Goal: Communication & Community: Answer question/provide support

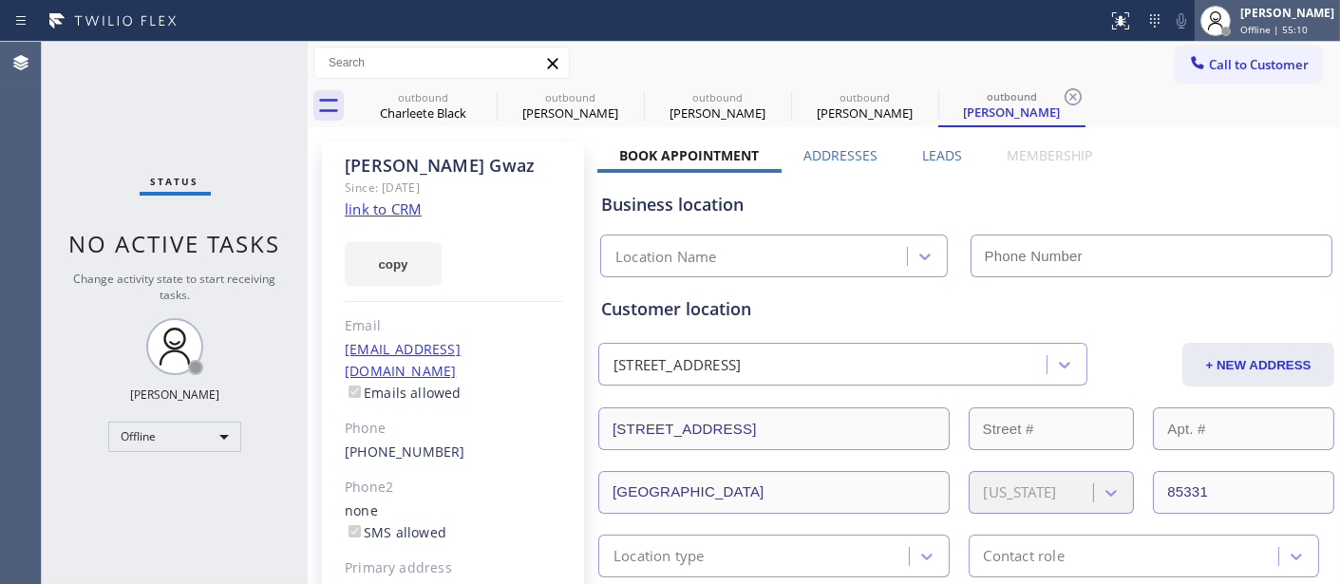
click at [1219, 3] on div at bounding box center [1215, 21] width 42 height 42
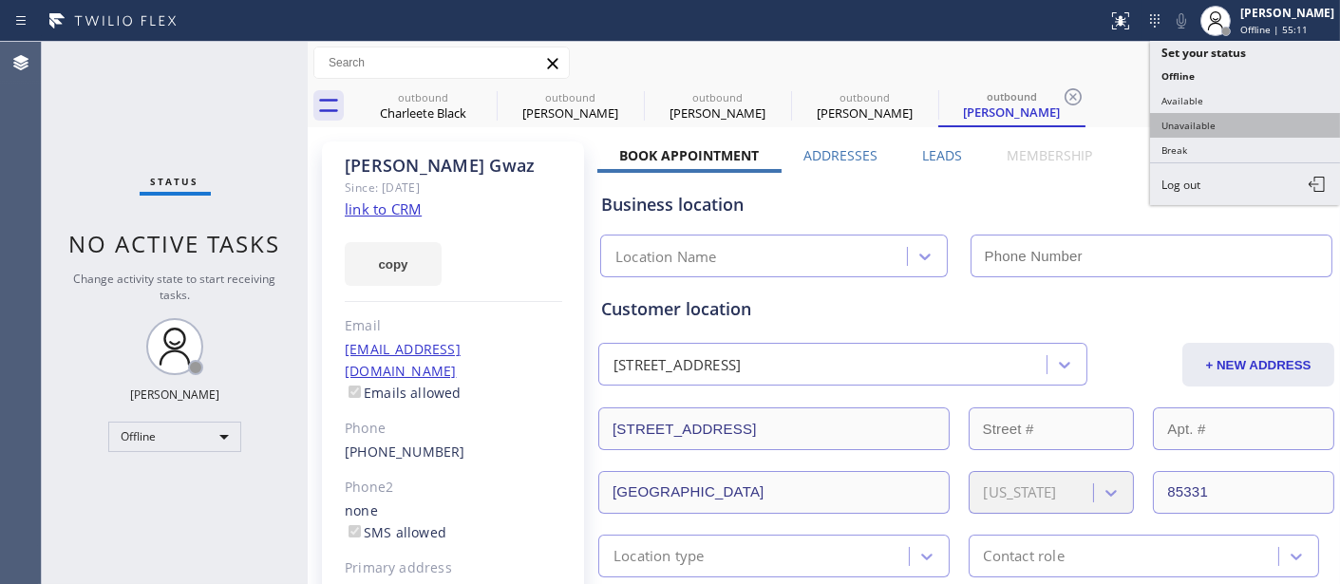
click at [1212, 113] on button "Unavailable" at bounding box center [1245, 125] width 190 height 25
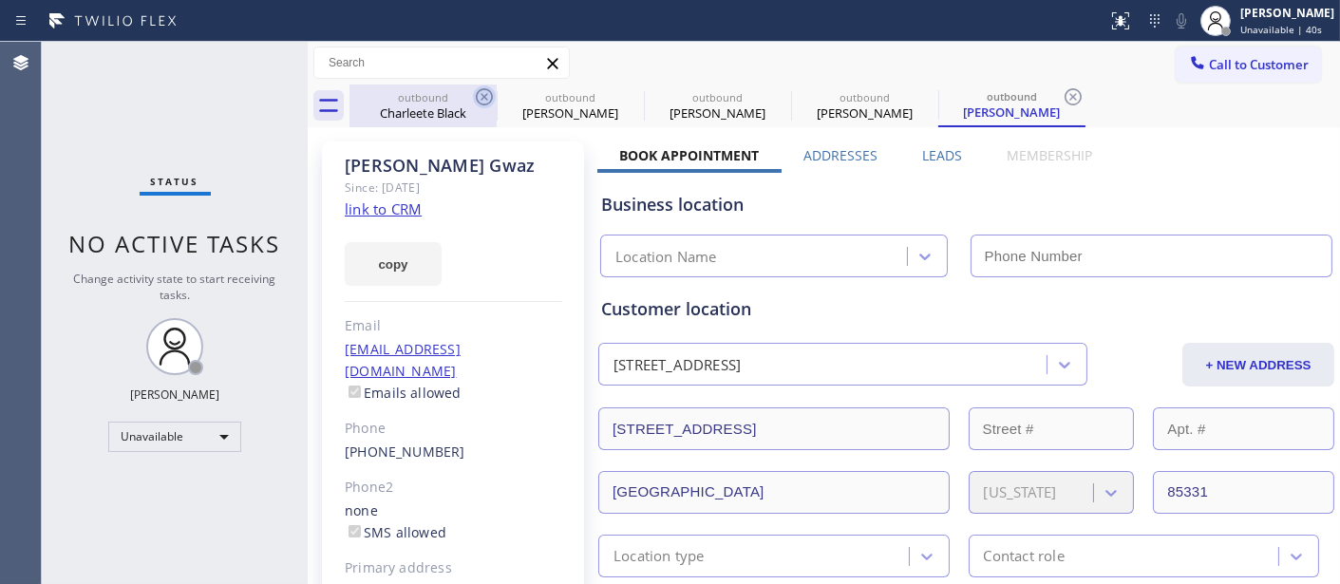
click at [480, 90] on icon at bounding box center [484, 96] width 23 height 23
click at [0, 0] on icon at bounding box center [0, 0] width 0 height 0
drag, startPoint x: 480, startPoint y: 90, endPoint x: 893, endPoint y: 72, distance: 413.4
click at [0, 0] on icon at bounding box center [0, 0] width 0 height 0
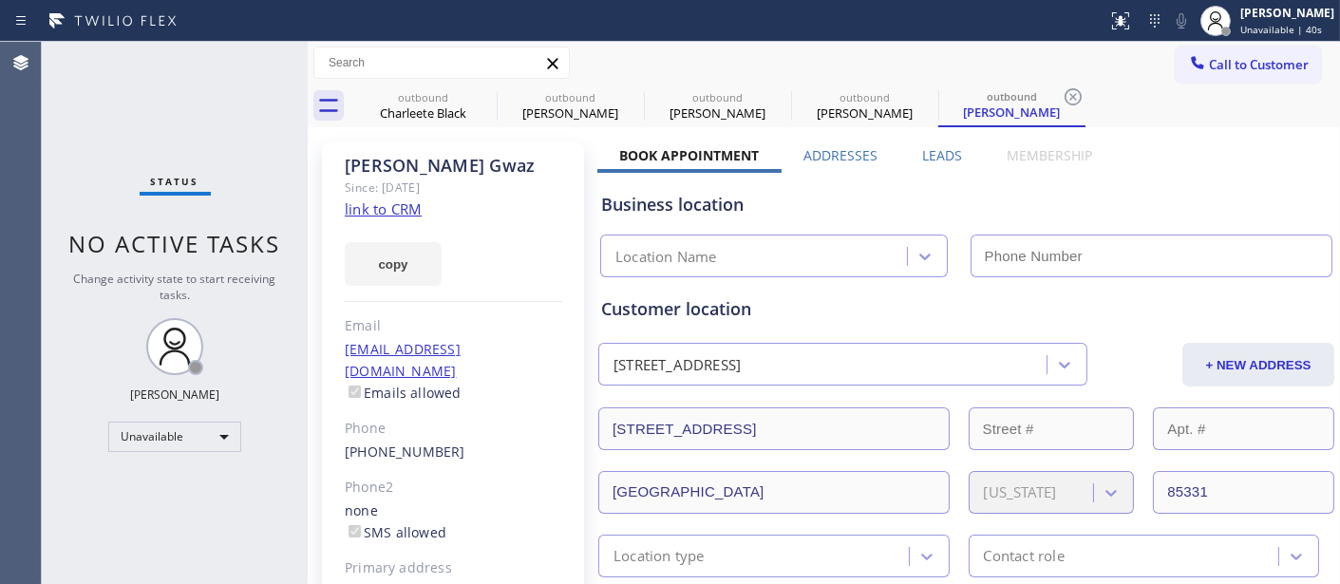
click at [1062, 90] on icon at bounding box center [1073, 96] width 23 height 23
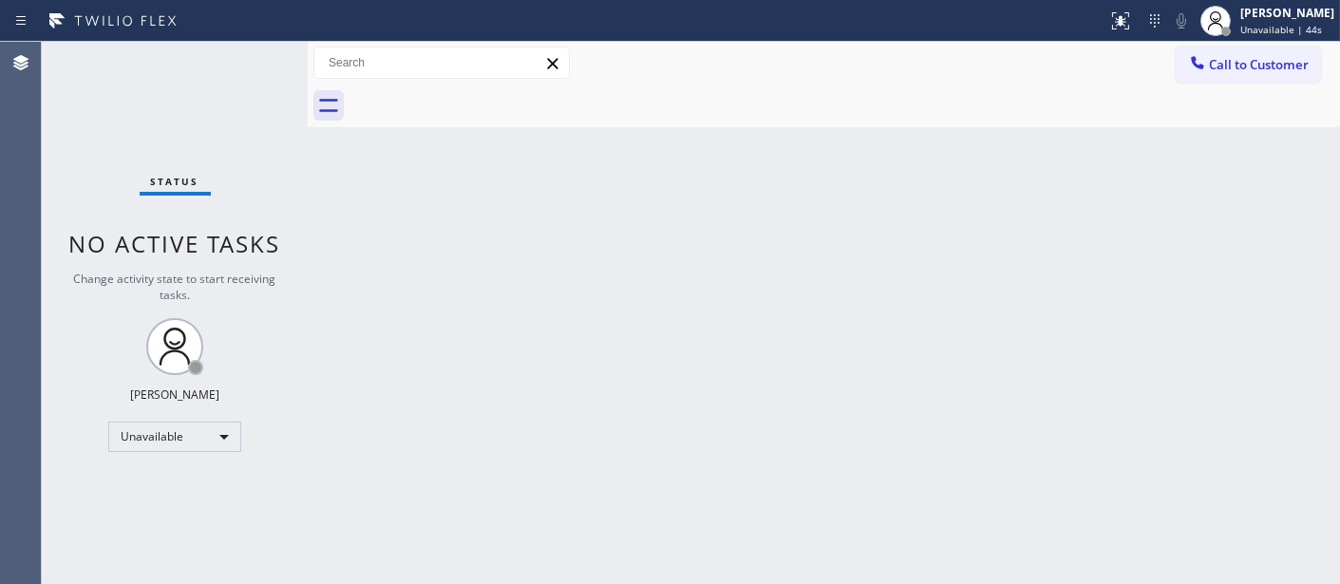
click at [1120, 180] on div "Back to Dashboard Change Sender ID Customers Technicians Select a contact Outbo…" at bounding box center [824, 313] width 1032 height 542
click at [837, 308] on div "Back to Dashboard Change Sender ID Customers Technicians Select a contact Outbo…" at bounding box center [824, 313] width 1032 height 542
drag, startPoint x: 1274, startPoint y: 80, endPoint x: 1261, endPoint y: 68, distance: 17.5
click at [1269, 78] on button "Call to Customer" at bounding box center [1247, 65] width 145 height 36
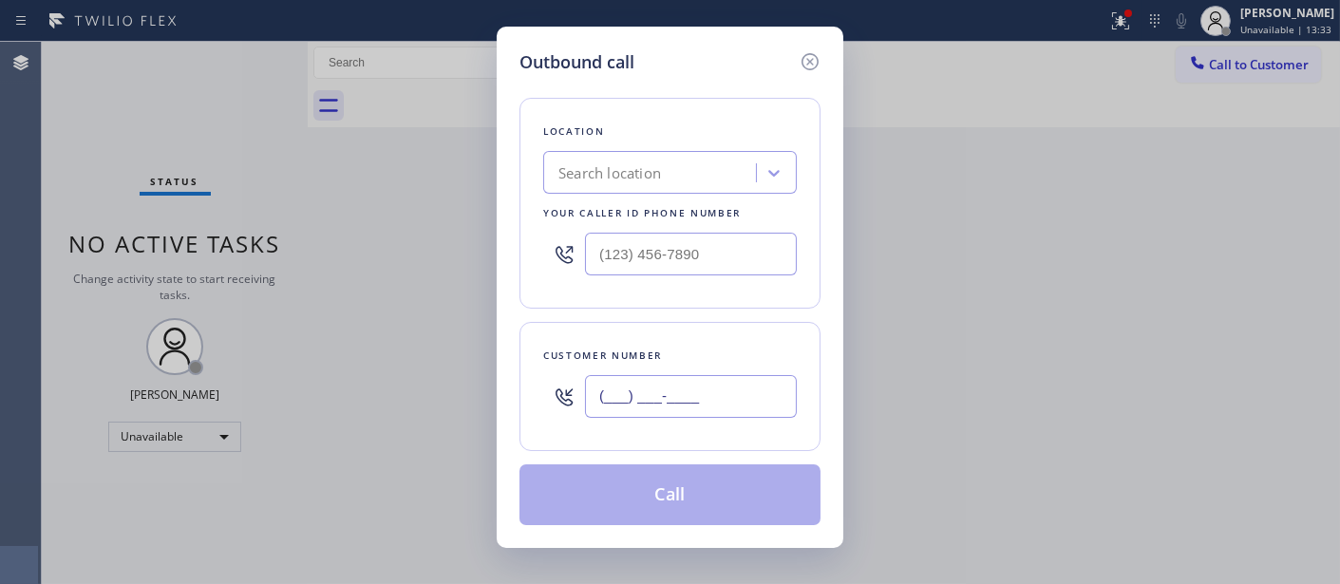
click at [623, 391] on input "(___) ___-____" at bounding box center [691, 396] width 212 height 43
paste input "303) 981-8994"
type input "(303) 981-8994"
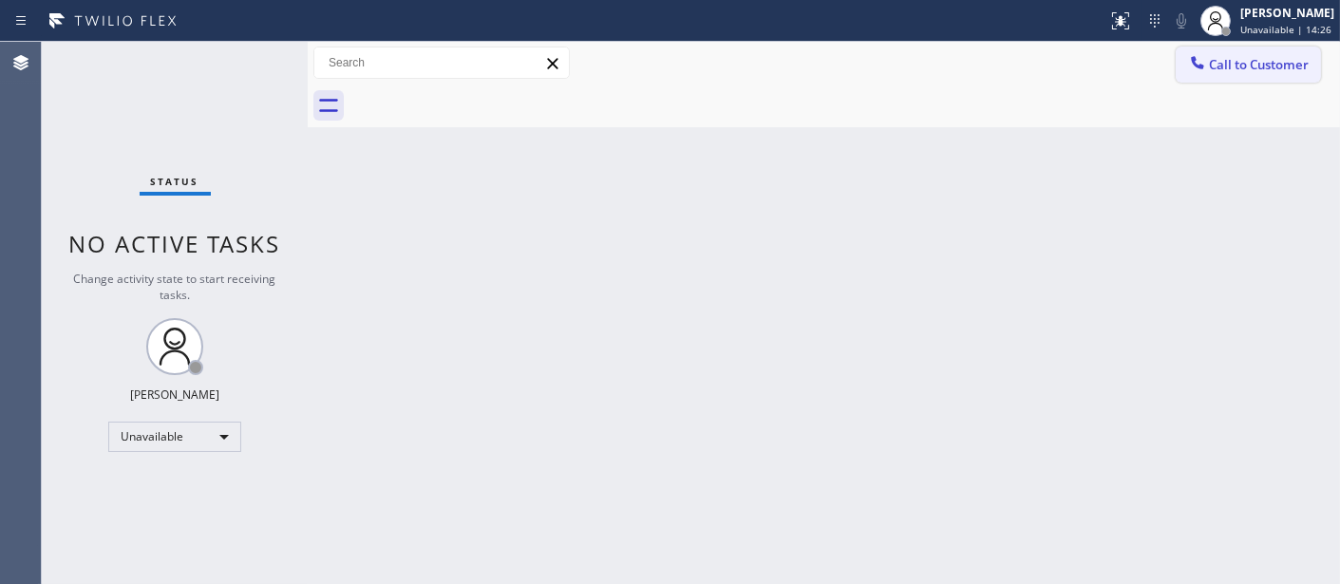
click at [1184, 48] on button "Call to Customer" at bounding box center [1247, 65] width 145 height 36
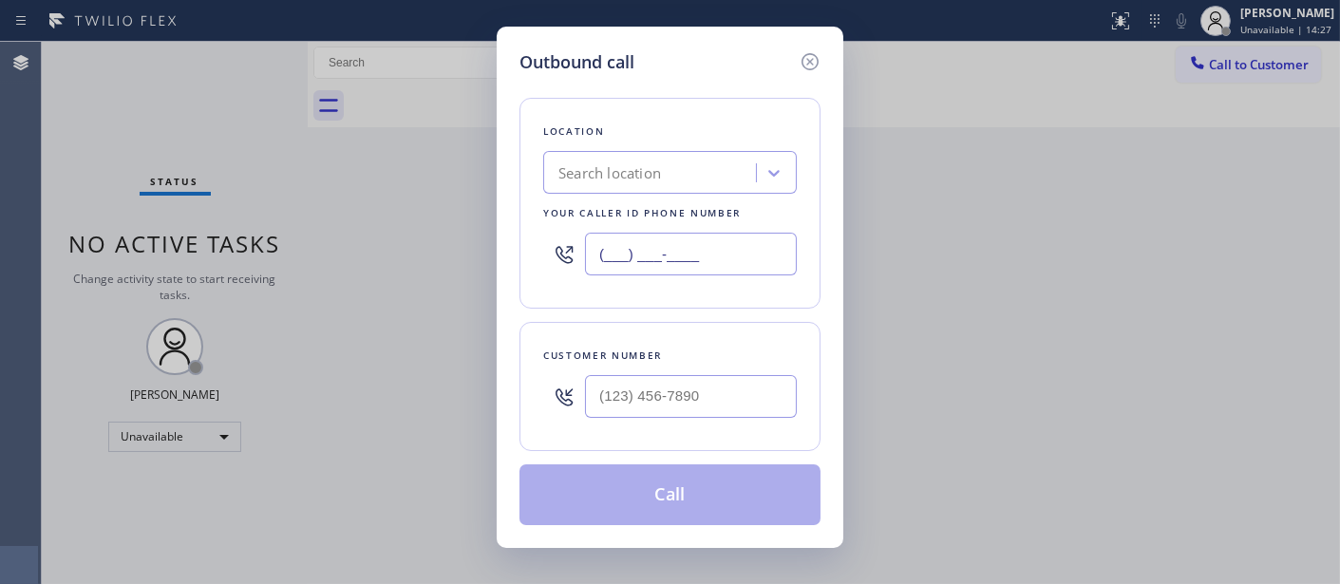
click at [655, 266] on input "(___) ___-____" at bounding box center [691, 254] width 212 height 43
paste input "720) 802-5745"
type input "(720) 802-5745"
click at [707, 394] on input "(___) ___-____" at bounding box center [691, 396] width 212 height 43
paste input "303) 981-8994"
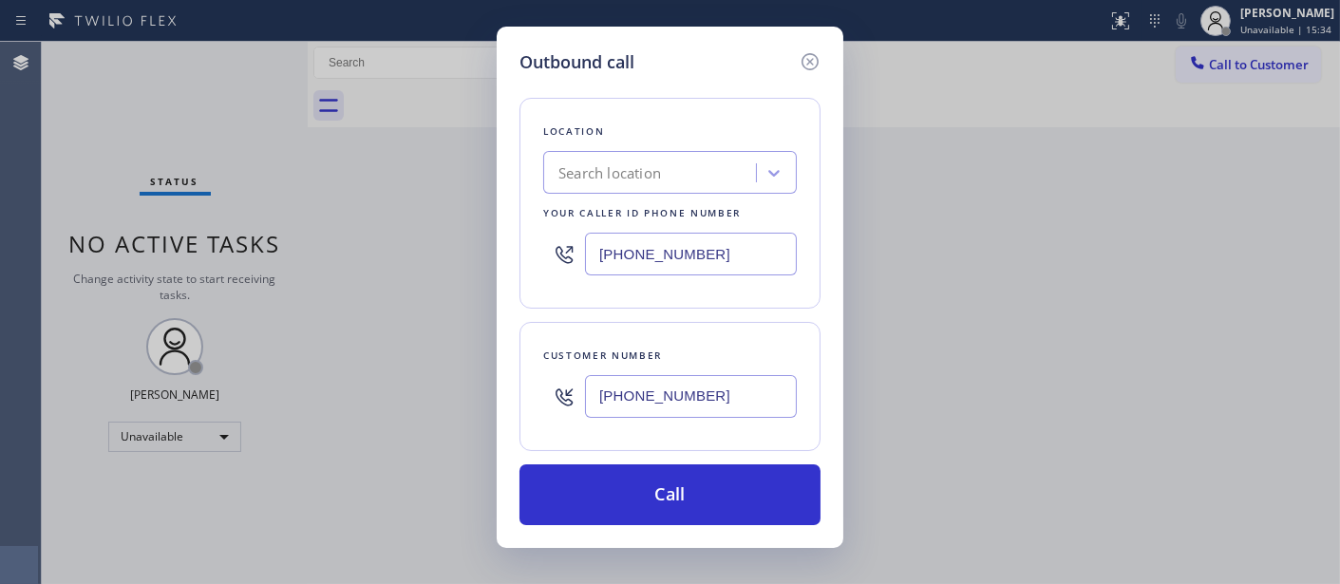
type input "(303) 981-8994"
drag, startPoint x: 657, startPoint y: 257, endPoint x: 438, endPoint y: 234, distance: 220.6
click at [397, 226] on div "Outbound call Location Search location Your caller id phone number (720) 802-57…" at bounding box center [670, 292] width 1340 height 584
paste input "text"
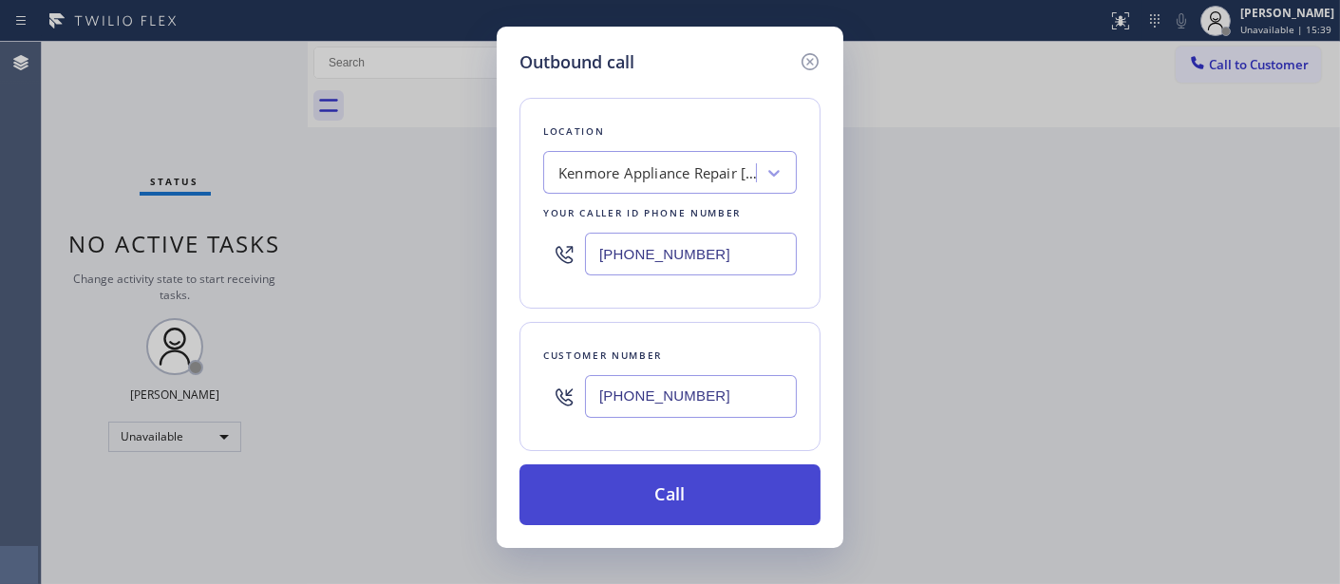
type input "(720) 802-5745"
click at [663, 487] on button "Call" at bounding box center [669, 494] width 301 height 61
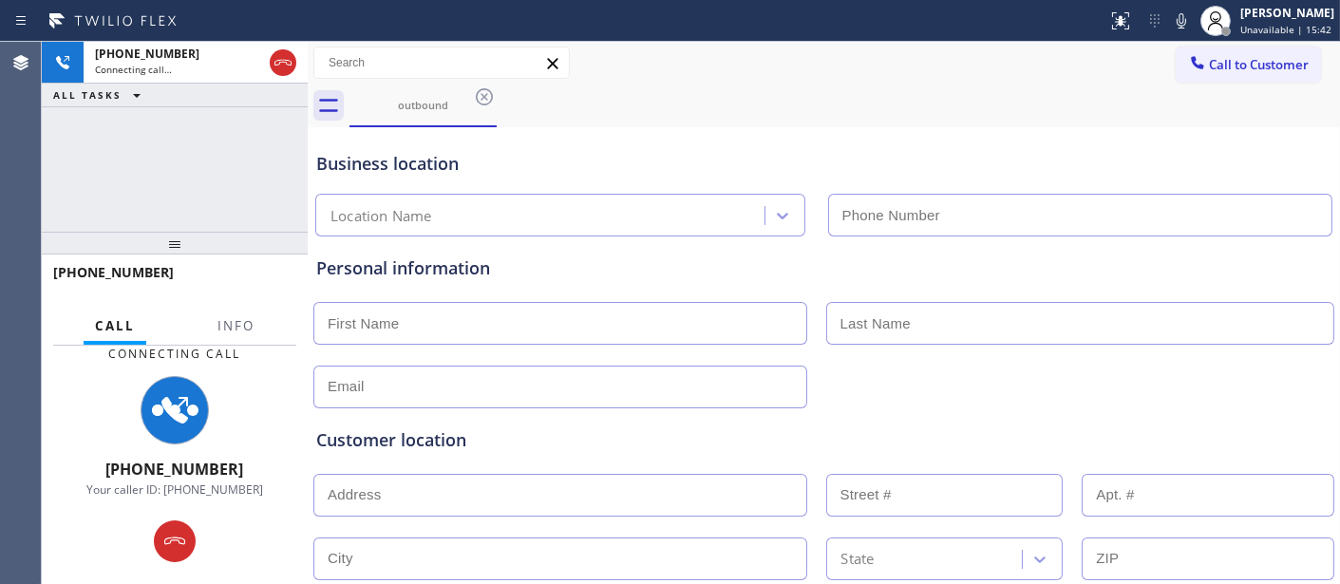
type input "(720) 802-5745"
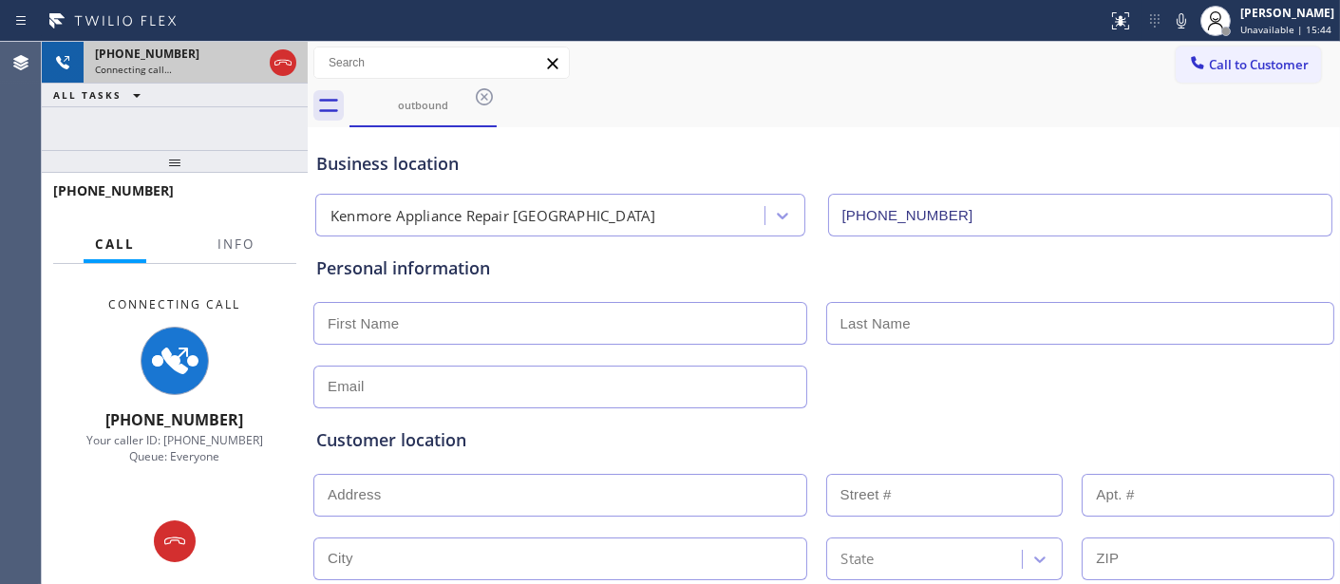
drag, startPoint x: 262, startPoint y: 232, endPoint x: 221, endPoint y: 62, distance: 174.8
click at [221, 72] on div "+13039818994 Connecting call… ALL TASKS ALL TASKS ACTIVE TASKS TASKS IN WRAP UP…" at bounding box center [175, 313] width 266 height 542
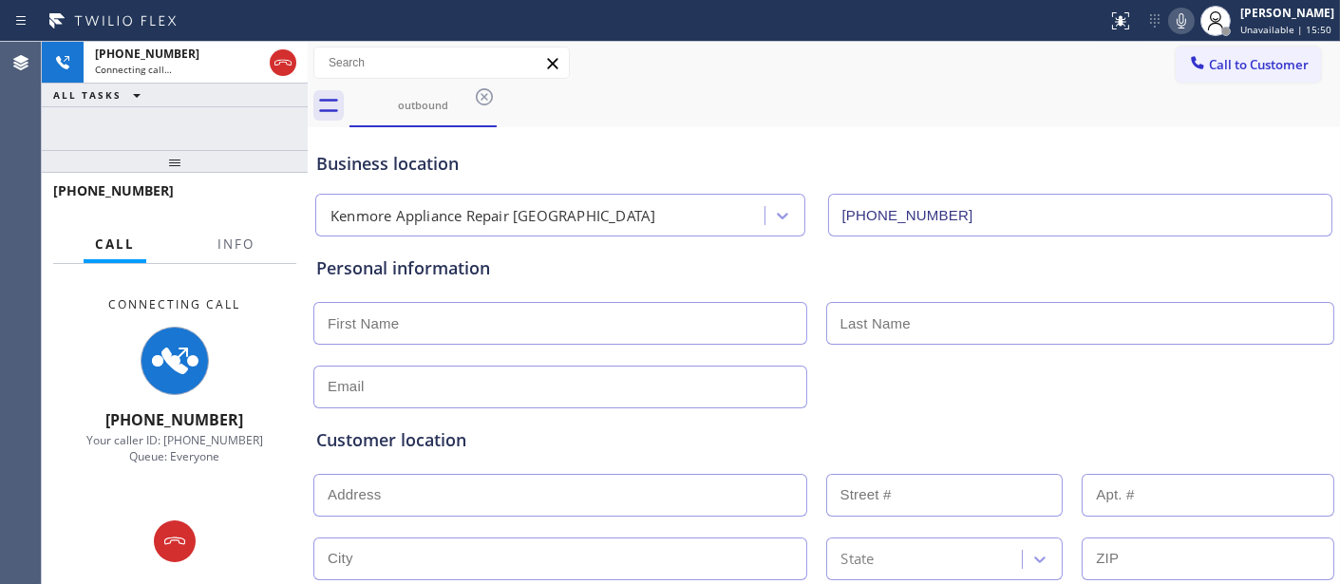
click at [1179, 23] on icon at bounding box center [1181, 20] width 23 height 23
drag, startPoint x: 234, startPoint y: 154, endPoint x: 235, endPoint y: 77, distance: 76.9
click at [235, 91] on div "+13039818994 Connecting call… ALL TASKS ALL TASKS ACTIVE TASKS TASKS IN WRAP UP…" at bounding box center [175, 313] width 266 height 542
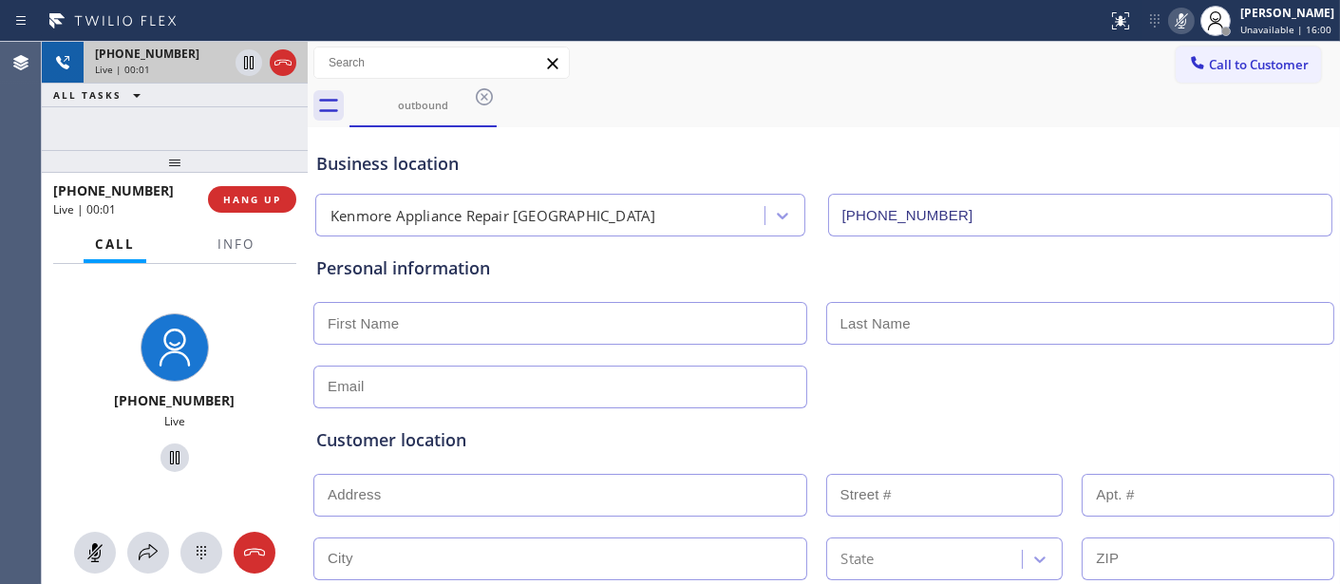
drag, startPoint x: 247, startPoint y: 157, endPoint x: 264, endPoint y: 79, distance: 79.7
click at [245, 123] on div "+13039818994 Live | 00:01 ALL TASKS ALL TASKS ACTIVE TASKS TASKS IN WRAP UP +13…" at bounding box center [175, 313] width 266 height 542
click at [291, 59] on icon at bounding box center [283, 62] width 23 height 23
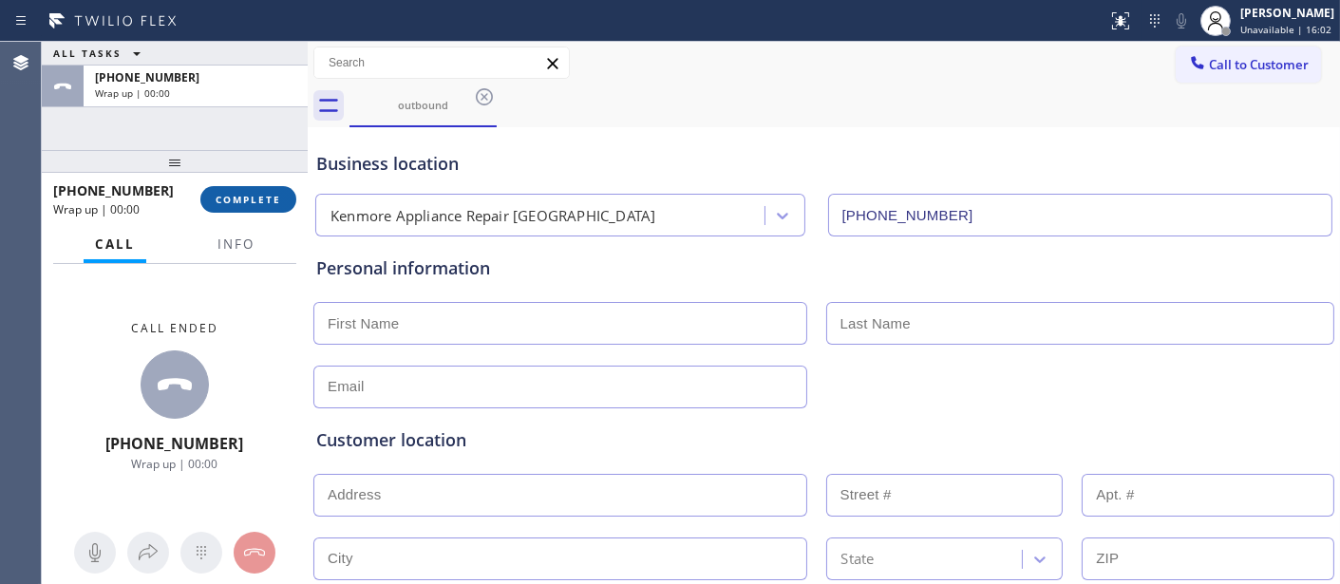
click at [275, 209] on button "COMPLETE" at bounding box center [248, 199] width 96 height 27
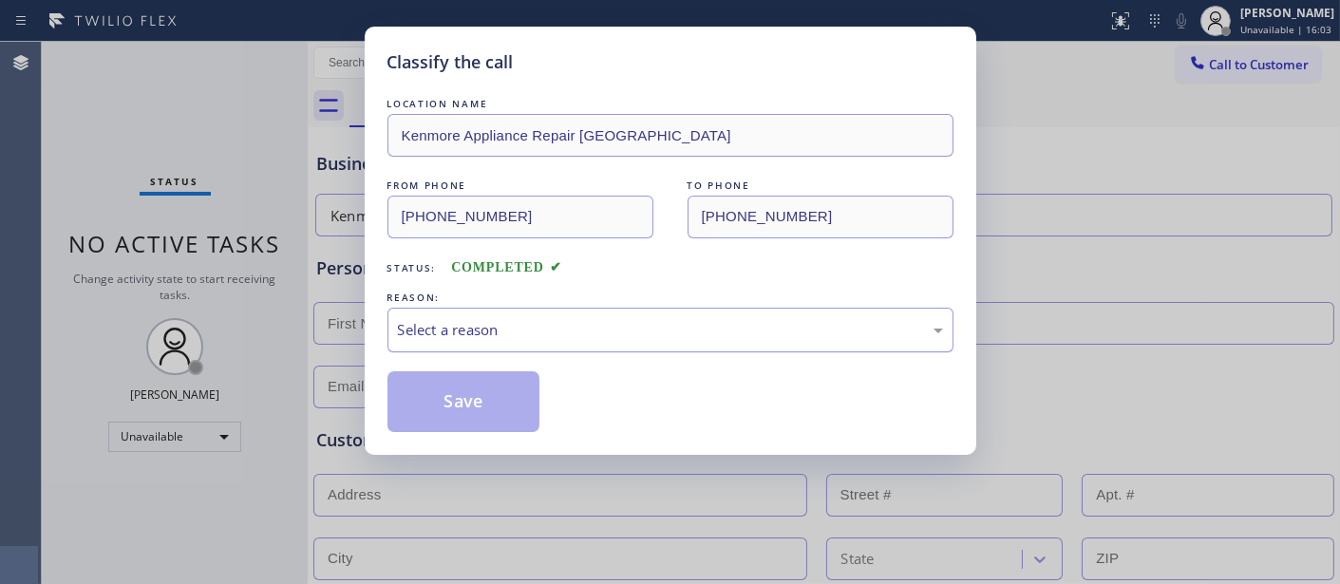
drag, startPoint x: 408, startPoint y: 359, endPoint x: 416, endPoint y: 351, distance: 10.7
click at [410, 361] on div "LOCATION NAME Kenmore Appliance Repair Denver FROM PHONE (720) 802-5745 TO PHON…" at bounding box center [670, 263] width 566 height 338
click at [429, 330] on div "Select a reason" at bounding box center [670, 330] width 545 height 22
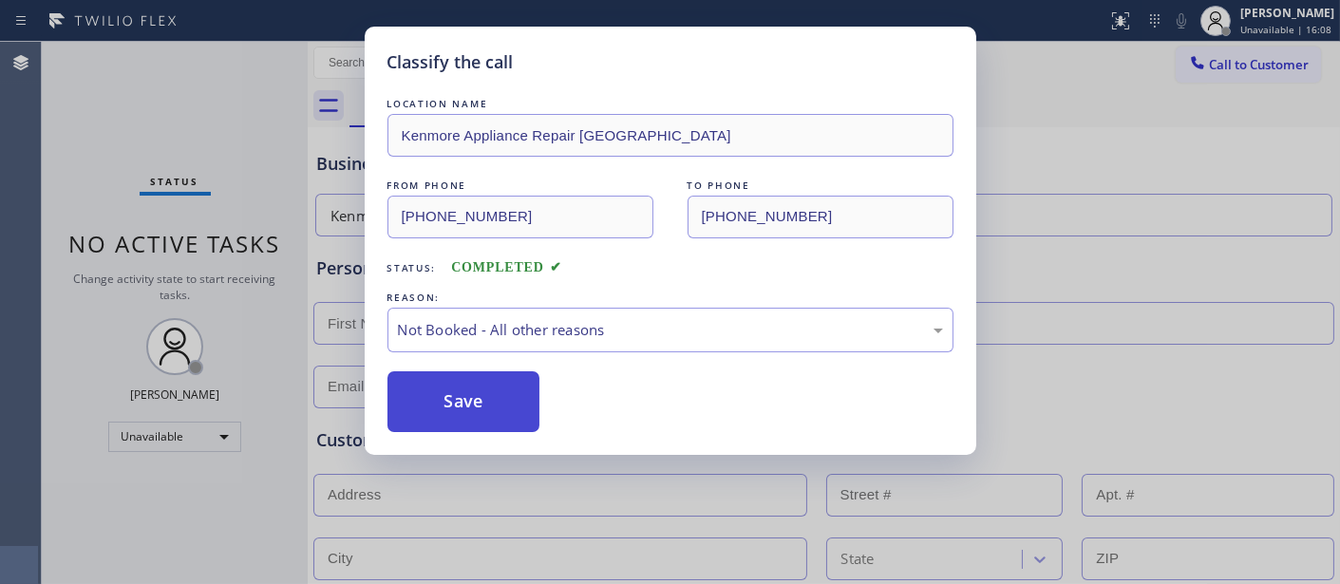
click at [427, 403] on button "Save" at bounding box center [463, 401] width 153 height 61
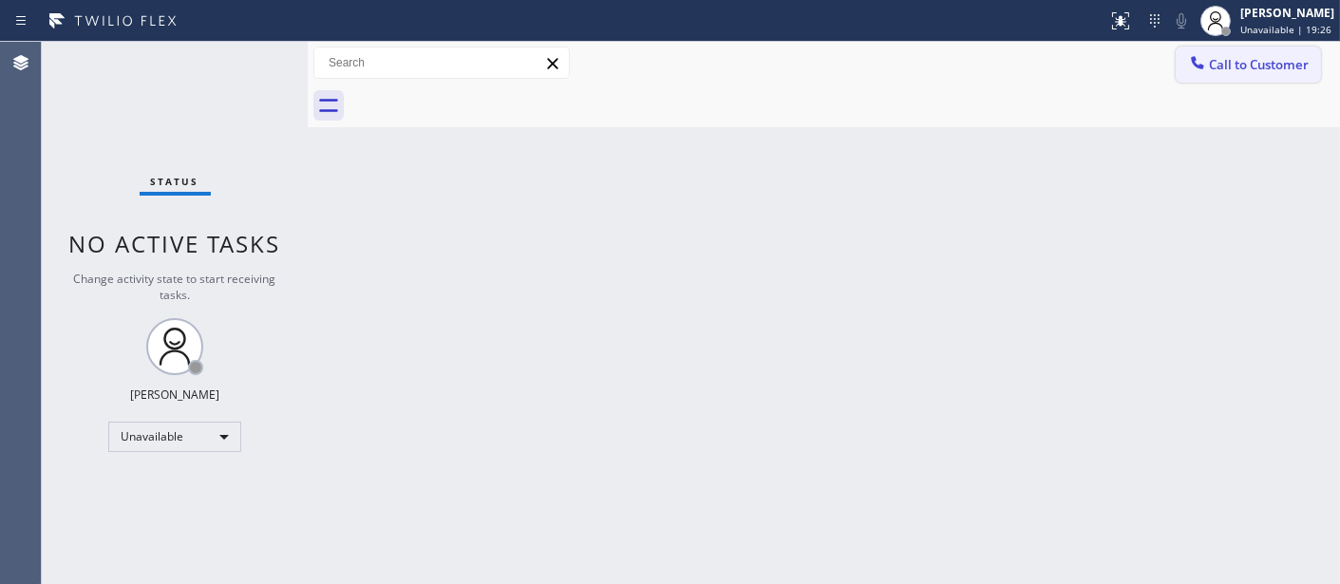
click at [1244, 60] on span "Call to Customer" at bounding box center [1259, 64] width 100 height 17
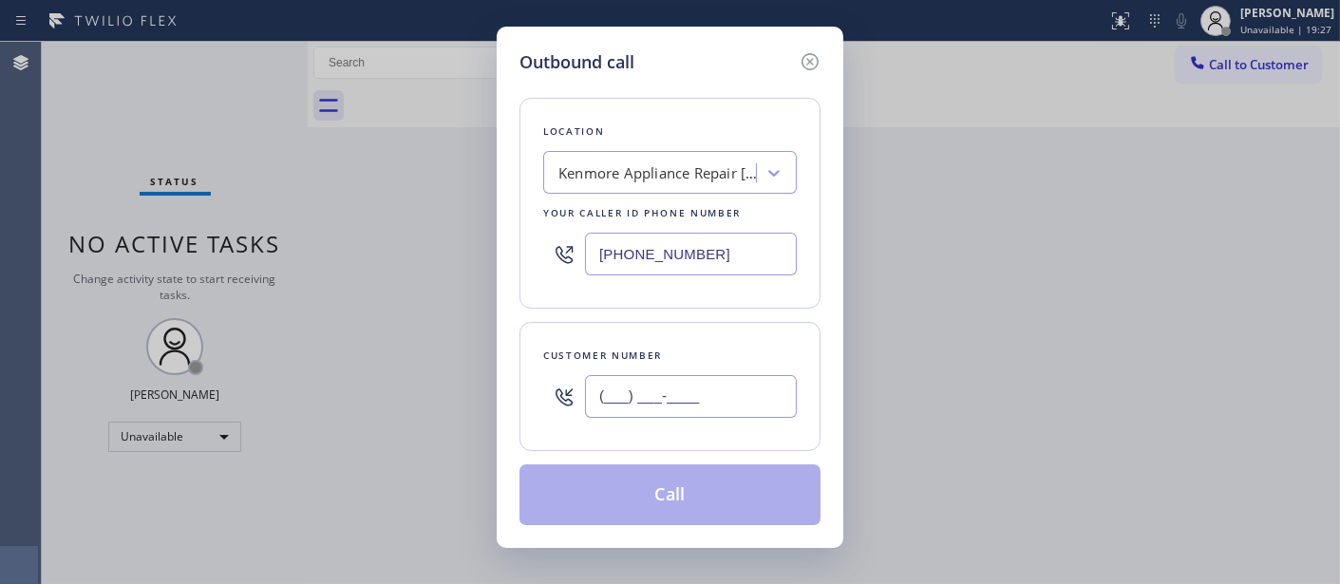
click at [729, 383] on input "(___) ___-____" at bounding box center [691, 396] width 212 height 43
paste input "714) 392-1000"
type input "(714) 392-1000"
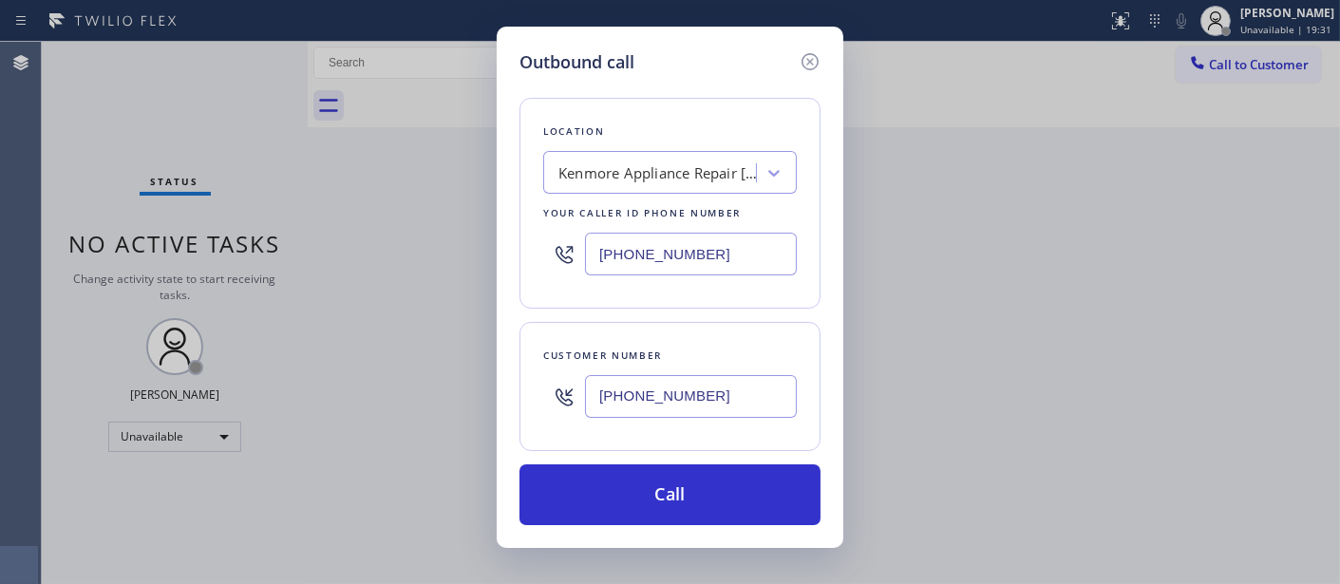
drag, startPoint x: 741, startPoint y: 249, endPoint x: 446, endPoint y: 272, distance: 295.2
click at [451, 271] on div "Outbound call Location Kenmore Appliance Repair Denver Your caller id phone num…" at bounding box center [670, 292] width 1340 height 584
paste input "844) 988-0068"
type input "(844) 988-0068"
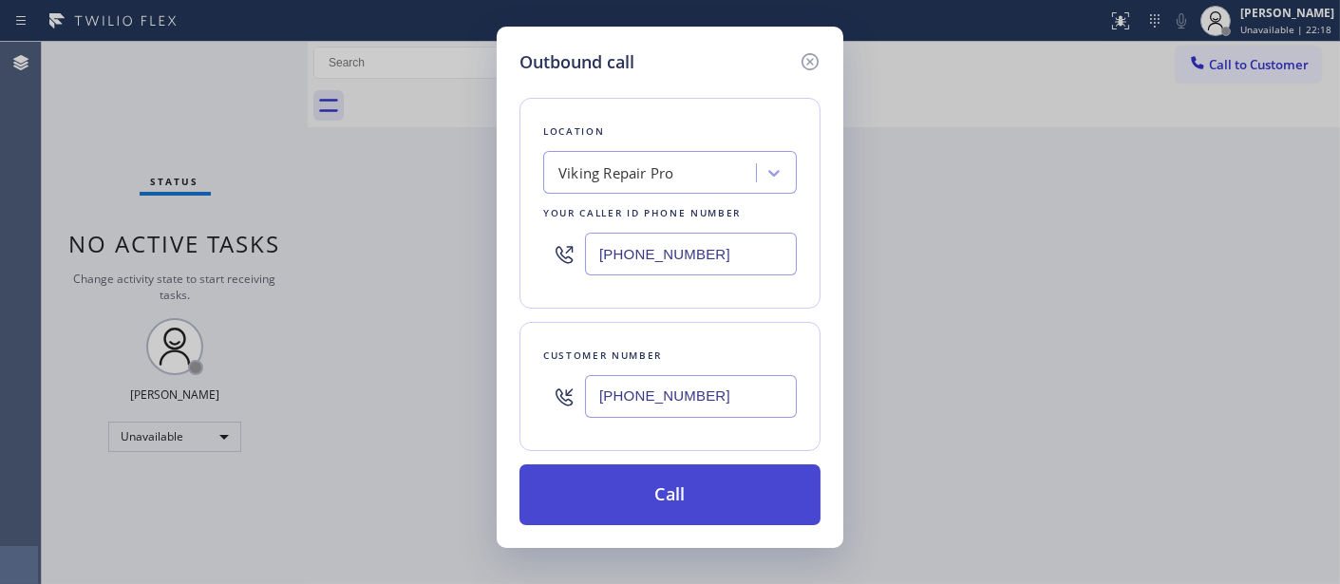
click at [716, 477] on button "Call" at bounding box center [669, 494] width 301 height 61
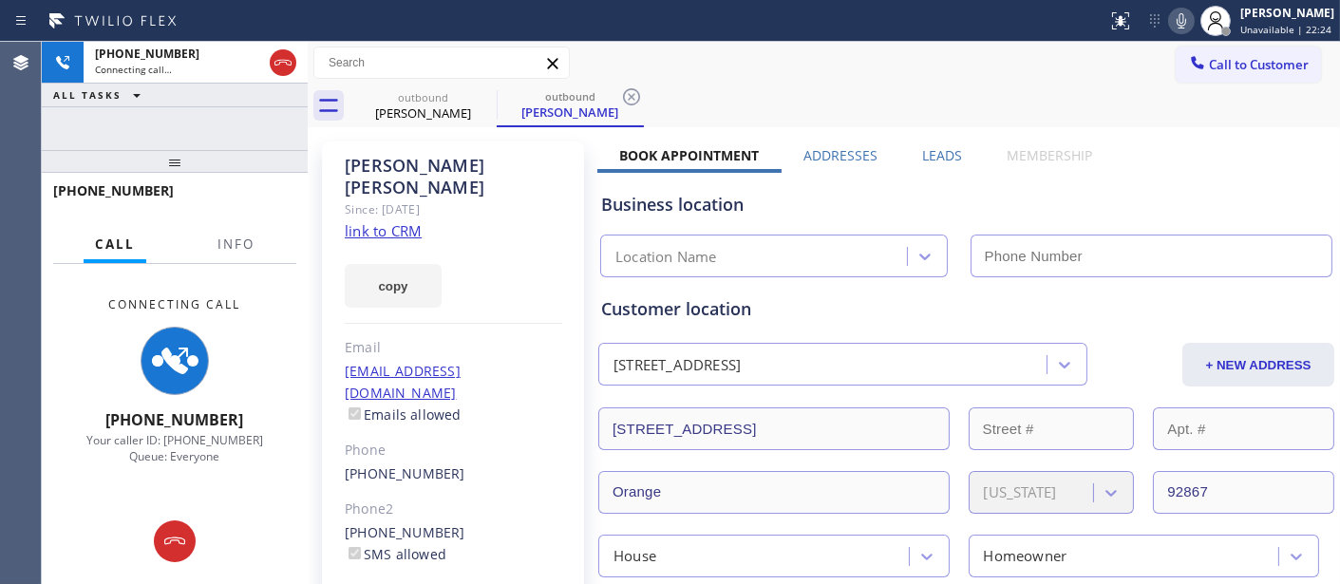
type input "(844) 988-0068"
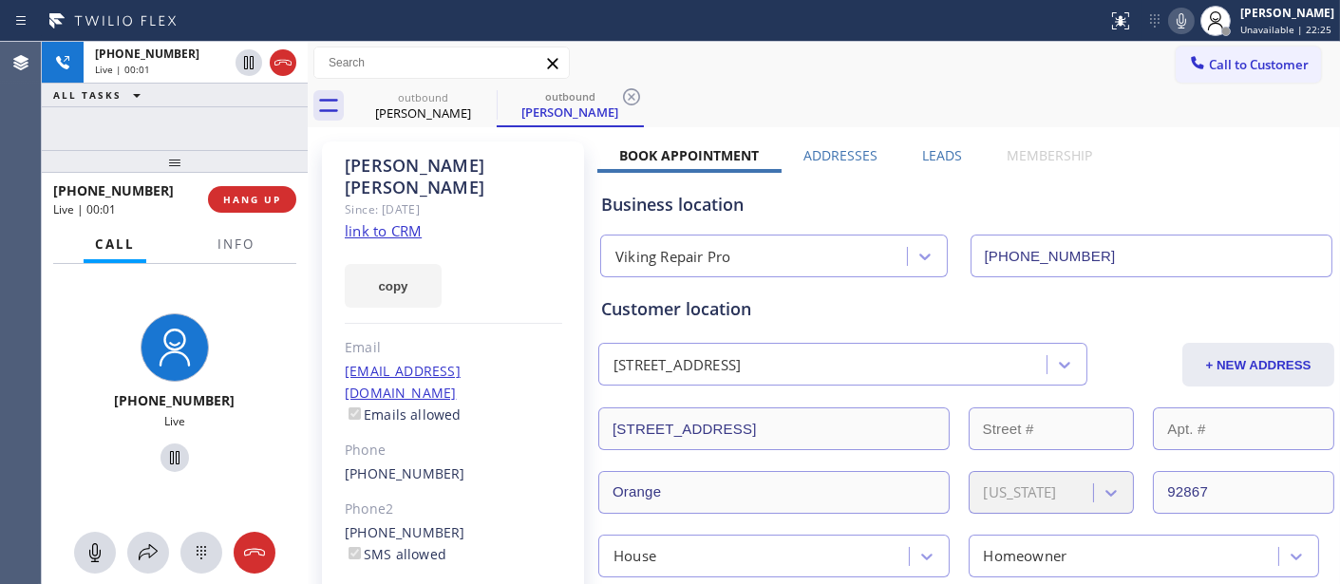
drag, startPoint x: 406, startPoint y: 134, endPoint x: 231, endPoint y: 143, distance: 175.9
drag, startPoint x: 241, startPoint y: 127, endPoint x: 247, endPoint y: 173, distance: 45.9
click at [241, 136] on div "+17143921000 Live | 00:02 ALL TASKS ALL TASKS ACTIVE TASKS TASKS IN WRAP UP +17…" at bounding box center [175, 313] width 266 height 542
click at [254, 194] on span "HANG UP" at bounding box center [252, 199] width 58 height 13
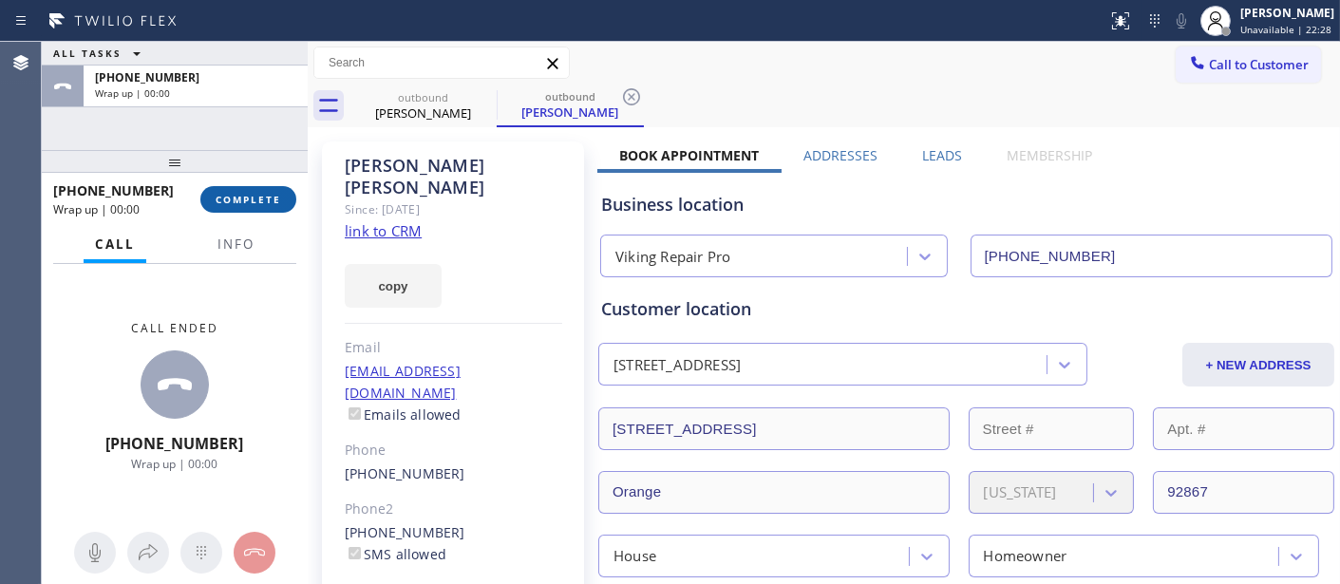
click at [252, 205] on span "COMPLETE" at bounding box center [249, 199] width 66 height 13
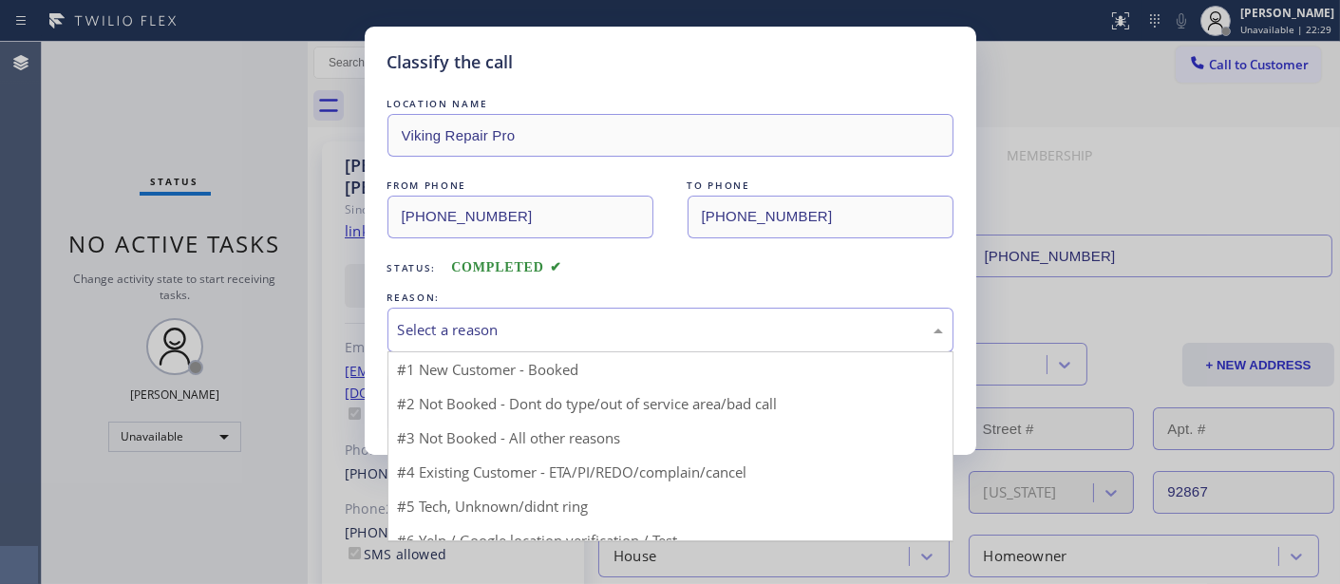
click at [596, 330] on div "Select a reason" at bounding box center [670, 330] width 545 height 22
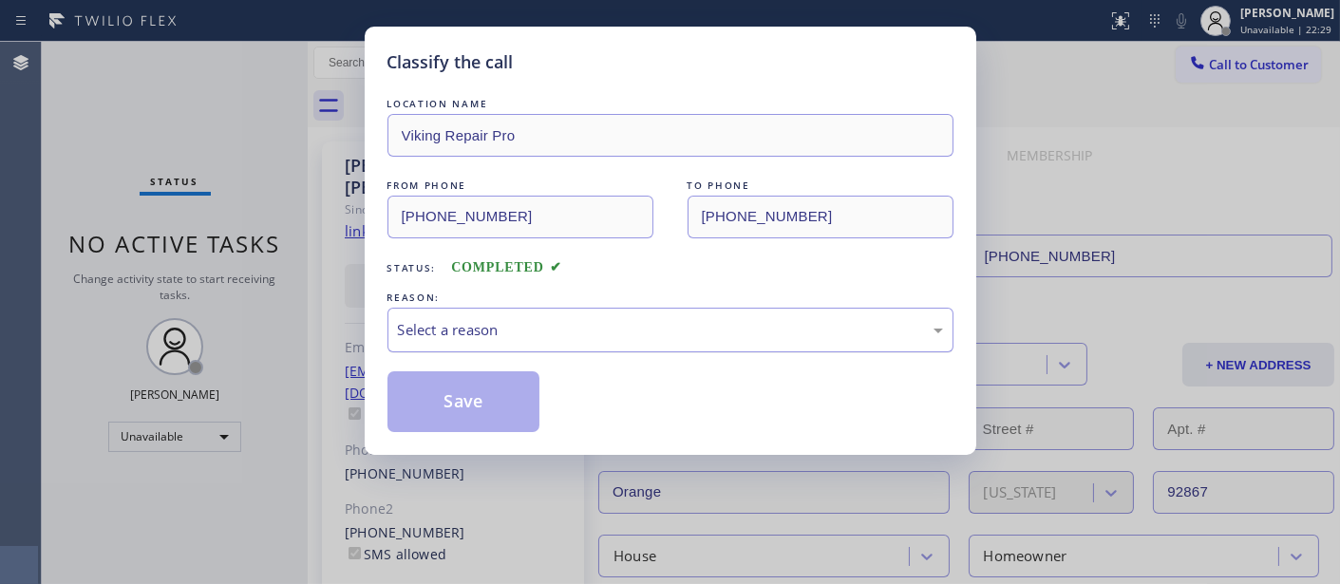
click at [536, 330] on div "Select a reason" at bounding box center [670, 330] width 545 height 22
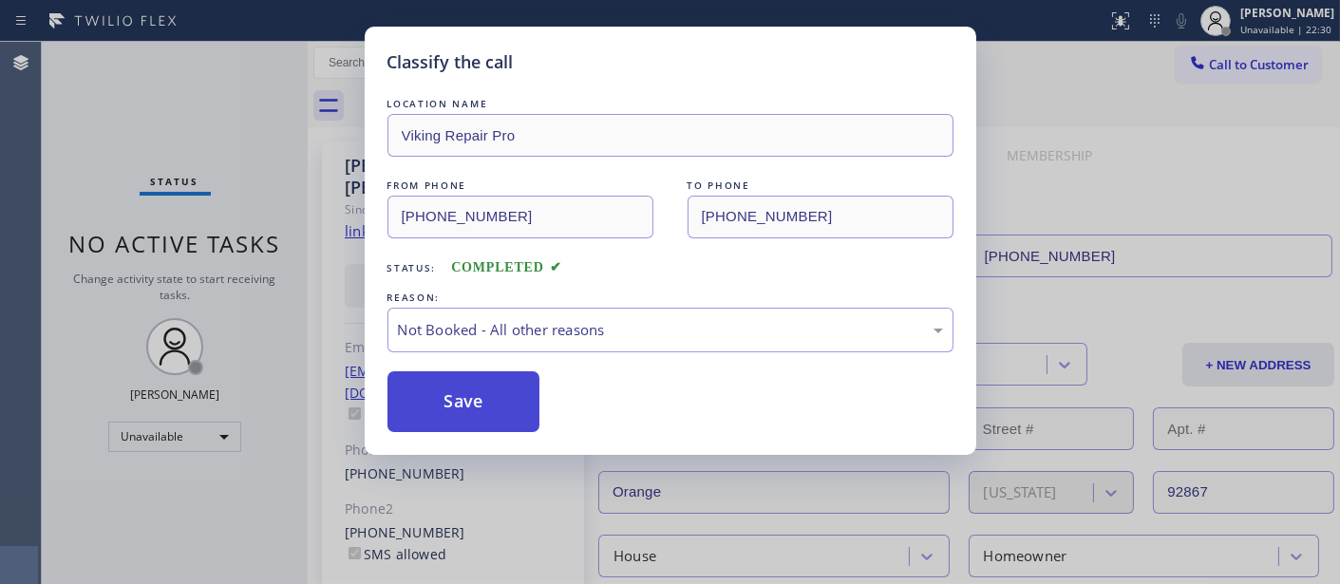
click at [494, 404] on button "Save" at bounding box center [463, 401] width 153 height 61
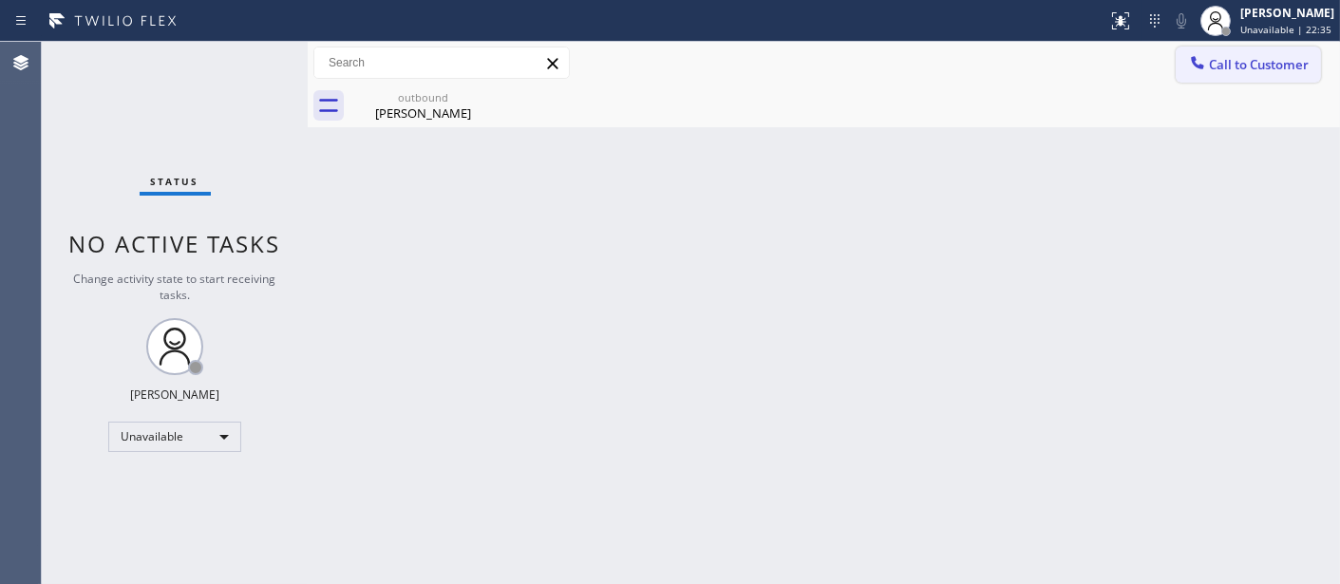
click at [1244, 70] on span "Call to Customer" at bounding box center [1259, 64] width 100 height 17
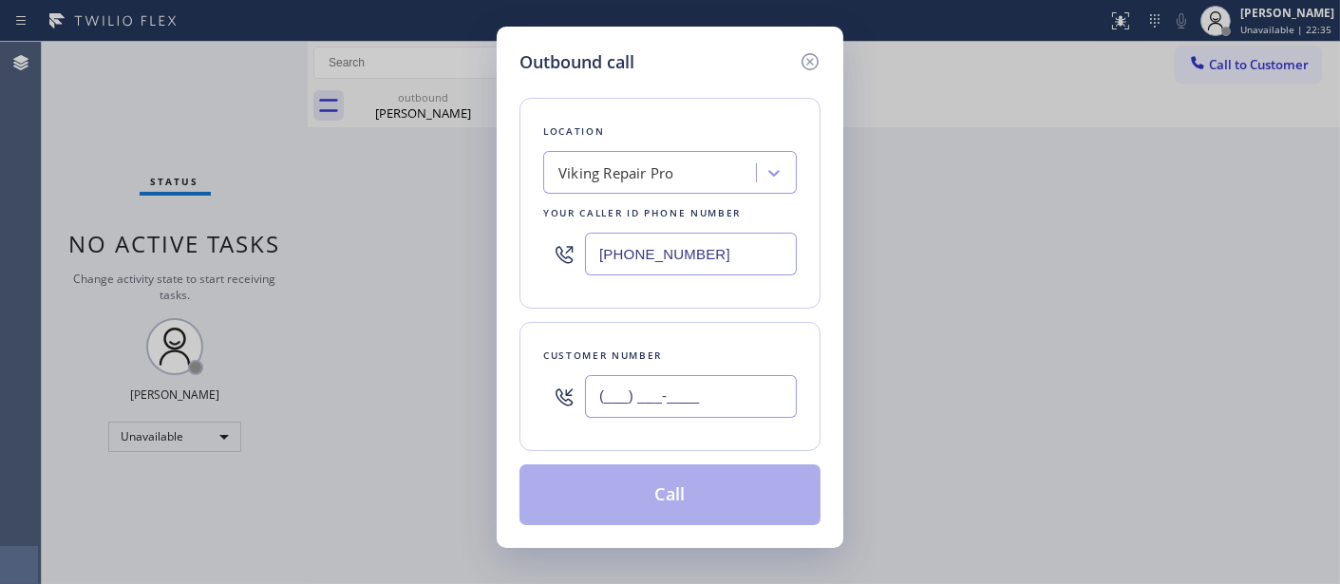
paste input "646) 549-3935"
click at [634, 381] on input "(___) ___-____" at bounding box center [691, 396] width 212 height 43
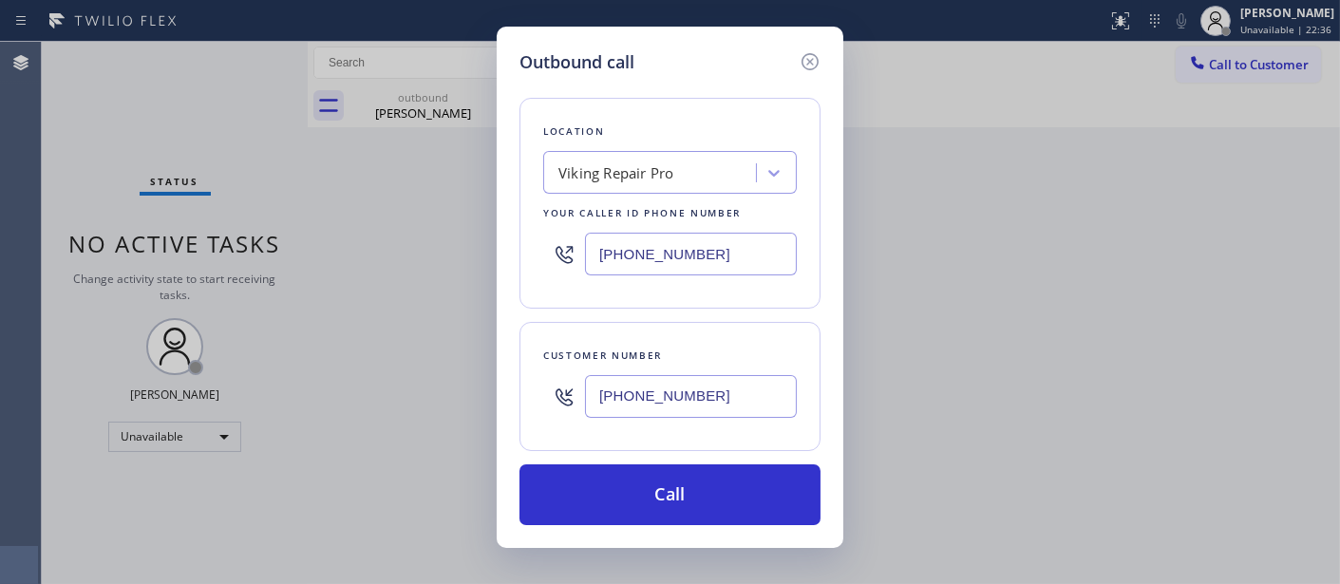
type input "(646) 549-3935"
drag, startPoint x: 719, startPoint y: 245, endPoint x: 509, endPoint y: 248, distance: 209.9
click at [510, 248] on div "Outbound call Location Viking Repair Pro Your caller id phone number (844) 988-…" at bounding box center [670, 287] width 347 height 521
paste input "72) 266-7775"
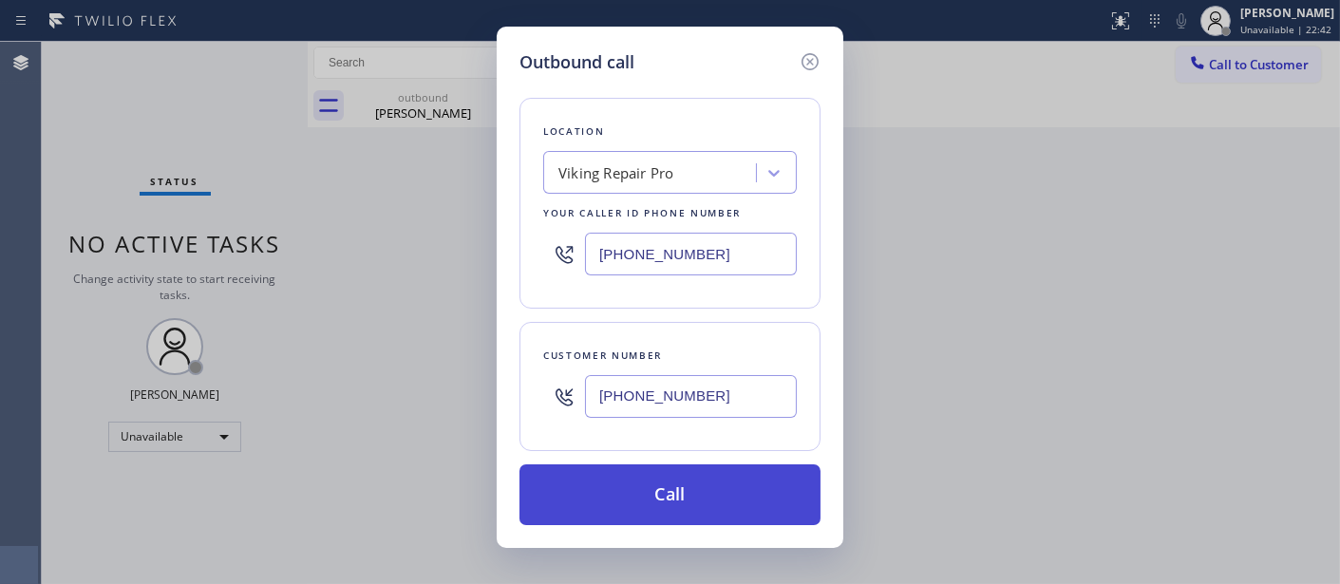
type input "(872) 266-7775"
click at [739, 481] on button "Call" at bounding box center [669, 494] width 301 height 61
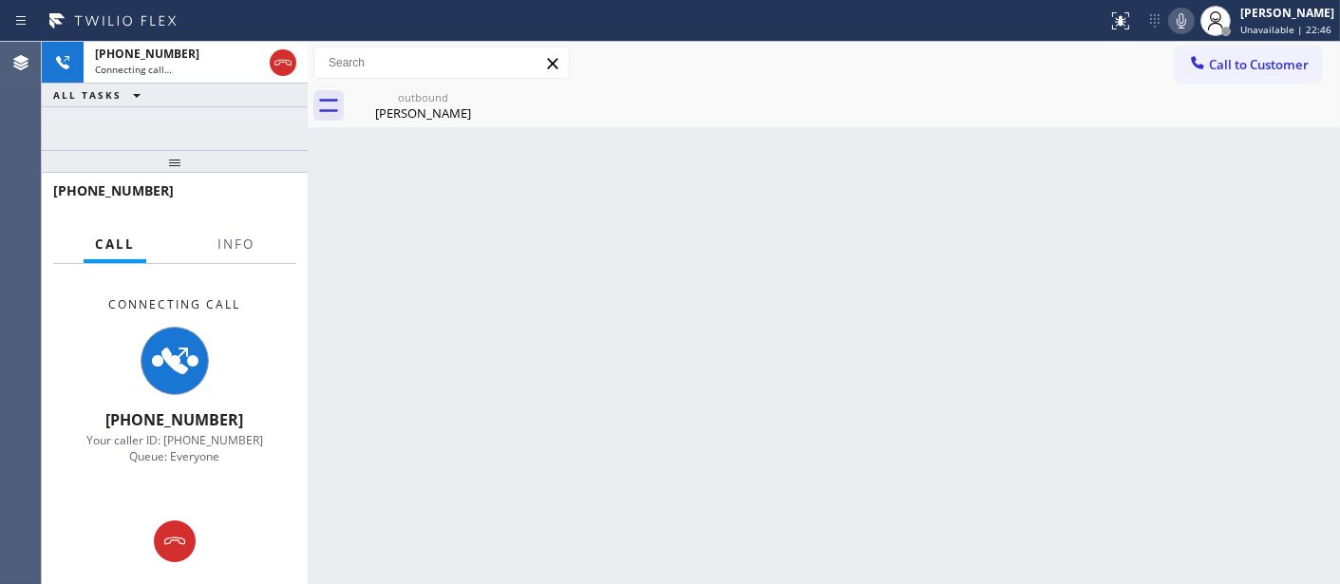
click at [1062, 213] on div "Back to Dashboard Change Sender ID Customers Technicians Select a contact Outbo…" at bounding box center [824, 313] width 1032 height 542
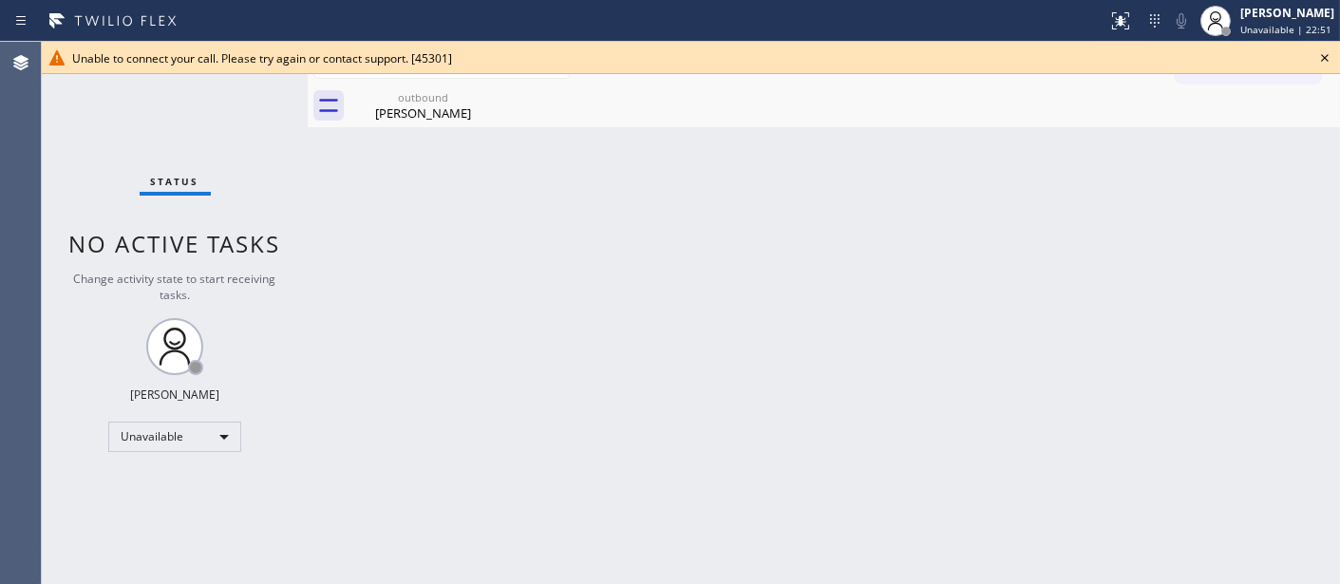
click at [488, 196] on div "Back to Dashboard Change Sender ID Customers Technicians Select a contact Outbo…" at bounding box center [824, 313] width 1032 height 542
click at [1326, 54] on icon at bounding box center [1325, 58] width 8 height 8
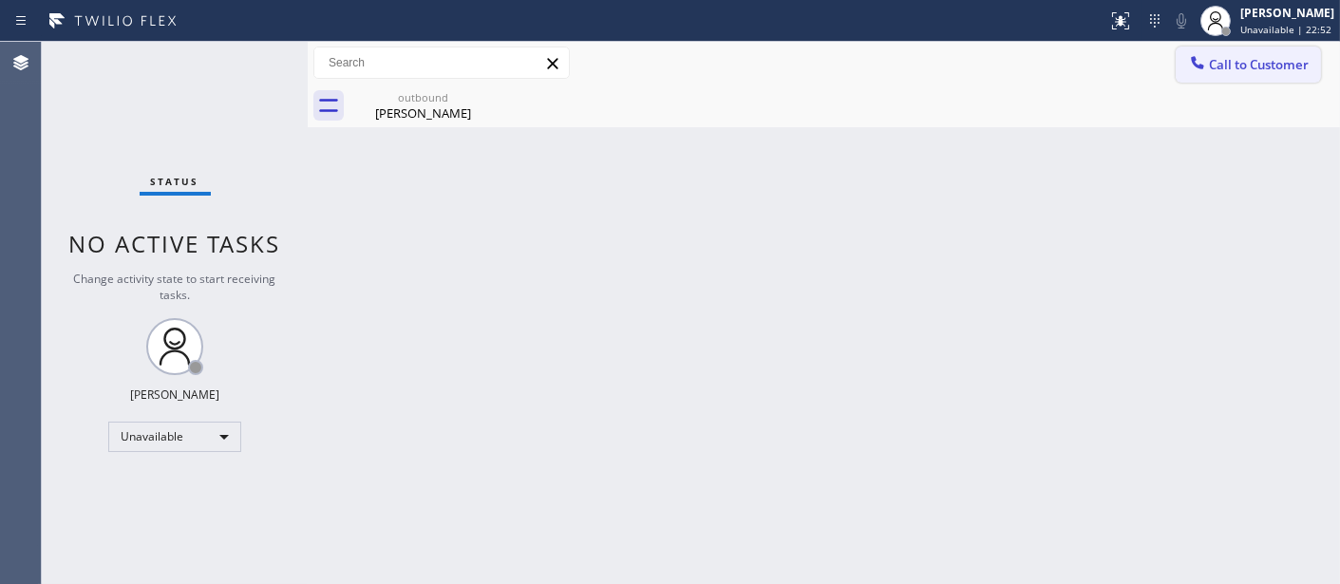
click at [1193, 63] on icon at bounding box center [1197, 62] width 12 height 12
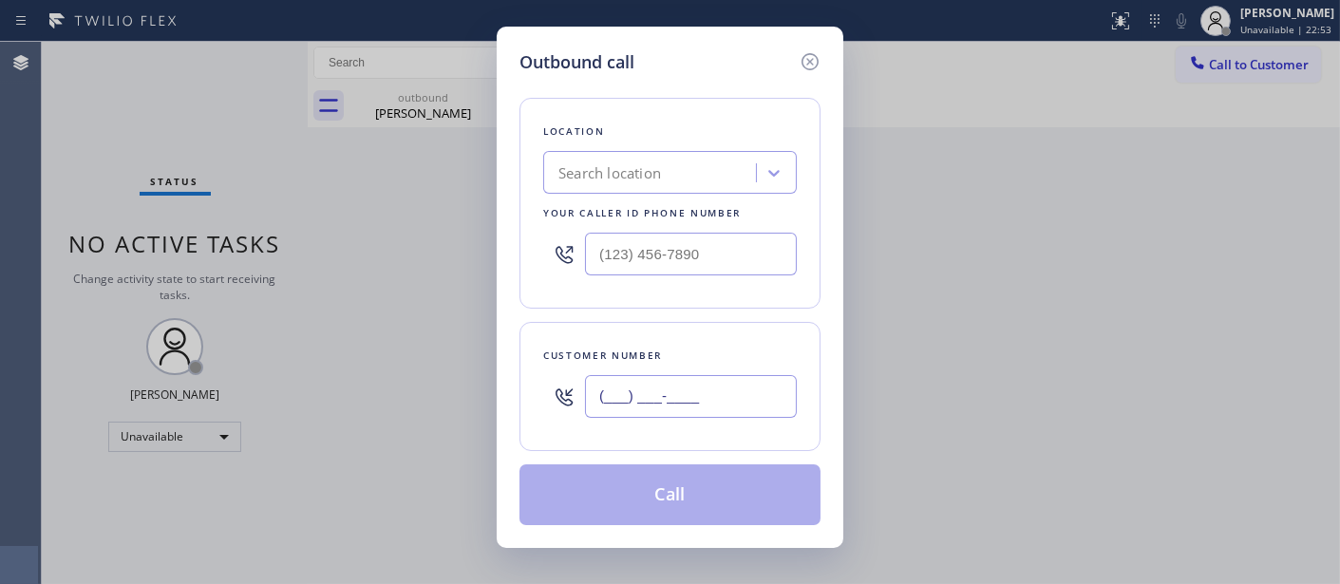
click at [727, 395] on input "(___) ___-____" at bounding box center [691, 396] width 212 height 43
paste input "872) 266-7775"
type input "(872) 266-7775"
drag, startPoint x: 619, startPoint y: 248, endPoint x: 575, endPoint y: 243, distance: 43.9
click at [579, 248] on div "(___) ___-____" at bounding box center [670, 254] width 254 height 62
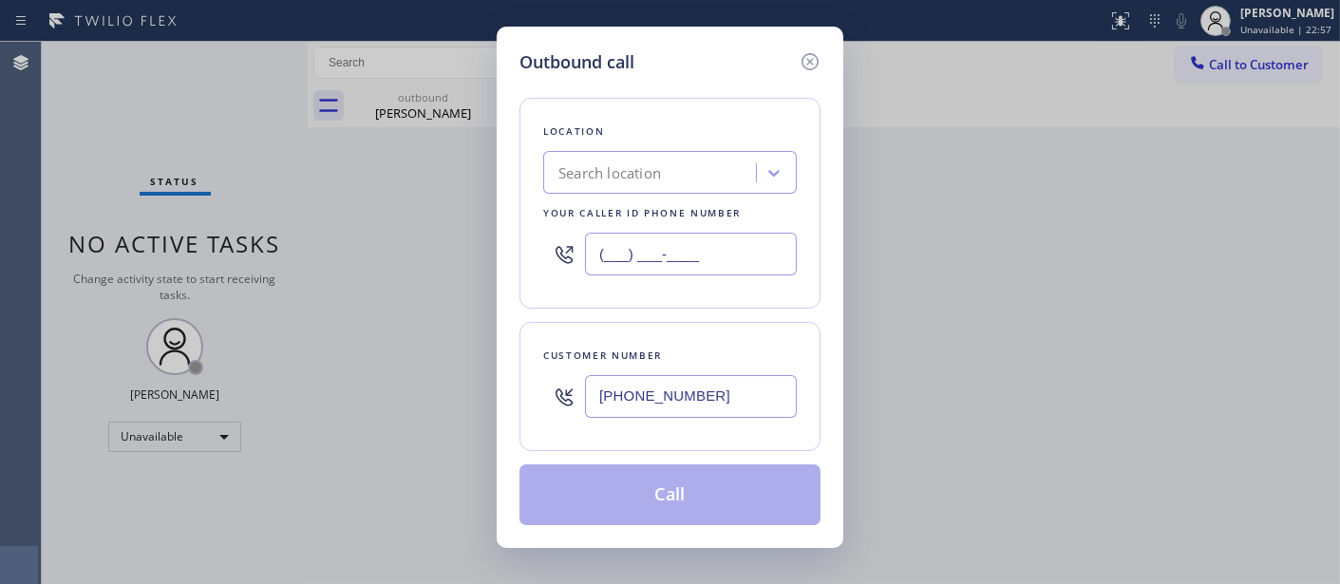
paste input "872) 266-7775"
type input "(872) 266-7775"
drag, startPoint x: 712, startPoint y: 387, endPoint x: 526, endPoint y: 399, distance: 186.5
click at [525, 396] on div "Customer number (872) 266-7775" at bounding box center [669, 386] width 301 height 129
paste input "646) 549-393"
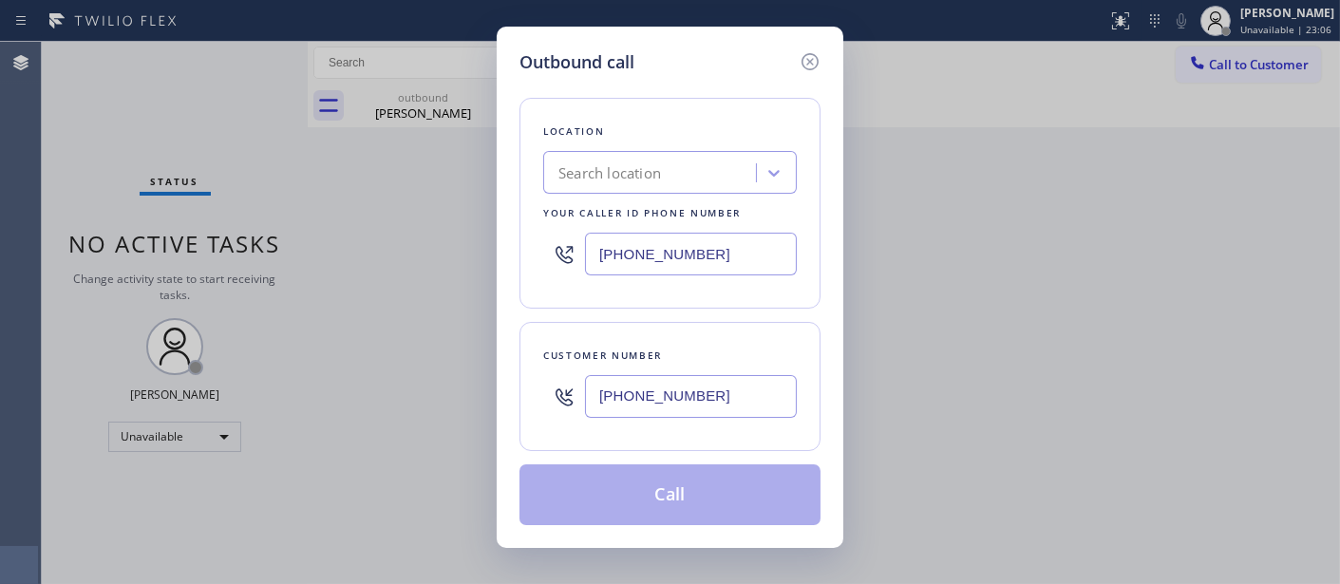
type input "(646) 549-3935"
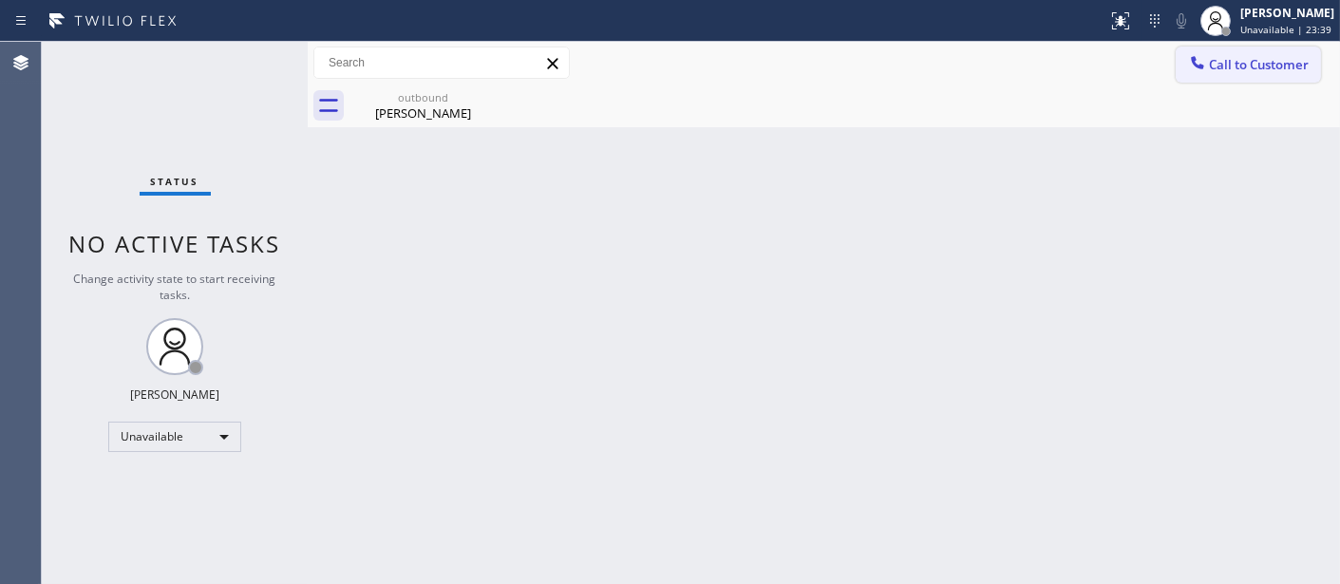
click at [1246, 77] on button "Call to Customer" at bounding box center [1247, 65] width 145 height 36
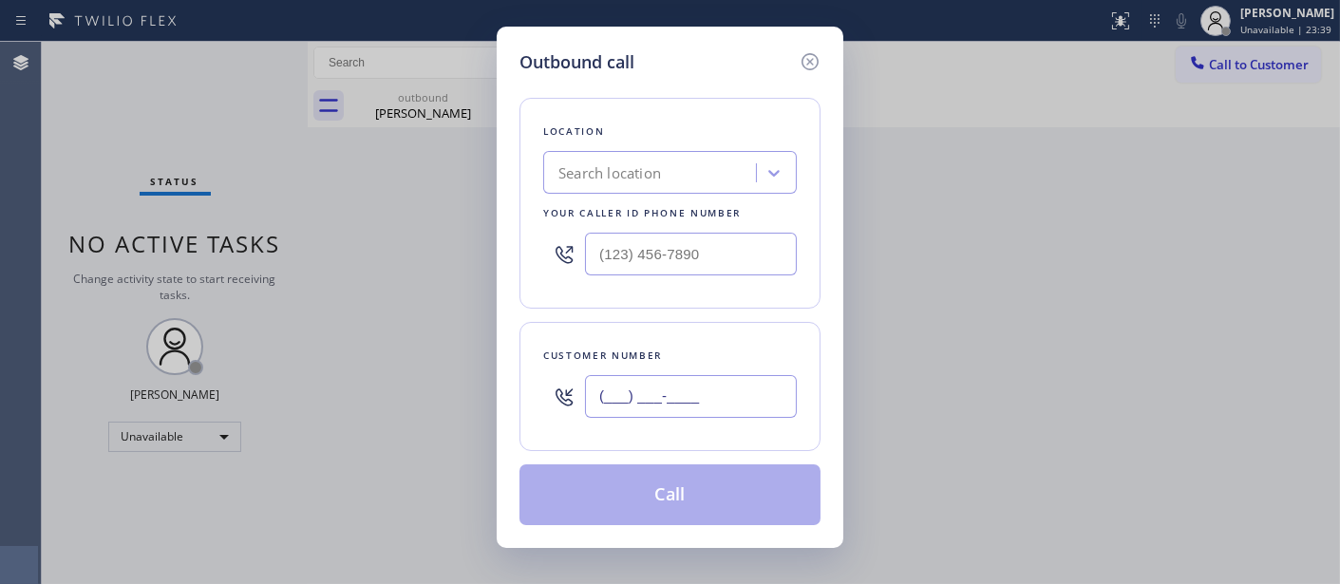
click at [651, 400] on input "(___) ___-____" at bounding box center [691, 396] width 212 height 43
paste input "646) 549-3935"
type input "[PHONE_NUMBER]"
click at [467, 261] on div "Outbound call Location Search location Your caller id phone number (___) ___-__…" at bounding box center [670, 292] width 1340 height 584
paste input "872) 266-7775"
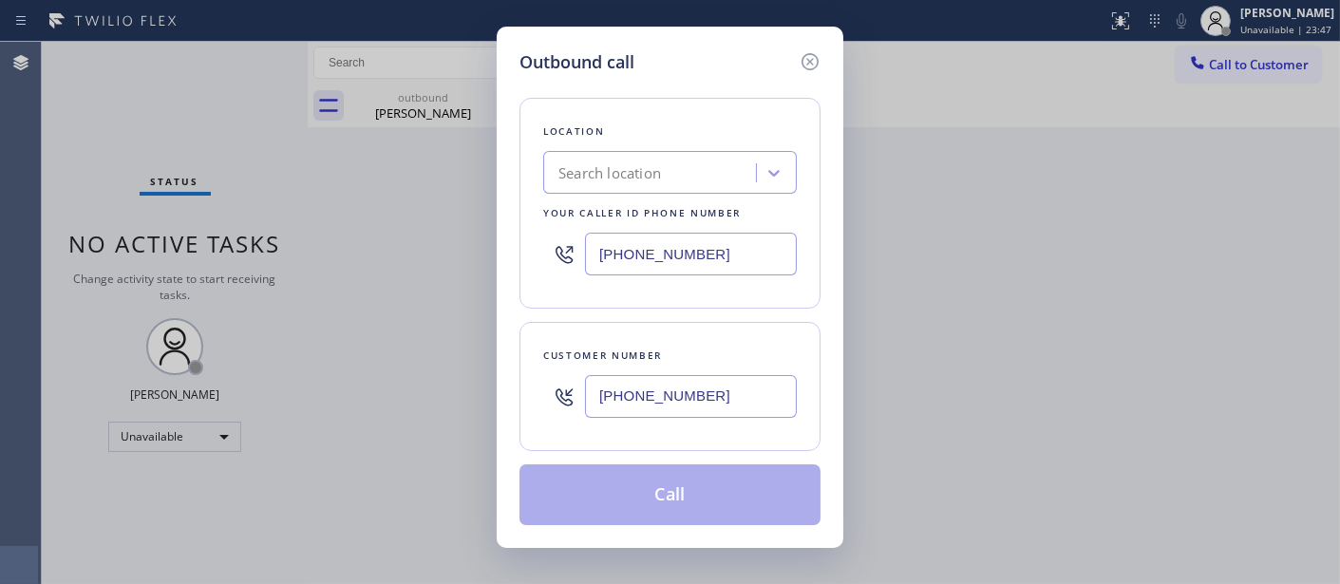
click at [659, 171] on div "Search location" at bounding box center [609, 173] width 103 height 22
click at [813, 61] on icon at bounding box center [810, 61] width 23 height 23
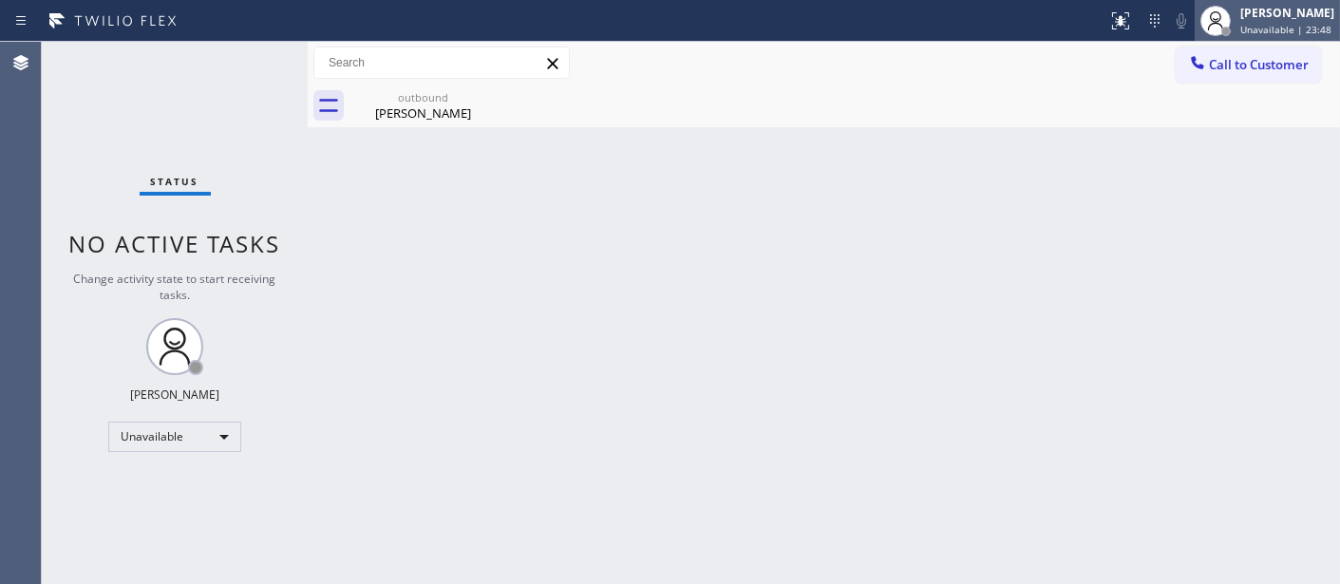
click at [1240, 17] on div "[PERSON_NAME]" at bounding box center [1287, 13] width 94 height 16
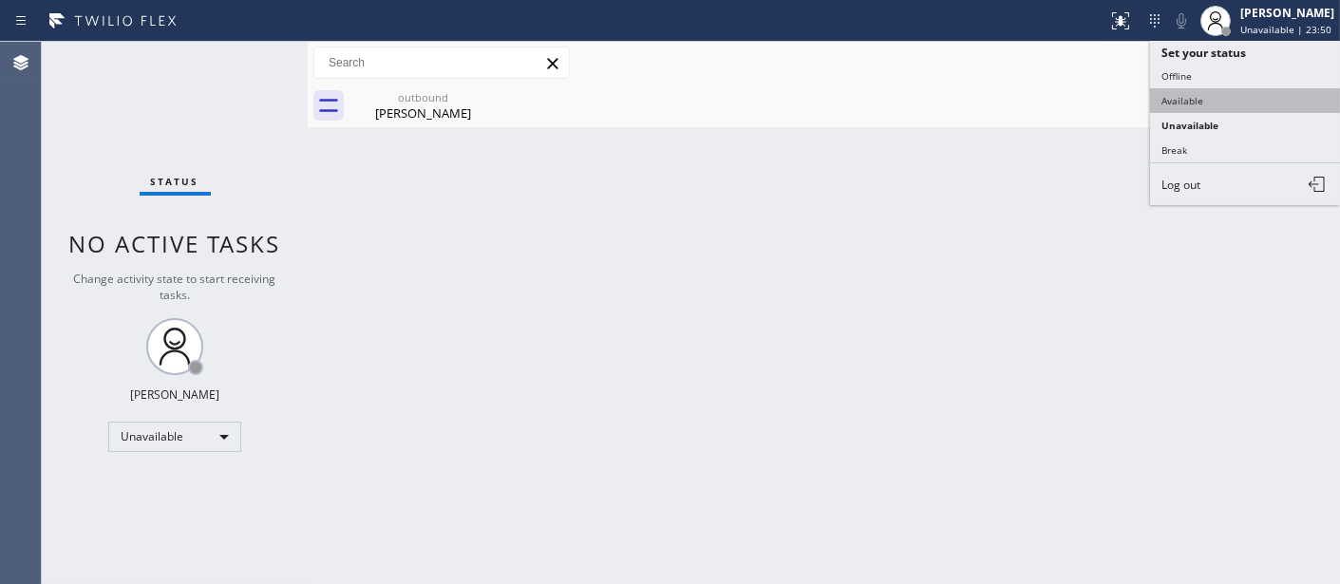
click at [1181, 101] on button "Available" at bounding box center [1245, 100] width 190 height 25
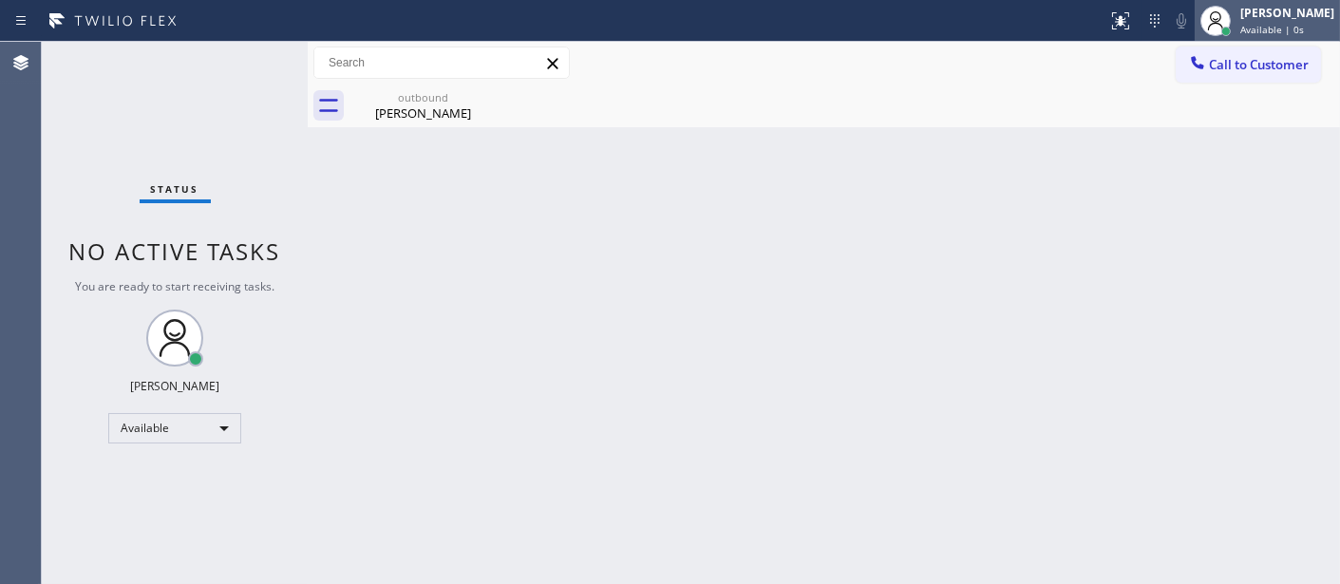
click at [1293, 20] on div "[PERSON_NAME]" at bounding box center [1287, 13] width 94 height 16
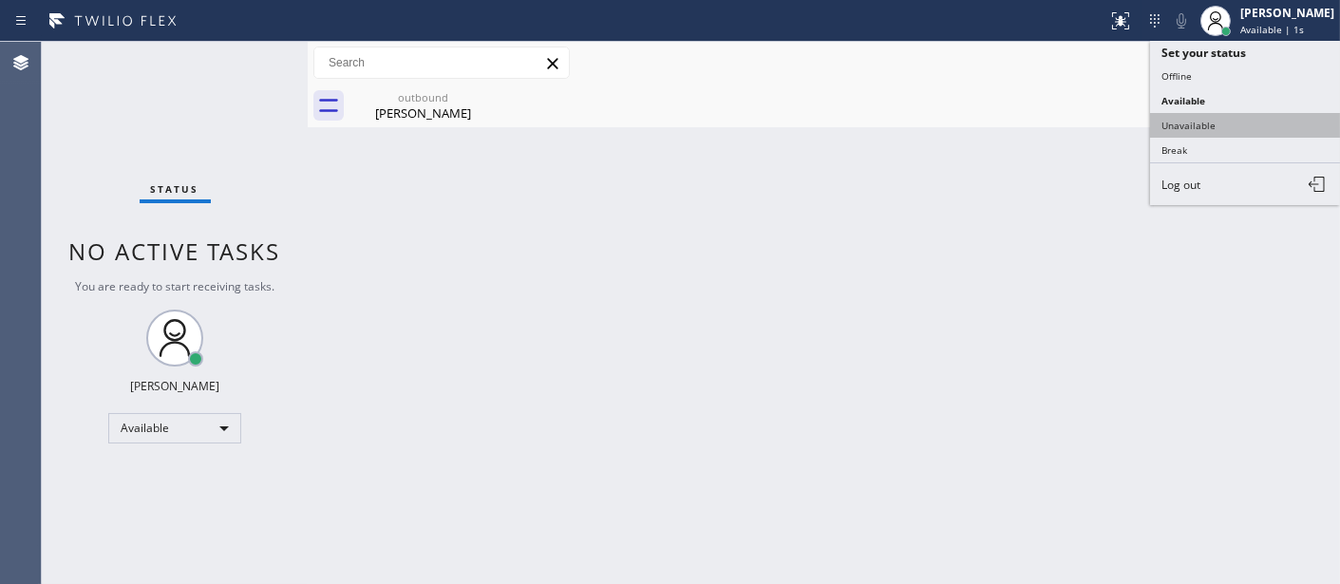
click at [1202, 121] on button "Unavailable" at bounding box center [1245, 125] width 190 height 25
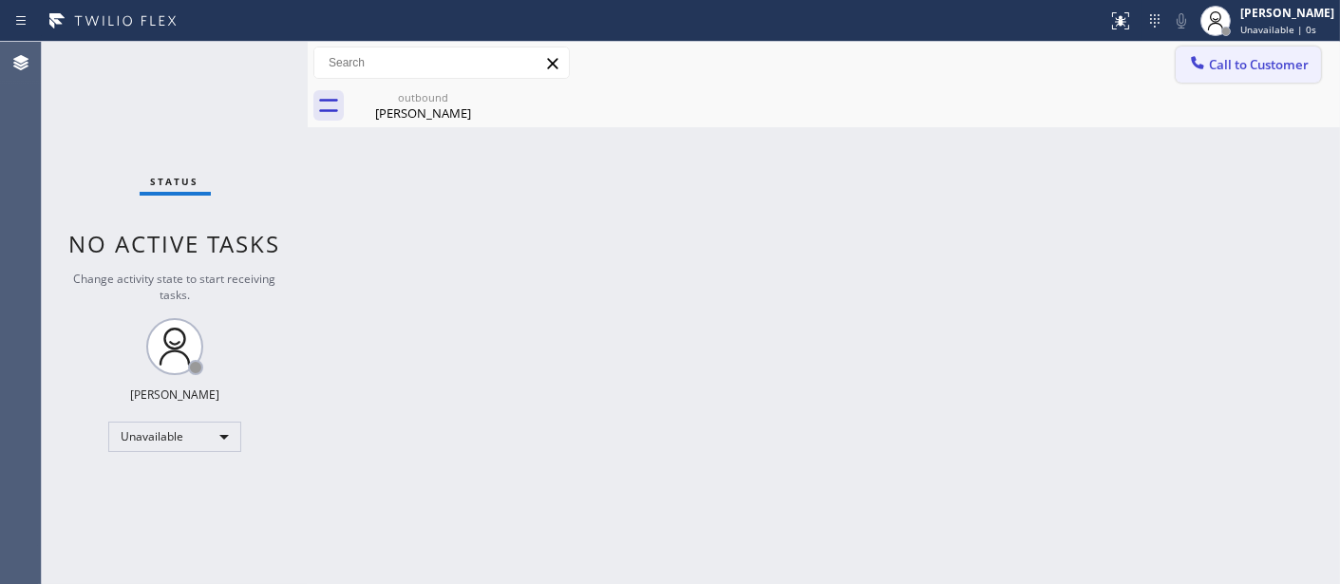
click at [1244, 73] on button "Call to Customer" at bounding box center [1247, 65] width 145 height 36
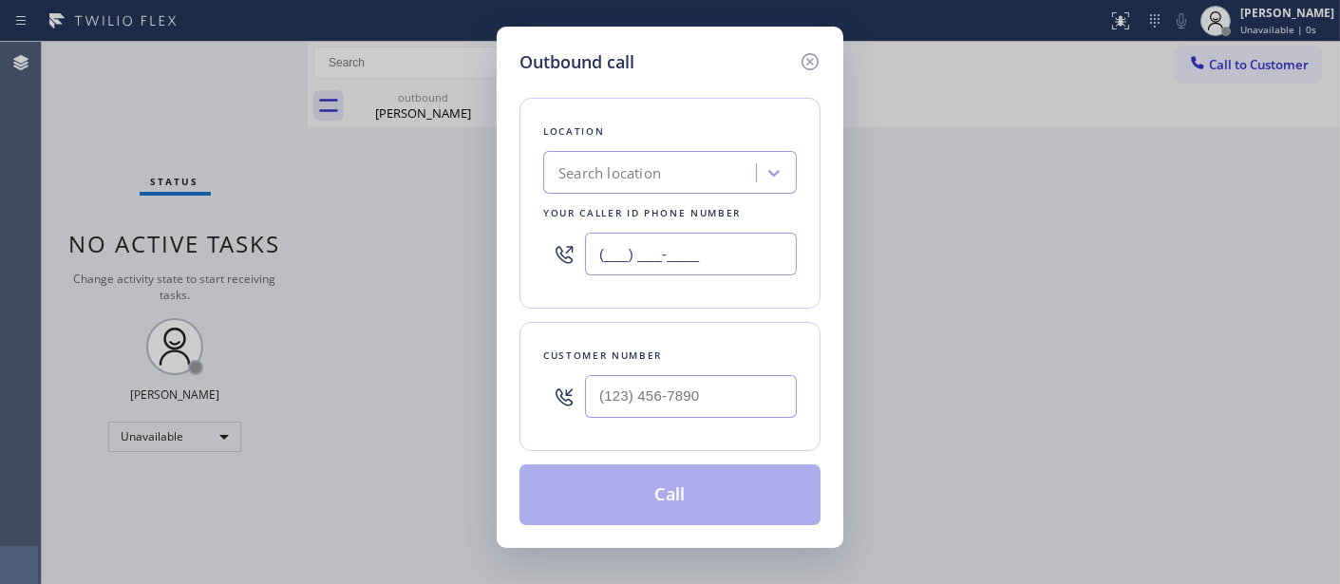
click at [746, 244] on input "(___) ___-____" at bounding box center [691, 254] width 212 height 43
paste input "872) 266-7775"
type input "(872) 266-7775"
click at [656, 173] on div "Search location" at bounding box center [609, 173] width 103 height 22
click at [657, 172] on div "Search location" at bounding box center [609, 173] width 103 height 22
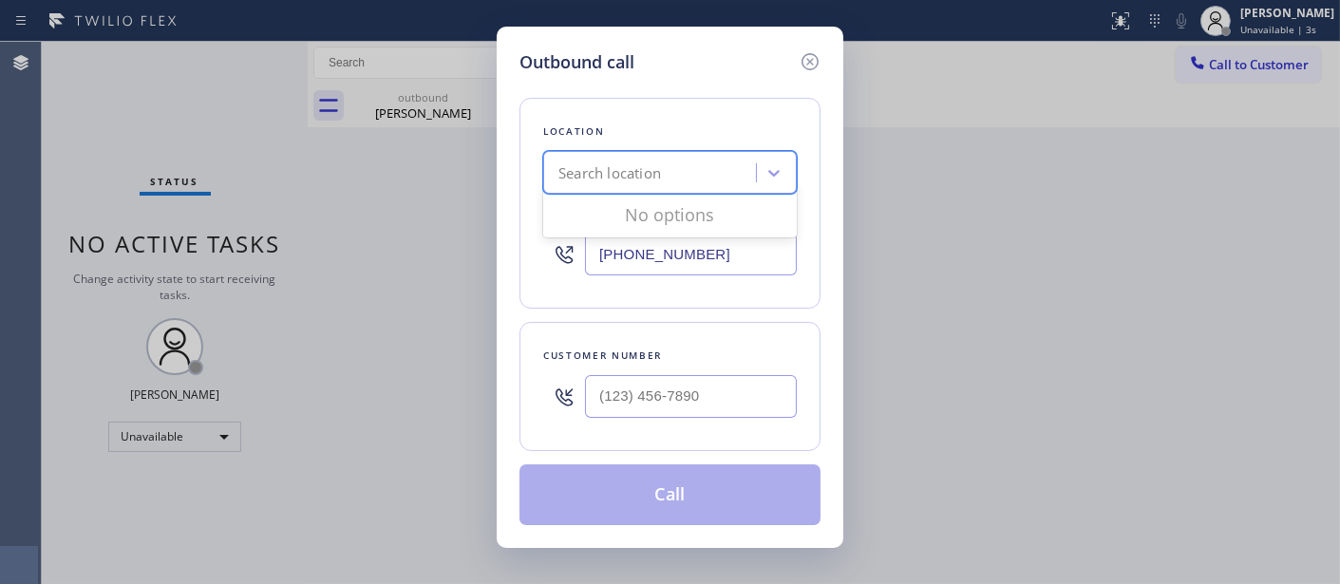
click at [657, 172] on div "Search location" at bounding box center [609, 173] width 103 height 22
drag, startPoint x: 657, startPoint y: 172, endPoint x: 667, endPoint y: 204, distance: 33.7
click at [662, 193] on div "Search location" at bounding box center [670, 172] width 254 height 43
click at [667, 204] on div "Your caller id phone number" at bounding box center [670, 213] width 254 height 20
click at [659, 204] on div "Your caller id phone number" at bounding box center [670, 213] width 254 height 20
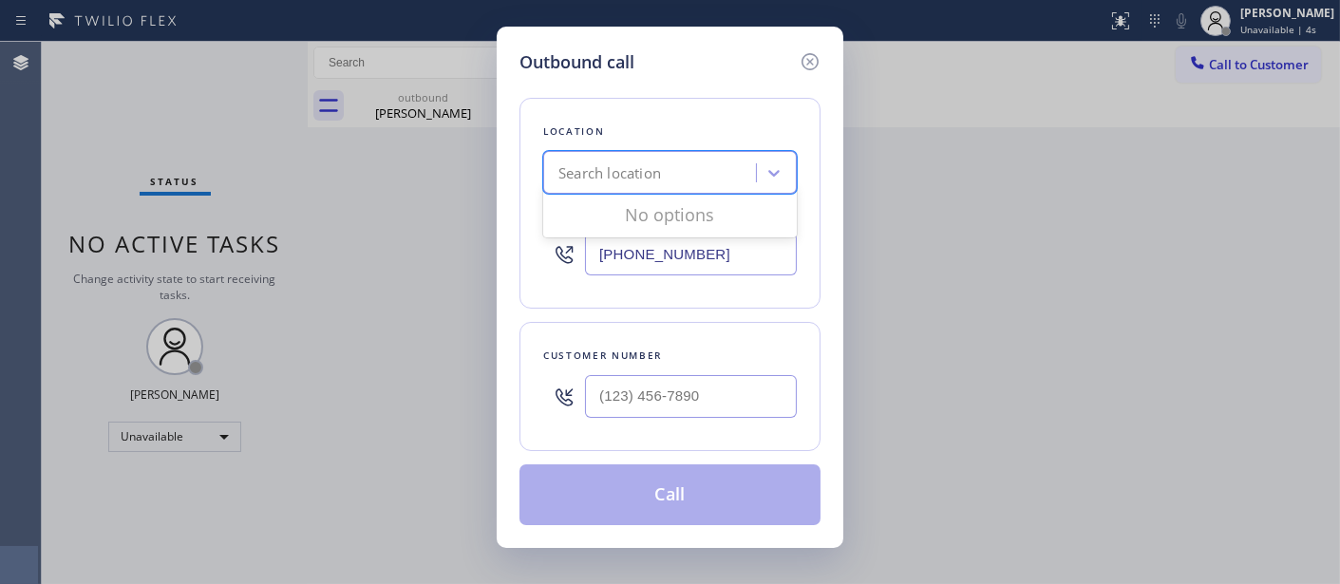
click at [660, 165] on div "Search location" at bounding box center [609, 173] width 103 height 22
click at [686, 392] on input "(___) ___-____" at bounding box center [691, 396] width 212 height 43
paste input "646) 549-3935"
drag, startPoint x: 684, startPoint y: 395, endPoint x: 717, endPoint y: 205, distance: 192.8
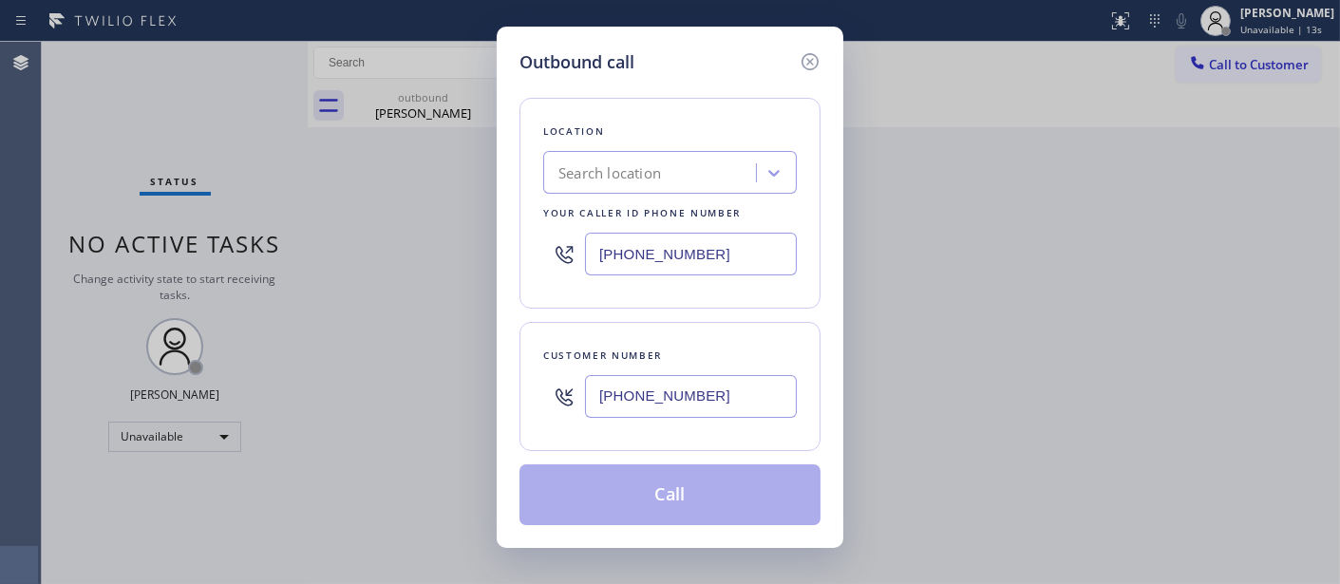
click at [573, 403] on div "(646) 549-3935" at bounding box center [670, 397] width 254 height 62
paste input "480) 297-6483"
type input "(646) 549-3935"
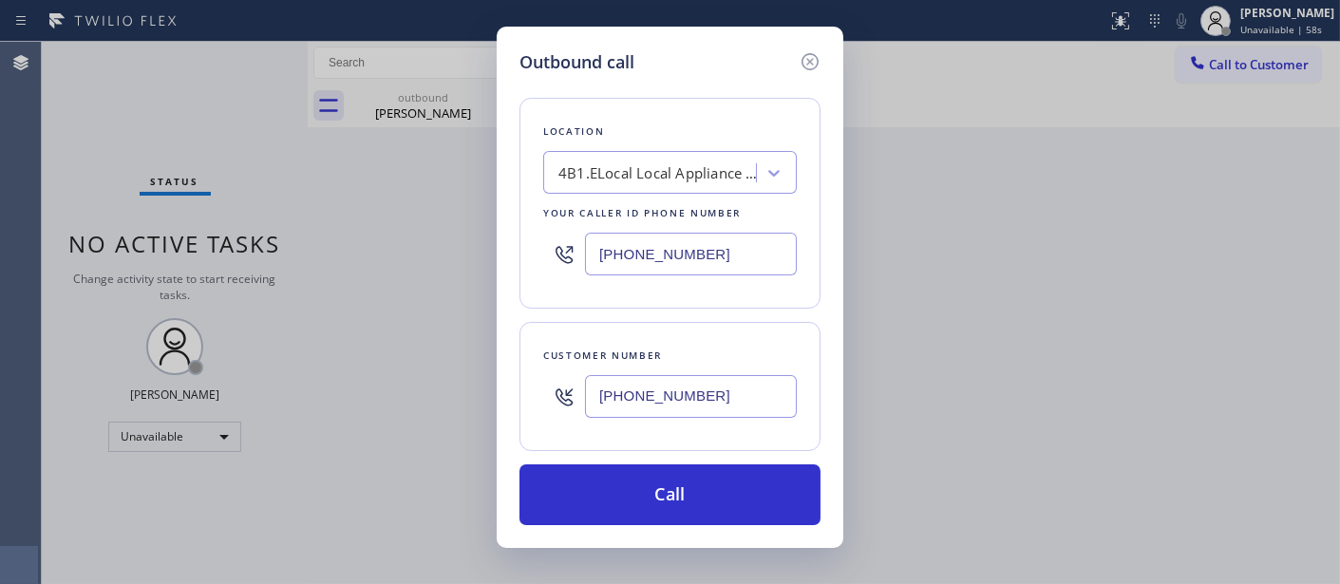
drag, startPoint x: 735, startPoint y: 254, endPoint x: 556, endPoint y: 242, distance: 178.9
click at [574, 244] on div "(872) 266-7775" at bounding box center [670, 254] width 254 height 62
paste input "7) 748-5179"
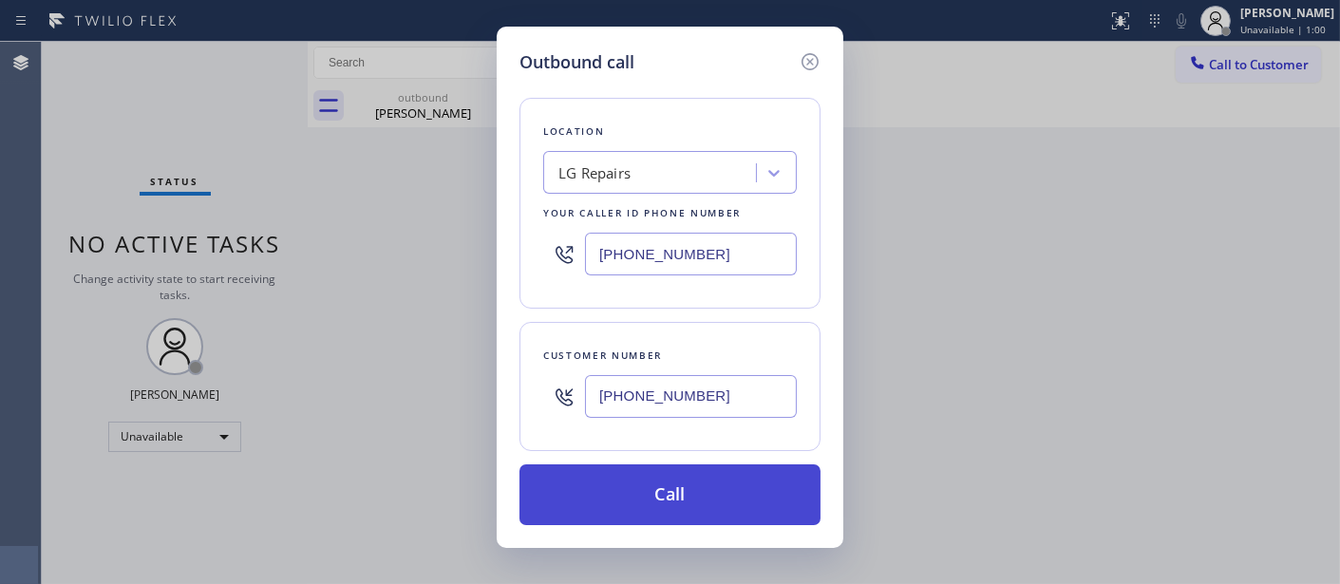
type input "(877) 748-5179"
click at [684, 476] on button "Call" at bounding box center [669, 494] width 301 height 61
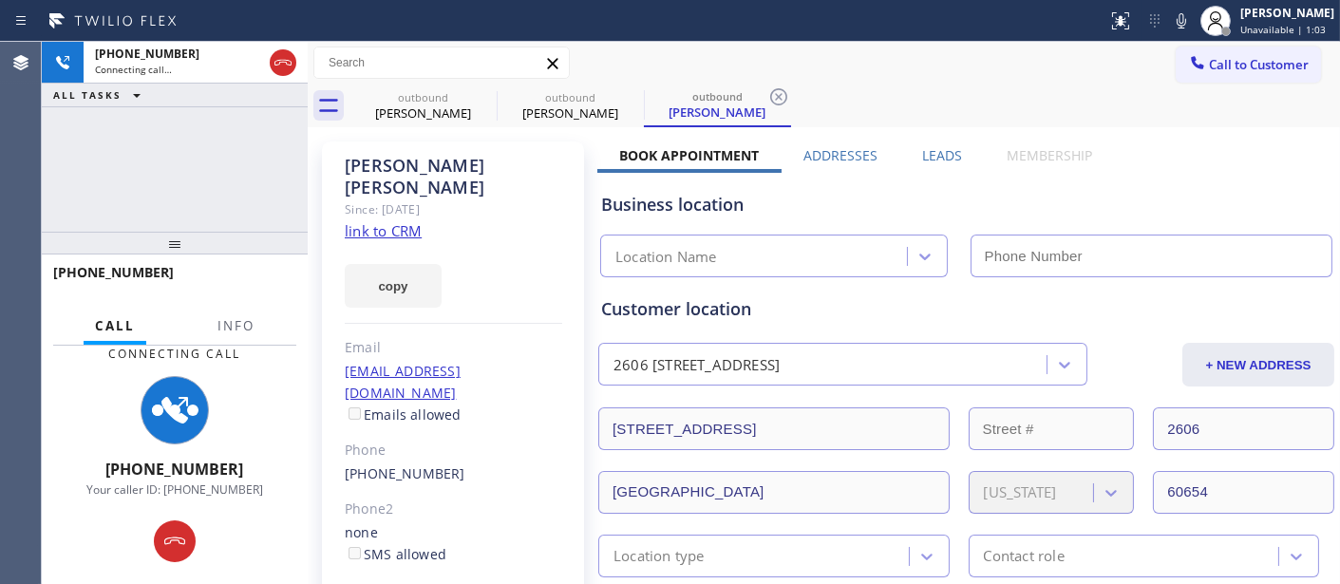
click at [830, 207] on div "Business location" at bounding box center [966, 205] width 730 height 26
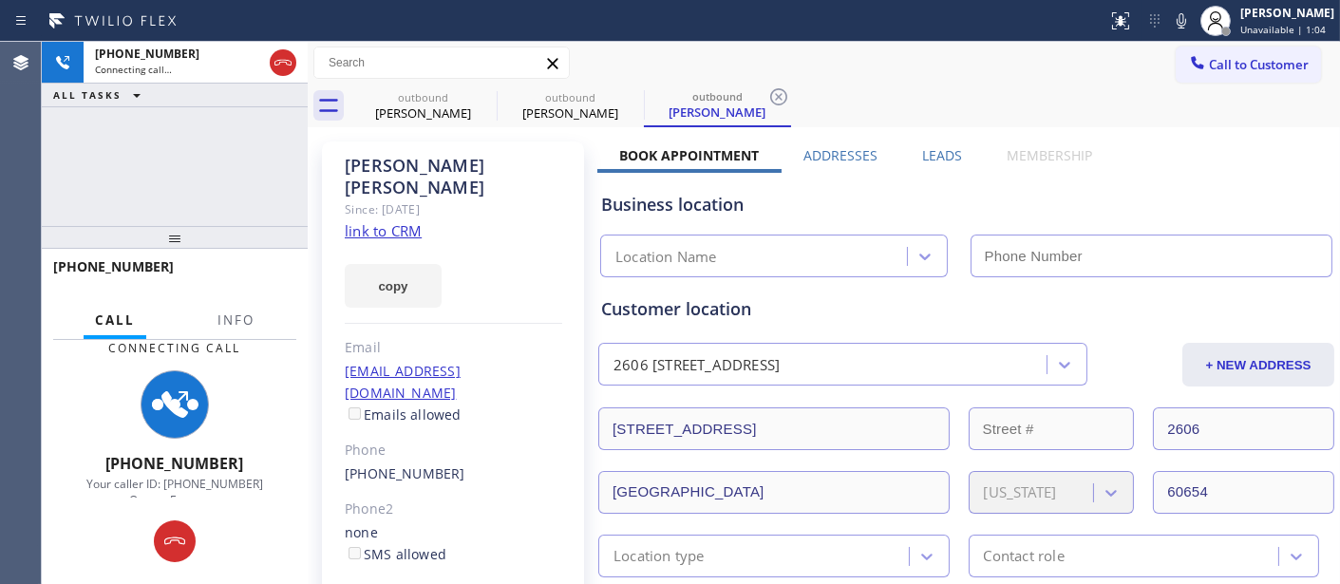
drag, startPoint x: 118, startPoint y: 250, endPoint x: 140, endPoint y: 85, distance: 165.7
click at [135, 86] on div "+16465493935 Connecting call… ALL TASKS ALL TASKS ACTIVE TASKS TASKS IN WRAP UP…" at bounding box center [175, 313] width 266 height 542
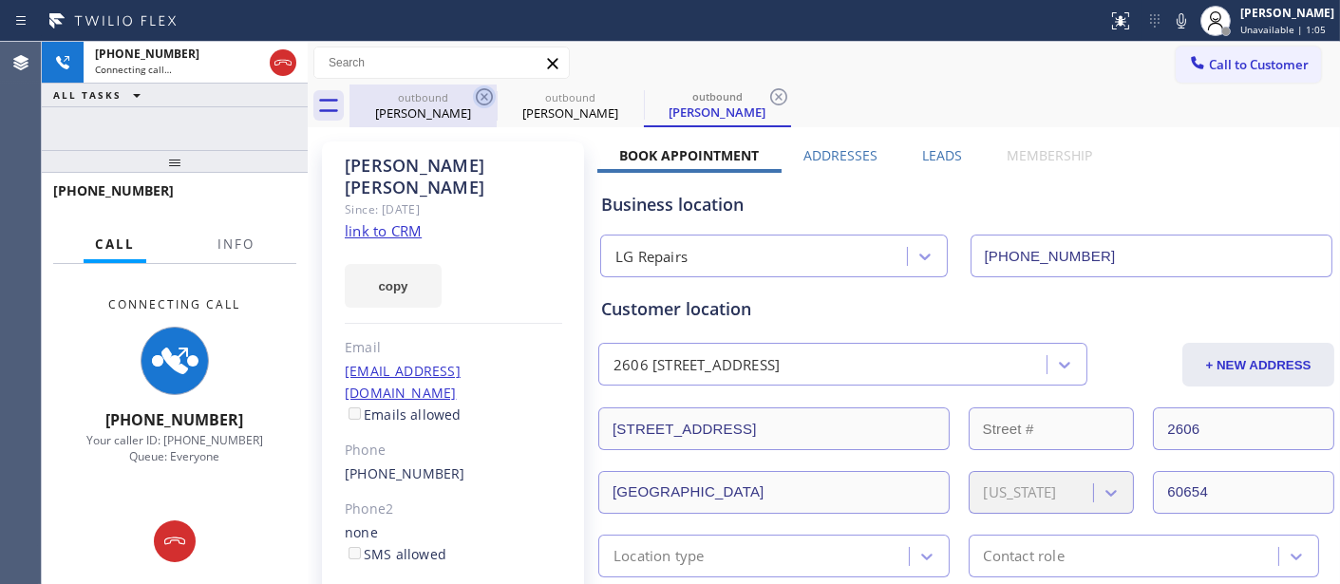
type input "(877) 748-5179"
click at [1180, 23] on icon at bounding box center [1180, 20] width 9 height 15
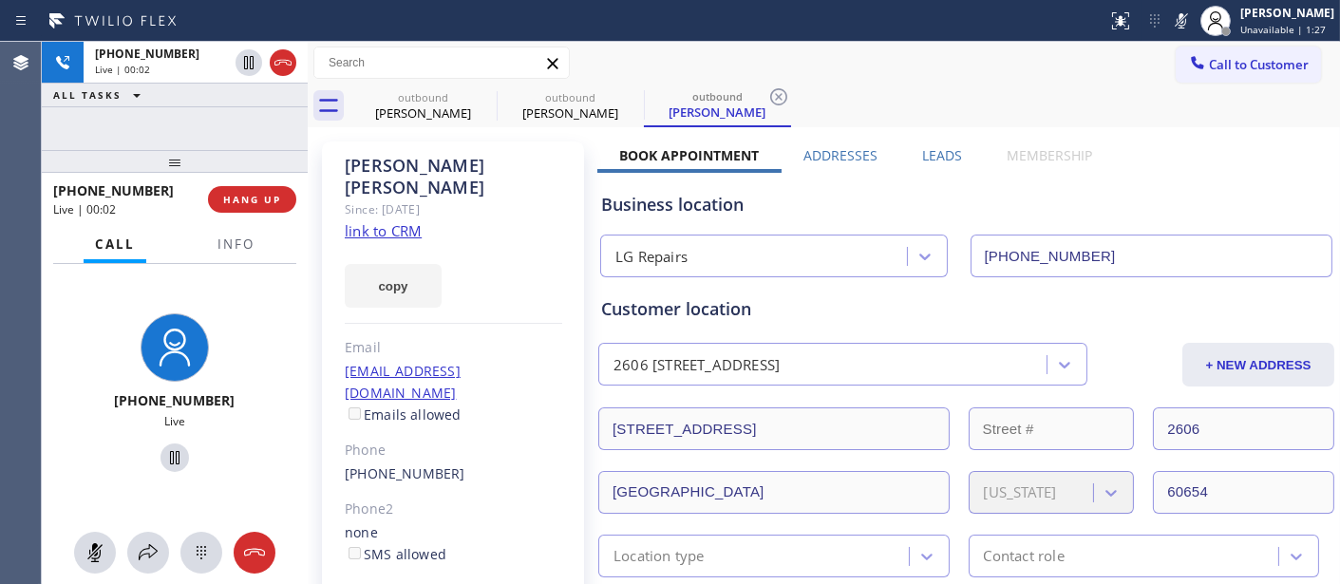
drag, startPoint x: 1177, startPoint y: 17, endPoint x: 1051, endPoint y: 44, distance: 129.1
click at [1177, 17] on rect at bounding box center [1181, 18] width 13 height 13
drag, startPoint x: 263, startPoint y: 154, endPoint x: 268, endPoint y: 108, distance: 45.8
click at [268, 122] on div "+16465493935 Live | 00:03 ALL TASKS ALL TASKS ACTIVE TASKS TASKS IN WRAP UP +16…" at bounding box center [175, 313] width 266 height 542
drag, startPoint x: 268, startPoint y: 169, endPoint x: 488, endPoint y: 2, distance: 276.5
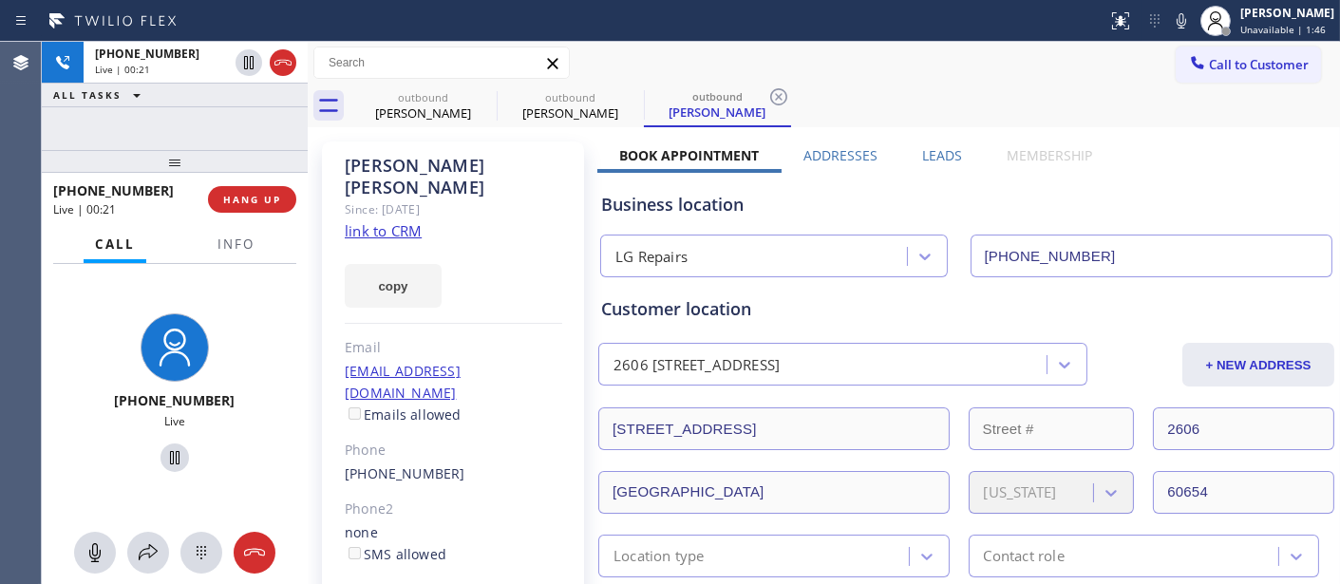
click at [268, 121] on div "+16465493935 Live | 00:21 ALL TASKS ALL TASKS ACTIVE TASKS TASKS IN WRAP UP +16…" at bounding box center [175, 313] width 266 height 542
drag, startPoint x: 271, startPoint y: 161, endPoint x: 371, endPoint y: 17, distance: 176.0
click at [272, 150] on div at bounding box center [175, 161] width 266 height 23
drag, startPoint x: 244, startPoint y: 159, endPoint x: 329, endPoint y: 55, distance: 133.6
click at [253, 111] on div "+16465493935 Live | 00:54 ALL TASKS ALL TASKS ACTIVE TASKS TASKS IN WRAP UP +16…" at bounding box center [175, 313] width 266 height 542
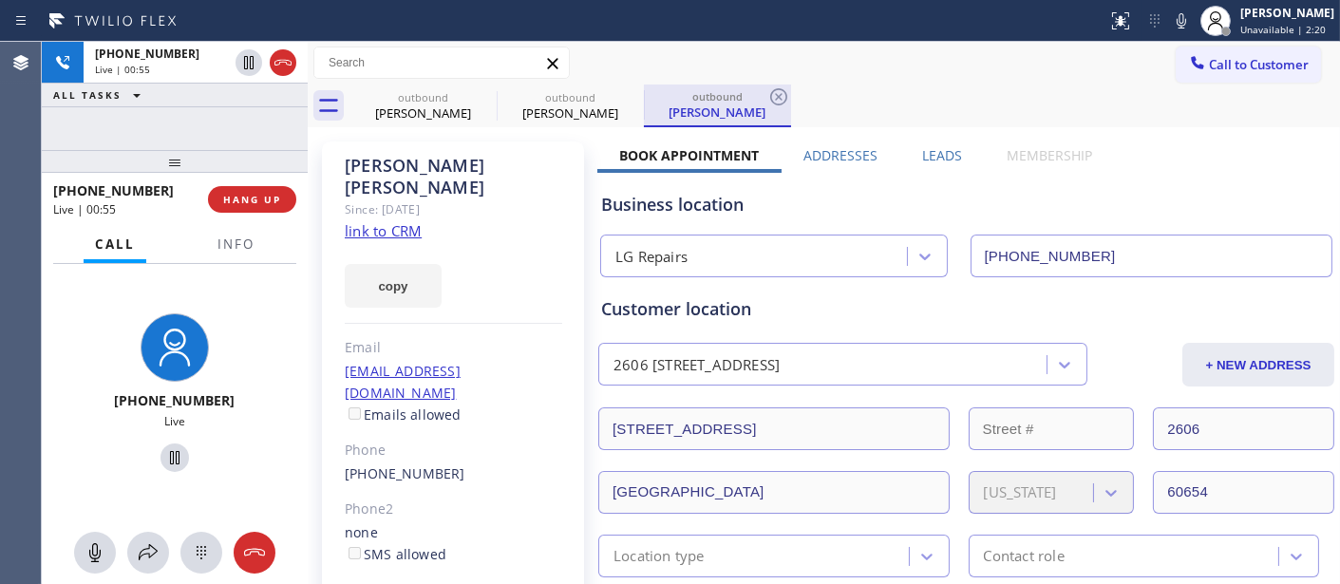
drag, startPoint x: 484, startPoint y: 91, endPoint x: 528, endPoint y: 86, distance: 43.9
click at [0, 0] on icon at bounding box center [0, 0] width 0 height 0
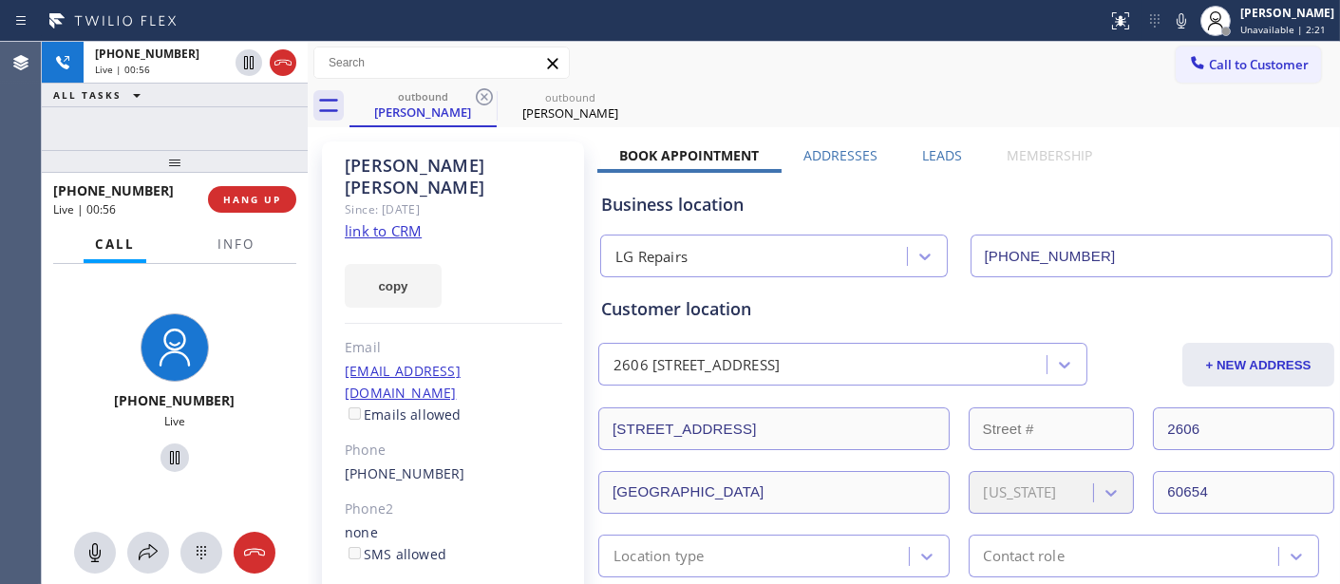
click at [803, 52] on div "Call to Customer Outbound call Location LG Repairs Your caller id phone number …" at bounding box center [824, 63] width 1032 height 33
drag, startPoint x: 243, startPoint y: 157, endPoint x: 243, endPoint y: 71, distance: 85.5
click at [232, 121] on div "+16465493935 Live | 00:58 ALL TASKS ALL TASKS ACTIVE TASKS TASKS IN WRAP UP +16…" at bounding box center [175, 313] width 266 height 542
drag, startPoint x: 254, startPoint y: 141, endPoint x: 264, endPoint y: 126, distance: 17.1
click at [259, 134] on div "+16465493935 Live | 01:00 ALL TASKS ALL TASKS ACTIVE TASKS TASKS IN WRAP UP" at bounding box center [175, 96] width 266 height 108
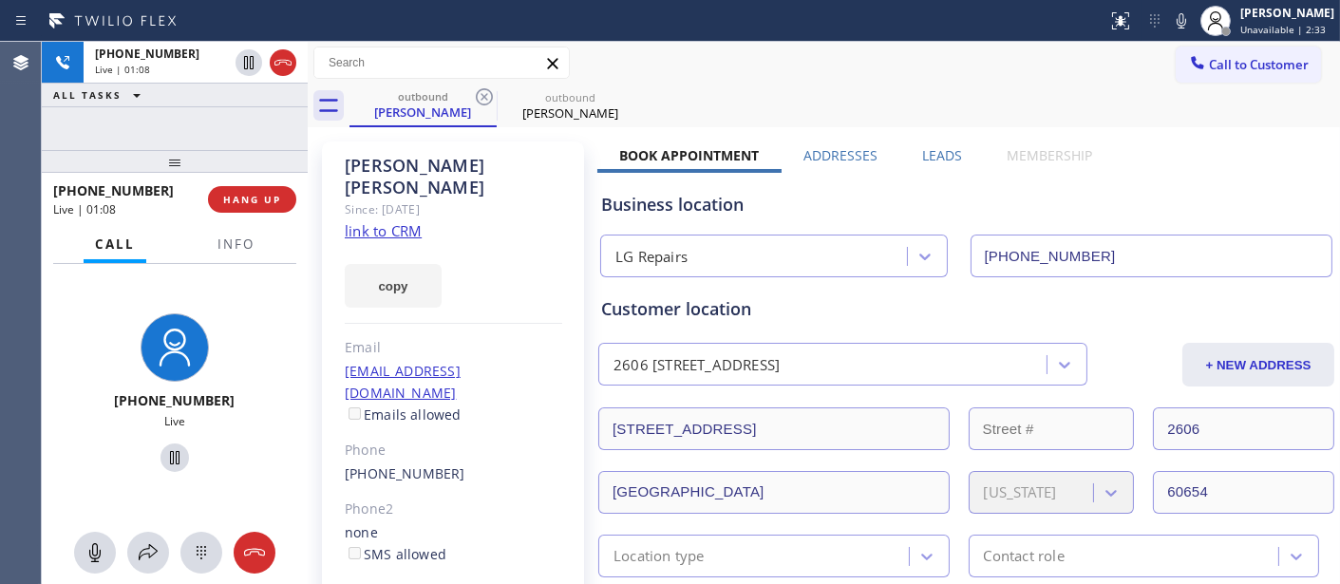
drag, startPoint x: 278, startPoint y: 172, endPoint x: 256, endPoint y: 124, distance: 52.3
click at [256, 124] on div "+16465493935 Live | 01:08 ALL TASKS ALL TASKS ACTIVE TASKS TASKS IN WRAP UP +16…" at bounding box center [175, 313] width 266 height 542
click at [253, 193] on span "HANG UP" at bounding box center [252, 199] width 58 height 13
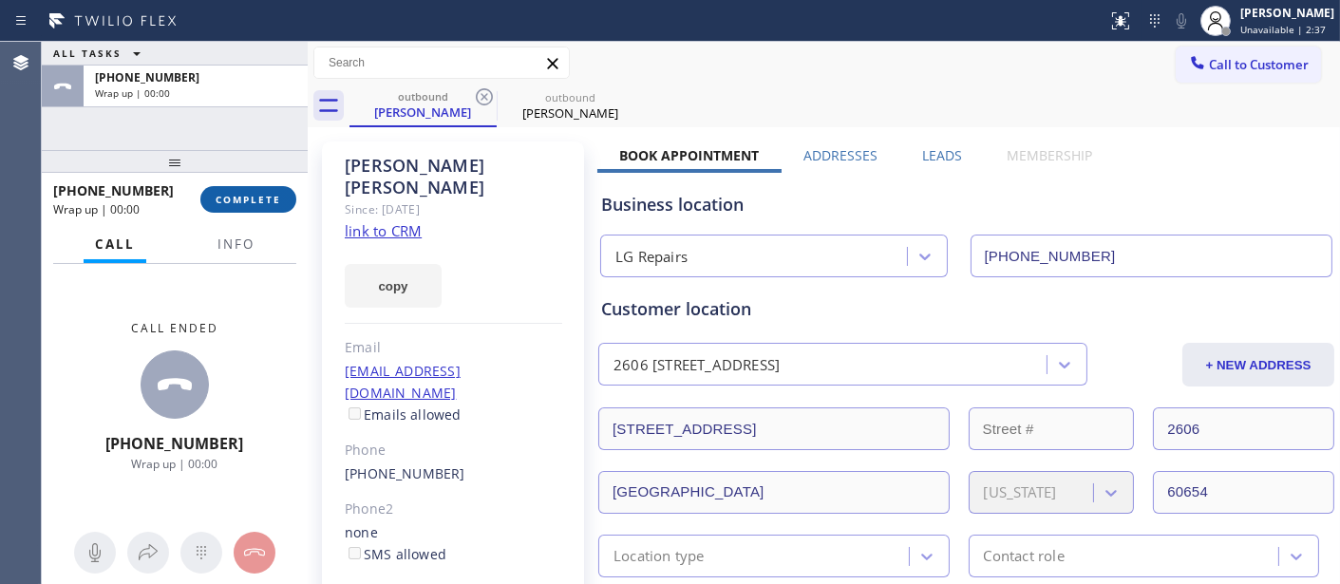
click at [253, 193] on span "COMPLETE" at bounding box center [249, 199] width 66 height 13
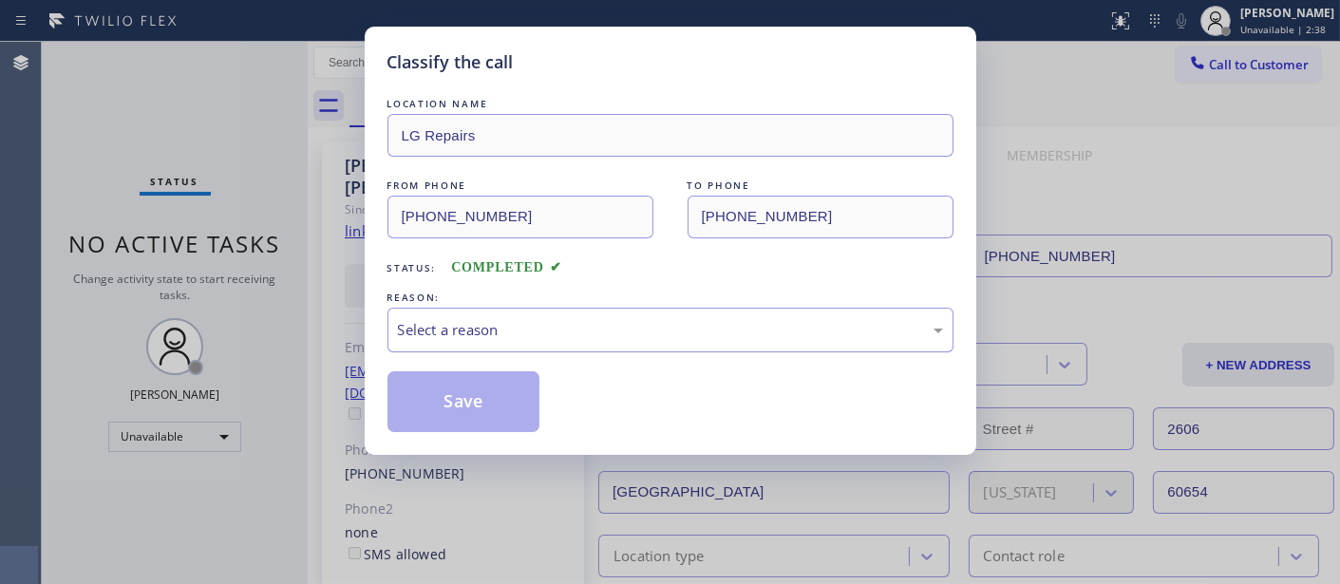
click at [561, 327] on div "Select a reason" at bounding box center [670, 330] width 545 height 22
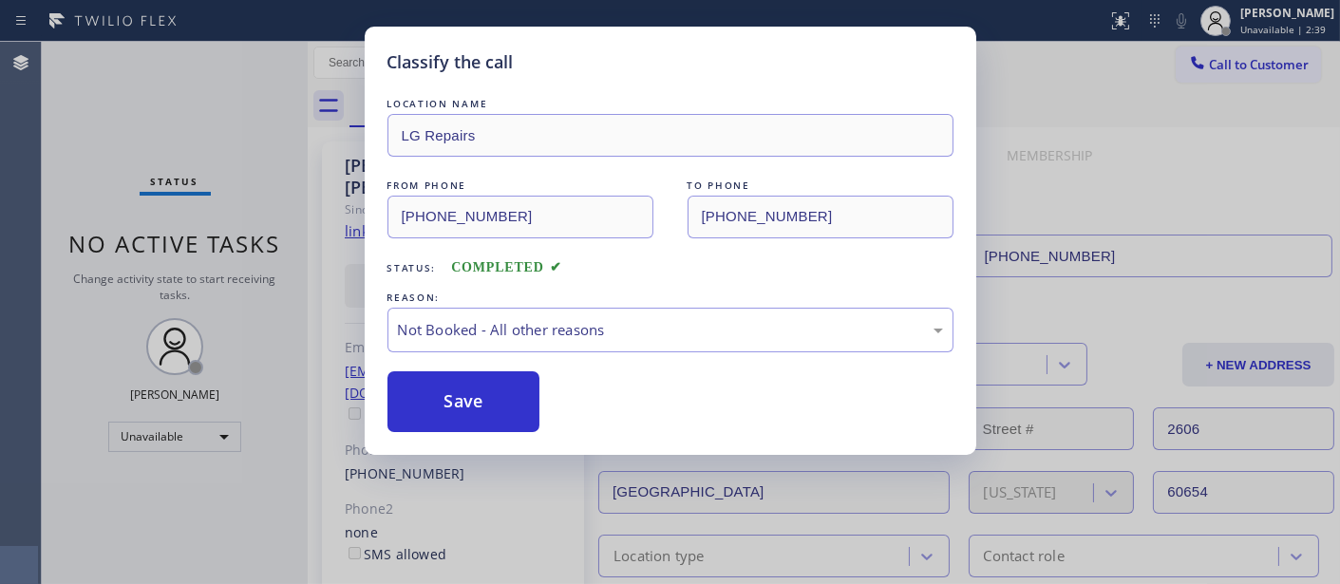
click at [466, 411] on button "Save" at bounding box center [463, 401] width 153 height 61
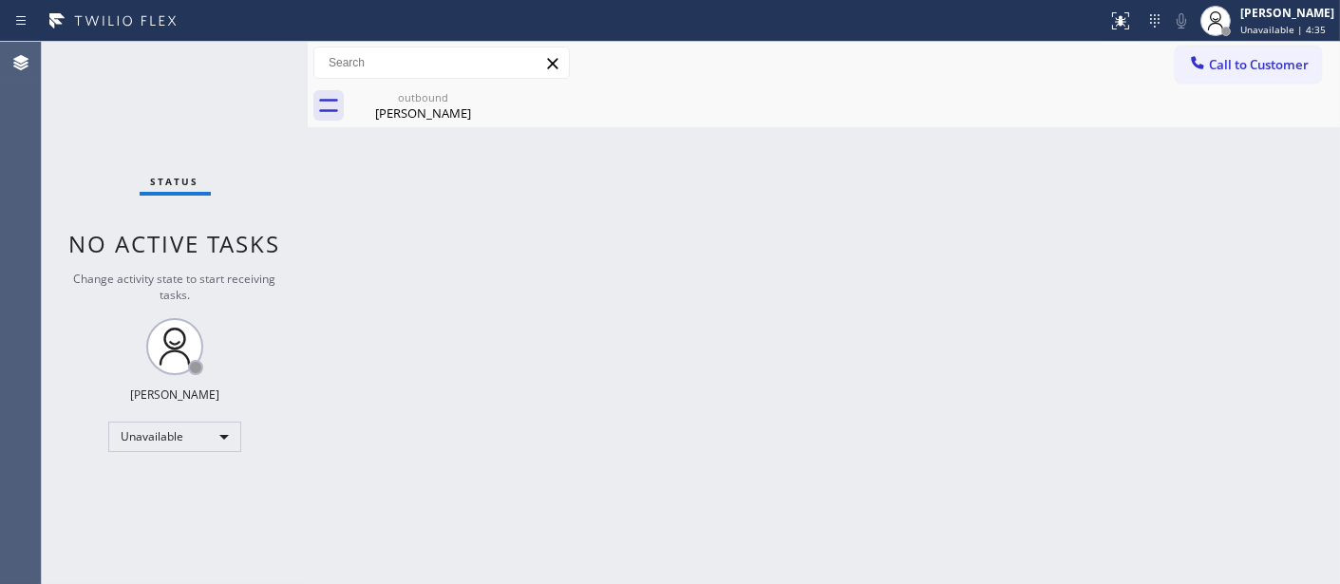
drag, startPoint x: 1208, startPoint y: 72, endPoint x: 1139, endPoint y: 168, distance: 117.8
click at [1208, 74] on div at bounding box center [1197, 64] width 23 height 23
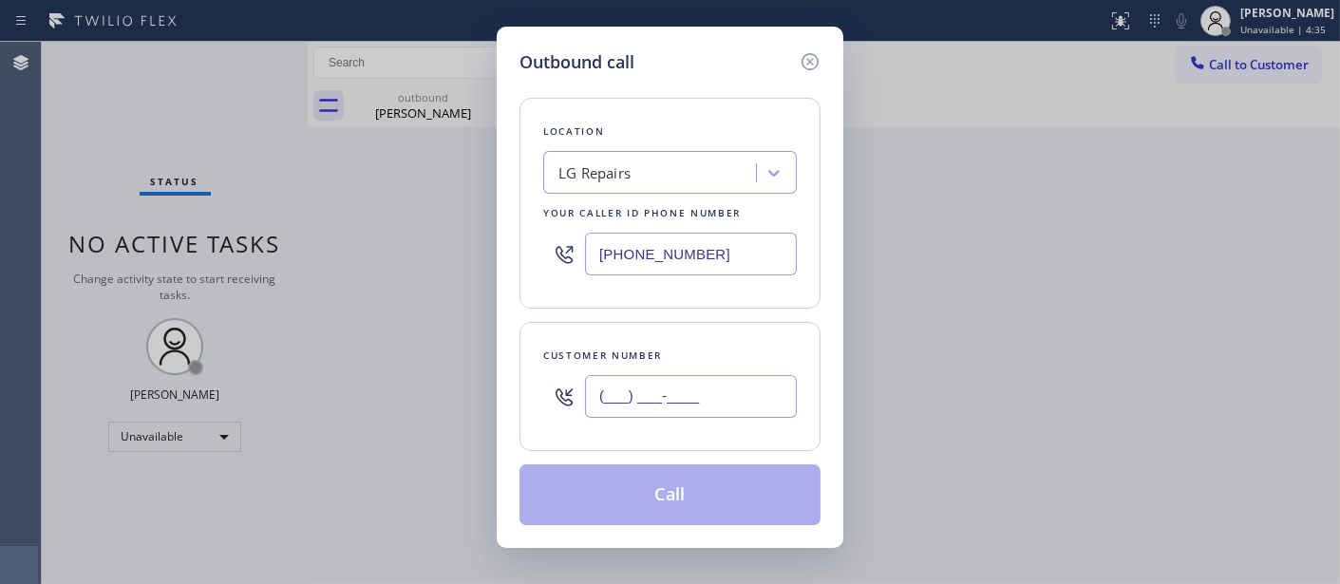
click at [677, 392] on input "(___) ___-____" at bounding box center [691, 396] width 212 height 43
paste input "928) 310-1884"
type input "(928) 310-1884"
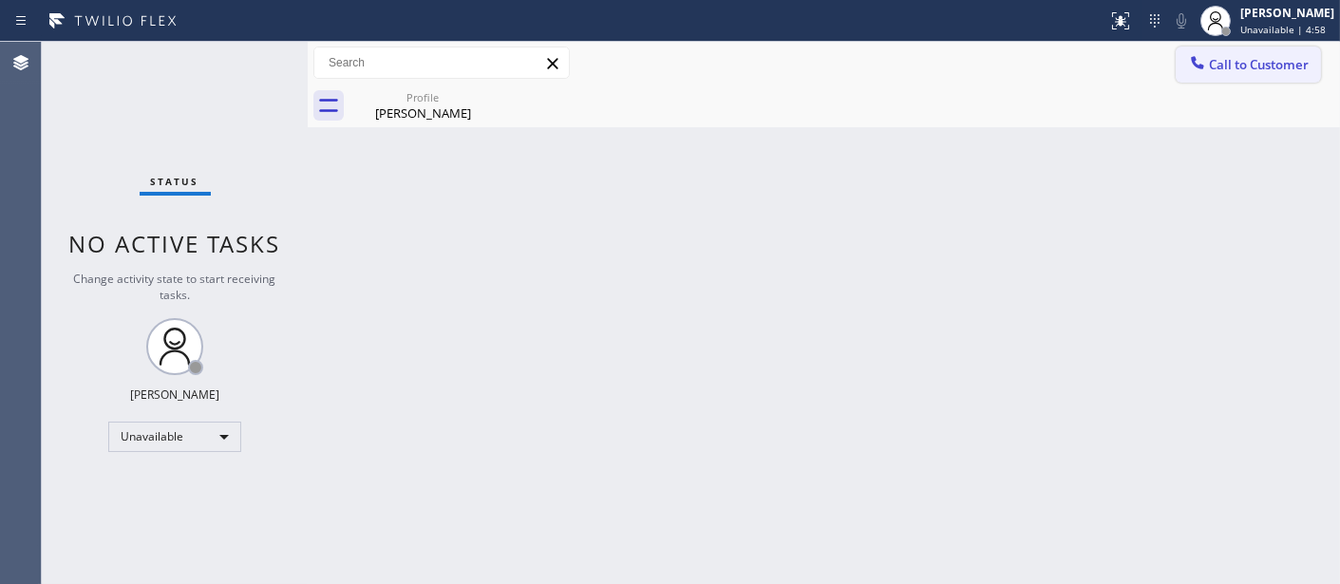
click at [1237, 59] on span "Call to Customer" at bounding box center [1259, 64] width 100 height 17
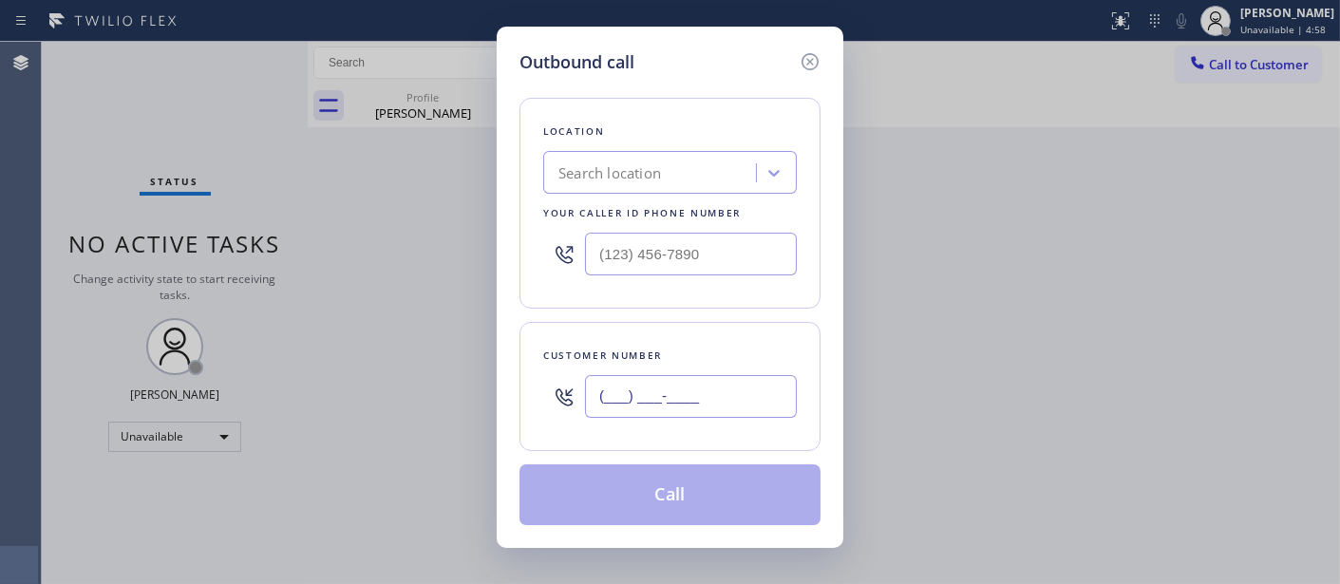
click at [644, 390] on input "(___) ___-____" at bounding box center [691, 396] width 212 height 43
paste input "623) 292-5313"
type input "(623) 292-5313"
drag, startPoint x: 698, startPoint y: 259, endPoint x: 517, endPoint y: 264, distance: 180.5
click at [520, 264] on div "Location Search location Your caller id phone number (___) ___-____" at bounding box center [669, 203] width 301 height 211
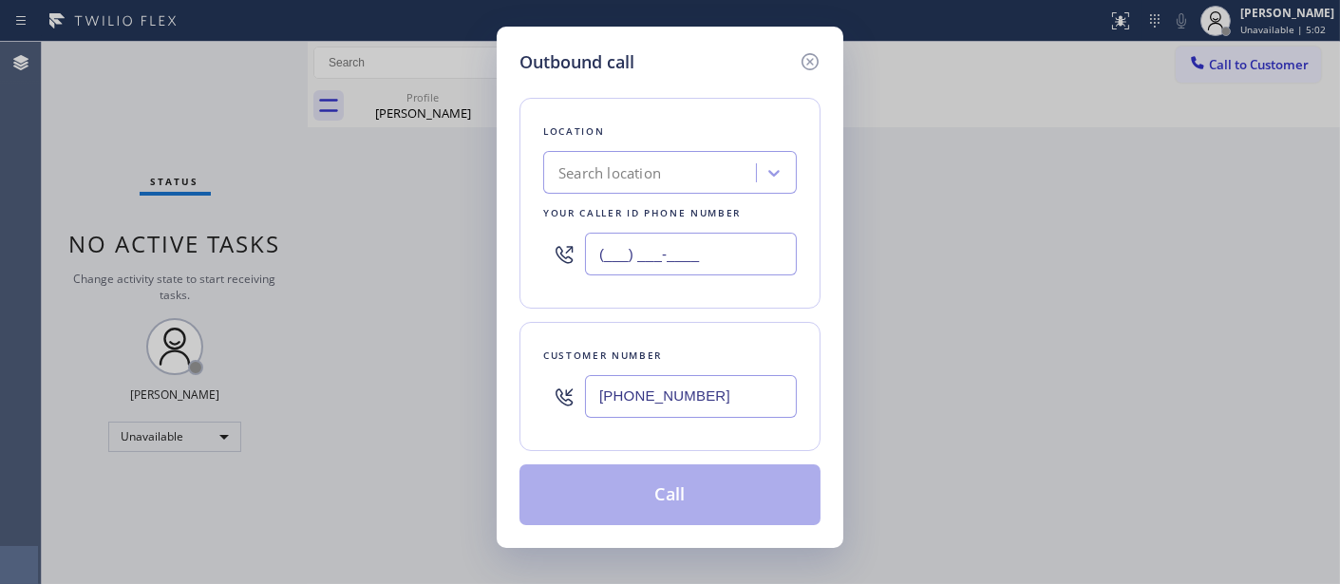
paste input "623) 292-5313"
type input "(623) 292-5313"
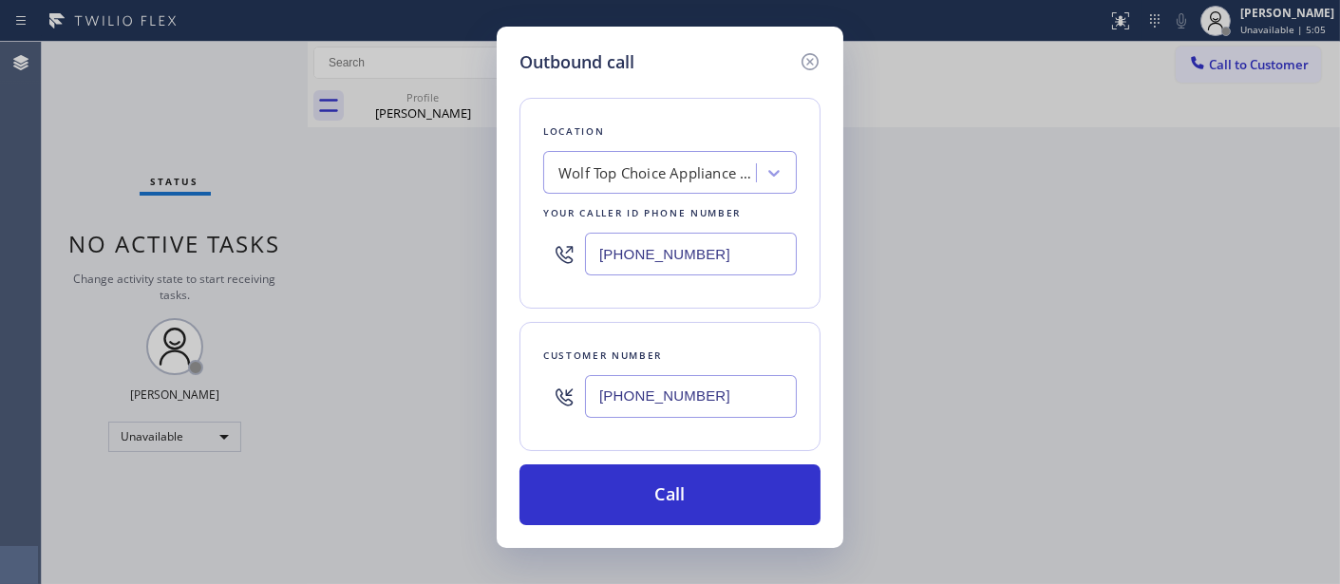
drag, startPoint x: 545, startPoint y: 393, endPoint x: 441, endPoint y: 390, distance: 104.5
click at [459, 393] on div "Outbound call Location Wolf Top Choice Appliance Repair Mesa Your caller id pho…" at bounding box center [670, 292] width 1340 height 584
paste input "928) 310-1884"
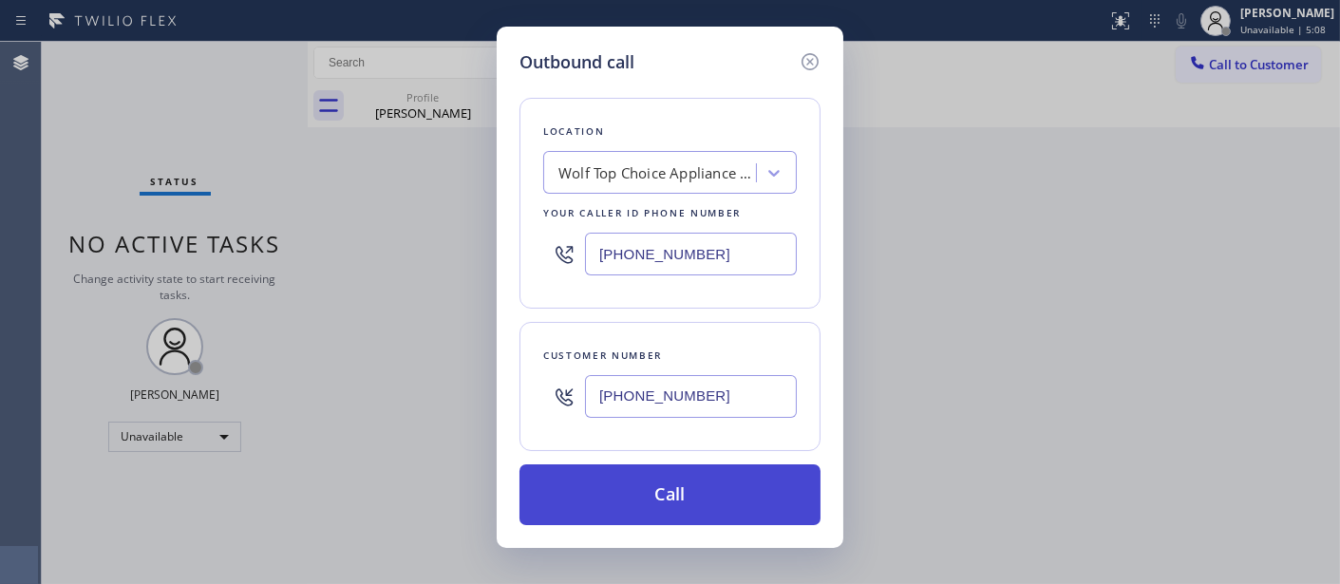
type input "(928) 310-1884"
click at [653, 485] on button "Call" at bounding box center [669, 494] width 301 height 61
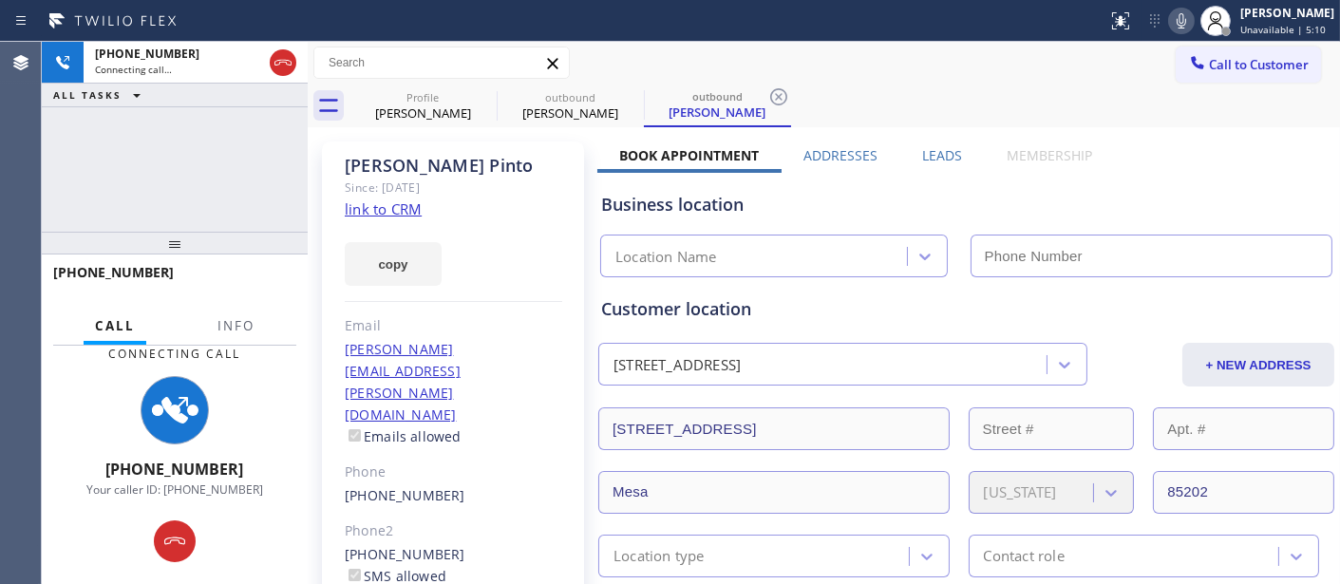
click at [1176, 21] on icon at bounding box center [1180, 20] width 9 height 15
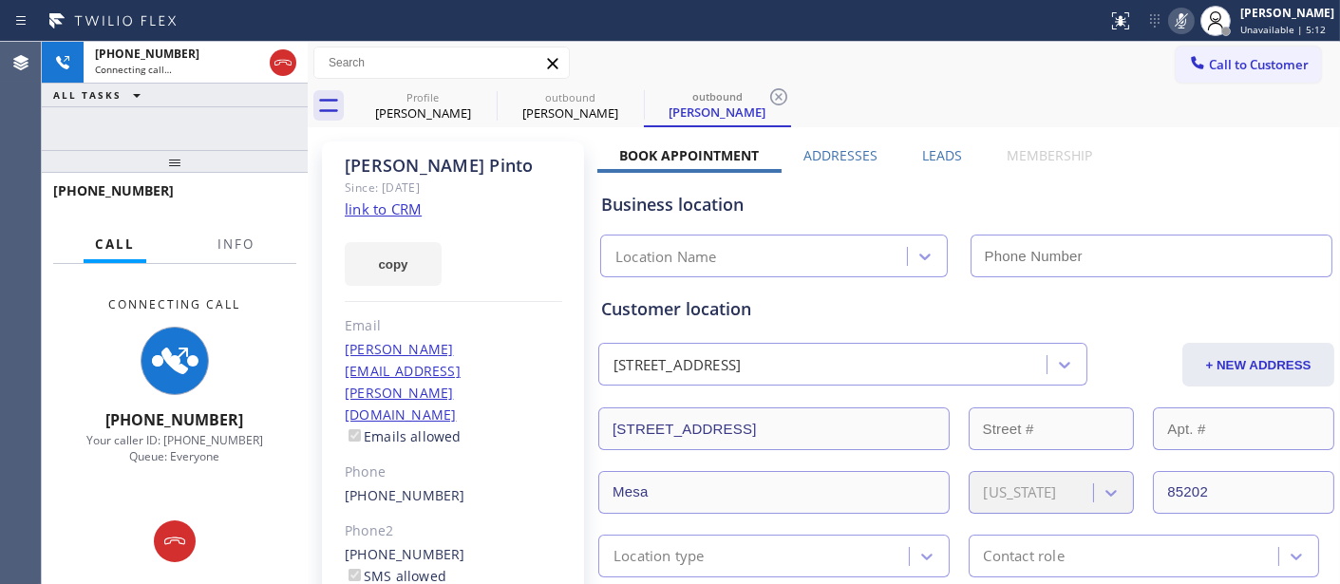
drag, startPoint x: 280, startPoint y: 232, endPoint x: 841, endPoint y: 48, distance: 590.3
click at [307, 93] on div "+19283101884 Connecting call… ALL TASKS ALL TASKS ACTIVE TASKS TASKS IN WRAP UP…" at bounding box center [691, 313] width 1298 height 542
type input "(623) 292-5313"
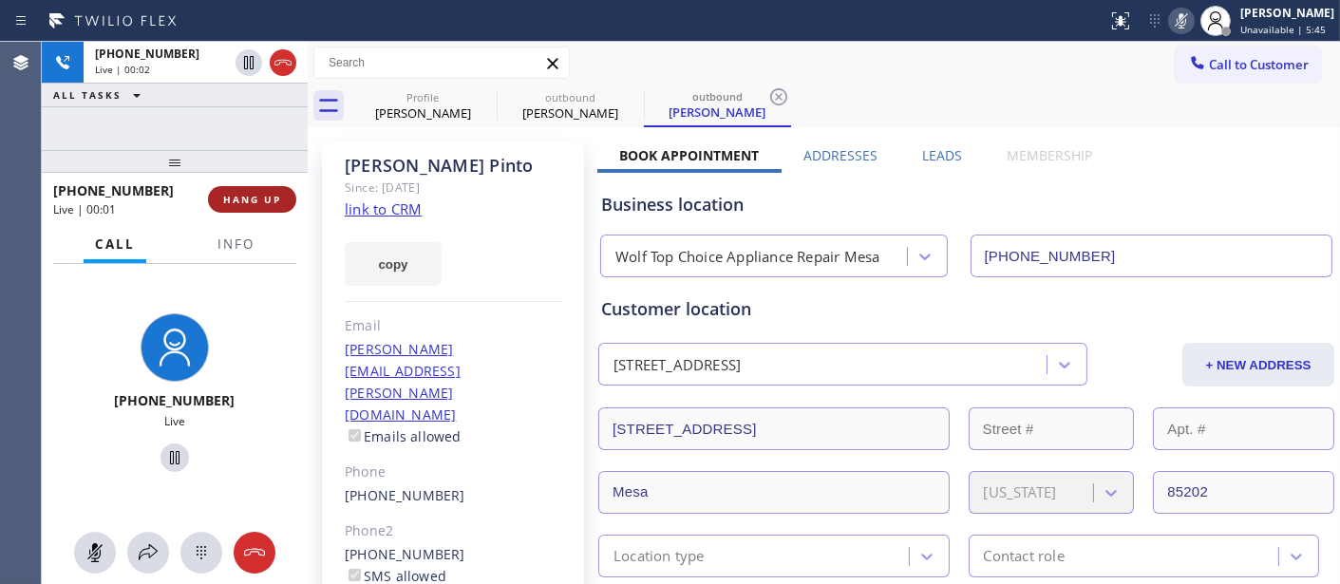
click at [235, 196] on span "HANG UP" at bounding box center [252, 199] width 58 height 13
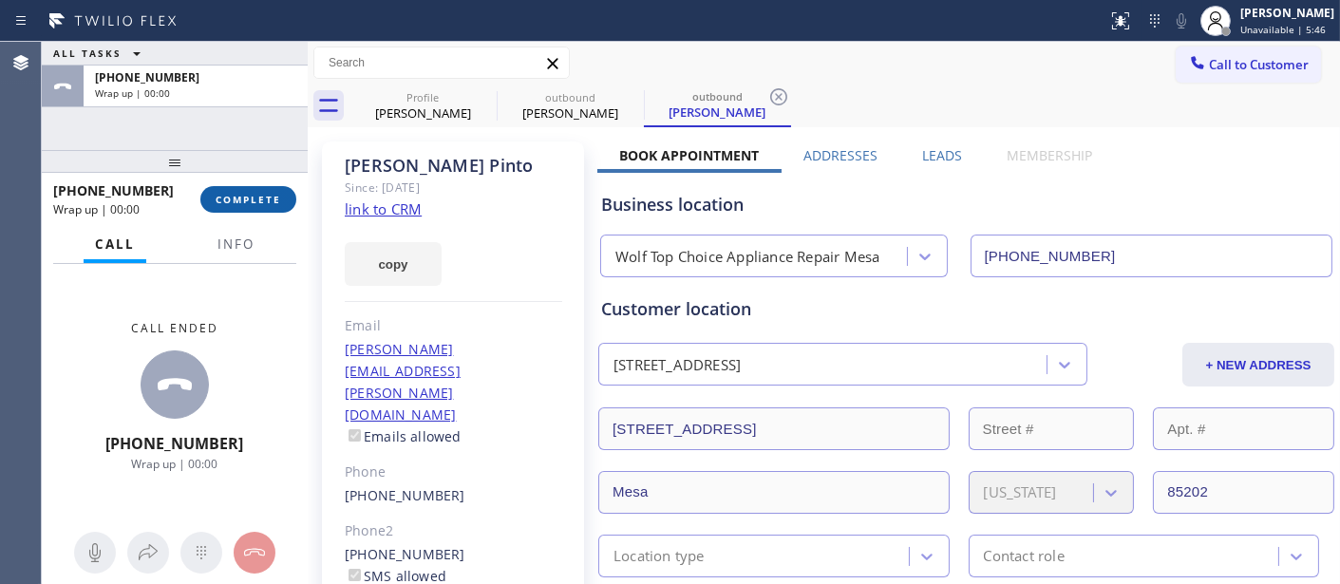
click at [235, 196] on span "COMPLETE" at bounding box center [249, 199] width 66 height 13
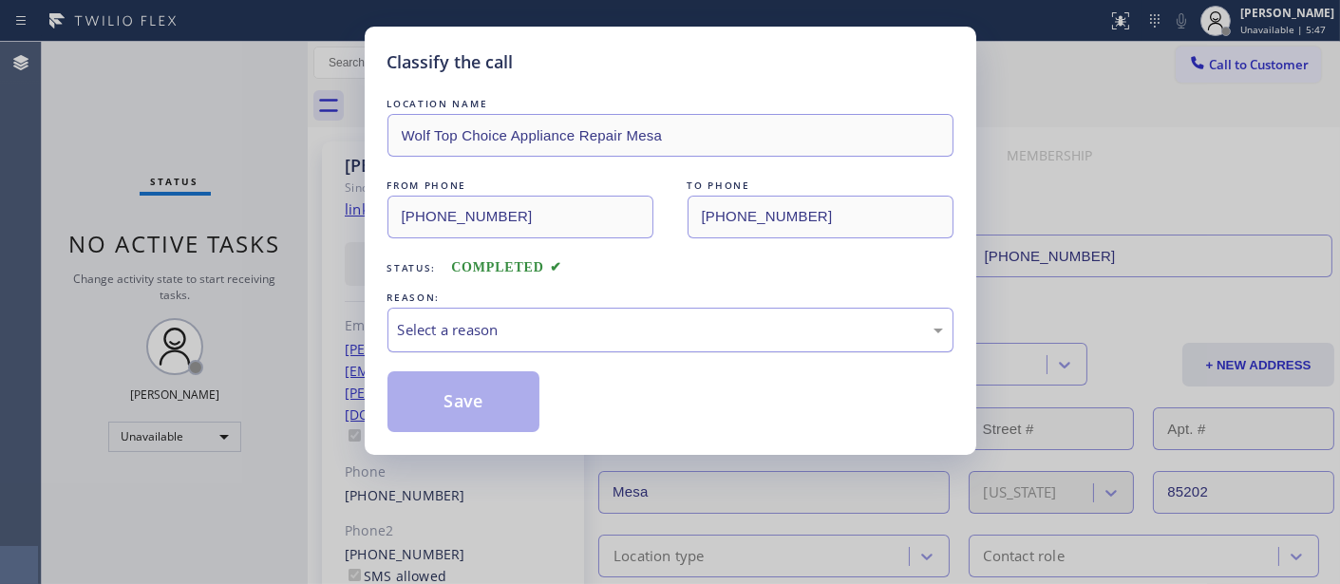
click at [486, 338] on div "Select a reason" at bounding box center [670, 330] width 545 height 22
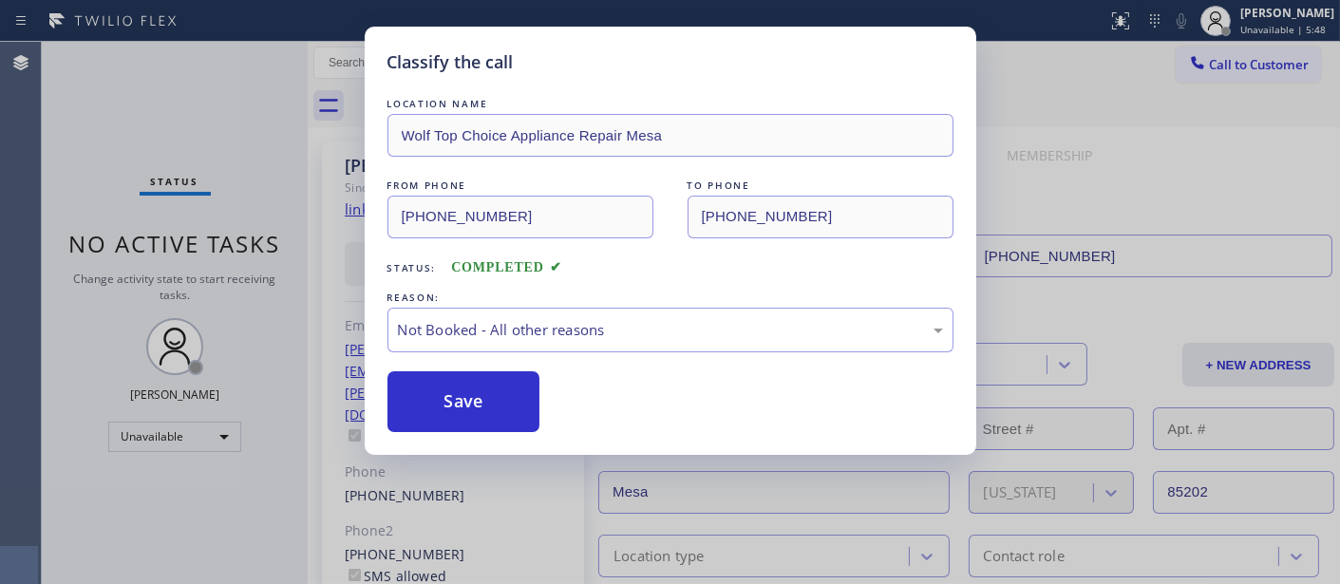
click at [447, 396] on button "Save" at bounding box center [463, 401] width 153 height 61
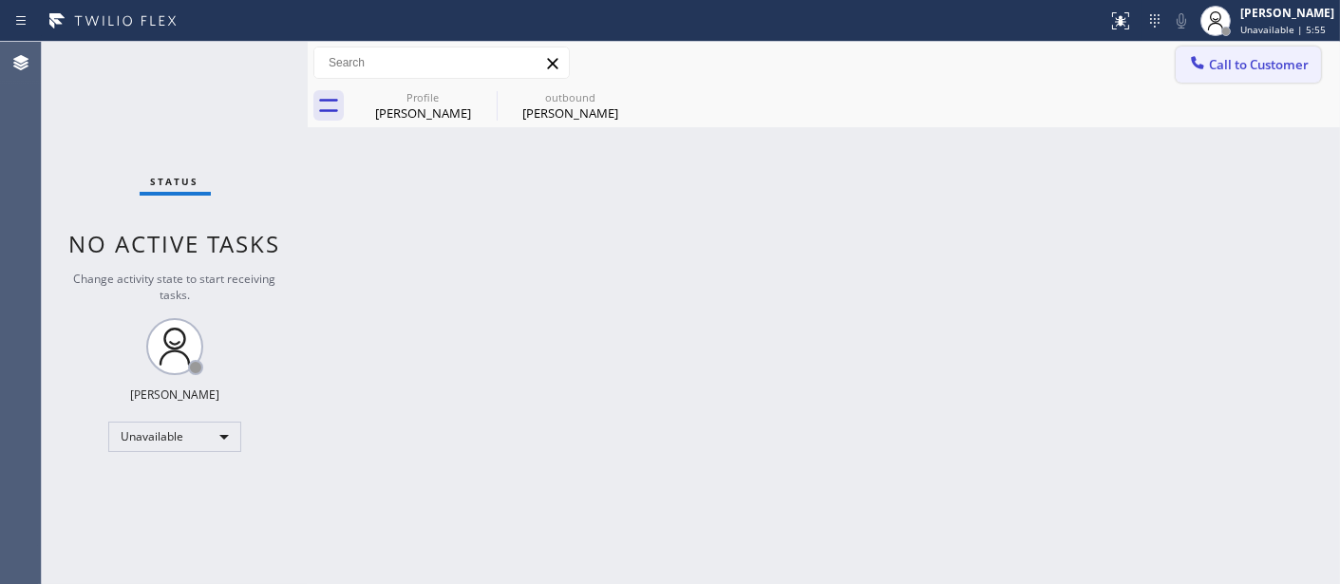
click at [1223, 69] on span "Call to Customer" at bounding box center [1259, 64] width 100 height 17
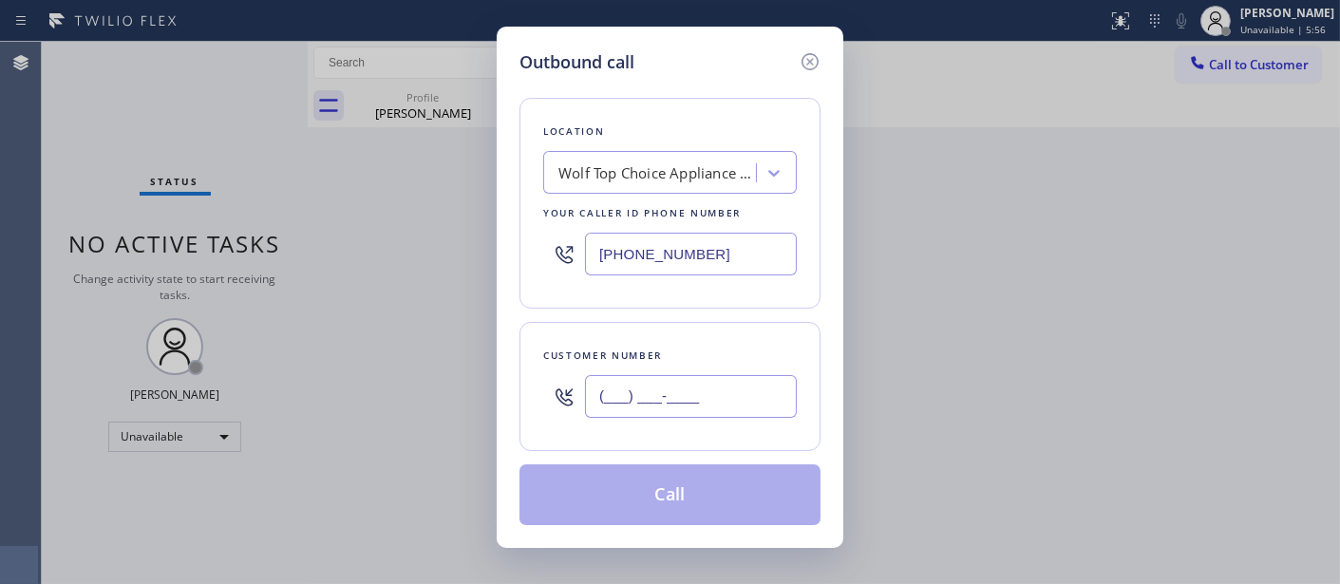
click at [631, 391] on input "(___) ___-____" at bounding box center [691, 396] width 212 height 43
paste input "310) 365-3426"
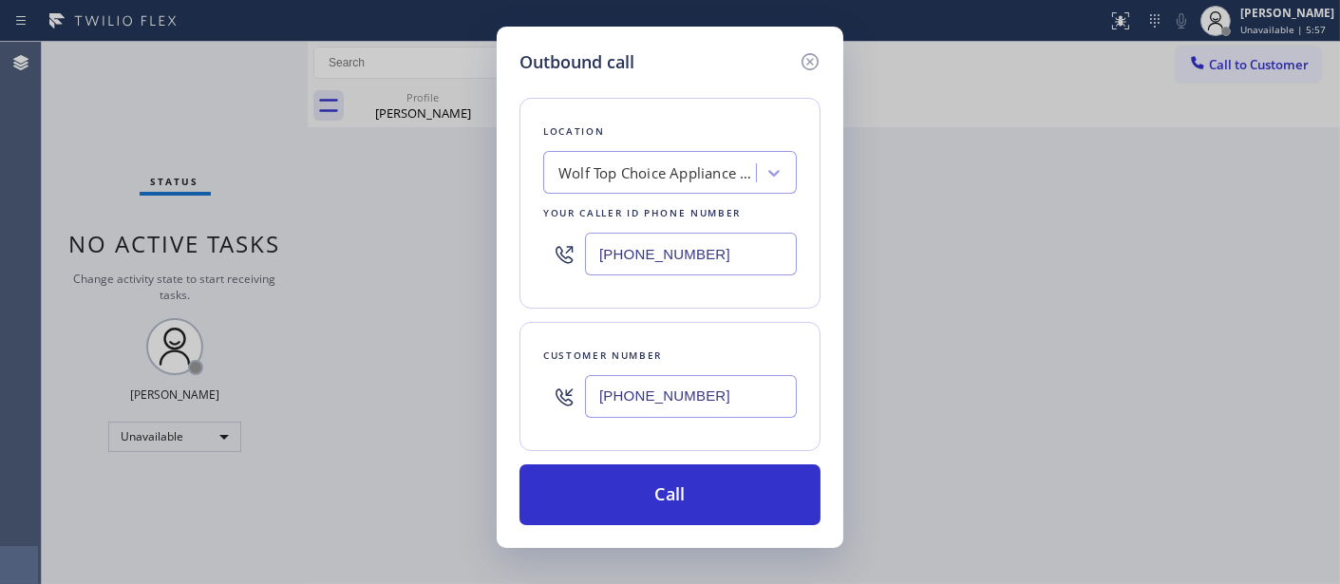
type input "(310) 365-3426"
drag, startPoint x: 722, startPoint y: 251, endPoint x: 484, endPoint y: 254, distance: 237.4
click at [485, 254] on div "Outbound call Location Wolf Top Choice Appliance Repair Mesa Your caller id pho…" at bounding box center [670, 292] width 1340 height 584
paste input "855) 731-4952"
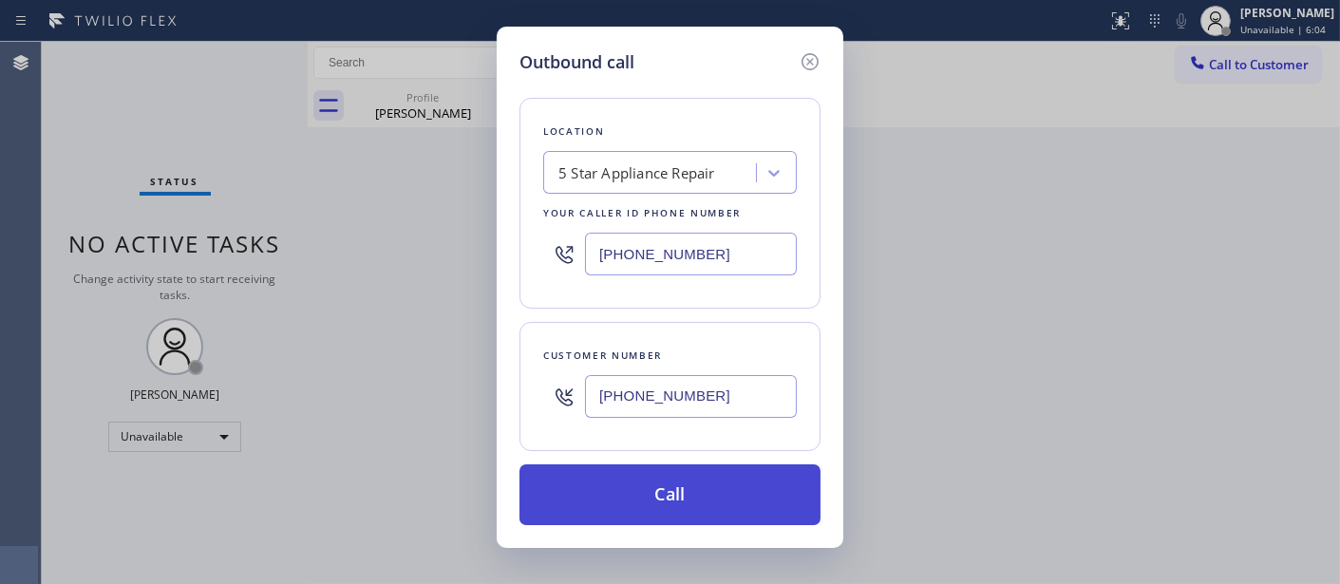
type input "[PHONE_NUMBER]"
click at [747, 488] on button "Call" at bounding box center [669, 494] width 301 height 61
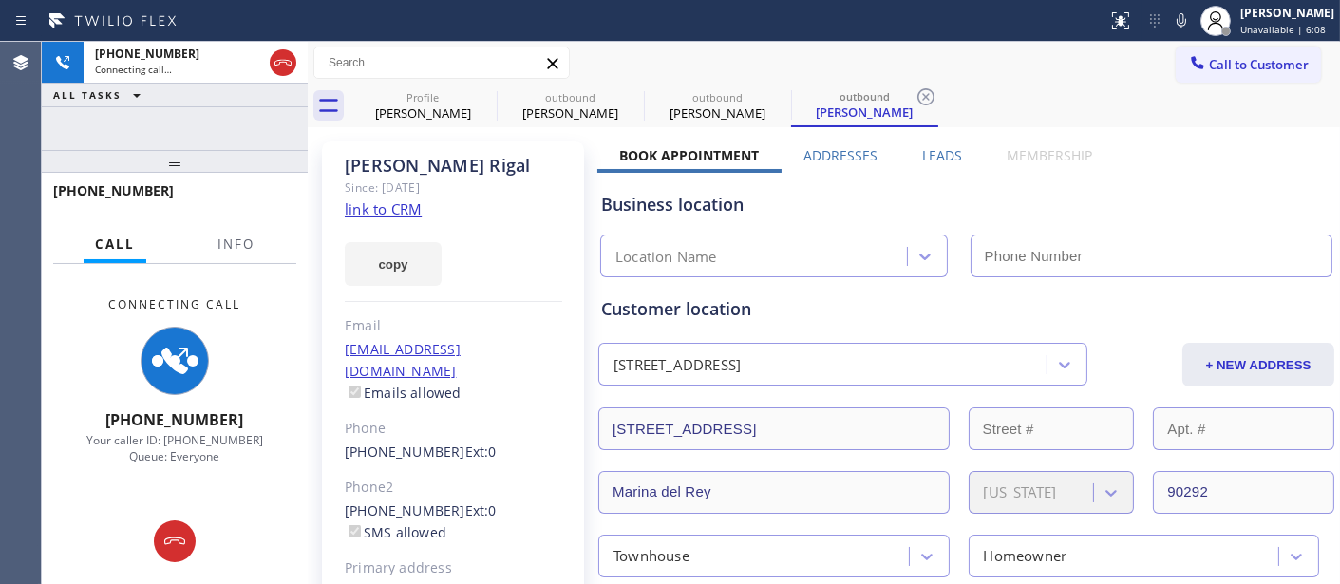
drag, startPoint x: 1175, startPoint y: 21, endPoint x: 1135, endPoint y: 52, distance: 51.5
click at [1175, 21] on icon at bounding box center [1181, 20] width 23 height 23
type input "[PHONE_NUMBER]"
click at [0, 0] on icon at bounding box center [0, 0] width 0 height 0
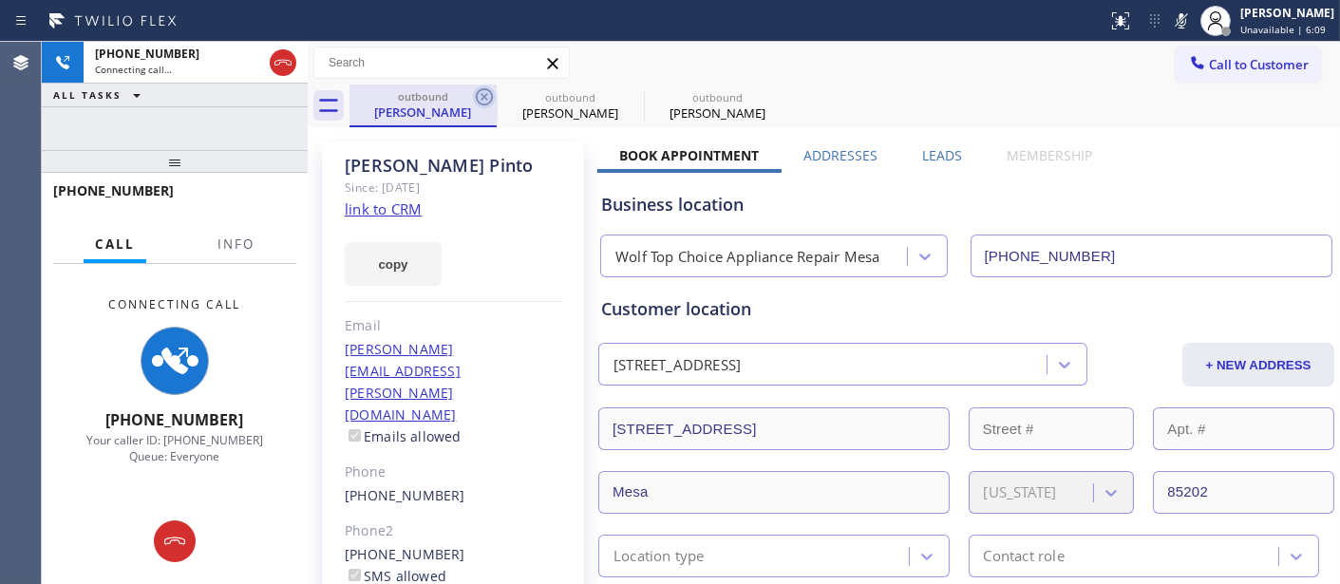
click at [480, 98] on icon at bounding box center [484, 96] width 23 height 23
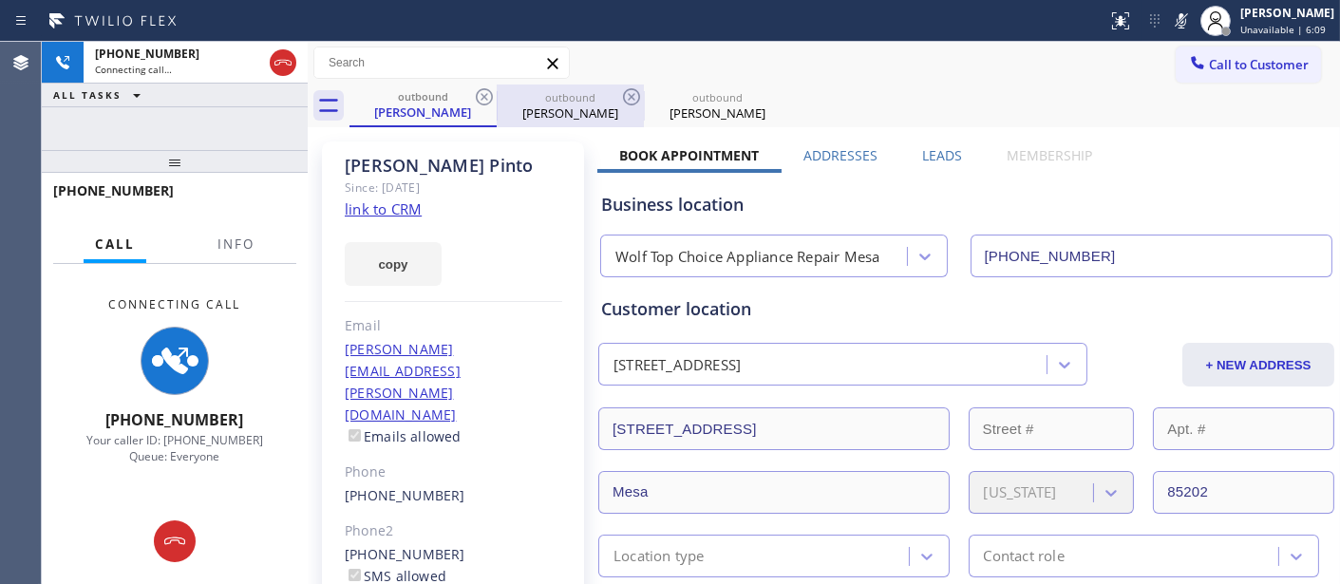
type input "[PHONE_NUMBER]"
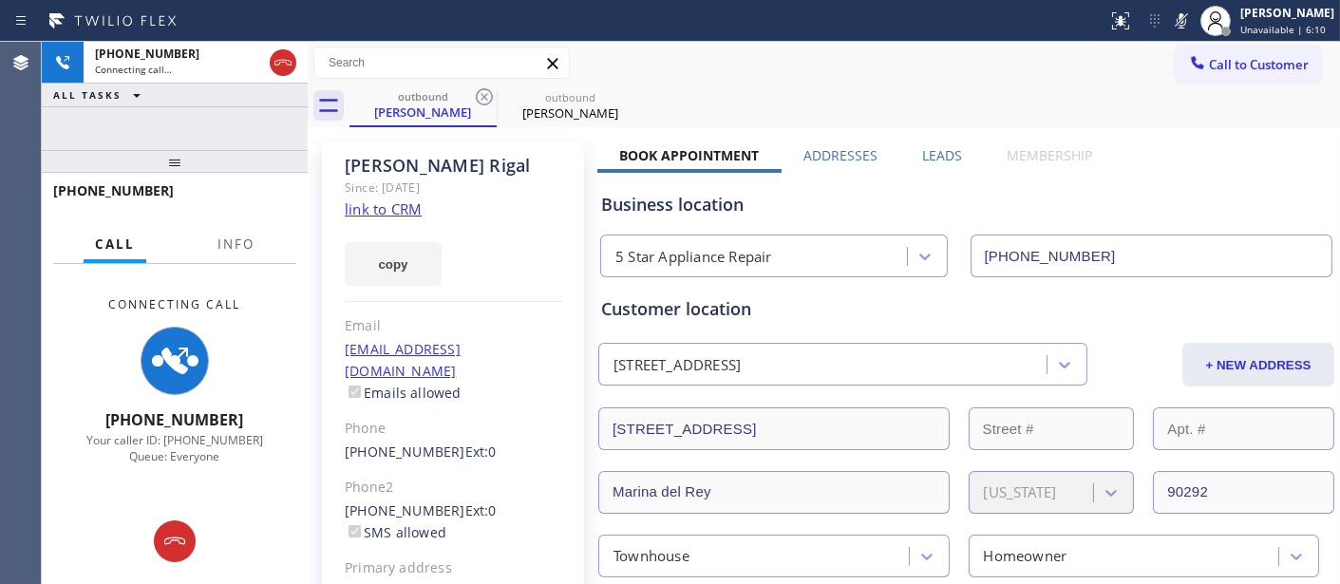
drag, startPoint x: 235, startPoint y: 162, endPoint x: 276, endPoint y: 120, distance: 59.8
click at [233, 142] on div "+13103653426 Connecting call… ALL TASKS ALL TASKS ACTIVE TASKS TASKS IN WRAP UP…" at bounding box center [175, 313] width 266 height 542
click at [745, 66] on div "Call to Customer Outbound call Location 5 Star Appliance Repair Your caller id …" at bounding box center [824, 63] width 1032 height 33
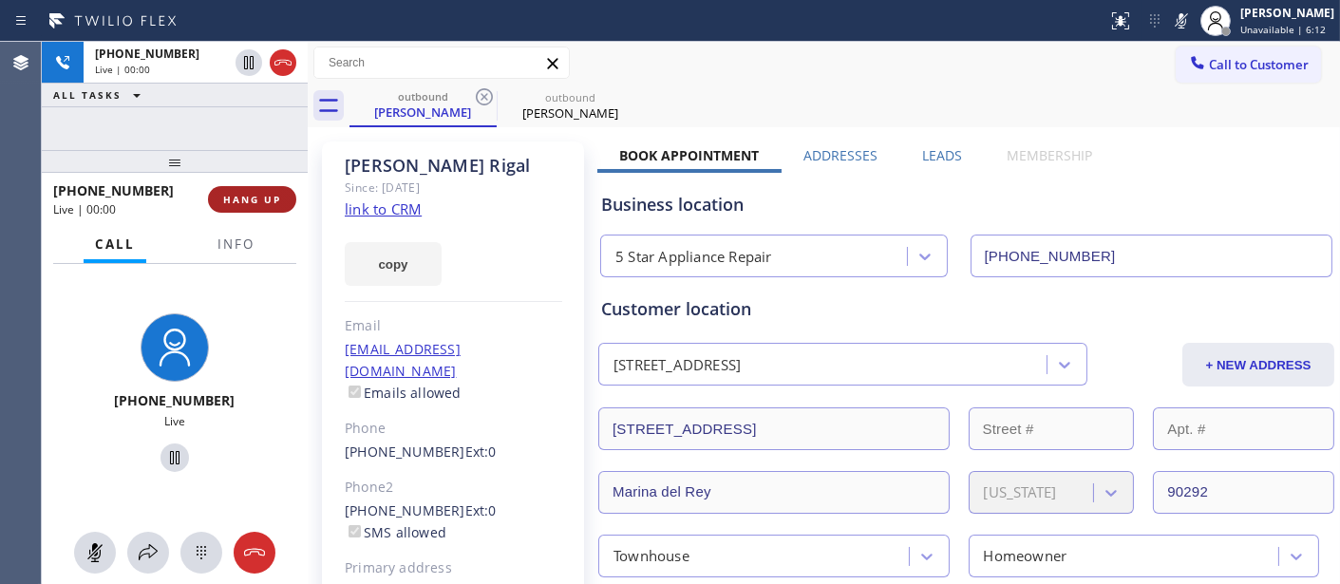
click at [257, 196] on span "HANG UP" at bounding box center [252, 199] width 58 height 13
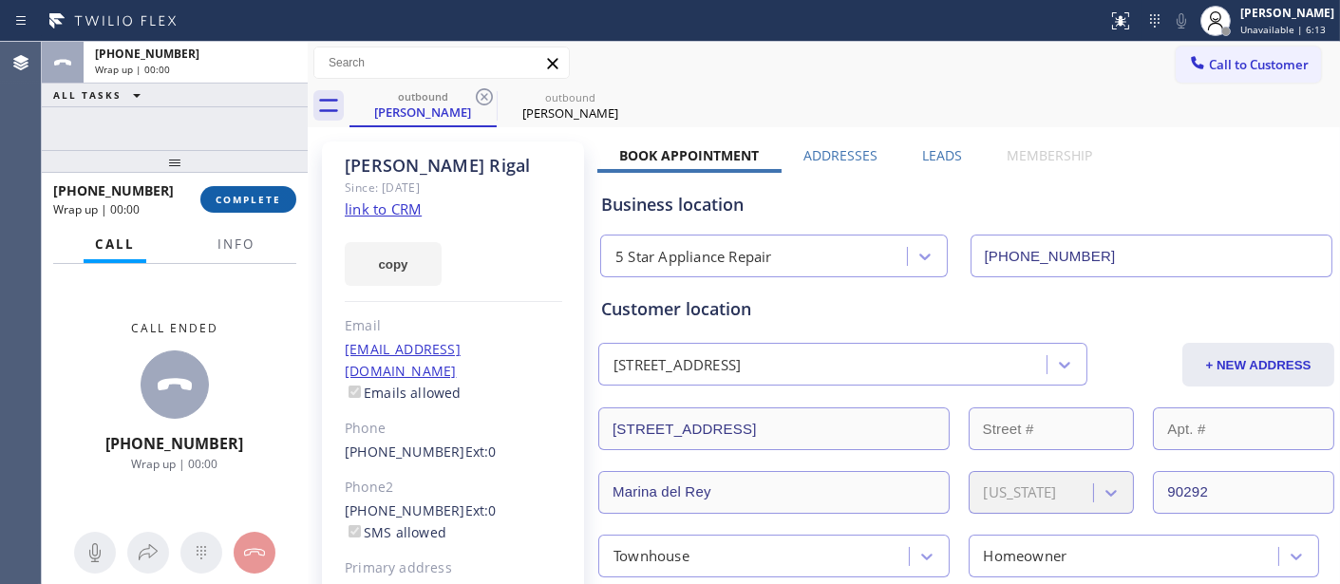
click at [257, 196] on span "COMPLETE" at bounding box center [249, 199] width 66 height 13
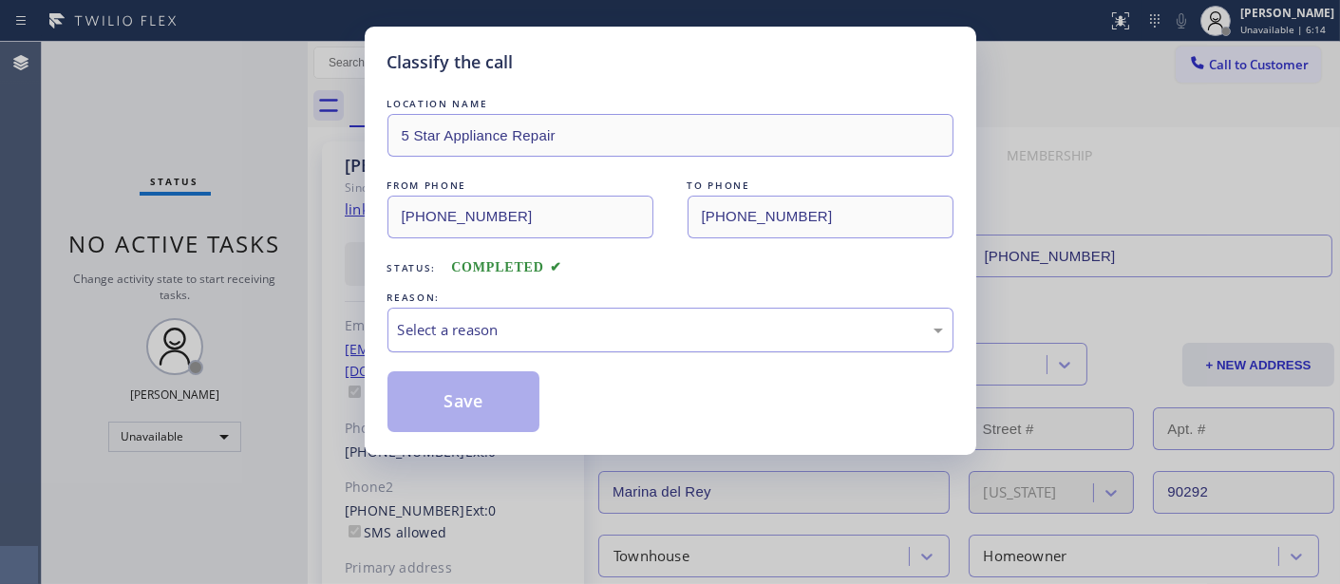
click at [558, 342] on div "Select a reason" at bounding box center [670, 330] width 566 height 45
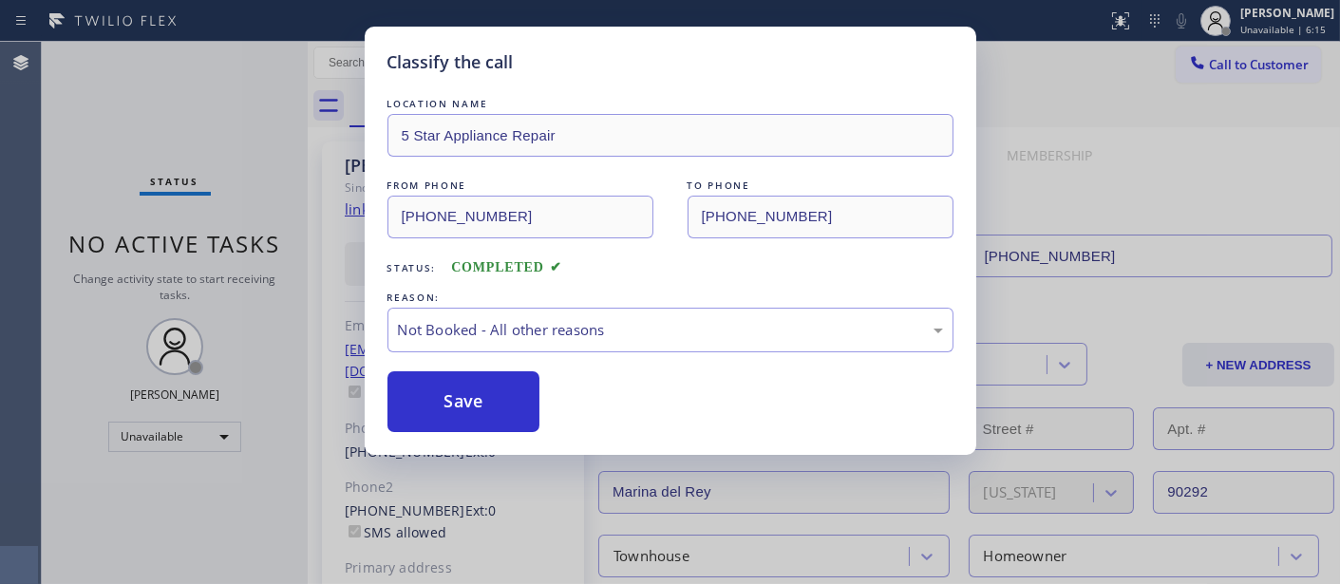
click at [497, 410] on button "Save" at bounding box center [463, 401] width 153 height 61
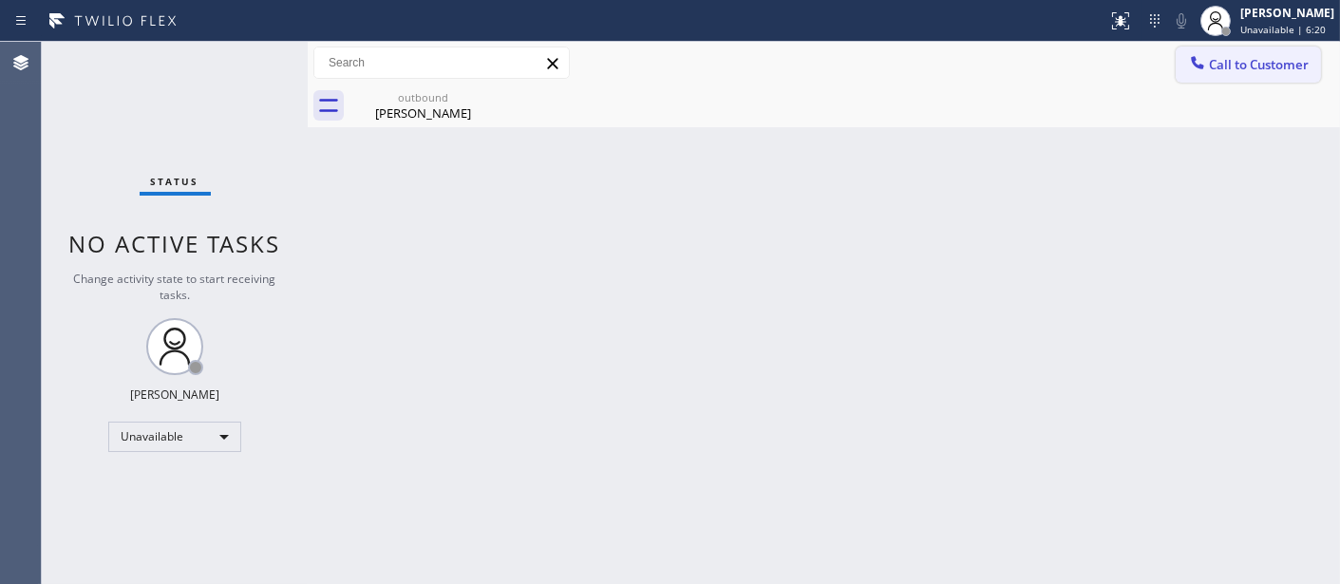
click at [1229, 47] on button "Call to Customer" at bounding box center [1247, 65] width 145 height 36
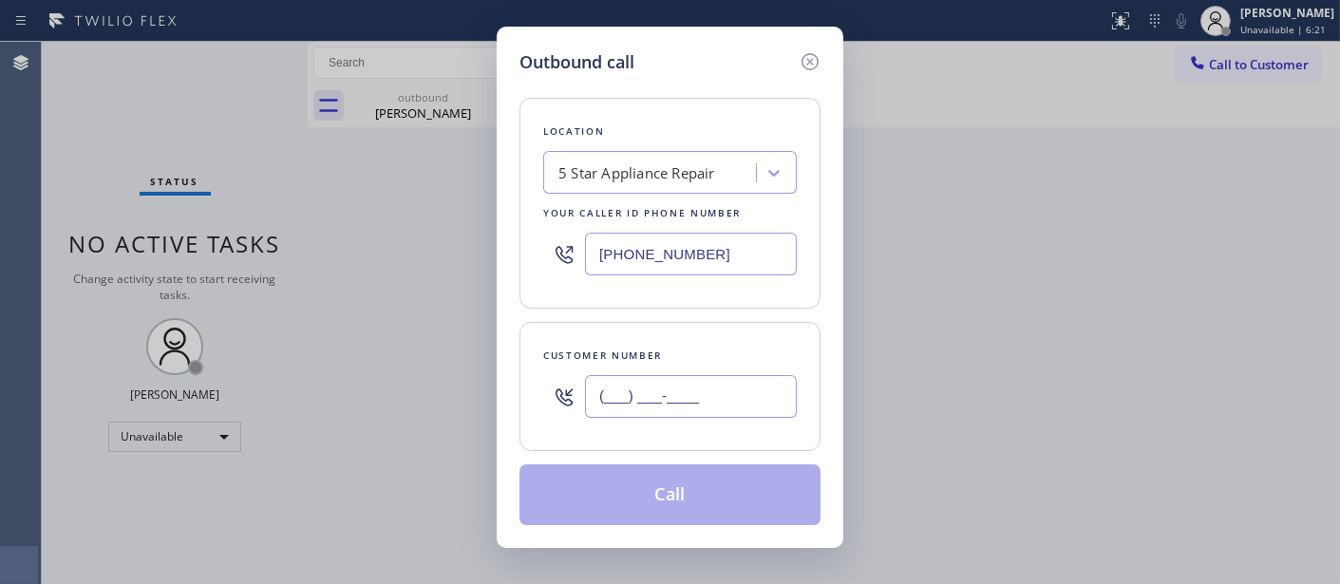
click at [668, 401] on input "(___) ___-____" at bounding box center [691, 396] width 212 height 43
paste input "480) 500-9446"
type input "(480) 500-9446"
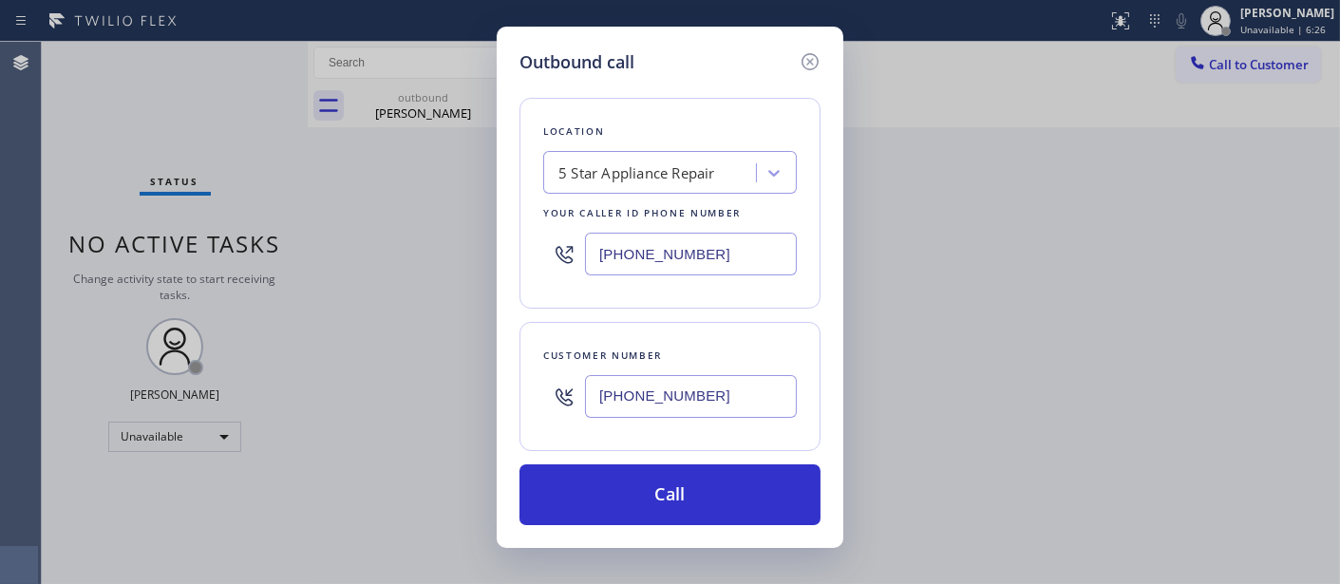
drag, startPoint x: 729, startPoint y: 249, endPoint x: 447, endPoint y: 247, distance: 282.0
click at [449, 247] on div "Outbound call Location 5 Star Appliance Repair Your caller id phone number (855…" at bounding box center [670, 292] width 1340 height 584
paste input "602) 755-1659"
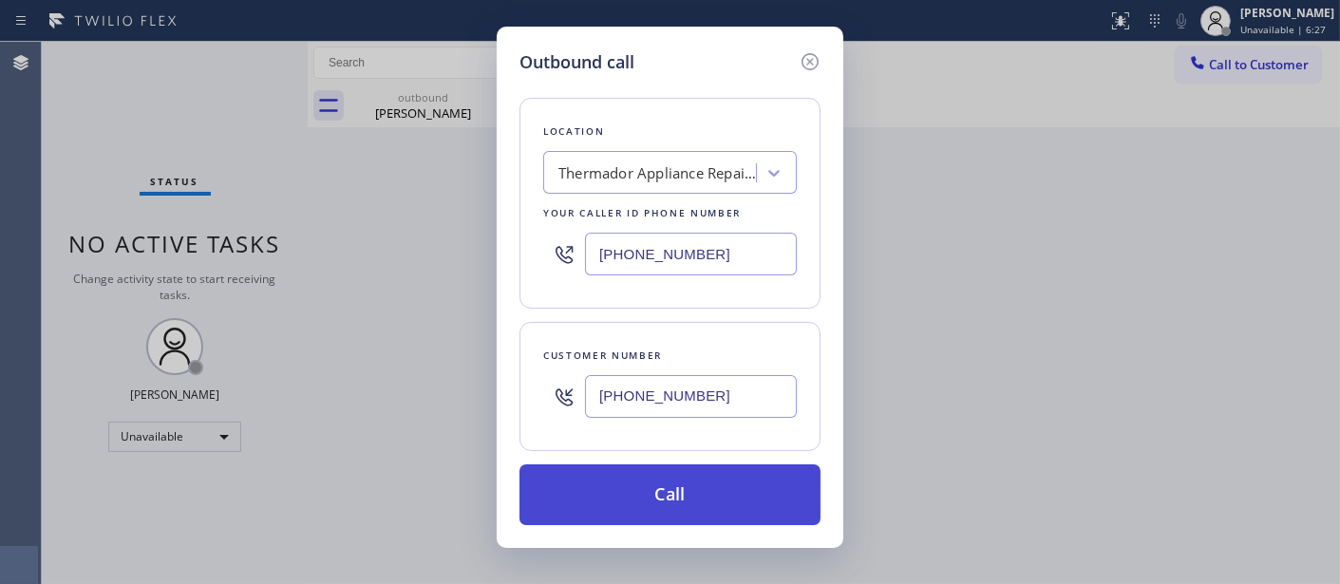
type input "(602) 755-1659"
click at [716, 479] on button "Call" at bounding box center [669, 494] width 301 height 61
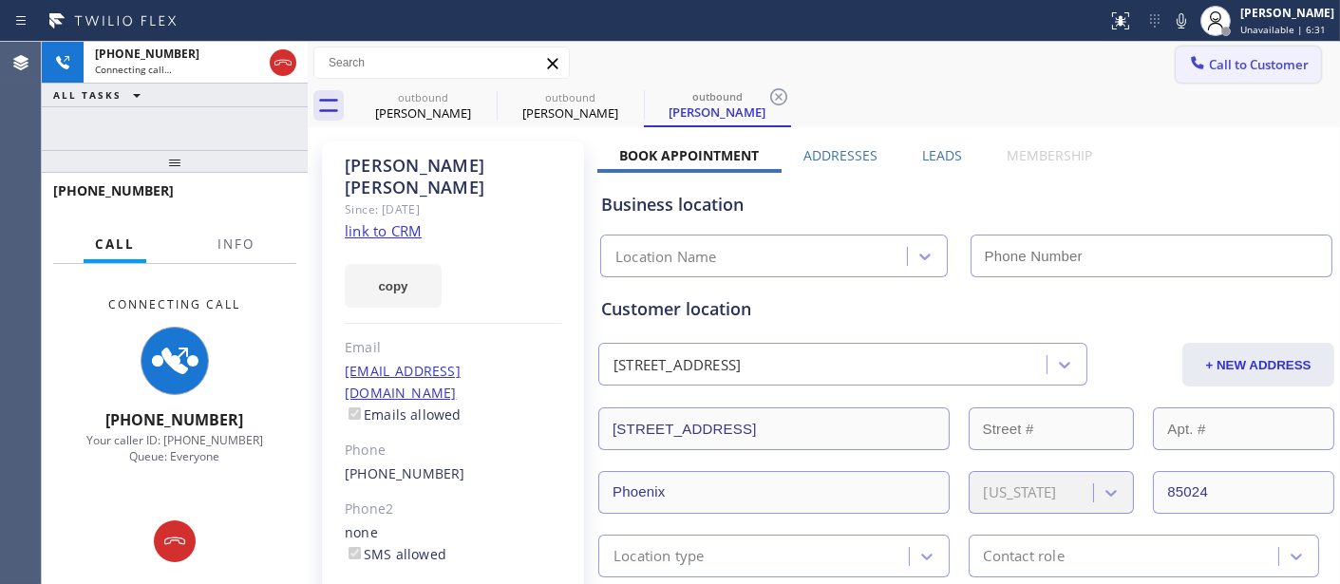
type input "(602) 755-1659"
click at [1175, 33] on div "Status report No issues detected If you experience an issue, please download th…" at bounding box center [1220, 21] width 240 height 42
click at [1178, 22] on icon at bounding box center [1181, 20] width 23 height 23
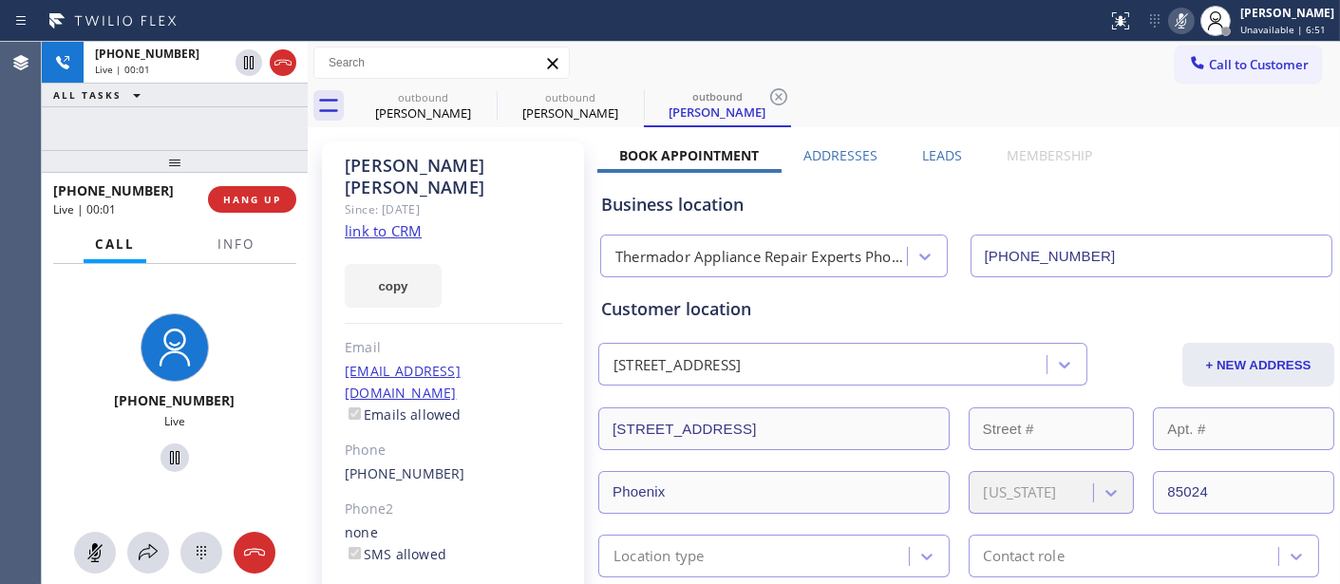
drag, startPoint x: 1175, startPoint y: 10, endPoint x: 1163, endPoint y: 12, distance: 12.5
click at [1175, 10] on icon at bounding box center [1181, 20] width 23 height 23
drag, startPoint x: 199, startPoint y: 169, endPoint x: 197, endPoint y: 114, distance: 55.1
click at [201, 129] on div "+14805009446 Live | 01:21 ALL TASKS ALL TASKS ACTIVE TASKS TASKS IN WRAP UP +14…" at bounding box center [175, 313] width 266 height 542
drag, startPoint x: 275, startPoint y: 155, endPoint x: 275, endPoint y: 139, distance: 16.1
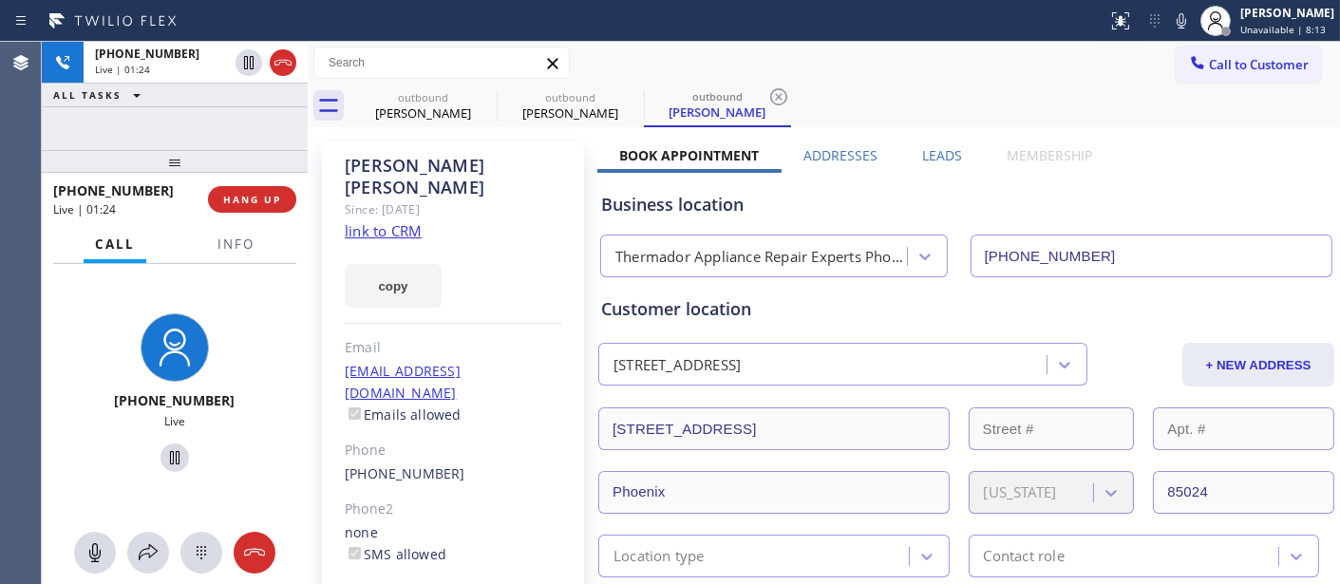
click at [275, 150] on div at bounding box center [175, 161] width 266 height 23
drag, startPoint x: 249, startPoint y: 168, endPoint x: 257, endPoint y: 117, distance: 52.0
click at [249, 125] on div "+14805009446 Live | 01:27 ALL TASKS ALL TASKS ACTIVE TASKS TASKS IN WRAP UP +14…" at bounding box center [175, 313] width 266 height 542
drag, startPoint x: 152, startPoint y: 166, endPoint x: 160, endPoint y: 120, distance: 47.1
click at [160, 122] on div "+14805009446 Live | 01:31 ALL TASKS ALL TASKS ACTIVE TASKS TASKS IN WRAP UP +14…" at bounding box center [175, 313] width 266 height 542
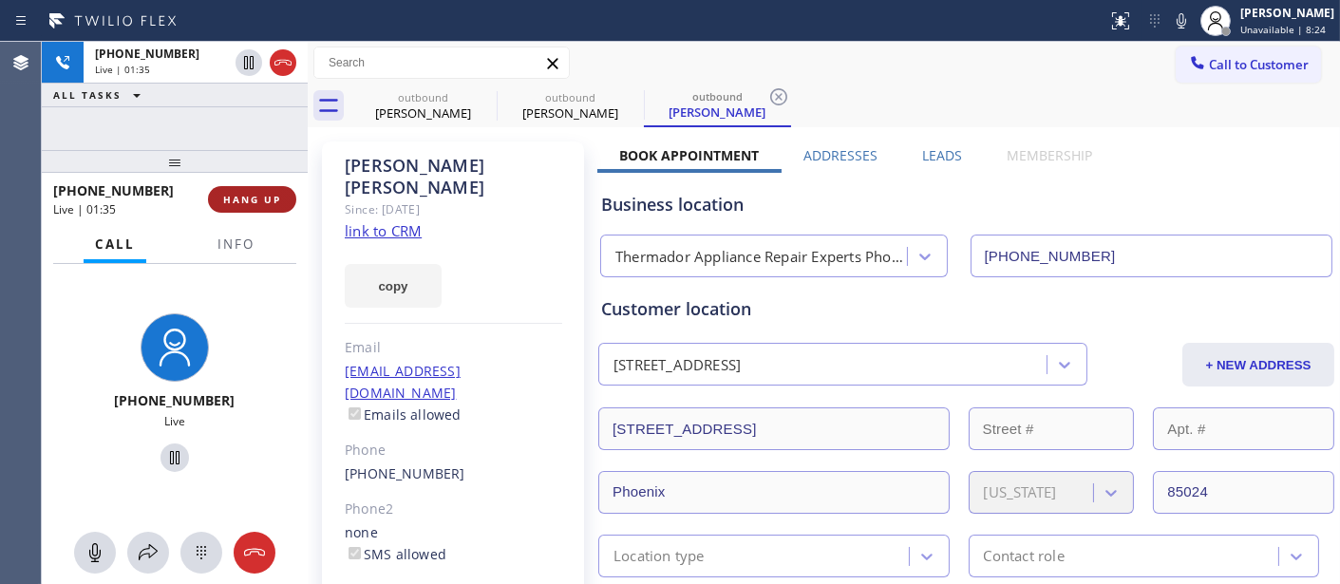
click at [276, 193] on span "HANG UP" at bounding box center [252, 199] width 58 height 13
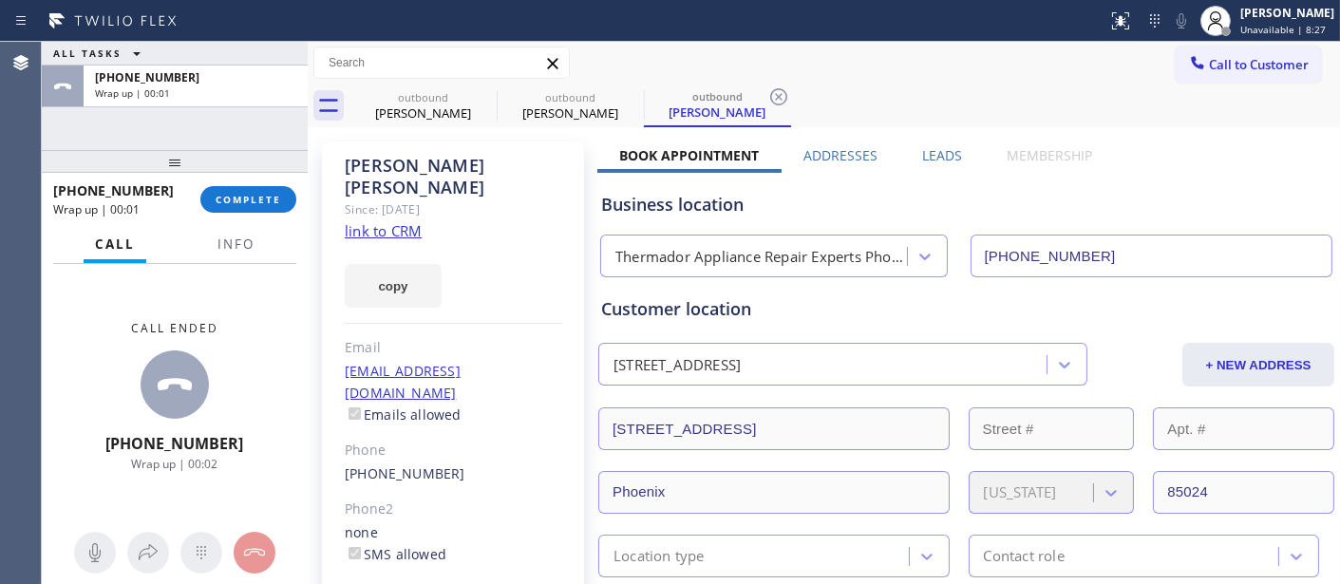
drag, startPoint x: 276, startPoint y: 192, endPoint x: 273, endPoint y: 216, distance: 25.0
click at [275, 211] on button "COMPLETE" at bounding box center [248, 199] width 96 height 27
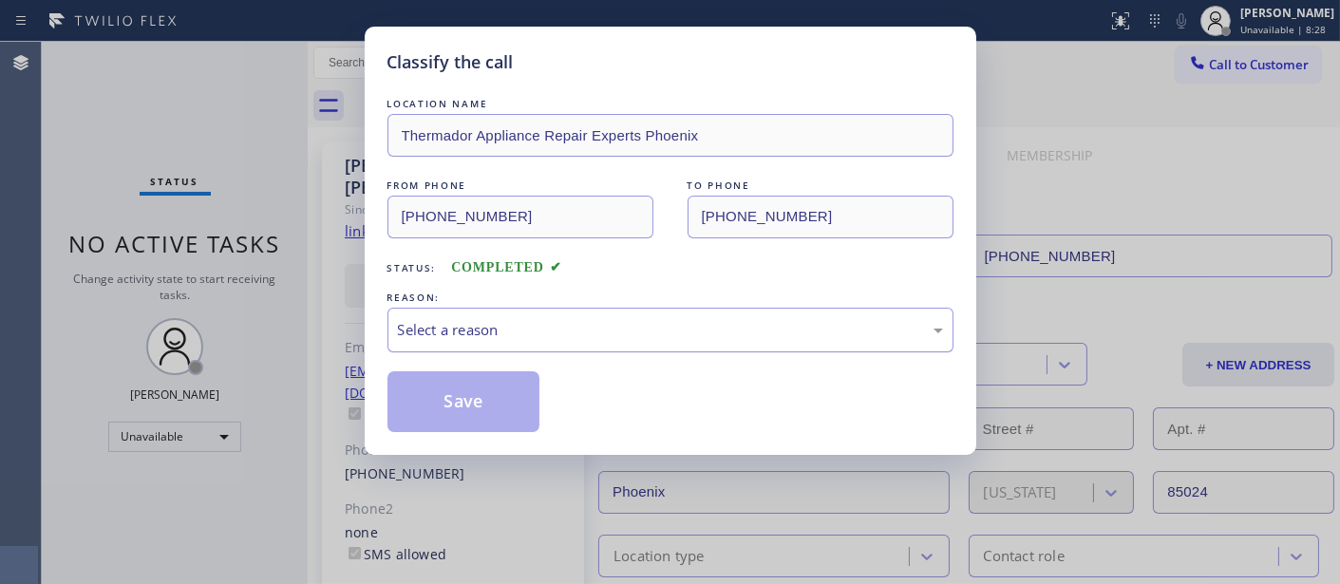
drag, startPoint x: 290, startPoint y: 213, endPoint x: 536, endPoint y: 327, distance: 271.9
click at [222, 203] on div "Classify the call LOCATION NAME Thermador Appliance Repair Experts Phoenix FROM…" at bounding box center [670, 292] width 1340 height 584
click at [604, 356] on div "LOCATION NAME Thermador Appliance Repair Experts Phoenix FROM PHONE (602) 755-1…" at bounding box center [670, 263] width 566 height 338
click at [575, 333] on div "Select a reason" at bounding box center [670, 330] width 545 height 22
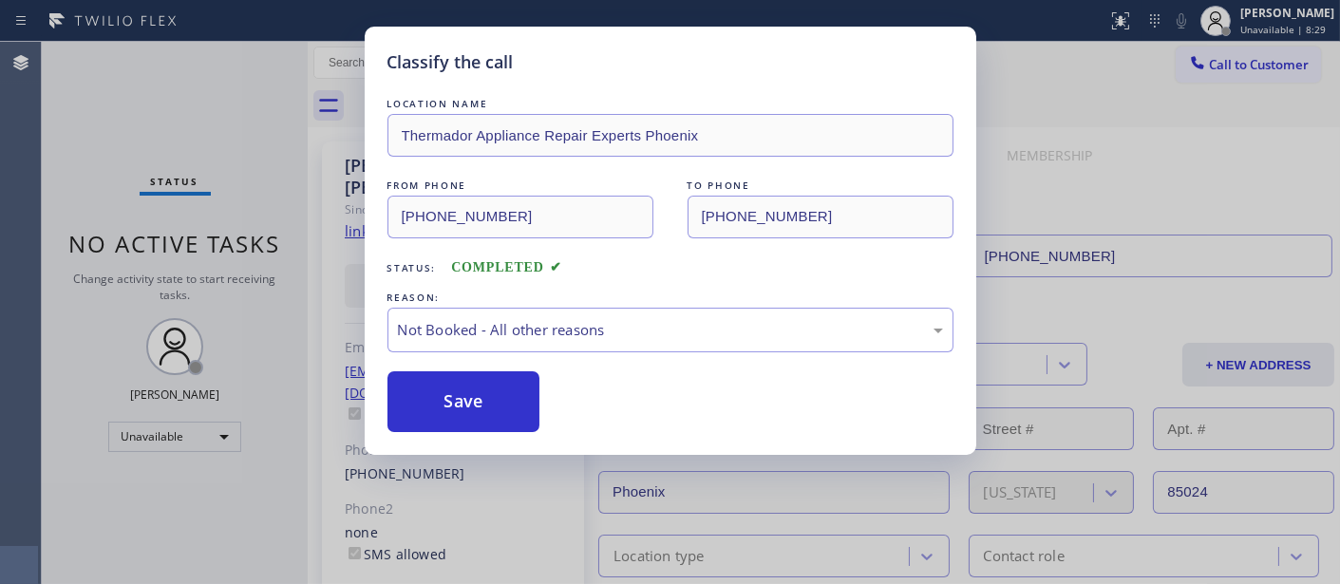
click at [465, 404] on button "Save" at bounding box center [463, 401] width 153 height 61
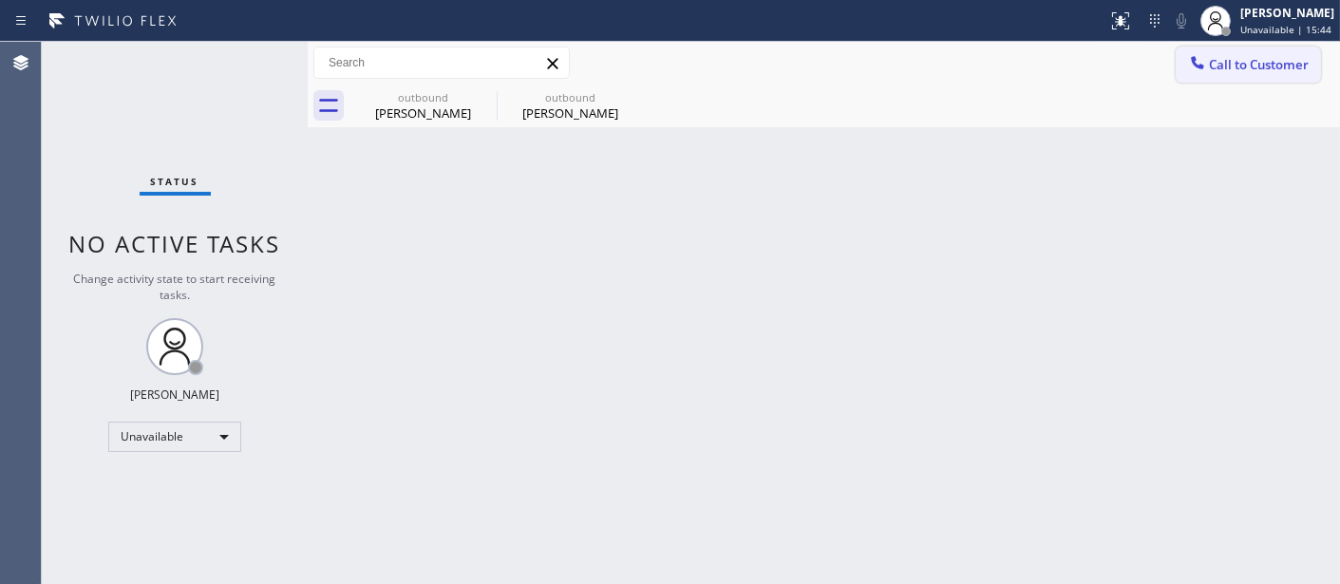
drag, startPoint x: 1267, startPoint y: 55, endPoint x: 1047, endPoint y: 232, distance: 281.6
click at [1266, 57] on span "Call to Customer" at bounding box center [1259, 64] width 100 height 17
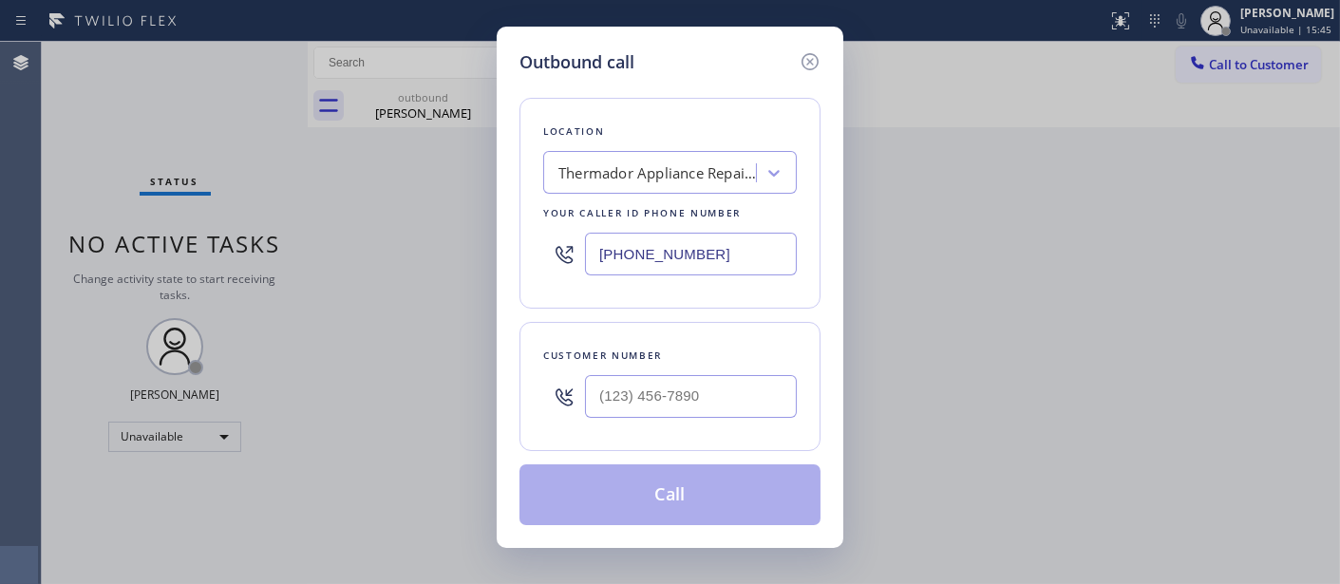
click at [666, 421] on div at bounding box center [691, 397] width 212 height 62
click at [669, 404] on input "(___) ___-____" at bounding box center [691, 396] width 212 height 43
paste input "310) 721-8320"
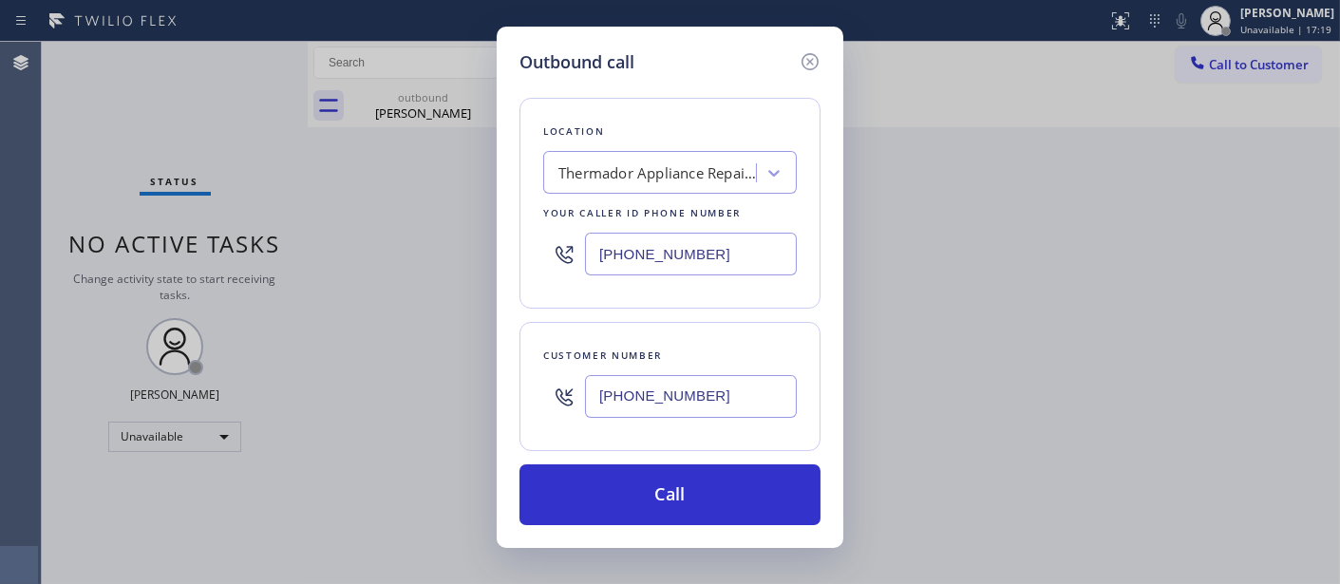
drag, startPoint x: 591, startPoint y: 400, endPoint x: 568, endPoint y: 400, distance: 22.8
click at [568, 400] on div "(310) 721-8320" at bounding box center [670, 397] width 254 height 62
paste input "text"
type input "(310) 721-8320"
drag, startPoint x: 703, startPoint y: 248, endPoint x: 403, endPoint y: 260, distance: 300.3
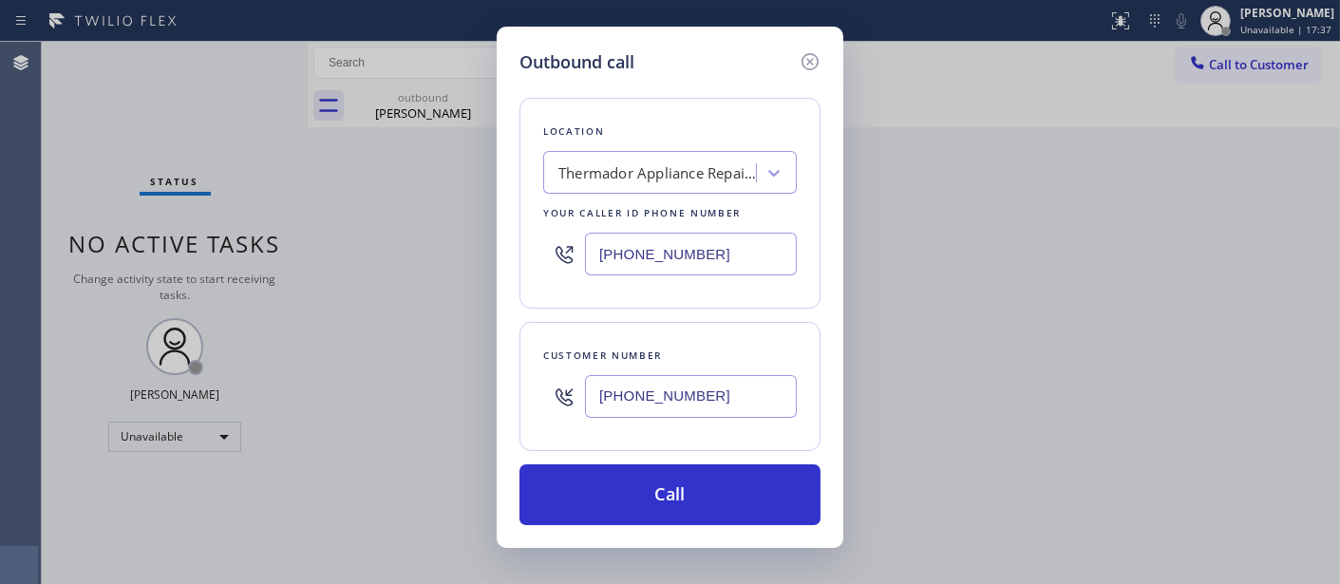
click at [416, 240] on div "Outbound call Location Thermador Appliance Repair Experts Phoenix Your caller i…" at bounding box center [670, 292] width 1340 height 584
paste input "855) 731-4952"
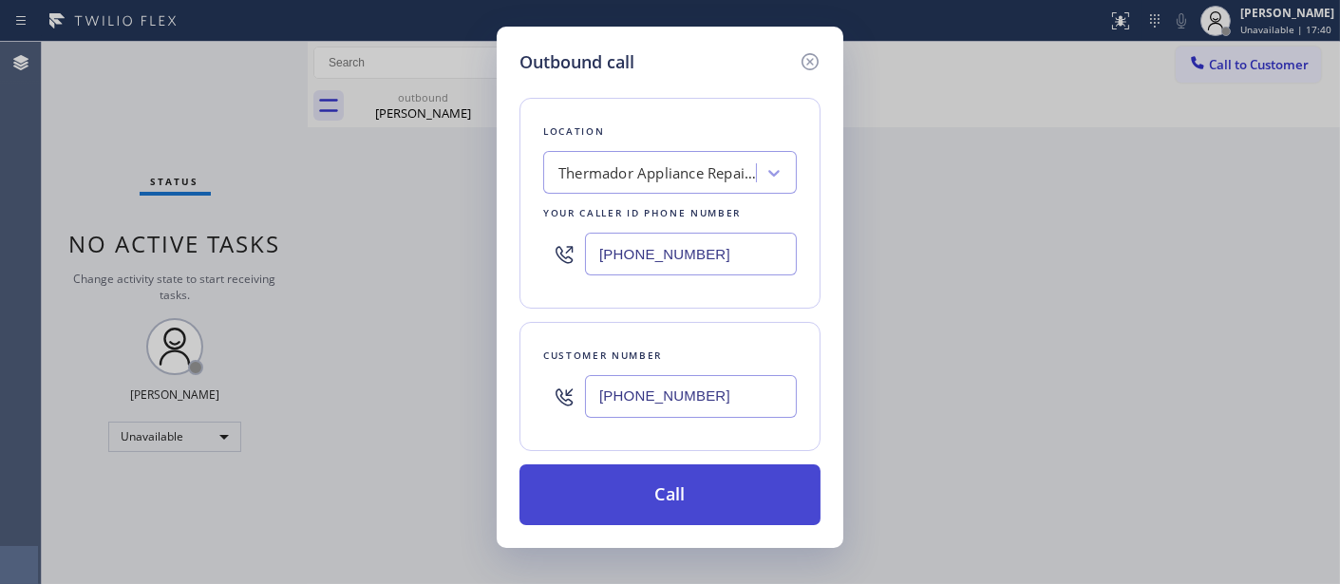
type input "[PHONE_NUMBER]"
click at [741, 488] on button "Call" at bounding box center [669, 494] width 301 height 61
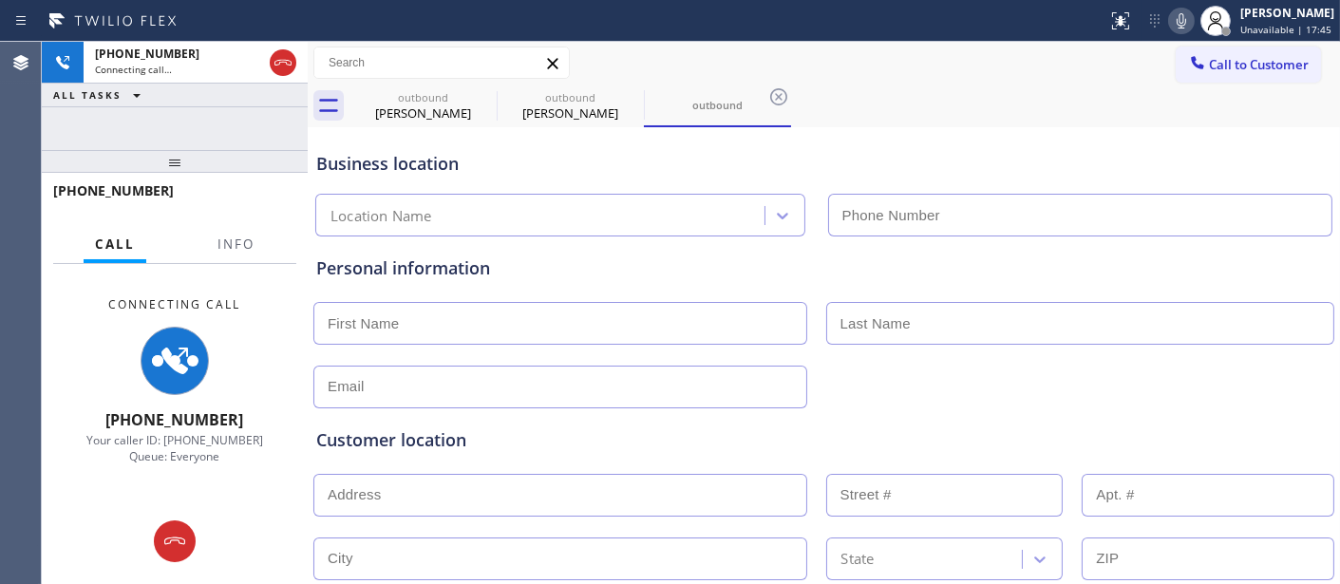
click at [1172, 14] on icon at bounding box center [1181, 20] width 23 height 23
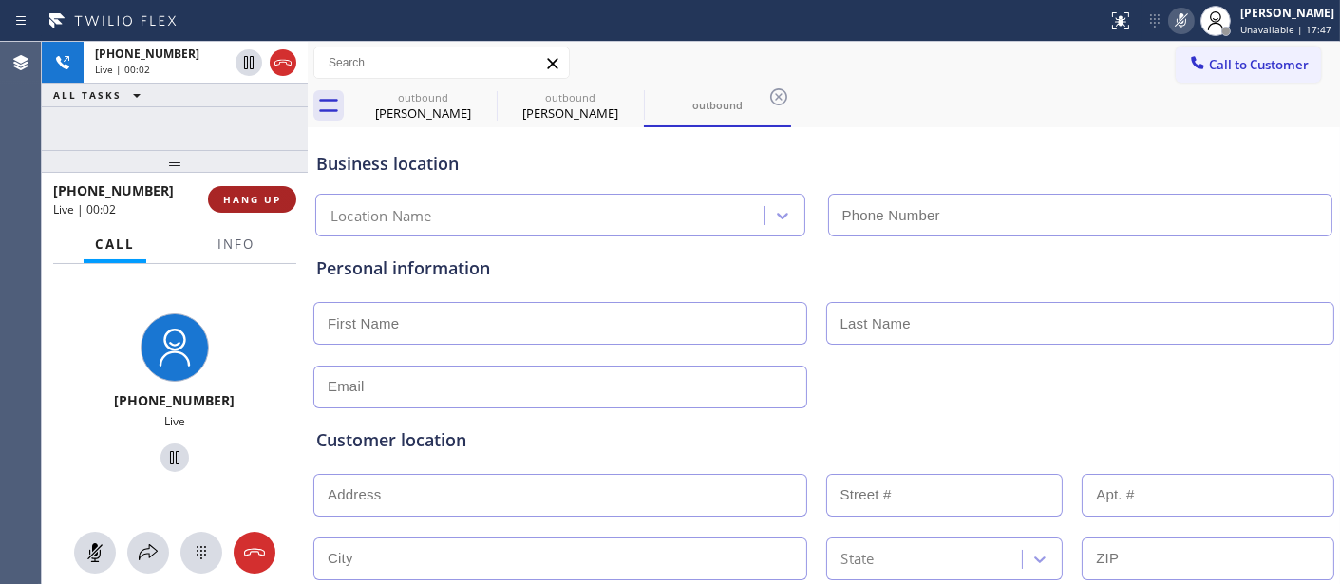
click at [245, 201] on span "HANG UP" at bounding box center [252, 199] width 58 height 13
click at [238, 228] on button "Info" at bounding box center [236, 244] width 60 height 37
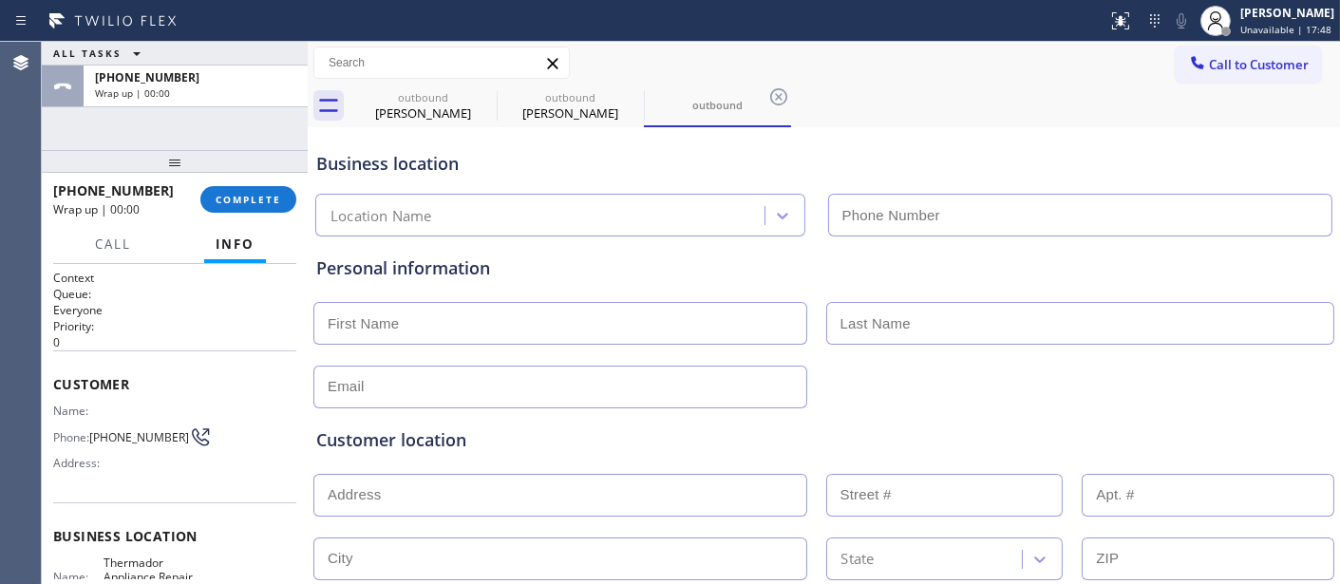
click at [238, 228] on button "Info" at bounding box center [235, 244] width 62 height 37
click at [308, 192] on div at bounding box center [308, 313] width 0 height 542
click at [249, 204] on span "COMPLETE" at bounding box center [249, 199] width 66 height 13
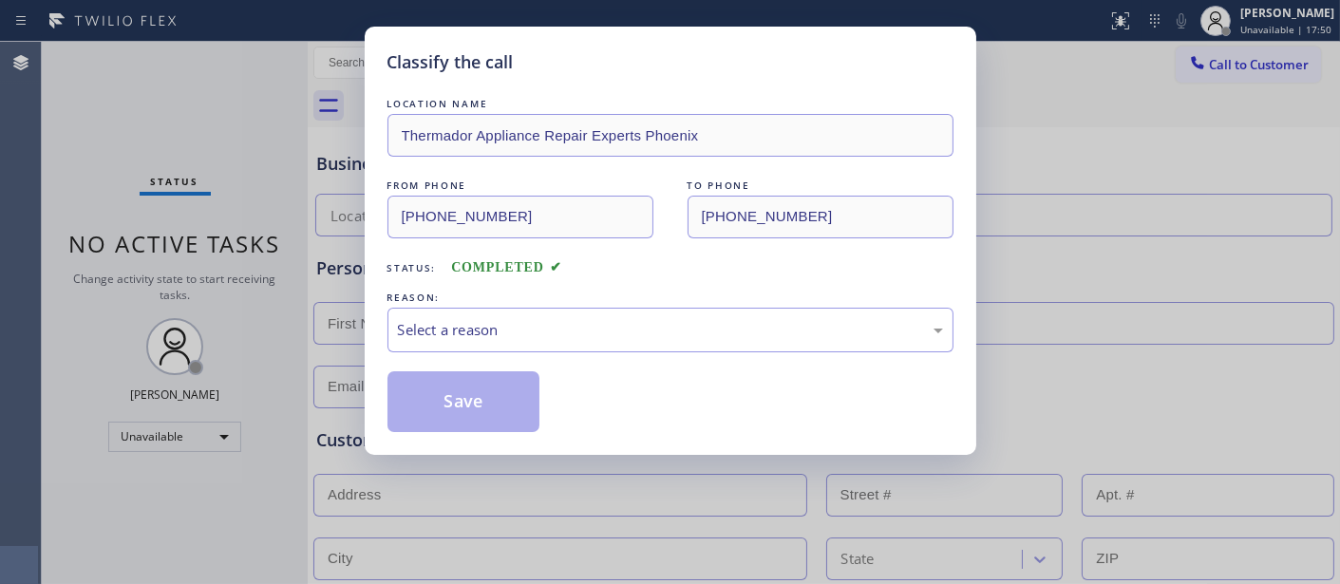
click at [561, 351] on div "Select a reason" at bounding box center [670, 330] width 566 height 45
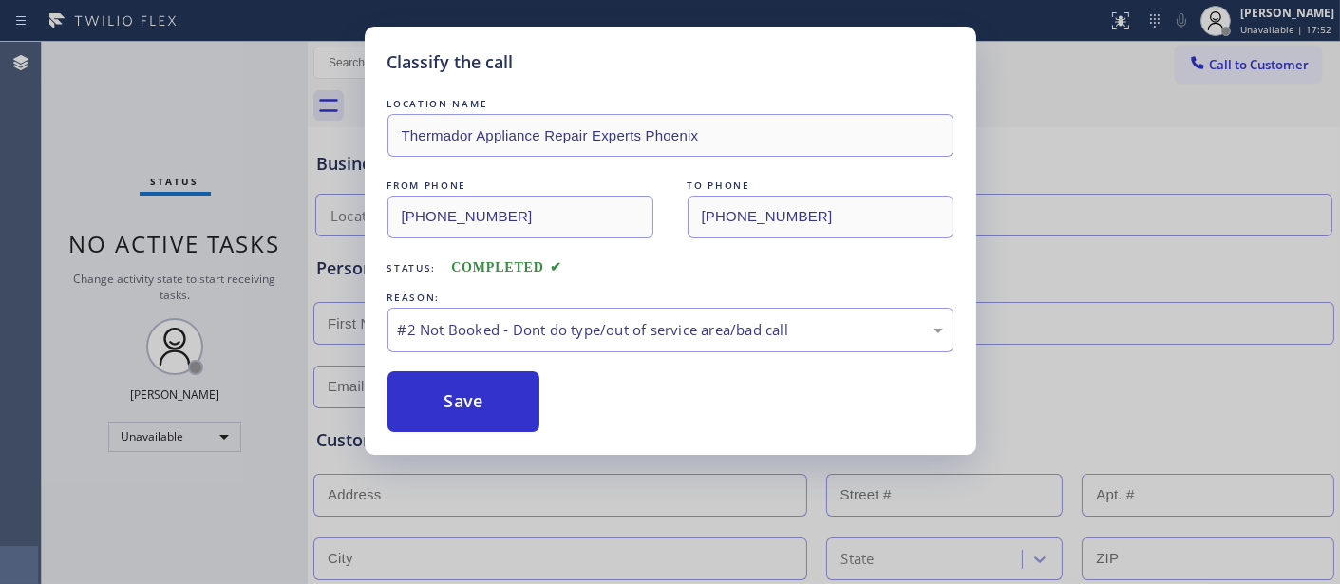
click at [476, 411] on button "Save" at bounding box center [463, 401] width 153 height 61
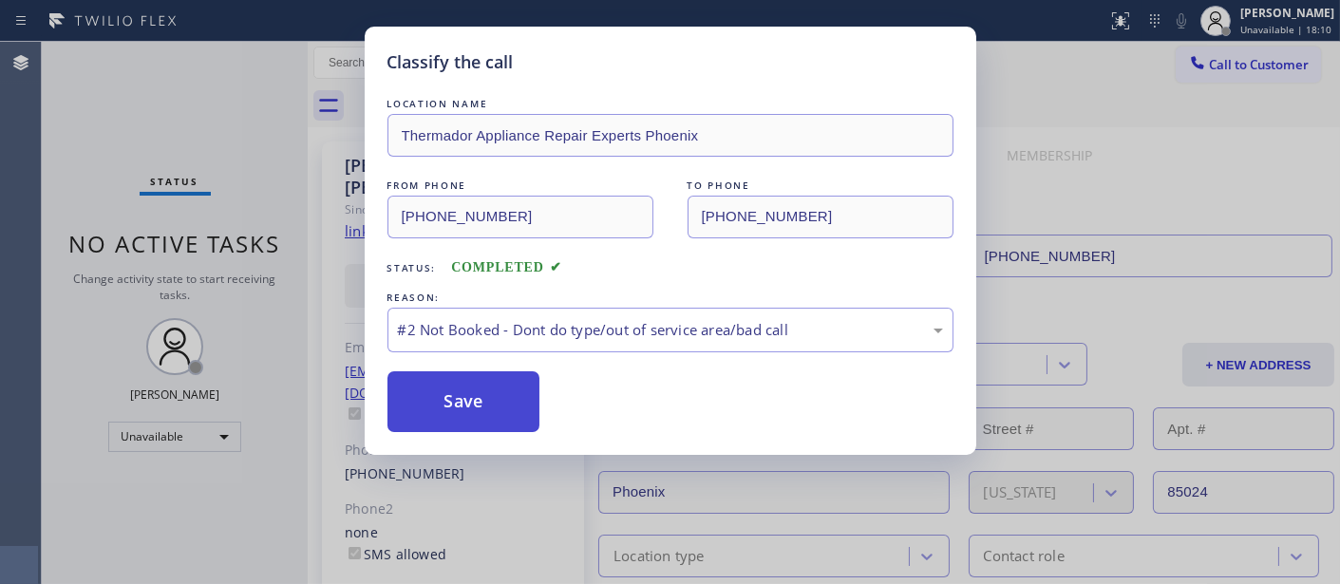
click at [488, 386] on button "Save" at bounding box center [463, 401] width 153 height 61
click at [456, 420] on button "Save" at bounding box center [463, 401] width 153 height 61
click at [468, 420] on button "Save" at bounding box center [463, 401] width 153 height 61
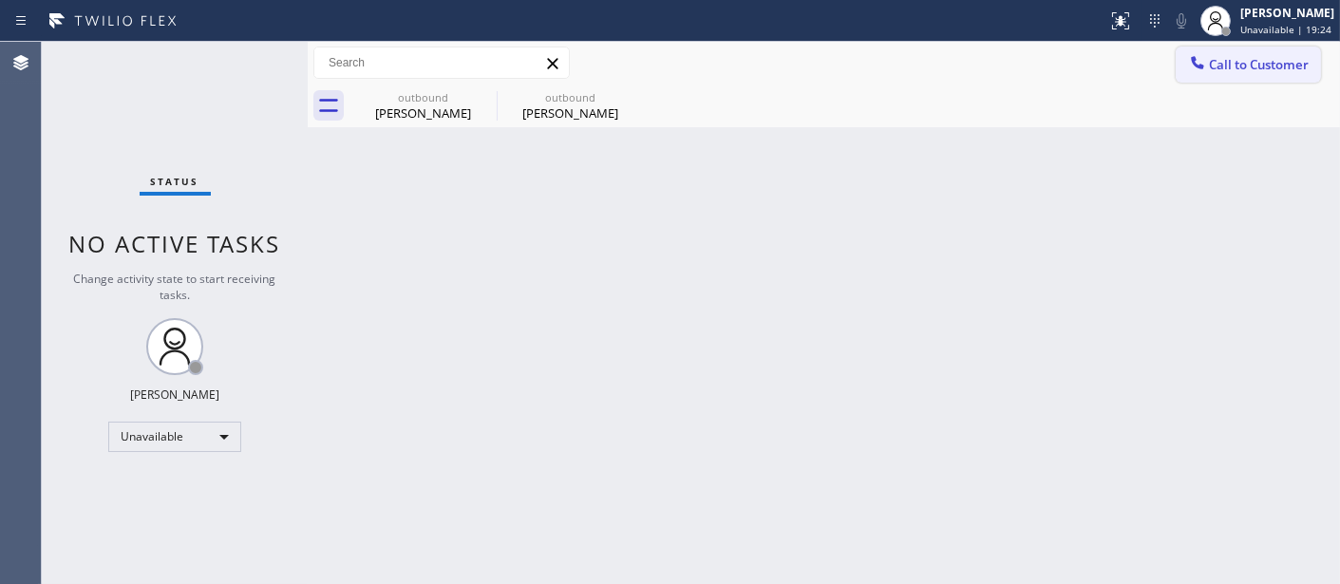
click at [1253, 72] on span "Call to Customer" at bounding box center [1259, 64] width 100 height 17
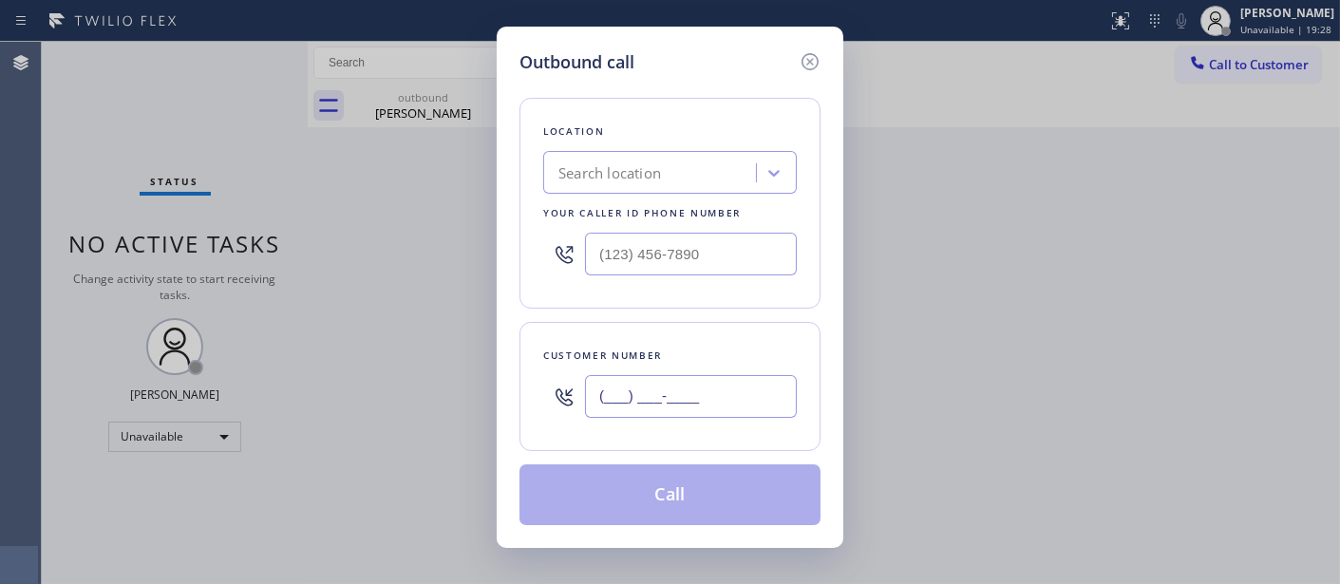
drag, startPoint x: 725, startPoint y: 406, endPoint x: 522, endPoint y: 404, distance: 203.2
click at [529, 404] on div "Customer number (___) ___-____" at bounding box center [669, 386] width 301 height 129
paste input "917) 912-4444"
type input "[PHONE_NUMBER]"
drag, startPoint x: 719, startPoint y: 248, endPoint x: 495, endPoint y: 272, distance: 225.3
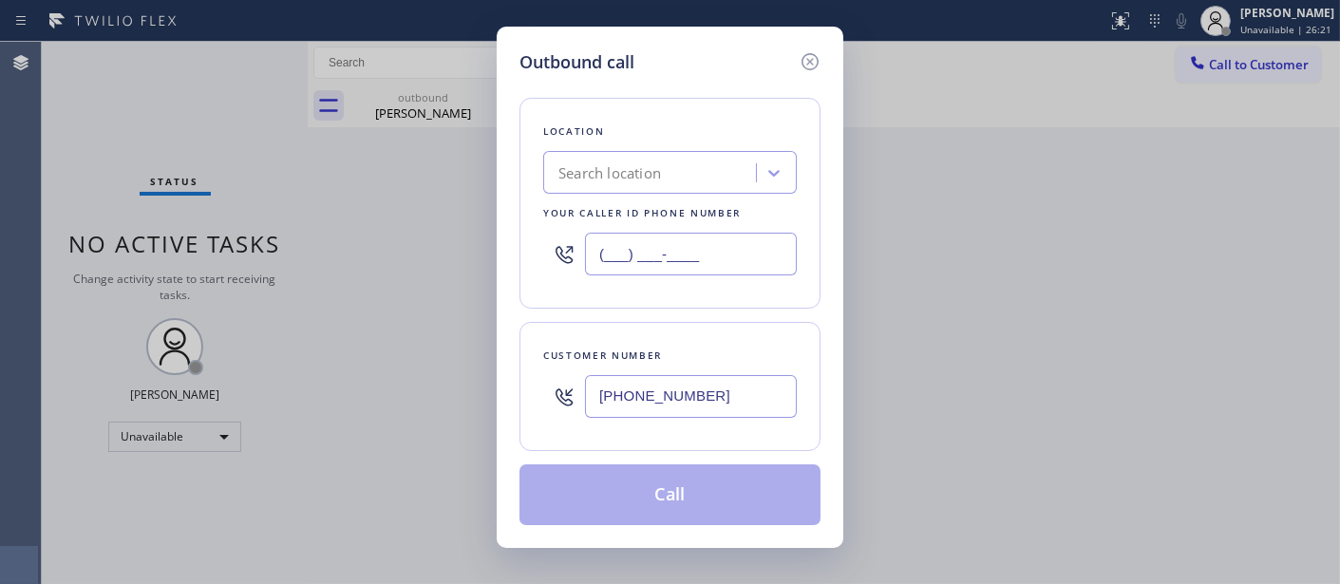
click at [410, 272] on div "Outbound call Location Search location Your caller id phone number (___) ___-__…" at bounding box center [670, 292] width 1340 height 584
paste input "347) 410-8261"
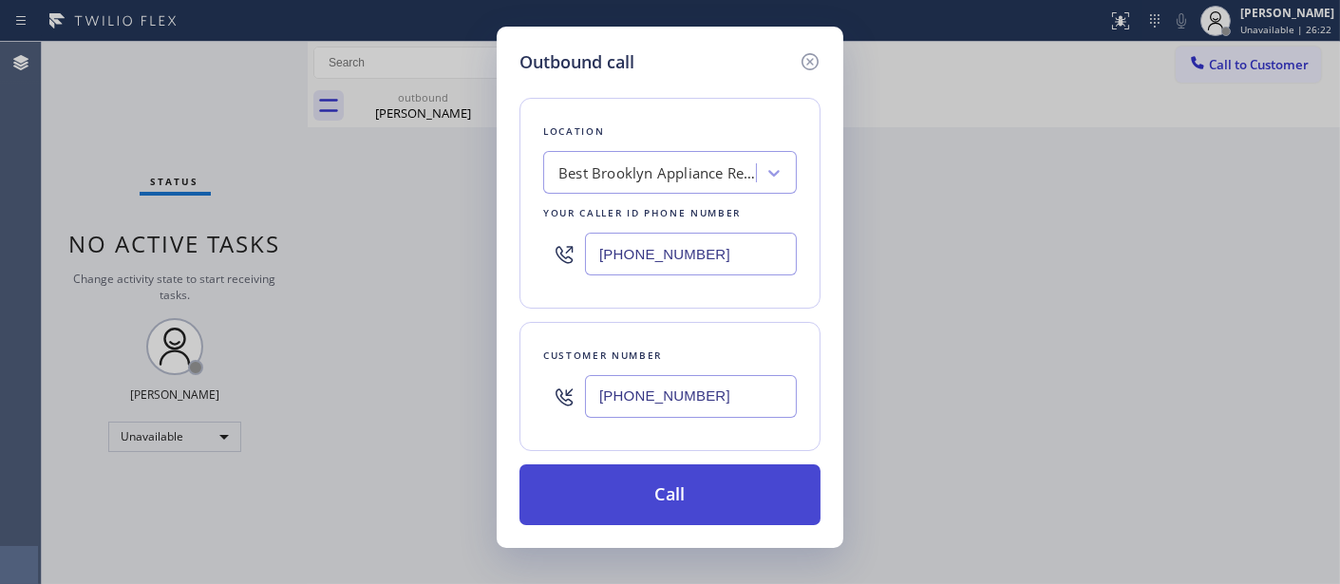
type input "[PHONE_NUMBER]"
click at [644, 494] on button "Call" at bounding box center [669, 494] width 301 height 61
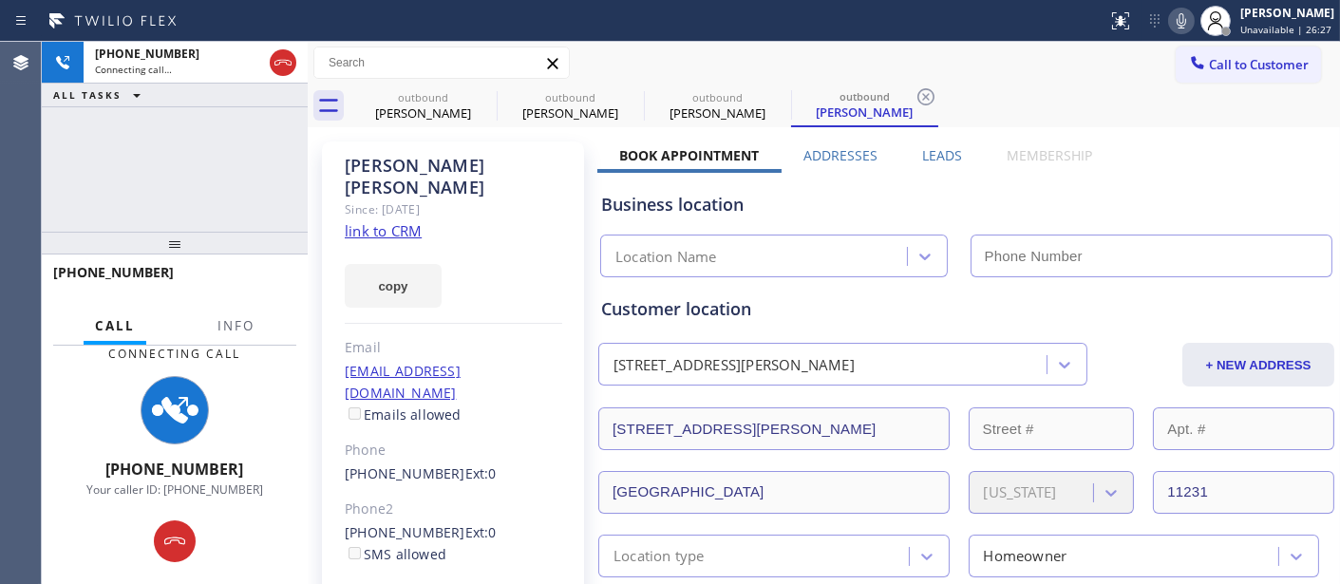
click at [1170, 20] on icon at bounding box center [1181, 20] width 23 height 23
type input "[PHONE_NUMBER]"
drag, startPoint x: 177, startPoint y: 235, endPoint x: 237, endPoint y: 38, distance: 205.7
click at [181, 135] on div "[PHONE_NUMBER] Connecting call… ALL TASKS ALL TASKS ACTIVE TASKS TASKS IN WRAP …" at bounding box center [175, 313] width 266 height 542
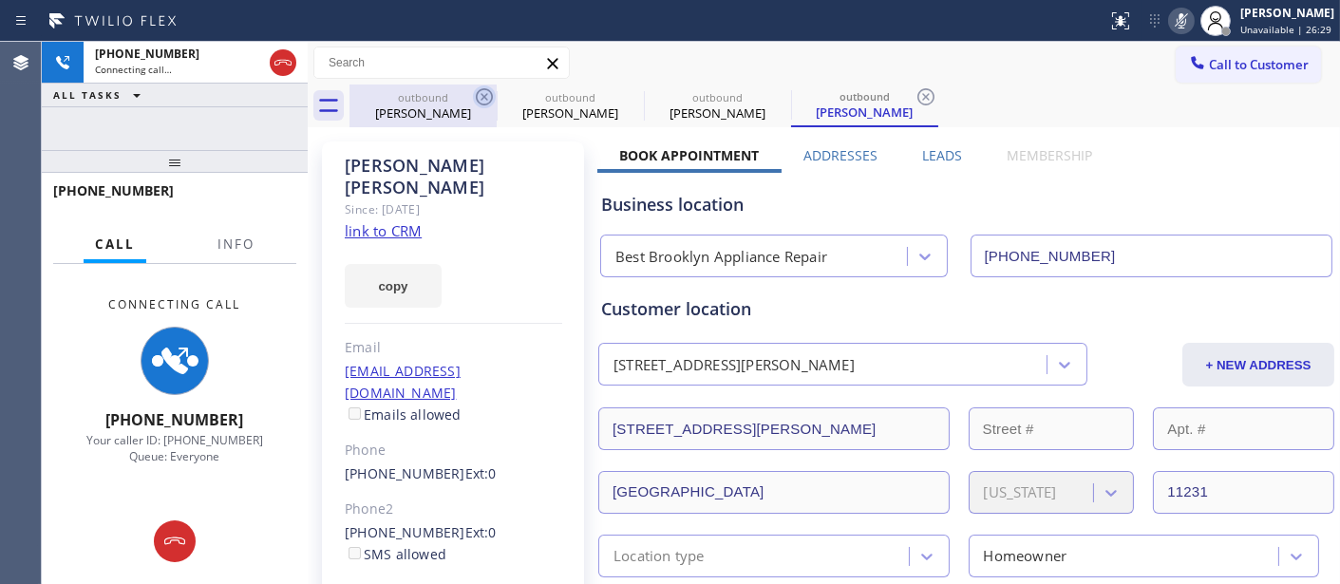
click at [480, 98] on icon at bounding box center [484, 96] width 23 height 23
type input "[PHONE_NUMBER]"
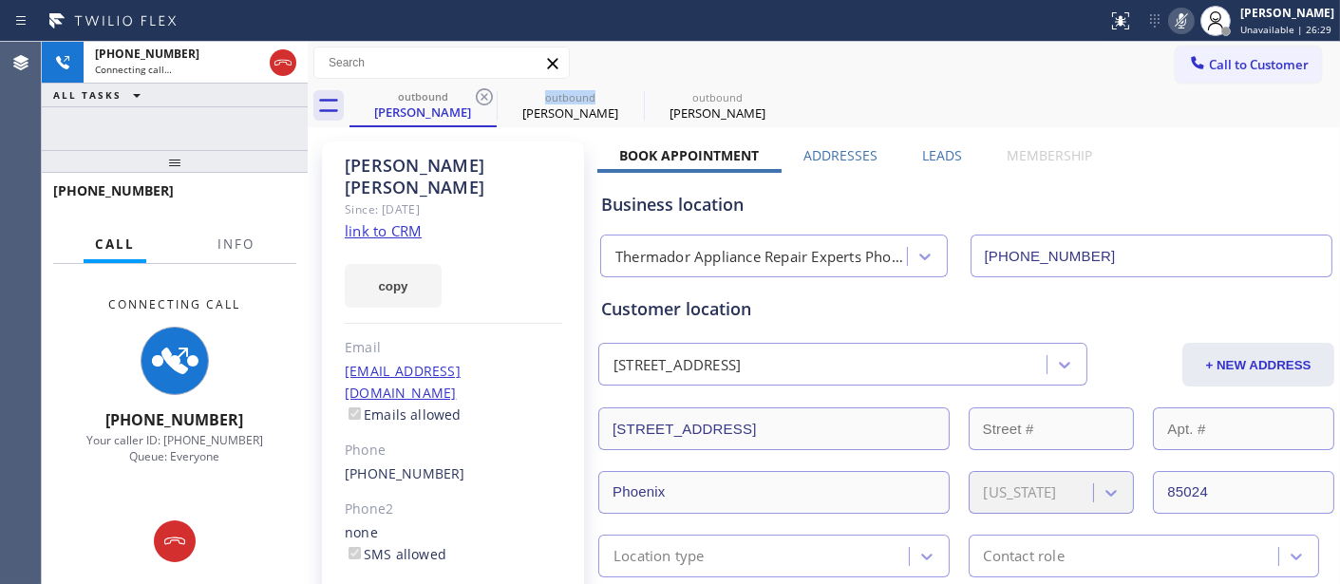
click at [480, 98] on icon at bounding box center [484, 96] width 23 height 23
type input "[PHONE_NUMBER]"
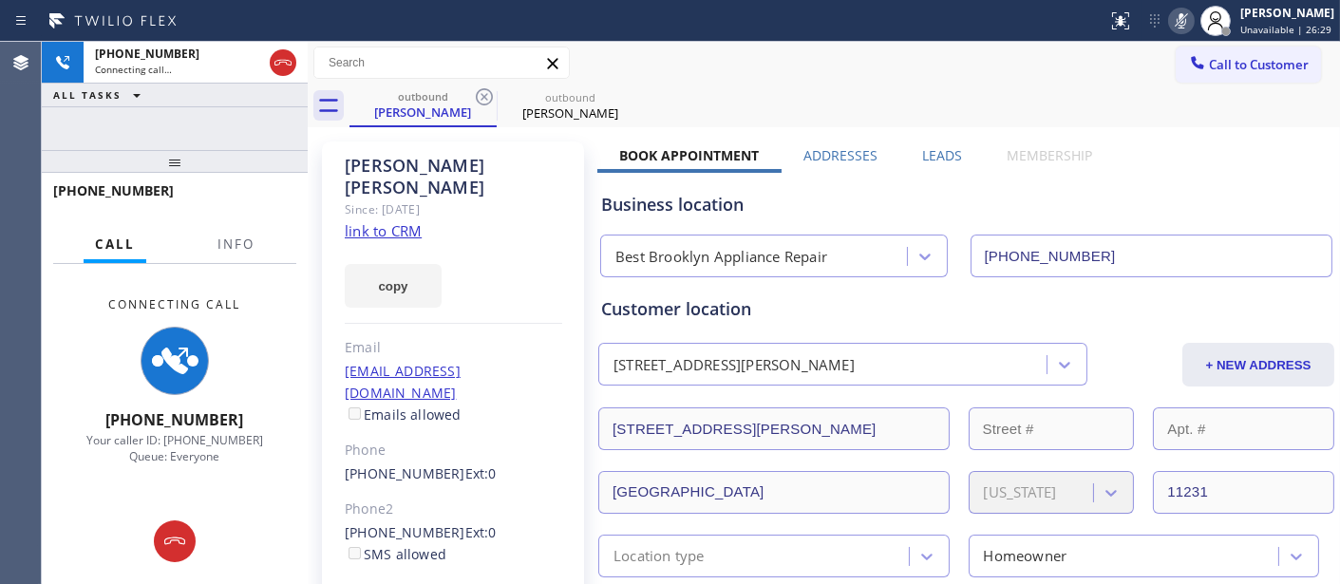
click at [931, 42] on div "Call to Customer Outbound call Location Best Brooklyn Appliance Repair Your cal…" at bounding box center [824, 63] width 1032 height 43
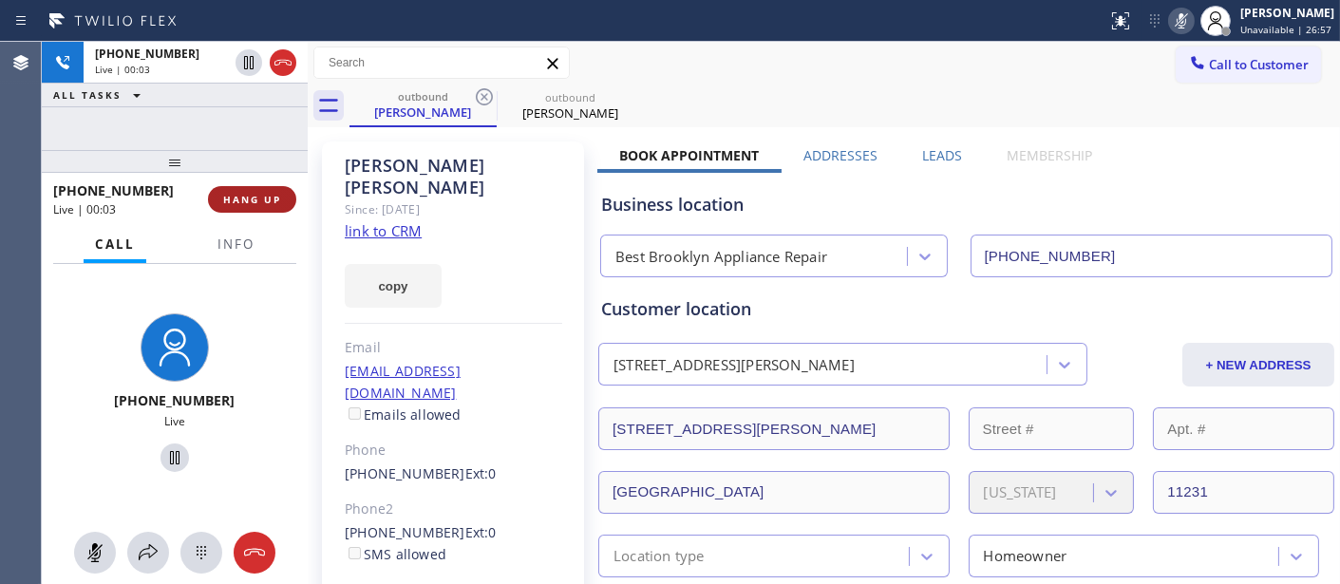
click at [275, 206] on button "HANG UP" at bounding box center [252, 199] width 88 height 27
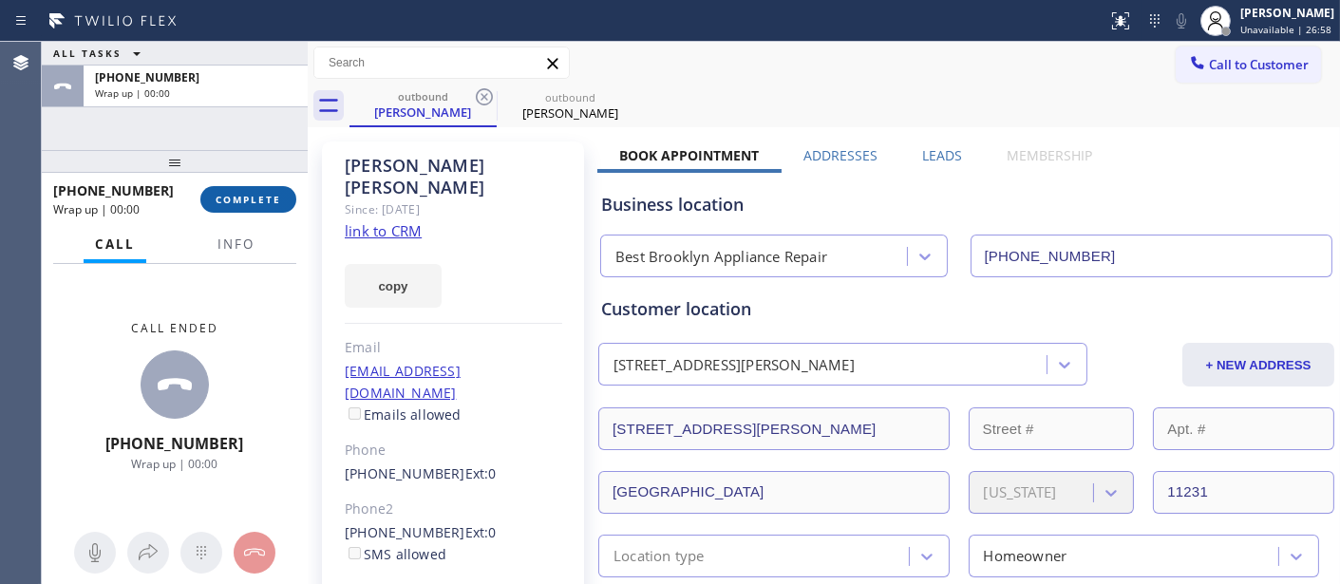
click at [275, 206] on button "COMPLETE" at bounding box center [248, 199] width 96 height 27
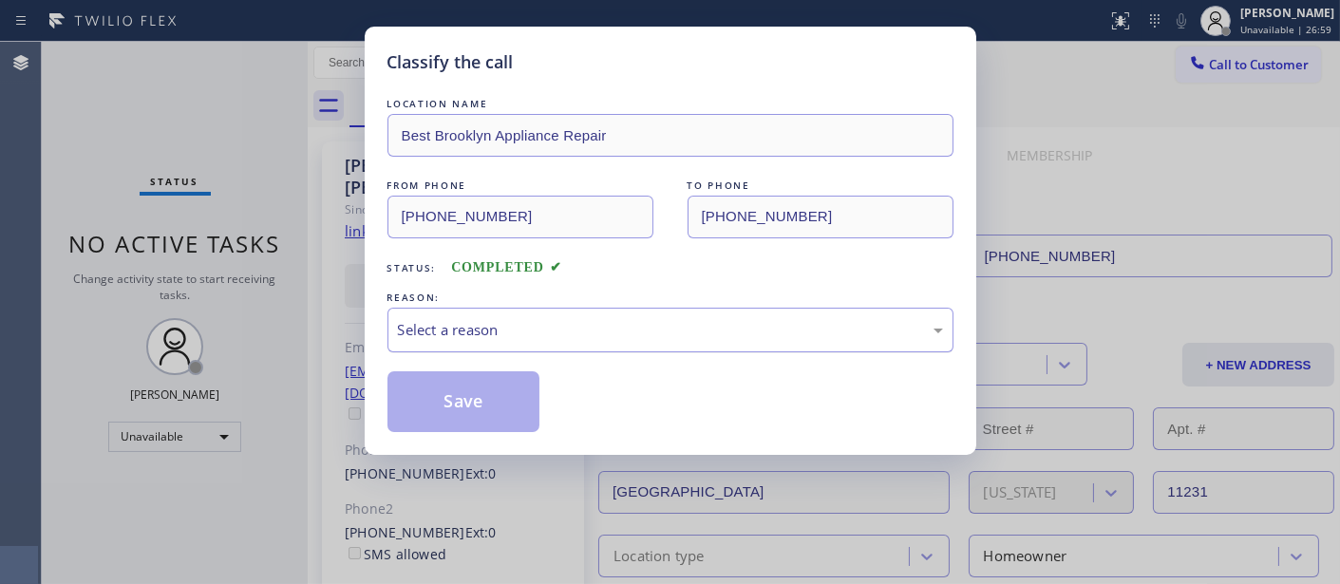
click at [492, 347] on div "Select a reason" at bounding box center [670, 330] width 566 height 45
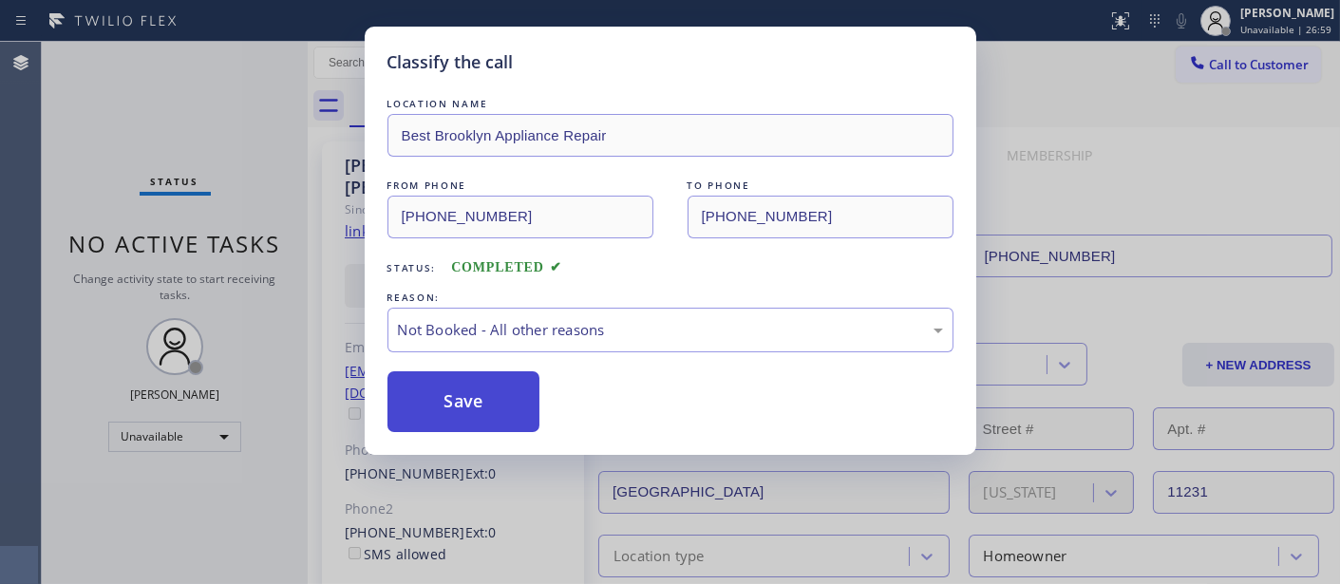
click at [433, 406] on button "Save" at bounding box center [463, 401] width 153 height 61
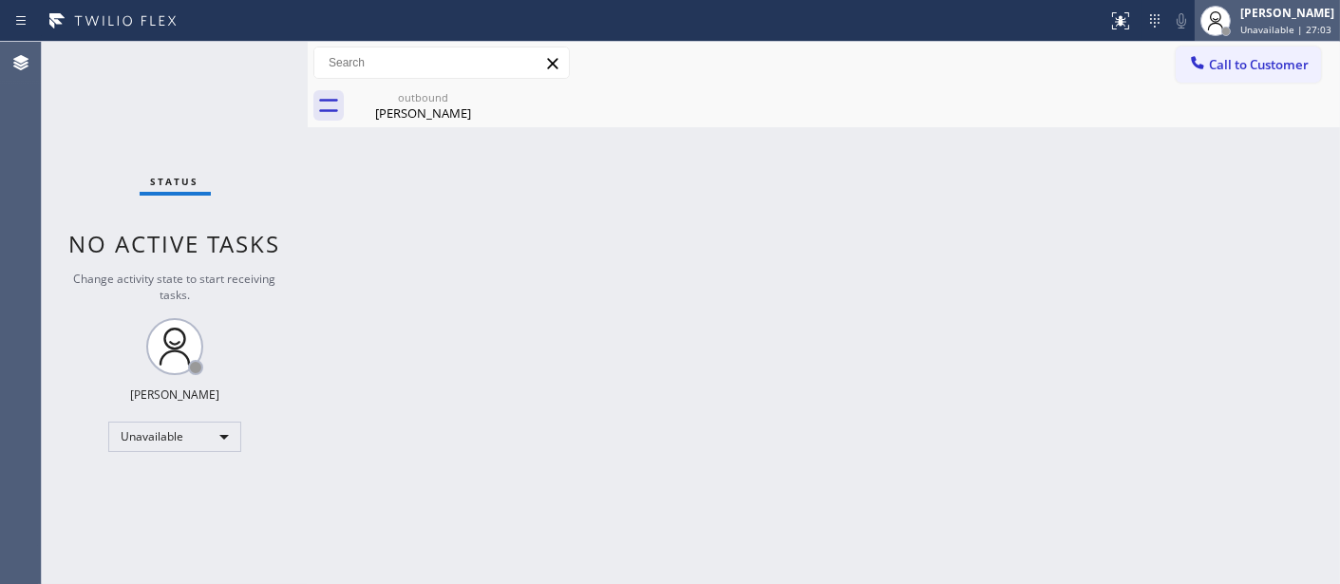
click at [1194, 36] on div at bounding box center [1215, 21] width 42 height 42
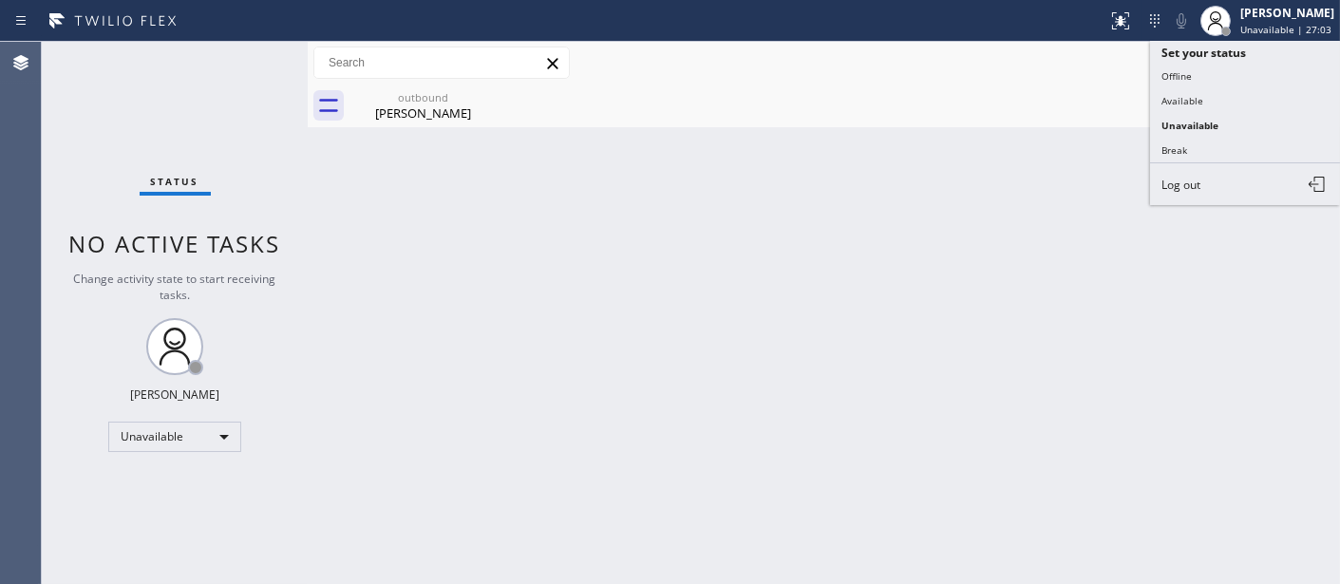
click at [941, 85] on div "outbound [PERSON_NAME]" at bounding box center [844, 106] width 990 height 43
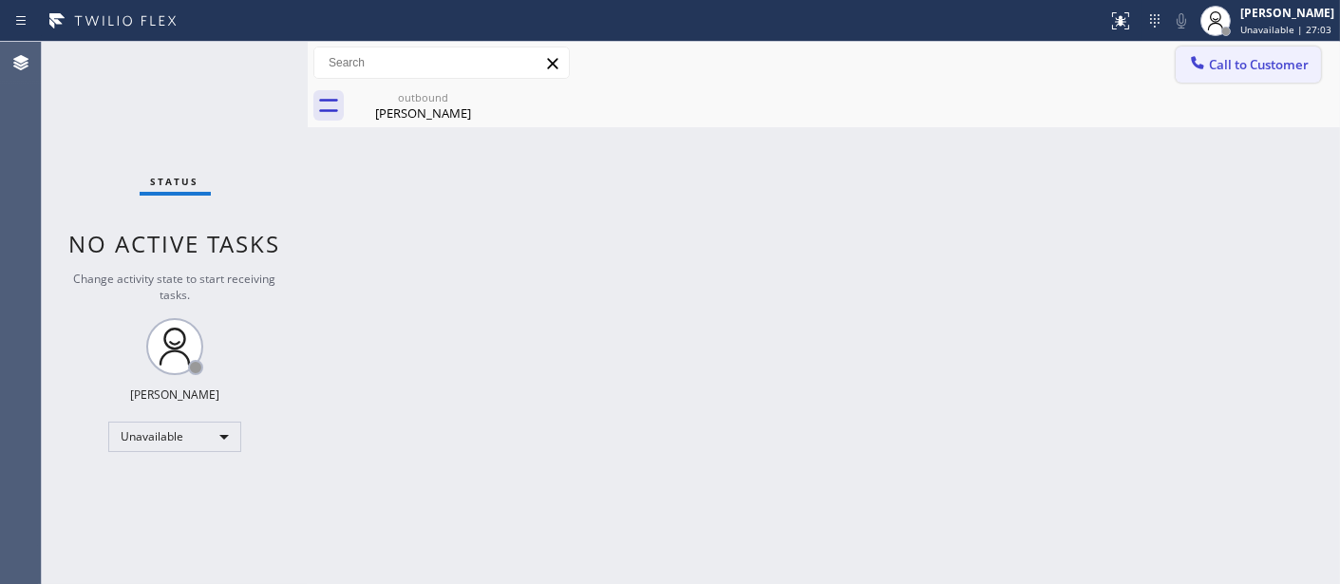
click at [1221, 78] on button "Call to Customer" at bounding box center [1247, 65] width 145 height 36
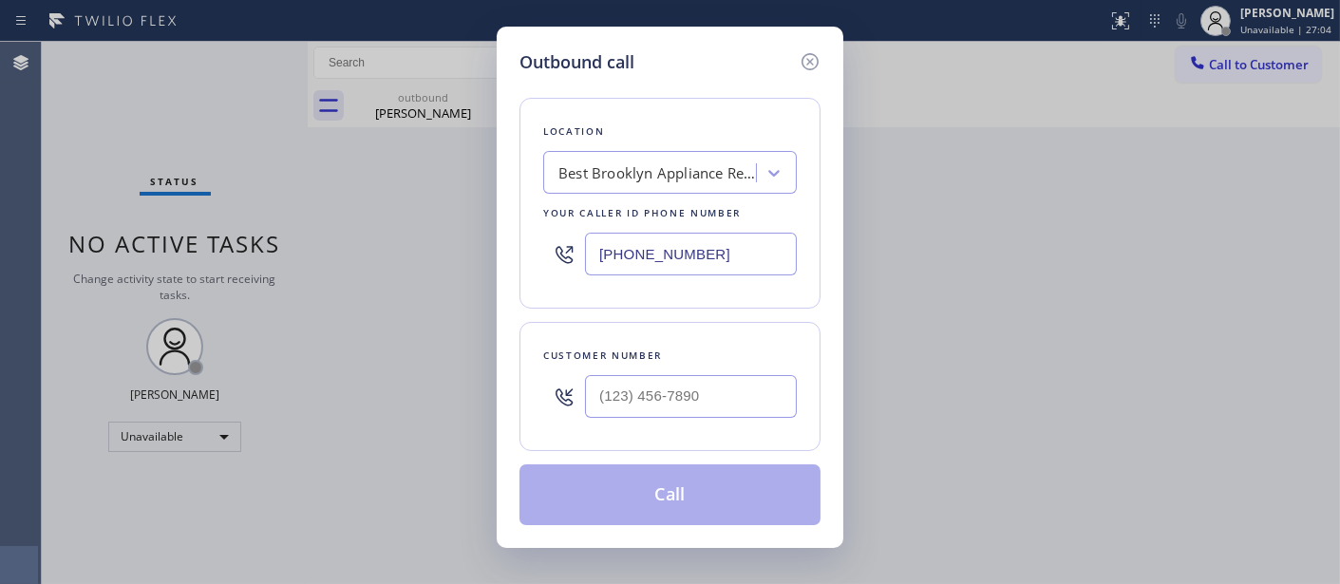
click at [609, 461] on div "Location Best Brooklyn Appliance Repair Your caller id phone number [PHONE_NUMB…" at bounding box center [669, 300] width 301 height 450
drag, startPoint x: 671, startPoint y: 394, endPoint x: 688, endPoint y: 395, distance: 17.1
click at [671, 393] on input "(___) ___-____" at bounding box center [691, 396] width 212 height 43
paste input "217) 714-7189"
type input "[PHONE_NUMBER]"
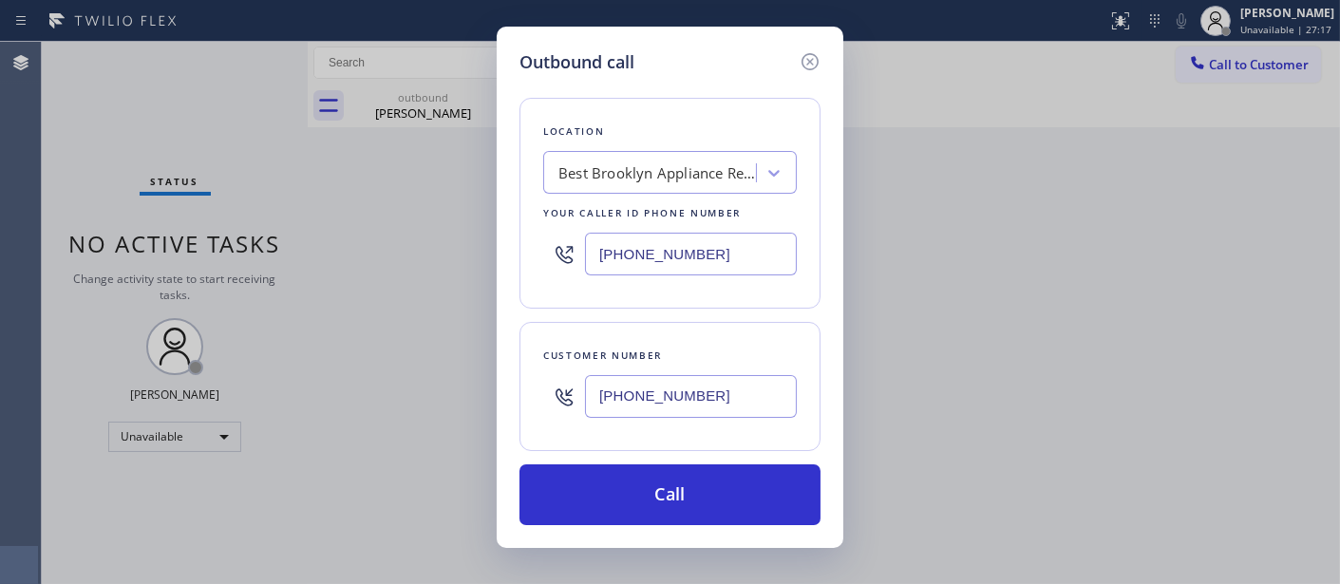
drag, startPoint x: 686, startPoint y: 233, endPoint x: 462, endPoint y: 243, distance: 224.3
click at [462, 243] on div "Outbound call Location Best Brooklyn Appliance Repair Your caller id phone numb…" at bounding box center [670, 292] width 1340 height 584
click at [719, 269] on input "[PHONE_NUMBER]" at bounding box center [691, 254] width 212 height 43
drag, startPoint x: 687, startPoint y: 258, endPoint x: 519, endPoint y: 254, distance: 168.1
click at [519, 254] on div "Location Best Brooklyn Appliance Repair Your caller id phone number [PHONE_NUMB…" at bounding box center [669, 203] width 301 height 211
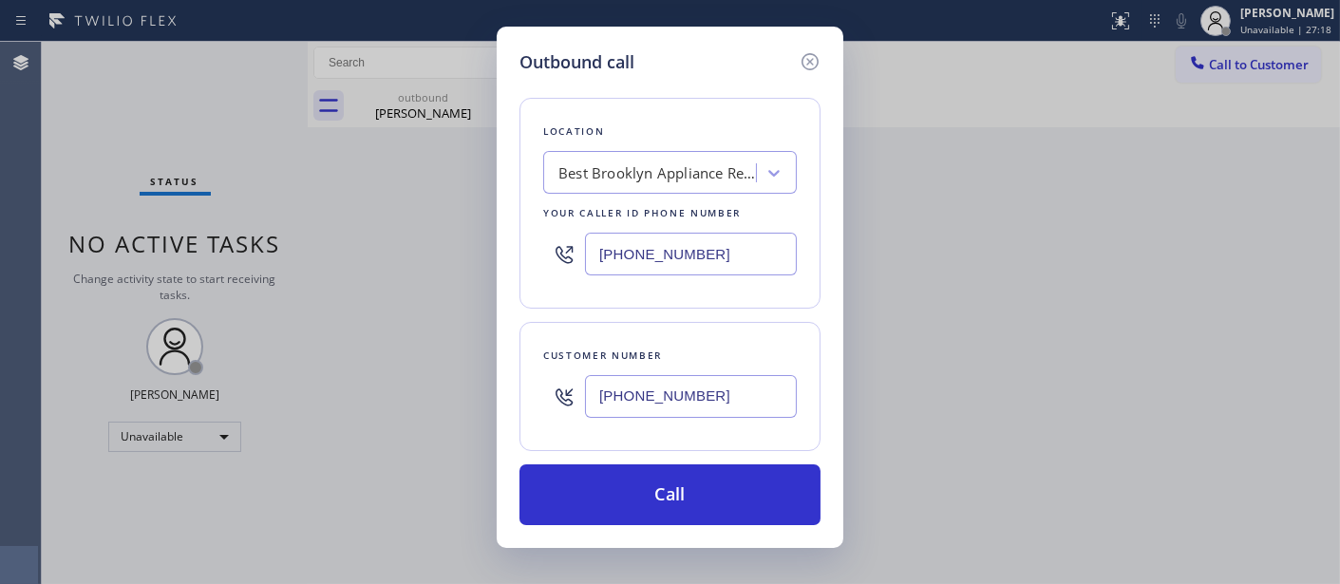
paste input "855) 731-4952"
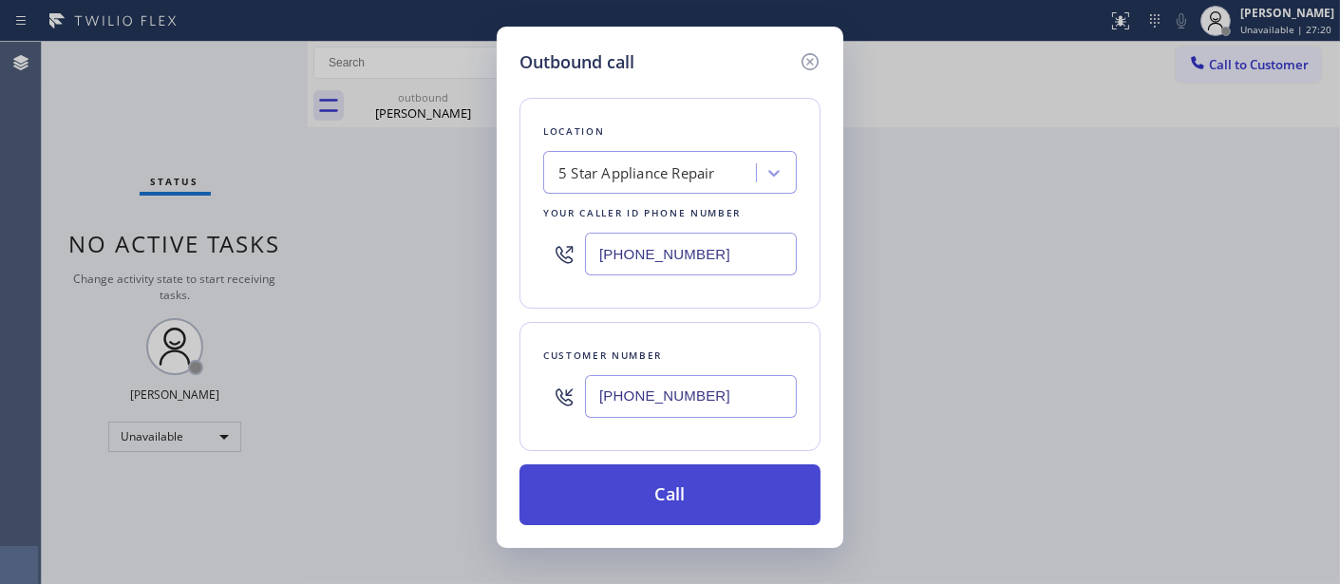
type input "[PHONE_NUMBER]"
click at [647, 484] on button "Call" at bounding box center [669, 494] width 301 height 61
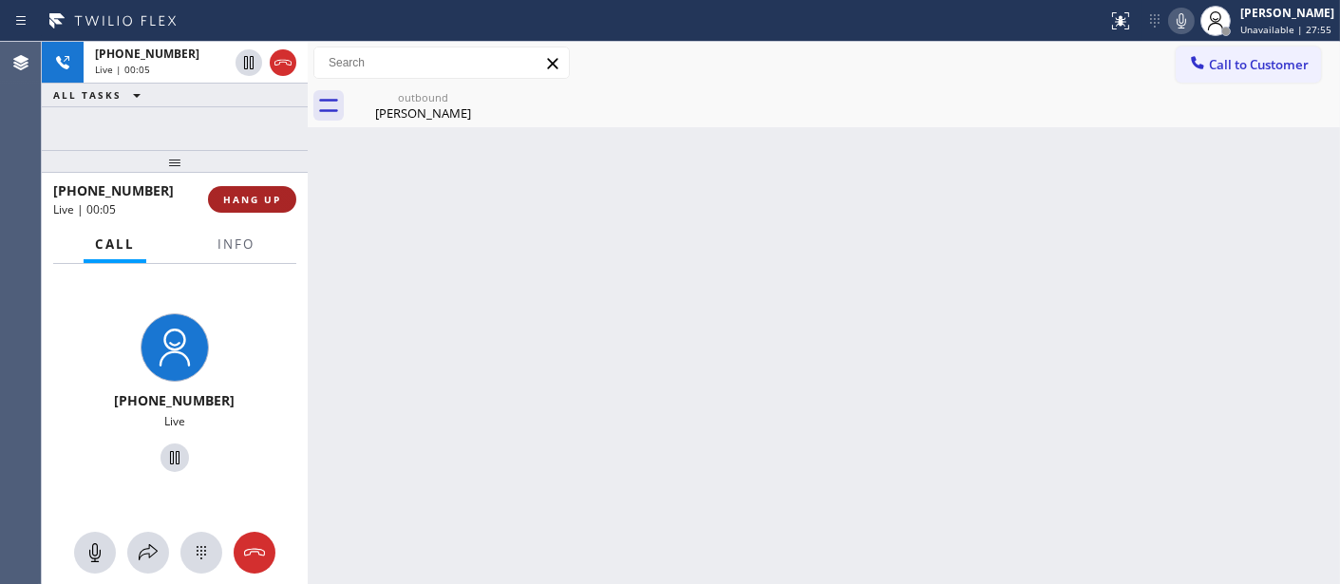
click at [279, 210] on button "HANG UP" at bounding box center [252, 199] width 88 height 27
click at [254, 207] on button "HANG UP" at bounding box center [252, 199] width 88 height 27
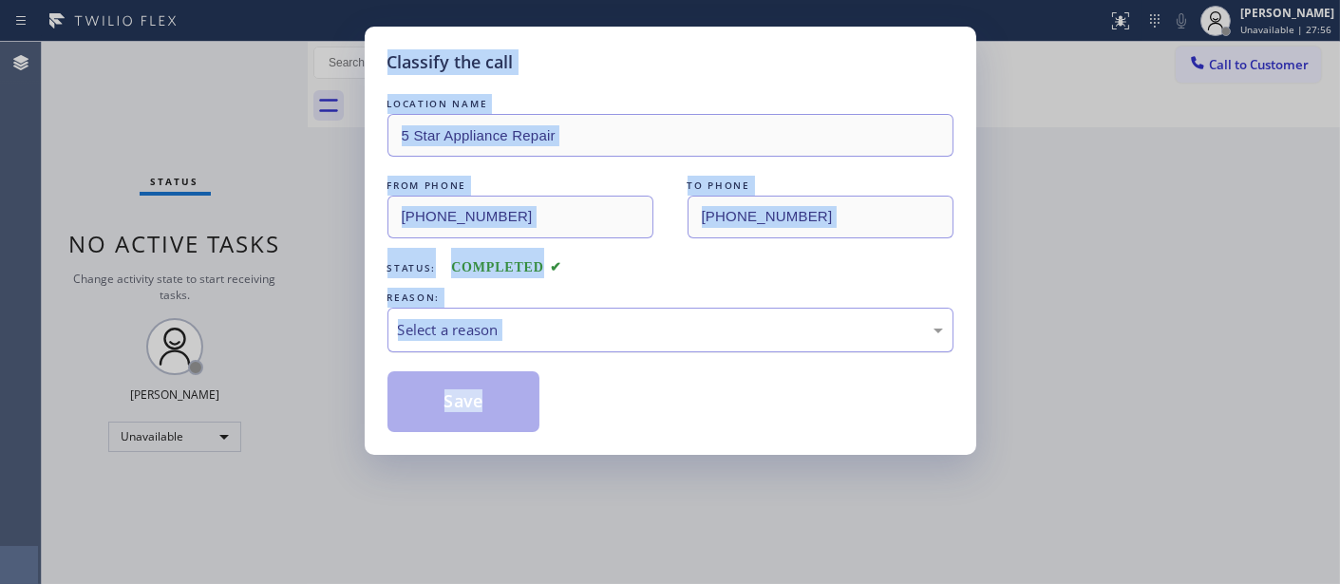
click at [485, 352] on div "Select a reason" at bounding box center [670, 330] width 566 height 45
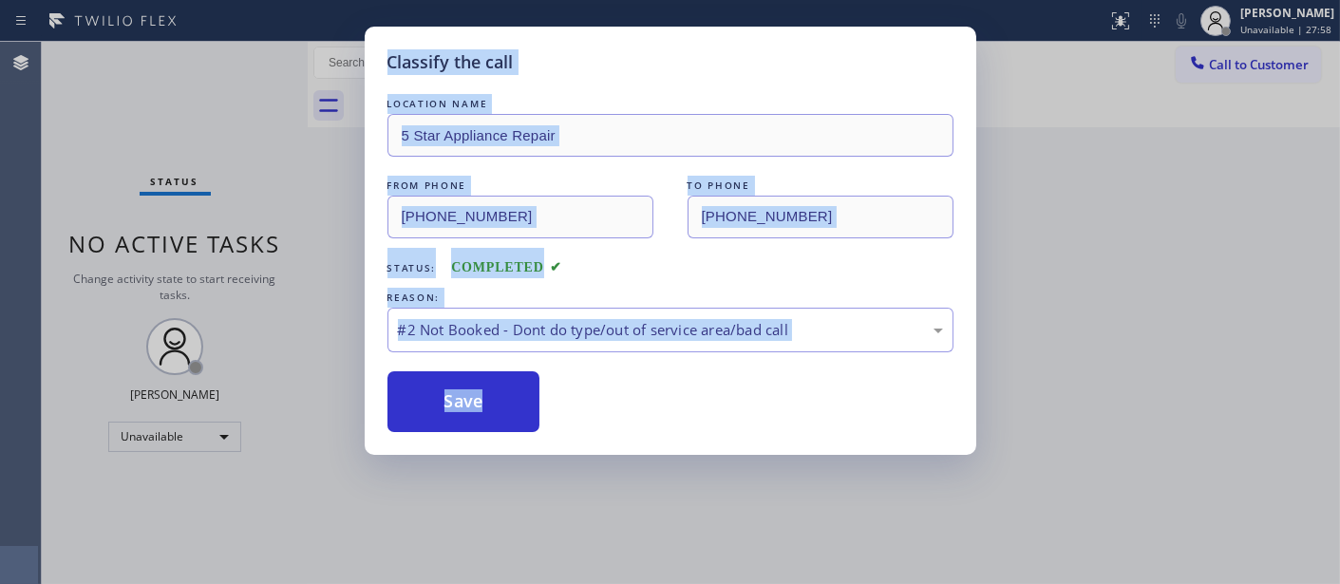
click at [472, 433] on div "Classify the call LOCATION NAME 5 Star Appliance Repair FROM PHONE [PHONE_NUMBE…" at bounding box center [670, 241] width 611 height 428
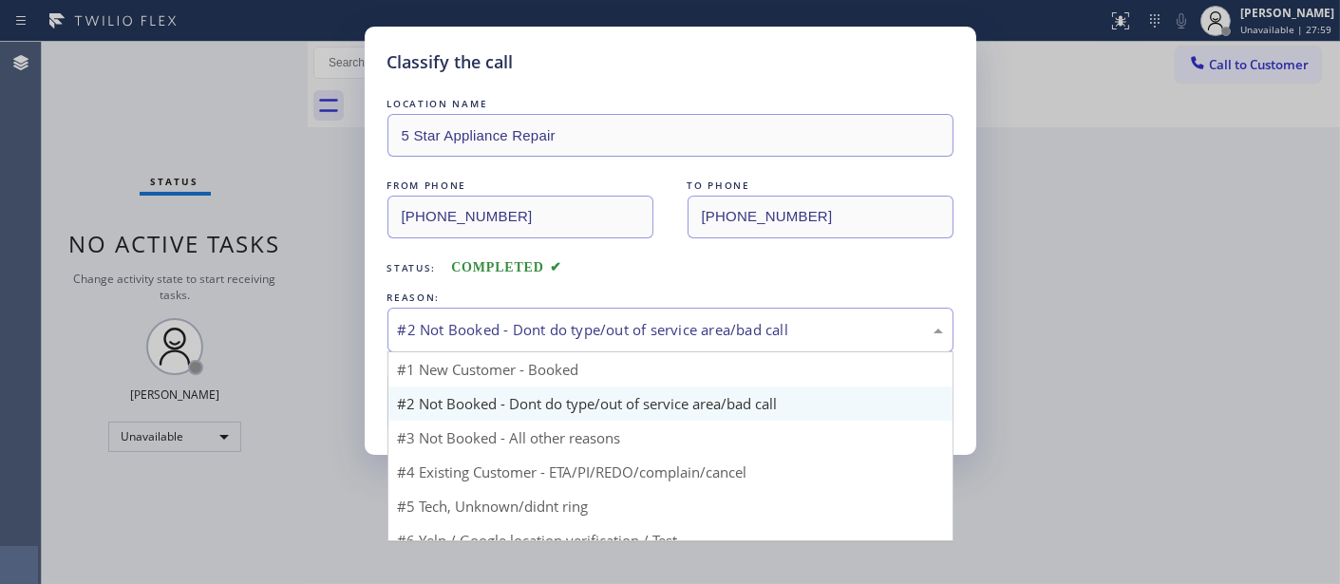
drag, startPoint x: 651, startPoint y: 313, endPoint x: 497, endPoint y: 432, distance: 195.0
click at [649, 314] on div "#2 Not Booked - Dont do type/out of service area/bad call" at bounding box center [670, 330] width 566 height 45
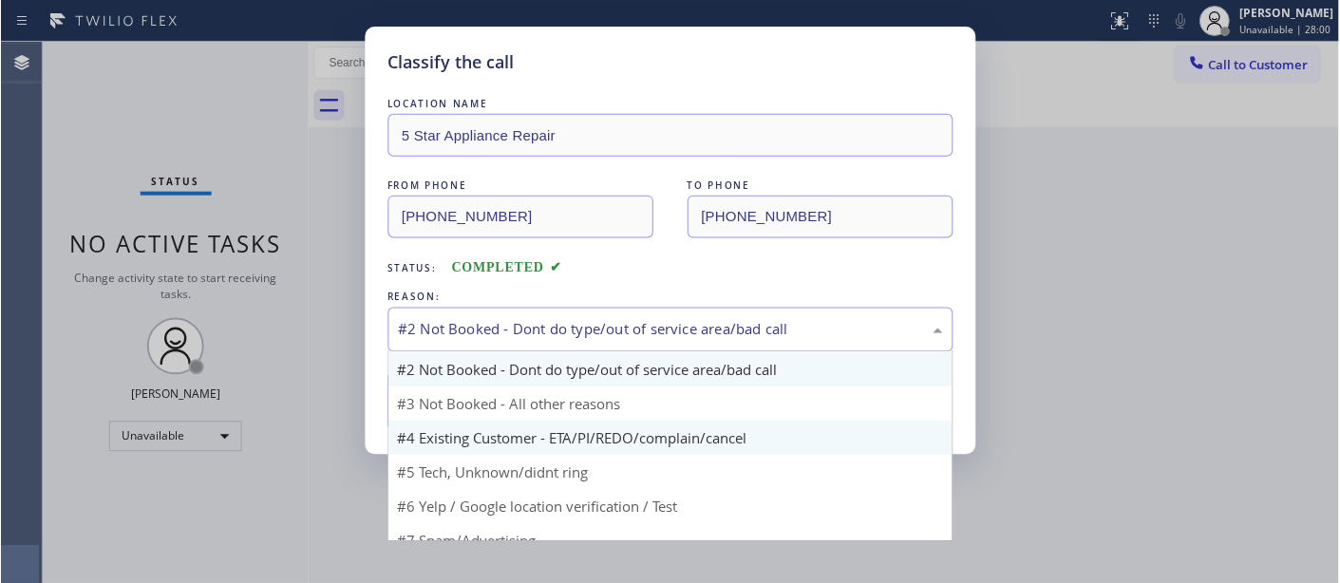
scroll to position [51, 0]
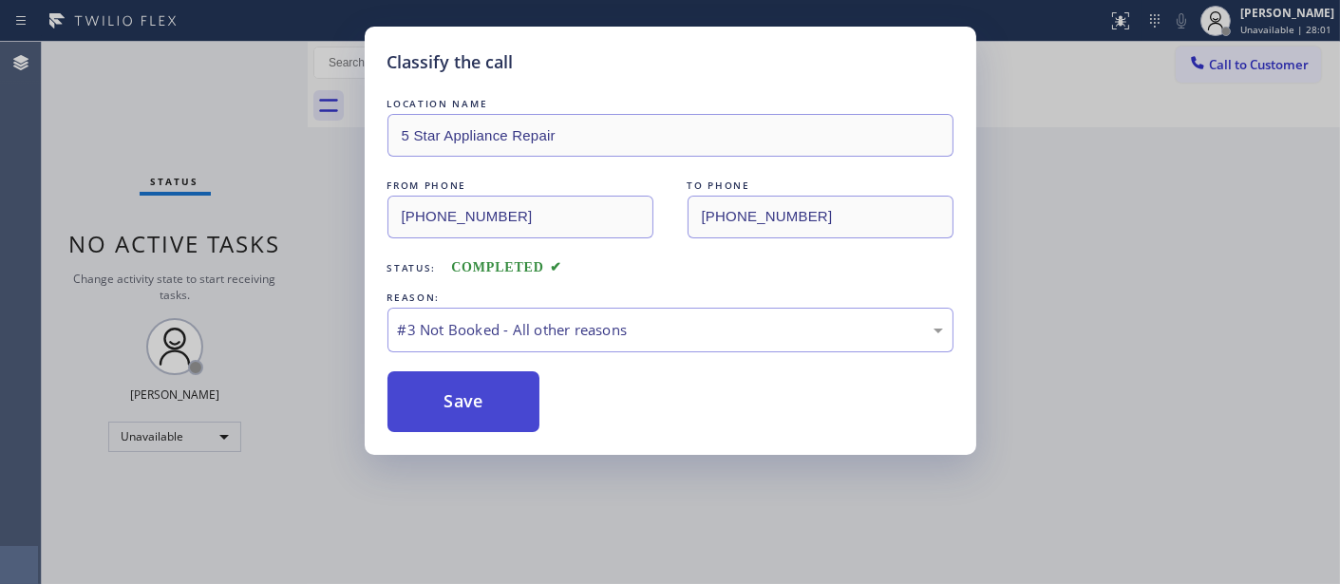
click at [486, 392] on button "Save" at bounding box center [463, 401] width 153 height 61
click at [451, 397] on button "Save" at bounding box center [463, 401] width 153 height 61
click at [450, 397] on button "Save" at bounding box center [463, 401] width 153 height 61
click at [448, 397] on button "Save" at bounding box center [463, 401] width 153 height 61
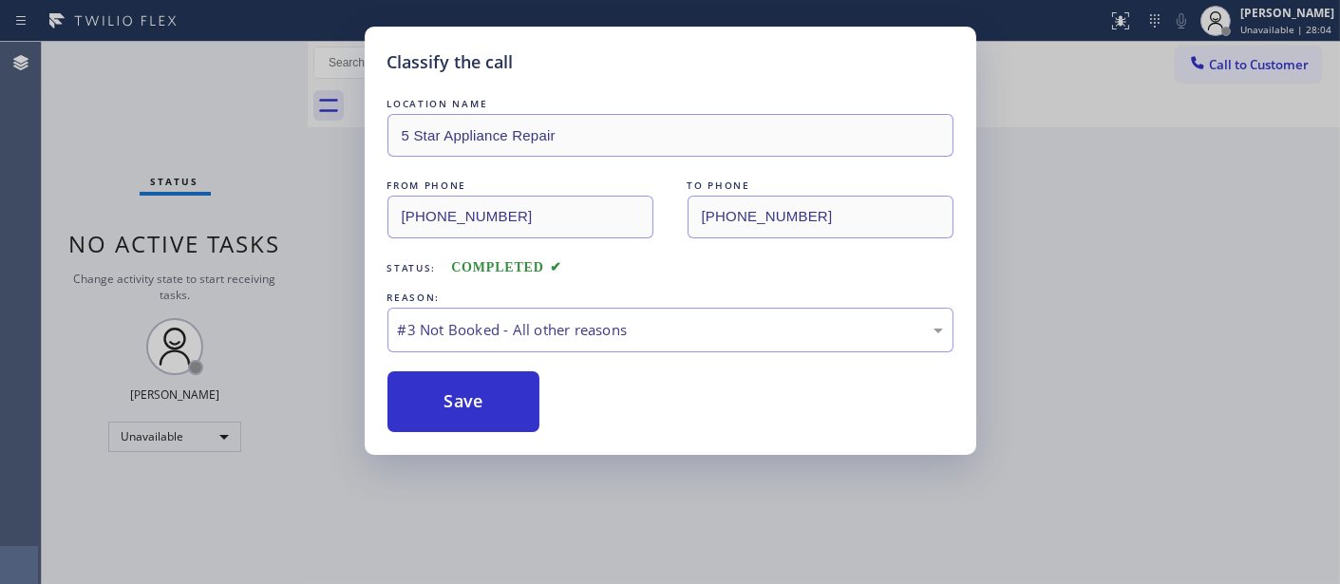
click at [1194, 196] on div "Classify the call LOCATION NAME 5 Star Appliance Repair FROM PHONE [PHONE_NUMBE…" at bounding box center [670, 292] width 1340 height 584
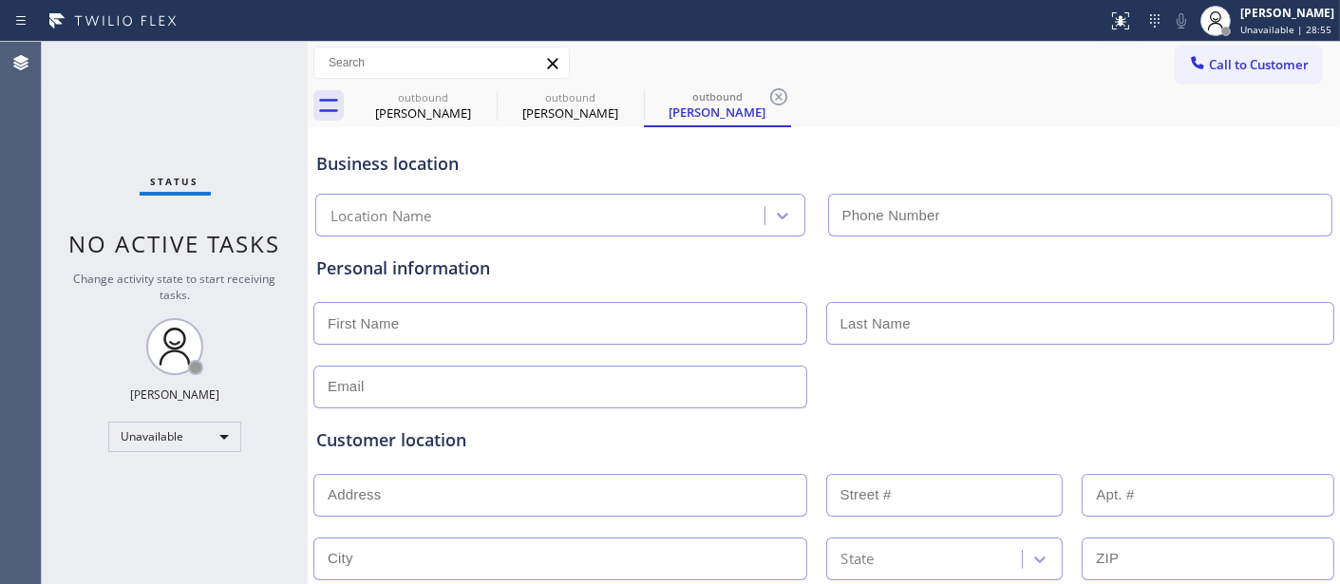
type input "[PHONE_NUMBER]"
drag, startPoint x: 812, startPoint y: 28, endPoint x: 818, endPoint y: 11, distance: 18.3
click at [812, 28] on div at bounding box center [554, 21] width 1092 height 30
click at [1241, 60] on span "Call to Customer" at bounding box center [1259, 64] width 100 height 17
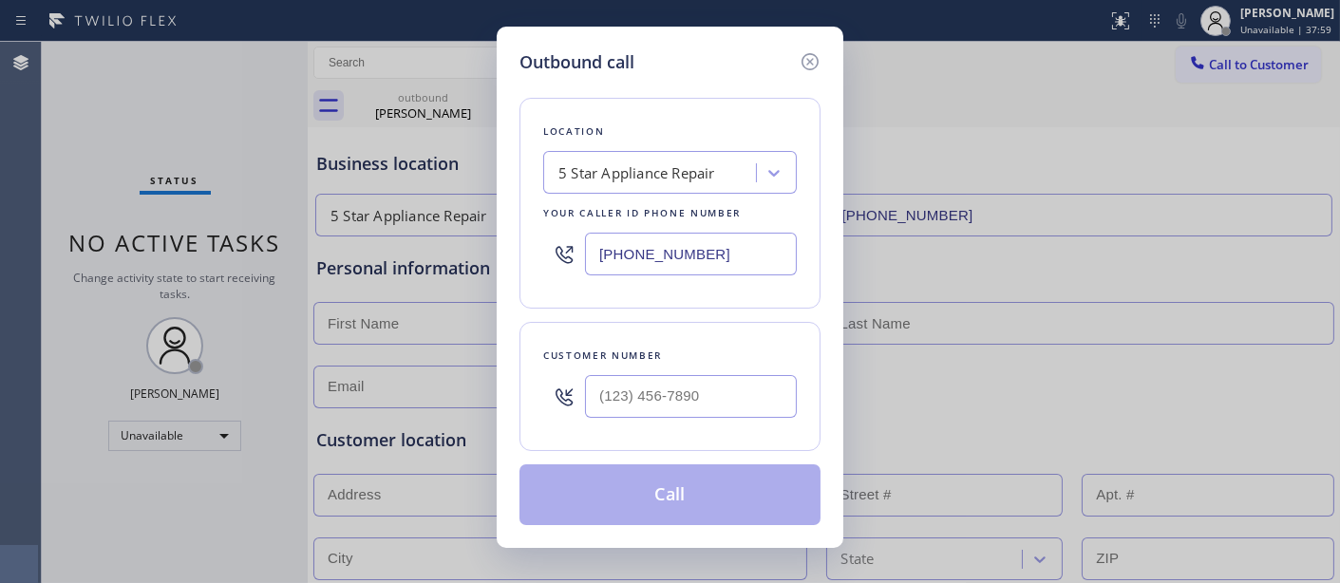
click at [705, 358] on div "Customer number" at bounding box center [670, 356] width 254 height 20
click at [690, 383] on input "(___) ___-____" at bounding box center [691, 396] width 212 height 43
paste input "602) 908-7776"
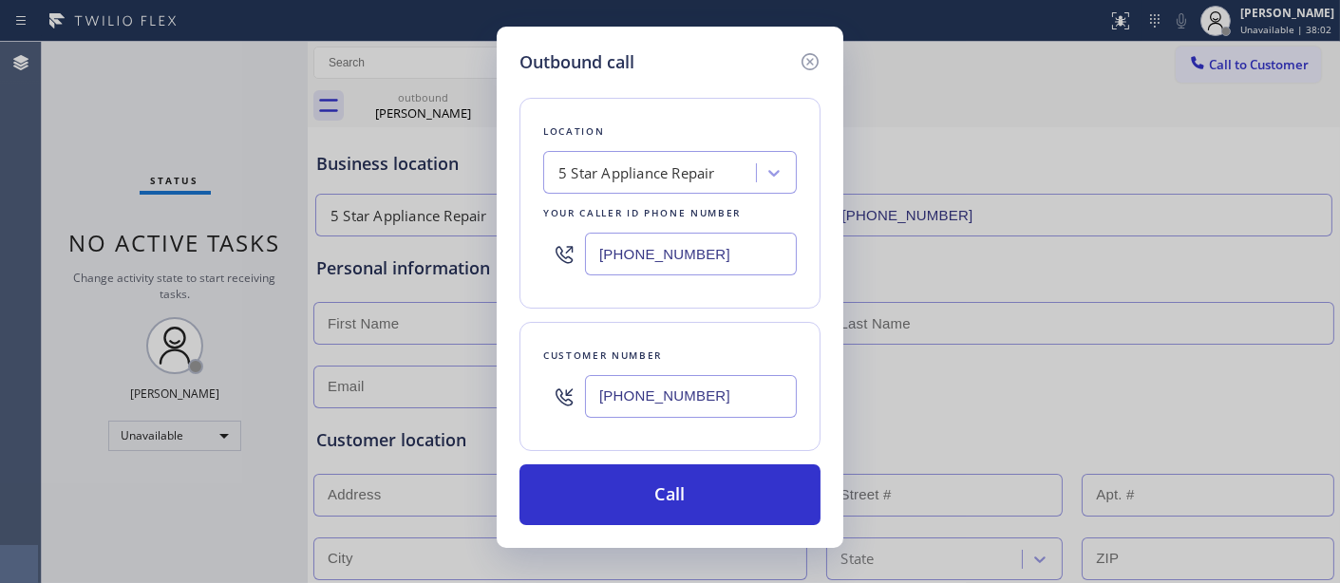
type input "(602) 908-7776"
drag, startPoint x: 708, startPoint y: 256, endPoint x: 457, endPoint y: 267, distance: 251.8
click at [458, 267] on div "Outbound call Location 5 Star Appliance Repair Your caller id phone number (855…" at bounding box center [670, 291] width 1340 height 583
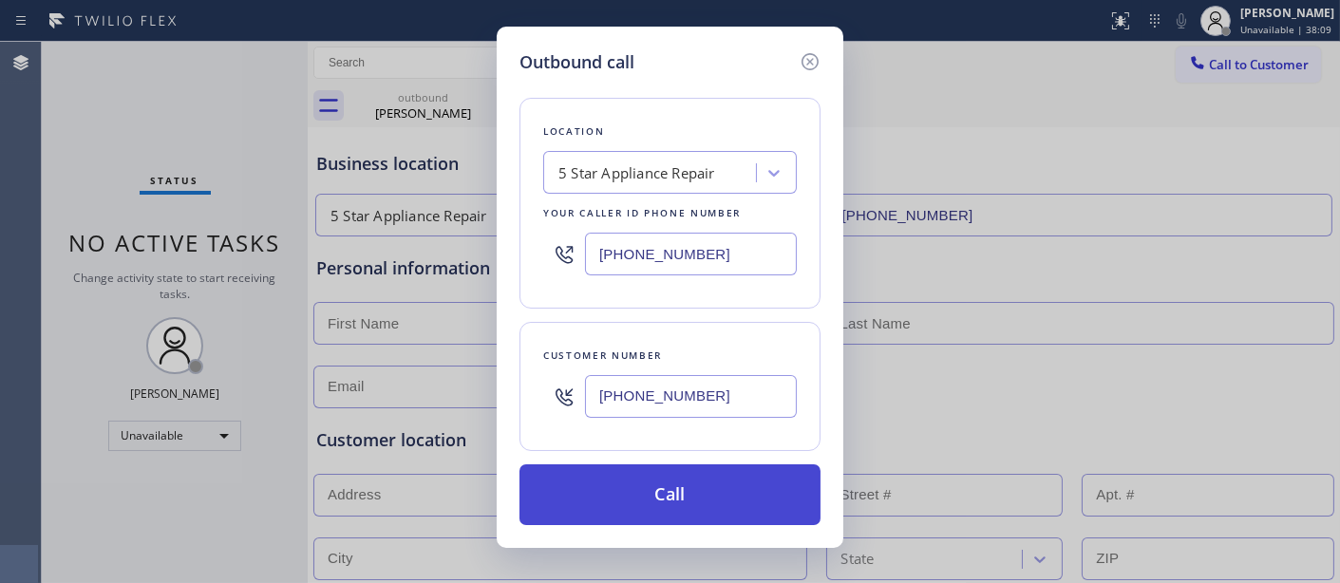
paste input "602) 806-7728"
type input "(602) 806-7728"
click at [762, 494] on button "Call" at bounding box center [669, 494] width 301 height 61
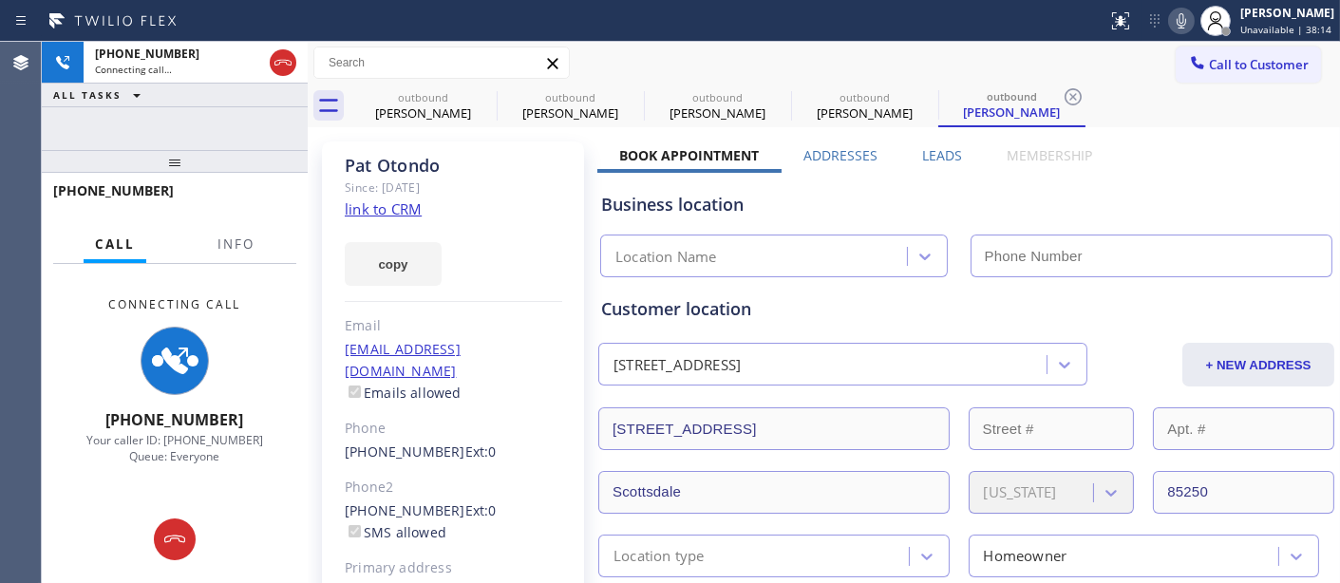
click at [1170, 14] on icon at bounding box center [1181, 20] width 23 height 23
type input "(602) 806-7728"
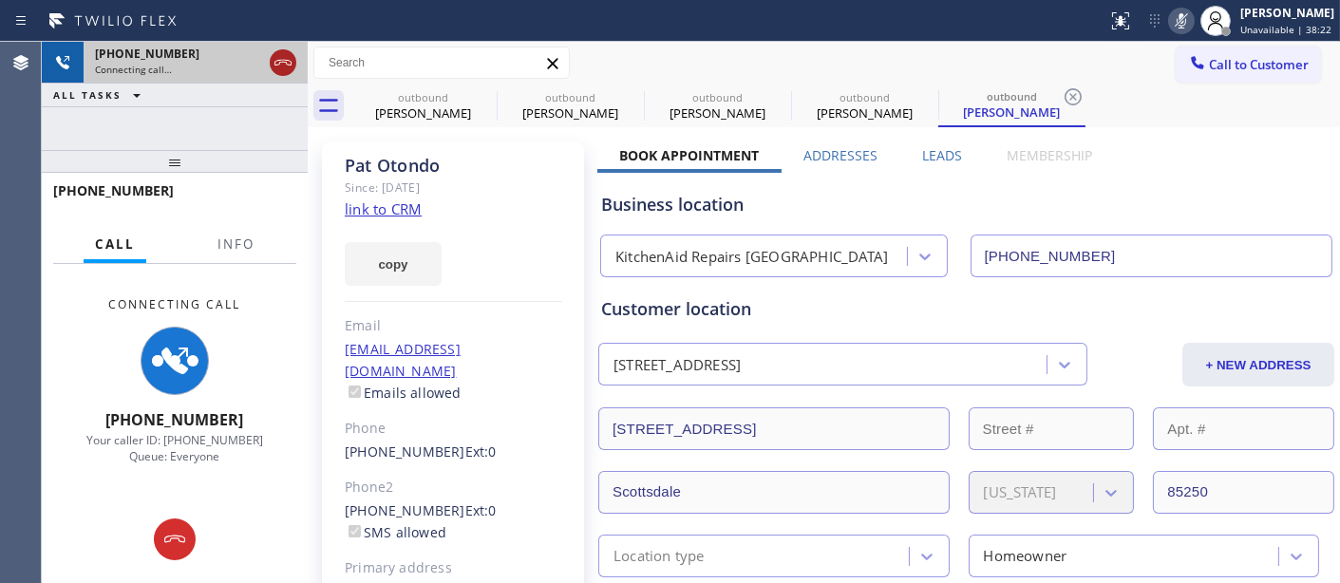
click at [286, 71] on icon at bounding box center [283, 62] width 23 height 23
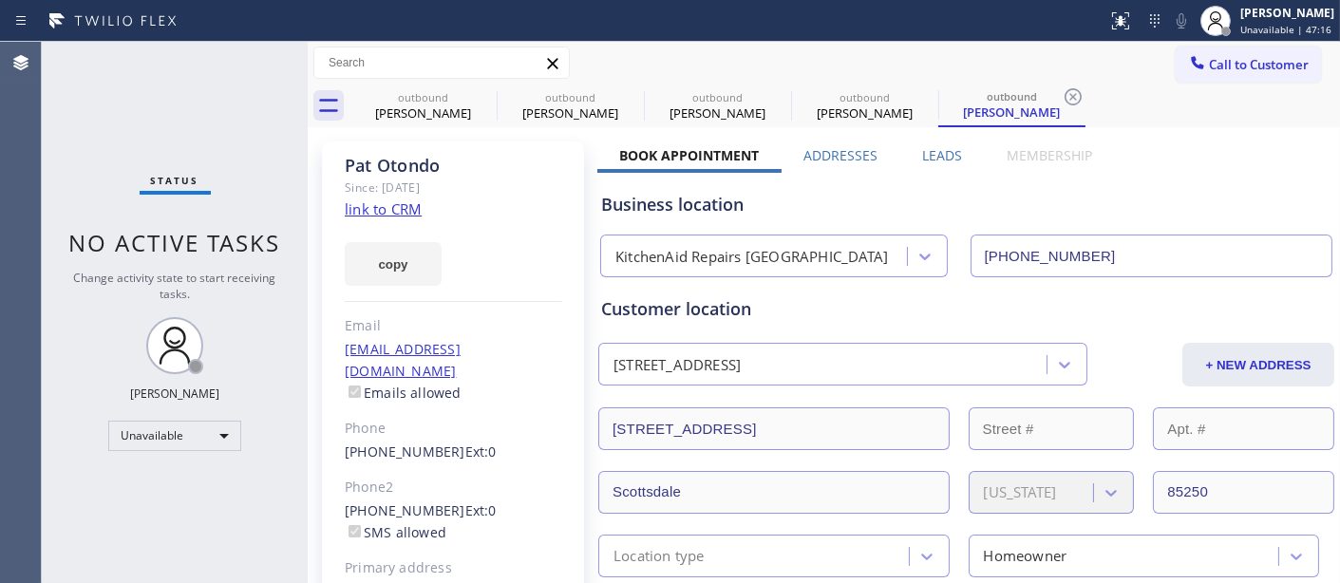
drag, startPoint x: 1238, startPoint y: 39, endPoint x: 651, endPoint y: 357, distance: 667.5
click at [1238, 38] on div "Adam Alramadan Unavailable | 47:16" at bounding box center [1266, 21] width 145 height 42
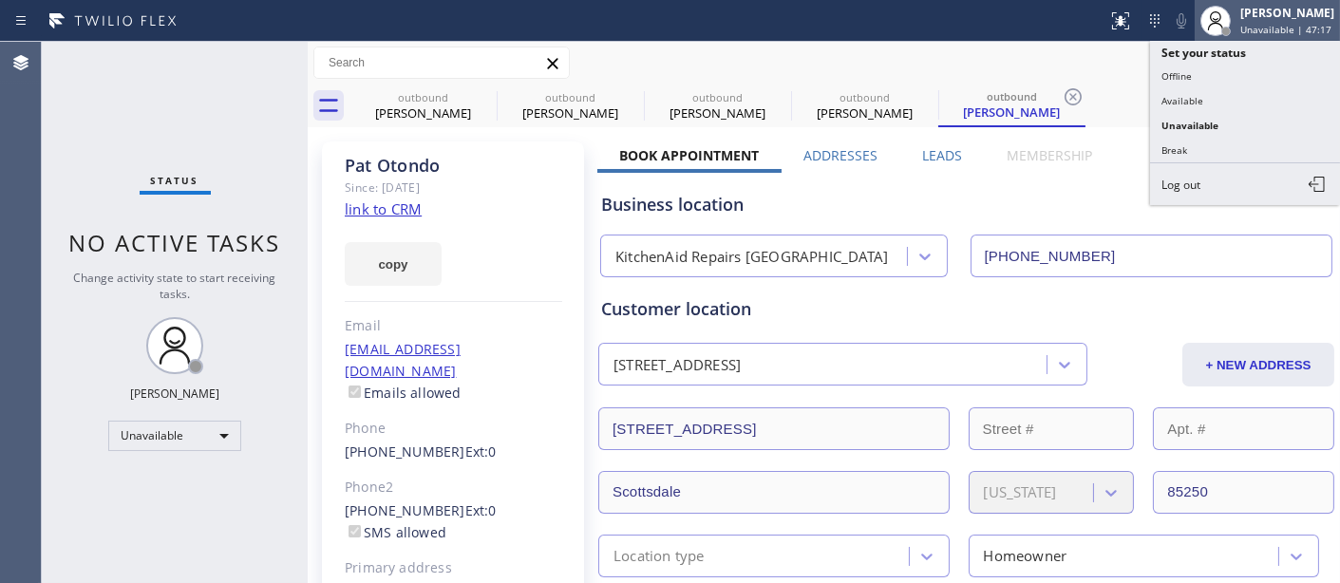
click at [1212, 40] on div at bounding box center [1215, 21] width 42 height 42
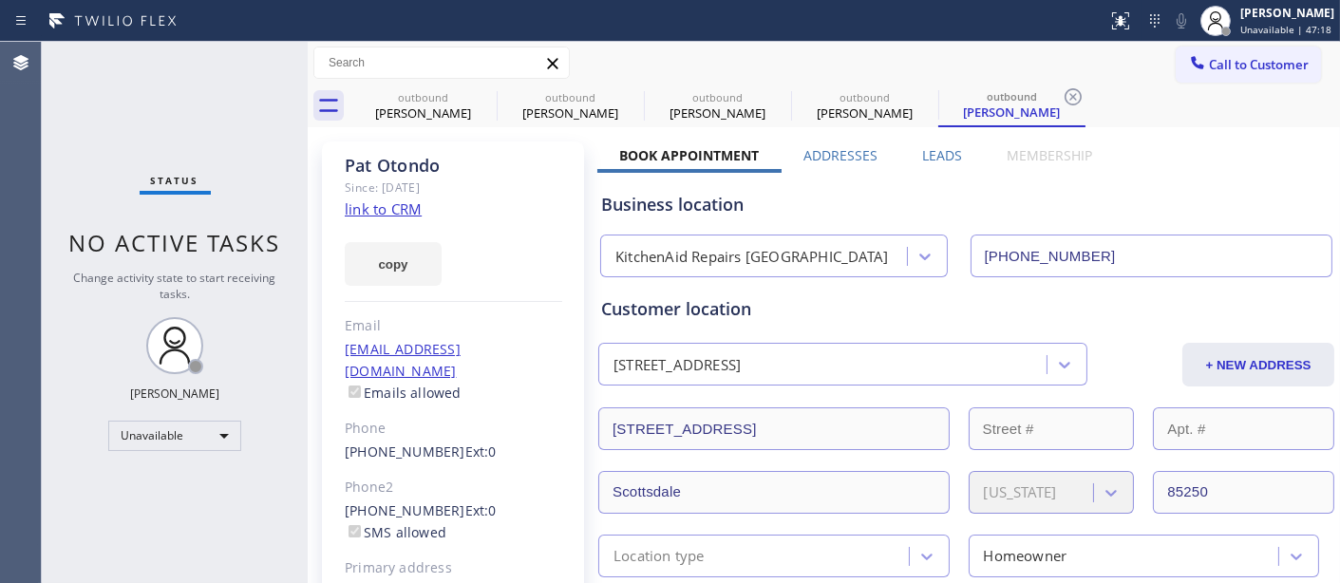
drag, startPoint x: 1220, startPoint y: 73, endPoint x: 948, endPoint y: 230, distance: 314.3
click at [1221, 72] on button "Call to Customer" at bounding box center [1247, 65] width 145 height 36
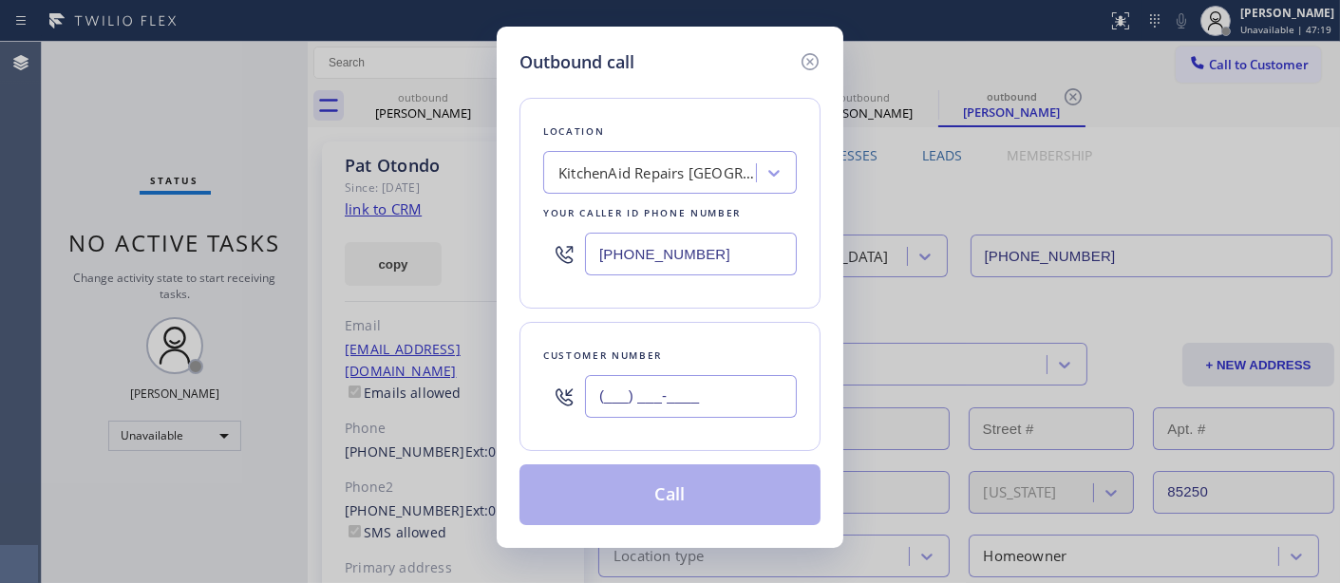
click at [690, 387] on input "(___) ___-____" at bounding box center [691, 396] width 212 height 43
paste input "626) 235-1618"
type input "(626) 235-1618"
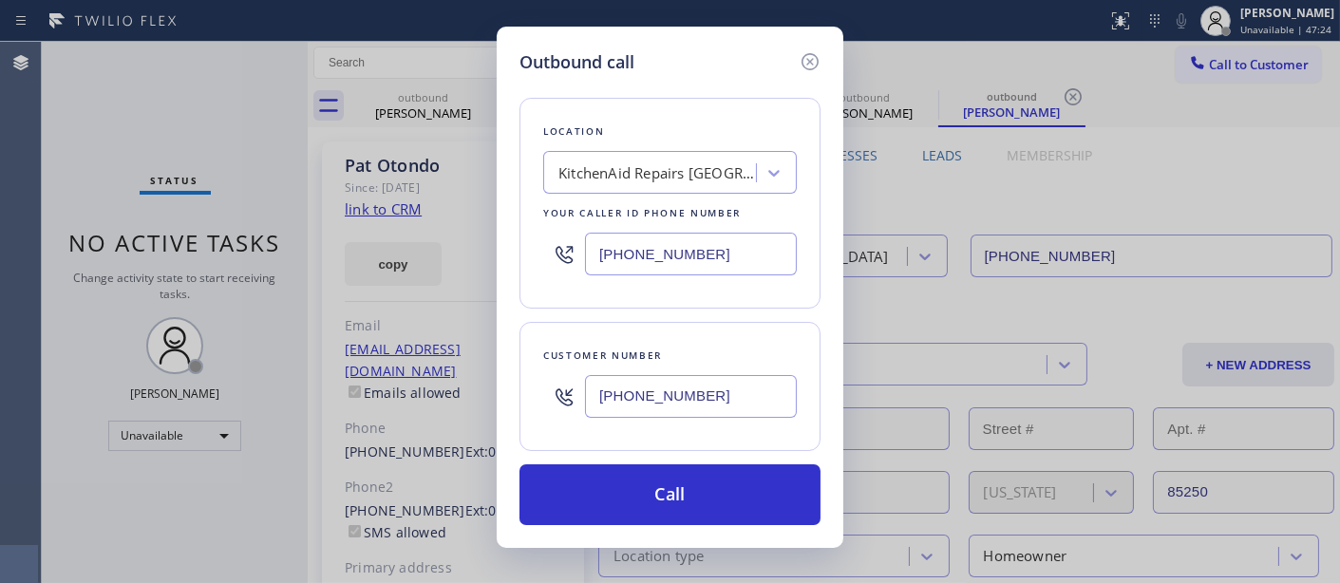
drag, startPoint x: 717, startPoint y: 267, endPoint x: 435, endPoint y: 260, distance: 282.1
click at [438, 262] on div "Outbound call Location KitchenAid Repairs Phoenix Your caller id phone number (…" at bounding box center [670, 291] width 1340 height 583
paste input "855) 731-4952"
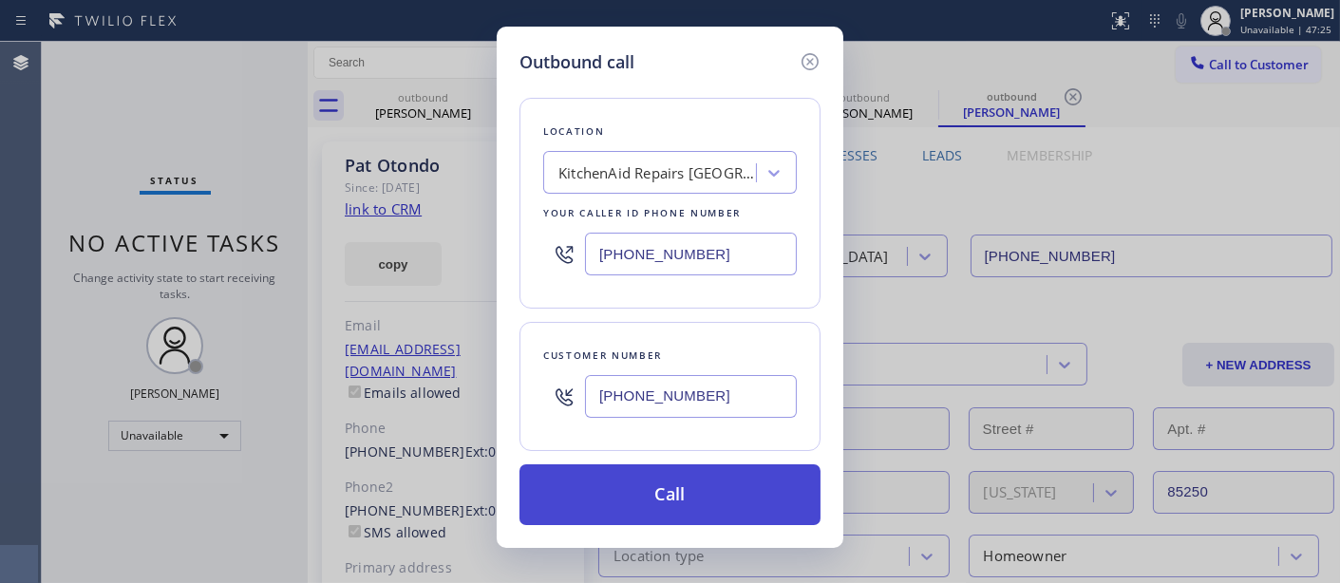
type input "[PHONE_NUMBER]"
click at [701, 491] on button "Call" at bounding box center [669, 494] width 301 height 61
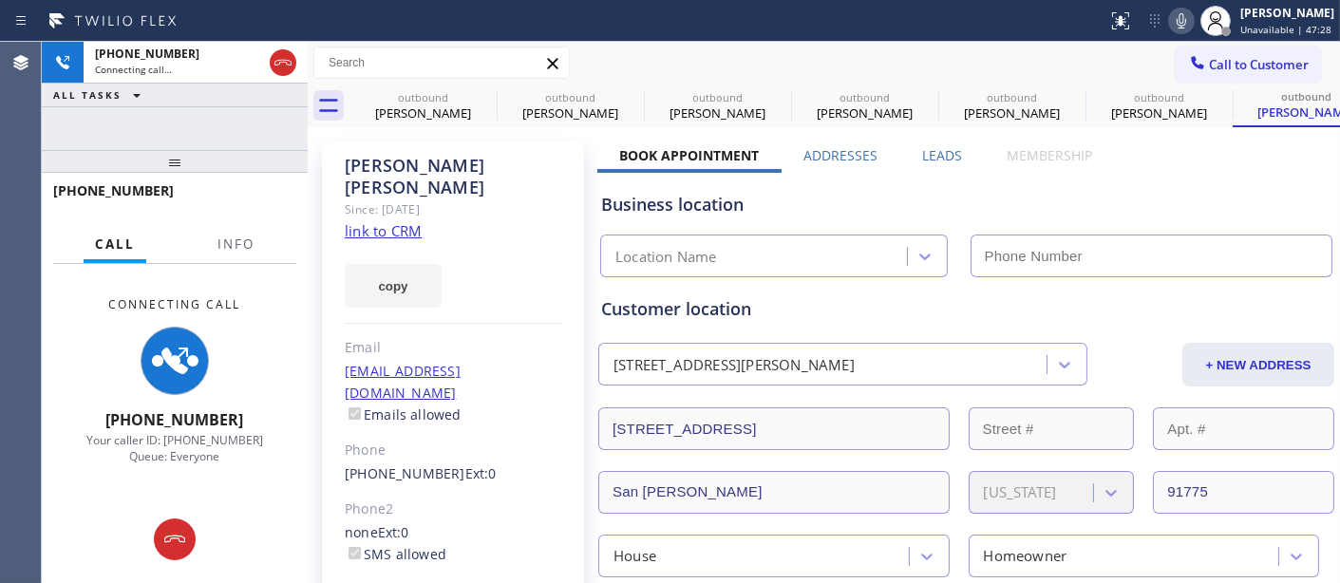
type input "(602) 806-7728"
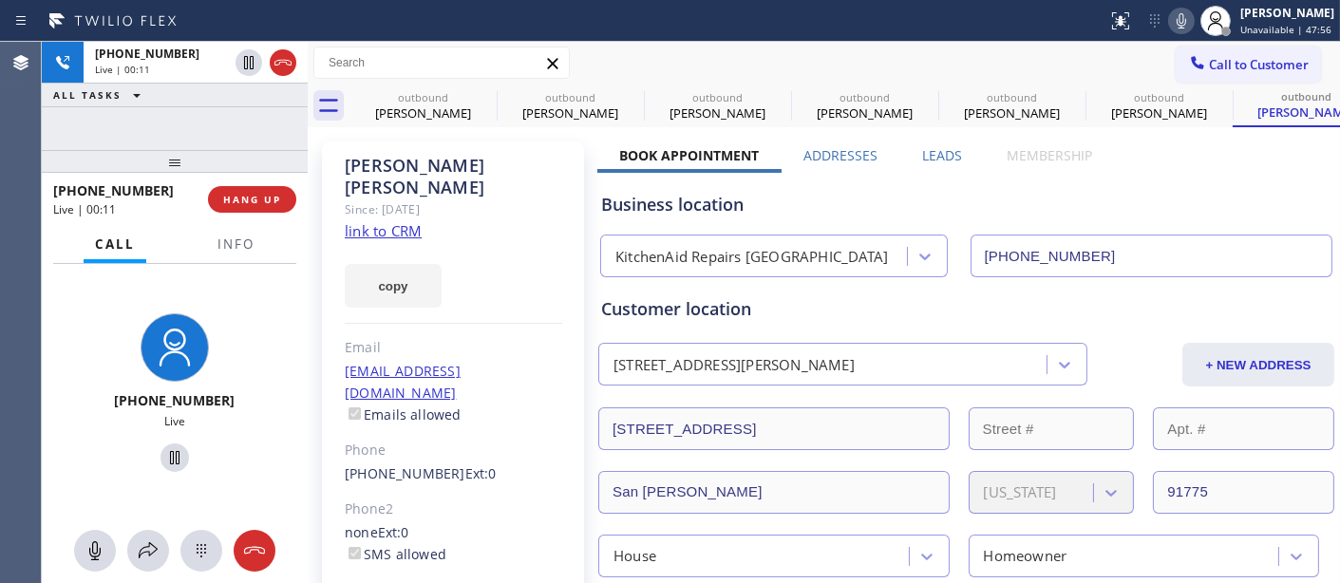
click at [254, 171] on div at bounding box center [175, 161] width 266 height 23
click at [245, 197] on span "HANG UP" at bounding box center [252, 199] width 58 height 13
click at [248, 195] on span "HANG UP" at bounding box center [252, 199] width 58 height 13
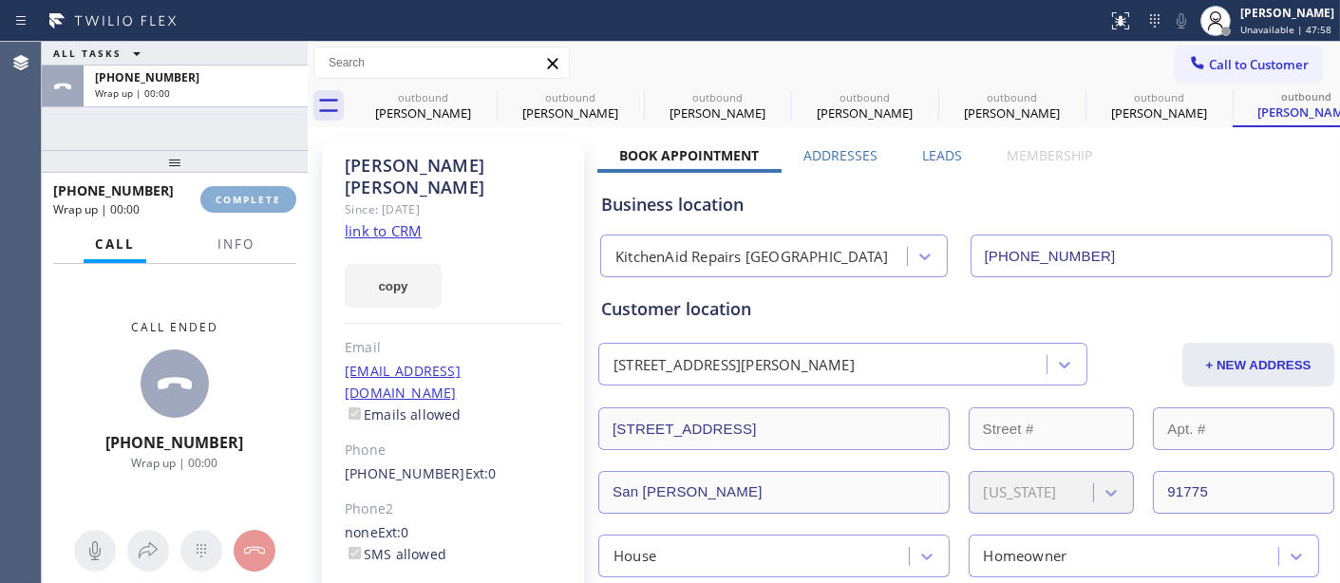
click at [248, 195] on span "COMPLETE" at bounding box center [249, 199] width 66 height 13
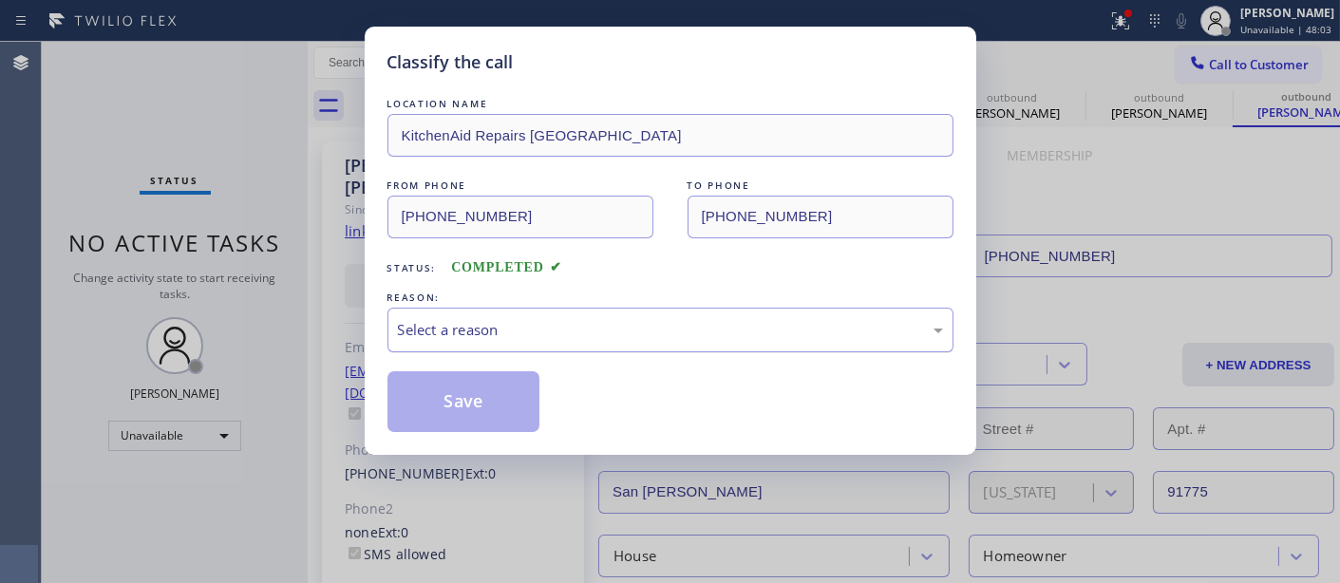
click at [517, 330] on div "Select a reason" at bounding box center [670, 330] width 545 height 22
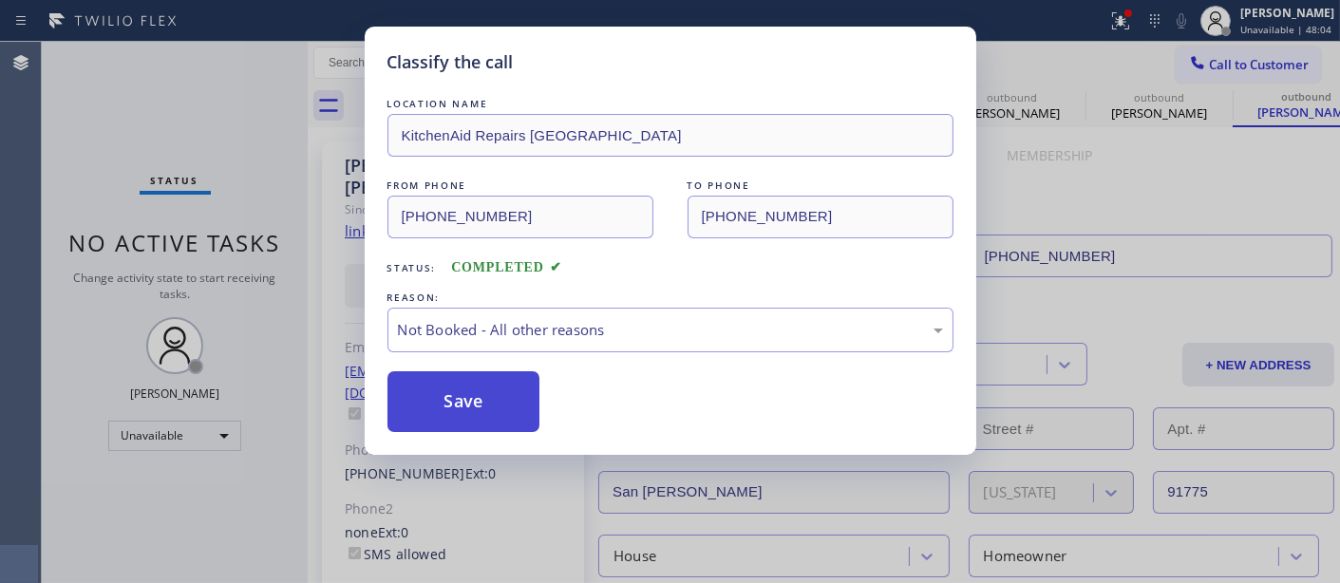
click at [484, 415] on button "Save" at bounding box center [463, 401] width 153 height 61
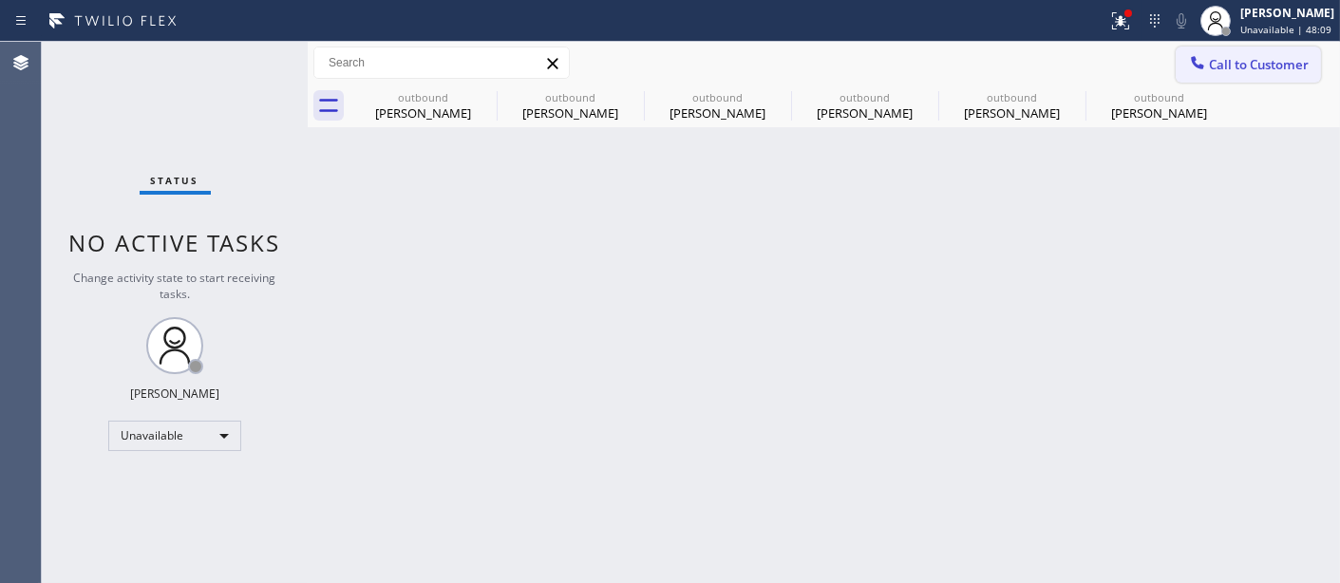
click at [1269, 64] on span "Call to Customer" at bounding box center [1259, 64] width 100 height 17
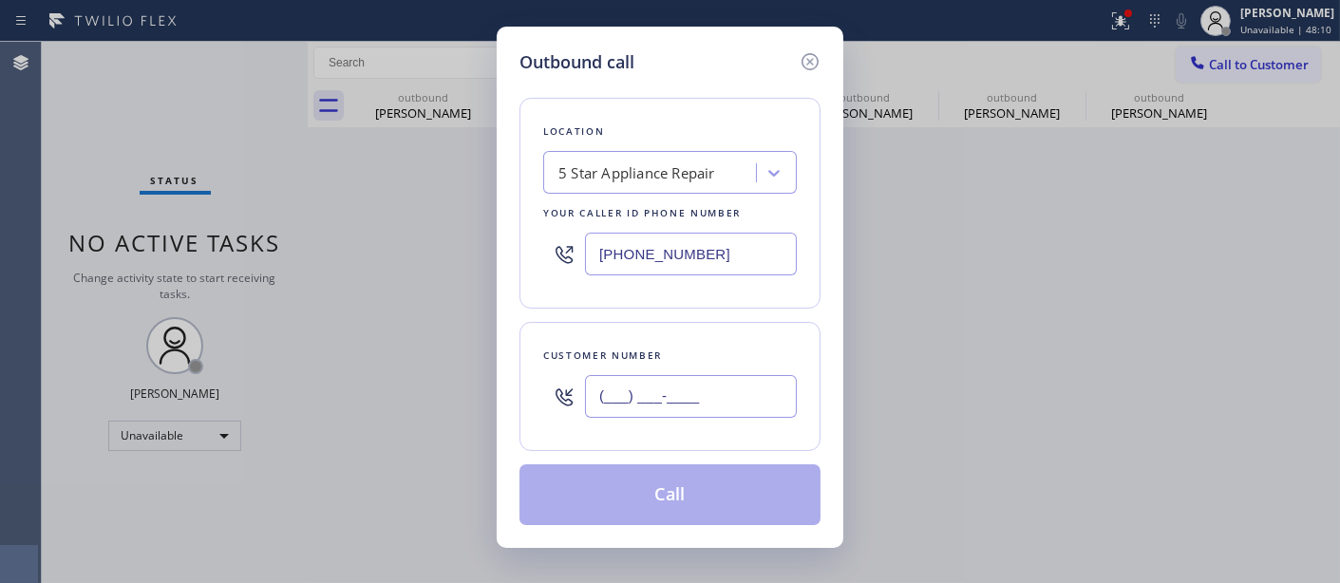
click at [714, 400] on input "(___) ___-____" at bounding box center [691, 396] width 212 height 43
paste input "714) 454-2315"
type input "(714) 454-2315"
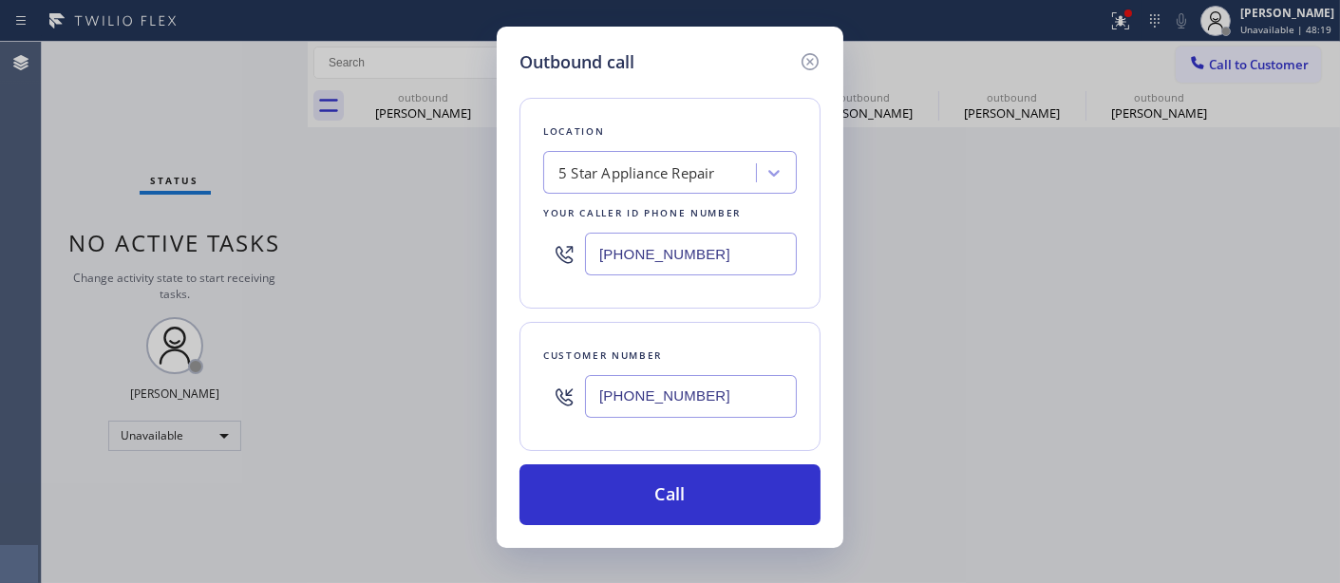
drag, startPoint x: 723, startPoint y: 244, endPoint x: 489, endPoint y: 257, distance: 234.0
click at [498, 257] on div "Outbound call Location 5 Star Appliance Repair Your caller id phone number (855…" at bounding box center [670, 287] width 347 height 521
paste input "323) 870-7123"
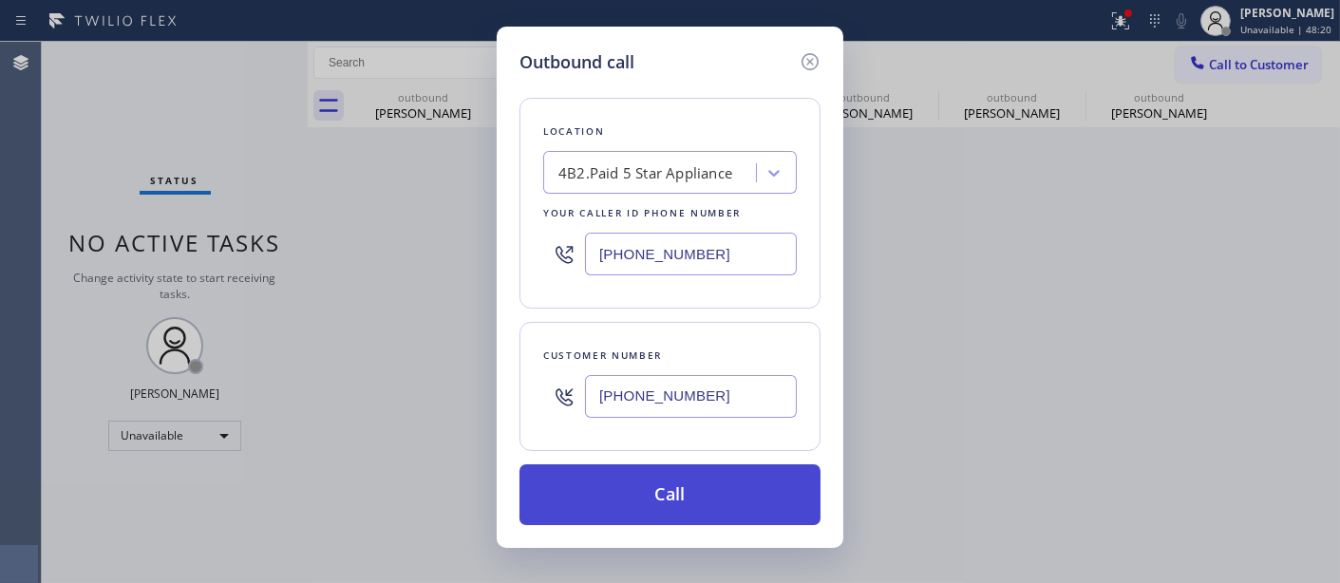
type input "(323) 870-7123"
click at [727, 490] on button "Call" at bounding box center [669, 494] width 301 height 61
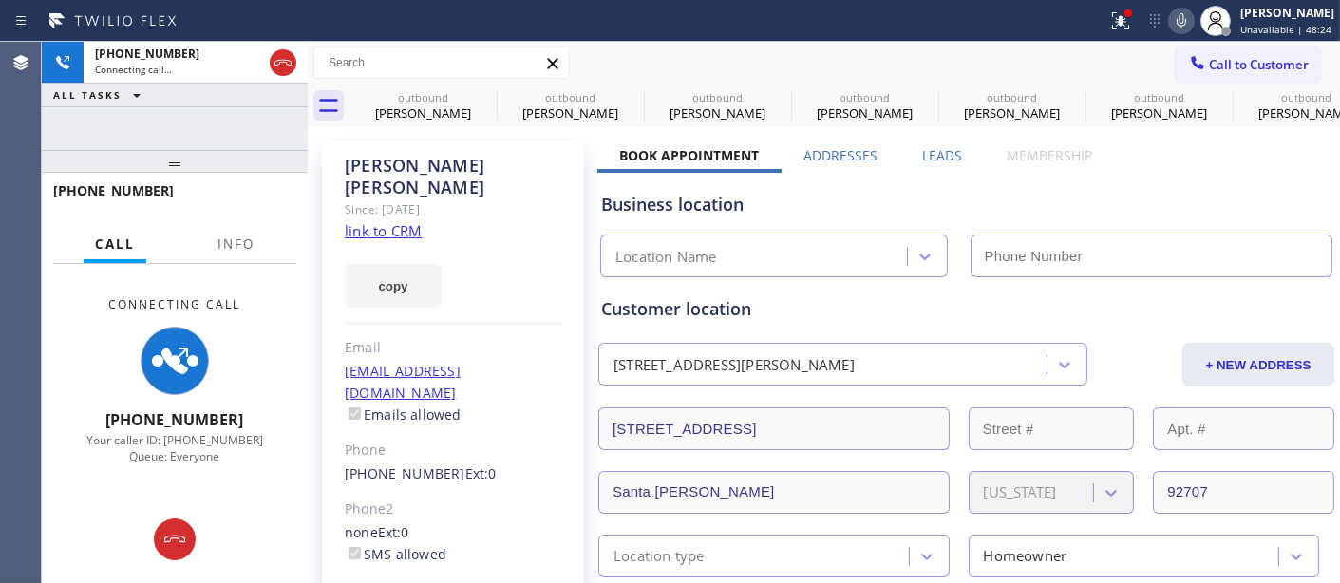
type input "(323) 870-7123"
click at [1113, 17] on icon at bounding box center [1120, 20] width 23 height 23
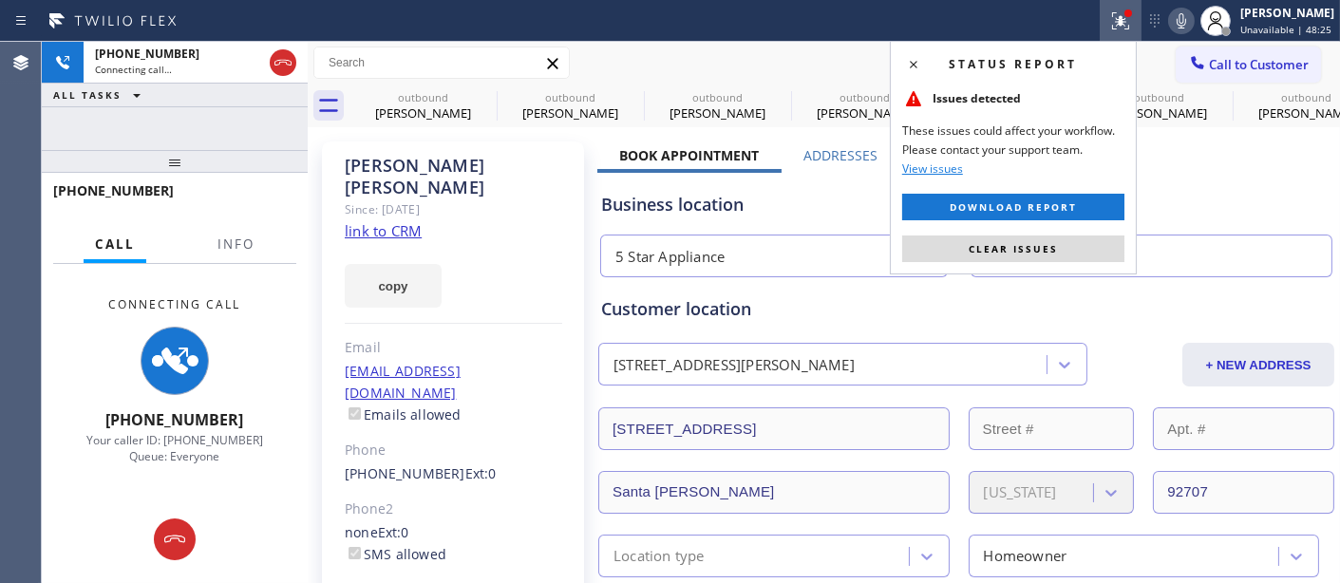
click at [1040, 239] on button "Clear issues" at bounding box center [1013, 248] width 222 height 27
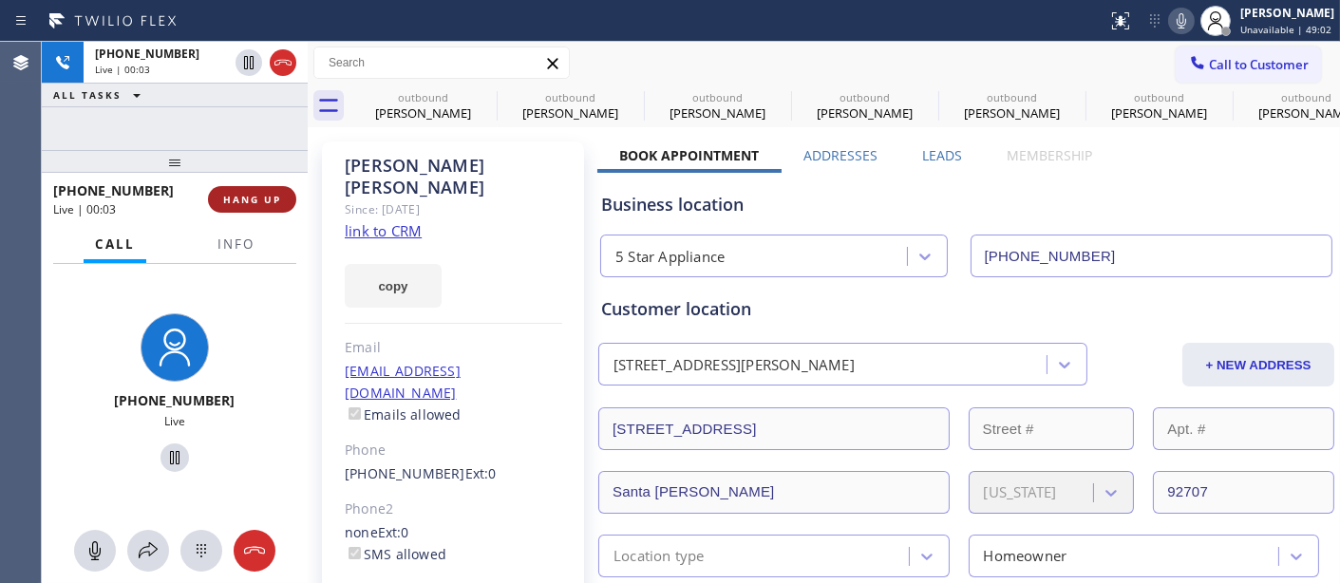
click at [290, 203] on button "HANG UP" at bounding box center [252, 199] width 88 height 27
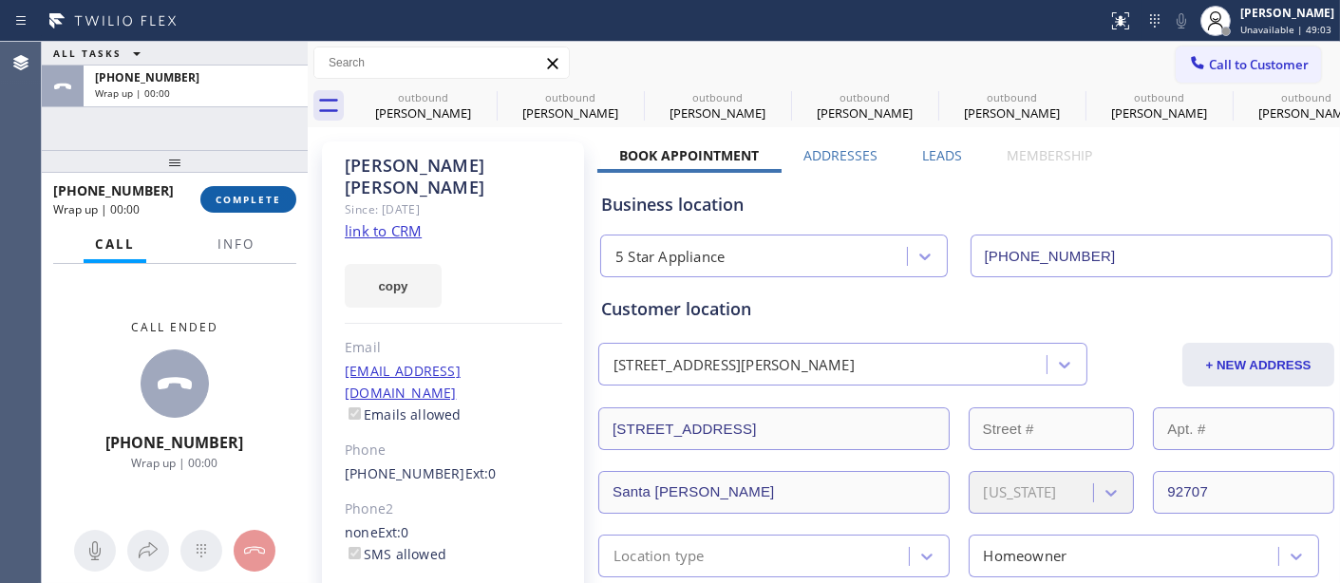
click at [289, 203] on button "COMPLETE" at bounding box center [248, 199] width 96 height 27
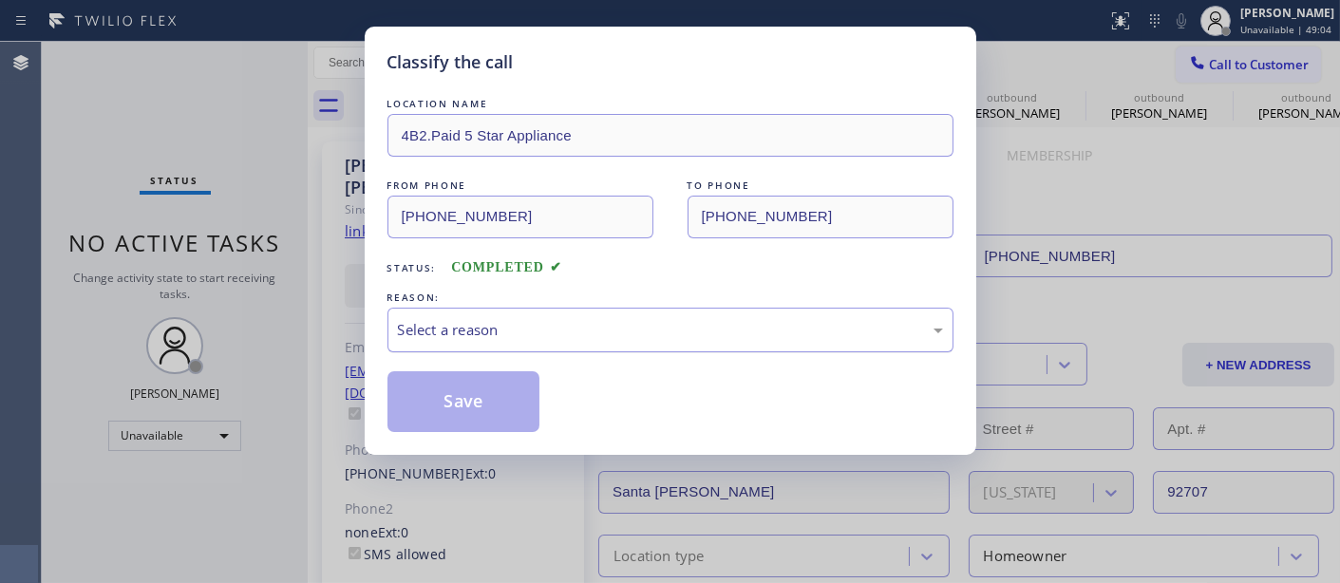
click at [517, 319] on div "Select a reason" at bounding box center [670, 330] width 545 height 22
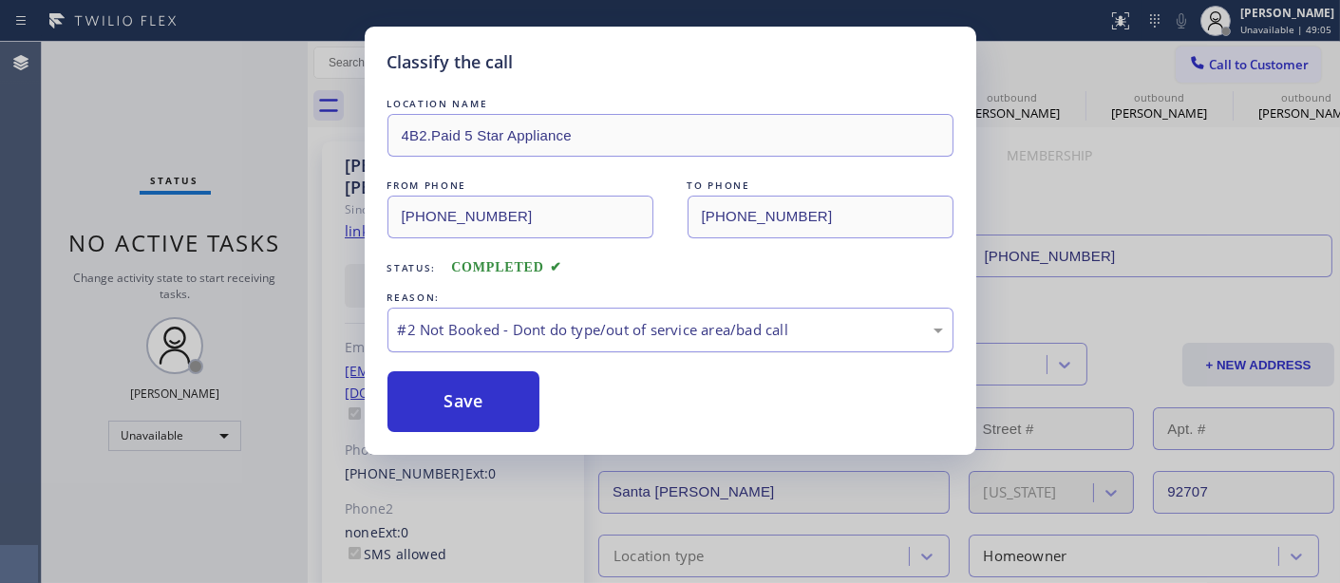
click at [487, 326] on div "#2 Not Booked - Dont do type/out of service area/bad call" at bounding box center [670, 330] width 545 height 22
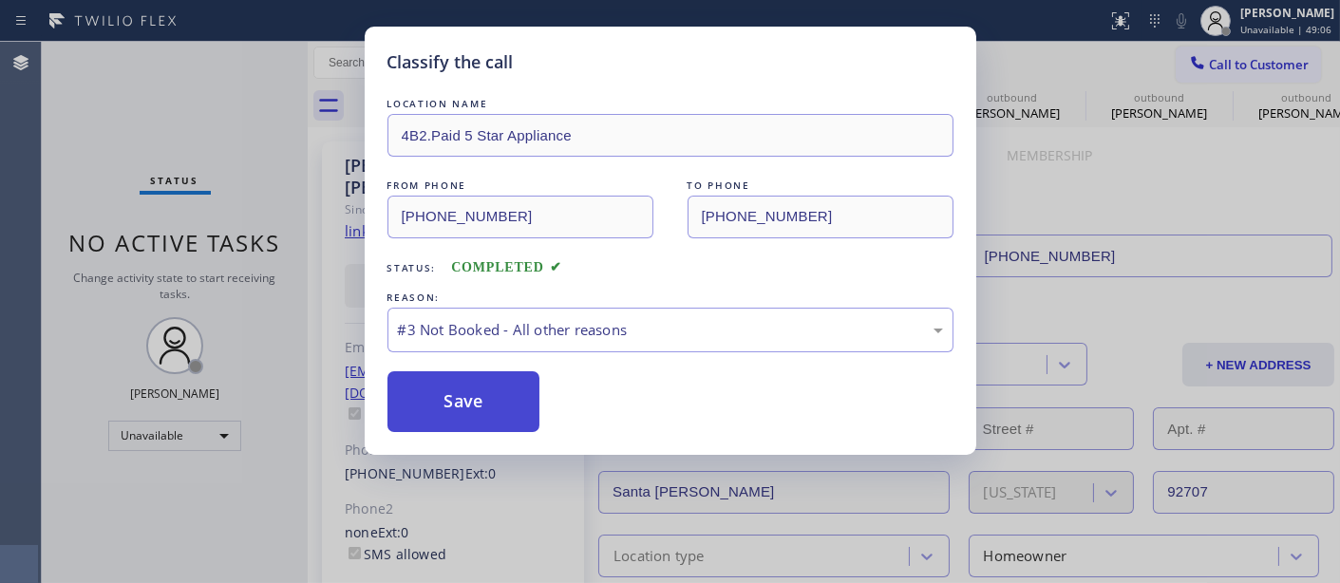
click at [466, 406] on button "Save" at bounding box center [463, 401] width 153 height 61
click at [473, 406] on button "Save" at bounding box center [463, 401] width 153 height 61
type input "(602) 806-7728"
click at [440, 424] on button "Save" at bounding box center [463, 401] width 153 height 61
click at [519, 393] on button "Save" at bounding box center [463, 401] width 153 height 61
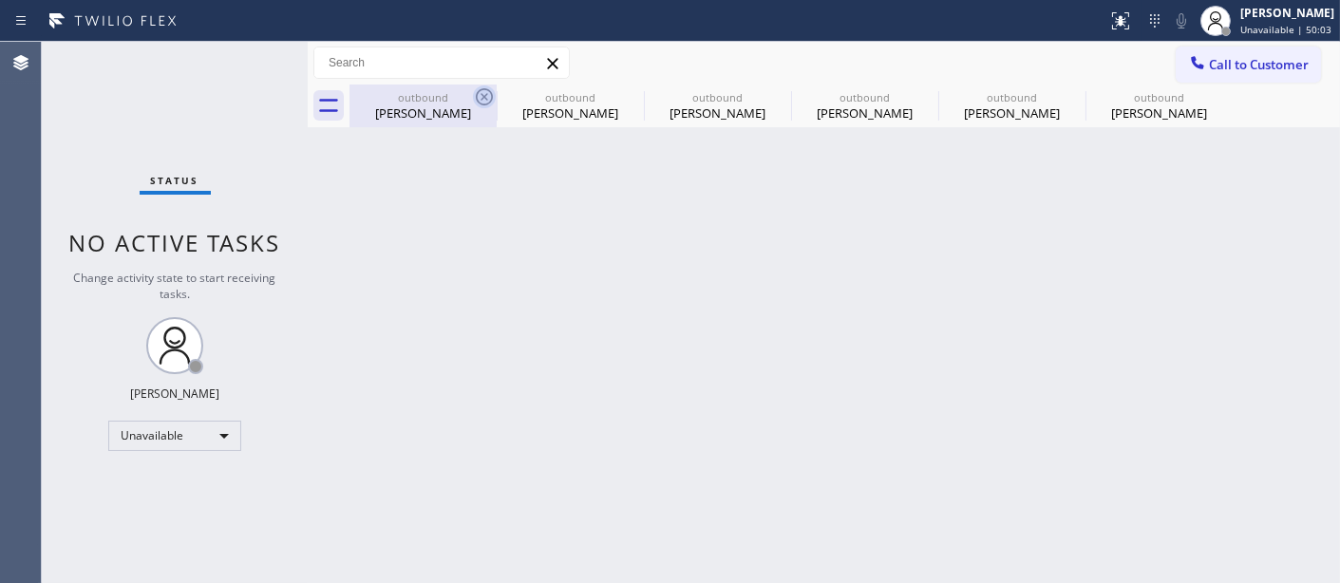
click at [485, 97] on icon at bounding box center [484, 96] width 17 height 17
click at [0, 0] on icon at bounding box center [0, 0] width 0 height 0
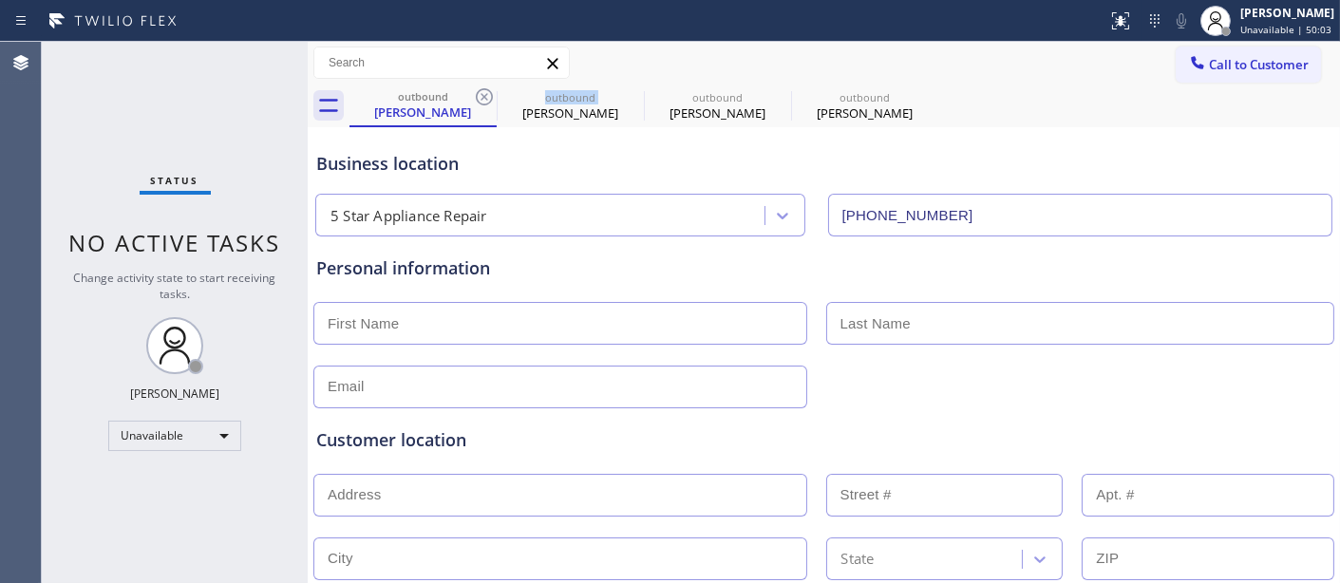
click at [485, 97] on icon at bounding box center [484, 96] width 17 height 17
type input "(602) 806-7728"
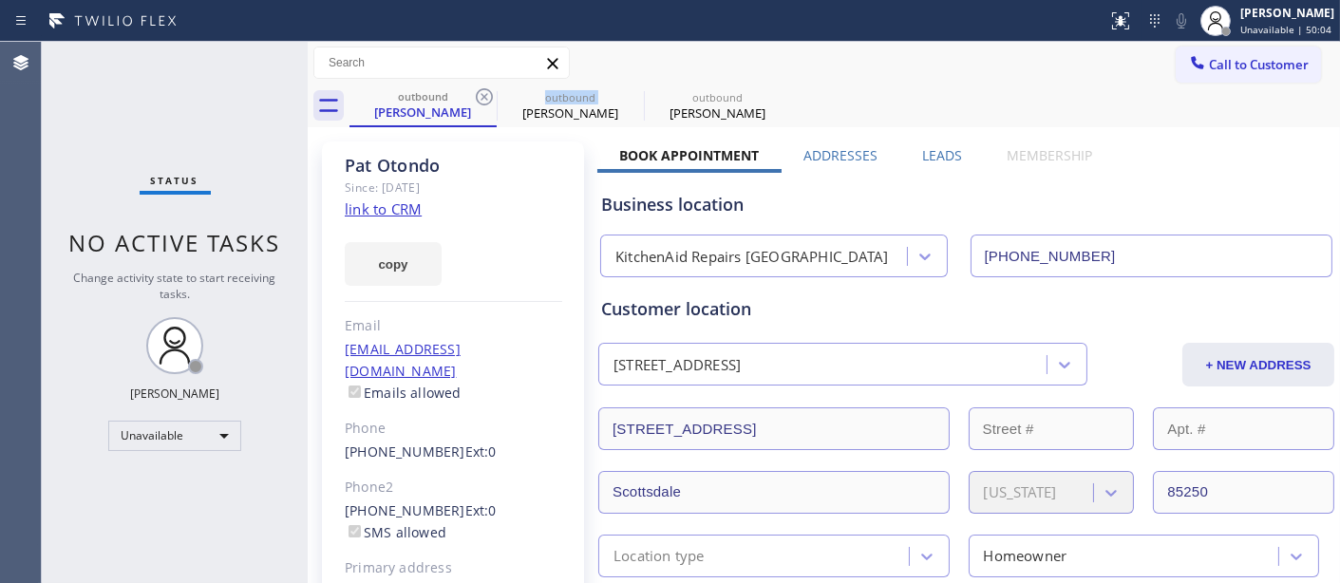
click at [485, 97] on icon at bounding box center [484, 96] width 17 height 17
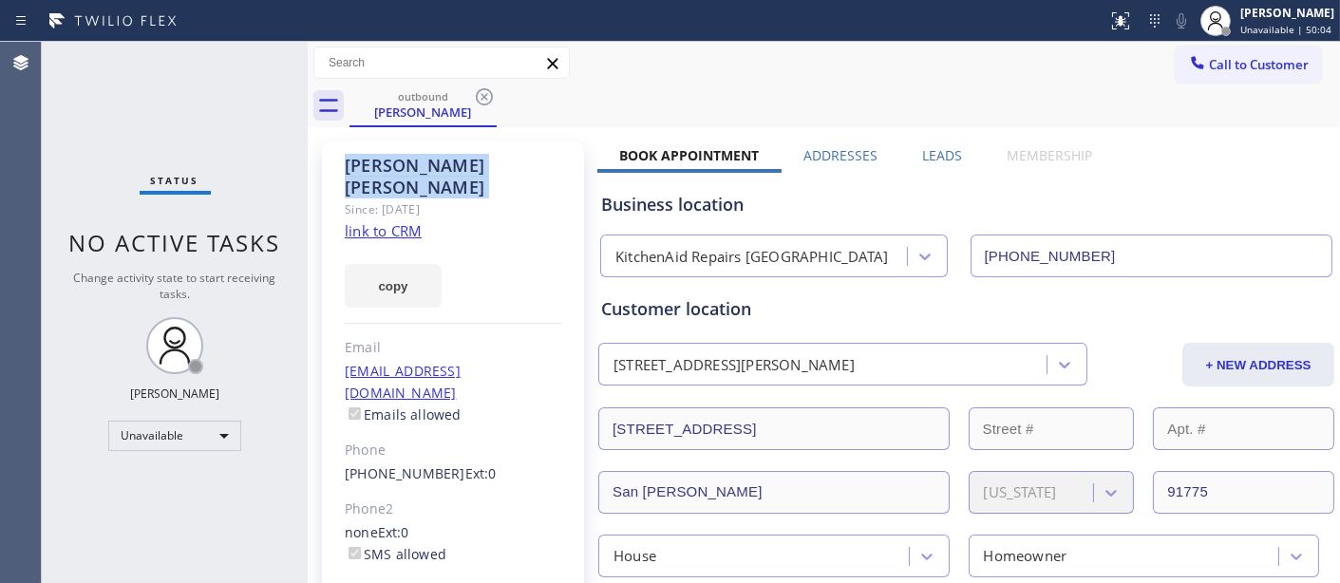
click at [485, 97] on icon at bounding box center [484, 96] width 17 height 17
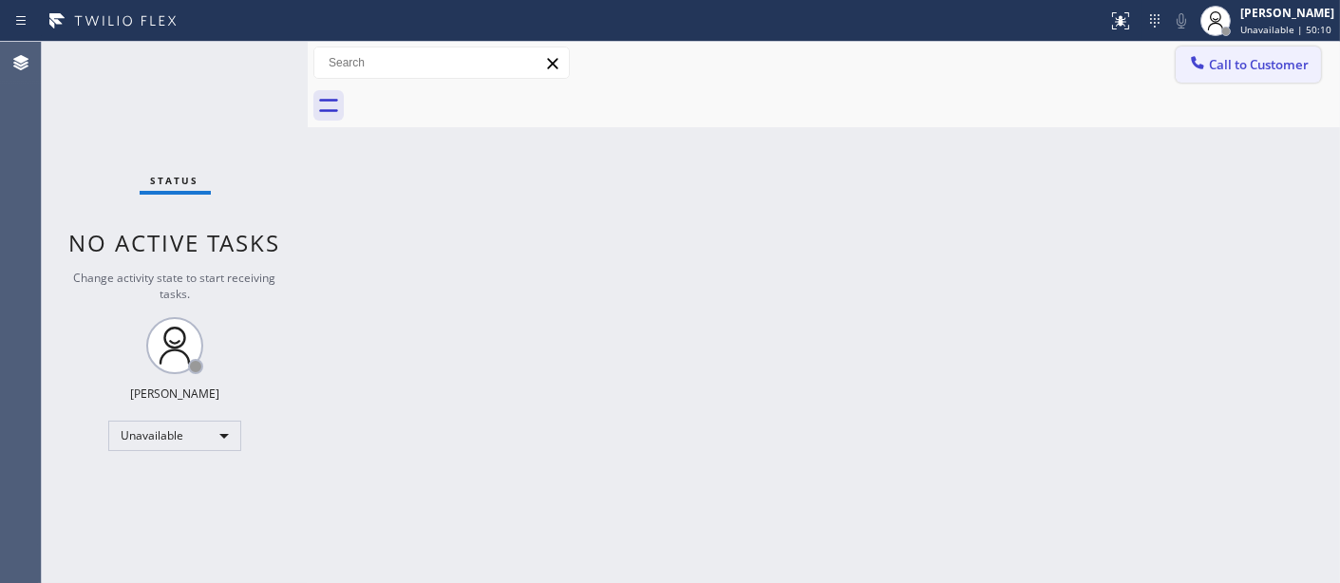
click at [1264, 73] on button "Call to Customer" at bounding box center [1247, 65] width 145 height 36
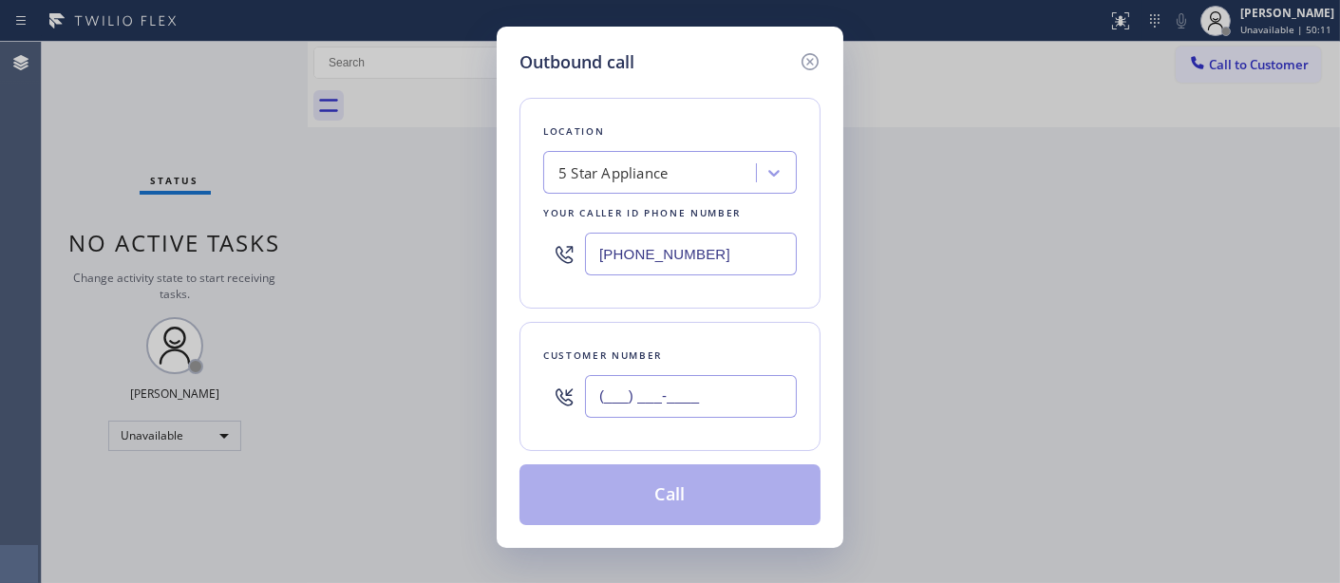
click at [634, 387] on input "(___) ___-____" at bounding box center [691, 396] width 212 height 43
paste input "714) 883-5796"
type input "(714) 883-5796"
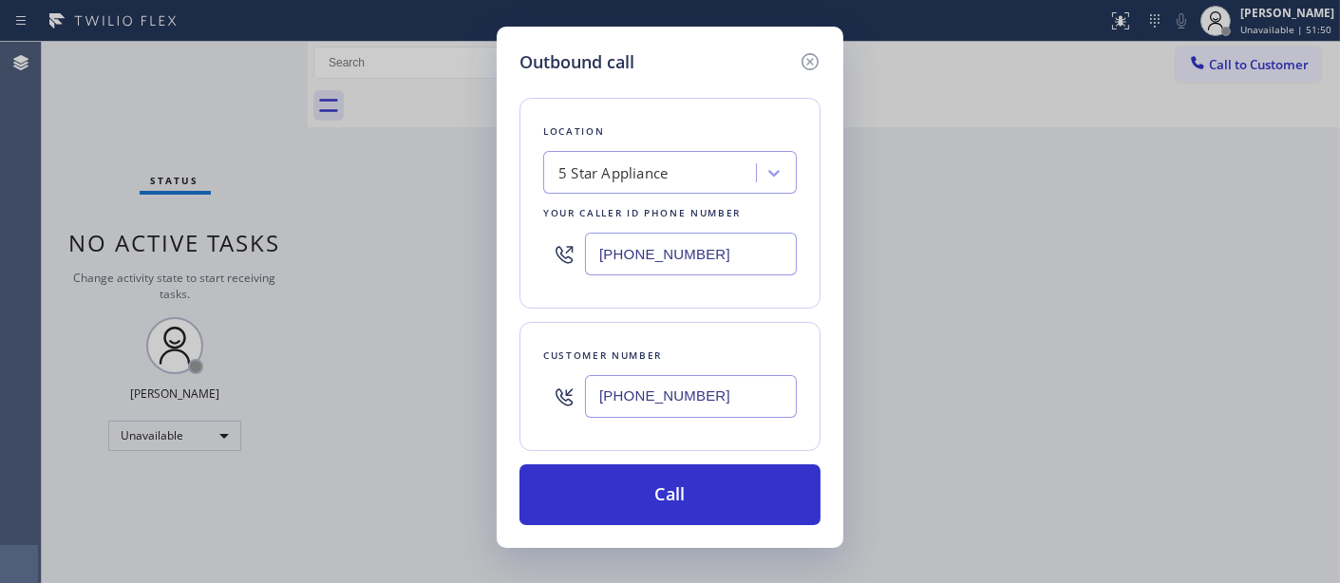
drag, startPoint x: 707, startPoint y: 248, endPoint x: 576, endPoint y: 247, distance: 131.0
click at [576, 247] on div "(323) 870-7123" at bounding box center [670, 254] width 254 height 62
paste input "949) 438-5091"
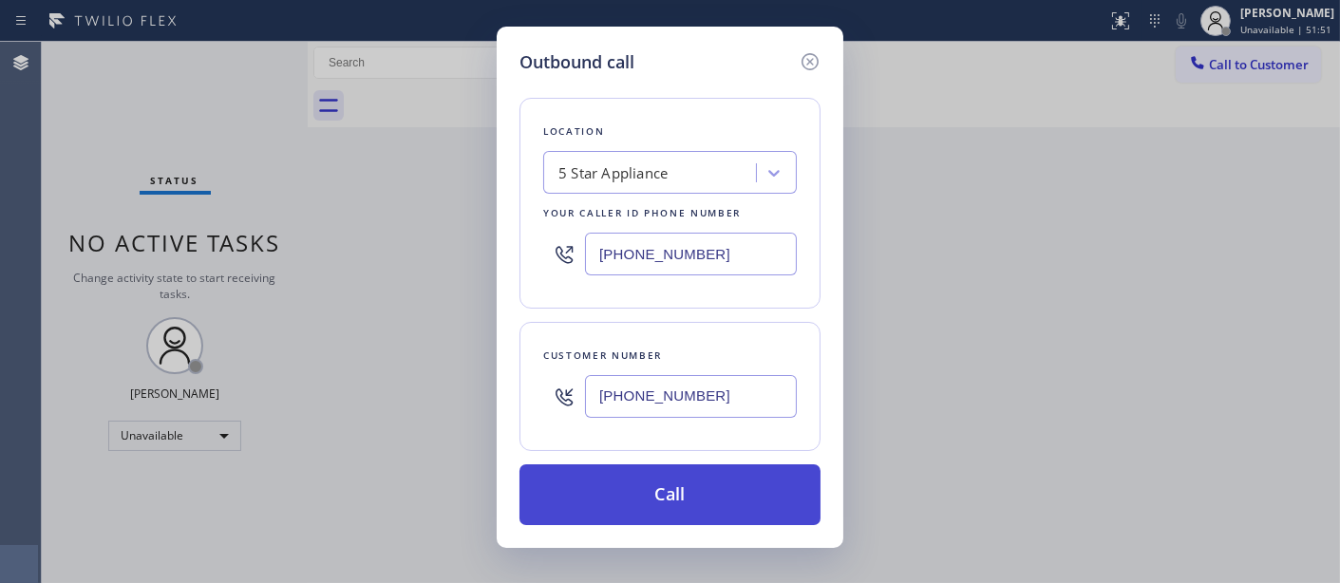
type input "(949) 438-5091"
click at [695, 485] on button "Call" at bounding box center [669, 494] width 301 height 61
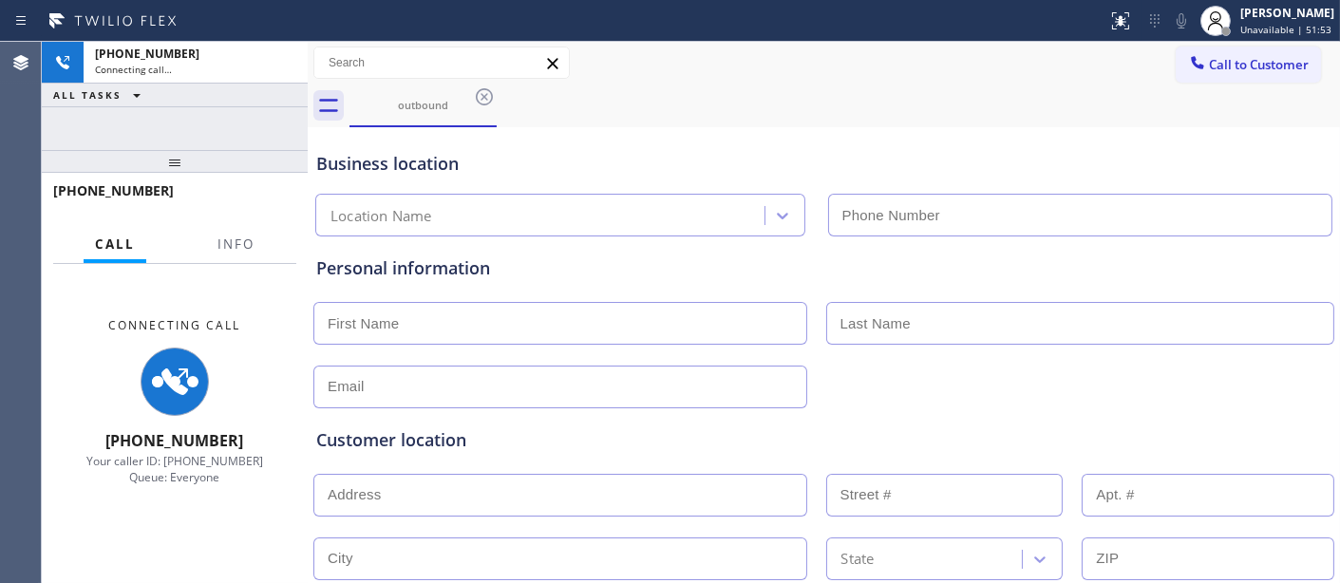
type input "(323) 870-7123"
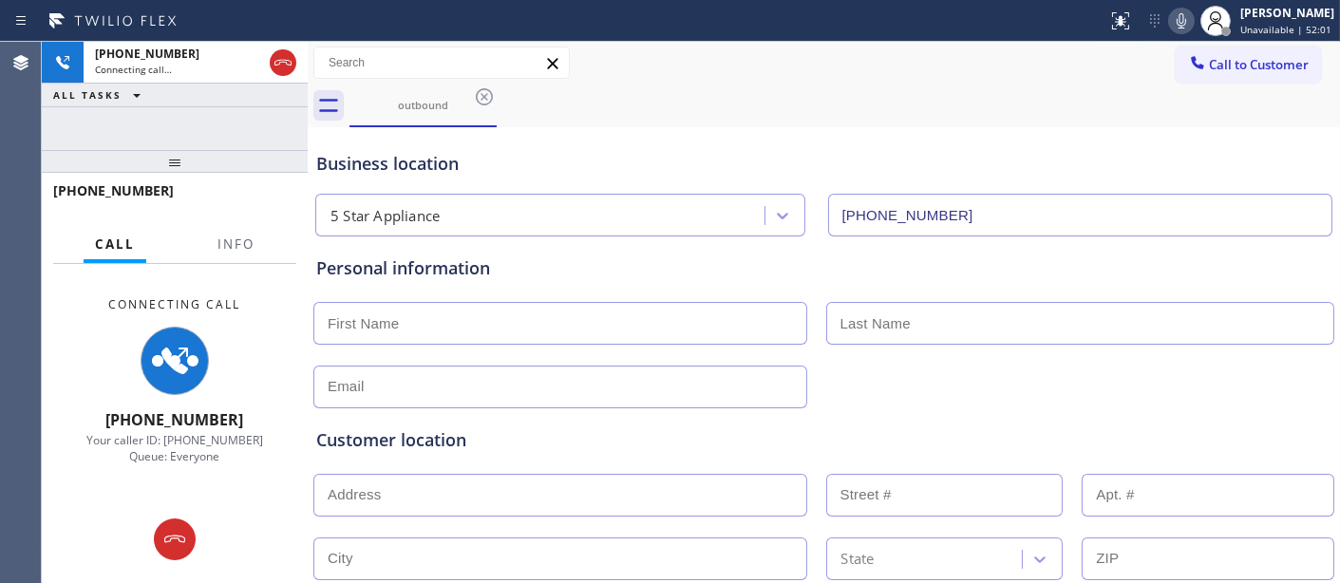
drag, startPoint x: 175, startPoint y: 150, endPoint x: 184, endPoint y: 104, distance: 46.6
click at [173, 117] on div "+17148835796 Connecting call… ALL TASKS ALL TASKS ACTIVE TASKS TASKS IN WRAP UP…" at bounding box center [175, 312] width 266 height 541
drag, startPoint x: 913, startPoint y: 157, endPoint x: 925, endPoint y: 155, distance: 11.6
click at [925, 155] on div "Business location" at bounding box center [823, 164] width 1015 height 26
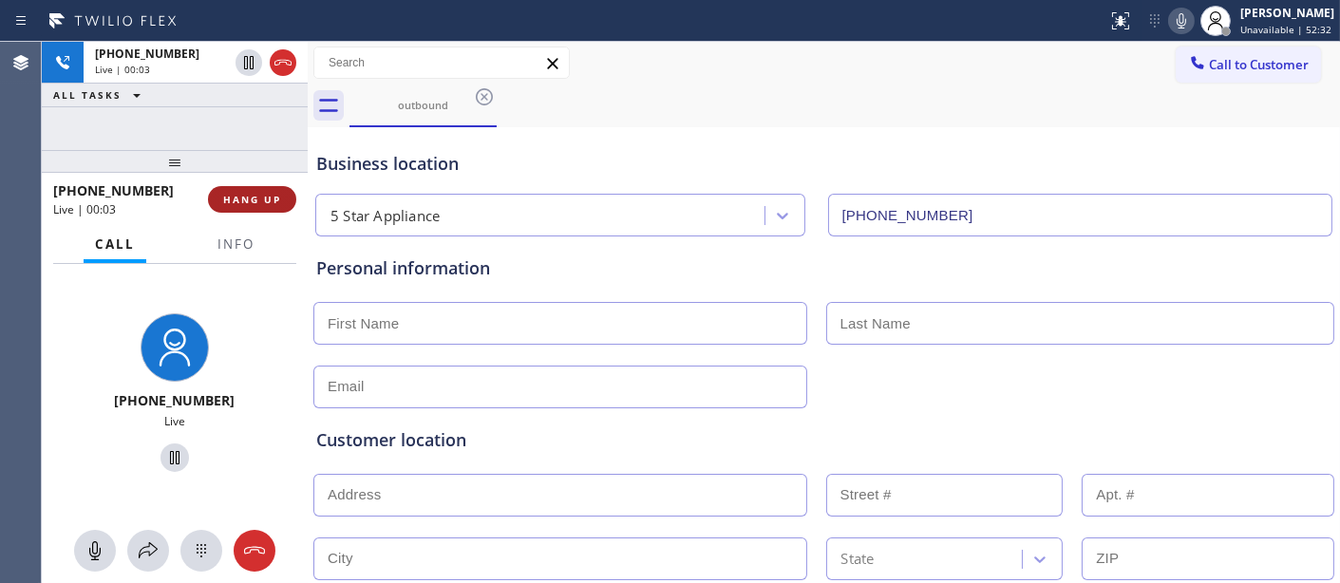
click at [262, 193] on span "HANG UP" at bounding box center [252, 199] width 58 height 13
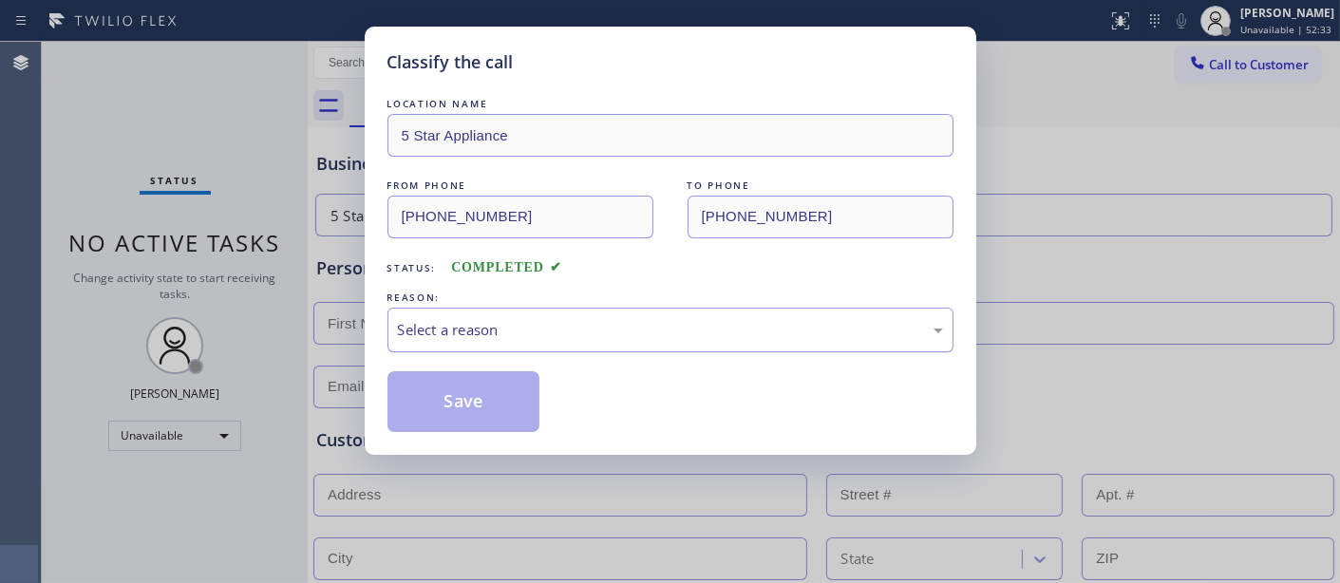
click at [504, 327] on div "Select a reason" at bounding box center [670, 330] width 545 height 22
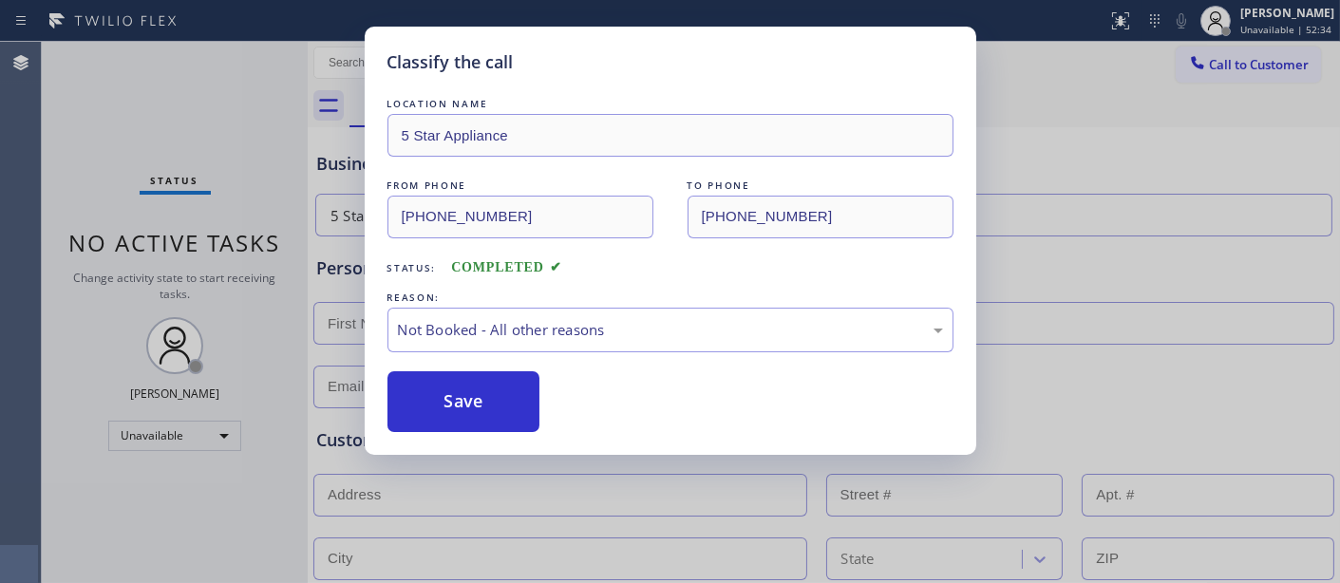
click at [488, 392] on button "Save" at bounding box center [463, 401] width 153 height 61
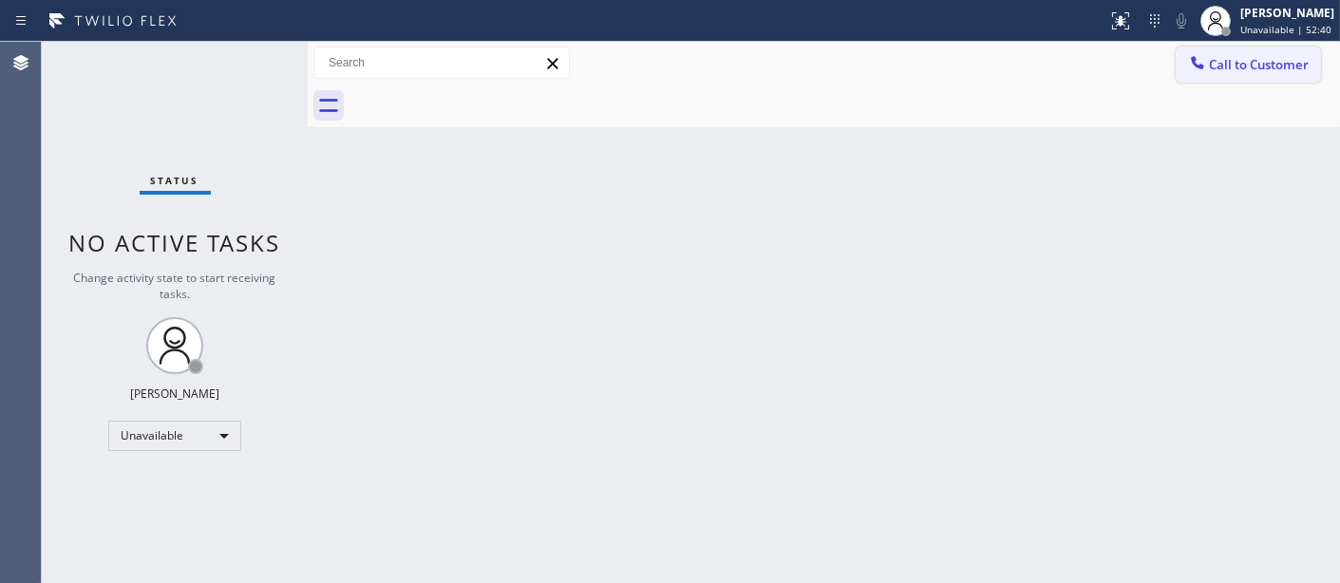
click at [1210, 67] on span "Call to Customer" at bounding box center [1259, 64] width 100 height 17
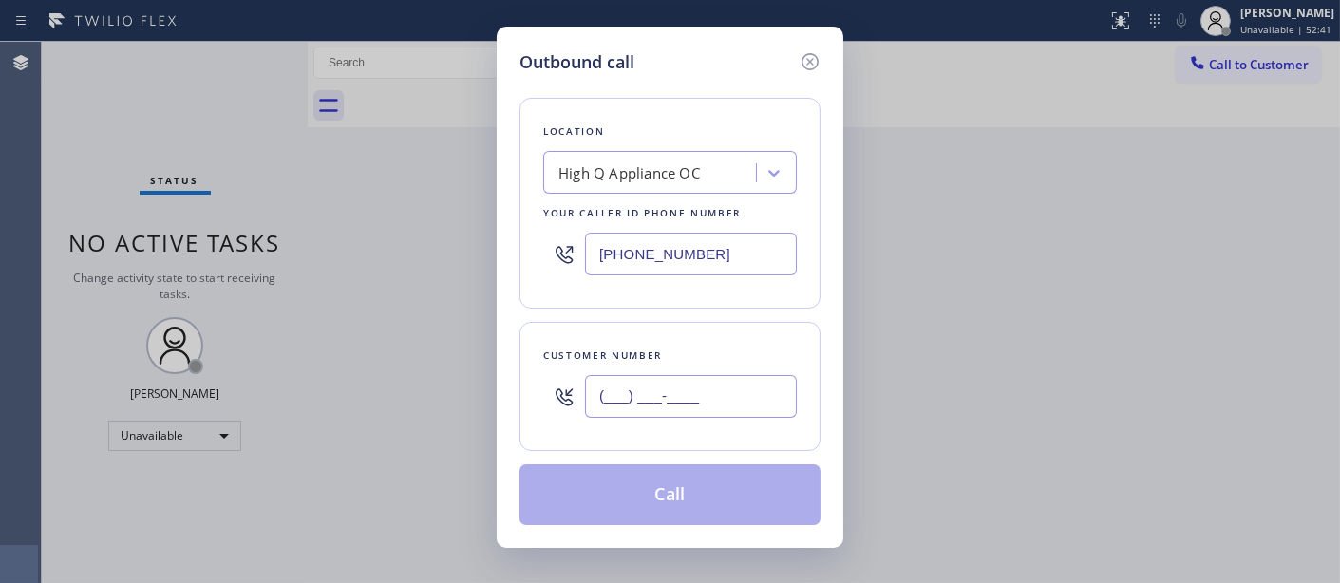
click at [605, 383] on input "(___) ___-____" at bounding box center [691, 396] width 212 height 43
paste input "323) 203-4669"
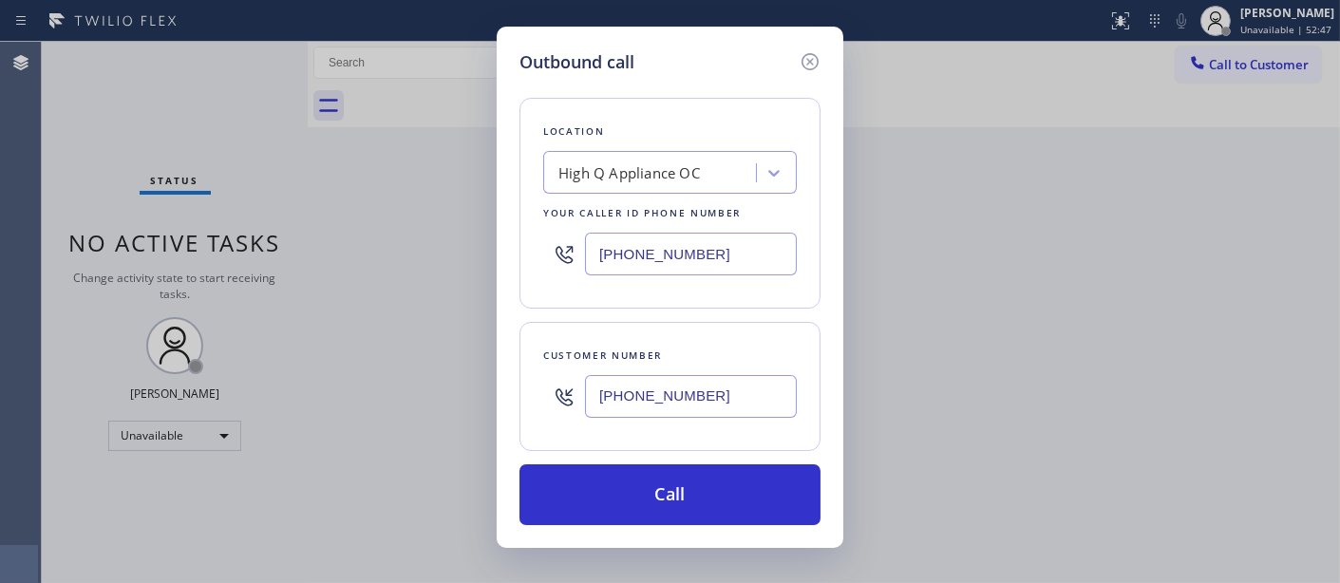
type input "(323) 203-4669"
drag, startPoint x: 709, startPoint y: 254, endPoint x: 507, endPoint y: 259, distance: 202.3
click at [510, 259] on div "Outbound call Location High Q Appliance OC Your caller id phone number (949) 43…" at bounding box center [670, 287] width 347 height 521
paste input "855) 731-4952"
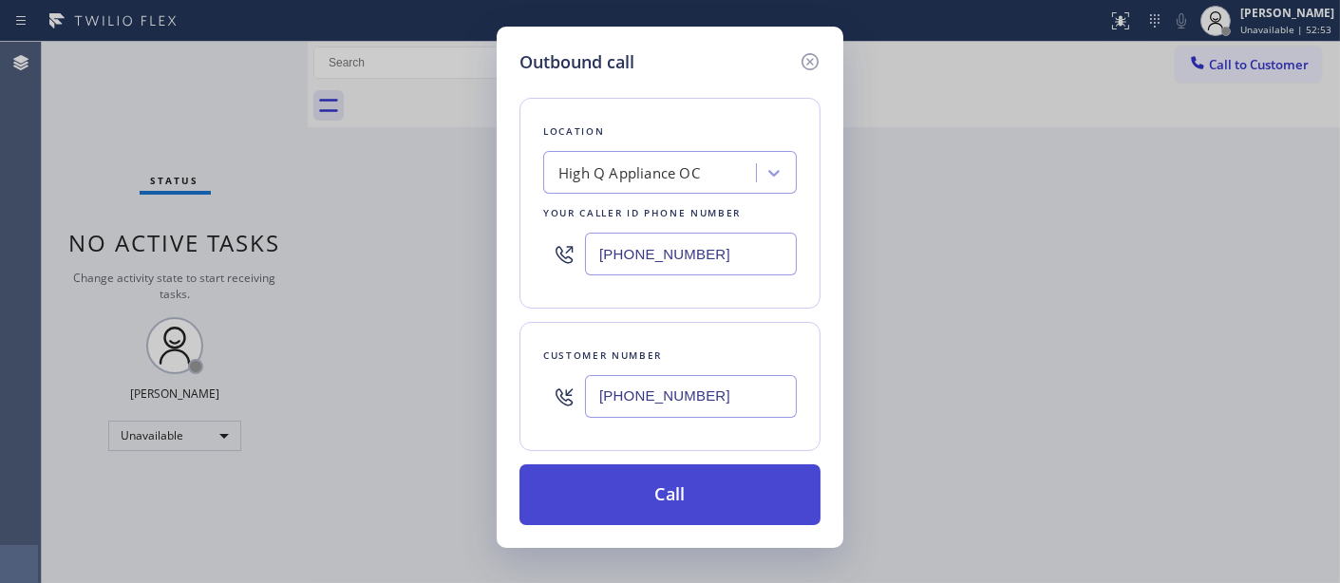
type input "[PHONE_NUMBER]"
click at [742, 476] on button "Call" at bounding box center [669, 494] width 301 height 61
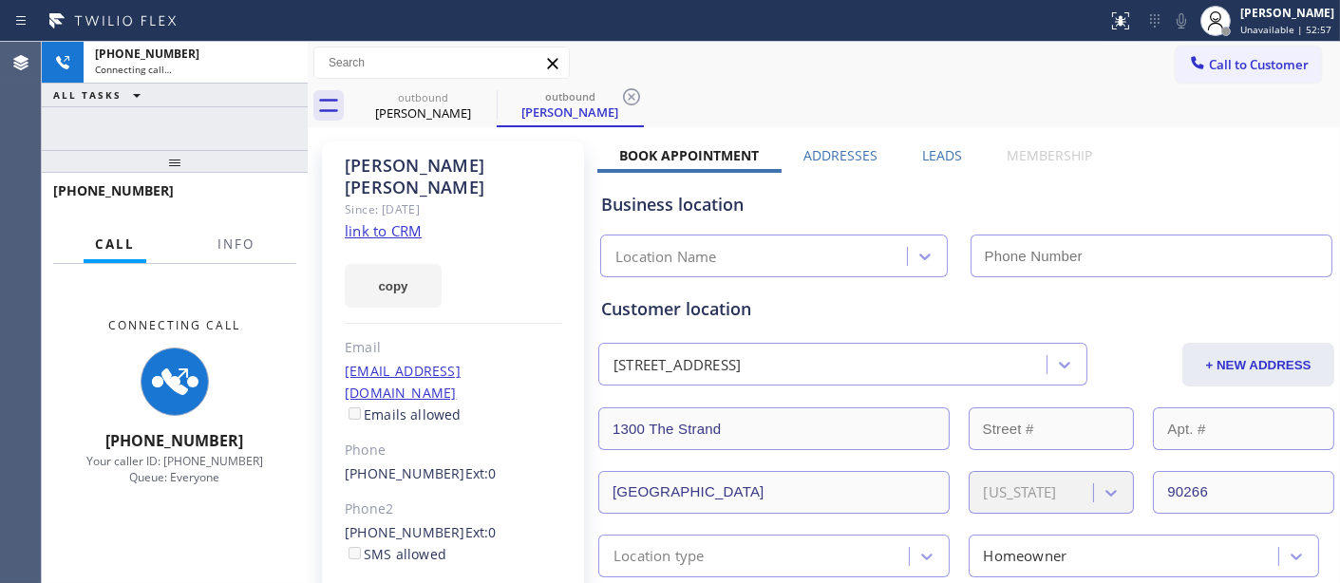
type input "[PHONE_NUMBER]"
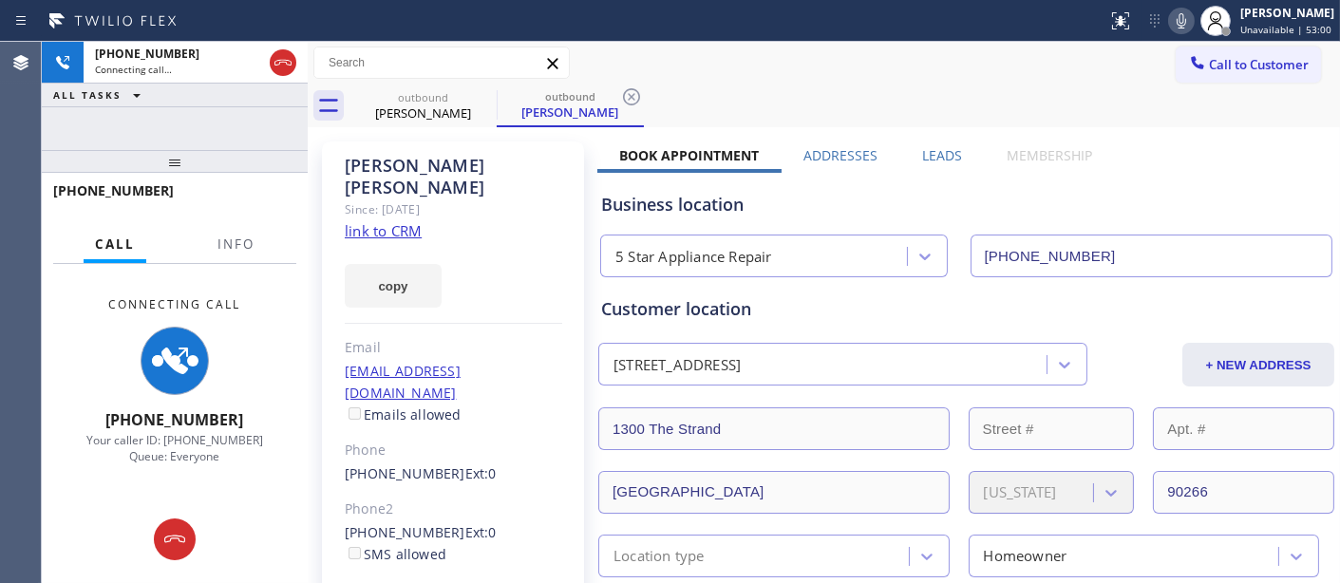
click at [1176, 20] on icon at bounding box center [1180, 20] width 9 height 15
drag, startPoint x: 216, startPoint y: 149, endPoint x: 408, endPoint y: 13, distance: 235.0
click at [256, 45] on div "+13232034669 Connecting call… ALL TASKS ALL TASKS ACTIVE TASKS TASKS IN WRAP UP…" at bounding box center [175, 312] width 266 height 541
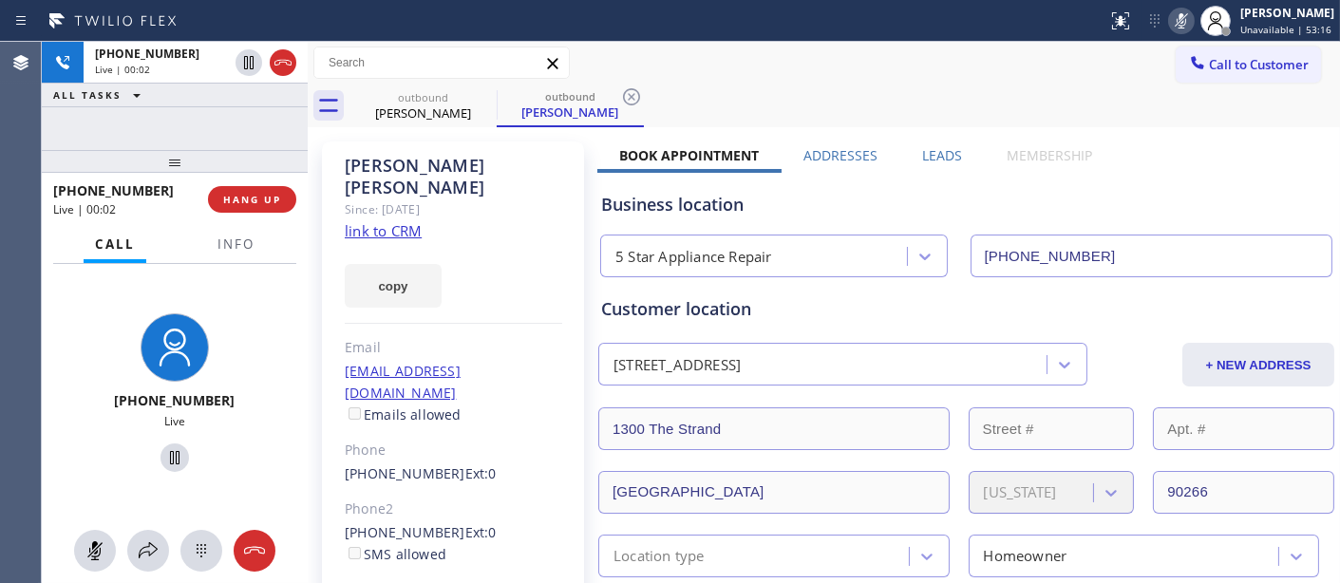
drag, startPoint x: 1296, startPoint y: 282, endPoint x: 1294, endPoint y: 233, distance: 49.4
click at [1293, 251] on input "[PHONE_NUMBER]" at bounding box center [1151, 256] width 363 height 43
click at [1181, 23] on icon at bounding box center [1181, 20] width 23 height 23
drag, startPoint x: 176, startPoint y: 149, endPoint x: 305, endPoint y: 14, distance: 186.7
click at [188, 121] on div "+13232034669 Live | 00:12 ALL TASKS ALL TASKS ACTIVE TASKS TASKS IN WRAP UP +13…" at bounding box center [175, 312] width 266 height 541
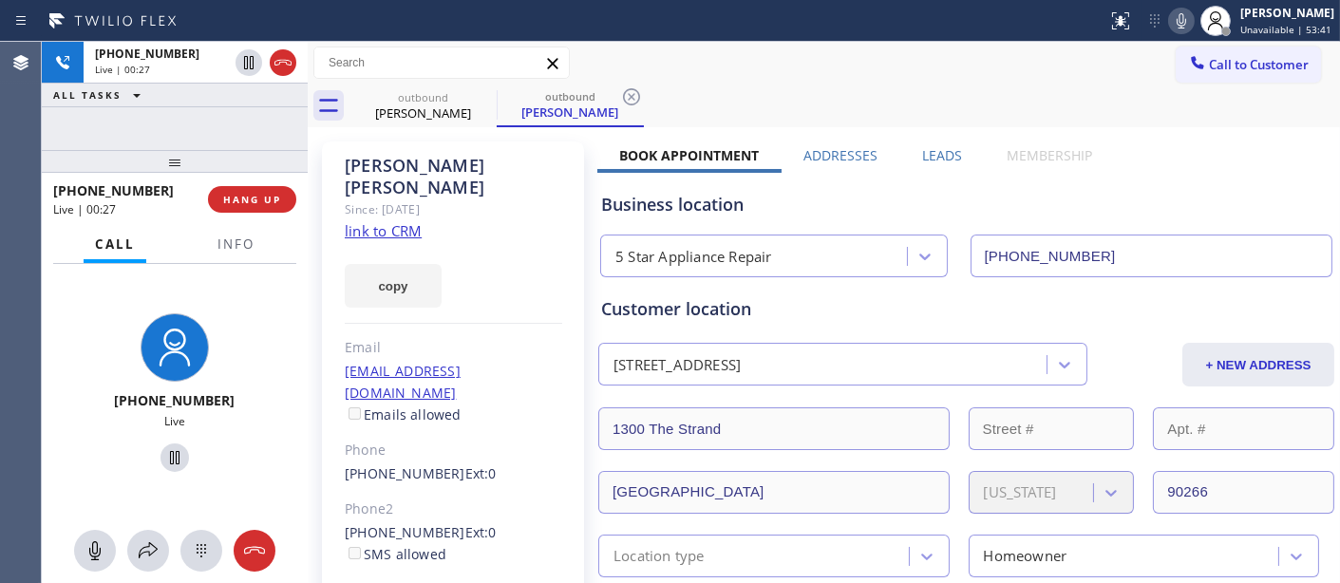
drag, startPoint x: 202, startPoint y: 164, endPoint x: 206, endPoint y: 89, distance: 75.1
click at [206, 96] on div "+13232034669 Live | 00:27 ALL TASKS ALL TASKS ACTIVE TASKS TASKS IN WRAP UP +13…" at bounding box center [175, 312] width 266 height 541
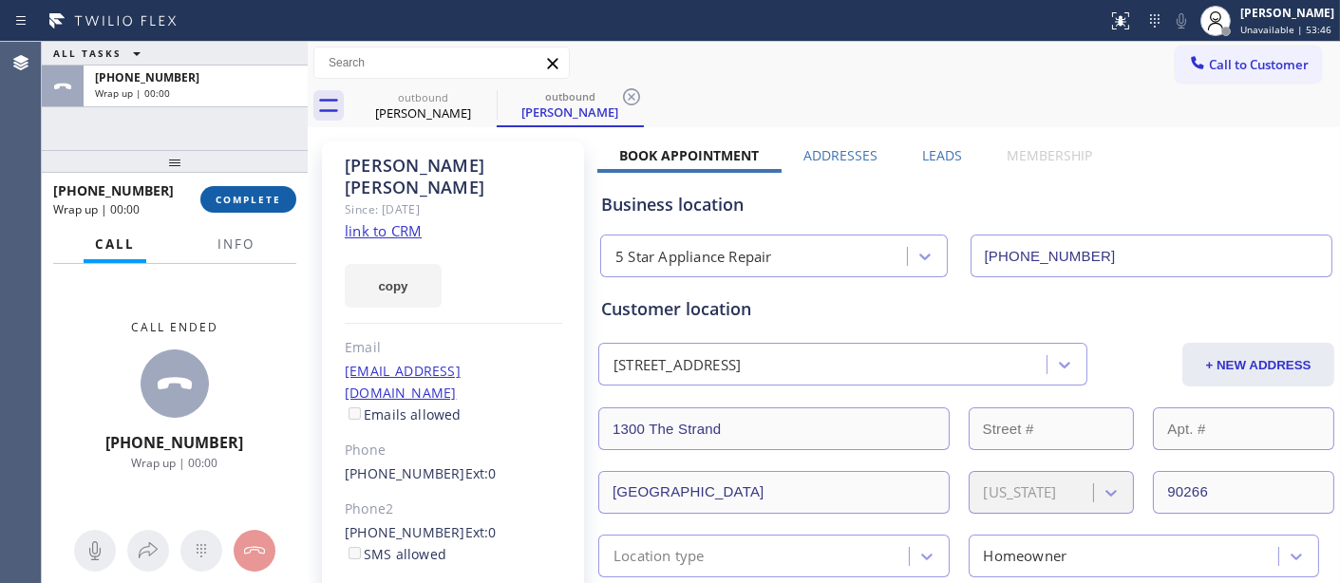
click at [245, 201] on span "COMPLETE" at bounding box center [249, 199] width 66 height 13
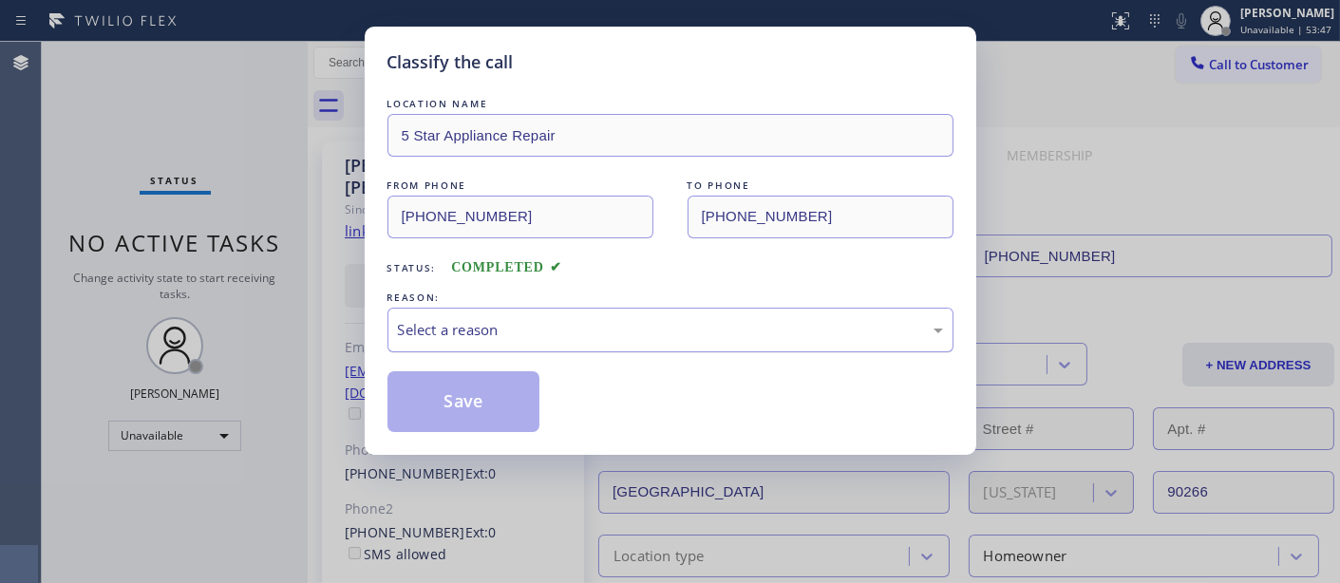
click at [618, 343] on div "Select a reason" at bounding box center [670, 330] width 566 height 45
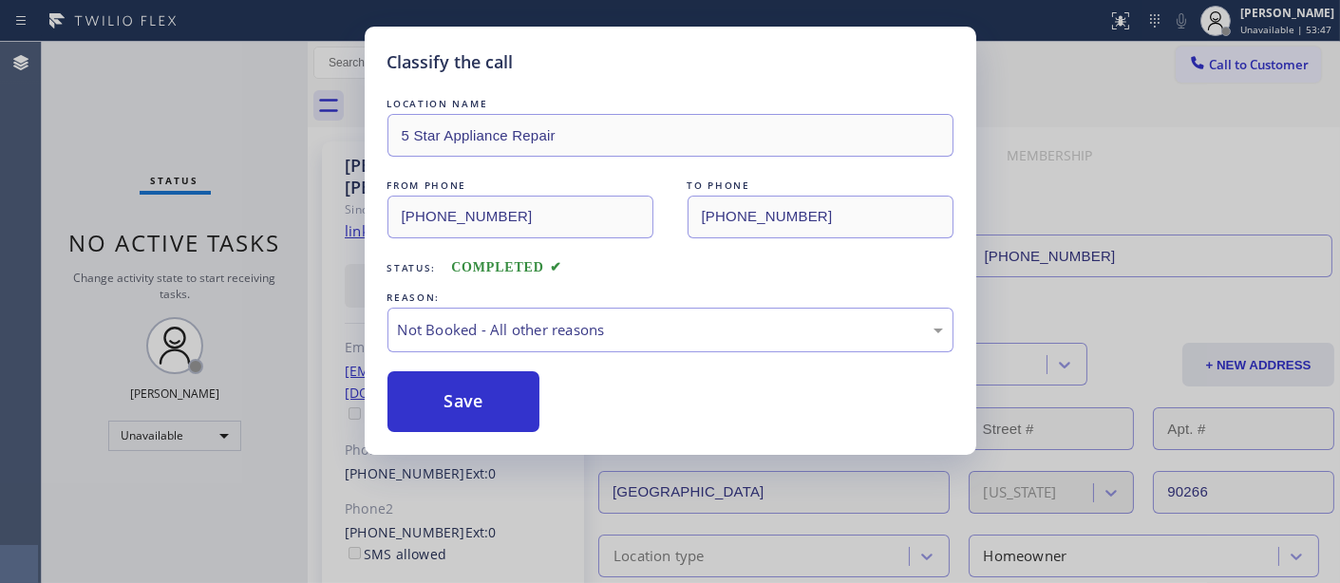
click at [503, 403] on button "Save" at bounding box center [463, 401] width 153 height 61
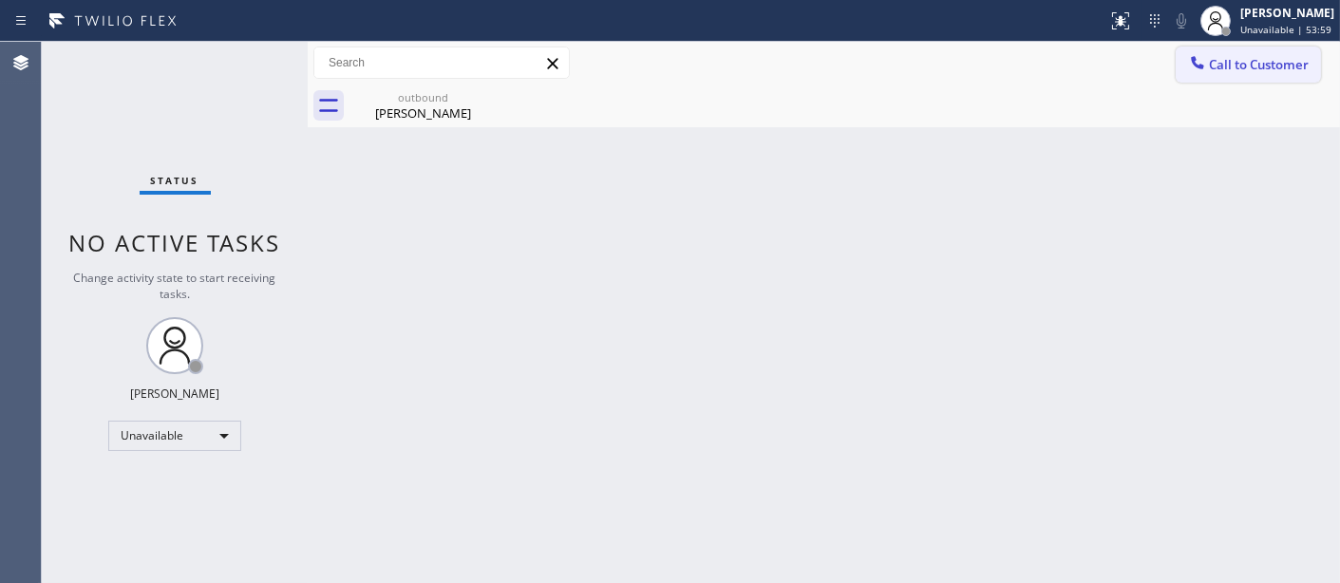
click at [1270, 70] on span "Call to Customer" at bounding box center [1259, 64] width 100 height 17
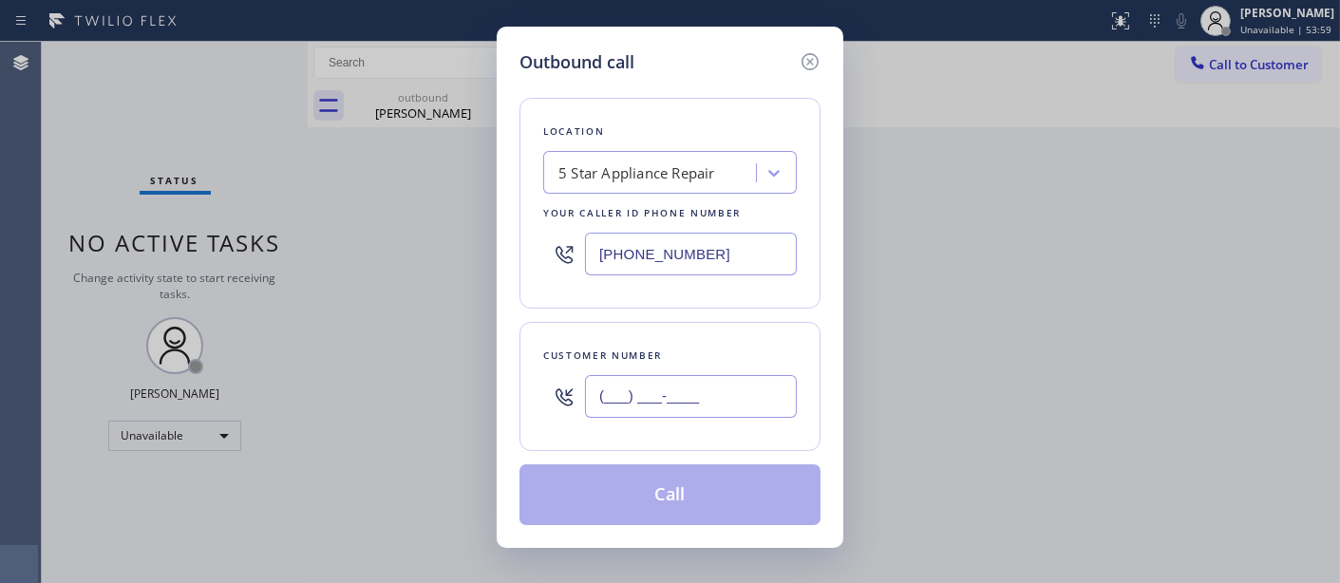
drag, startPoint x: 601, startPoint y: 396, endPoint x: 641, endPoint y: 371, distance: 46.9
click at [603, 396] on input "(___) ___-____" at bounding box center [691, 396] width 212 height 43
paste input "253) 880-7015"
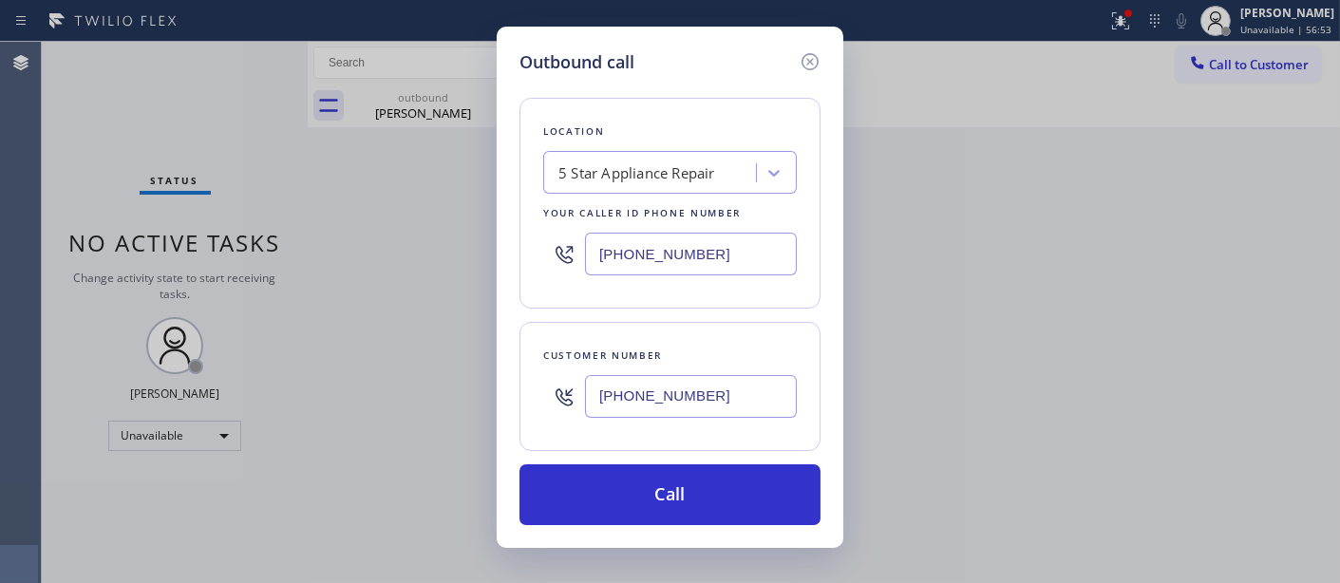
drag, startPoint x: 699, startPoint y: 404, endPoint x: 446, endPoint y: 370, distance: 254.7
click at [442, 376] on div "Outbound call Location 5 Star Appliance Repair Your caller id phone number (855…" at bounding box center [670, 291] width 1340 height 583
paste input "text"
type input "(253) 880-7015"
drag, startPoint x: 708, startPoint y: 260, endPoint x: 556, endPoint y: 248, distance: 152.4
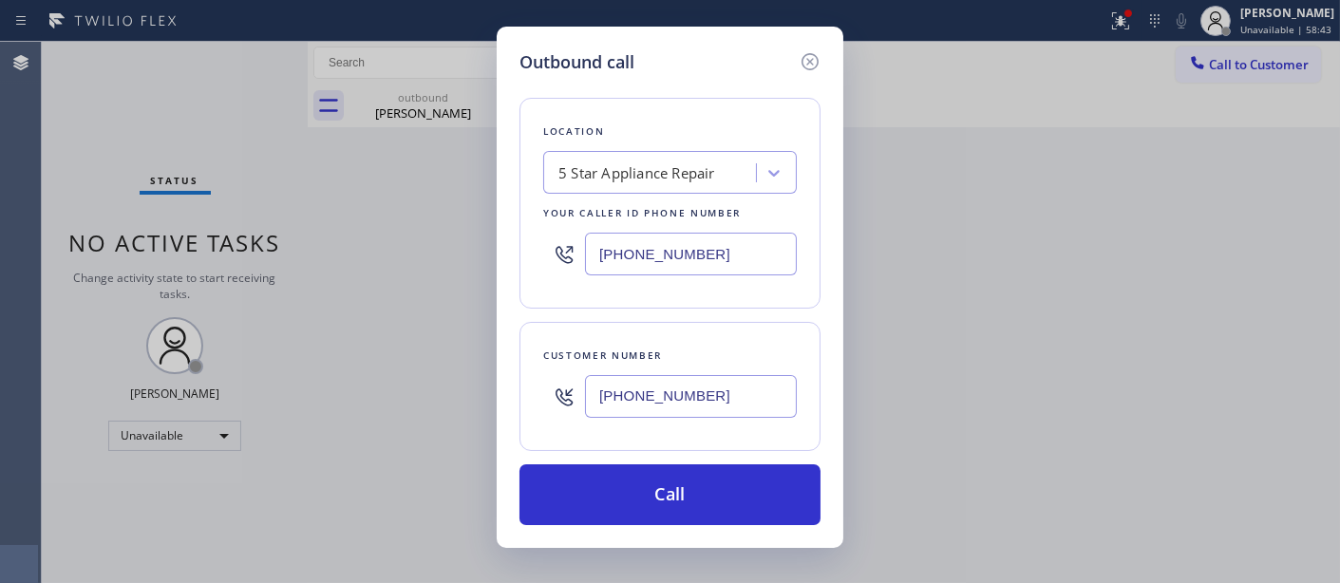
click at [581, 254] on div "[PHONE_NUMBER]" at bounding box center [670, 254] width 254 height 62
paste input "425) 215-0665"
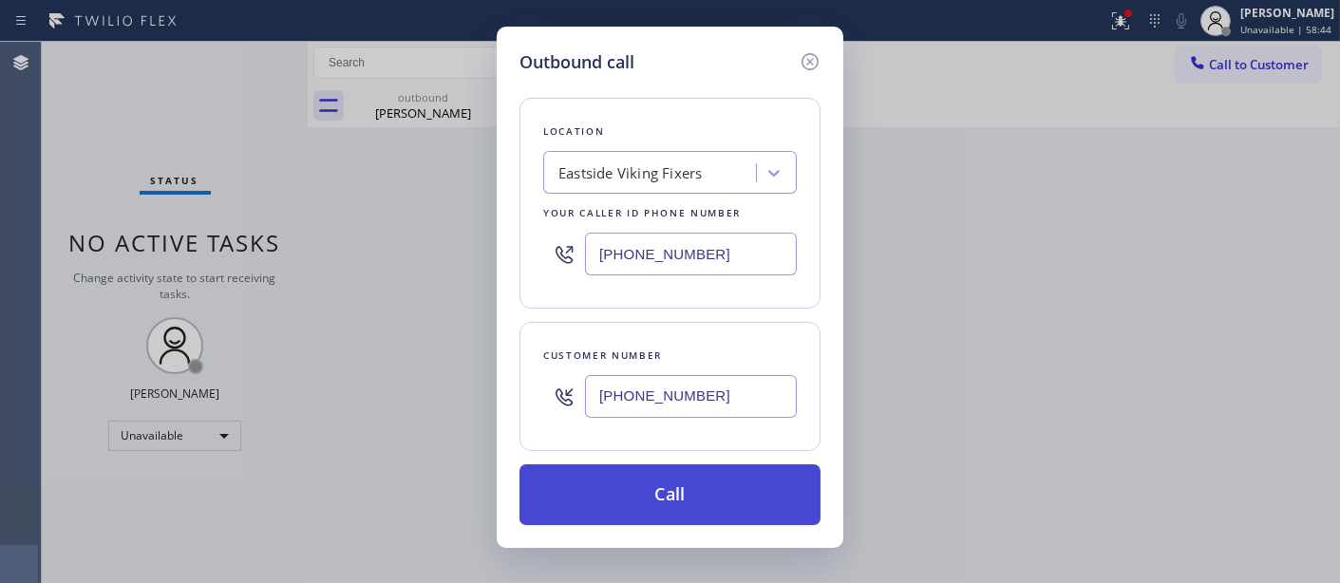
type input "(425) 215-0665"
click at [718, 498] on button "Call" at bounding box center [669, 494] width 301 height 61
click at [772, 481] on button "Call" at bounding box center [669, 494] width 301 height 61
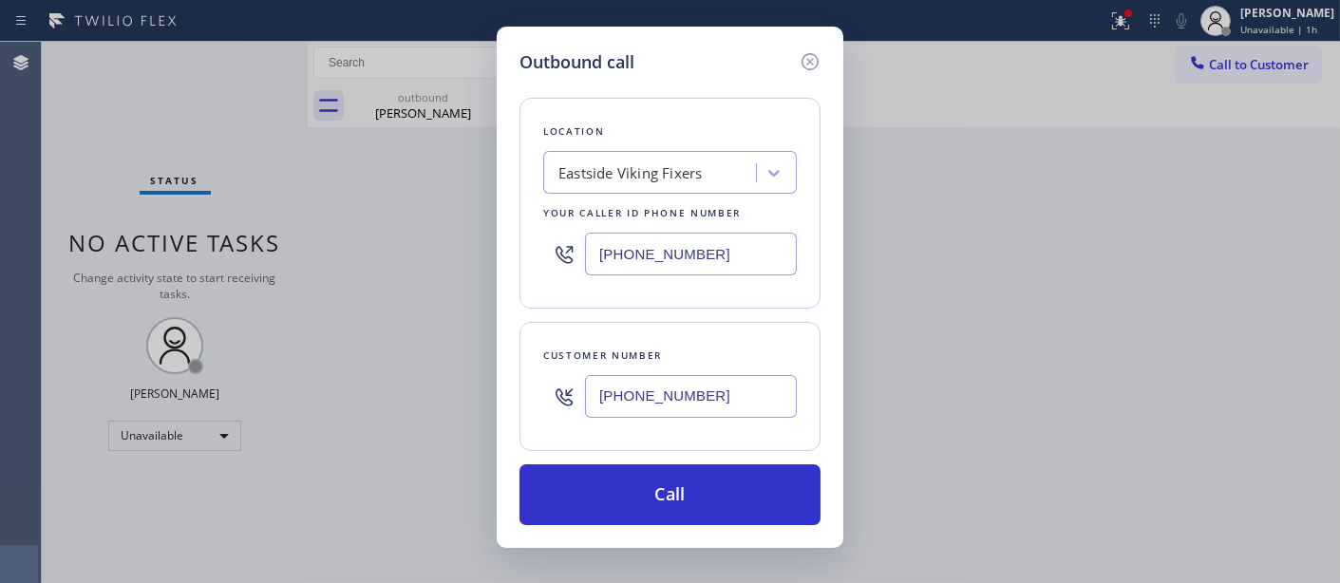
click at [1118, 10] on div "Outbound call Location Eastside Viking Fixers Your caller id phone number (425)…" at bounding box center [670, 291] width 1340 height 583
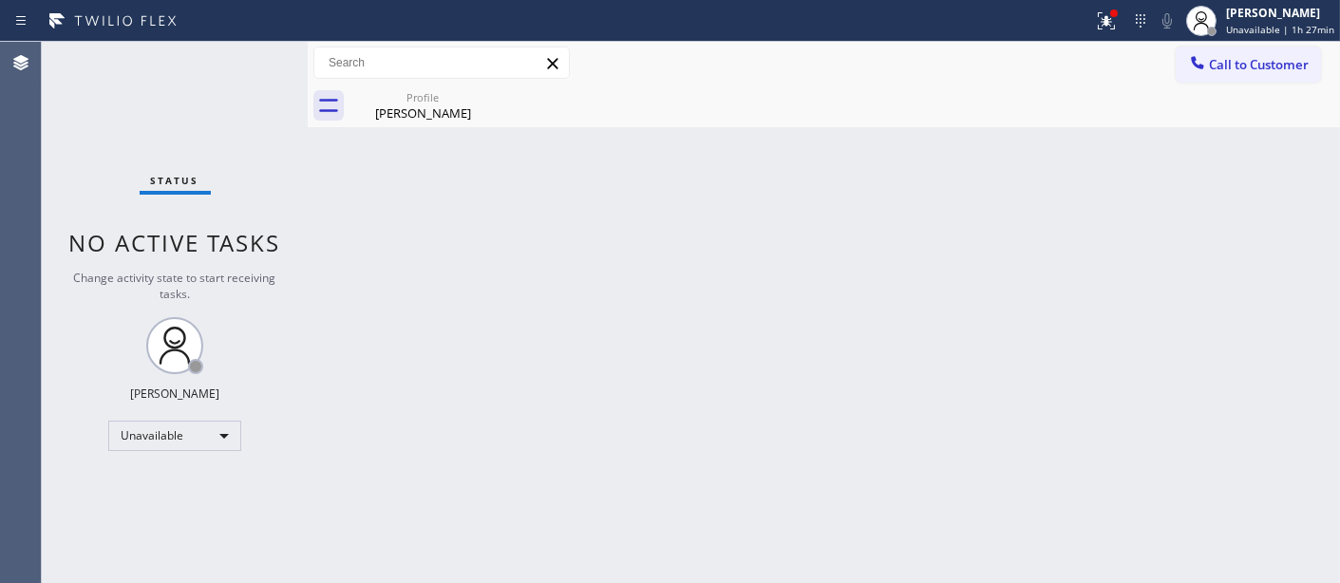
drag, startPoint x: 685, startPoint y: 304, endPoint x: 795, endPoint y: 219, distance: 138.8
click at [684, 304] on div "Back to Dashboard Change Sender ID Customers Technicians Select a contact Outbo…" at bounding box center [824, 312] width 1032 height 541
click at [1103, 12] on icon at bounding box center [1103, 18] width 11 height 13
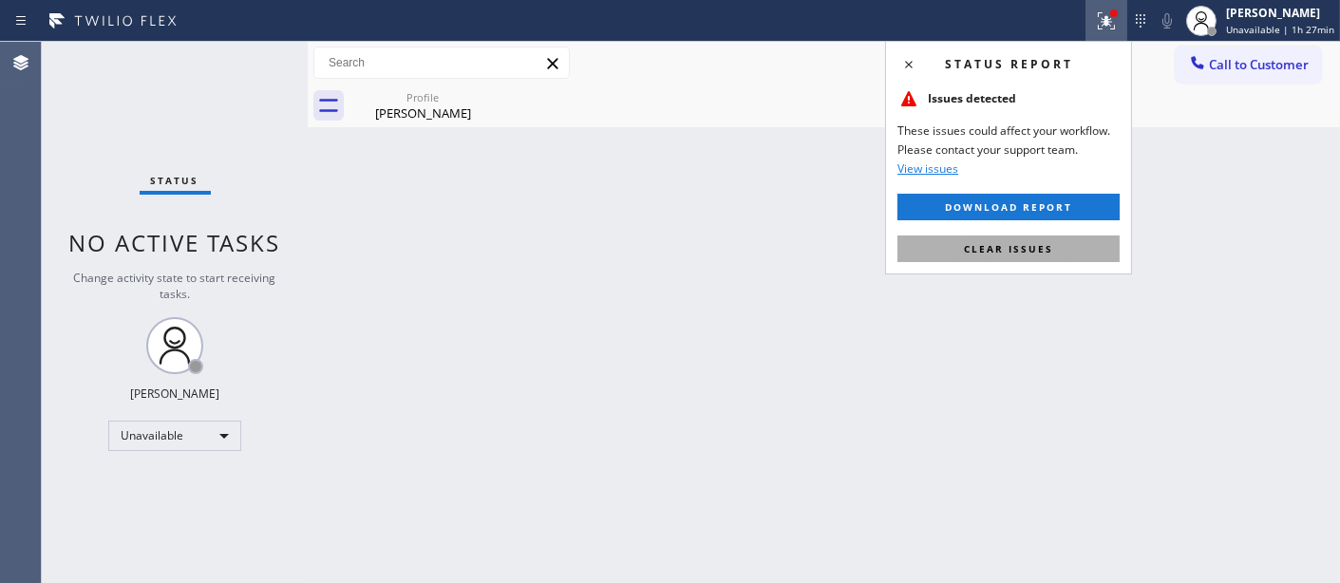
click at [945, 258] on button "Clear issues" at bounding box center [1008, 248] width 222 height 27
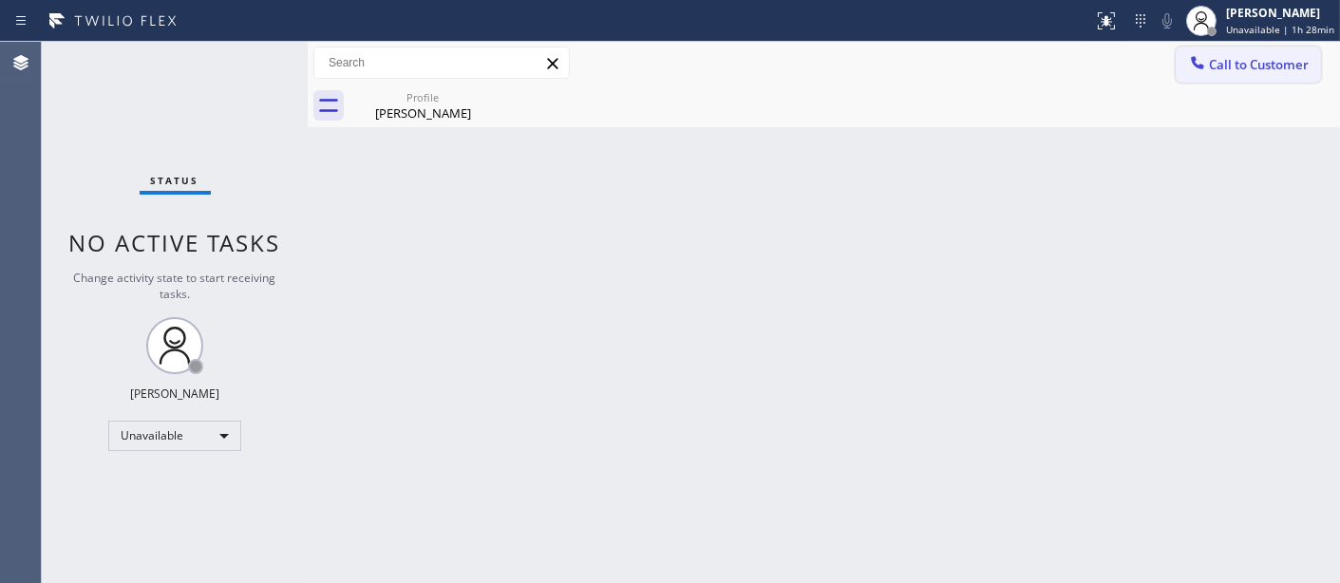
click at [1203, 71] on icon at bounding box center [1197, 62] width 19 height 19
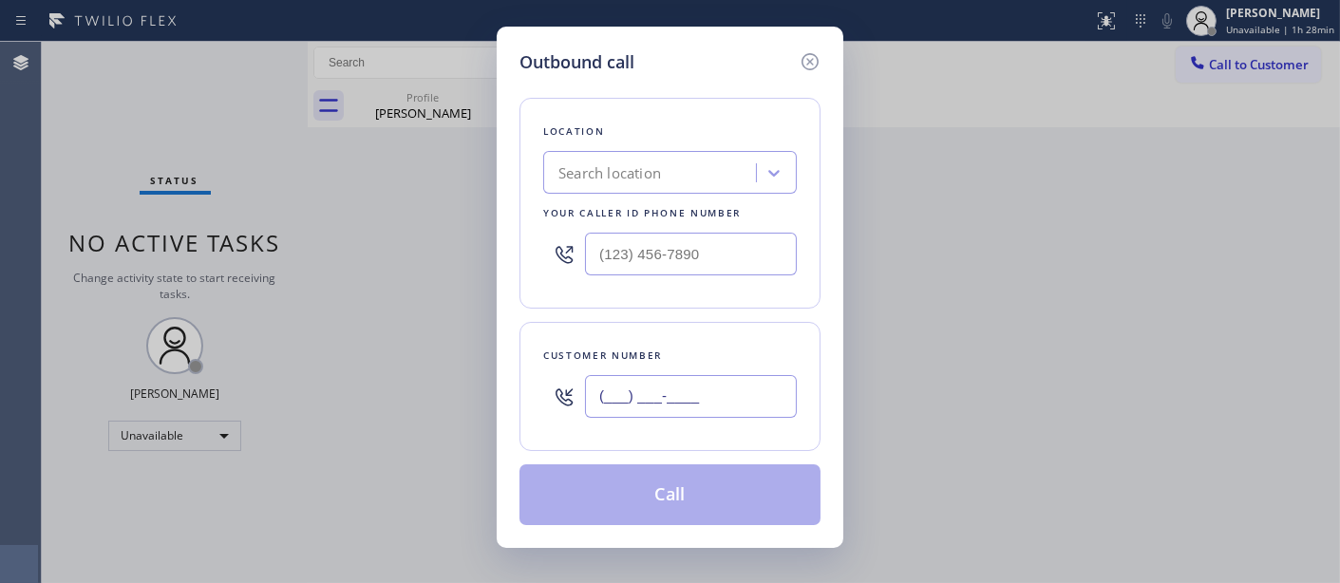
click at [687, 413] on input "(___) ___-____" at bounding box center [691, 396] width 212 height 43
paste input "253) 880-7015"
type input "[PHONE_NUMBER]"
drag, startPoint x: 708, startPoint y: 256, endPoint x: 461, endPoint y: 232, distance: 248.1
click at [476, 232] on div "Outbound call Location Search location Your caller id phone number (___) ___-__…" at bounding box center [670, 291] width 1340 height 583
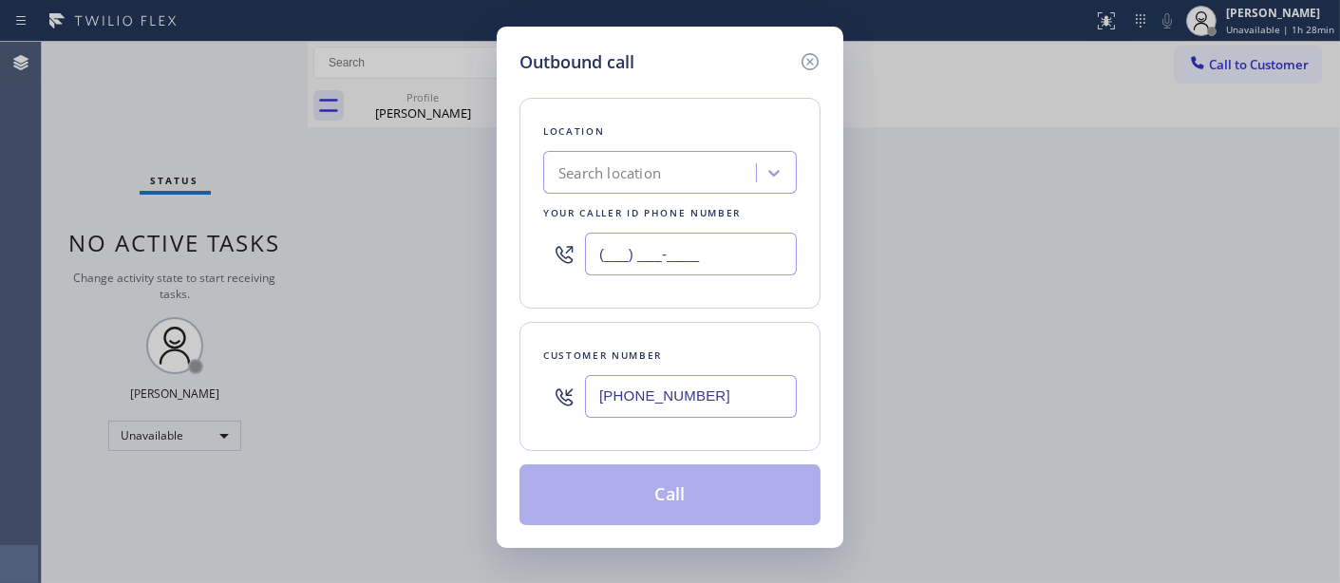
paste input "425) 215-0665"
type input "[PHONE_NUMBER]"
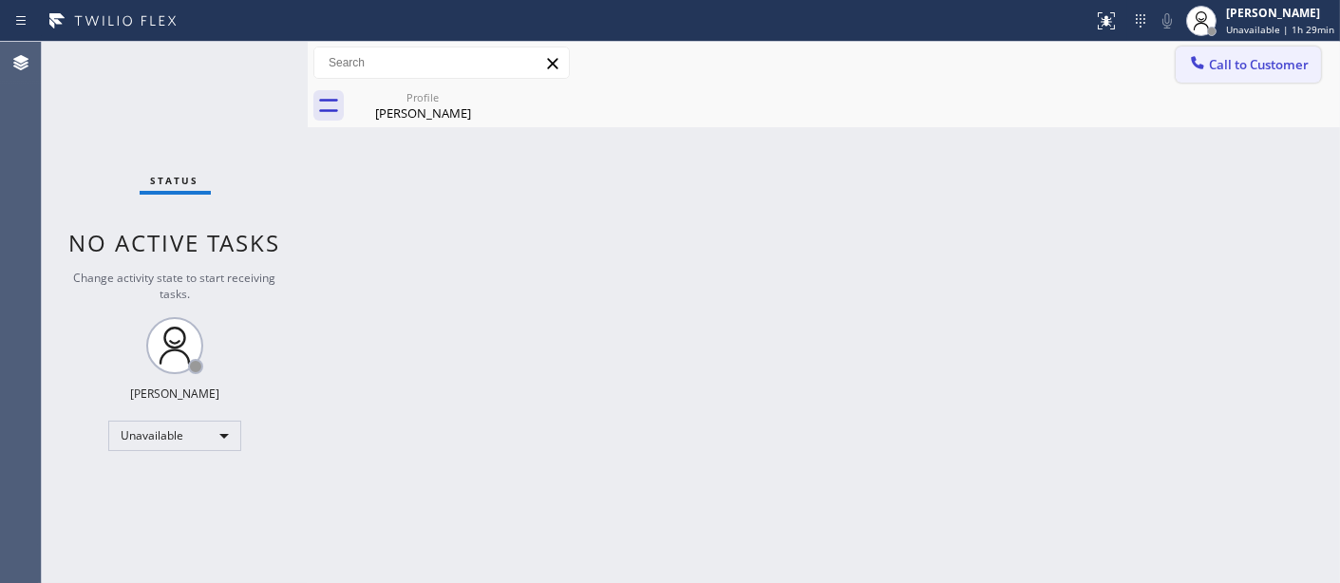
click at [1229, 69] on span "Call to Customer" at bounding box center [1259, 64] width 100 height 17
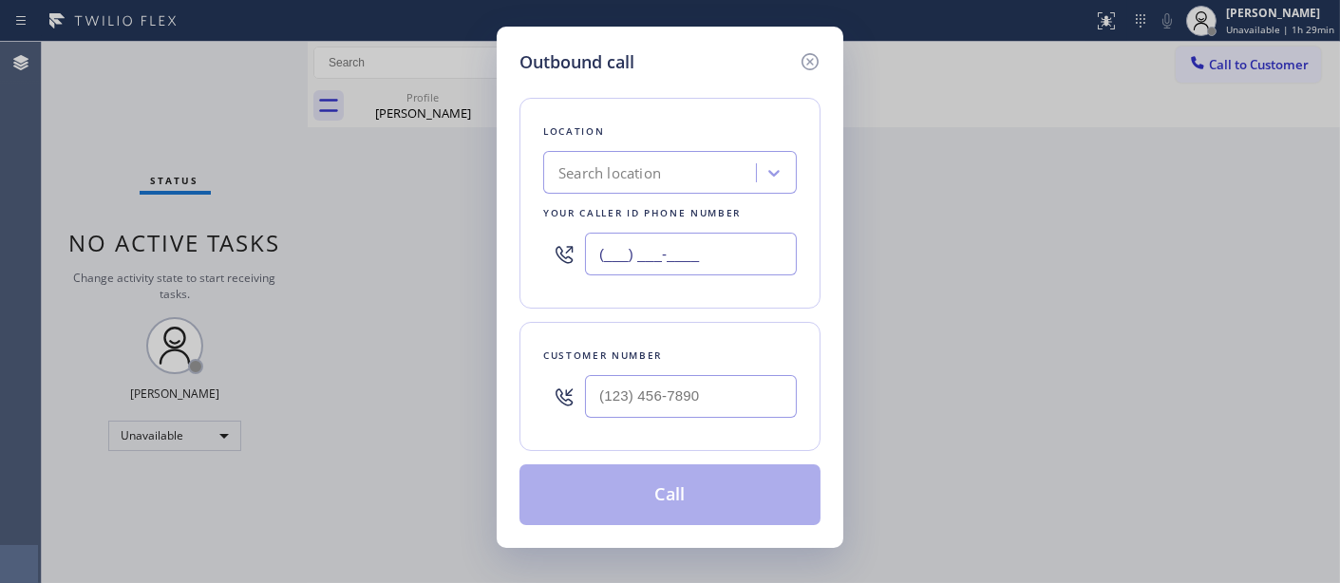
click at [686, 259] on input "(___) ___-____" at bounding box center [691, 254] width 212 height 43
paste input "425) 215-0665"
type input "[PHONE_NUMBER]"
drag, startPoint x: 708, startPoint y: 410, endPoint x: 505, endPoint y: 410, distance: 203.2
click at [505, 410] on div "Outbound call Location Search location Your caller id phone number [PHONE_NUMBE…" at bounding box center [670, 287] width 347 height 521
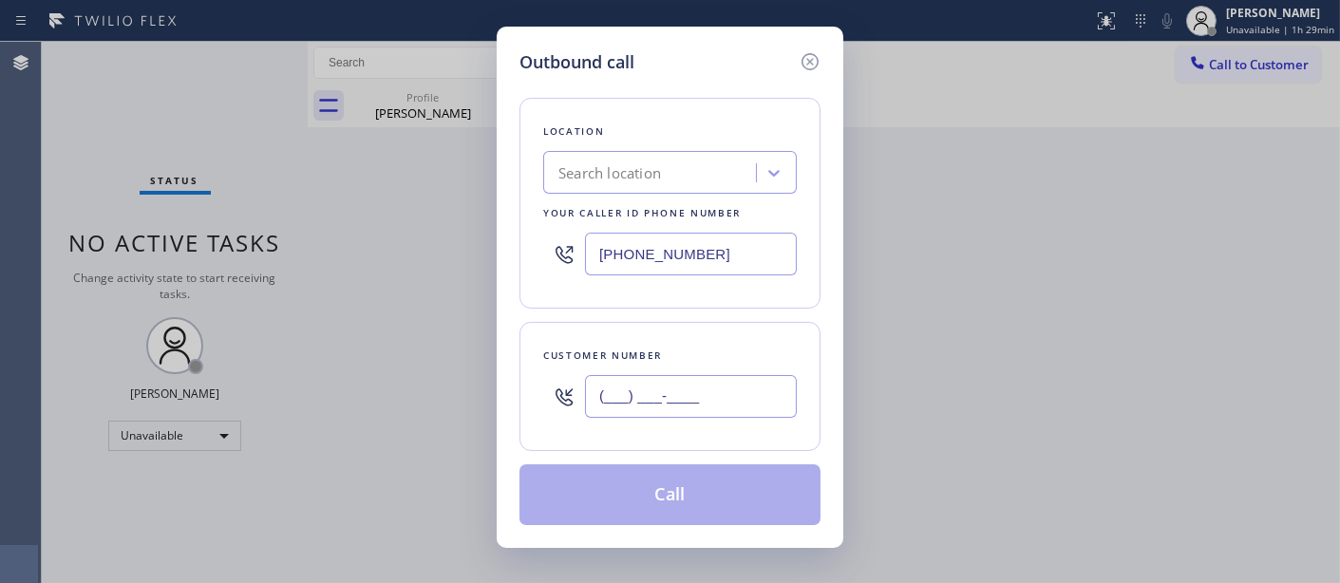
paste input "253) 880-7015"
type input "[PHONE_NUMBER]"
drag, startPoint x: 590, startPoint y: 269, endPoint x: 515, endPoint y: 270, distance: 75.0
click at [517, 270] on div "Outbound call Location Search location Your caller id phone number [PHONE_NUMBE…" at bounding box center [670, 287] width 347 height 521
paste input "text"
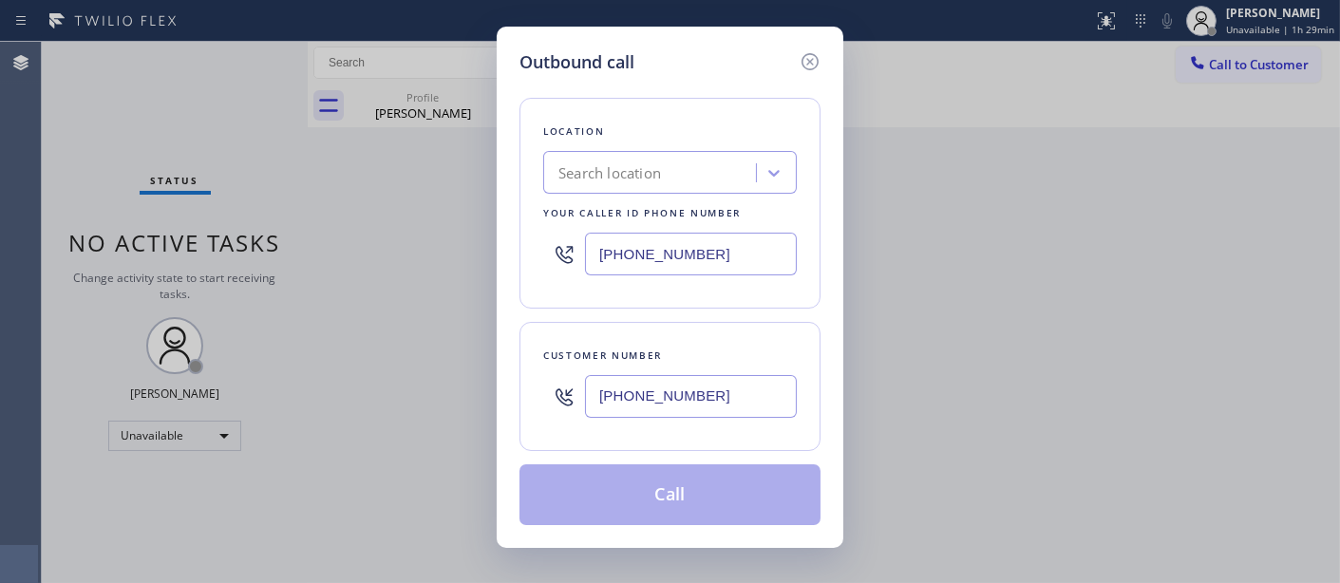
type input "[PHONE_NUMBER]"
click at [684, 176] on div "Search location" at bounding box center [652, 173] width 207 height 33
paste input "Eastside Viking Fixers"
type input "Eastside Viking Fixers"
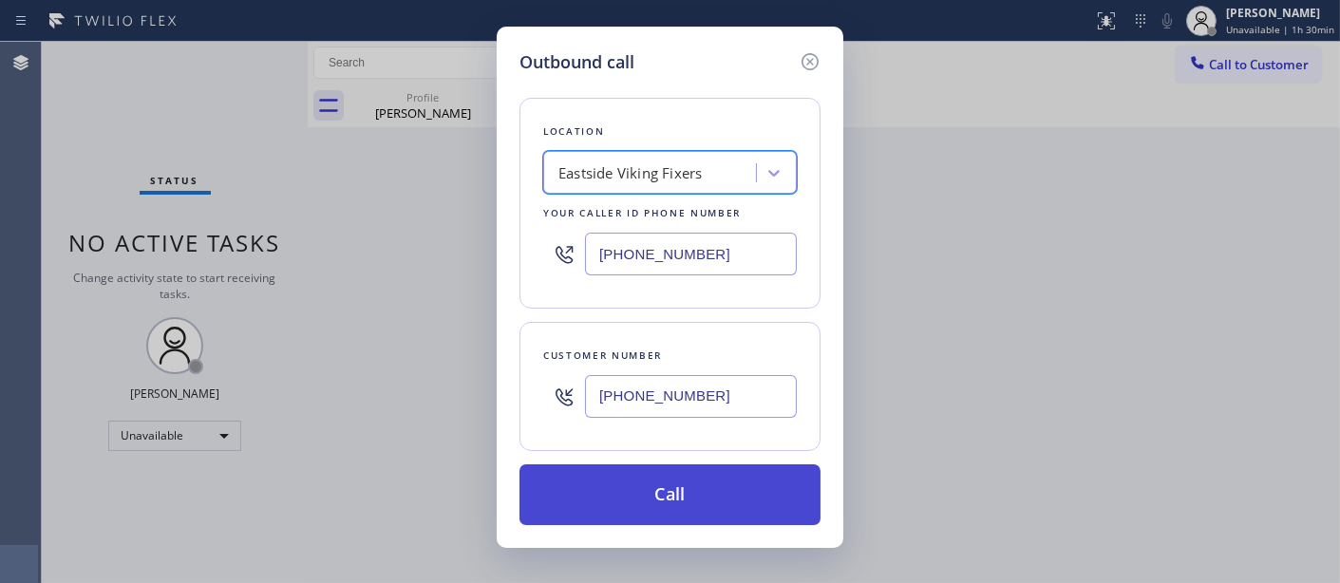
click at [719, 488] on button "Call" at bounding box center [669, 494] width 301 height 61
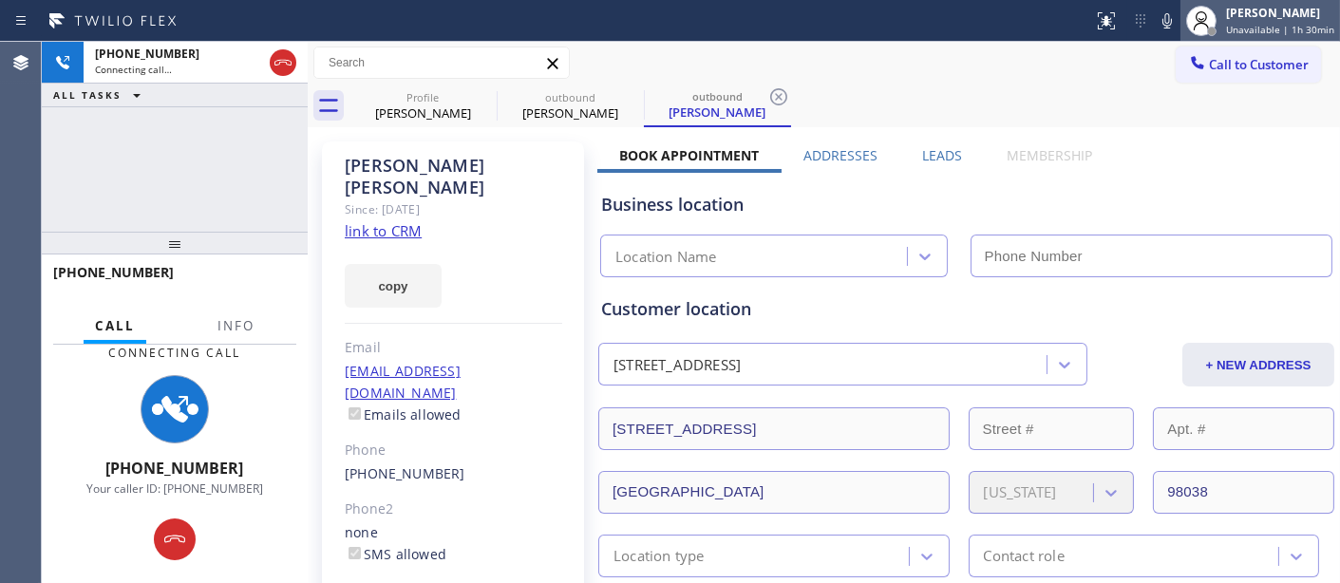
type input "[PHONE_NUMBER]"
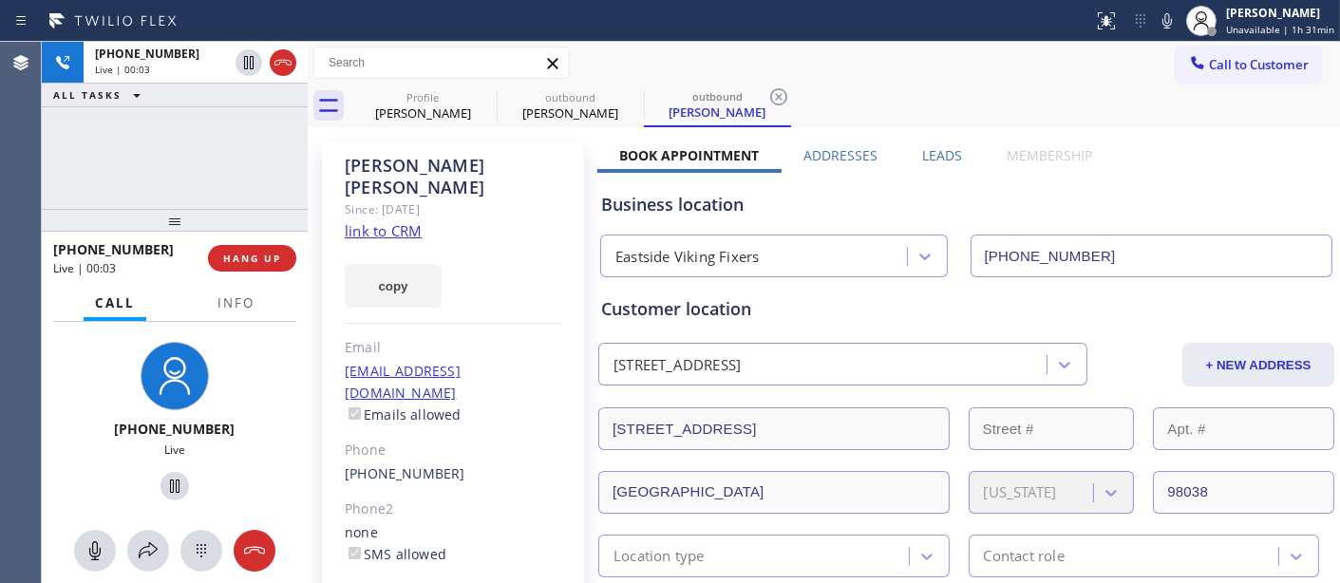
drag, startPoint x: 224, startPoint y: 251, endPoint x: 371, endPoint y: 47, distance: 250.9
click at [240, 80] on div "[PHONE_NUMBER] Live | 00:03 ALL TASKS ALL TASKS ACTIVE TASKS TASKS IN WRAP UP […" at bounding box center [175, 312] width 266 height 541
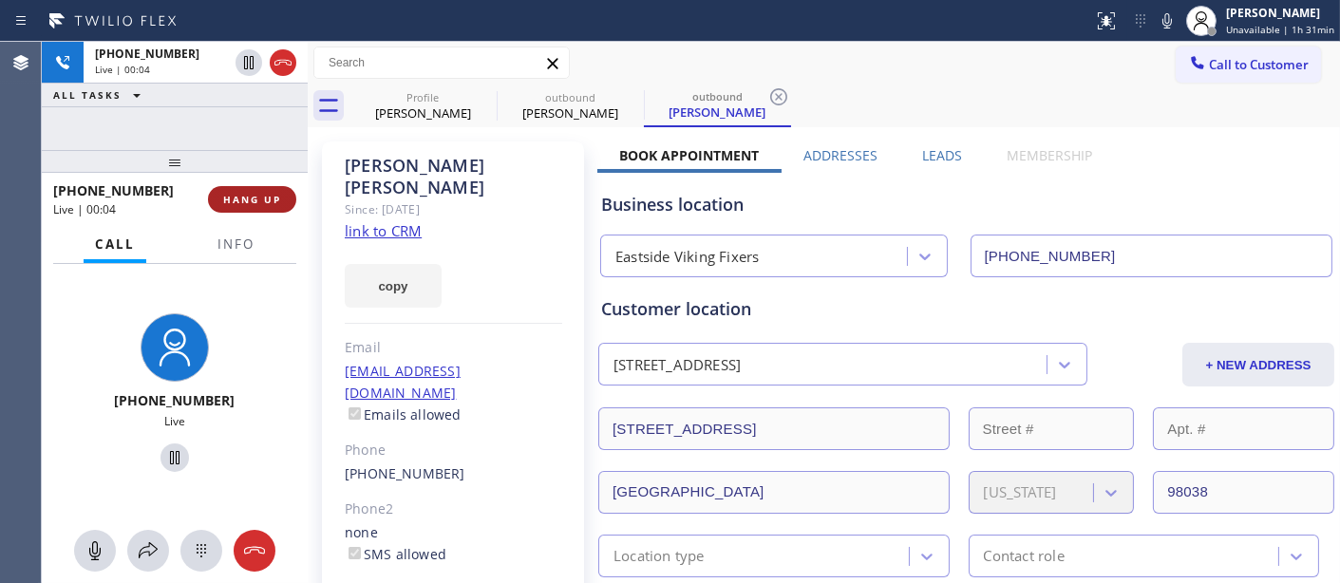
drag, startPoint x: 263, startPoint y: 185, endPoint x: 254, endPoint y: 201, distance: 18.3
click at [256, 197] on button "HANG UP" at bounding box center [252, 199] width 88 height 27
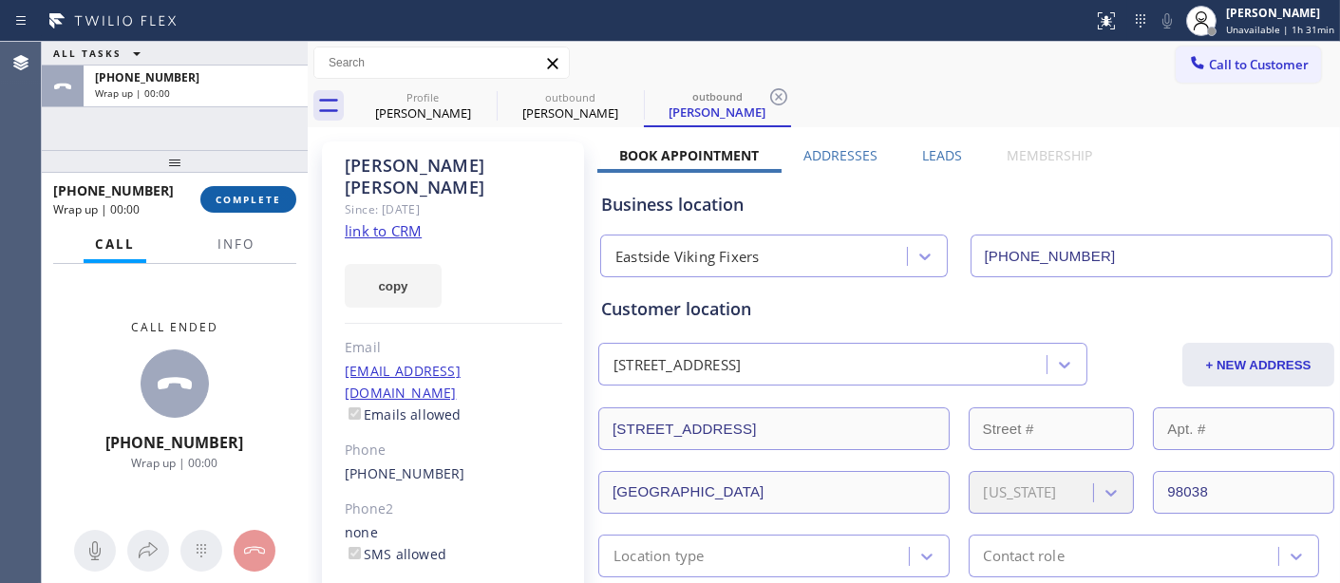
click at [254, 201] on span "COMPLETE" at bounding box center [249, 199] width 66 height 13
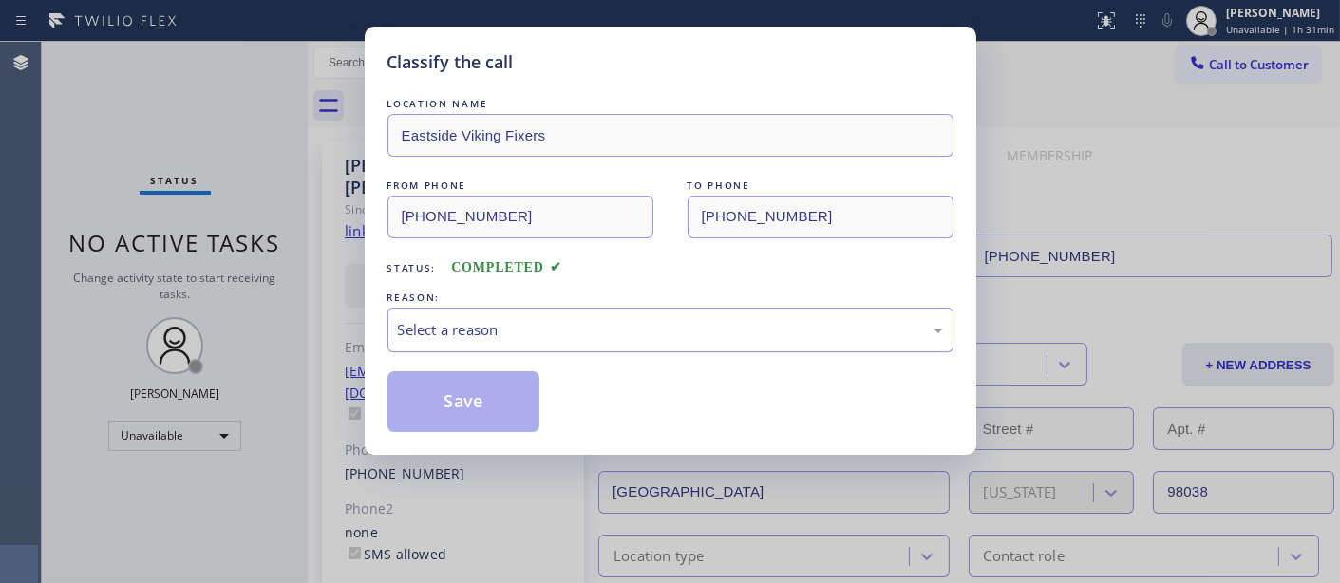
click at [528, 319] on div "Select a reason" at bounding box center [670, 330] width 545 height 22
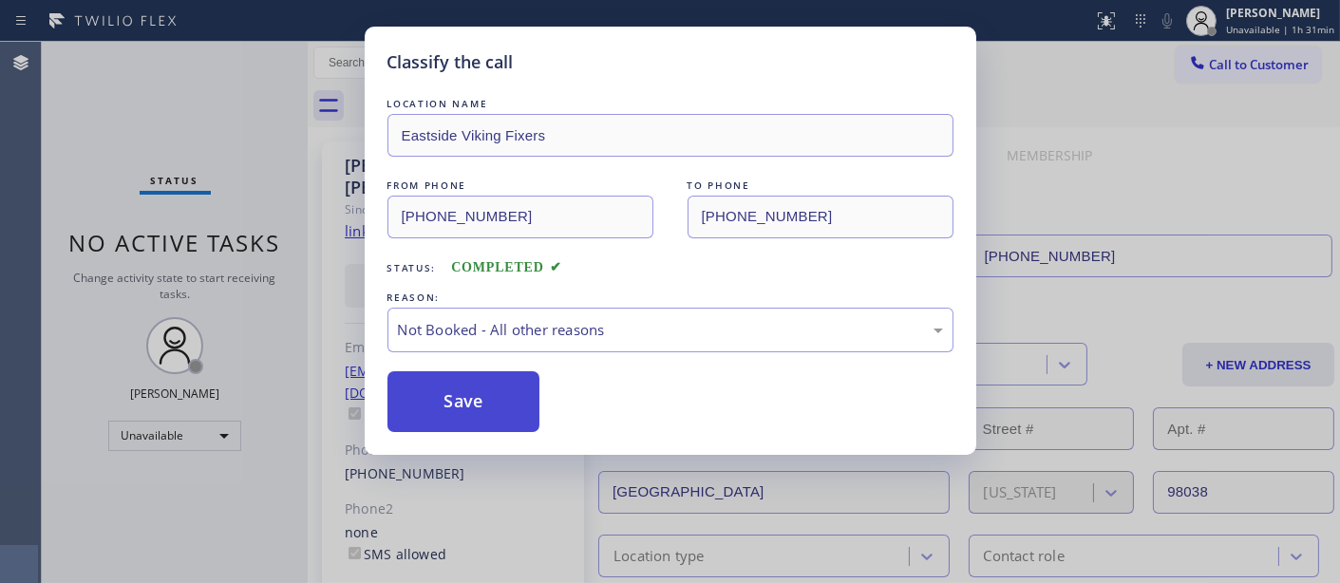
click at [472, 401] on button "Save" at bounding box center [463, 401] width 153 height 61
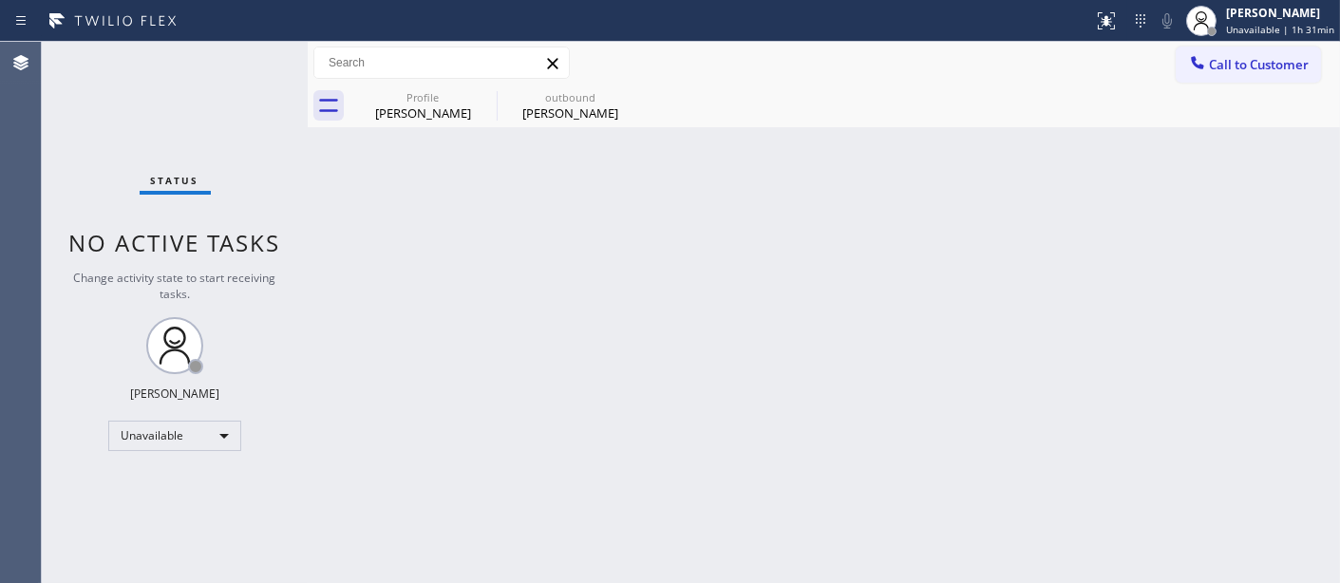
click at [1265, 99] on div "Profile Eduard Myers outbound Aaron Saroka" at bounding box center [844, 106] width 990 height 43
click at [1229, 56] on span "Call to Customer" at bounding box center [1259, 64] width 100 height 17
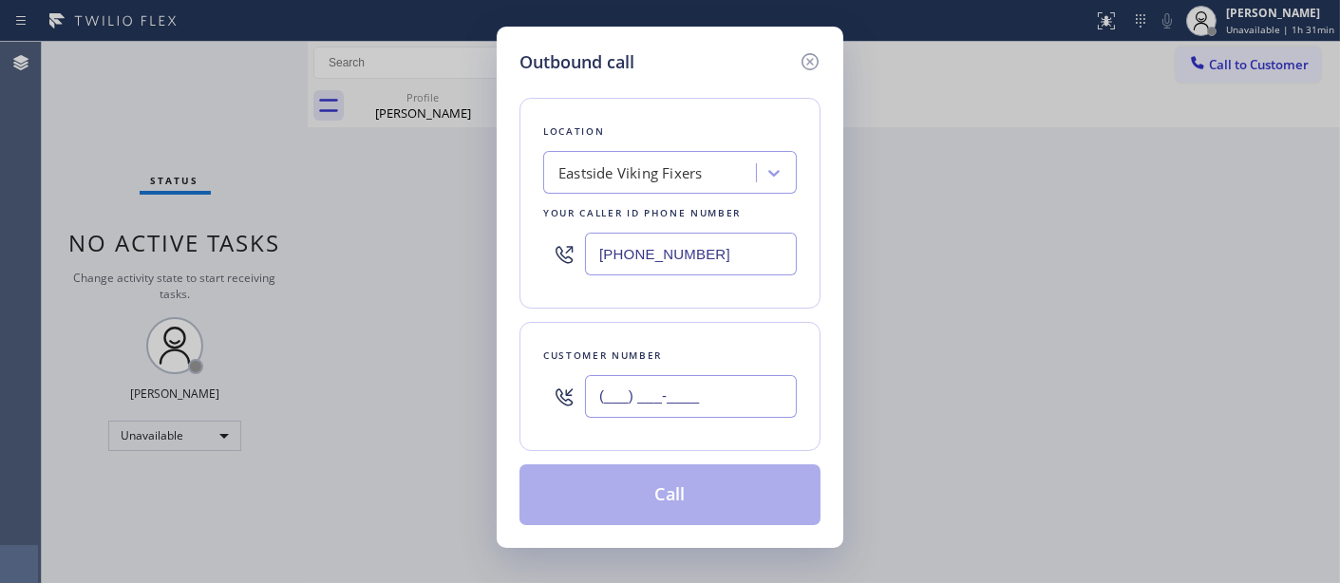
click at [655, 381] on input "(___) ___-____" at bounding box center [691, 396] width 212 height 43
paste input "480) 326-2189"
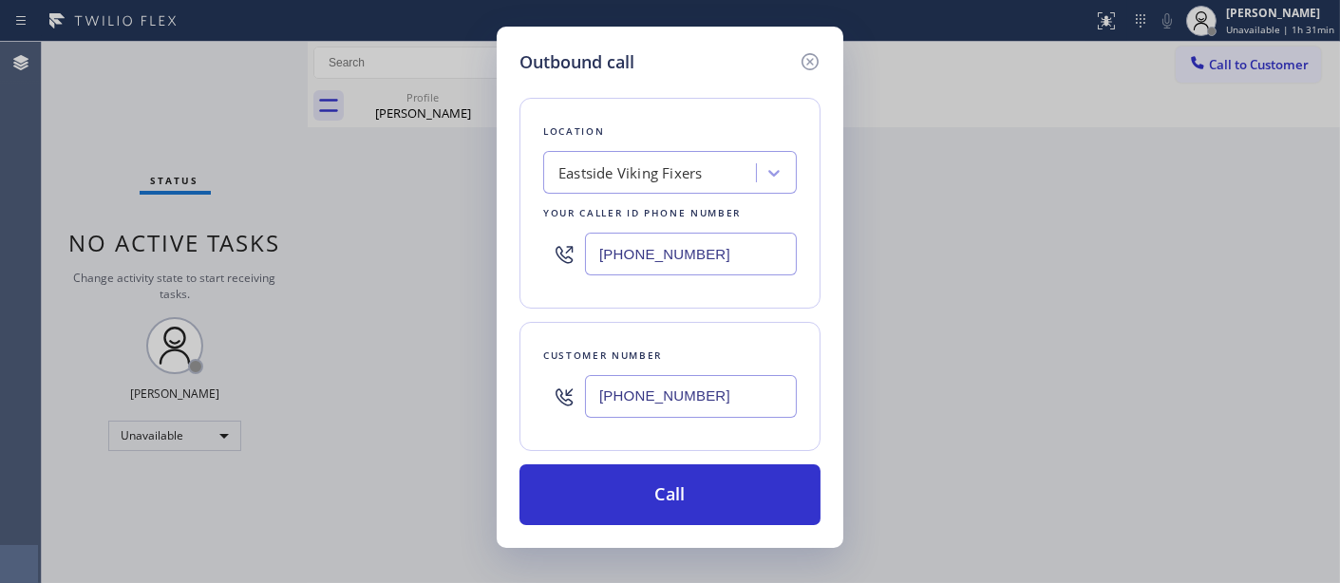
type input "(480) 326-2189"
drag, startPoint x: 665, startPoint y: 260, endPoint x: 498, endPoint y: 254, distance: 167.2
click at [498, 254] on div "Outbound call Location Eastside Viking Fixers Your caller id phone number (425)…" at bounding box center [670, 287] width 347 height 521
paste input "877) 748-5179"
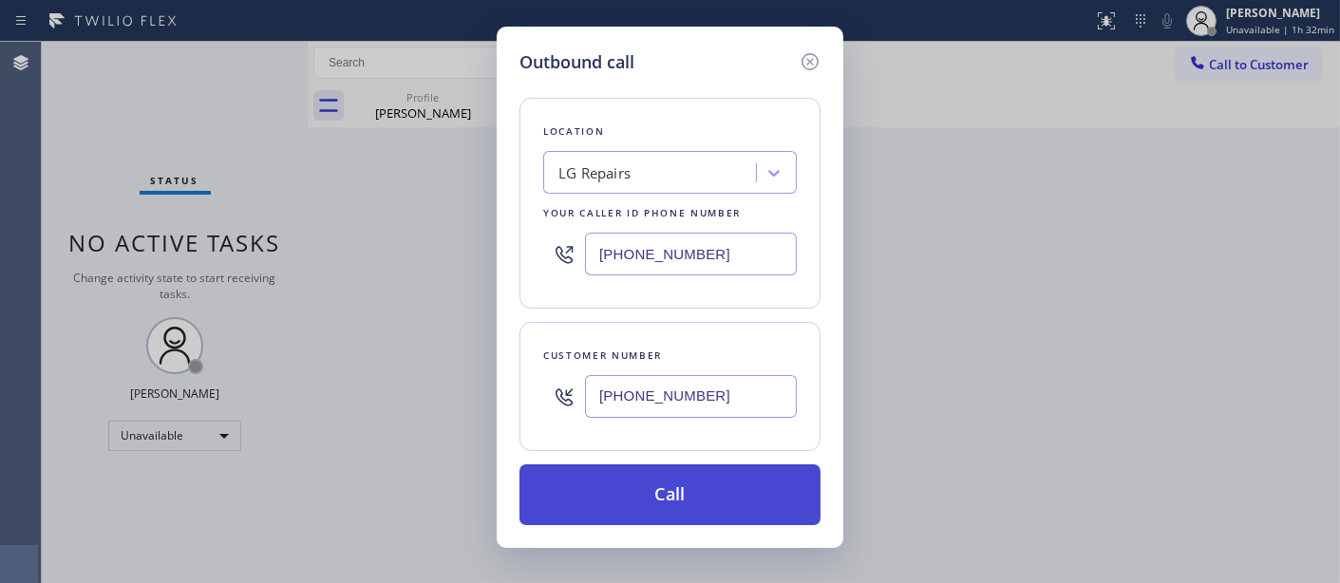
type input "(877) 748-5179"
click at [693, 498] on button "Call" at bounding box center [669, 494] width 301 height 61
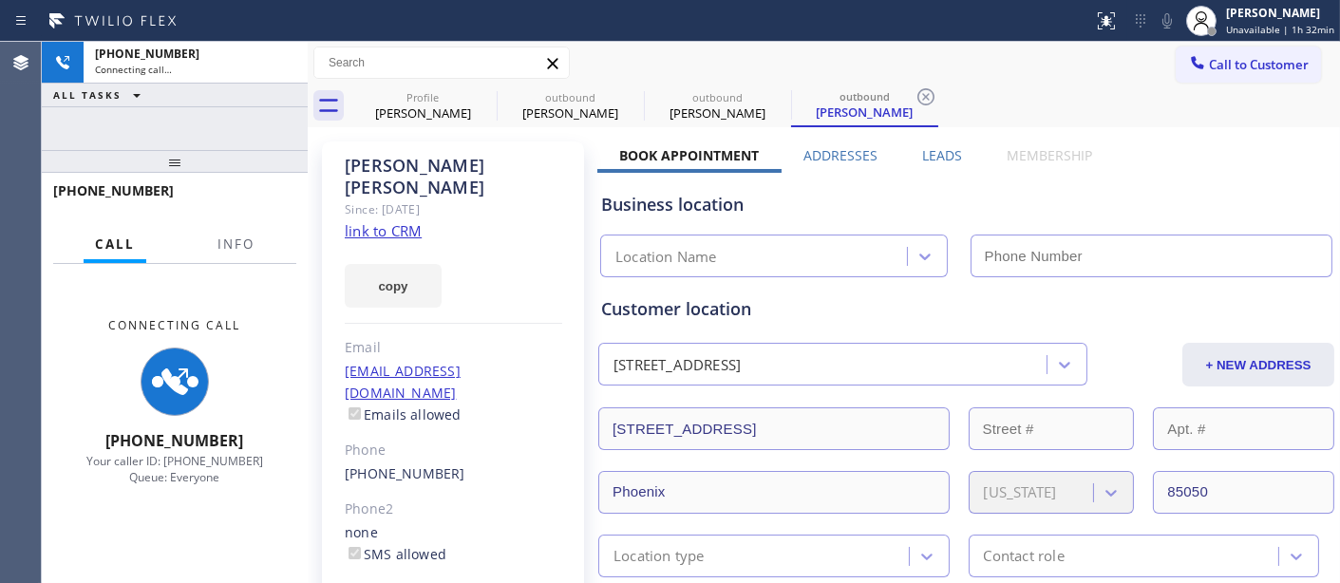
type input "(877) 748-5179"
drag, startPoint x: 1114, startPoint y: 84, endPoint x: 1134, endPoint y: 70, distance: 24.0
click at [1114, 85] on div "Profile Eduard Myers outbound Aaron Saroka outbound Molly Mcdonald outbound Mol…" at bounding box center [844, 106] width 990 height 43
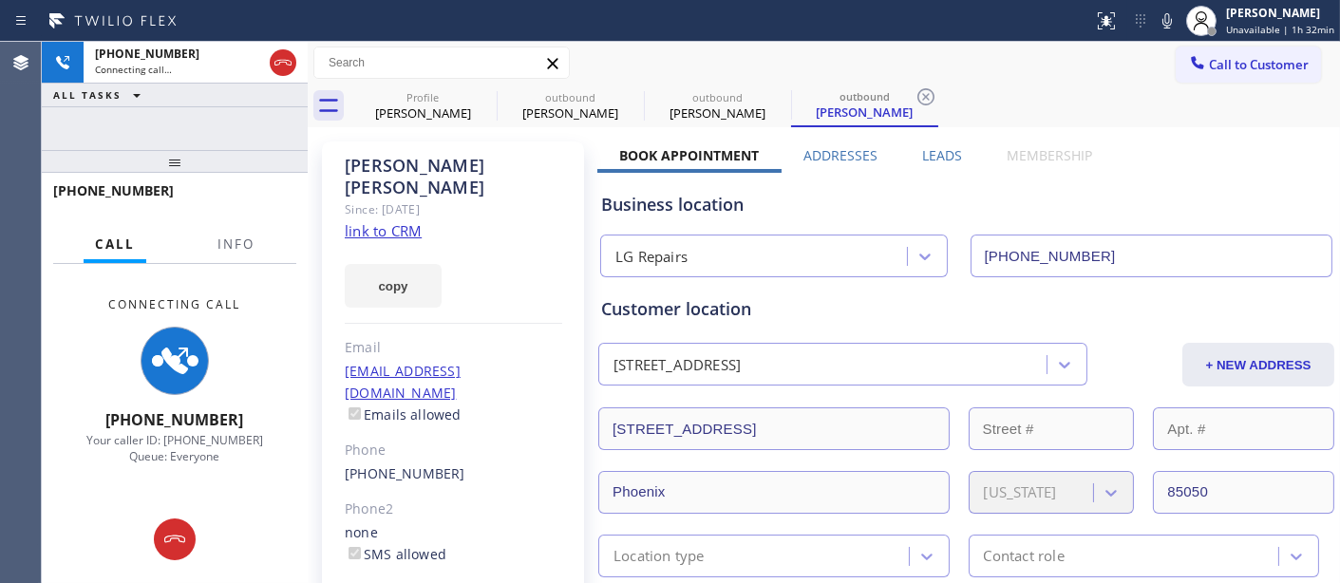
drag, startPoint x: 1164, startPoint y: 19, endPoint x: 1158, endPoint y: 34, distance: 16.2
click at [1164, 19] on icon at bounding box center [1167, 20] width 23 height 23
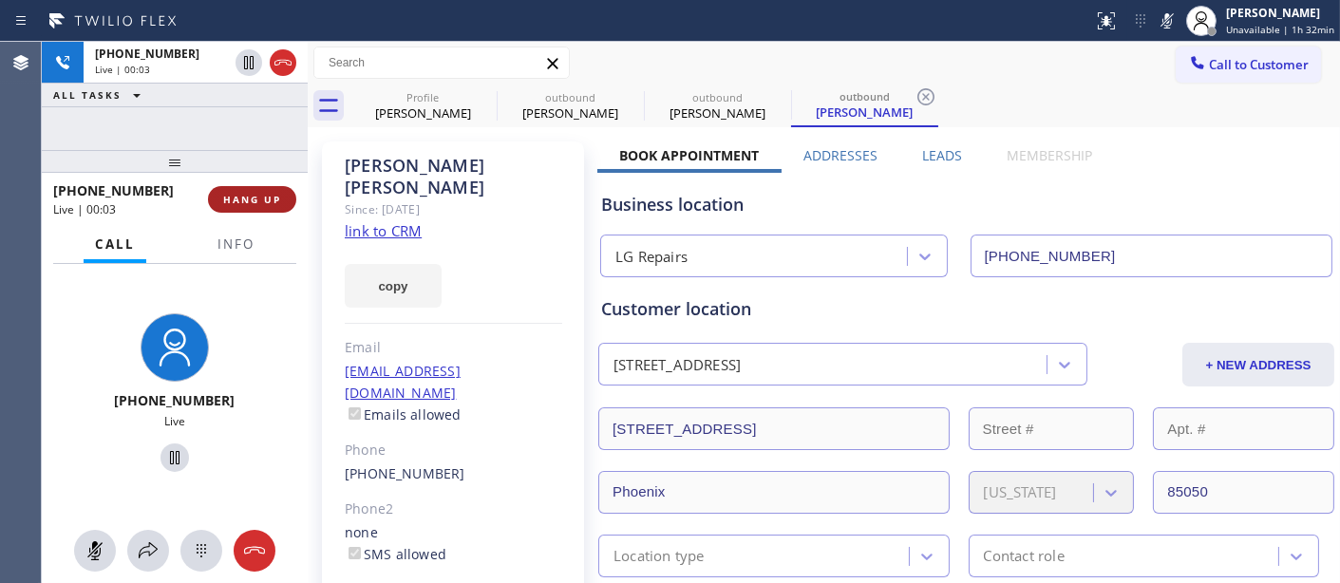
click at [247, 186] on button "HANG UP" at bounding box center [252, 199] width 88 height 27
click at [247, 190] on button "HANG UP" at bounding box center [252, 199] width 88 height 27
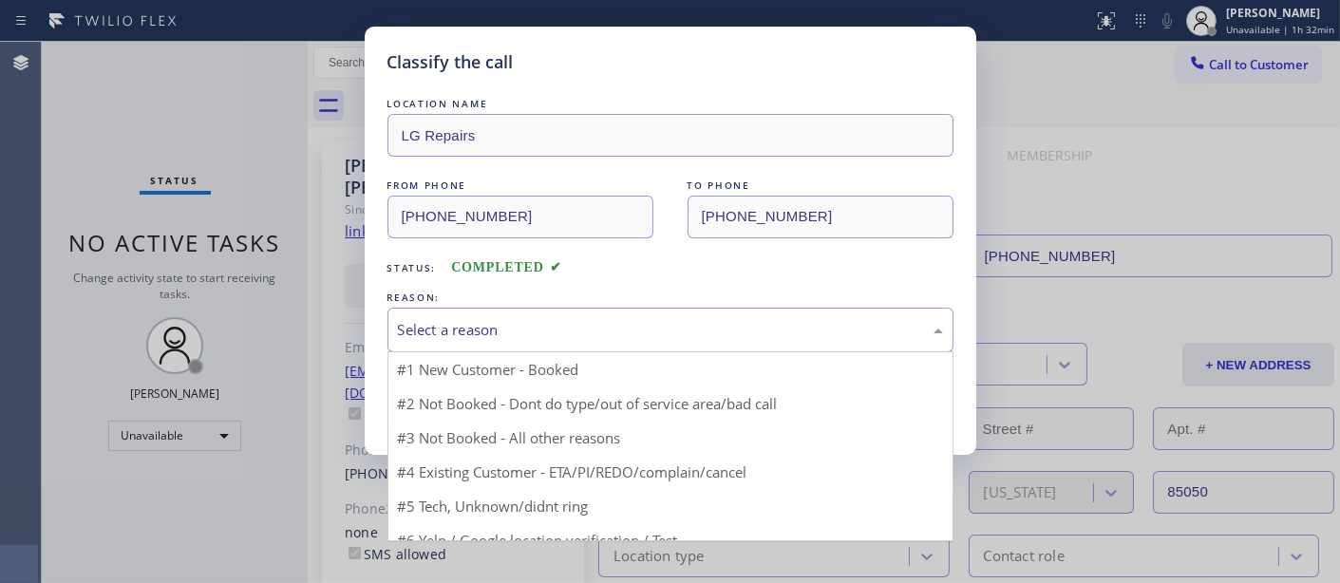
click at [487, 310] on div "Select a reason" at bounding box center [670, 330] width 566 height 45
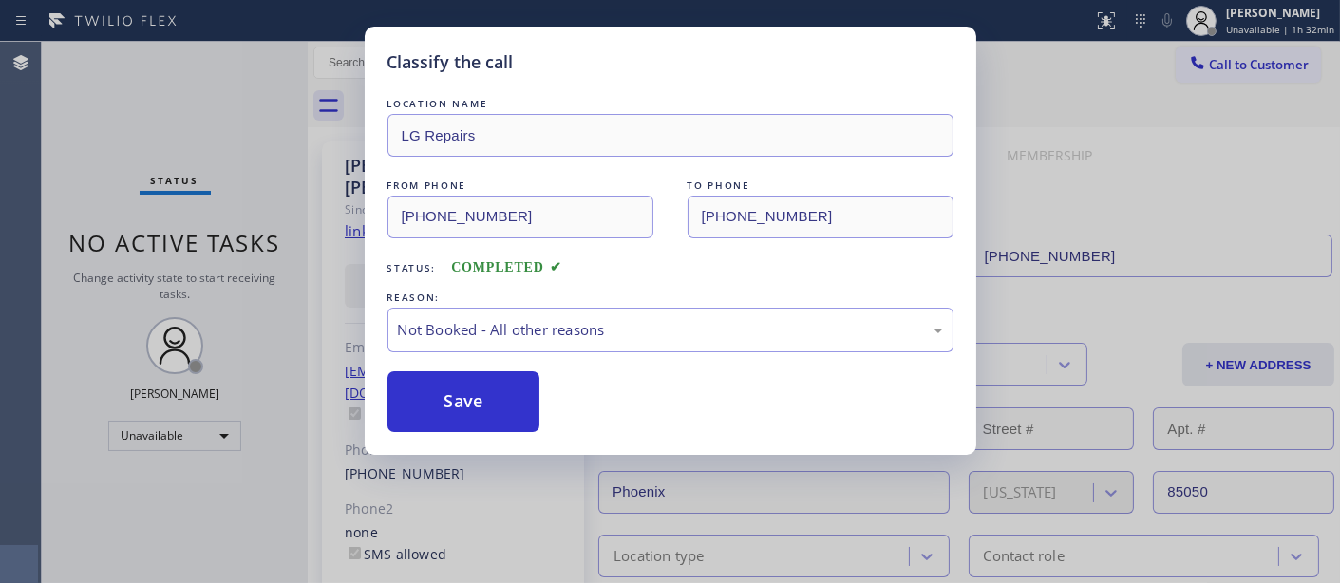
click at [484, 397] on button "Save" at bounding box center [463, 401] width 153 height 61
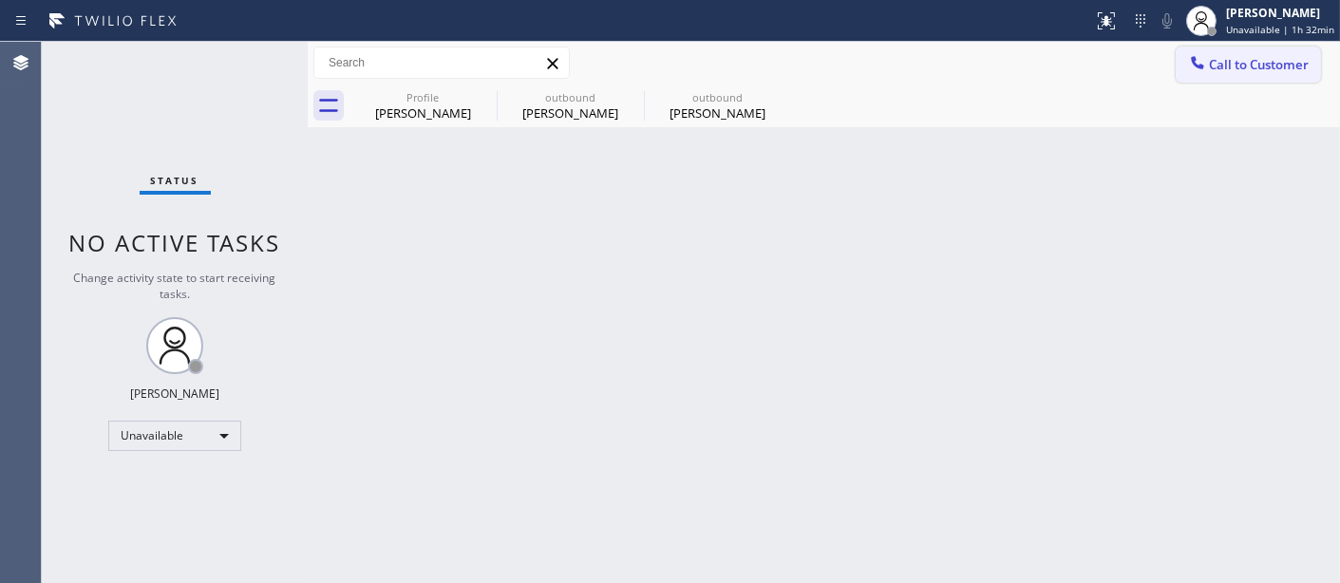
click at [1212, 79] on button "Call to Customer" at bounding box center [1247, 65] width 145 height 36
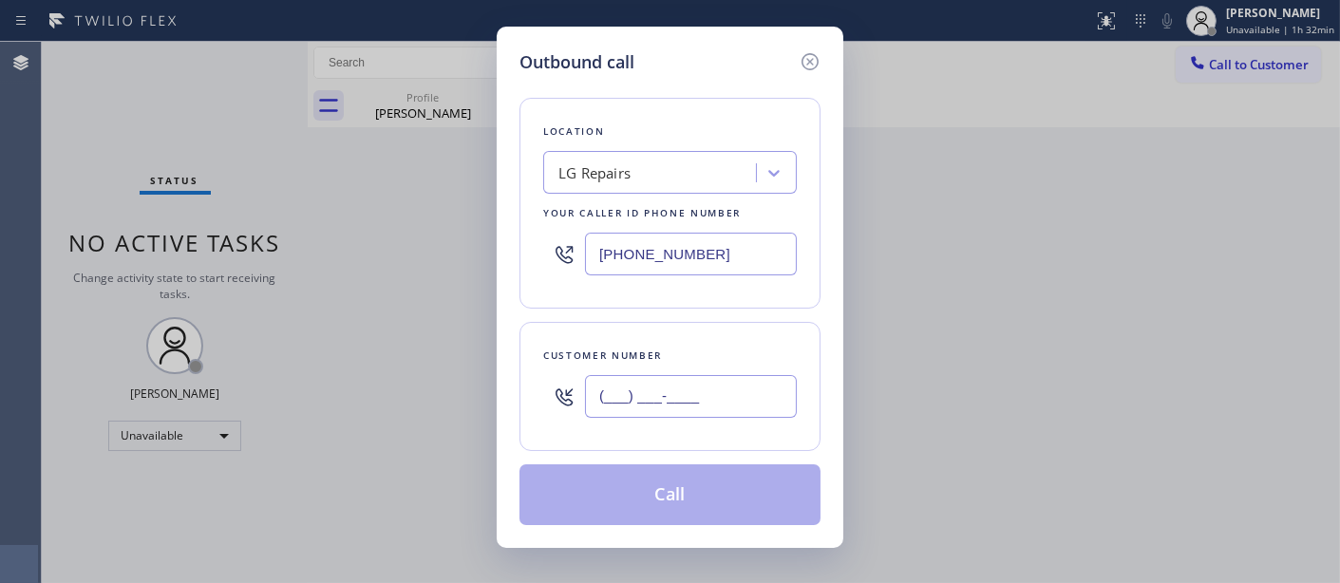
click at [735, 378] on input "(___) ___-____" at bounding box center [691, 396] width 212 height 43
paste input "323) 229-2269"
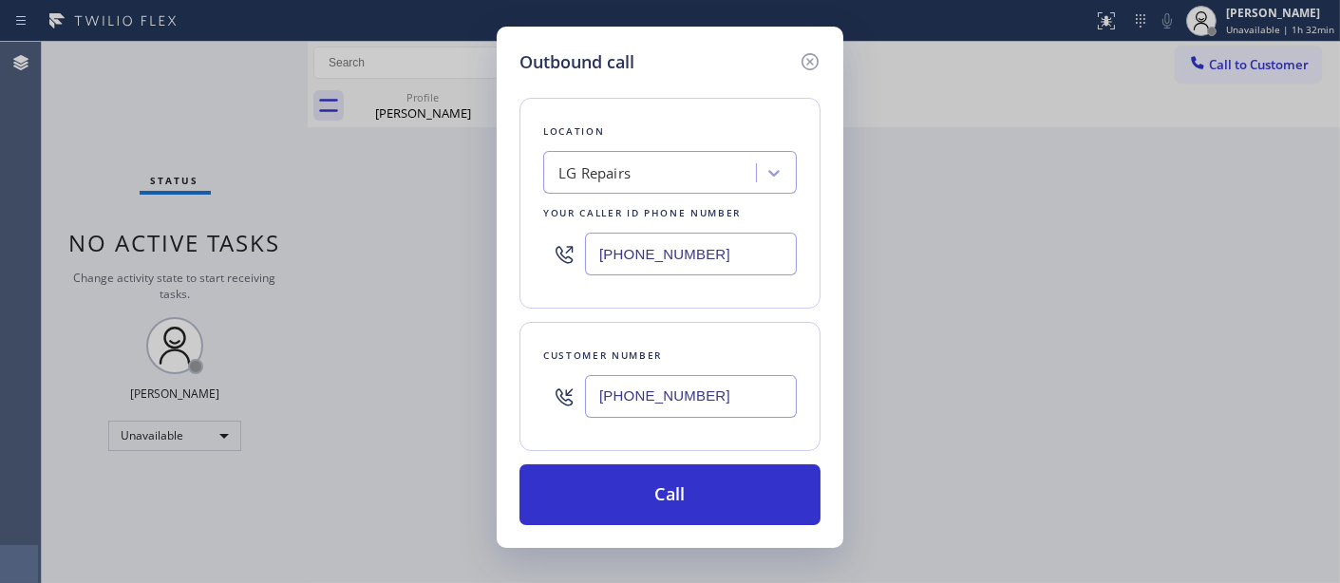
drag, startPoint x: 719, startPoint y: 403, endPoint x: 582, endPoint y: 338, distance: 151.2
click at [564, 404] on div "(323) 229-2269" at bounding box center [670, 397] width 254 height 62
paste input "858) 354-6744"
type input "(858) 354-6744"
drag, startPoint x: 707, startPoint y: 256, endPoint x: 516, endPoint y: 256, distance: 191.8
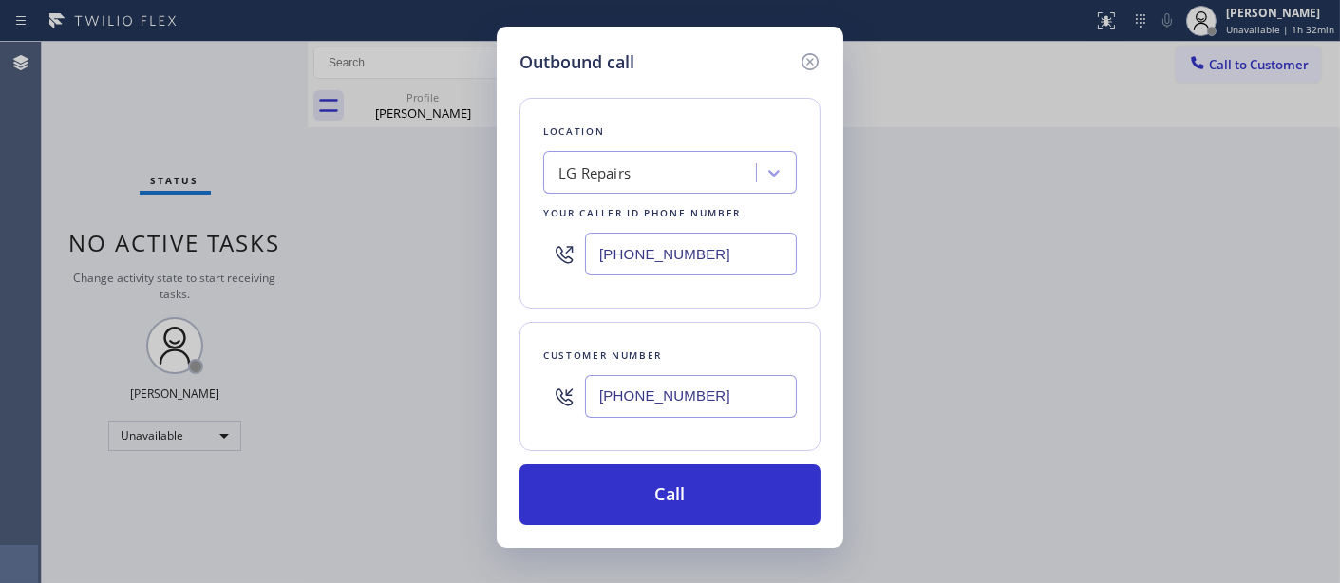
click at [519, 256] on div "Location LG Repairs Your caller id phone number (877) 748-5179" at bounding box center [669, 203] width 301 height 211
paste input "44) 899-7462"
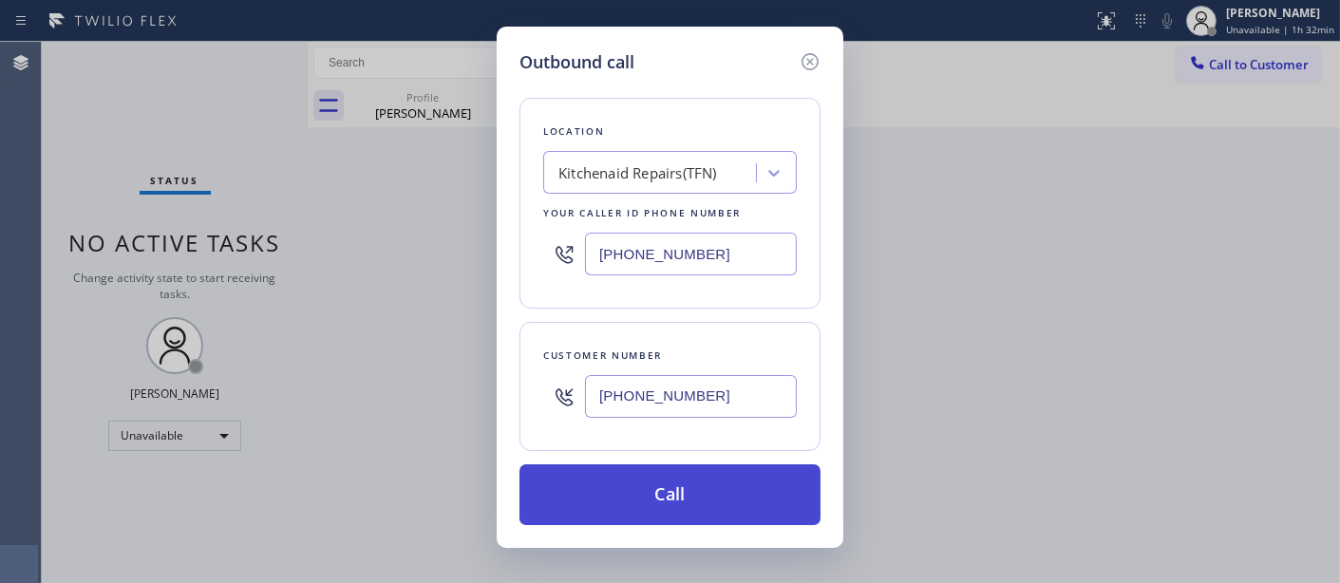
type input "(844) 899-7462"
click at [725, 505] on button "Call" at bounding box center [669, 494] width 301 height 61
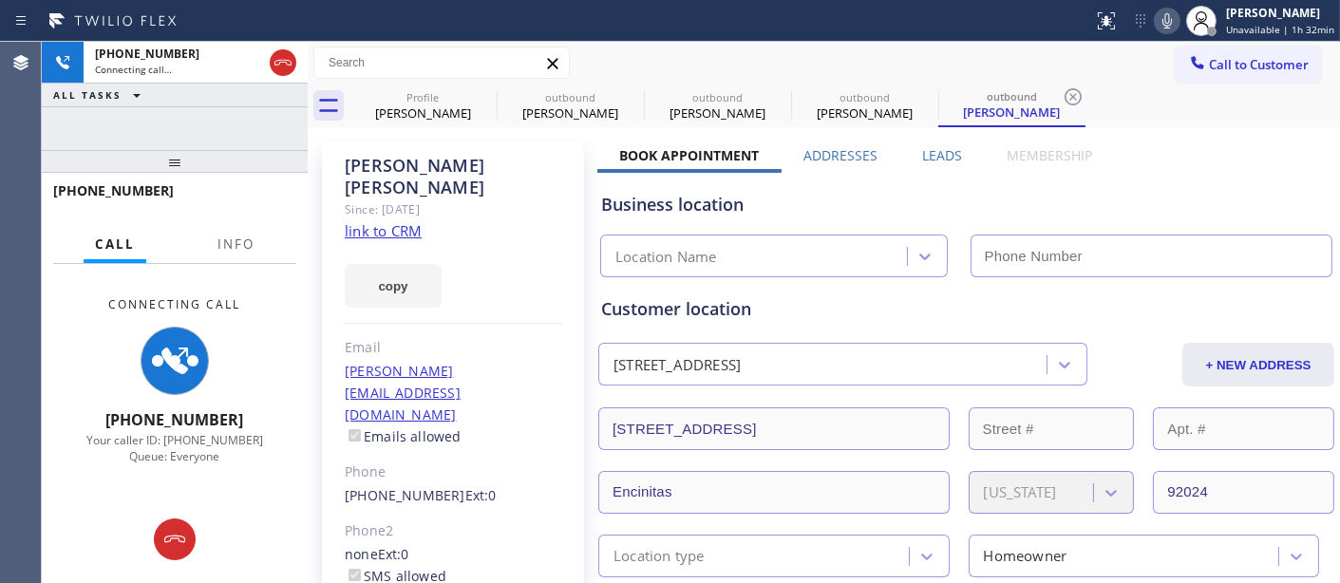
click at [1166, 16] on icon at bounding box center [1167, 20] width 23 height 23
type input "(844) 899-7462"
drag, startPoint x: 228, startPoint y: 168, endPoint x: 222, endPoint y: 125, distance: 43.1
click at [222, 126] on div "+18583546744 Connecting call… ALL TASKS ALL TASKS ACTIVE TASKS TASKS IN WRAP UP…" at bounding box center [175, 312] width 266 height 541
click at [487, 98] on icon at bounding box center [484, 96] width 23 height 23
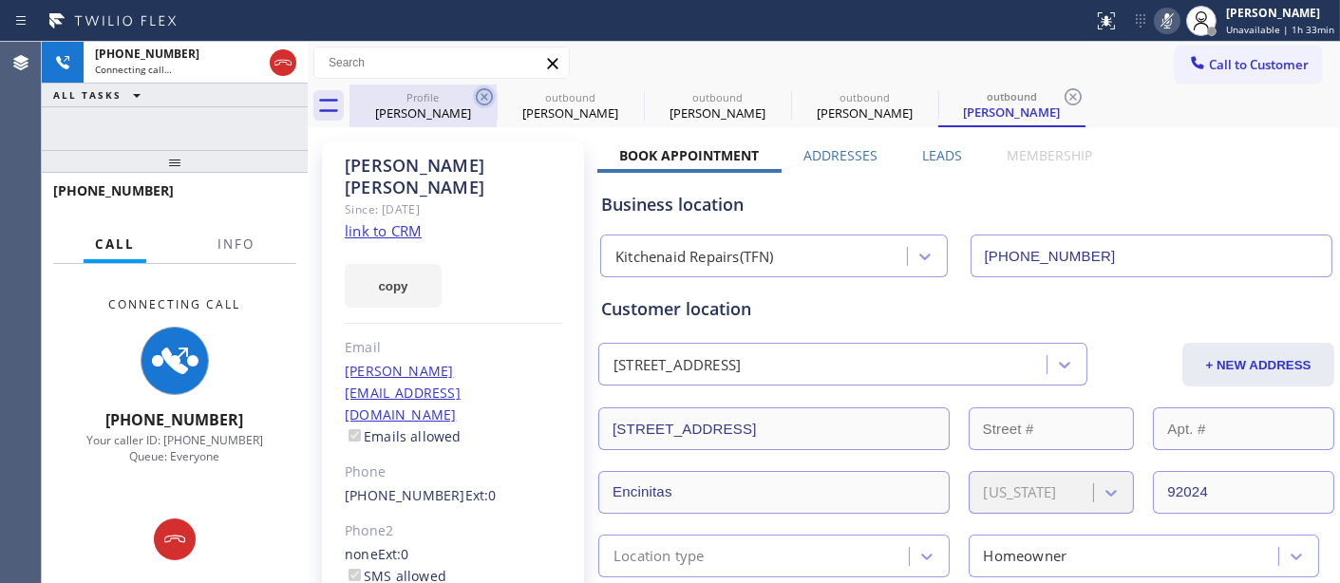
type input "(425) 215-0665"
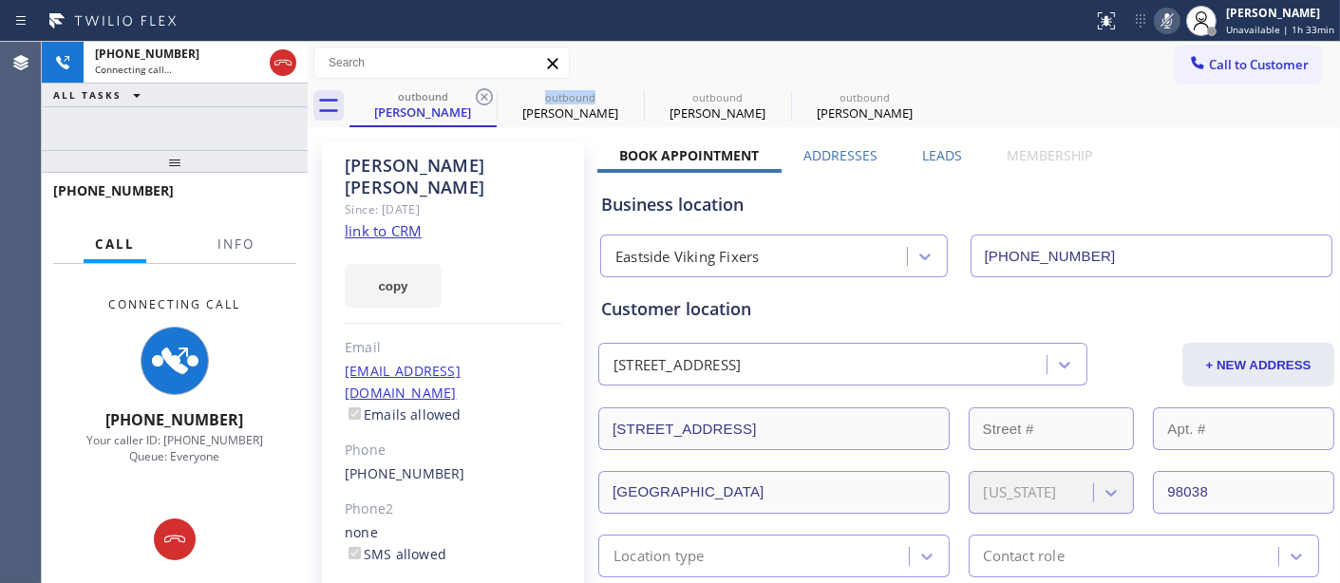
click at [487, 98] on icon at bounding box center [484, 96] width 23 height 23
type input "(877) 748-5179"
click at [487, 98] on icon at bounding box center [484, 96] width 23 height 23
type input "(844) 899-7462"
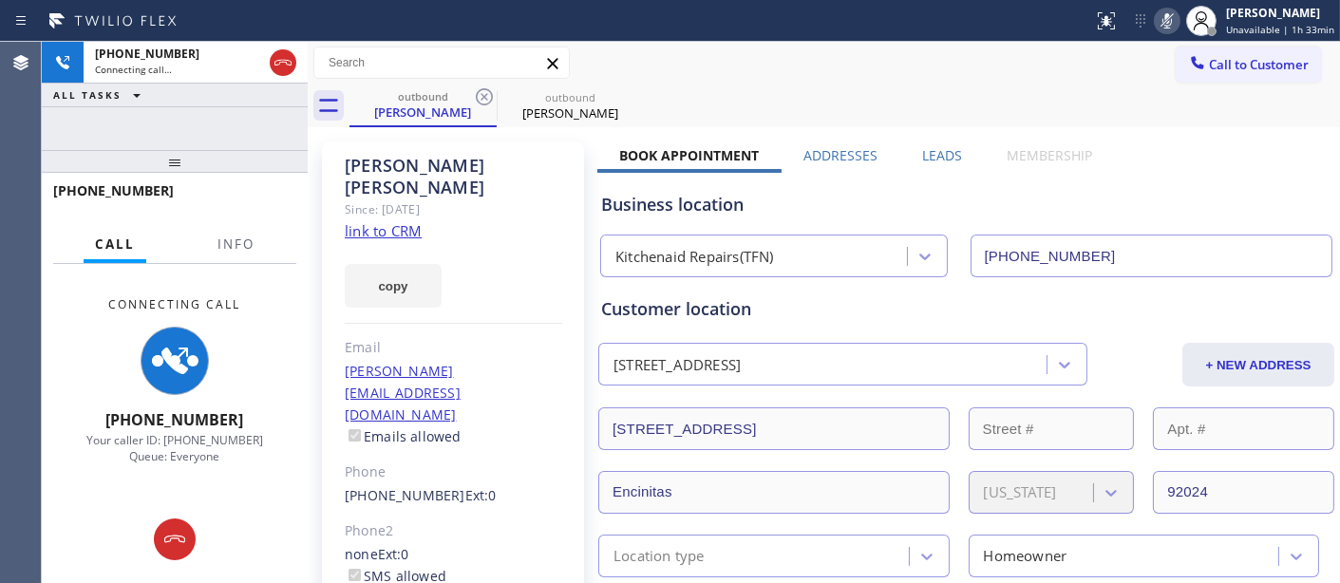
click at [1043, 80] on div "Call to Customer Outbound call Location Kitchenaid Repairs(TFN) Your caller id …" at bounding box center [824, 63] width 1032 height 43
click at [287, 61] on icon at bounding box center [283, 62] width 23 height 23
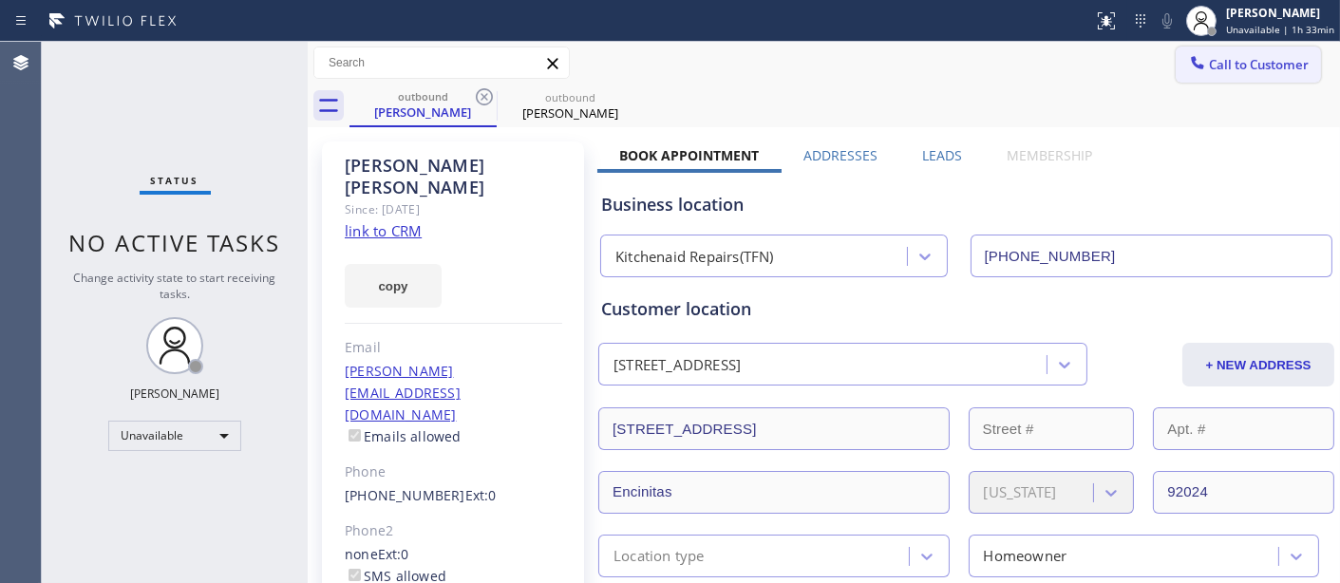
click at [1206, 48] on button "Call to Customer" at bounding box center [1247, 65] width 145 height 36
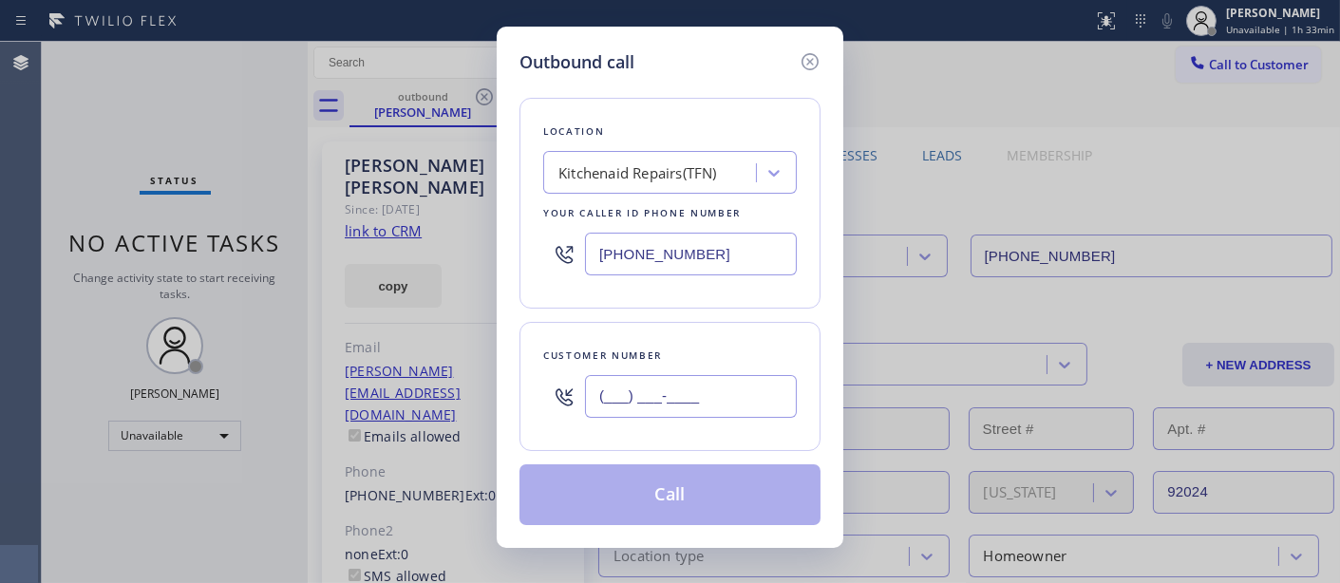
click at [696, 394] on input "(___) ___-____" at bounding box center [691, 396] width 212 height 43
paste input "646) 363-9774"
type input "(646) 363-9774"
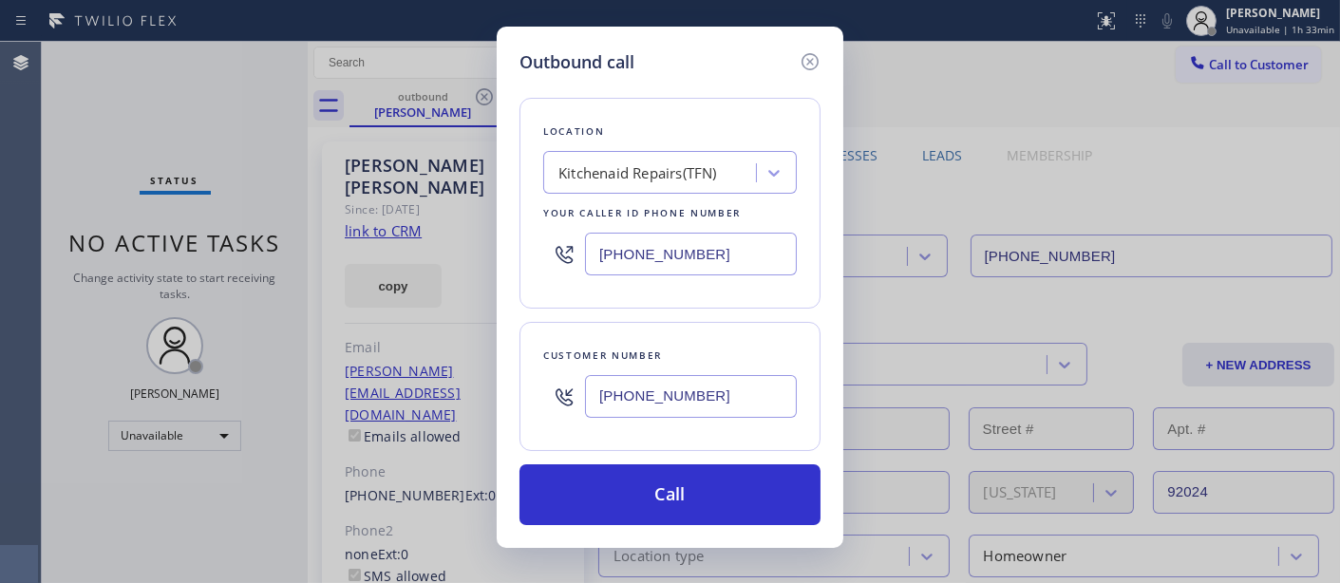
drag, startPoint x: 703, startPoint y: 257, endPoint x: 517, endPoint y: 318, distance: 195.8
click at [409, 256] on div "Outbound call Location Kitchenaid Repairs(TFN) Your caller id phone number (844…" at bounding box center [670, 291] width 1340 height 583
paste input "55) 731-495"
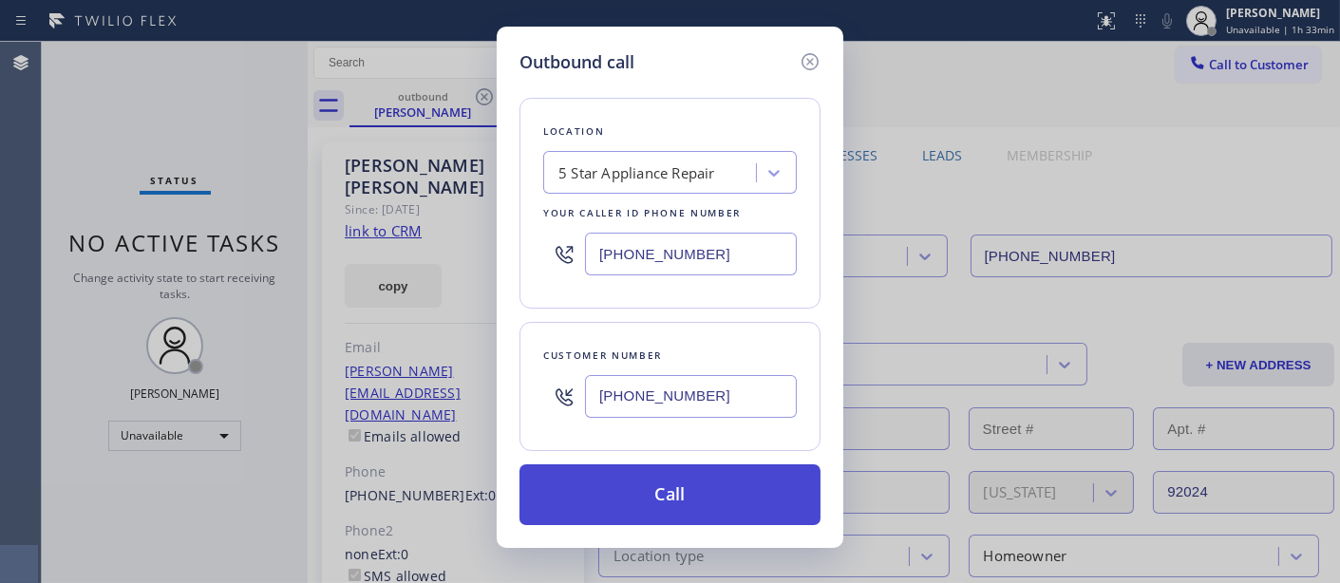
type input "[PHONE_NUMBER]"
click at [710, 489] on button "Call" at bounding box center [669, 494] width 301 height 61
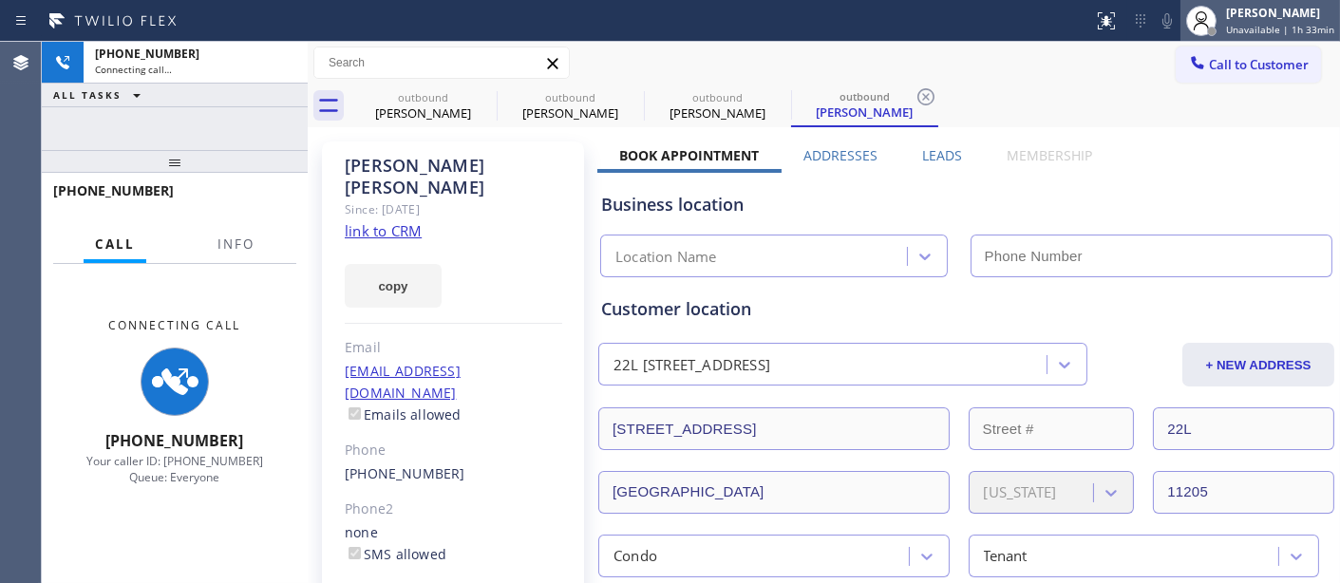
type input "[PHONE_NUMBER]"
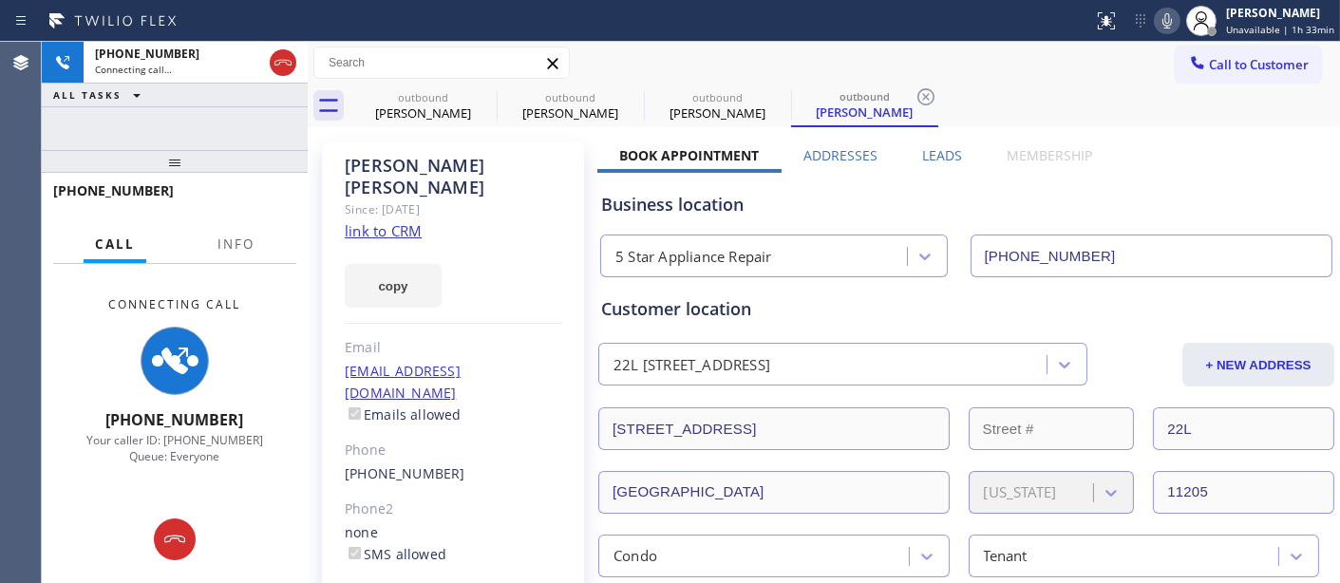
click at [1171, 23] on icon at bounding box center [1167, 20] width 23 height 23
drag, startPoint x: 185, startPoint y: 158, endPoint x: 329, endPoint y: 23, distance: 197.5
click at [230, 68] on div "+16463639774 Connecting call… ALL TASKS ALL TASKS ACTIVE TASKS TASKS IN WRAP UP…" at bounding box center [175, 312] width 266 height 541
click at [0, 0] on icon at bounding box center [0, 0] width 0 height 0
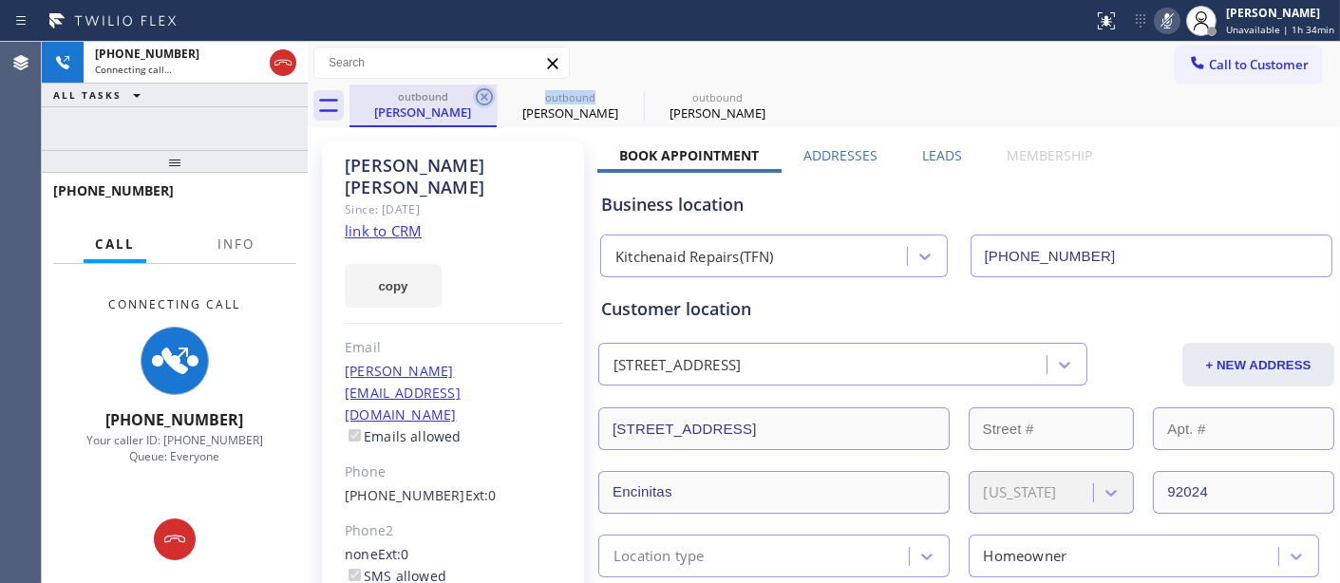
click at [484, 91] on icon at bounding box center [484, 96] width 23 height 23
type input "[PHONE_NUMBER]"
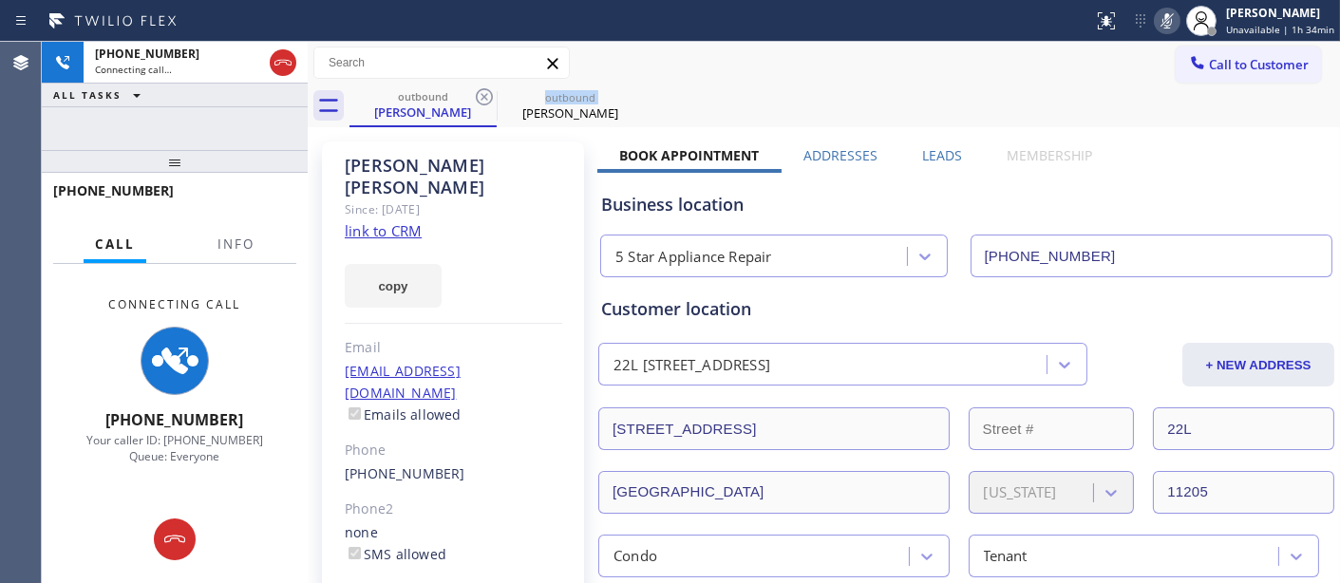
click at [484, 91] on icon at bounding box center [484, 96] width 23 height 23
drag, startPoint x: 687, startPoint y: 86, endPoint x: 592, endPoint y: 78, distance: 96.3
click at [688, 86] on div "outbound Alicia Morgan" at bounding box center [844, 106] width 990 height 43
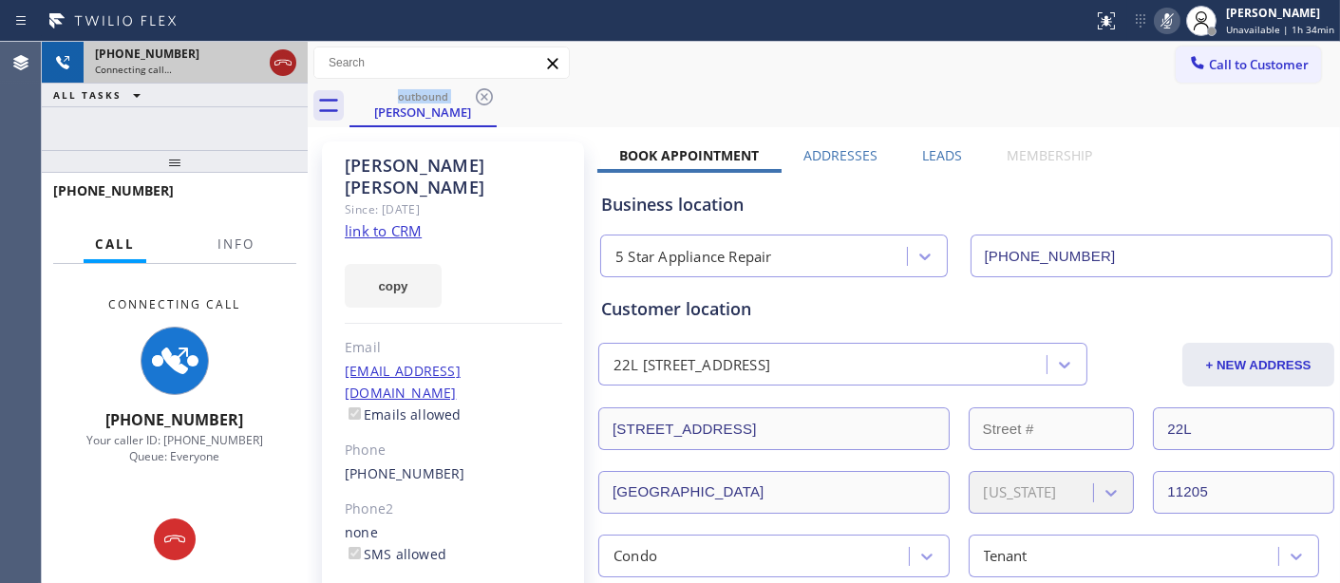
click at [281, 60] on icon at bounding box center [282, 63] width 17 height 6
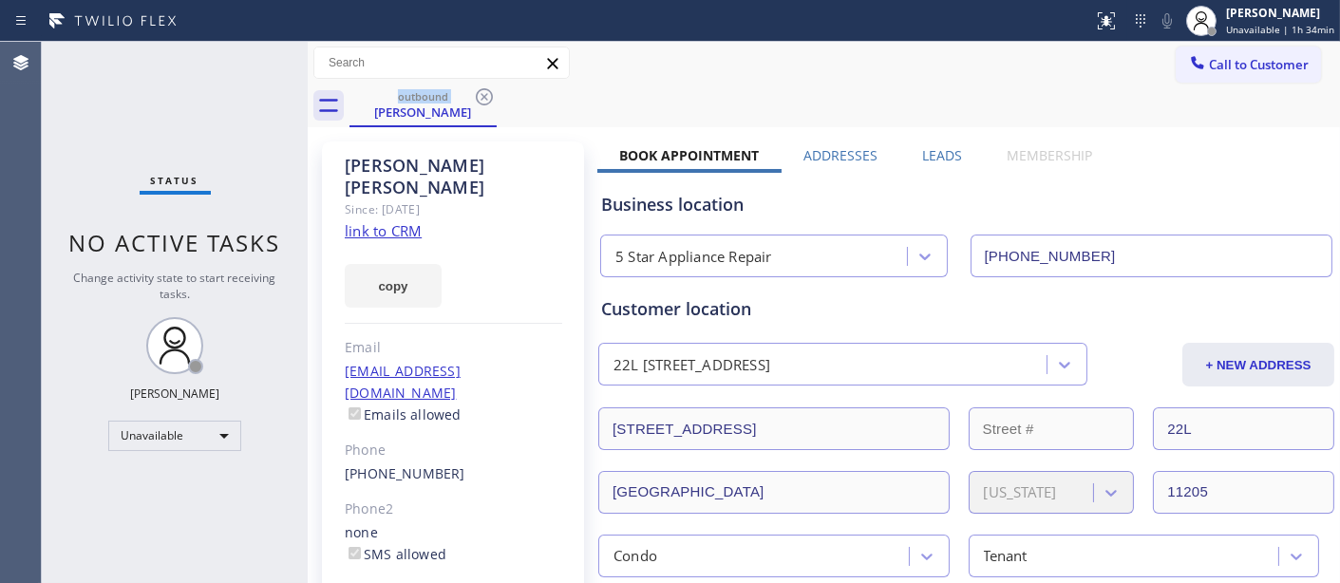
click at [1253, 85] on div "outbound Alicia Morgan" at bounding box center [844, 106] width 990 height 43
click at [1244, 63] on span "Call to Customer" at bounding box center [1259, 64] width 100 height 17
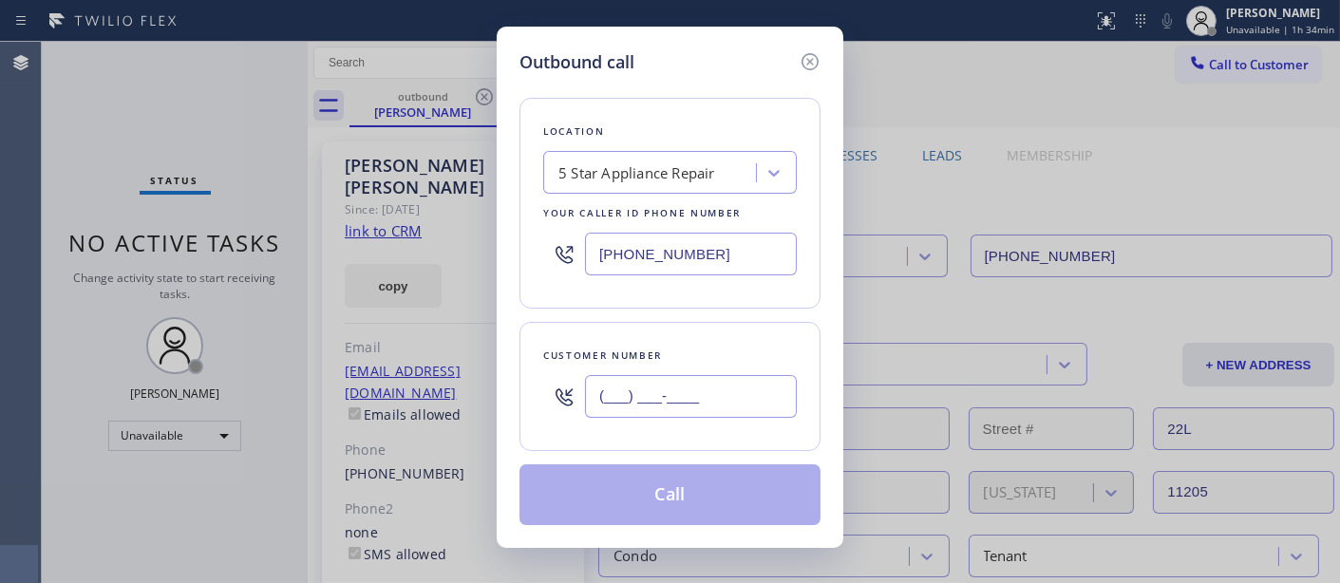
drag, startPoint x: 641, startPoint y: 406, endPoint x: 935, endPoint y: 55, distance: 458.3
click at [642, 406] on input "(___) ___-____" at bounding box center [691, 396] width 212 height 43
paste input "408) 718-2545"
type input "(408) 718-2545"
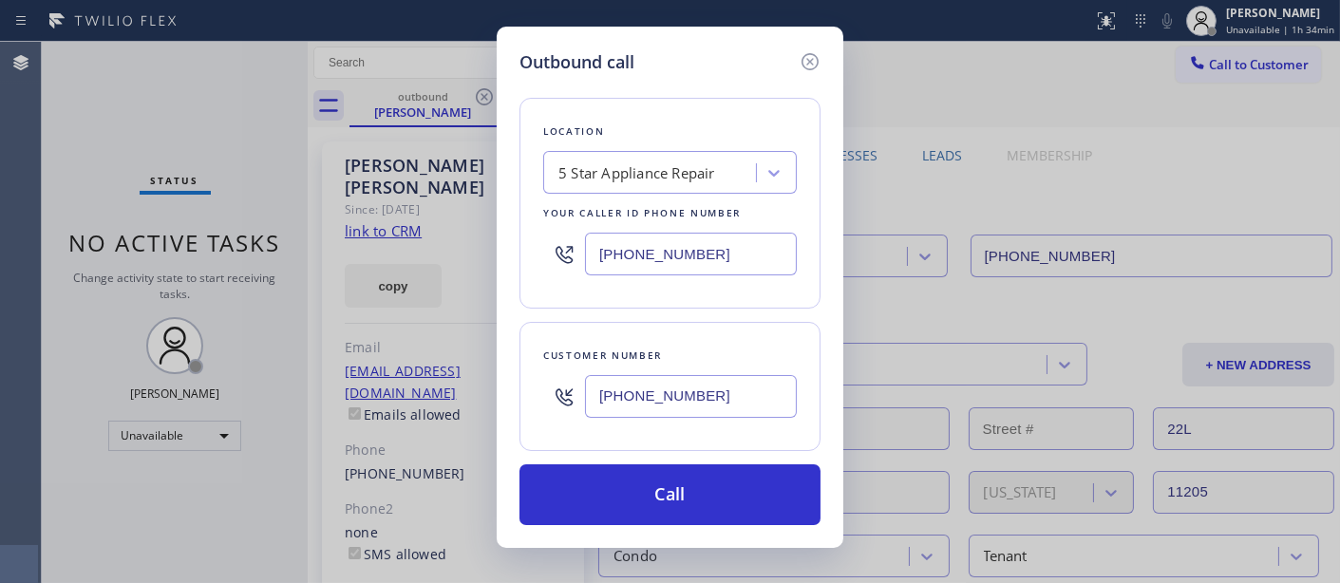
drag, startPoint x: 743, startPoint y: 258, endPoint x: 435, endPoint y: 254, distance: 307.7
click at [435, 254] on div "Outbound call Location 5 Star Appliance Repair Your caller id phone number (855…" at bounding box center [670, 291] width 1340 height 583
paste input "650) 200-2355"
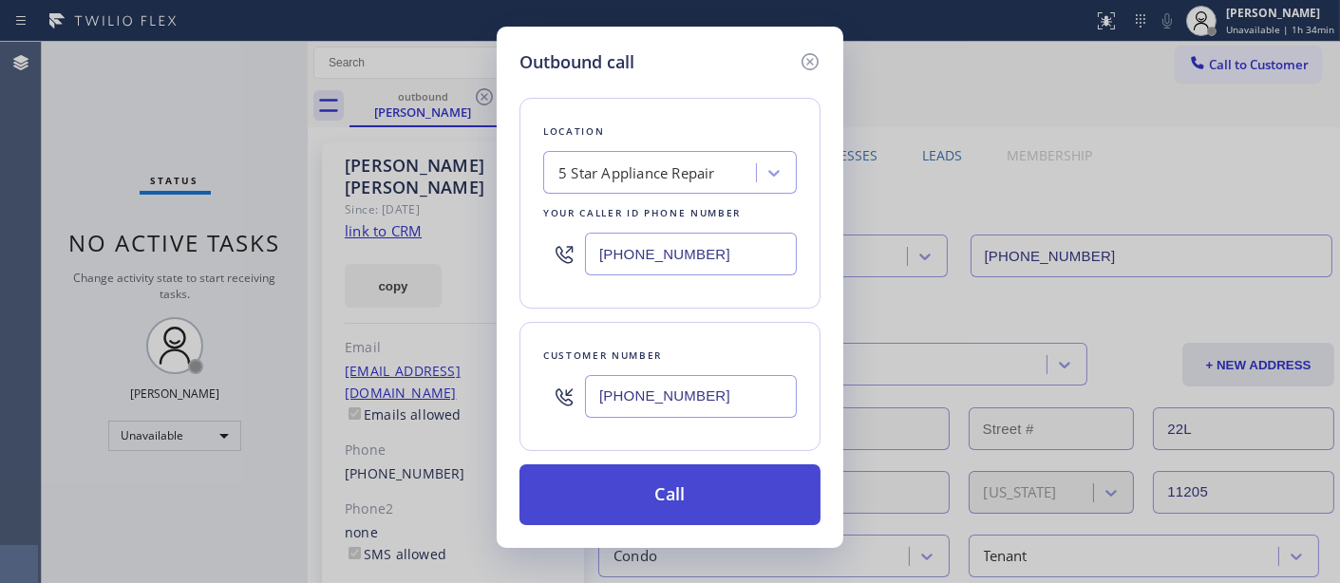
click at [747, 494] on button "Call" at bounding box center [669, 494] width 301 height 61
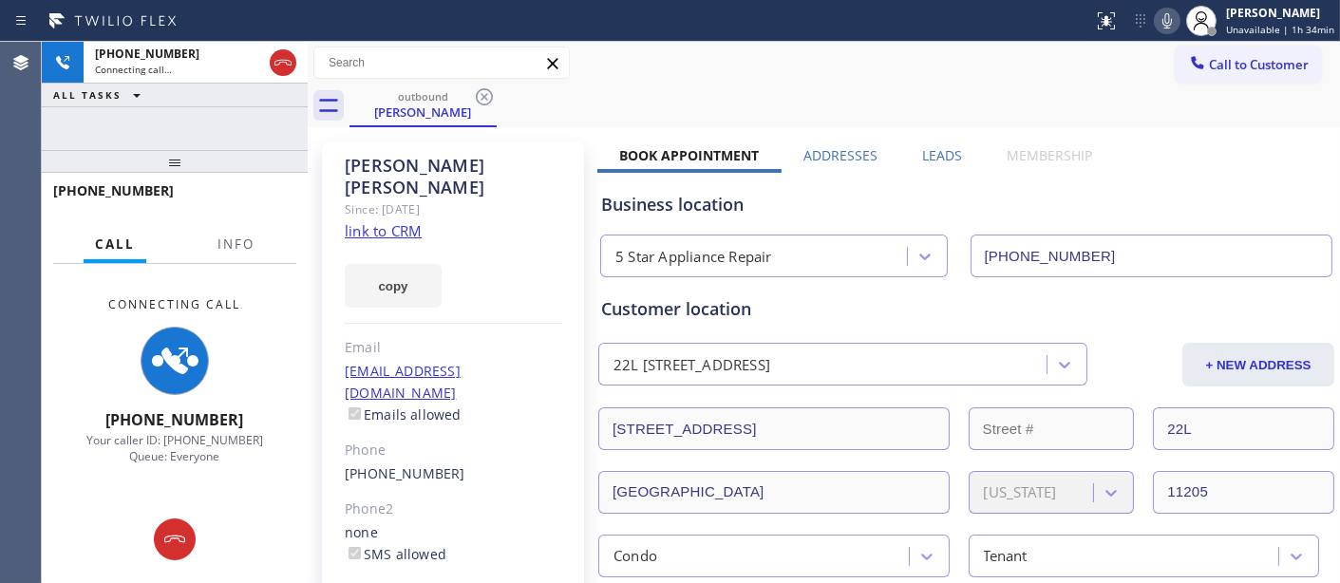
click at [1168, 14] on icon at bounding box center [1167, 20] width 23 height 23
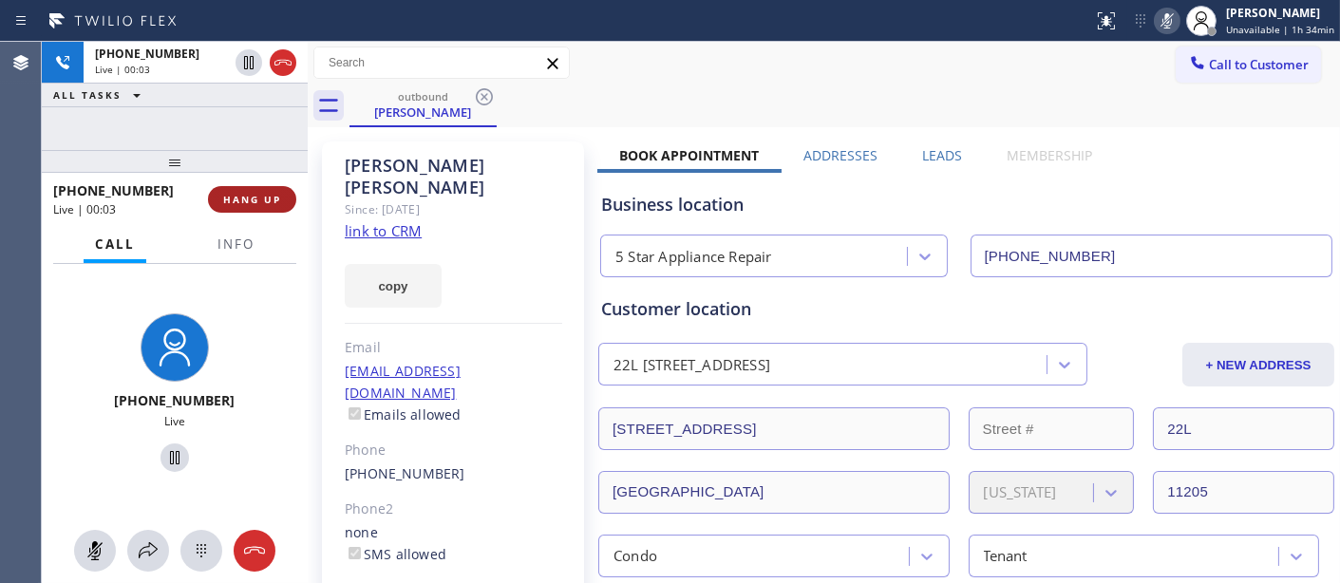
click at [244, 196] on span "HANG UP" at bounding box center [252, 199] width 58 height 13
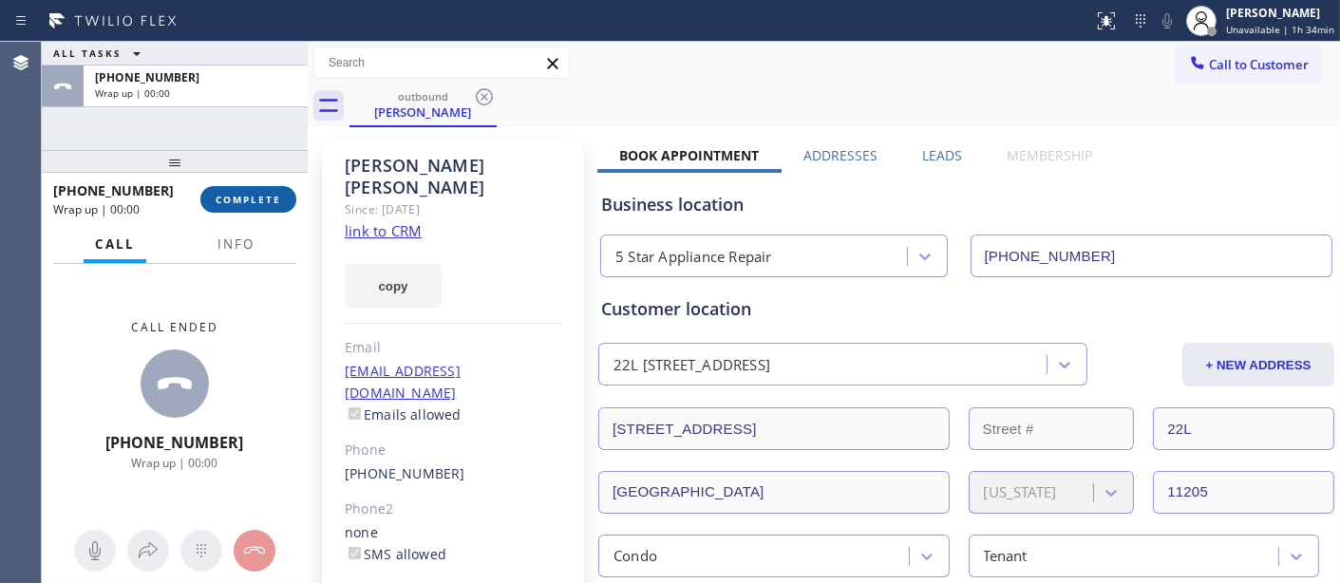
click at [244, 196] on span "COMPLETE" at bounding box center [249, 199] width 66 height 13
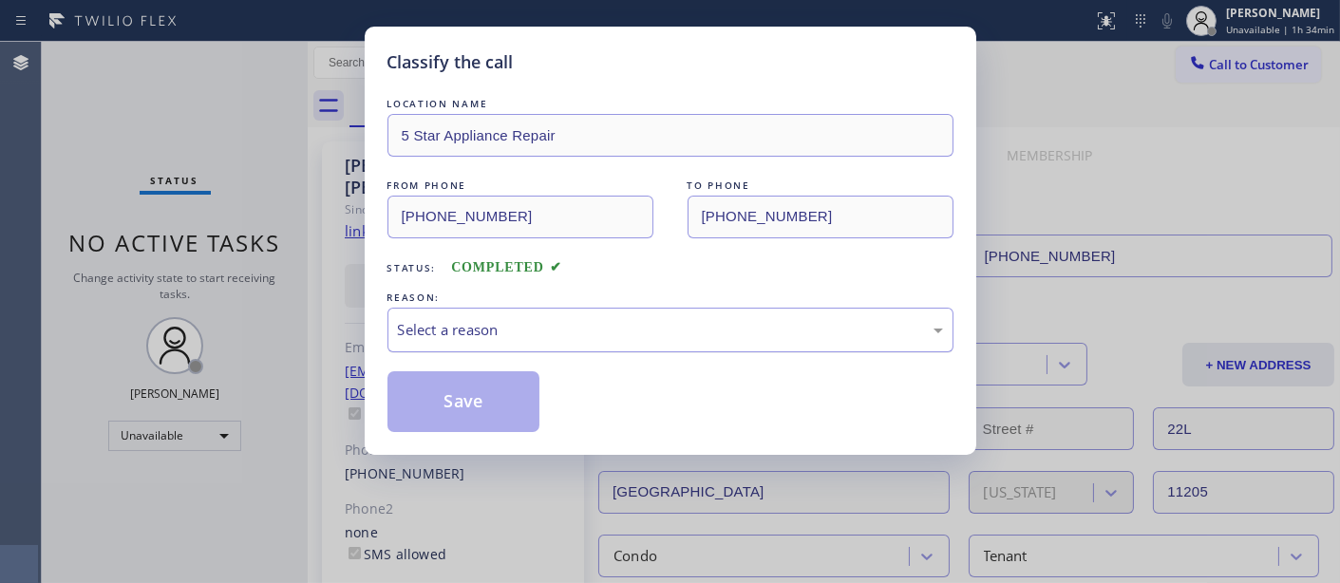
drag, startPoint x: 541, startPoint y: 367, endPoint x: 555, endPoint y: 327, distance: 42.3
click at [541, 367] on div "LOCATION NAME 5 Star Appliance Repair FROM PHONE (855) 731-4952 TO PHONE (408) …" at bounding box center [670, 263] width 566 height 338
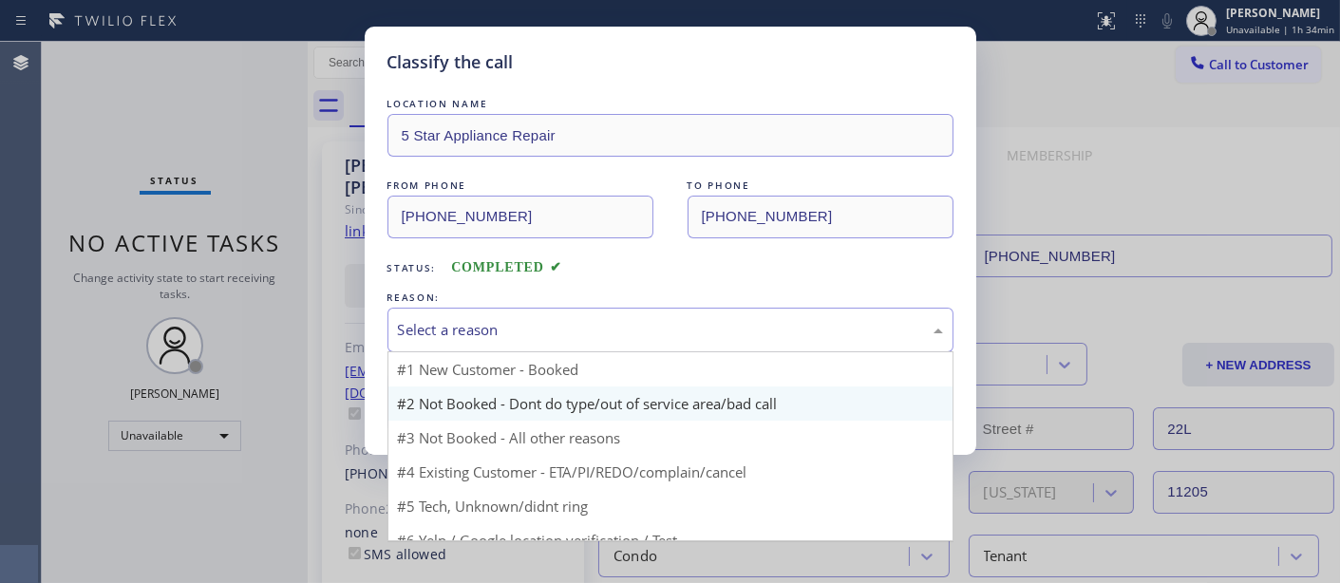
drag, startPoint x: 555, startPoint y: 327, endPoint x: 501, endPoint y: 410, distance: 99.6
click at [555, 327] on div "Select a reason" at bounding box center [670, 330] width 545 height 22
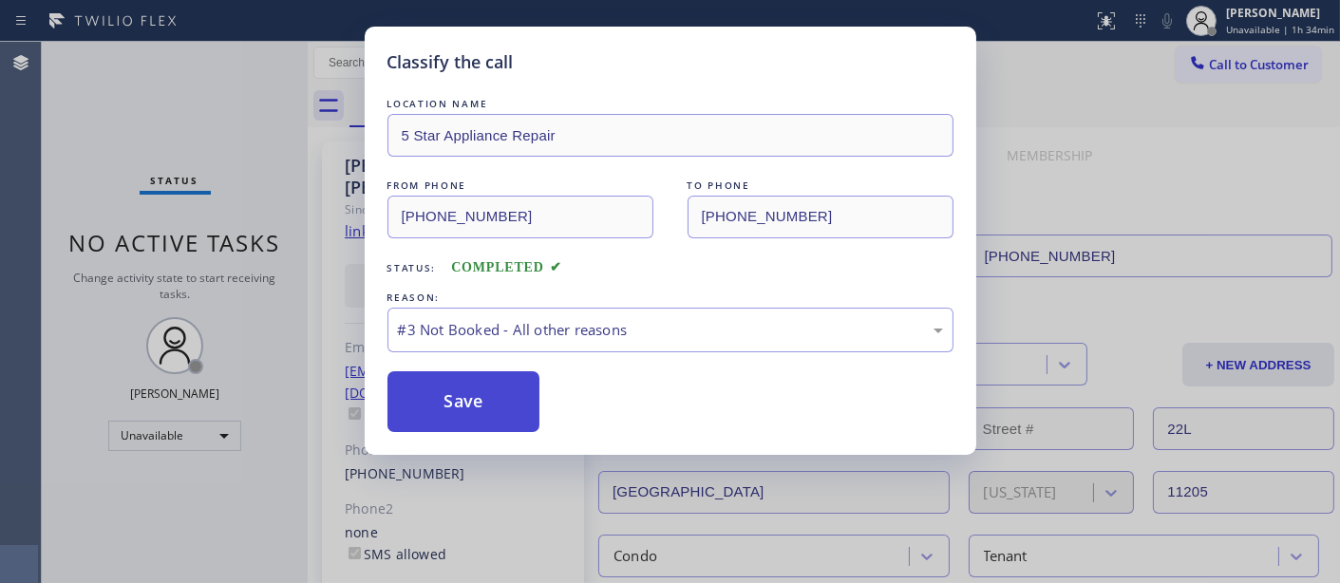
click at [485, 397] on button "Save" at bounding box center [463, 401] width 153 height 61
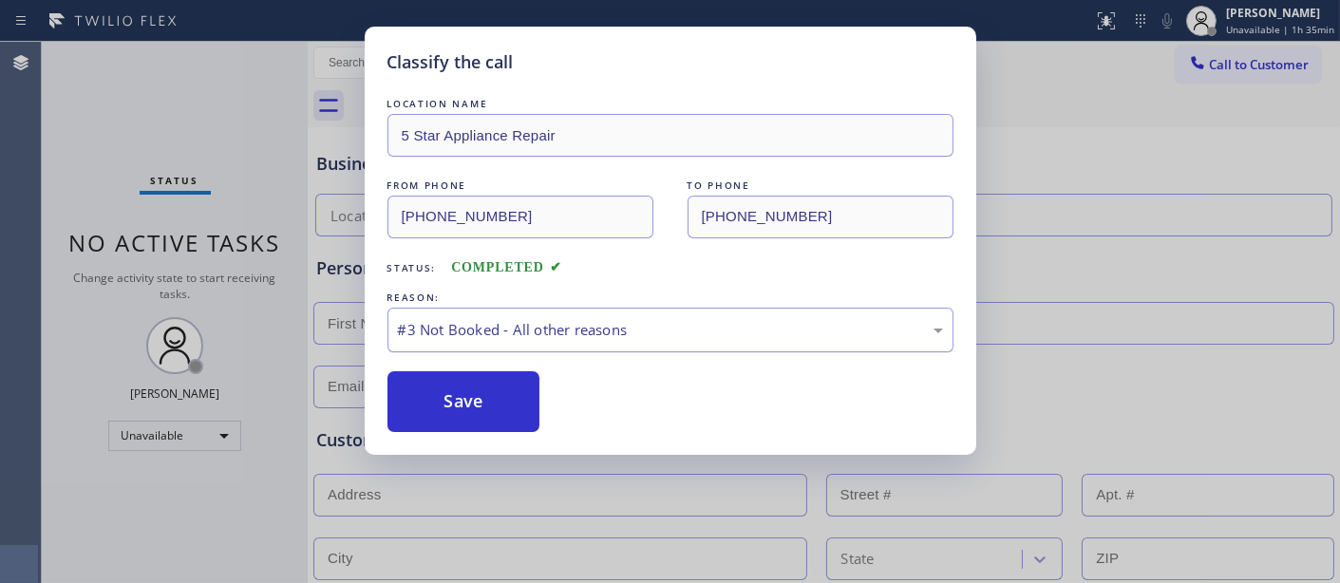
click at [634, 345] on div "#3 Not Booked - All other reasons" at bounding box center [670, 330] width 566 height 45
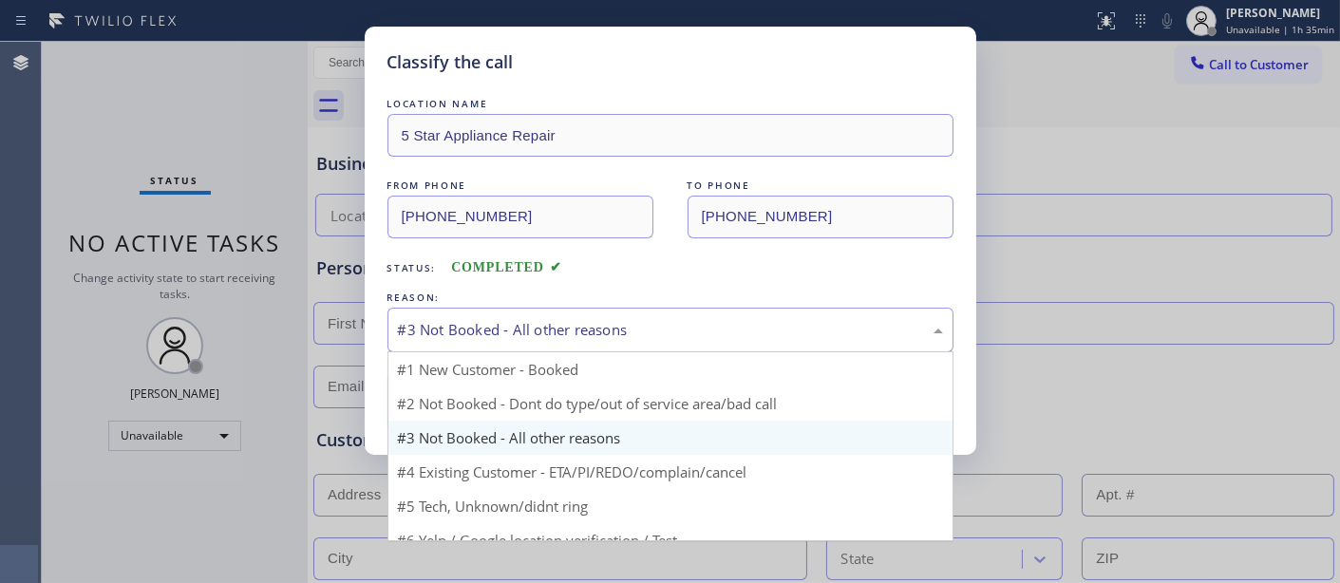
click at [564, 317] on div "#3 Not Booked - All other reasons" at bounding box center [670, 330] width 566 height 45
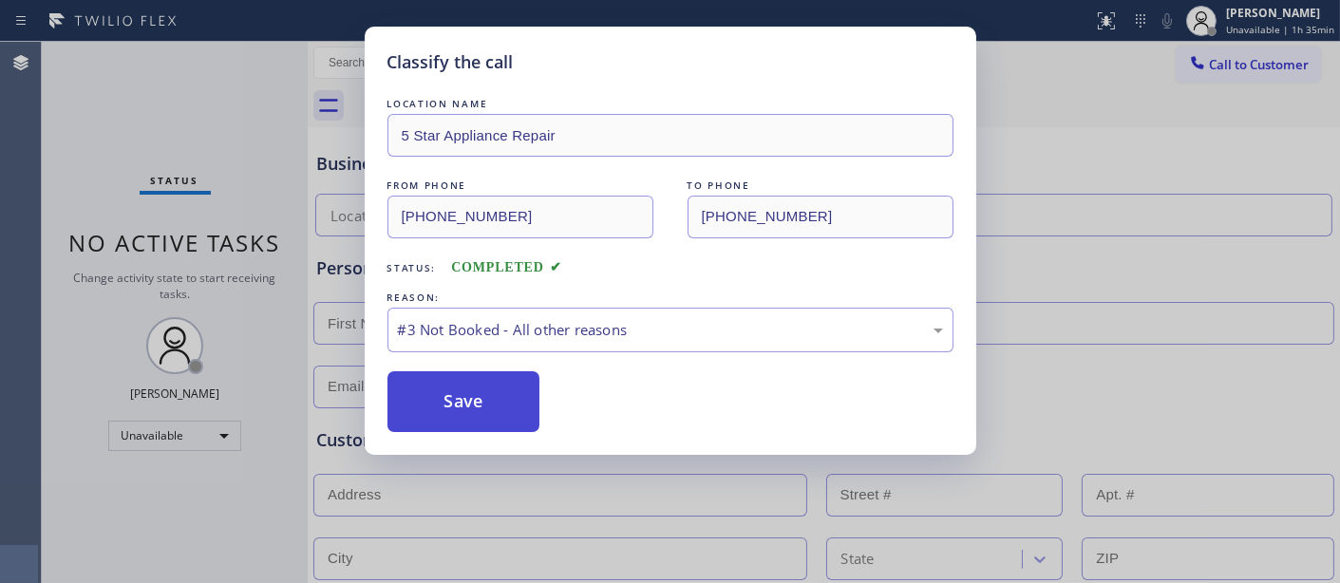
click at [498, 404] on button "Save" at bounding box center [463, 401] width 153 height 61
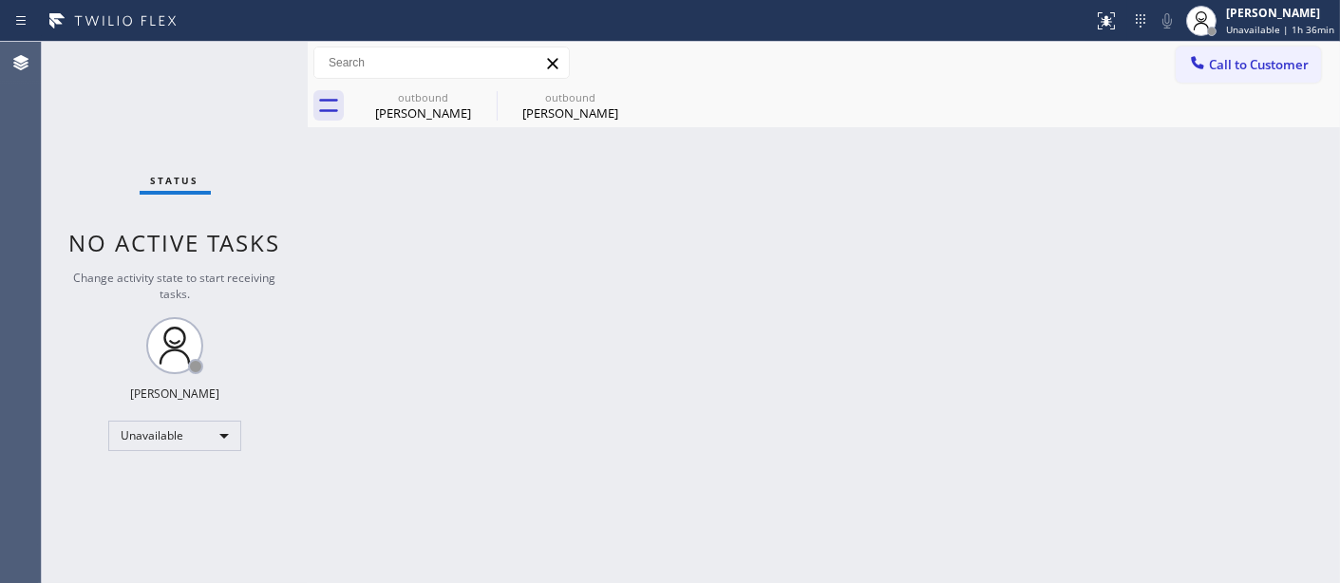
click at [1255, 59] on span "Call to Customer" at bounding box center [1259, 64] width 100 height 17
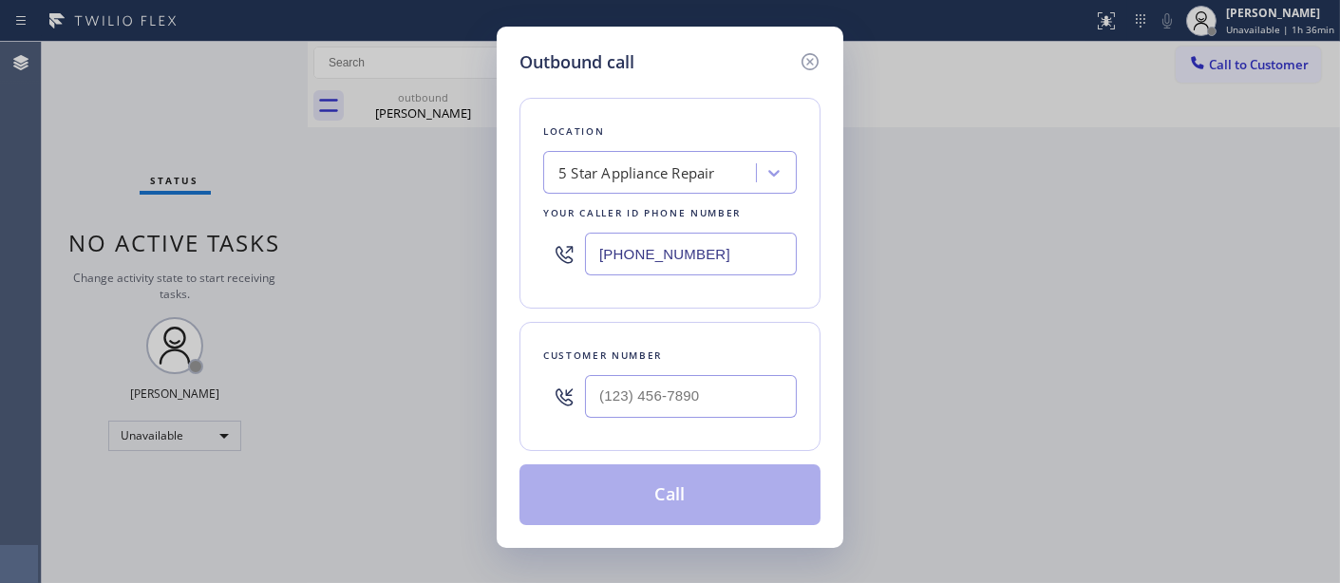
drag, startPoint x: 447, startPoint y: 270, endPoint x: 384, endPoint y: 253, distance: 65.9
click at [404, 263] on div "Outbound call Location 5 Star Appliance Repair Your caller id phone number [PHO…" at bounding box center [670, 291] width 1340 height 583
paste input "00) 568-8664"
type input "[PHONE_NUMBER]"
drag, startPoint x: 755, startPoint y: 387, endPoint x: 462, endPoint y: 387, distance: 292.5
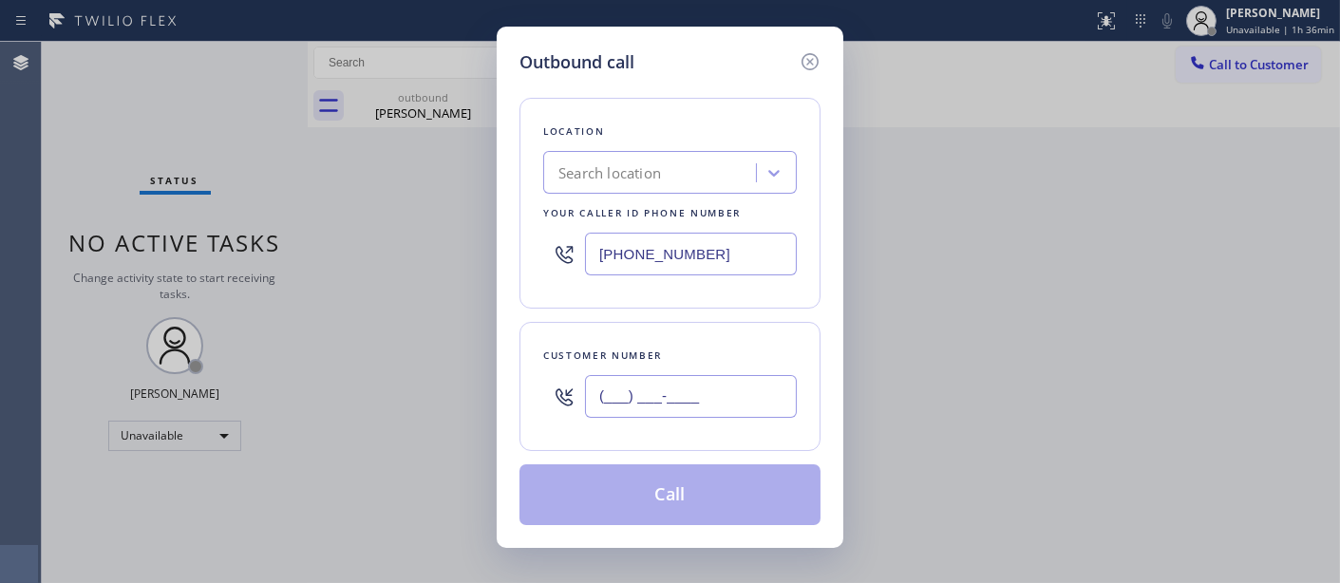
click at [454, 390] on div "Outbound call Location Search location Your caller id phone number (855) 731-49…" at bounding box center [670, 291] width 1340 height 583
paste input "858) 345-7695"
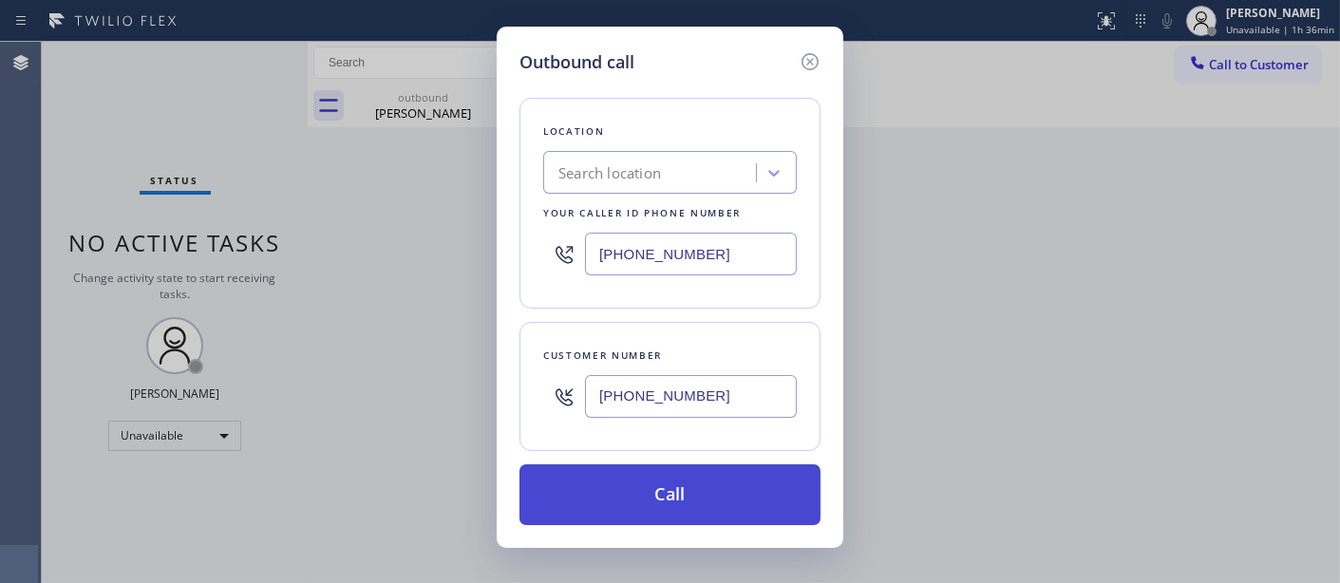
type input "[PHONE_NUMBER]"
click at [696, 495] on button "Call" at bounding box center [669, 494] width 301 height 61
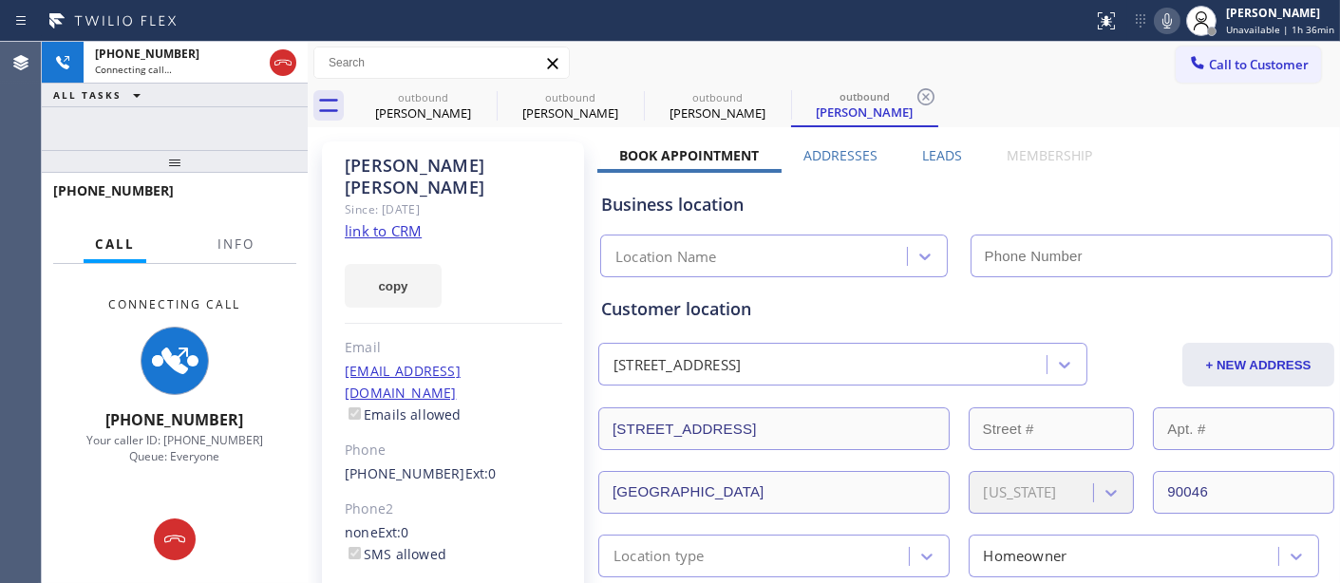
type input "[PHONE_NUMBER]"
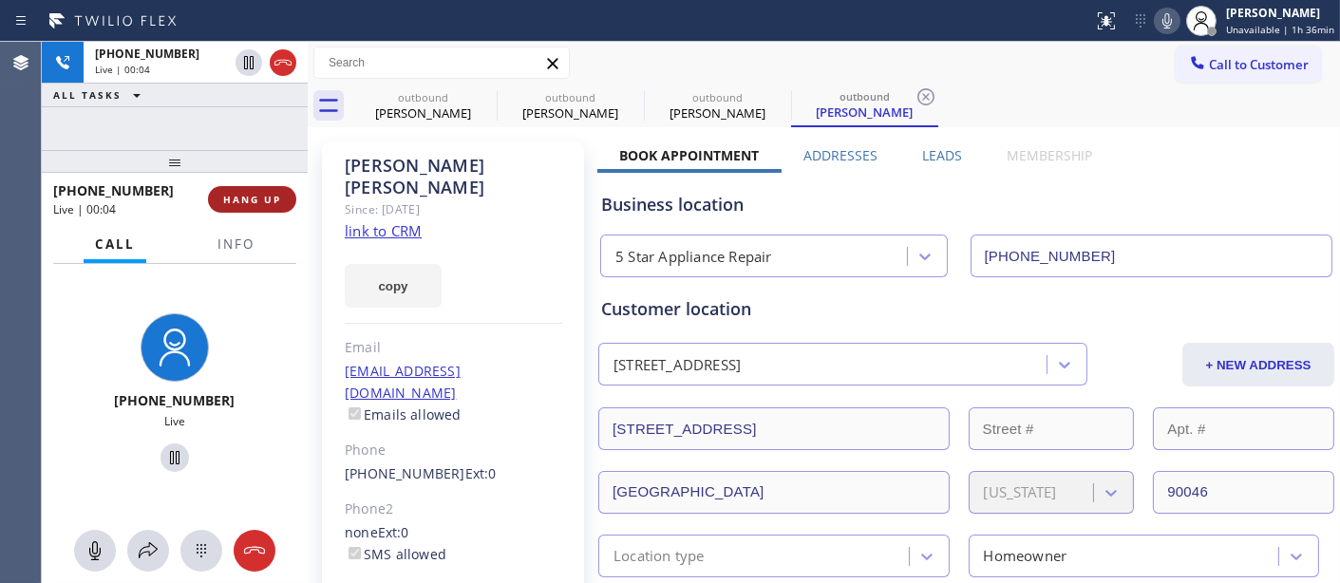
click at [269, 196] on span "HANG UP" at bounding box center [252, 199] width 58 height 13
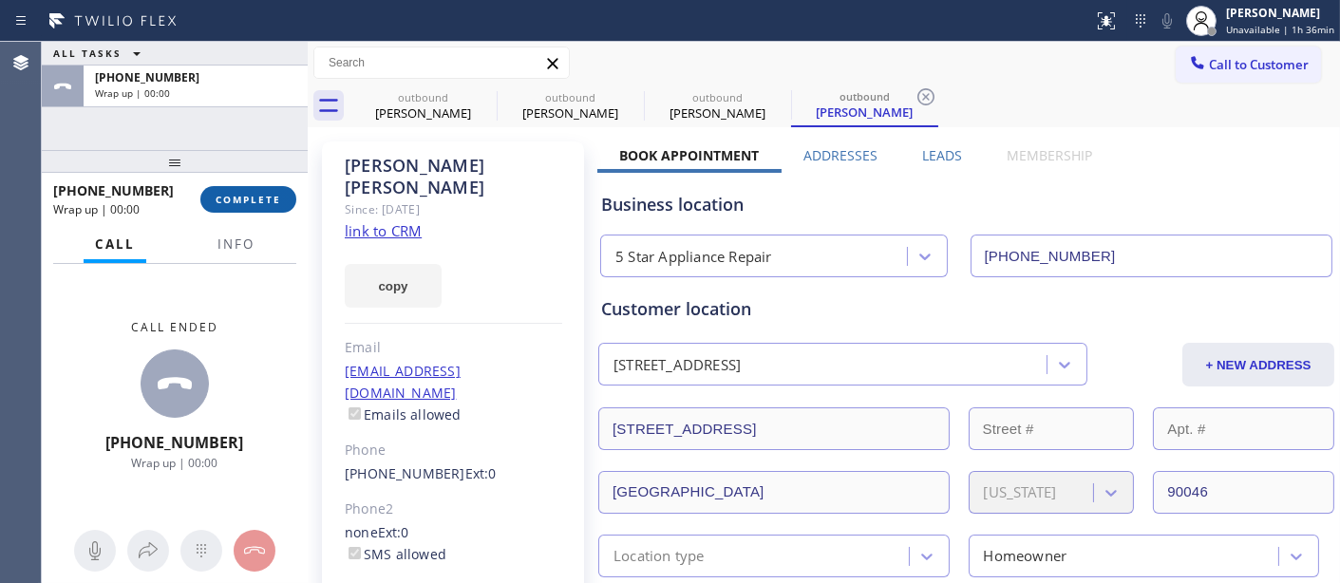
click at [270, 210] on button "COMPLETE" at bounding box center [248, 199] width 96 height 27
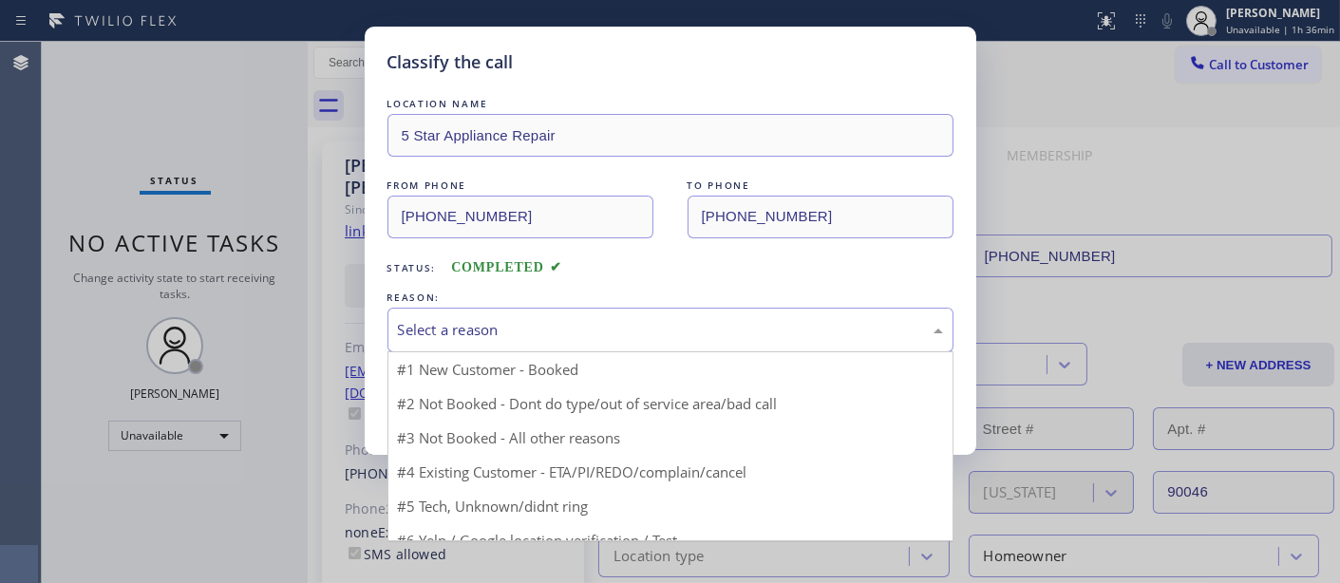
click at [574, 310] on div "Select a reason" at bounding box center [670, 330] width 566 height 45
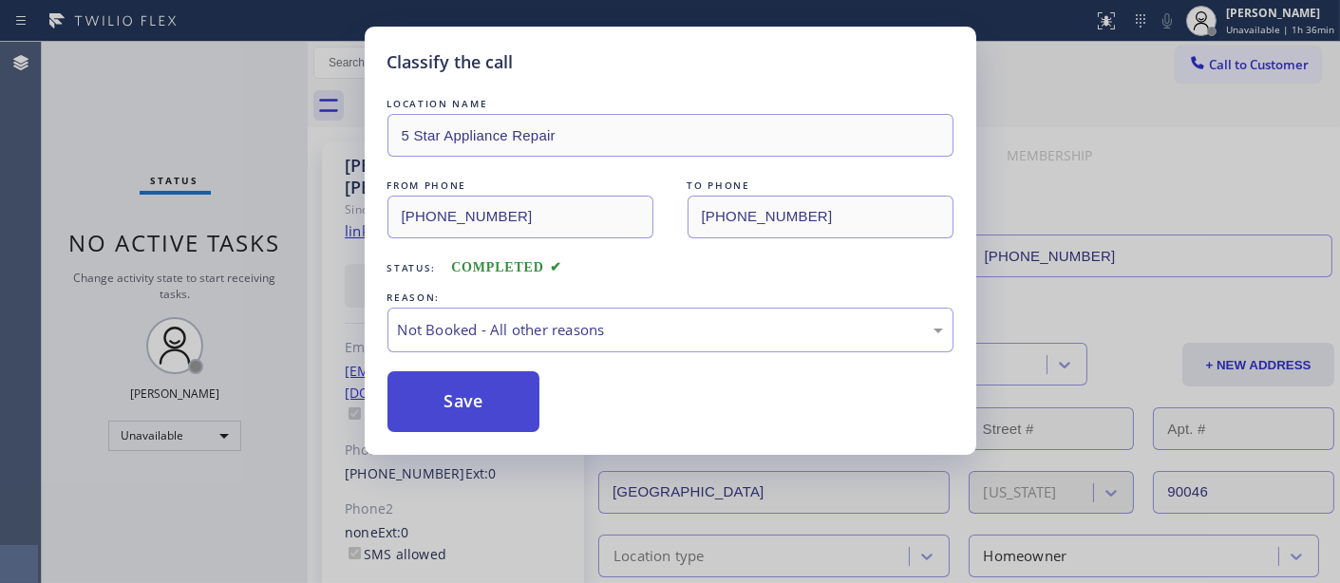
click at [534, 391] on button "Save" at bounding box center [463, 401] width 153 height 61
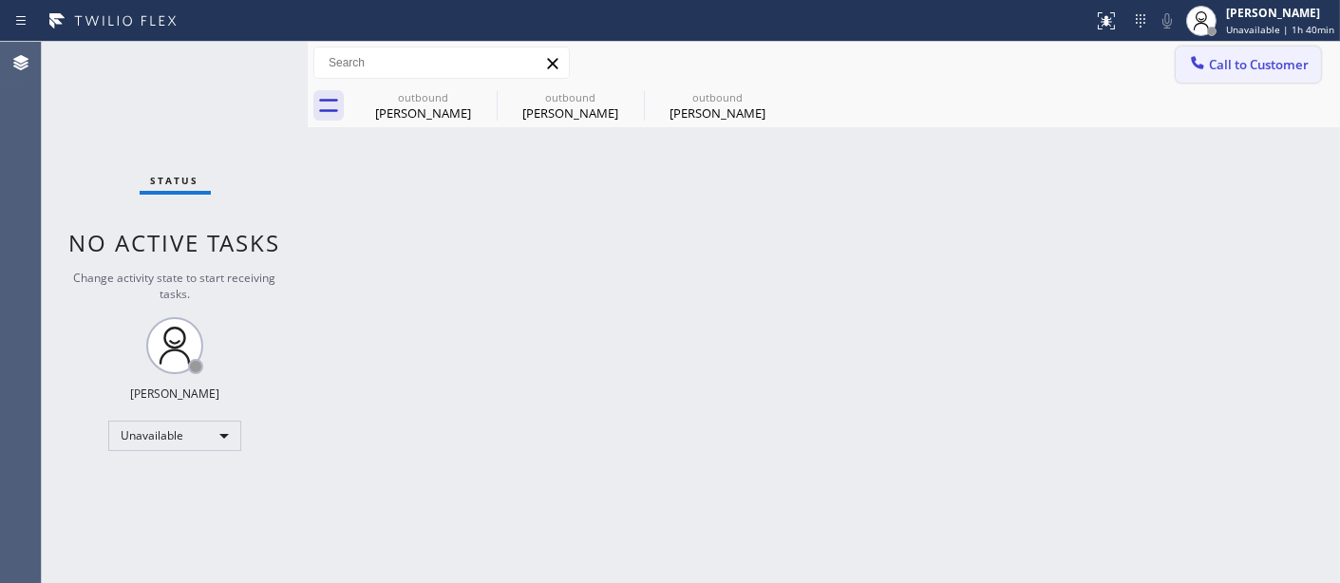
click at [1208, 51] on button "Call to Customer" at bounding box center [1247, 65] width 145 height 36
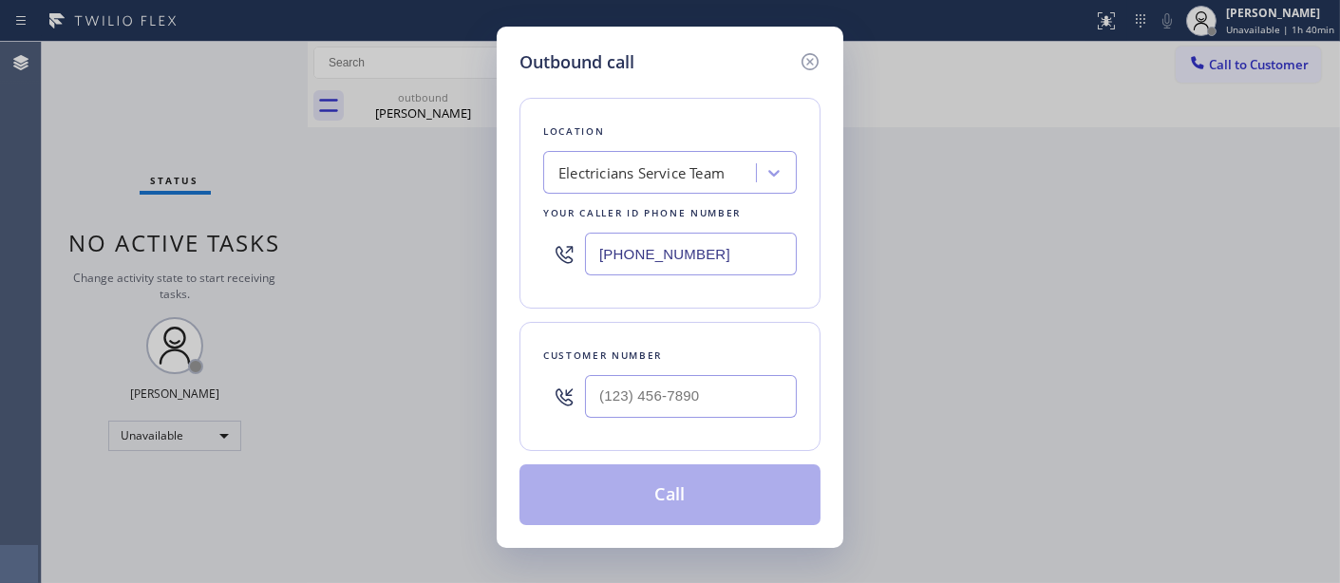
drag, startPoint x: 717, startPoint y: 258, endPoint x: 405, endPoint y: 249, distance: 311.6
click at [405, 258] on div "Outbound call Location Electricians Service Team Your caller id phone number [P…" at bounding box center [670, 291] width 1340 height 583
paste input "text"
drag, startPoint x: 684, startPoint y: 283, endPoint x: 539, endPoint y: 244, distance: 149.5
click at [545, 283] on div "[PHONE_NUMBER]" at bounding box center [670, 254] width 254 height 62
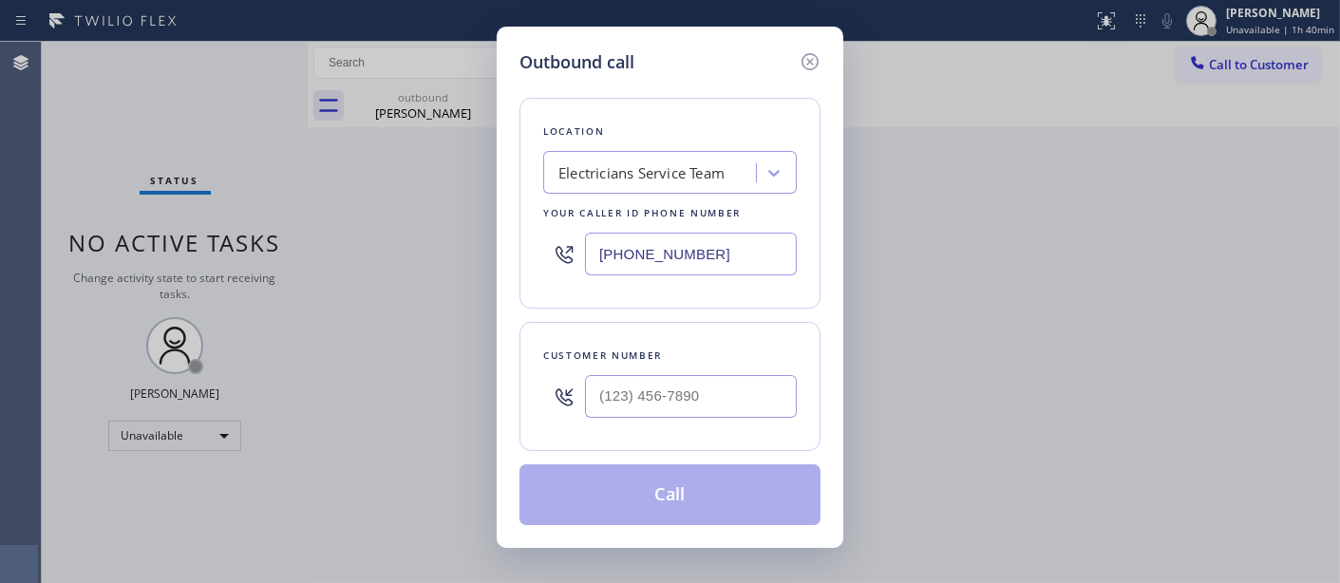
paste input "text"
type input "[PHONE_NUMBER]"
drag, startPoint x: 724, startPoint y: 384, endPoint x: 461, endPoint y: 406, distance: 264.0
click at [465, 408] on div "Outbound call Location Electricians Service Team Your caller id phone number [P…" at bounding box center [670, 291] width 1340 height 583
paste input "858) 345-7695"
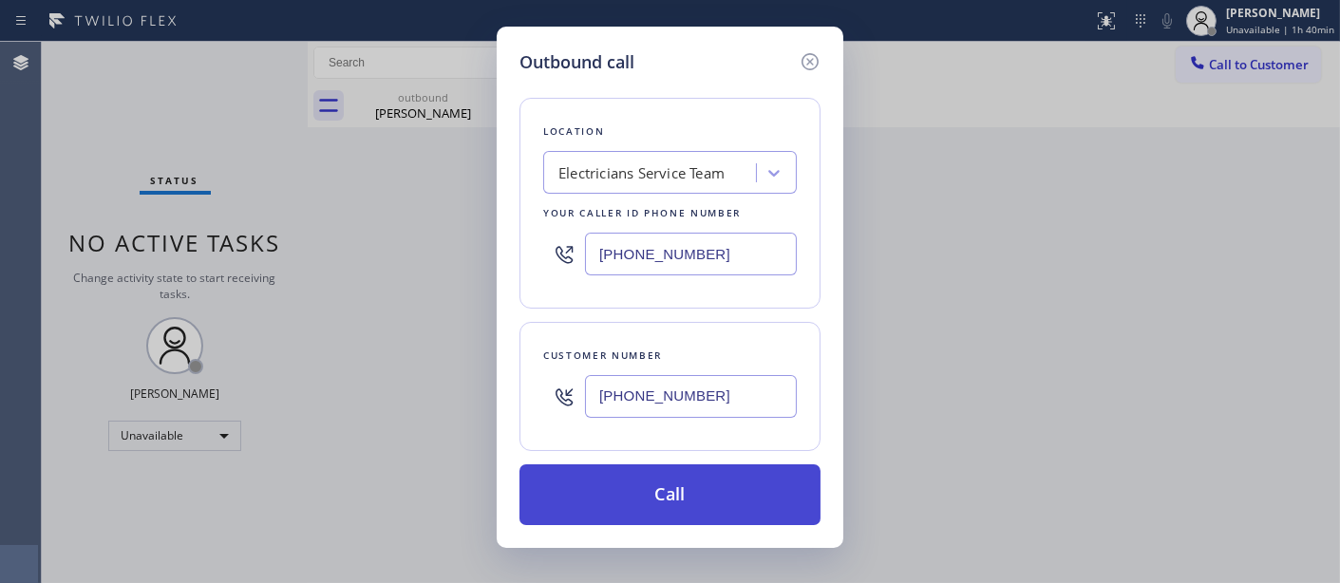
type input "[PHONE_NUMBER]"
click at [735, 509] on button "Call" at bounding box center [669, 494] width 301 height 61
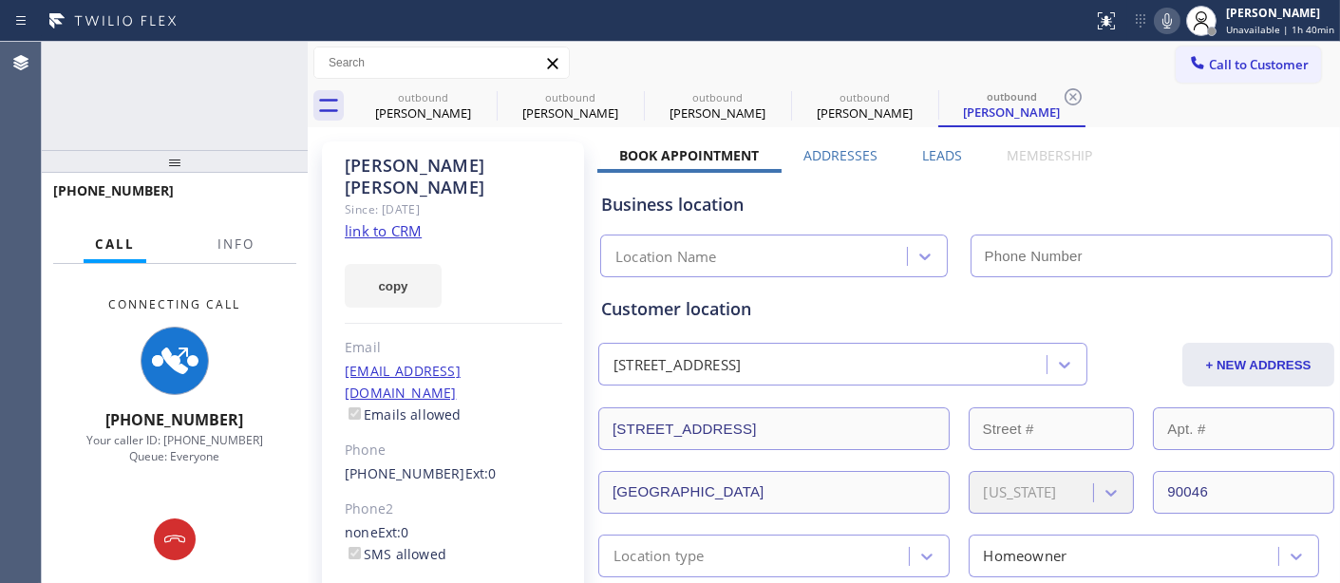
type input "[PHONE_NUMBER]"
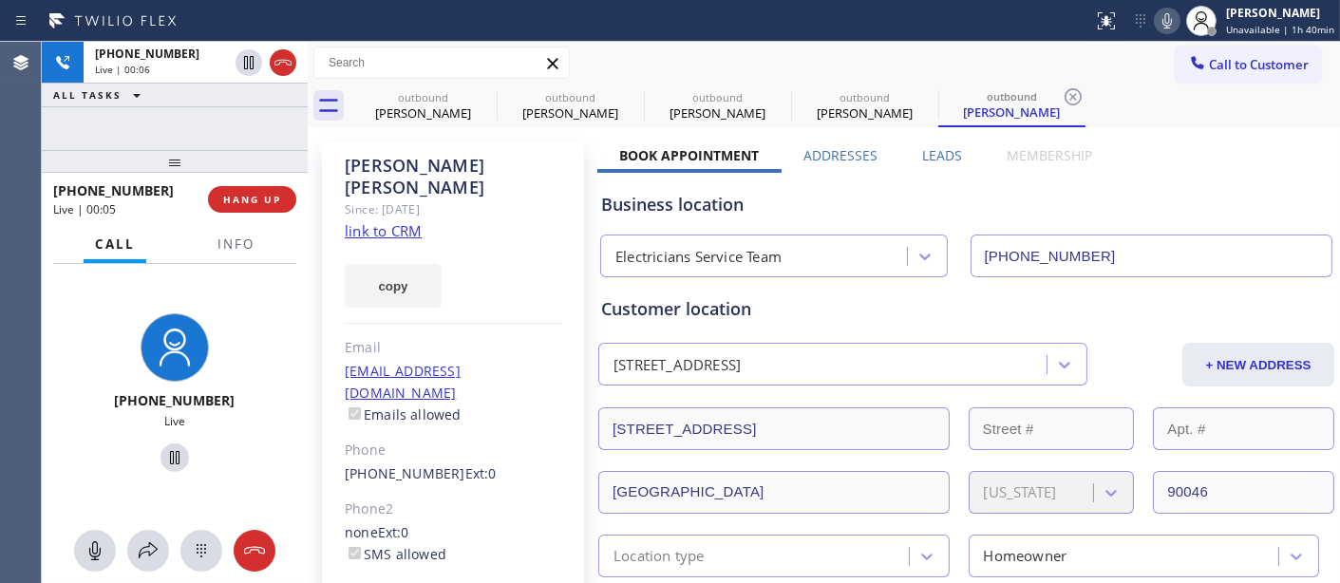
drag, startPoint x: 452, startPoint y: 158, endPoint x: 460, endPoint y: 165, distance: 10.7
click at [452, 160] on div "Carolyn Cohen" at bounding box center [453, 177] width 217 height 44
click at [480, 100] on icon at bounding box center [484, 96] width 23 height 23
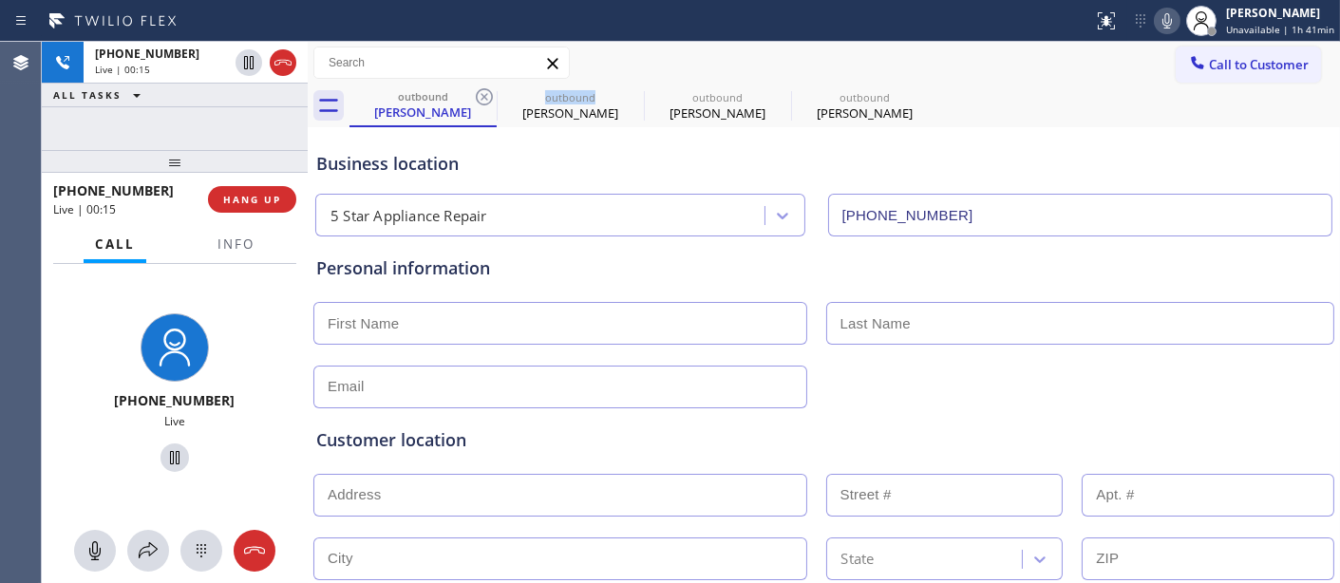
click at [480, 100] on icon at bounding box center [484, 96] width 23 height 23
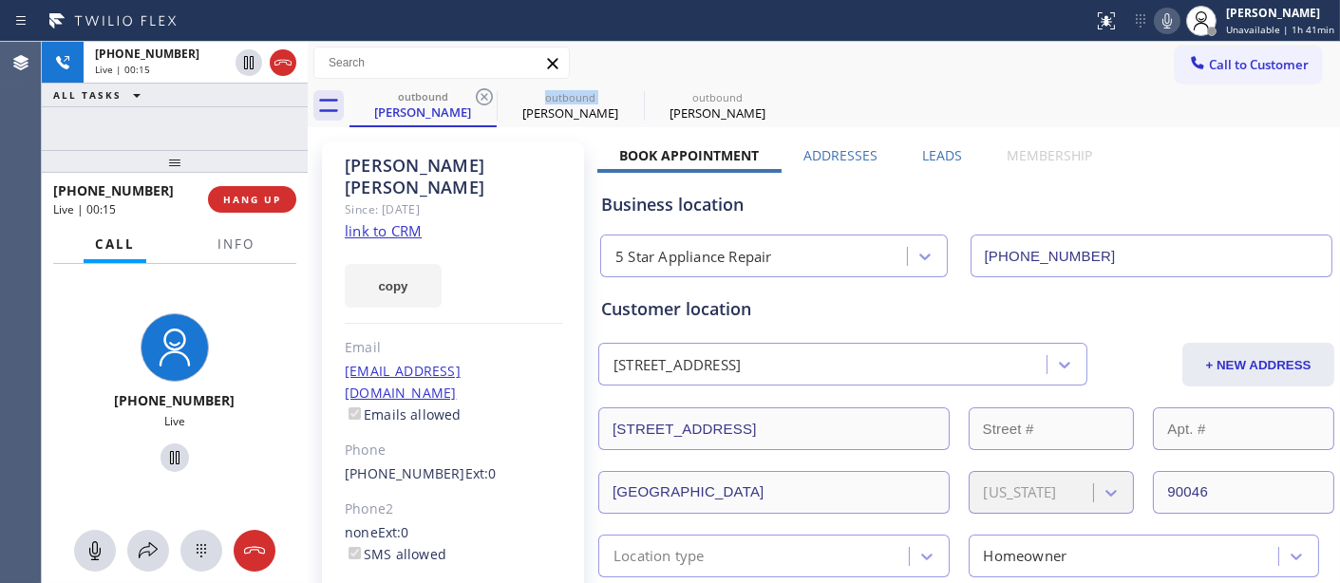
click at [480, 100] on icon at bounding box center [484, 96] width 23 height 23
type input "(800) 568-8664"
click at [693, 44] on div "Call to Customer Outbound call Location Electricians Service Team Your caller i…" at bounding box center [824, 63] width 1032 height 43
drag, startPoint x: 459, startPoint y: 210, endPoint x: 610, endPoint y: 172, distance: 155.7
click at [459, 210] on div "Carolyn Cohen Since: 20 may 2020 link to CRM copy Email carolyndcohen@aol.com E…" at bounding box center [453, 435] width 262 height 588
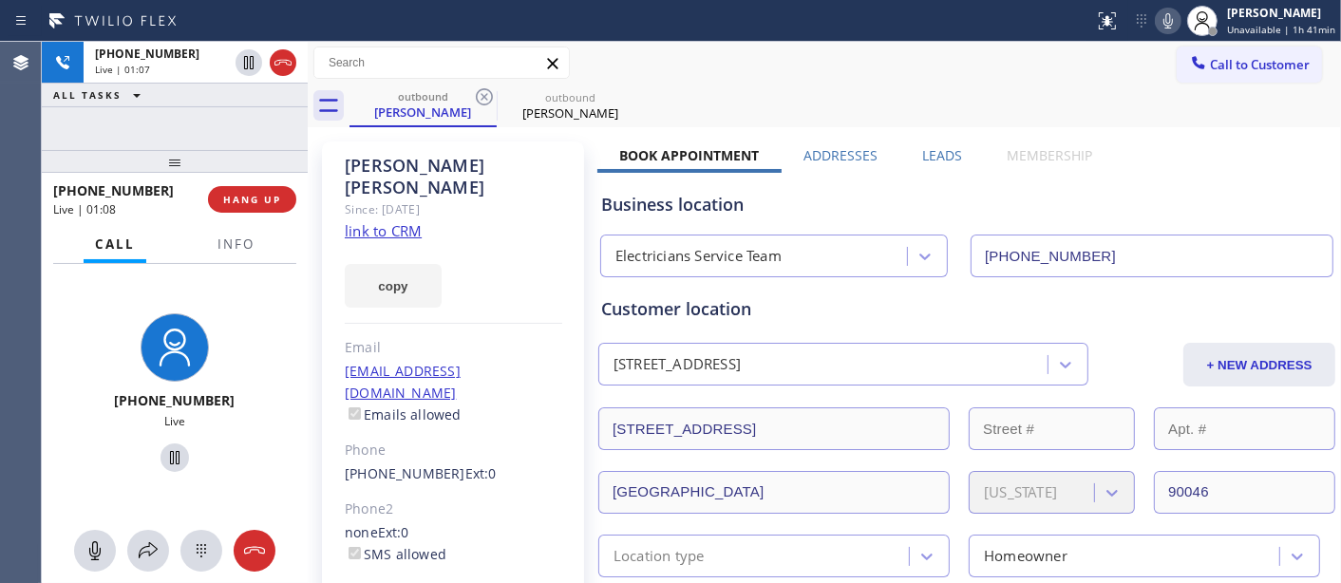
drag, startPoint x: 201, startPoint y: 169, endPoint x: 921, endPoint y: 157, distance: 719.8
click at [204, 126] on div "+18583457695 Live | 01:07 ALL TASKS ALL TASKS ACTIVE TASKS TASKS IN WRAP UP +18…" at bounding box center [175, 312] width 266 height 541
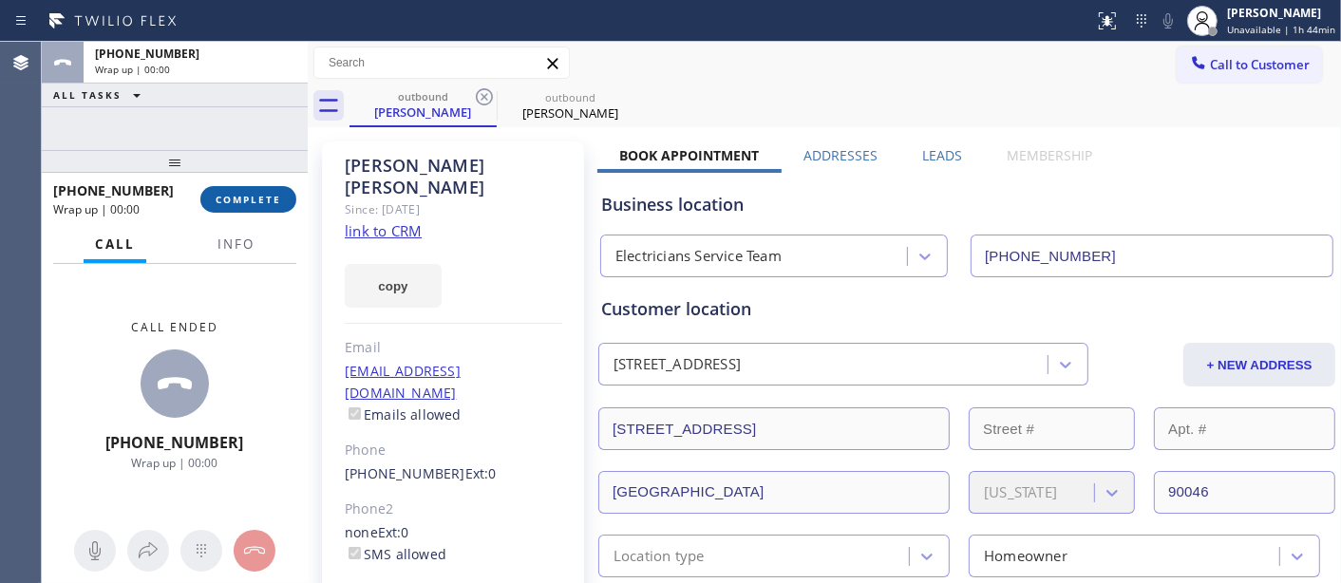
click at [266, 200] on span "COMPLETE" at bounding box center [249, 199] width 66 height 13
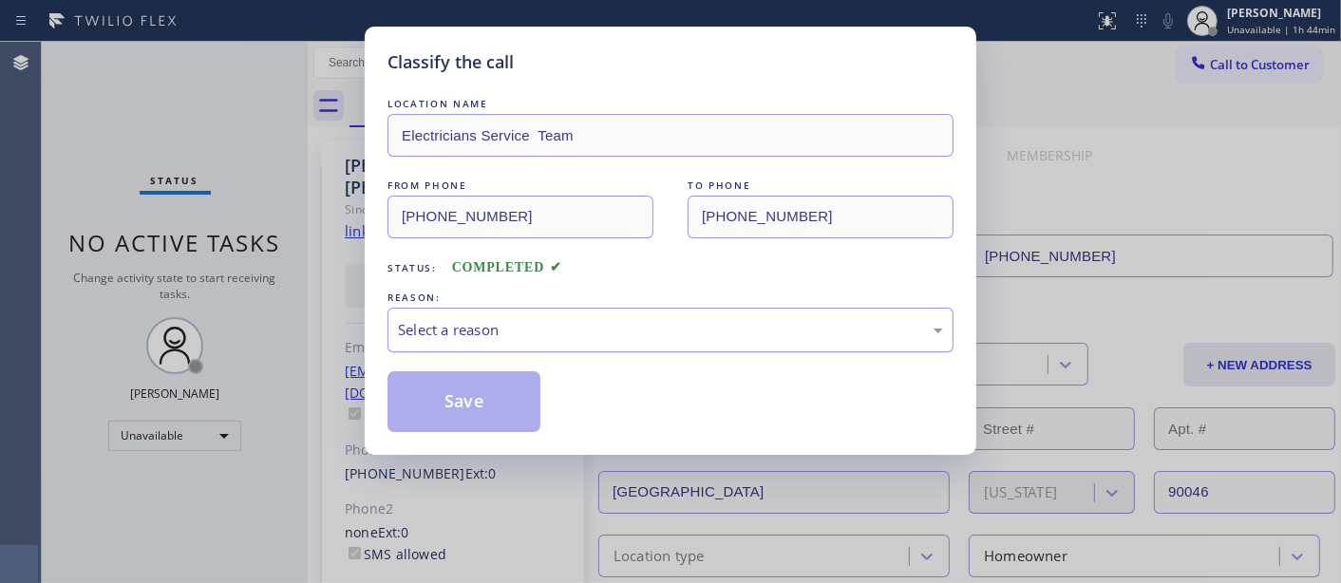
drag, startPoint x: 538, startPoint y: 339, endPoint x: 591, endPoint y: 325, distance: 54.1
click at [538, 342] on div "Select a reason" at bounding box center [670, 330] width 566 height 45
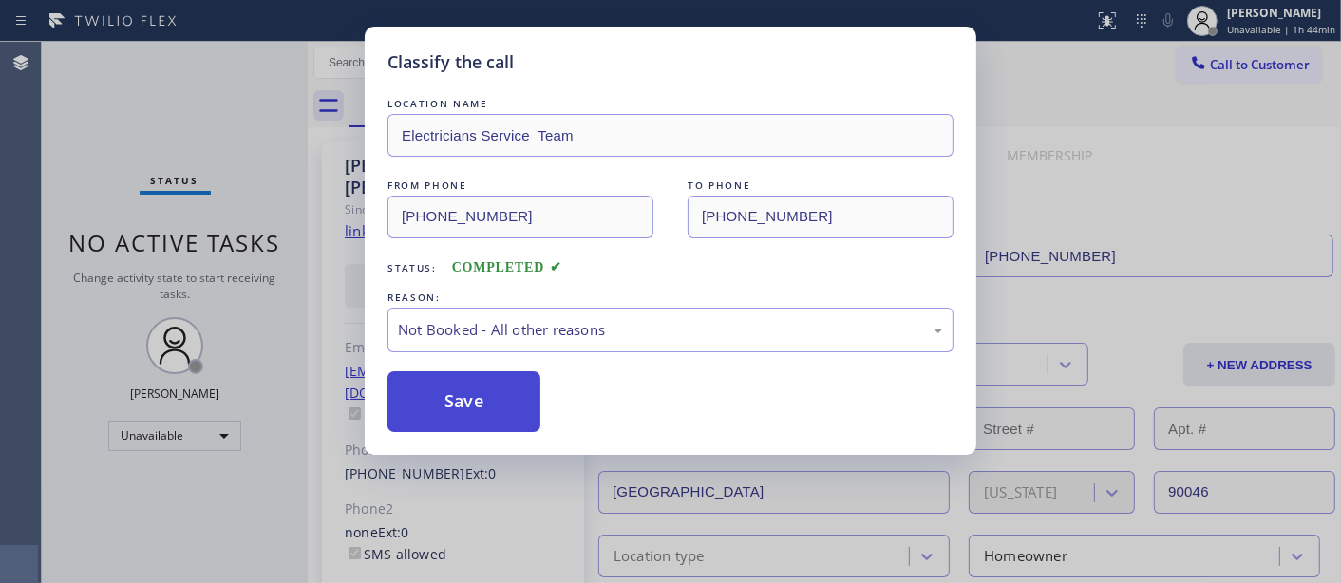
click at [517, 416] on button "Save" at bounding box center [463, 401] width 153 height 61
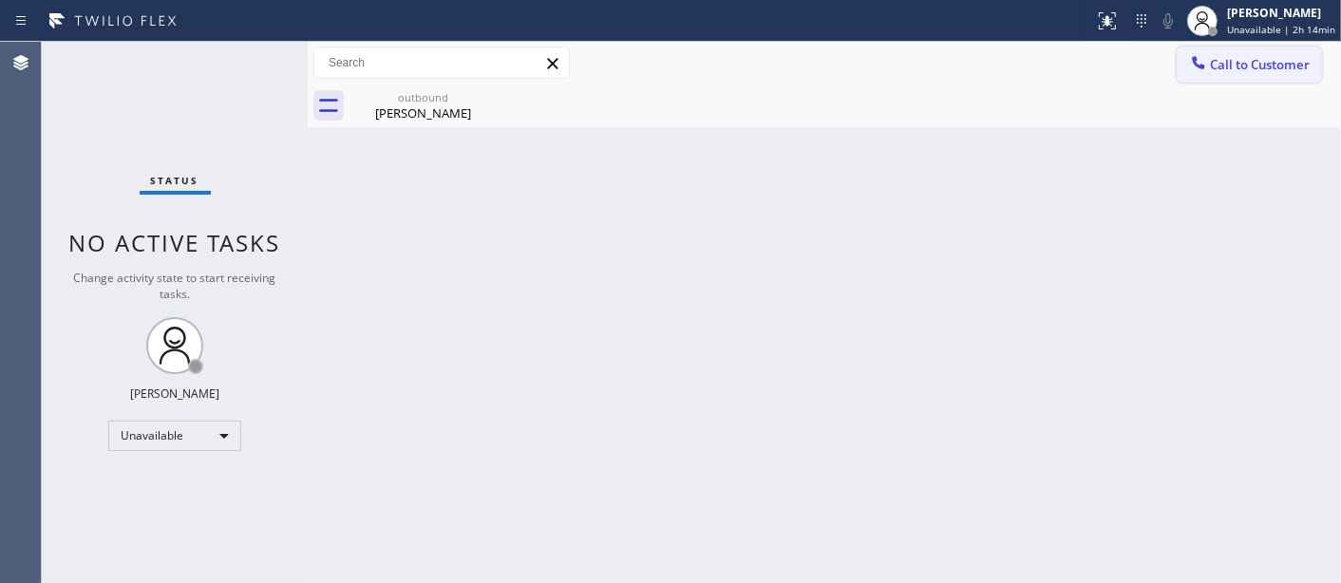
click at [1209, 70] on div at bounding box center [1198, 64] width 23 height 23
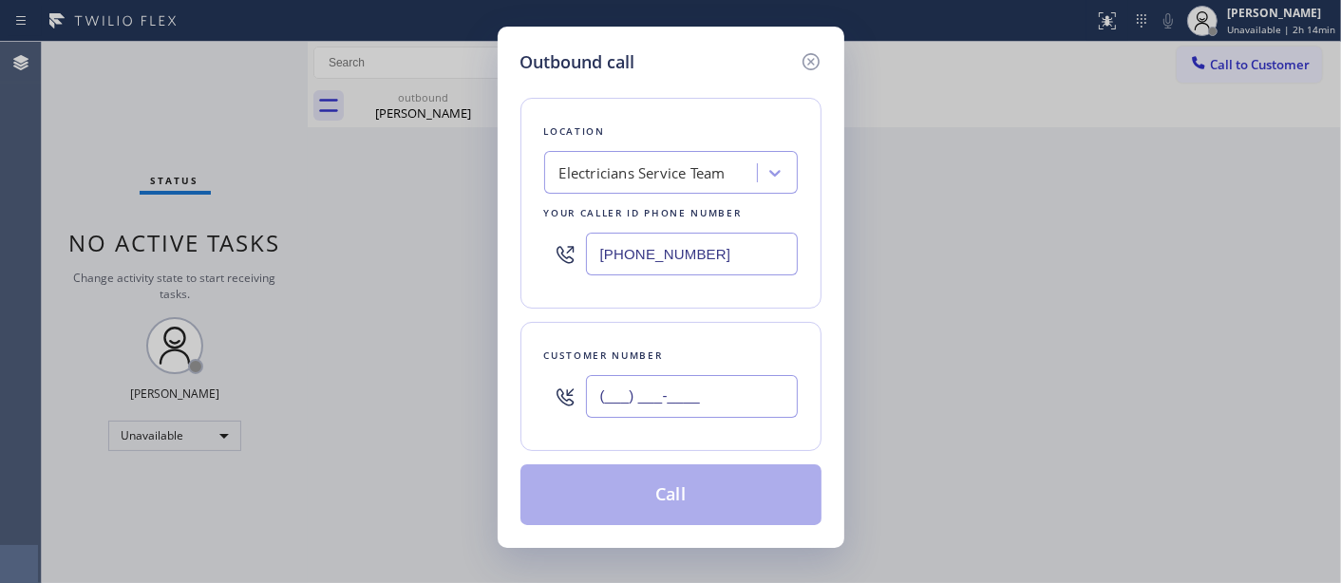
drag, startPoint x: 704, startPoint y: 418, endPoint x: 704, endPoint y: 404, distance: 14.2
click at [704, 416] on input "(___) ___-____" at bounding box center [692, 396] width 212 height 43
paste input "800) 568-8664"
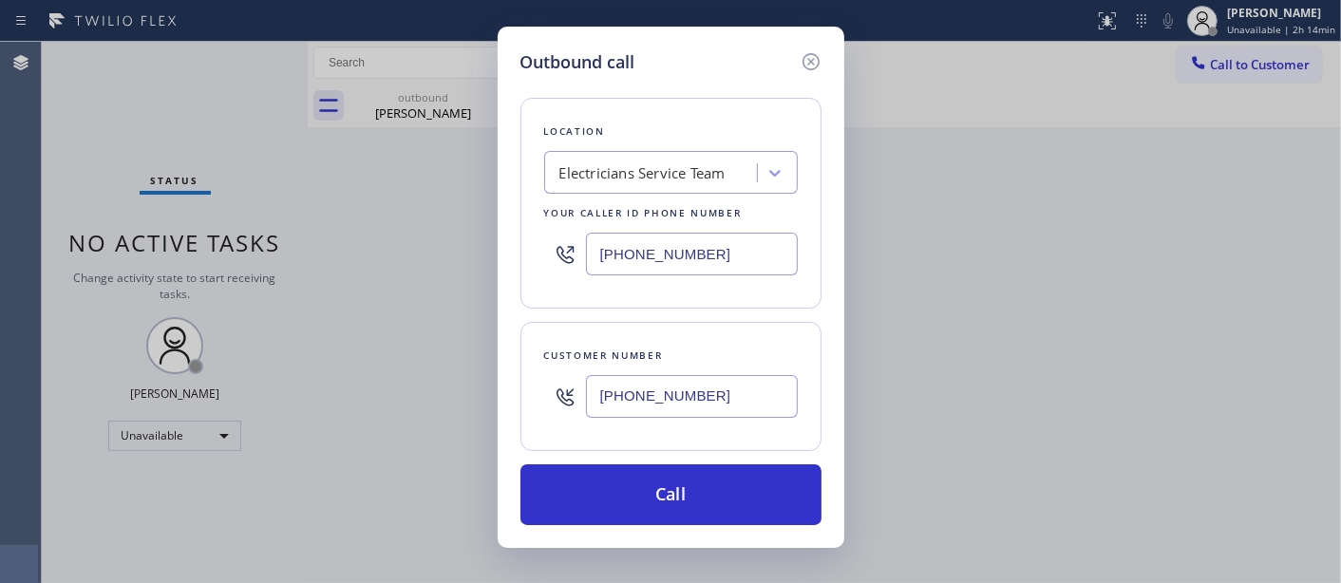
type input "(800) 568-8664"
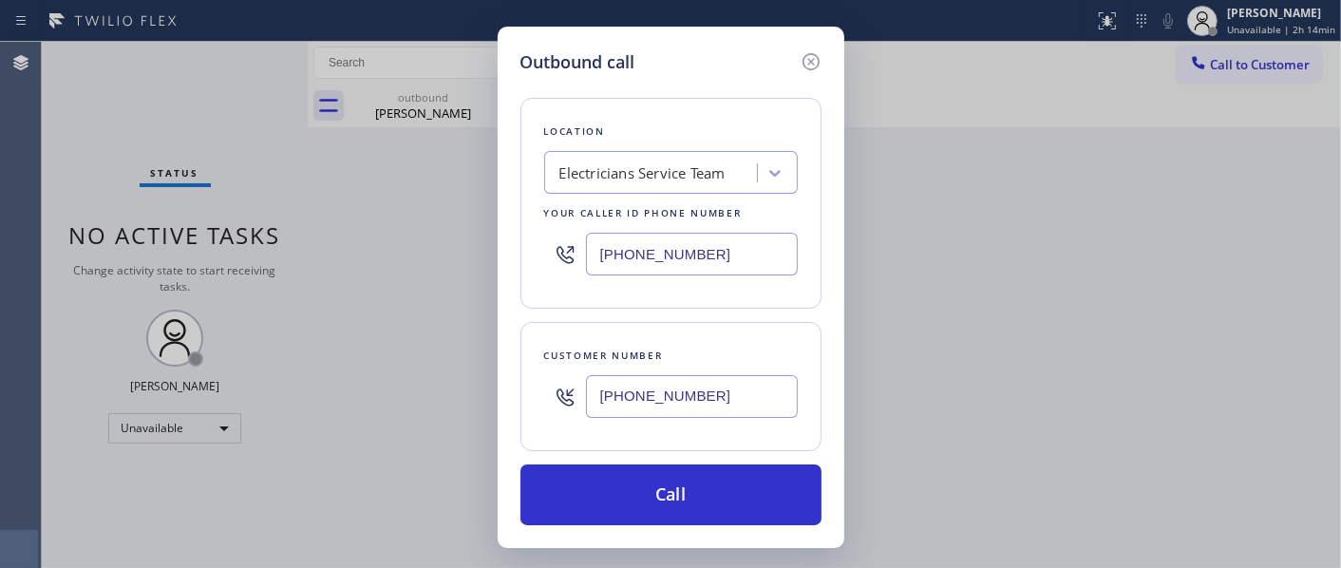
drag, startPoint x: 423, startPoint y: 192, endPoint x: 534, endPoint y: 177, distance: 111.2
click at [423, 192] on div "Outbound call Location Electricians Service Team Your caller id phone number (8…" at bounding box center [670, 284] width 1341 height 568
drag, startPoint x: 712, startPoint y: 235, endPoint x: 485, endPoint y: 225, distance: 227.2
click at [406, 235] on div "Outbound call Location Electricians Service Team Your caller id phone number (8…" at bounding box center [670, 284] width 1341 height 568
paste input "text"
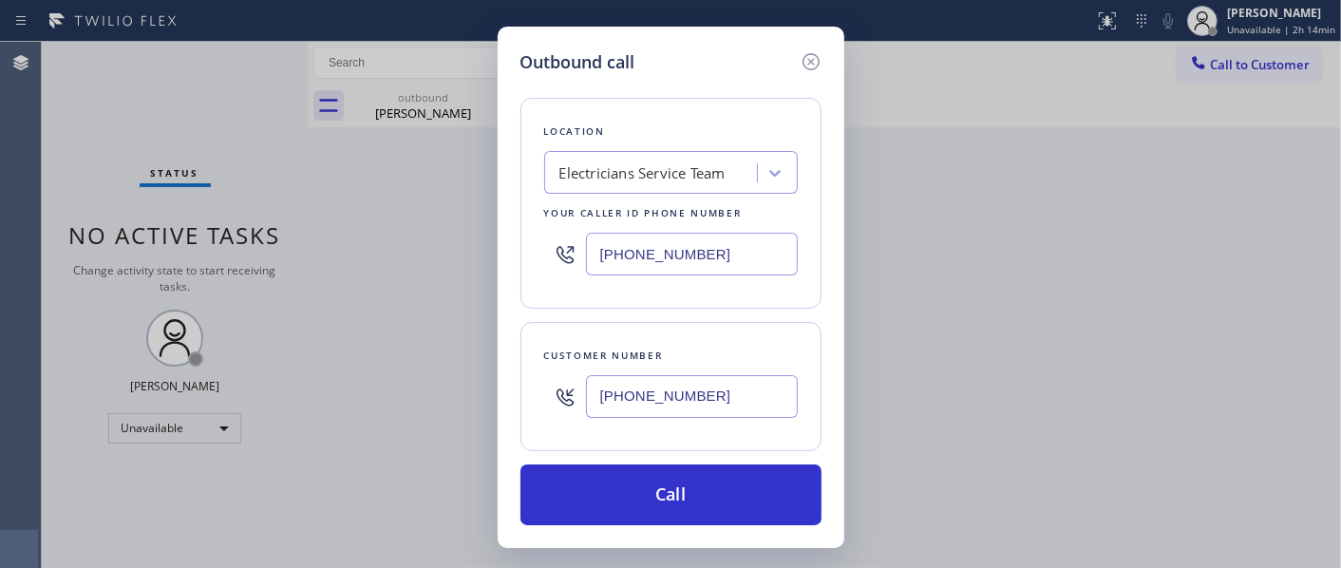
type input "(800) 568-8664"
drag, startPoint x: 495, startPoint y: 393, endPoint x: 416, endPoint y: 403, distance: 79.4
click at [416, 403] on div "Outbound call Location Electricians Service Team Your caller id phone number (8…" at bounding box center [670, 284] width 1341 height 568
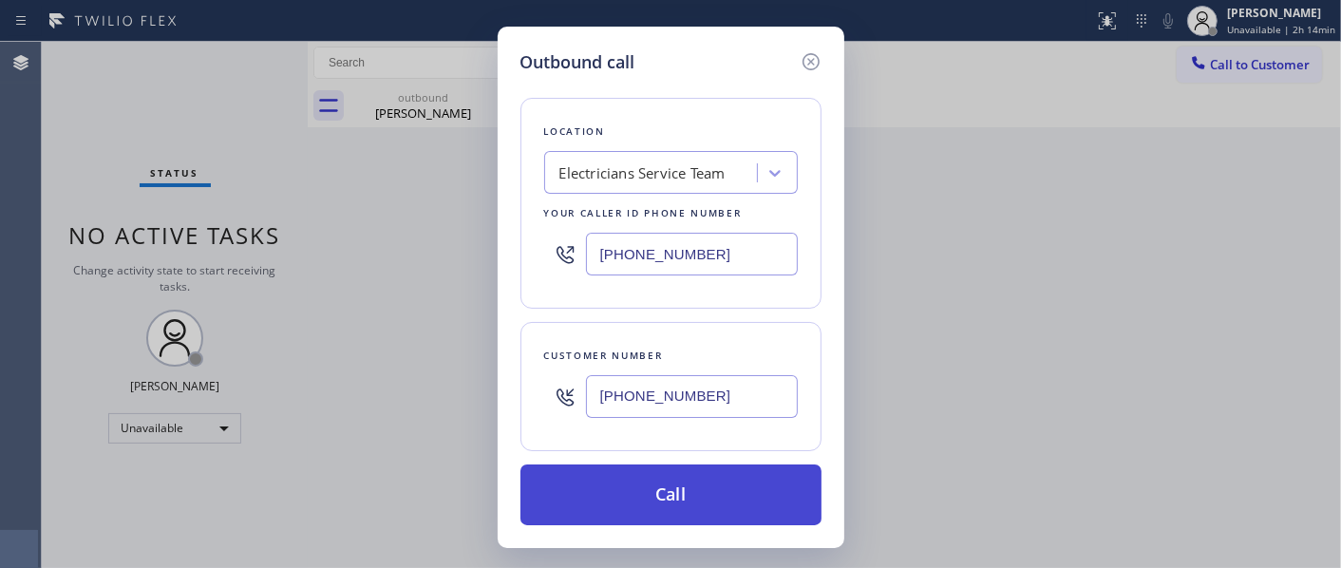
paste input "58) 345-7695"
type input "(858) 345-7695"
click at [718, 499] on button "Call" at bounding box center [670, 494] width 301 height 61
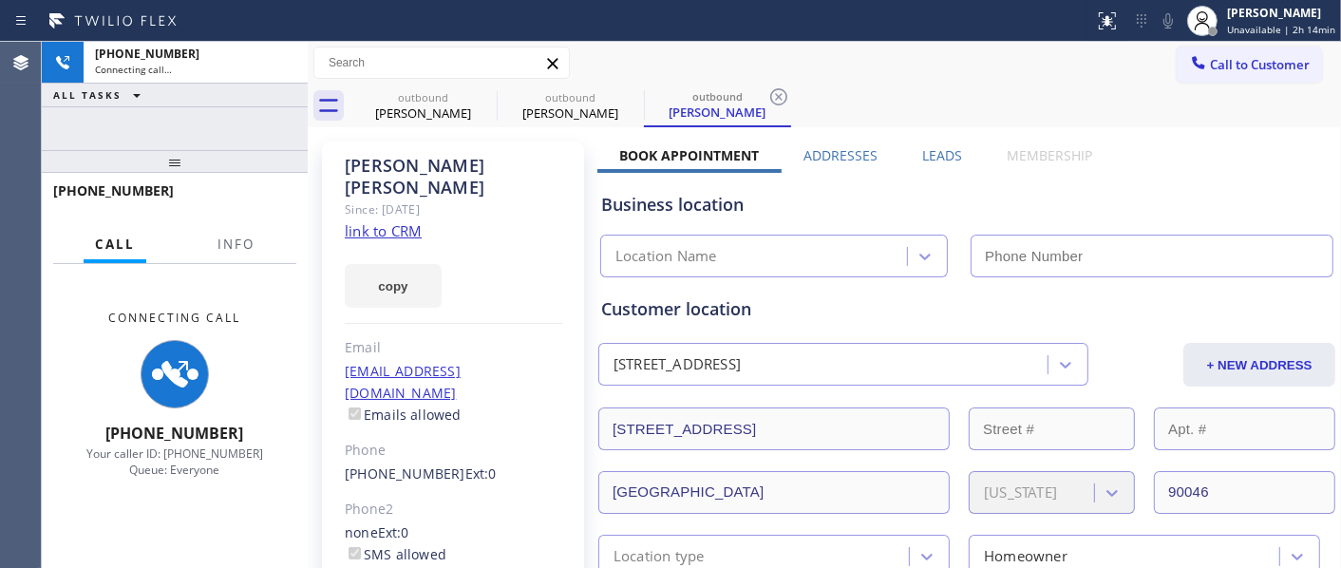
type input "(800) 568-8664"
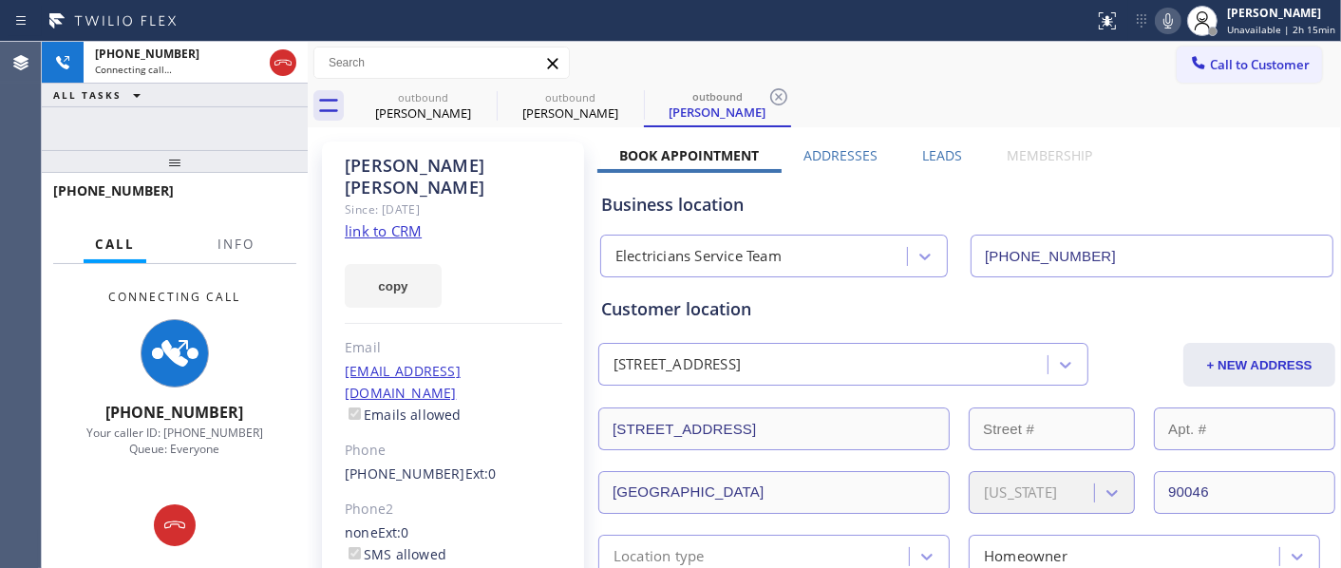
drag, startPoint x: 232, startPoint y: 156, endPoint x: 205, endPoint y: 122, distance: 43.3
click at [205, 123] on div "+18583457695 Connecting call… ALL TASKS ALL TASKS ACTIVE TASKS TASKS IN WRAP UP…" at bounding box center [175, 305] width 266 height 526
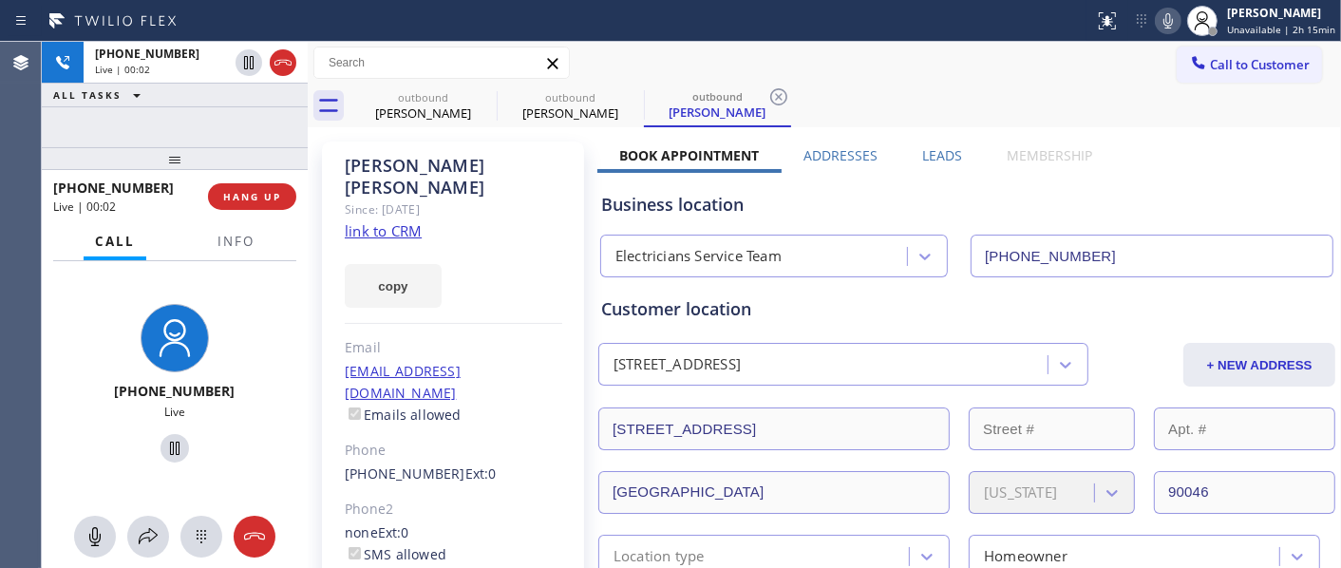
drag, startPoint x: 448, startPoint y: 229, endPoint x: 489, endPoint y: 194, distance: 53.9
click at [448, 242] on div "copy" at bounding box center [453, 275] width 217 height 66
drag, startPoint x: 194, startPoint y: 155, endPoint x: 201, endPoint y: 125, distance: 30.4
click at [201, 125] on div "+18583457695 Live | 00:11 ALL TASKS ALL TASKS ACTIVE TASKS TASKS IN WRAP UP +18…" at bounding box center [175, 305] width 266 height 526
drag, startPoint x: 212, startPoint y: 168, endPoint x: 206, endPoint y: 120, distance: 48.8
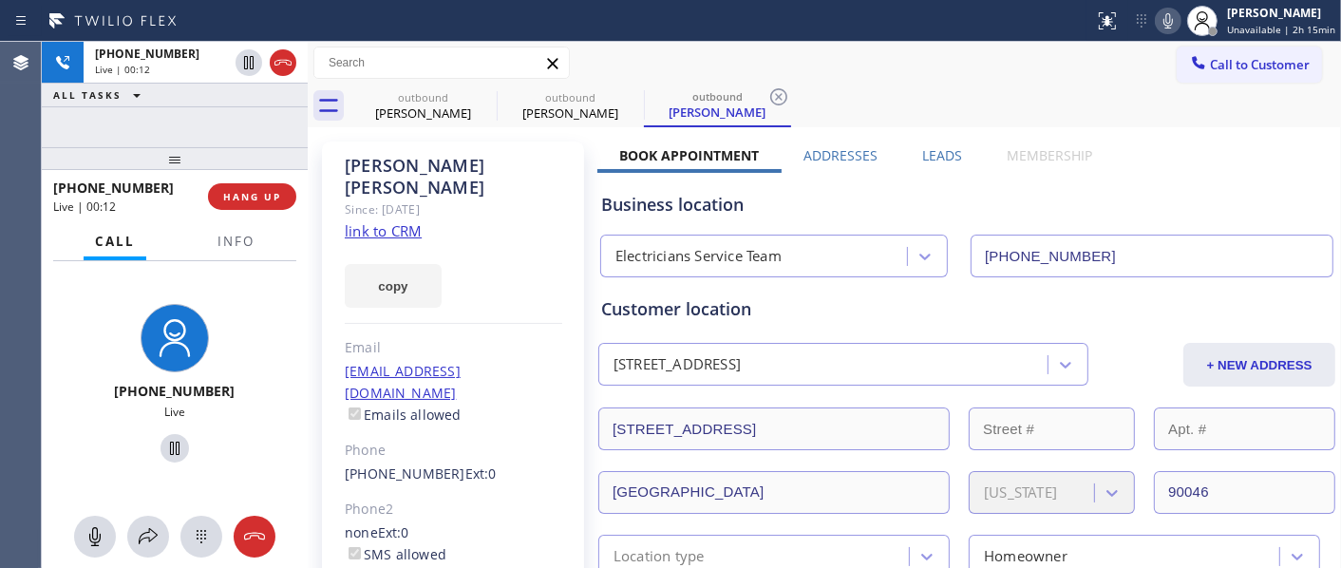
click at [206, 120] on div "+18583457695 Live | 00:12 ALL TASKS ALL TASKS ACTIVE TASKS TASKS IN WRAP UP +18…" at bounding box center [175, 305] width 266 height 526
click at [484, 97] on icon at bounding box center [484, 96] width 17 height 17
drag, startPoint x: 508, startPoint y: 178, endPoint x: 452, endPoint y: 175, distance: 56.1
click at [509, 198] on div "Since: [DATE]" at bounding box center [453, 209] width 217 height 22
drag, startPoint x: 192, startPoint y: 158, endPoint x: 205, endPoint y: 107, distance: 52.1
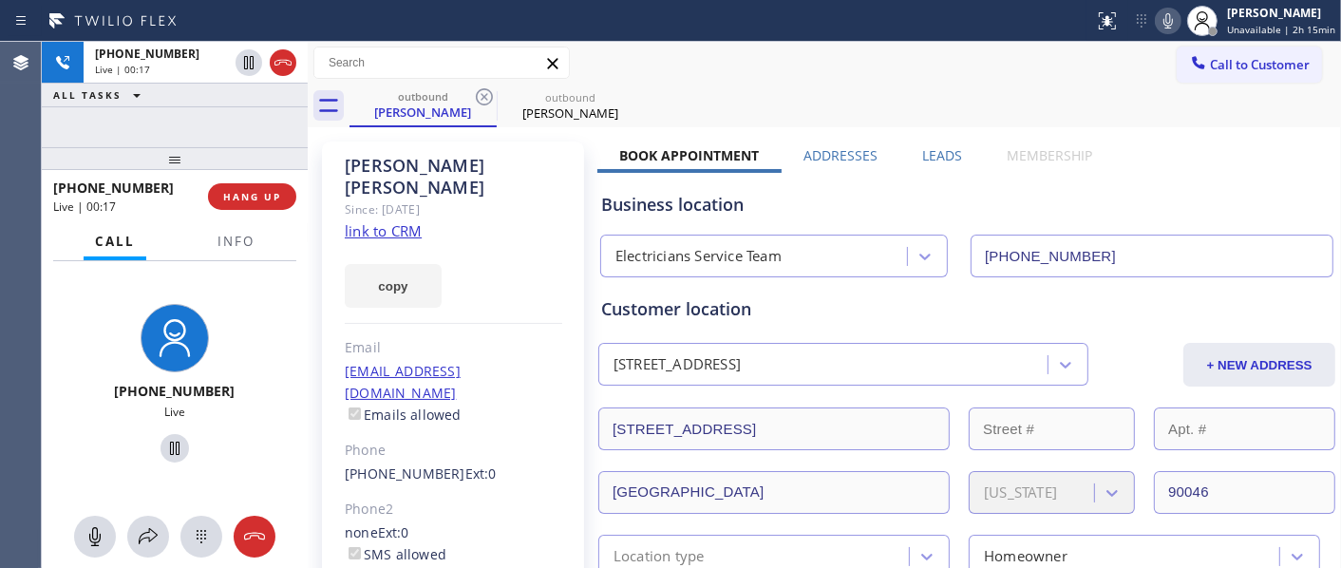
click at [195, 123] on div "+18583457695 Live | 00:17 ALL TASKS ALL TASKS ACTIVE TASKS TASKS IN WRAP UP +18…" at bounding box center [175, 305] width 266 height 526
click at [770, 86] on div "outbound Carolyn Cohen outbound Carolyn Cohen" at bounding box center [844, 106] width 991 height 43
drag, startPoint x: 458, startPoint y: 148, endPoint x: 482, endPoint y: 131, distance: 30.0
click at [458, 148] on div "Carolyn Cohen Since: 20 may 2020 link to CRM copy Email carolyndcohen@aol.com E…" at bounding box center [453, 435] width 262 height 588
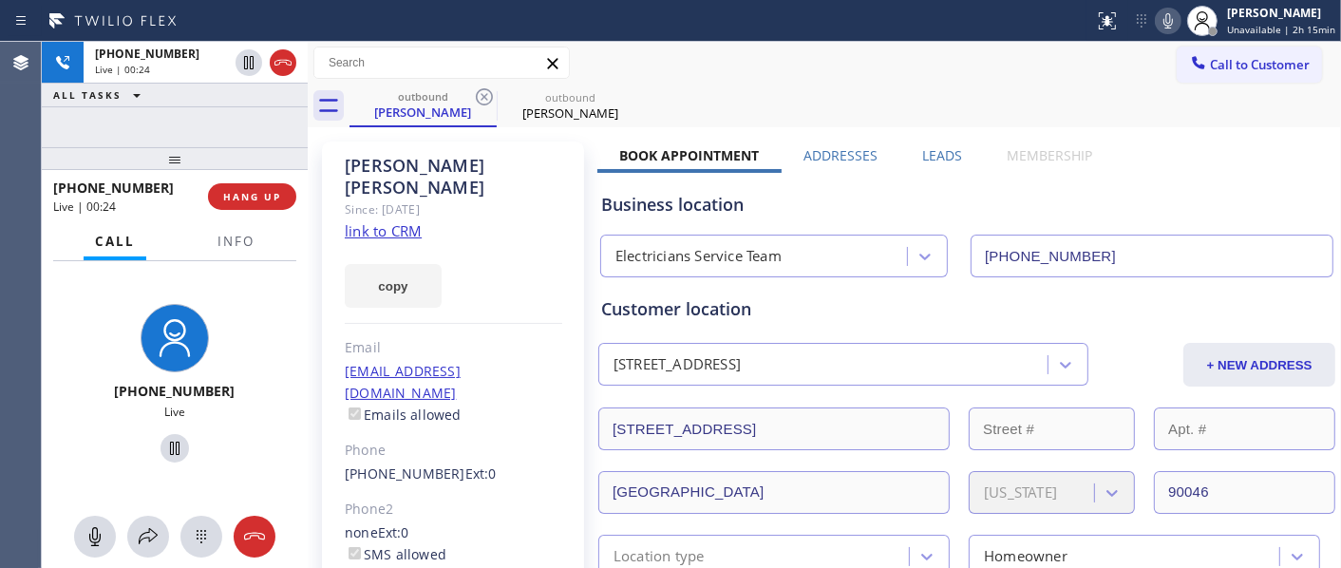
drag, startPoint x: 432, startPoint y: 161, endPoint x: 490, endPoint y: 153, distance: 58.5
click at [432, 161] on div "Carolyn Cohen" at bounding box center [453, 177] width 217 height 44
click at [466, 198] on div "Since: [DATE]" at bounding box center [453, 209] width 217 height 22
drag, startPoint x: 173, startPoint y: 150, endPoint x: 205, endPoint y: 78, distance: 79.1
click at [178, 109] on div "+18583457695 Live | 00:54 ALL TASKS ALL TASKS ACTIVE TASKS TASKS IN WRAP UP +18…" at bounding box center [175, 305] width 266 height 526
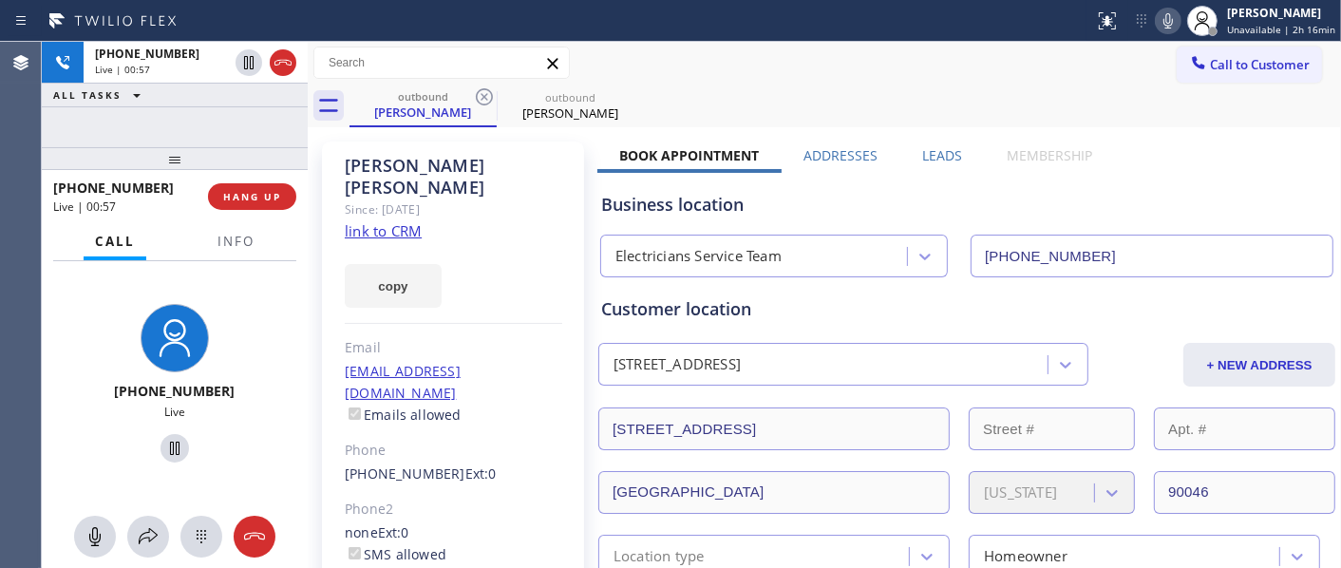
drag, startPoint x: 242, startPoint y: 148, endPoint x: 428, endPoint y: 15, distance: 228.7
click at [254, 125] on div "+18583457695 Live | 00:57 ALL TASKS ALL TASKS ACTIVE TASKS TASKS IN WRAP UP +18…" at bounding box center [175, 305] width 266 height 526
drag, startPoint x: 222, startPoint y: 155, endPoint x: 247, endPoint y: 99, distance: 61.2
click at [235, 126] on div "+18583457695 Live | 00:59 ALL TASKS ALL TASKS ACTIVE TASKS TASKS IN WRAP UP +18…" at bounding box center [175, 305] width 266 height 526
click at [273, 190] on span "HANG UP" at bounding box center [252, 196] width 58 height 13
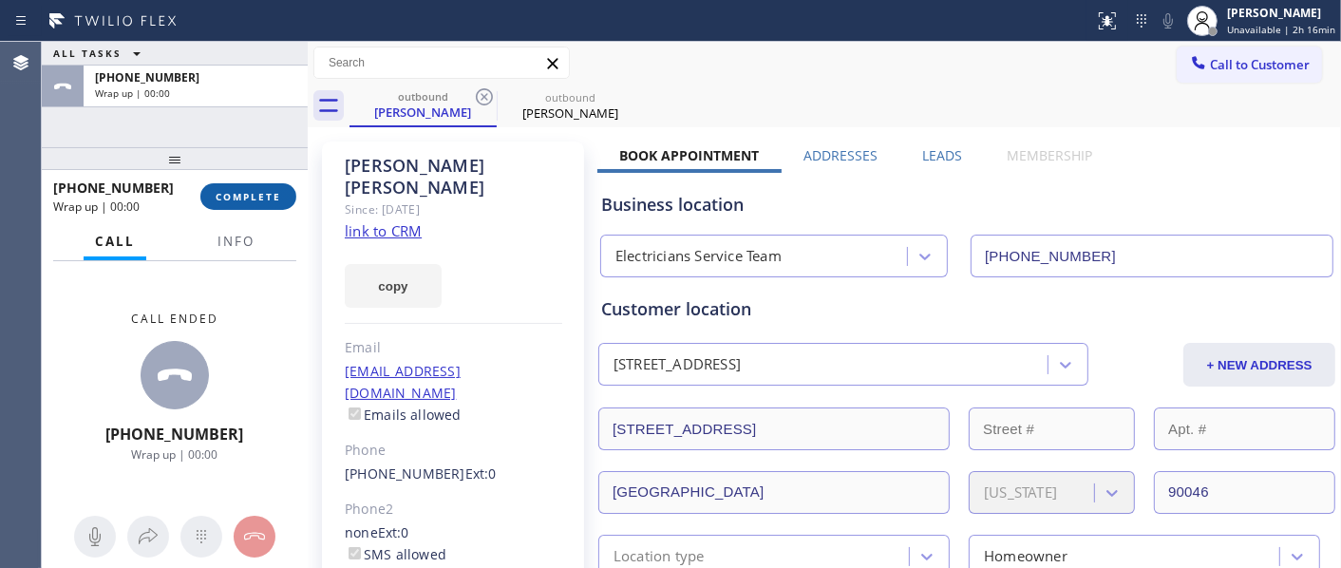
click at [273, 190] on span "COMPLETE" at bounding box center [249, 196] width 66 height 13
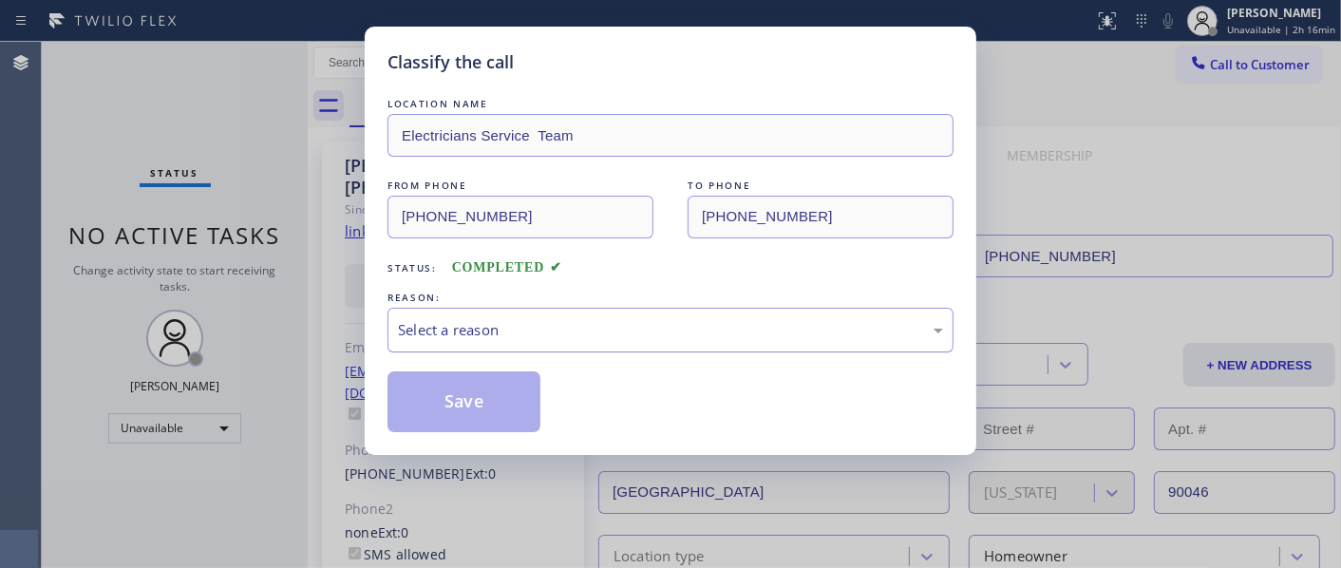
click at [530, 306] on div "REASON:" at bounding box center [670, 298] width 566 height 20
click at [520, 332] on div "Select a reason" at bounding box center [670, 330] width 545 height 22
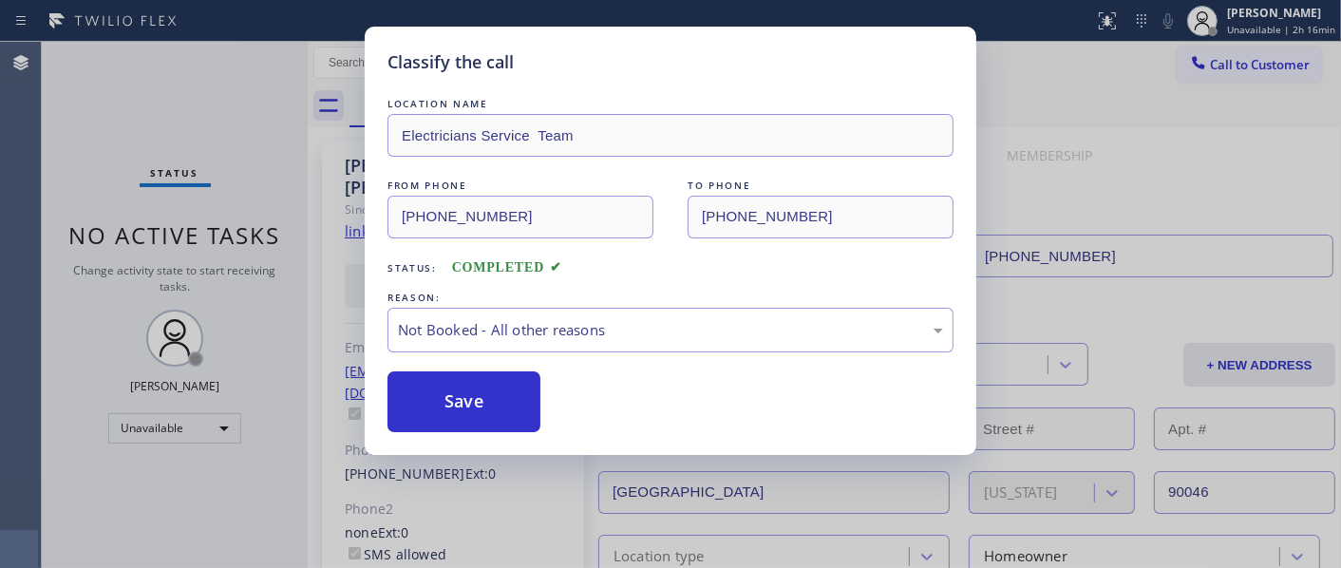
click at [487, 394] on button "Save" at bounding box center [463, 401] width 153 height 61
click at [1026, 171] on div "Back to Dashboard Change Sender ID Customers Technicians Select a contact Outbo…" at bounding box center [824, 305] width 1033 height 526
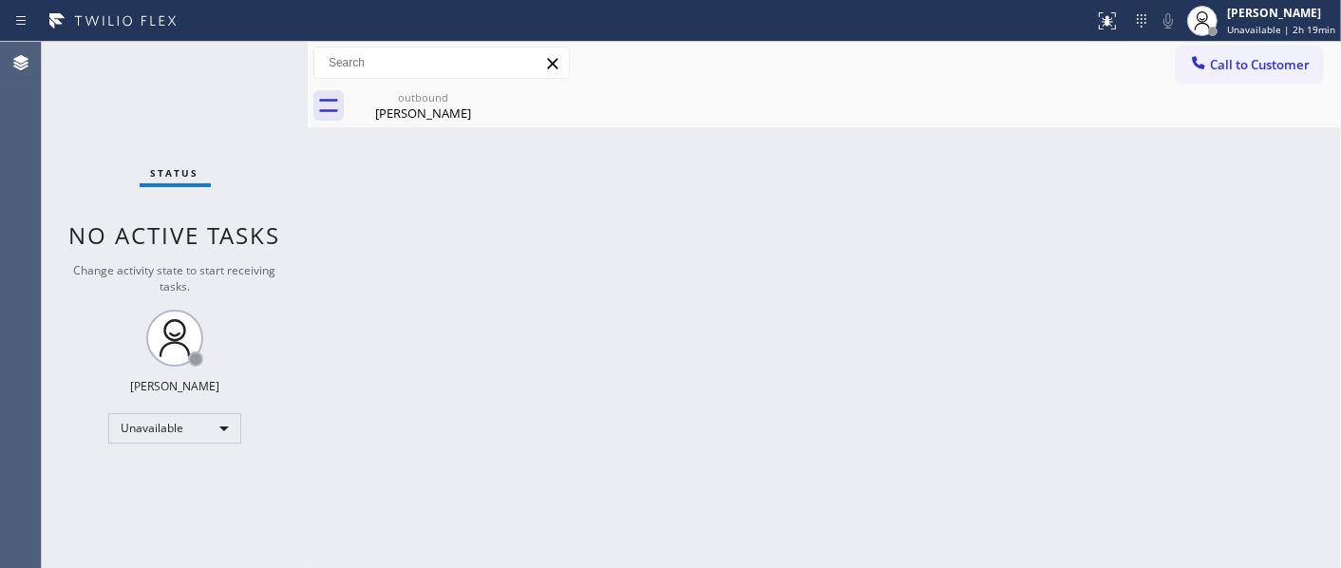
click at [395, 215] on div "Back to Dashboard Change Sender ID Customers Technicians Select a contact Outbo…" at bounding box center [824, 305] width 1033 height 526
click at [488, 97] on icon at bounding box center [484, 96] width 23 height 23
click at [1238, 65] on span "Call to Customer" at bounding box center [1260, 64] width 100 height 17
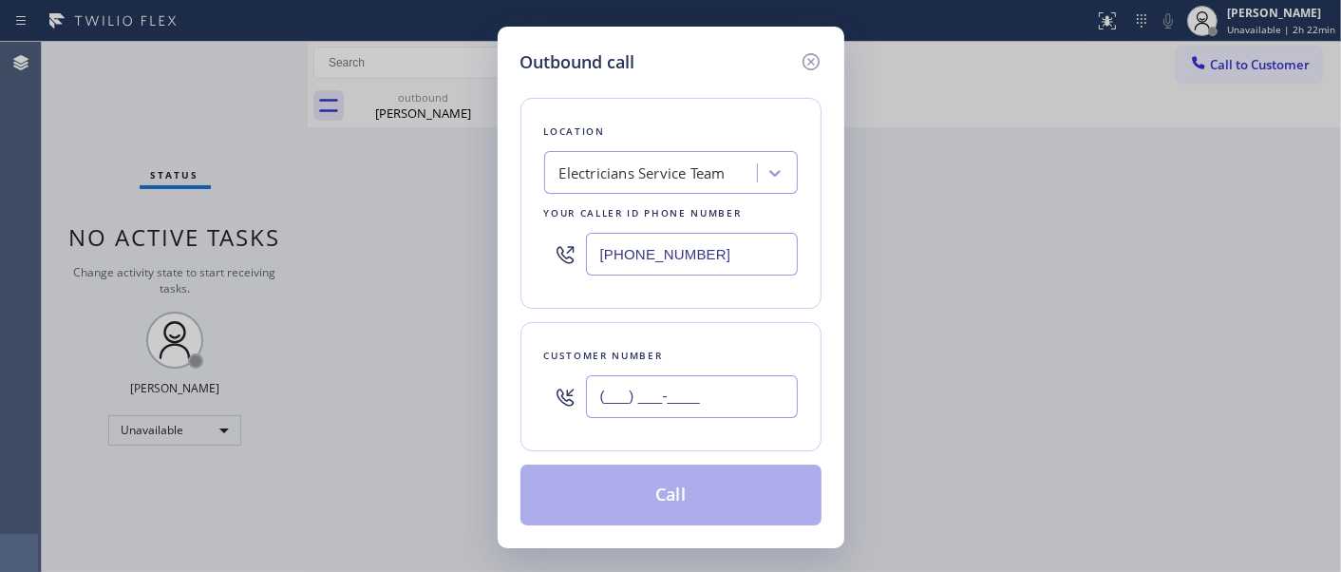
click at [675, 401] on input "(___) ___-____" at bounding box center [692, 396] width 212 height 43
paste input "858) 345-7695"
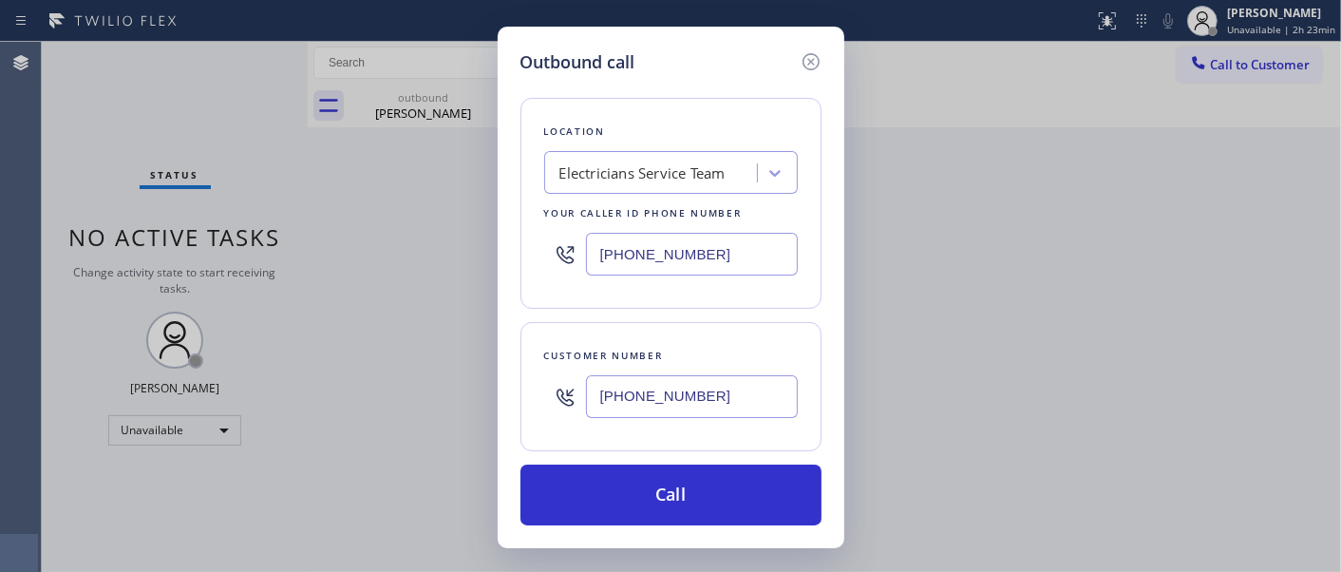
drag, startPoint x: 726, startPoint y: 395, endPoint x: 497, endPoint y: 370, distance: 231.1
click at [590, 392] on input "(858) 345-7695" at bounding box center [692, 396] width 212 height 43
paste input "619) 699-4982"
type input "(619) 699-4982"
drag, startPoint x: 709, startPoint y: 235, endPoint x: 356, endPoint y: 235, distance: 353.2
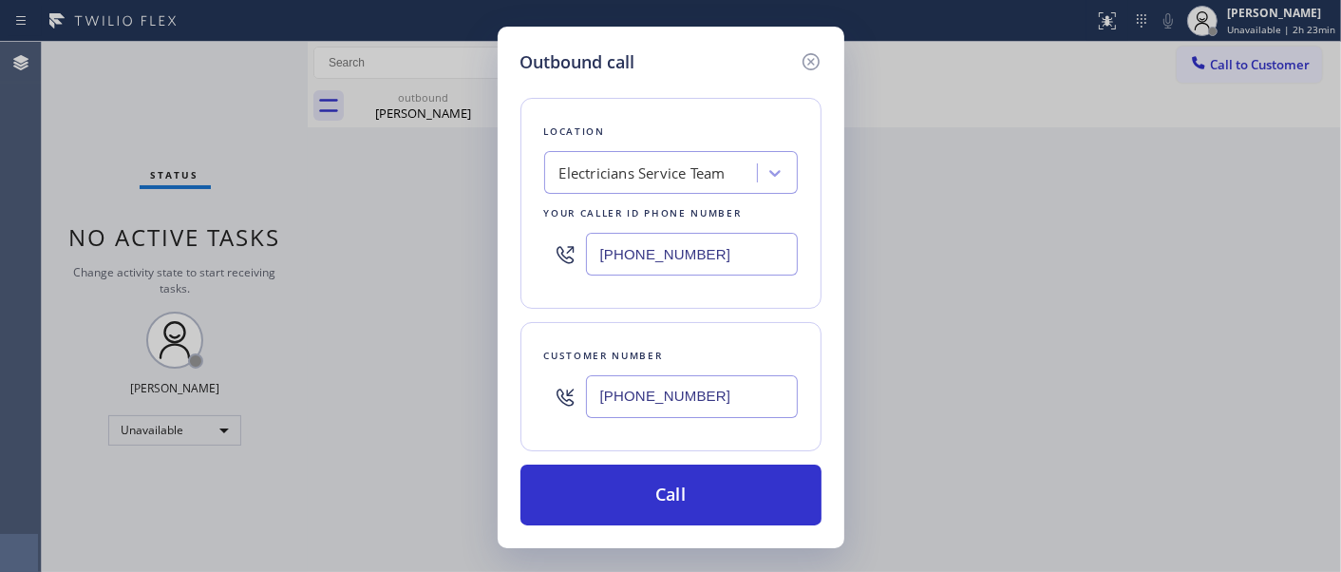
click at [356, 235] on div "Outbound call Location Electricians Service Team Your caller id phone number (8…" at bounding box center [670, 286] width 1341 height 572
paste input "619) 724-420"
type input "(619) 724-4204"
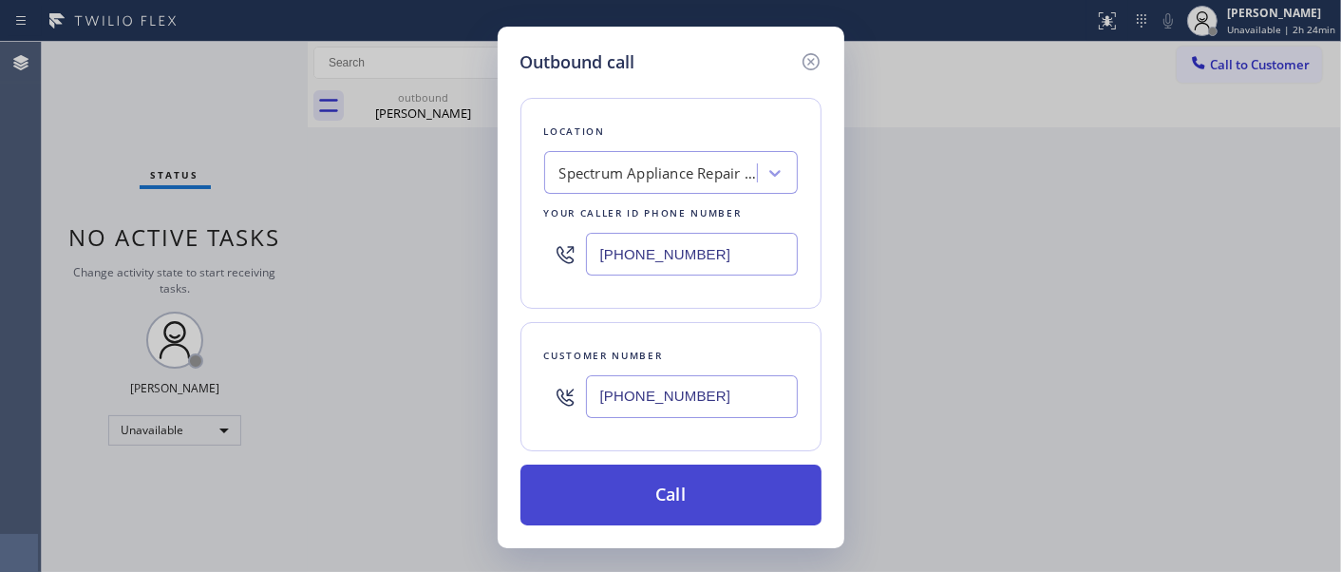
click at [676, 470] on button "Call" at bounding box center [670, 494] width 301 height 61
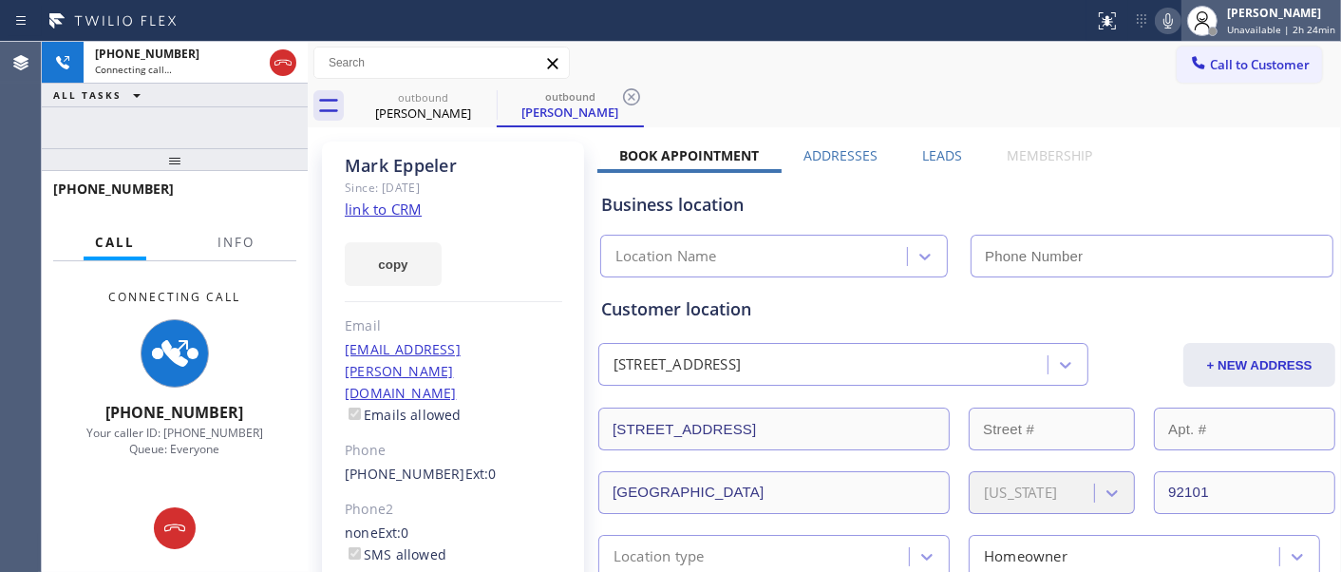
type input "(619) 724-4204"
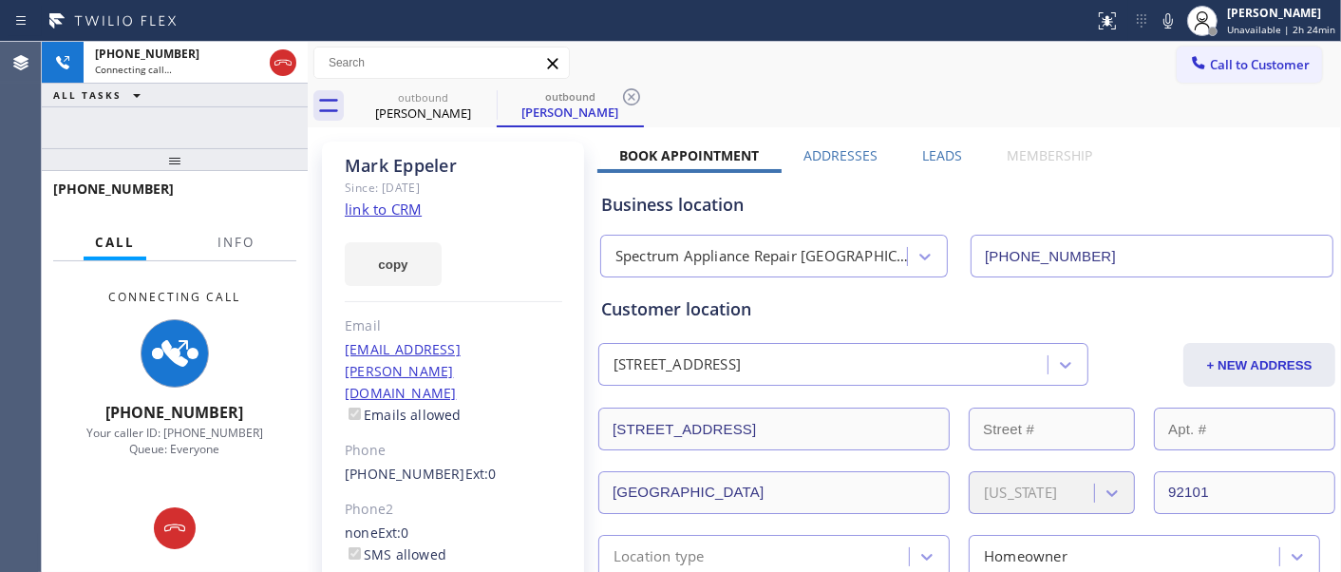
drag, startPoint x: 1168, startPoint y: 30, endPoint x: 1045, endPoint y: 46, distance: 123.4
click at [1168, 30] on icon at bounding box center [1168, 20] width 23 height 23
drag, startPoint x: 233, startPoint y: 154, endPoint x: 232, endPoint y: 85, distance: 68.4
click at [232, 122] on div "+16196994982 Connecting call… ALL TASKS ALL TASKS ACTIVE TASKS TASKS IN WRAP UP…" at bounding box center [175, 307] width 266 height 530
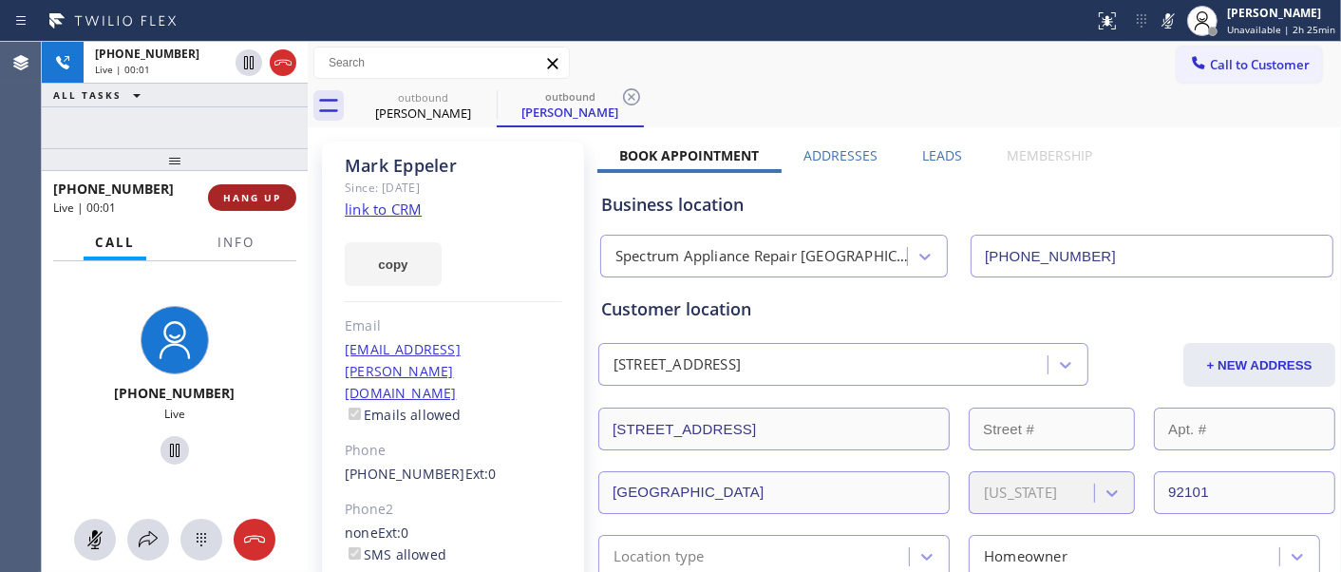
click at [239, 197] on span "HANG UP" at bounding box center [252, 197] width 58 height 13
click at [237, 197] on span "HANG UP" at bounding box center [252, 197] width 58 height 13
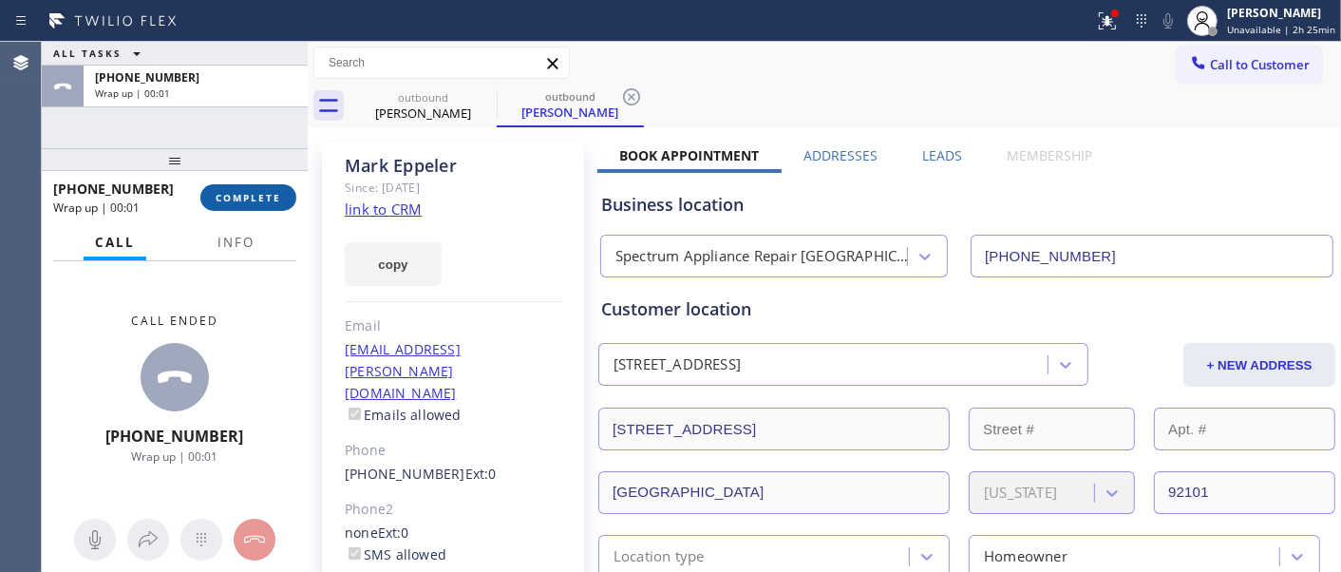
drag, startPoint x: 263, startPoint y: 193, endPoint x: 256, endPoint y: 201, distance: 10.8
click at [261, 193] on span "COMPLETE" at bounding box center [249, 197] width 66 height 13
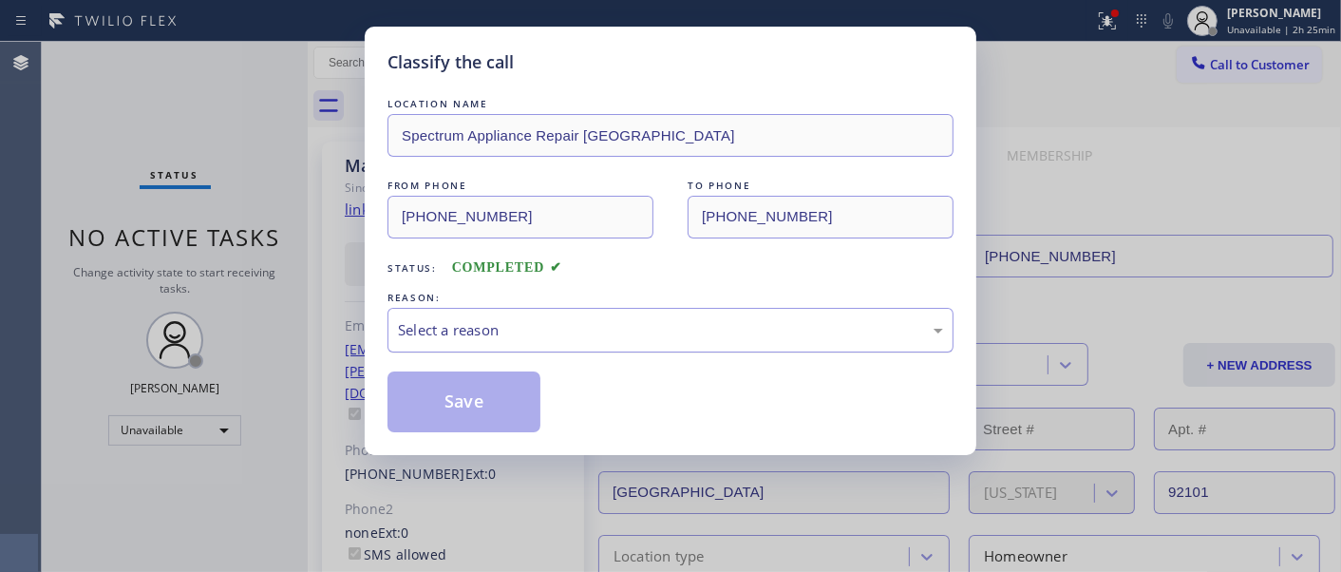
click at [516, 345] on div "Select a reason" at bounding box center [670, 330] width 566 height 45
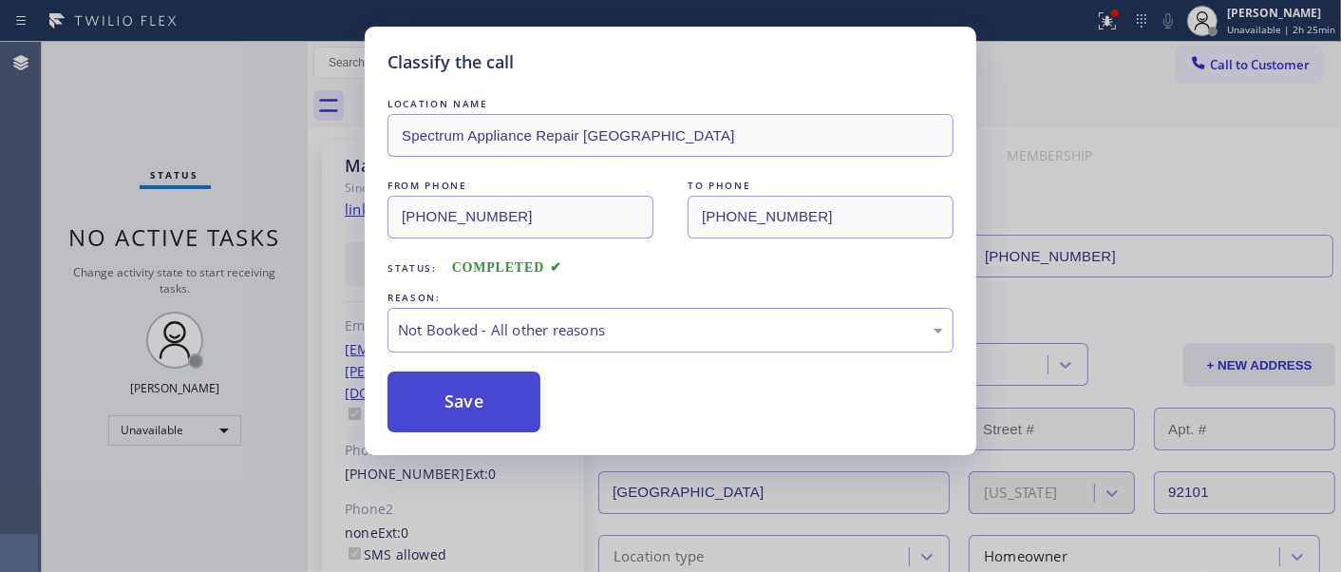
click at [471, 399] on button "Save" at bounding box center [463, 401] width 153 height 61
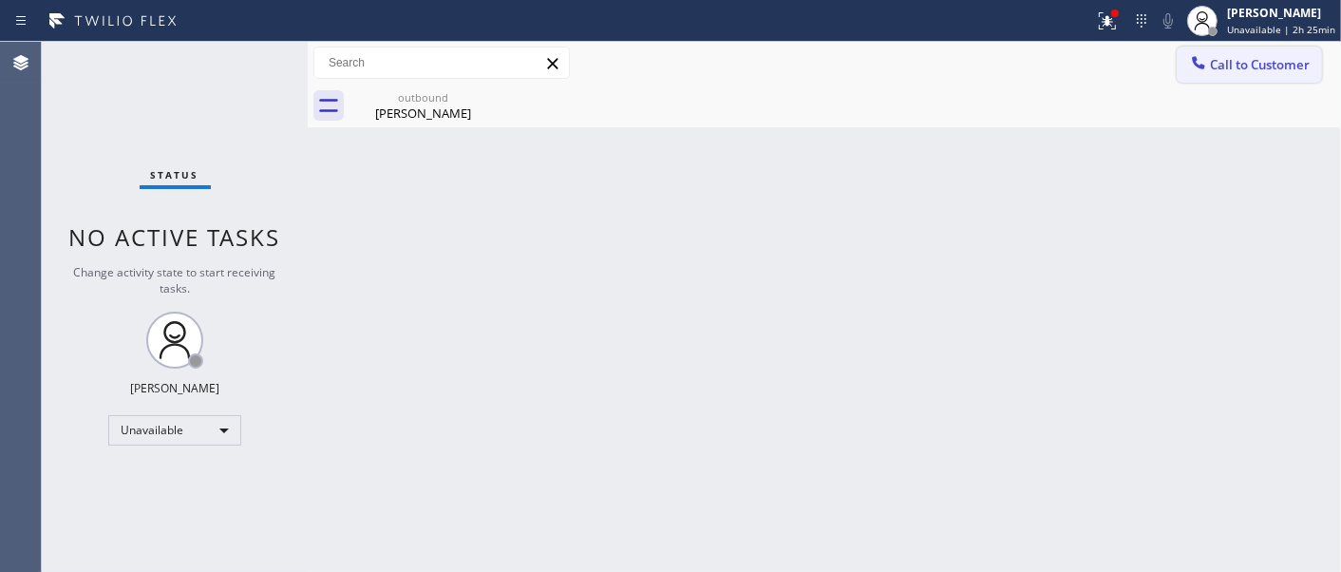
click at [1249, 65] on span "Call to Customer" at bounding box center [1260, 64] width 100 height 17
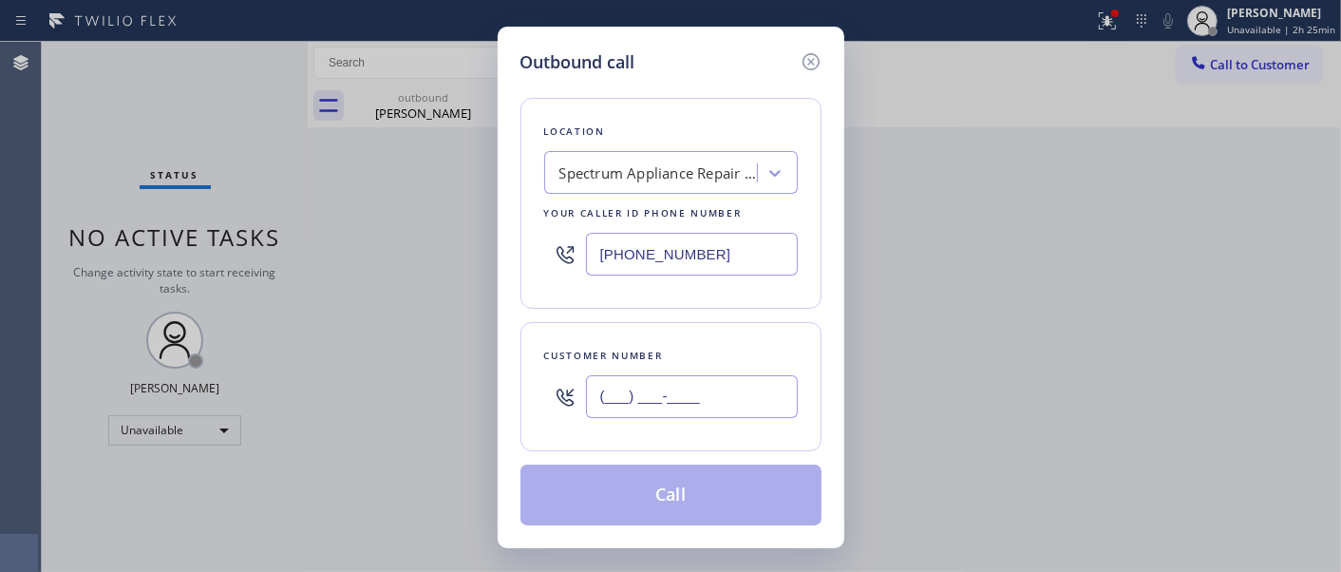
click at [649, 413] on input "(___) ___-____" at bounding box center [692, 396] width 212 height 43
paste input "714) 855-9507"
type input "(714) 855-9507"
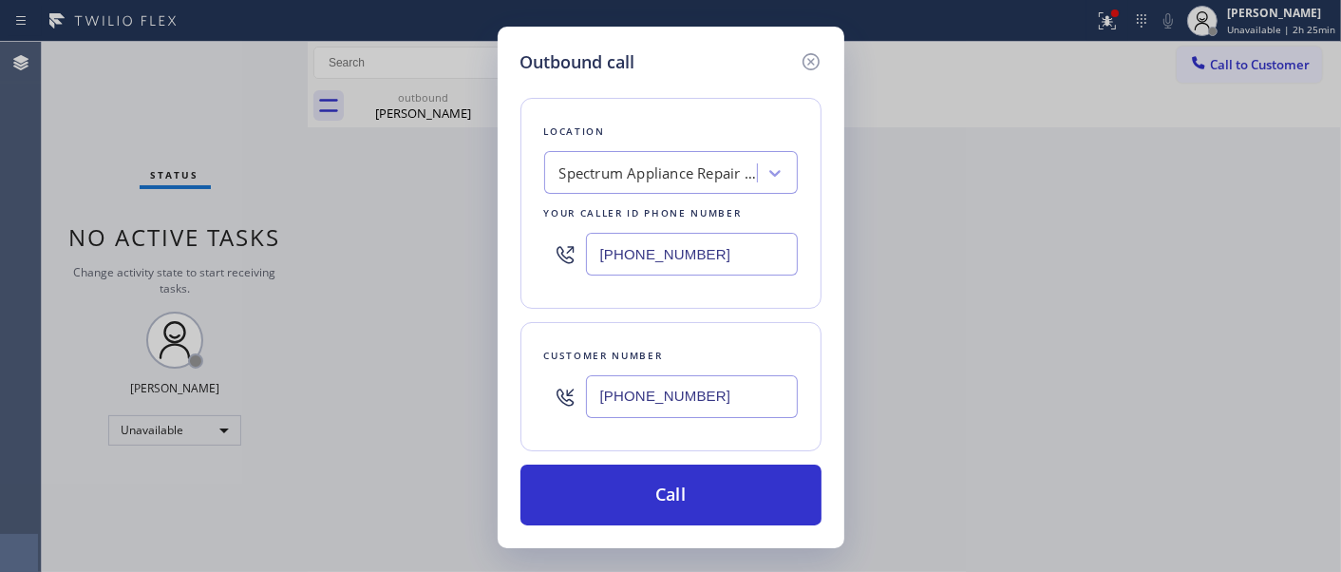
drag, startPoint x: 728, startPoint y: 250, endPoint x: 563, endPoint y: 241, distance: 165.4
click at [563, 241] on div "(619) 724-4204" at bounding box center [671, 254] width 254 height 62
paste input "949) 438-5091"
type input "(949) 438-5091"
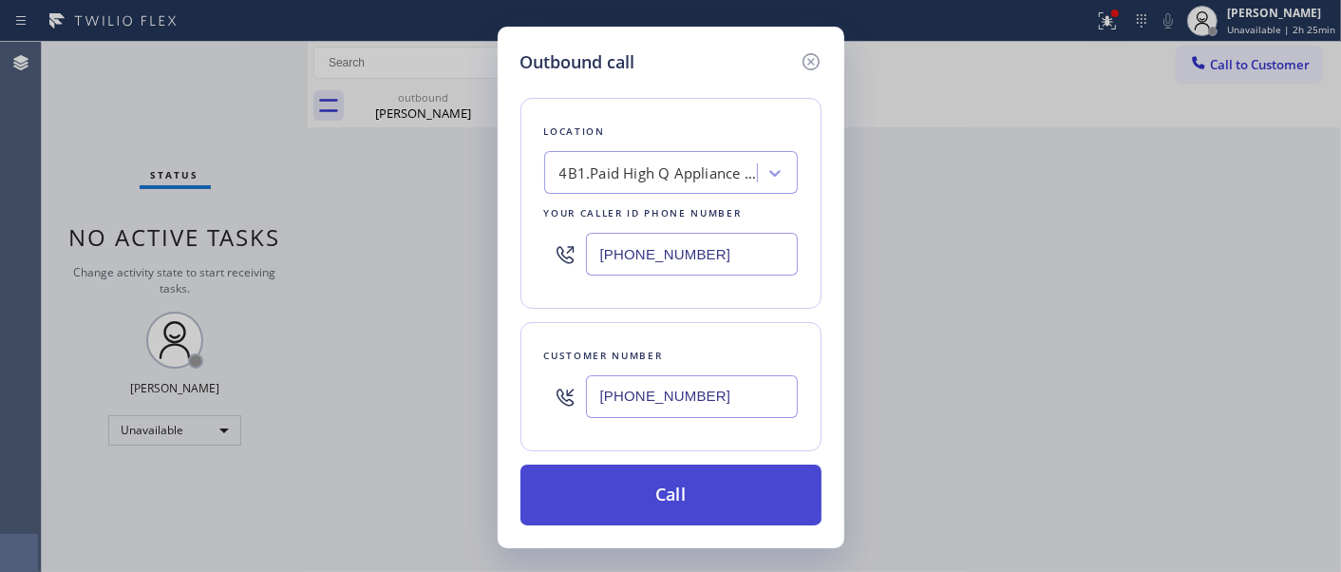
click at [708, 472] on button "Call" at bounding box center [670, 494] width 301 height 61
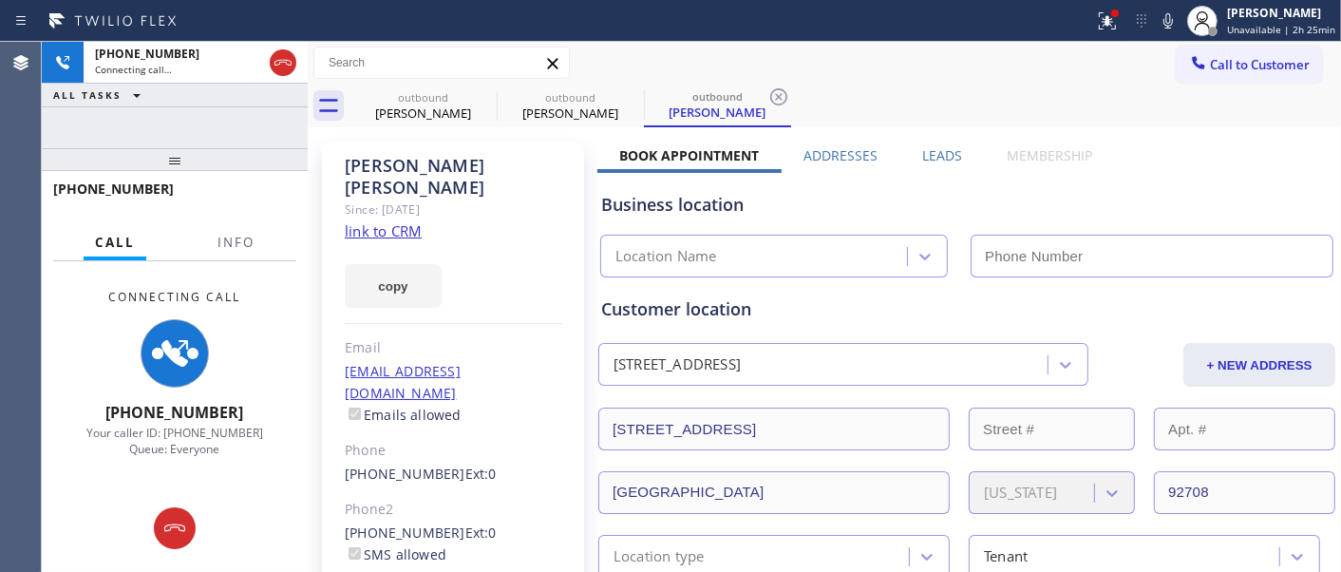
type input "(949) 438-5091"
drag, startPoint x: 1174, startPoint y: 9, endPoint x: 1204, endPoint y: 65, distance: 62.9
click at [1174, 9] on icon at bounding box center [1168, 20] width 23 height 23
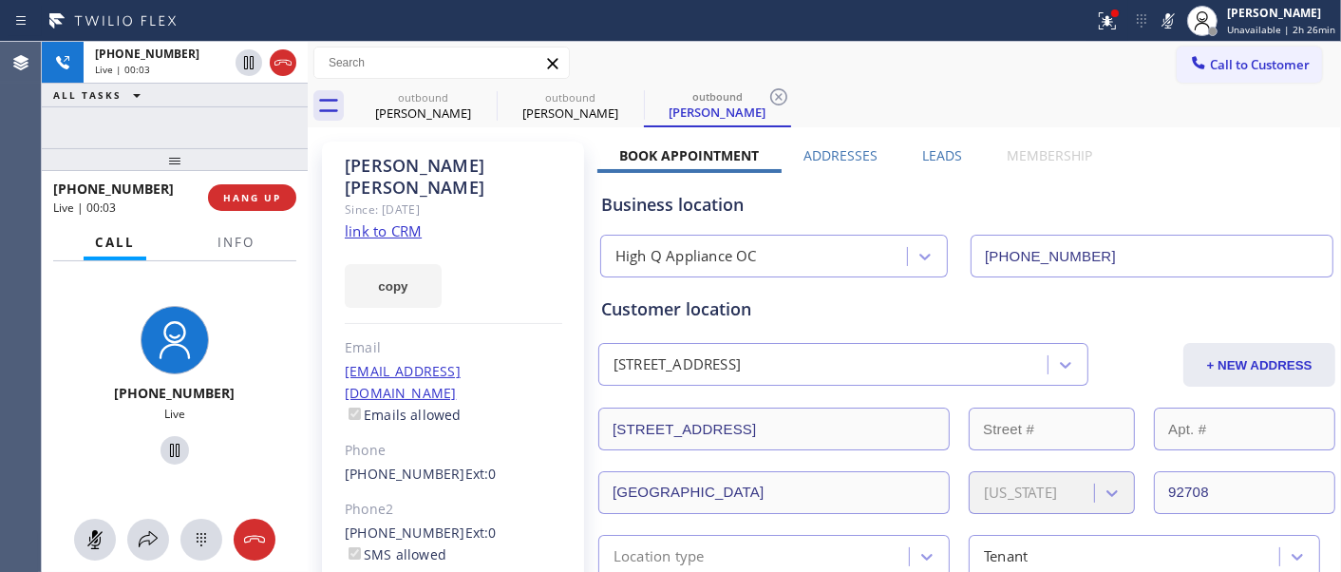
drag, startPoint x: 1104, startPoint y: 19, endPoint x: 1080, endPoint y: 120, distance: 103.6
click at [1104, 19] on icon at bounding box center [1107, 20] width 23 height 23
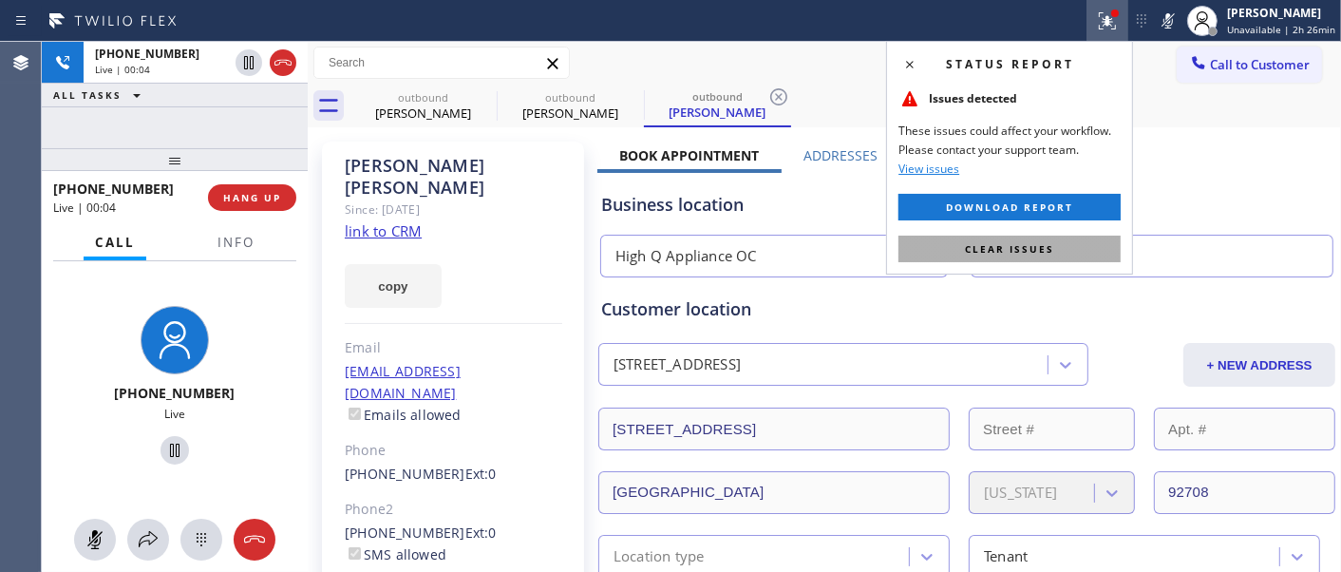
click at [986, 242] on span "Clear issues" at bounding box center [1009, 248] width 89 height 13
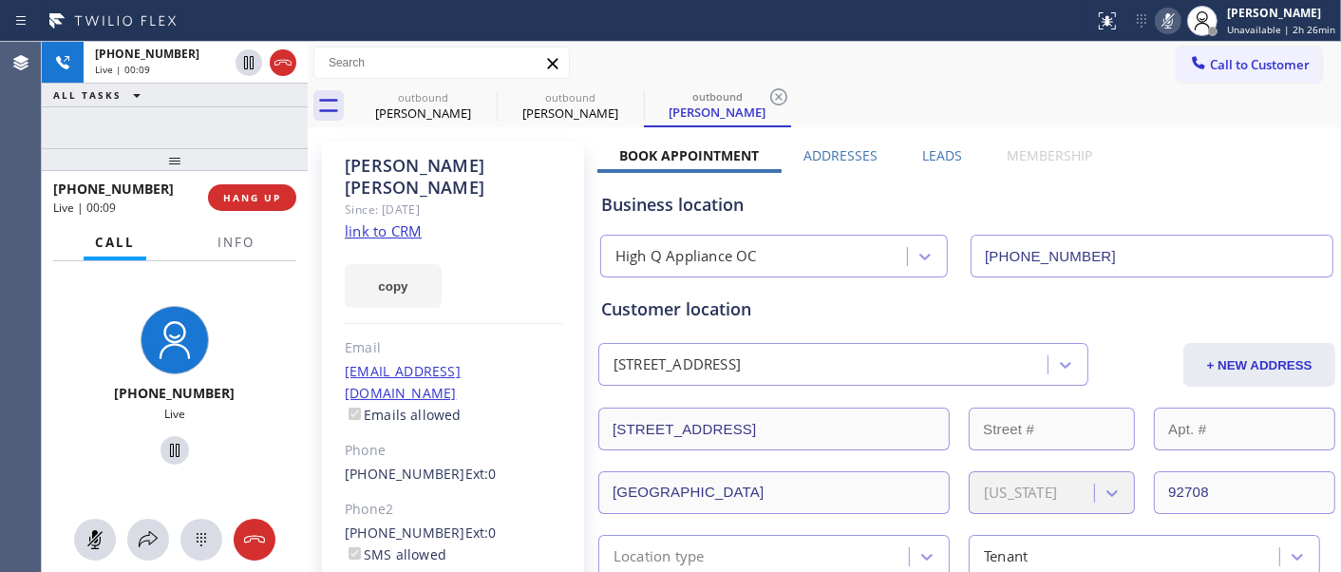
click at [1160, 24] on icon at bounding box center [1168, 20] width 23 height 23
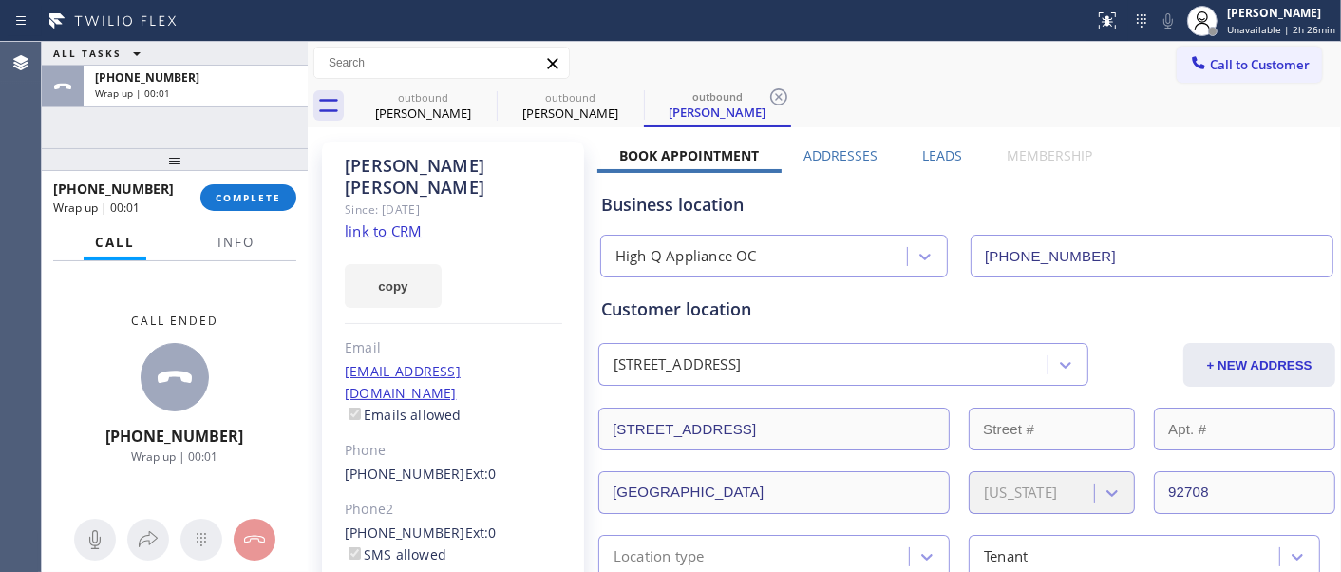
click at [294, 209] on div "+17148559507 Wrap up | 00:01 COMPLETE" at bounding box center [174, 197] width 243 height 49
click at [288, 209] on button "COMPLETE" at bounding box center [248, 197] width 96 height 27
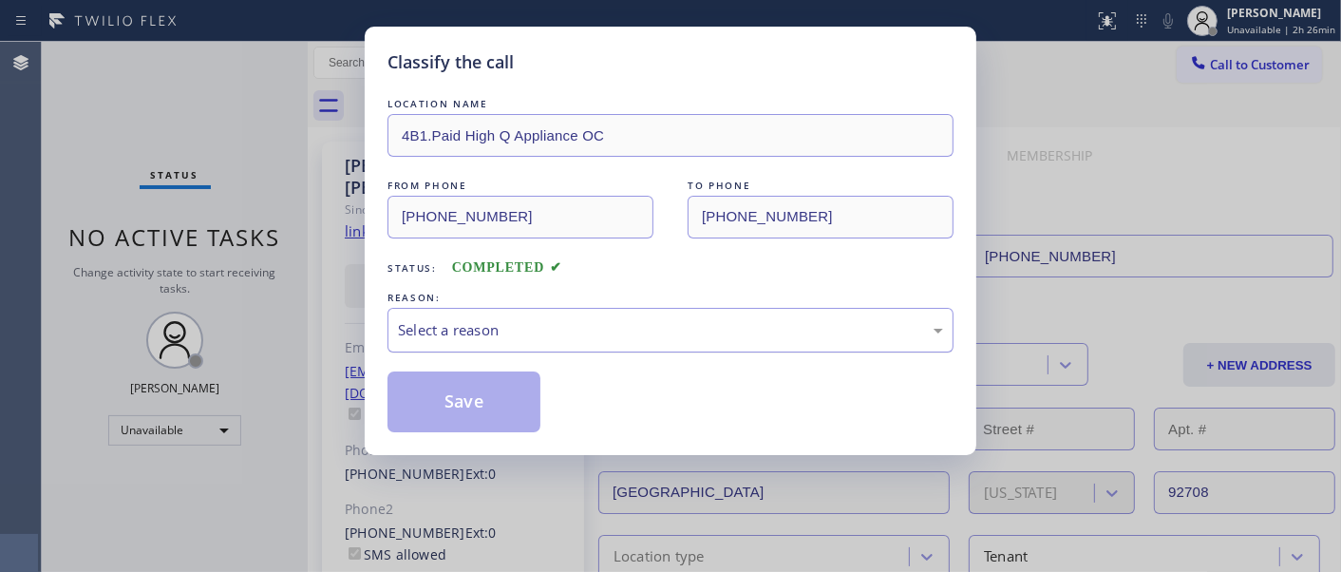
click at [511, 335] on div "Select a reason" at bounding box center [670, 330] width 545 height 22
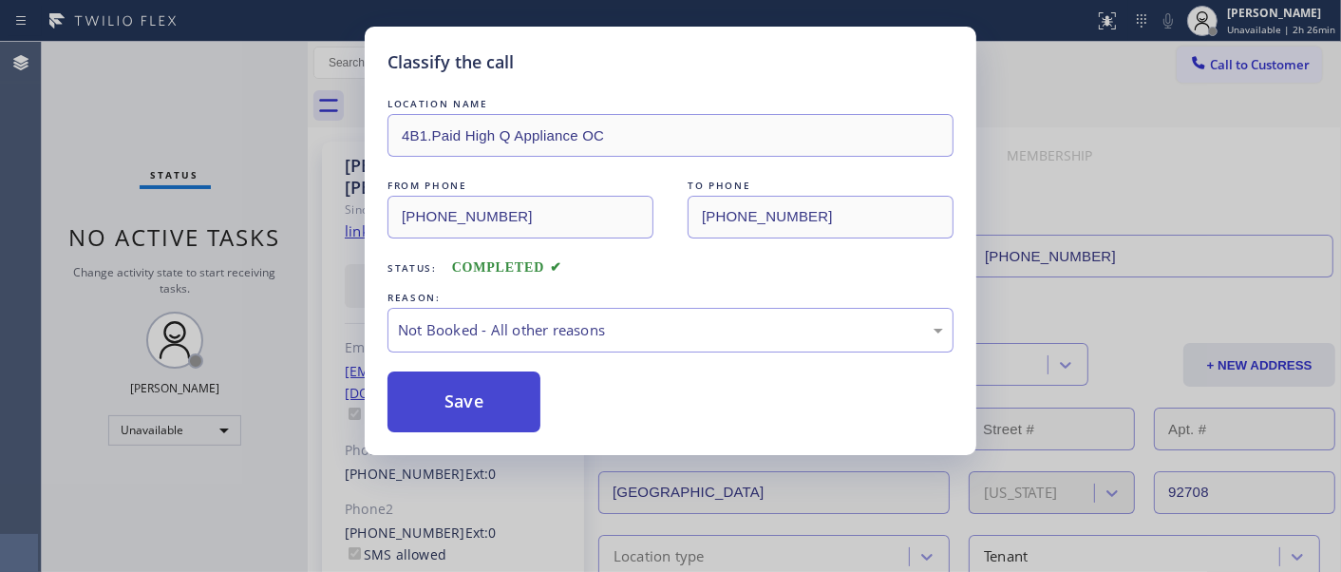
click at [488, 402] on button "Save" at bounding box center [463, 401] width 153 height 61
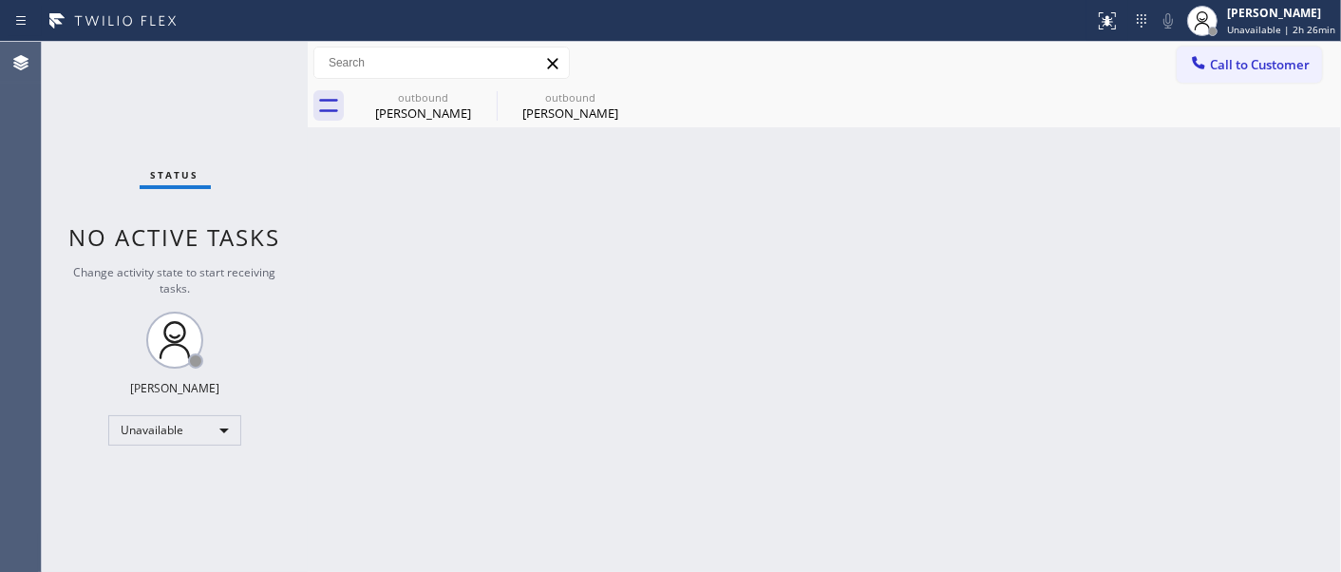
click at [1280, 88] on div "outbound Mark Eppeler outbound Steve Leduc" at bounding box center [844, 106] width 991 height 43
click at [1241, 83] on div "Call to Customer Outbound call Location High Q Appliance OC Your caller id phon…" at bounding box center [824, 63] width 1033 height 43
click at [1218, 79] on button "Call to Customer" at bounding box center [1248, 65] width 145 height 36
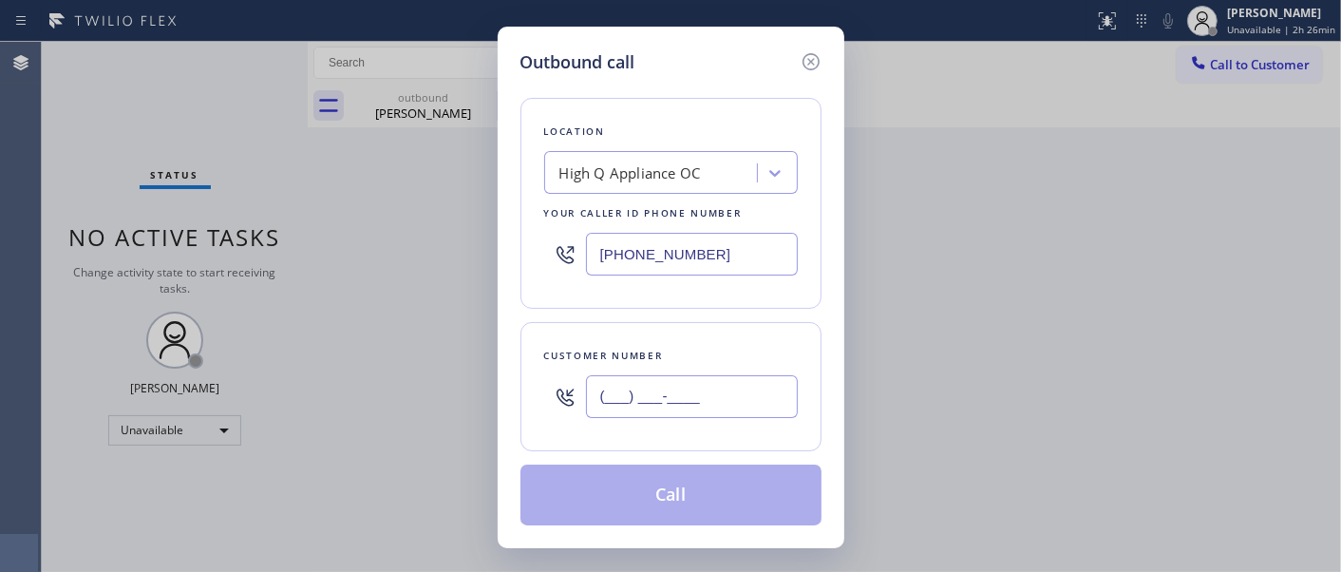
click at [605, 405] on input "(___) ___-____" at bounding box center [692, 396] width 212 height 43
paste input "714) 855-9507"
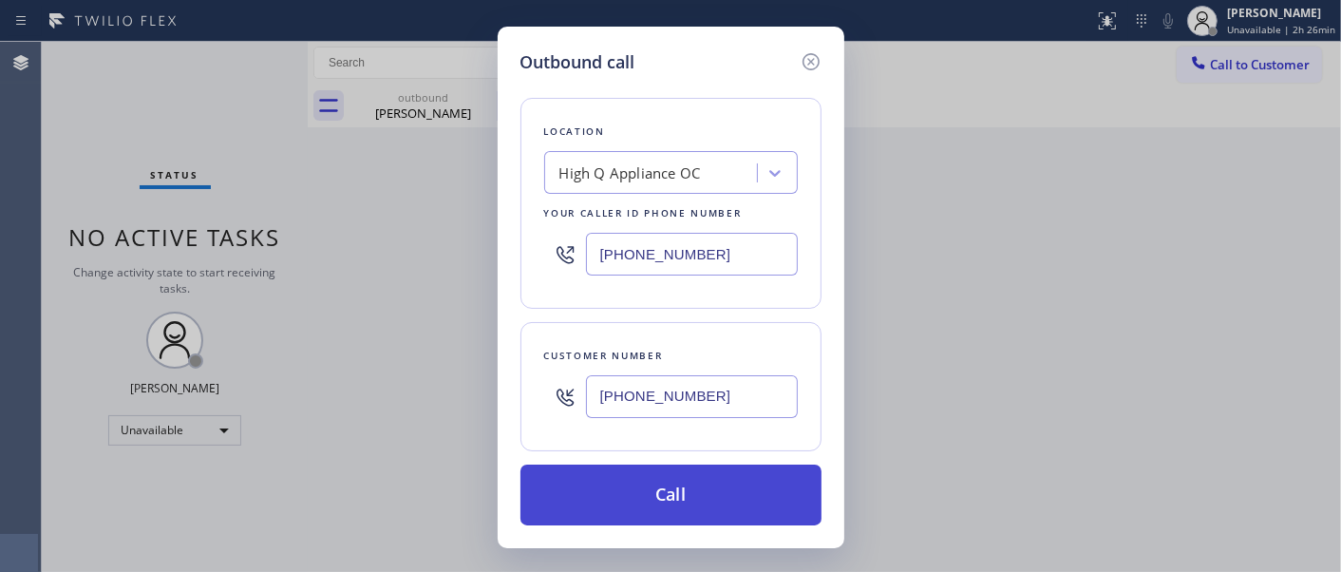
type input "(714) 855-9507"
click at [716, 496] on button "Call" at bounding box center [670, 494] width 301 height 61
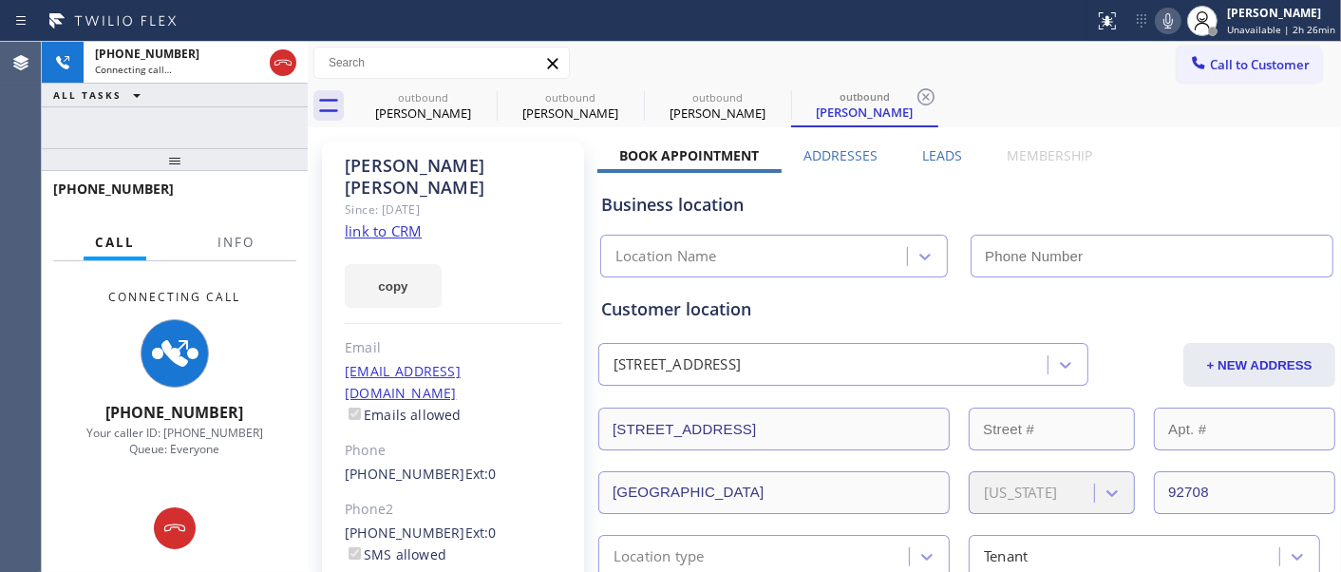
type input "(949) 438-5091"
click at [1179, 26] on icon at bounding box center [1168, 20] width 23 height 23
drag, startPoint x: 192, startPoint y: 160, endPoint x: 213, endPoint y: 133, distance: 33.8
click at [197, 148] on div at bounding box center [175, 159] width 266 height 23
click at [480, 96] on icon at bounding box center [484, 96] width 23 height 23
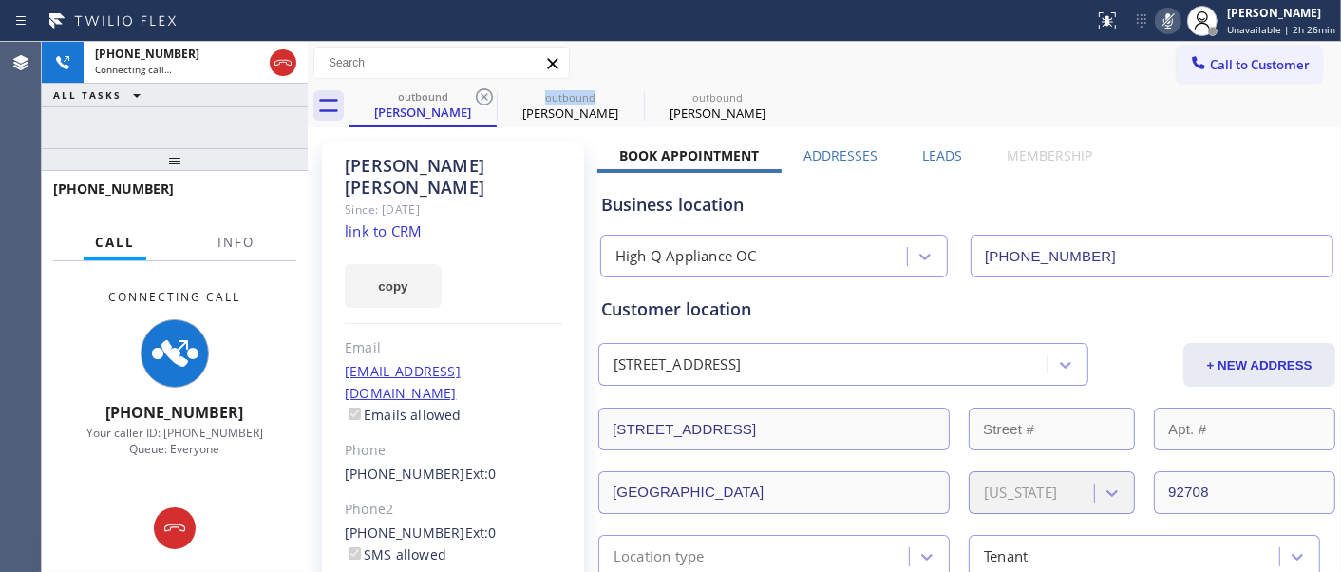
click at [480, 96] on icon at bounding box center [484, 96] width 23 height 23
click at [853, 81] on div "Call to Customer Outbound call Location High Q Appliance OC Your caller id phon…" at bounding box center [824, 63] width 1033 height 43
drag, startPoint x: 245, startPoint y: 159, endPoint x: 507, endPoint y: 49, distance: 283.9
click at [245, 148] on div at bounding box center [175, 159] width 266 height 23
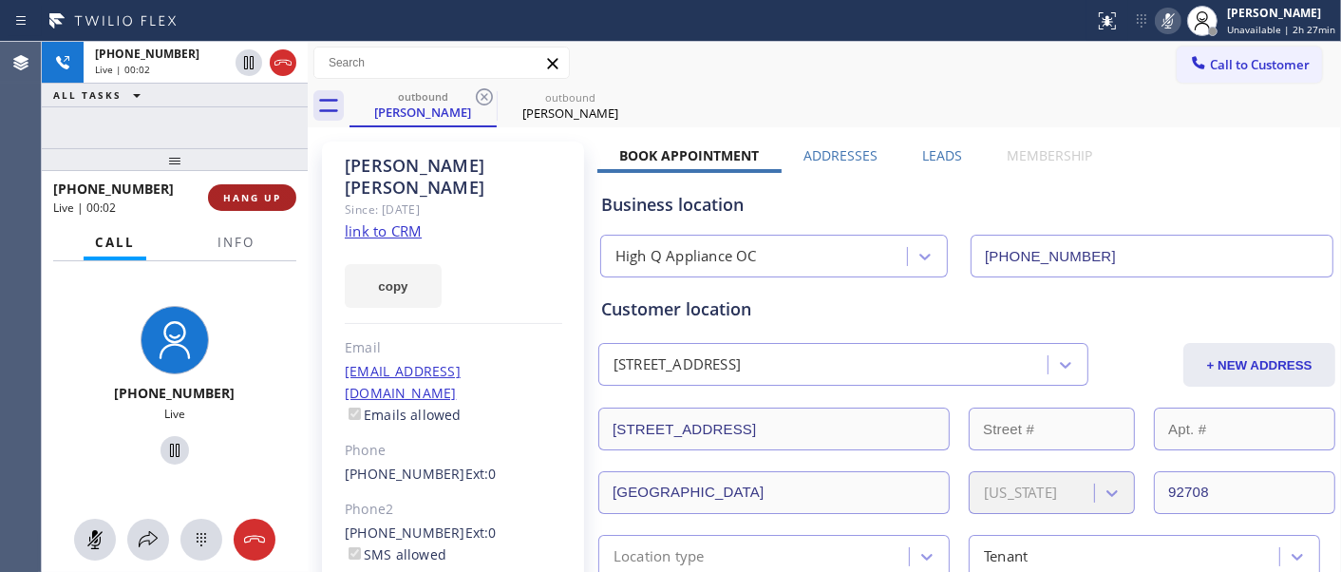
click at [272, 206] on button "HANG UP" at bounding box center [252, 197] width 88 height 27
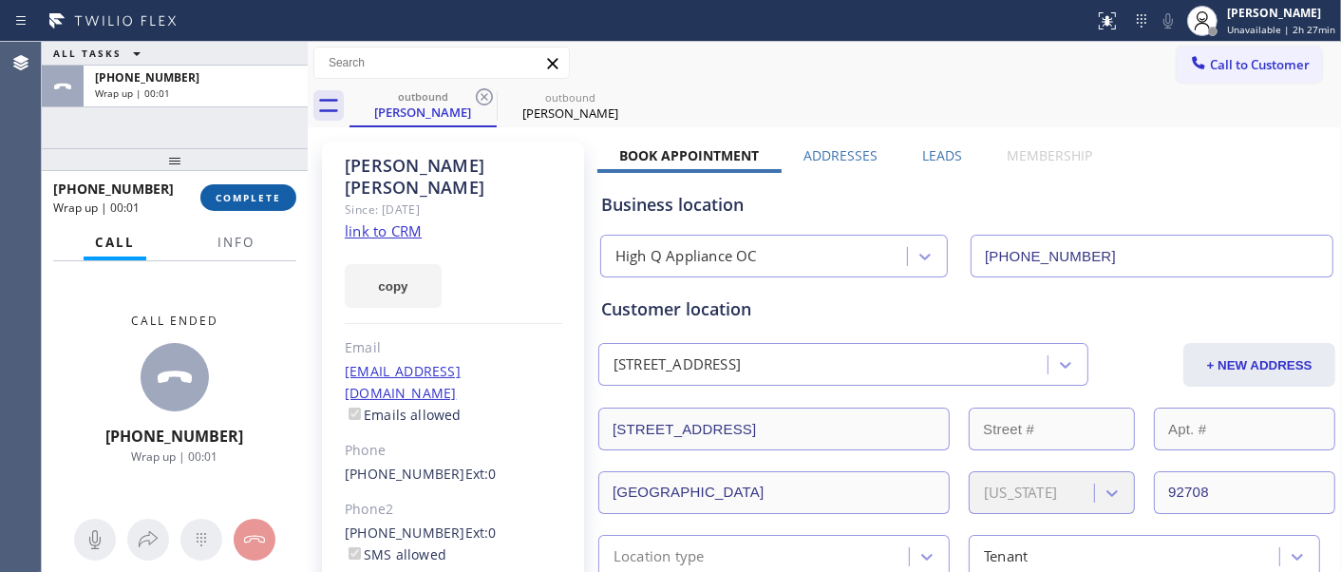
click at [271, 200] on span "COMPLETE" at bounding box center [249, 197] width 66 height 13
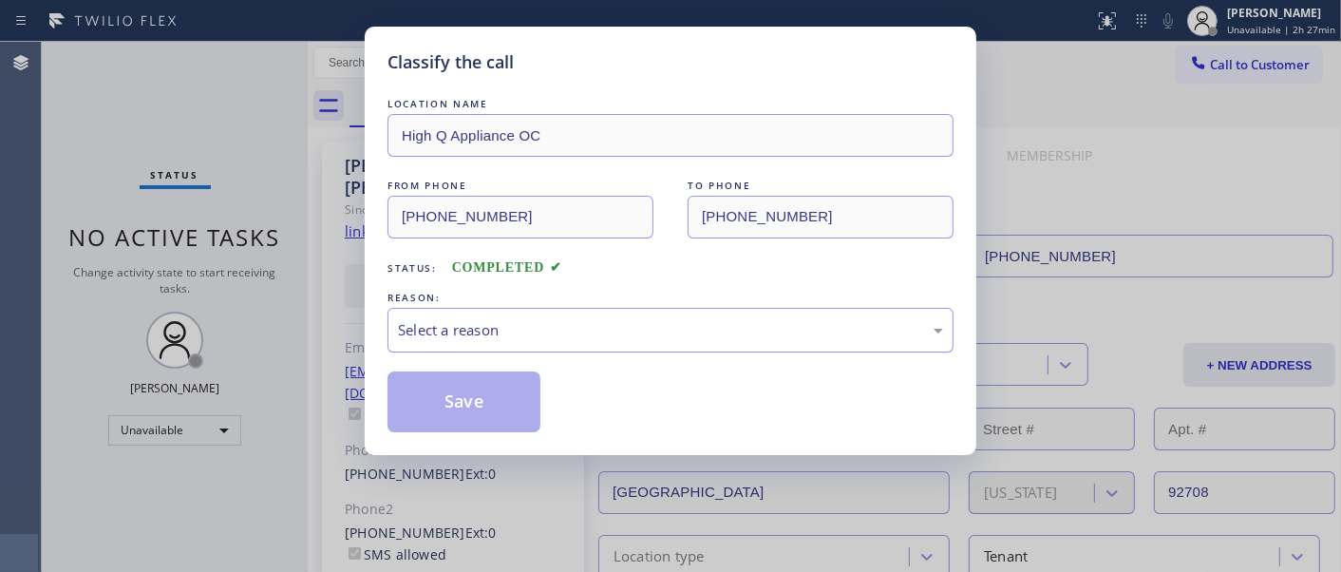
click at [605, 325] on div "Select a reason" at bounding box center [670, 330] width 545 height 22
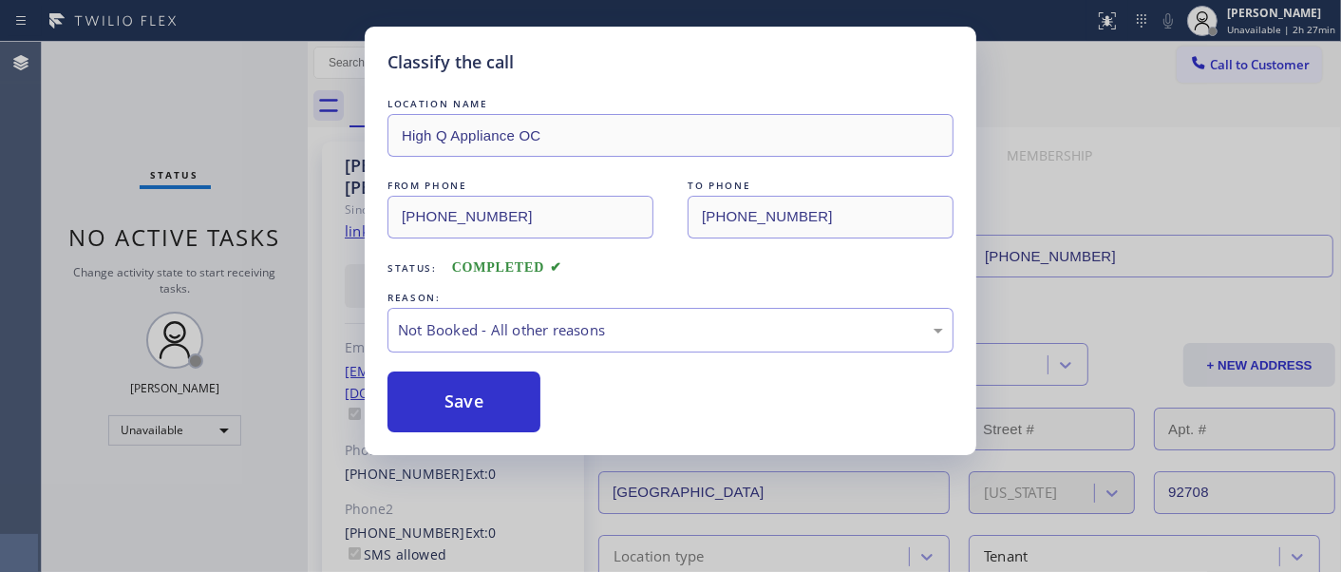
click at [468, 399] on button "Save" at bounding box center [463, 401] width 153 height 61
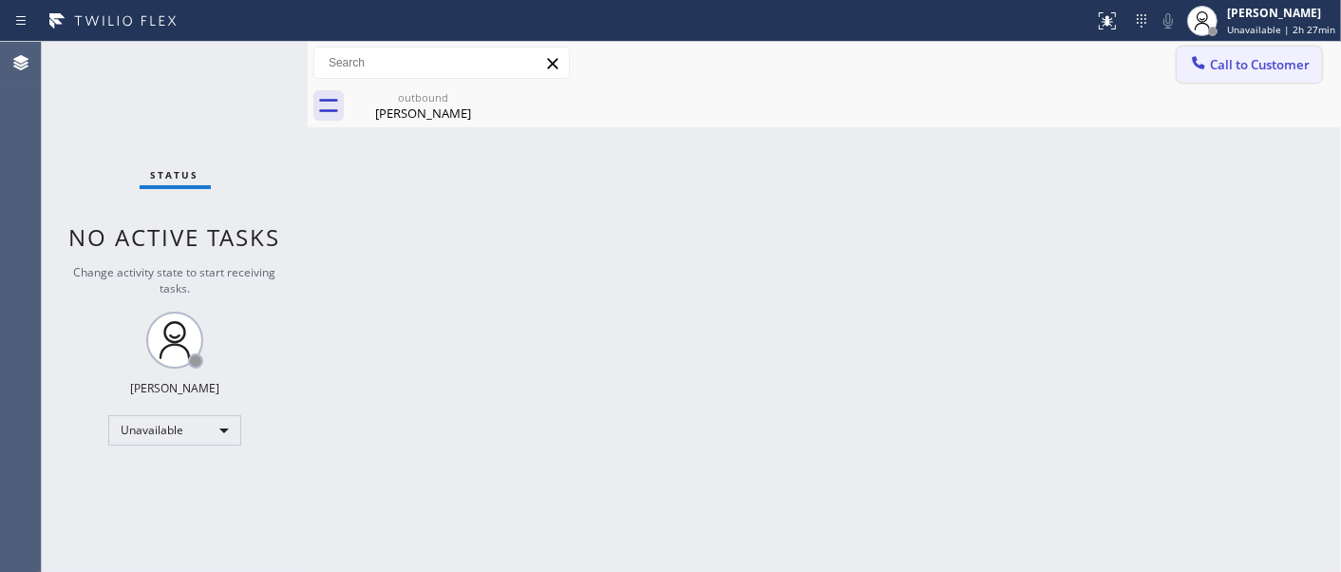
click at [1232, 68] on span "Call to Customer" at bounding box center [1260, 64] width 100 height 17
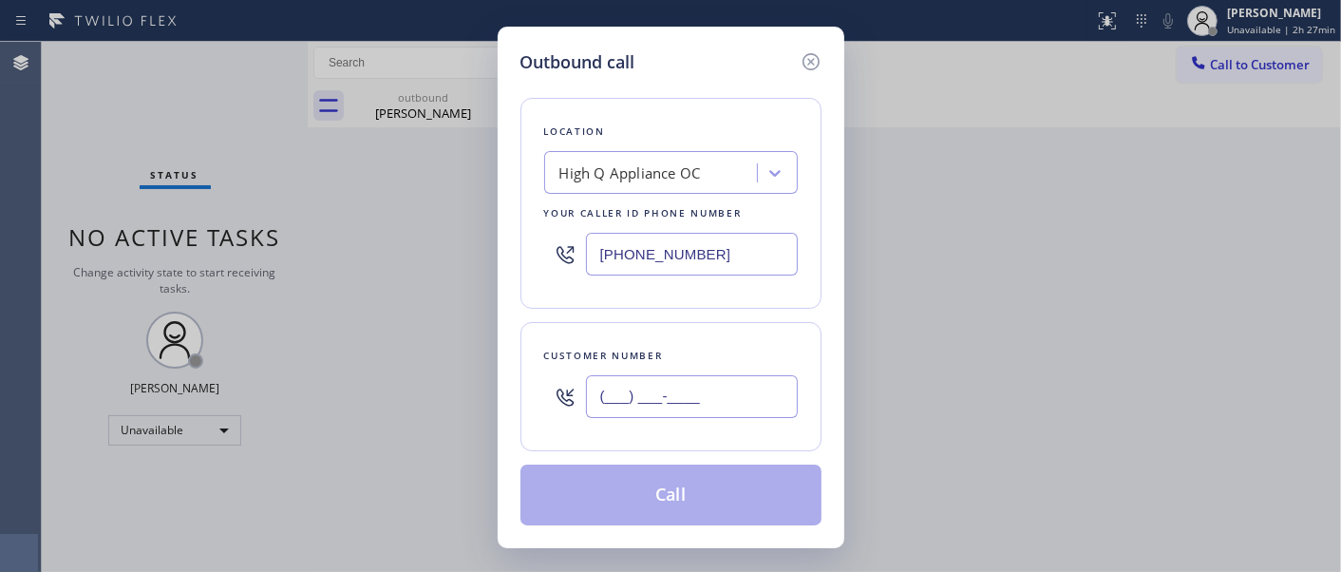
click at [723, 399] on input "(___) ___-____" at bounding box center [692, 396] width 212 height 43
paste input "323) 452-5754"
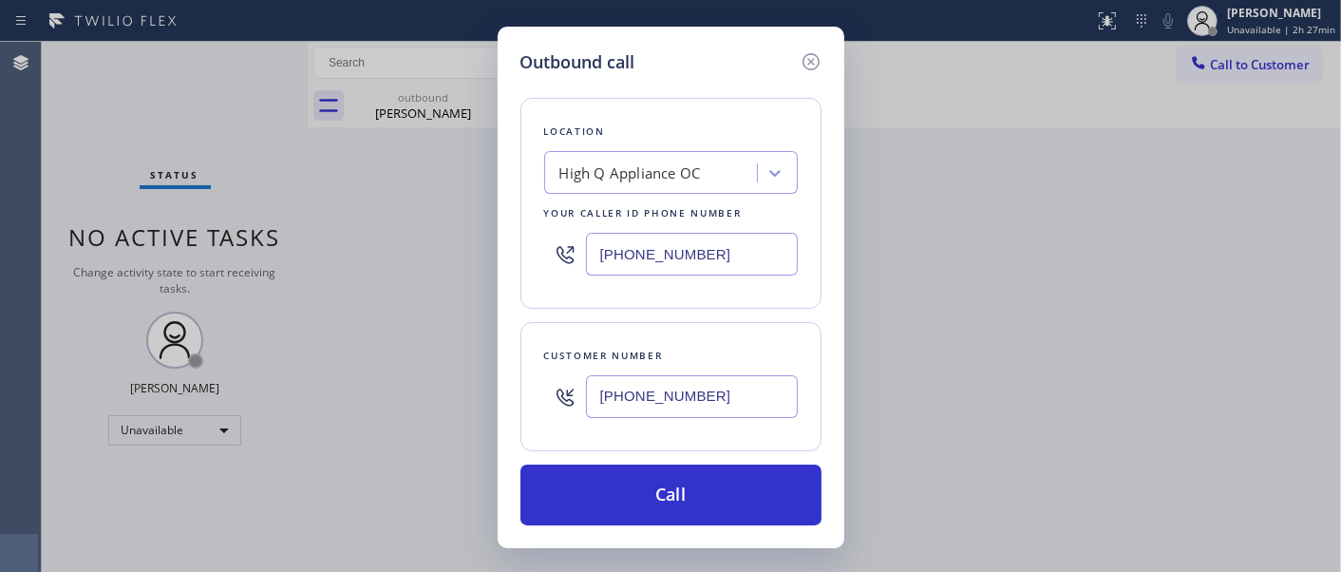
drag, startPoint x: 729, startPoint y: 397, endPoint x: 543, endPoint y: 330, distance: 197.6
click at [545, 392] on div "(323) 452-5754" at bounding box center [671, 397] width 254 height 62
paste input "714) 820-008"
type input "(714) 820-0084"
click at [386, 256] on div "Outbound call Location High Q Appliance OC Your caller id phone number (949) 43…" at bounding box center [670, 286] width 1341 height 572
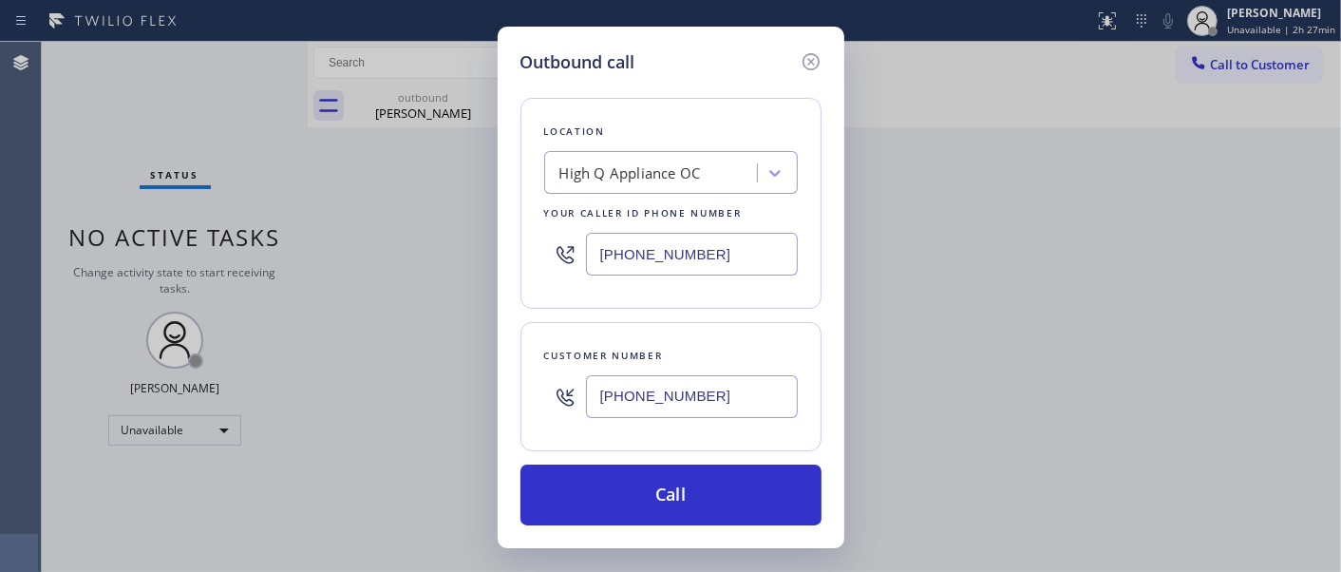
paste input "714) 710-1475"
type input "(714) 710-1475"
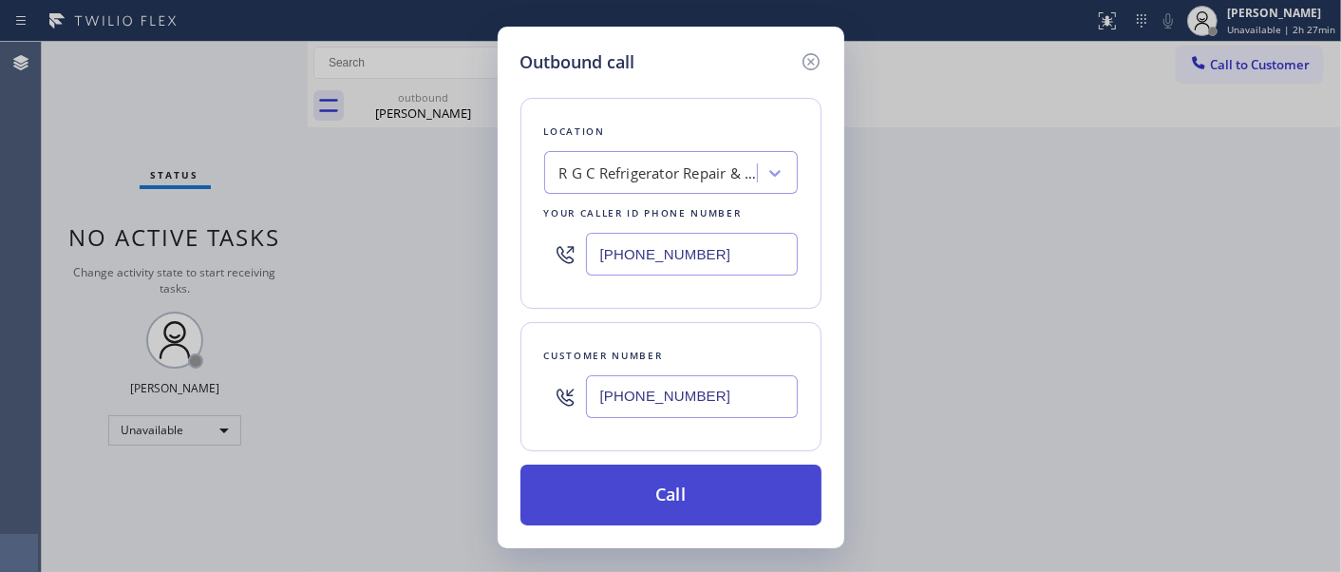
click at [659, 523] on button "Call" at bounding box center [670, 494] width 301 height 61
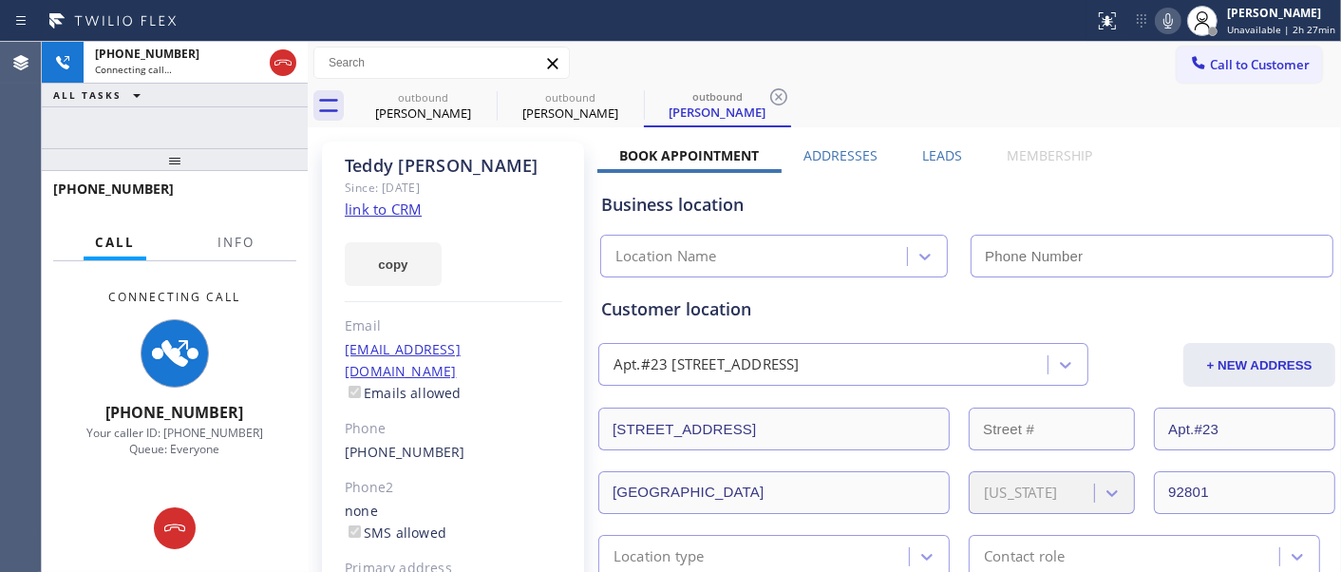
type input "(714) 710-1475"
click at [1179, 20] on icon at bounding box center [1168, 20] width 23 height 23
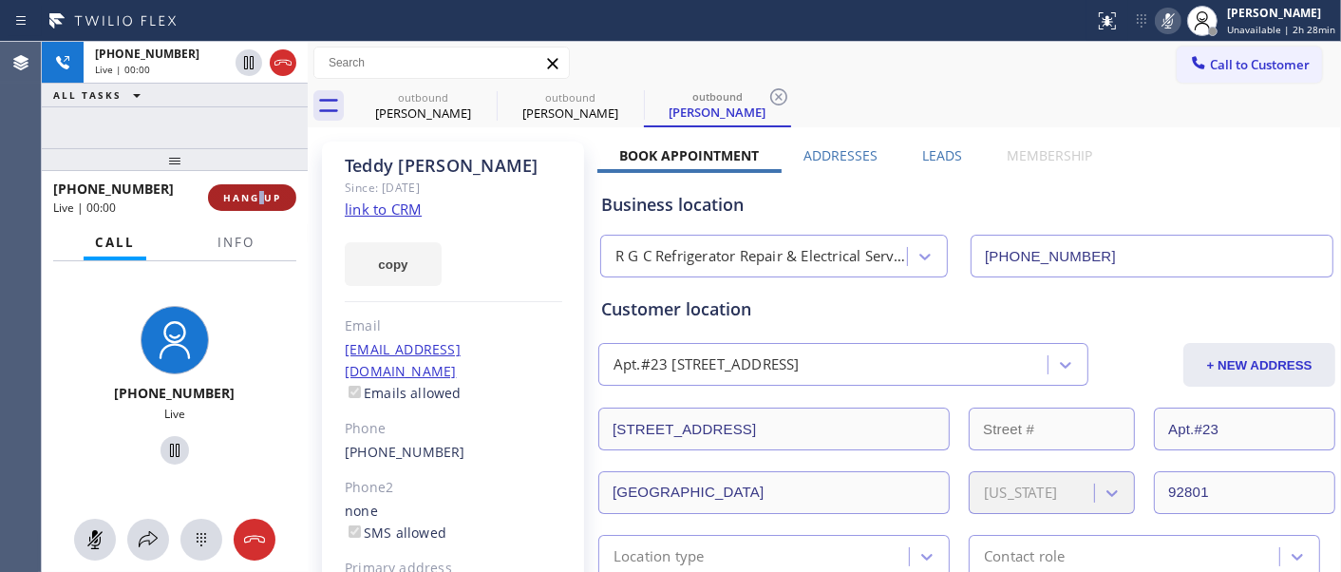
drag, startPoint x: 262, startPoint y: 179, endPoint x: 254, endPoint y: 191, distance: 15.0
click at [258, 181] on div "+17148200084 Live | 00:00 HANG UP" at bounding box center [174, 197] width 243 height 49
click at [254, 191] on span "HANG UP" at bounding box center [252, 197] width 58 height 13
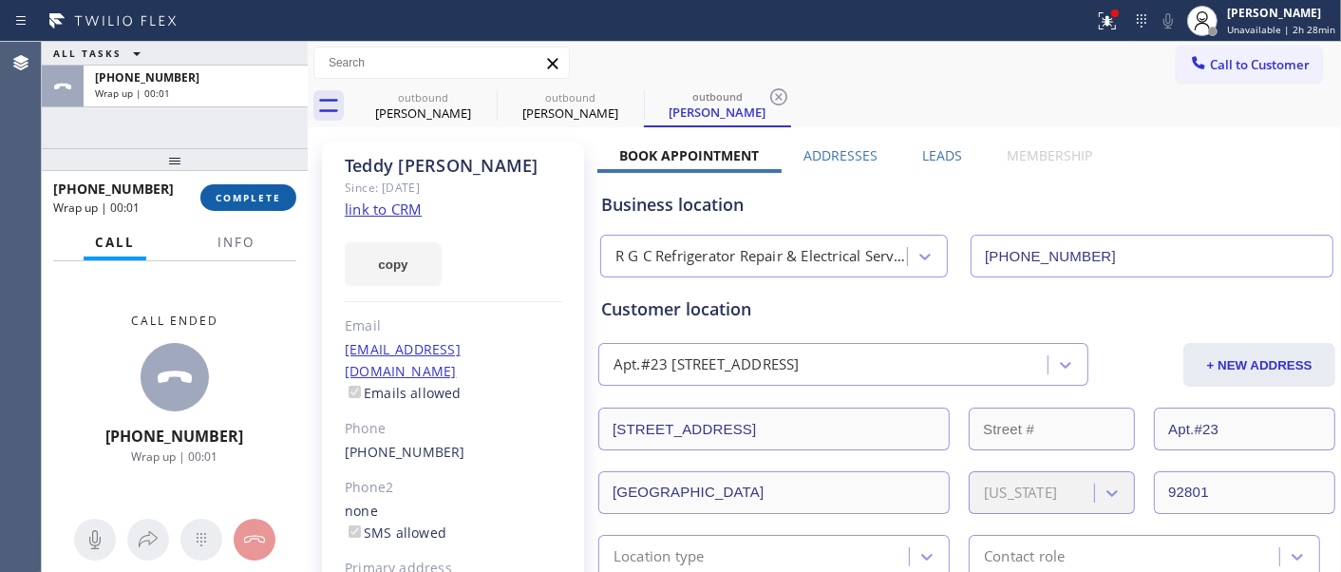
click at [289, 201] on button "COMPLETE" at bounding box center [248, 197] width 96 height 27
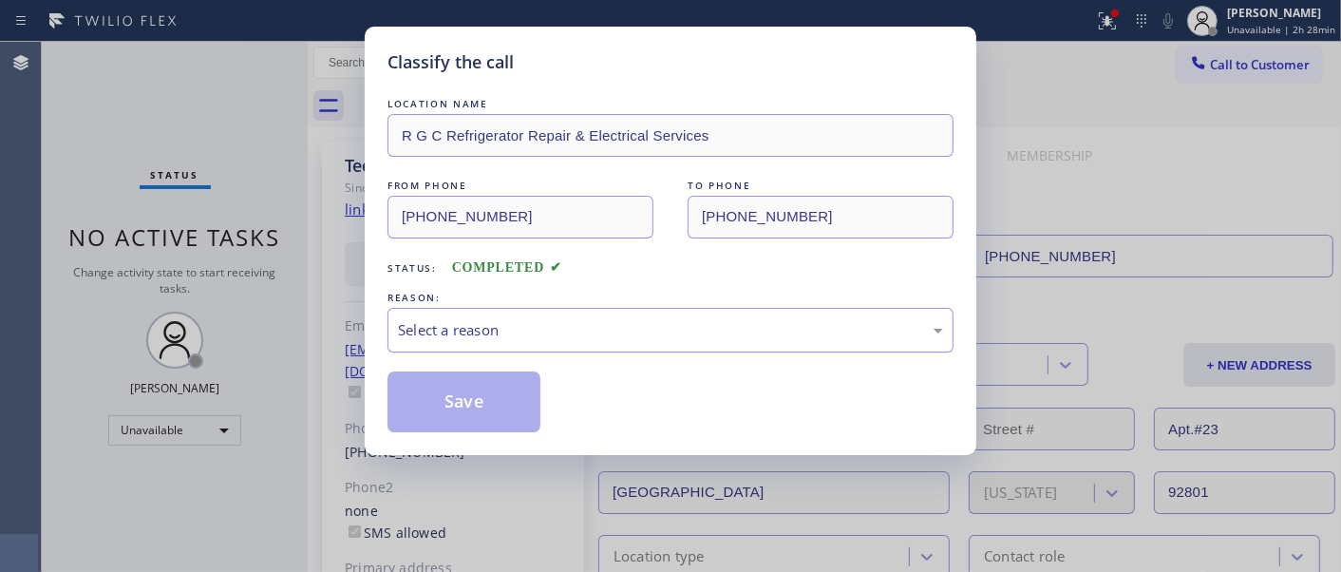
click at [549, 323] on div "Select a reason" at bounding box center [670, 330] width 545 height 22
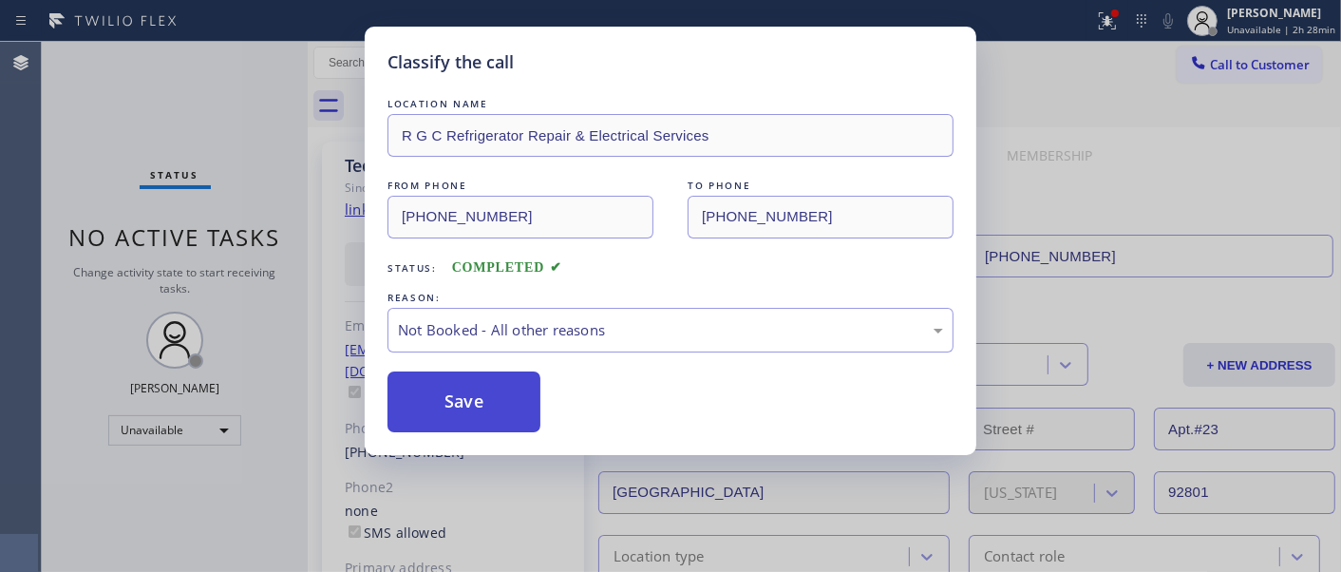
click at [486, 411] on button "Save" at bounding box center [463, 401] width 153 height 61
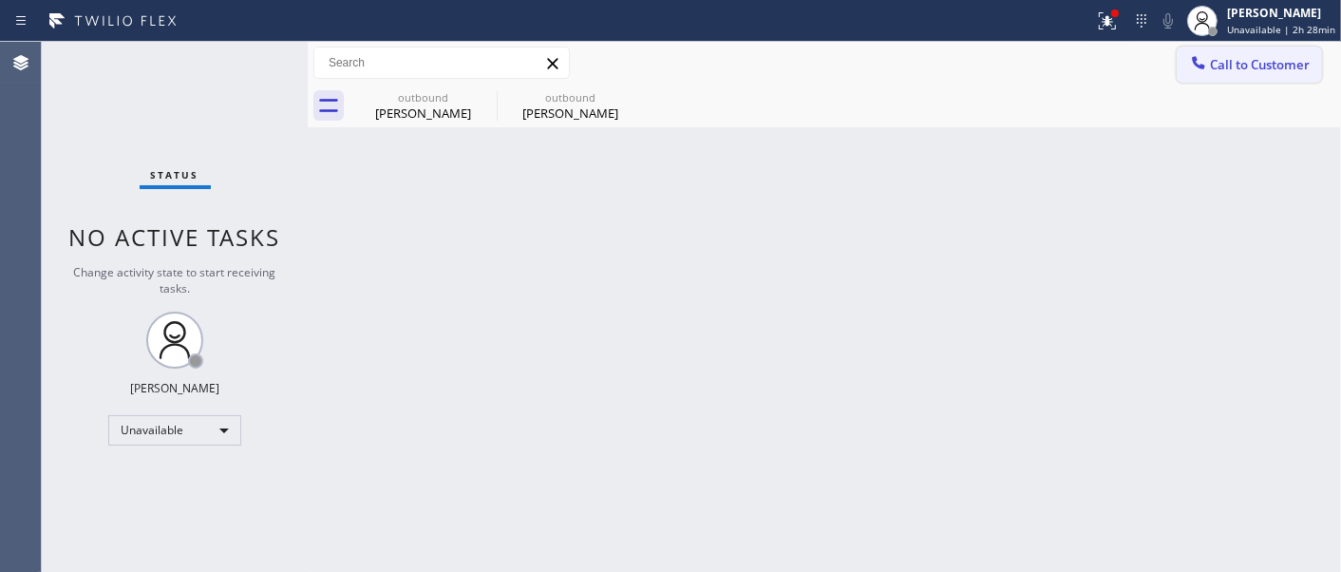
drag, startPoint x: 1228, startPoint y: 53, endPoint x: 810, endPoint y: 302, distance: 486.2
click at [1228, 54] on button "Call to Customer" at bounding box center [1248, 65] width 145 height 36
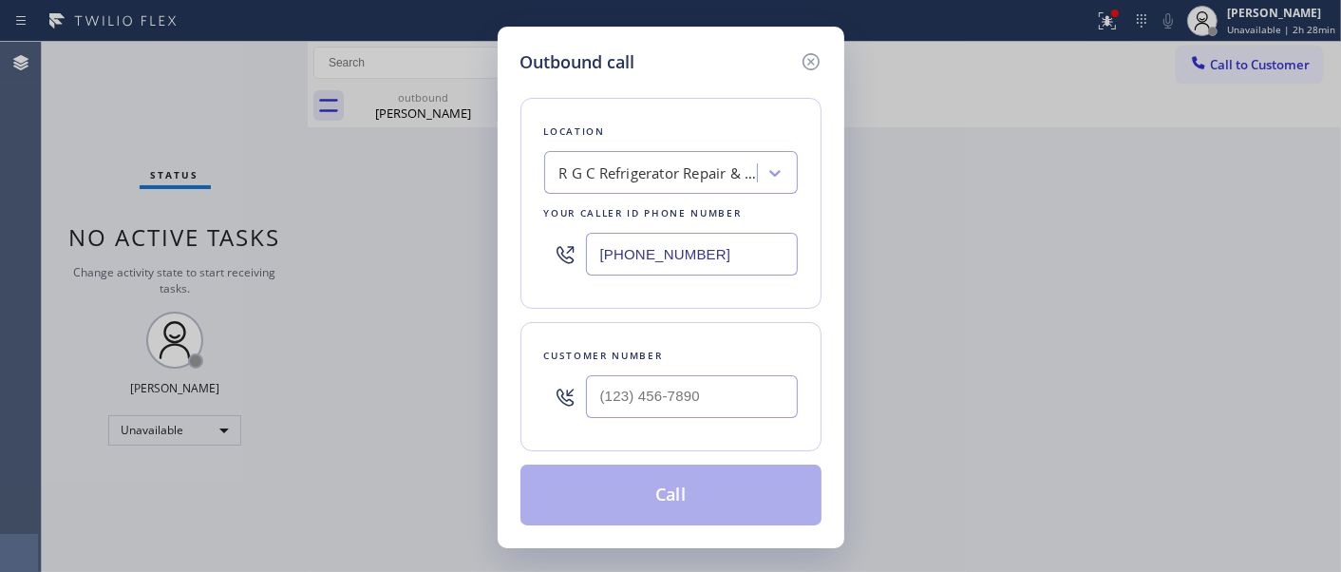
click at [611, 428] on div "Customer number" at bounding box center [670, 386] width 301 height 129
click at [686, 376] on input "(___) ___-____" at bounding box center [692, 396] width 212 height 43
paste input "626) 230-3538"
type input "(626) 230-3538"
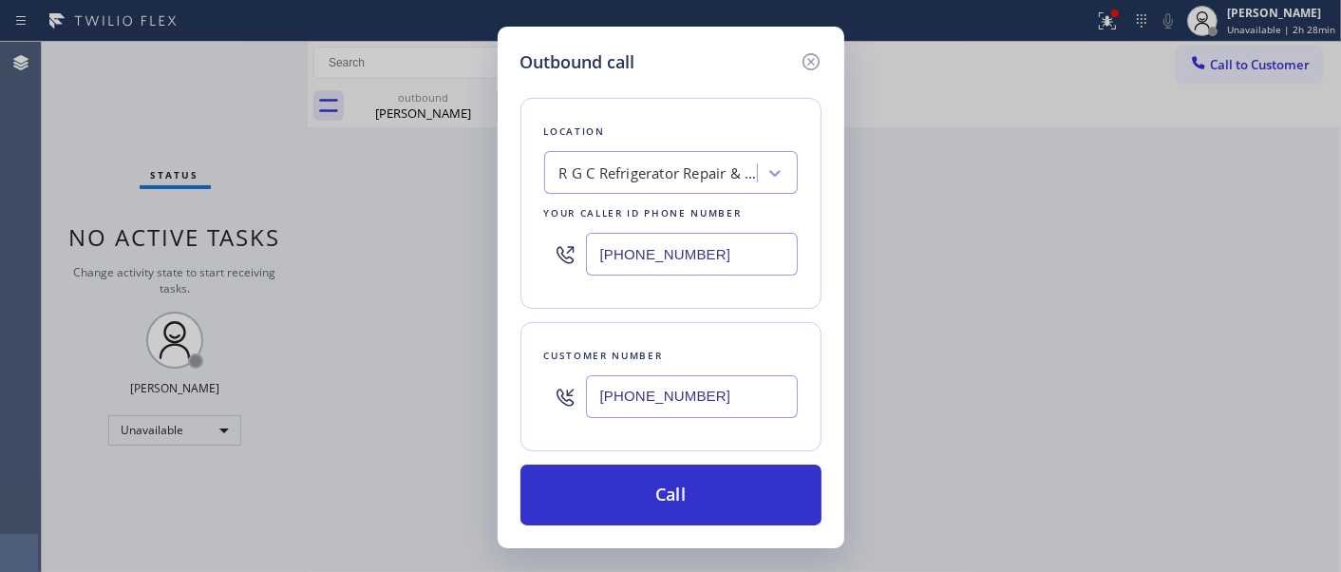
drag, startPoint x: 633, startPoint y: 263, endPoint x: 517, endPoint y: 269, distance: 116.9
click at [517, 269] on div "Outbound call Location R G C Refrigerator Repair & Electrical Services Your cal…" at bounding box center [671, 287] width 347 height 521
paste input "855) 731-4952"
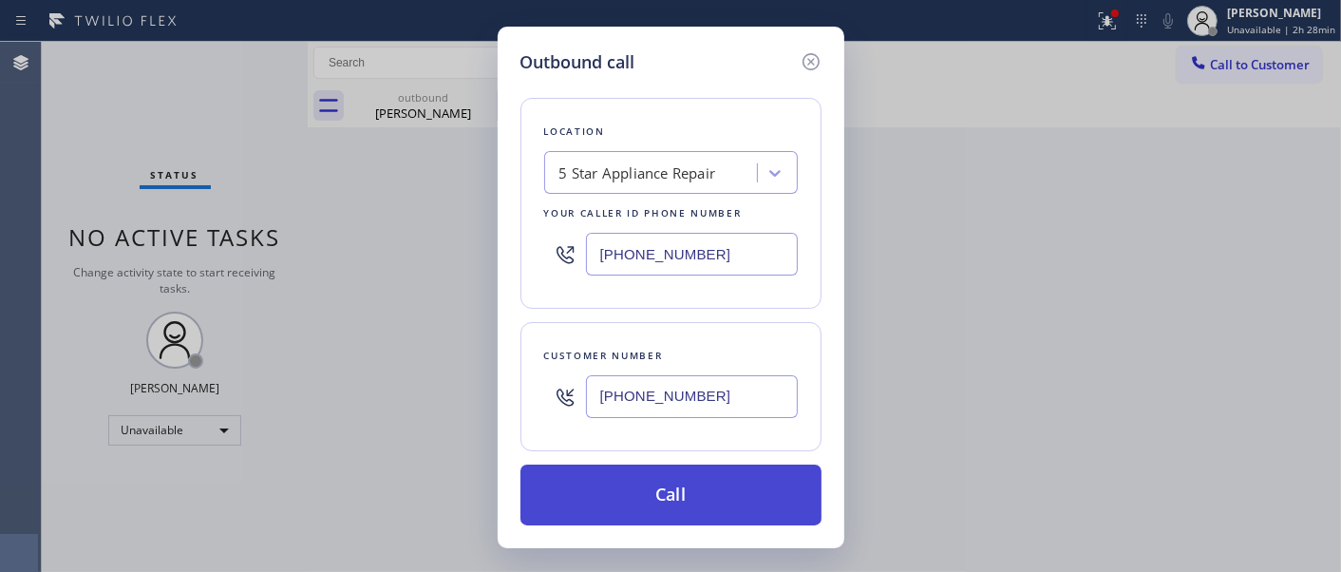
type input "[PHONE_NUMBER]"
click at [718, 471] on button "Call" at bounding box center [670, 494] width 301 height 61
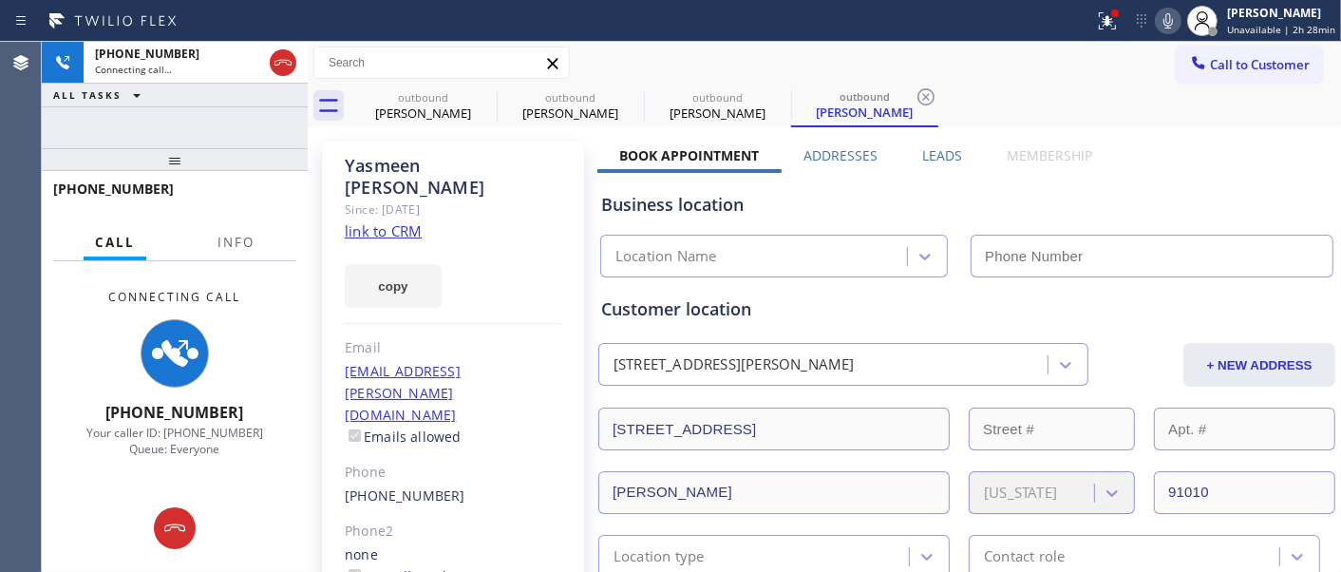
type input "[PHONE_NUMBER]"
click at [489, 93] on icon at bounding box center [484, 96] width 23 height 23
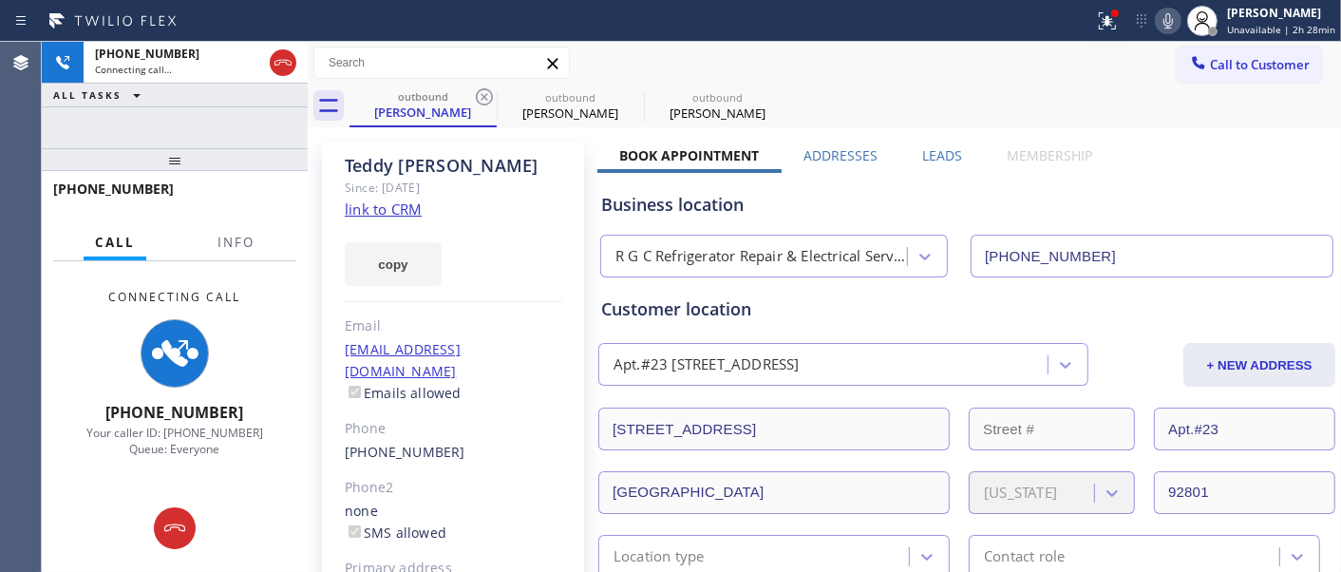
click at [489, 93] on icon at bounding box center [484, 96] width 23 height 23
type input "[PHONE_NUMBER]"
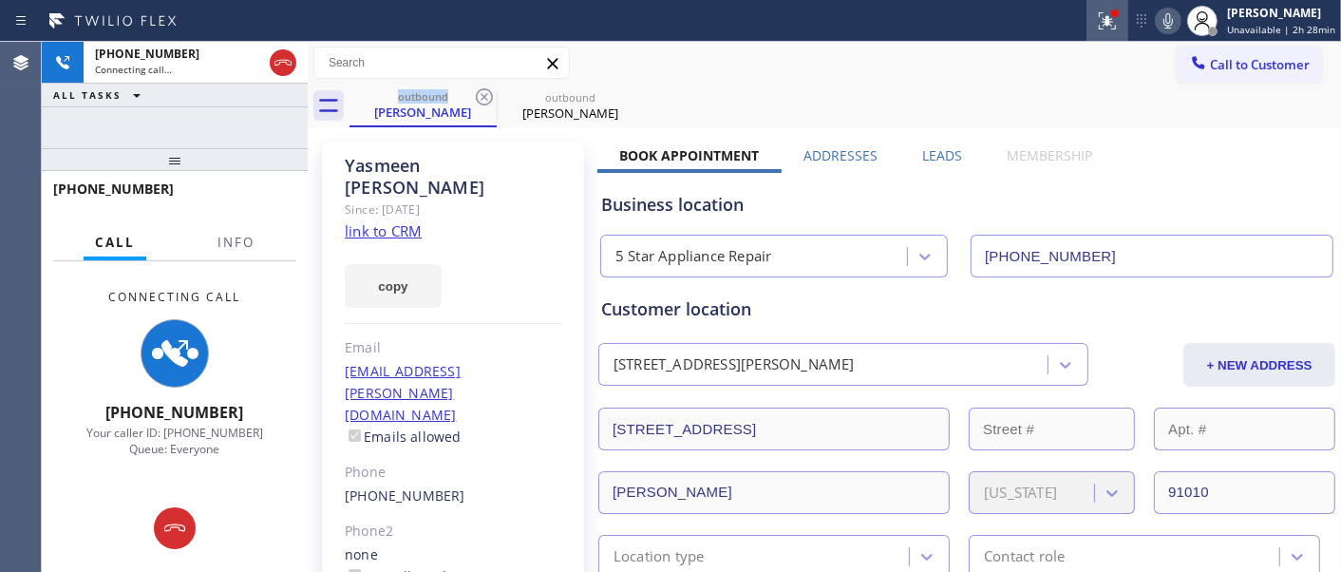
click at [1113, 35] on button at bounding box center [1107, 21] width 42 height 42
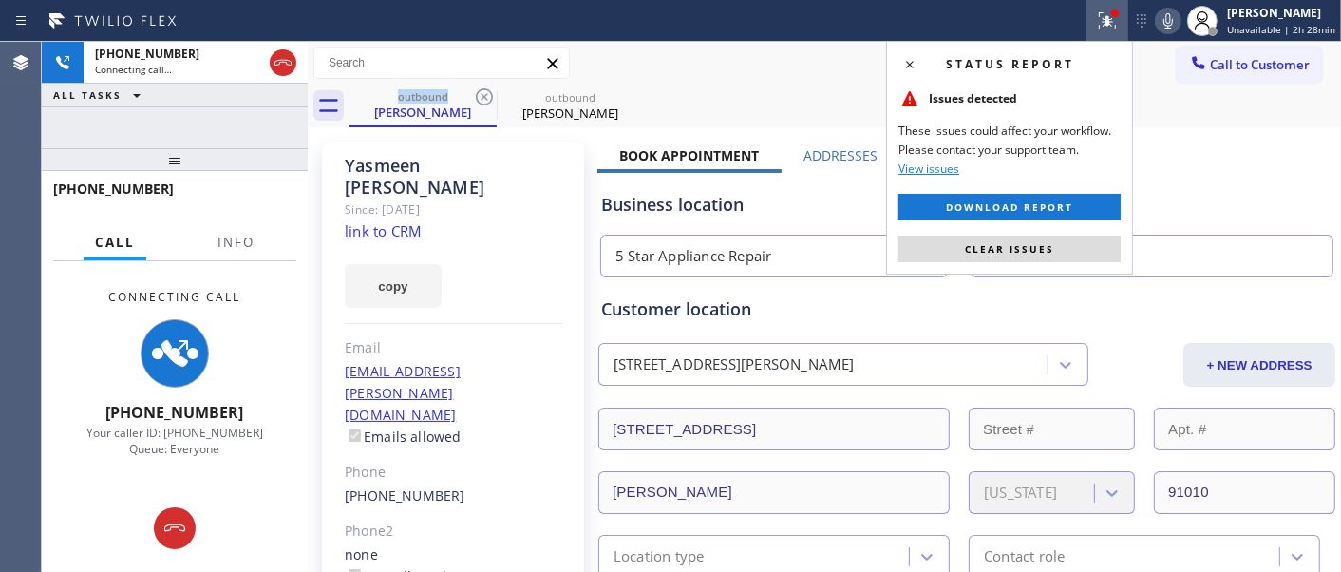
drag, startPoint x: 1002, startPoint y: 253, endPoint x: 973, endPoint y: 239, distance: 31.4
click at [1002, 253] on span "Clear issues" at bounding box center [1009, 248] width 89 height 13
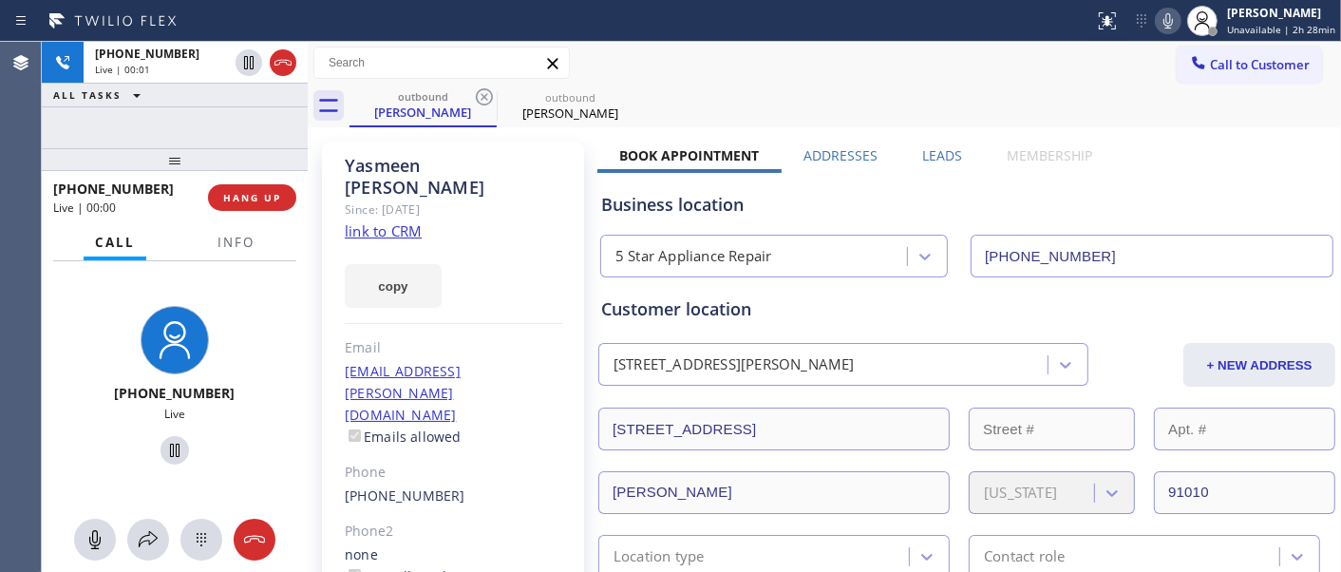
click at [458, 47] on div at bounding box center [441, 63] width 256 height 32
click at [259, 191] on span "HANG UP" at bounding box center [252, 197] width 58 height 13
click at [259, 199] on span "HANG UP" at bounding box center [252, 197] width 58 height 13
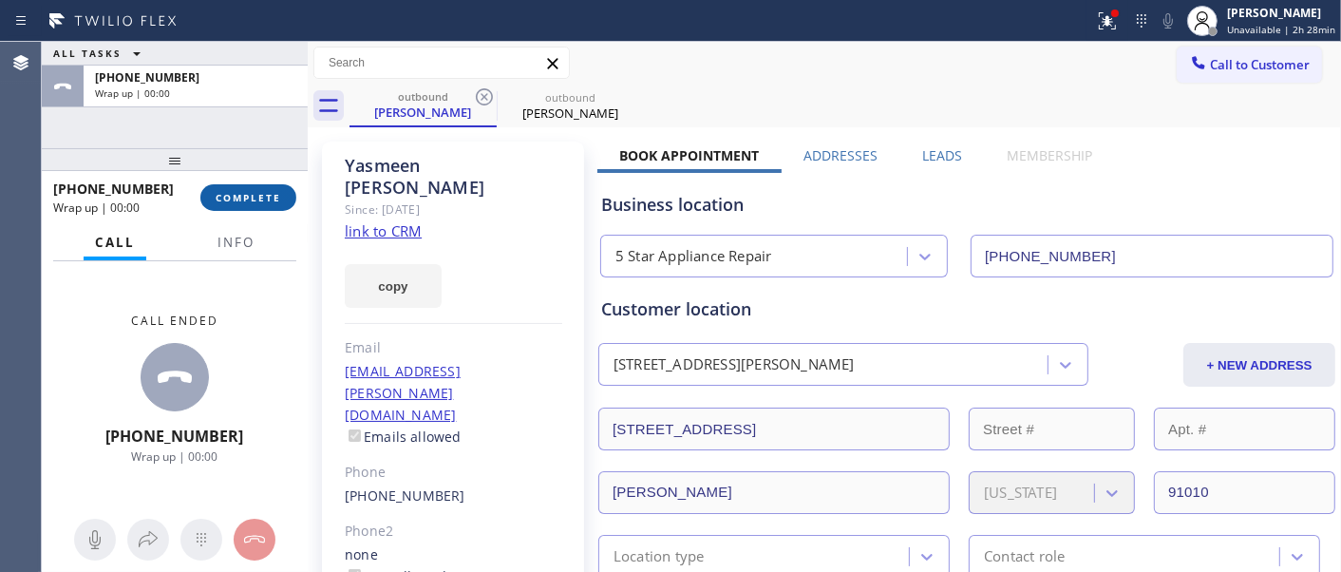
click at [259, 199] on span "COMPLETE" at bounding box center [249, 197] width 66 height 13
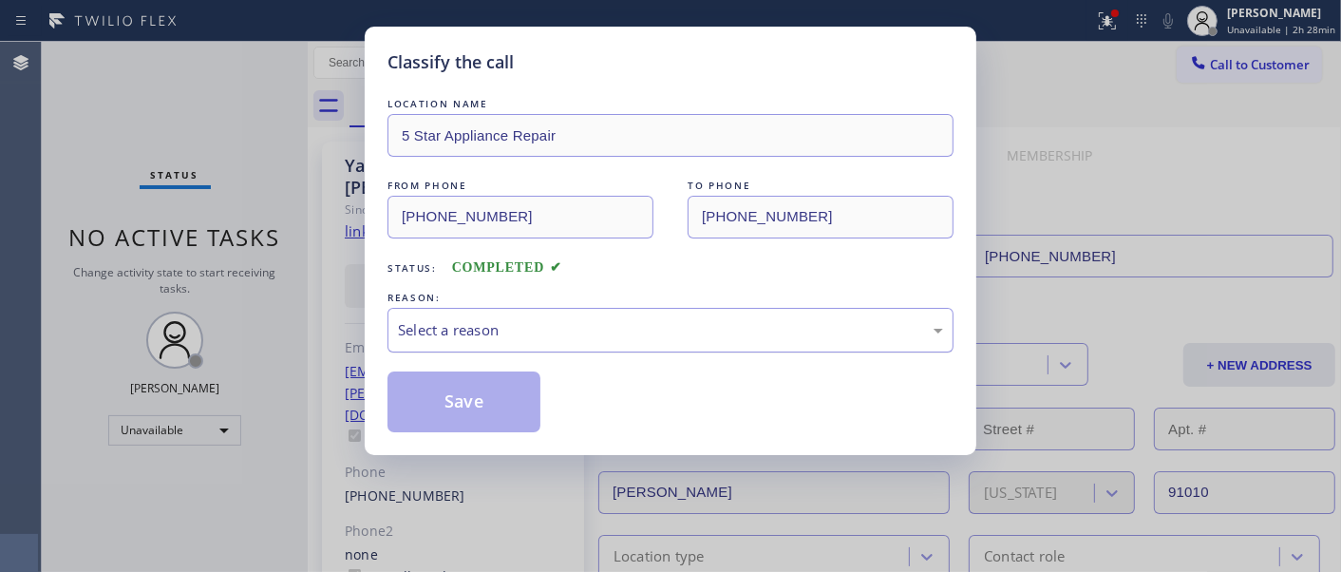
drag, startPoint x: 471, startPoint y: 305, endPoint x: 485, endPoint y: 349, distance: 46.8
click at [470, 306] on div "REASON:" at bounding box center [670, 298] width 566 height 20
click at [497, 308] on div "Select a reason" at bounding box center [670, 330] width 566 height 45
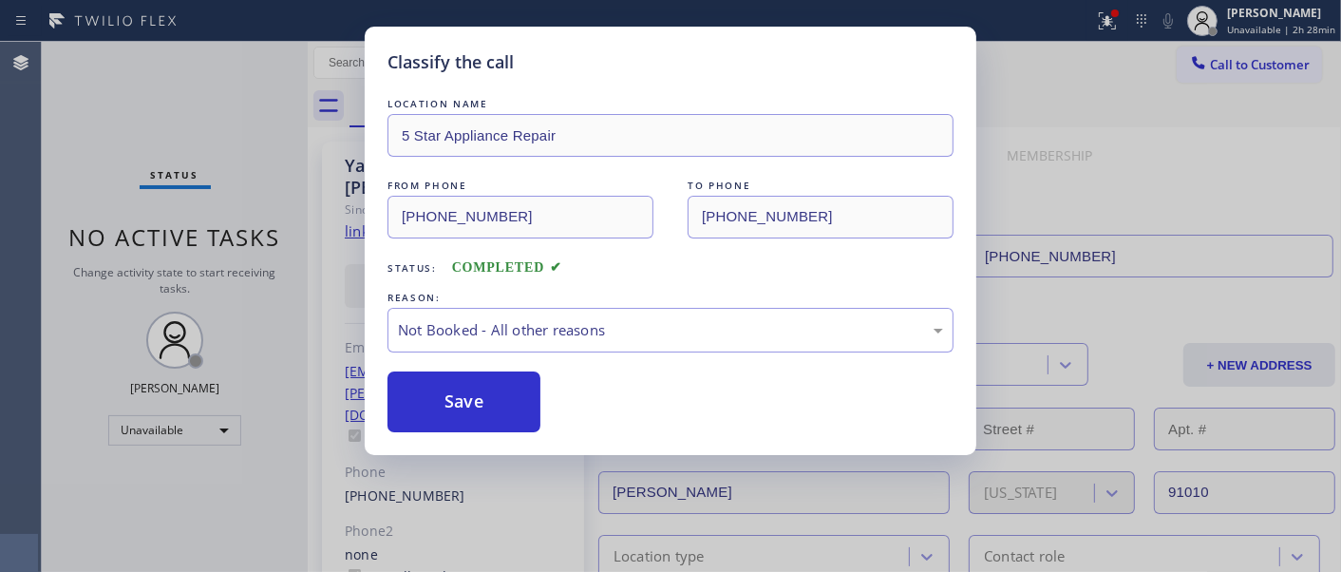
click at [465, 397] on button "Save" at bounding box center [463, 401] width 153 height 61
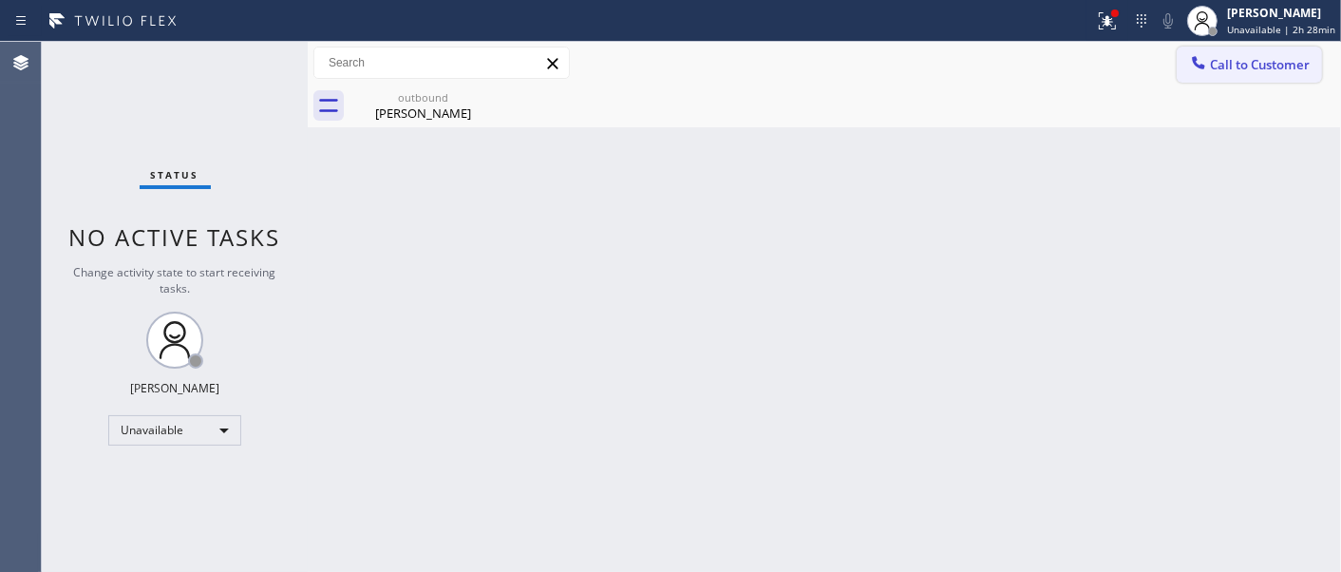
click at [1246, 71] on span "Call to Customer" at bounding box center [1260, 64] width 100 height 17
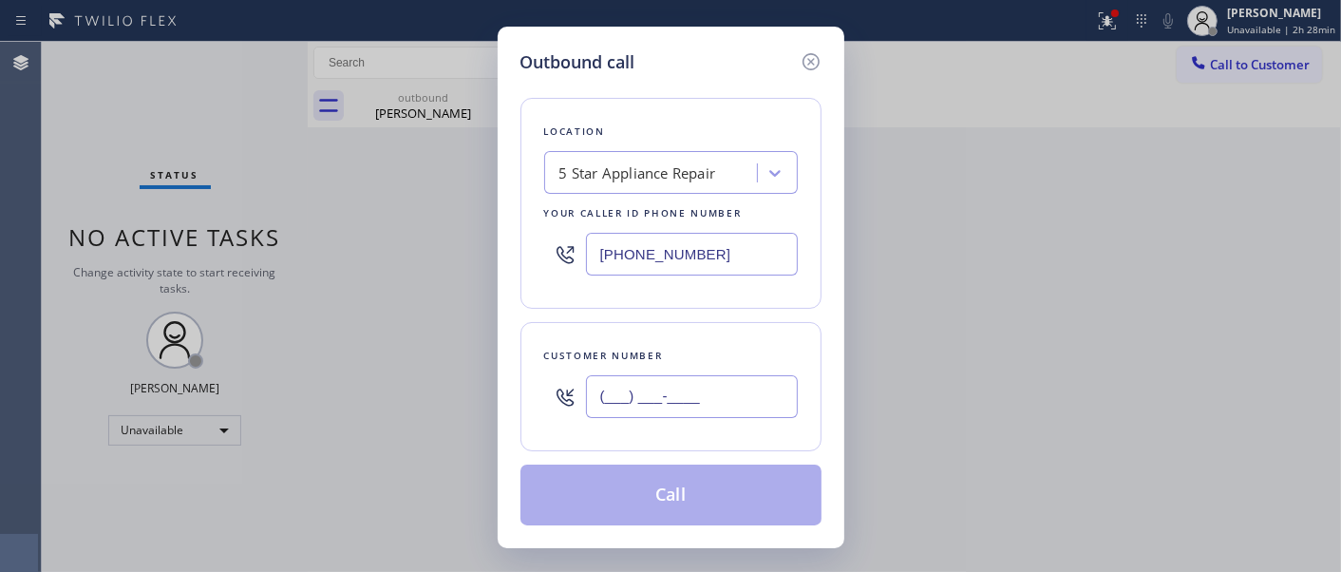
click at [631, 414] on input "(___) ___-____" at bounding box center [692, 396] width 212 height 43
paste input "650) 327-5118"
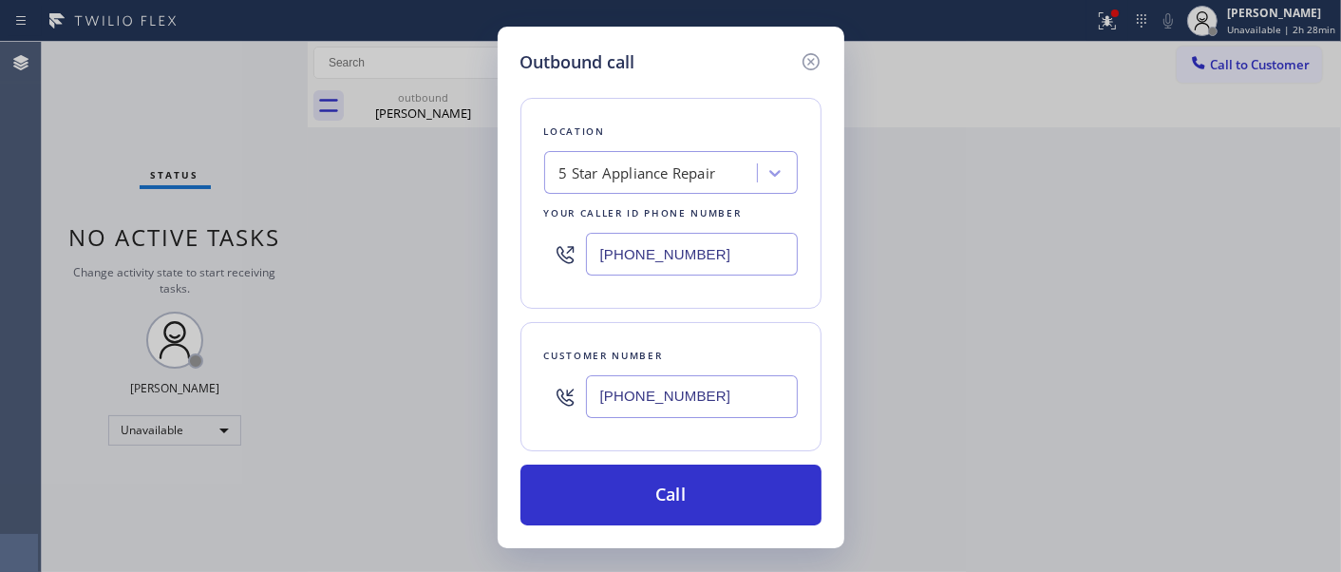
type input "(650) 327-5118"
click at [520, 268] on div "Location 5 Star Appliance Repair Your caller id phone number [PHONE_NUMBER]" at bounding box center [670, 203] width 301 height 211
paste input "text"
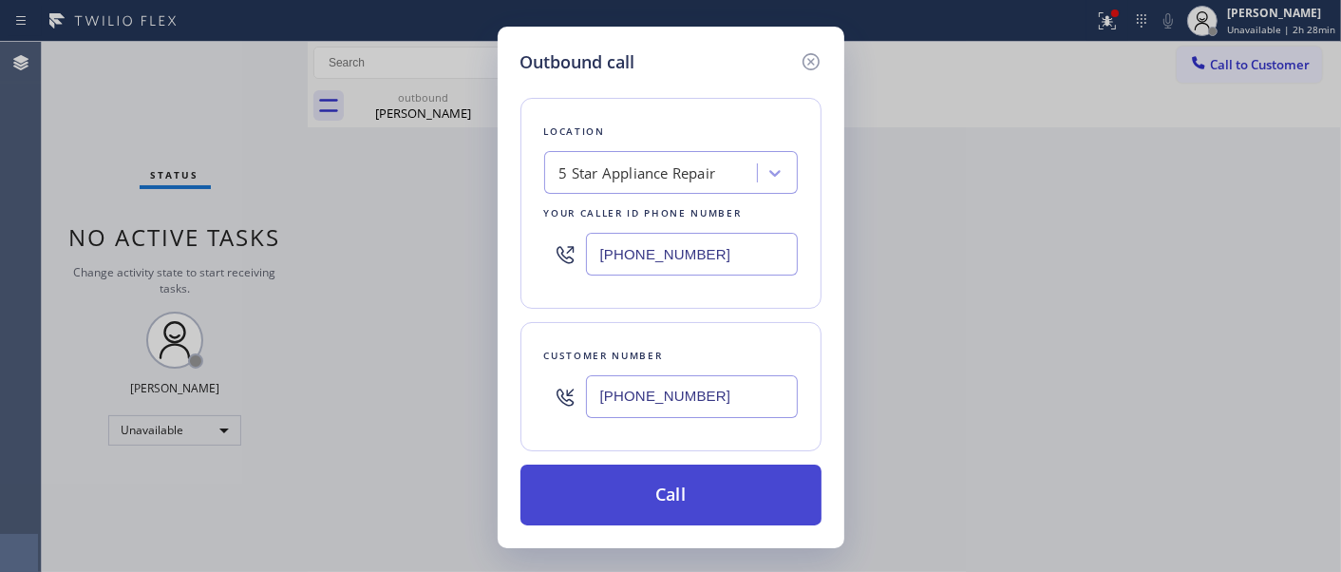
type input "[PHONE_NUMBER]"
click at [728, 485] on button "Call" at bounding box center [670, 494] width 301 height 61
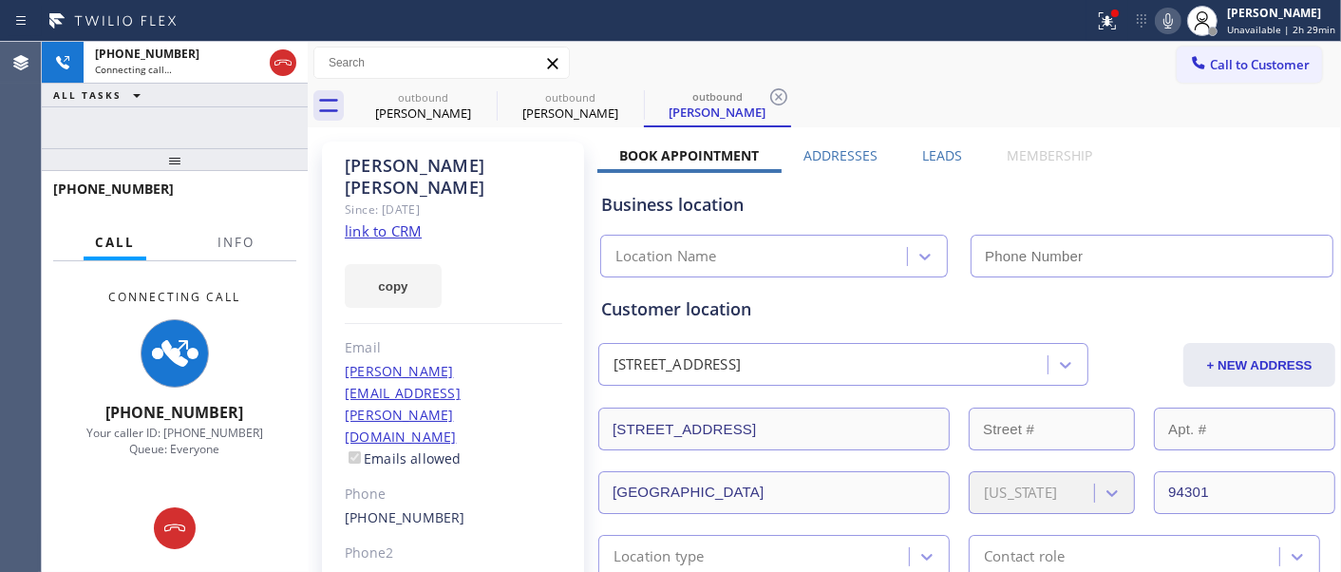
type input "[PHONE_NUMBER]"
click at [1178, 26] on icon at bounding box center [1168, 20] width 23 height 23
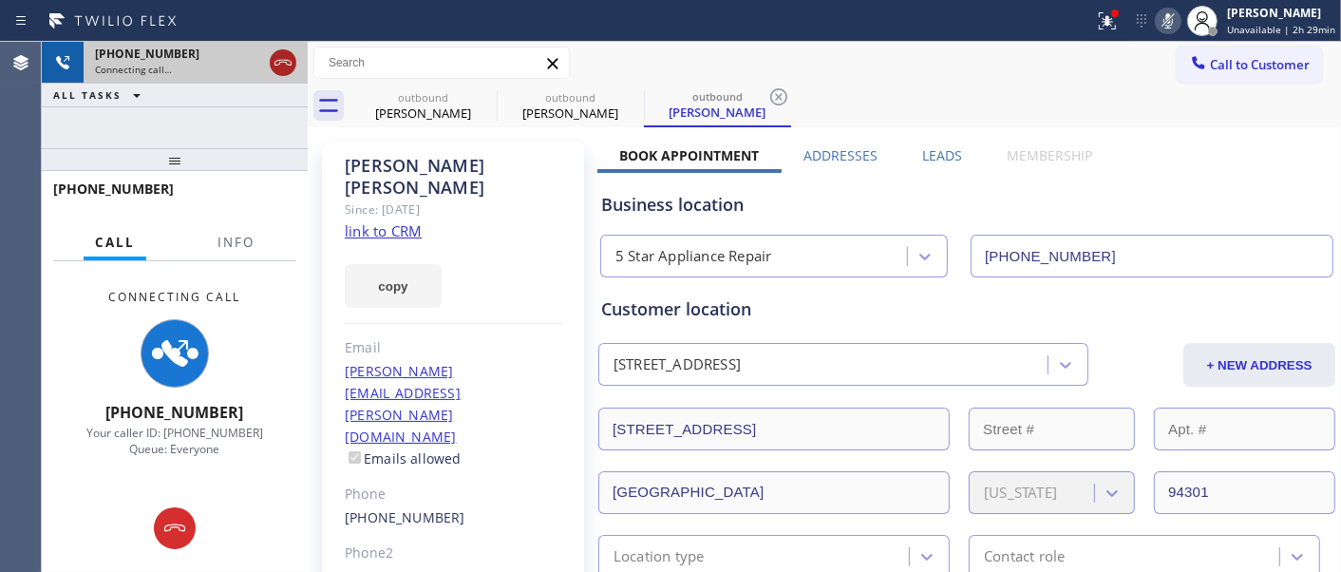
click at [277, 72] on icon at bounding box center [283, 62] width 23 height 23
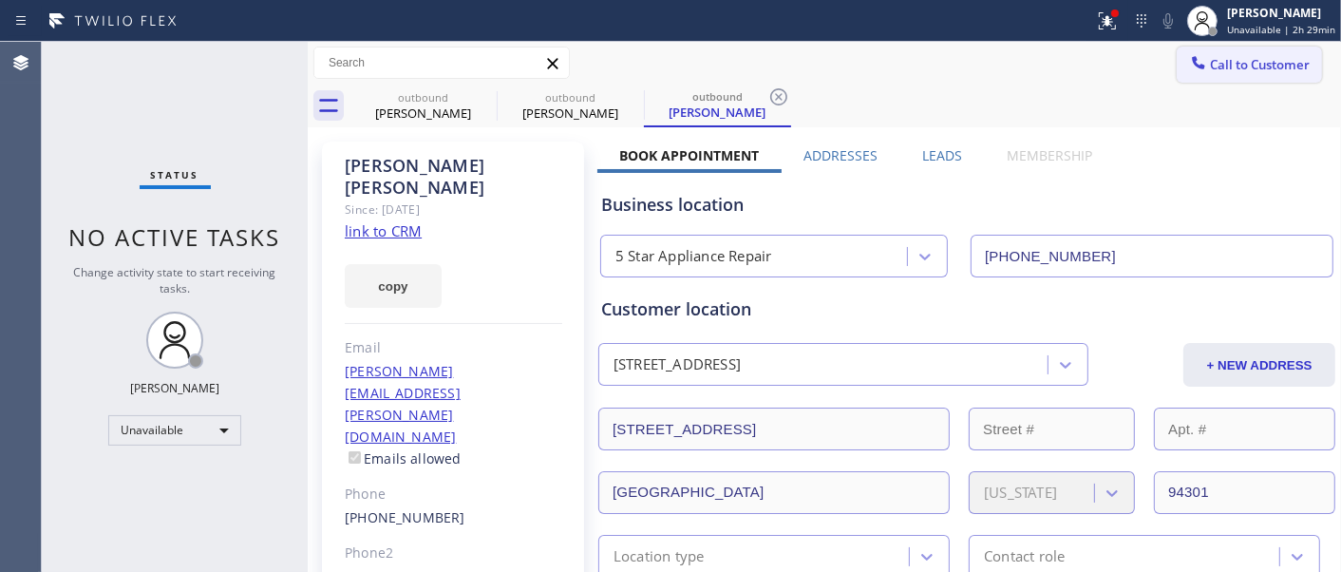
click at [1222, 48] on button "Call to Customer" at bounding box center [1248, 65] width 145 height 36
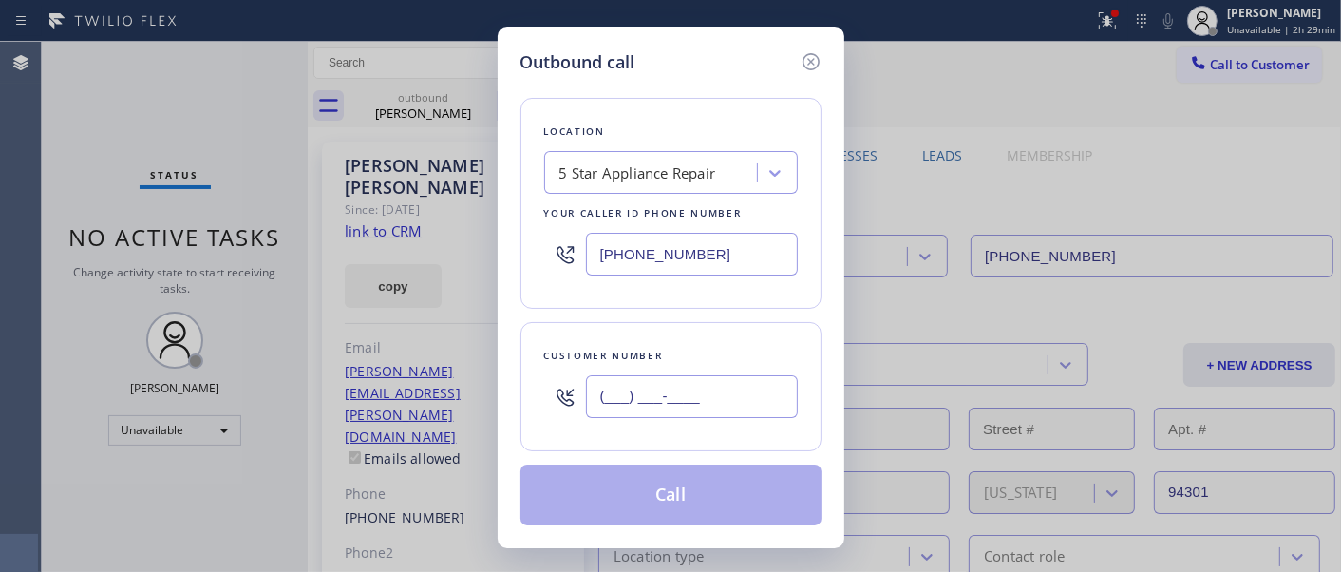
click at [630, 377] on input "(___) ___-____" at bounding box center [692, 396] width 212 height 43
paste input "8) 187-2022"
click at [624, 390] on input "(___) ___-____" at bounding box center [692, 396] width 212 height 43
drag, startPoint x: 722, startPoint y: 405, endPoint x: 606, endPoint y: 269, distance: 179.2
click at [526, 395] on div "Customer number (__8) 187-2022" at bounding box center [670, 386] width 301 height 129
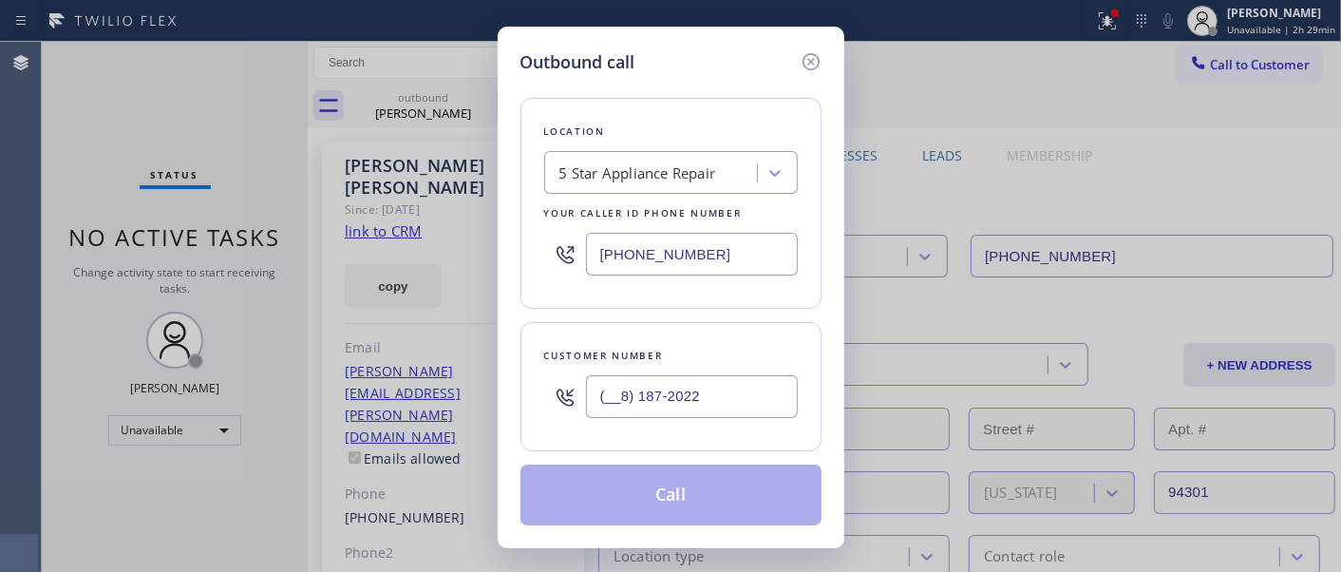
paste input "818) 720-2275"
type input "(818) 720-2275"
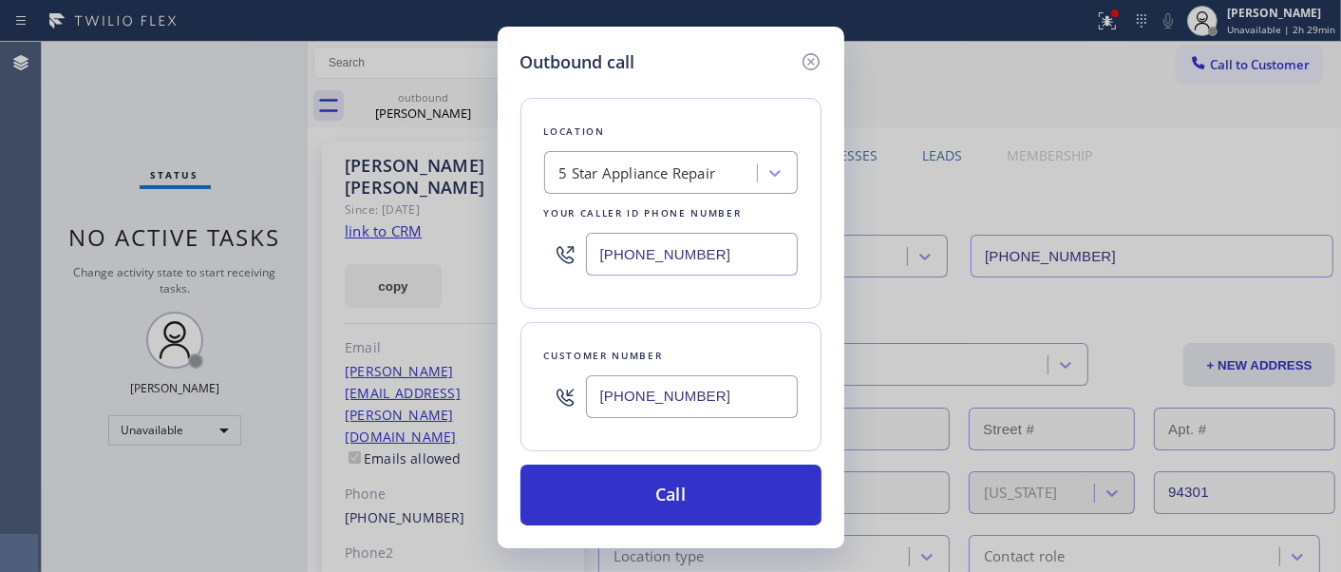
drag, startPoint x: 552, startPoint y: 248, endPoint x: 481, endPoint y: 244, distance: 70.4
click at [490, 247] on div "Outbound call Location 5 Star Appliance Repair Your caller id phone number (855…" at bounding box center [670, 286] width 1341 height 572
paste input "text"
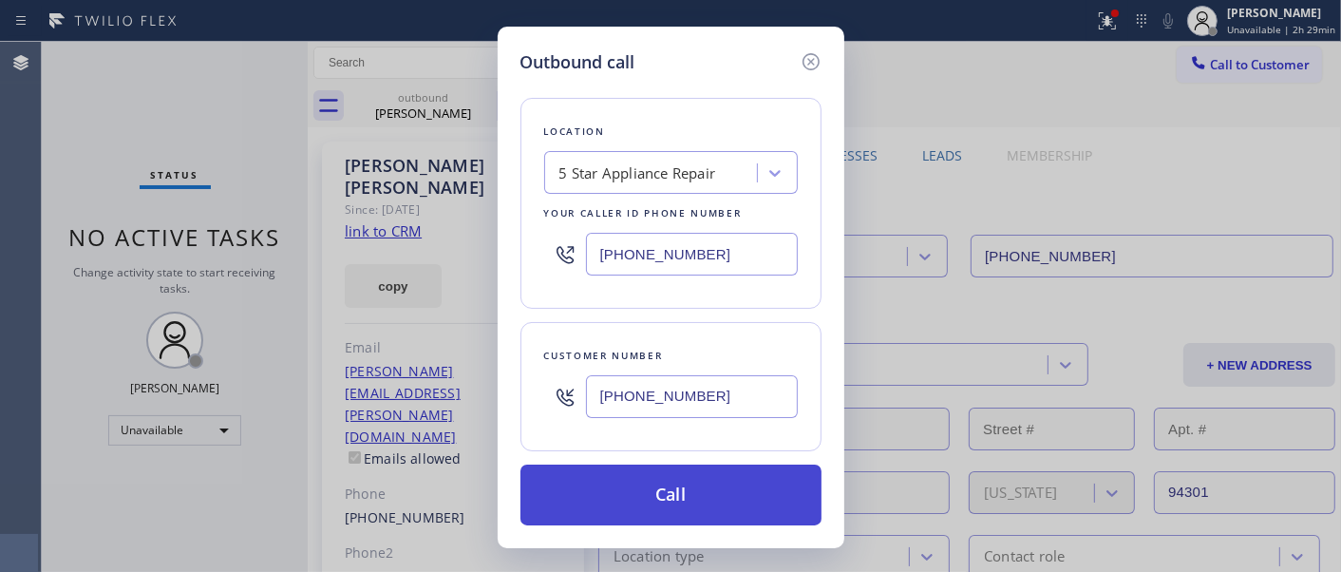
type input "[PHONE_NUMBER]"
click at [710, 480] on button "Call" at bounding box center [670, 494] width 301 height 61
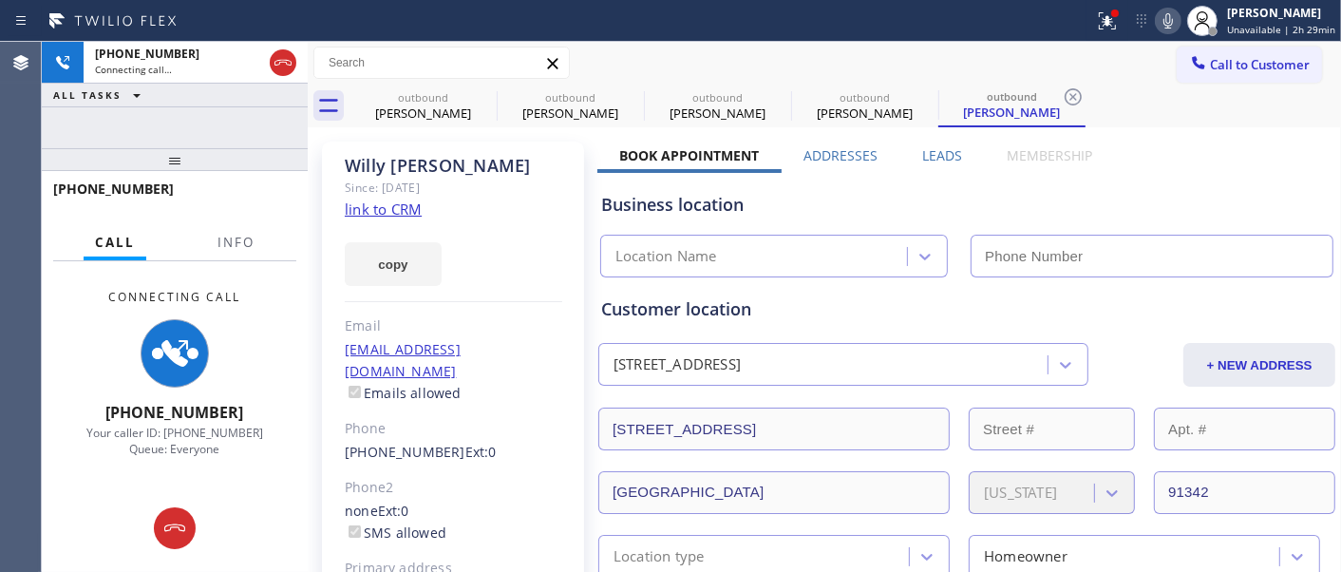
drag, startPoint x: 488, startPoint y: 97, endPoint x: 744, endPoint y: 79, distance: 257.0
click at [0, 0] on icon at bounding box center [0, 0] width 0 height 0
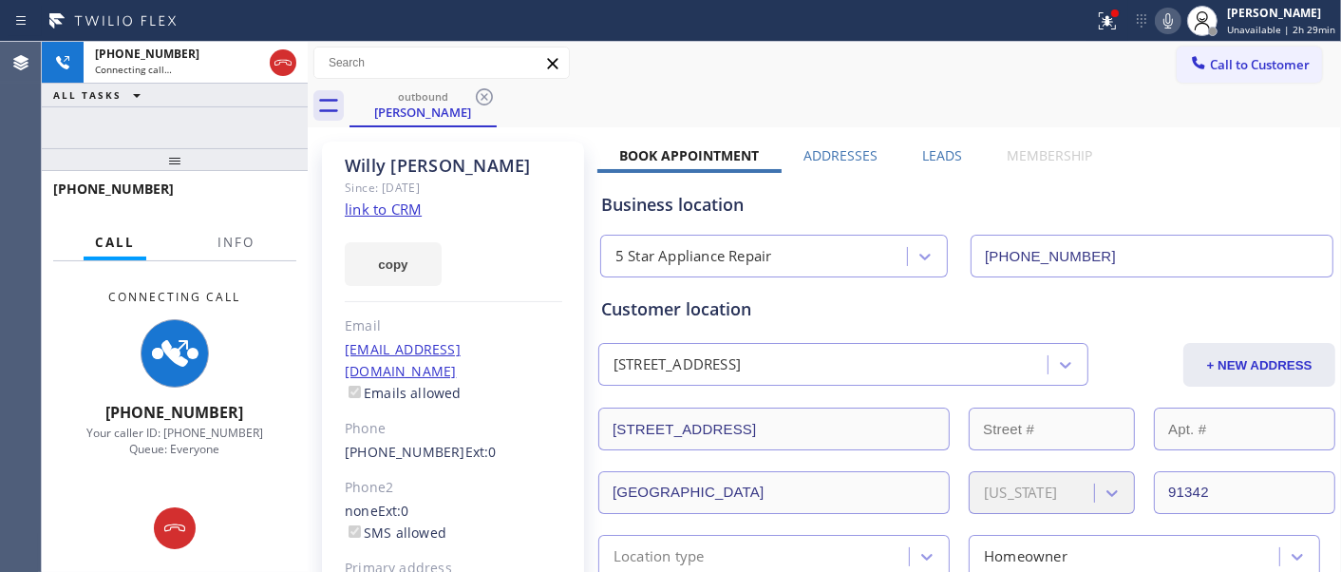
type input "[PHONE_NUMBER]"
click at [747, 77] on div "Call to Customer Outbound call Location 5 Star Appliance Repair Your caller id …" at bounding box center [824, 63] width 1033 height 33
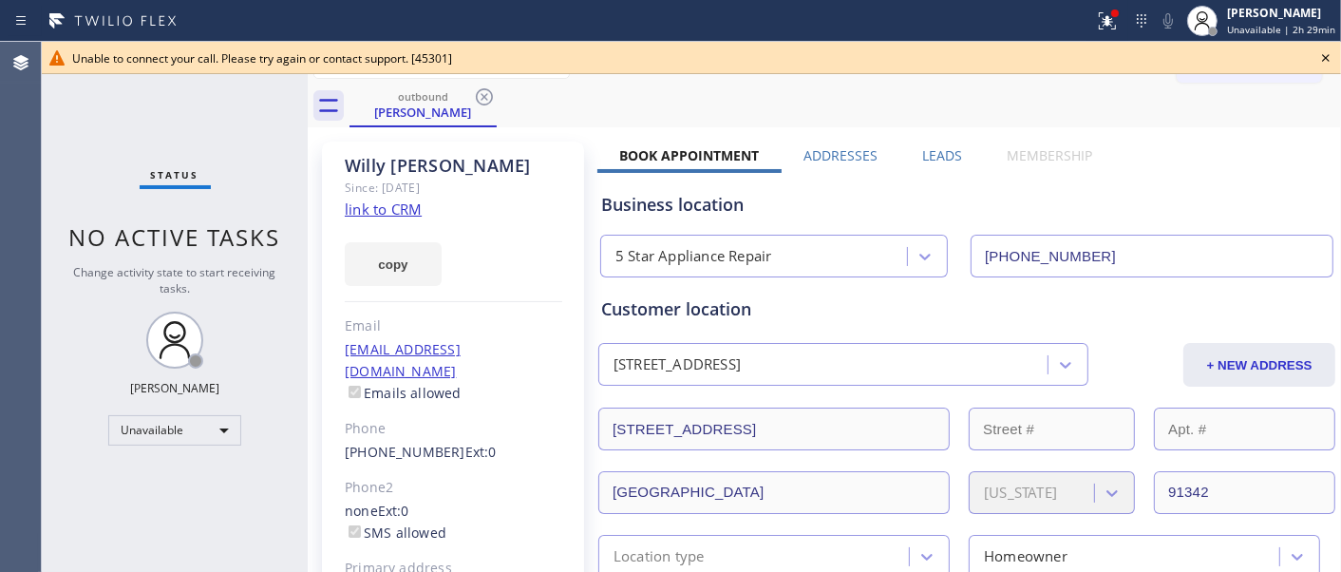
click at [1325, 55] on icon at bounding box center [1325, 58] width 23 height 23
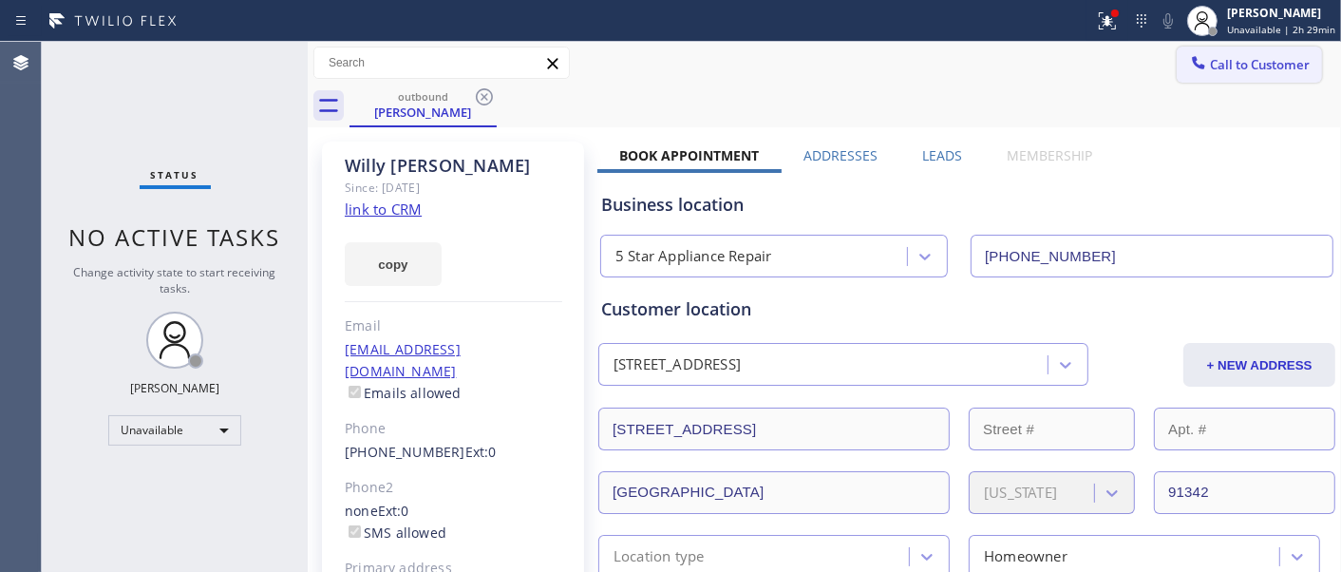
click at [1238, 58] on span "Call to Customer" at bounding box center [1260, 64] width 100 height 17
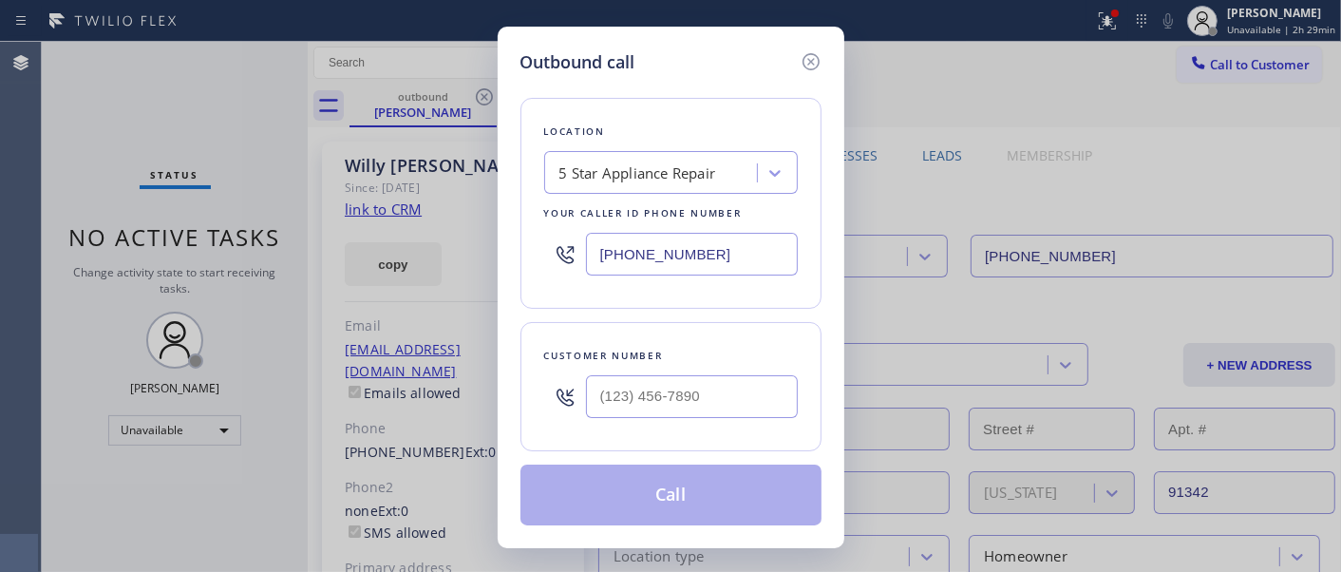
click at [663, 421] on div at bounding box center [692, 397] width 212 height 62
click at [641, 425] on div at bounding box center [692, 397] width 212 height 62
paste input "323) 286-8874"
click at [651, 386] on input "[PHONE_NUMBER]" at bounding box center [692, 396] width 212 height 43
type input "[PHONE_NUMBER]"
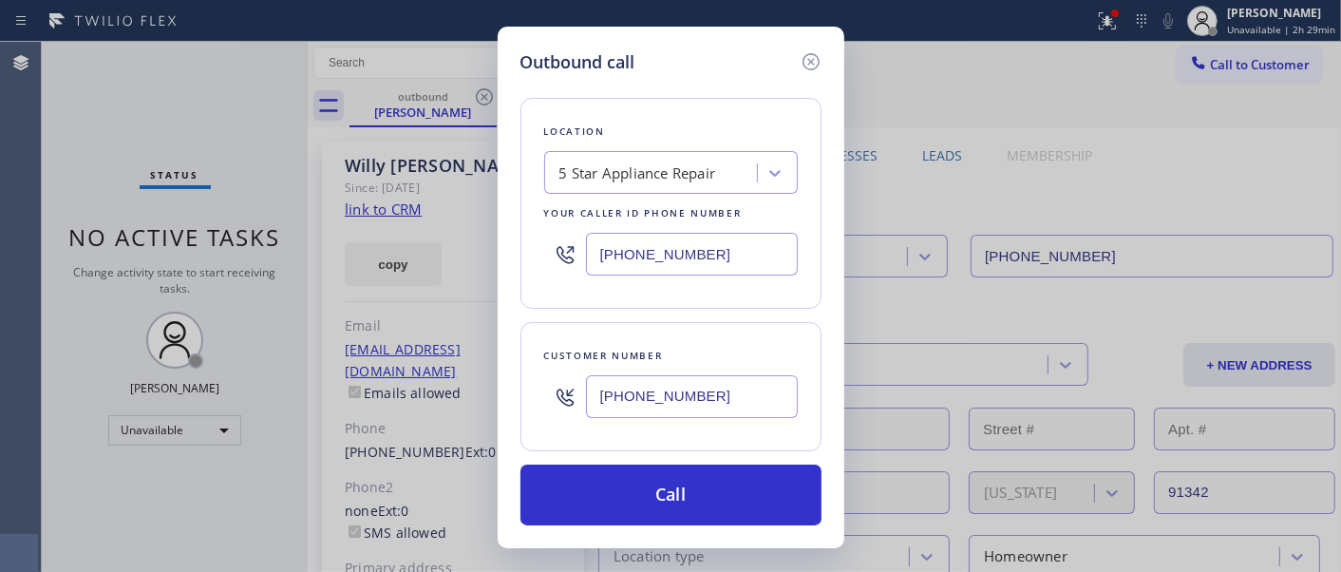
drag, startPoint x: 723, startPoint y: 260, endPoint x: 465, endPoint y: 260, distance: 257.3
click at [454, 263] on div "Outbound call Location 5 Star Appliance Repair Your caller id phone number (855…" at bounding box center [670, 286] width 1341 height 572
paste input "323) 716-1924"
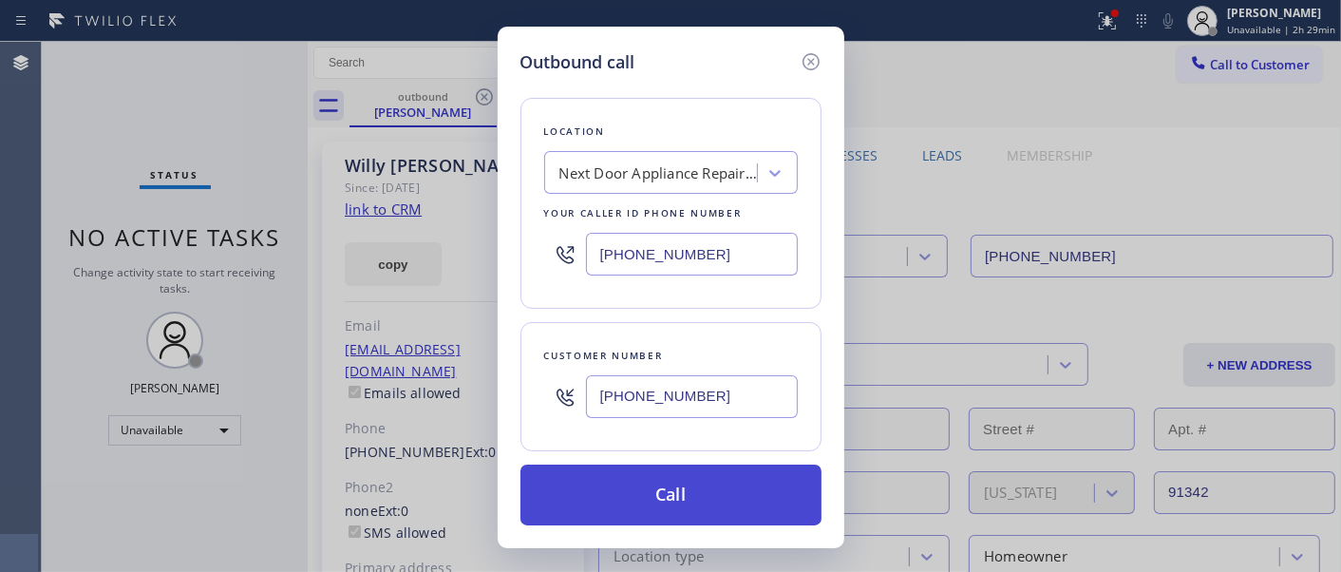
type input "[PHONE_NUMBER]"
click at [717, 488] on button "Call" at bounding box center [670, 494] width 301 height 61
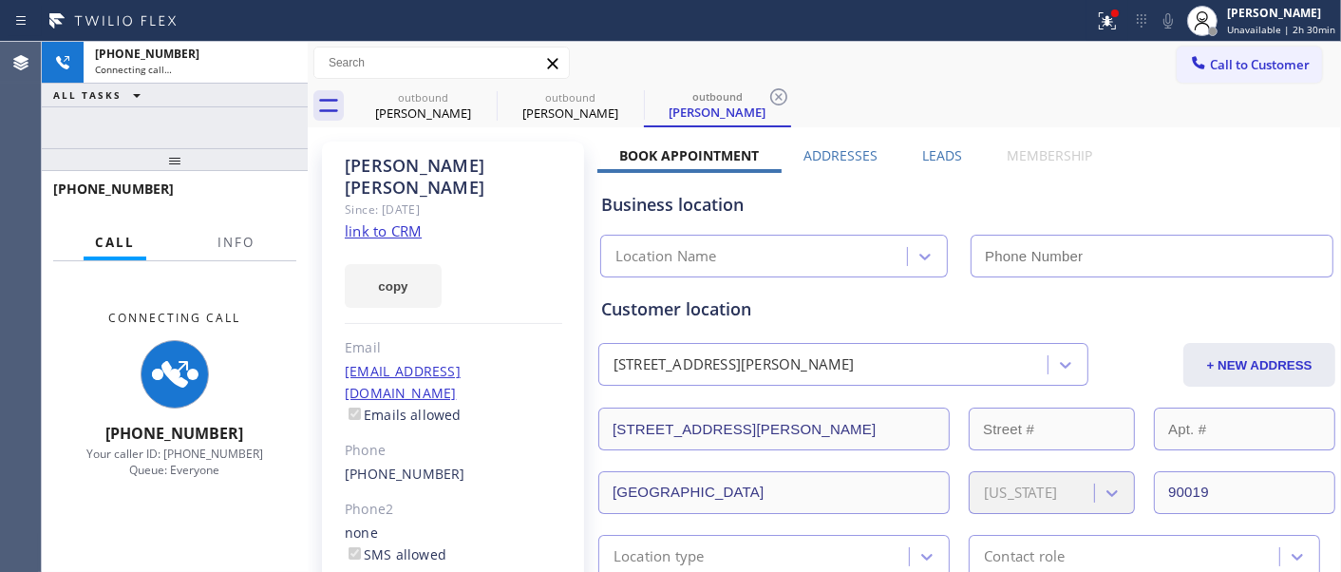
type input "[PHONE_NUMBER]"
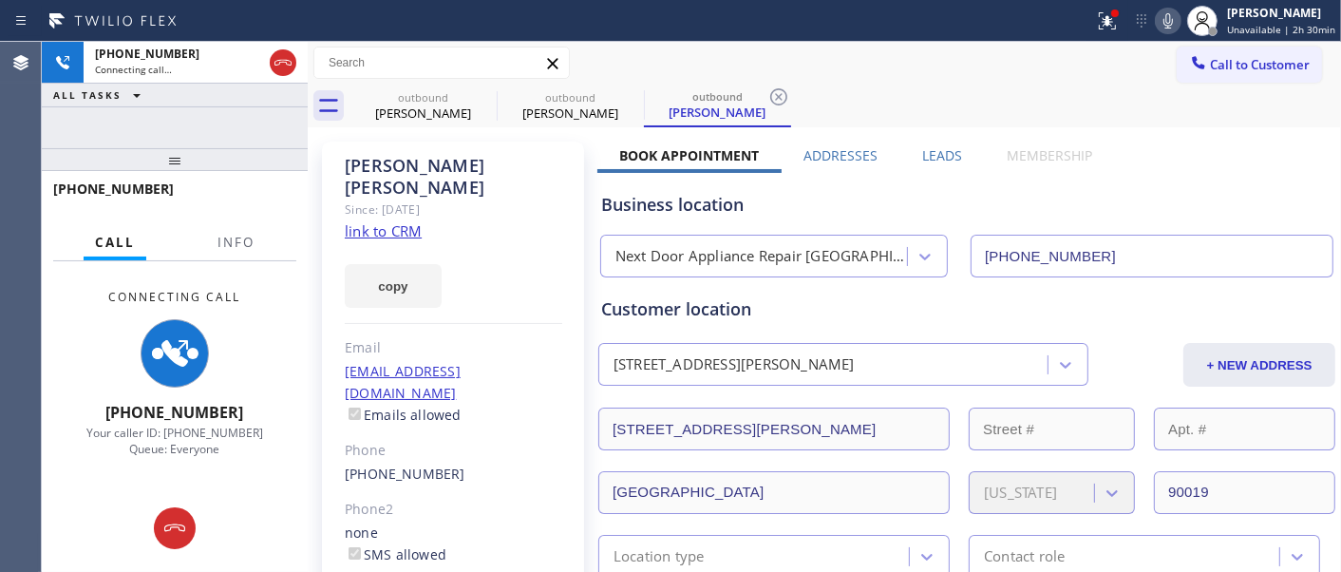
drag, startPoint x: 276, startPoint y: 161, endPoint x: 271, endPoint y: 97, distance: 64.8
click at [271, 124] on div "[PHONE_NUMBER] Connecting call… ALL TASKS ALL TASKS ACTIVE TASKS TASKS IN WRAP …" at bounding box center [175, 307] width 266 height 530
click at [1118, 19] on icon at bounding box center [1107, 20] width 23 height 23
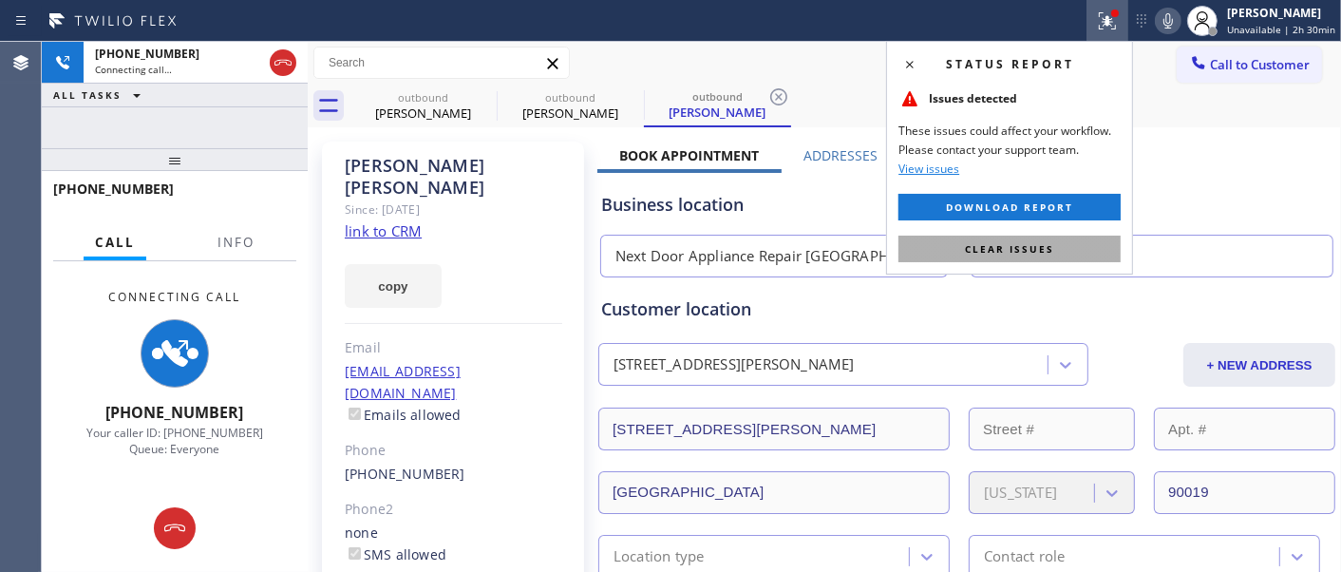
click at [1003, 256] on button "Clear issues" at bounding box center [1009, 248] width 222 height 27
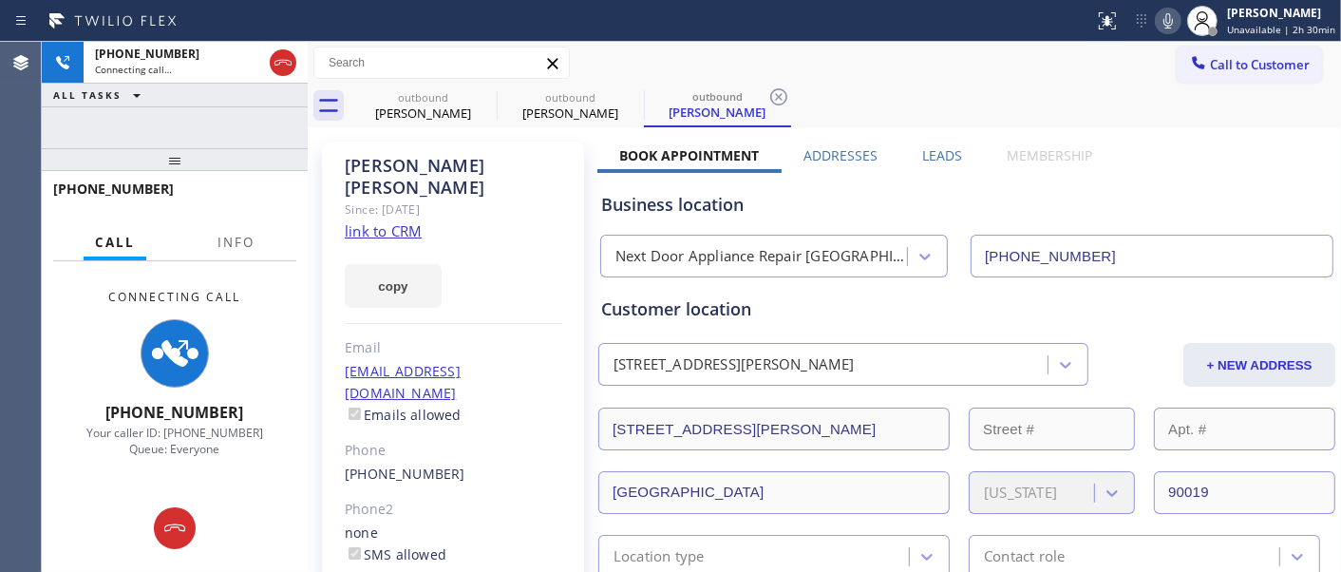
click at [1169, 15] on icon at bounding box center [1168, 20] width 23 height 23
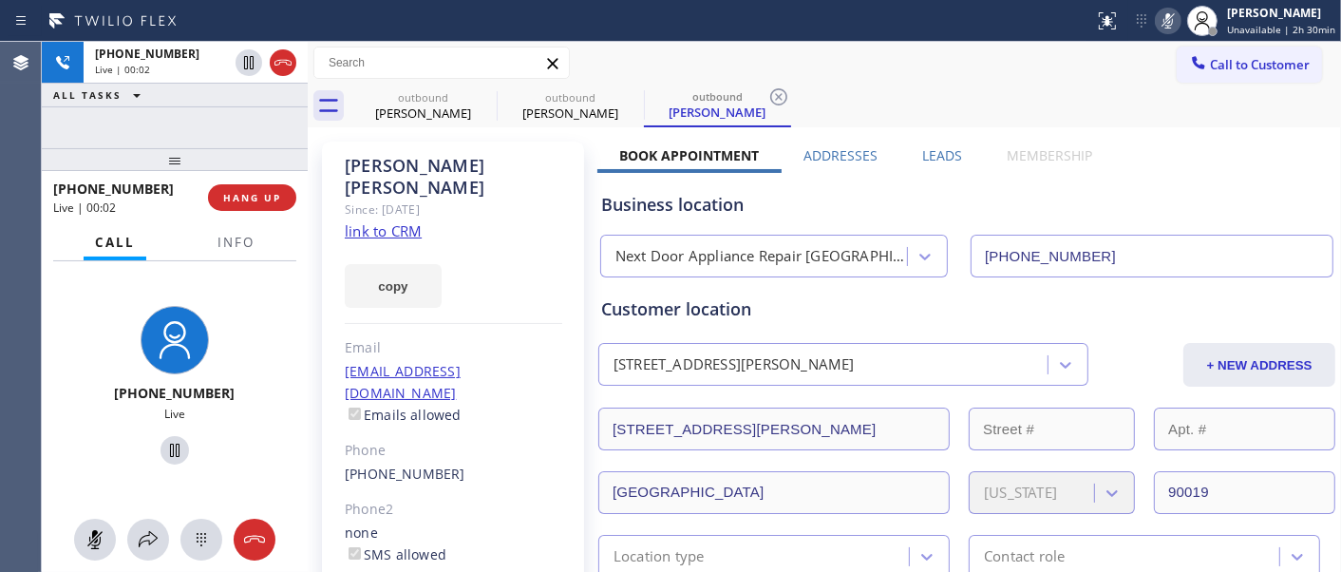
drag, startPoint x: 465, startPoint y: 110, endPoint x: 717, endPoint y: 133, distance: 252.7
click at [465, 115] on div "Willy Diaz" at bounding box center [422, 112] width 143 height 17
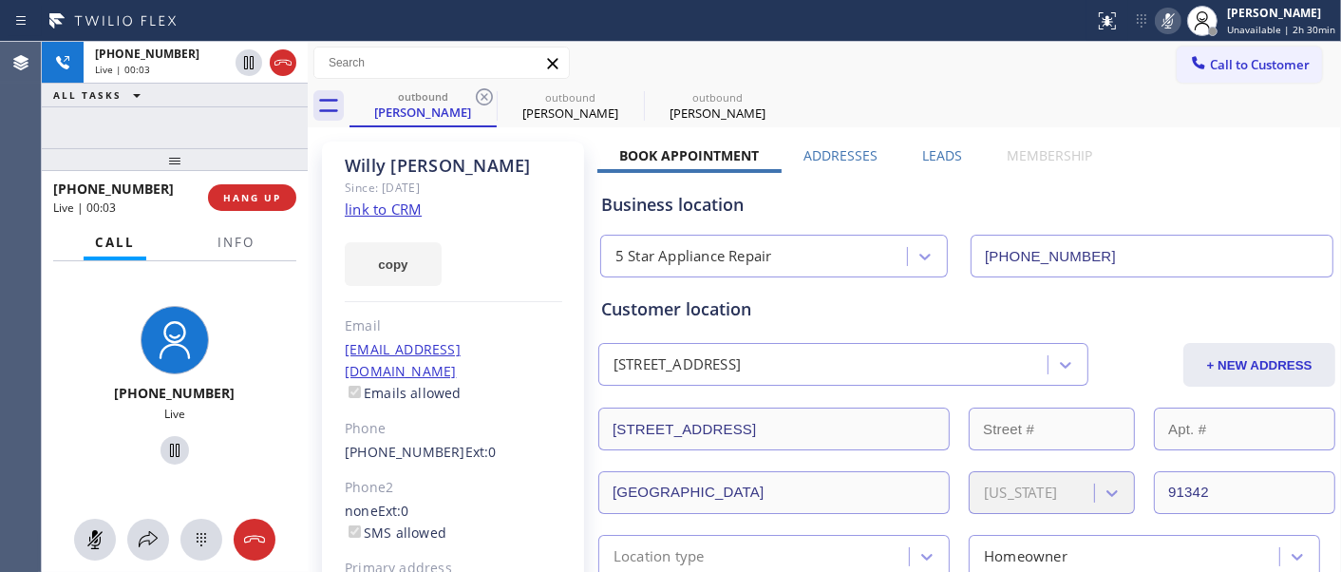
click at [1165, 24] on icon at bounding box center [1168, 20] width 23 height 23
click at [649, 97] on div "outbound" at bounding box center [717, 97] width 143 height 14
type input "[PHONE_NUMBER]"
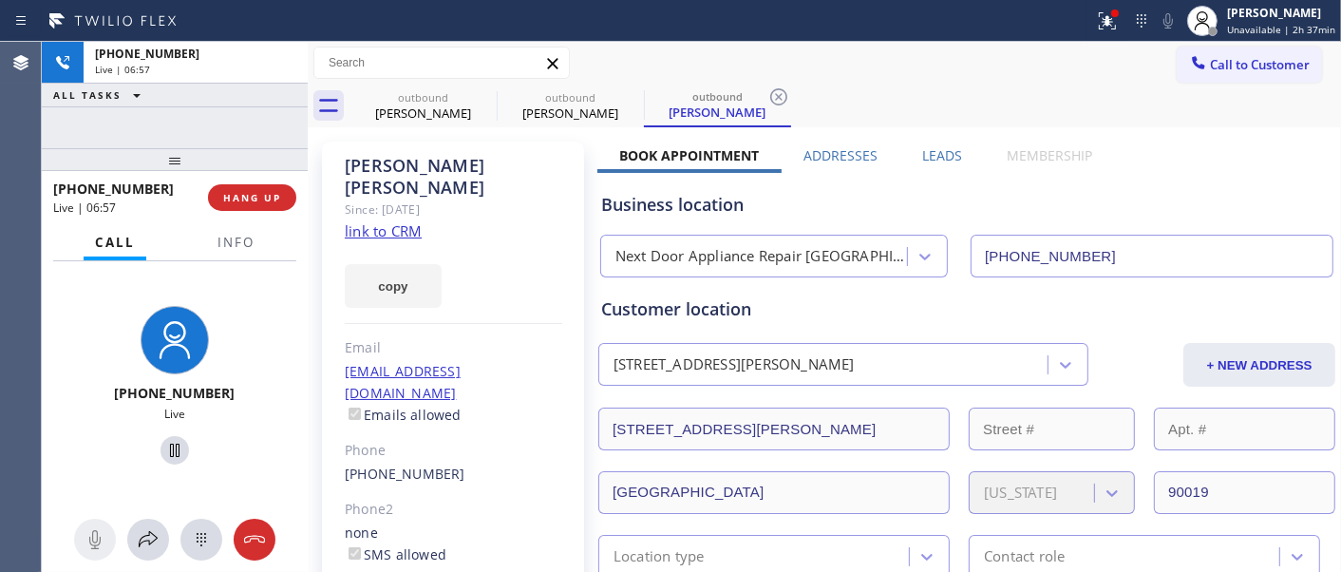
drag, startPoint x: 220, startPoint y: 143, endPoint x: 240, endPoint y: 157, distance: 24.0
click at [216, 119] on div "+13232868874 Live | 06:57 ALL TASKS ALL TASKS ACTIVE TASKS TASKS IN WRAP UP +13…" at bounding box center [175, 307] width 266 height 530
click at [254, 188] on button "HANG UP" at bounding box center [252, 197] width 88 height 27
click at [231, 213] on div "+13232868874 Live | 07:09 HANG UP" at bounding box center [174, 197] width 243 height 49
click at [230, 210] on button "HANG UP" at bounding box center [252, 197] width 88 height 27
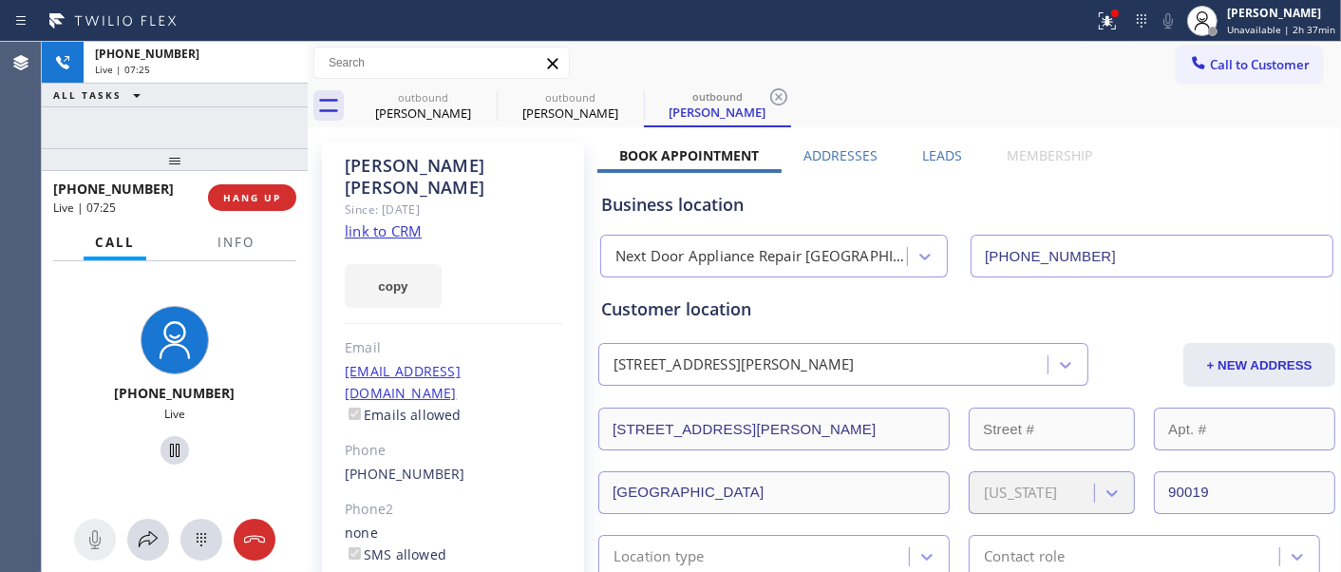
click at [308, 144] on div at bounding box center [308, 307] width 0 height 530
click at [262, 202] on span "HANG UP" at bounding box center [253, 197] width 58 height 13
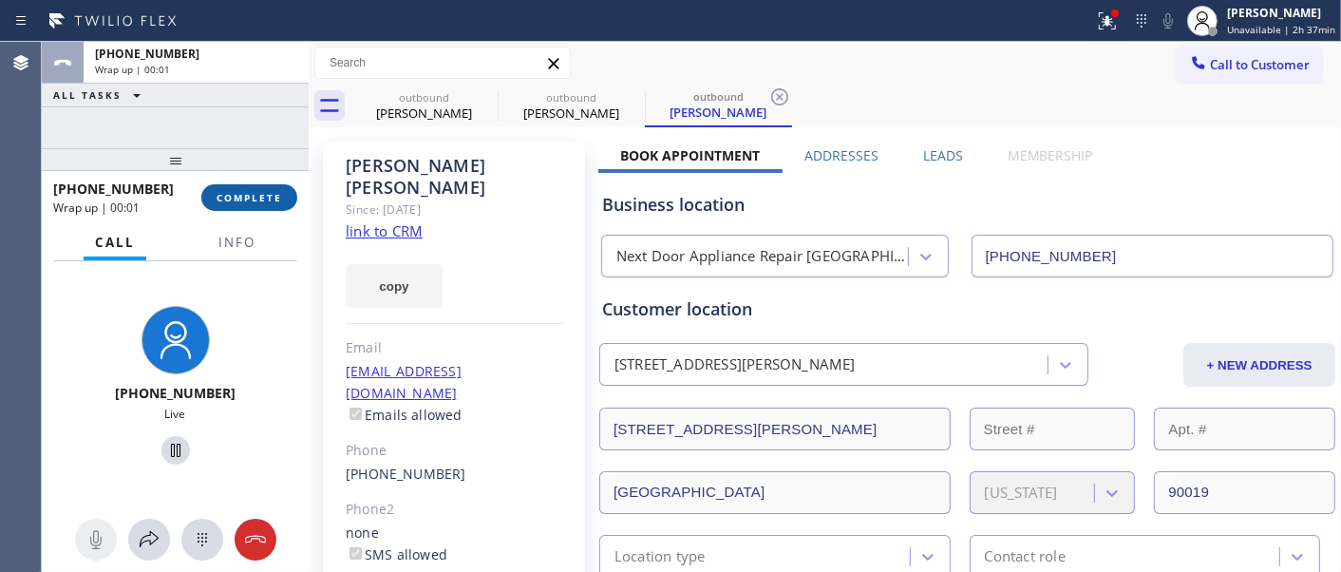
click at [235, 201] on span "COMPLETE" at bounding box center [249, 197] width 66 height 13
click at [209, 162] on div "Classify the call LOCATION NAME Eastside Viking Fixers FROM PHONE (425) 215-066…" at bounding box center [691, 307] width 1299 height 530
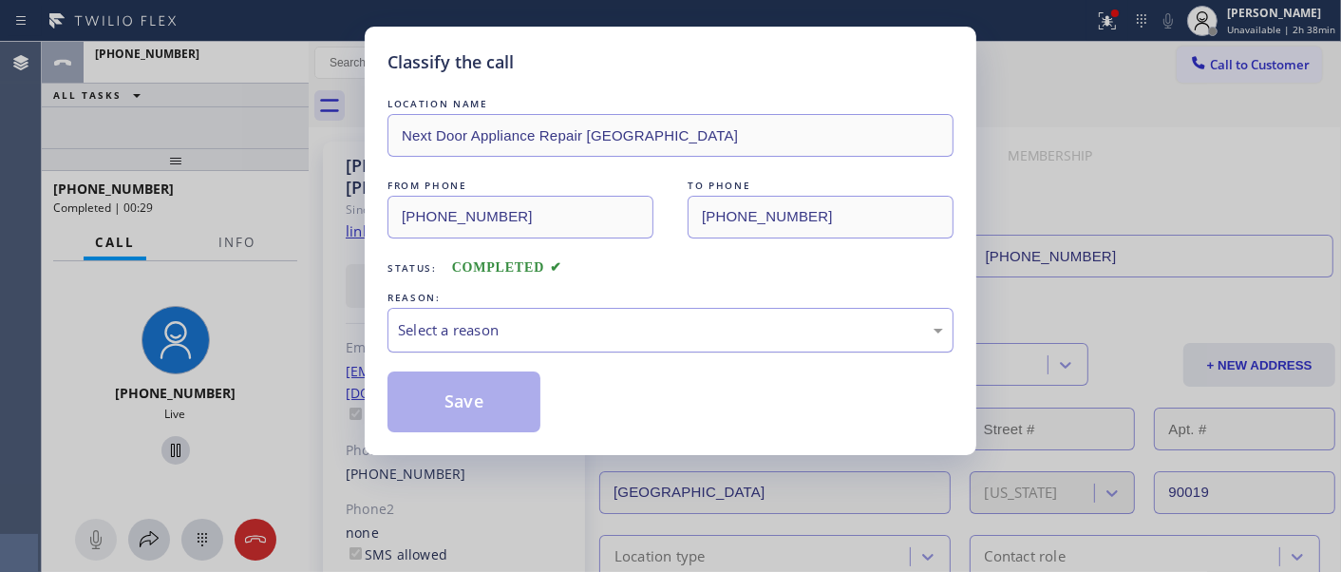
click at [579, 329] on div "Select a reason" at bounding box center [670, 330] width 545 height 22
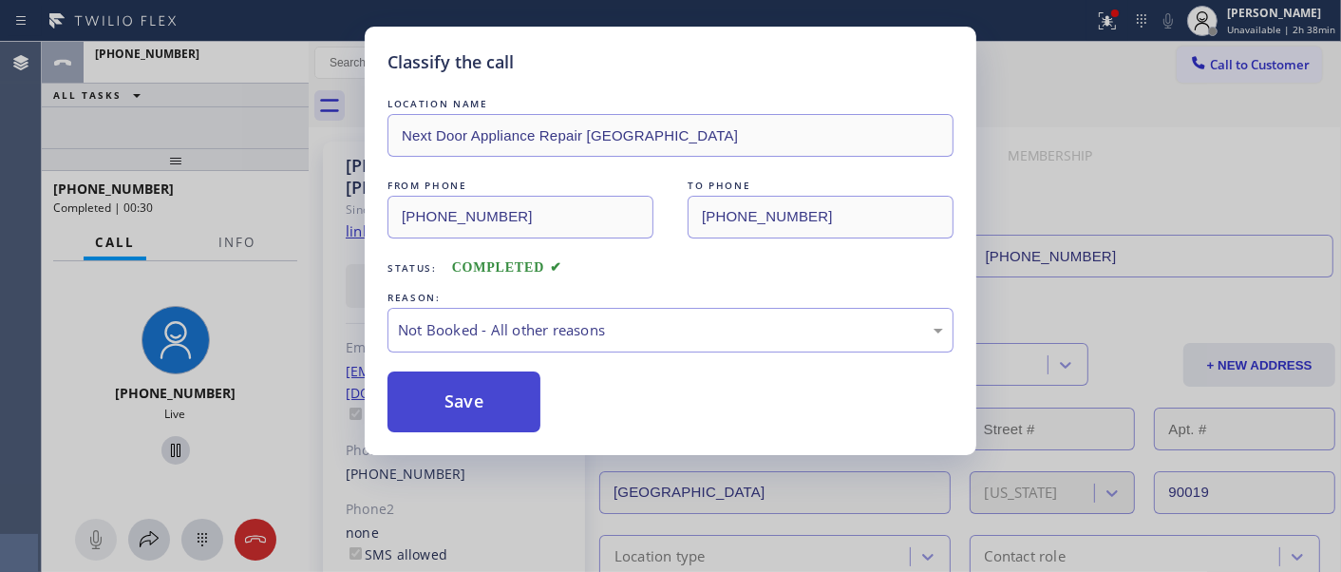
click at [459, 409] on button "Save" at bounding box center [463, 401] width 153 height 61
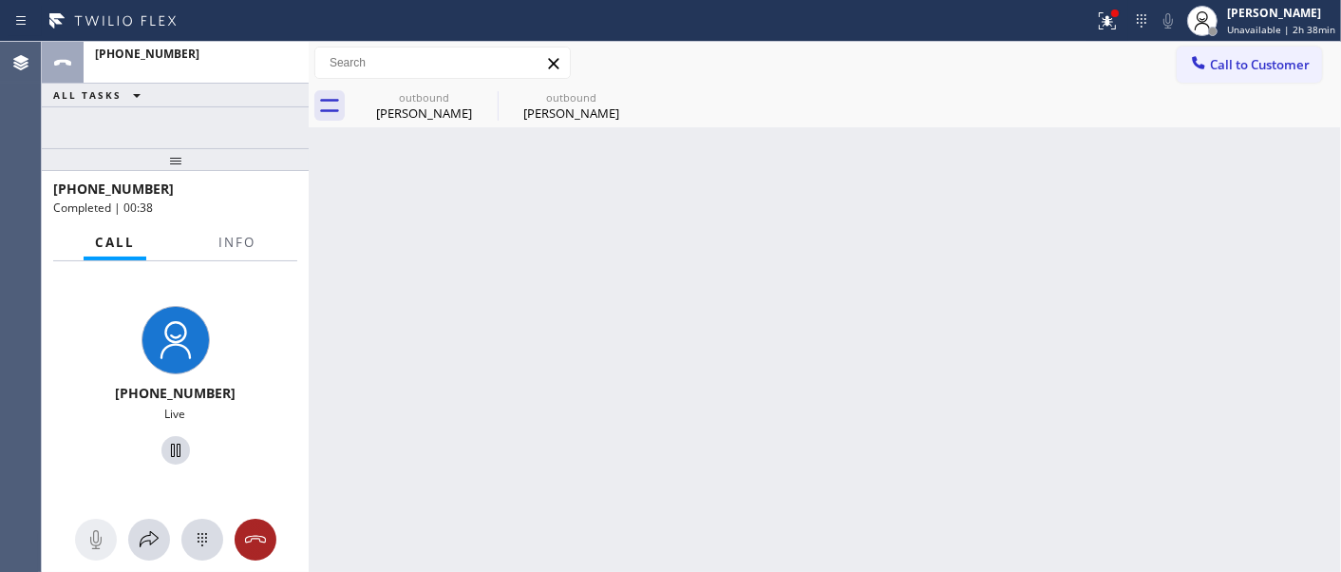
click at [267, 542] on div at bounding box center [256, 539] width 42 height 23
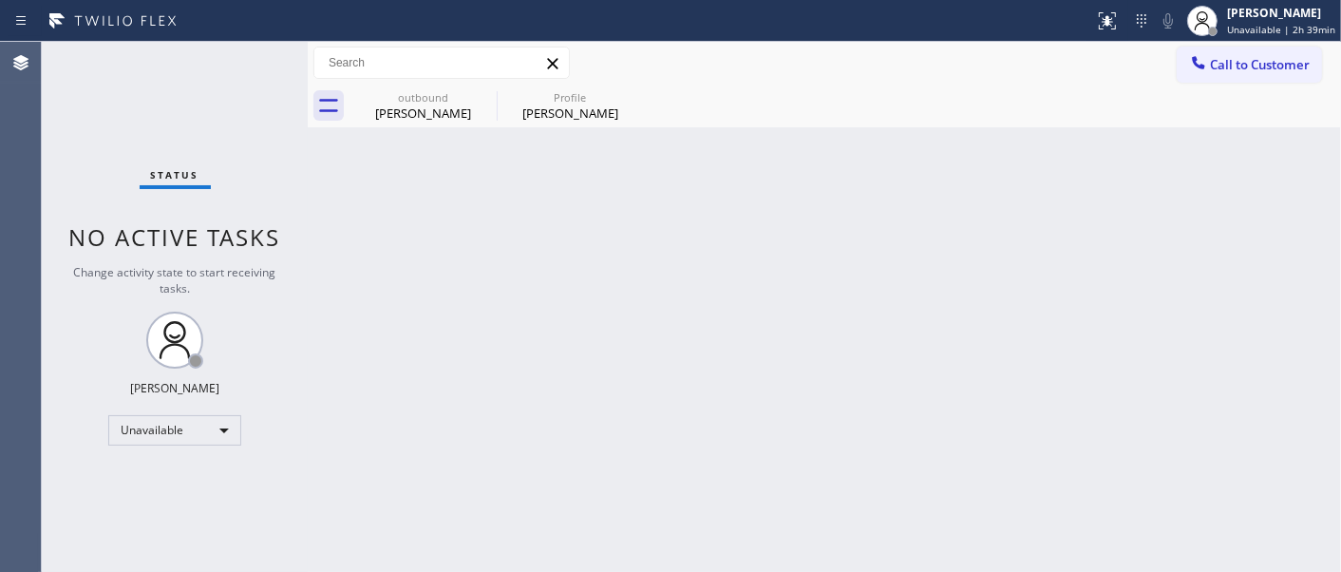
click at [466, 187] on div "Back to Dashboard Change Sender ID Customers Technicians Select a contact Outbo…" at bounding box center [824, 307] width 1033 height 530
drag, startPoint x: 453, startPoint y: 235, endPoint x: 681, endPoint y: 156, distance: 241.1
click at [453, 235] on div "Back to Dashboard Change Sender ID Customers Technicians Select a contact Outbo…" at bounding box center [824, 307] width 1033 height 530
drag, startPoint x: 1253, startPoint y: 67, endPoint x: 1238, endPoint y: 74, distance: 16.6
click at [1250, 68] on span "Call to Customer" at bounding box center [1260, 64] width 100 height 17
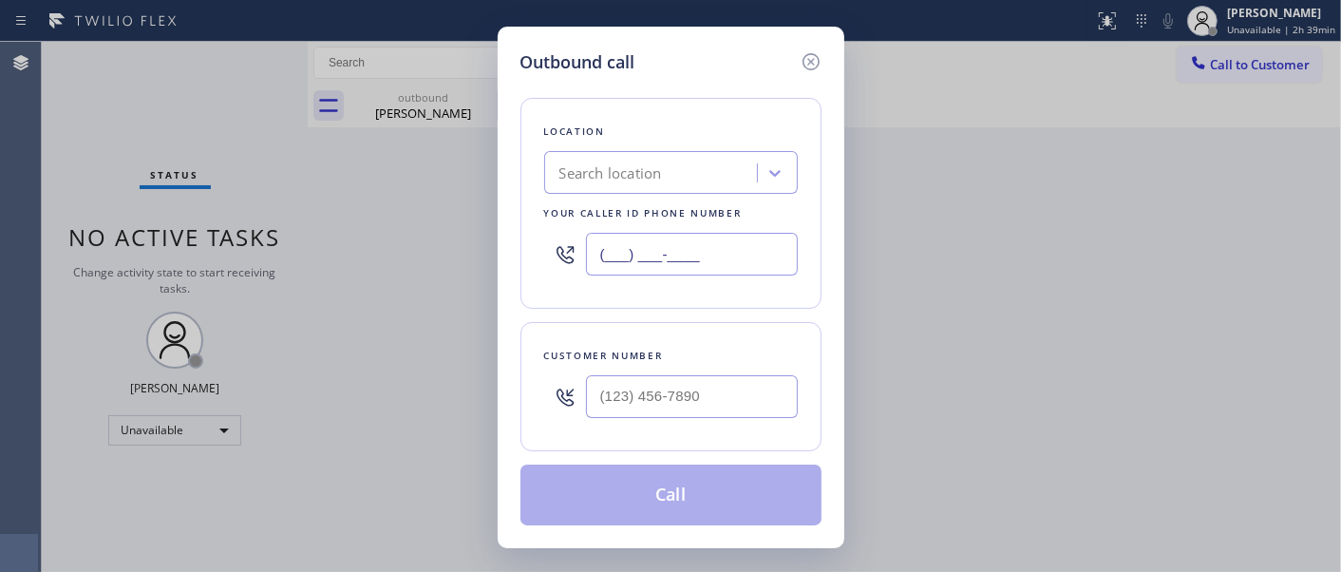
drag, startPoint x: 716, startPoint y: 247, endPoint x: 443, endPoint y: 254, distance: 272.6
click at [453, 256] on div "Outbound call Location Search location Your caller id phone number (___) ___-__…" at bounding box center [670, 286] width 1341 height 572
paste input "323) 716-1924"
type input "[PHONE_NUMBER]"
click at [686, 395] on input "(___) ___-____" at bounding box center [692, 396] width 212 height 43
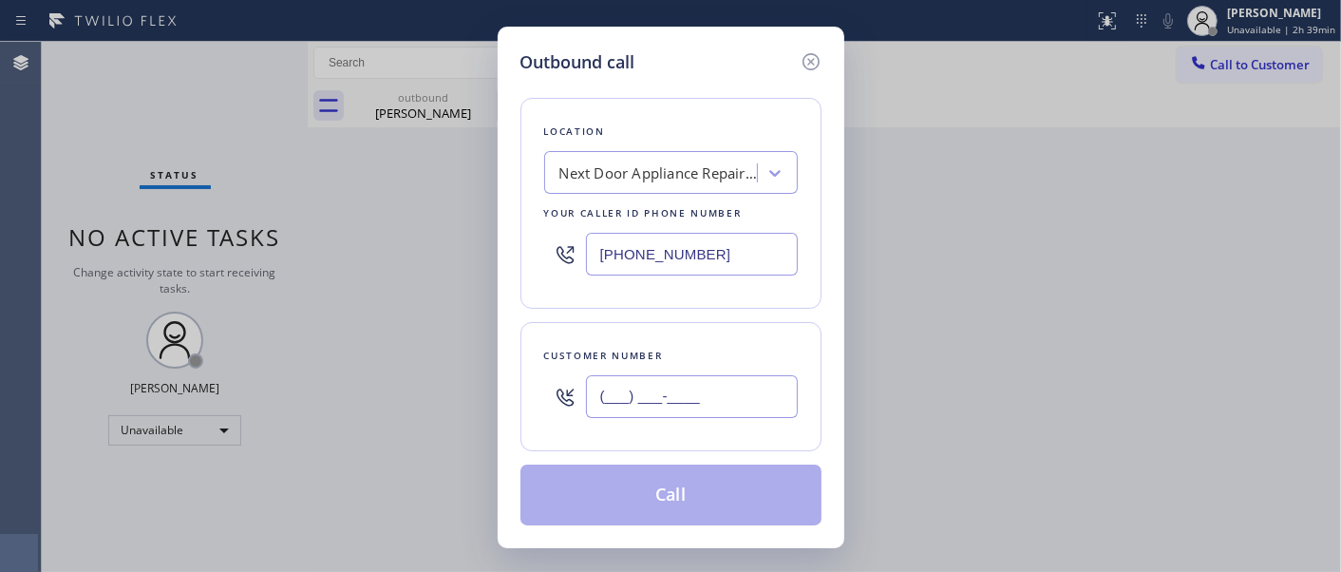
paste input "323) 286-8874"
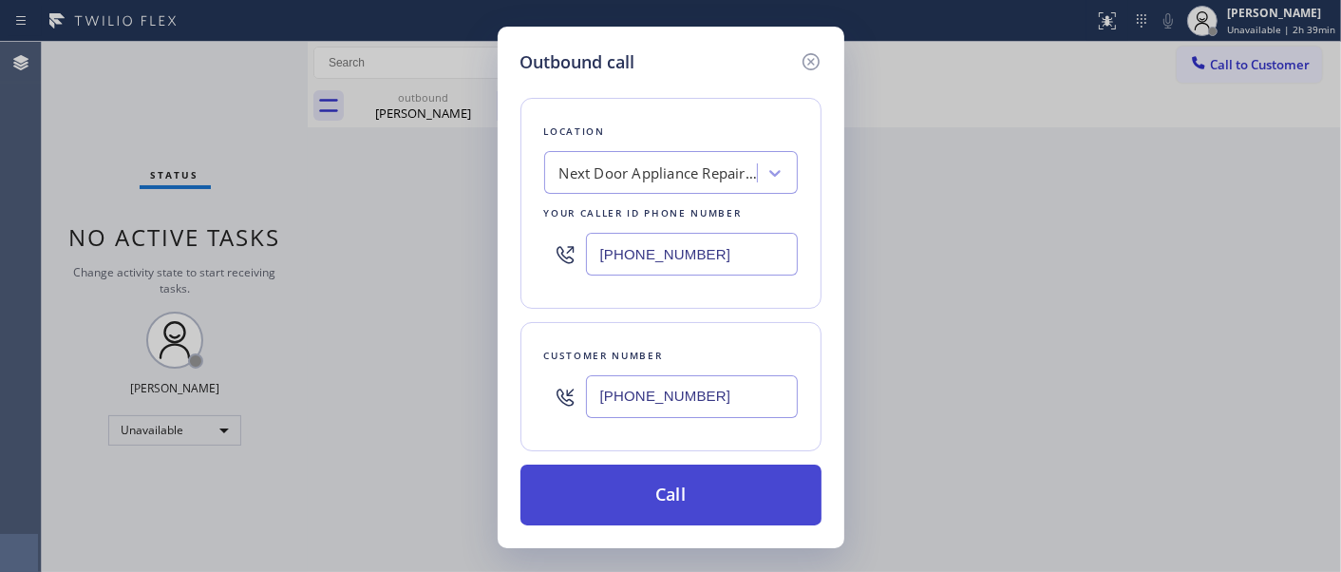
type input "[PHONE_NUMBER]"
click at [705, 485] on button "Call" at bounding box center [670, 494] width 301 height 61
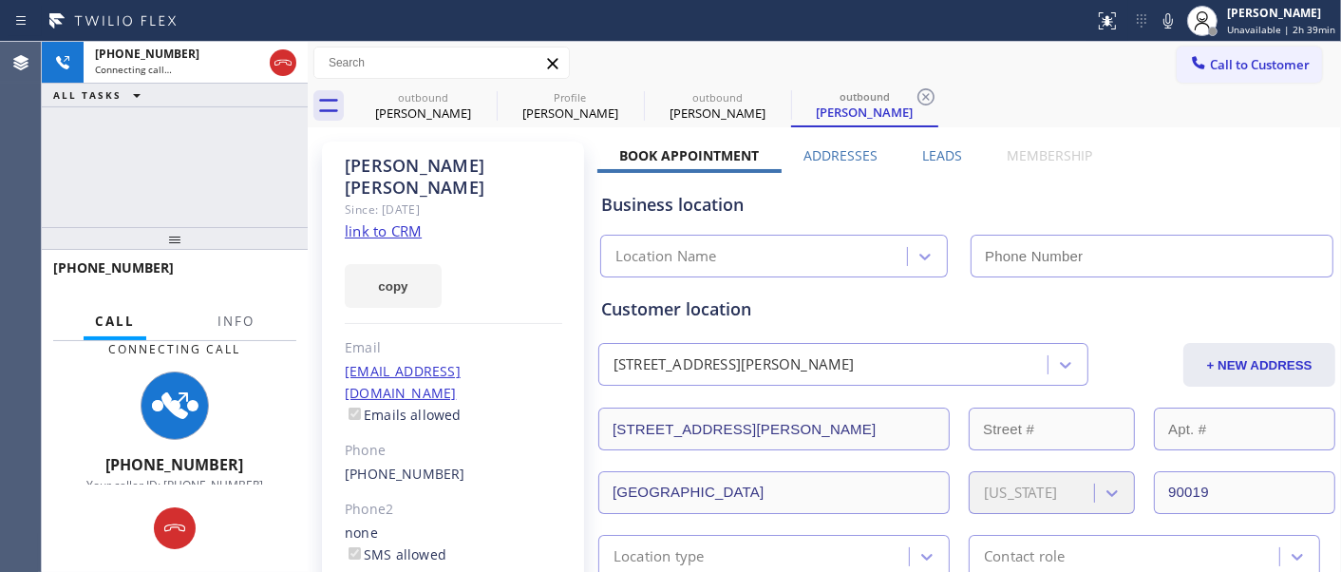
drag, startPoint x: 211, startPoint y: 230, endPoint x: 243, endPoint y: 123, distance: 111.1
click at [193, 227] on div at bounding box center [175, 238] width 266 height 23
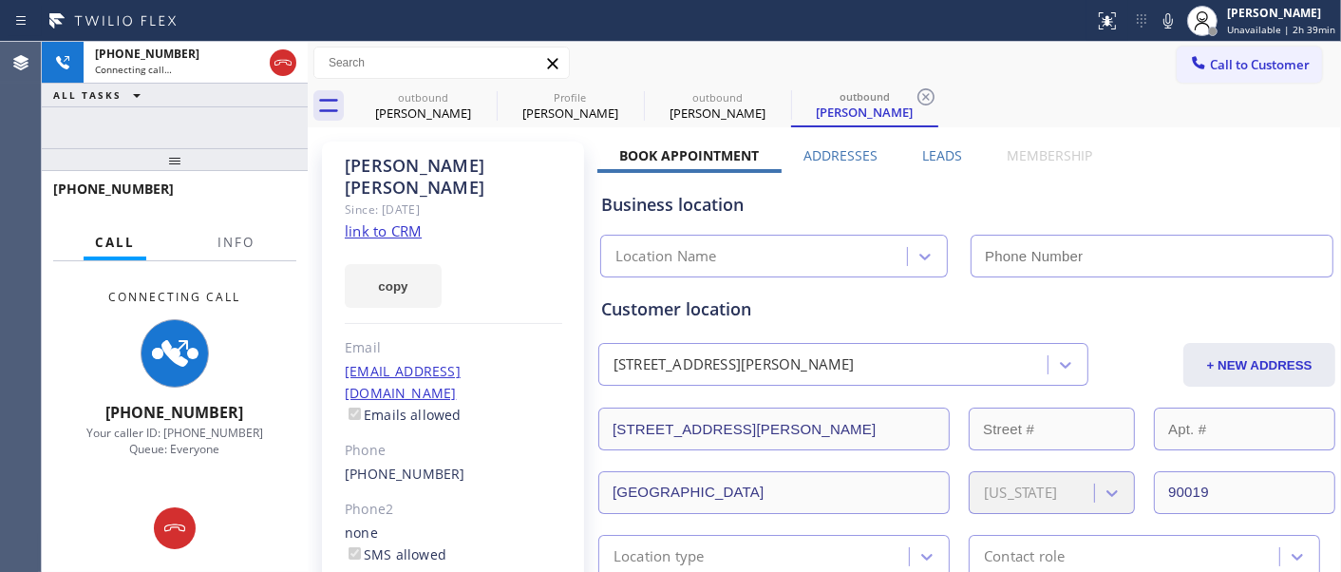
type input "[PHONE_NUMBER]"
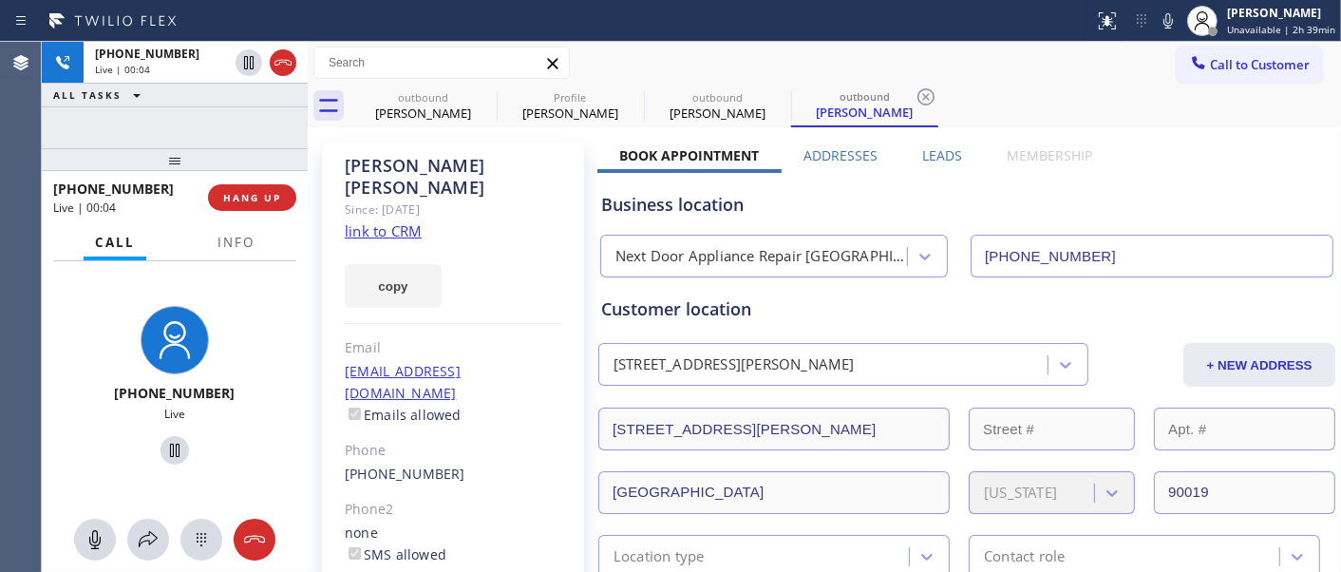
click at [480, 198] on div "Since: [DATE]" at bounding box center [453, 209] width 217 height 22
drag, startPoint x: 453, startPoint y: 166, endPoint x: 741, endPoint y: 185, distance: 288.3
click at [453, 166] on div "Patrick Gilbert" at bounding box center [453, 177] width 217 height 44
drag, startPoint x: 448, startPoint y: 216, endPoint x: 784, endPoint y: 207, distance: 336.2
click at [449, 216] on div "[PERSON_NAME] Since: [DATE] link to CRM copy Email [EMAIL_ADDRESS][DOMAIN_NAME]…" at bounding box center [453, 445] width 262 height 609
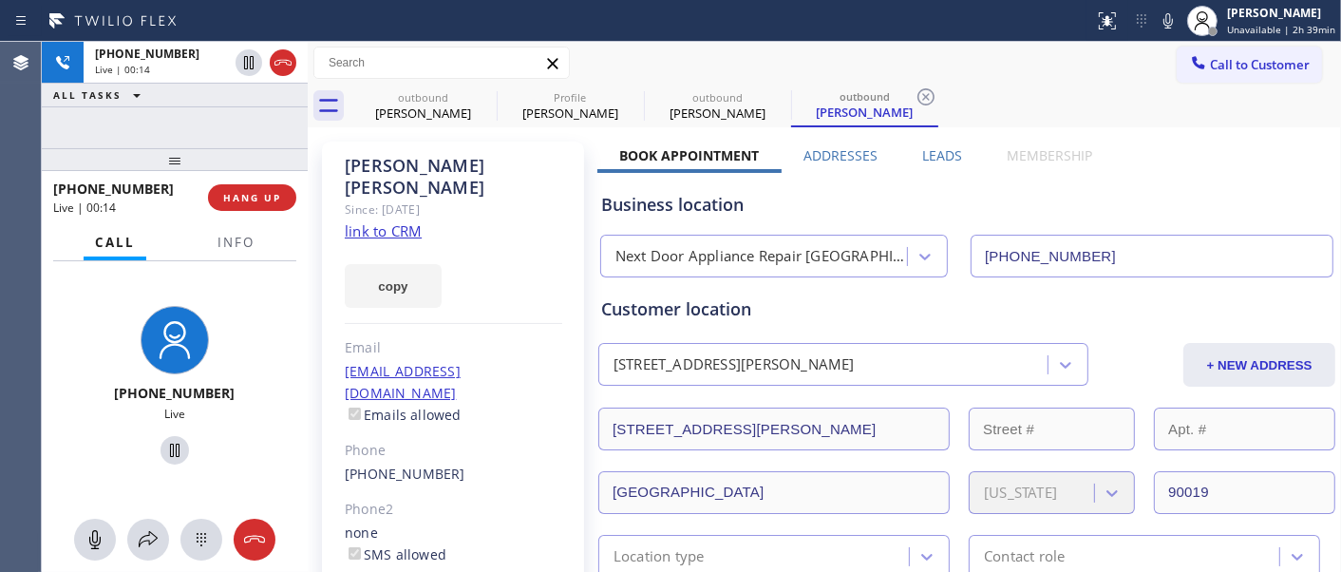
click at [459, 218] on div "[PERSON_NAME] Since: [DATE] link to CRM copy Email [EMAIL_ADDRESS][DOMAIN_NAME]…" at bounding box center [453, 445] width 262 height 609
click at [485, 90] on icon at bounding box center [484, 96] width 23 height 23
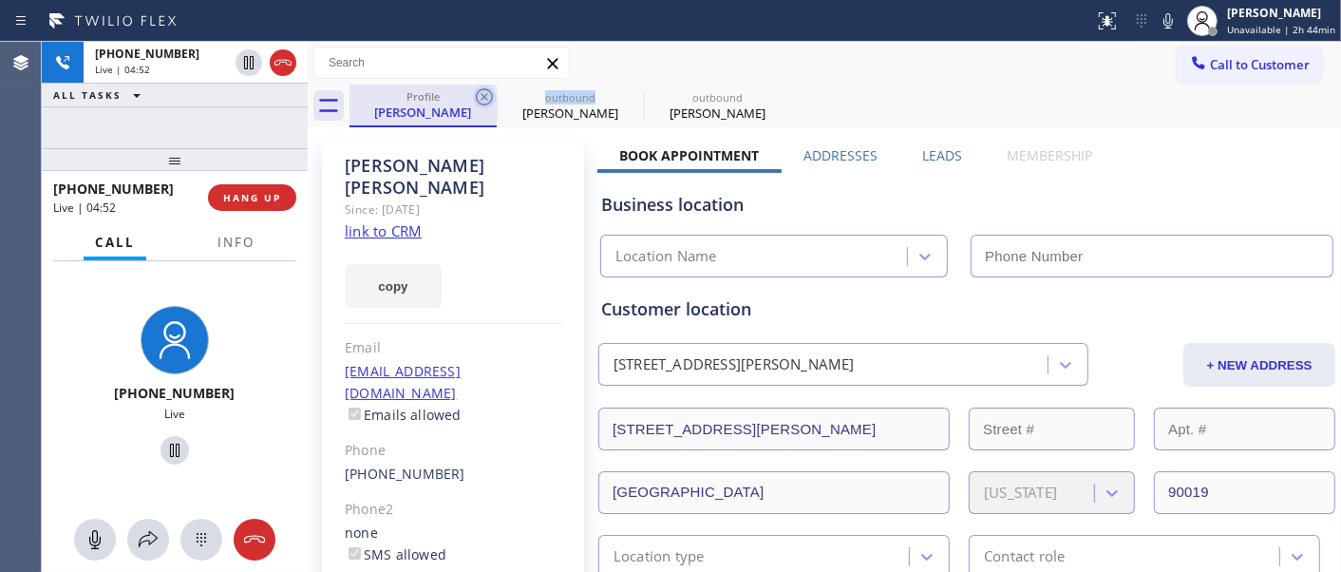
click at [485, 90] on icon at bounding box center [484, 96] width 23 height 23
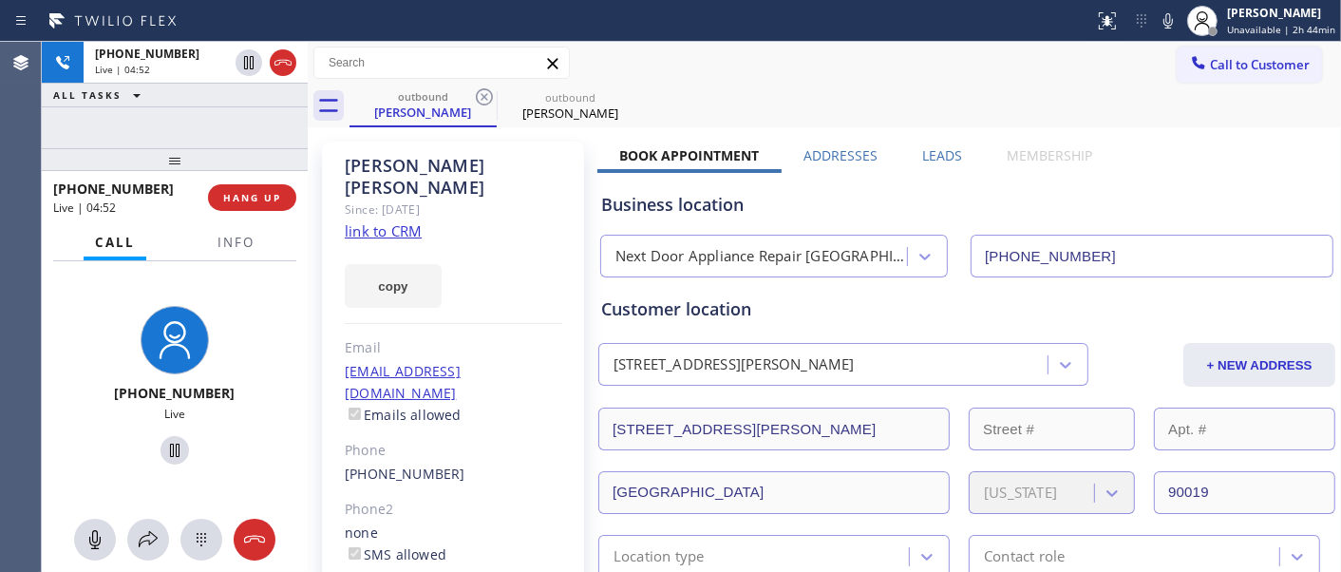
click at [868, 34] on div at bounding box center [547, 21] width 1079 height 30
drag, startPoint x: 216, startPoint y: 156, endPoint x: 319, endPoint y: 101, distance: 117.2
click at [220, 112] on div "+13232868874 Live | 13:40 ALL TASKS ALL TASKS ACTIVE TASKS TASKS IN WRAP UP +13…" at bounding box center [175, 307] width 266 height 530
click at [267, 152] on div at bounding box center [175, 159] width 266 height 23
drag, startPoint x: 994, startPoint y: 111, endPoint x: 1038, endPoint y: 48, distance: 76.4
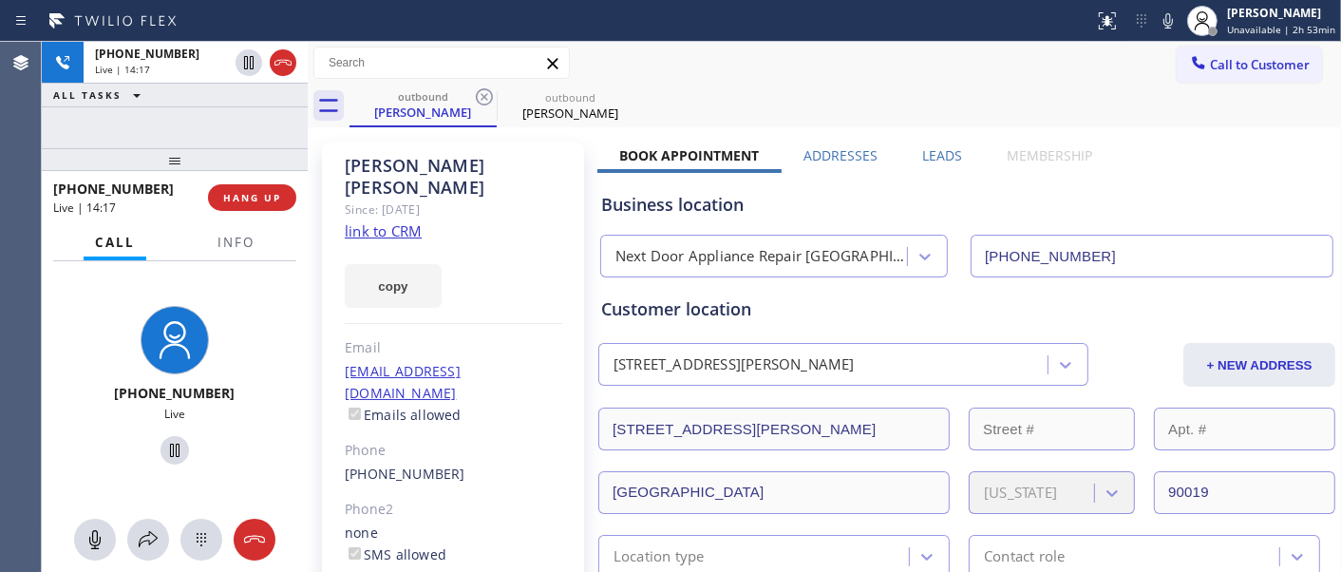
click at [994, 111] on div "outbound Patrick Gilbert outbound Patrick Gilbert" at bounding box center [844, 106] width 991 height 43
drag, startPoint x: 632, startPoint y: 150, endPoint x: 743, endPoint y: 157, distance: 111.3
click at [743, 157] on label "Book Appointment" at bounding box center [689, 155] width 140 height 18
drag, startPoint x: 788, startPoint y: 76, endPoint x: 908, endPoint y: 0, distance: 141.7
click at [791, 74] on div "Call to Customer Outbound call Location Next Door Appliance Repair [GEOGRAPHIC_…" at bounding box center [824, 63] width 1033 height 33
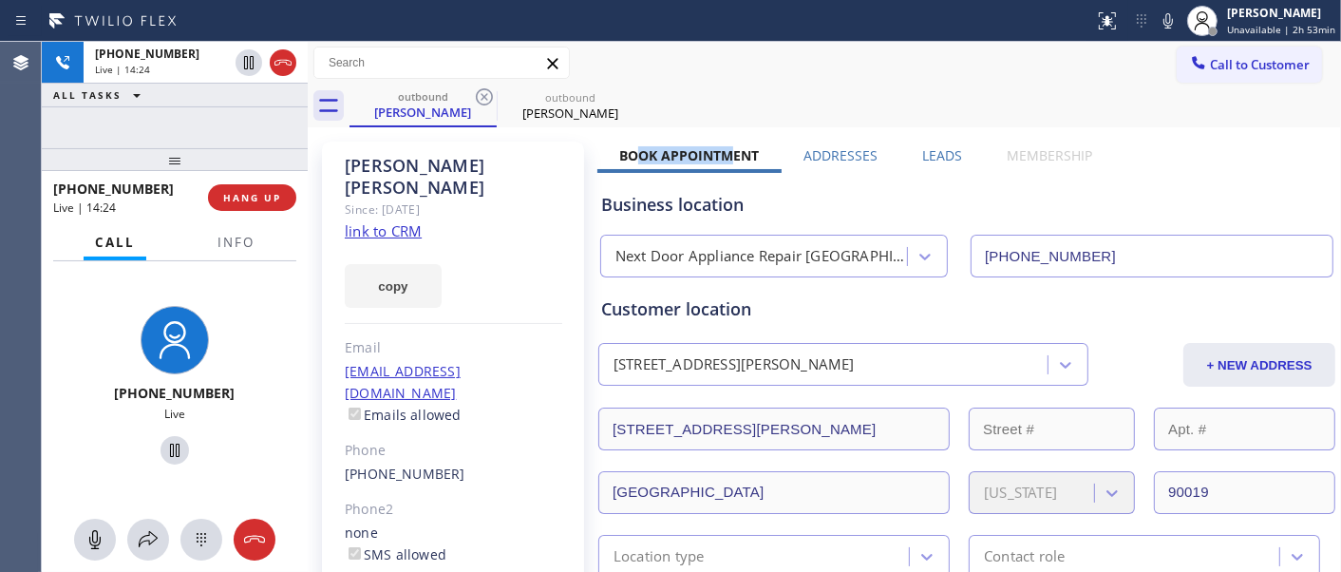
drag, startPoint x: 637, startPoint y: 154, endPoint x: 731, endPoint y: 154, distance: 94.0
click at [731, 154] on label "Book Appointment" at bounding box center [689, 155] width 140 height 18
click at [859, 74] on div "Call to Customer Outbound call Location Next Door Appliance Repair [GEOGRAPHIC_…" at bounding box center [824, 63] width 1033 height 33
drag, startPoint x: 641, startPoint y: 156, endPoint x: 745, endPoint y: 148, distance: 104.7
click at [743, 154] on label "Book Appointment" at bounding box center [689, 155] width 140 height 18
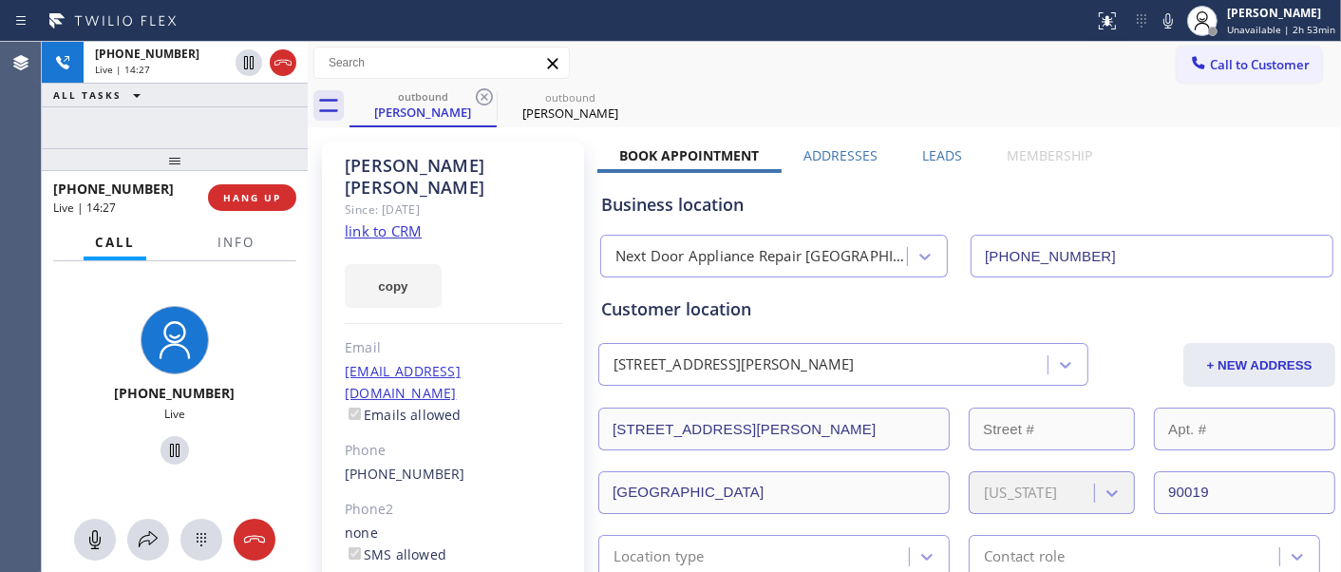
click at [855, 45] on div "Call to Customer Outbound call Location Next Door Appliance Repair [GEOGRAPHIC_…" at bounding box center [824, 63] width 1033 height 43
drag, startPoint x: 235, startPoint y: 169, endPoint x: 736, endPoint y: 27, distance: 521.2
click at [231, 105] on div "+13232868874 Live | 15:07 ALL TASKS ALL TASKS ACTIVE TASKS TASKS IN WRAP UP +13…" at bounding box center [175, 307] width 266 height 530
click at [231, 201] on span "HANG UP" at bounding box center [252, 197] width 58 height 13
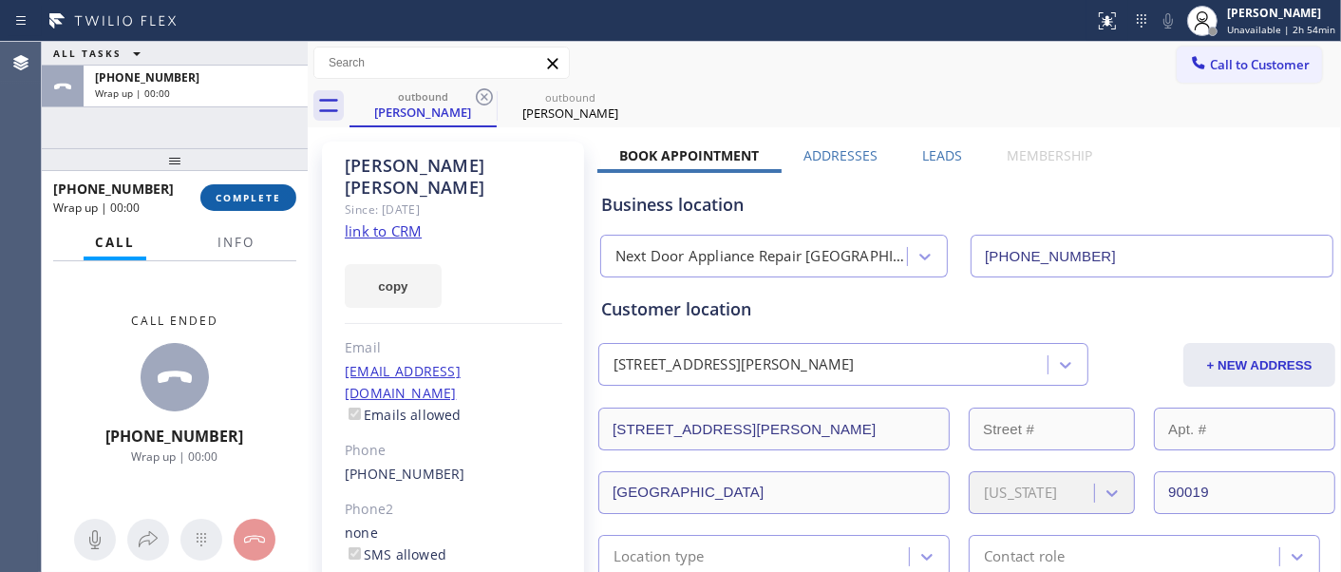
click at [231, 201] on span "COMPLETE" at bounding box center [249, 197] width 66 height 13
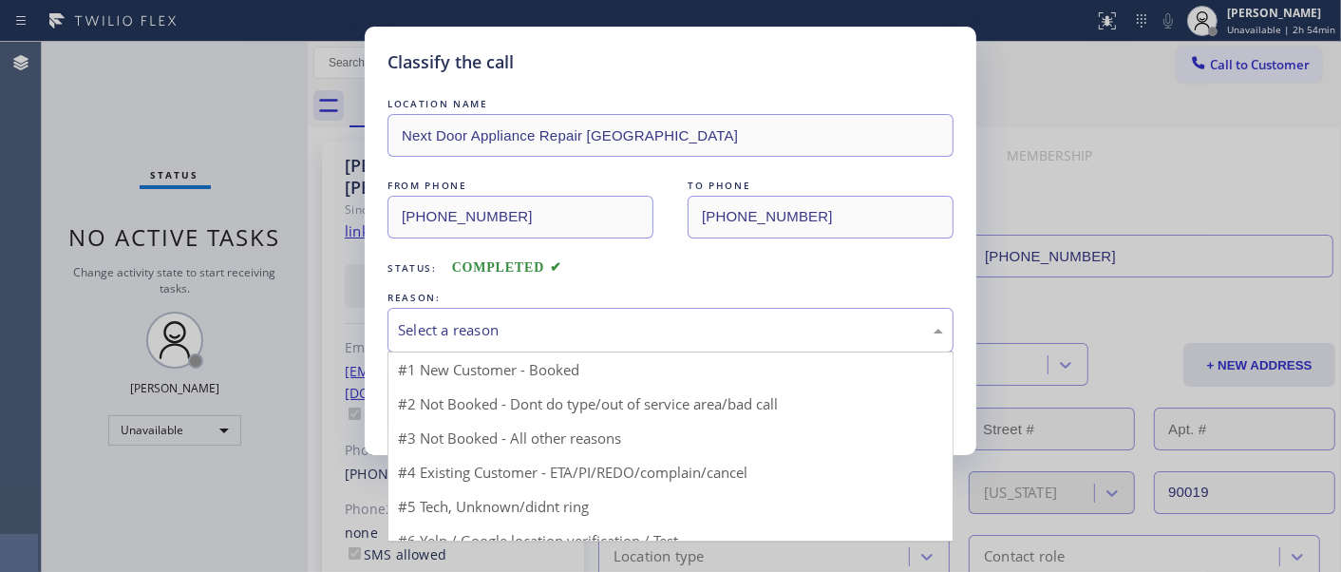
click at [554, 323] on div "Select a reason" at bounding box center [670, 330] width 545 height 22
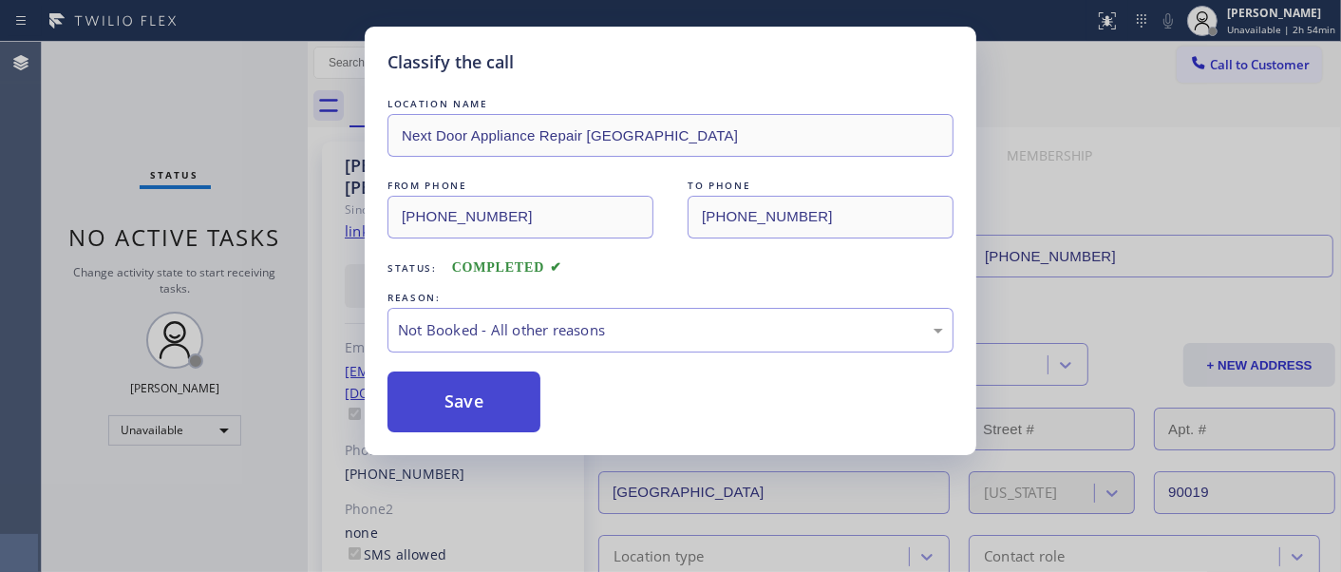
click at [479, 396] on button "Save" at bounding box center [463, 401] width 153 height 61
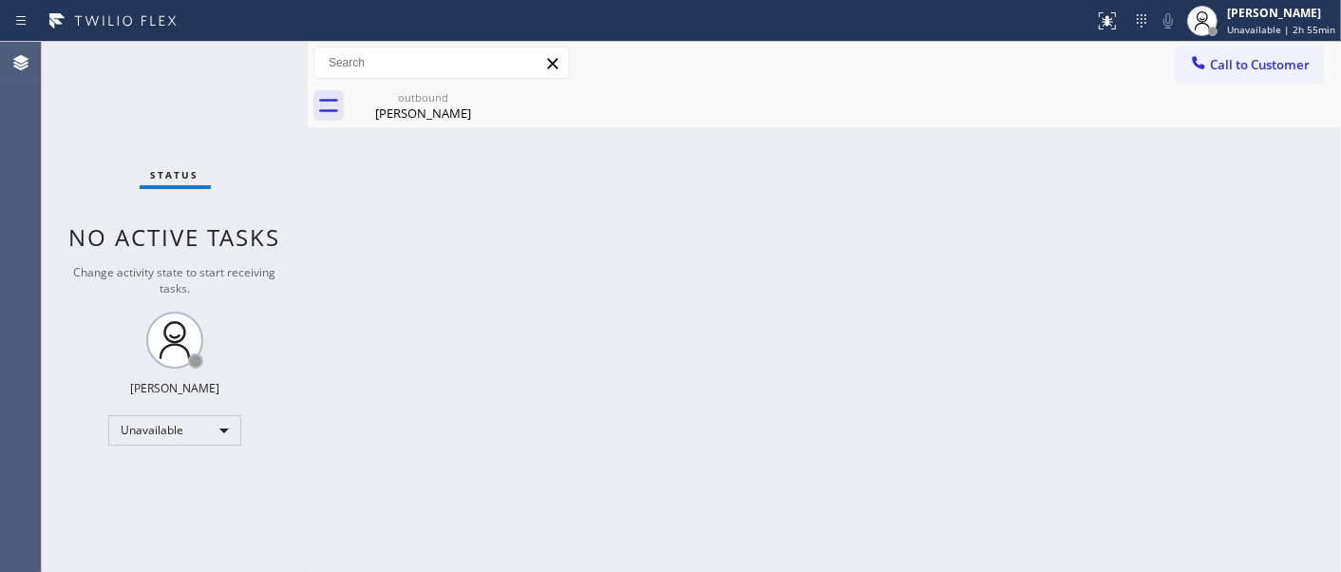
drag, startPoint x: 1251, startPoint y: 70, endPoint x: 1231, endPoint y: 83, distance: 23.5
click at [1249, 70] on span "Call to Customer" at bounding box center [1260, 64] width 100 height 17
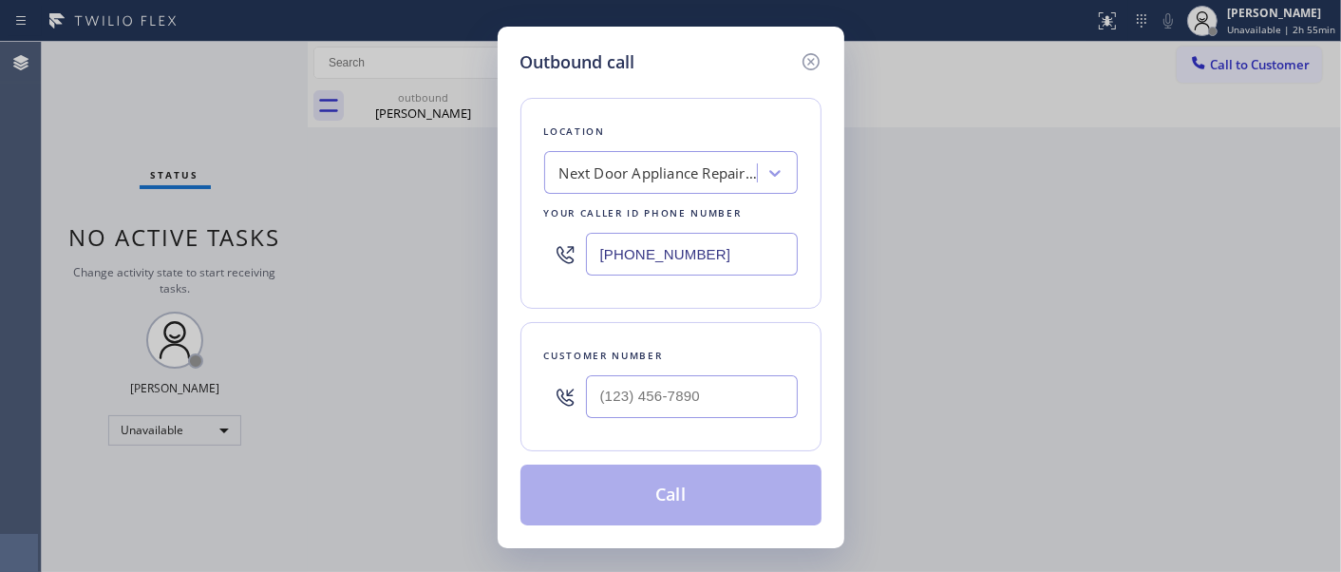
drag, startPoint x: 726, startPoint y: 253, endPoint x: 541, endPoint y: 178, distance: 199.8
click at [480, 253] on div "Outbound call Location Next Door Appliance Repair El Monte Your caller id phone…" at bounding box center [670, 286] width 1341 height 572
paste input "800) 568-866"
type input "(800) 568-8664"
drag, startPoint x: 503, startPoint y: 375, endPoint x: 382, endPoint y: 381, distance: 121.7
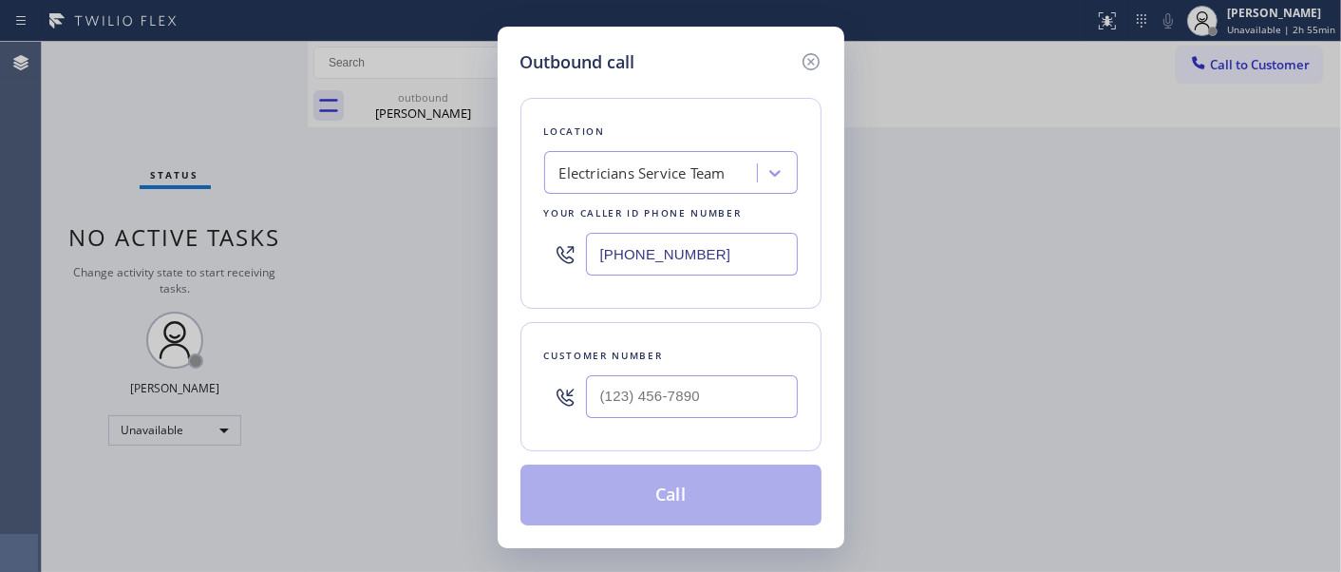
click at [386, 381] on div "Outbound call Location Electricians Service Team Your caller id phone number (8…" at bounding box center [670, 286] width 1341 height 572
drag, startPoint x: 653, startPoint y: 415, endPoint x: 667, endPoint y: 409, distance: 14.5
click at [655, 415] on input "(___) ___-____" at bounding box center [692, 396] width 212 height 43
paste input "858) 345-7695"
type input "(858) 345-7695"
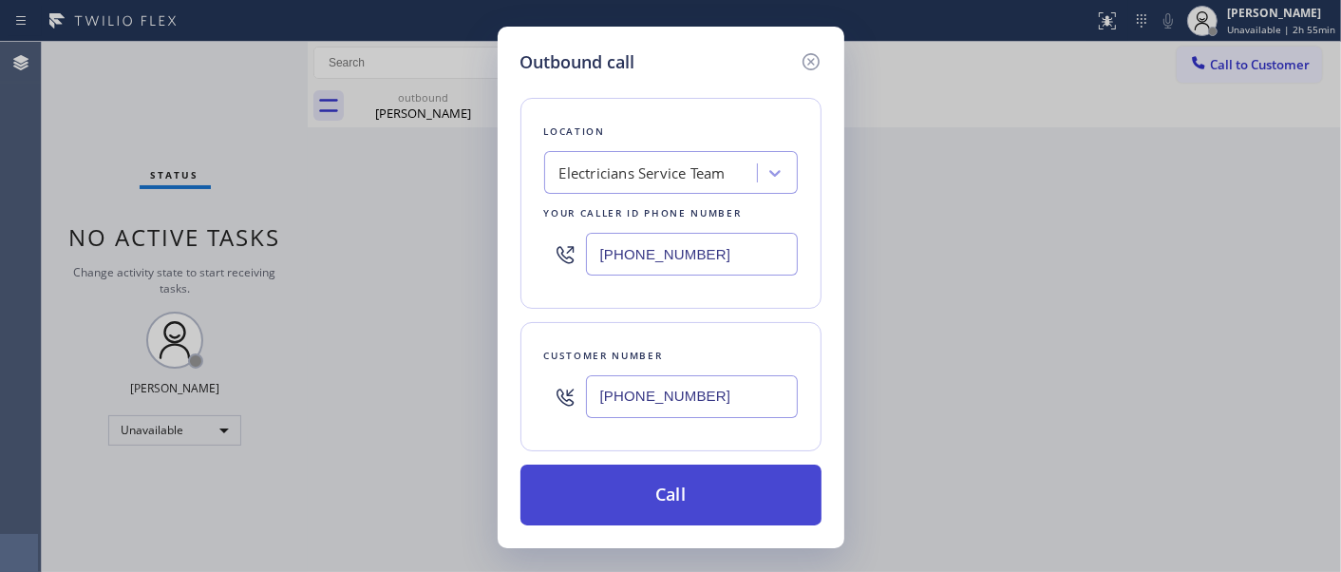
click at [731, 498] on button "Call" at bounding box center [670, 494] width 301 height 61
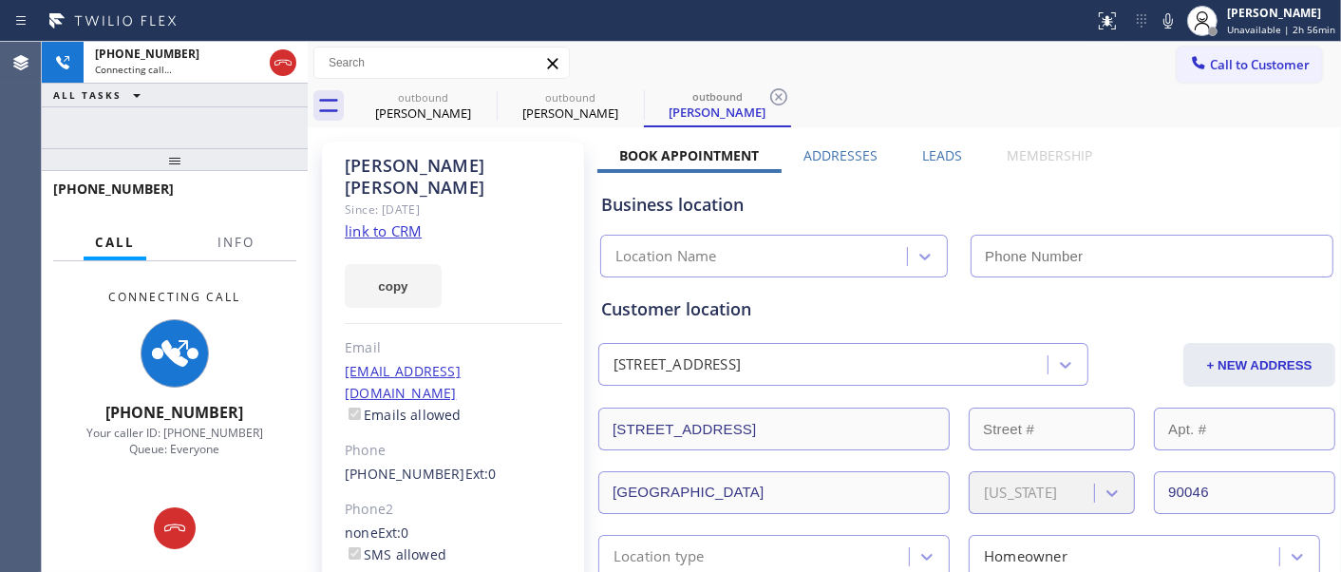
type input "(800) 568-8664"
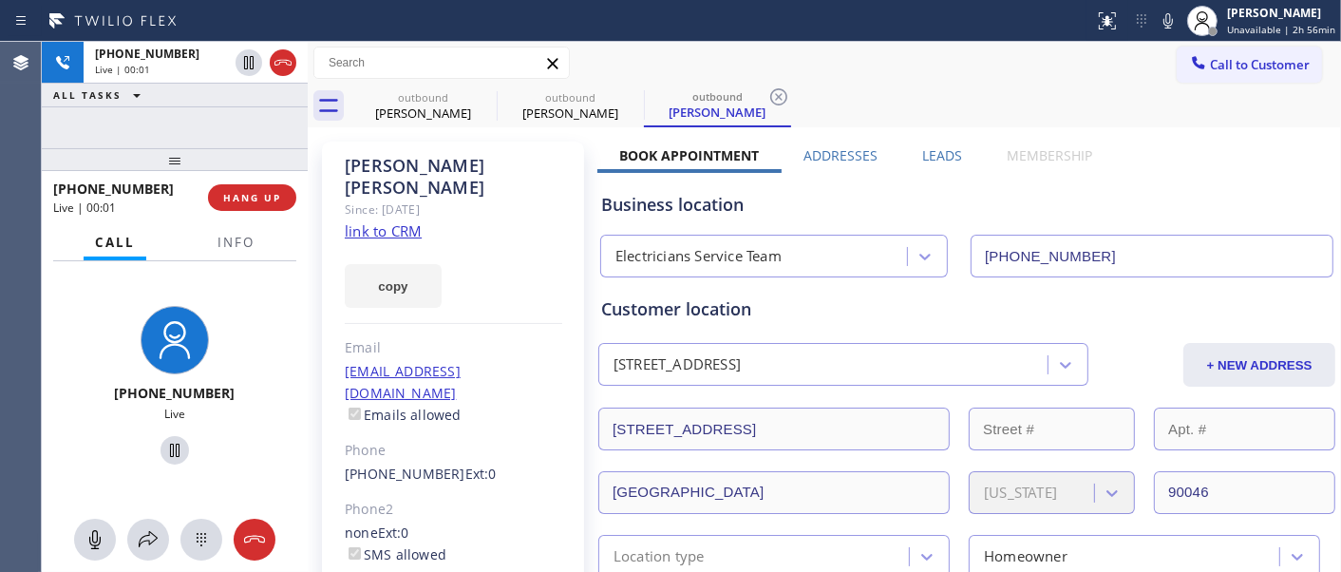
drag, startPoint x: 225, startPoint y: 155, endPoint x: 269, endPoint y: 89, distance: 78.7
click at [214, 108] on div "+18583457695 Live | 00:01 ALL TASKS ALL TASKS ACTIVE TASKS TASKS IN WRAP UP +18…" at bounding box center [175, 307] width 266 height 530
drag, startPoint x: 226, startPoint y: 157, endPoint x: 220, endPoint y: 115, distance: 42.2
click at [220, 116] on div "+18583457695 Live | 00:04 ALL TASKS ALL TASKS ACTIVE TASKS TASKS IN WRAP UP +18…" at bounding box center [175, 307] width 266 height 530
drag, startPoint x: 279, startPoint y: 143, endPoint x: 517, endPoint y: 12, distance: 271.1
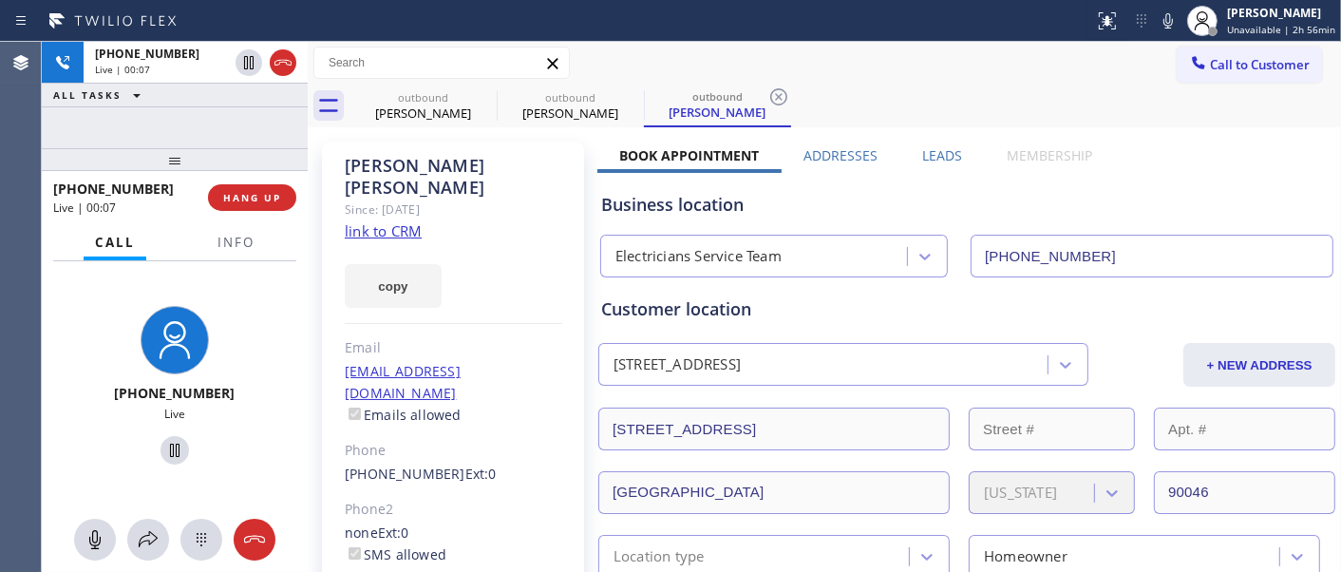
click at [281, 124] on div "+18583457695 Live | 00:07 ALL TASKS ALL TASKS ACTIVE TASKS TASKS IN WRAP UP +18…" at bounding box center [175, 307] width 266 height 530
drag, startPoint x: 270, startPoint y: 159, endPoint x: 267, endPoint y: 117, distance: 41.9
click at [244, 128] on div "+18583457695 Live | 00:09 ALL TASKS ALL TASKS ACTIVE TASKS TASKS IN WRAP UP +18…" at bounding box center [175, 307] width 266 height 530
drag, startPoint x: 478, startPoint y: 213, endPoint x: 875, endPoint y: 188, distance: 397.7
click at [478, 213] on div "Carolyn Cohen Since: 20 may 2020 link to CRM copy Email carolyndcohen@aol.com E…" at bounding box center [453, 435] width 262 height 588
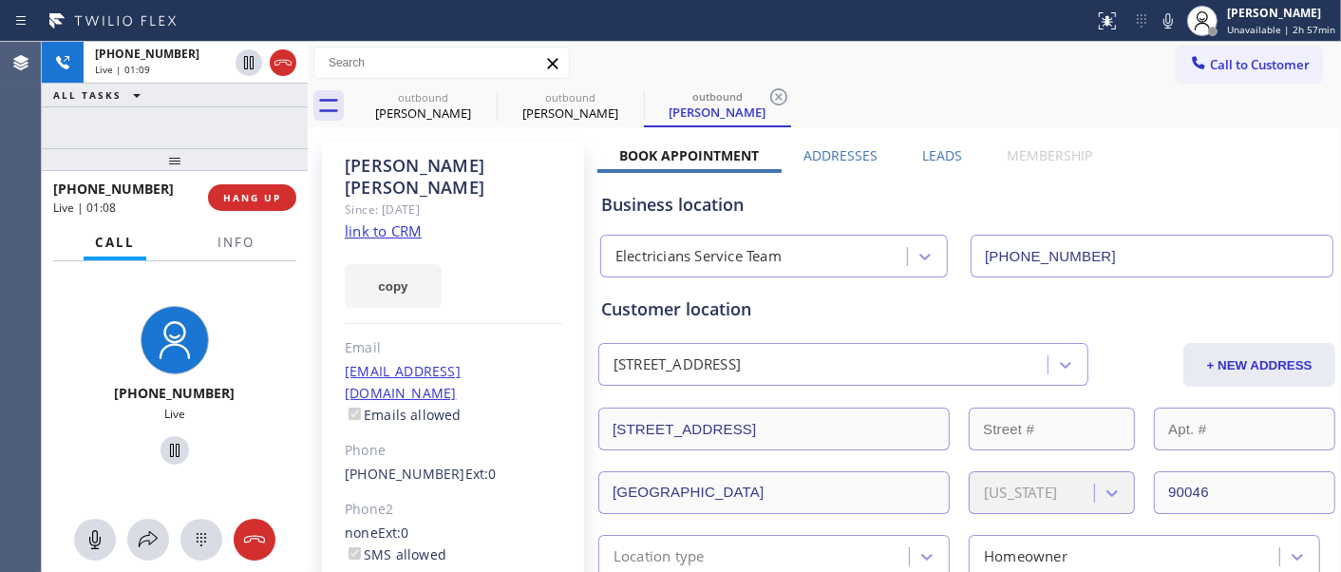
drag, startPoint x: 461, startPoint y: 212, endPoint x: 600, endPoint y: 194, distance: 139.8
click at [461, 212] on div "Carolyn Cohen Since: 20 may 2020 link to CRM copy Email carolyndcohen@aol.com E…" at bounding box center [453, 435] width 262 height 588
click at [499, 198] on div "Since: [DATE]" at bounding box center [453, 209] width 217 height 22
drag, startPoint x: 487, startPoint y: 95, endPoint x: 859, endPoint y: 53, distance: 374.5
click at [0, 0] on icon at bounding box center [0, 0] width 0 height 0
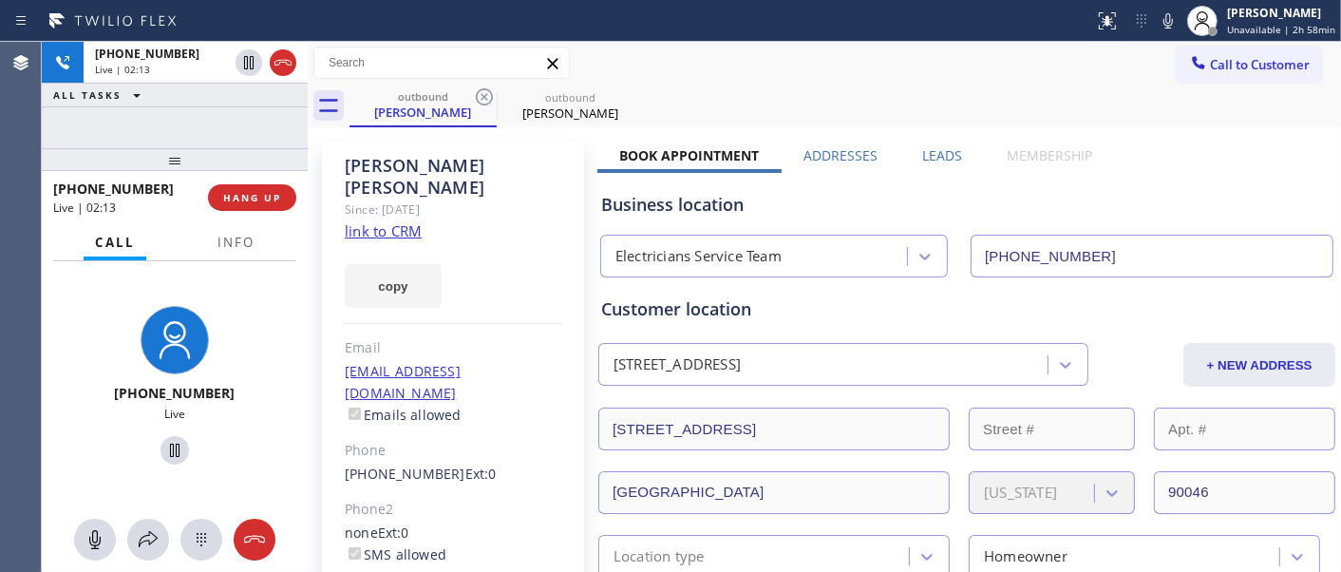
click at [859, 53] on div "Call to Customer Outbound call Location Electricians Service Team Your caller i…" at bounding box center [824, 63] width 1033 height 33
click at [243, 187] on button "HANG UP" at bounding box center [252, 197] width 88 height 27
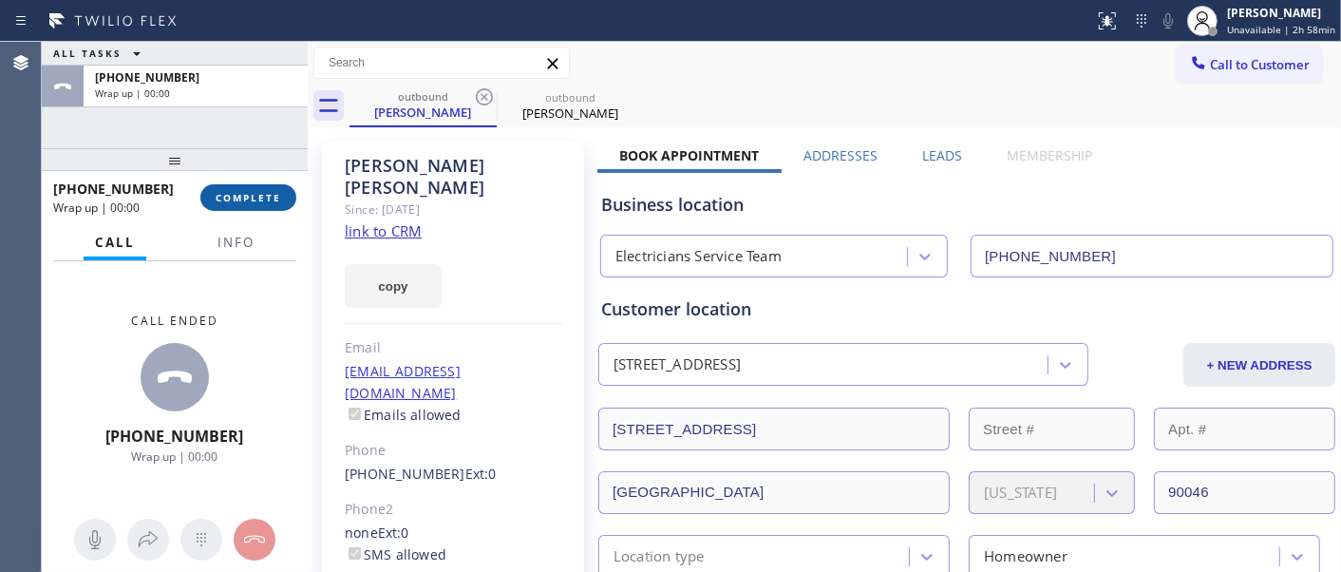
click at [243, 187] on button "COMPLETE" at bounding box center [248, 197] width 96 height 27
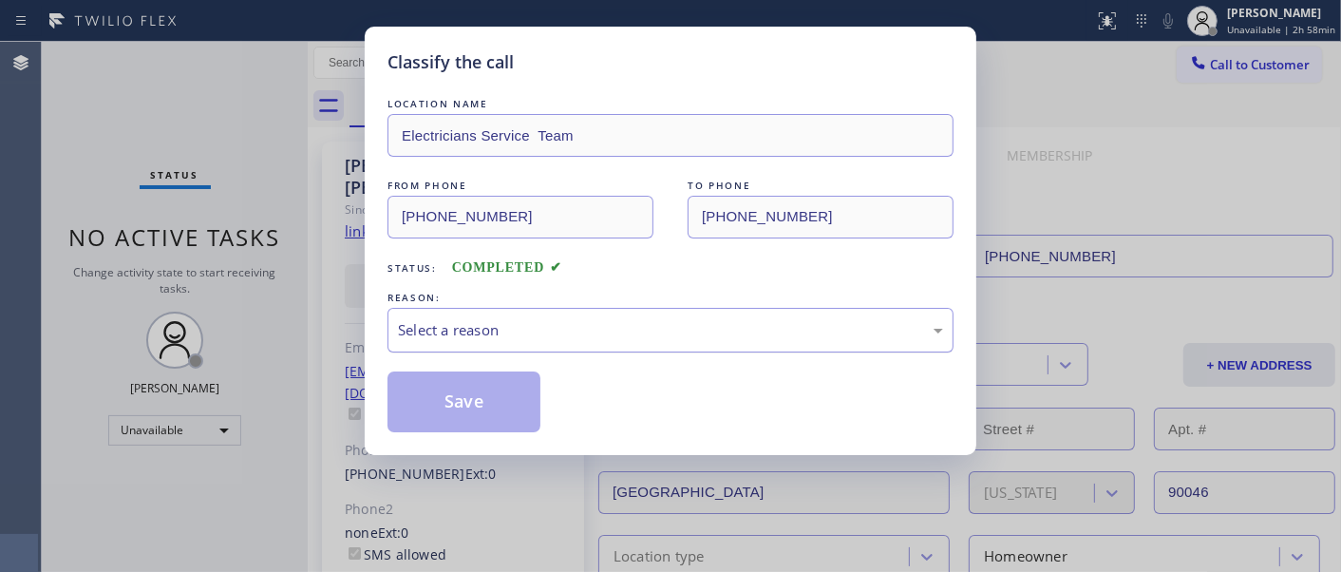
click at [632, 332] on div "Select a reason" at bounding box center [670, 330] width 545 height 22
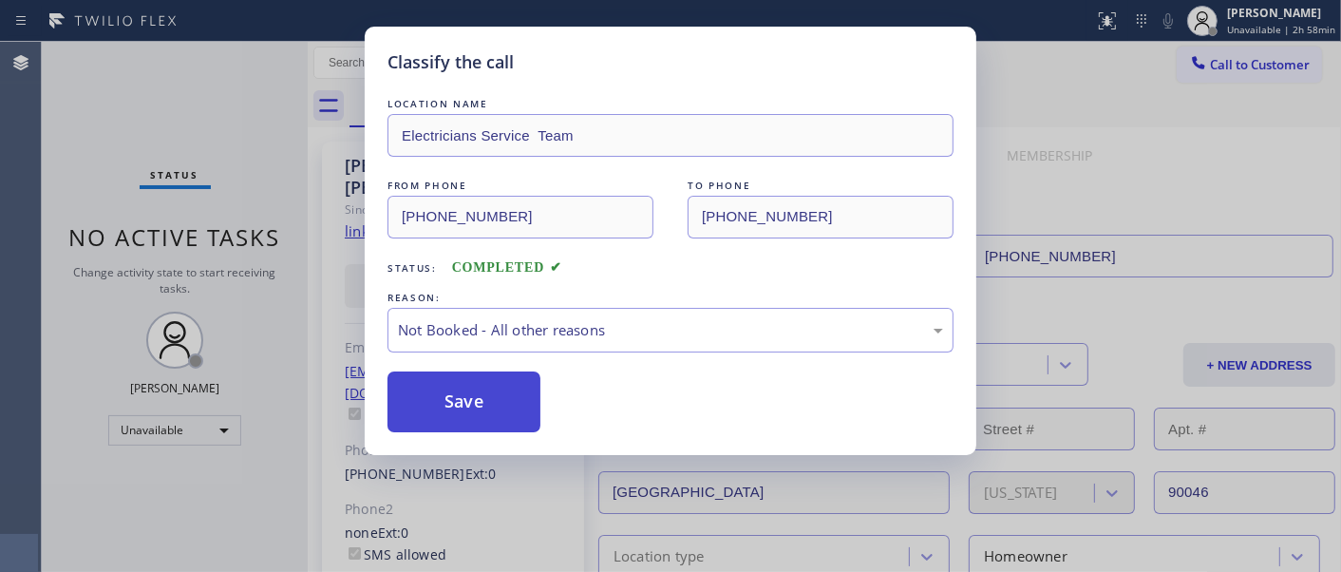
click at [466, 415] on button "Save" at bounding box center [463, 401] width 153 height 61
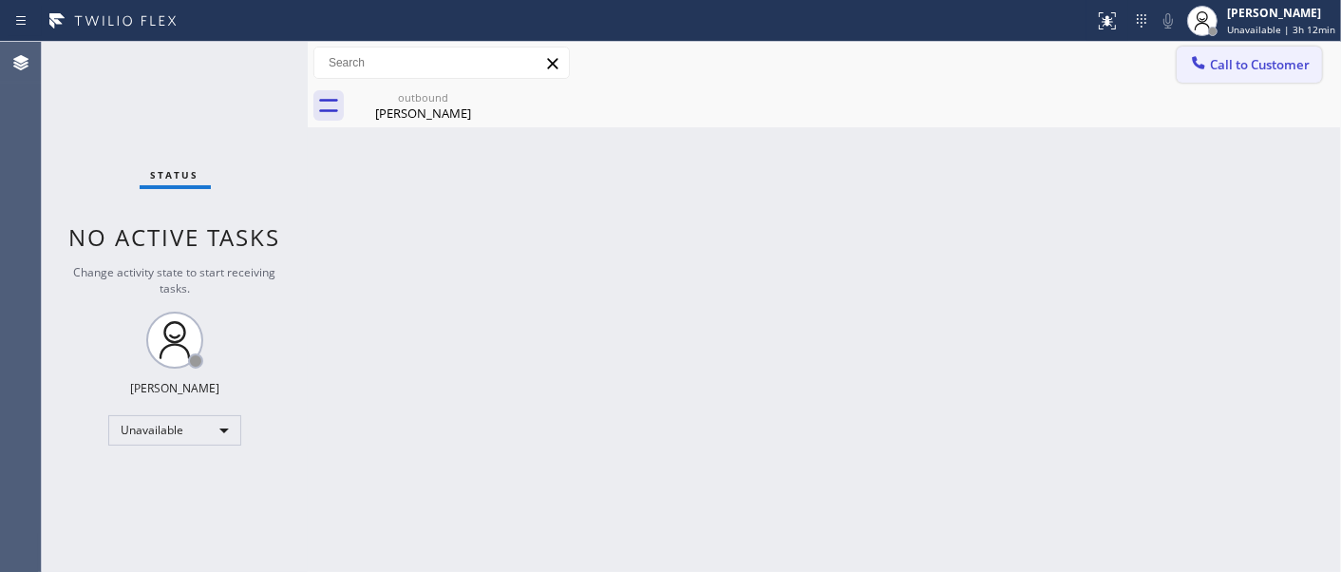
click at [1207, 48] on button "Call to Customer" at bounding box center [1248, 65] width 145 height 36
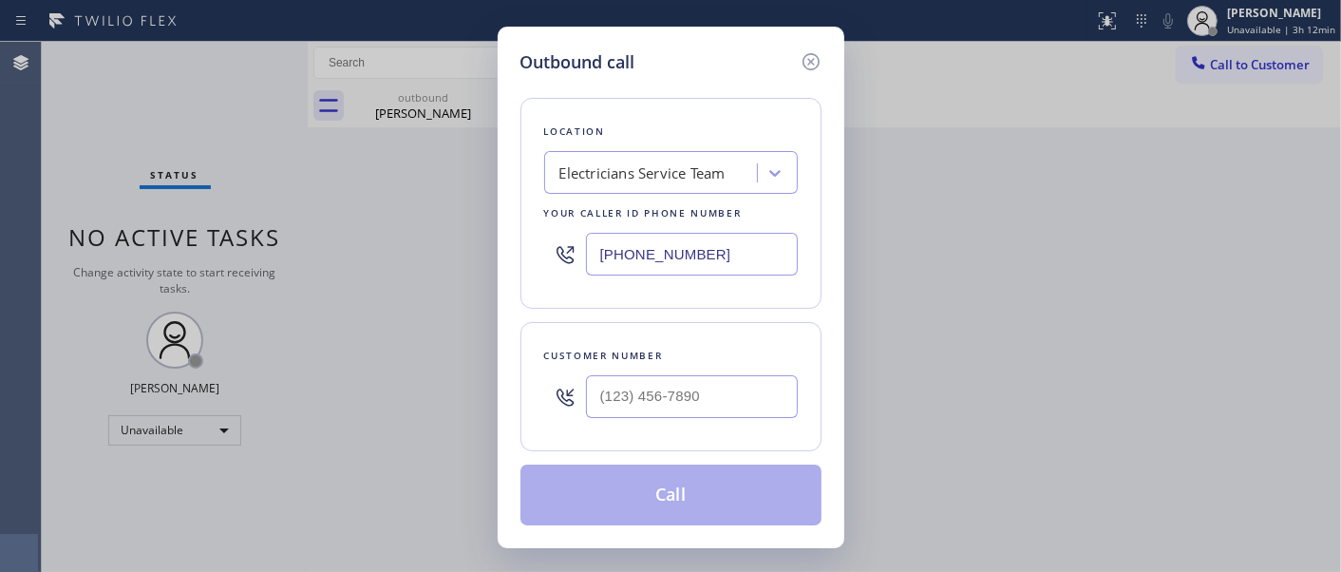
drag, startPoint x: 741, startPoint y: 237, endPoint x: 465, endPoint y: 241, distance: 275.4
click at [465, 241] on div "Outbound call Location Electricians Service Team Your caller id phone number (8…" at bounding box center [670, 286] width 1341 height 572
paste input "917) 833-2890"
type input "(800) 568-8664"
drag, startPoint x: 506, startPoint y: 389, endPoint x: 444, endPoint y: 368, distance: 65.2
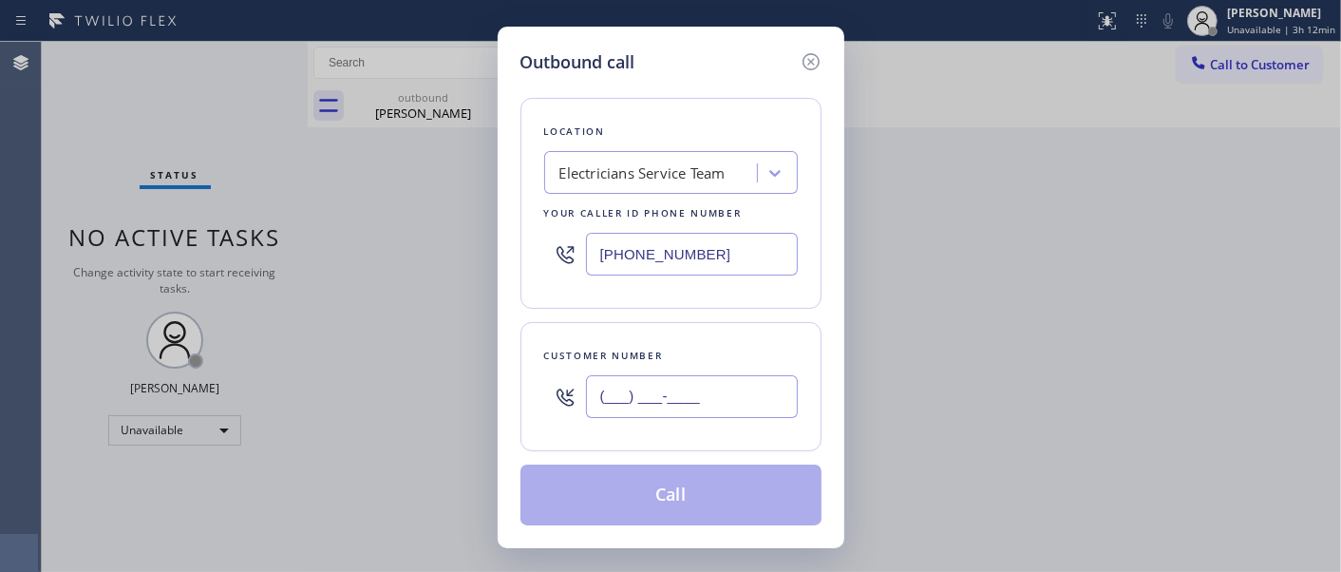
click at [446, 370] on div "Outbound call Location Electricians Service Team Your caller id phone number (8…" at bounding box center [670, 286] width 1341 height 572
paste input "917) 833-2890"
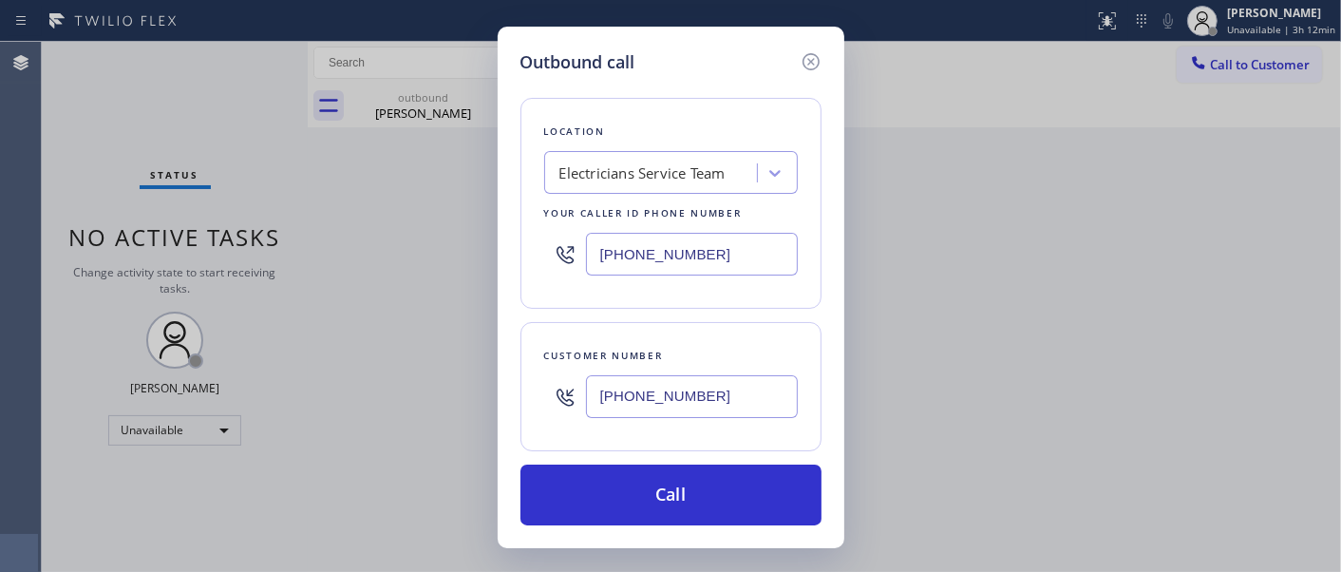
type input "(917) 833-2890"
drag, startPoint x: 718, startPoint y: 258, endPoint x: 499, endPoint y: 259, distance: 218.4
click at [524, 259] on div "Location Electricians Service Team Your caller id phone number (800) 568-8664" at bounding box center [670, 203] width 301 height 211
paste input "480) 418-9915"
type input "[PHONE_NUMBER]"
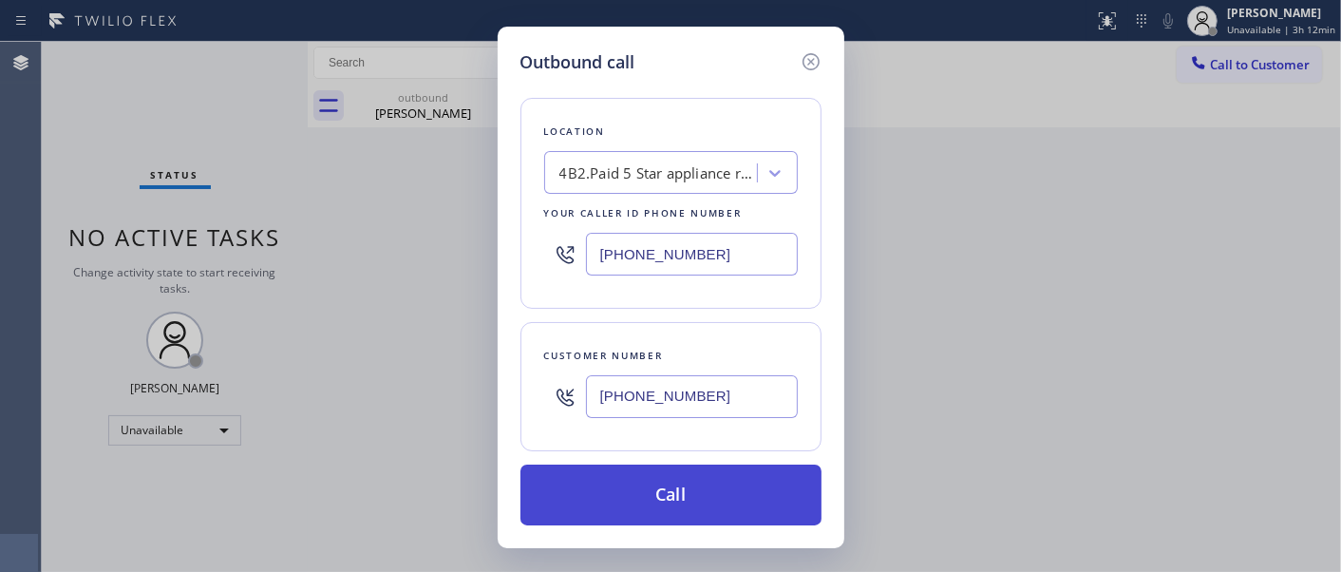
click at [733, 484] on button "Call" at bounding box center [670, 494] width 301 height 61
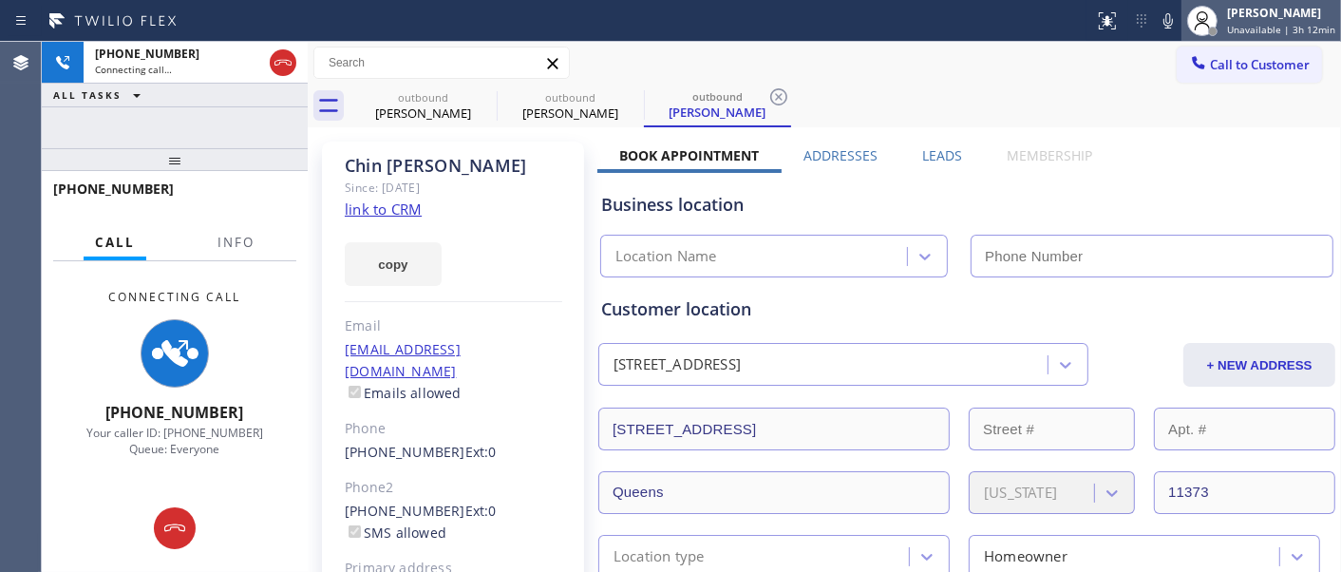
type input "[PHONE_NUMBER]"
drag, startPoint x: 249, startPoint y: 154, endPoint x: 270, endPoint y: 17, distance: 138.3
click at [250, 136] on div "+19178332890 Connecting call… ALL TASKS ALL TASKS ACTIVE TASKS TASKS IN WRAP UP…" at bounding box center [175, 307] width 266 height 530
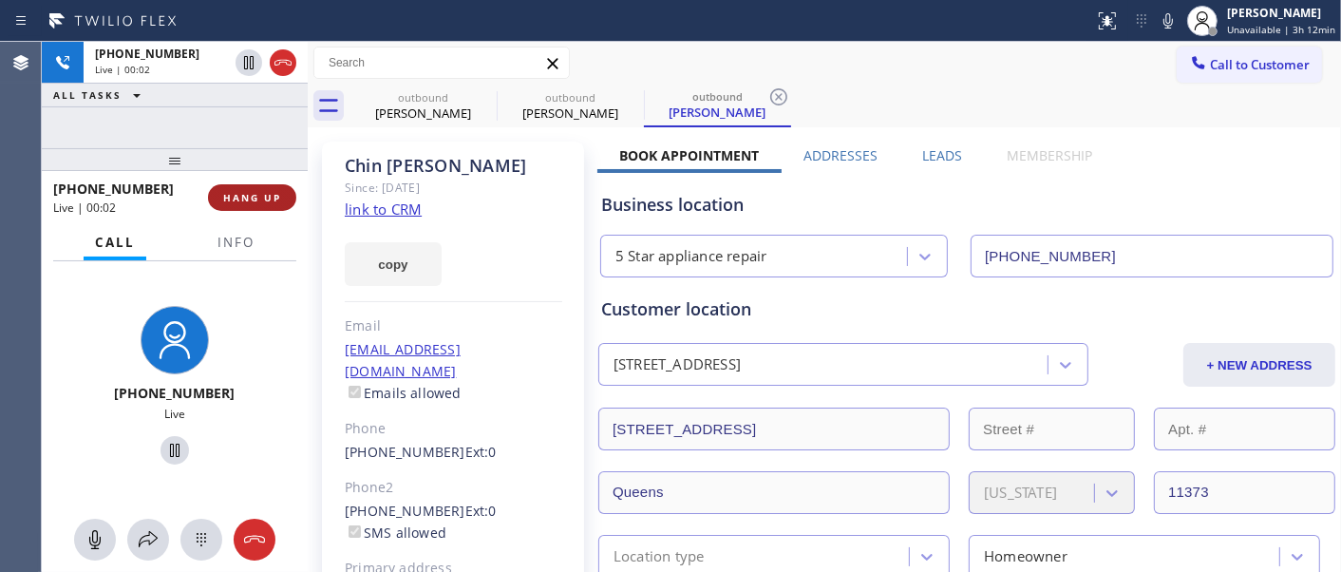
click at [245, 186] on button "HANG UP" at bounding box center [252, 197] width 88 height 27
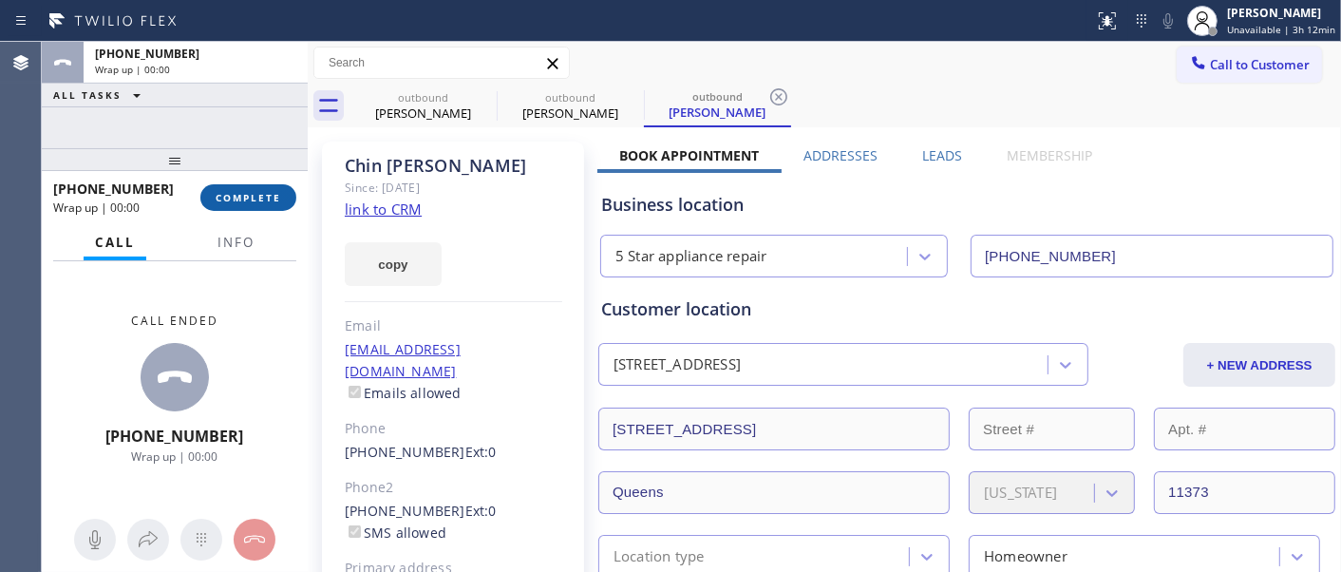
click at [245, 192] on span "COMPLETE" at bounding box center [249, 197] width 66 height 13
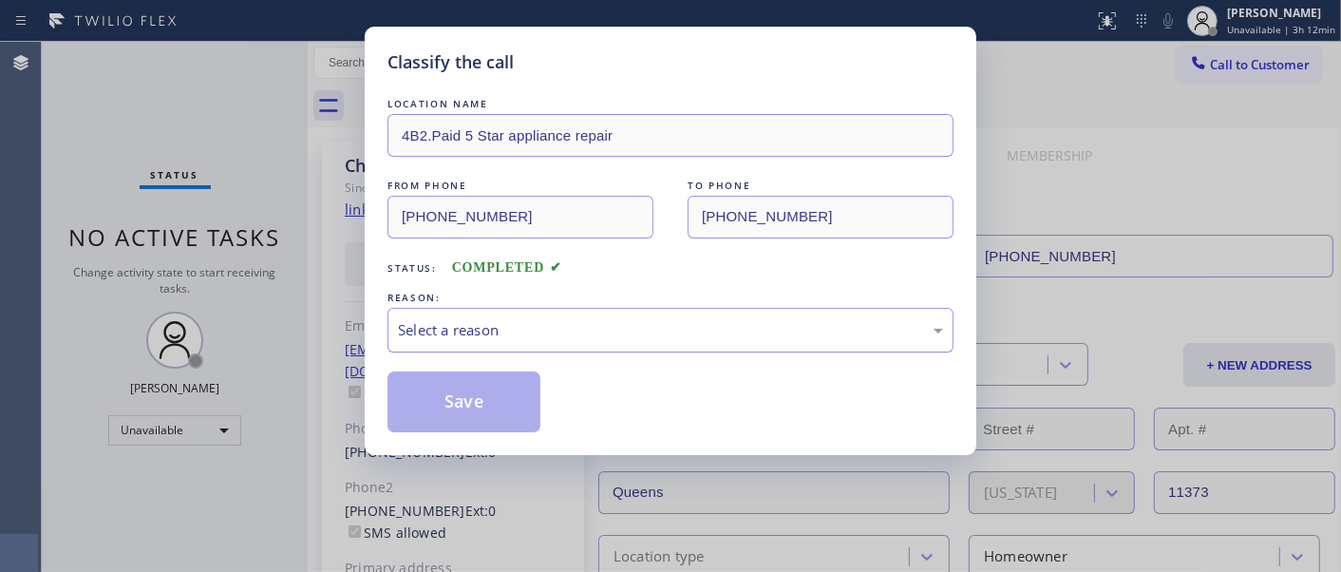
click at [562, 339] on div "Select a reason" at bounding box center [670, 330] width 545 height 22
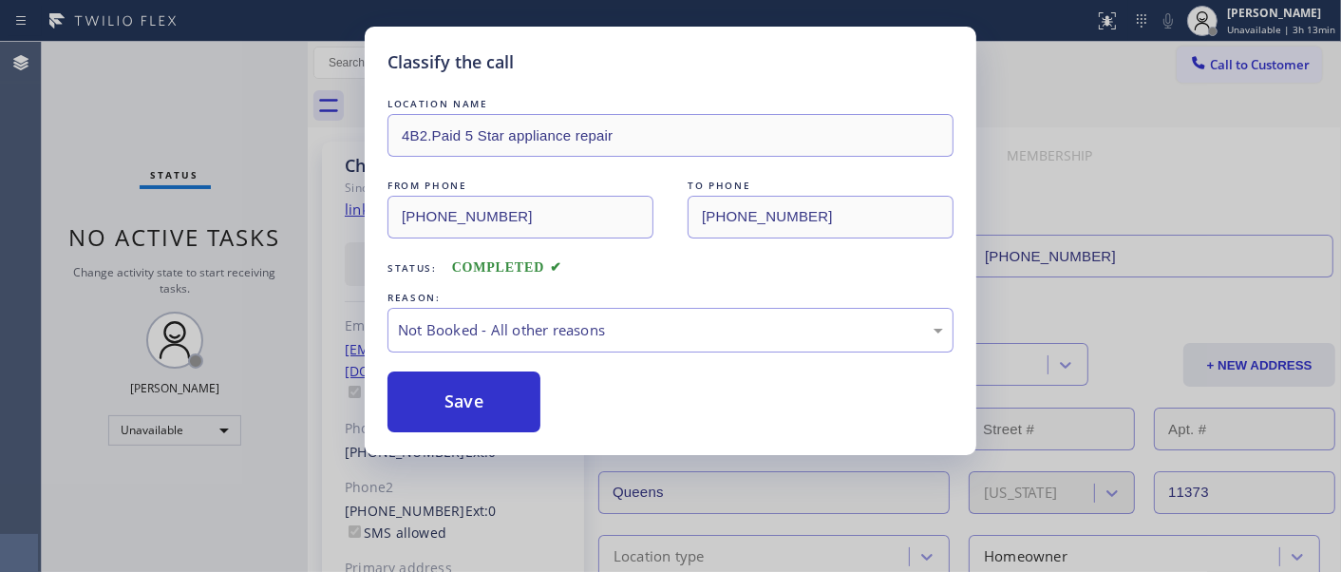
click at [463, 405] on button "Save" at bounding box center [463, 401] width 153 height 61
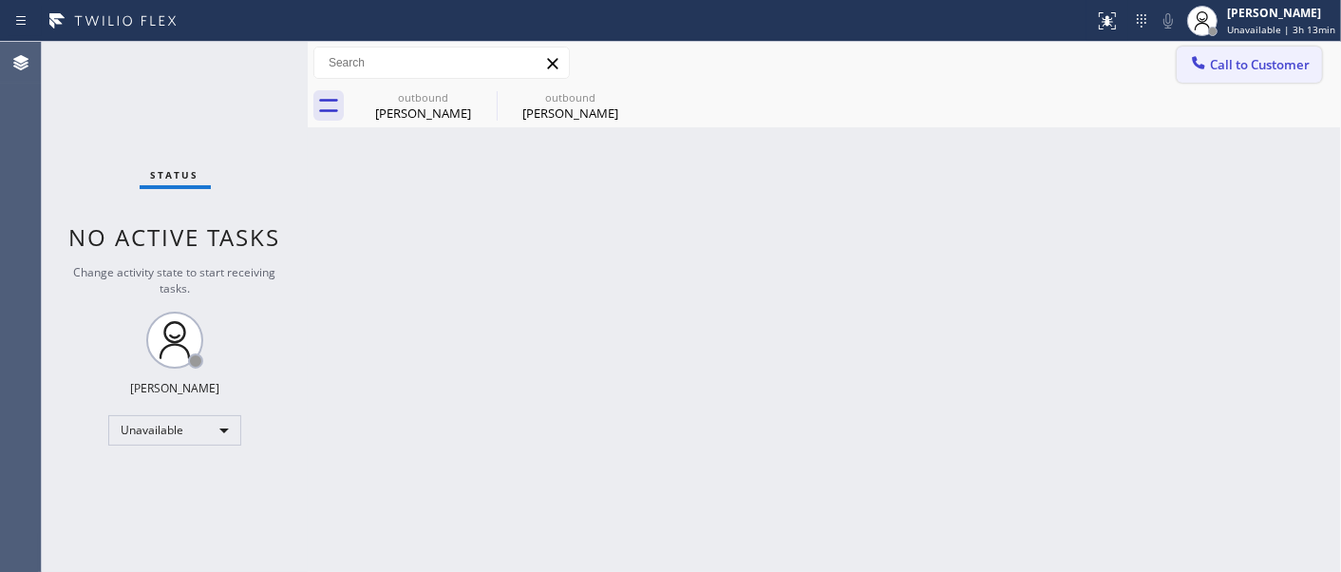
click at [1232, 51] on button "Call to Customer" at bounding box center [1248, 65] width 145 height 36
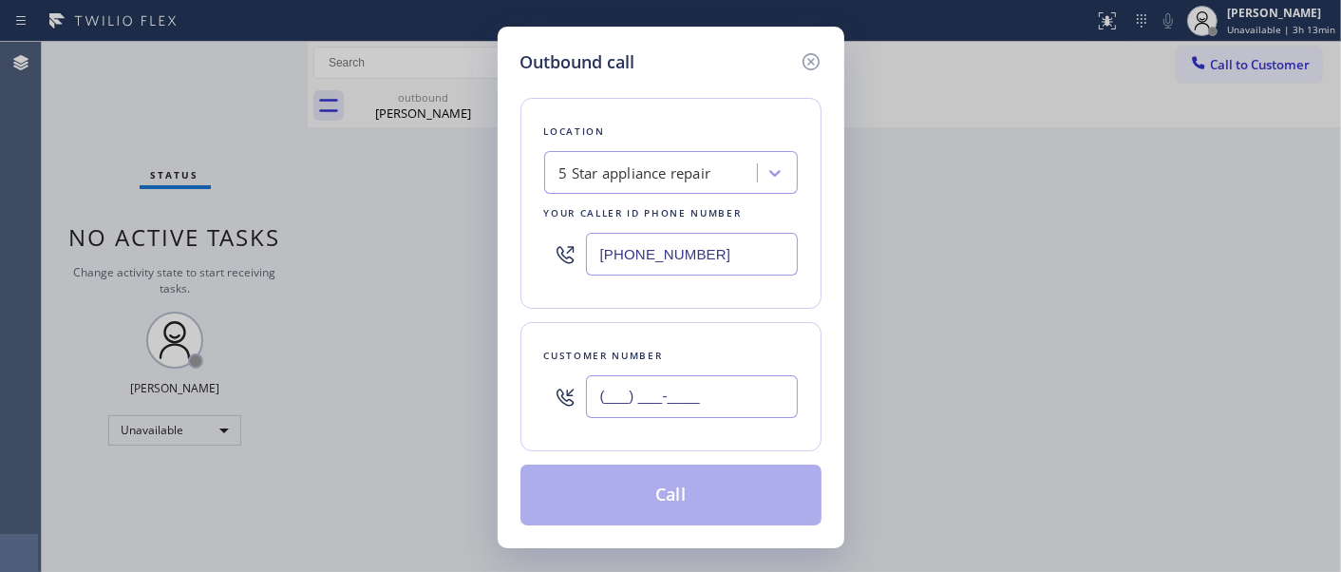
click at [657, 418] on input "(___) ___-____" at bounding box center [692, 396] width 212 height 43
paste input "626) 240-9249"
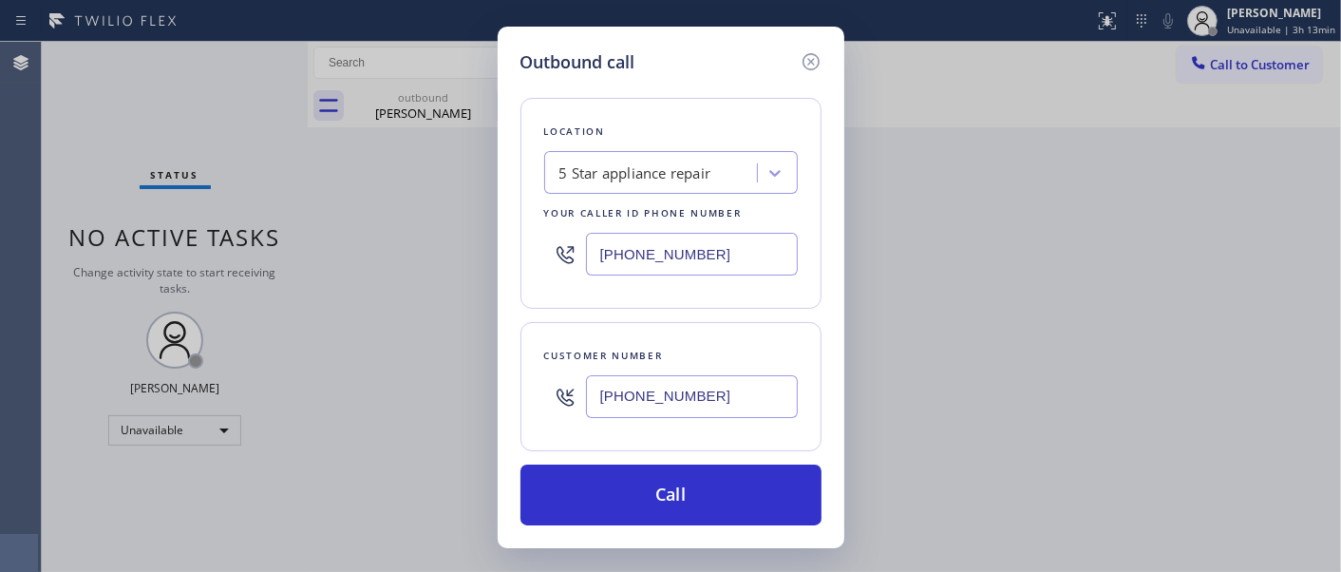
type input "(626) 240-9249"
drag, startPoint x: 761, startPoint y: 247, endPoint x: 686, endPoint y: 363, distance: 137.5
click at [411, 234] on div "Outbound call Location 5 Star appliance repair Your caller id phone number (480…" at bounding box center [670, 286] width 1341 height 572
paste input "855) 731-4952"
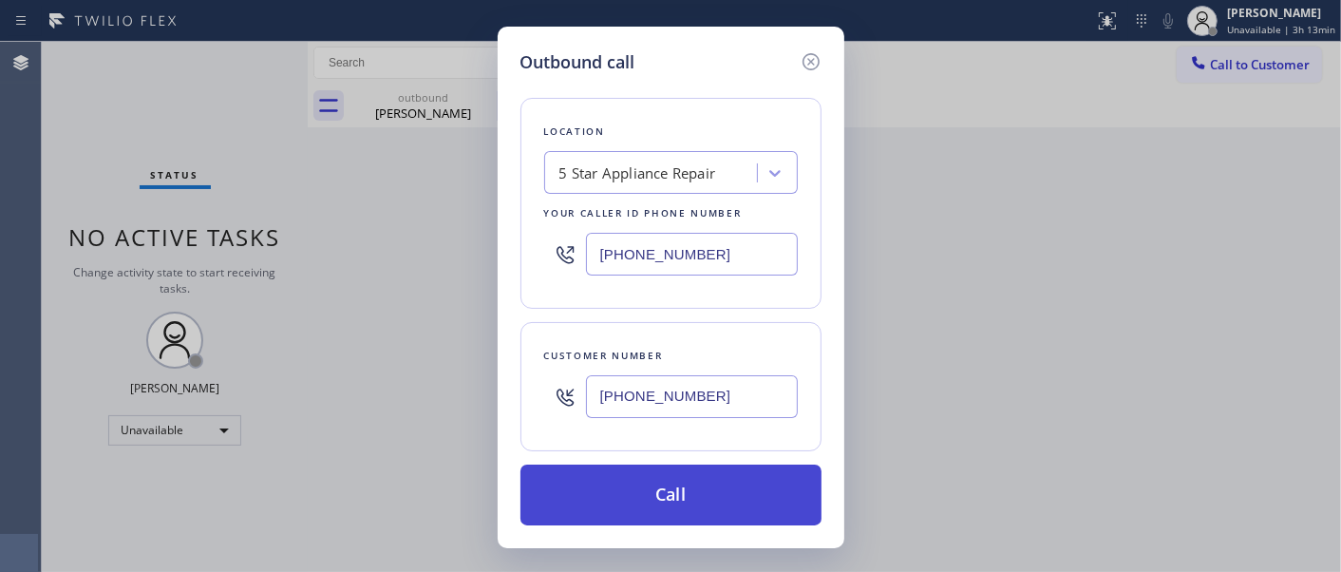
type input "[PHONE_NUMBER]"
click at [785, 498] on button "Call" at bounding box center [670, 494] width 301 height 61
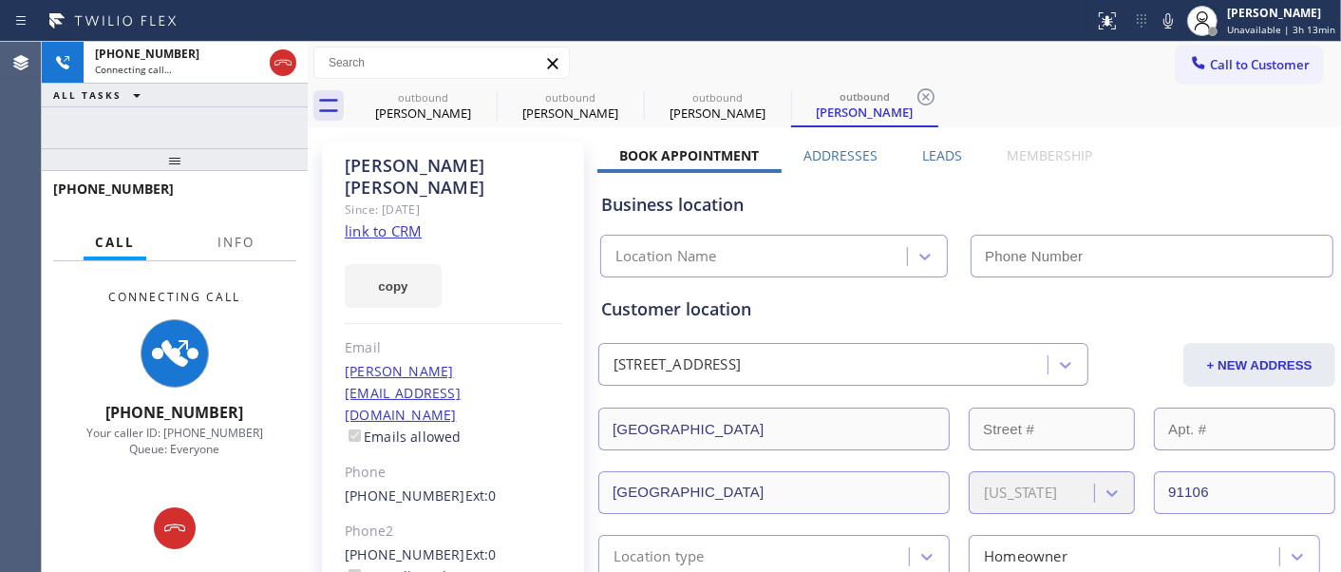
type input "[PHONE_NUMBER]"
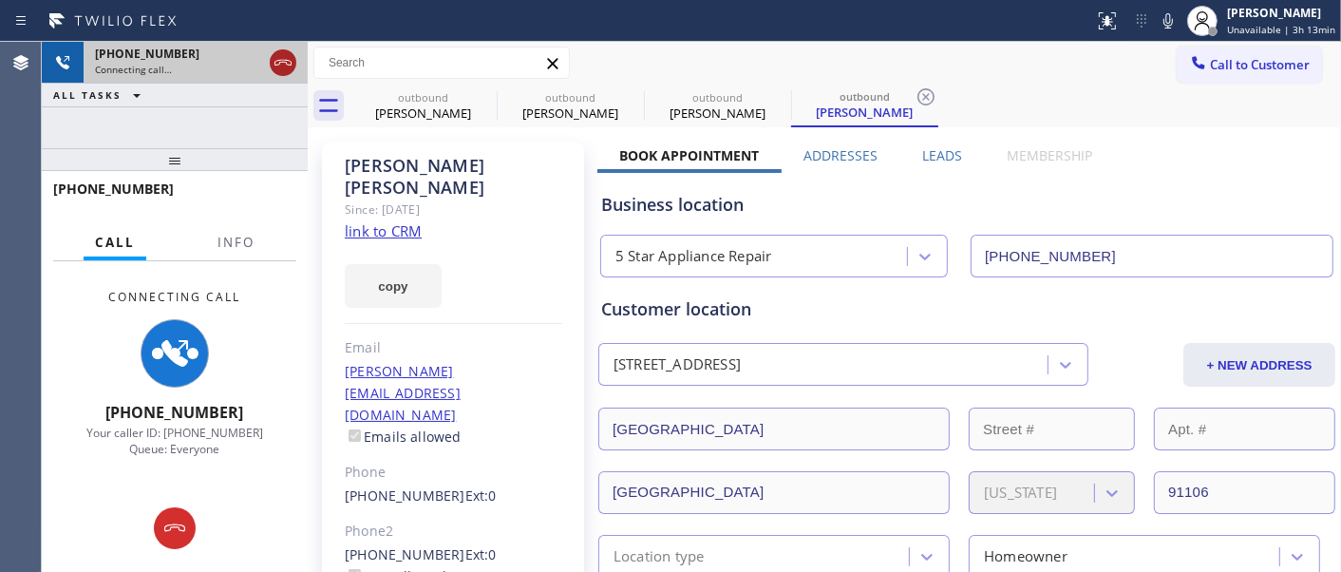
click at [282, 60] on icon at bounding box center [282, 63] width 17 height 6
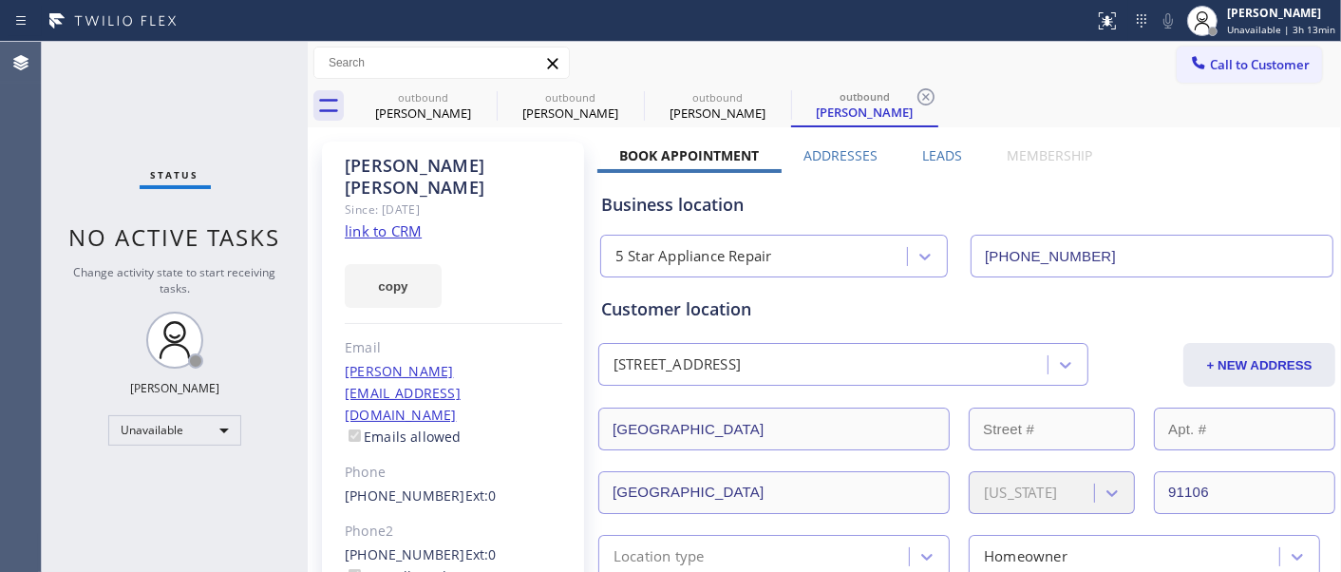
click at [440, 216] on div "Vivian Rodriguez Since: 20 may 2020 link to CRM copy Email vivian.rodriguez65@g…" at bounding box center [453, 445] width 262 height 609
click at [1239, 77] on button "Call to Customer" at bounding box center [1248, 65] width 145 height 36
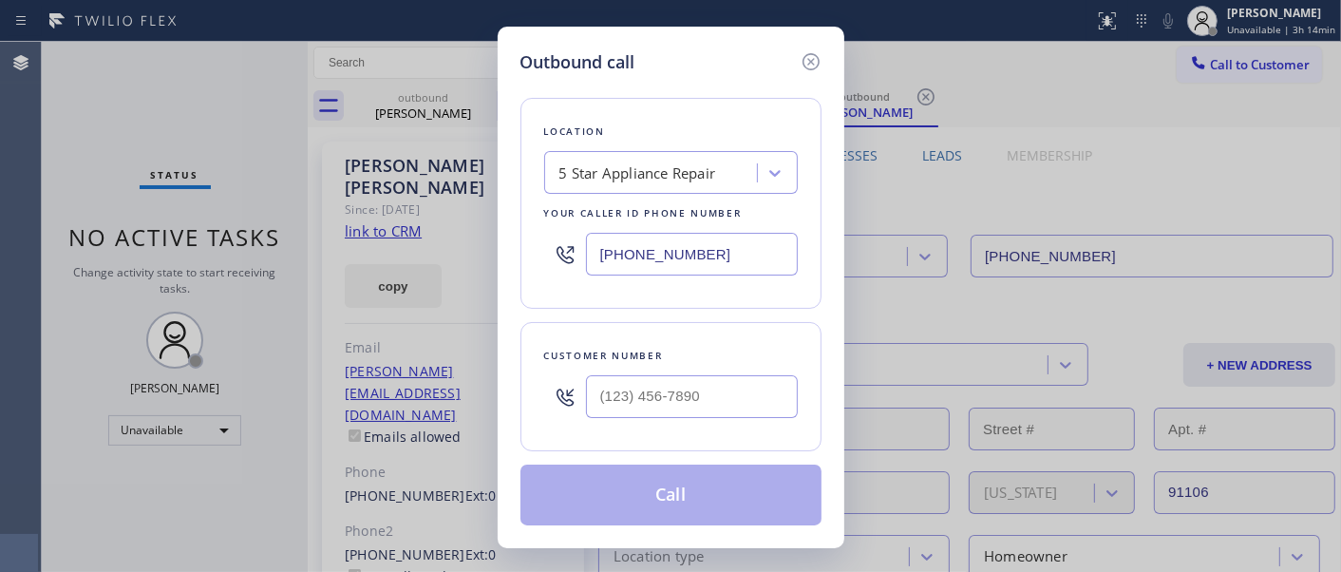
drag, startPoint x: 497, startPoint y: 235, endPoint x: 637, endPoint y: 111, distance: 187.7
click at [461, 229] on div "Outbound call Location 5 Star Appliance Repair Your caller id phone number (855…" at bounding box center [670, 286] width 1341 height 572
paste input "626) 921-4230"
type input "(626) 921-4230"
drag, startPoint x: 731, startPoint y: 376, endPoint x: 536, endPoint y: 404, distance: 197.7
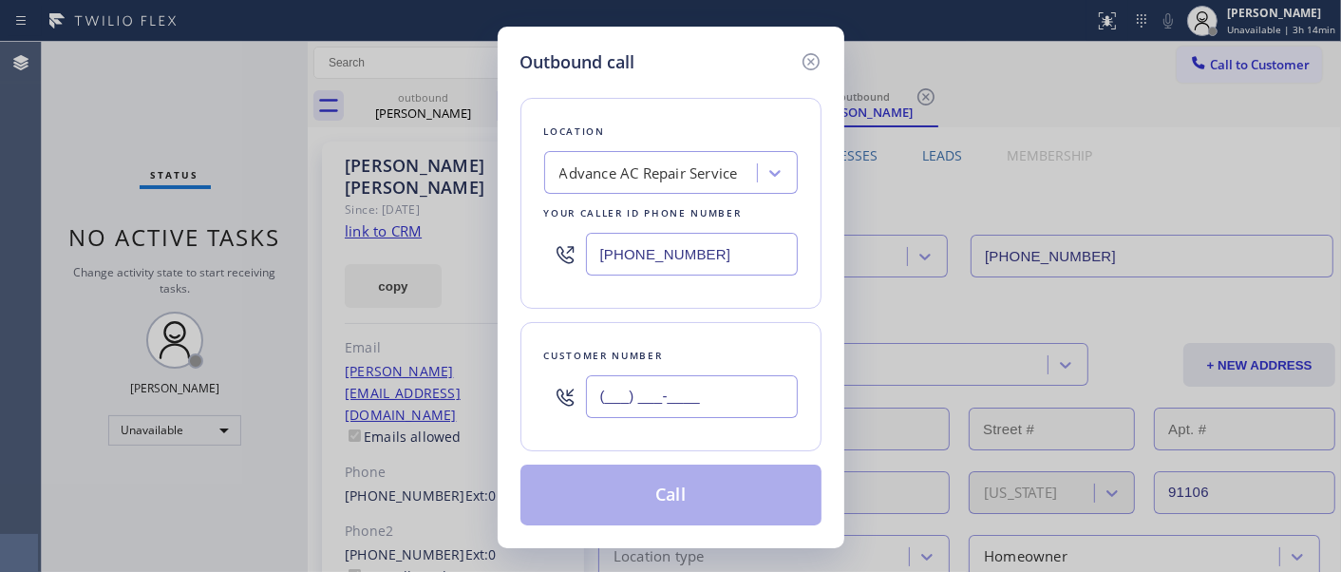
click at [544, 406] on div "(___) ___-____" at bounding box center [671, 397] width 254 height 62
paste input "707) 334-7743"
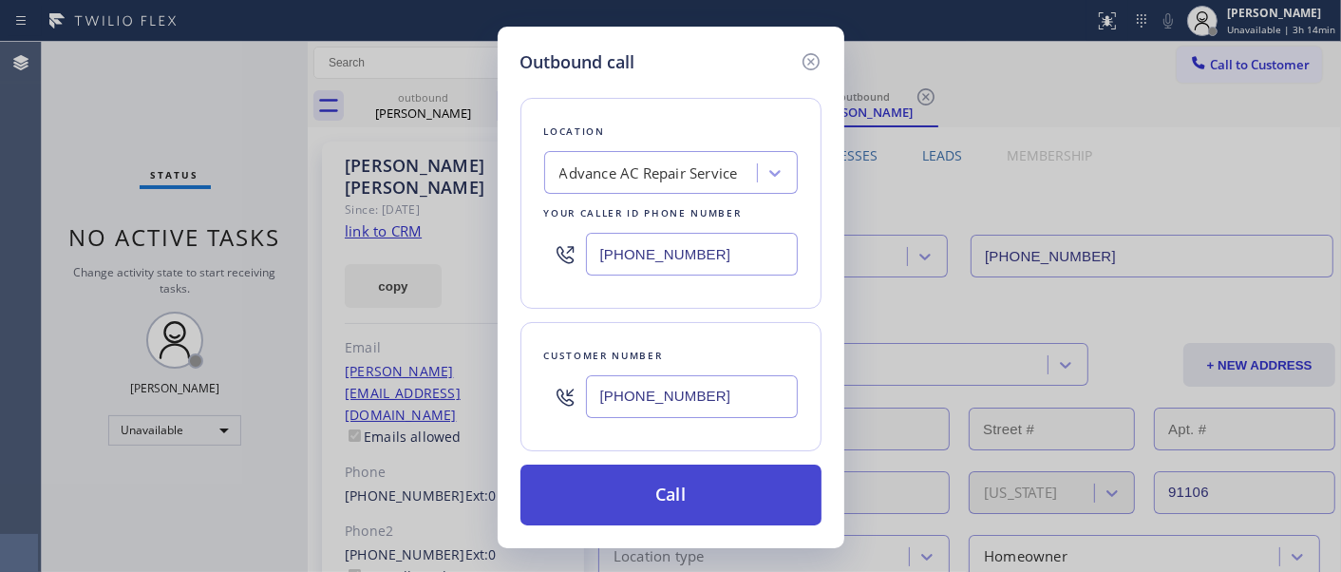
type input "(707) 334-7743"
click at [750, 482] on button "Call" at bounding box center [670, 494] width 301 height 61
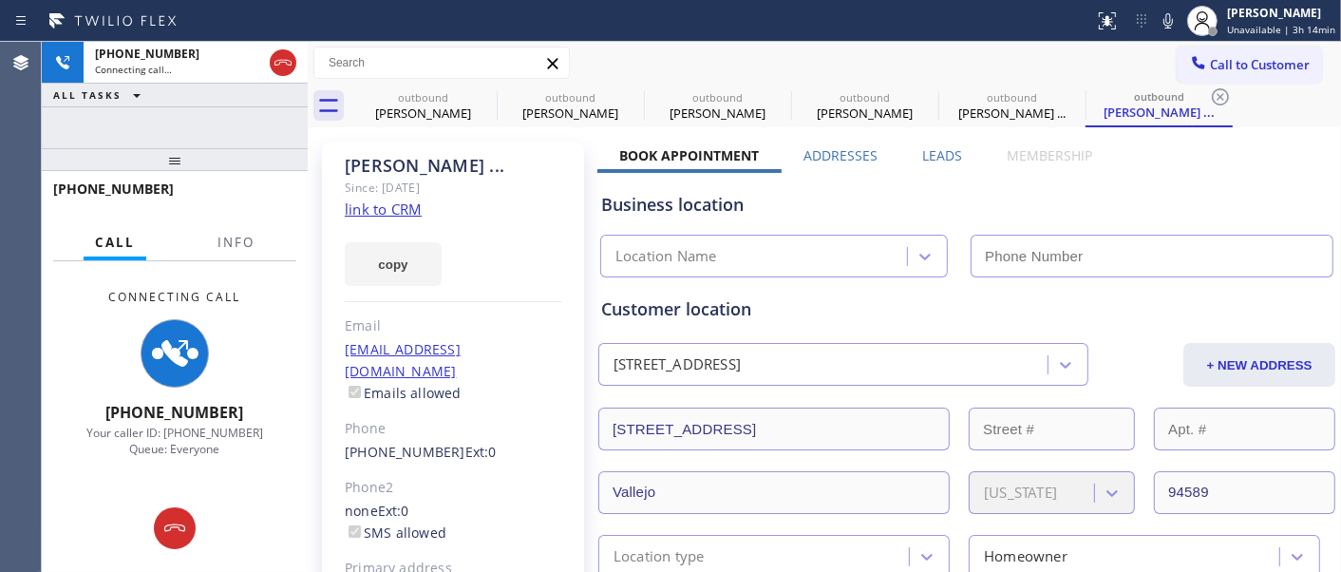
type input "(626) 921-4230"
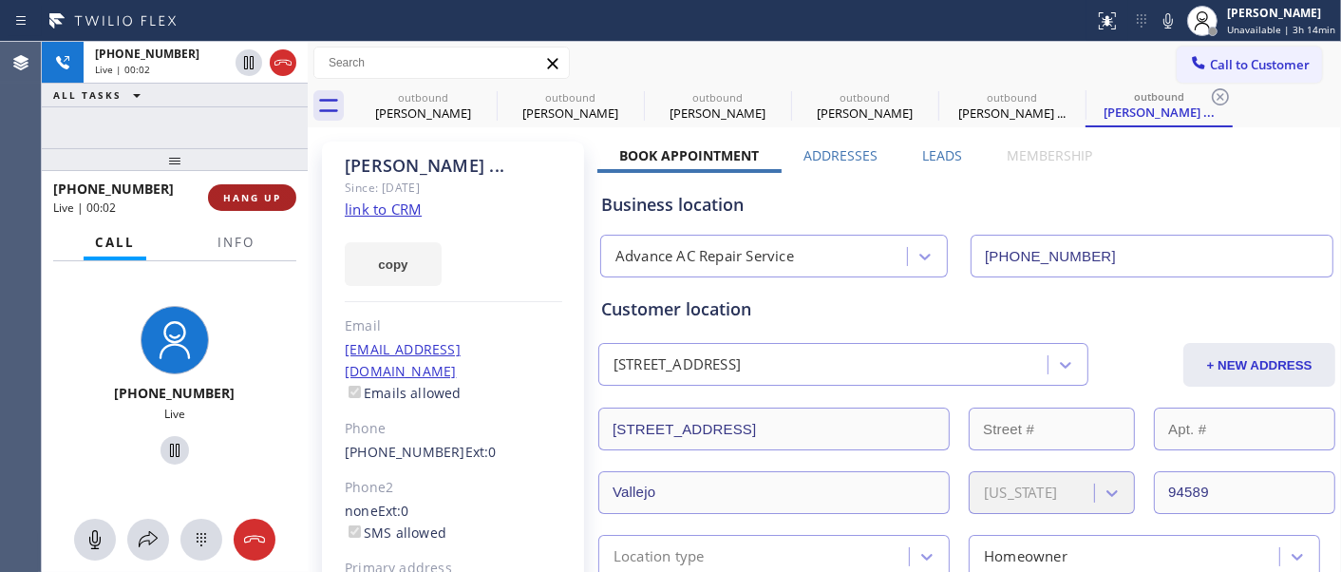
click at [278, 195] on span "HANG UP" at bounding box center [252, 197] width 58 height 13
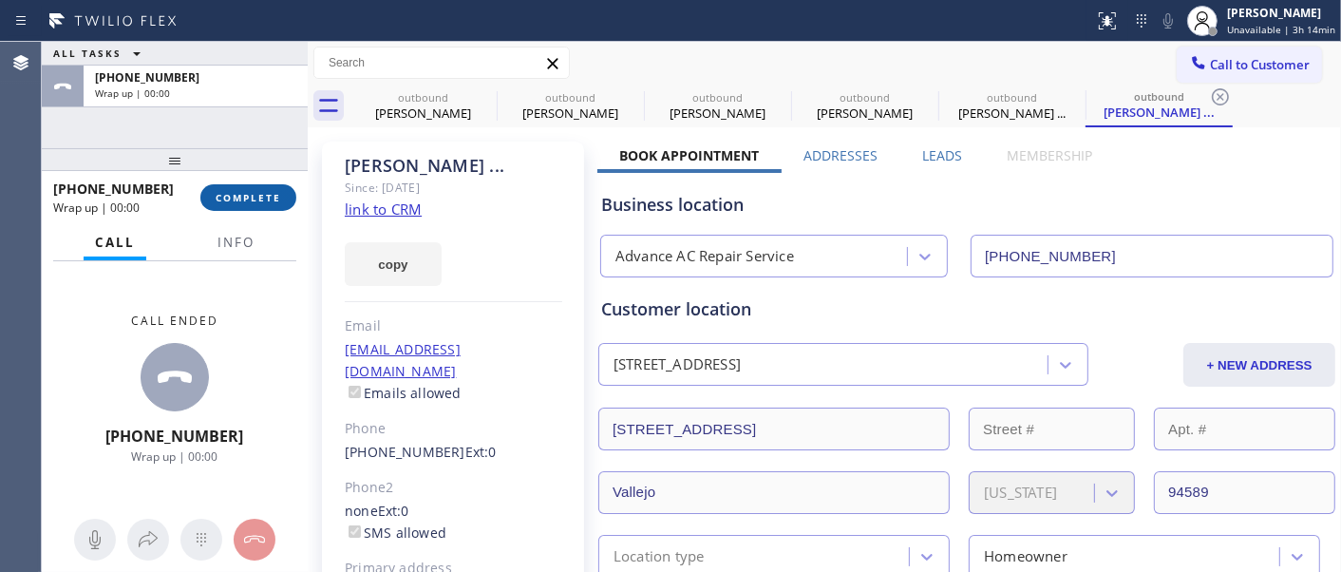
click at [276, 196] on span "COMPLETE" at bounding box center [249, 197] width 66 height 13
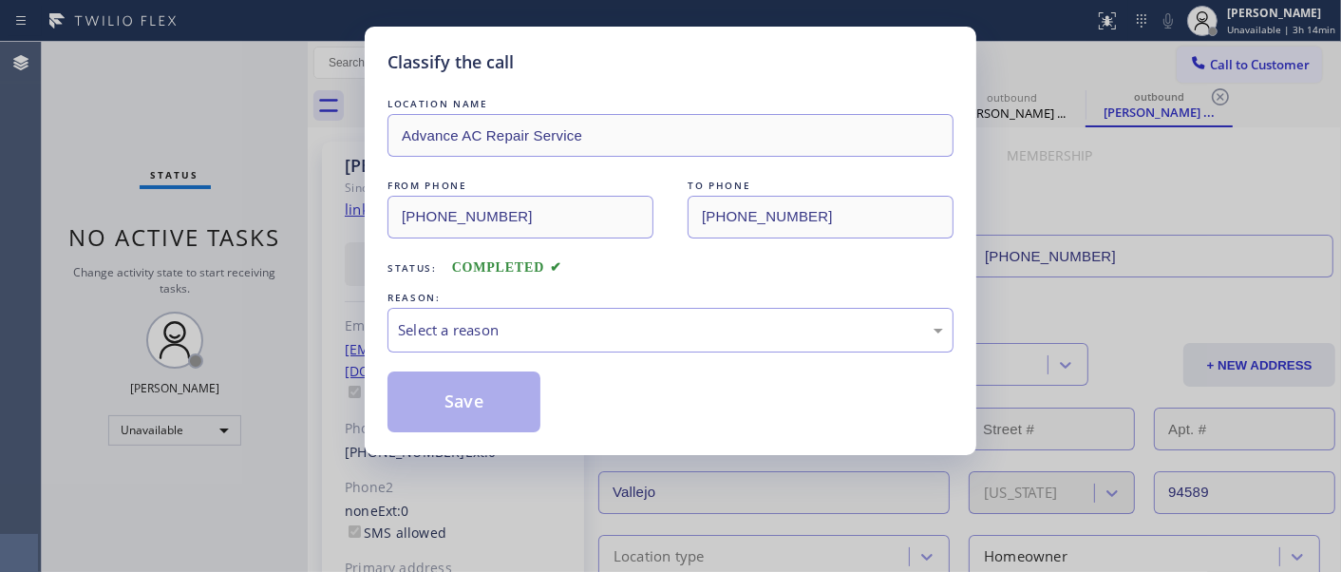
drag, startPoint x: 491, startPoint y: 306, endPoint x: 488, endPoint y: 352, distance: 46.6
click at [490, 306] on div "REASON:" at bounding box center [670, 298] width 566 height 20
click at [492, 332] on div "Select a reason" at bounding box center [670, 330] width 545 height 22
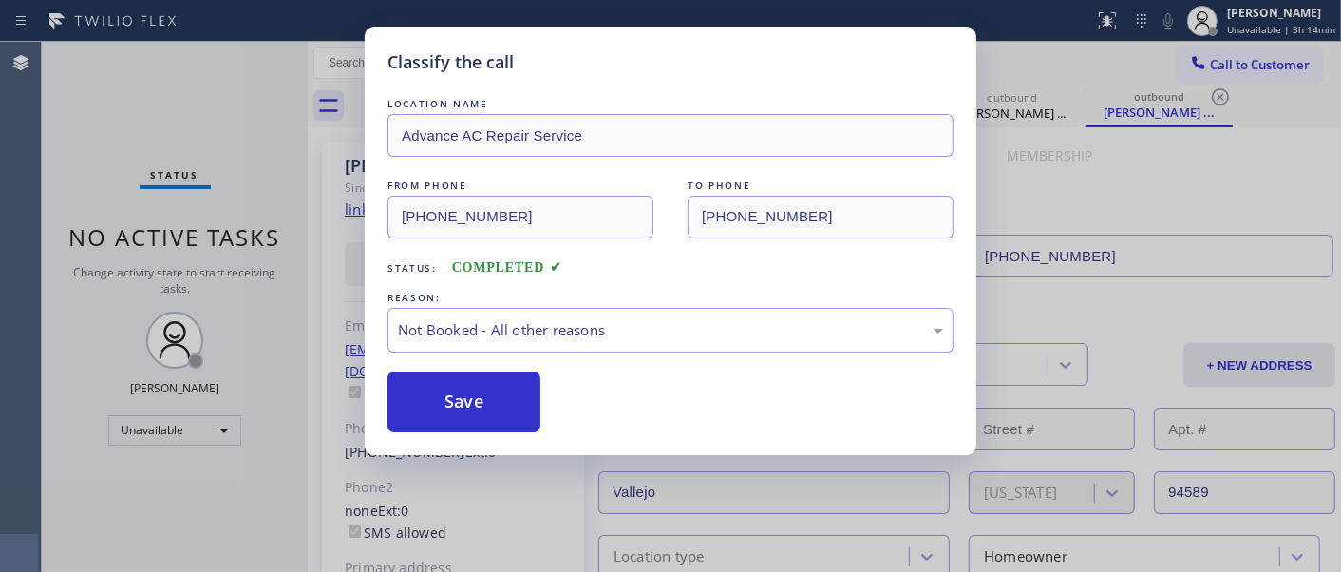
click at [476, 392] on button "Save" at bounding box center [463, 401] width 153 height 61
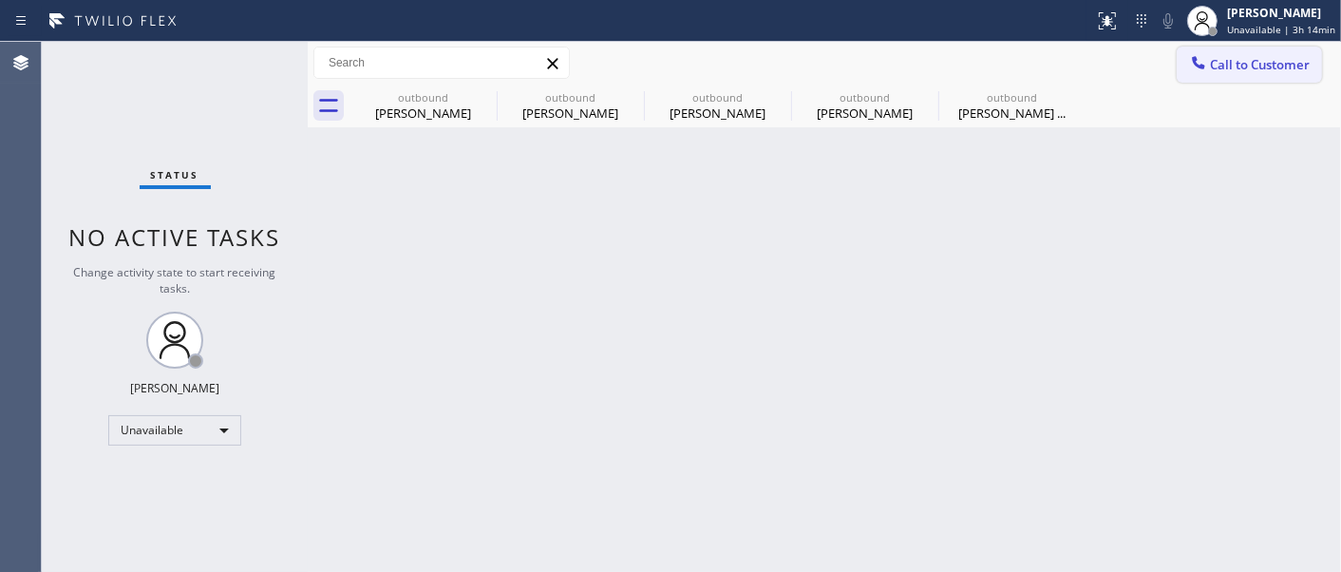
click at [1265, 62] on span "Call to Customer" at bounding box center [1260, 64] width 100 height 17
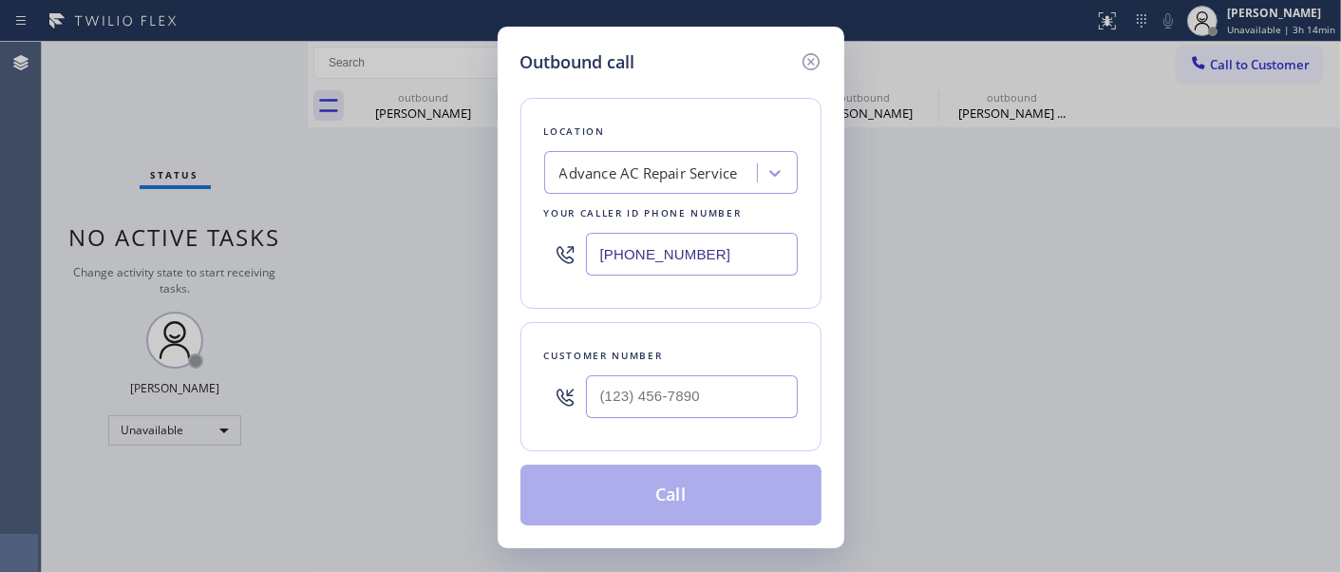
drag, startPoint x: 728, startPoint y: 258, endPoint x: 715, endPoint y: 120, distance: 139.3
click at [525, 258] on div "Location Advance AC Repair Service Your caller id phone number (626) 921-4230" at bounding box center [670, 203] width 301 height 211
drag, startPoint x: 661, startPoint y: 397, endPoint x: 769, endPoint y: 435, distance: 114.7
click at [495, 395] on div "Outbound call Location Advance AC Repair Service Your caller id phone number (6…" at bounding box center [670, 286] width 1341 height 572
paste input "707) 334-7743"
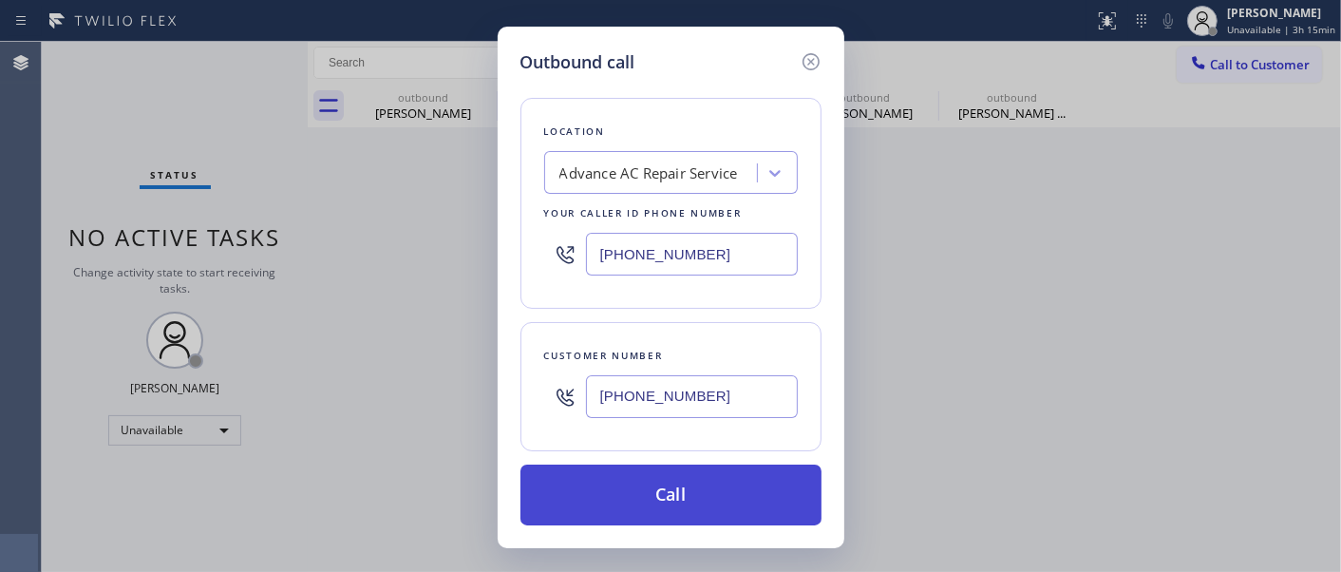
type input "(707) 334-7743"
click at [757, 492] on button "Call" at bounding box center [670, 494] width 301 height 61
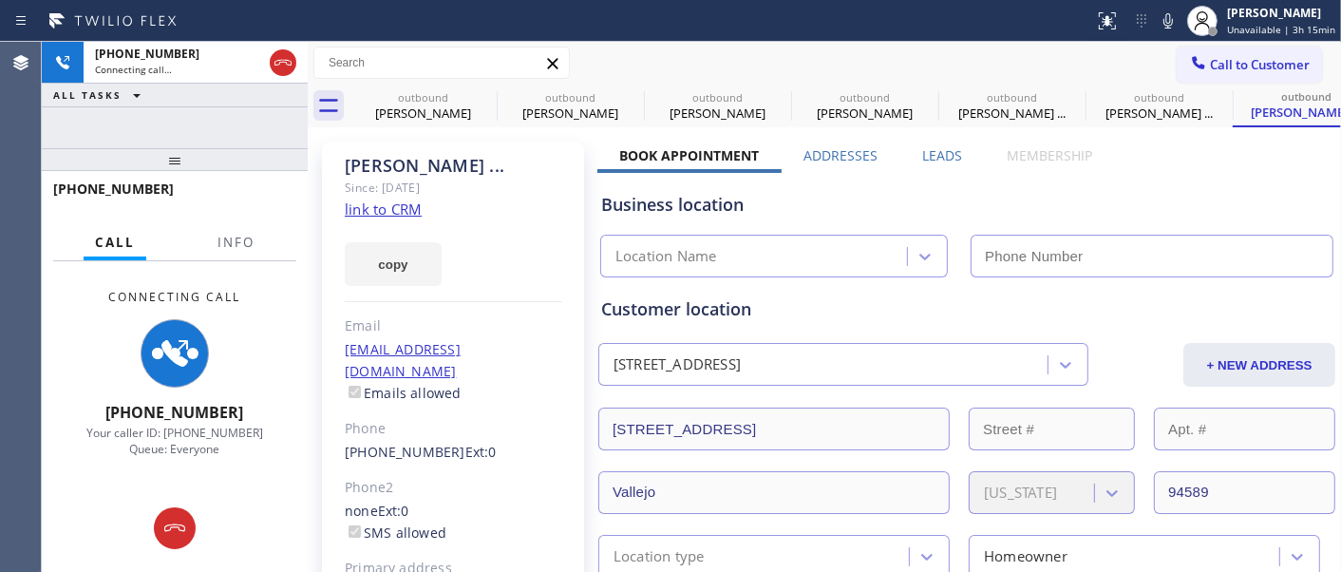
click at [480, 150] on div "Maria ... Since: 20 may 2020 link to CRM copy Email no@gmail.com Emails allowed…" at bounding box center [453, 423] width 262 height 565
type input "(626) 921-4230"
click at [469, 144] on div "Maria ... Since: 20 may 2020 link to CRM copy Email no@gmail.com Emails allowed…" at bounding box center [453, 423] width 262 height 565
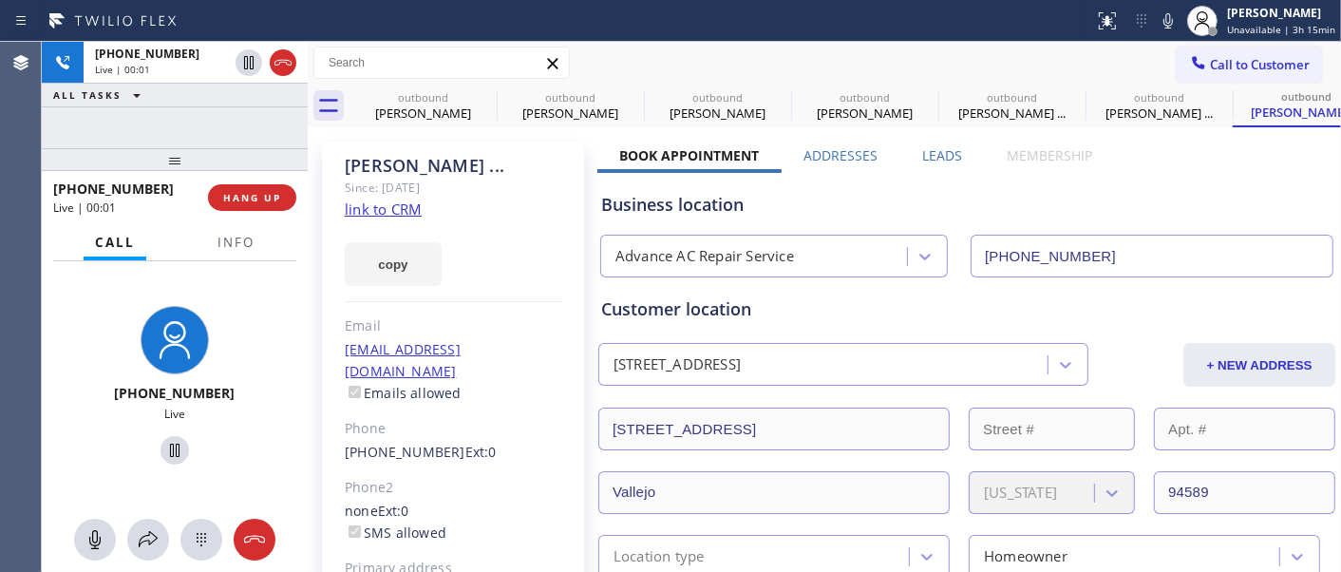
drag, startPoint x: 137, startPoint y: 162, endPoint x: 345, endPoint y: 15, distance: 254.8
click at [155, 120] on div "+17073347743 Live | 00:01 ALL TASKS ALL TASKS ACTIVE TASKS TASKS IN WRAP UP +17…" at bounding box center [175, 307] width 266 height 530
click at [415, 163] on div "Maria ..." at bounding box center [453, 166] width 217 height 22
click at [427, 160] on div "Maria ..." at bounding box center [453, 166] width 217 height 22
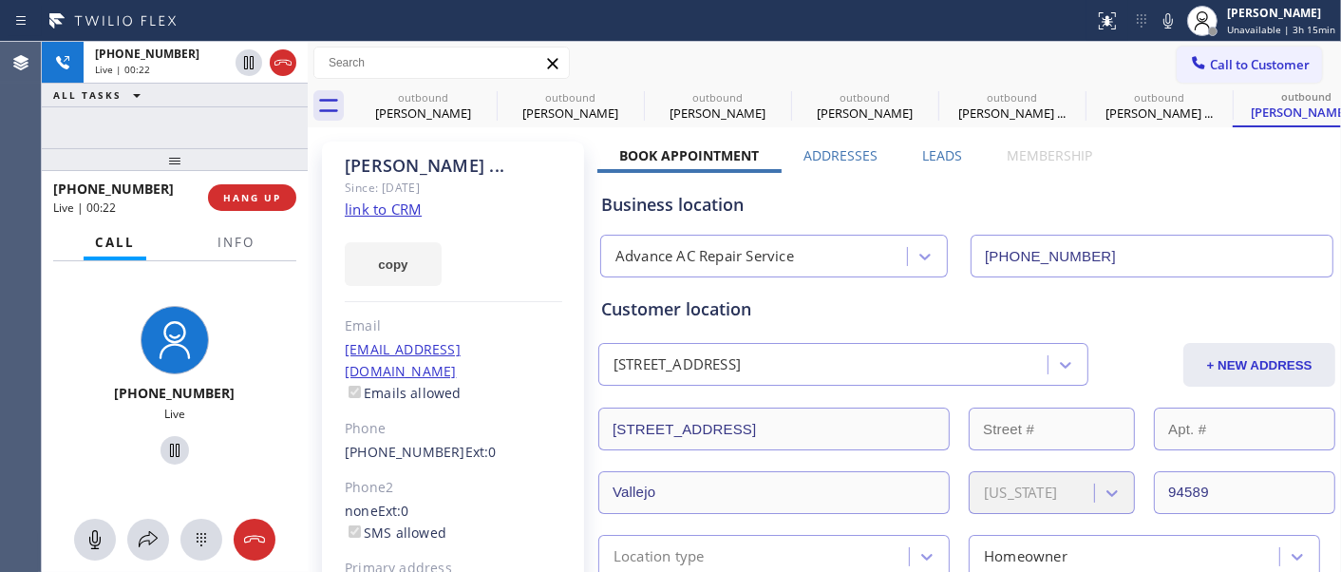
drag, startPoint x: 447, startPoint y: 160, endPoint x: 1084, endPoint y: 166, distance: 637.2
click at [450, 161] on div "Maria ..." at bounding box center [453, 166] width 217 height 22
click at [470, 145] on div "Maria ... Since: 20 may 2020 link to CRM copy Email no@gmail.com Emails allowed…" at bounding box center [453, 423] width 262 height 565
drag, startPoint x: 218, startPoint y: 163, endPoint x: 199, endPoint y: 124, distance: 43.3
click at [192, 122] on div "+17073347743 Live | 00:26 ALL TASKS ALL TASKS ACTIVE TASKS TASKS IN WRAP UP +17…" at bounding box center [175, 307] width 266 height 530
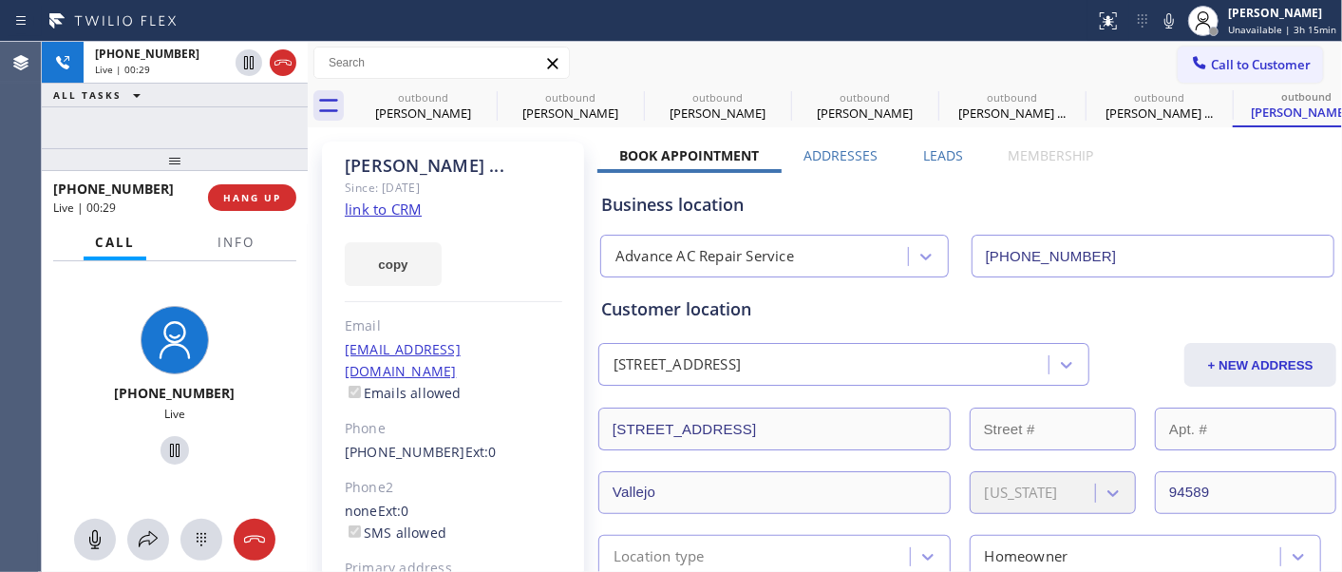
click at [253, 124] on div "+17073347743 Live | 00:29 ALL TASKS ALL TASKS ACTIVE TASKS TASKS IN WRAP UP +17…" at bounding box center [175, 307] width 266 height 530
click at [273, 200] on span "HANG UP" at bounding box center [252, 197] width 58 height 13
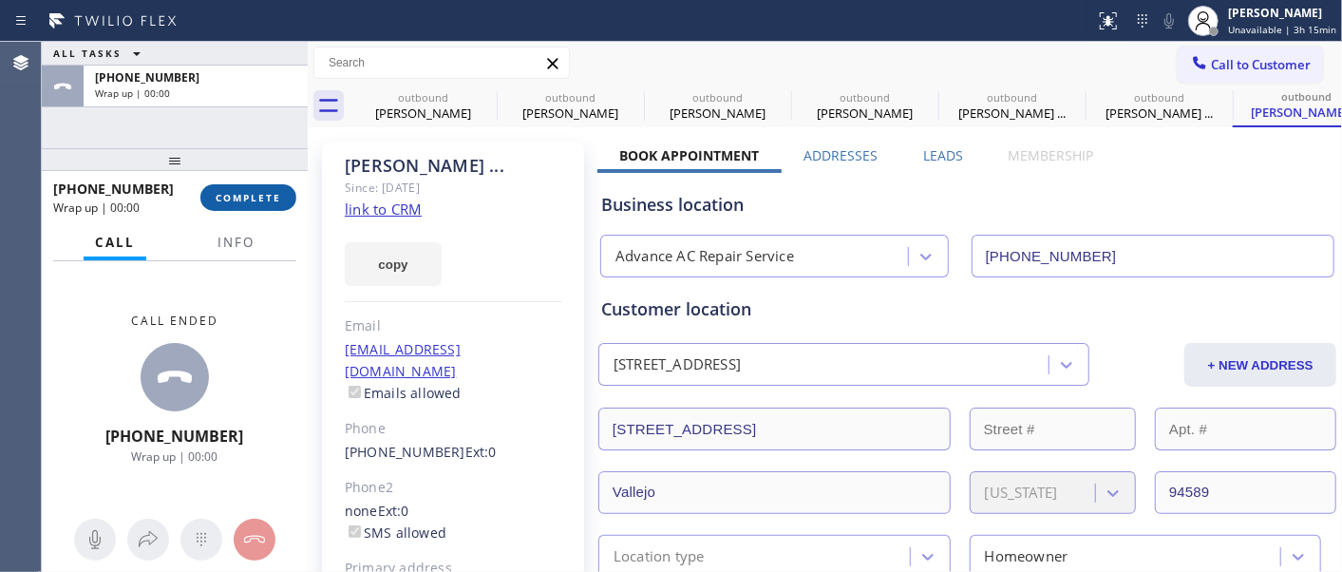
click at [272, 200] on span "COMPLETE" at bounding box center [249, 197] width 66 height 13
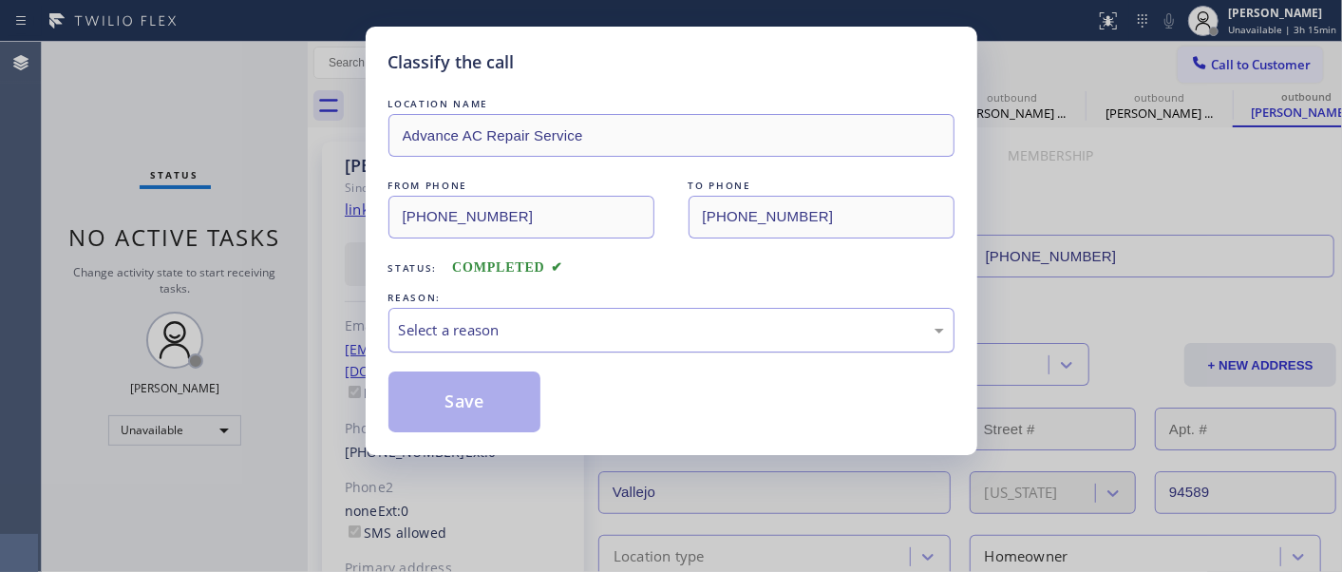
click at [566, 321] on div "Select a reason" at bounding box center [671, 330] width 545 height 22
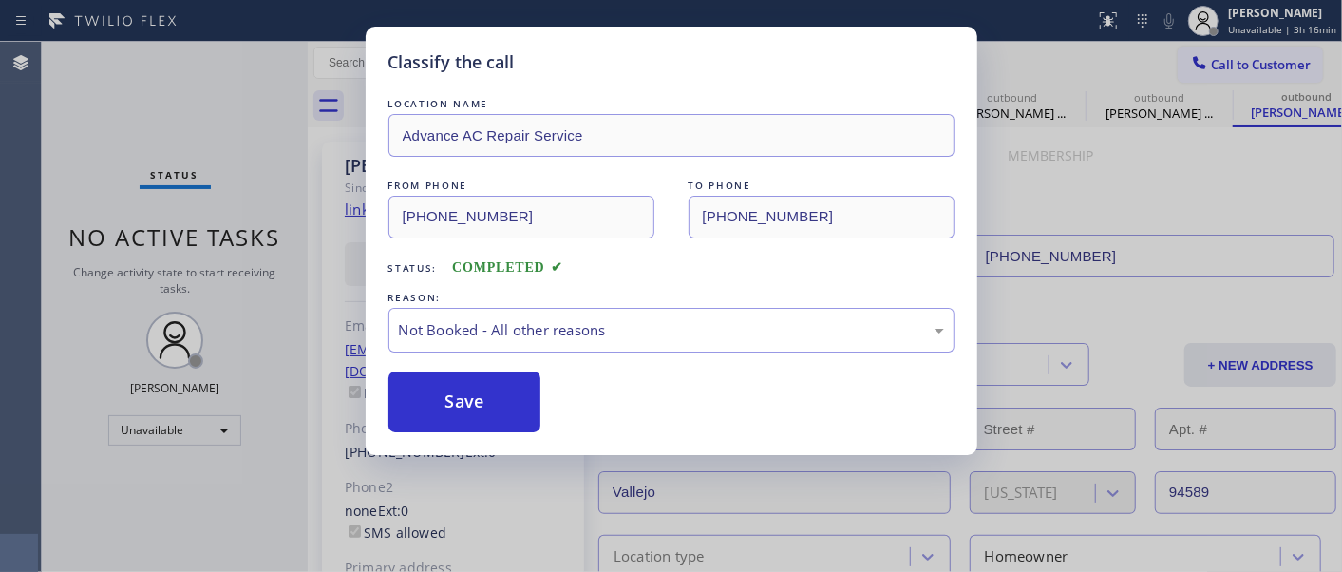
click at [472, 397] on button "Save" at bounding box center [464, 401] width 153 height 61
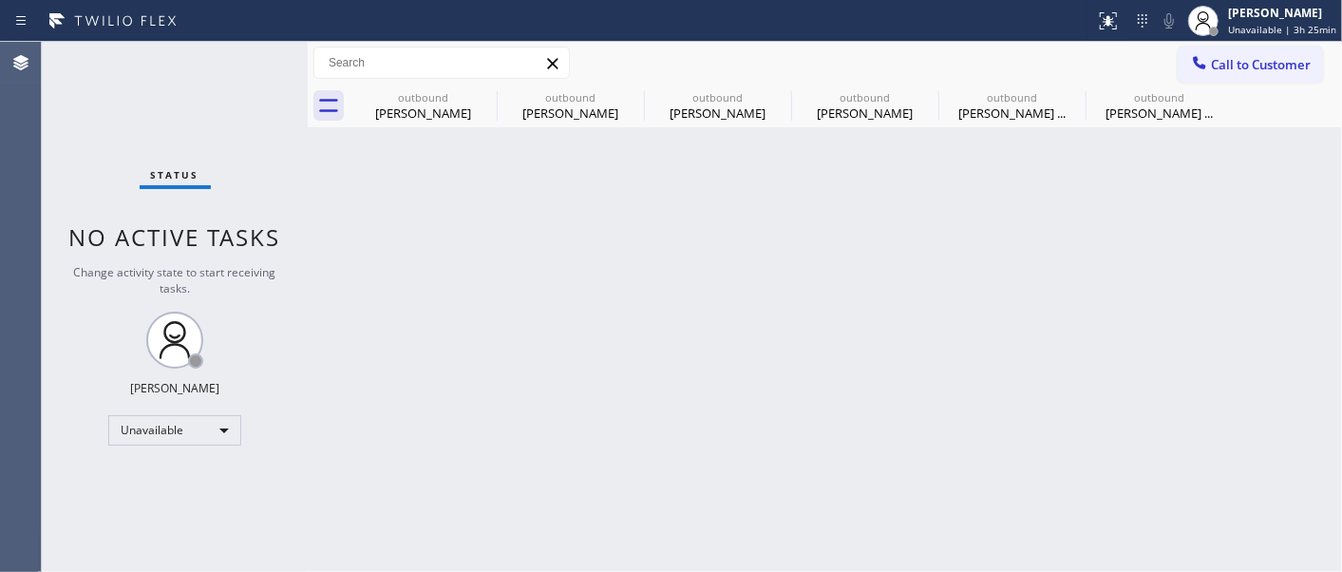
click at [1241, 68] on span "Call to Customer" at bounding box center [1261, 64] width 100 height 17
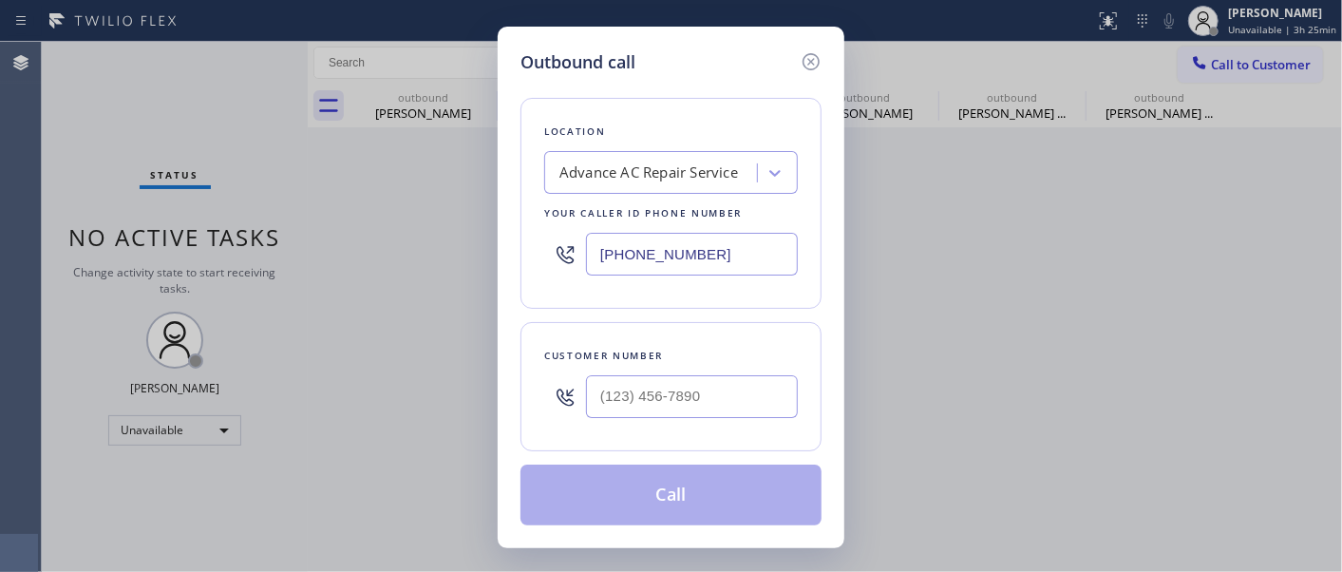
click at [614, 421] on div at bounding box center [692, 397] width 212 height 62
click at [621, 393] on input "(___) ___-____" at bounding box center [692, 396] width 212 height 43
paste input "917) 579-6401"
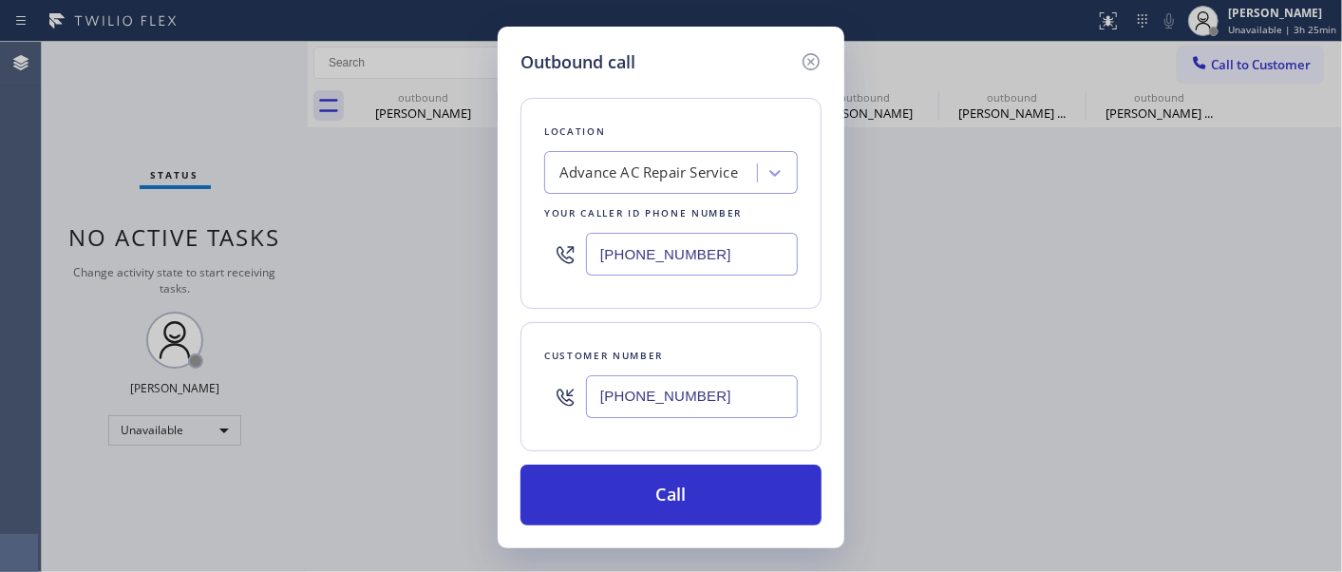
type input "(917) 579-6401"
drag, startPoint x: 724, startPoint y: 258, endPoint x: 565, endPoint y: 249, distance: 159.8
click at [565, 248] on div "(626) 921-4230" at bounding box center [671, 254] width 254 height 62
paste input "561) 342-5646"
type input "(561) 342-5646"
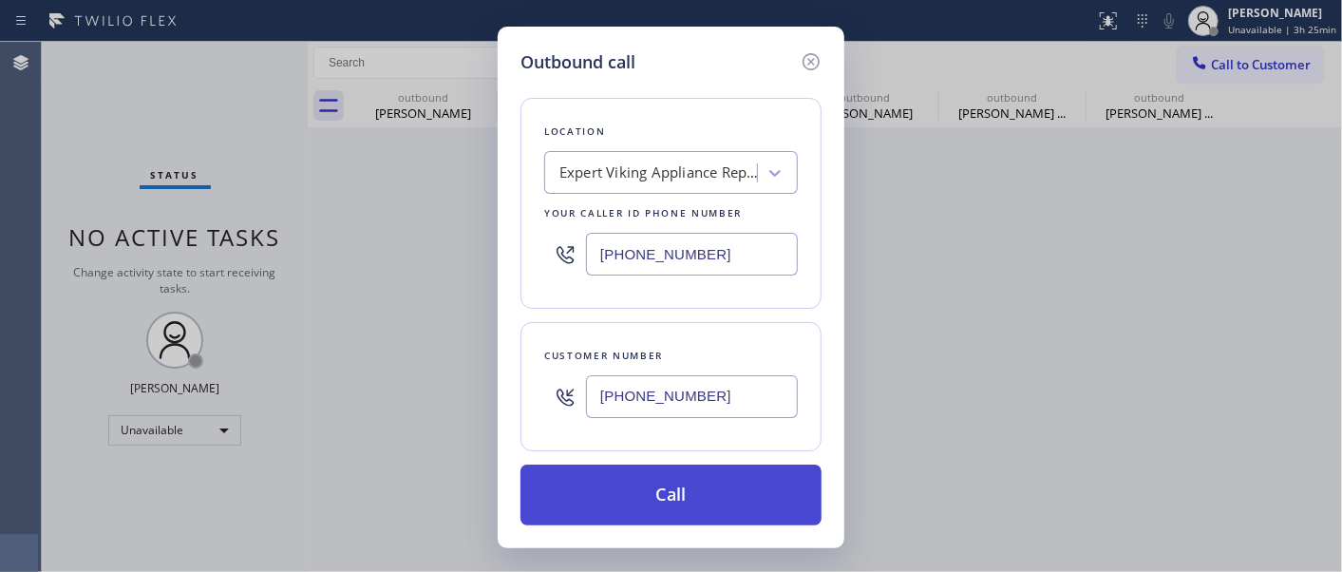
click at [703, 509] on button "Call" at bounding box center [670, 494] width 301 height 61
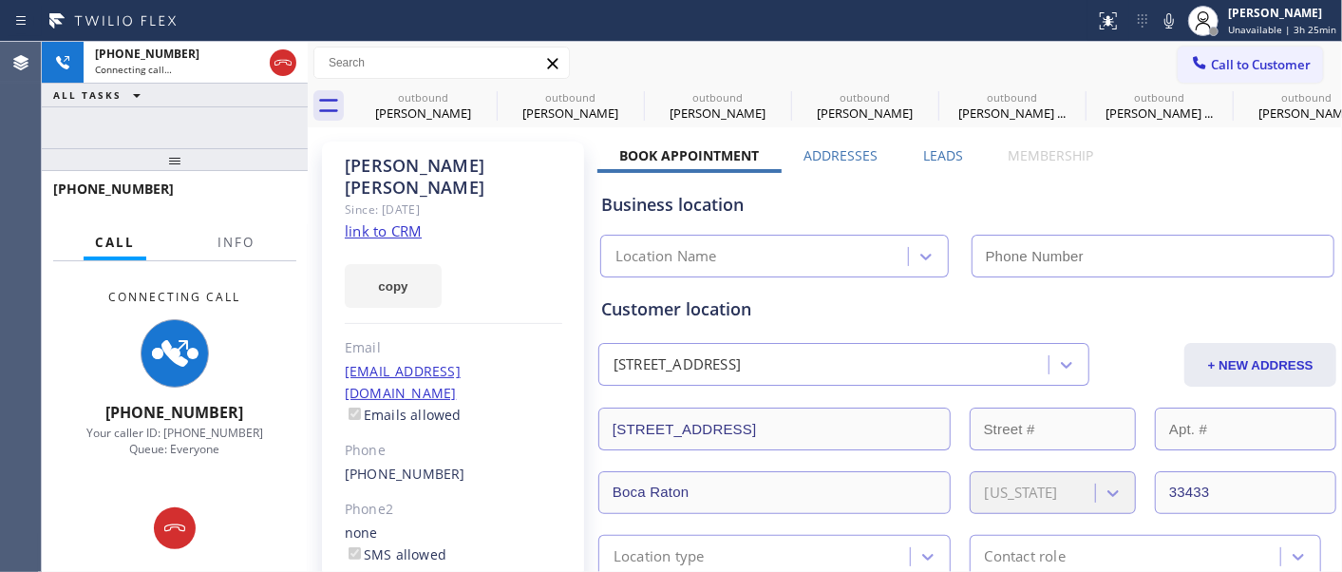
type input "(561) 342-5646"
click at [490, 200] on div "Eli David Since: 20 may 2020 link to CRM copy Email edavidov823@hotmail.com Ema…" at bounding box center [453, 435] width 262 height 588
click at [1170, 21] on icon at bounding box center [1168, 20] width 9 height 15
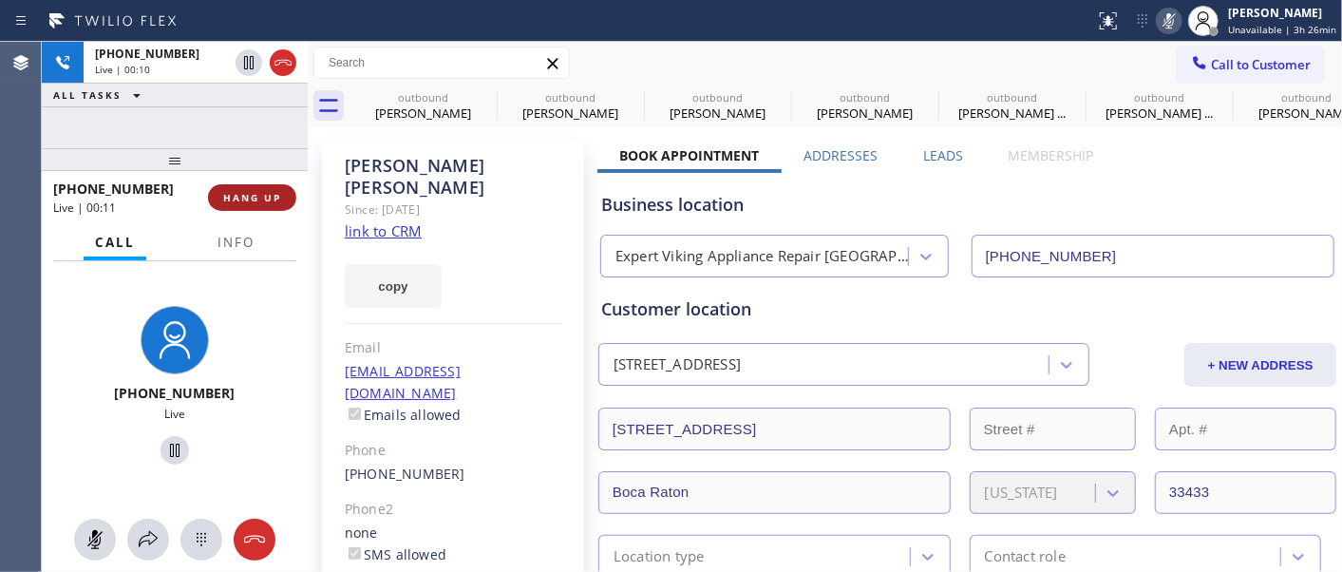
click at [237, 191] on span "HANG UP" at bounding box center [252, 197] width 58 height 13
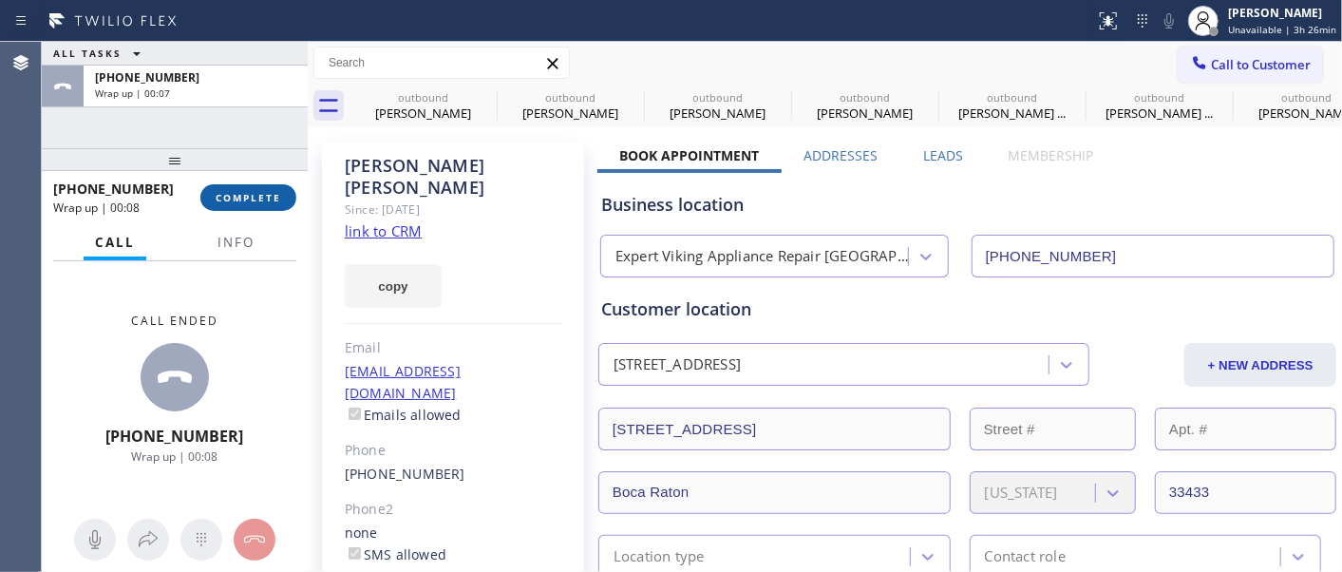
click at [237, 191] on span "COMPLETE" at bounding box center [249, 197] width 66 height 13
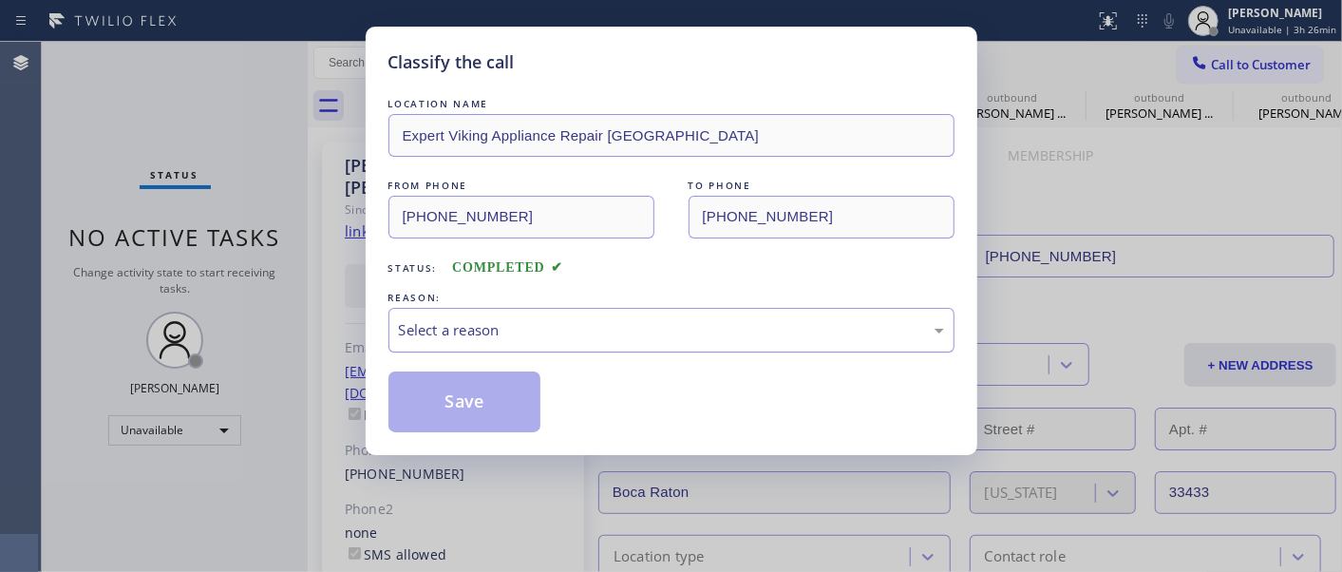
click at [553, 339] on div "Select a reason" at bounding box center [671, 330] width 545 height 22
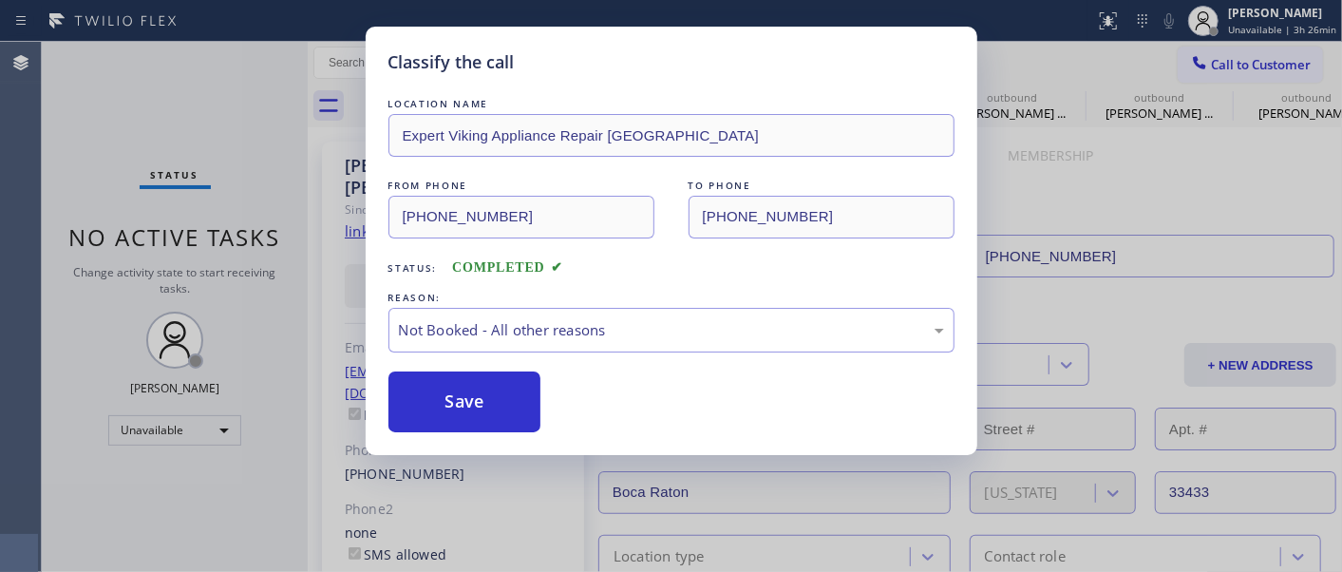
click at [471, 403] on button "Save" at bounding box center [464, 401] width 153 height 61
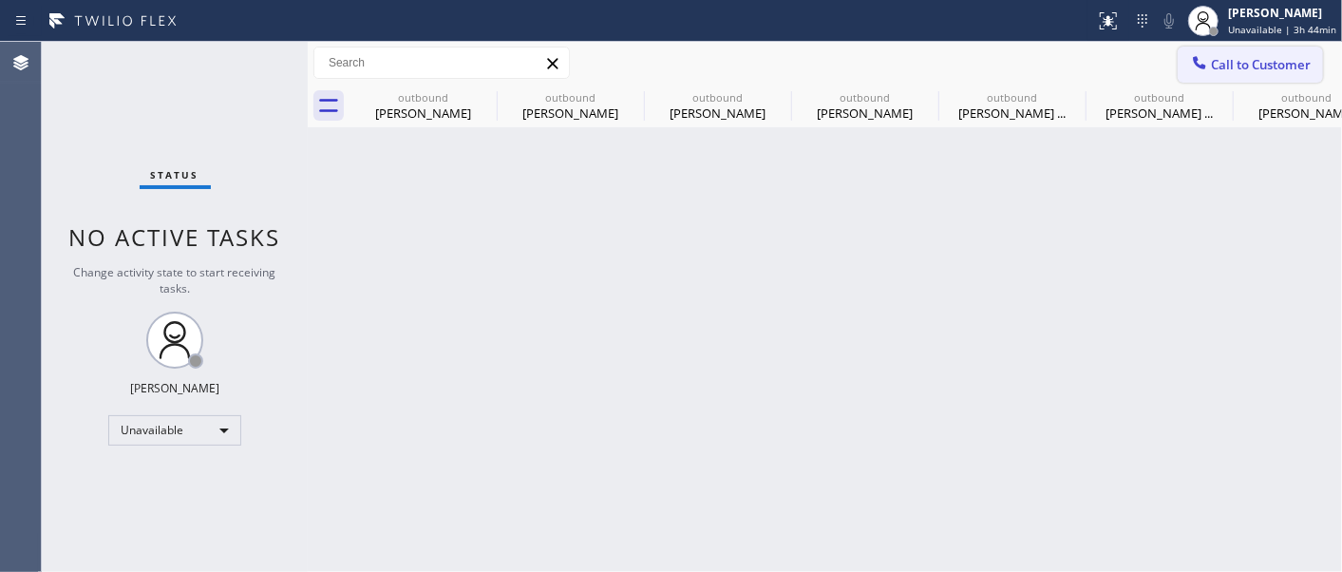
click at [1261, 60] on span "Call to Customer" at bounding box center [1261, 64] width 100 height 17
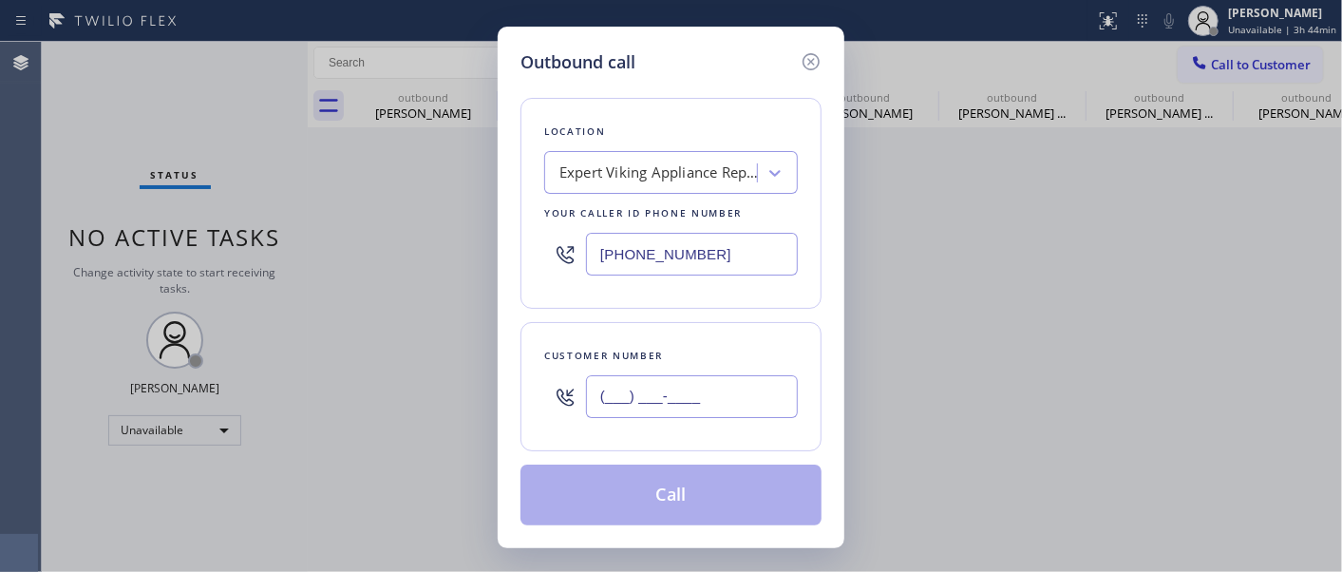
click at [732, 386] on input "(___) ___-____" at bounding box center [692, 396] width 212 height 43
paste input "949) 433-4362"
type input "(949) 433-4362"
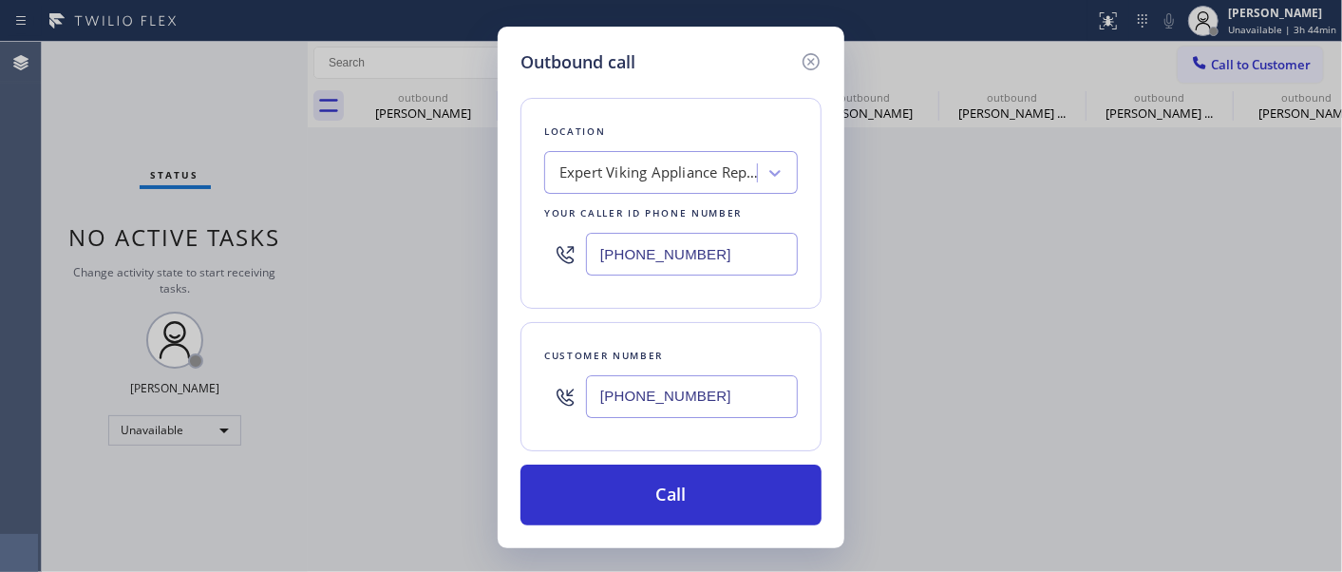
drag, startPoint x: 701, startPoint y: 248, endPoint x: 663, endPoint y: 321, distance: 82.4
click at [488, 235] on div "Outbound call Location Expert Viking Appliance Repair Boca Raton Your caller id…" at bounding box center [671, 286] width 1342 height 572
paste input "855) 731-4952"
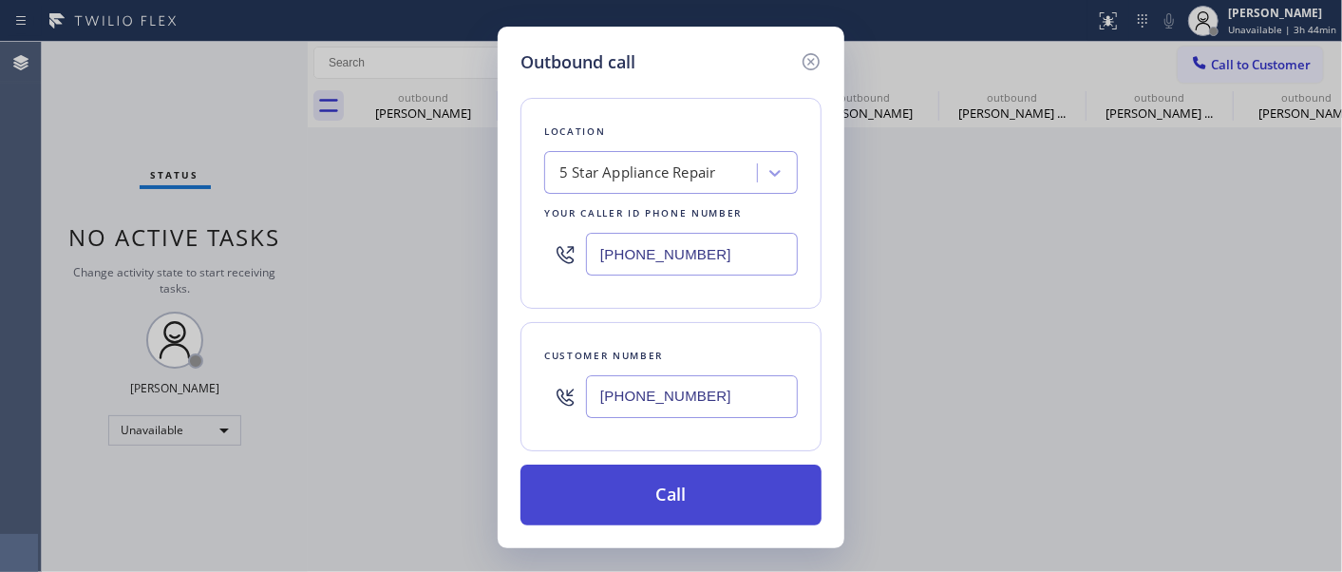
type input "[PHONE_NUMBER]"
click at [693, 491] on button "Call" at bounding box center [670, 494] width 301 height 61
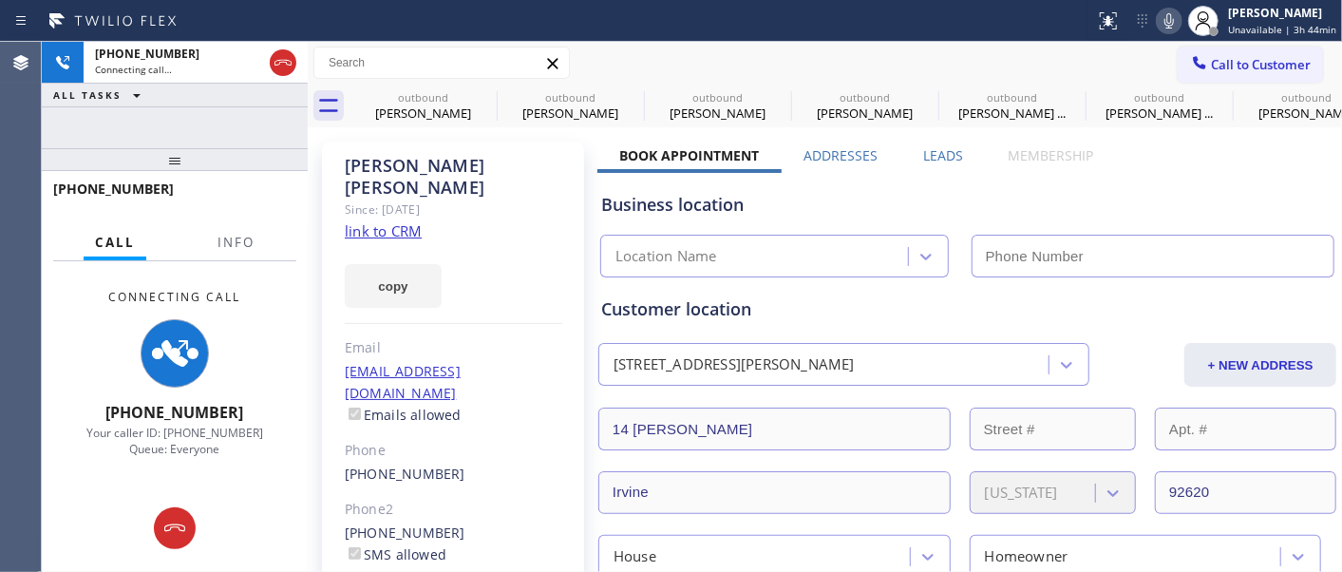
type input "[PHONE_NUMBER]"
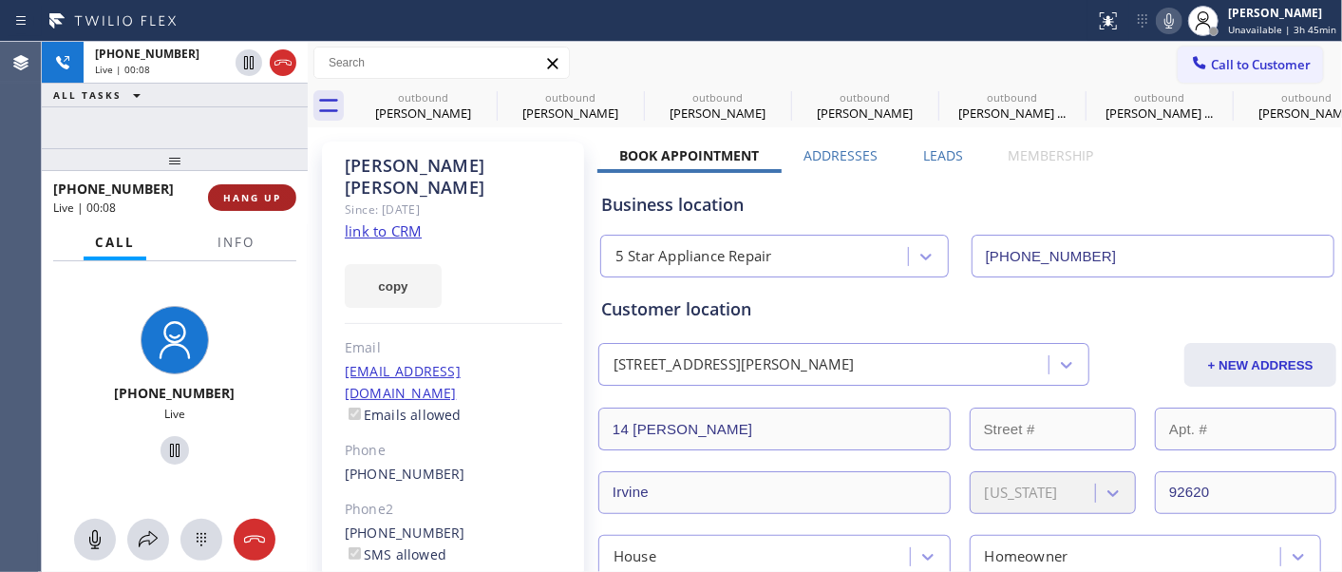
click at [234, 184] on button "HANG UP" at bounding box center [252, 197] width 88 height 27
click at [235, 196] on span "HANG UP" at bounding box center [252, 197] width 58 height 13
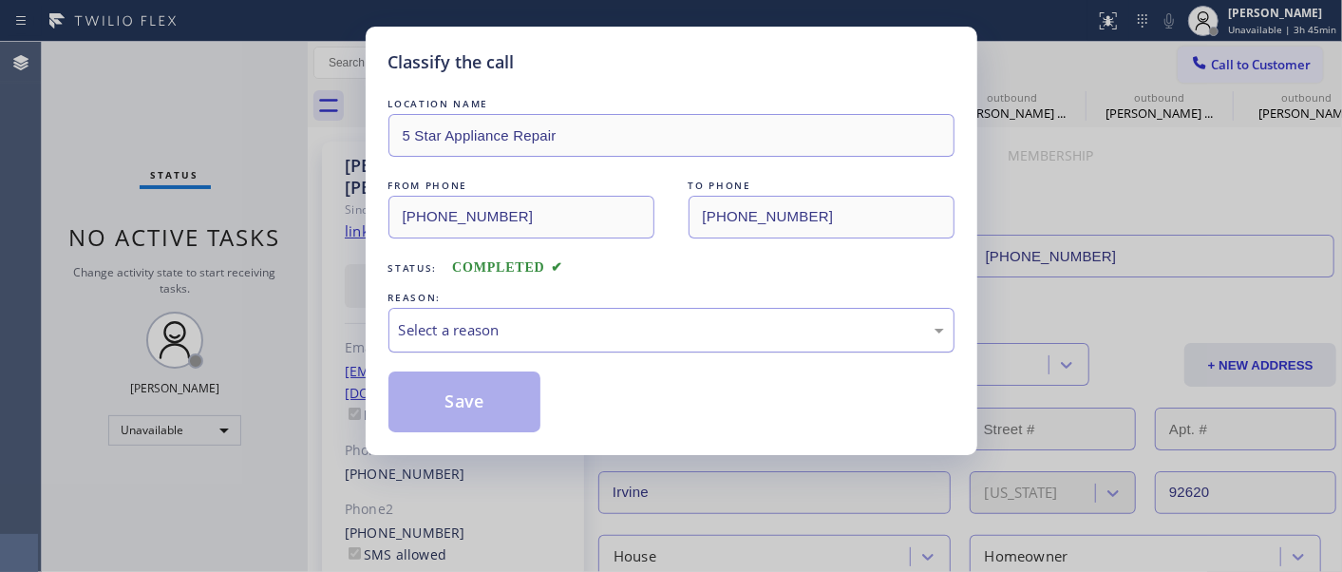
click at [573, 348] on div "Select a reason" at bounding box center [671, 330] width 566 height 45
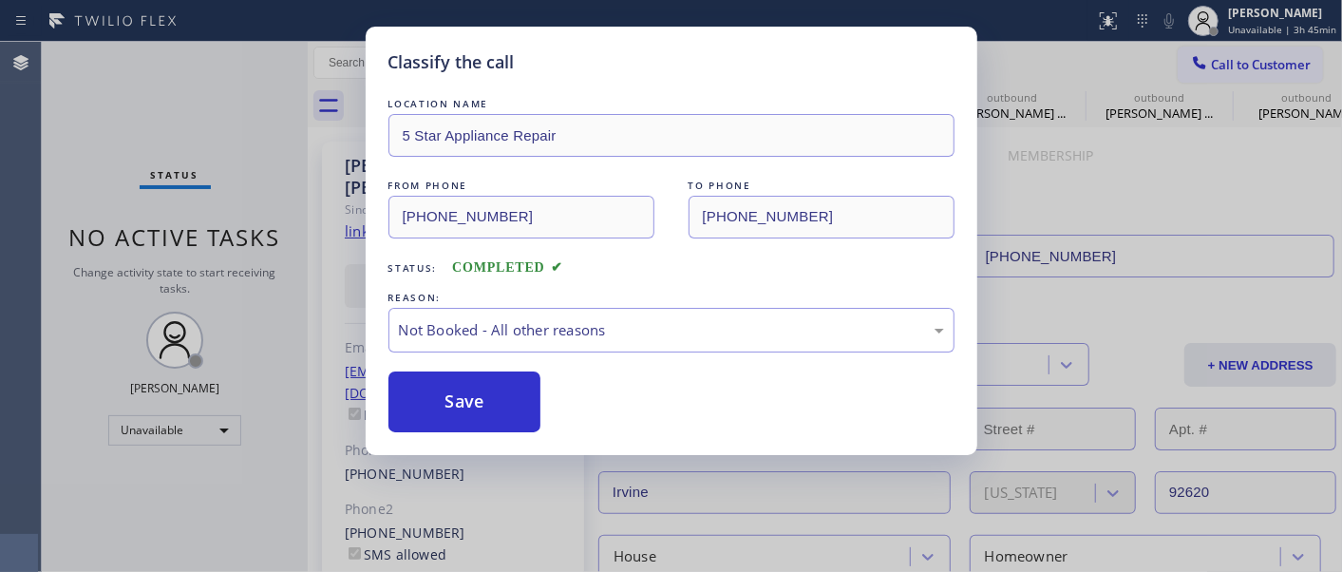
click at [487, 400] on button "Save" at bounding box center [464, 401] width 153 height 61
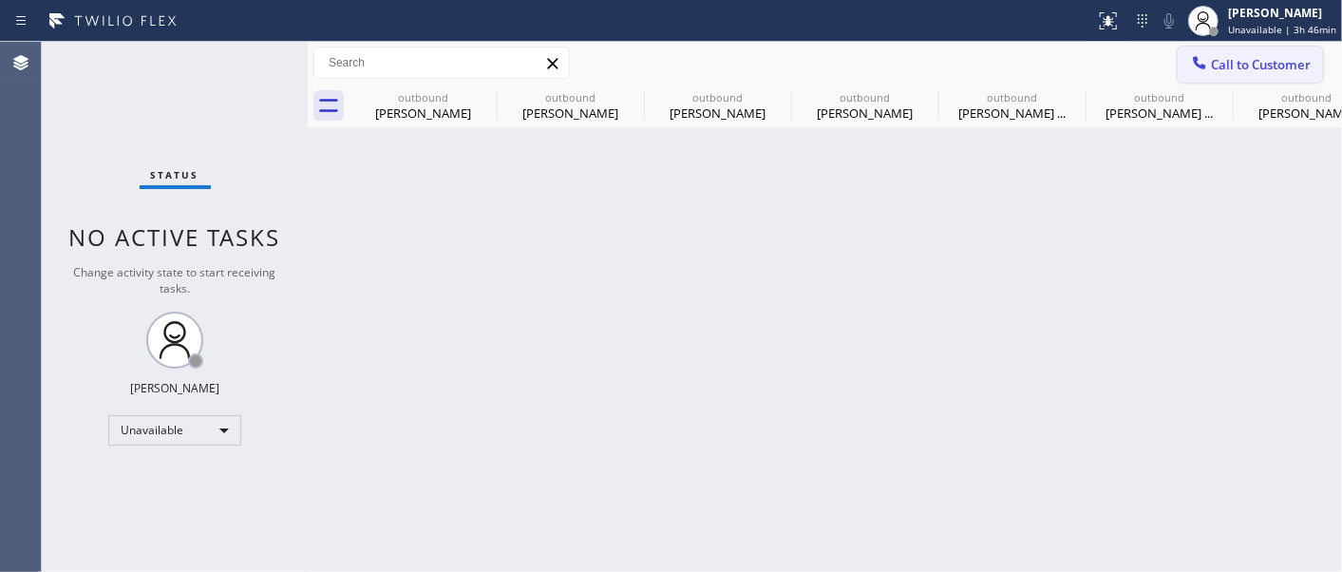
click at [1261, 62] on span "Call to Customer" at bounding box center [1261, 64] width 100 height 17
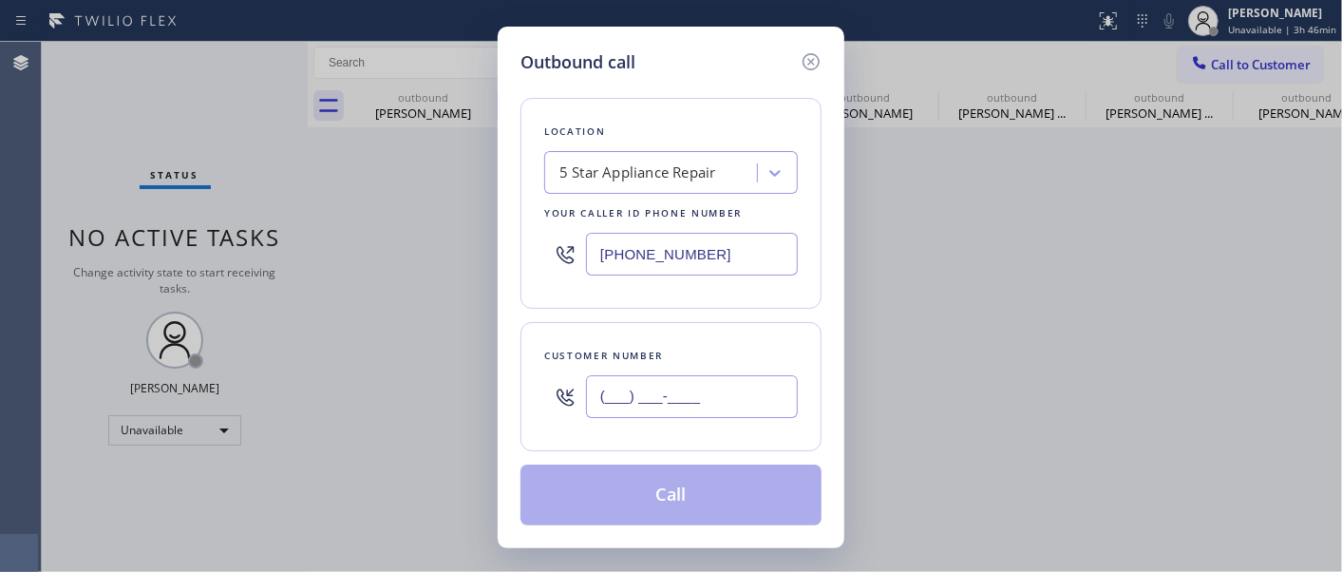
click at [724, 383] on input "(___) ___-____" at bounding box center [692, 396] width 212 height 43
paste input "949) 433-4362"
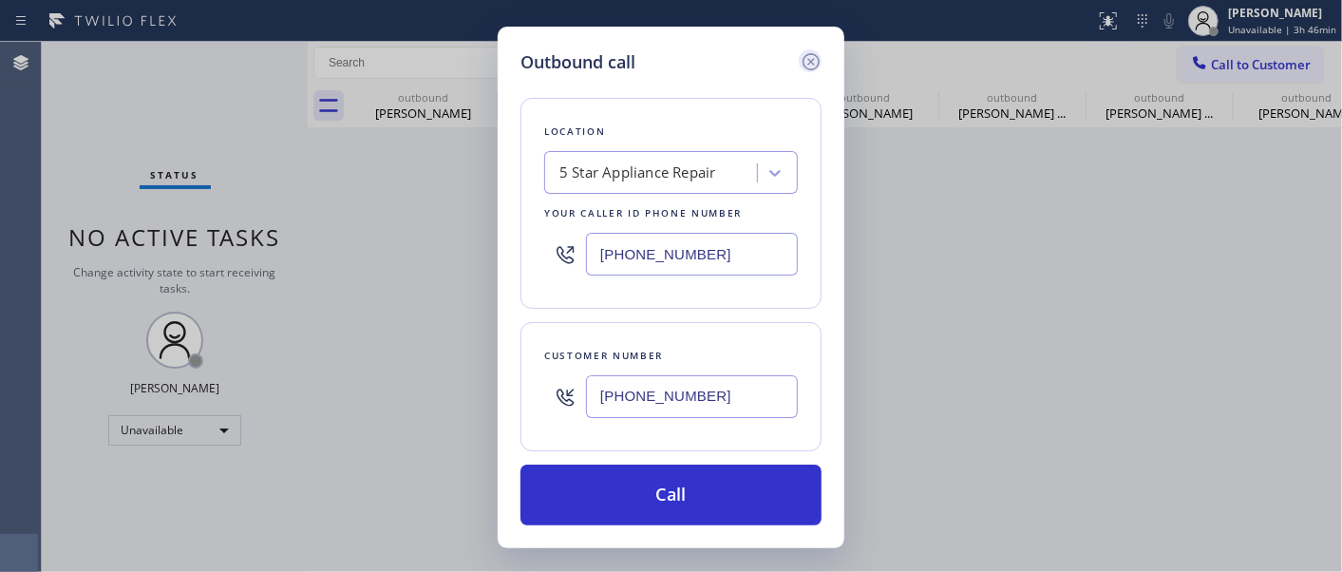
type input "(949) 433-4362"
click at [812, 59] on icon at bounding box center [810, 61] width 17 height 17
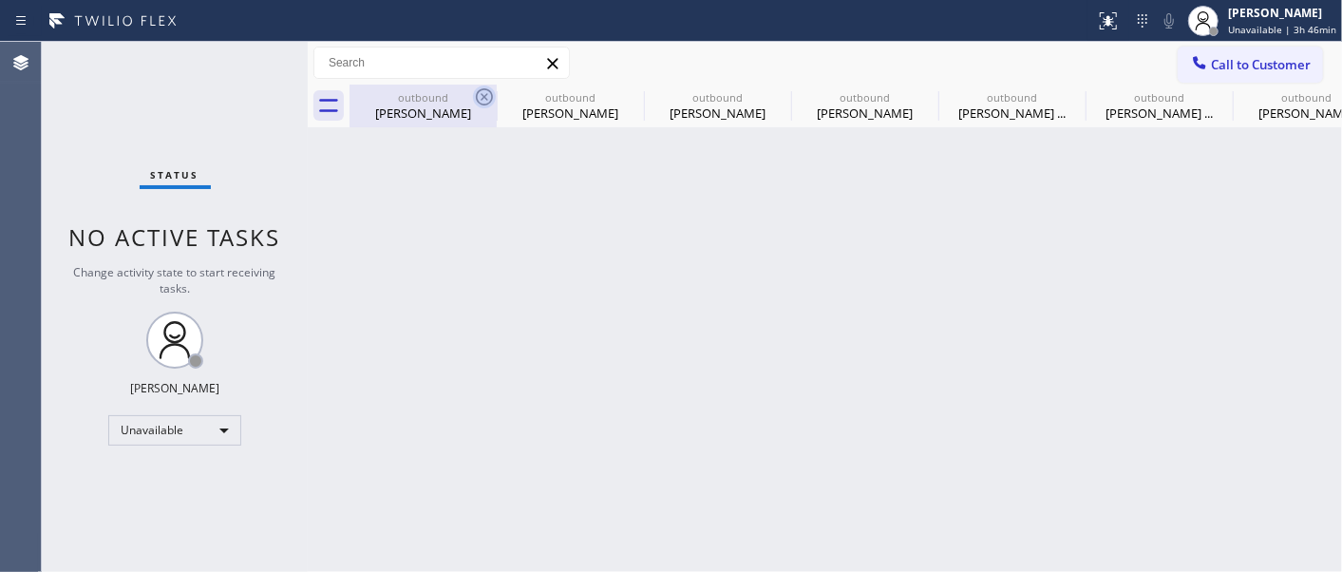
click at [477, 92] on icon at bounding box center [484, 96] width 17 height 17
click at [0, 0] on icon at bounding box center [0, 0] width 0 height 0
type input "(626) 921-4230"
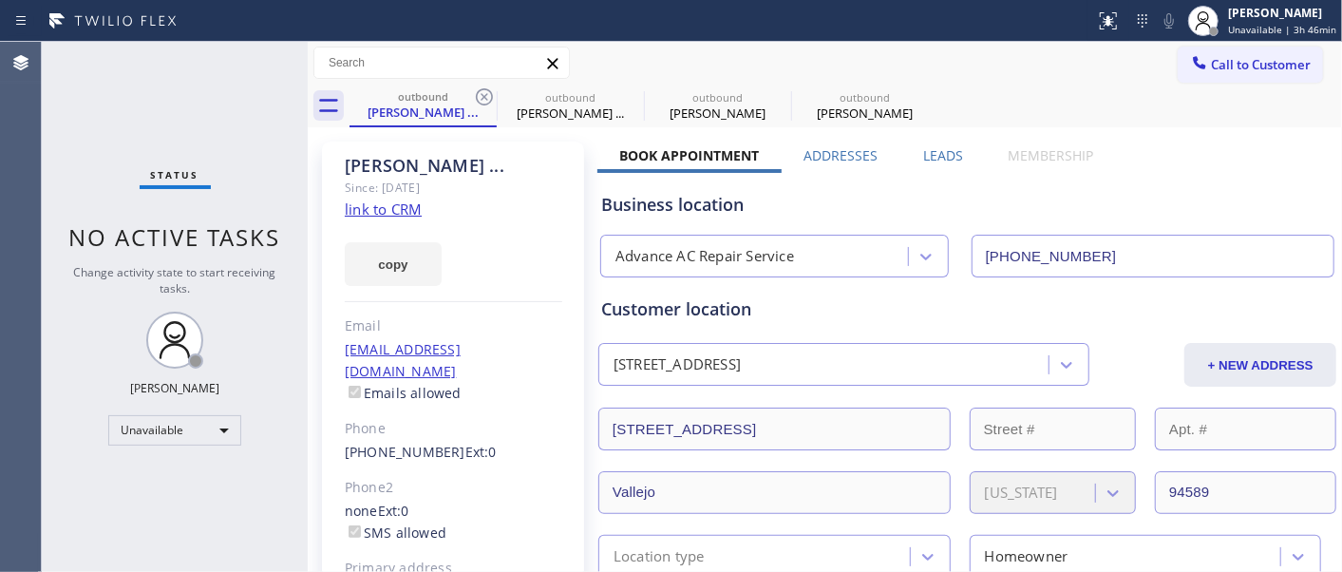
click at [477, 92] on icon at bounding box center [484, 96] width 17 height 17
type input "(561) 342-5646"
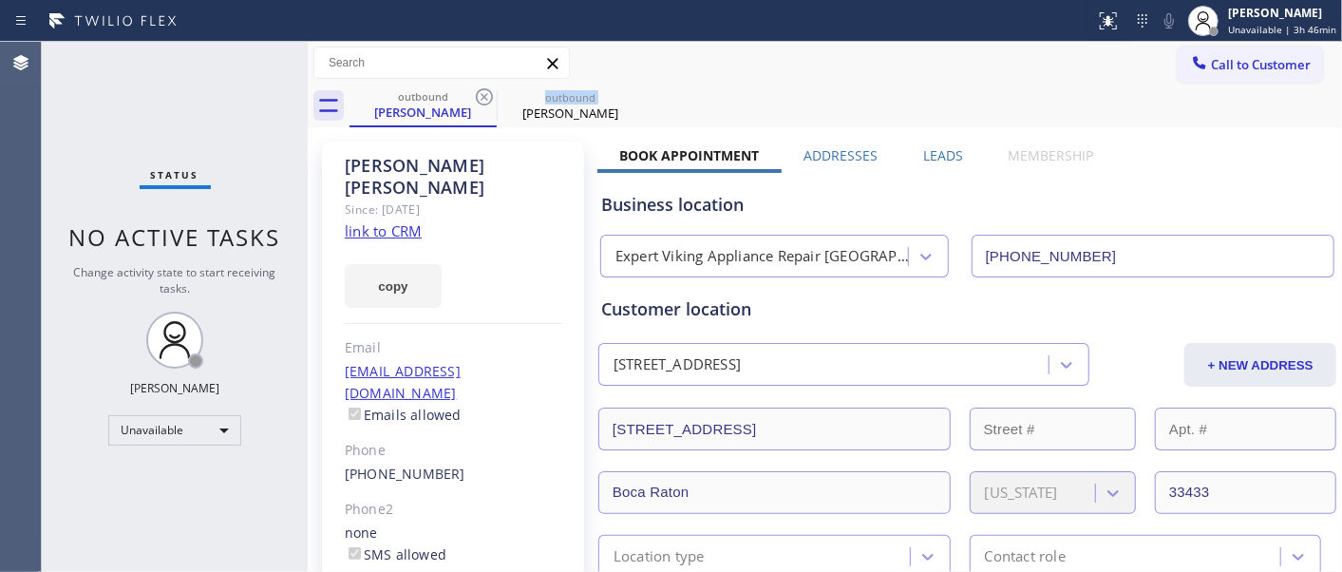
click at [477, 92] on icon at bounding box center [484, 96] width 17 height 17
type input "[PHONE_NUMBER]"
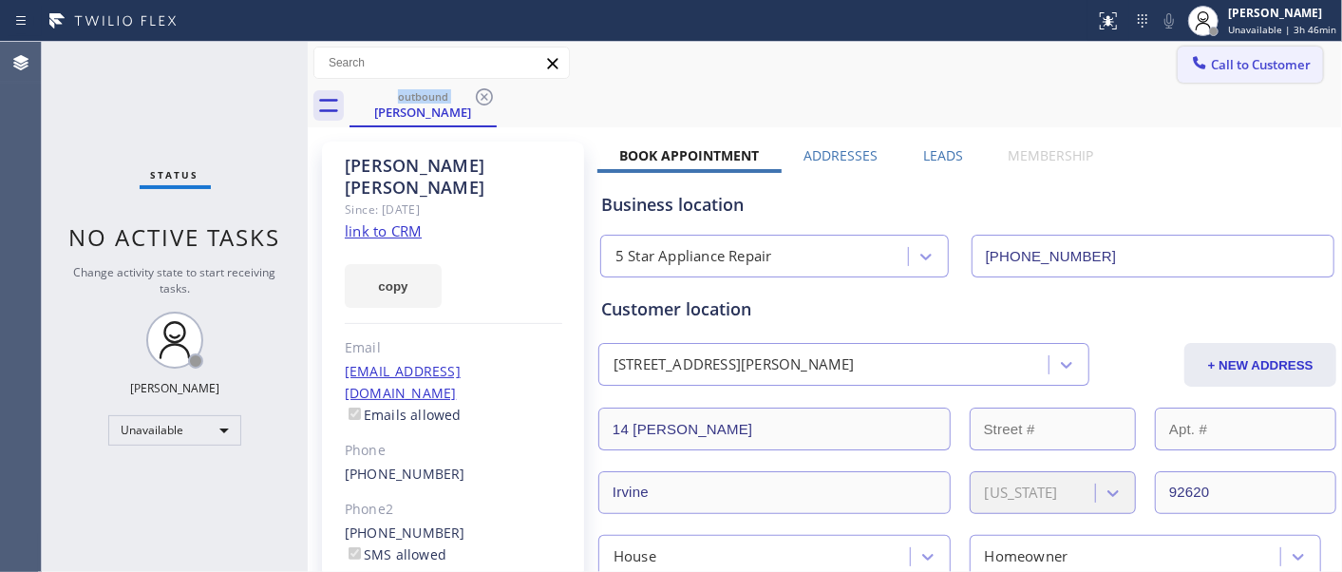
click at [1227, 59] on span "Call to Customer" at bounding box center [1261, 64] width 100 height 17
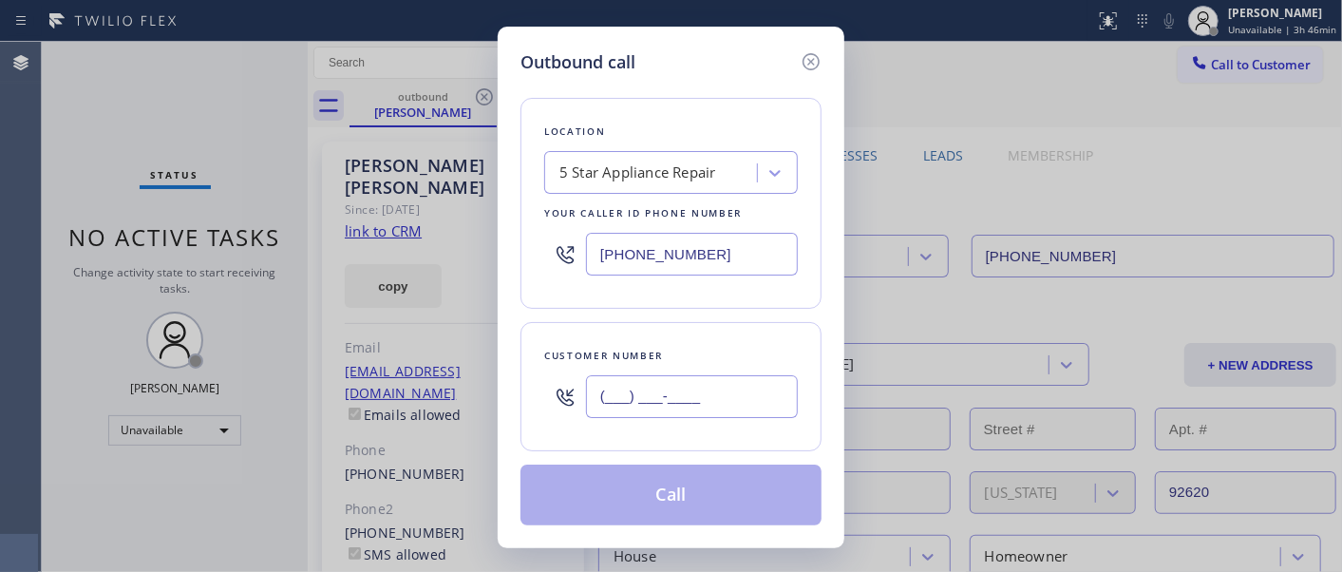
click at [686, 402] on input "(___) ___-____" at bounding box center [692, 396] width 212 height 43
paste input "310) 467-4189"
type input "(310) 467-4189"
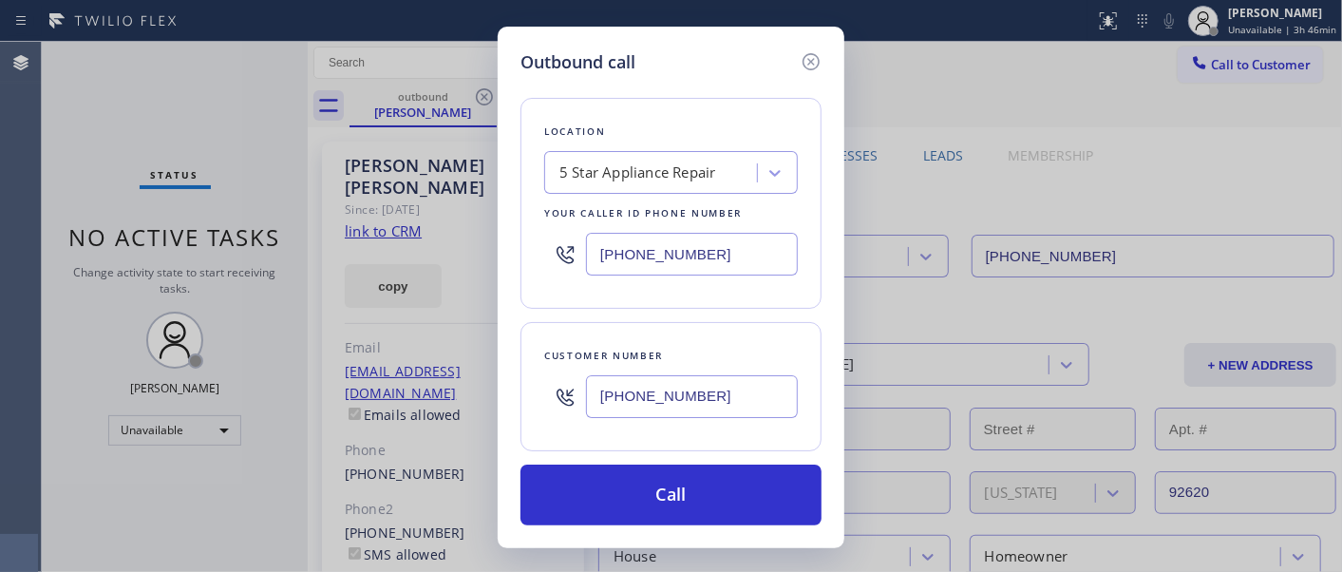
drag, startPoint x: 744, startPoint y: 248, endPoint x: 679, endPoint y: 333, distance: 107.7
click at [414, 254] on div "Outbound call Location 5 Star Appliance Repair Your caller id phone number (855…" at bounding box center [671, 286] width 1342 height 572
paste input "text"
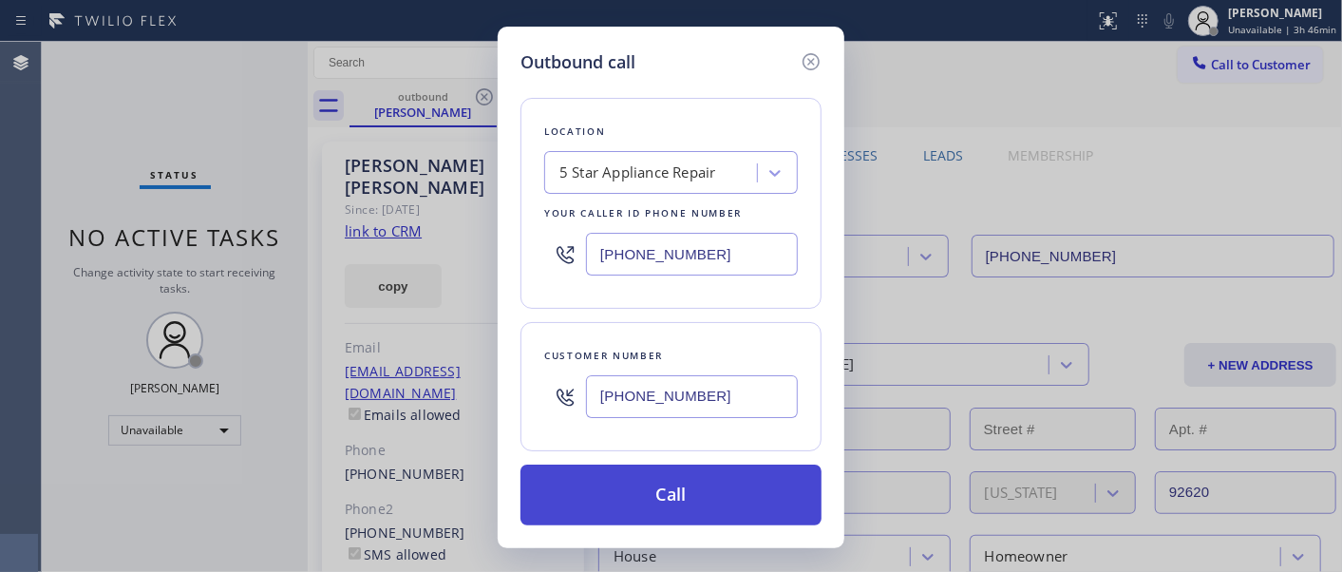
type input "[PHONE_NUMBER]"
click at [701, 484] on button "Call" at bounding box center [670, 494] width 301 height 61
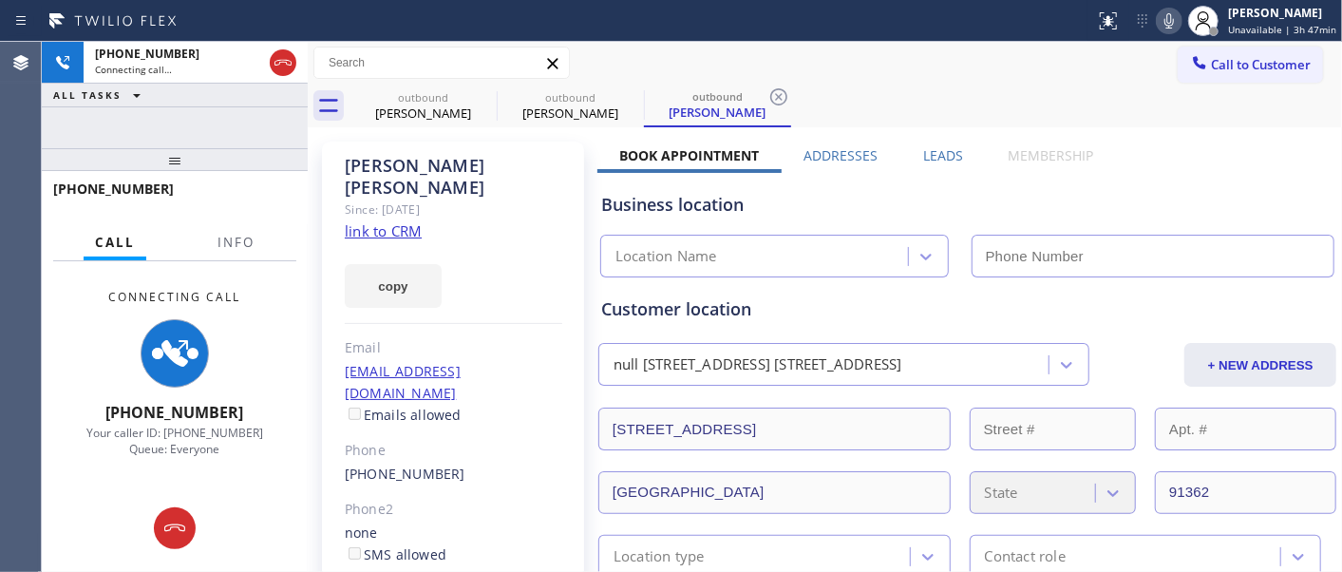
type input "[PHONE_NUMBER]"
click at [0, 0] on icon at bounding box center [0, 0] width 0 height 0
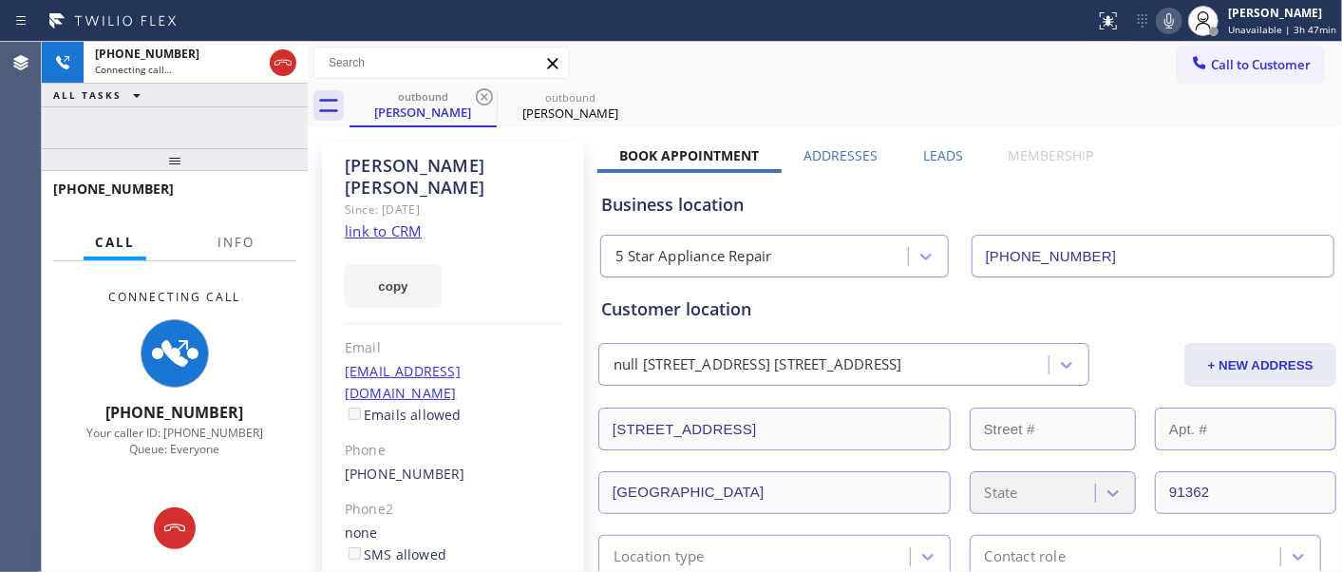
drag, startPoint x: 228, startPoint y: 156, endPoint x: 207, endPoint y: 97, distance: 62.5
click at [223, 137] on div "+13104674189 Connecting call… ALL TASKS ALL TASKS ACTIVE TASKS TASKS IN WRAP UP…" at bounding box center [175, 307] width 266 height 530
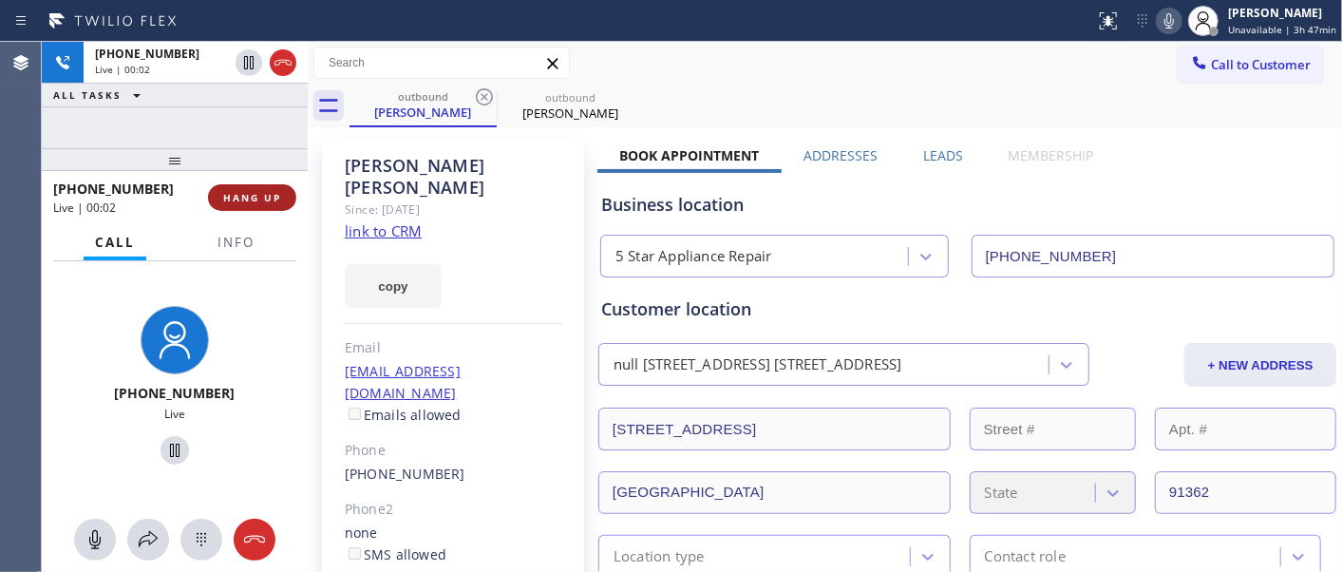
click at [287, 202] on button "HANG UP" at bounding box center [252, 197] width 88 height 27
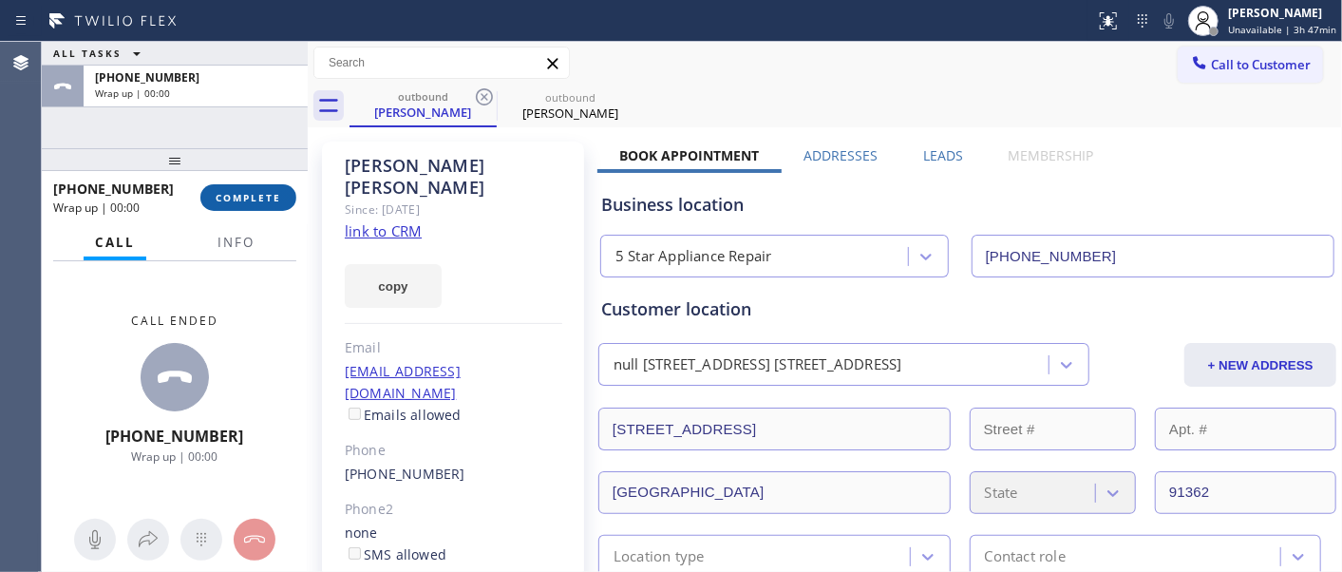
click at [272, 197] on span "COMPLETE" at bounding box center [249, 197] width 66 height 13
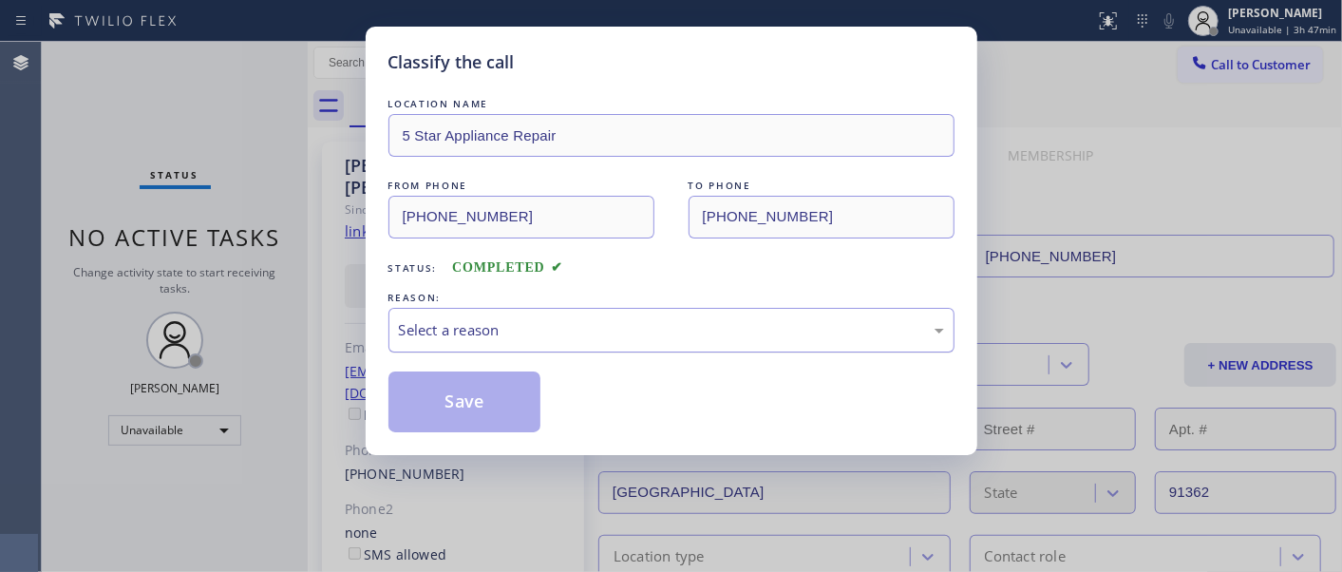
click at [577, 348] on div "Select a reason" at bounding box center [671, 330] width 566 height 45
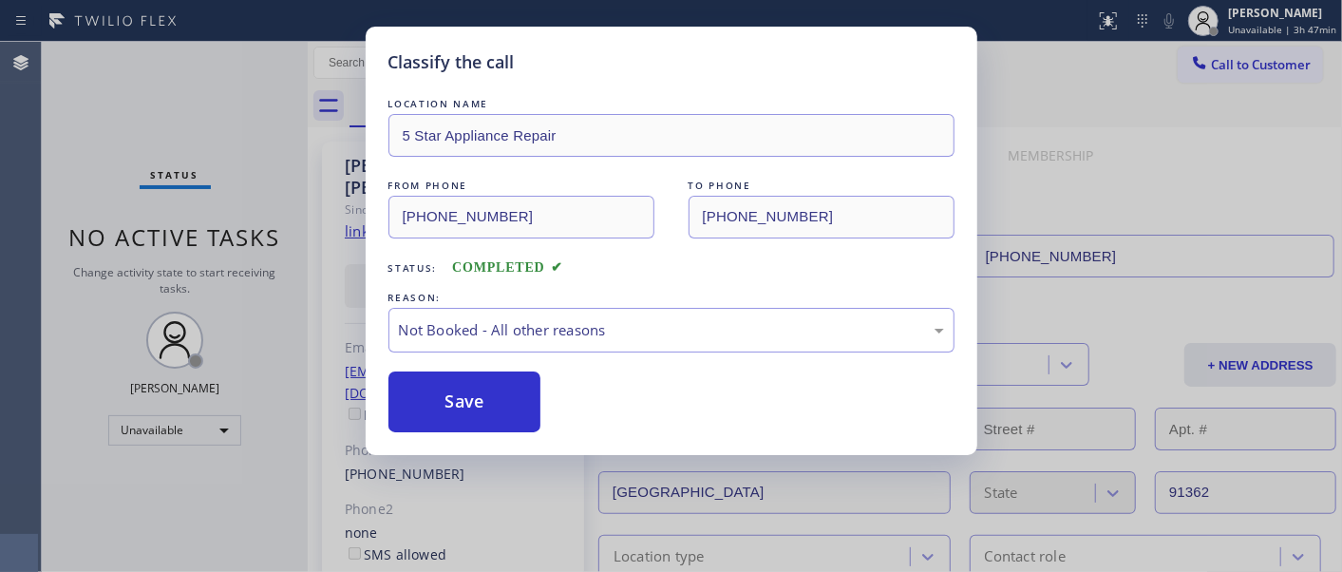
click at [496, 412] on button "Save" at bounding box center [464, 401] width 153 height 61
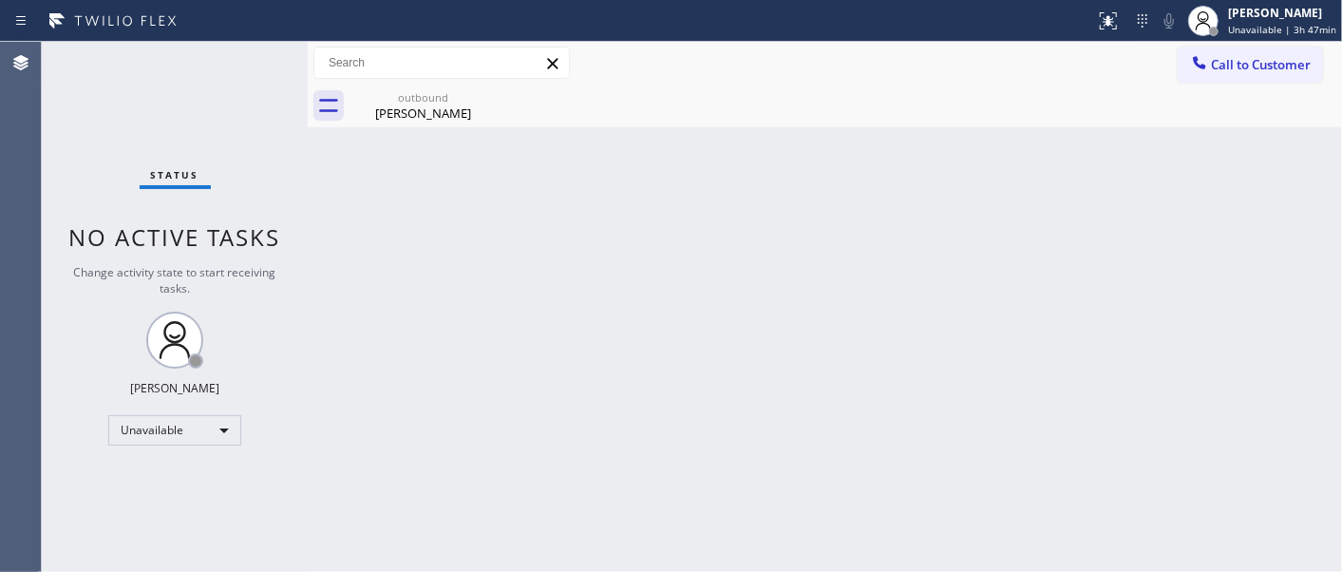
click at [1307, 96] on div "outbound Stephanie Johns" at bounding box center [845, 106] width 992 height 43
drag, startPoint x: 1282, startPoint y: 69, endPoint x: 655, endPoint y: 365, distance: 692.8
click at [1280, 69] on span "Call to Customer" at bounding box center [1261, 64] width 100 height 17
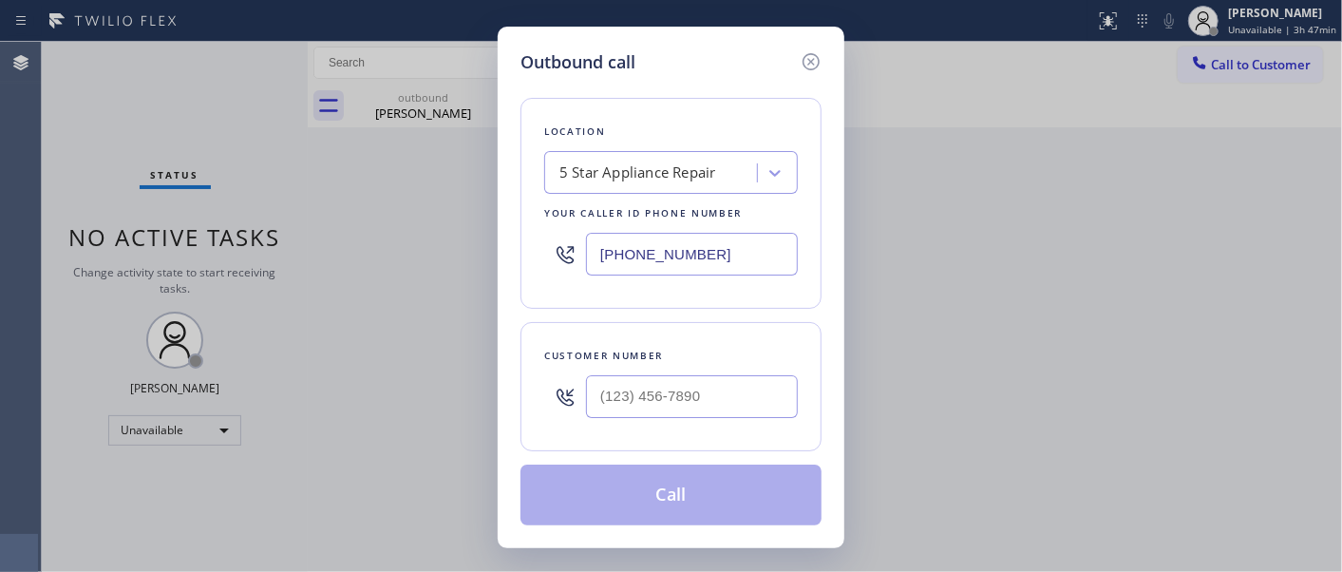
click at [657, 370] on div at bounding box center [692, 397] width 212 height 62
click at [640, 409] on input "(___) ___-____" at bounding box center [692, 396] width 212 height 43
paste input "929) 648-9825"
type input "[PHONE_NUMBER]"
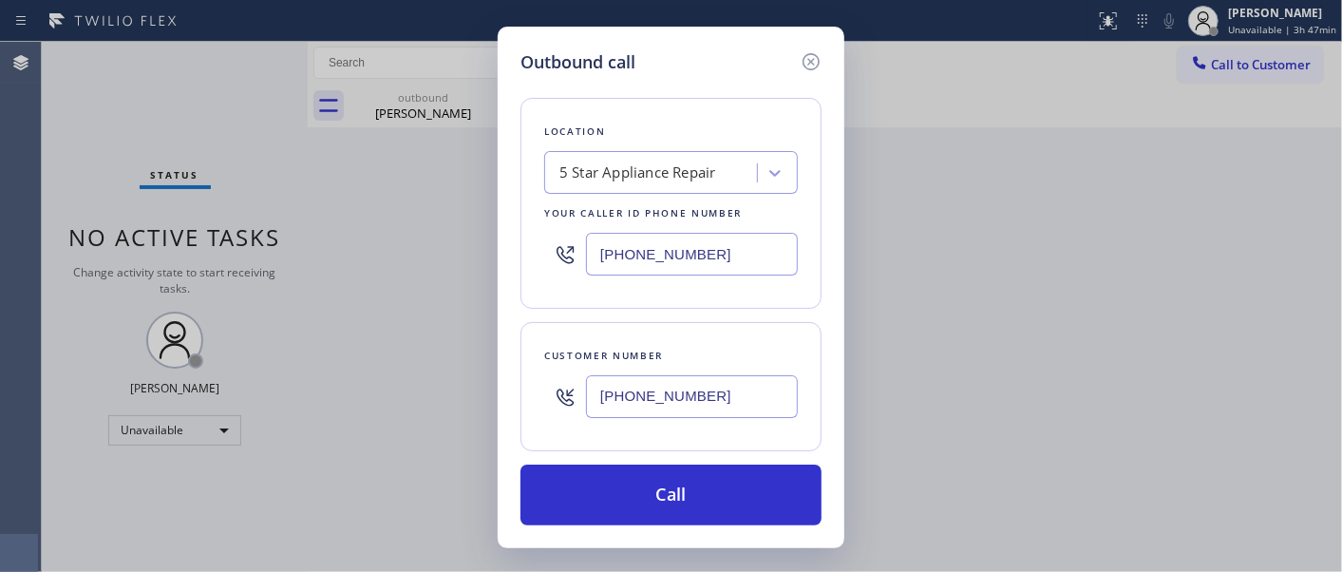
drag, startPoint x: 741, startPoint y: 253, endPoint x: 525, endPoint y: 241, distance: 215.8
click at [526, 250] on div "Location 5 Star Appliance Repair Your caller id phone number [PHONE_NUMBER]" at bounding box center [670, 203] width 301 height 211
paste input "917) 920-9568"
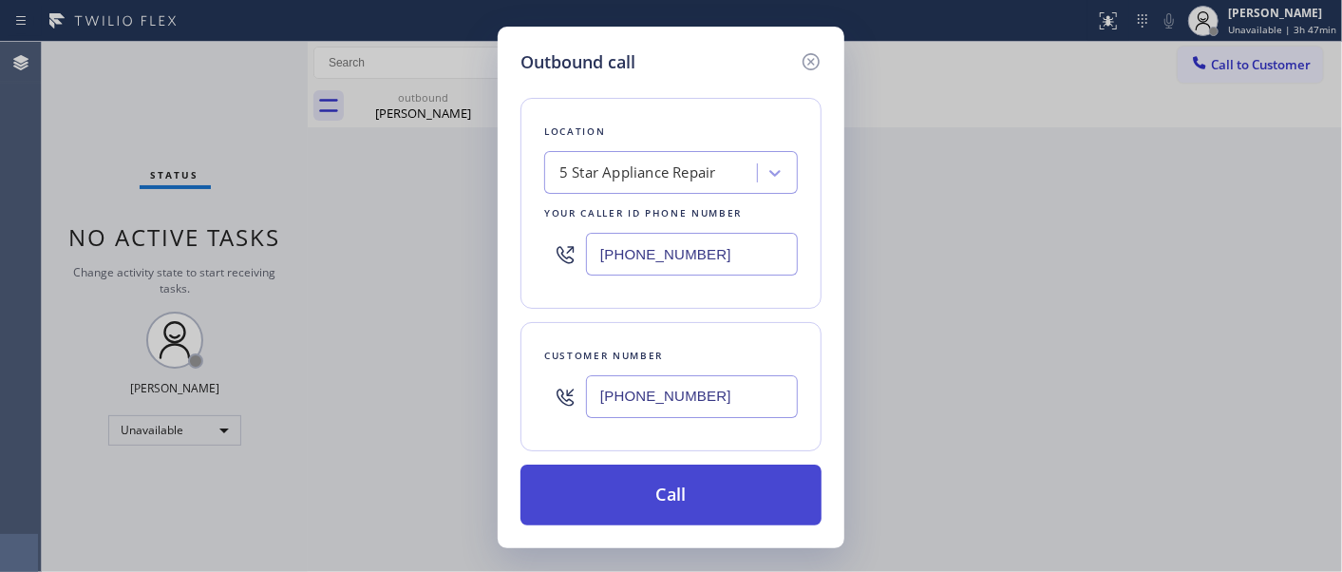
type input "[PHONE_NUMBER]"
click at [700, 486] on button "Call" at bounding box center [670, 494] width 301 height 61
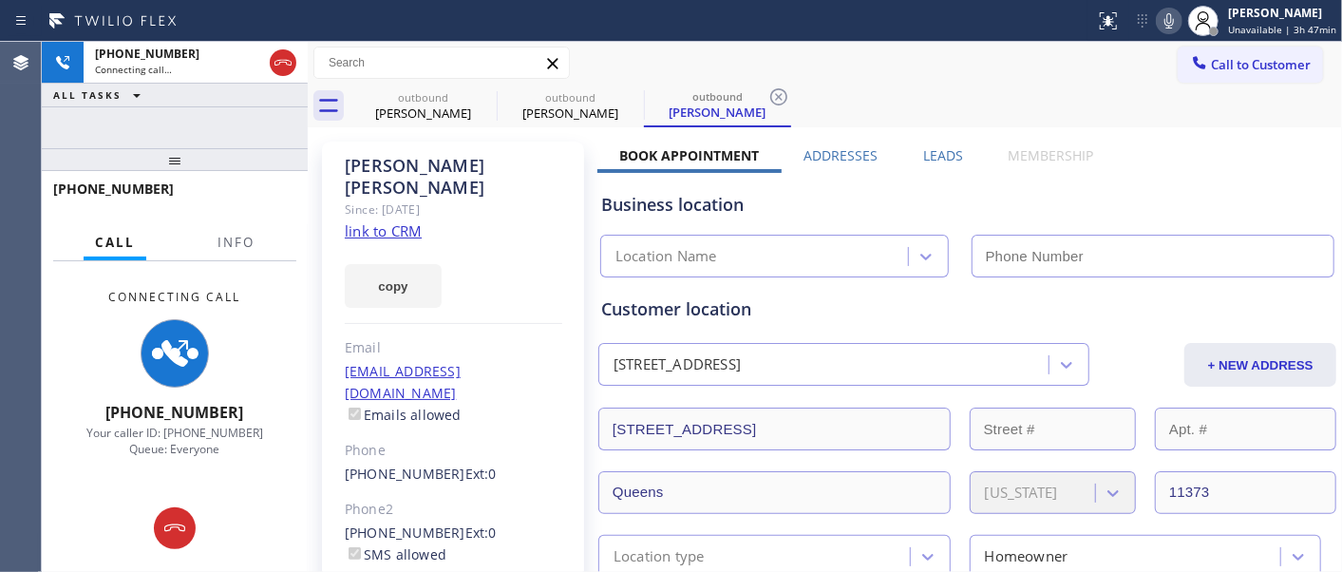
type input "[PHONE_NUMBER]"
click at [475, 213] on div "Sandra Powell Since: 20 may 2020 link to CRM copy Email smbpowell137@gmail.com …" at bounding box center [453, 435] width 262 height 588
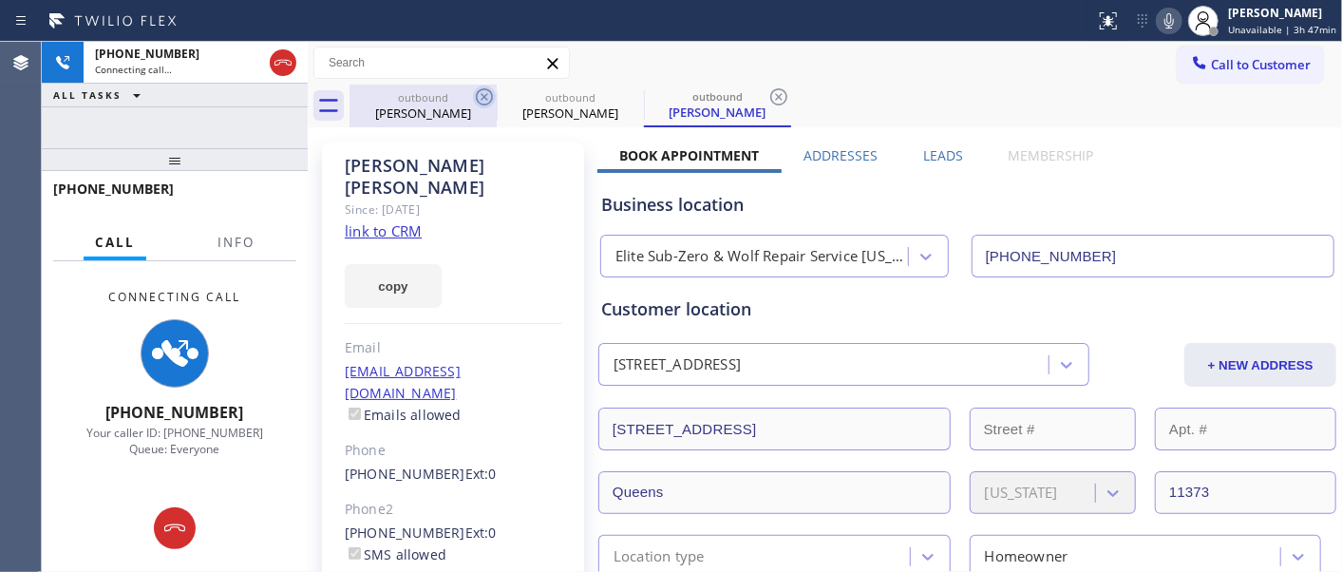
click at [475, 92] on icon at bounding box center [484, 96] width 23 height 23
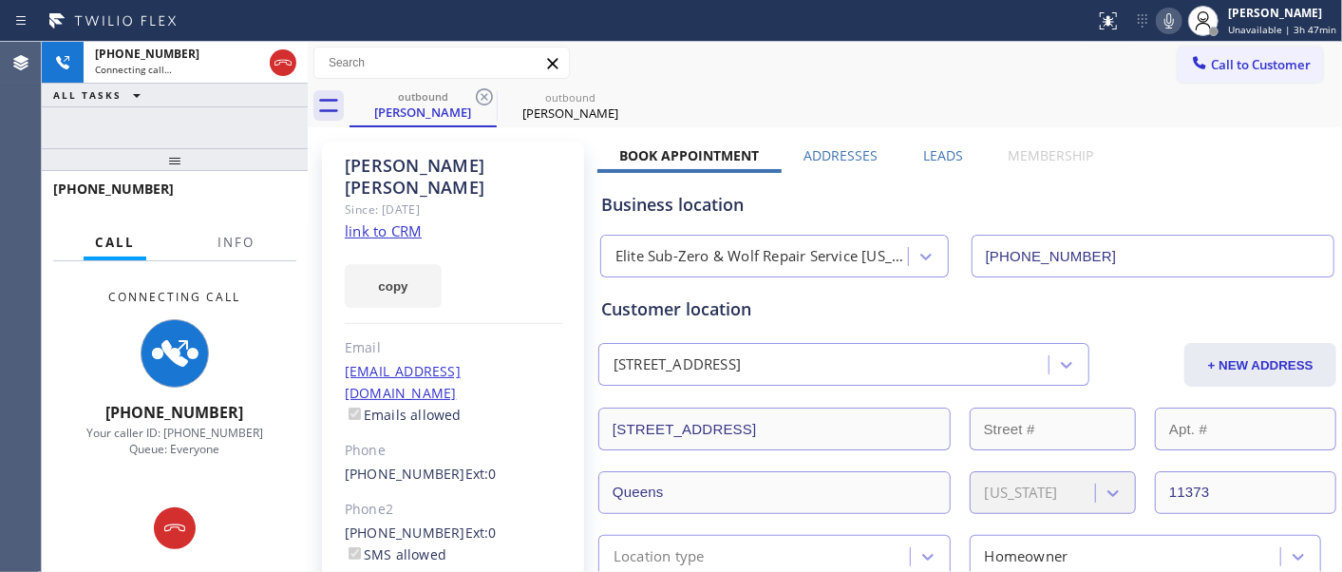
click at [756, 82] on div "Call to Customer Outbound call Location Elite Sub-Zero & Wolf Repair Service Ne…" at bounding box center [825, 63] width 1034 height 43
drag, startPoint x: 216, startPoint y: 165, endPoint x: 220, endPoint y: 120, distance: 45.8
click at [215, 128] on div "+19296489825 Connecting call… ALL TASKS ALL TASKS ACTIVE TASKS TASKS IN WRAP UP…" at bounding box center [175, 307] width 266 height 530
click at [277, 65] on icon at bounding box center [283, 62] width 23 height 23
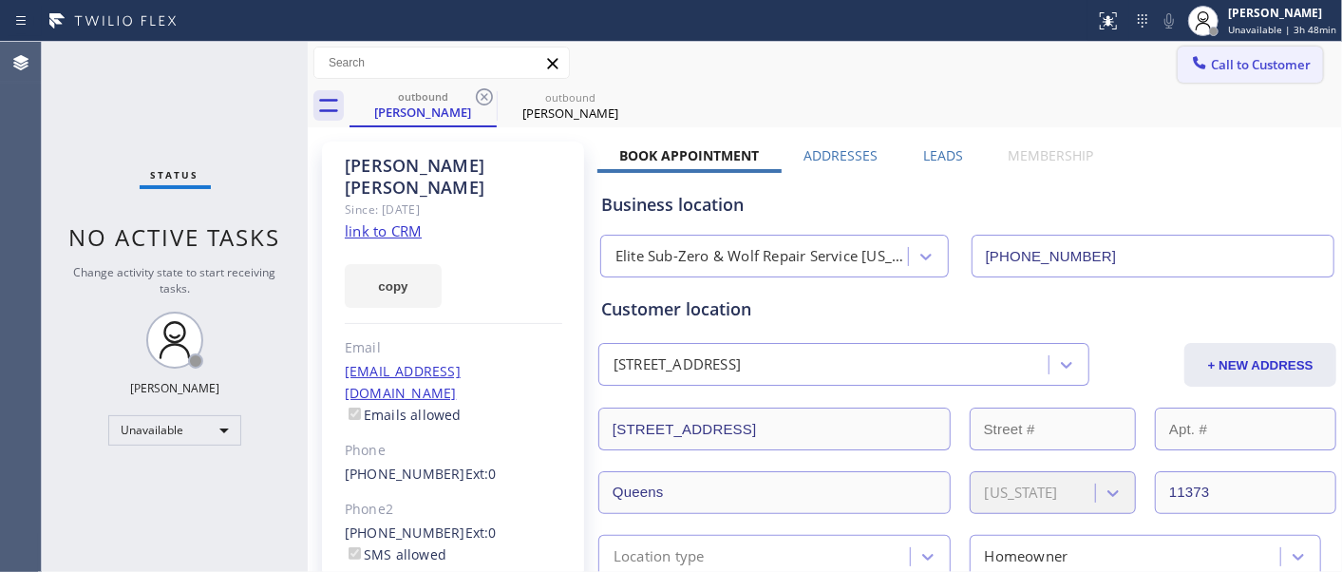
click at [1239, 59] on span "Call to Customer" at bounding box center [1261, 64] width 100 height 17
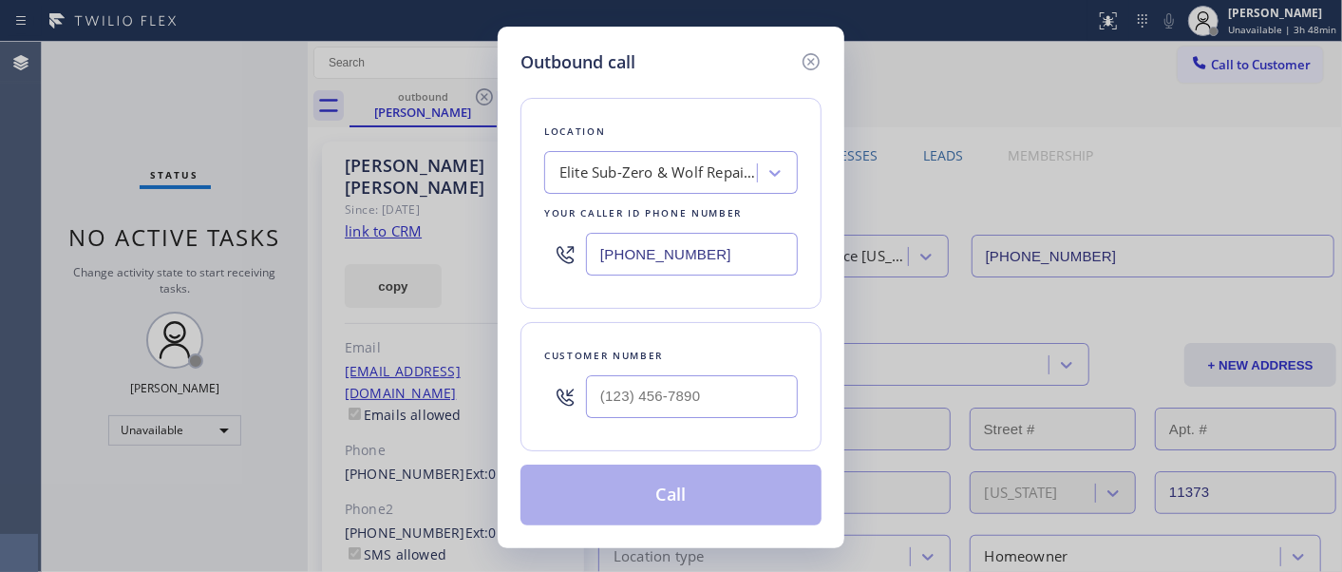
click at [592, 434] on div "Customer number" at bounding box center [670, 386] width 301 height 129
click at [623, 404] on input "(___) ___-____" at bounding box center [692, 396] width 212 height 43
paste input "650) 465-0895"
type input "[PHONE_NUMBER]"
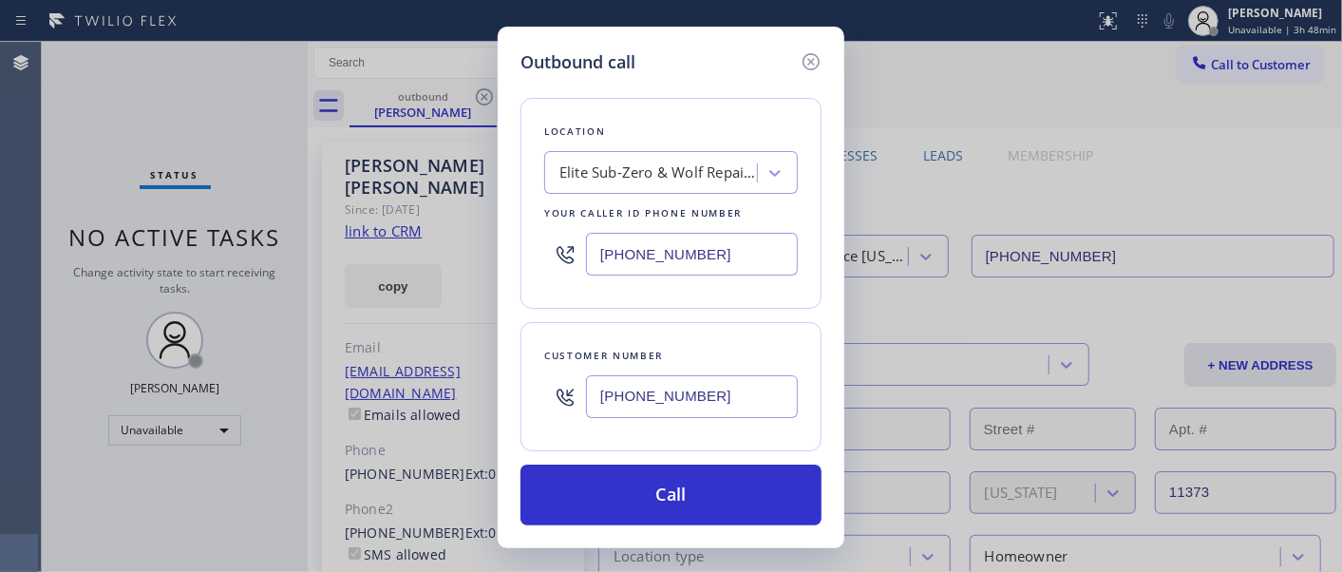
drag, startPoint x: 698, startPoint y: 269, endPoint x: 564, endPoint y: 253, distance: 134.9
click at [528, 244] on div "Location Elite Sub-Zero & Wolf Repair Service New York Your caller id phone num…" at bounding box center [670, 203] width 301 height 211
paste input "480) 418-9915"
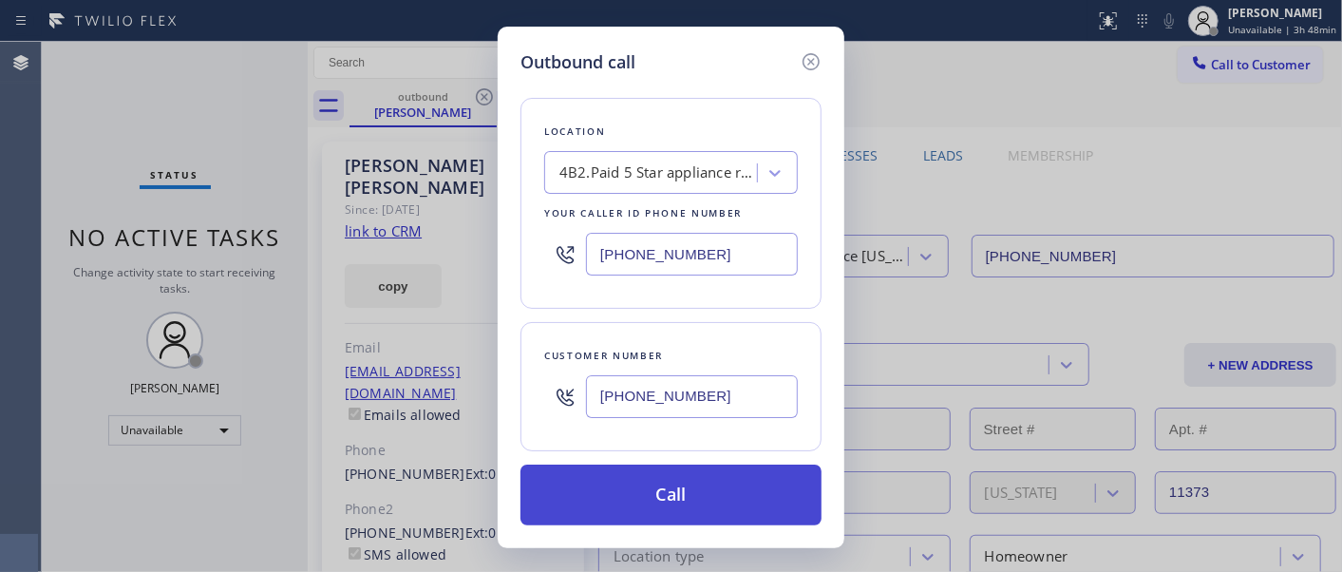
type input "[PHONE_NUMBER]"
click at [708, 476] on button "Call" at bounding box center [670, 494] width 301 height 61
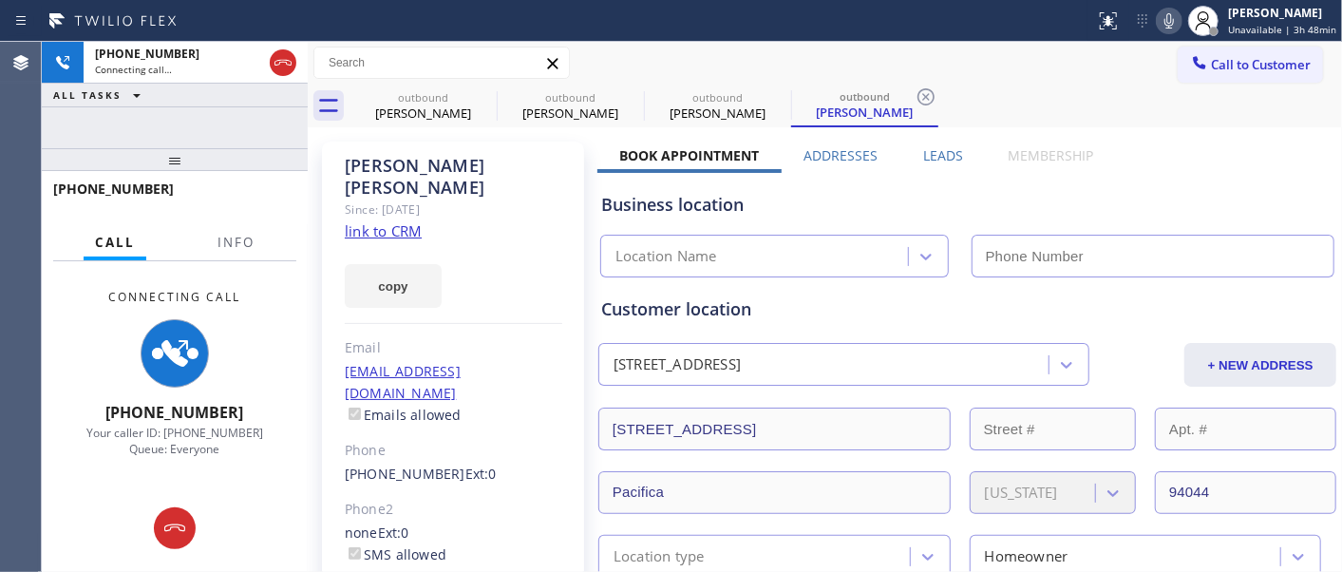
click at [395, 158] on div "Andrzej Wojciechowski" at bounding box center [453, 177] width 217 height 44
type input "[PHONE_NUMBER]"
click at [529, 250] on div "copy" at bounding box center [453, 275] width 217 height 66
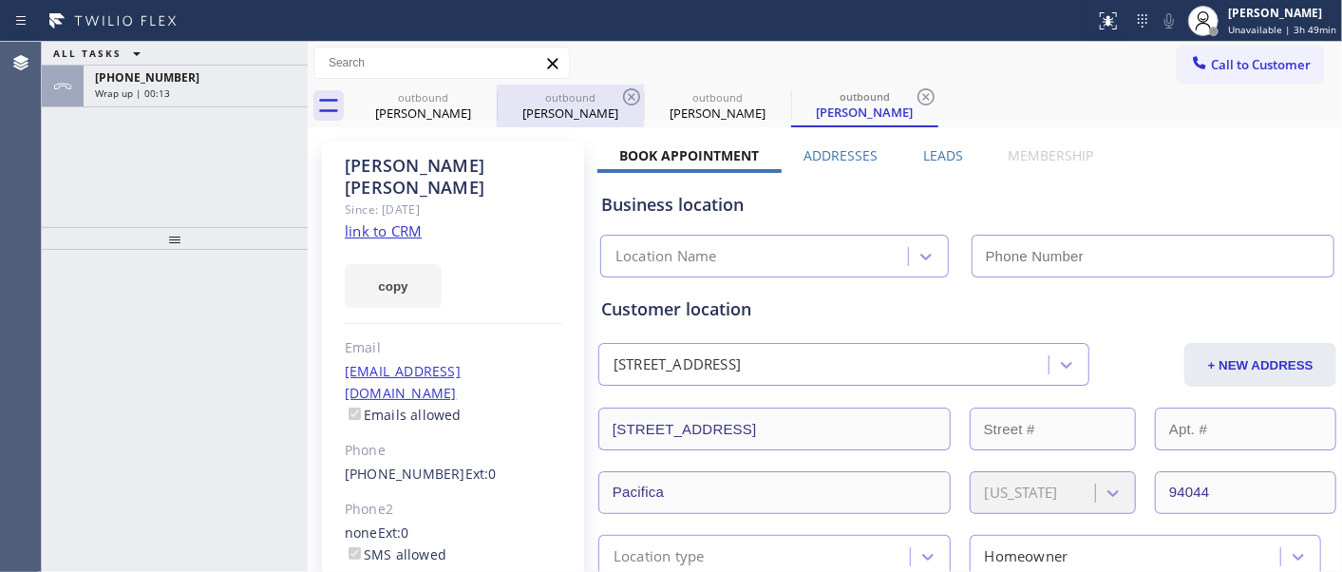
type input "[PHONE_NUMBER]"
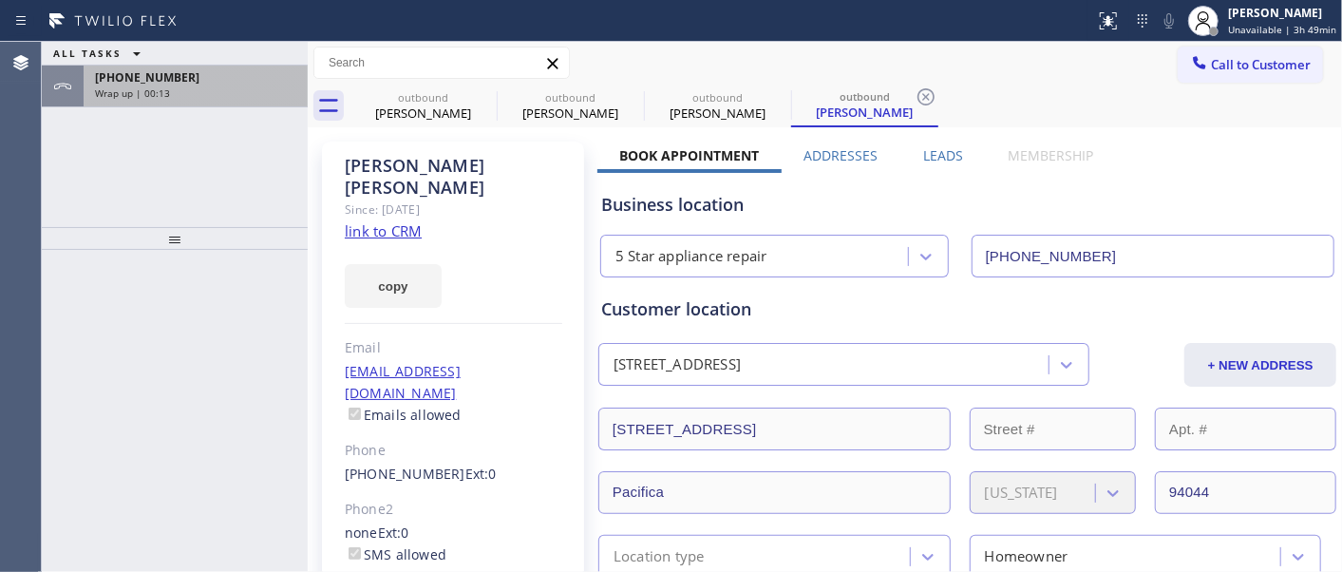
click at [279, 86] on div "Wrap up | 00:13" at bounding box center [195, 92] width 201 height 13
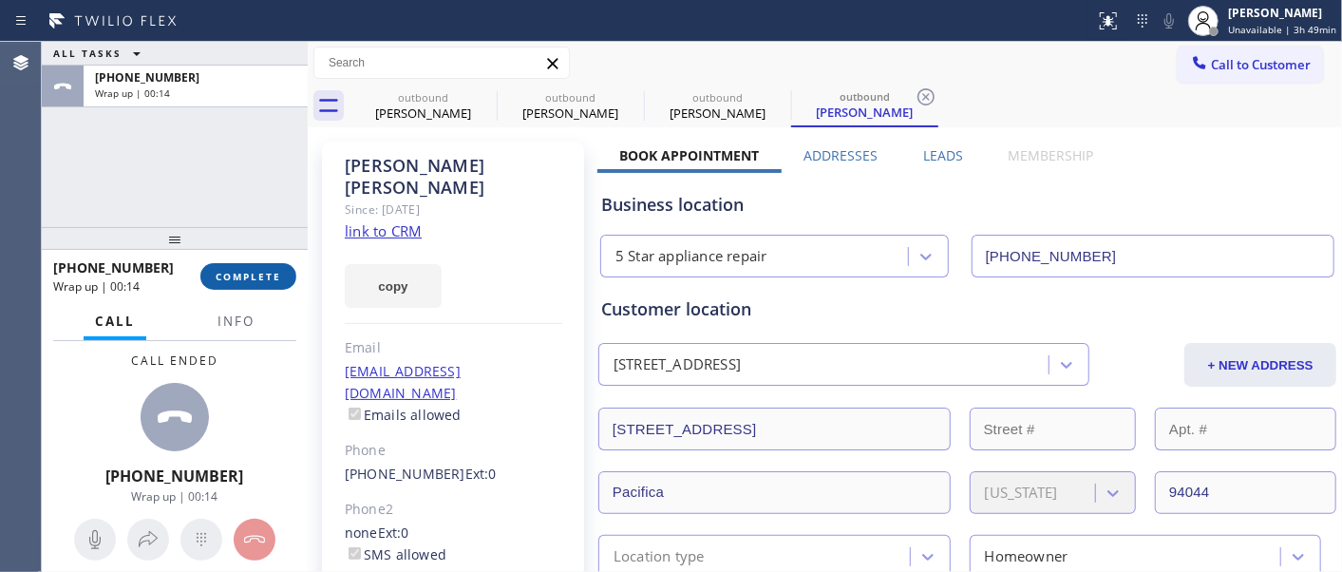
click at [259, 275] on span "COMPLETE" at bounding box center [249, 276] width 66 height 13
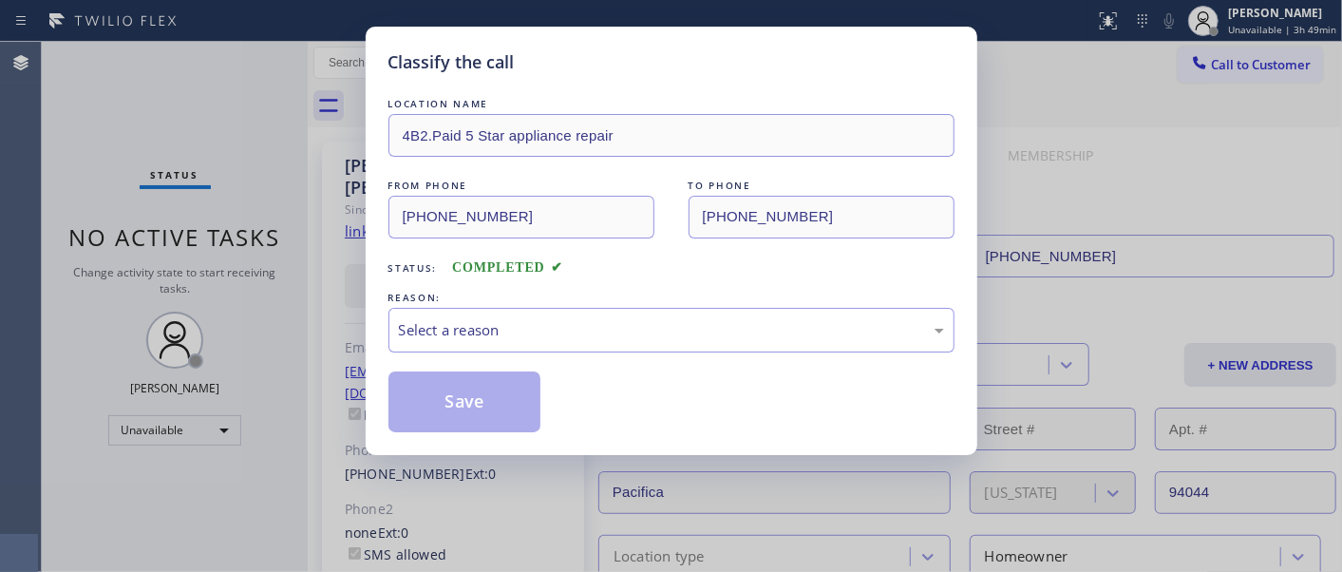
drag, startPoint x: 224, startPoint y: 220, endPoint x: 231, endPoint y: 205, distance: 16.6
click at [221, 191] on div "Classify the call LOCATION NAME 4B2.Paid 5 Star appliance repair FROM PHONE [PH…" at bounding box center [671, 286] width 1342 height 572
click at [491, 329] on div "Select a reason" at bounding box center [671, 330] width 545 height 22
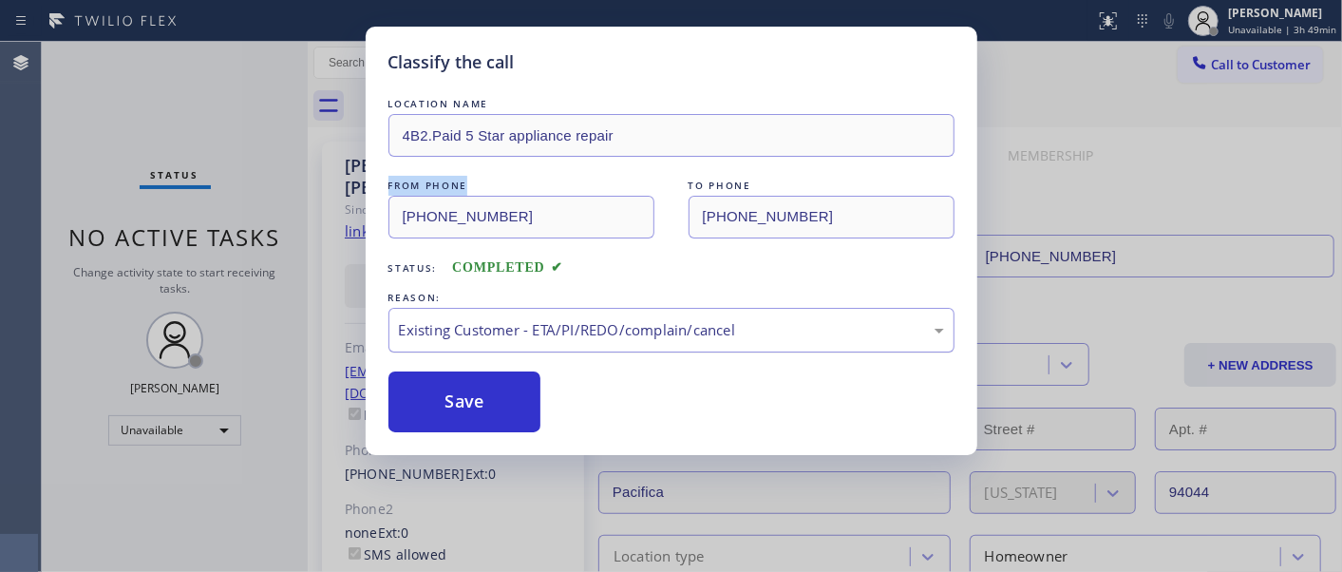
click at [469, 337] on div "Existing Customer - ETA/PI/REDO/complain/cancel" at bounding box center [671, 330] width 545 height 22
click at [461, 396] on button "Save" at bounding box center [464, 401] width 153 height 61
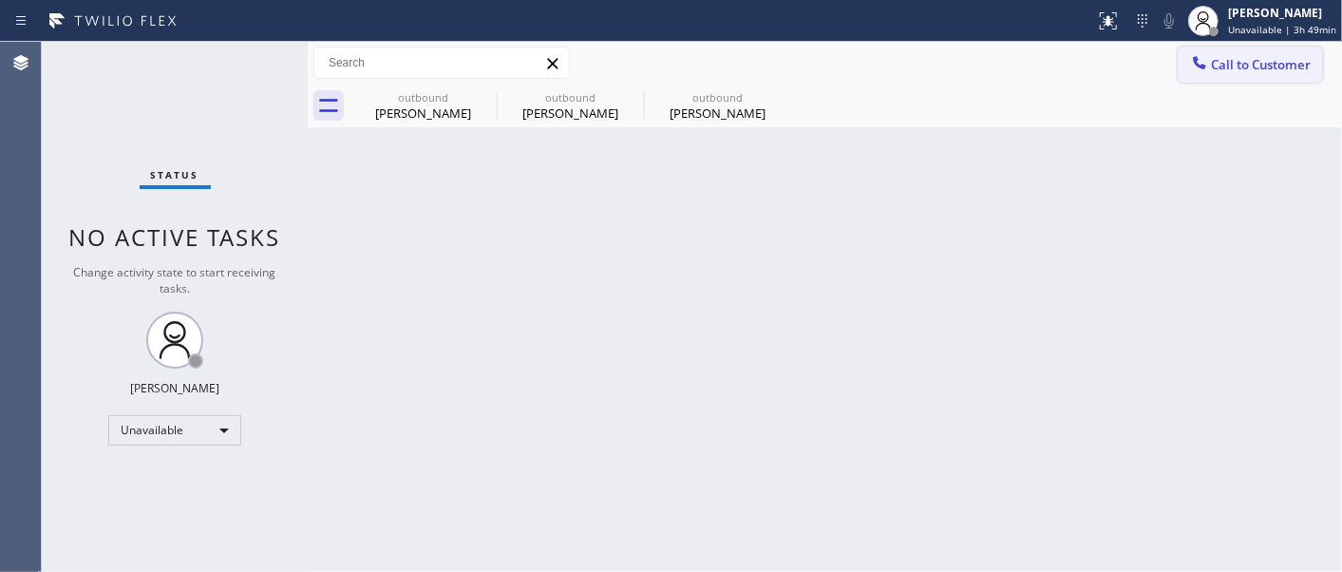
click at [1277, 57] on span "Call to Customer" at bounding box center [1261, 64] width 100 height 17
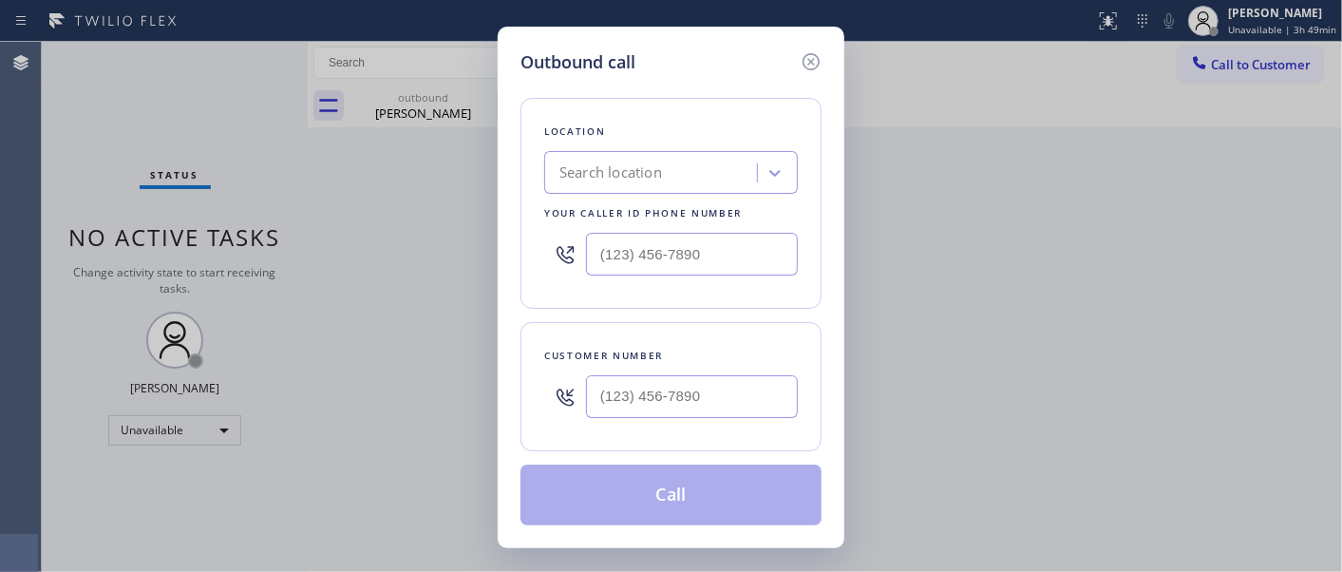
click at [696, 372] on div at bounding box center [692, 397] width 212 height 62
click at [705, 386] on input "(___) ___-____" at bounding box center [692, 396] width 212 height 43
paste input "650) 465-0895"
type input "[PHONE_NUMBER]"
click at [423, 270] on div "Outbound call Location Search location Your caller id phone number (___) ___-__…" at bounding box center [671, 286] width 1342 height 572
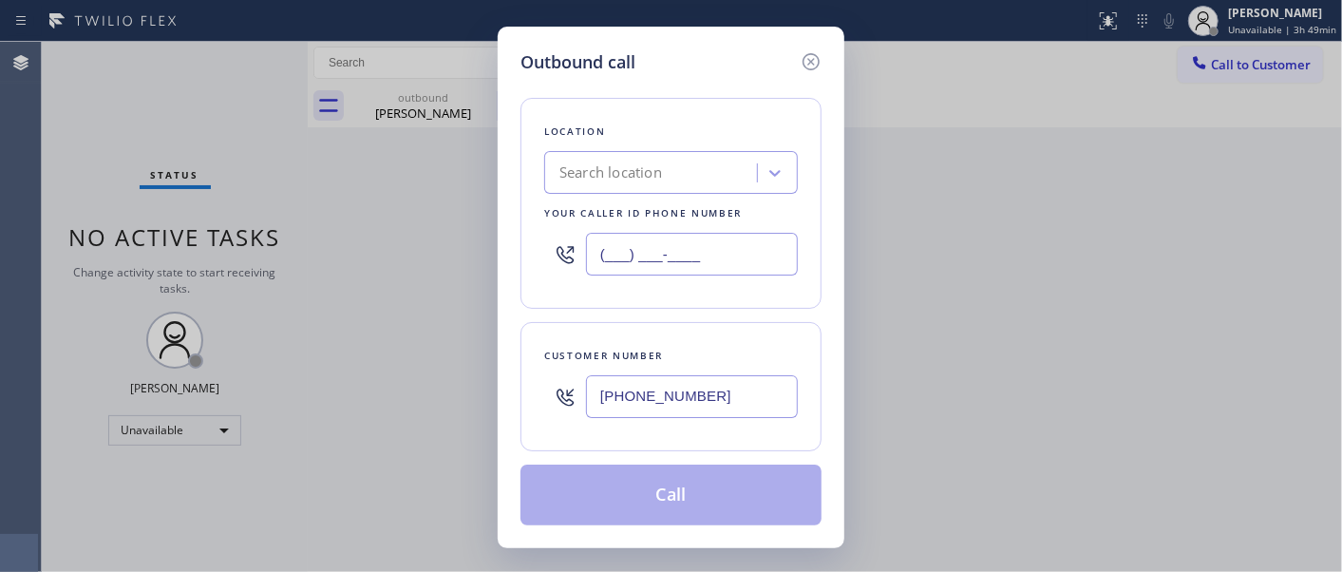
paste input "855) 731-4952"
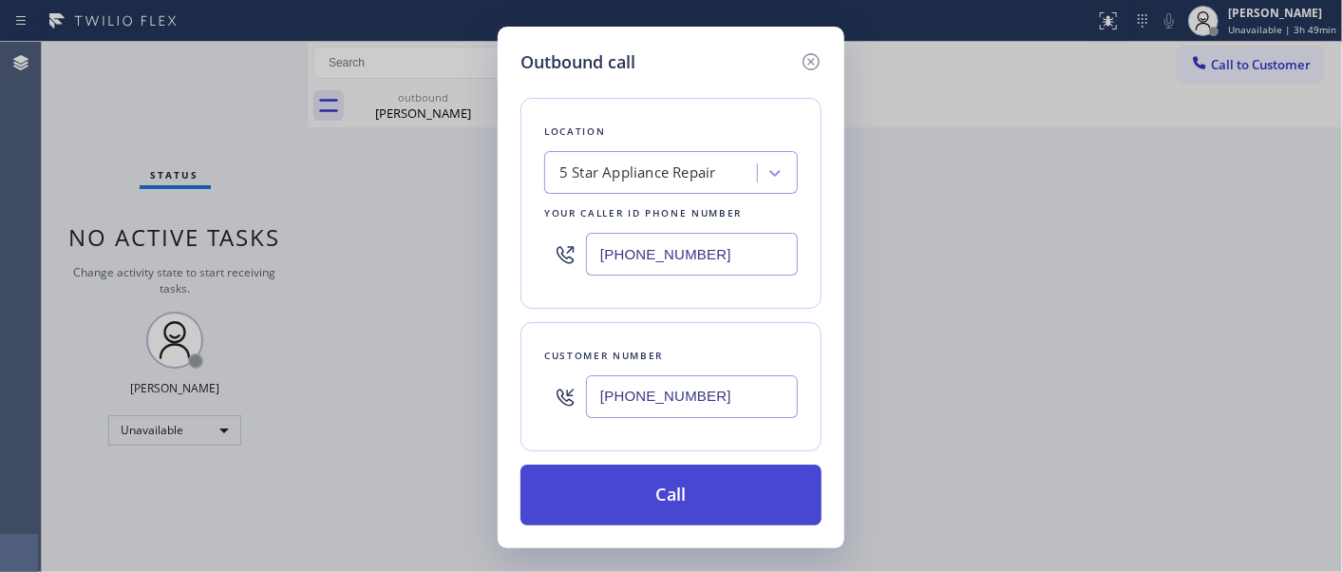
type input "[PHONE_NUMBER]"
click at [689, 492] on button "Call" at bounding box center [670, 494] width 301 height 61
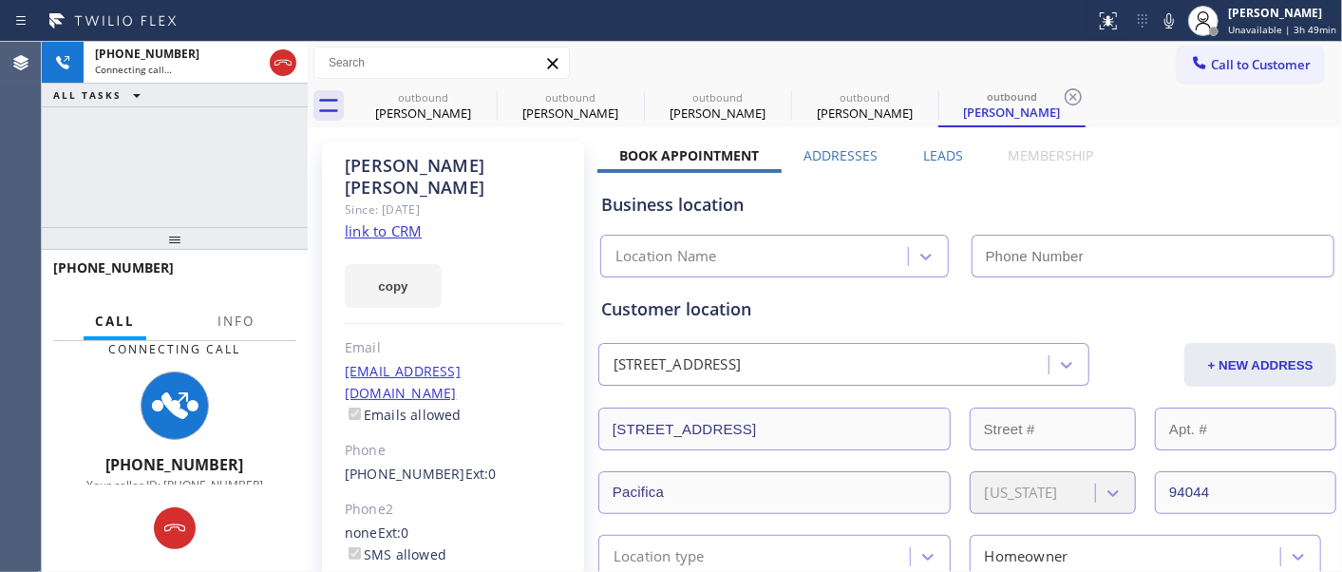
type input "[PHONE_NUMBER]"
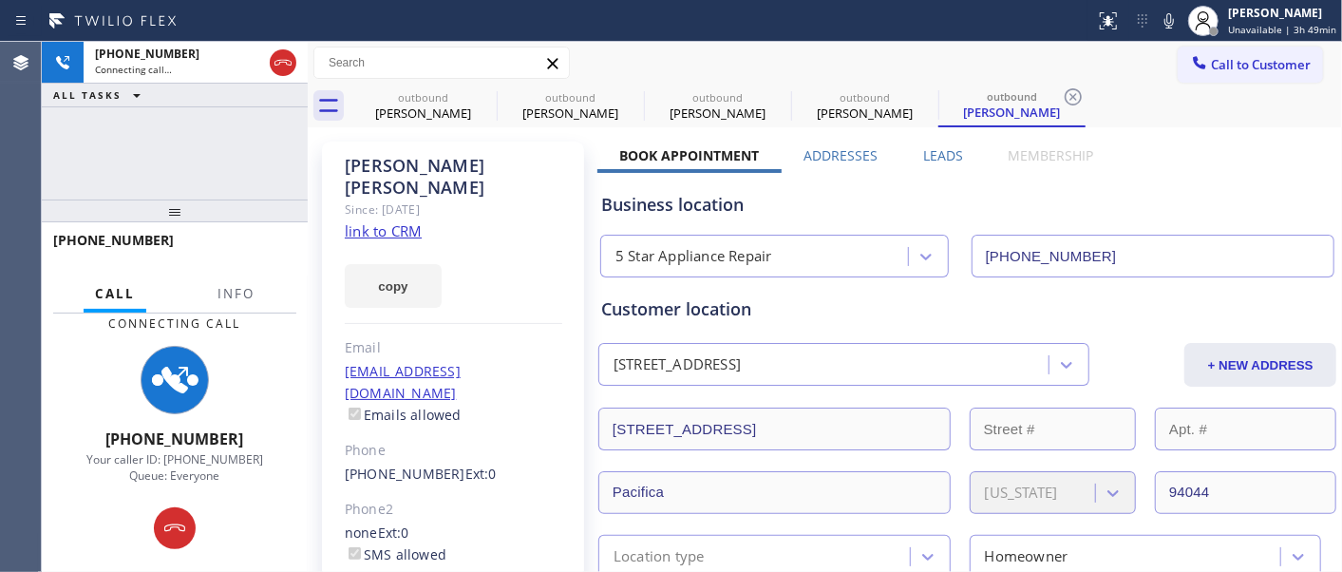
drag, startPoint x: 261, startPoint y: 212, endPoint x: 213, endPoint y: 91, distance: 129.9
click at [221, 111] on div "[PHONE_NUMBER] Connecting call… ALL TASKS ALL TASKS ACTIVE TASKS TASKS IN WRAP …" at bounding box center [175, 307] width 266 height 530
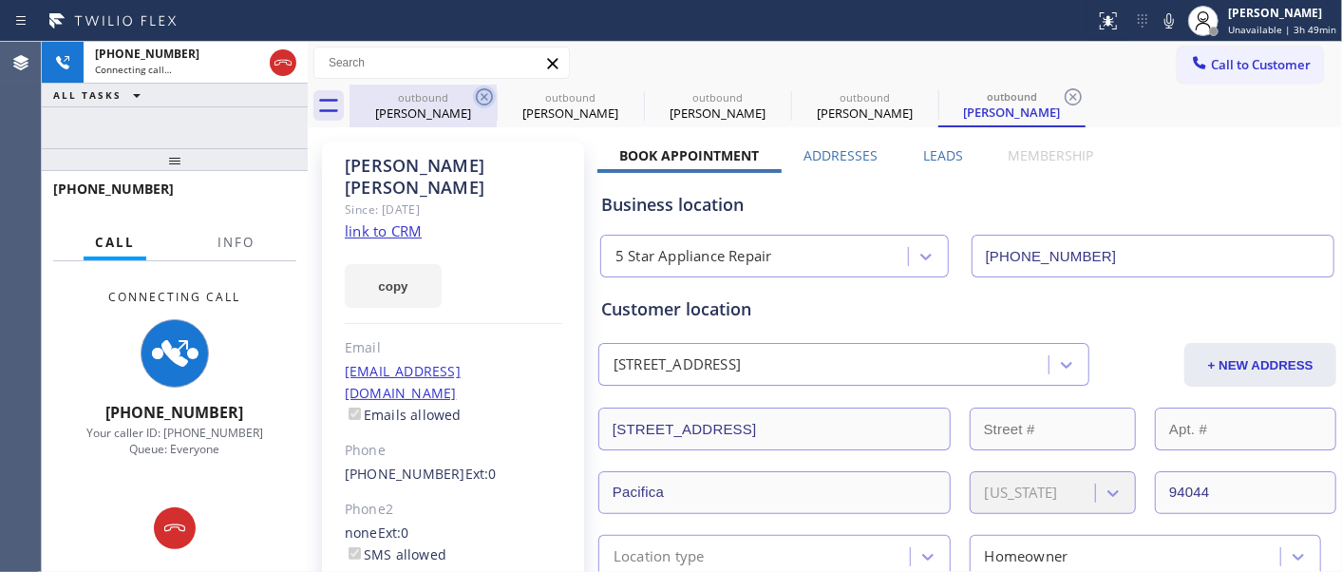
click at [479, 98] on icon at bounding box center [484, 96] width 23 height 23
type input "[PHONE_NUMBER]"
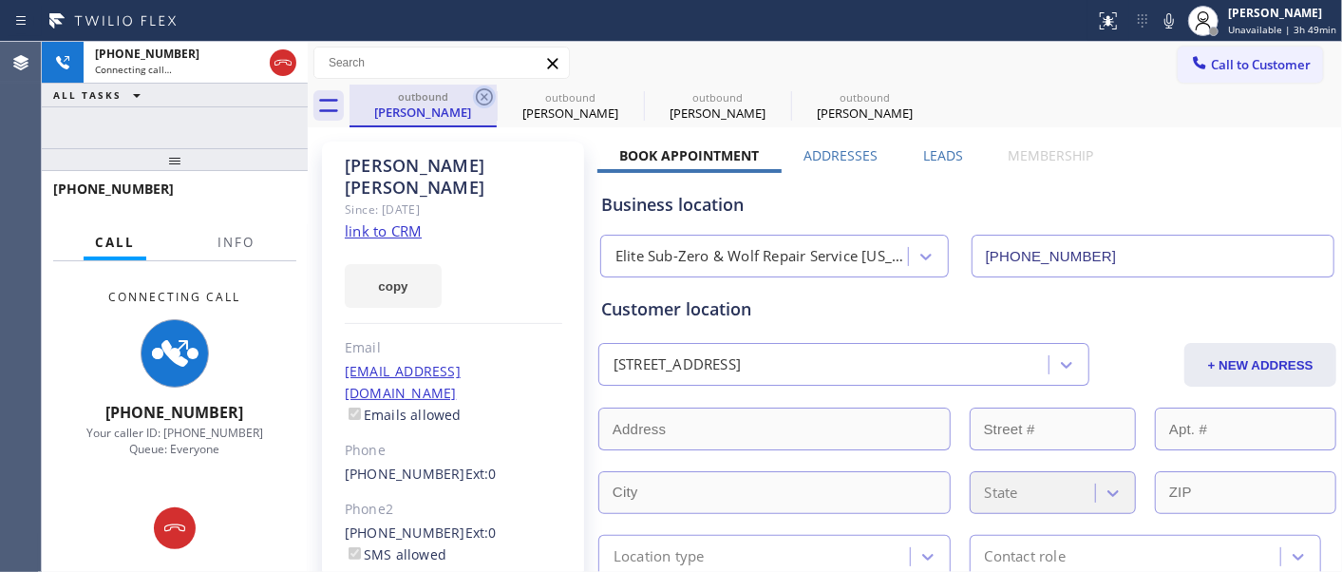
click at [480, 98] on icon at bounding box center [484, 96] width 23 height 23
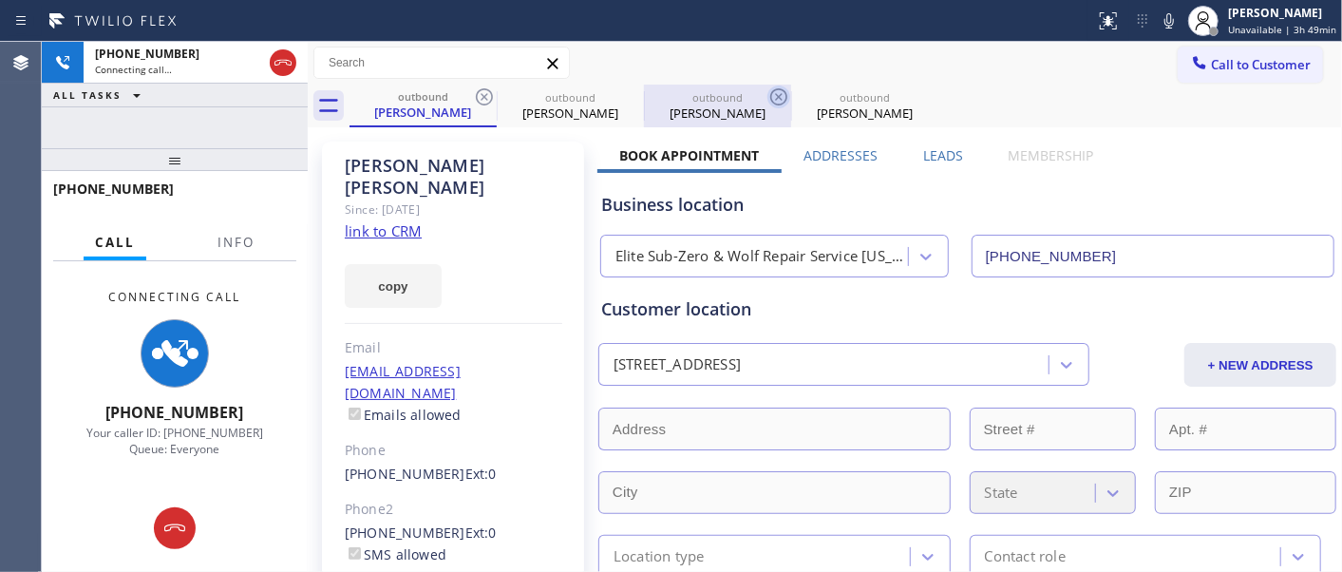
click at [0, 0] on icon at bounding box center [0, 0] width 0 height 0
type input "[PHONE_NUMBER]"
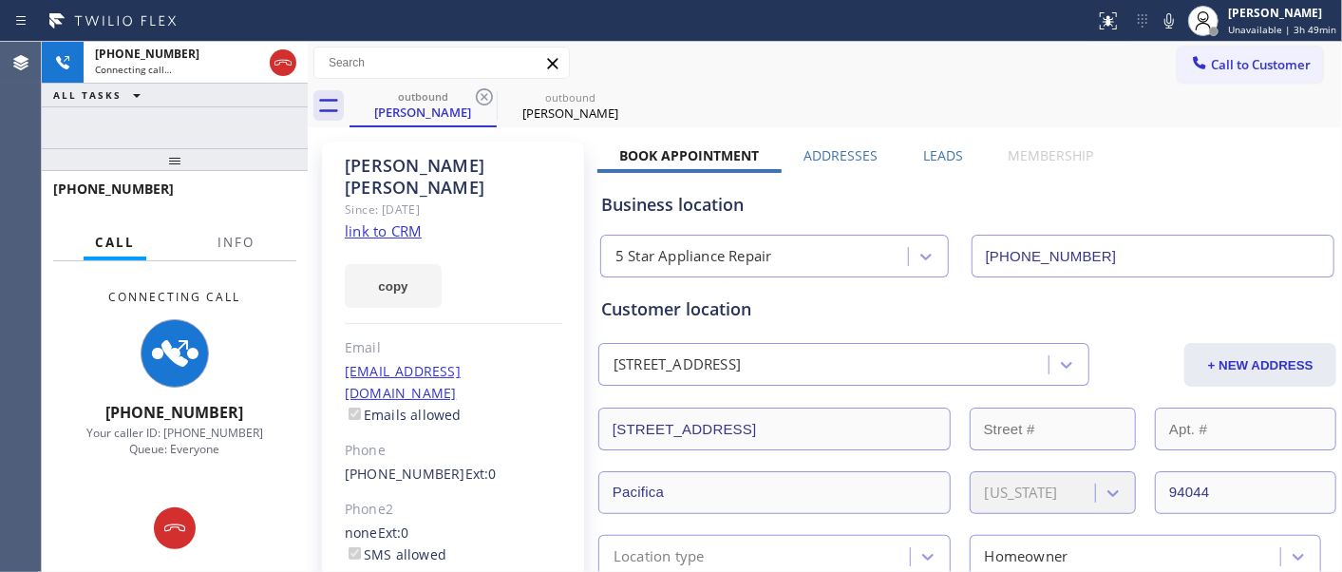
click at [896, 91] on div "outbound [PERSON_NAME] outbound [PERSON_NAME]" at bounding box center [845, 106] width 992 height 43
click at [651, 82] on div "Call to Customer Outbound call Location 5 Star Appliance Repair Your caller id …" at bounding box center [825, 63] width 1034 height 43
click at [558, 198] on div "Since: [DATE]" at bounding box center [453, 209] width 217 height 22
drag, startPoint x: 612, startPoint y: 166, endPoint x: 1145, endPoint y: 175, distance: 532.7
click at [1145, 175] on div "Business location 5 Star Appliance Repair [PHONE_NUMBER]" at bounding box center [967, 221] width 740 height 112
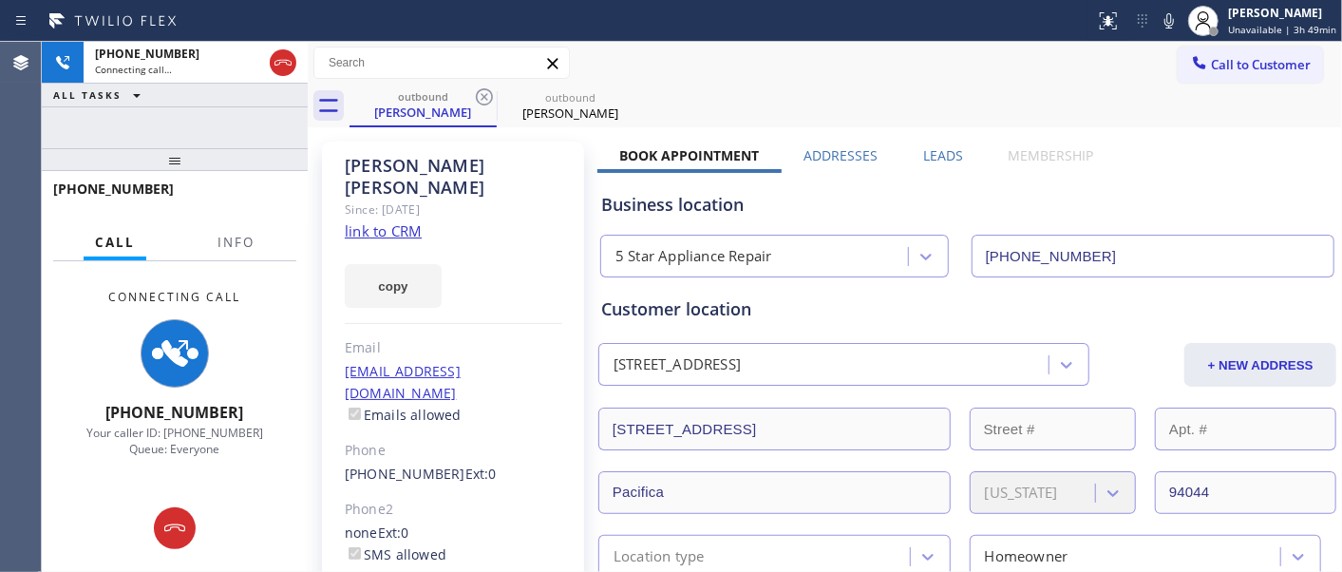
drag, startPoint x: 605, startPoint y: 162, endPoint x: 1089, endPoint y: 161, distance: 484.3
click at [1089, 161] on div "Book Appointment Addresses Leads Membership" at bounding box center [856, 159] width 518 height 27
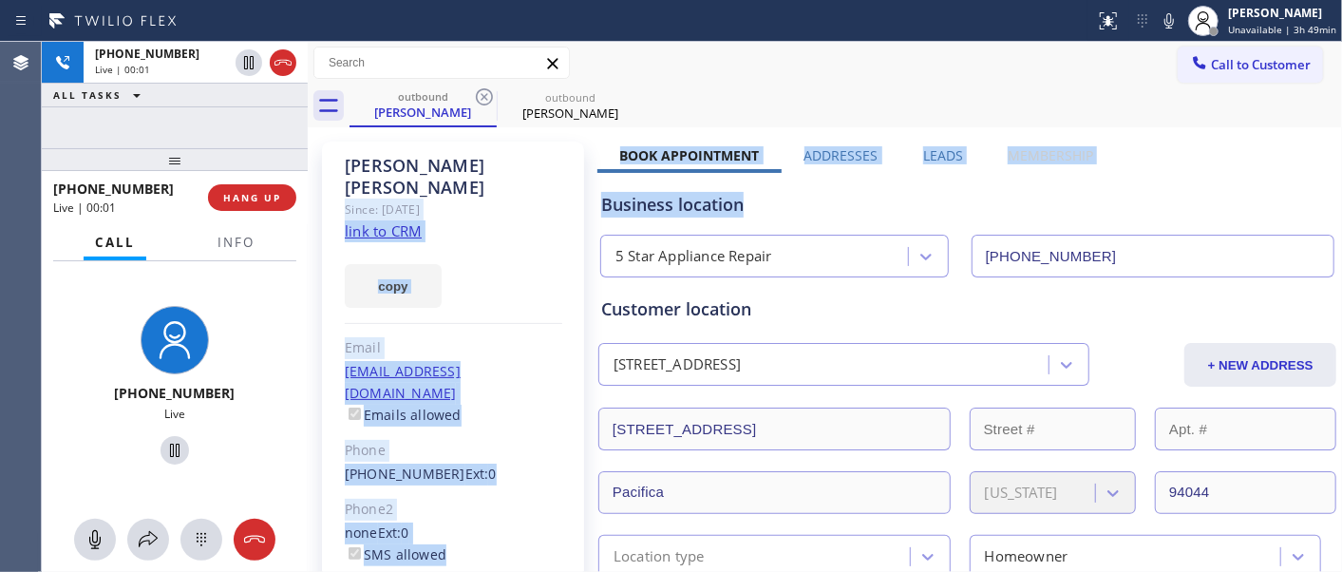
drag, startPoint x: 577, startPoint y: 150, endPoint x: 1125, endPoint y: 160, distance: 548.0
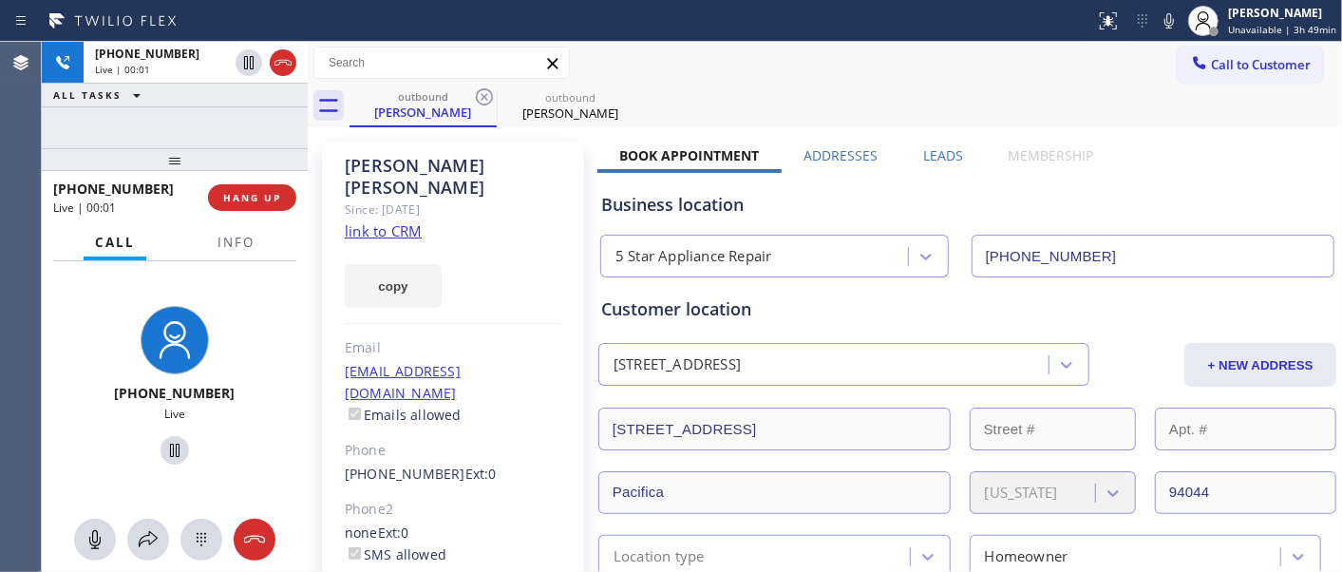
click at [908, 82] on div "Call to Customer Outbound call Location 5 Star Appliance Repair Your caller id …" at bounding box center [825, 63] width 1034 height 43
drag, startPoint x: 191, startPoint y: 153, endPoint x: 210, endPoint y: 86, distance: 69.1
click at [195, 126] on div "[PHONE_NUMBER] Live | 00:13 ALL TASKS ALL TASKS ACTIVE TASKS TASKS IN WRAP UP […" at bounding box center [175, 307] width 266 height 530
drag, startPoint x: 243, startPoint y: 155, endPoint x: 335, endPoint y: 25, distance: 159.4
click at [248, 139] on div "[PHONE_NUMBER] Live | 00:35 ALL TASKS ALL TASKS ACTIVE TASKS TASKS IN WRAP UP […" at bounding box center [175, 307] width 266 height 530
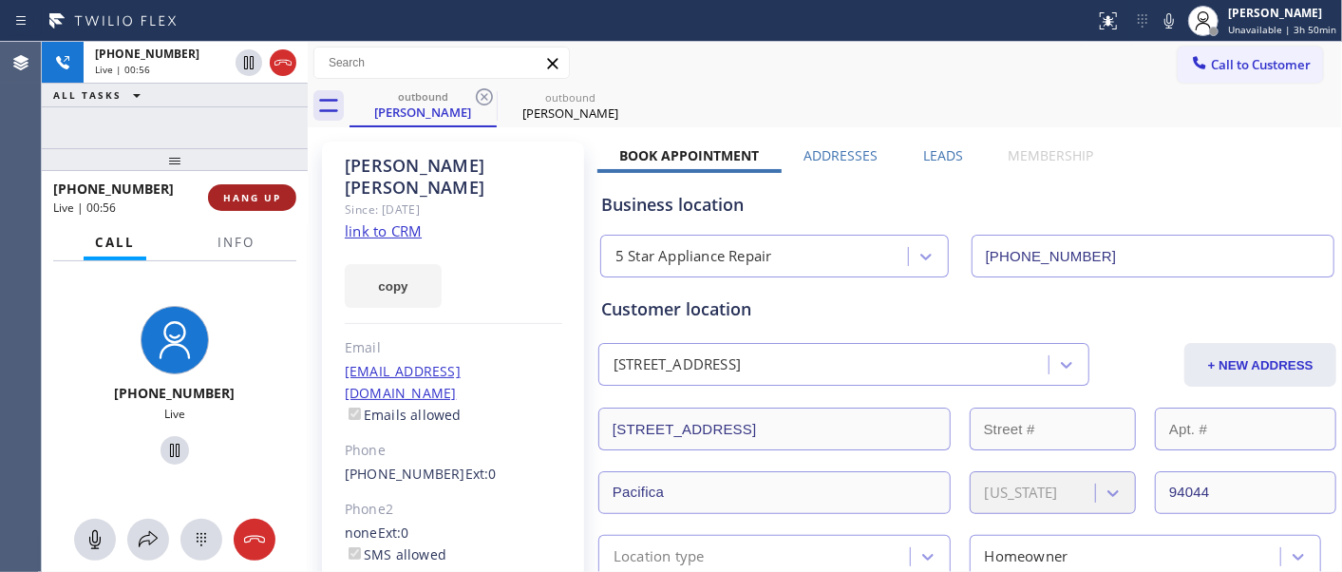
drag, startPoint x: 233, startPoint y: 193, endPoint x: 247, endPoint y: 209, distance: 21.5
click at [240, 206] on button "HANG UP" at bounding box center [252, 197] width 88 height 27
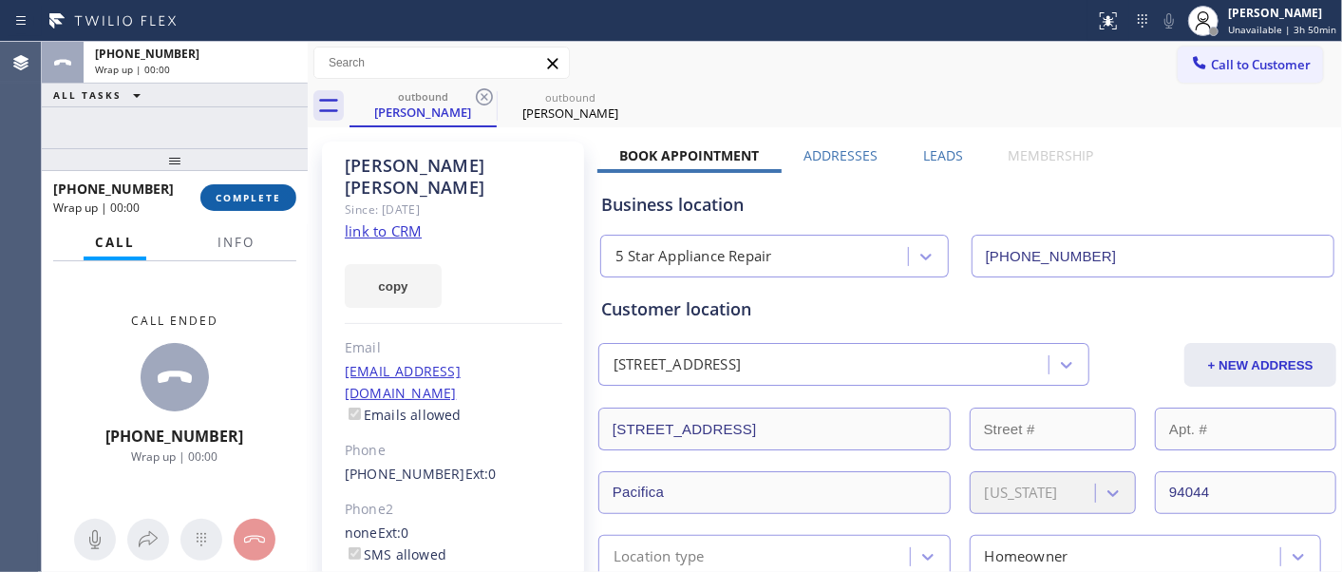
click at [247, 209] on button "COMPLETE" at bounding box center [248, 197] width 96 height 27
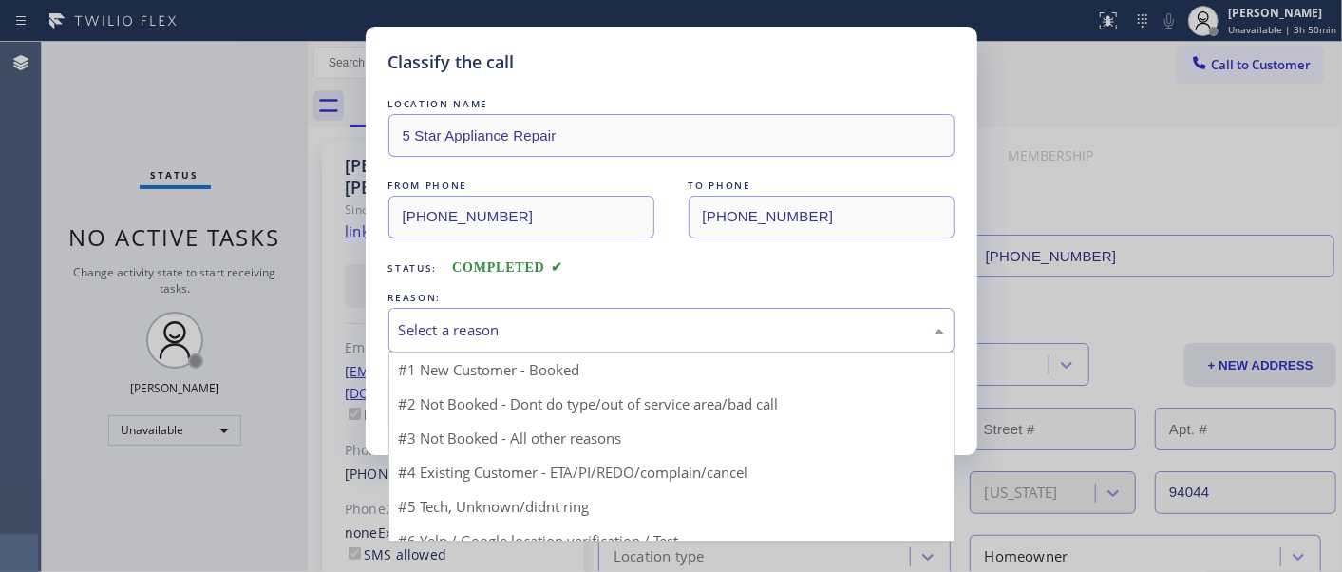
click at [479, 330] on div "Select a reason" at bounding box center [671, 330] width 545 height 22
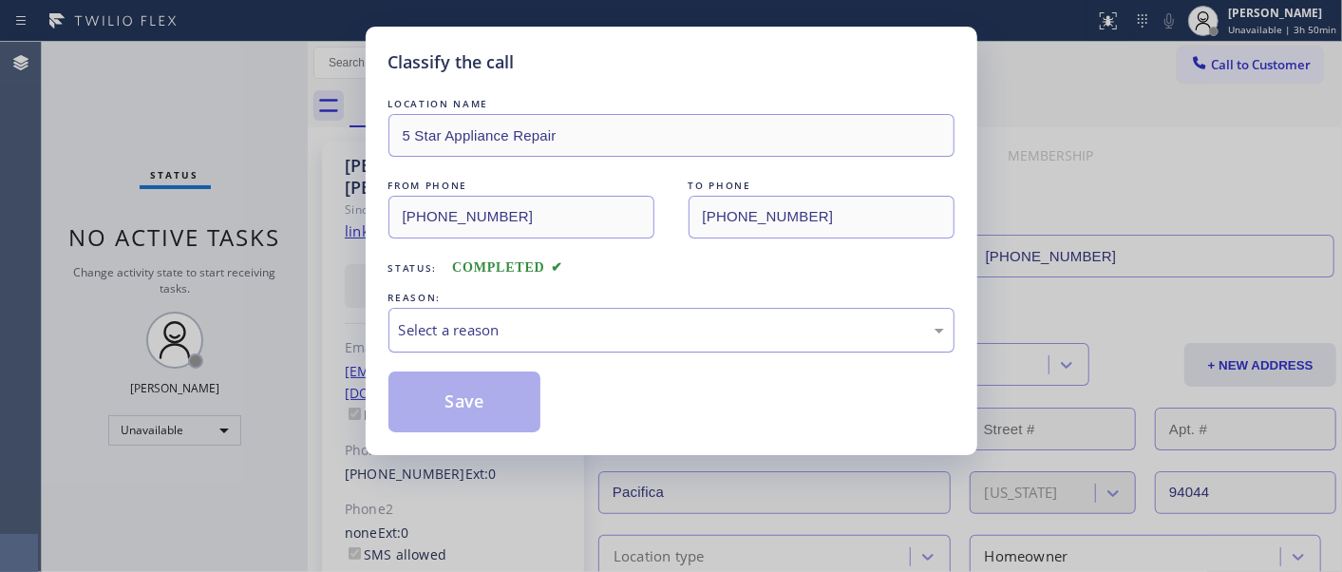
click at [469, 347] on div "Select a reason" at bounding box center [671, 330] width 566 height 45
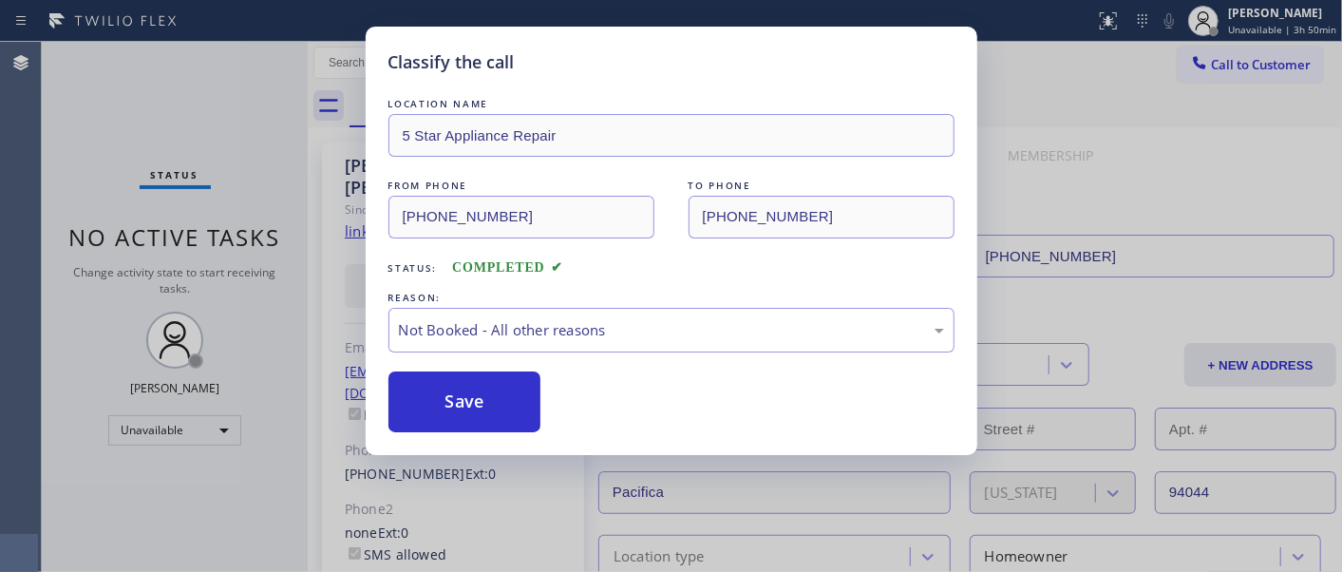
click at [442, 404] on button "Save" at bounding box center [464, 401] width 153 height 61
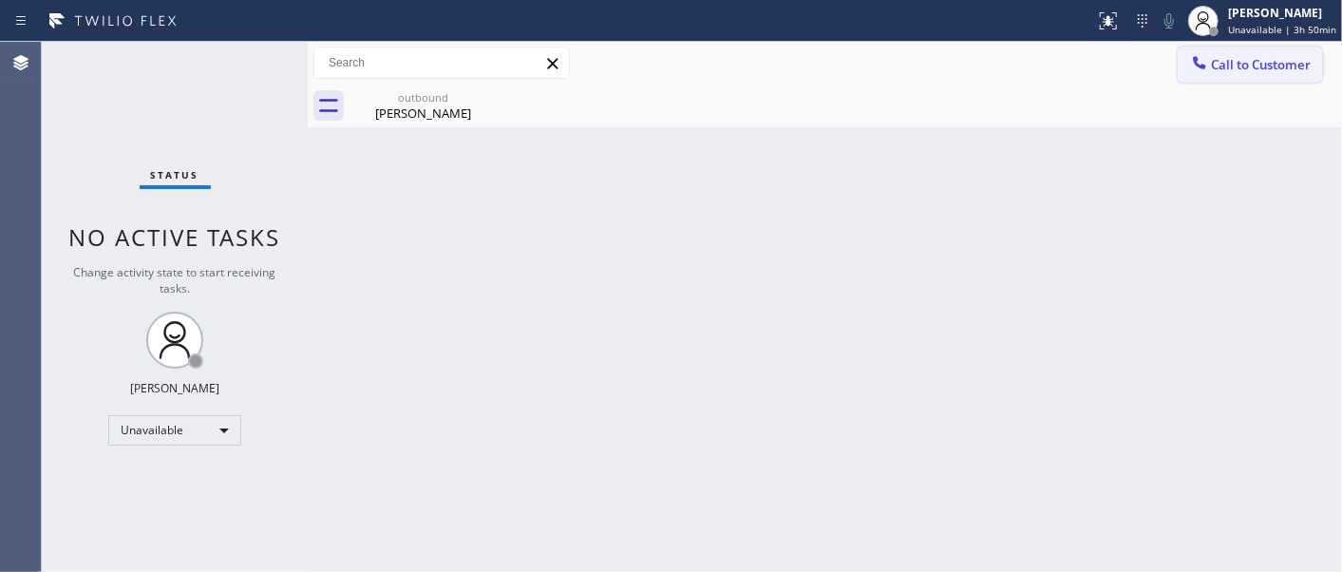
click at [1293, 66] on span "Call to Customer" at bounding box center [1261, 64] width 100 height 17
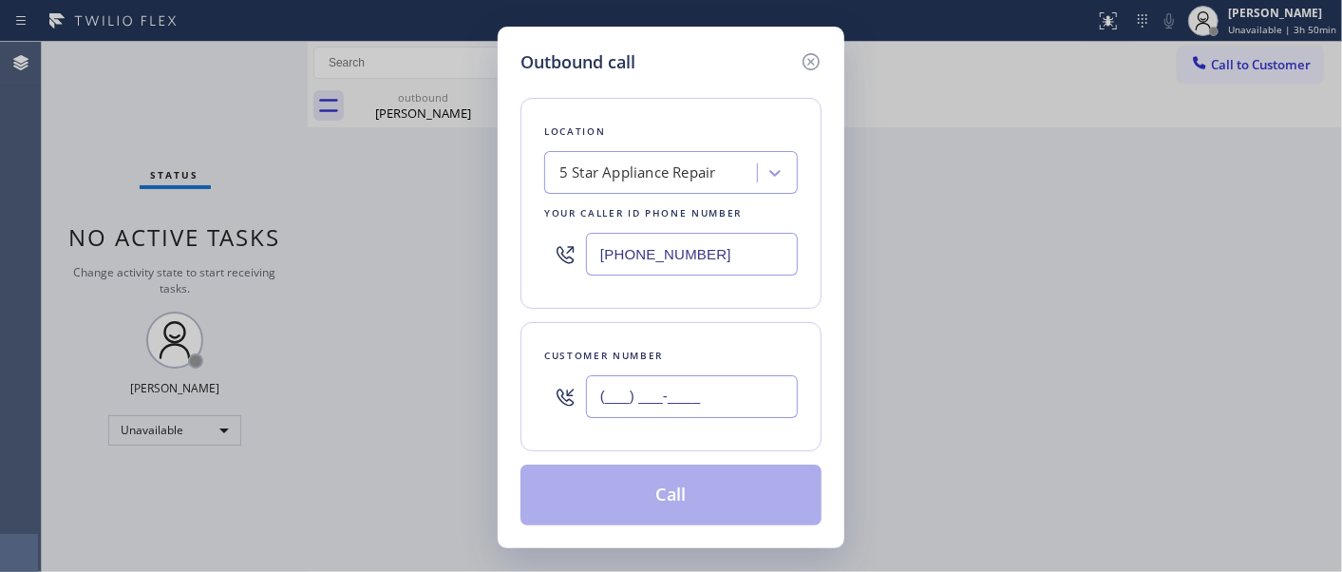
click at [671, 387] on input "(___) ___-____" at bounding box center [692, 396] width 212 height 43
paste input "623) 326-6298"
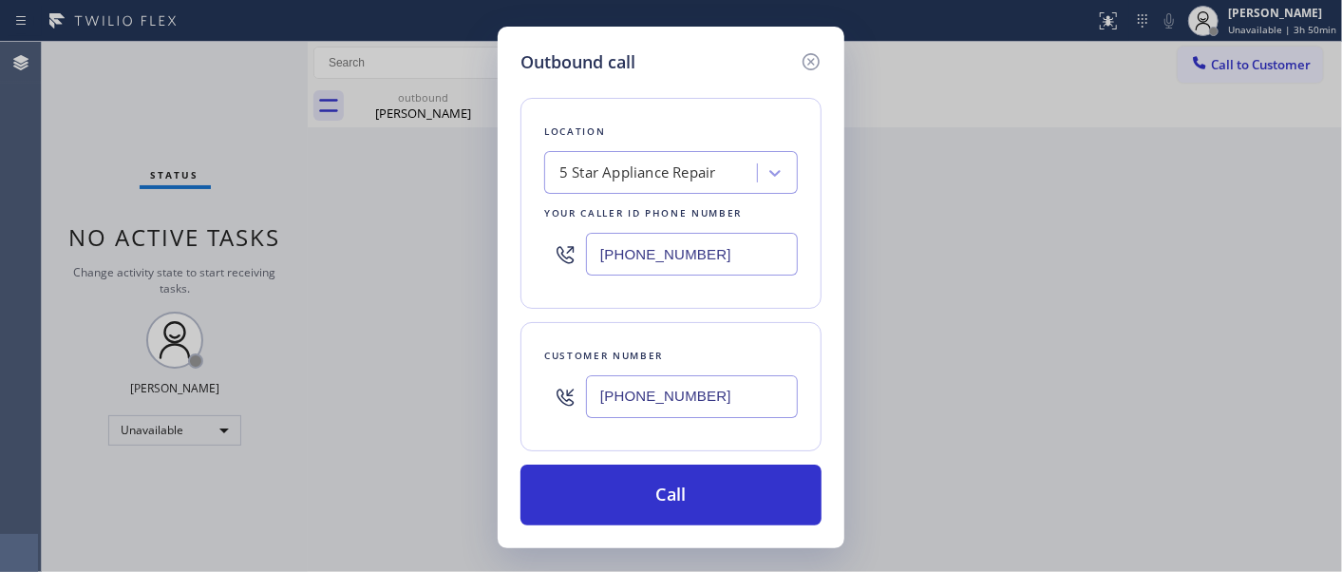
type input "[PHONE_NUMBER]"
drag, startPoint x: 685, startPoint y: 266, endPoint x: 581, endPoint y: 287, distance: 105.6
click at [536, 254] on div "Location 5 Star Appliance Repair Your caller id phone number [PHONE_NUMBER]" at bounding box center [670, 203] width 301 height 211
paste input "623) 244-4163"
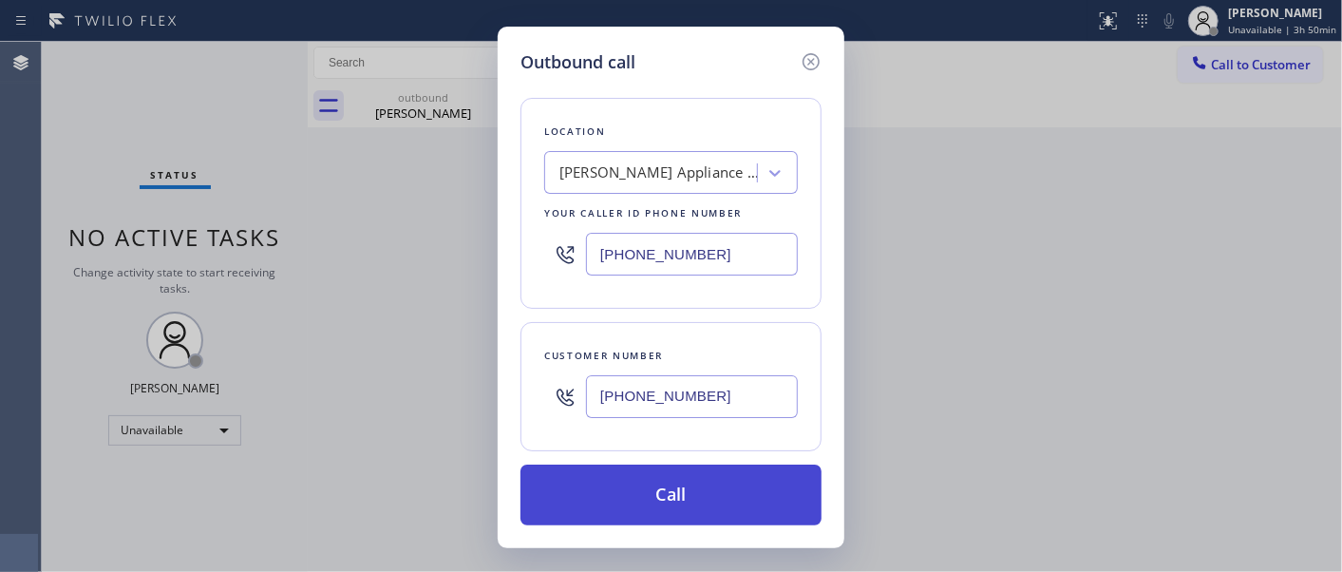
type input "[PHONE_NUMBER]"
click at [660, 490] on button "Call" at bounding box center [670, 494] width 301 height 61
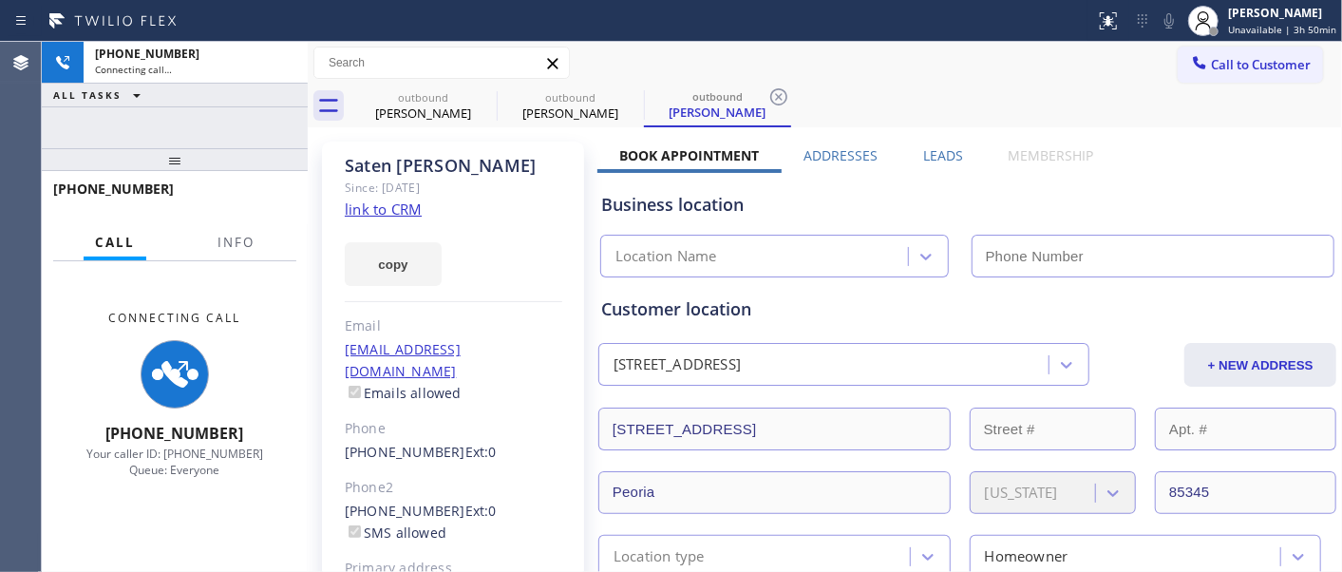
type input "[PHONE_NUMBER]"
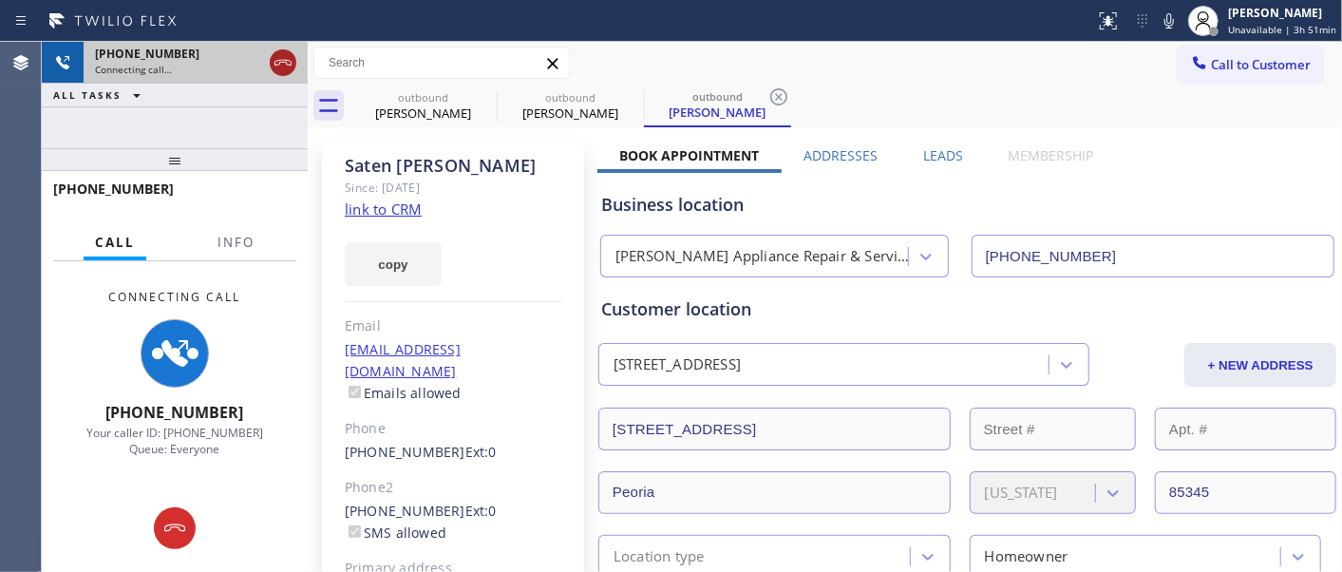
click at [292, 59] on icon at bounding box center [283, 62] width 23 height 23
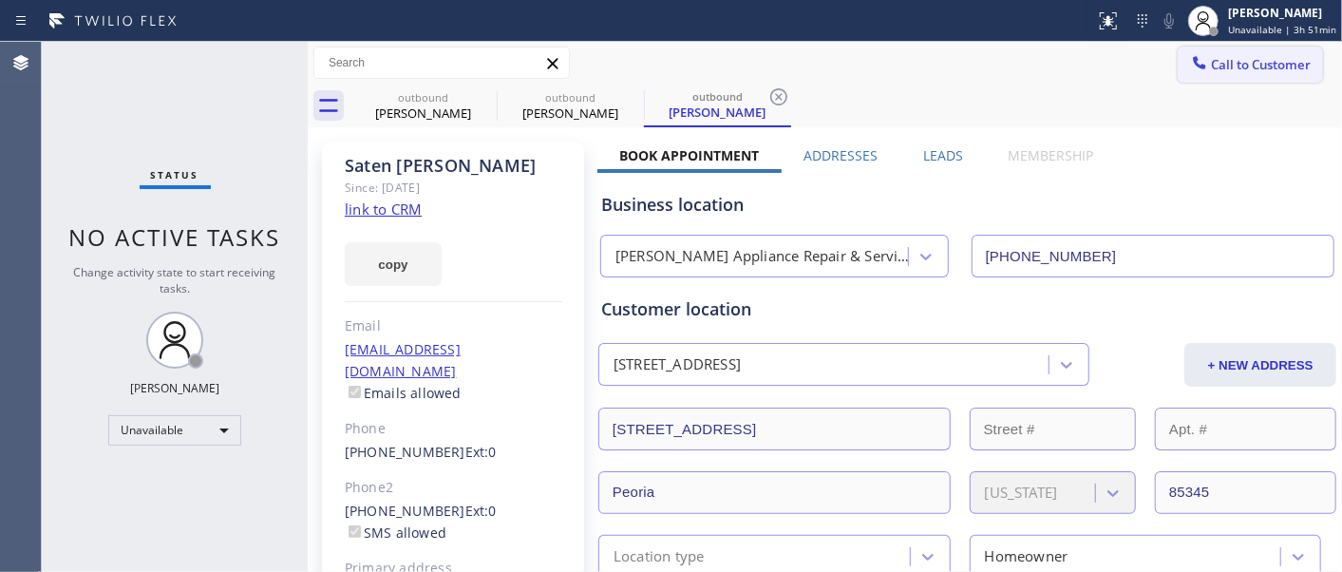
click at [1265, 64] on span "Call to Customer" at bounding box center [1261, 64] width 100 height 17
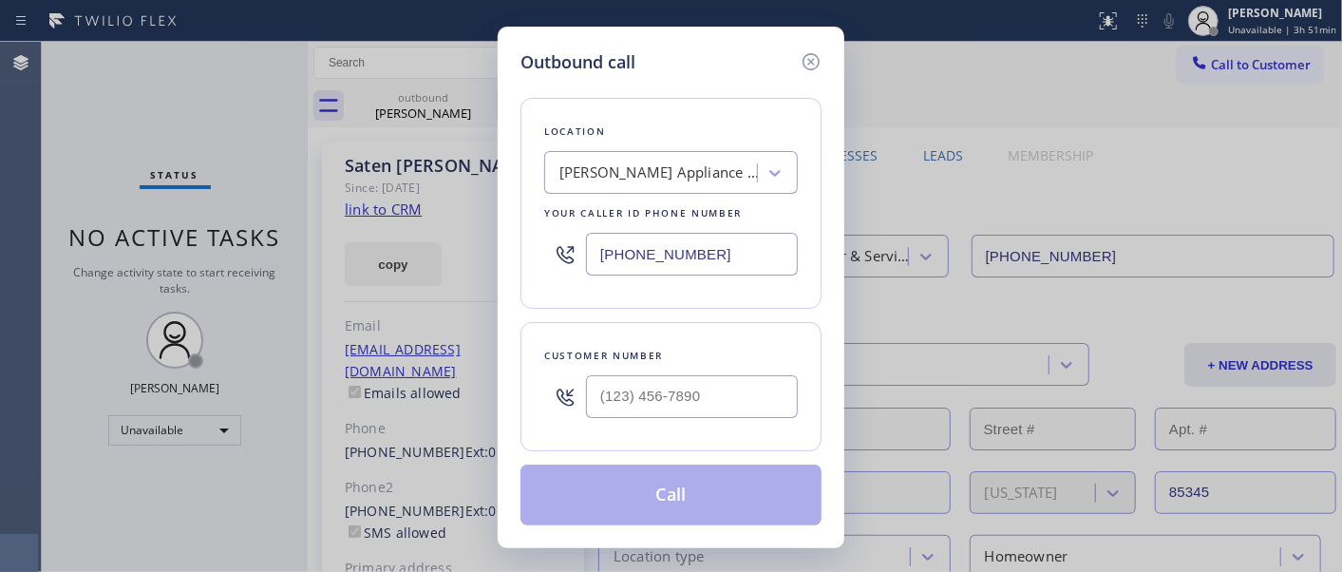
click at [722, 370] on div at bounding box center [692, 397] width 212 height 62
paste input "text"
drag, startPoint x: 739, startPoint y: 390, endPoint x: 875, endPoint y: 138, distance: 286.8
click at [738, 391] on input "(___) ___-____" at bounding box center [692, 396] width 212 height 43
paste input "408) 752-4803"
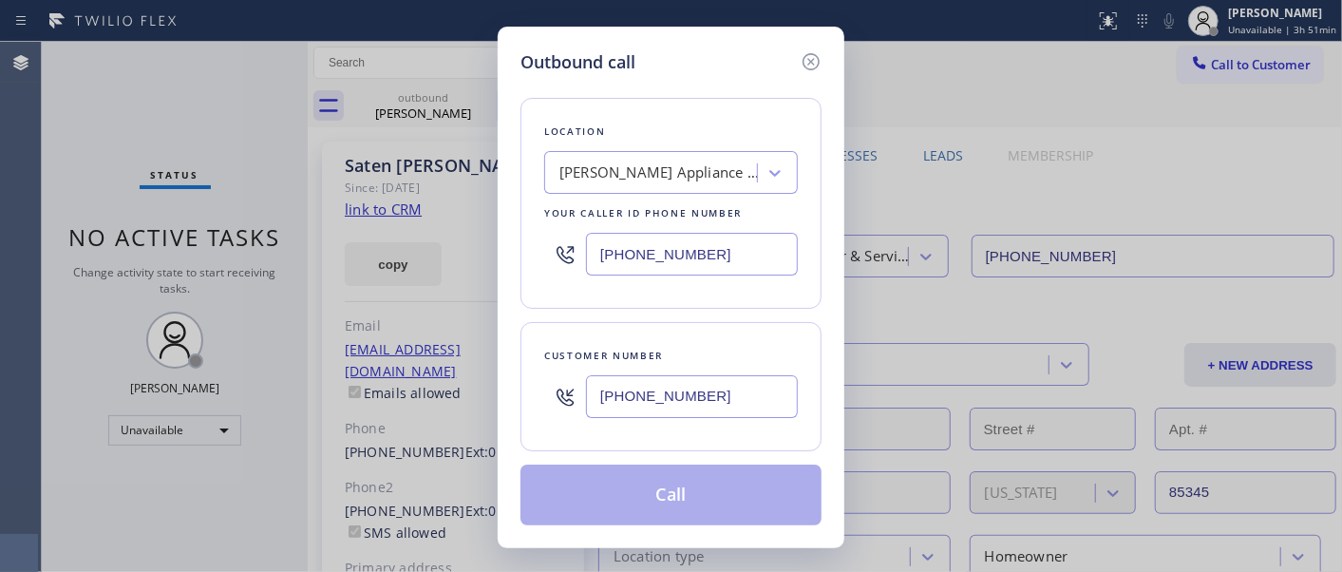
type input "[PHONE_NUMBER]"
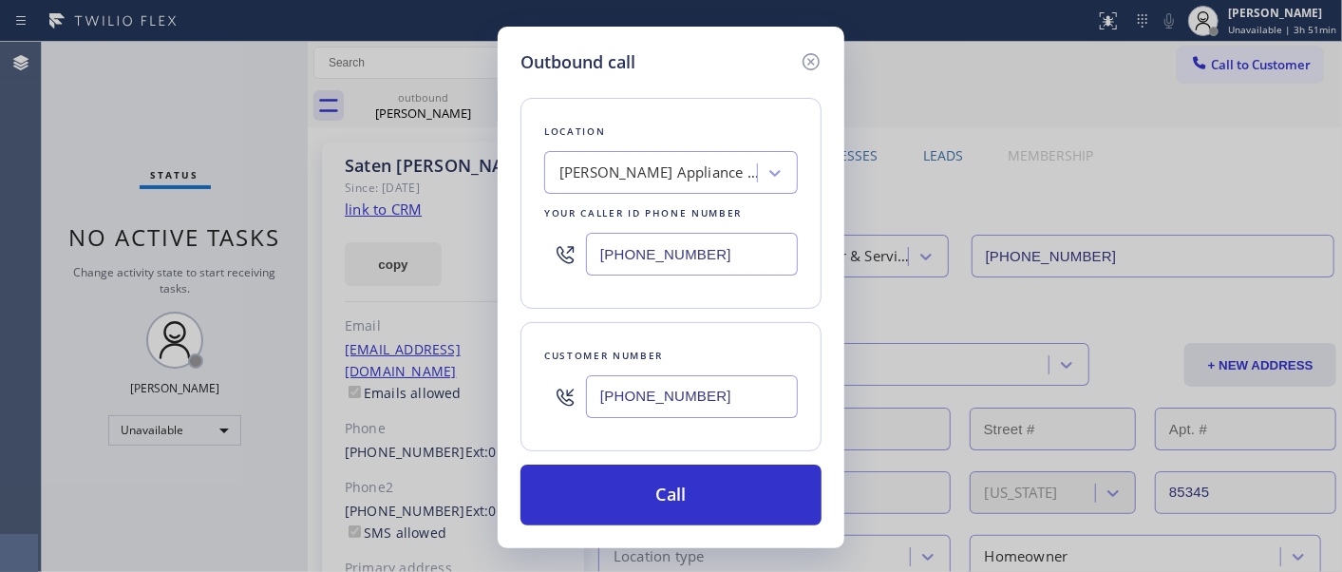
drag, startPoint x: 699, startPoint y: 238, endPoint x: 475, endPoint y: 249, distance: 224.3
click at [490, 249] on div "Outbound call Location [PERSON_NAME] Appliance Repair & Service Your caller id …" at bounding box center [671, 286] width 1342 height 572
paste input "408) 521-1176"
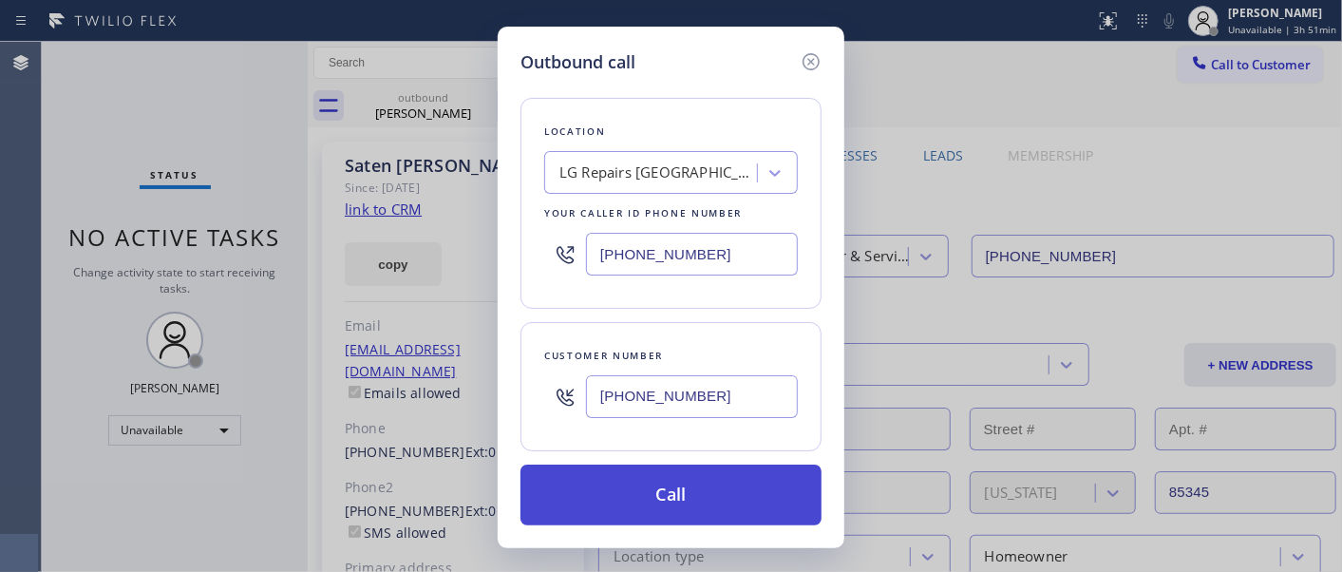
type input "[PHONE_NUMBER]"
click at [738, 476] on button "Call" at bounding box center [670, 494] width 301 height 61
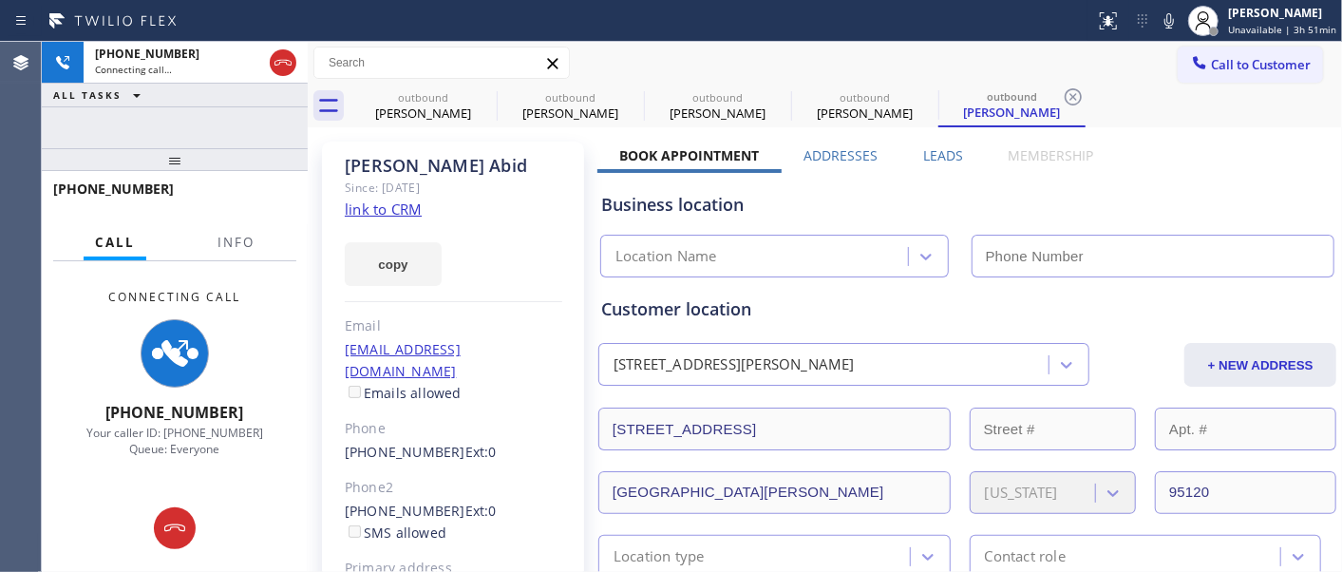
type input "[PHONE_NUMBER]"
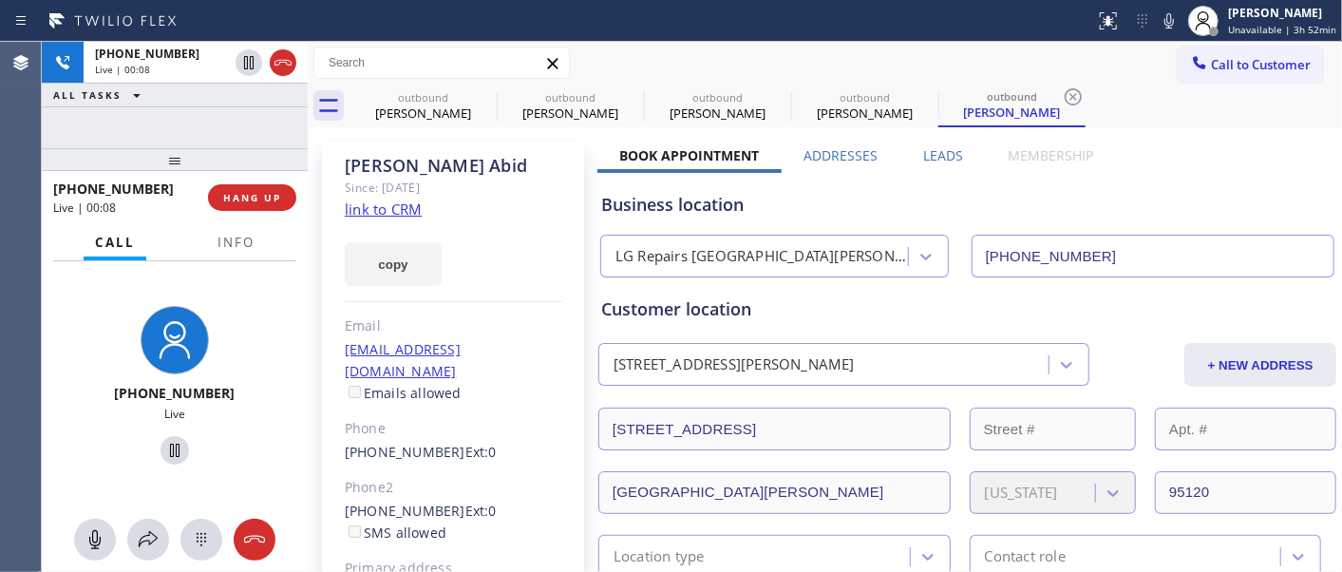
drag, startPoint x: 166, startPoint y: 154, endPoint x: 178, endPoint y: 115, distance: 40.6
click at [175, 120] on div "[PHONE_NUMBER] Live | 00:08 ALL TASKS ALL TASKS ACTIVE TASKS TASKS IN WRAP UP […" at bounding box center [175, 307] width 266 height 530
drag, startPoint x: 207, startPoint y: 158, endPoint x: 230, endPoint y: 93, distance: 68.5
click at [219, 99] on div "[PHONE_NUMBER] Live | 00:53 ALL TASKS ALL TASKS ACTIVE TASKS TASKS IN WRAP UP […" at bounding box center [175, 307] width 266 height 530
click at [480, 96] on icon at bounding box center [484, 96] width 23 height 23
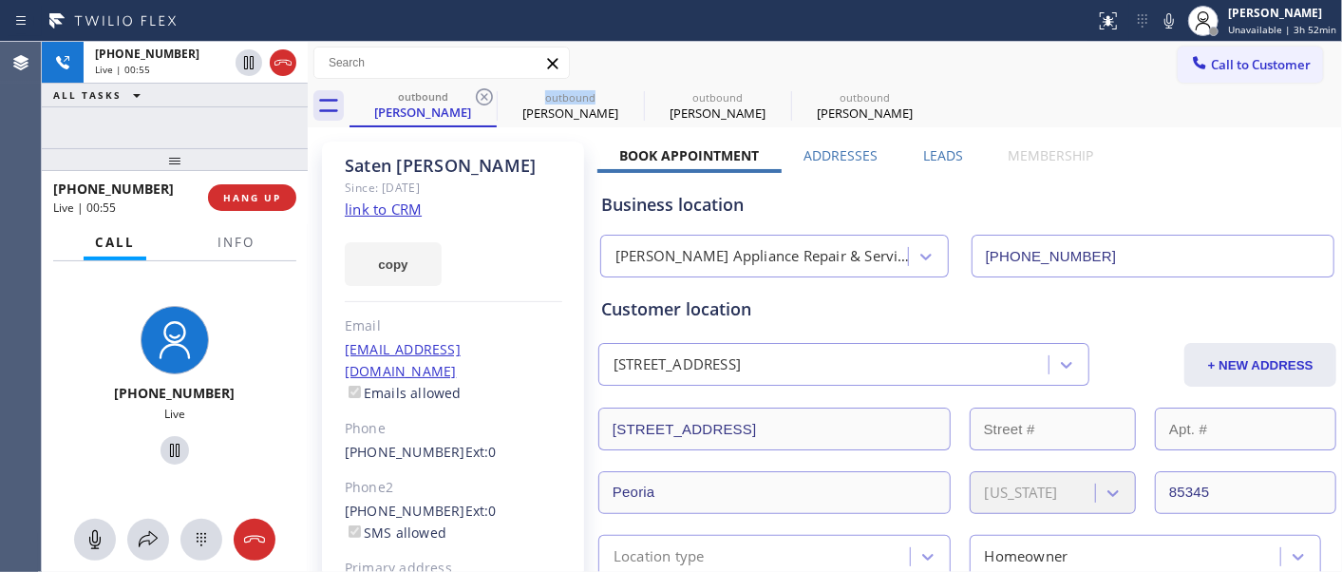
click at [480, 96] on icon at bounding box center [484, 96] width 23 height 23
type input "[PHONE_NUMBER]"
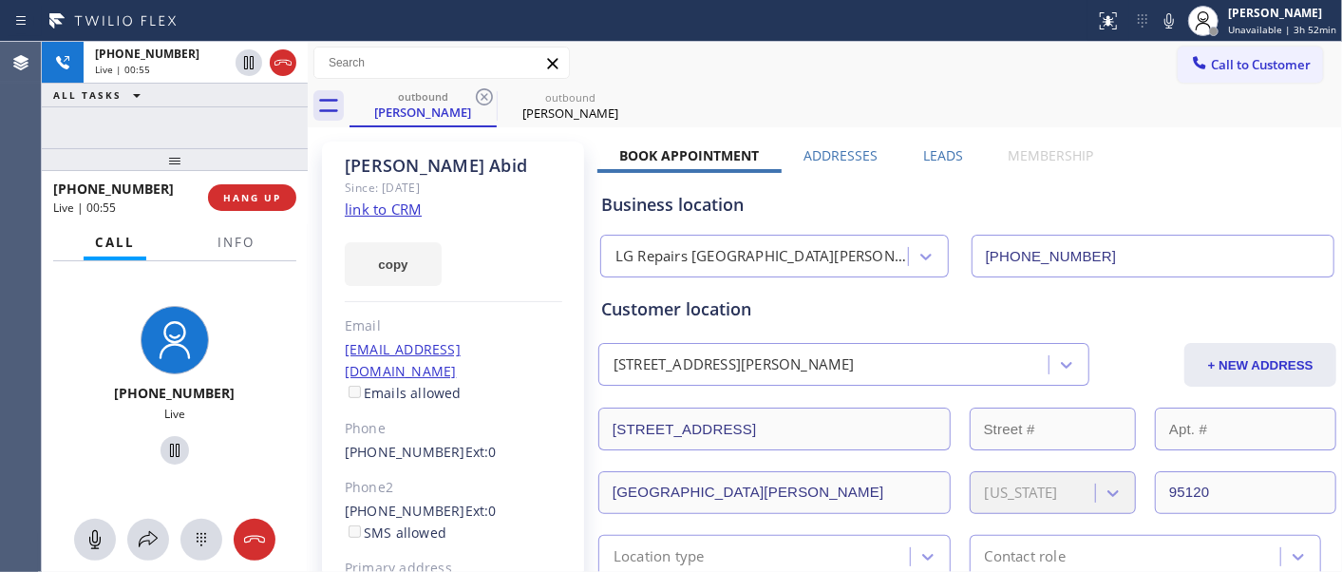
click at [927, 96] on div "outbound [PERSON_NAME] outbound [PERSON_NAME]" at bounding box center [845, 106] width 992 height 43
drag, startPoint x: 238, startPoint y: 160, endPoint x: 234, endPoint y: 136, distance: 24.2
click at [234, 148] on div at bounding box center [175, 159] width 266 height 23
drag, startPoint x: 259, startPoint y: 134, endPoint x: 261, endPoint y: 114, distance: 20.0
click at [259, 126] on div "[PHONE_NUMBER] Live | 02:33 ALL TASKS ALL TASKS ACTIVE TASKS TASKS IN WRAP UP […" at bounding box center [175, 307] width 266 height 530
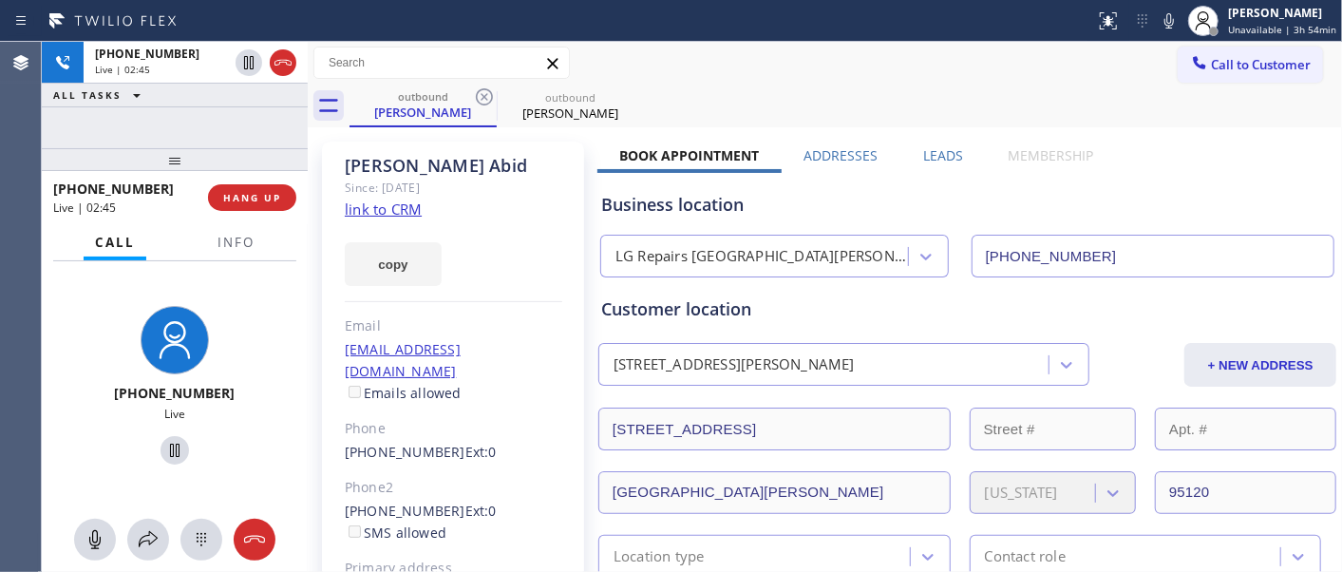
drag, startPoint x: 180, startPoint y: 148, endPoint x: 216, endPoint y: 95, distance: 63.7
click at [187, 139] on div "[PHONE_NUMBER] Live | 02:45 ALL TASKS ALL TASKS ACTIVE TASKS TASKS IN WRAP UP […" at bounding box center [175, 307] width 266 height 530
click at [264, 195] on span "HANG UP" at bounding box center [252, 197] width 58 height 13
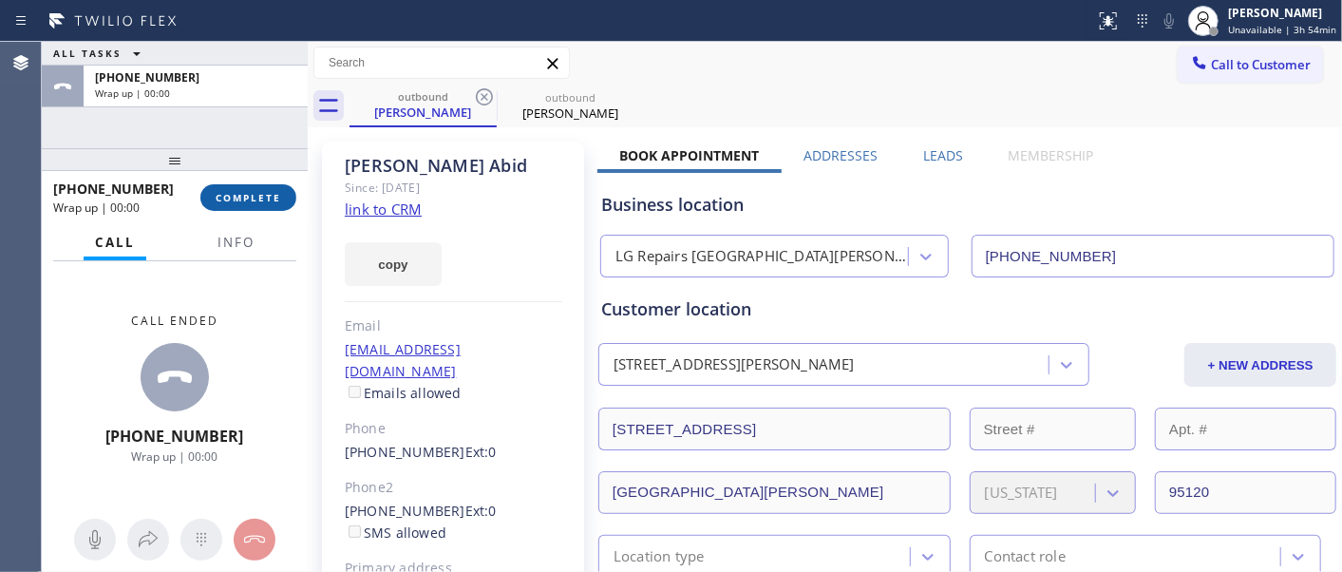
click at [264, 195] on span "COMPLETE" at bounding box center [249, 197] width 66 height 13
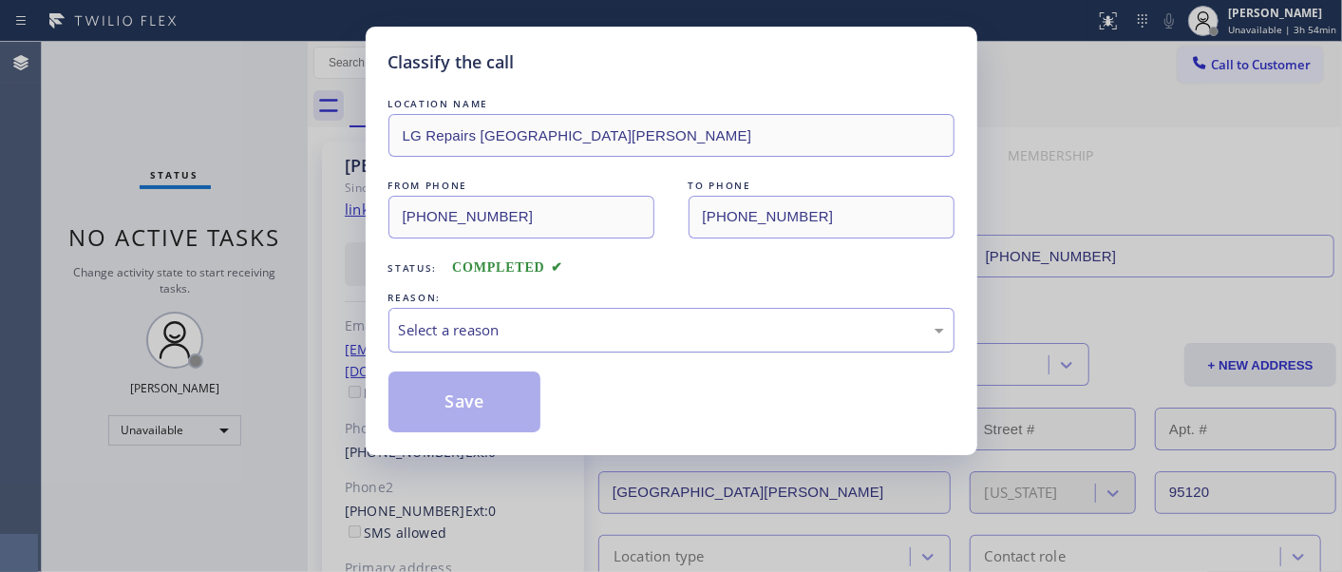
click at [647, 336] on div "Select a reason" at bounding box center [671, 330] width 545 height 22
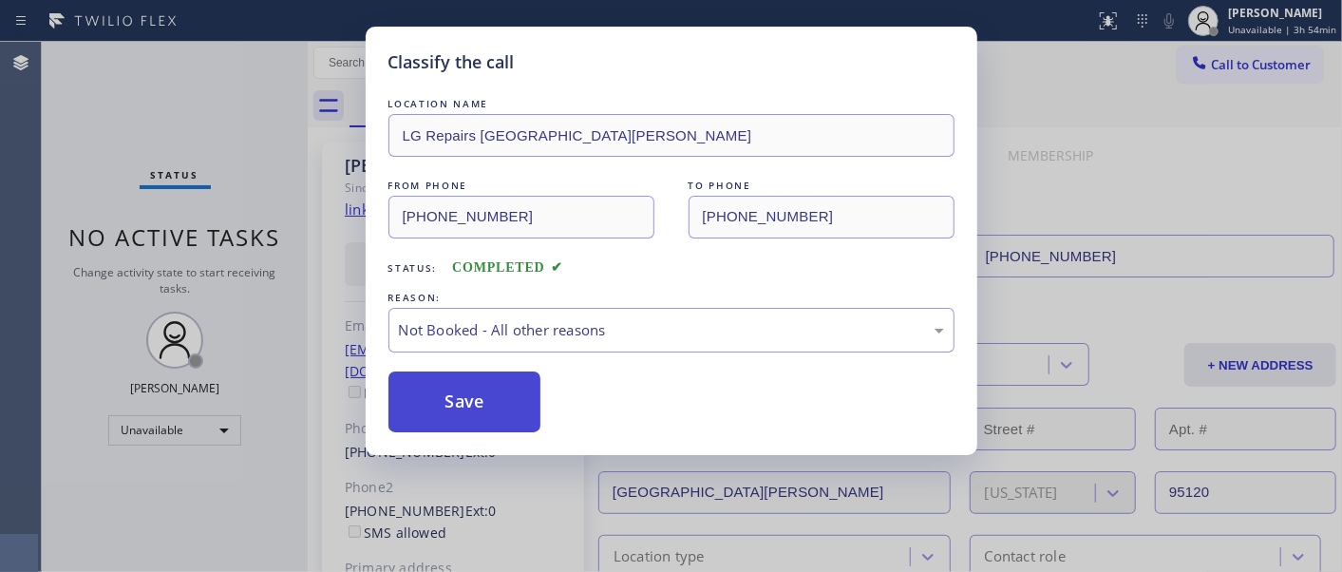
click at [496, 400] on button "Save" at bounding box center [464, 401] width 153 height 61
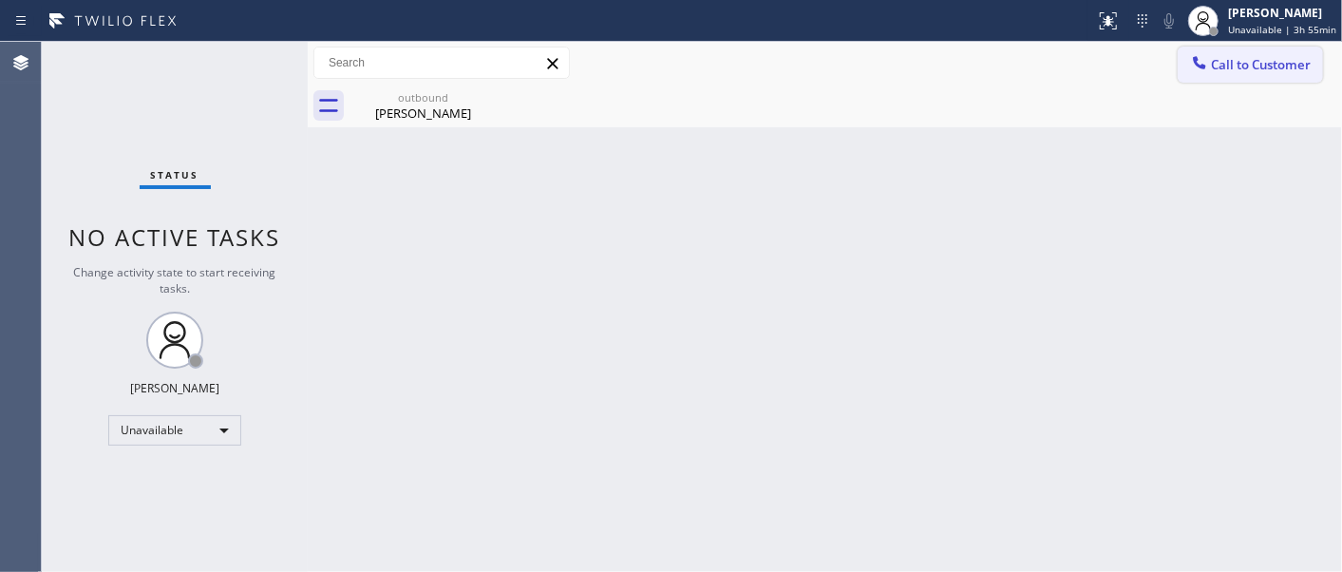
click at [1257, 60] on span "Call to Customer" at bounding box center [1261, 64] width 100 height 17
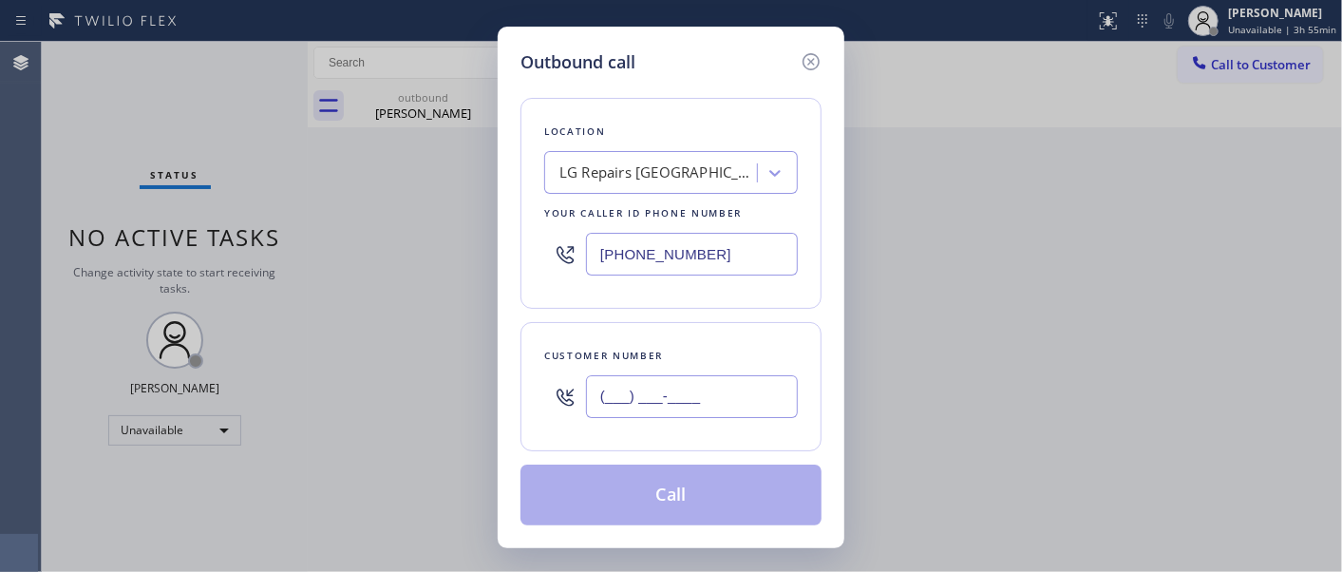
click at [745, 399] on input "(___) ___-____" at bounding box center [692, 396] width 212 height 43
paste input "206) 601-5790"
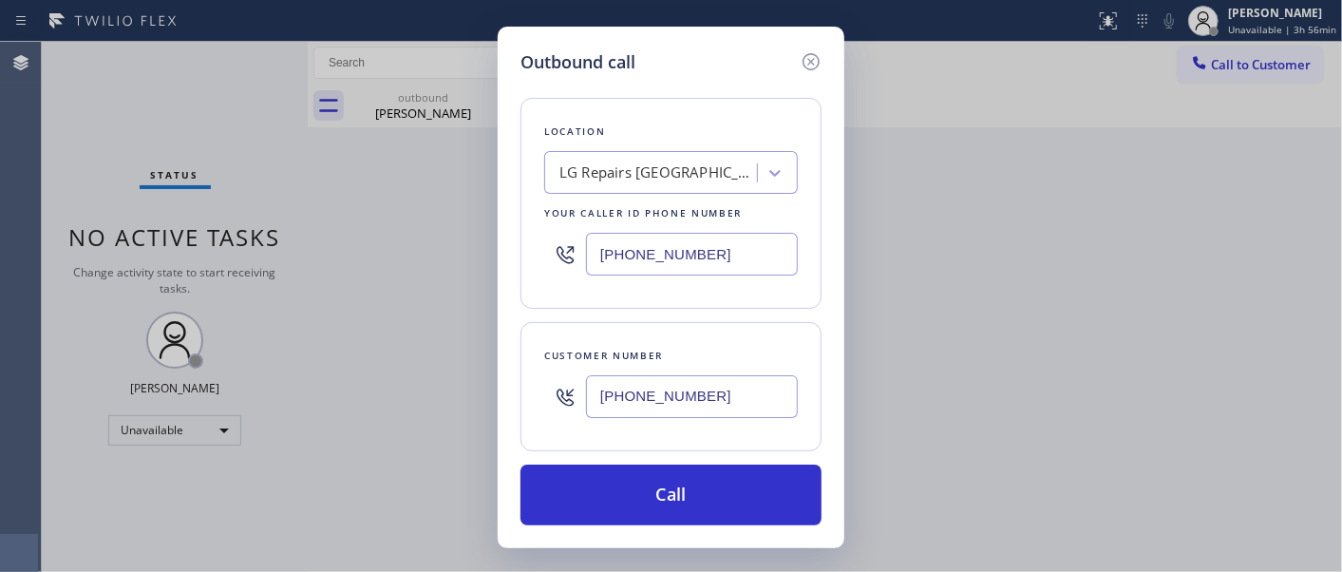
drag, startPoint x: 517, startPoint y: 390, endPoint x: 905, endPoint y: 115, distance: 476.1
click at [447, 386] on div "Outbound call Location LG Repairs [GEOGRAPHIC_DATA][PERSON_NAME] Your caller id…" at bounding box center [671, 286] width 1342 height 572
paste input "text"
type input "[PHONE_NUMBER]"
drag, startPoint x: 747, startPoint y: 260, endPoint x: 481, endPoint y: 251, distance: 266.0
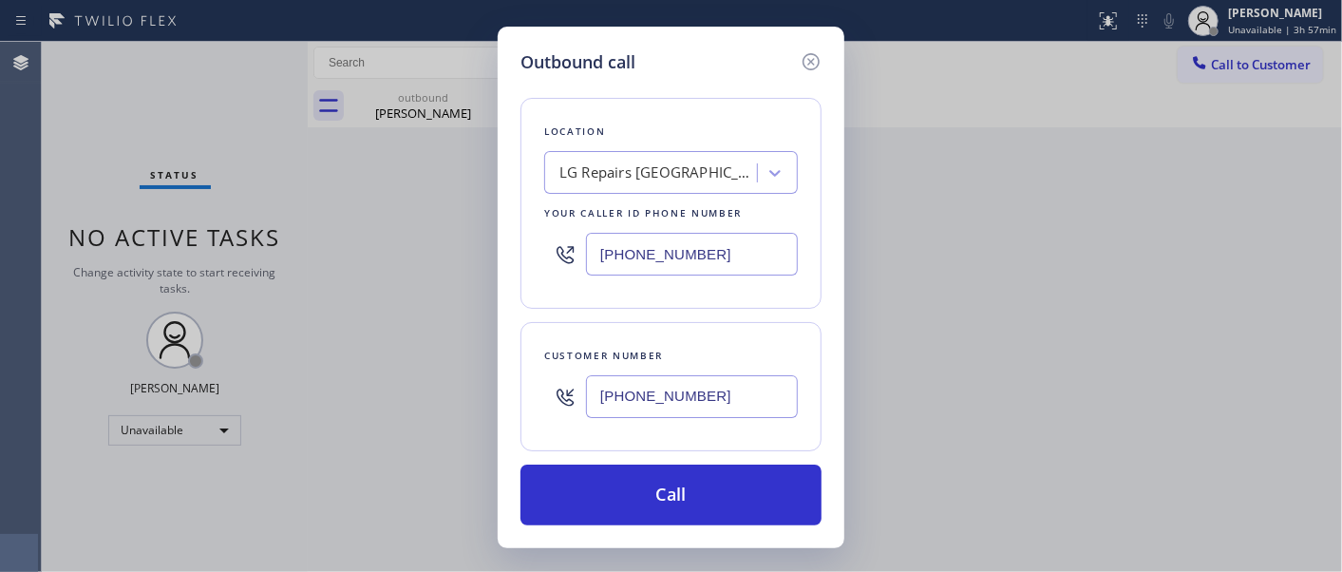
click at [481, 251] on div "Outbound call Location LG Repairs [GEOGRAPHIC_DATA][PERSON_NAME] Your caller id…" at bounding box center [671, 286] width 1342 height 572
paste input "206) 558-5790"
type input "[PHONE_NUMBER]"
drag, startPoint x: 729, startPoint y: 376, endPoint x: 534, endPoint y: 390, distance: 196.1
click at [511, 391] on div "Outbound call Location KitchenAid Repairs [GEOGRAPHIC_DATA] Your caller id phon…" at bounding box center [671, 287] width 347 height 521
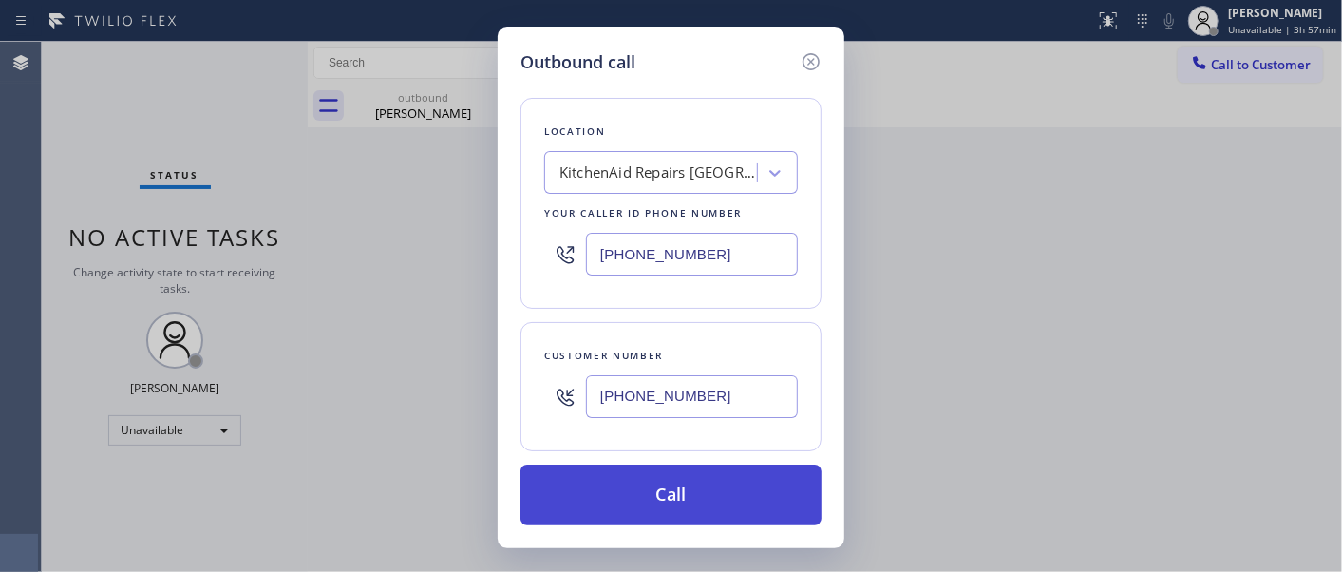
paste input "text"
type input "[PHONE_NUMBER]"
click at [674, 498] on button "Call" at bounding box center [670, 494] width 301 height 61
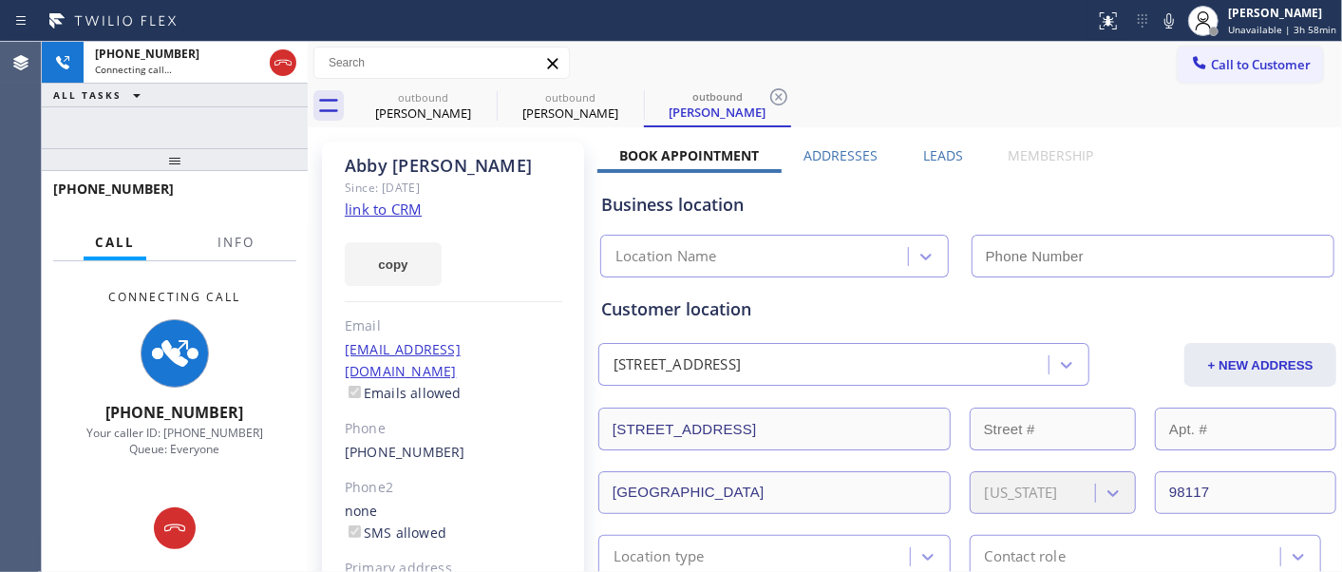
type input "[PHONE_NUMBER]"
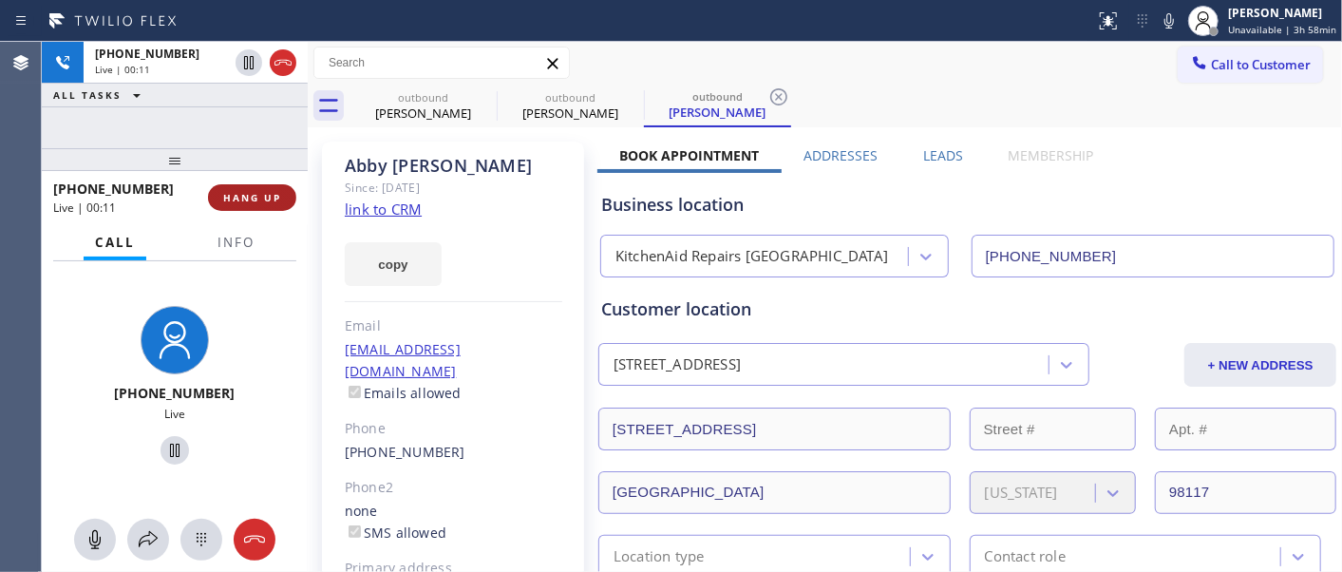
click at [219, 192] on button "HANG UP" at bounding box center [252, 197] width 88 height 27
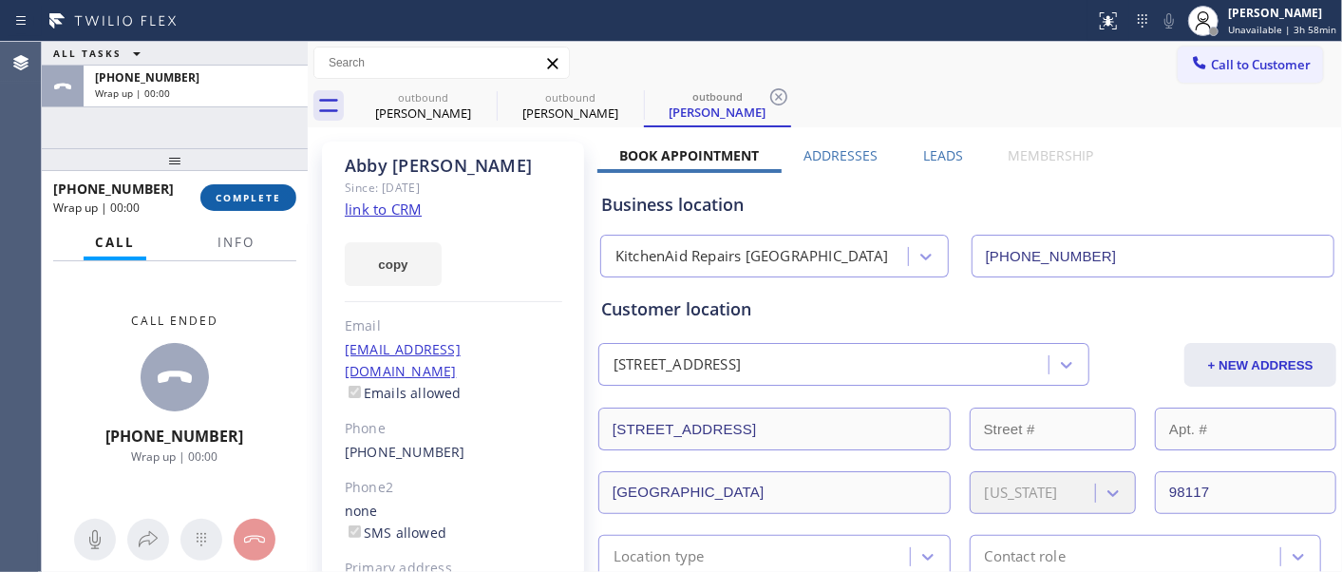
click at [220, 192] on span "COMPLETE" at bounding box center [249, 197] width 66 height 13
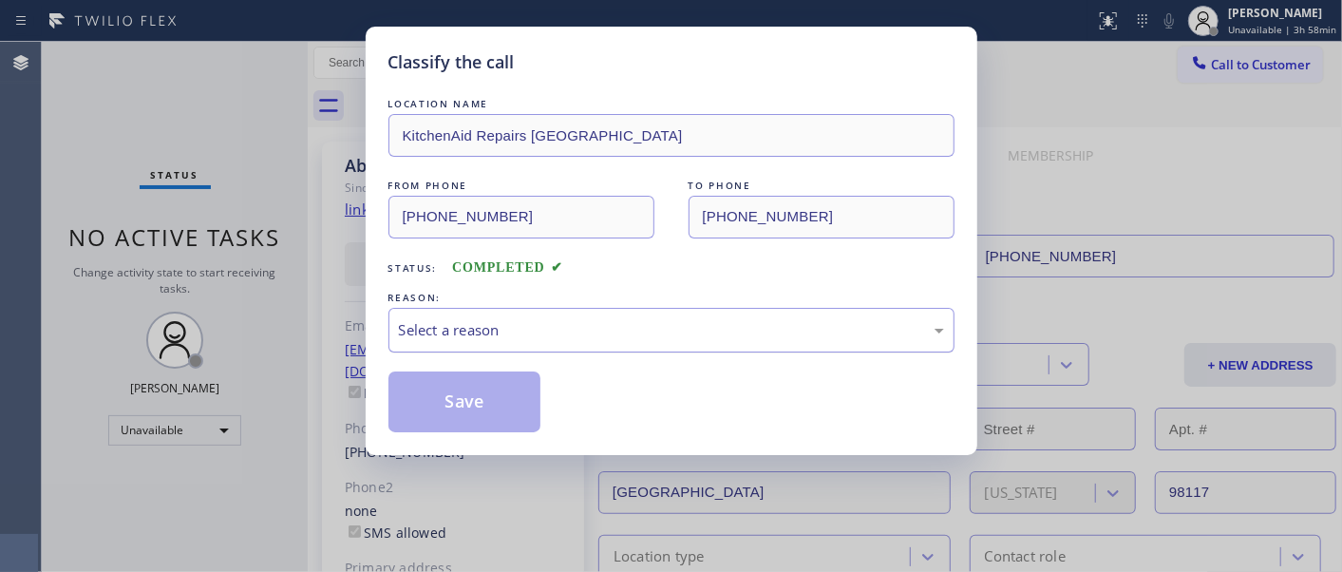
click at [643, 308] on div "Select a reason" at bounding box center [671, 330] width 566 height 45
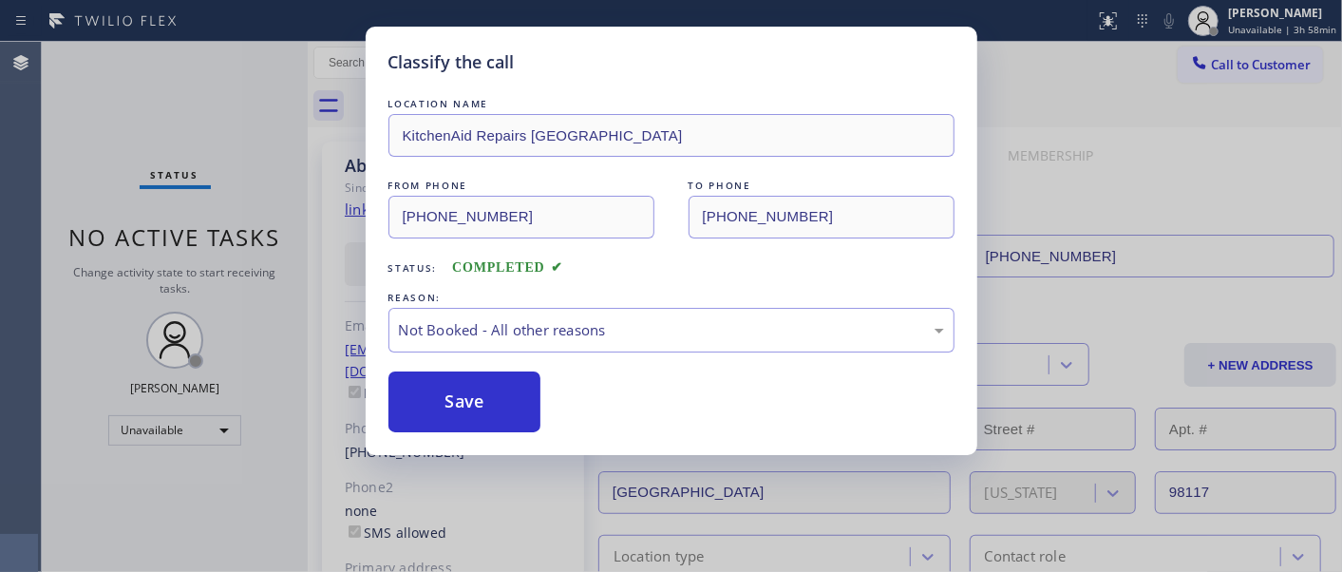
click at [499, 386] on button "Save" at bounding box center [464, 401] width 153 height 61
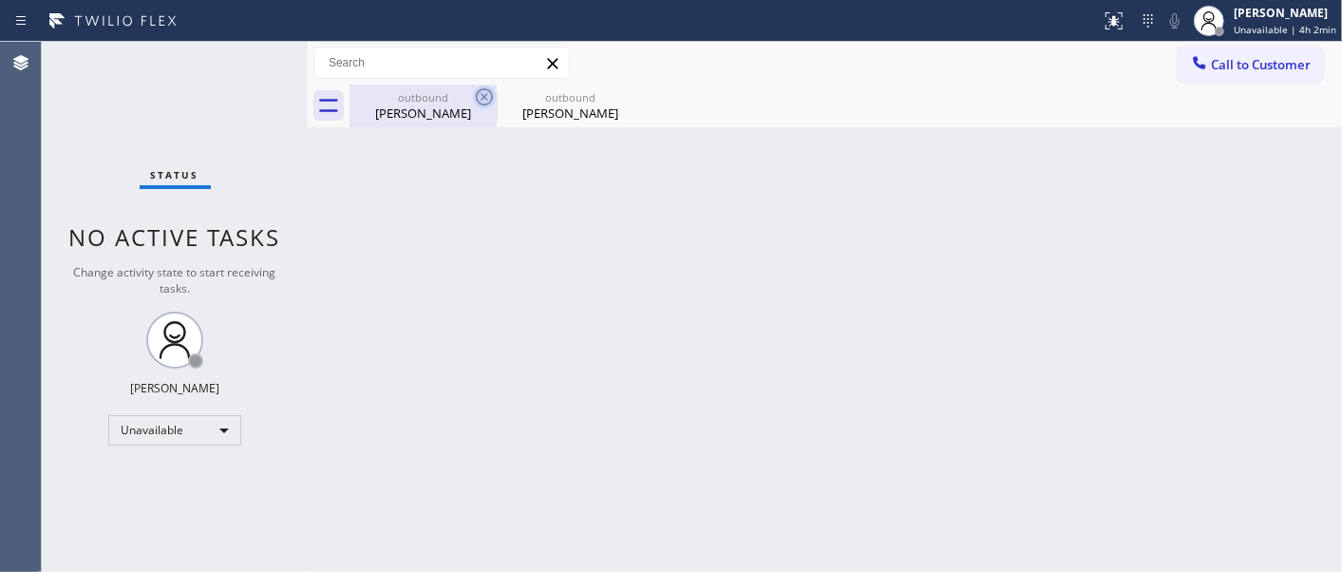
click at [485, 96] on icon at bounding box center [484, 96] width 17 height 17
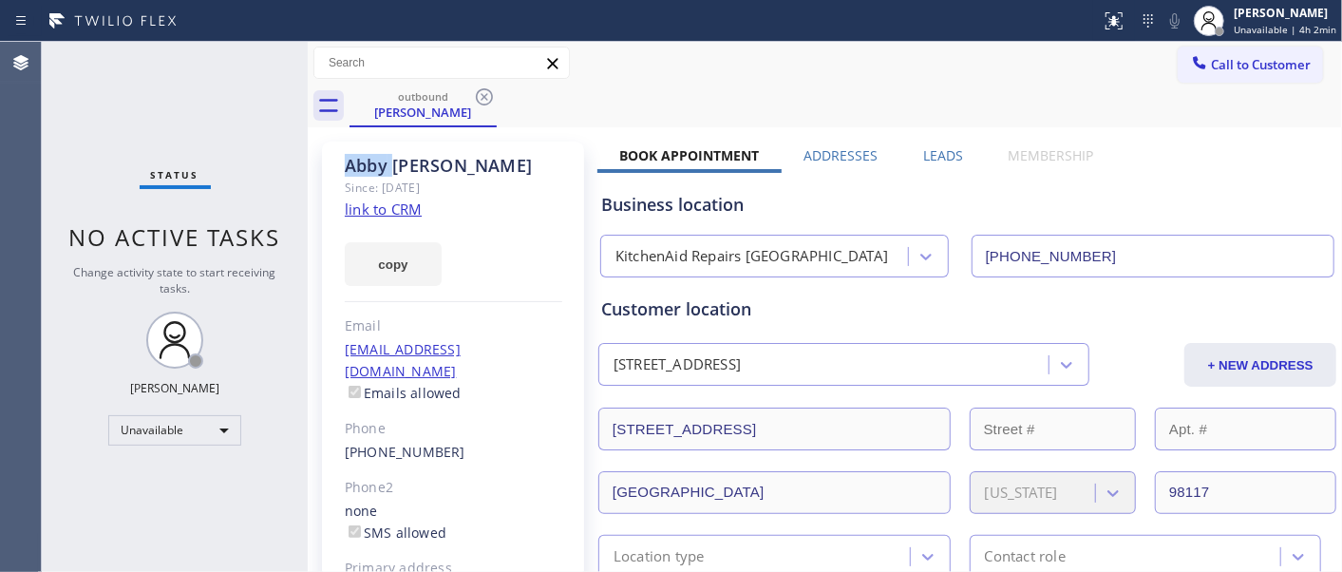
click at [485, 96] on icon at bounding box center [484, 96] width 17 height 17
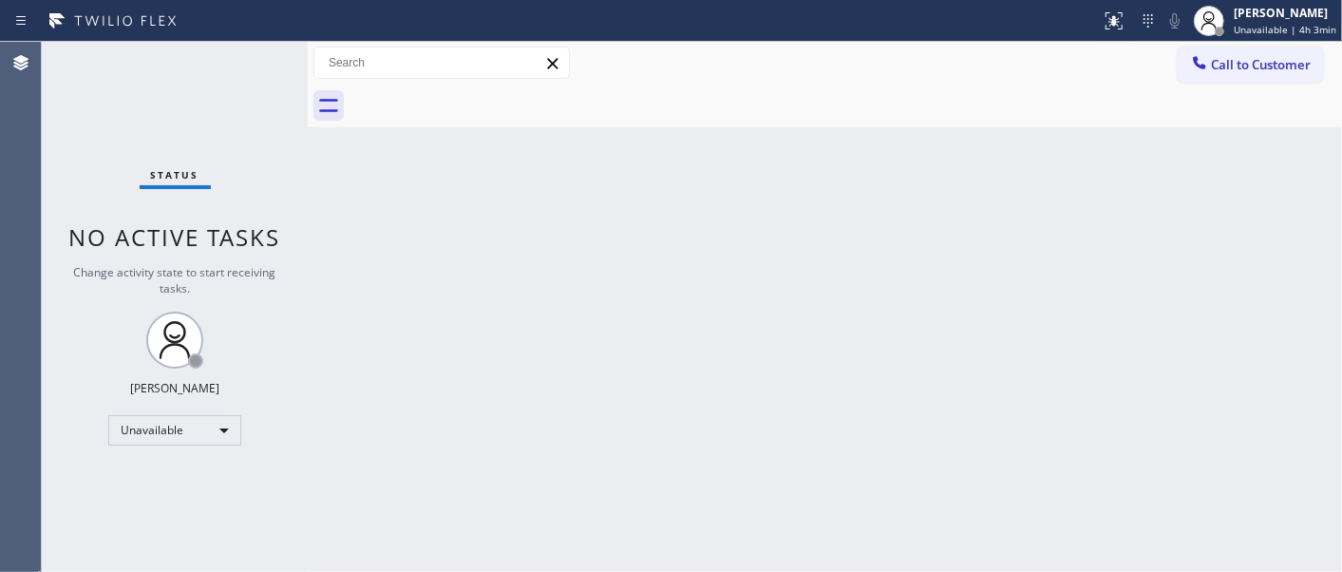
drag, startPoint x: 1273, startPoint y: 63, endPoint x: 774, endPoint y: 228, distance: 526.1
click at [1270, 63] on span "Call to Customer" at bounding box center [1261, 64] width 100 height 17
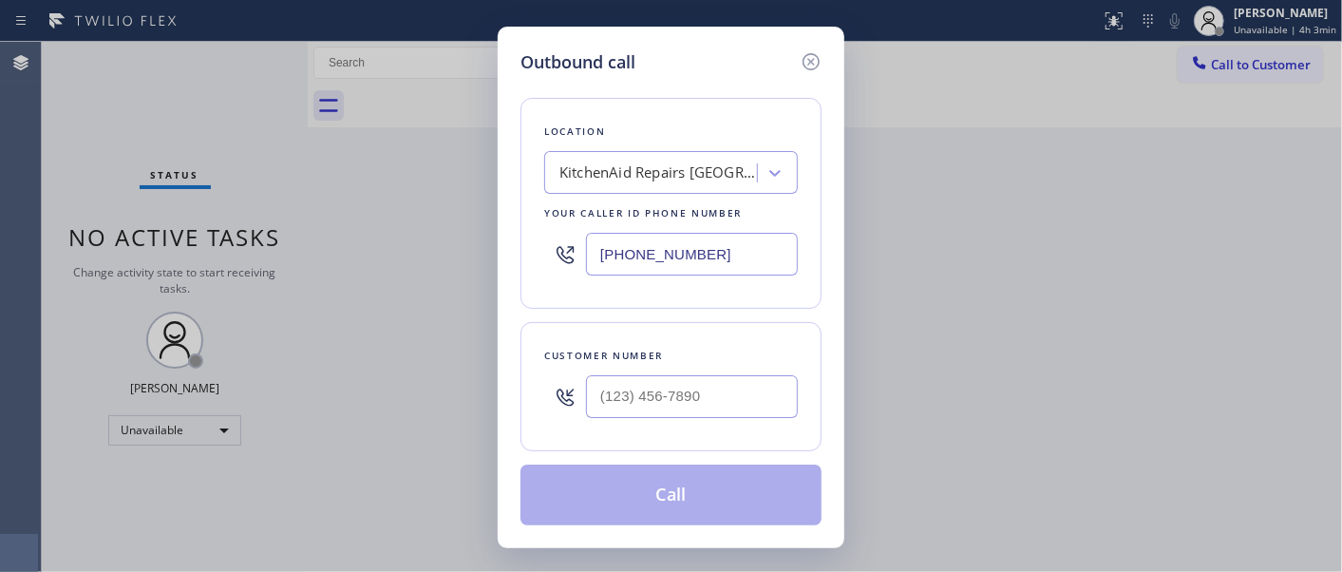
drag, startPoint x: 719, startPoint y: 254, endPoint x: 590, endPoint y: 214, distance: 135.4
click at [453, 254] on div "Outbound call Location KitchenAid Repairs [GEOGRAPHIC_DATA] Your caller id phon…" at bounding box center [671, 286] width 1342 height 572
paste input "323) 716-1924"
type input "[PHONE_NUMBER]"
drag, startPoint x: 690, startPoint y: 404, endPoint x: 412, endPoint y: 410, distance: 278.3
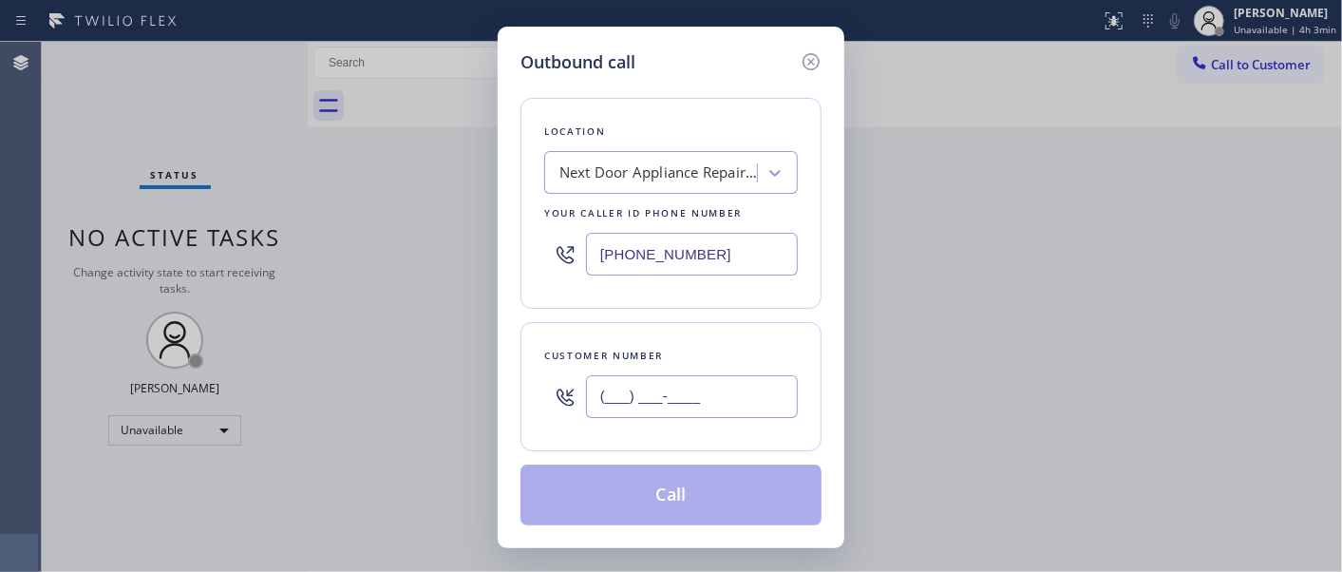
click at [482, 416] on div "Outbound call Location Next Door Appliance Repair [GEOGRAPHIC_DATA] Your caller…" at bounding box center [671, 286] width 1342 height 572
paste input "323) 286-8874"
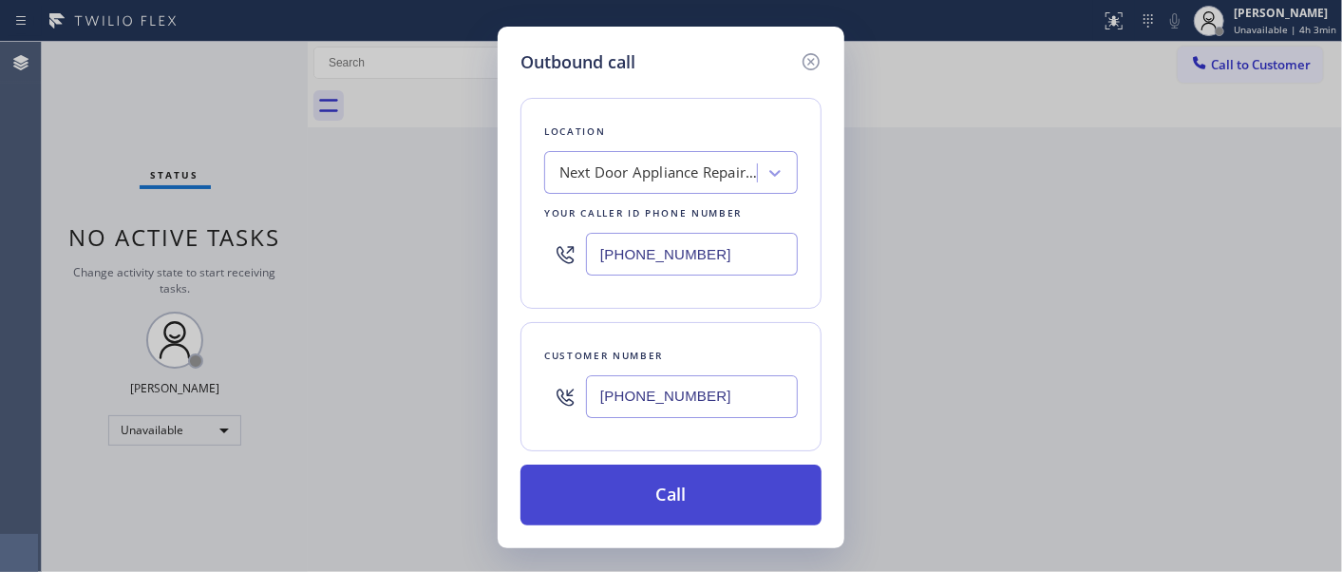
type input "[PHONE_NUMBER]"
click at [728, 490] on button "Call" at bounding box center [670, 494] width 301 height 61
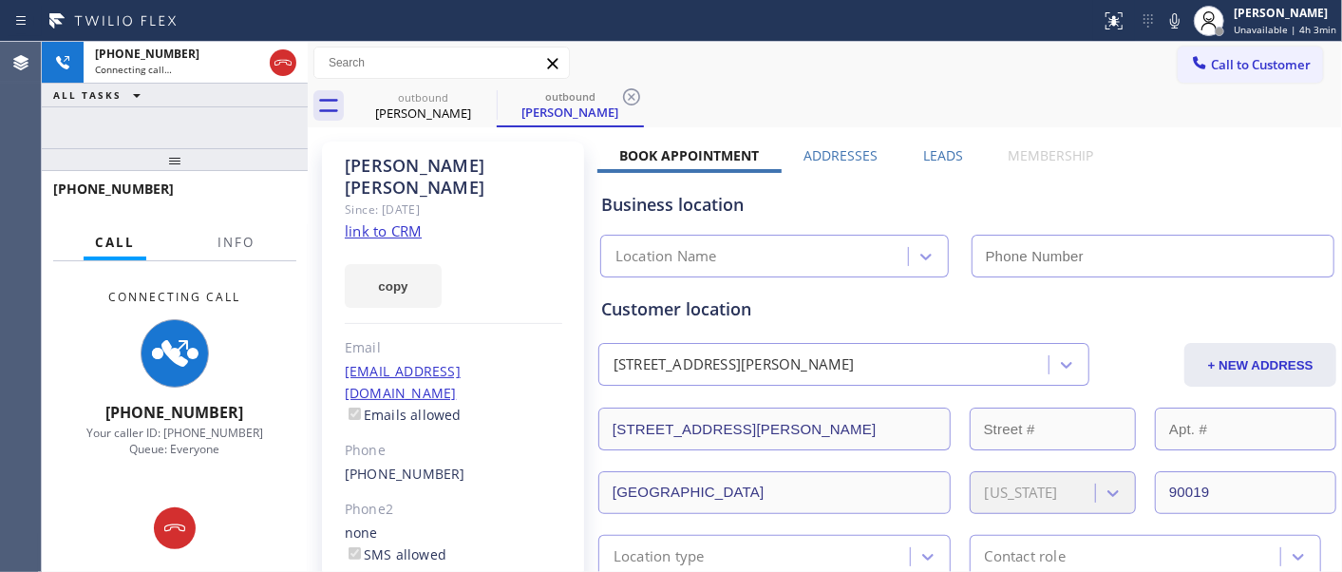
type input "[PHONE_NUMBER]"
drag, startPoint x: 187, startPoint y: 157, endPoint x: 210, endPoint y: 99, distance: 62.2
click at [187, 100] on div "[PHONE_NUMBER] Connecting call… ALL TASKS ALL TASKS ACTIVE TASKS TASKS IN WRAP …" at bounding box center [175, 307] width 266 height 530
drag, startPoint x: 458, startPoint y: 216, endPoint x: 487, endPoint y: 216, distance: 29.4
click at [458, 216] on div "[PERSON_NAME] Since: [DATE] link to CRM copy Email [EMAIL_ADDRESS][DOMAIN_NAME]…" at bounding box center [453, 445] width 262 height 609
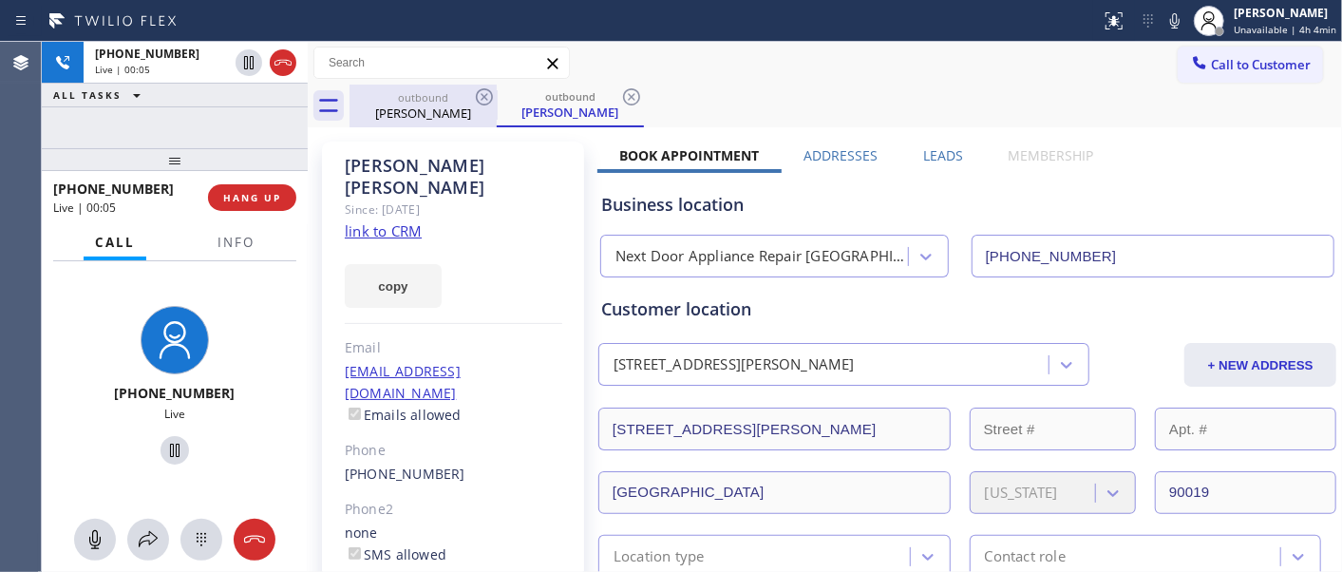
drag, startPoint x: 244, startPoint y: 153, endPoint x: 404, endPoint y: 106, distance: 167.1
click at [244, 117] on div "[PHONE_NUMBER] Live | 00:05 ALL TASKS ALL TASKS ACTIVE TASKS TASKS IN WRAP UP […" at bounding box center [175, 307] width 266 height 530
click at [213, 211] on div "[PHONE_NUMBER] Live | 00:11 HANG UP" at bounding box center [174, 197] width 243 height 49
click at [224, 205] on button "HANG UP" at bounding box center [252, 197] width 88 height 27
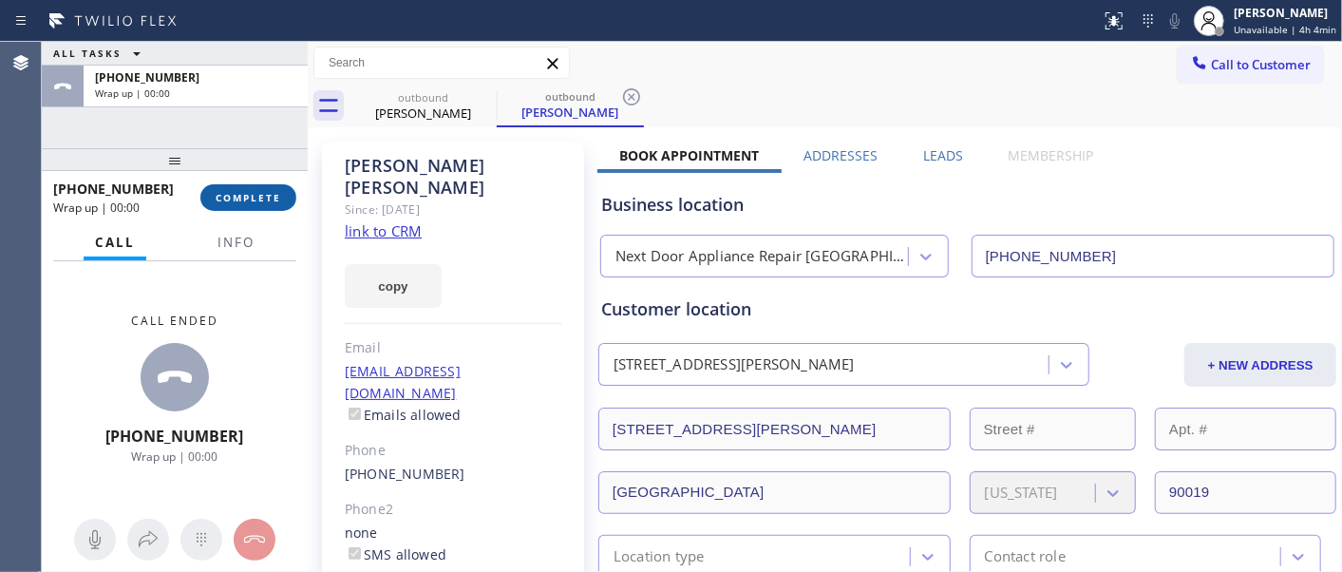
click at [224, 205] on button "COMPLETE" at bounding box center [248, 197] width 96 height 27
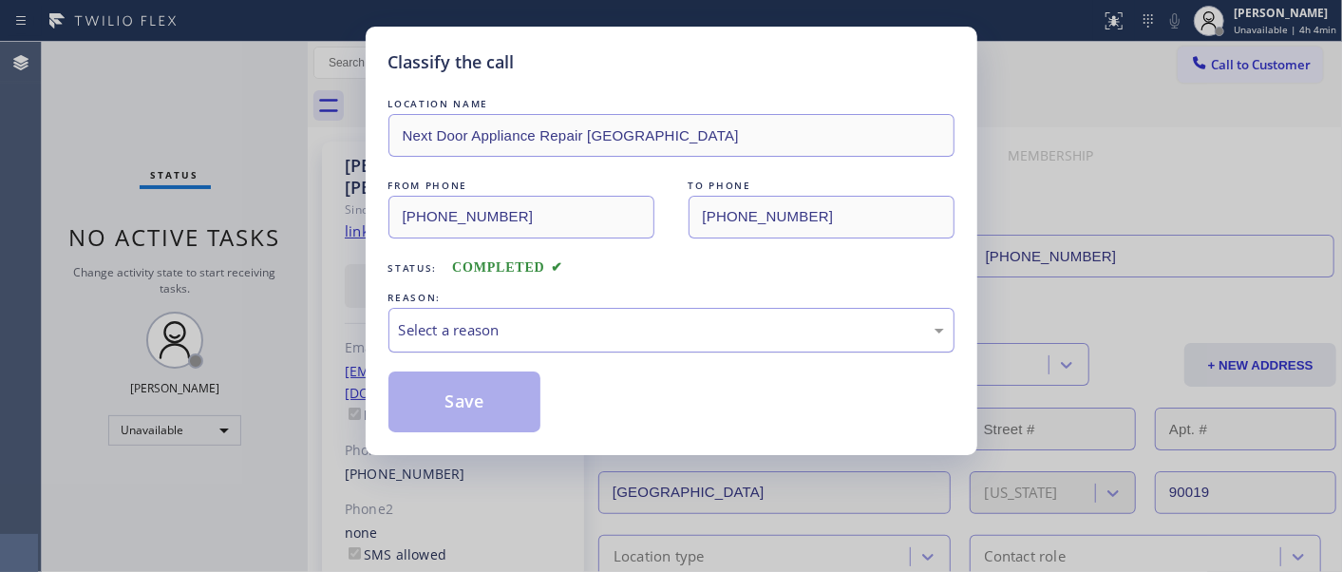
click at [593, 335] on div "Select a reason" at bounding box center [671, 330] width 545 height 22
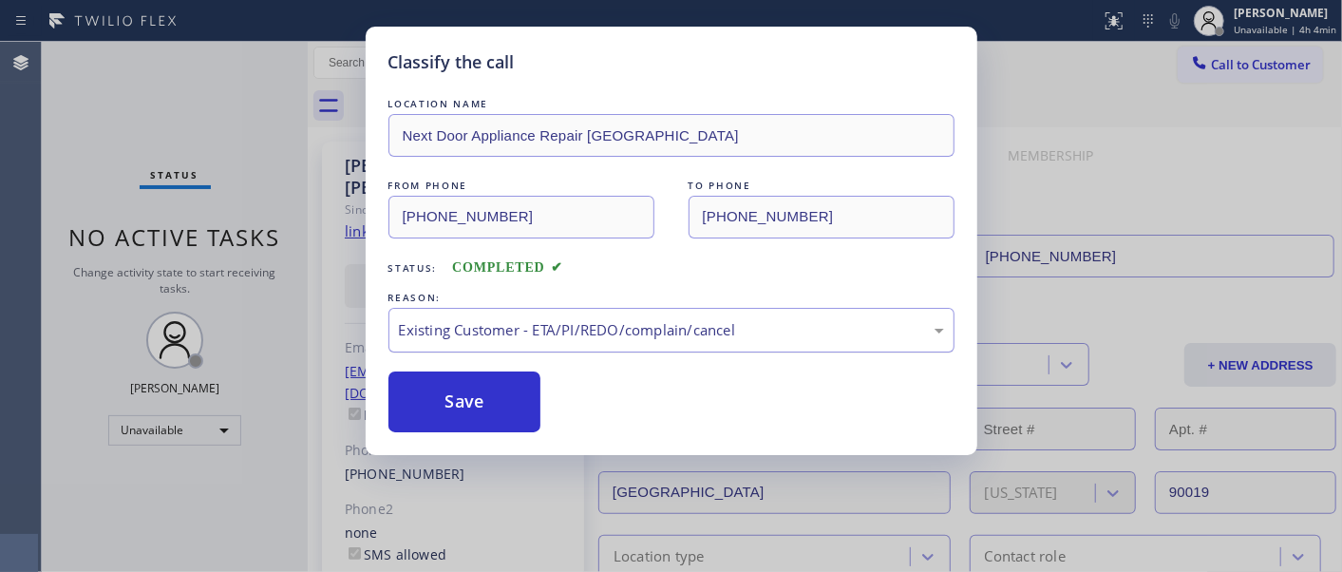
click at [518, 337] on div "Existing Customer - ETA/PI/REDO/complain/cancel" at bounding box center [671, 330] width 545 height 22
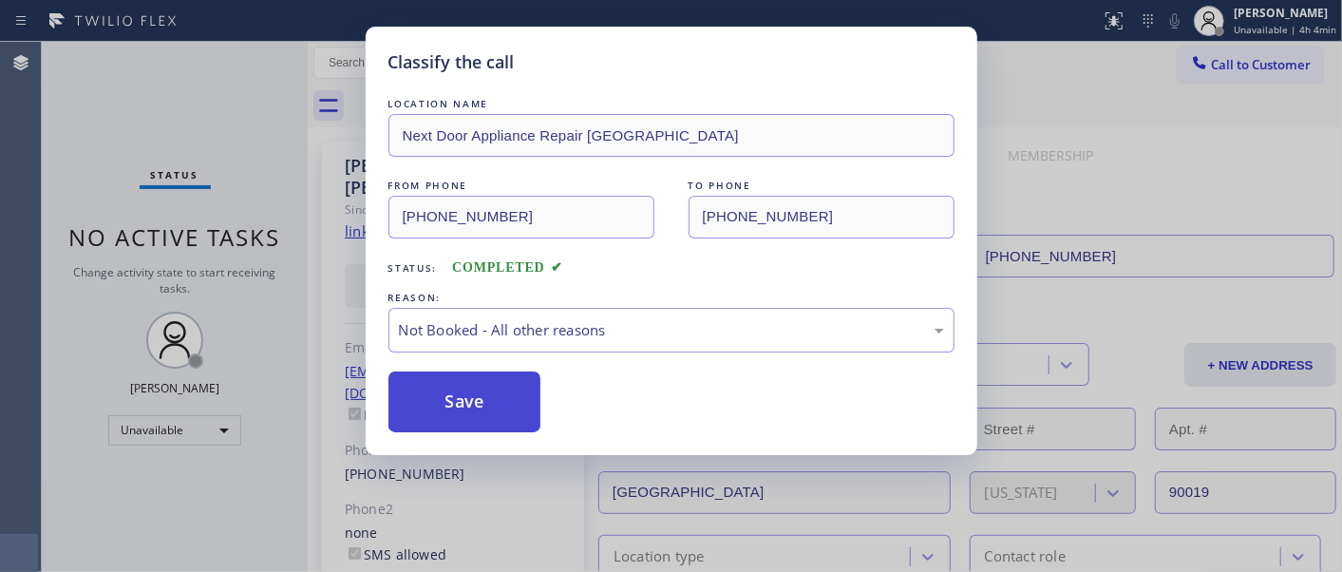
click at [500, 402] on button "Save" at bounding box center [464, 401] width 153 height 61
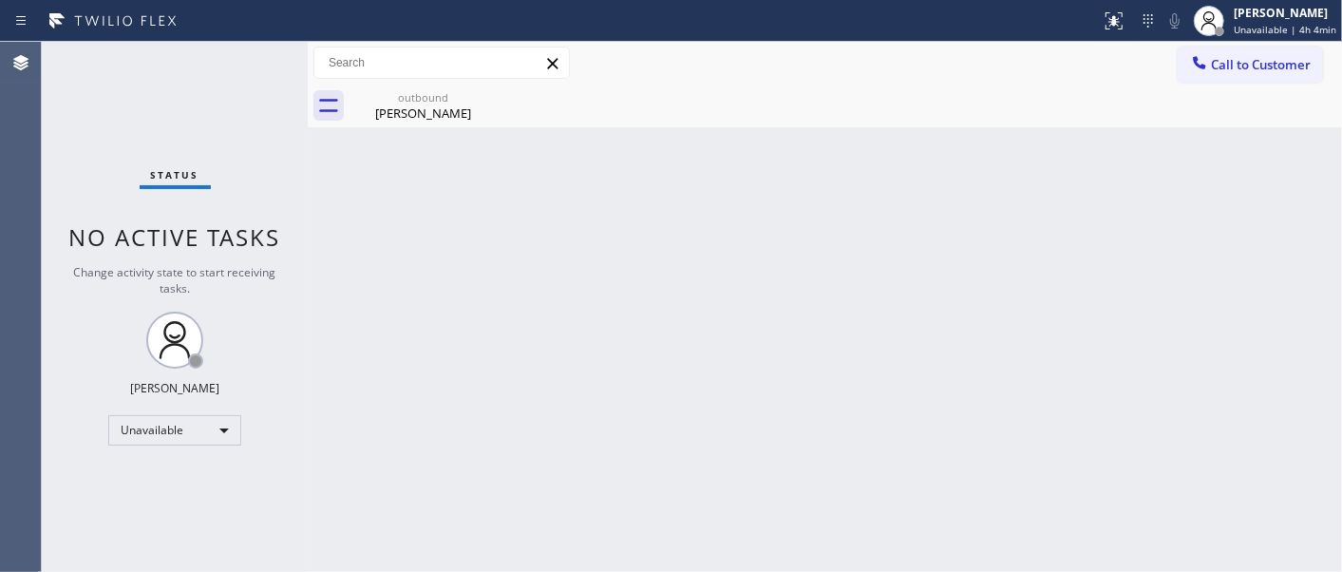
click at [1251, 76] on button "Call to Customer" at bounding box center [1249, 65] width 145 height 36
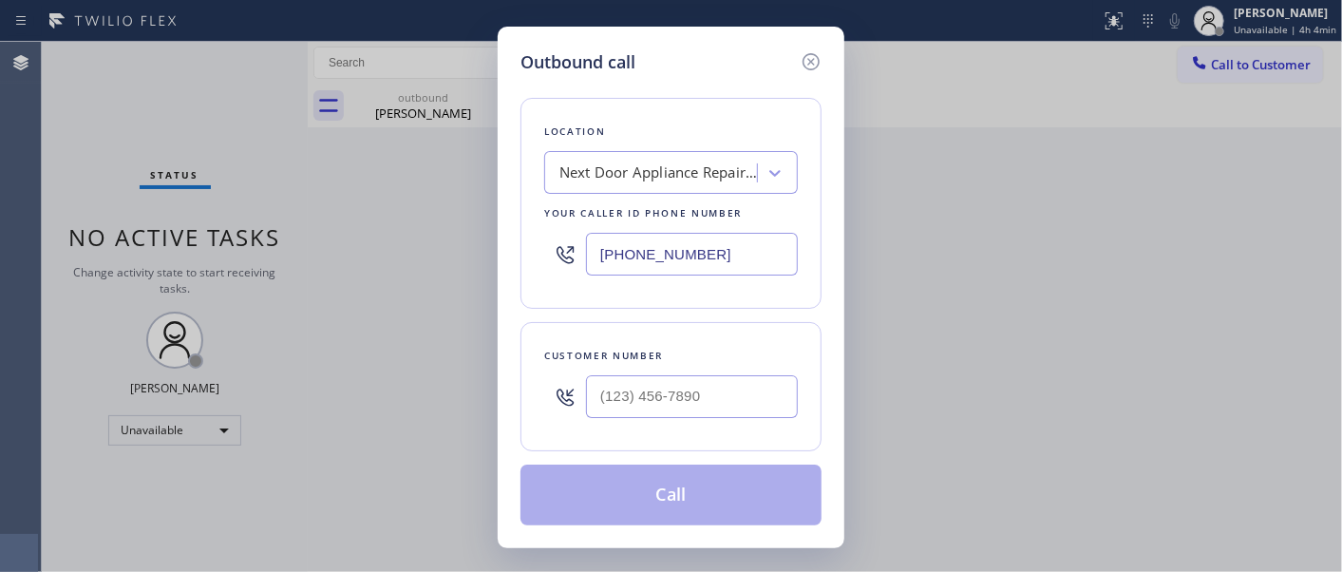
click at [690, 441] on div "Customer number" at bounding box center [670, 386] width 301 height 129
click at [707, 412] on input "(___) ___-____" at bounding box center [692, 396] width 212 height 43
paste input "323) 286-8874"
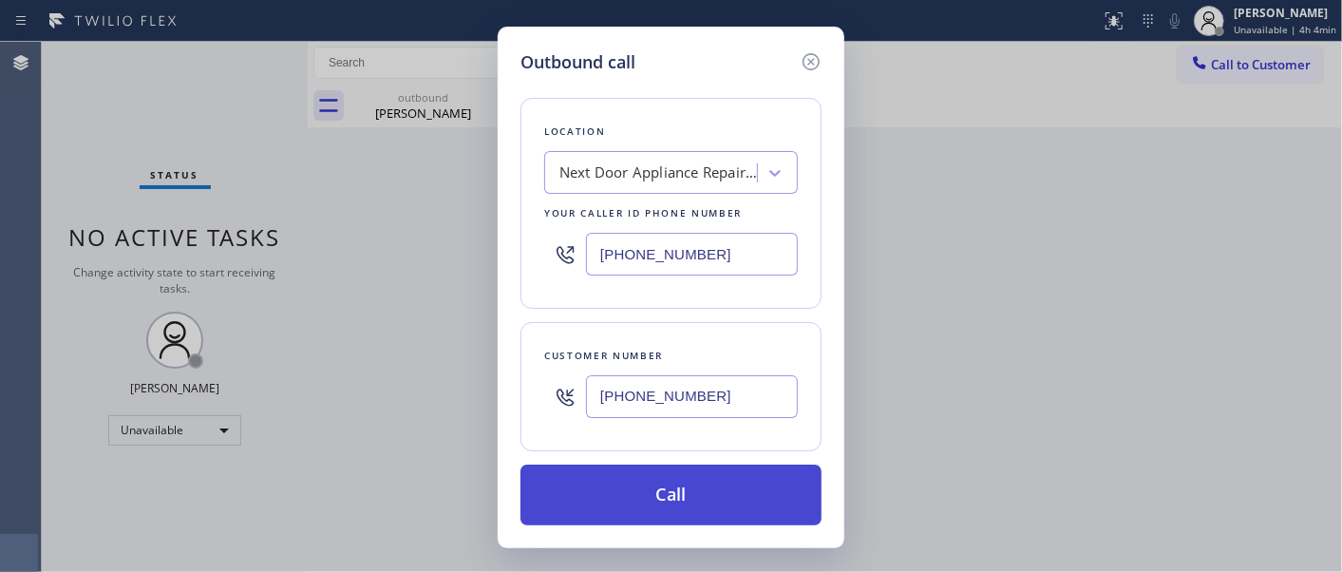
type input "[PHONE_NUMBER]"
click at [704, 476] on button "Call" at bounding box center [670, 494] width 301 height 61
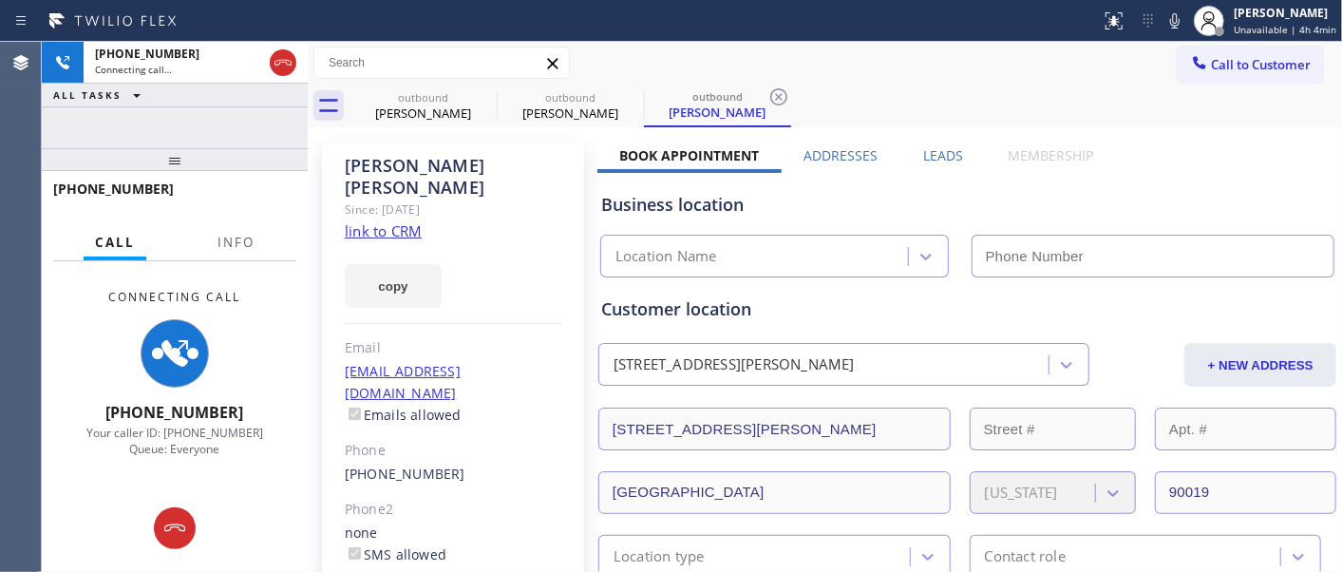
drag, startPoint x: 260, startPoint y: 160, endPoint x: 306, endPoint y: 88, distance: 84.5
click at [248, 117] on div "[PHONE_NUMBER] Connecting call… ALL TASKS ALL TASKS ACTIVE TASKS TASKS IN WRAP …" at bounding box center [175, 307] width 266 height 530
type input "[PHONE_NUMBER]"
drag, startPoint x: 187, startPoint y: 147, endPoint x: 202, endPoint y: 91, distance: 58.0
click at [194, 128] on div "[PHONE_NUMBER] Connecting call… ALL TASKS ALL TASKS ACTIVE TASKS TASKS IN WRAP …" at bounding box center [175, 307] width 266 height 530
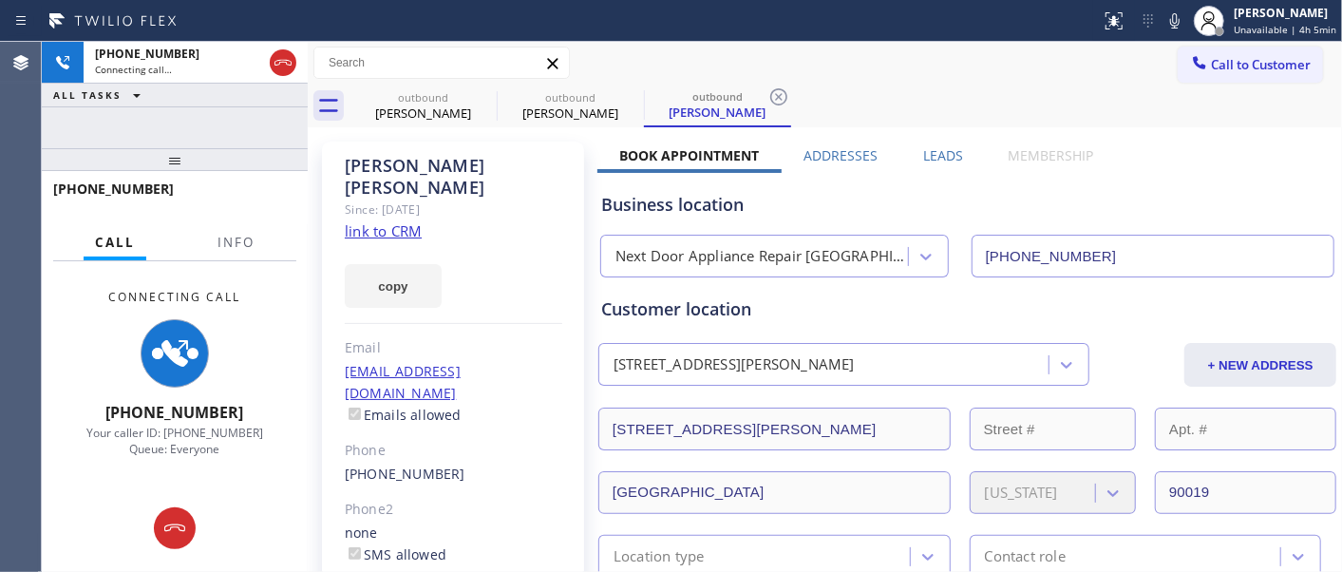
drag, startPoint x: 268, startPoint y: 158, endPoint x: 725, endPoint y: 64, distance: 467.2
click at [276, 110] on div "[PHONE_NUMBER] Connecting call… ALL TASKS ALL TASKS ACTIVE TASKS TASKS IN WRAP …" at bounding box center [175, 307] width 266 height 530
click at [975, 68] on div "Call to Customer Outbound call Location Next Door Appliance Repair [GEOGRAPHIC_…" at bounding box center [825, 63] width 1034 height 33
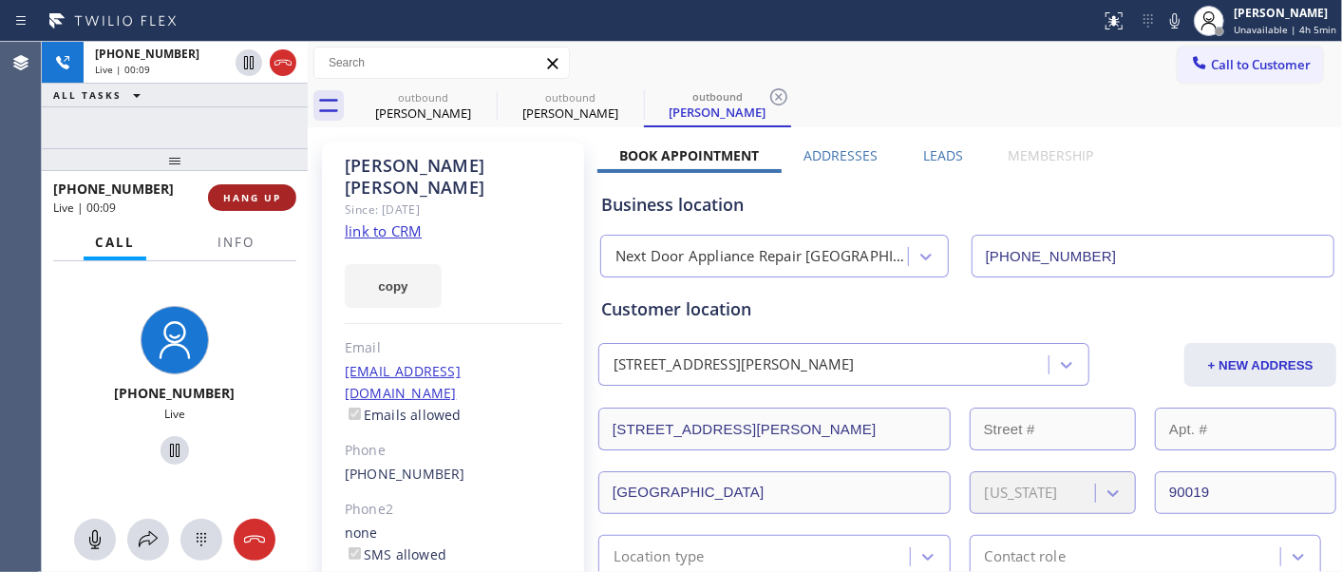
click at [256, 192] on span "HANG UP" at bounding box center [252, 197] width 58 height 13
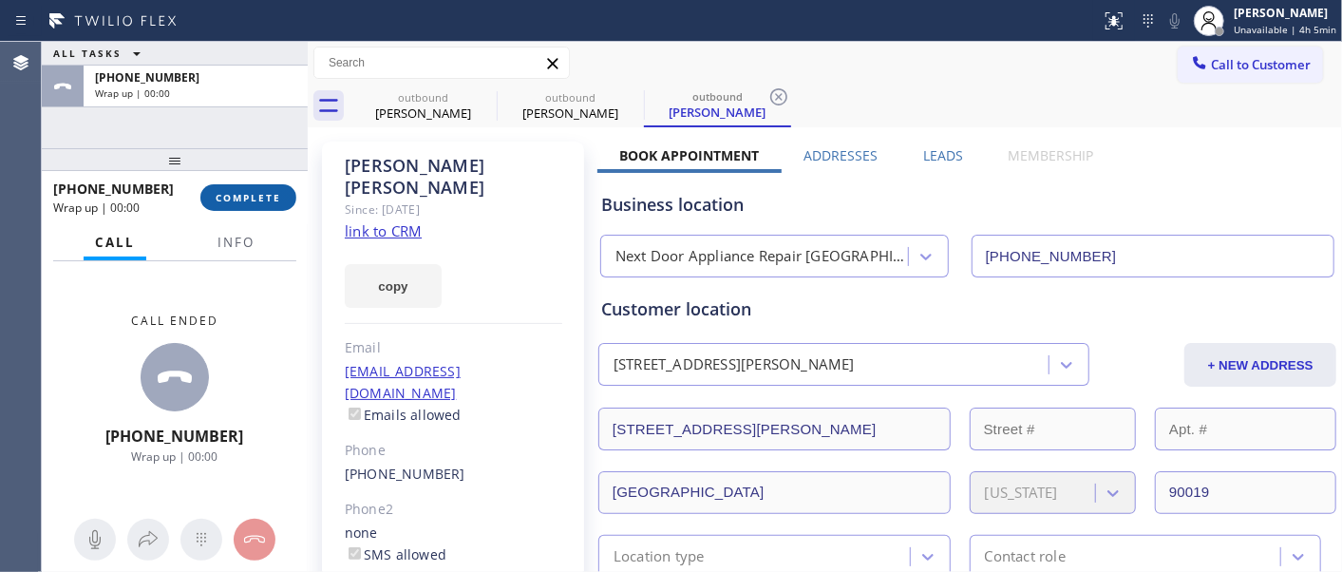
click at [256, 192] on span "COMPLETE" at bounding box center [249, 197] width 66 height 13
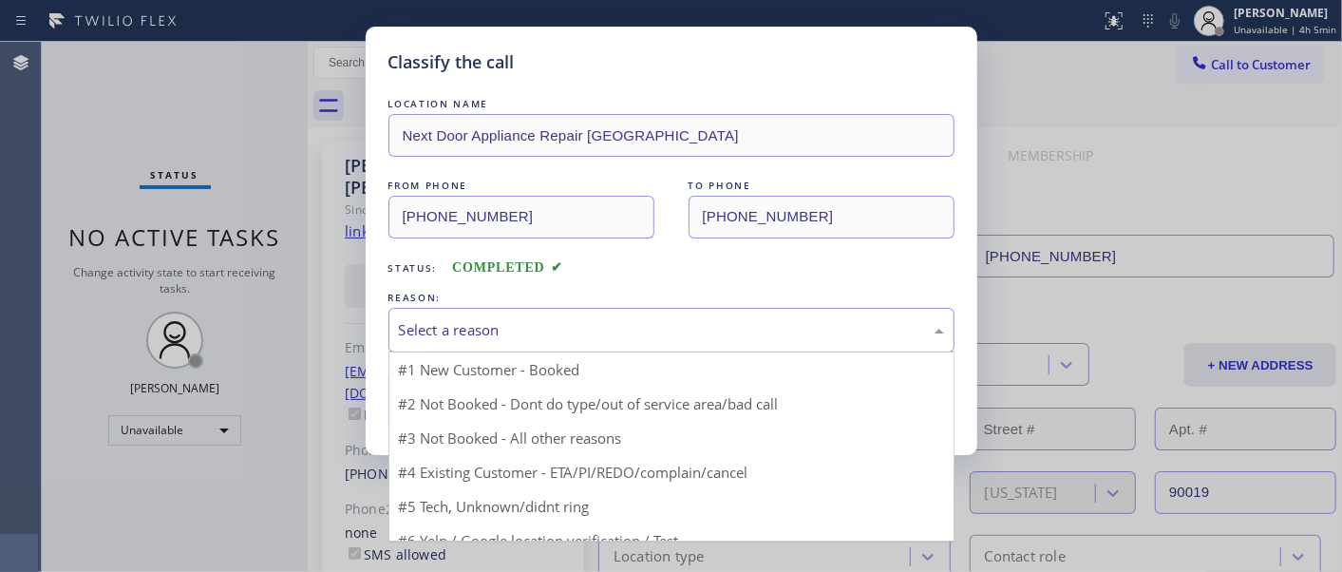
drag, startPoint x: 604, startPoint y: 310, endPoint x: 480, endPoint y: 367, distance: 135.9
click at [604, 310] on div "Select a reason" at bounding box center [671, 330] width 566 height 45
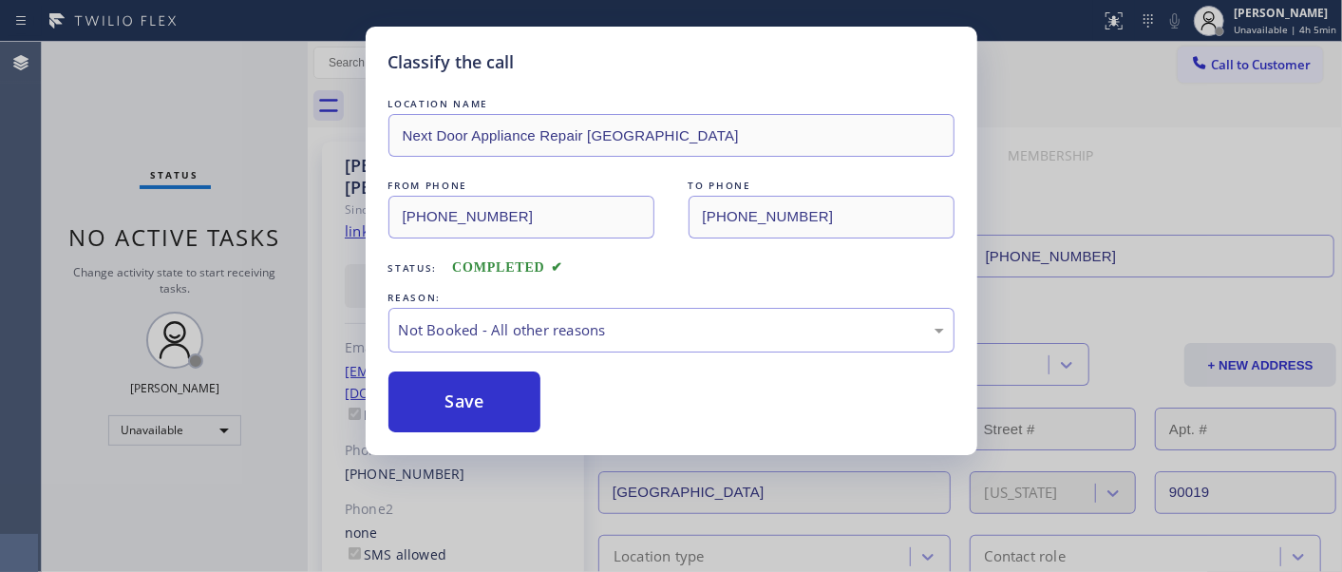
click at [451, 393] on button "Save" at bounding box center [464, 401] width 153 height 61
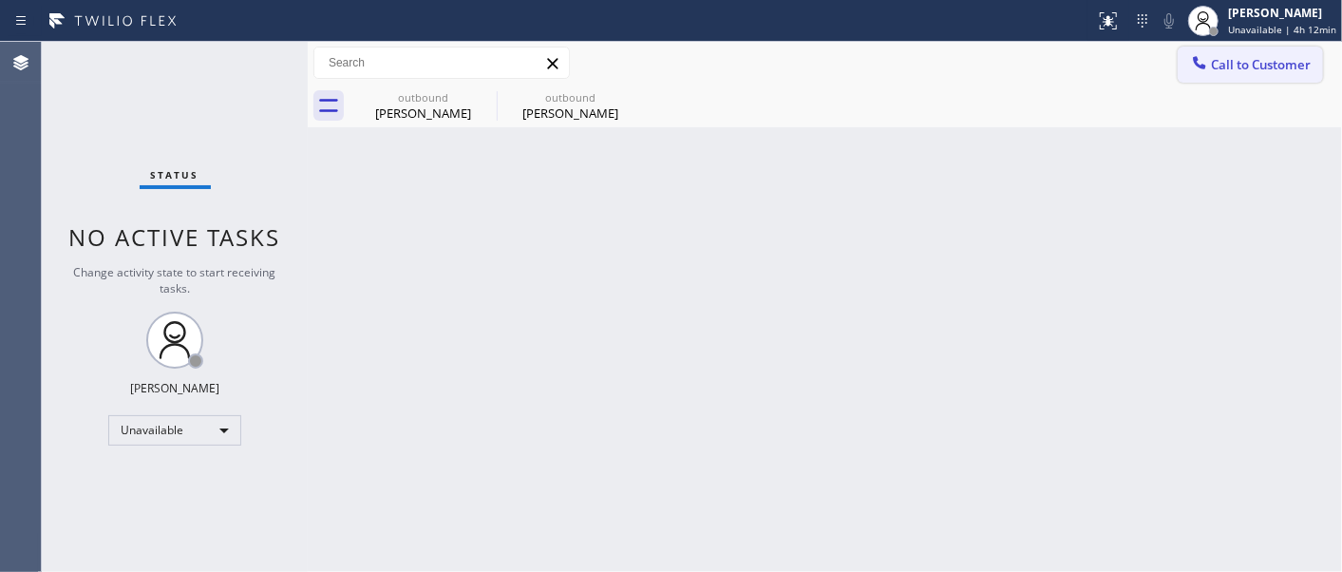
click at [1231, 77] on button "Call to Customer" at bounding box center [1249, 65] width 145 height 36
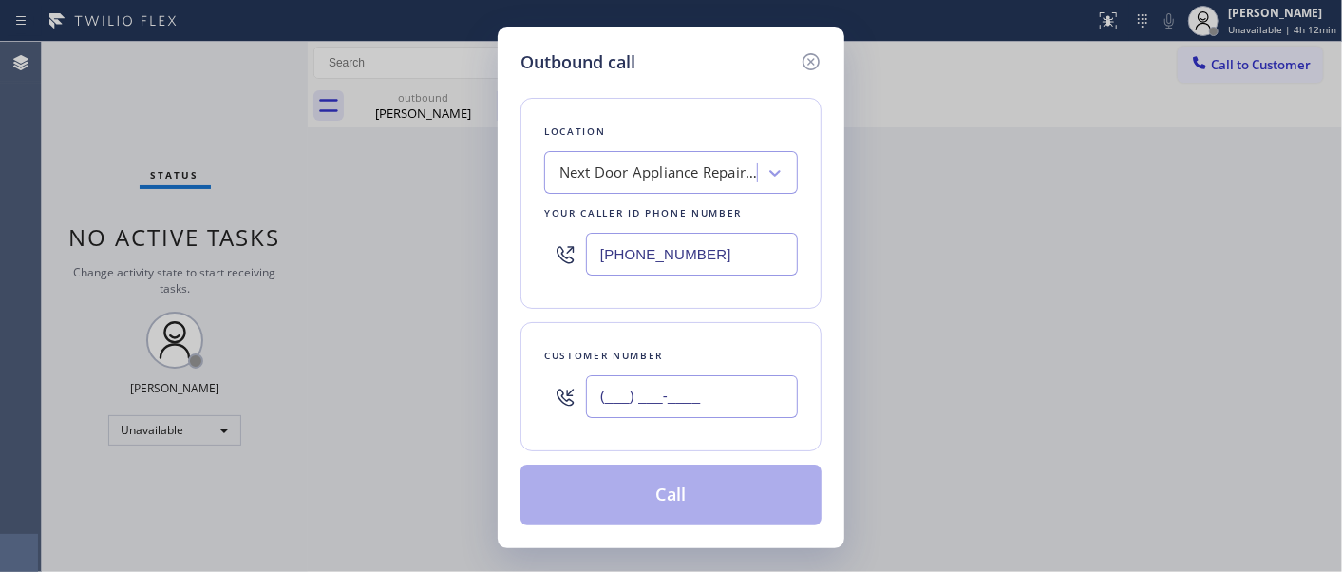
click at [659, 403] on input "(___) ___-____" at bounding box center [692, 396] width 212 height 43
paste input "480) 910-1036"
type input "[PHONE_NUMBER]"
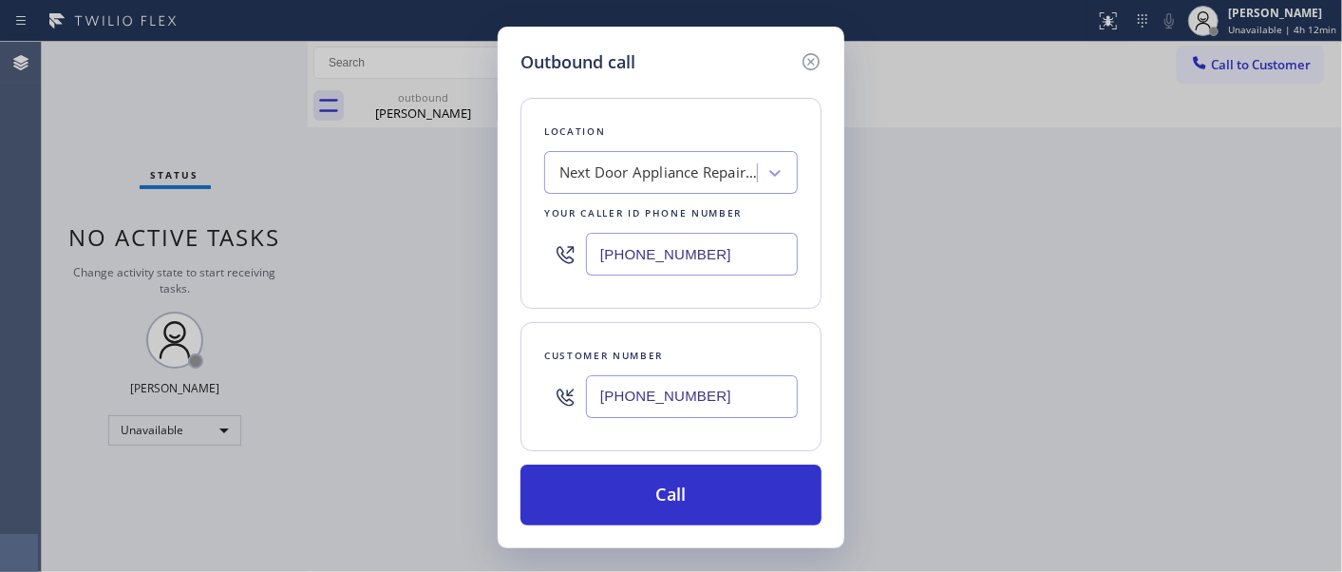
drag, startPoint x: 748, startPoint y: 250, endPoint x: 459, endPoint y: 242, distance: 289.7
click at [433, 242] on div "Outbound call Location Next Door Appliance Repair [GEOGRAPHIC_DATA] Your caller…" at bounding box center [671, 286] width 1342 height 572
paste input "866) 934-3013"
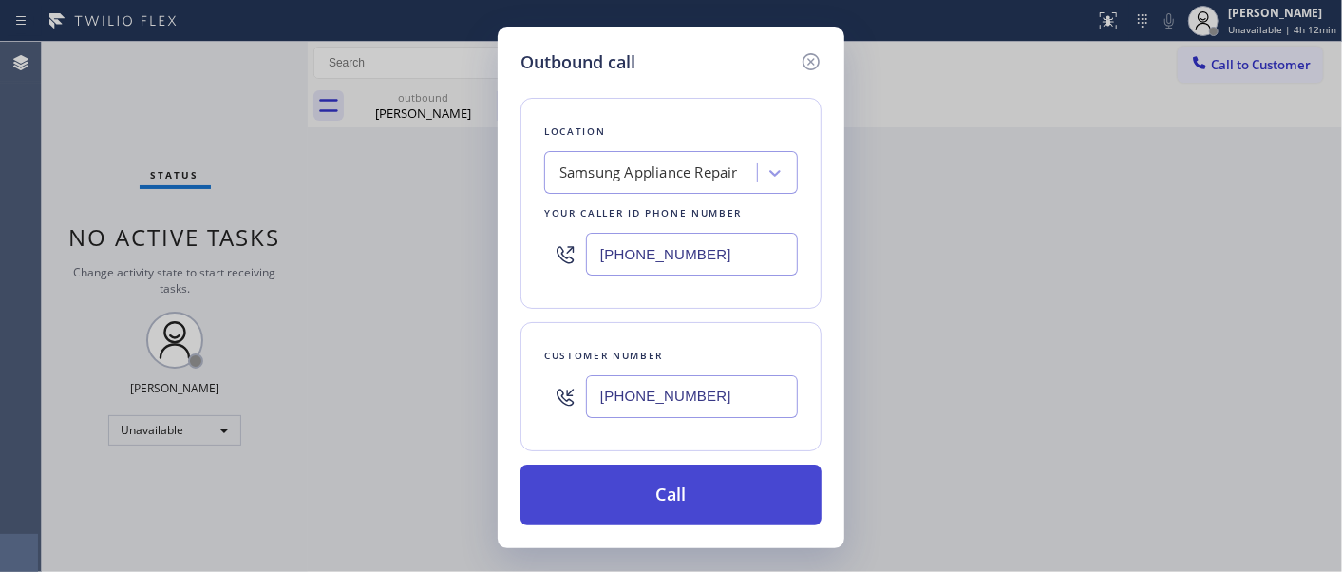
type input "[PHONE_NUMBER]"
click at [644, 476] on button "Call" at bounding box center [670, 494] width 301 height 61
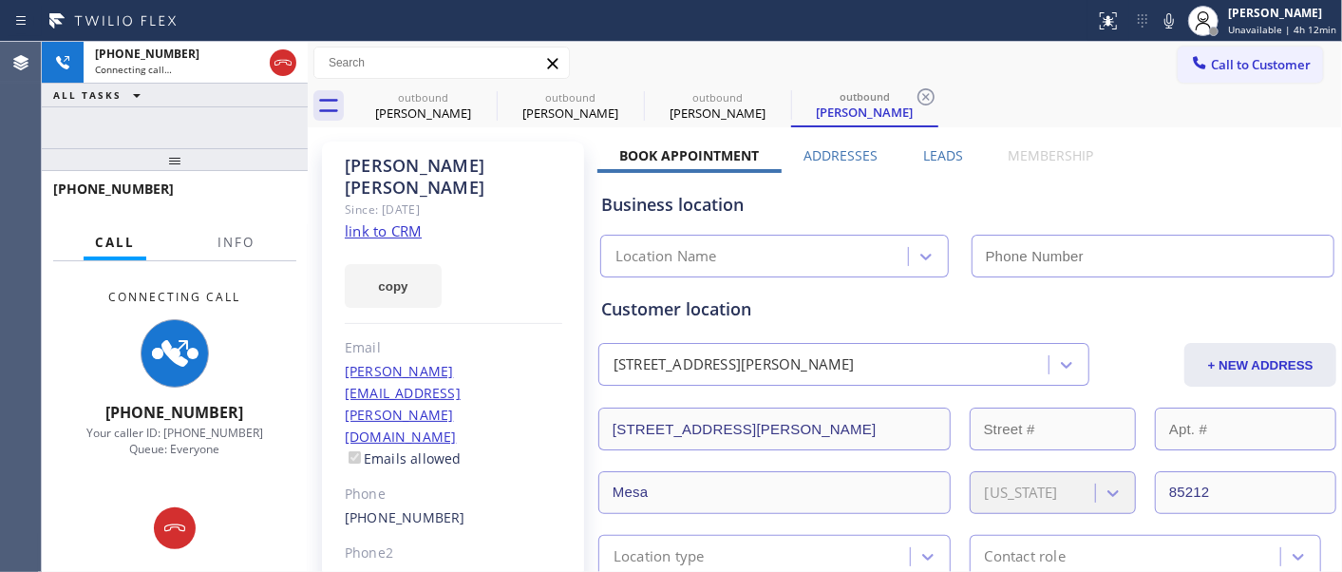
type input "[PHONE_NUMBER]"
drag, startPoint x: 292, startPoint y: 62, endPoint x: 320, endPoint y: 50, distance: 30.7
click at [292, 61] on icon at bounding box center [283, 62] width 23 height 23
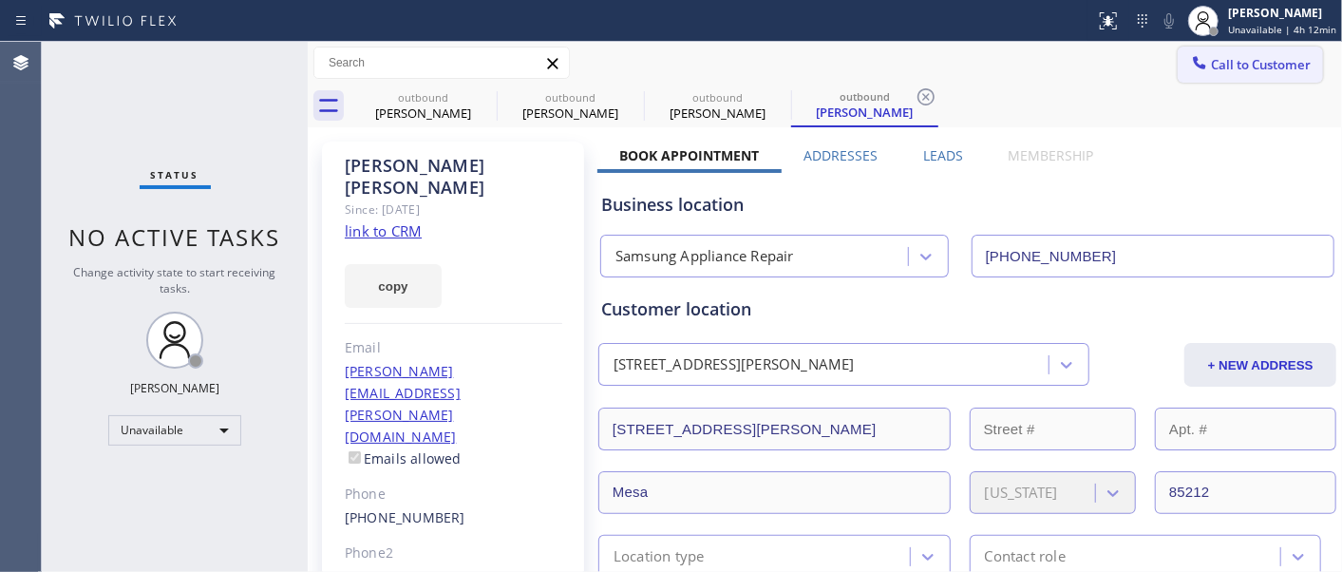
click at [1244, 63] on span "Call to Customer" at bounding box center [1261, 64] width 100 height 17
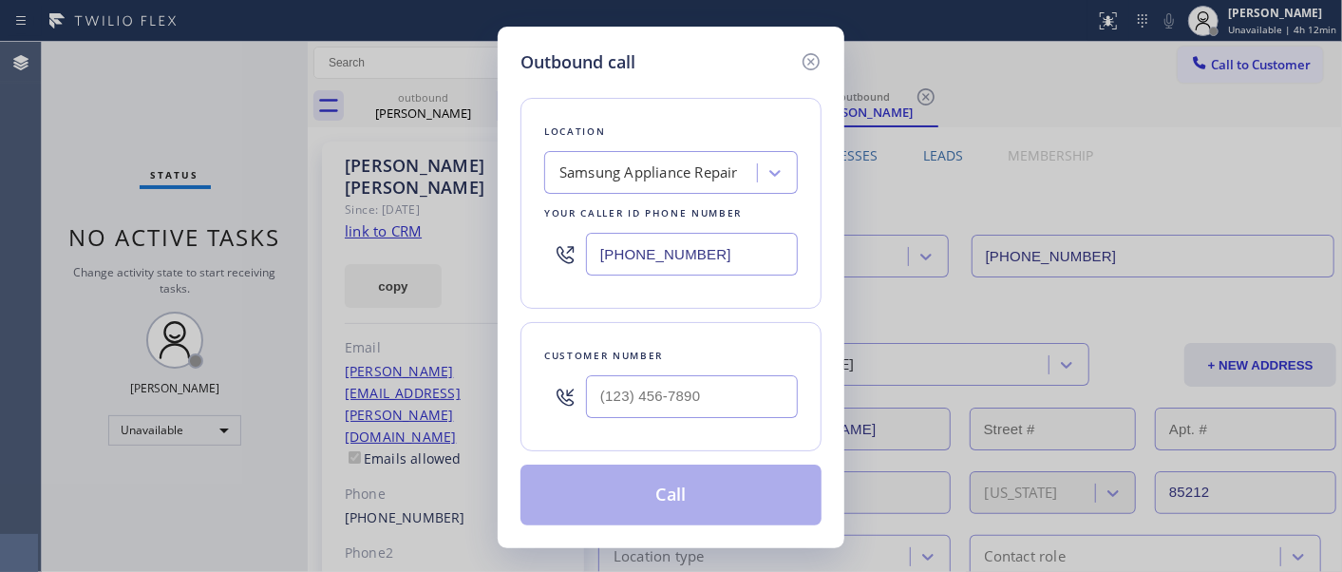
click at [714, 419] on div at bounding box center [692, 397] width 212 height 62
click at [732, 413] on input "(___) ___-____" at bounding box center [692, 396] width 212 height 43
paste input "424) 264-7168"
type input "[PHONE_NUMBER]"
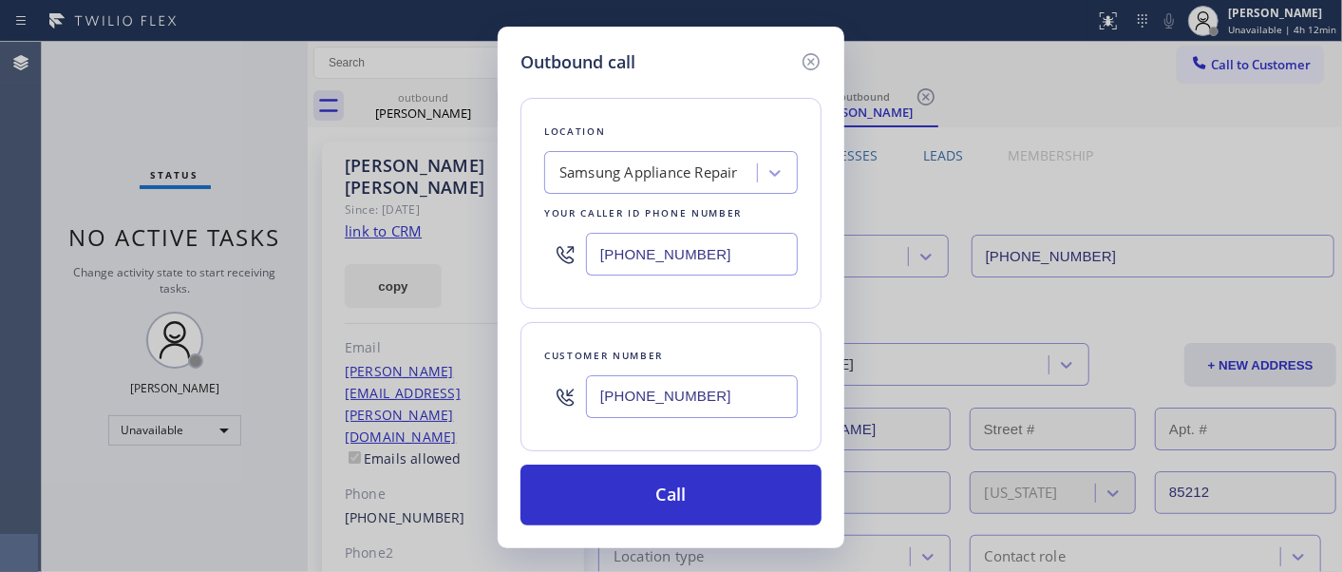
drag, startPoint x: 710, startPoint y: 263, endPoint x: 677, endPoint y: 306, distance: 54.1
click at [401, 266] on div "Outbound call Location Samsung Appliance Repair Your caller id phone number [PH…" at bounding box center [671, 286] width 1342 height 572
paste input "562) 489-9480"
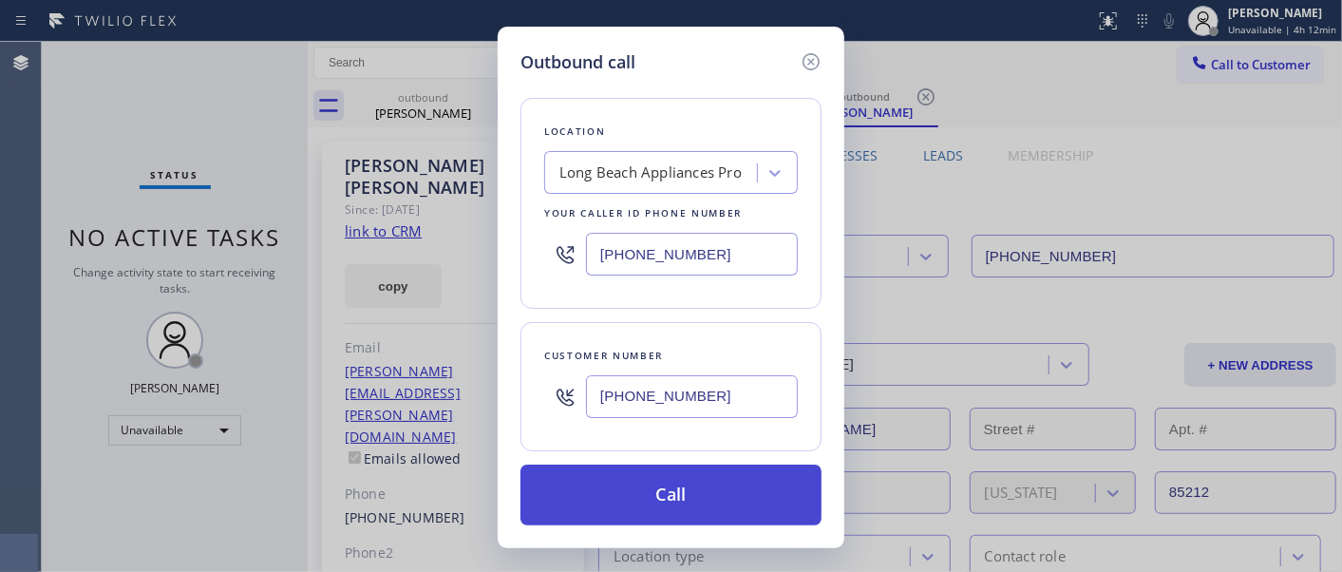
type input "[PHONE_NUMBER]"
click at [704, 495] on button "Call" at bounding box center [670, 494] width 301 height 61
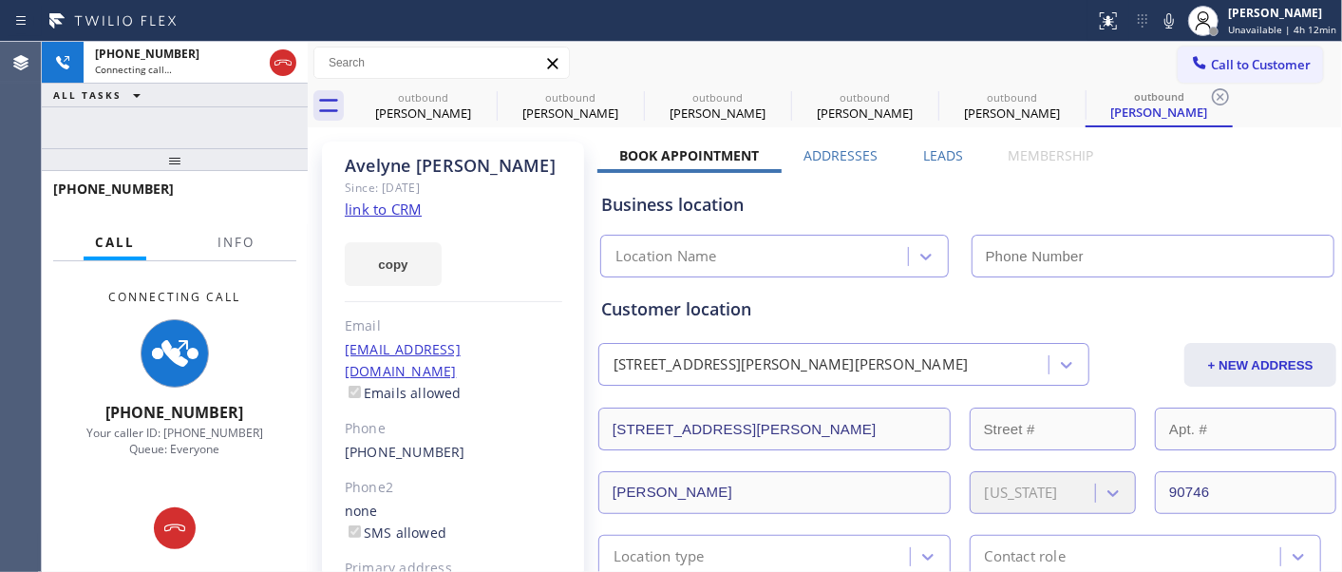
type input "[PHONE_NUMBER]"
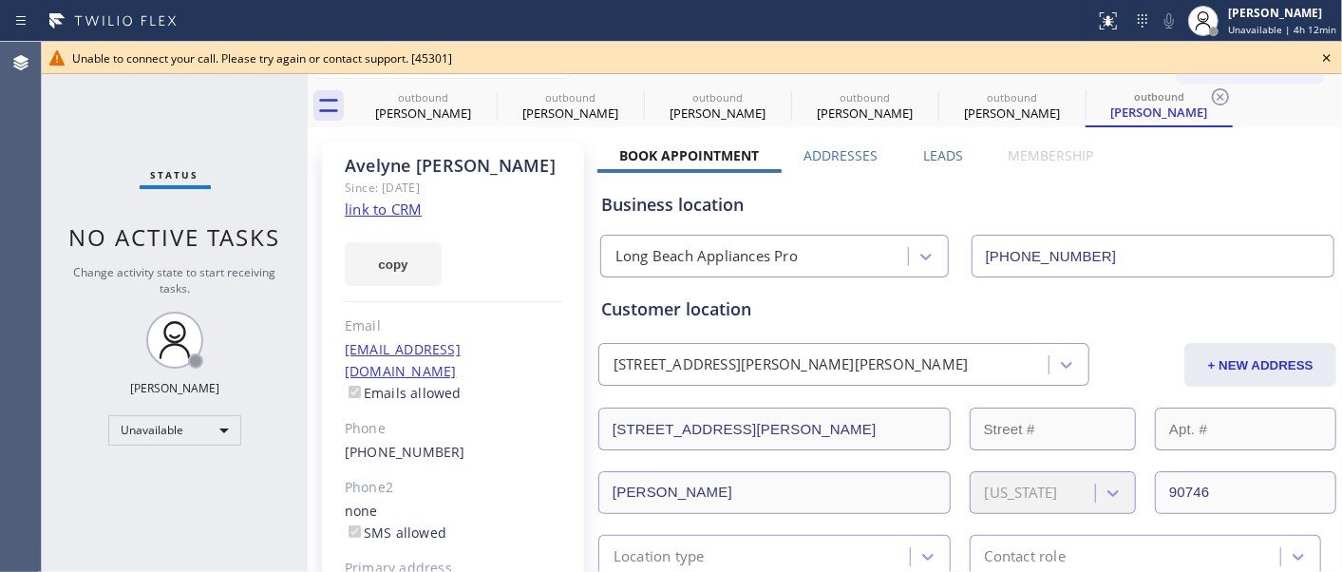
click at [1327, 59] on icon at bounding box center [1327, 58] width 8 height 8
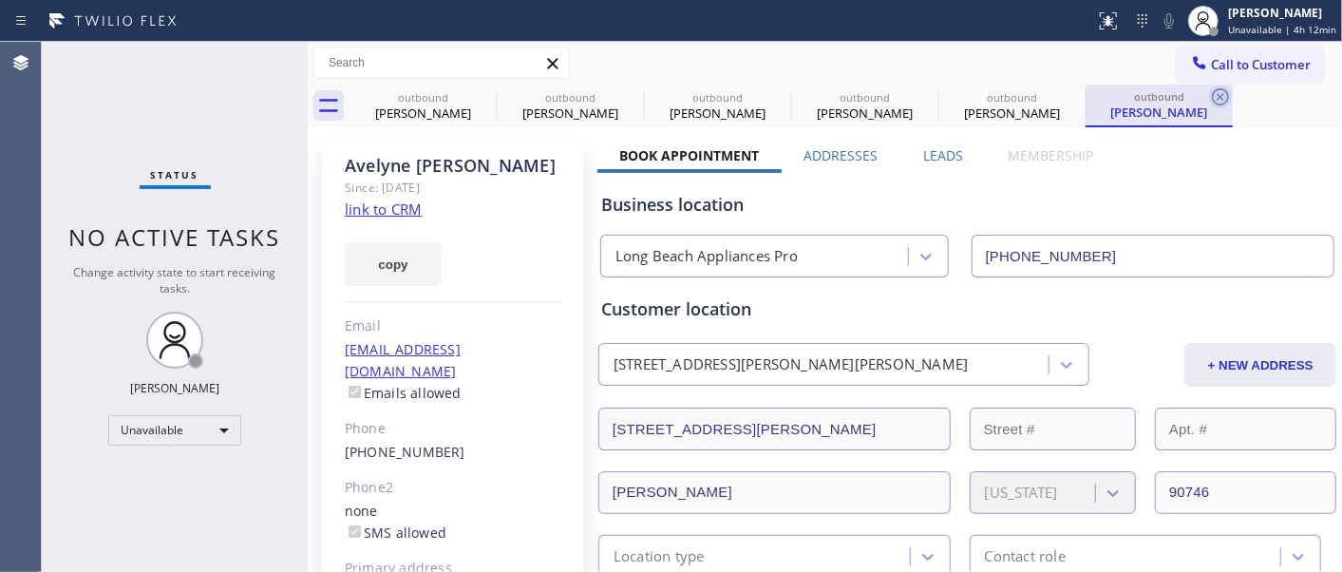
click at [1218, 90] on icon at bounding box center [1220, 96] width 23 height 23
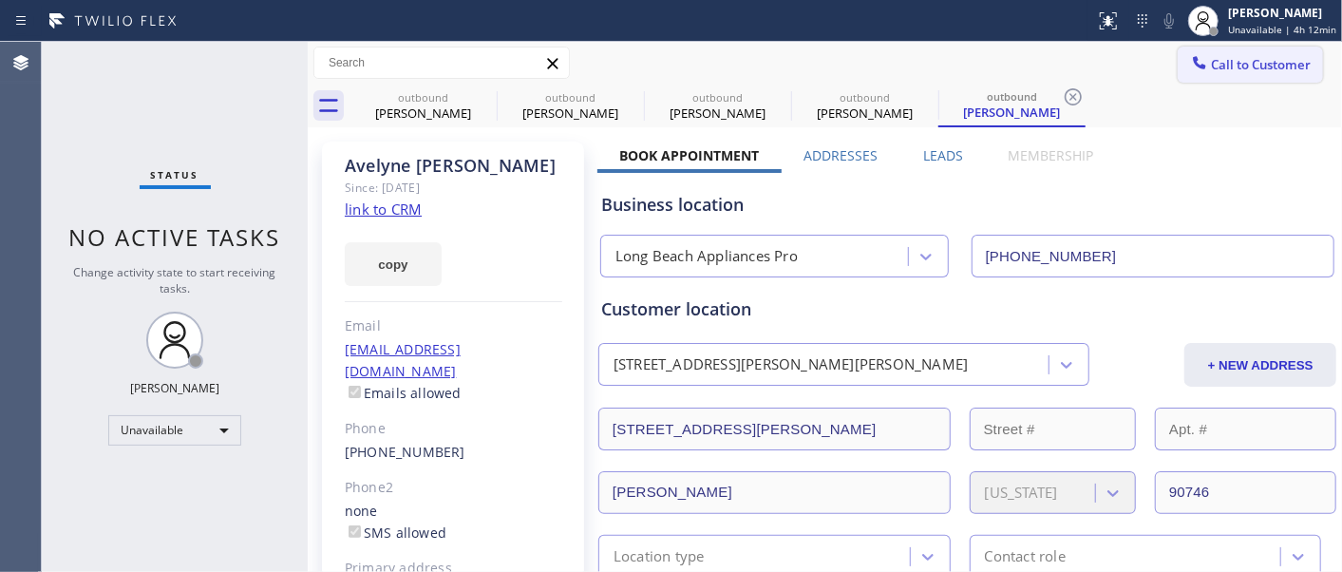
click at [1226, 66] on span "Call to Customer" at bounding box center [1261, 64] width 100 height 17
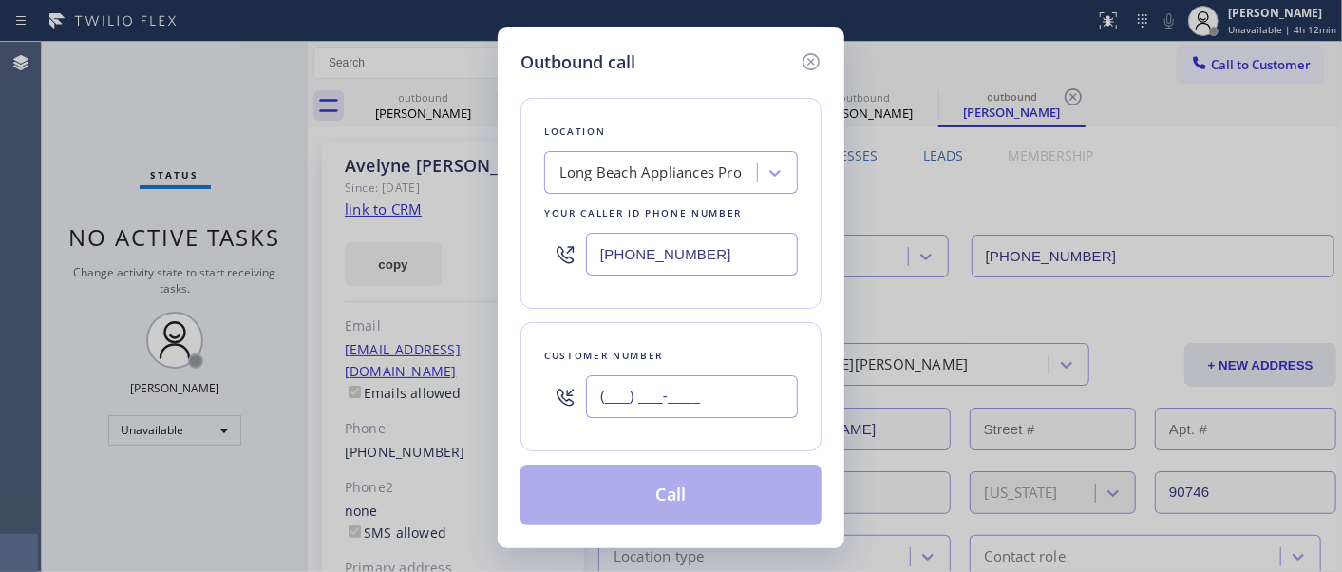
click at [744, 383] on input "(___) ___-____" at bounding box center [692, 396] width 212 height 43
paste input "562) 489-9480"
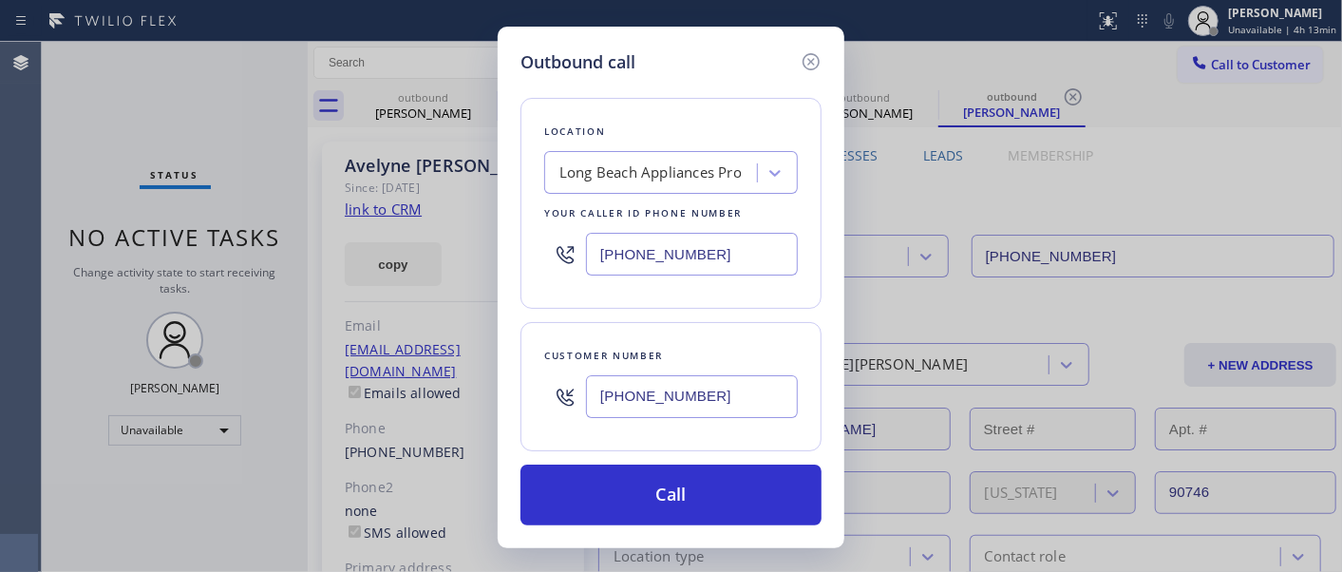
click at [515, 412] on div "Outbound call Location [GEOGRAPHIC_DATA] Appliances Pro Your caller id phone nu…" at bounding box center [671, 287] width 347 height 521
paste input "424) 264-7168"
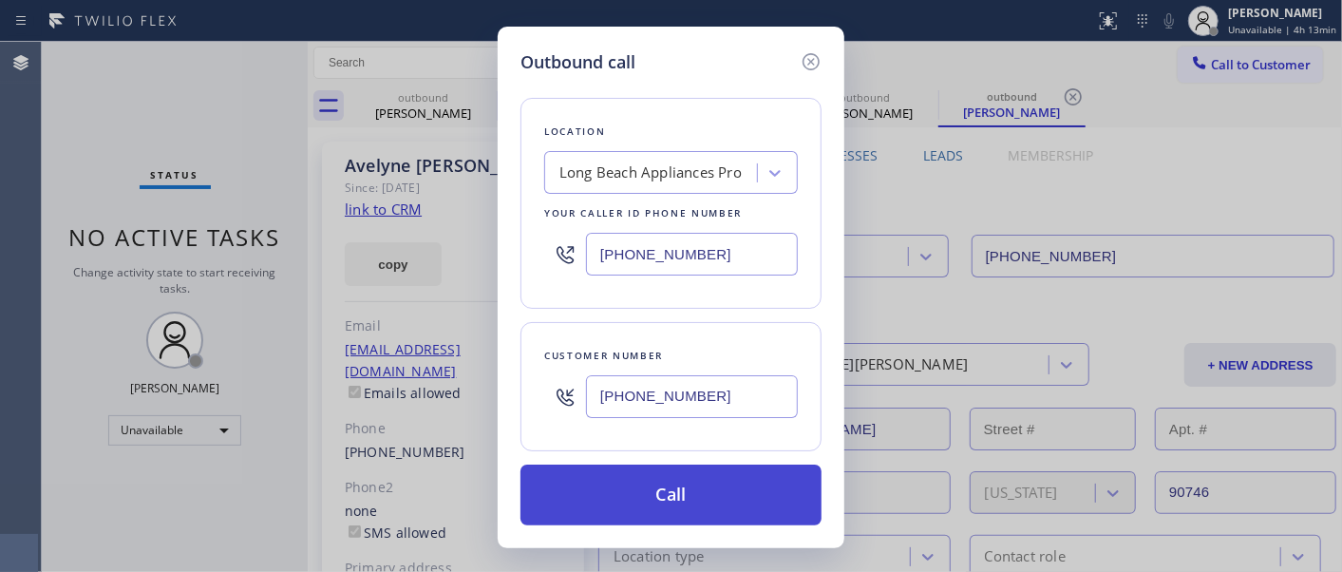
type input "[PHONE_NUMBER]"
click at [731, 485] on button "Call" at bounding box center [670, 494] width 301 height 61
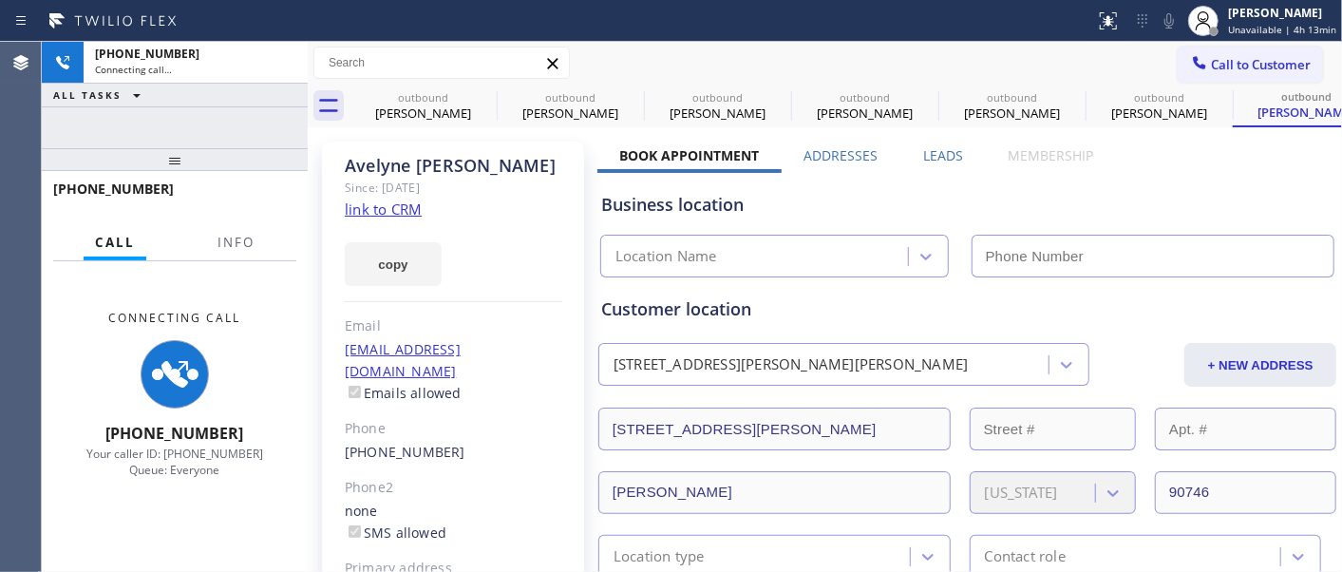
type input "[PHONE_NUMBER]"
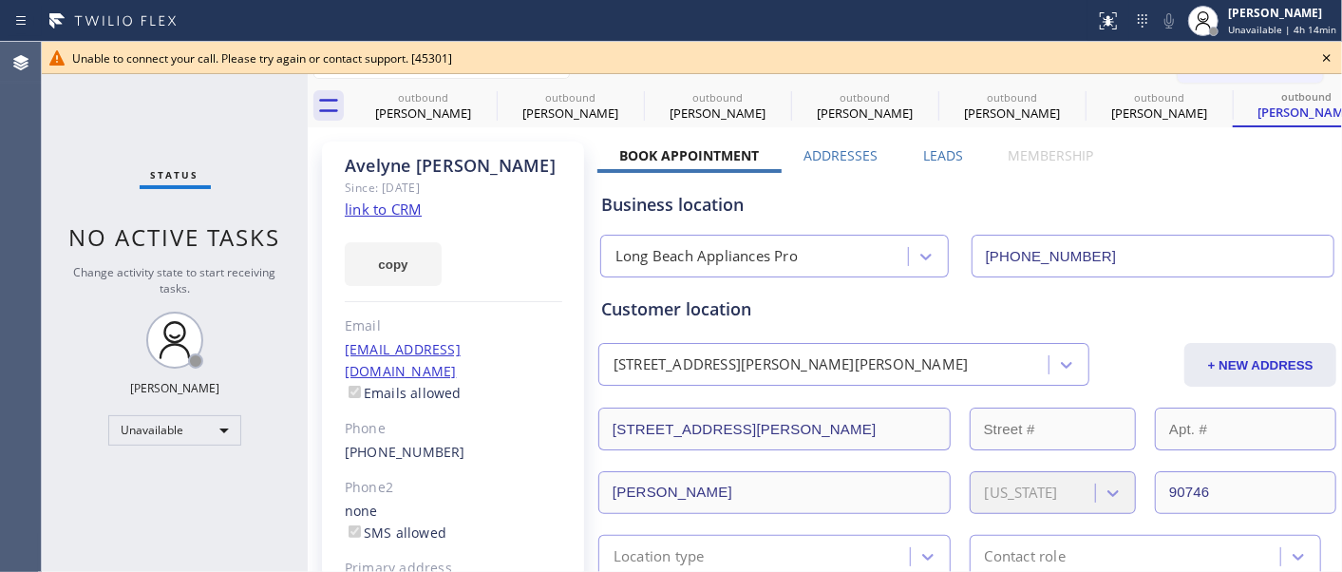
click at [1318, 54] on icon at bounding box center [1326, 58] width 23 height 23
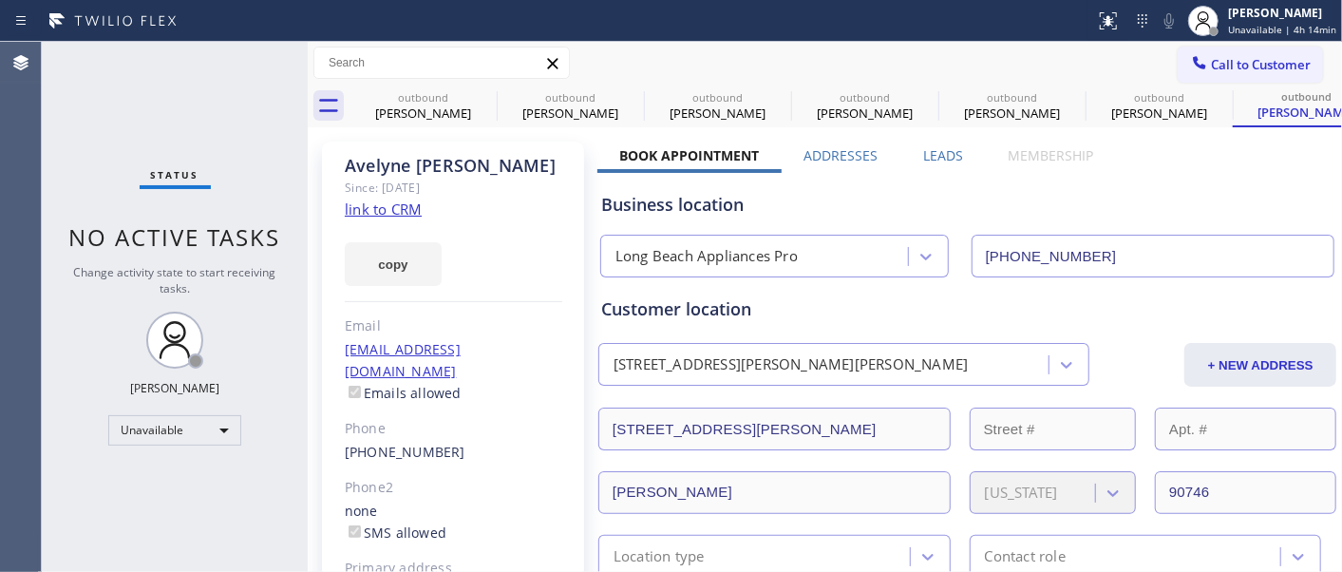
click at [1126, 76] on div "Call to Customer Outbound call Location [GEOGRAPHIC_DATA] Appliances Pro Your c…" at bounding box center [825, 63] width 1034 height 33
click at [1245, 71] on span "Call to Customer" at bounding box center [1261, 64] width 100 height 17
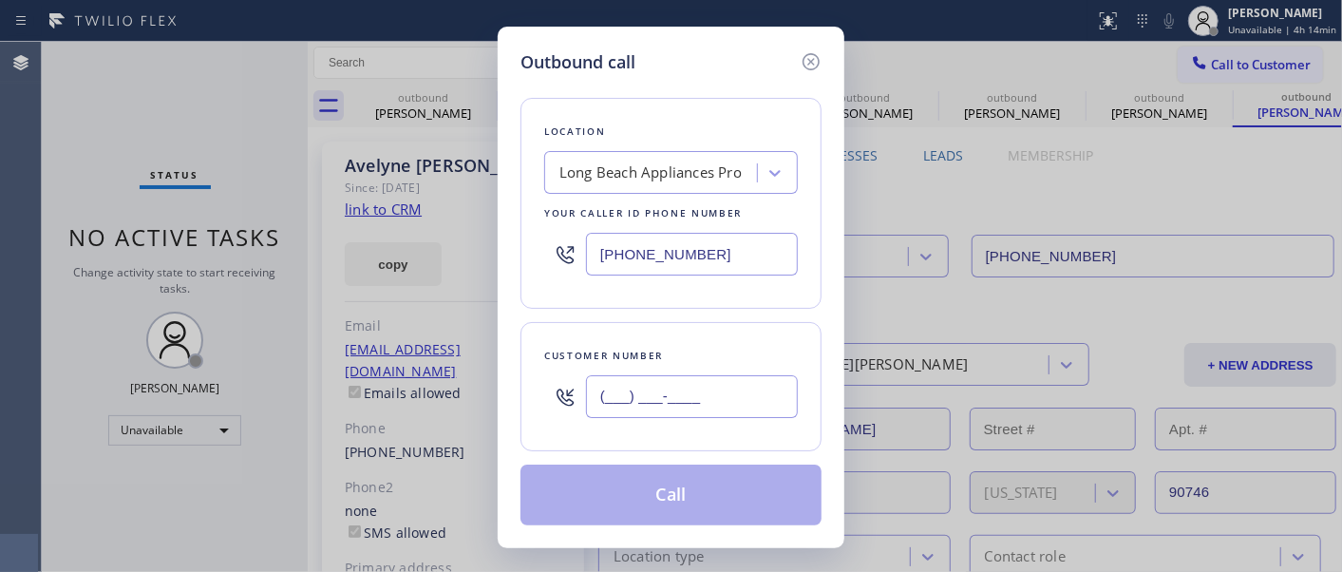
click at [670, 411] on input "(___) ___-____" at bounding box center [692, 396] width 212 height 43
paste input "424) 264-7168"
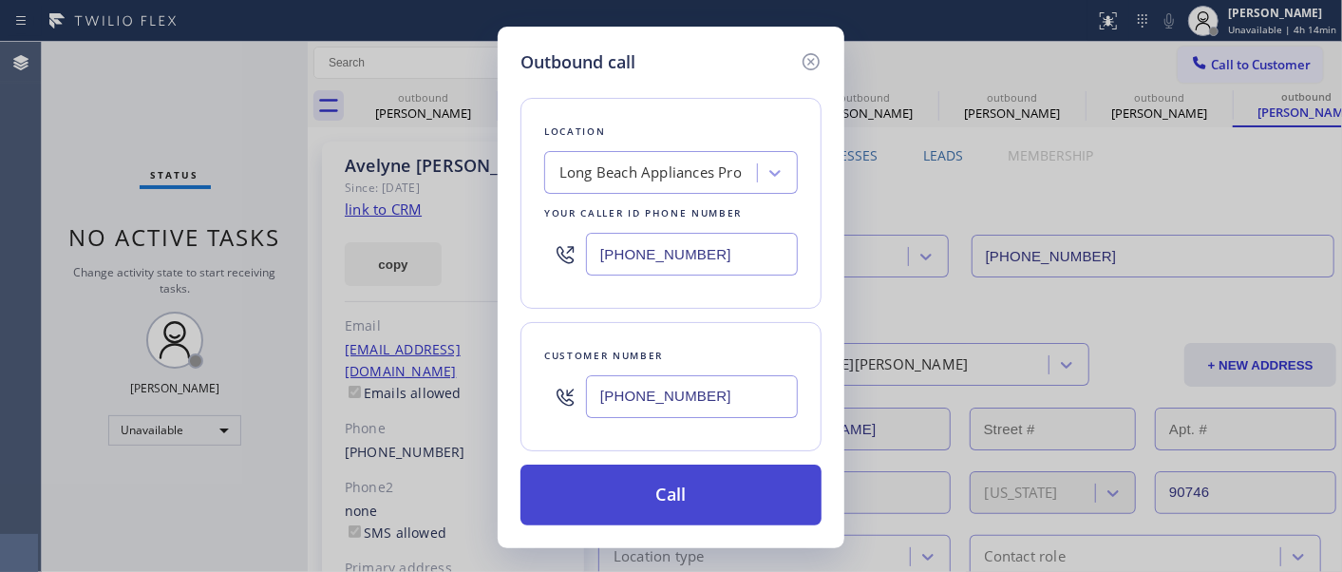
type input "[PHONE_NUMBER]"
drag, startPoint x: 717, startPoint y: 492, endPoint x: 735, endPoint y: 494, distance: 18.1
click at [716, 494] on button "Call" at bounding box center [670, 494] width 301 height 61
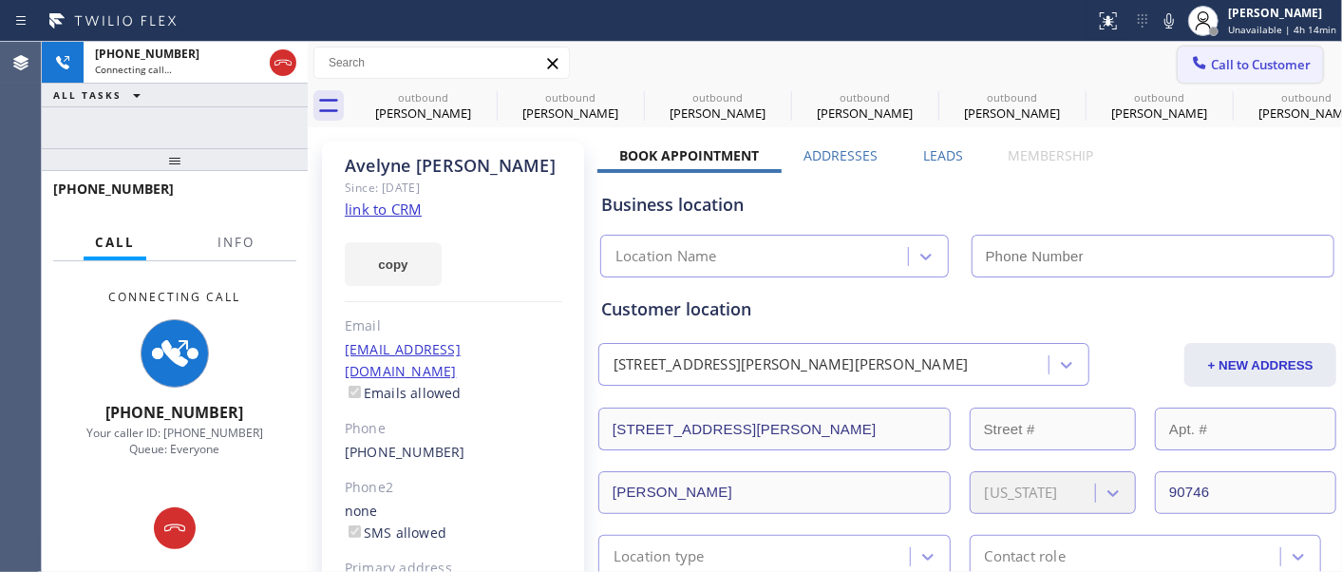
type input "[PHONE_NUMBER]"
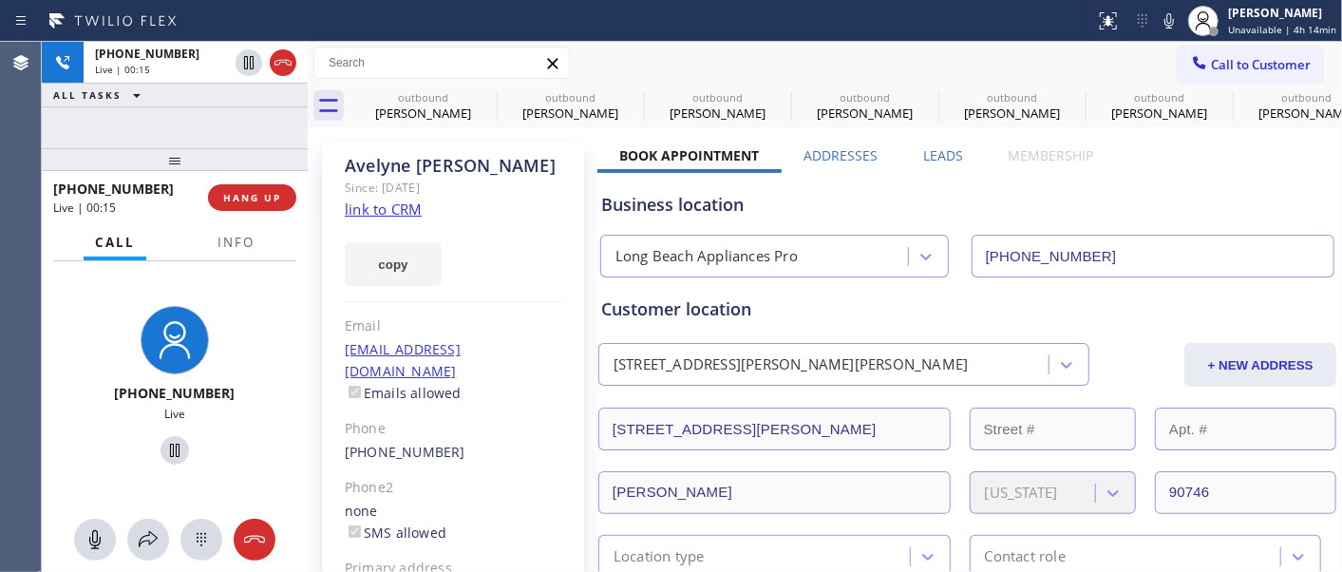
click at [285, 148] on div at bounding box center [175, 159] width 266 height 23
click at [238, 127] on div "[PHONE_NUMBER] Live | 01:36 ALL TASKS ALL TASKS ACTIVE TASKS TASKS IN WRAP UP […" at bounding box center [175, 307] width 266 height 530
click at [242, 191] on span "HANG UP" at bounding box center [252, 197] width 58 height 13
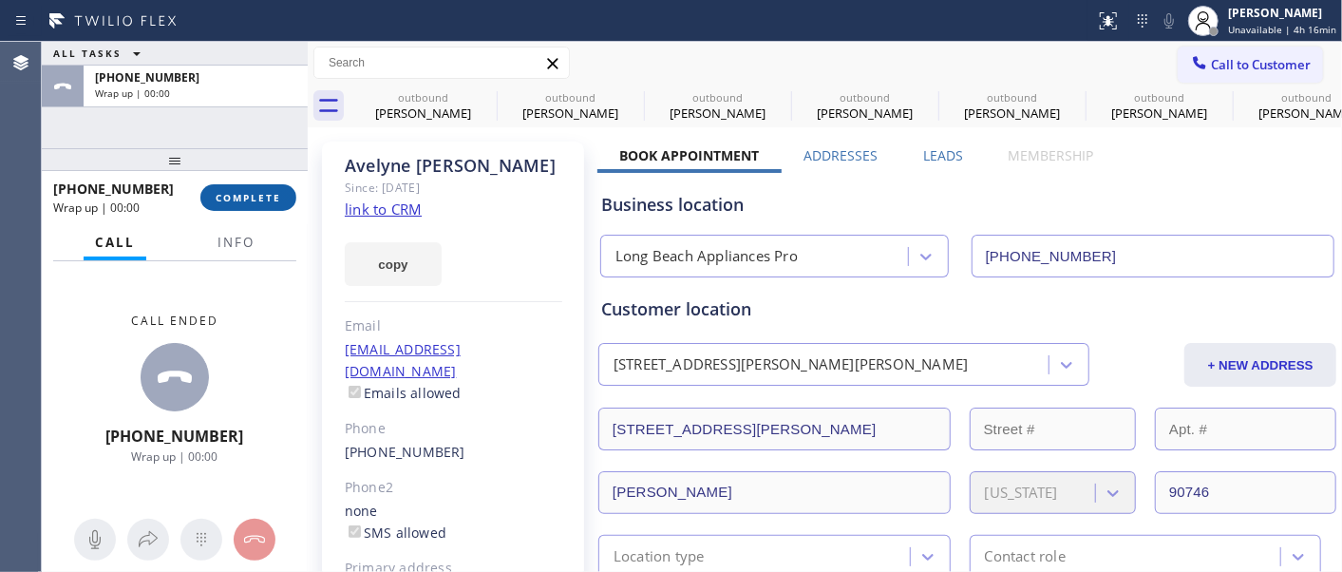
click at [242, 191] on span "COMPLETE" at bounding box center [249, 197] width 66 height 13
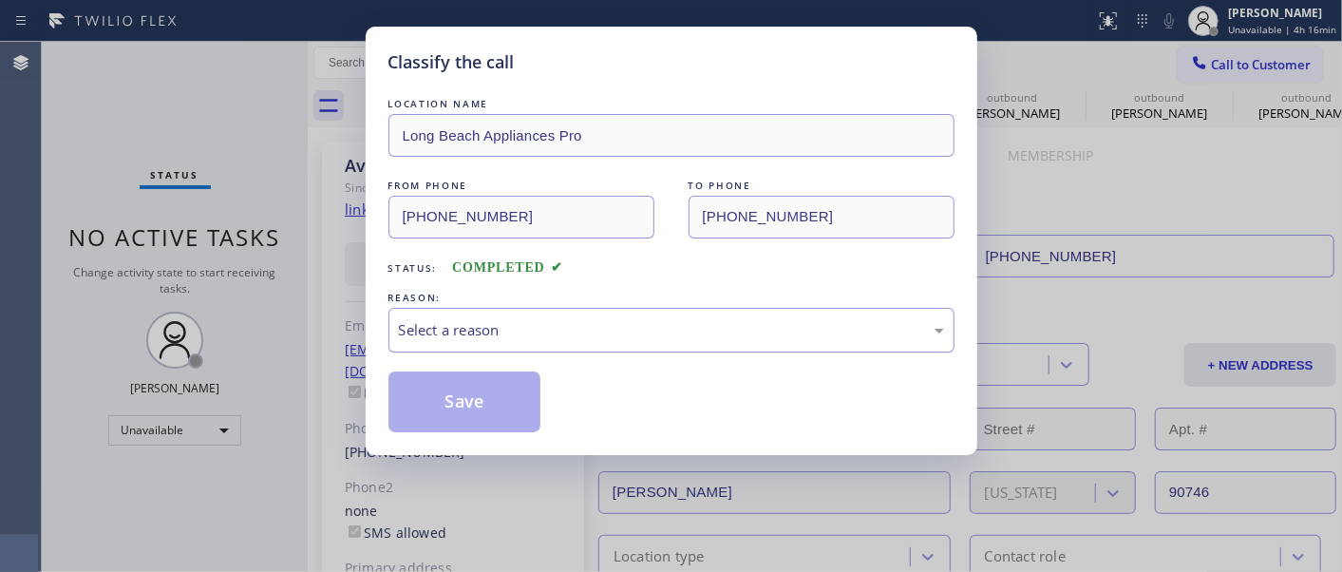
click at [657, 348] on div "Select a reason" at bounding box center [671, 330] width 566 height 45
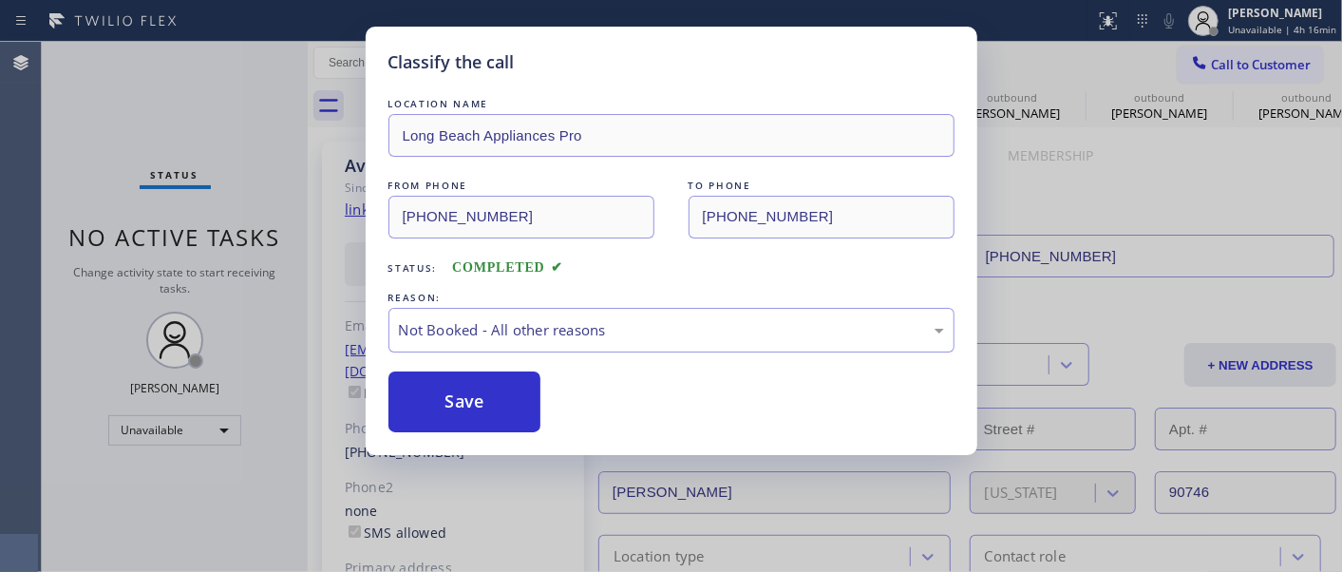
click at [498, 400] on button "Save" at bounding box center [464, 401] width 153 height 61
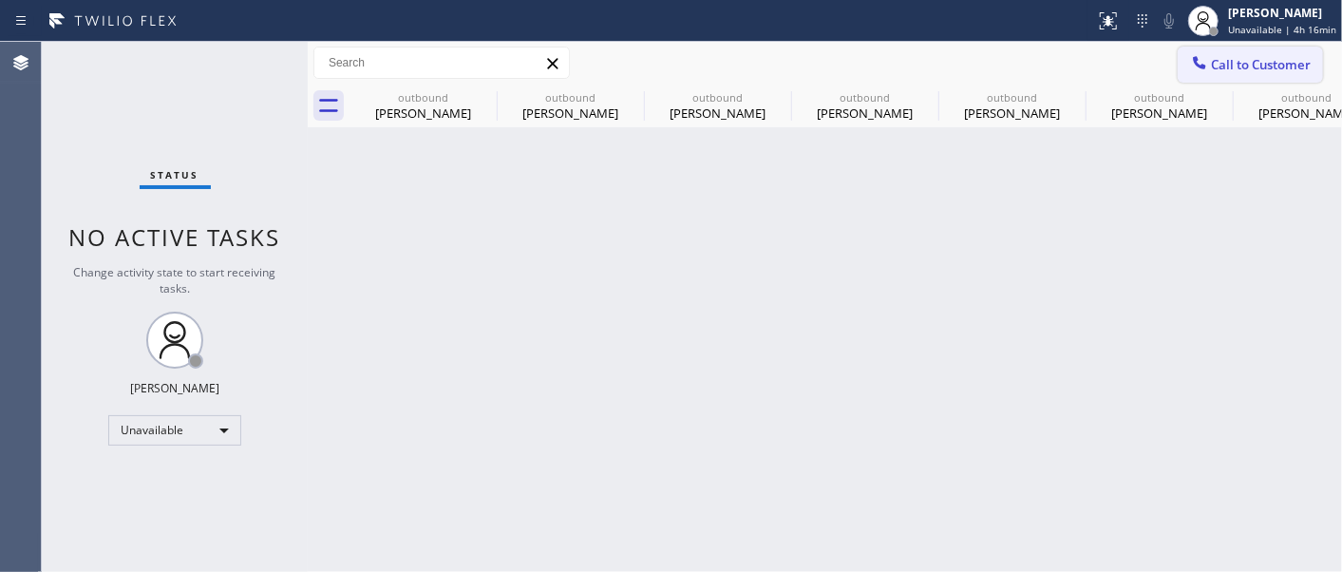
click at [1234, 58] on span "Call to Customer" at bounding box center [1261, 64] width 100 height 17
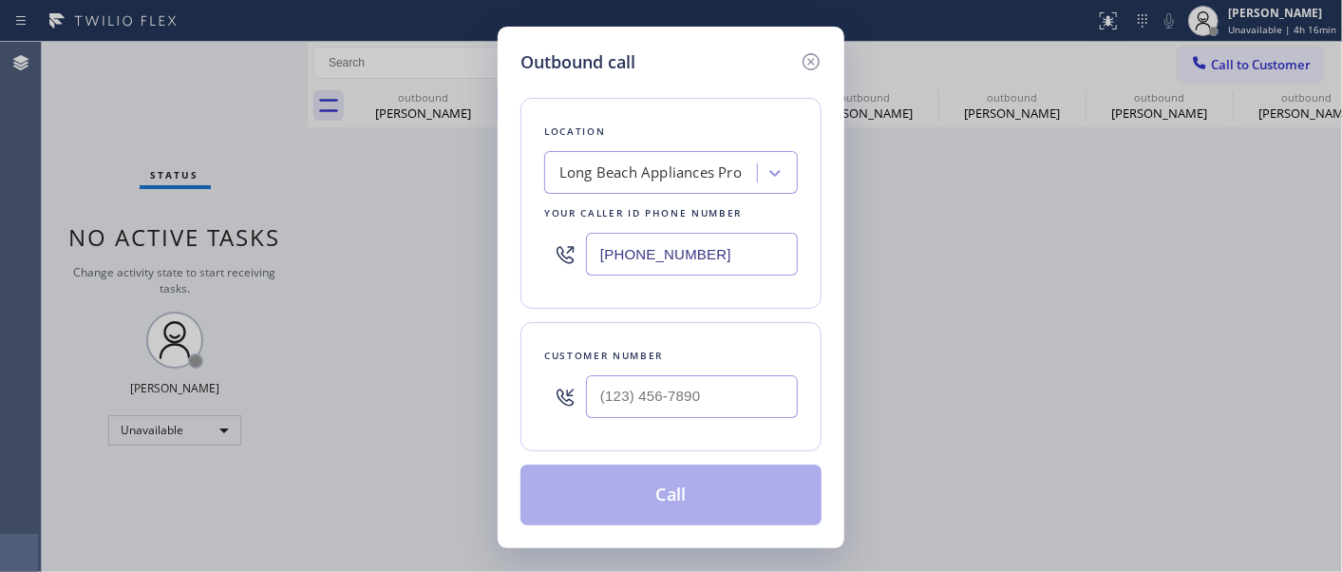
click at [685, 420] on div at bounding box center [692, 397] width 212 height 62
click at [691, 403] on input "(___) ___-____" at bounding box center [692, 396] width 212 height 43
paste input "609) 937-7405"
type input "[PHONE_NUMBER]"
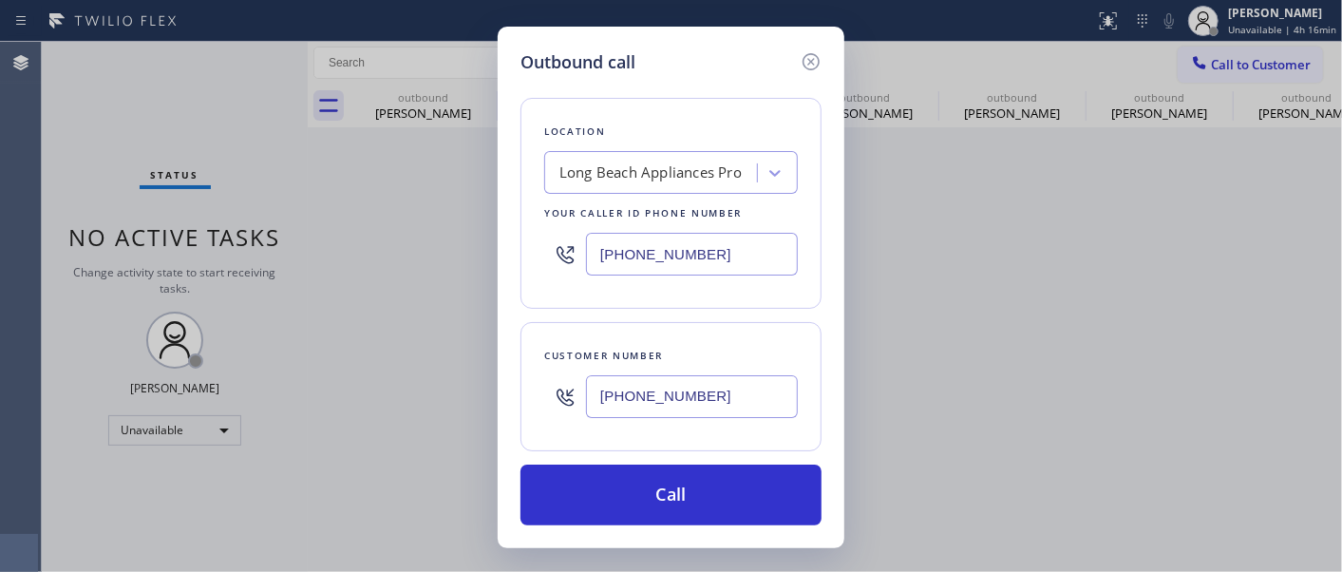
drag, startPoint x: 701, startPoint y: 262, endPoint x: 496, endPoint y: 266, distance: 205.1
click at [545, 266] on div "[PHONE_NUMBER]" at bounding box center [671, 254] width 254 height 62
paste input "855) 731-4952"
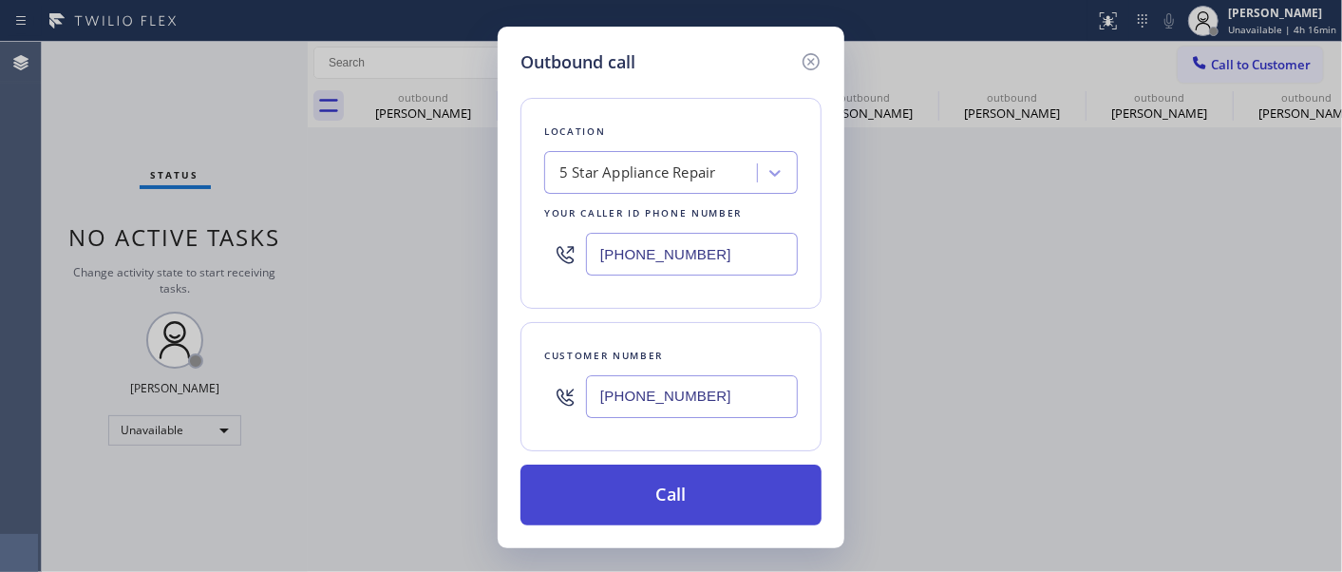
type input "[PHONE_NUMBER]"
click at [729, 481] on button "Call" at bounding box center [670, 494] width 301 height 61
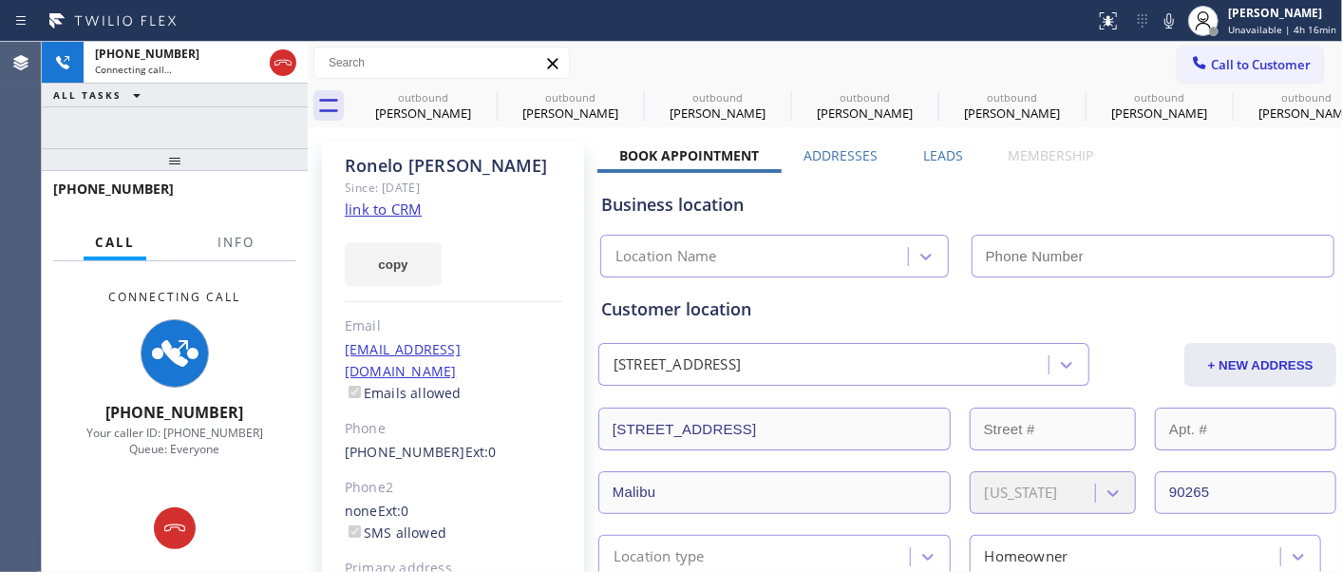
type input "[PHONE_NUMBER]"
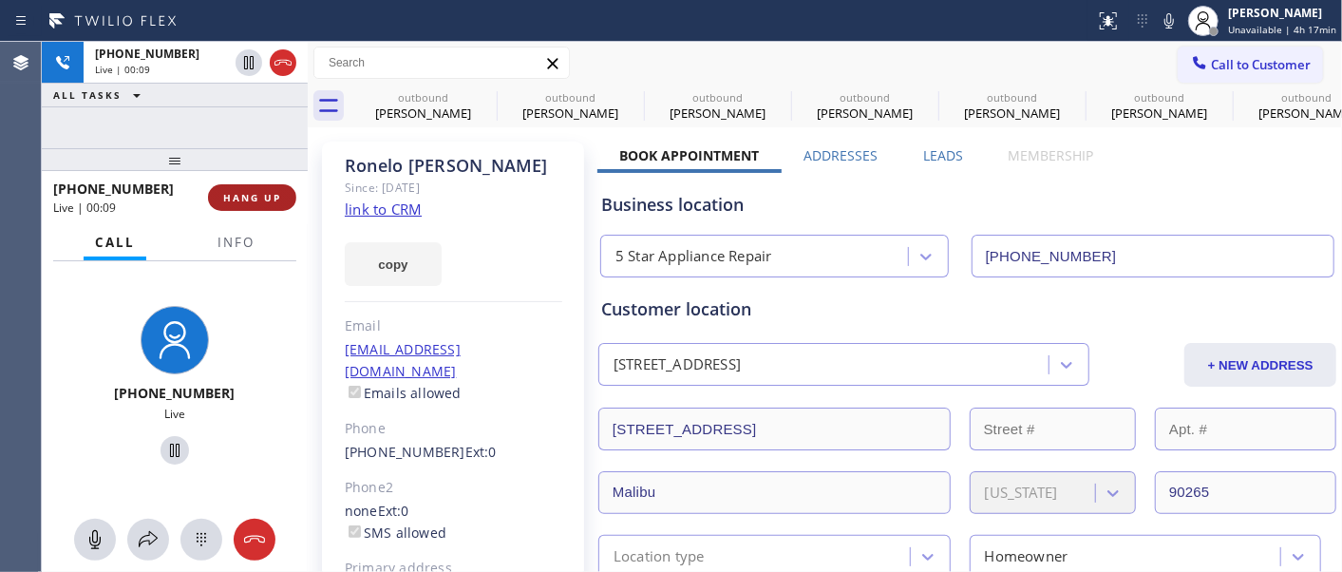
click at [249, 191] on span "HANG UP" at bounding box center [252, 197] width 58 height 13
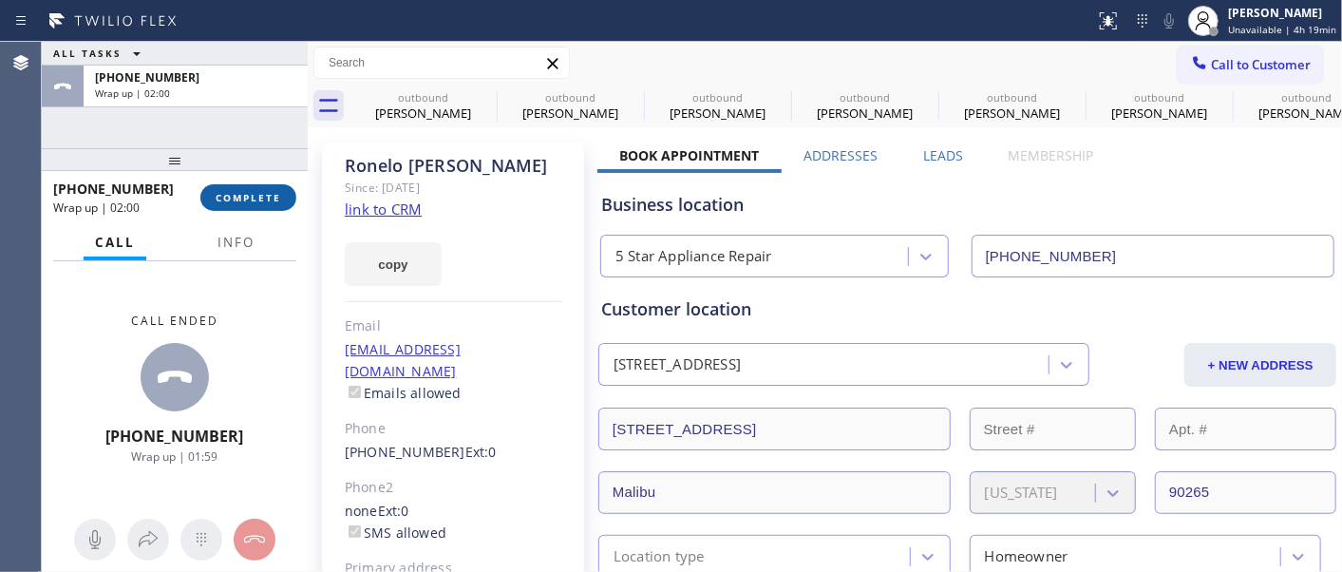
click at [234, 197] on span "COMPLETE" at bounding box center [249, 197] width 66 height 13
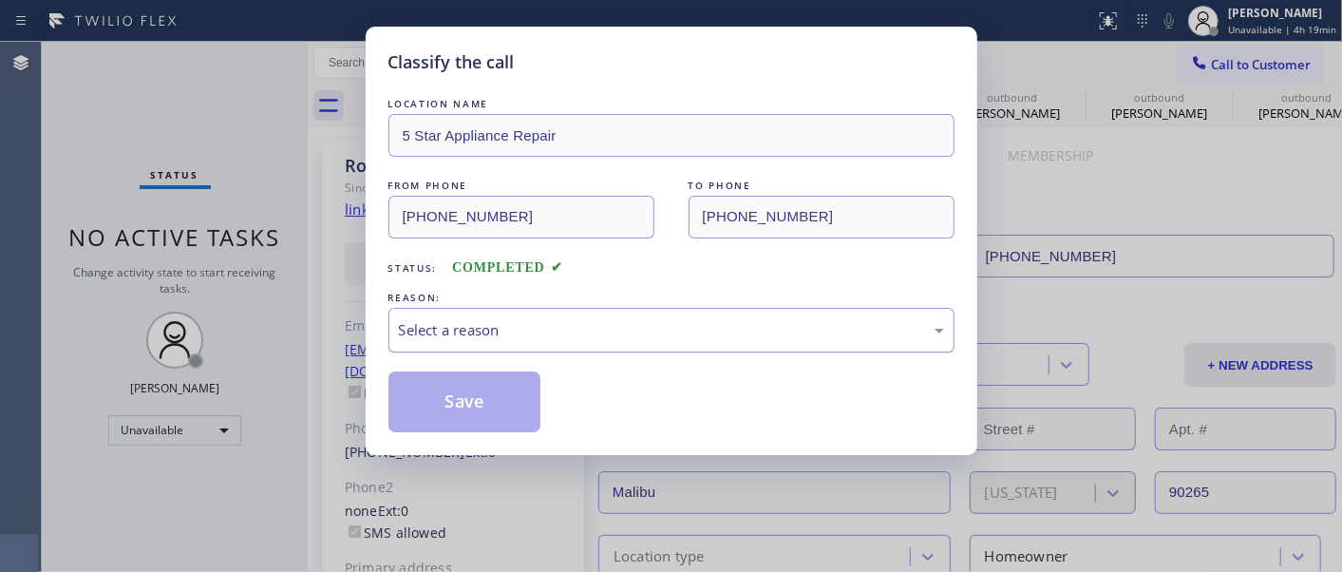
click at [495, 324] on div "Select a reason" at bounding box center [671, 330] width 545 height 22
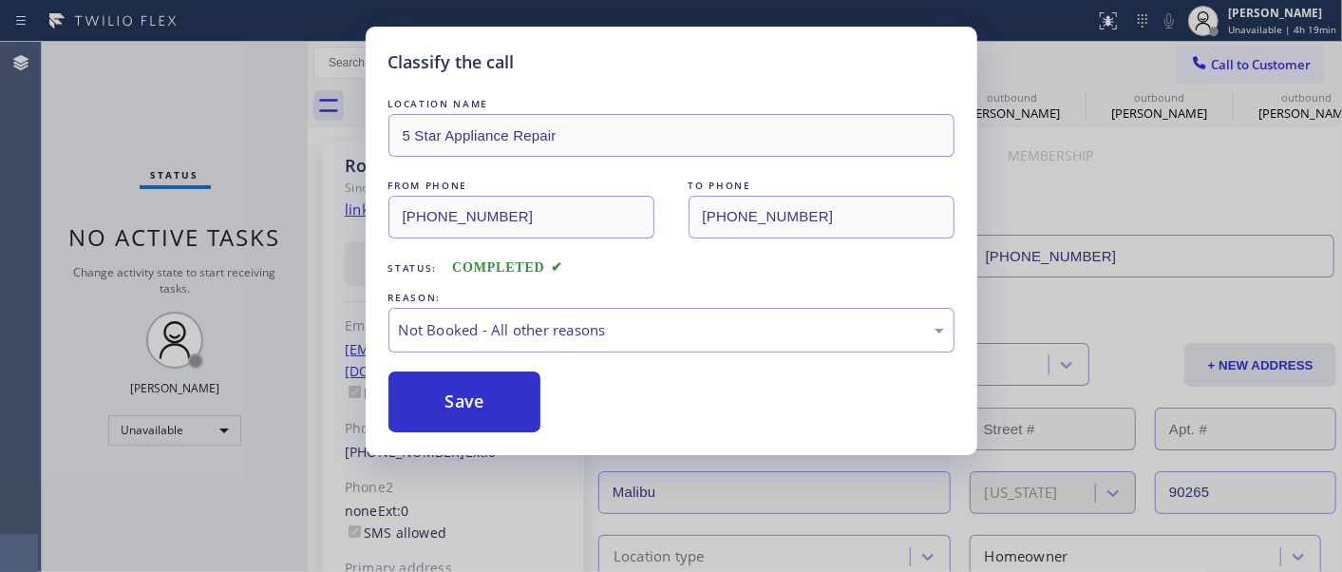
click at [449, 389] on button "Save" at bounding box center [464, 401] width 153 height 61
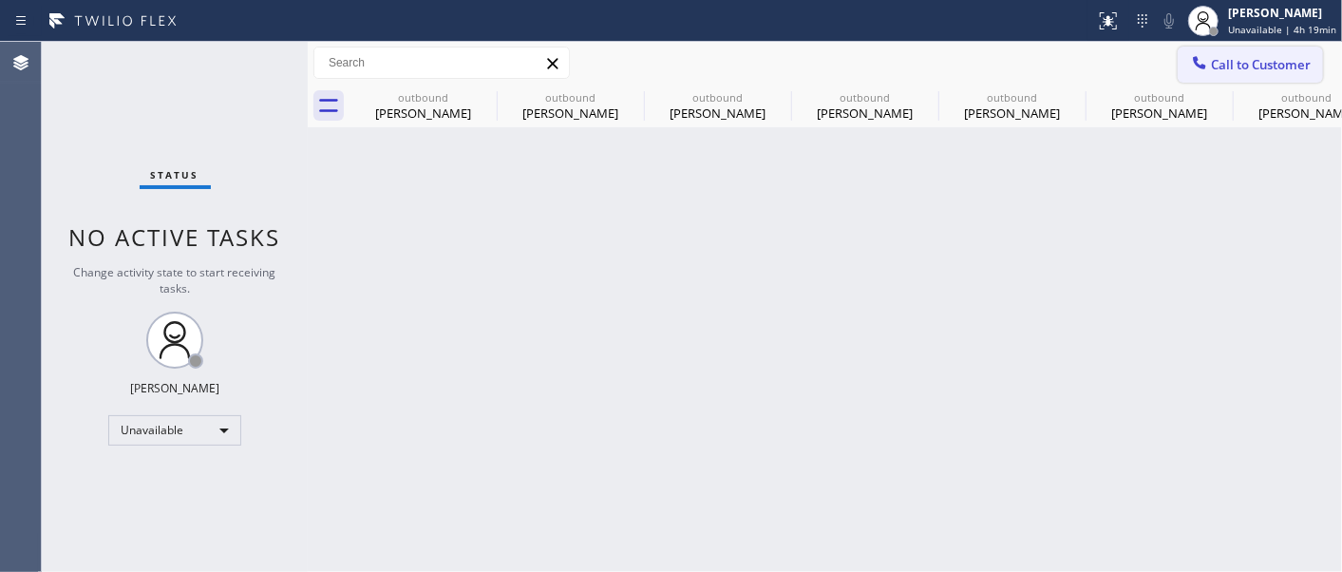
drag, startPoint x: 1218, startPoint y: 46, endPoint x: 1184, endPoint y: 87, distance: 54.0
click at [1217, 47] on button "Call to Customer" at bounding box center [1249, 65] width 145 height 36
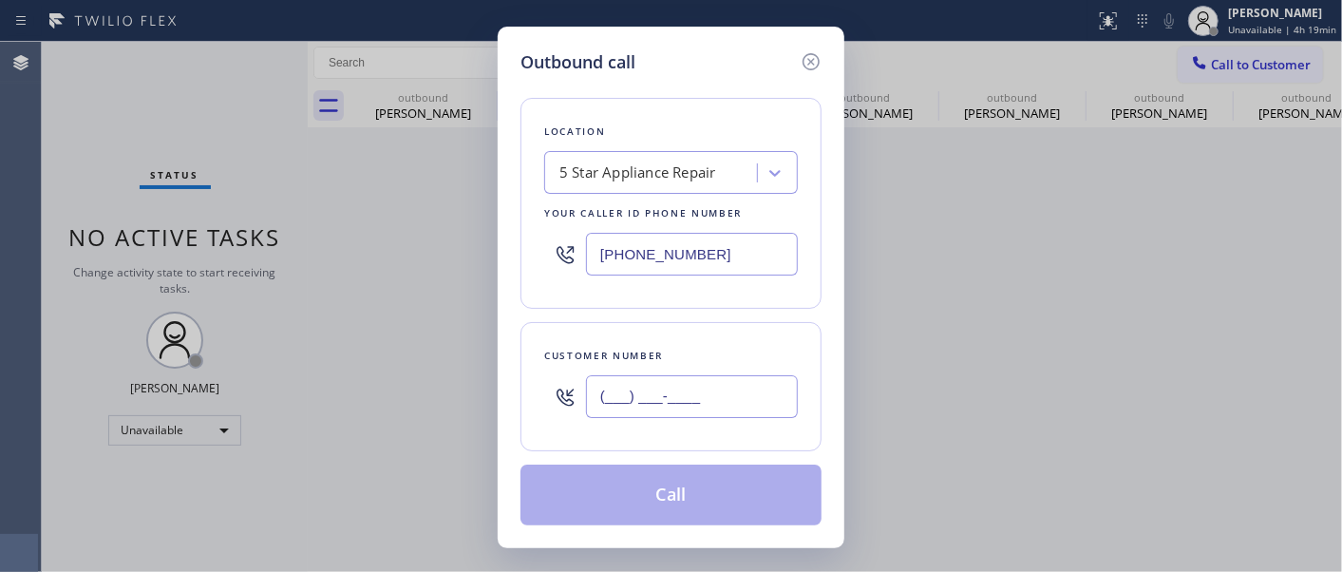
click at [669, 393] on input "(___) ___-____" at bounding box center [692, 396] width 212 height 43
paste input "714) 488-7881"
type input "[PHONE_NUMBER]"
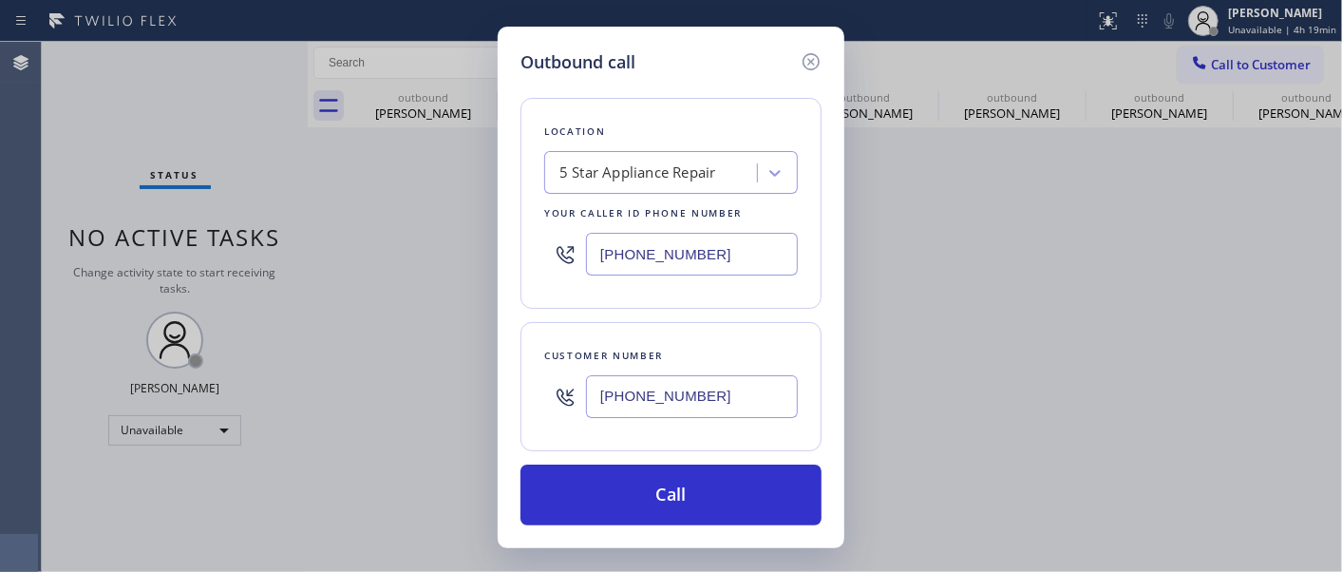
drag, startPoint x: 718, startPoint y: 250, endPoint x: 358, endPoint y: 254, distance: 359.9
click at [367, 251] on div "Outbound call Location 5 Star Appliance Repair Your caller id phone number [PHO…" at bounding box center [671, 286] width 1342 height 572
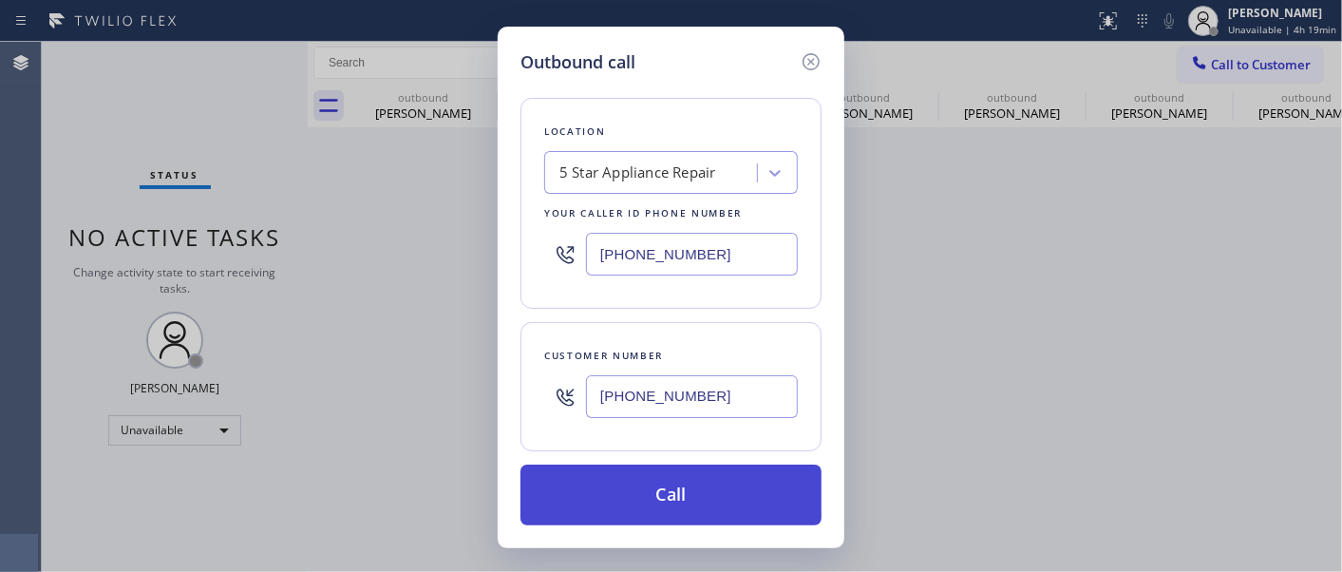
paste input "44) 707-8319"
type input "[PHONE_NUMBER]"
click at [735, 489] on button "Call" at bounding box center [670, 494] width 301 height 61
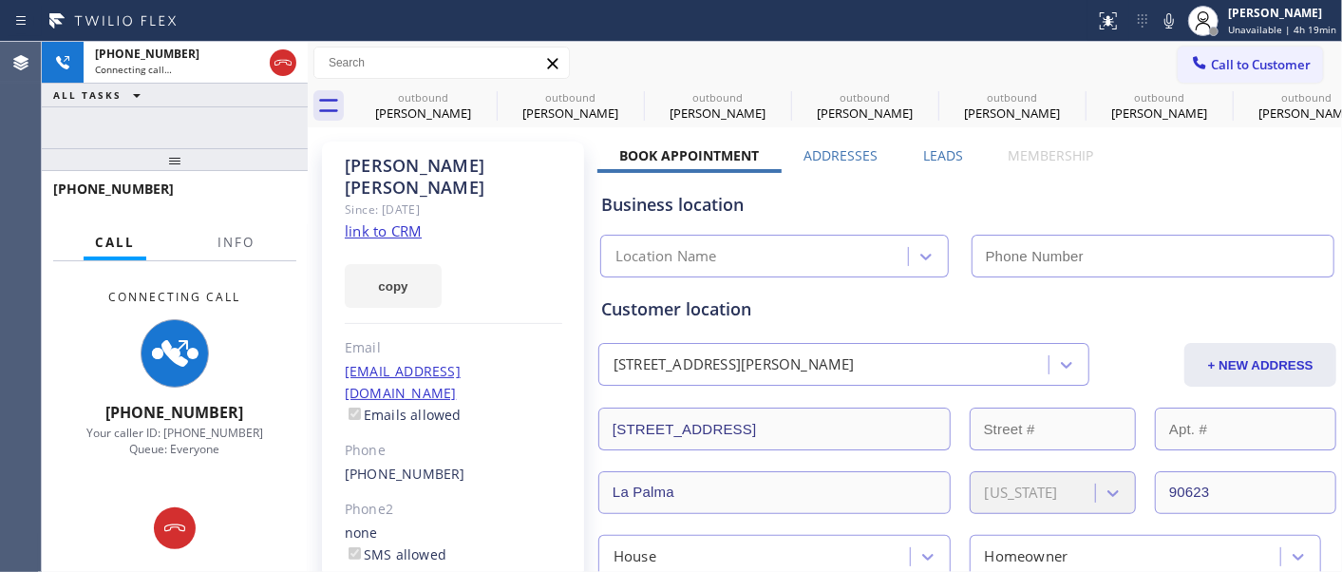
type input "[PHONE_NUMBER]"
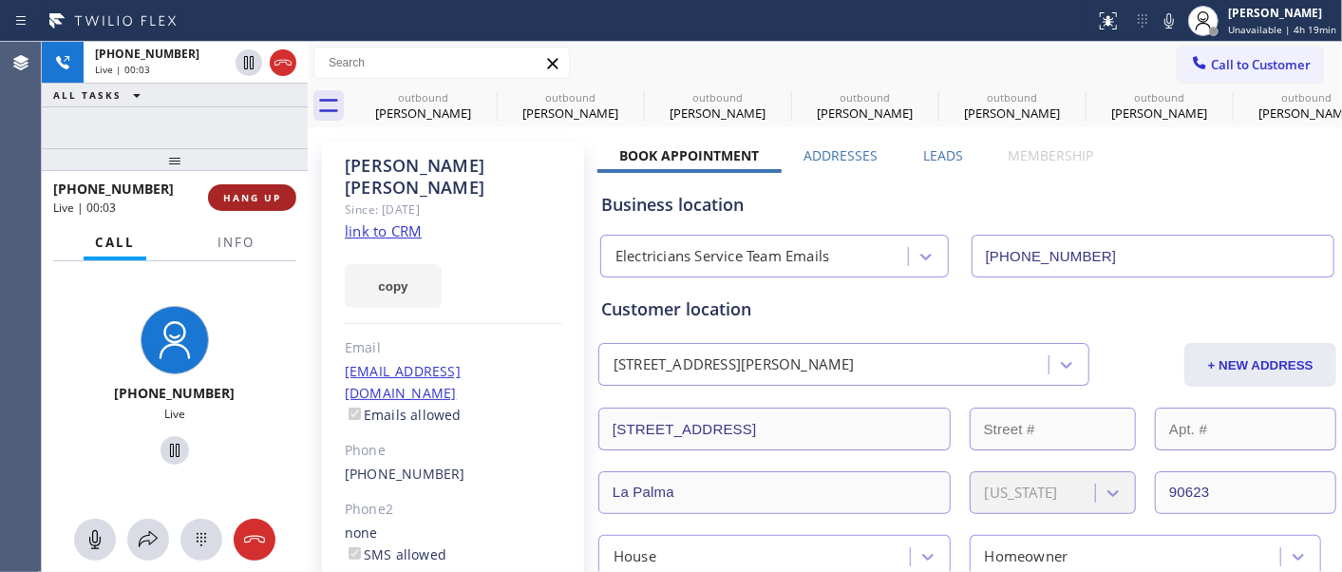
drag, startPoint x: 245, startPoint y: 205, endPoint x: 247, endPoint y: 190, distance: 15.3
click at [245, 204] on button "HANG UP" at bounding box center [252, 197] width 88 height 27
click at [247, 191] on span "HANG UP" at bounding box center [252, 197] width 58 height 13
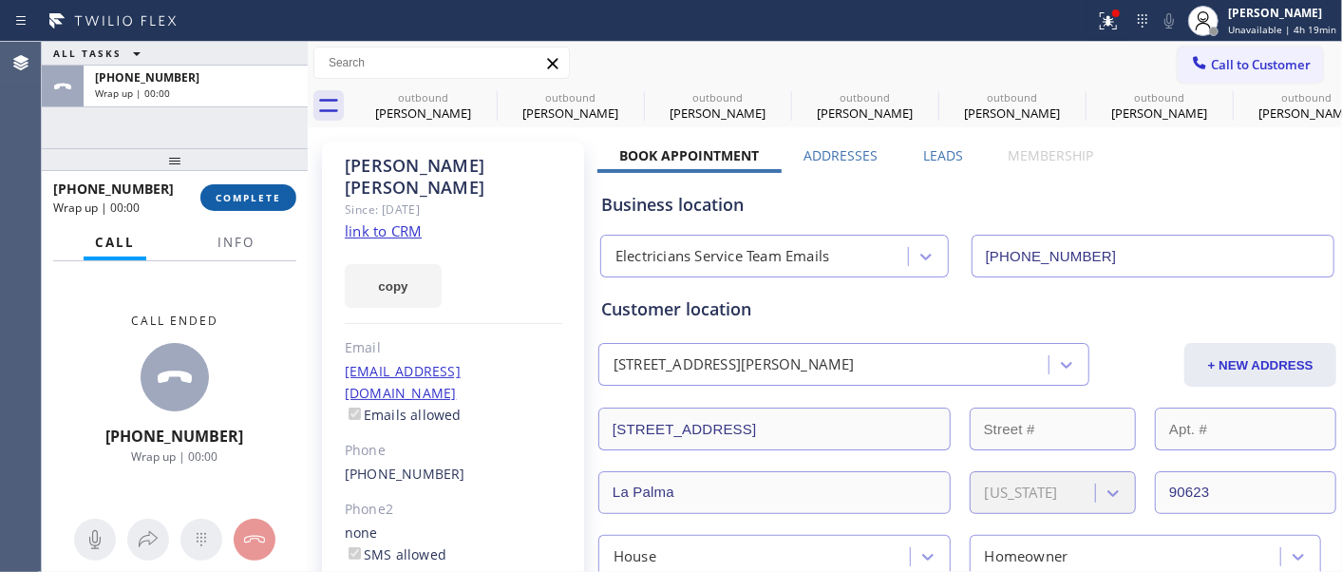
click at [247, 191] on span "COMPLETE" at bounding box center [249, 197] width 66 height 13
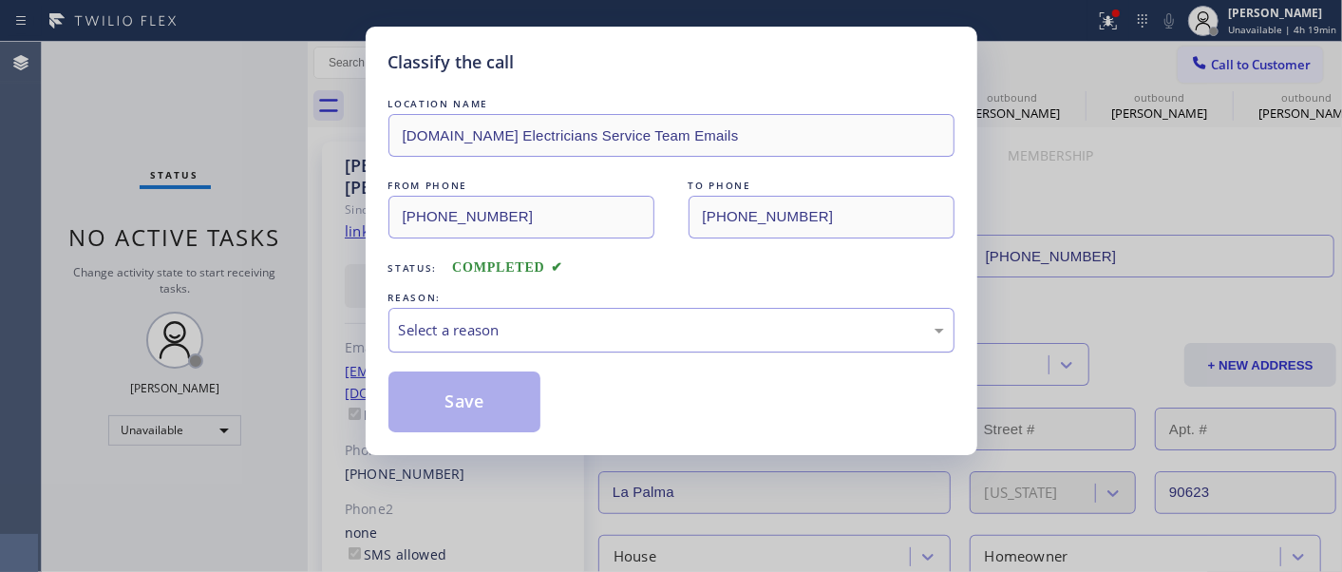
click at [523, 330] on div "Select a reason" at bounding box center [671, 330] width 545 height 22
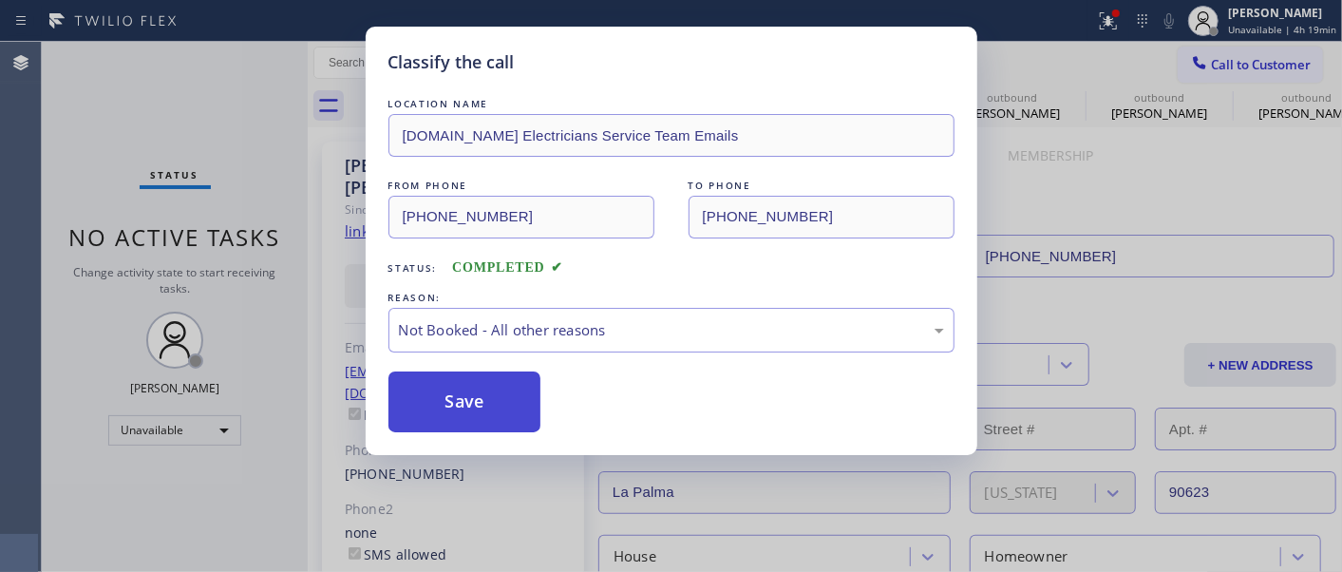
click at [453, 404] on button "Save" at bounding box center [464, 401] width 153 height 61
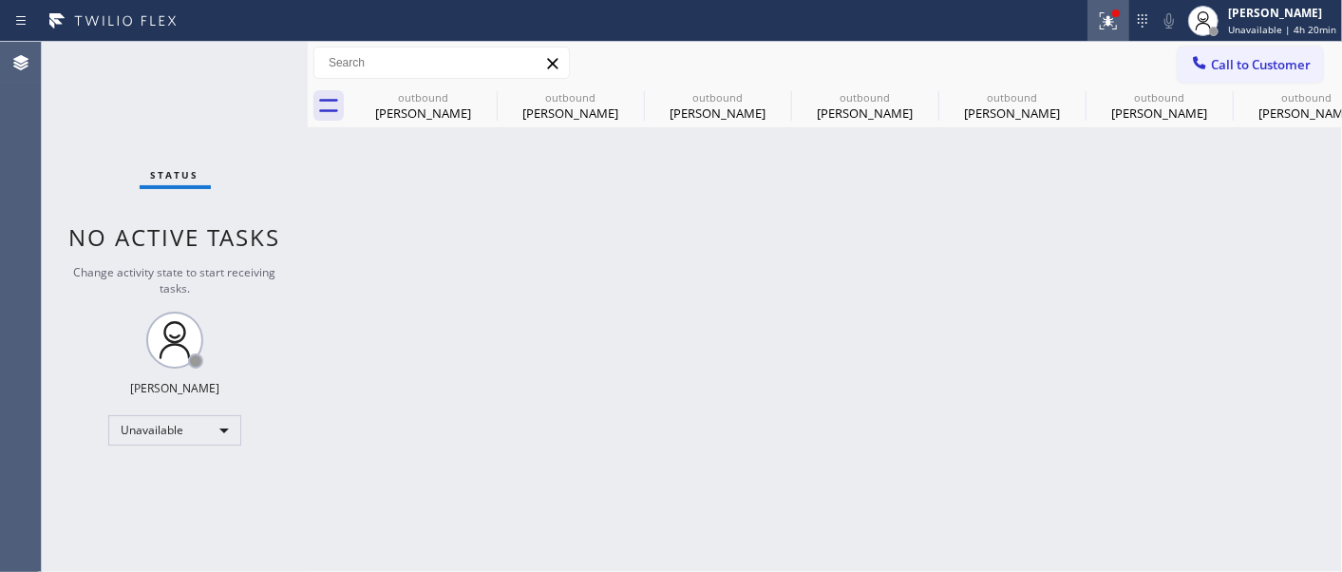
click at [1107, 31] on icon at bounding box center [1108, 20] width 23 height 23
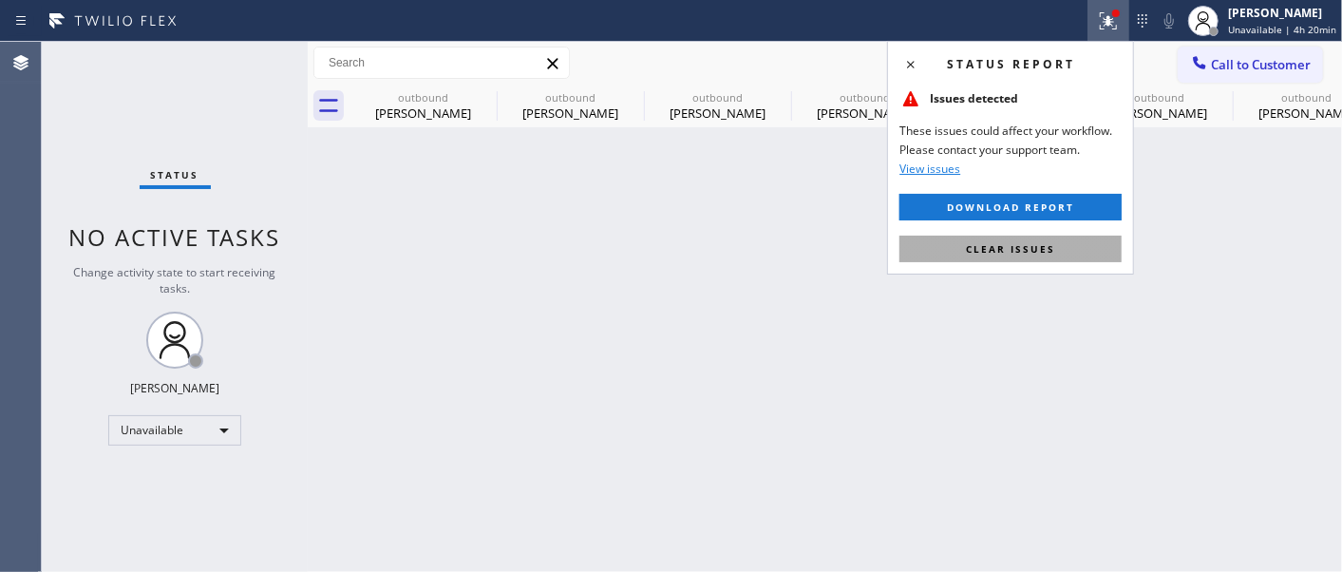
click at [950, 247] on button "Clear issues" at bounding box center [1010, 248] width 222 height 27
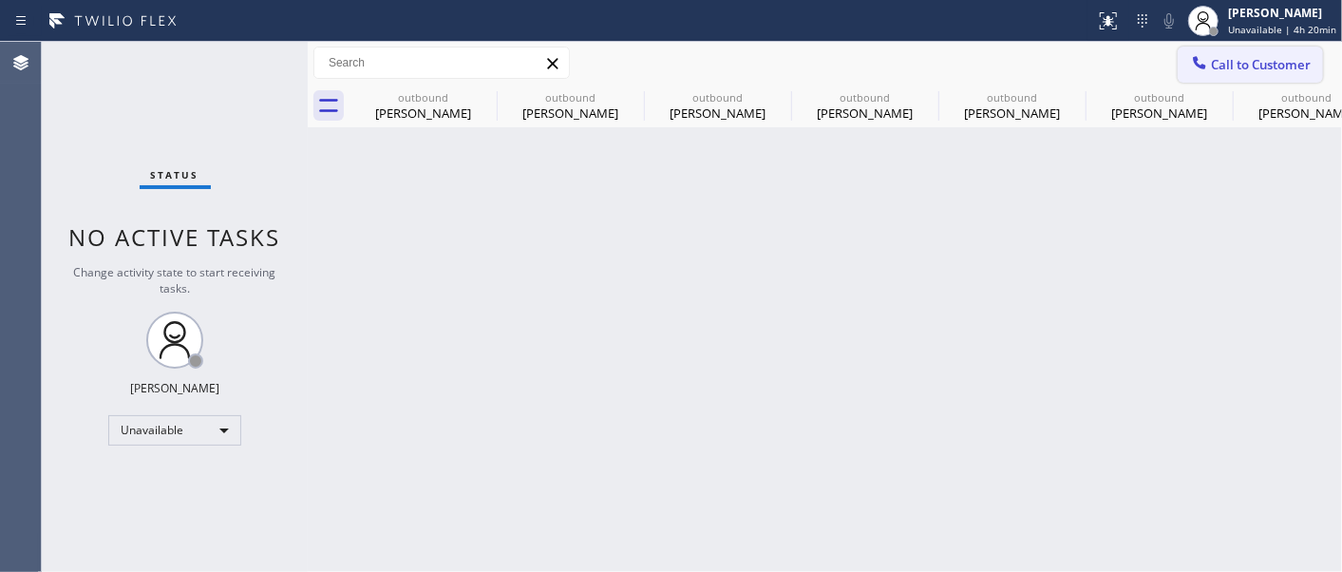
click at [1238, 53] on button "Call to Customer" at bounding box center [1249, 65] width 145 height 36
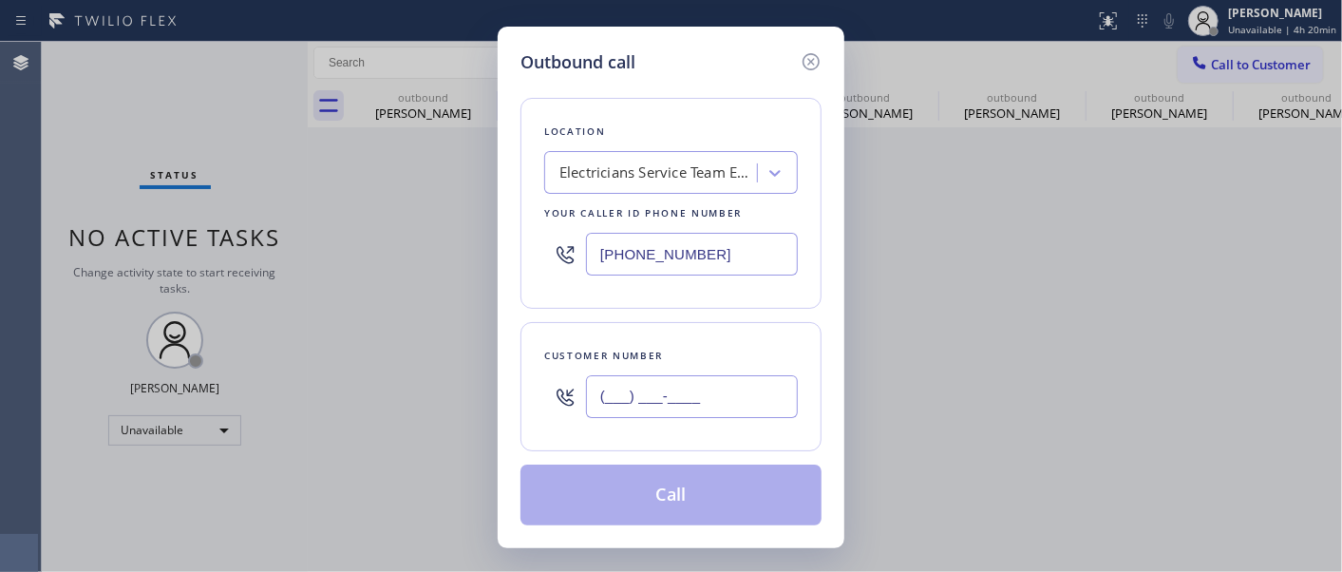
click at [732, 406] on input "(___) ___-____" at bounding box center [692, 396] width 212 height 43
paste input "510) 395-4954"
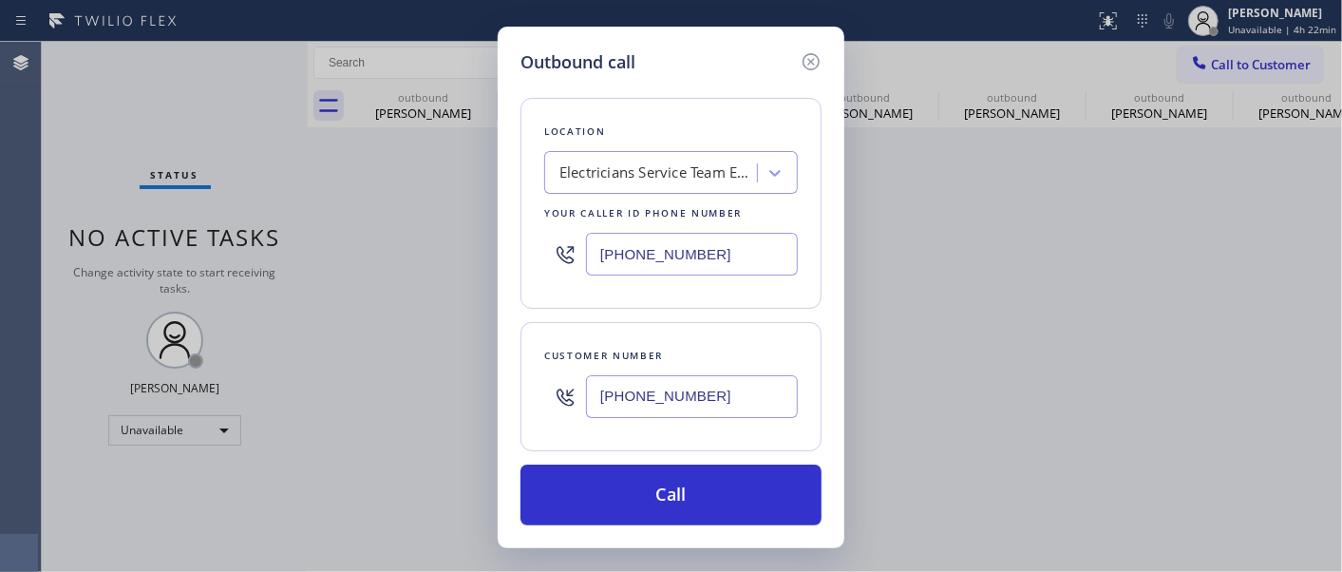
type input "[PHONE_NUMBER]"
drag, startPoint x: 717, startPoint y: 252, endPoint x: 447, endPoint y: 254, distance: 269.7
click at [448, 254] on div "Outbound call Location Electricians Service Team Emails Your caller id phone nu…" at bounding box center [671, 286] width 1342 height 572
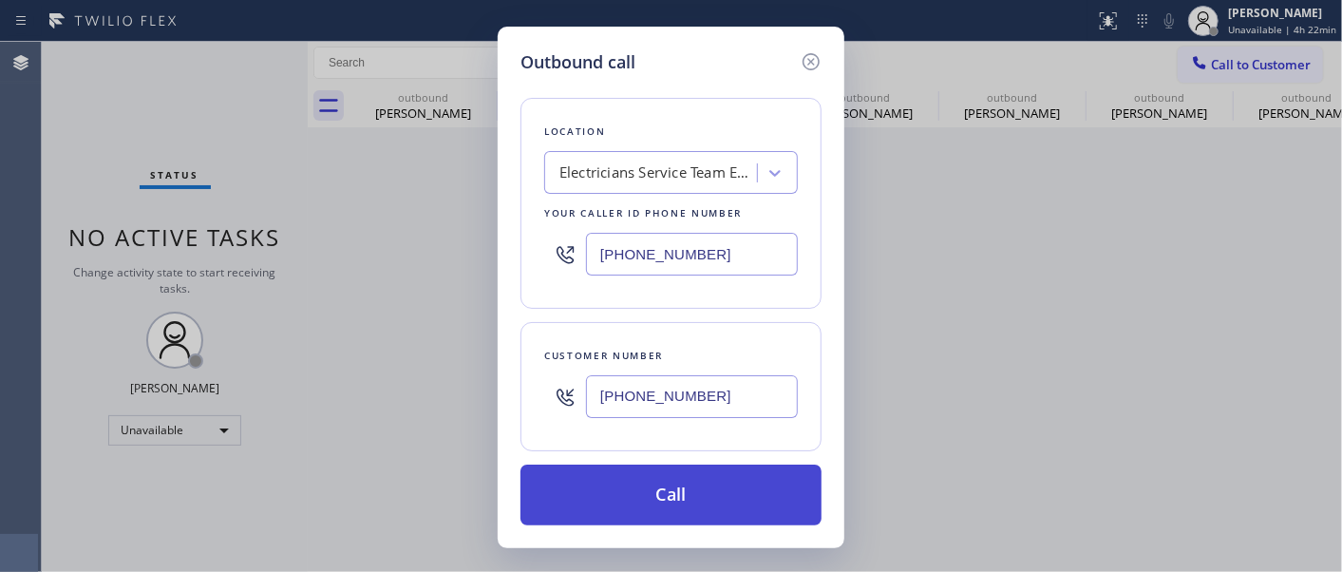
paste input "77) 777-0796"
type input "[PHONE_NUMBER]"
click at [727, 481] on button "Call" at bounding box center [670, 494] width 301 height 61
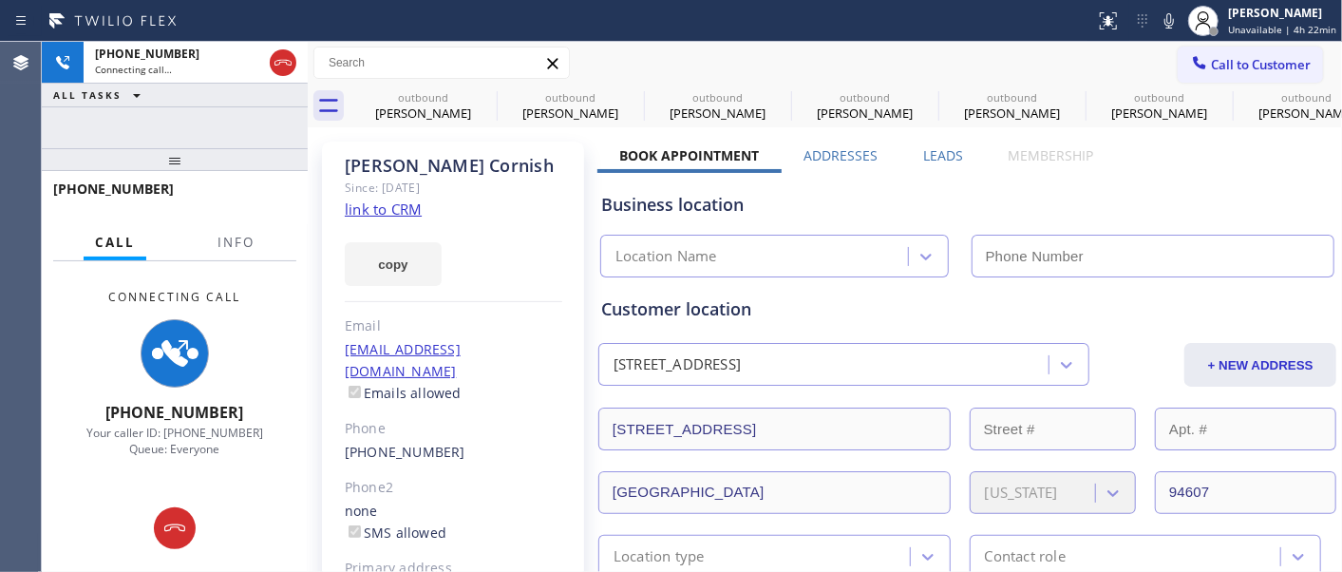
type input "[PHONE_NUMBER]"
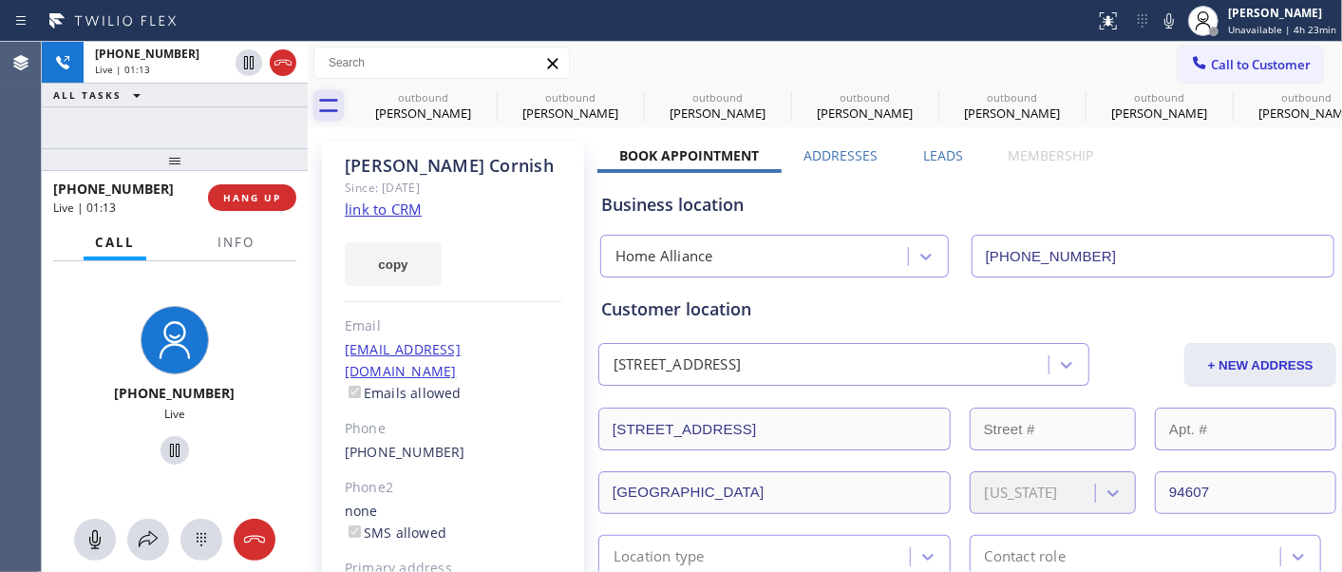
drag, startPoint x: 231, startPoint y: 152, endPoint x: 327, endPoint y: 97, distance: 110.6
click at [220, 126] on div "[PHONE_NUMBER] Live | 01:13 ALL TASKS ALL TASKS ACTIVE TASKS TASKS IN WRAP UP […" at bounding box center [175, 307] width 266 height 530
click at [488, 96] on icon at bounding box center [484, 96] width 23 height 23
click at [0, 0] on icon at bounding box center [0, 0] width 0 height 0
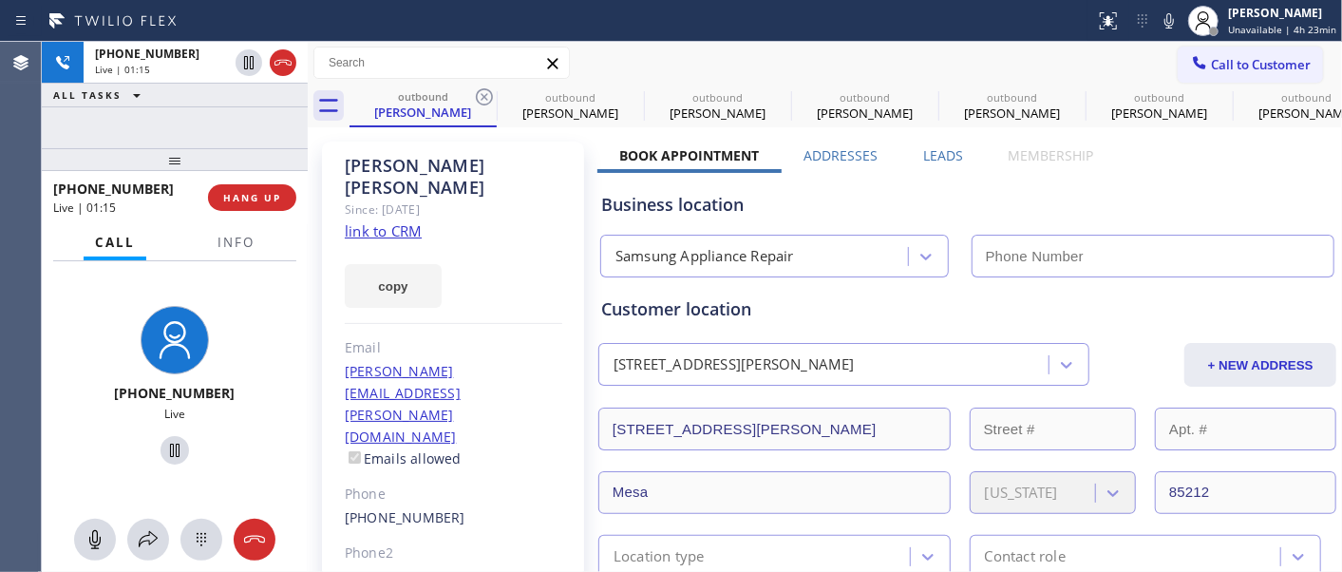
click at [488, 96] on icon at bounding box center [484, 96] width 23 height 23
type input "[PHONE_NUMBER]"
click at [488, 96] on icon at bounding box center [484, 96] width 23 height 23
click at [0, 0] on icon at bounding box center [0, 0] width 0 height 0
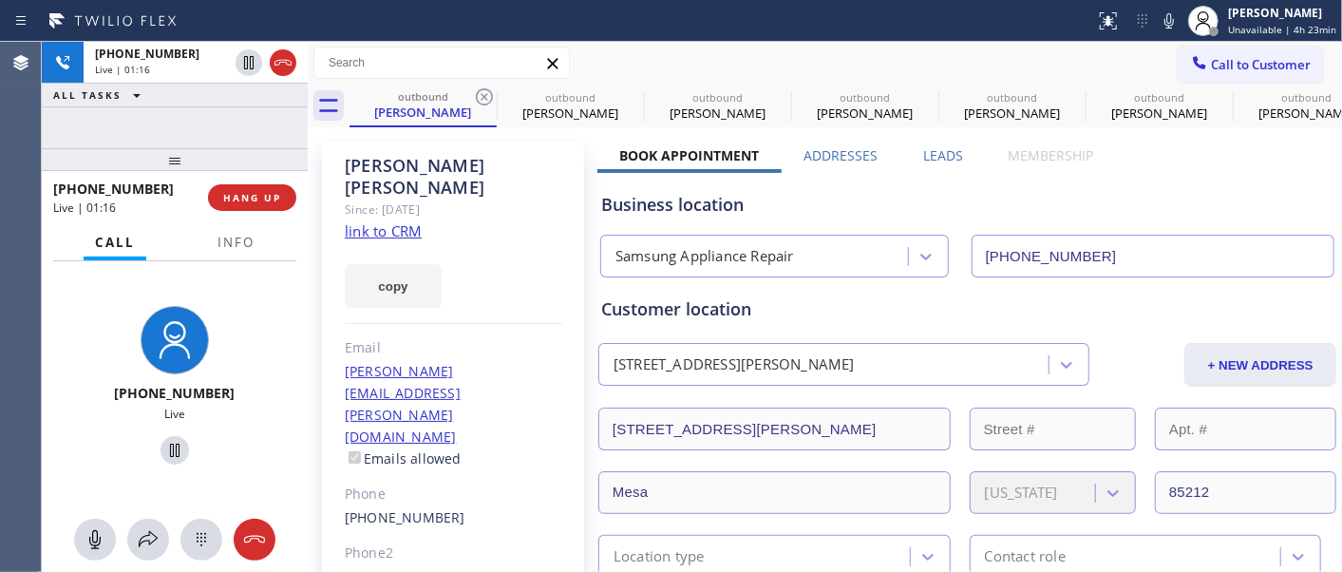
click at [0, 0] on icon at bounding box center [0, 0] width 0 height 0
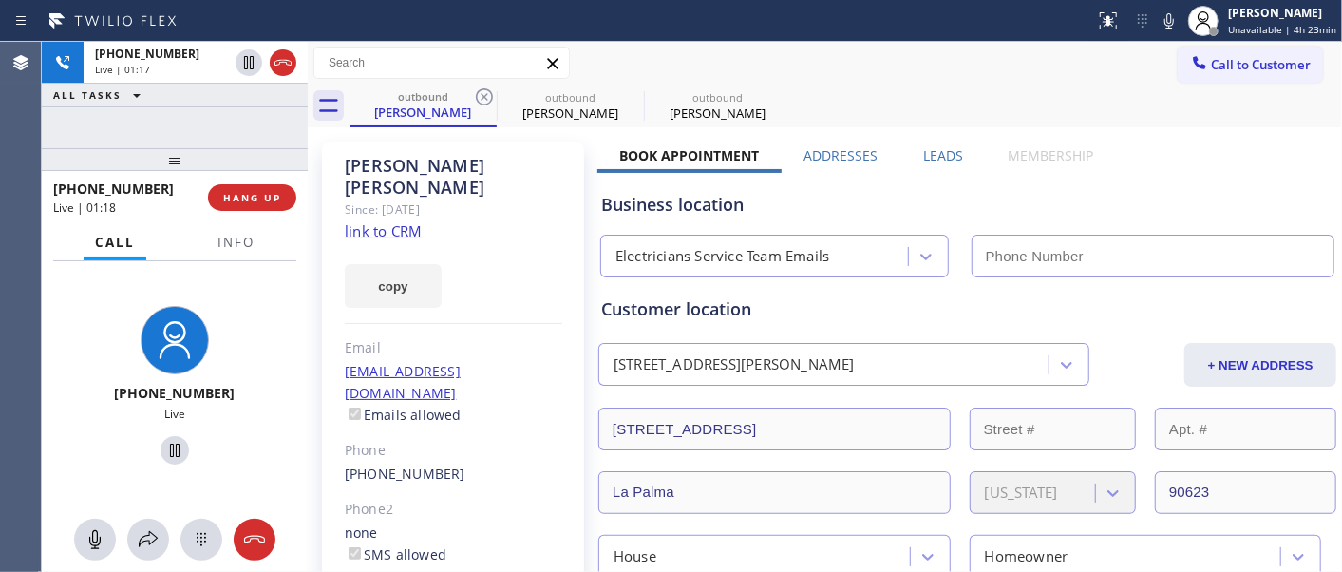
type input "[PHONE_NUMBER]"
click at [488, 96] on icon at bounding box center [484, 96] width 23 height 23
type input "[PHONE_NUMBER]"
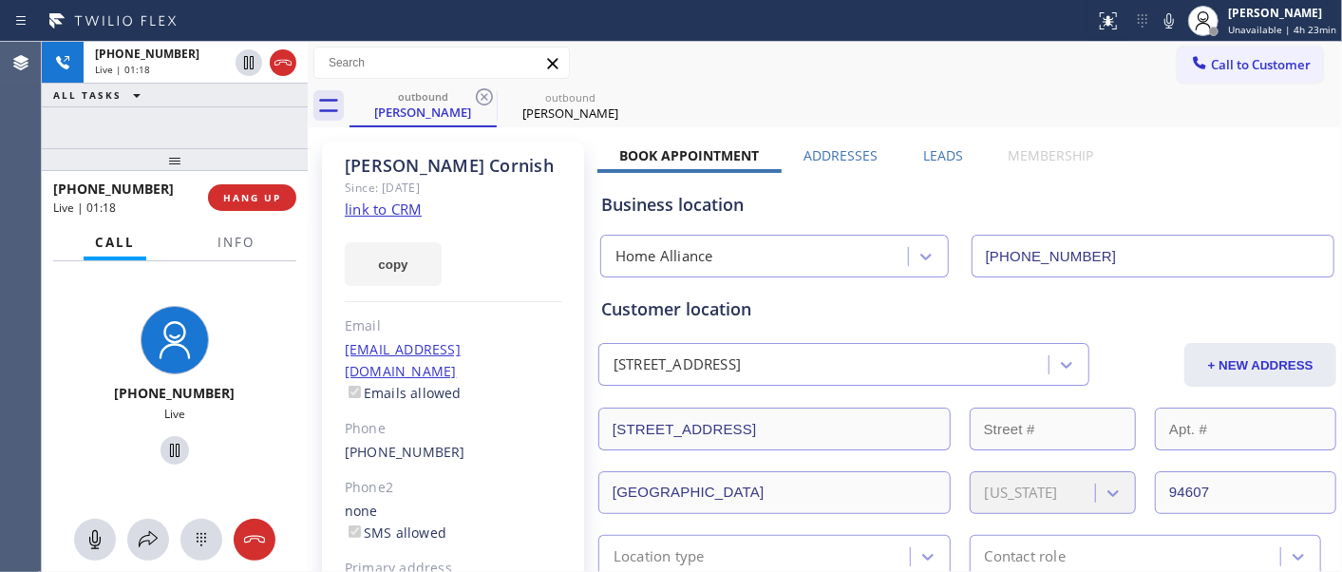
click at [985, 59] on div "Call to Customer Outbound call Location Home Alliance Your caller id phone numb…" at bounding box center [825, 63] width 1034 height 33
drag, startPoint x: 147, startPoint y: 147, endPoint x: 158, endPoint y: 131, distance: 19.2
click at [156, 133] on div "[PHONE_NUMBER] Live | 01:21 ALL TASKS ALL TASKS ACTIVE TASKS TASKS IN WRAP UP […" at bounding box center [175, 307] width 266 height 530
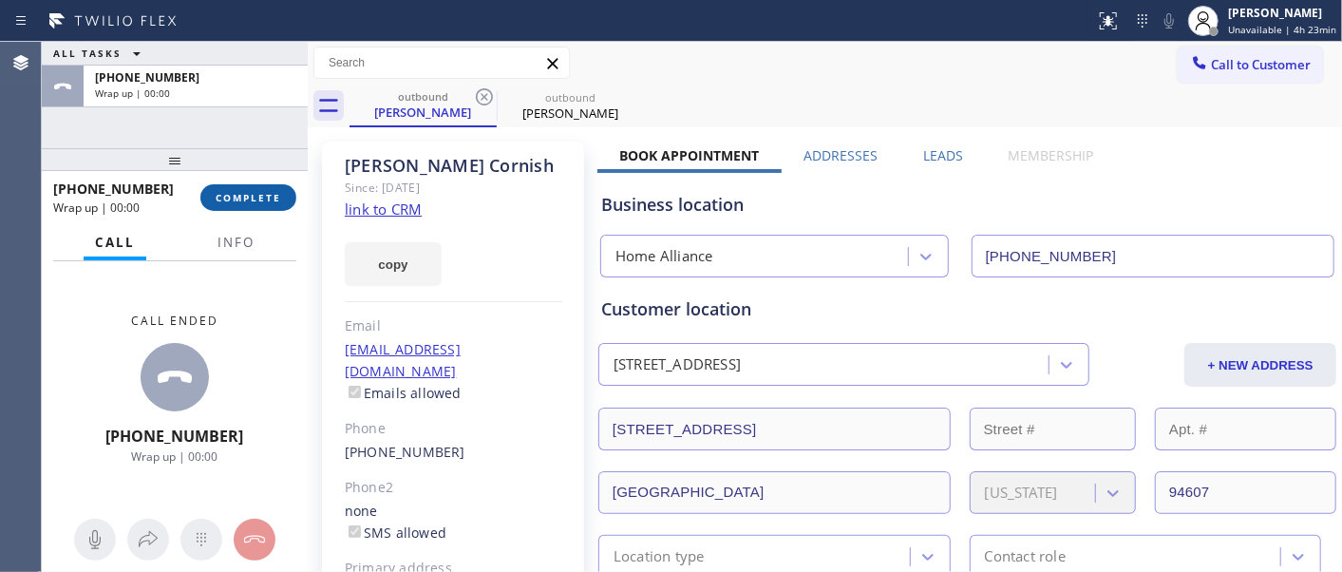
click at [267, 205] on button "COMPLETE" at bounding box center [248, 197] width 96 height 27
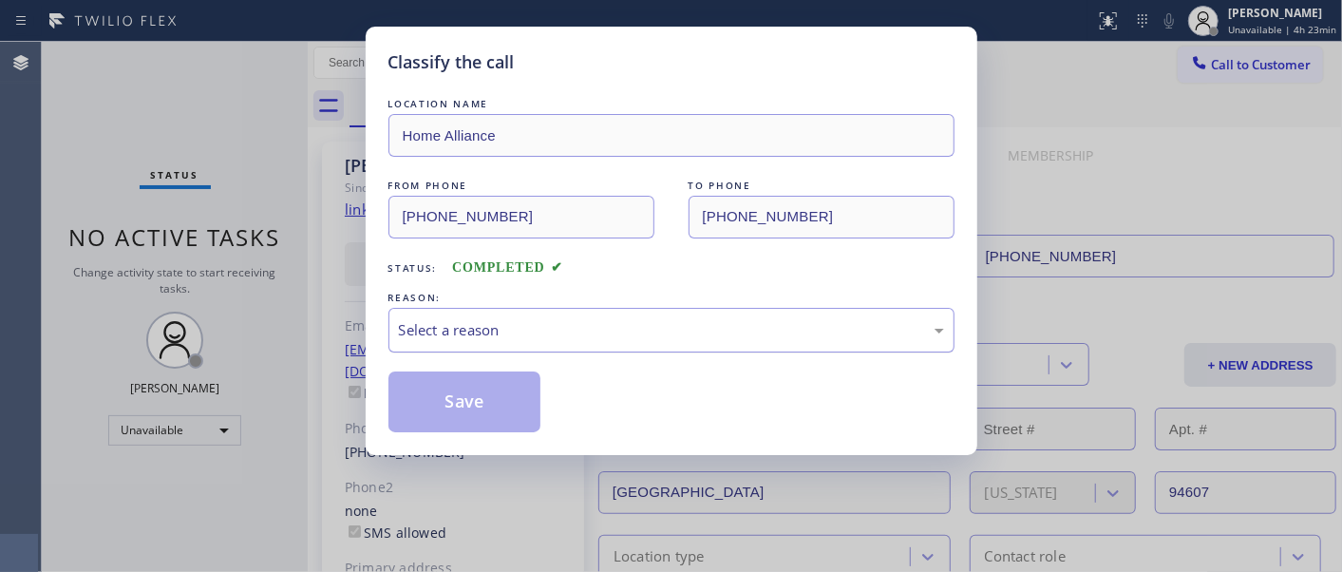
click at [594, 321] on div "Select a reason" at bounding box center [671, 330] width 545 height 22
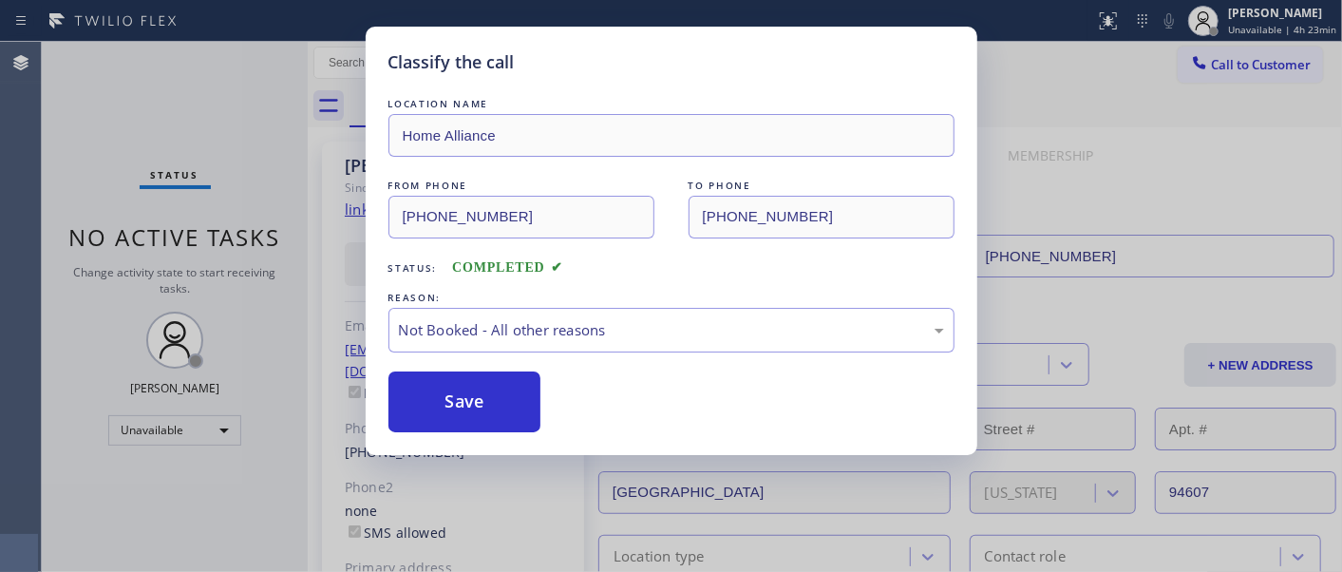
click at [475, 410] on button "Save" at bounding box center [464, 401] width 153 height 61
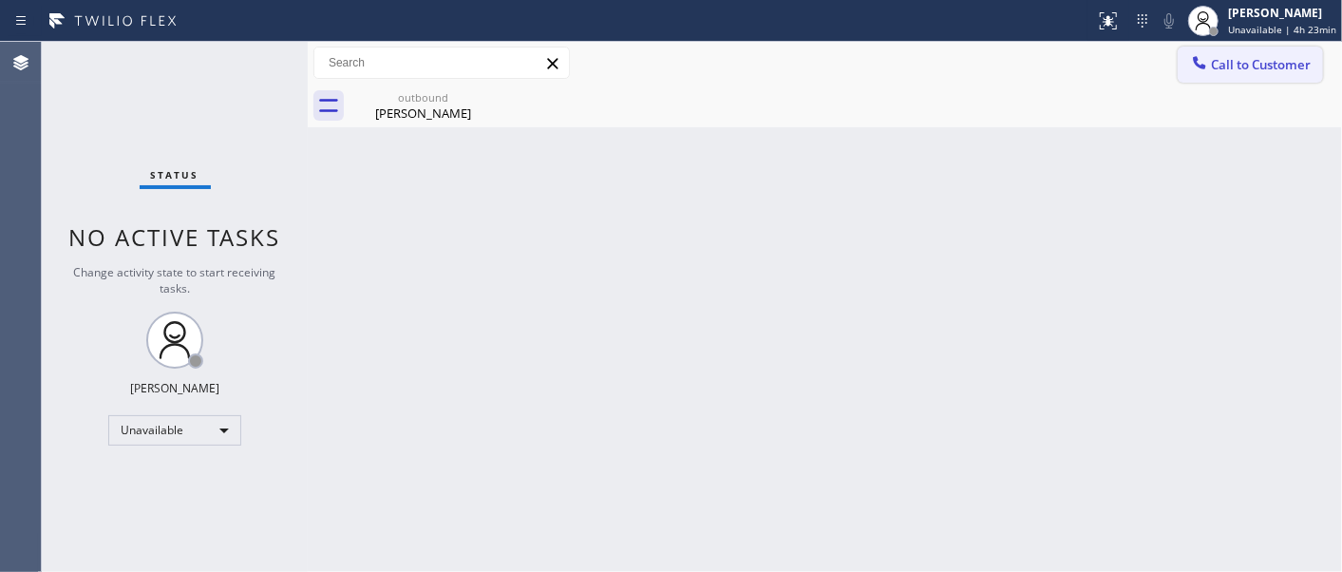
click at [1321, 57] on button "Call to Customer" at bounding box center [1249, 65] width 145 height 36
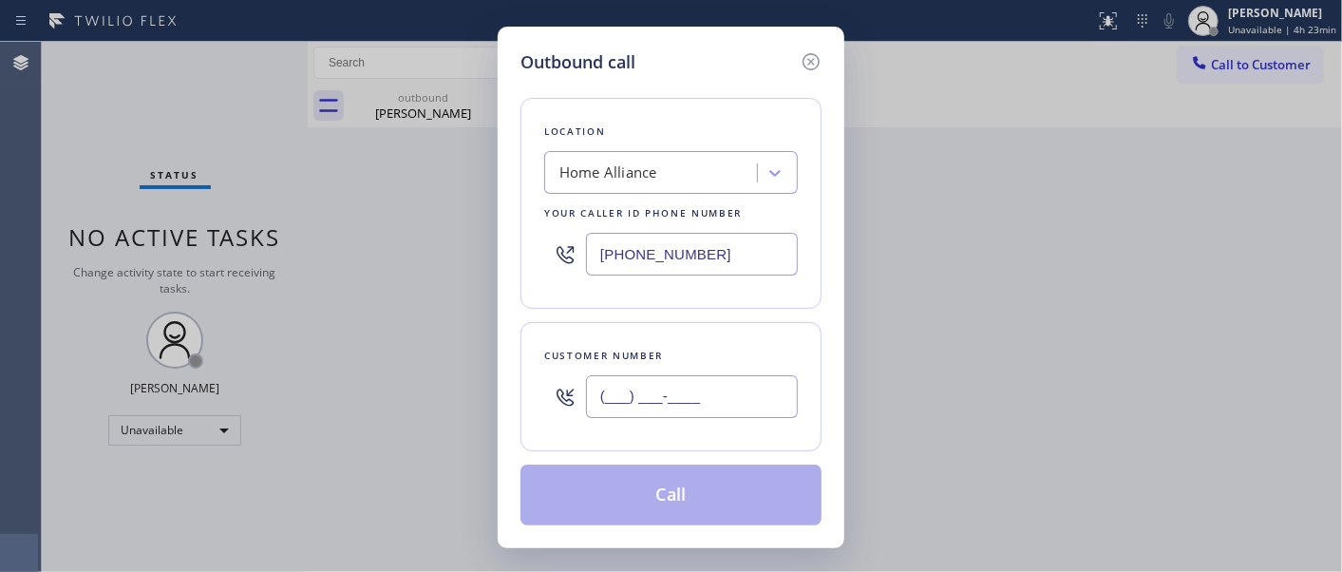
drag, startPoint x: 723, startPoint y: 408, endPoint x: 761, endPoint y: 424, distance: 41.3
click at [724, 408] on input "(___) ___-____" at bounding box center [692, 396] width 212 height 43
paste input "312) 927-1661"
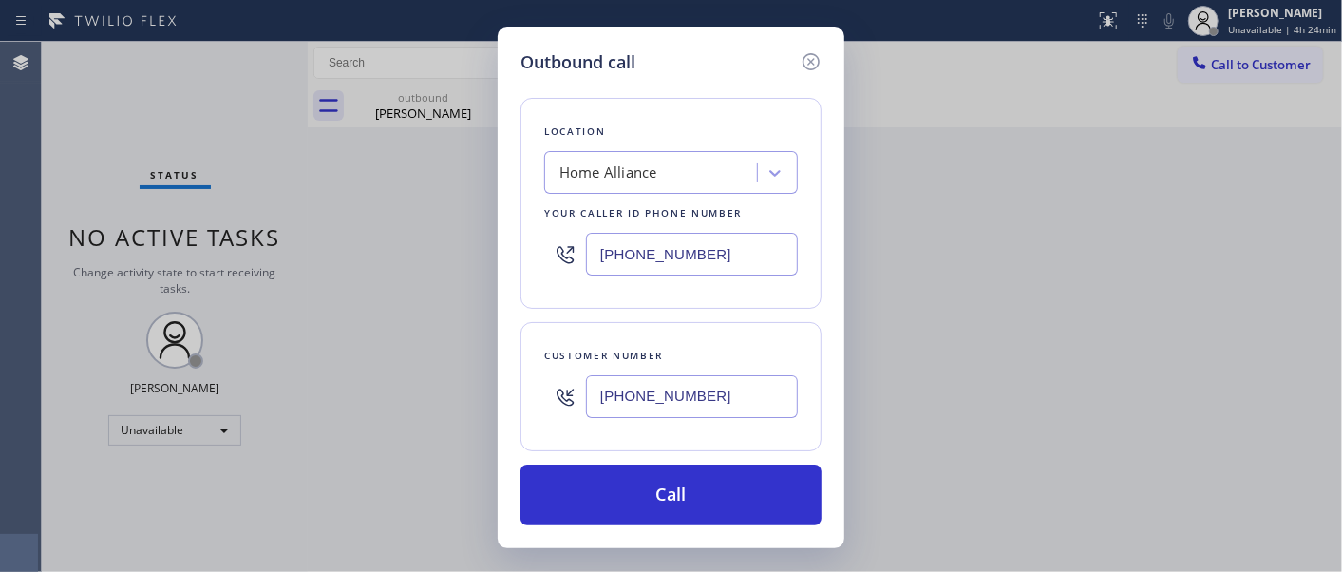
type input "[PHONE_NUMBER]"
drag, startPoint x: 748, startPoint y: 254, endPoint x: 563, endPoint y: 251, distance: 185.2
click at [563, 251] on div "[PHONE_NUMBER]" at bounding box center [671, 254] width 254 height 62
paste input "55) 731-4952"
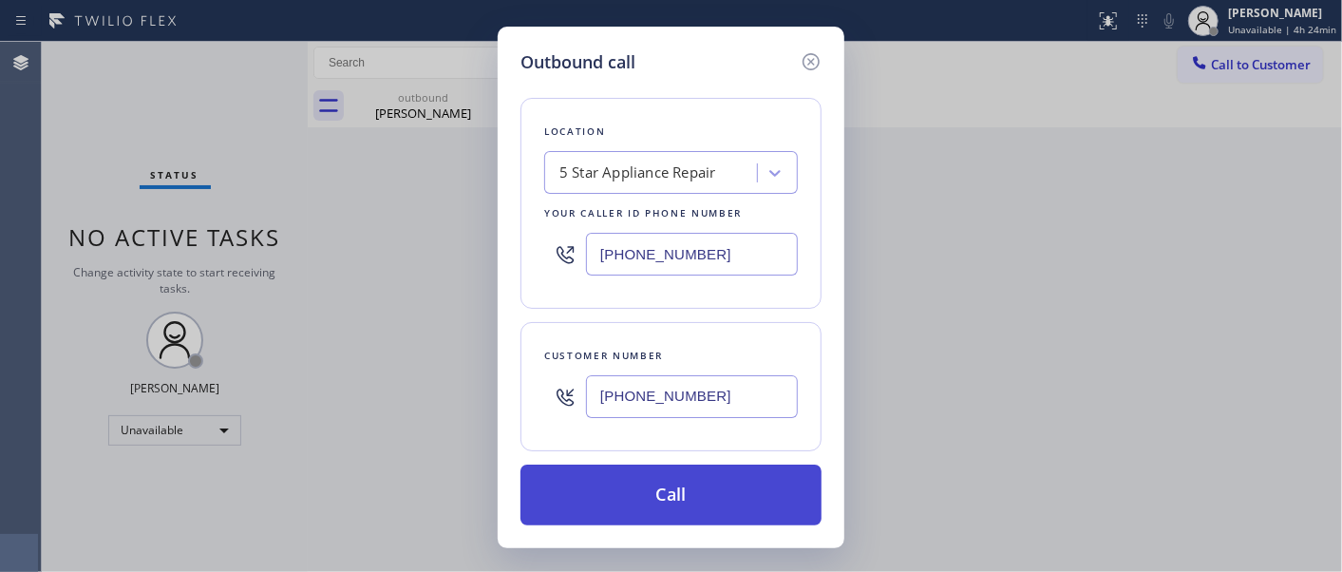
type input "[PHONE_NUMBER]"
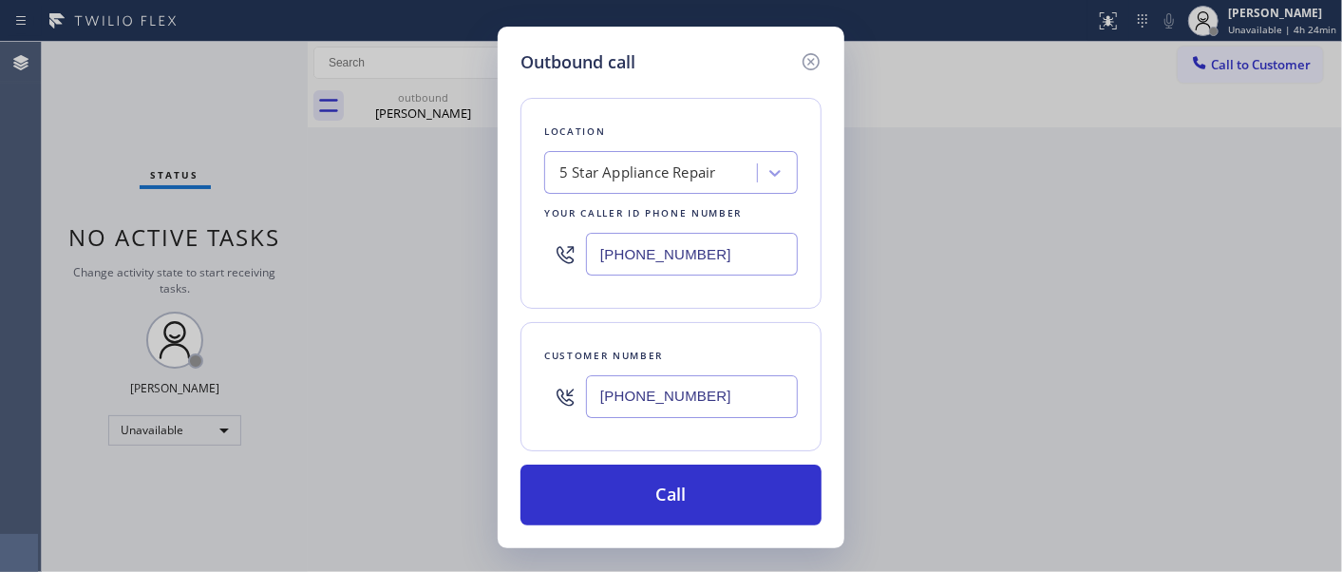
drag, startPoint x: 709, startPoint y: 480, endPoint x: 741, endPoint y: 449, distance: 44.3
click at [710, 482] on button "Call" at bounding box center [670, 494] width 301 height 61
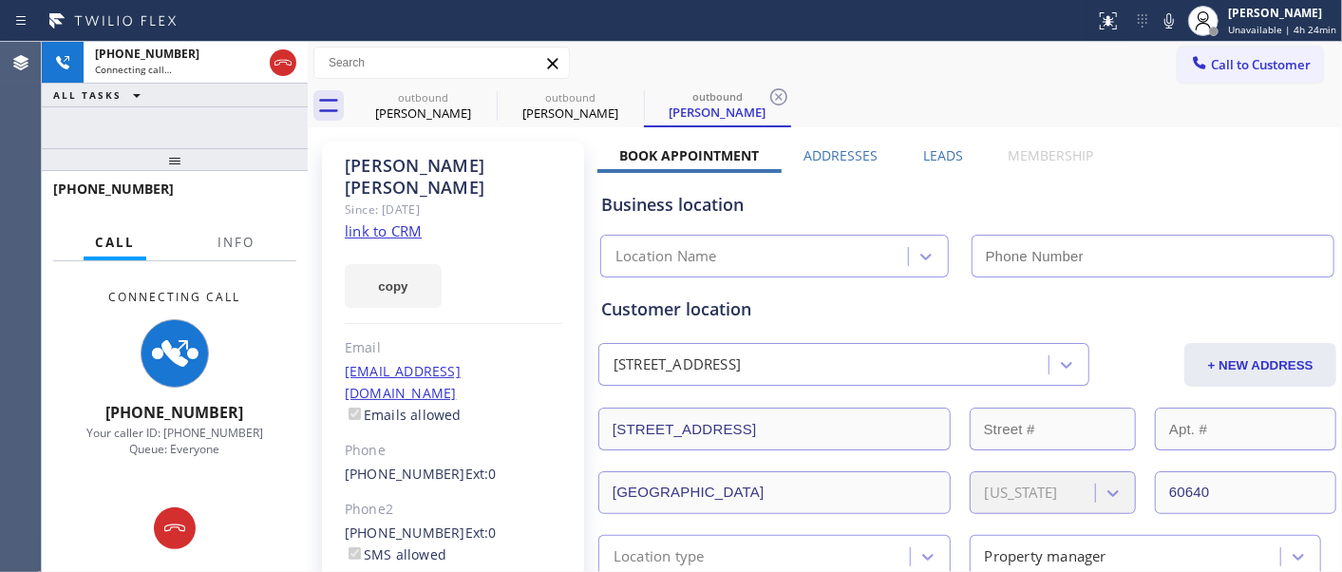
type input "[PHONE_NUMBER]"
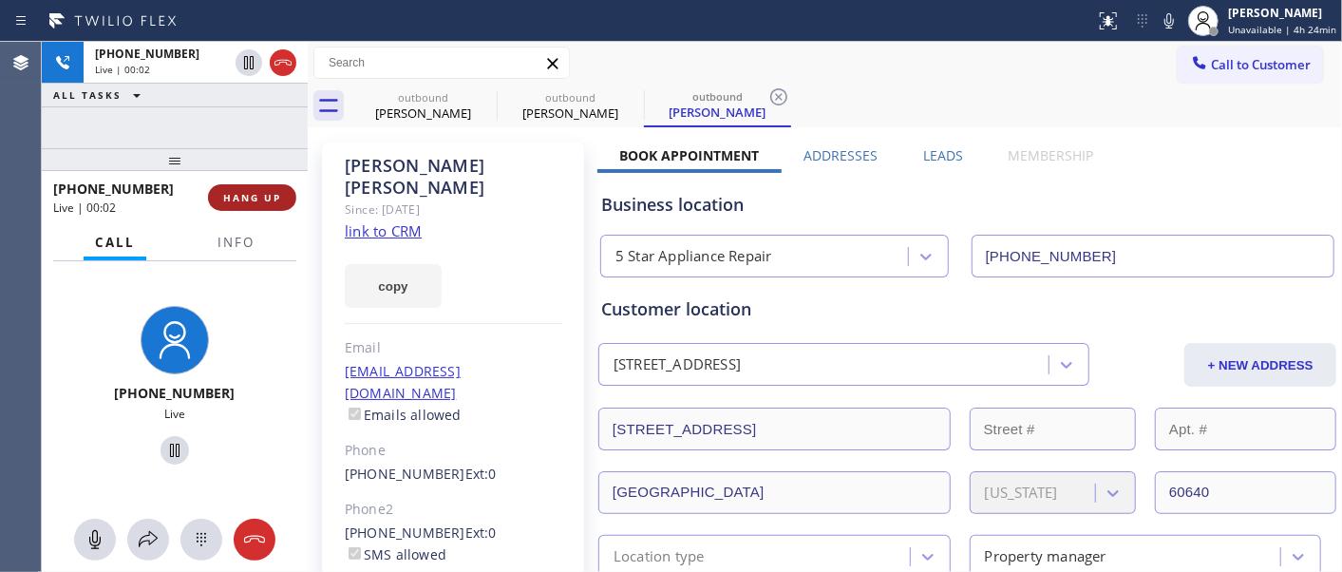
click at [286, 193] on button "HANG UP" at bounding box center [252, 197] width 88 height 27
click at [282, 195] on button "HANG UP" at bounding box center [252, 197] width 88 height 27
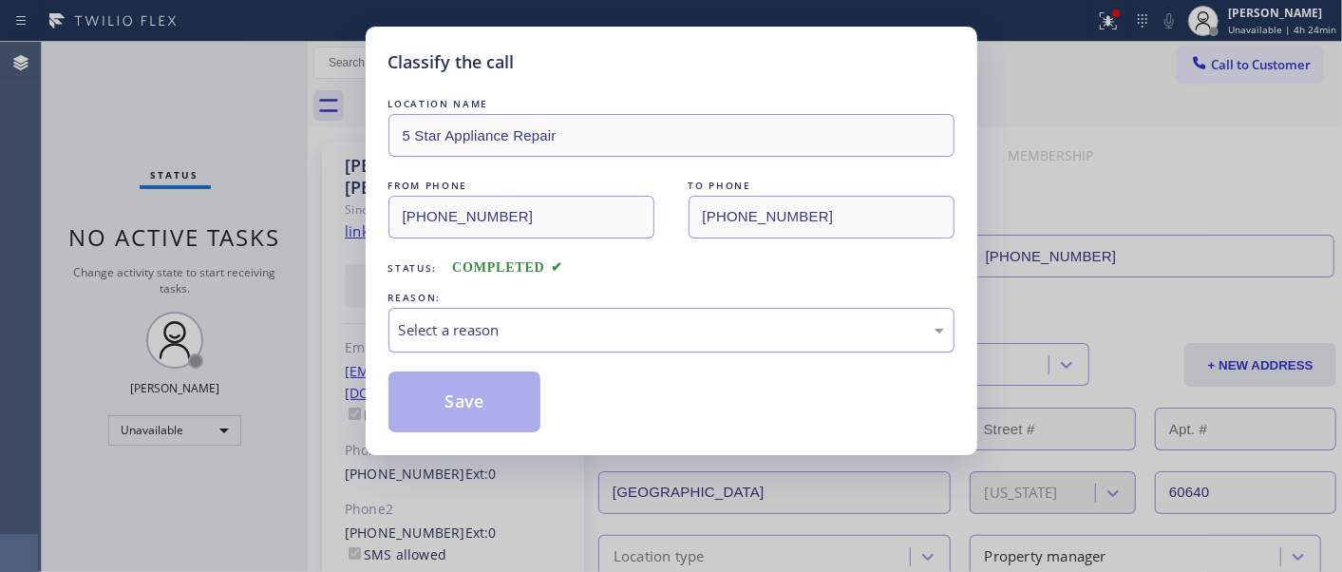
drag, startPoint x: 631, startPoint y: 301, endPoint x: 631, endPoint y: 326, distance: 24.7
click at [633, 309] on div "REASON: Select a reason" at bounding box center [671, 320] width 566 height 65
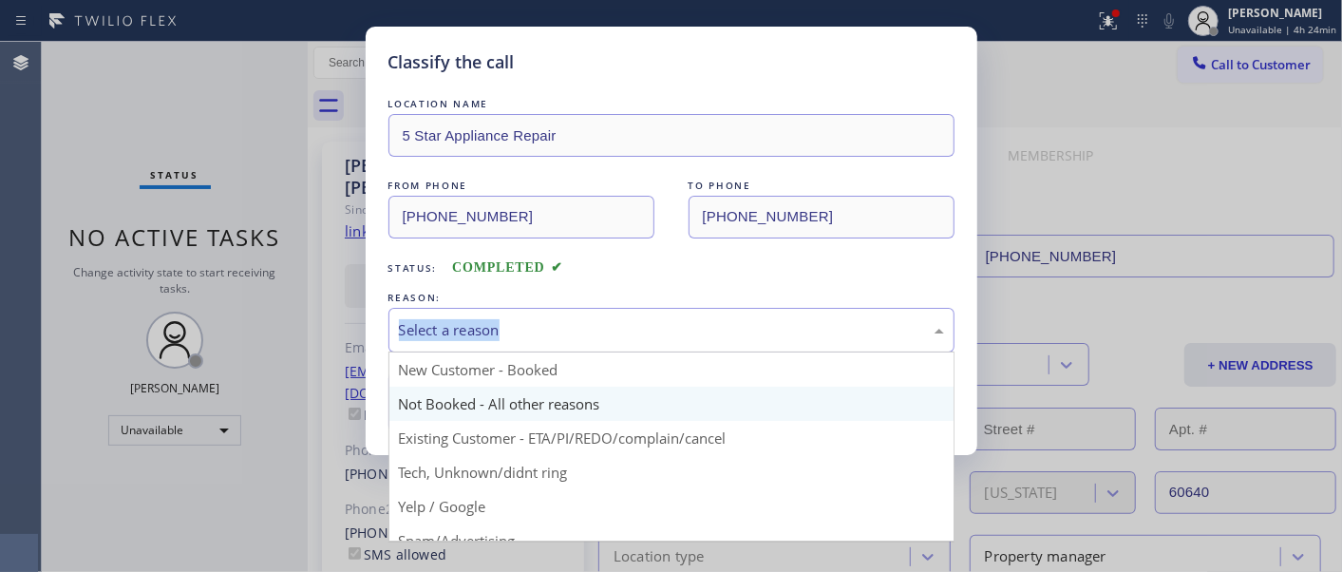
drag, startPoint x: 631, startPoint y: 326, endPoint x: 429, endPoint y: 408, distance: 218.5
click at [629, 332] on div "Select a reason" at bounding box center [671, 330] width 545 height 22
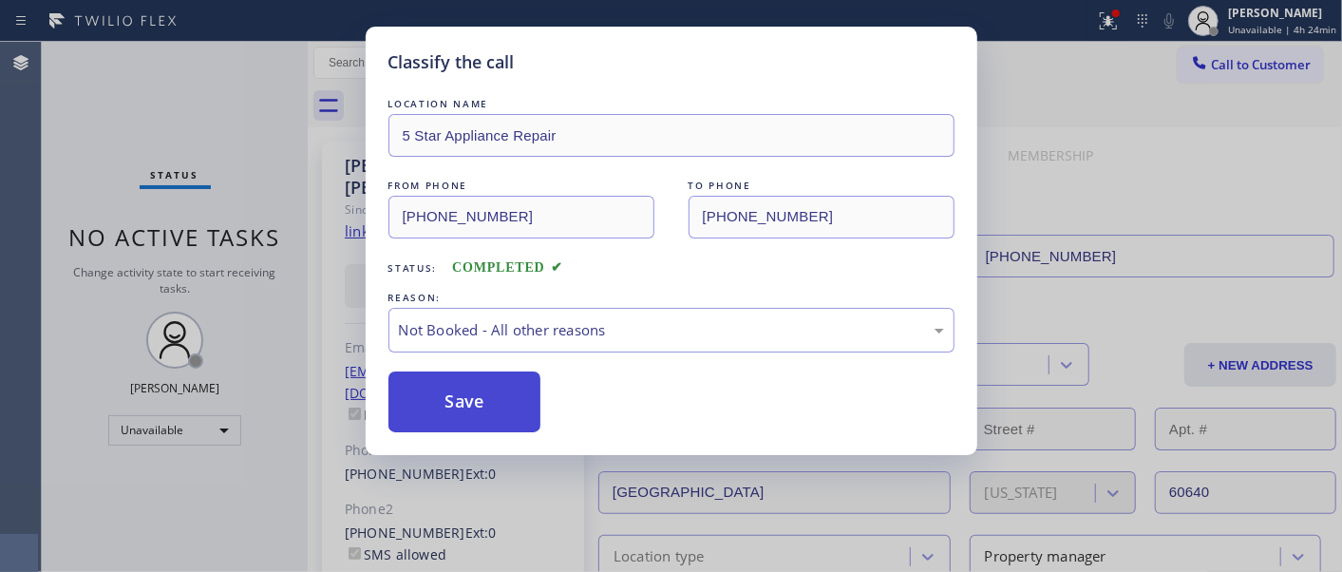
click at [427, 412] on button "Save" at bounding box center [464, 401] width 153 height 61
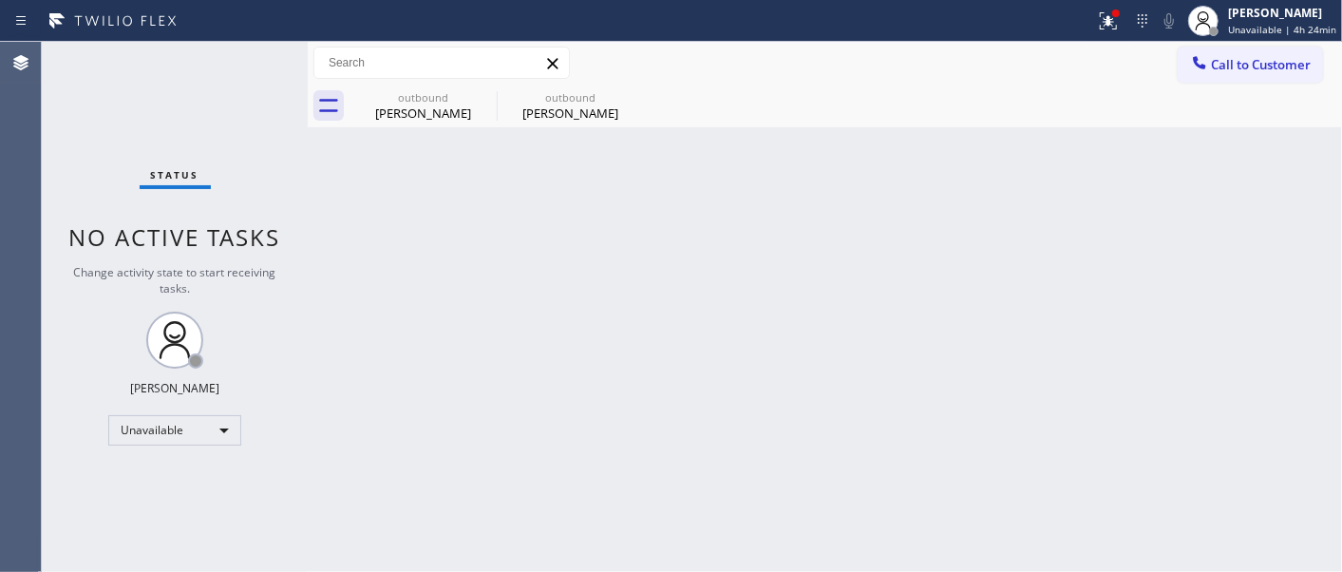
click at [1245, 77] on button "Call to Customer" at bounding box center [1249, 65] width 145 height 36
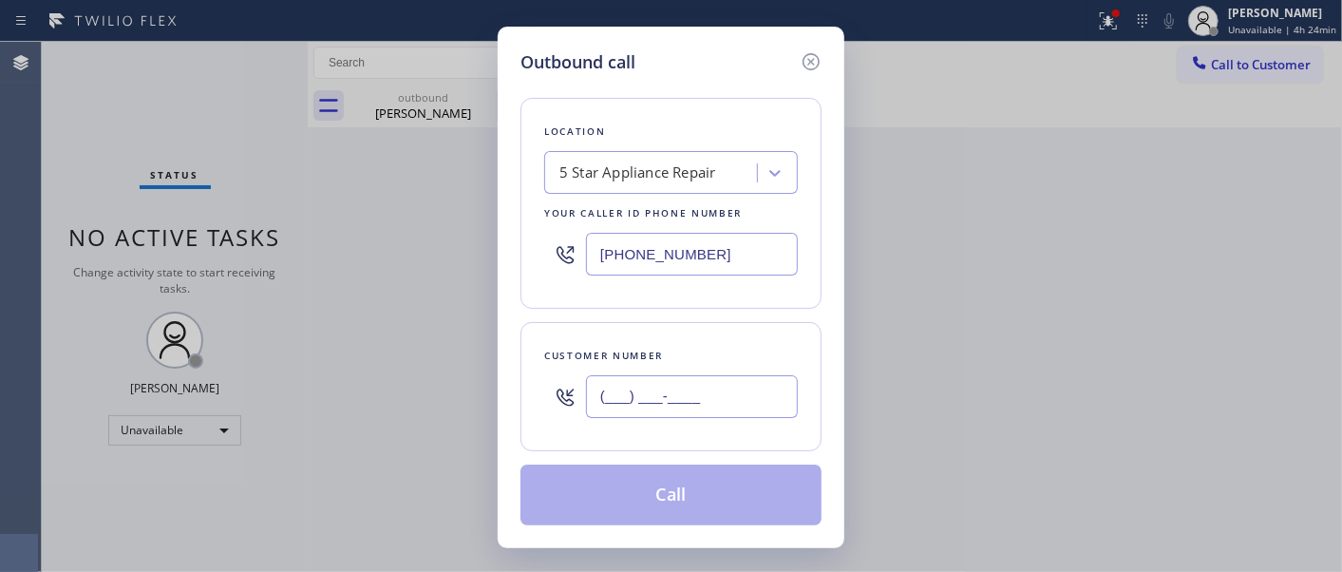
click at [631, 418] on input "(___) ___-____" at bounding box center [692, 396] width 212 height 43
paste input "310) 780-9113"
type input "[PHONE_NUMBER]"
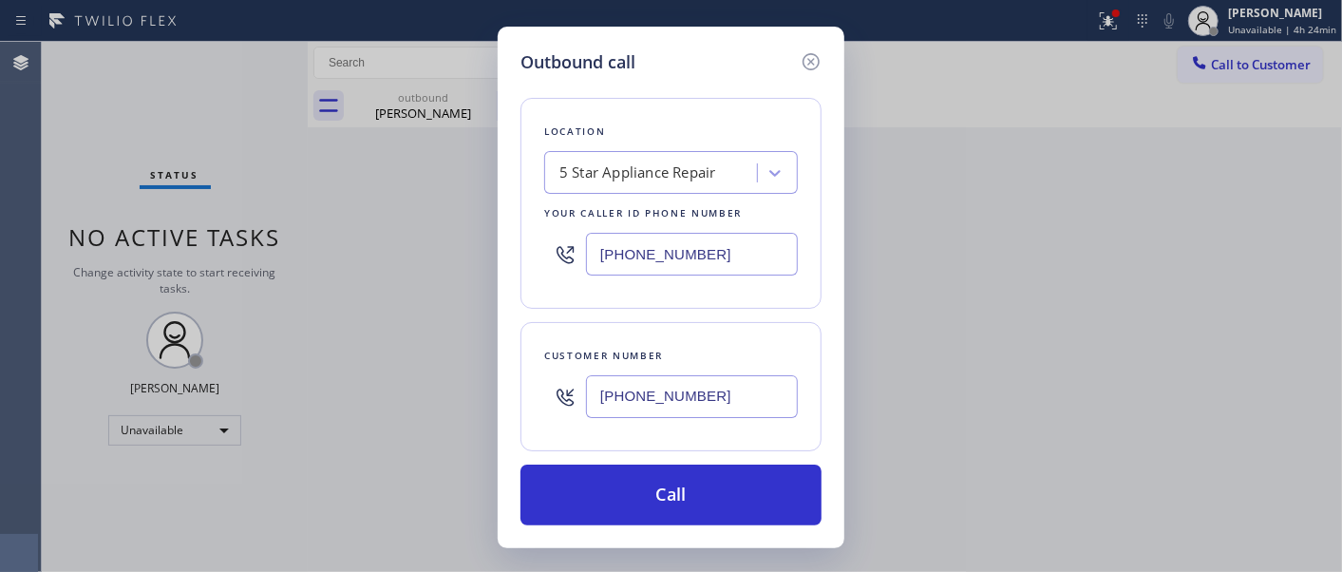
drag, startPoint x: 628, startPoint y: 278, endPoint x: 606, endPoint y: 323, distance: 49.7
click at [405, 278] on div "Outbound call Location 5 Star Appliance Repair Your caller id phone number [PHO…" at bounding box center [671, 286] width 1342 height 572
drag, startPoint x: 762, startPoint y: 202, endPoint x: 720, endPoint y: 291, distance: 97.7
click at [760, 206] on div "Your caller id phone number" at bounding box center [671, 213] width 254 height 20
drag, startPoint x: 558, startPoint y: 256, endPoint x: 667, endPoint y: 262, distance: 108.4
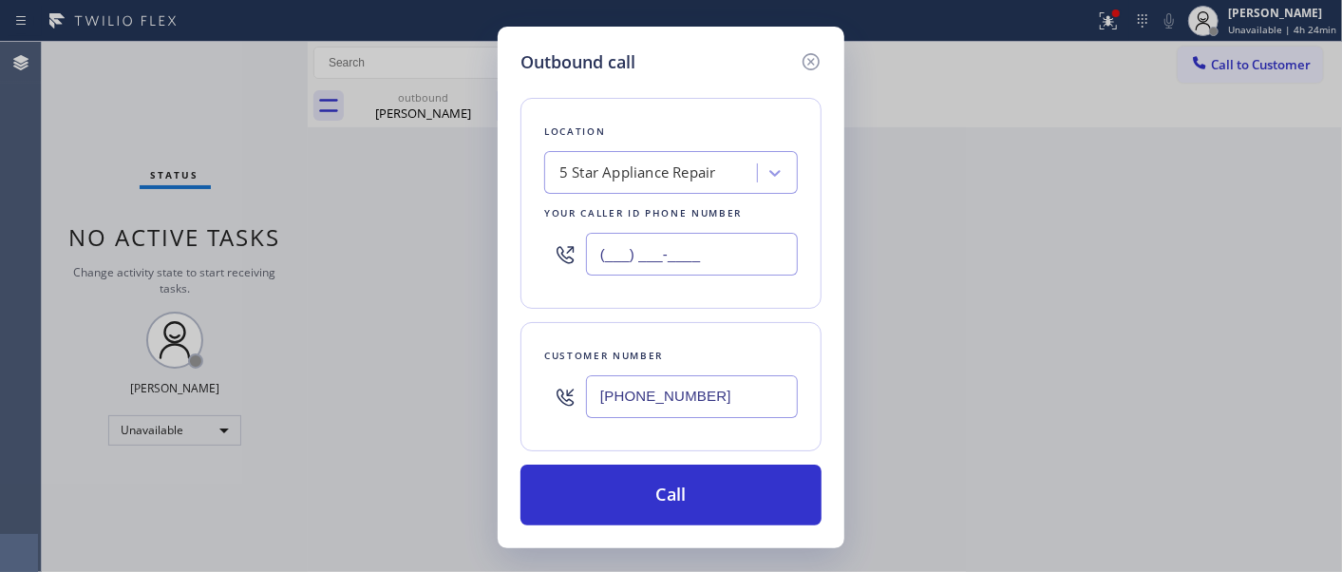
click at [529, 256] on div "Location 5 Star Appliance Repair Your caller id phone number (___) ___-____" at bounding box center [670, 203] width 301 height 211
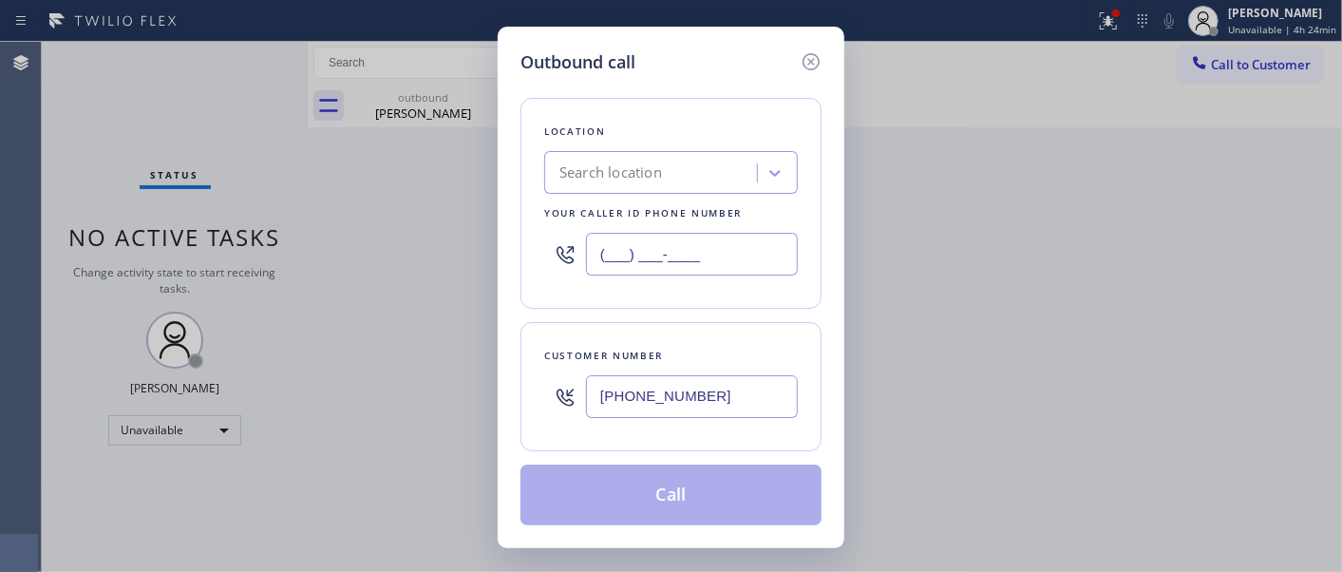
paste input "562) 548-7352"
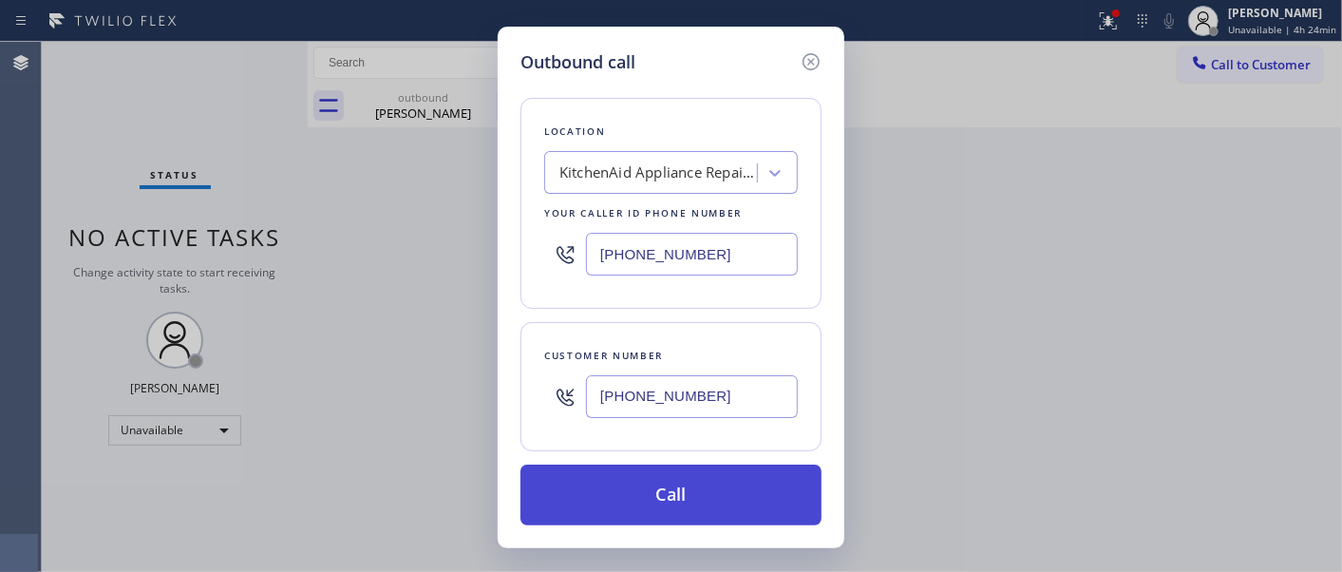
type input "[PHONE_NUMBER]"
click at [729, 471] on button "Call" at bounding box center [670, 494] width 301 height 61
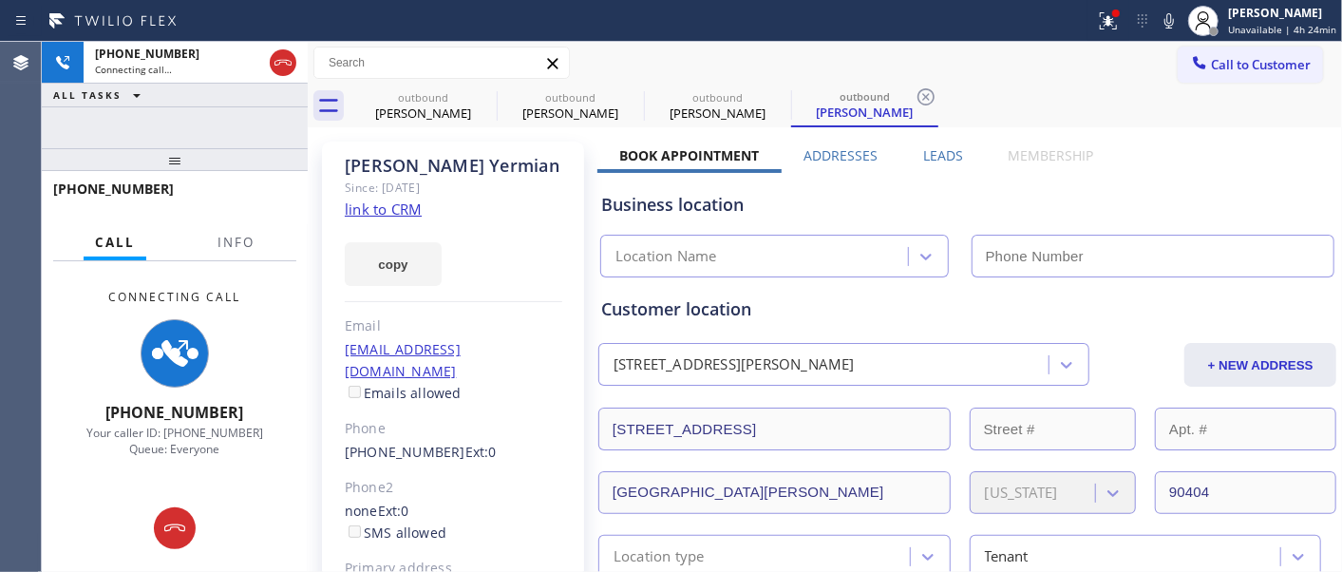
type input "[PHONE_NUMBER]"
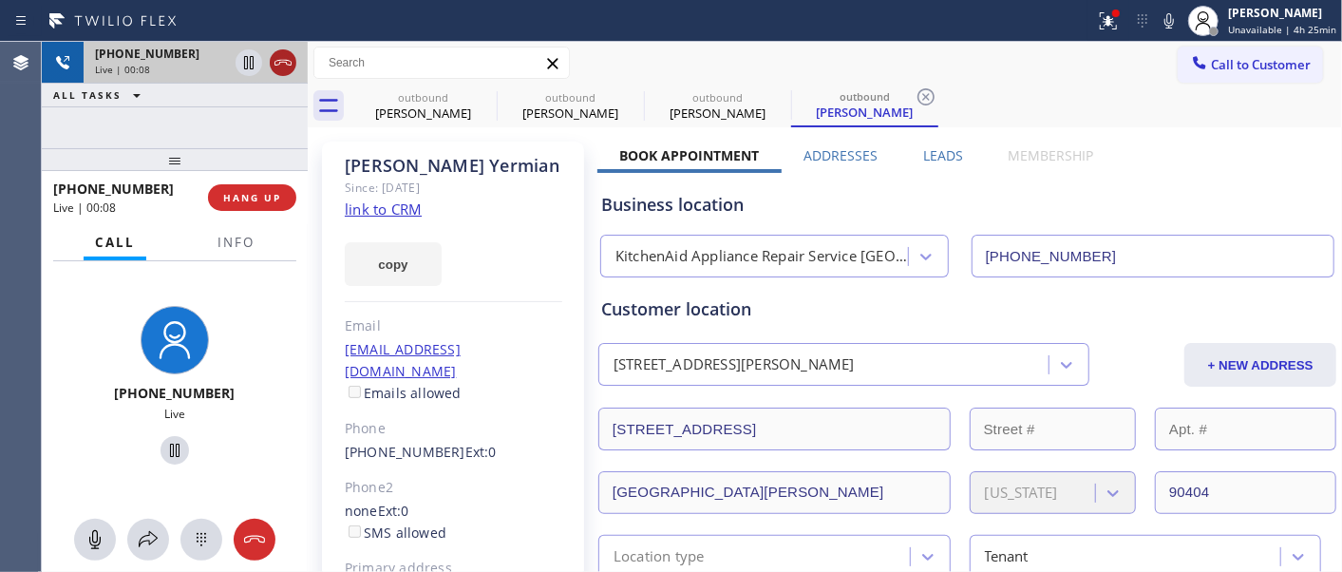
click at [292, 63] on icon at bounding box center [283, 62] width 23 height 23
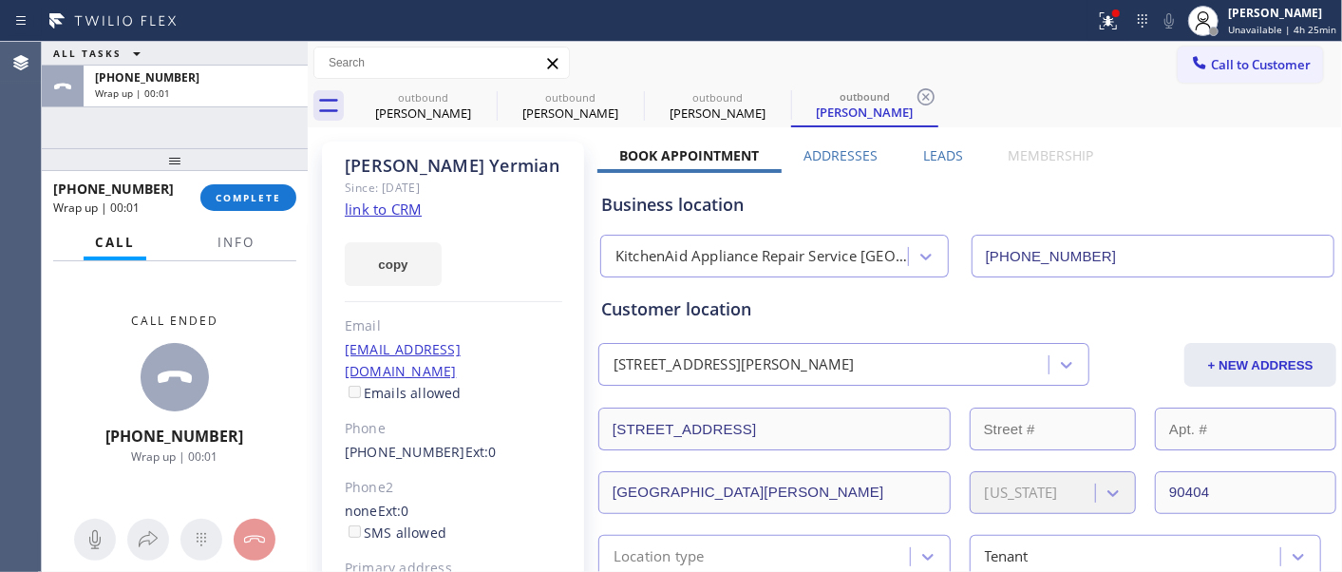
click at [291, 63] on div "ALL TASKS ALL TASKS ACTIVE TASKS TASKS IN WRAP UP" at bounding box center [175, 54] width 266 height 24
click at [244, 207] on button "COMPLETE" at bounding box center [248, 197] width 96 height 27
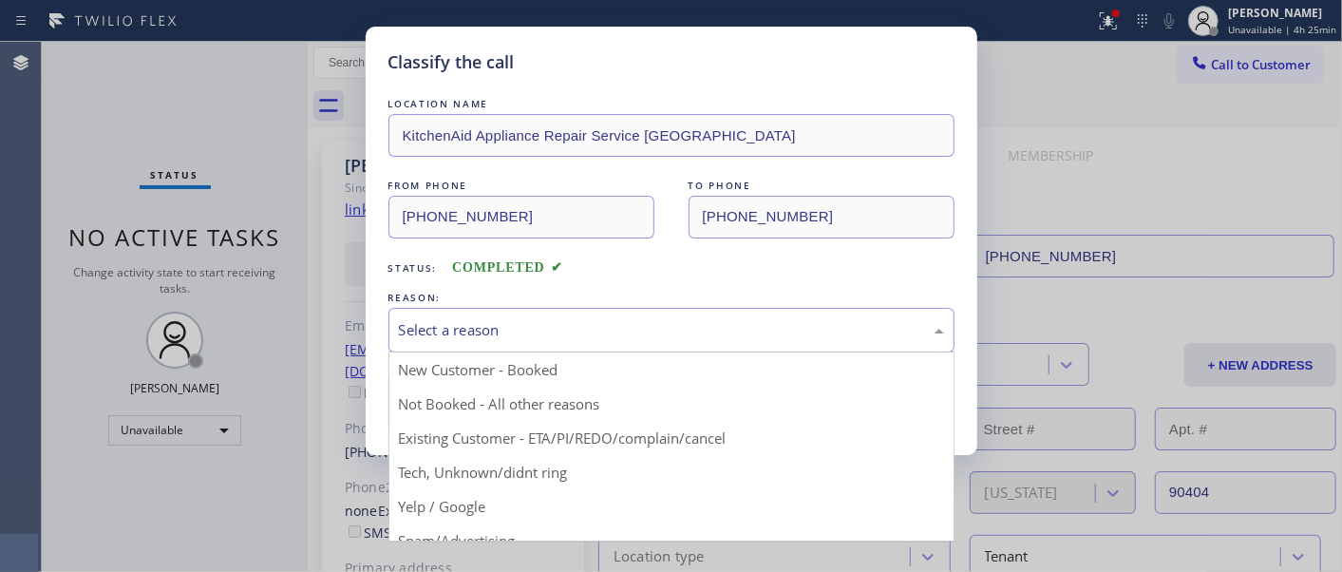
click at [501, 342] on div "Select a reason" at bounding box center [671, 330] width 566 height 45
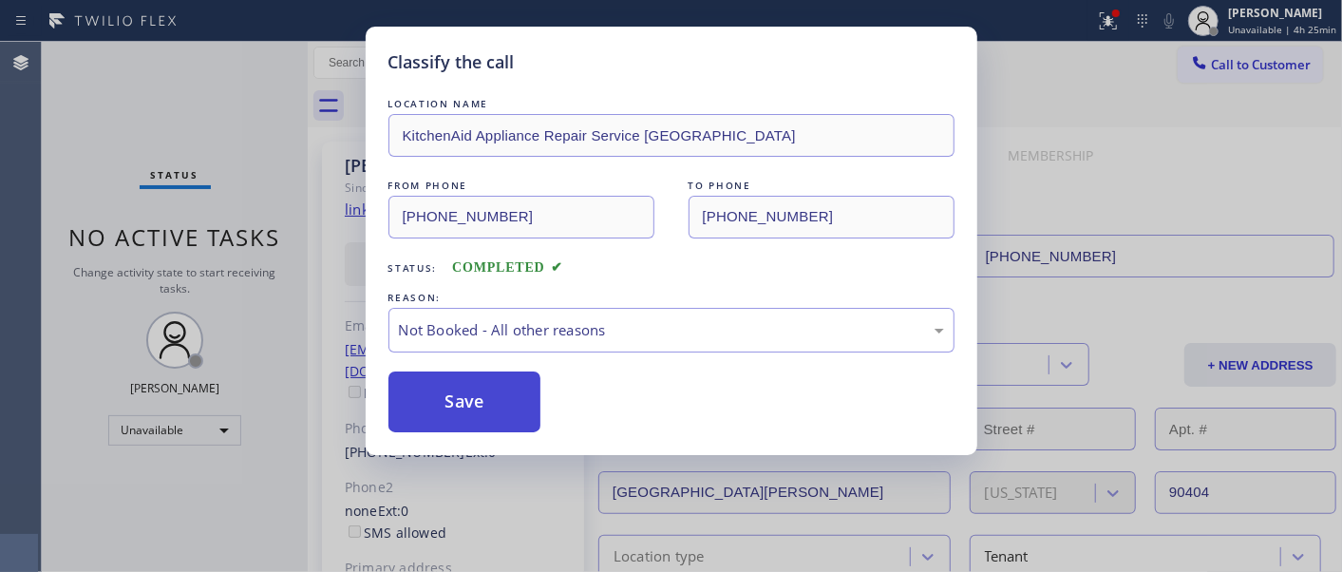
click at [480, 402] on button "Save" at bounding box center [464, 401] width 153 height 61
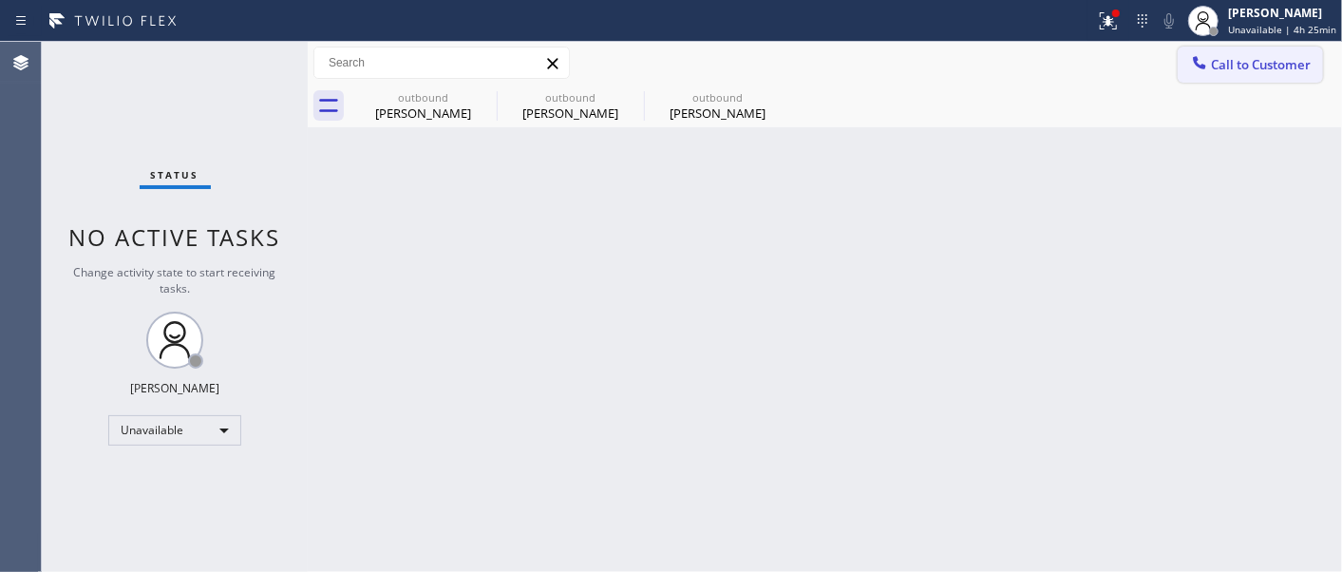
click at [1232, 61] on span "Call to Customer" at bounding box center [1261, 64] width 100 height 17
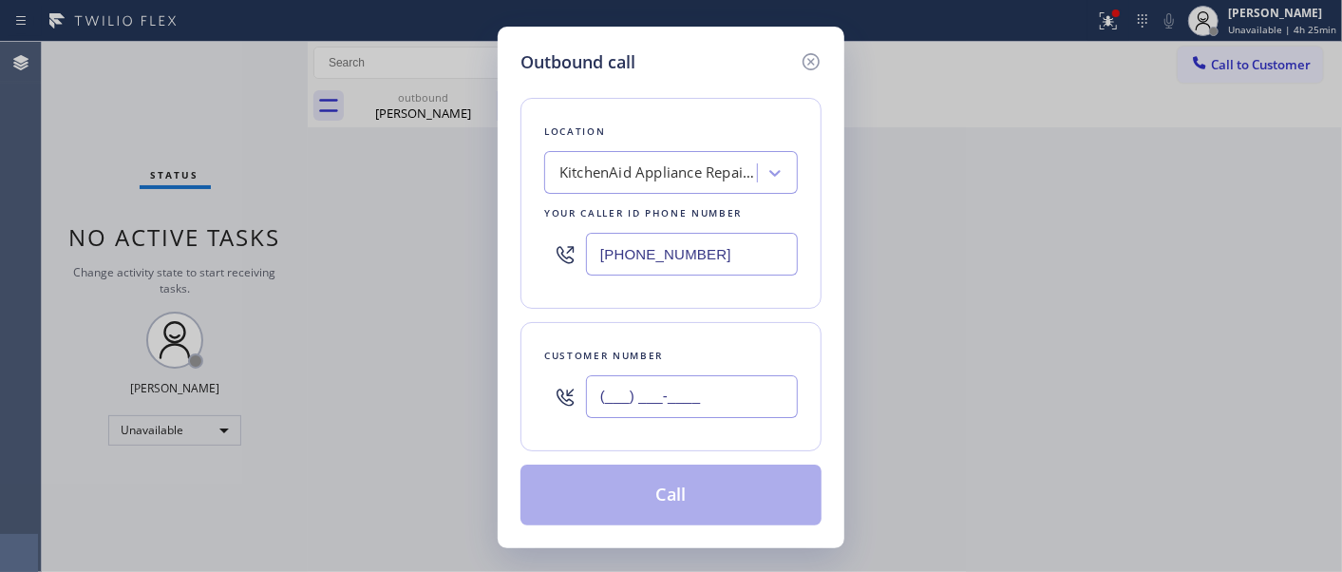
click at [723, 401] on input "(___) ___-____" at bounding box center [692, 396] width 212 height 43
paste input "480) 258-9267"
type input "[PHONE_NUMBER]"
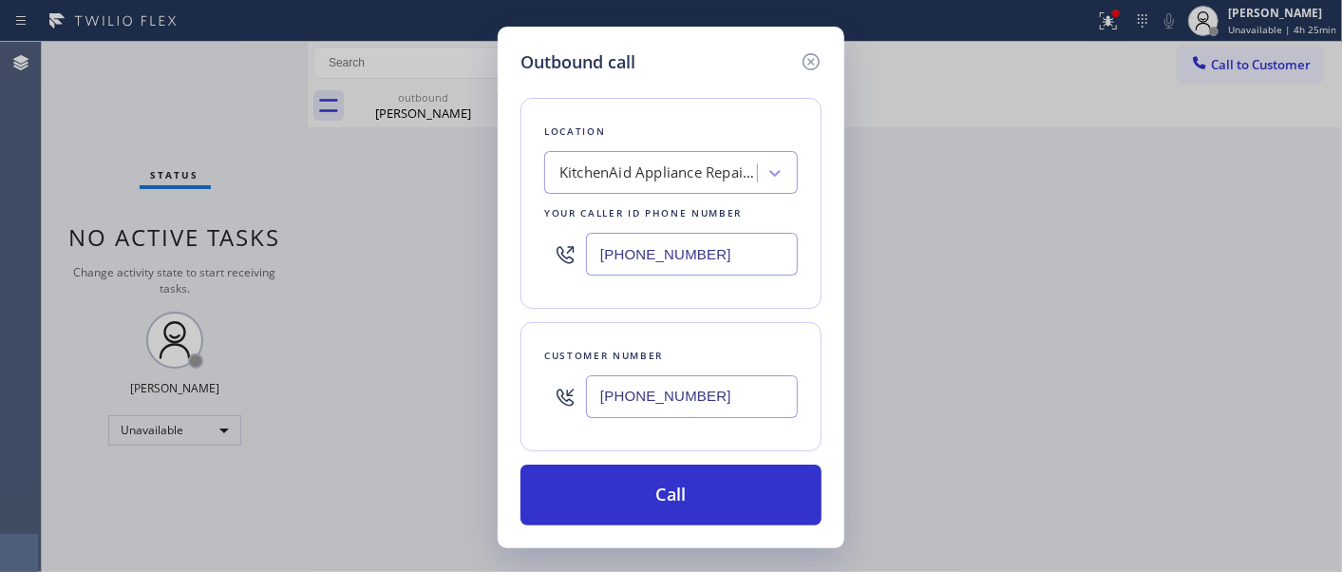
drag, startPoint x: 701, startPoint y: 259, endPoint x: 649, endPoint y: 296, distance: 64.0
click at [476, 268] on div "Outbound call Location KitchenAid Appliance Repair Service [GEOGRAPHIC_DATA] Yo…" at bounding box center [671, 286] width 1342 height 572
paste input "833) 359-0041"
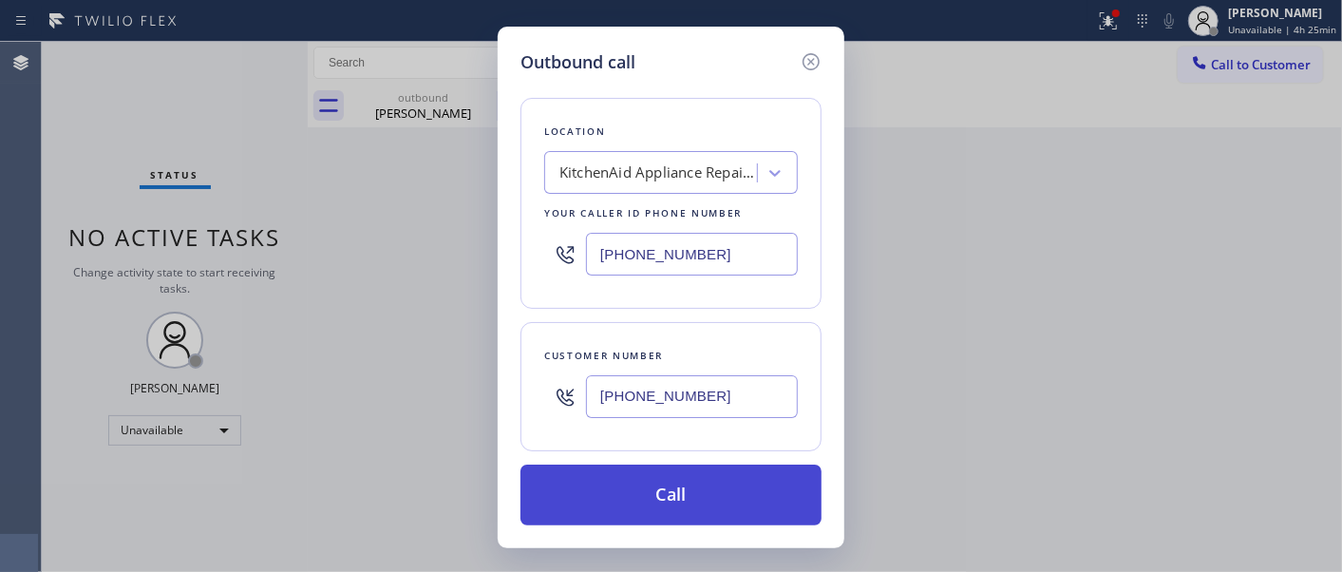
type input "[PHONE_NUMBER]"
click at [729, 470] on button "Call" at bounding box center [670, 494] width 301 height 61
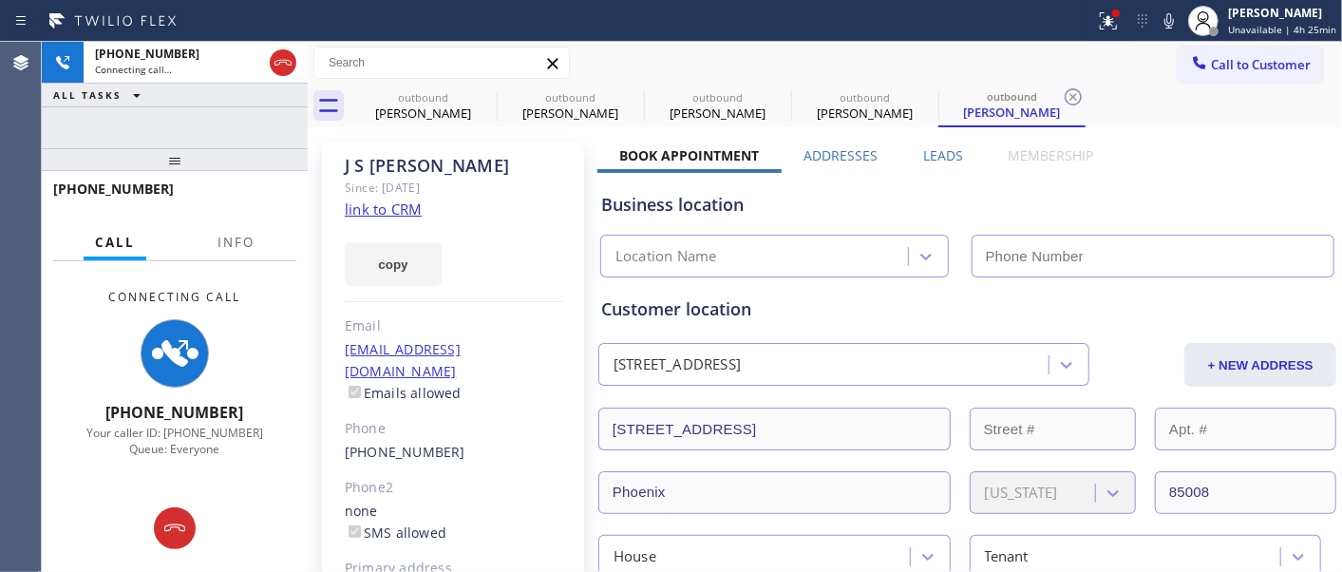
type input "[PHONE_NUMBER]"
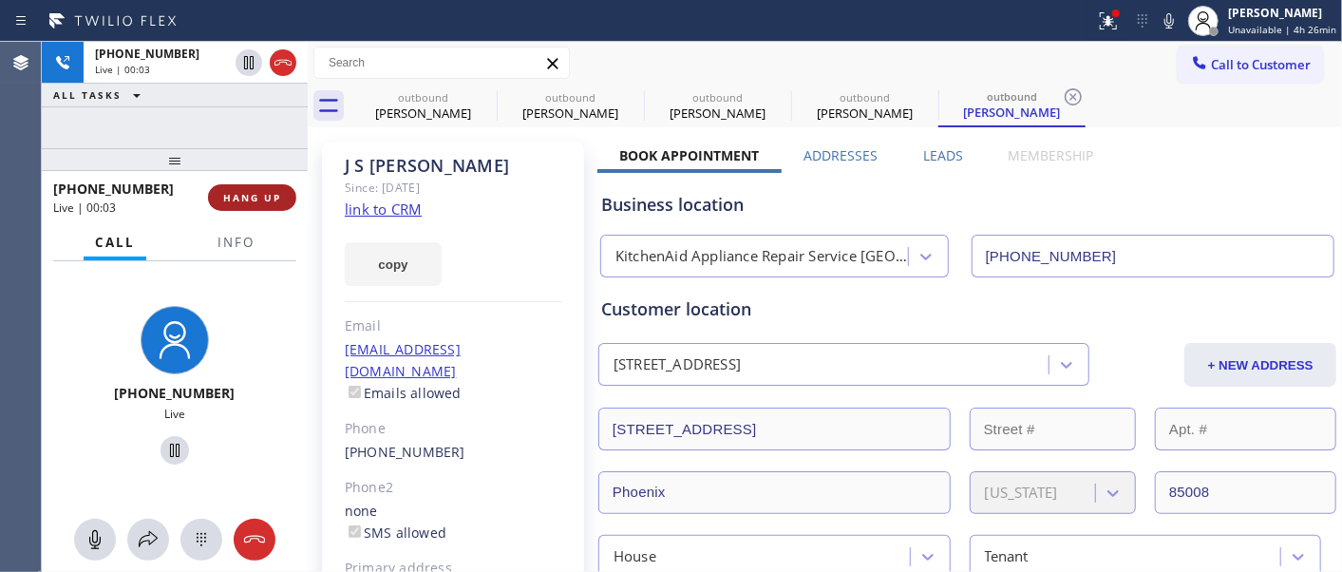
click at [271, 188] on button "HANG UP" at bounding box center [252, 197] width 88 height 27
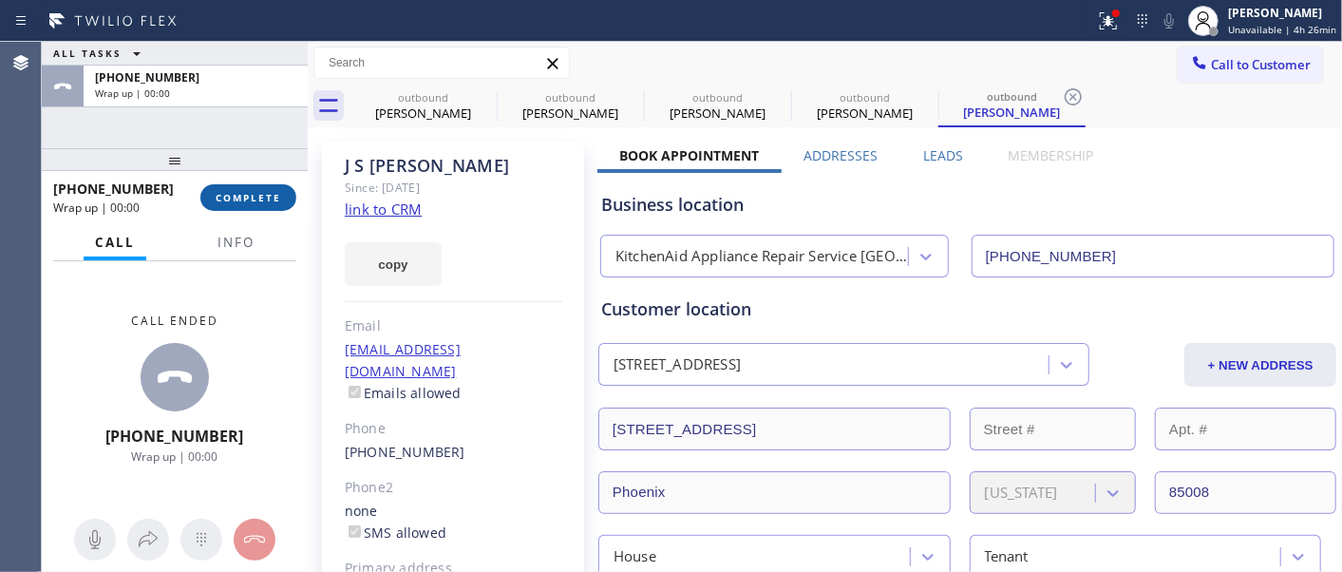
click at [270, 191] on span "COMPLETE" at bounding box center [249, 197] width 66 height 13
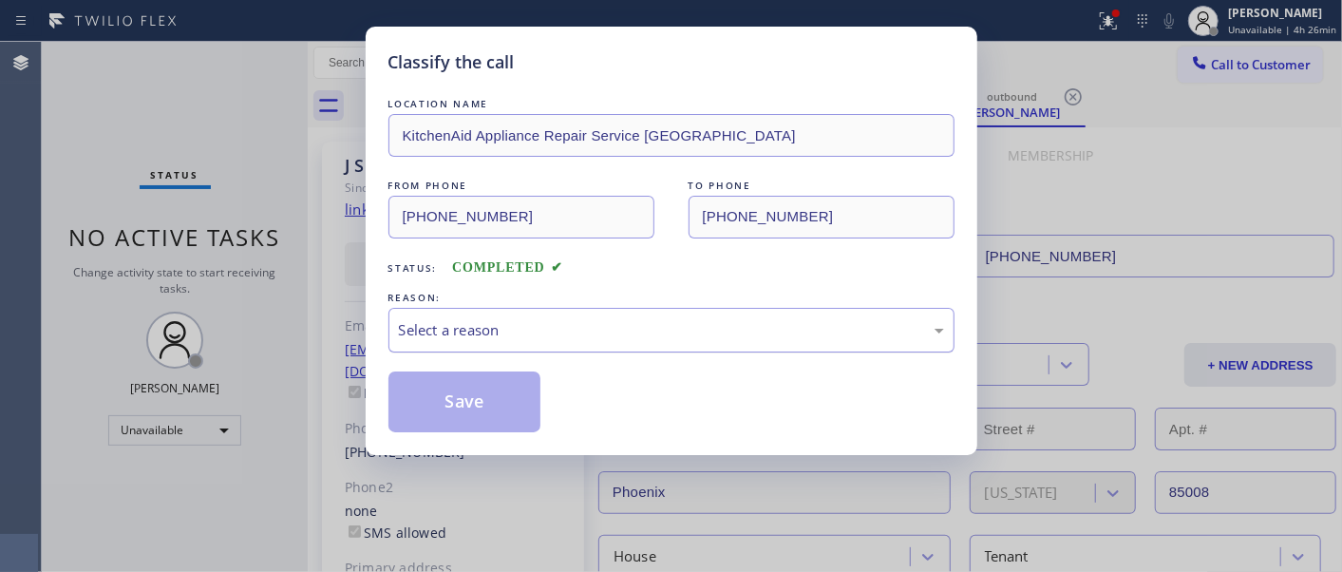
click at [517, 328] on div "Select a reason" at bounding box center [671, 330] width 545 height 22
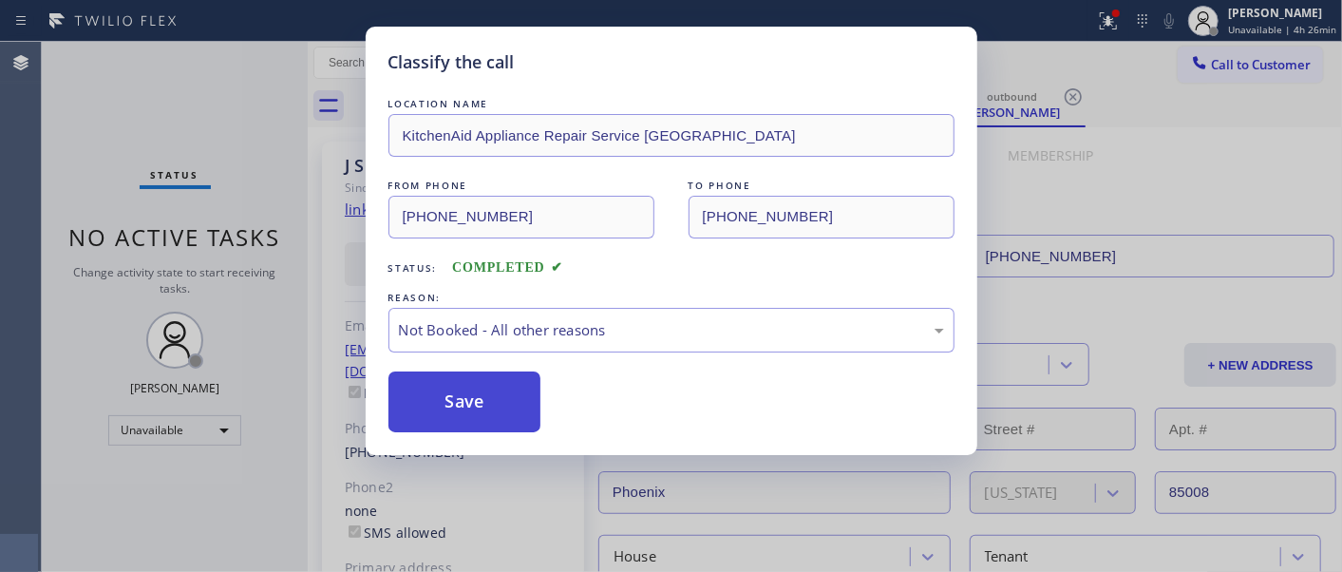
click at [470, 400] on button "Save" at bounding box center [464, 401] width 153 height 61
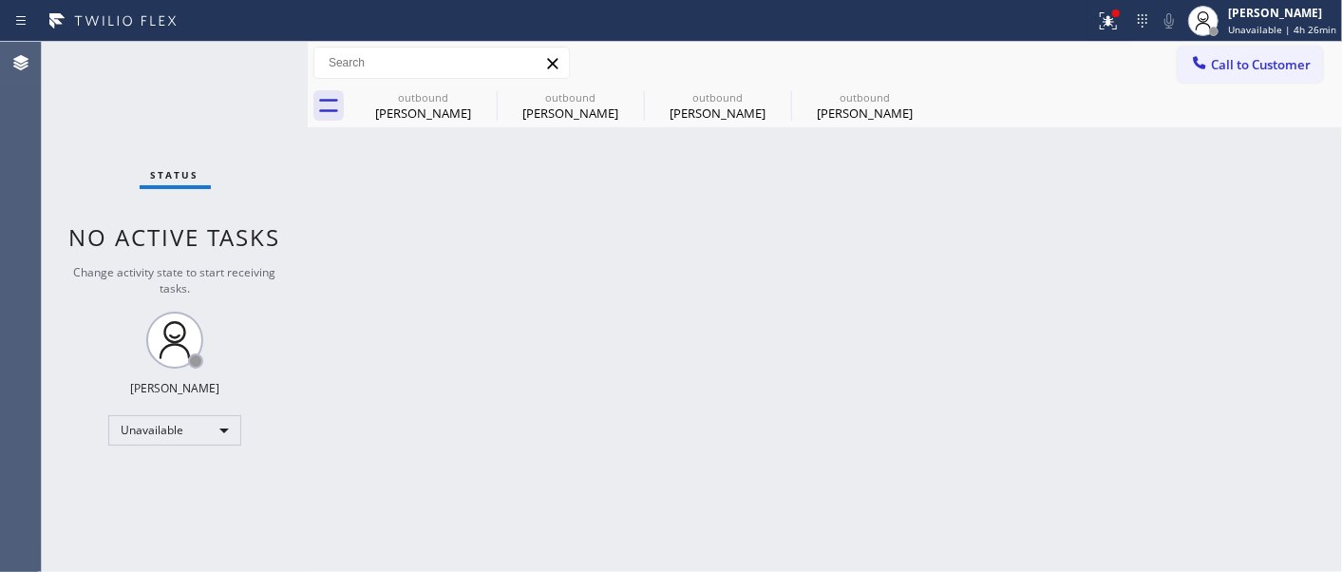
click at [1213, 50] on button "Call to Customer" at bounding box center [1249, 65] width 145 height 36
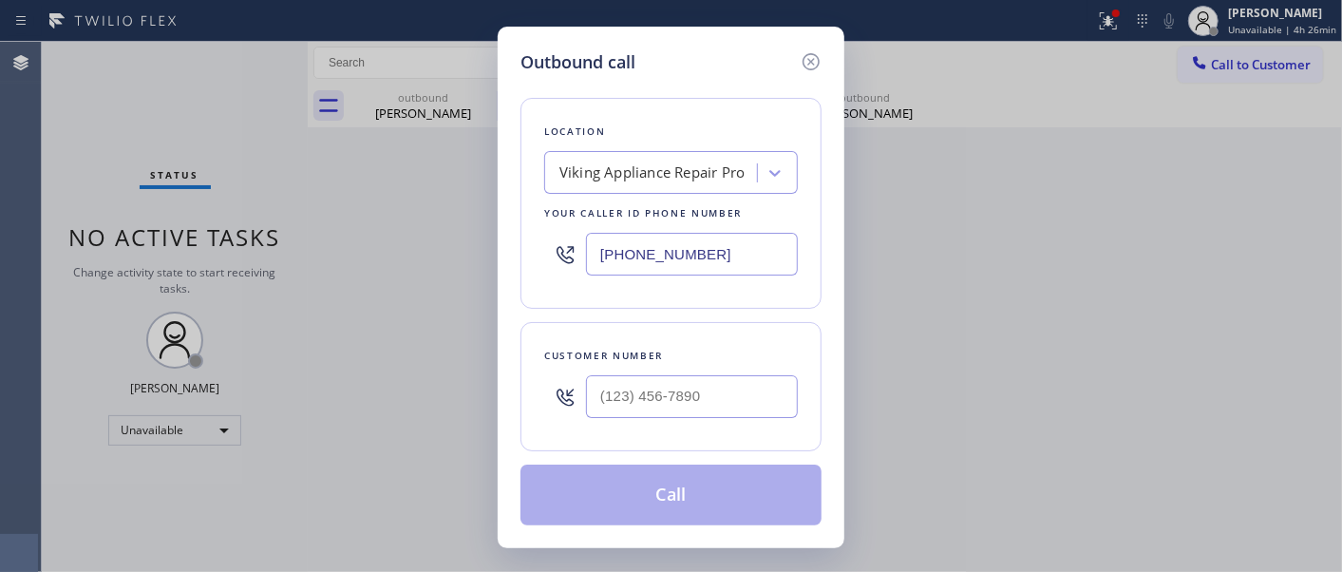
click at [722, 377] on div at bounding box center [692, 397] width 212 height 62
click at [725, 389] on input "(___) ___-____" at bounding box center [692, 396] width 212 height 43
paste input "626) 377-0546"
type input "[PHONE_NUMBER]"
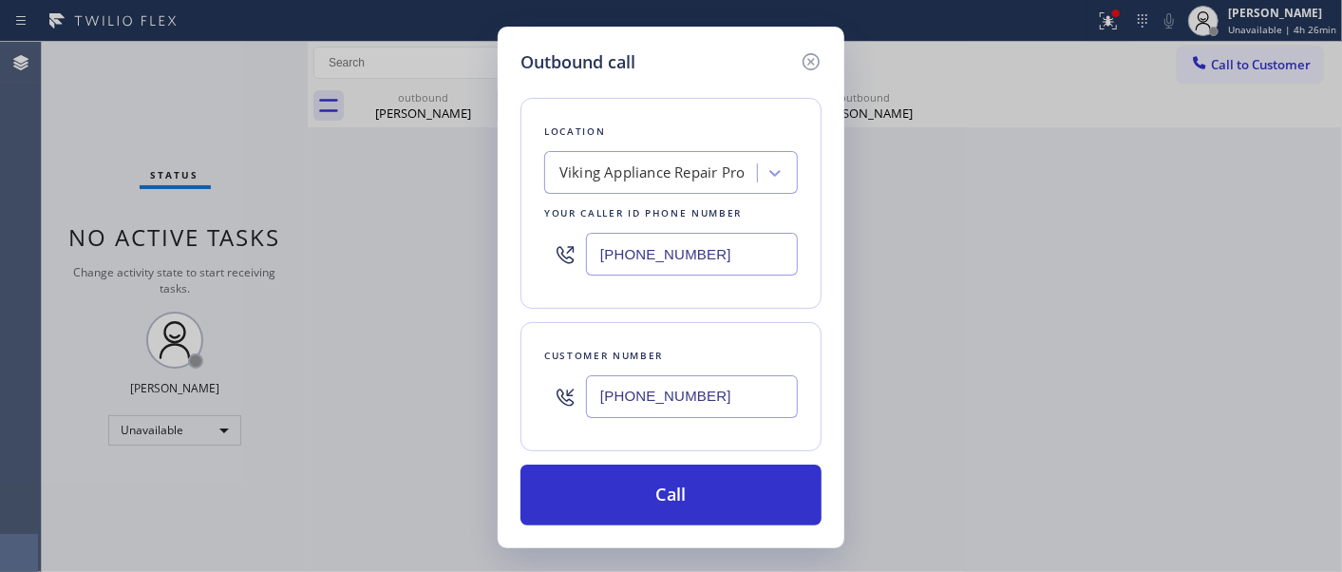
drag, startPoint x: 686, startPoint y: 249, endPoint x: 471, endPoint y: 253, distance: 215.6
click at [471, 252] on div "Outbound call Location Viking Appliance Repair Pro Your caller id phone number …" at bounding box center [671, 286] width 1342 height 572
paste input "323) 643-1169"
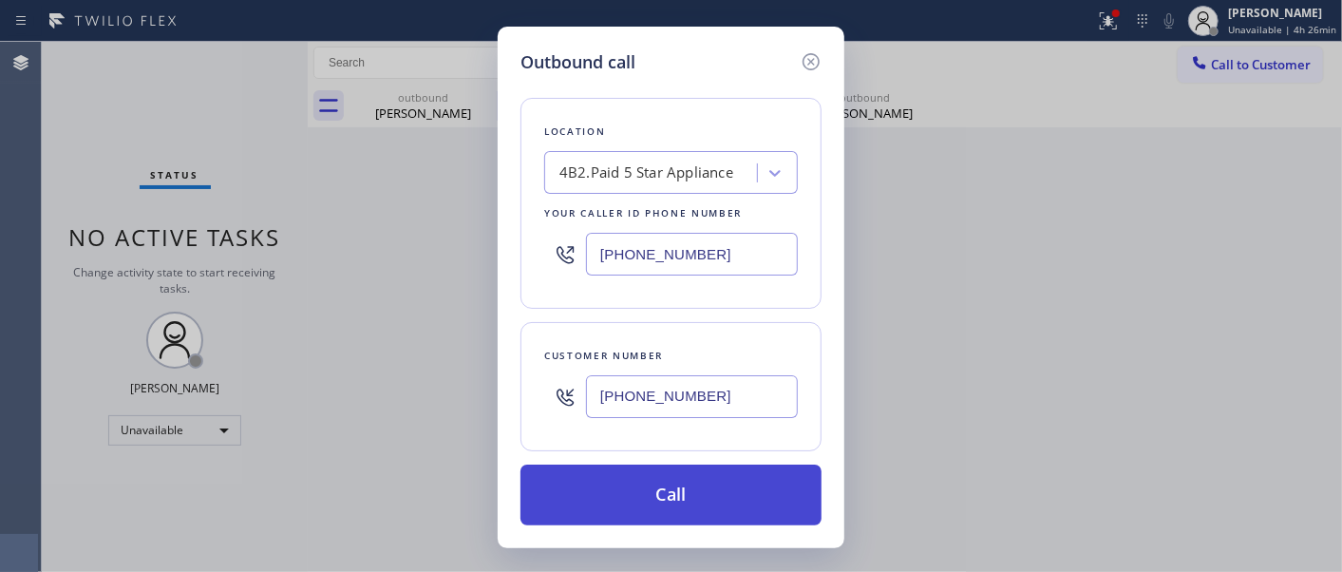
type input "[PHONE_NUMBER]"
click at [723, 480] on button "Call" at bounding box center [670, 494] width 301 height 61
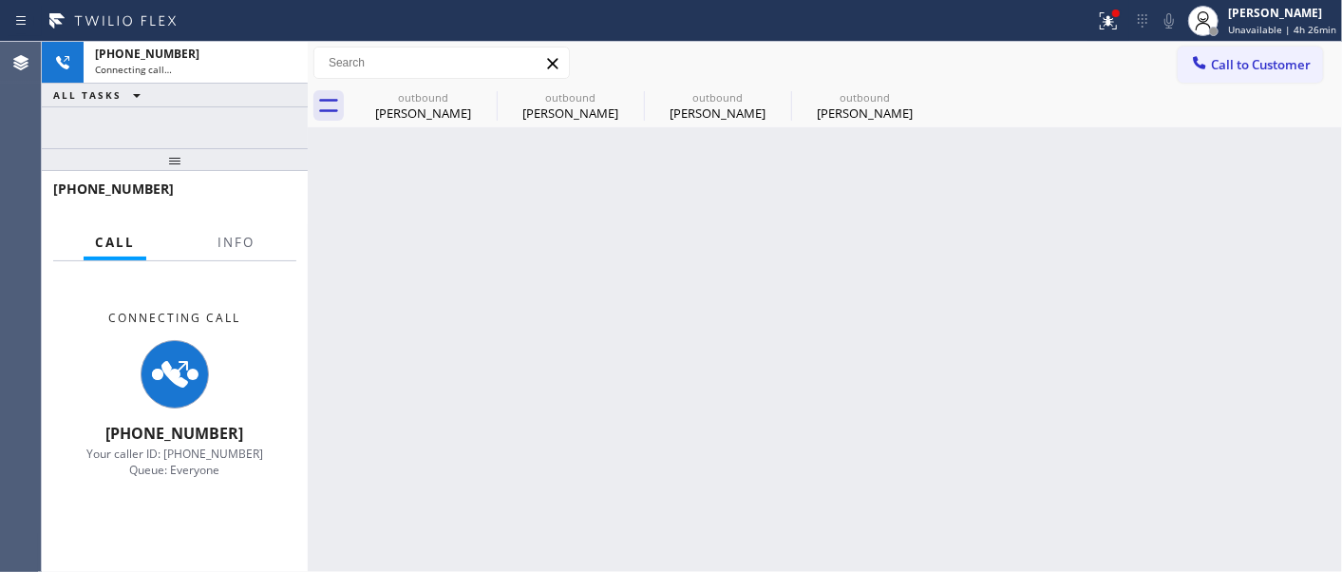
drag, startPoint x: 1118, startPoint y: 21, endPoint x: 1111, endPoint y: 118, distance: 97.1
click at [1119, 20] on icon at bounding box center [1108, 20] width 23 height 23
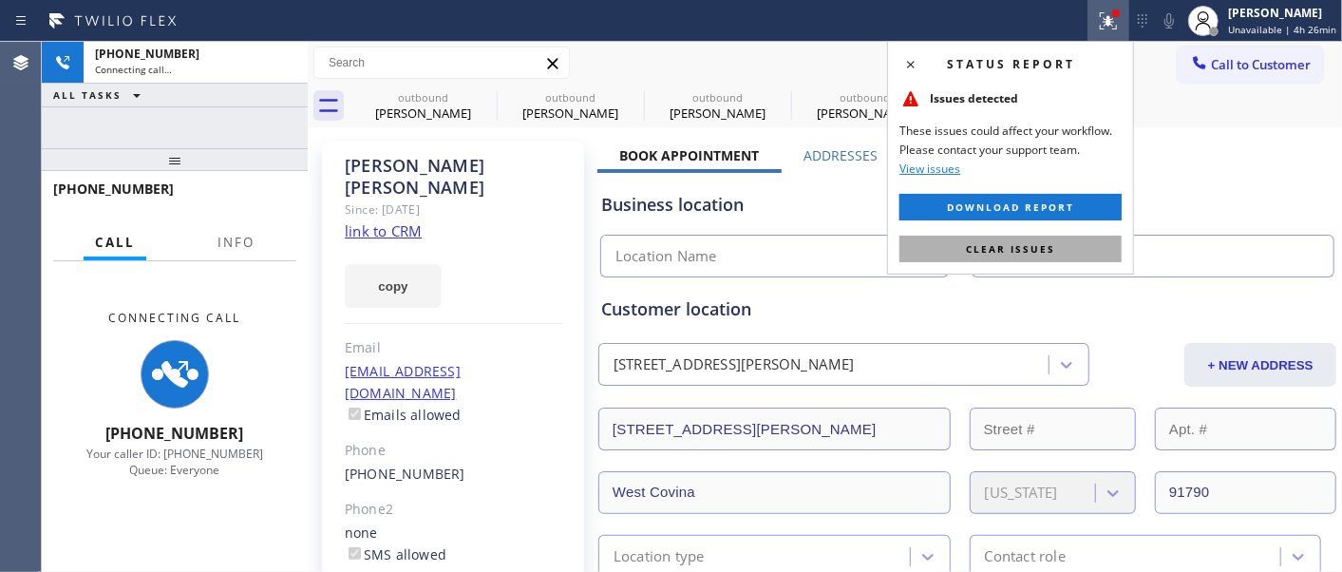
click at [934, 239] on button "Clear issues" at bounding box center [1010, 248] width 222 height 27
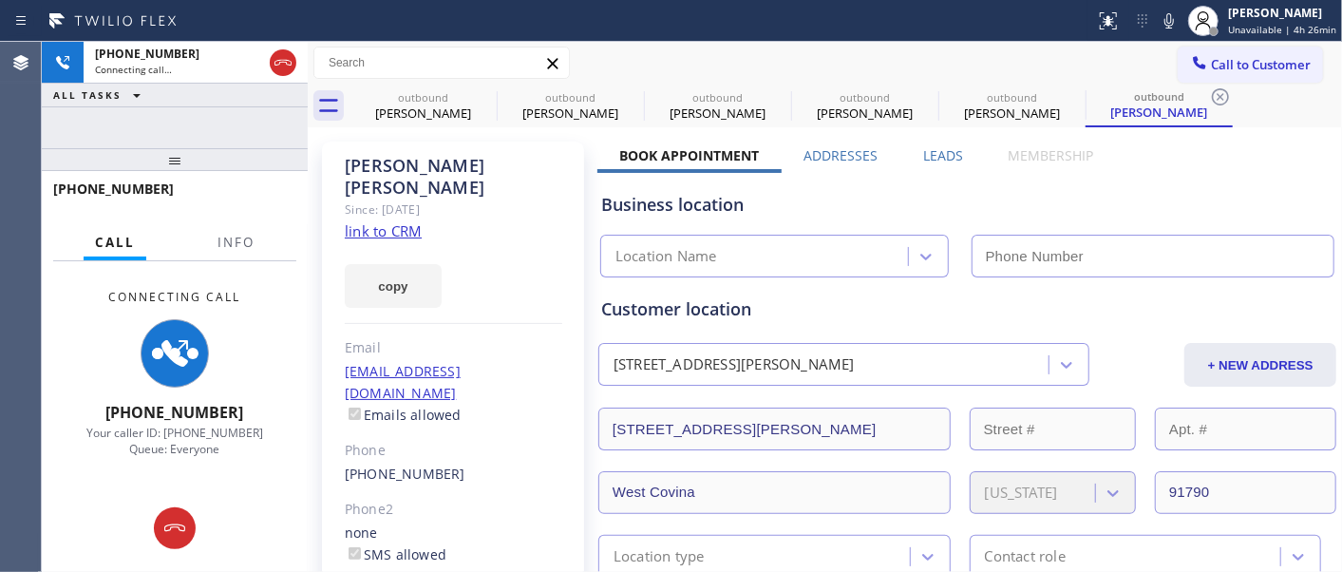
type input "[PHONE_NUMBER]"
drag, startPoint x: 266, startPoint y: 165, endPoint x: 242, endPoint y: 120, distance: 51.4
click at [234, 110] on div "[PHONE_NUMBER] Connecting call… ALL TASKS ALL TASKS ACTIVE TASKS TASKS IN WRAP …" at bounding box center [175, 307] width 266 height 530
click at [272, 139] on div "[PHONE_NUMBER] Connecting call… ALL TASKS ALL TASKS ACTIVE TASKS TASKS IN WRAP …" at bounding box center [175, 307] width 266 height 530
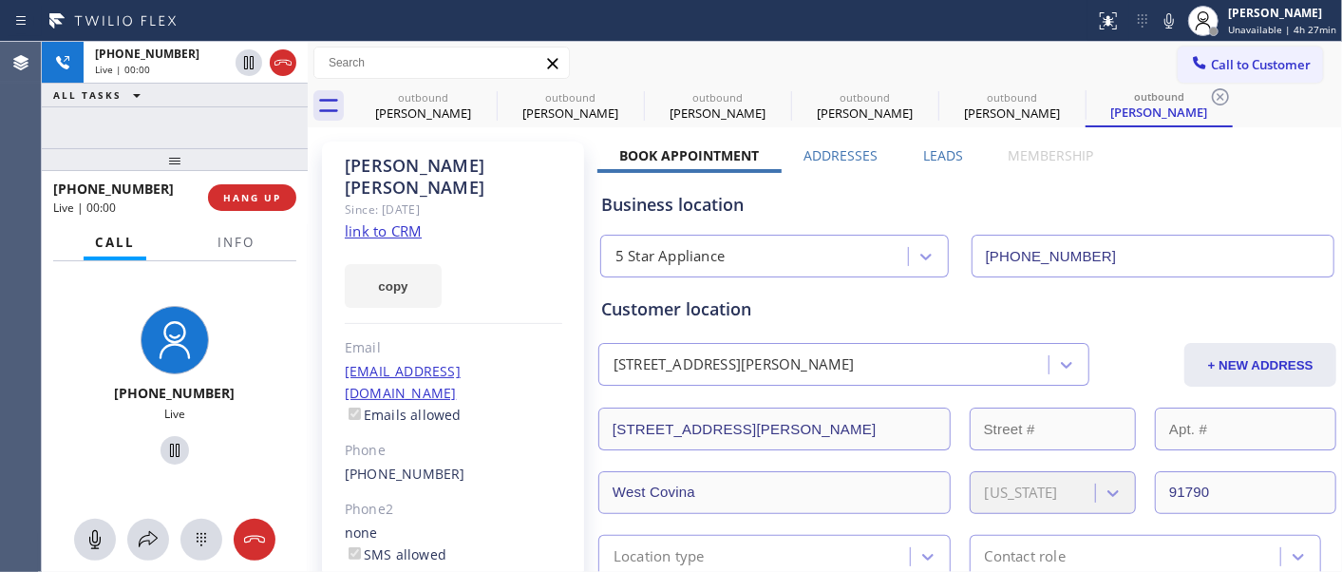
click at [266, 138] on div "[PHONE_NUMBER] Live | 00:00 ALL TASKS ALL TASKS ACTIVE TASKS TASKS IN WRAP UP […" at bounding box center [175, 307] width 266 height 530
click at [254, 195] on span "HANG UP" at bounding box center [252, 197] width 58 height 13
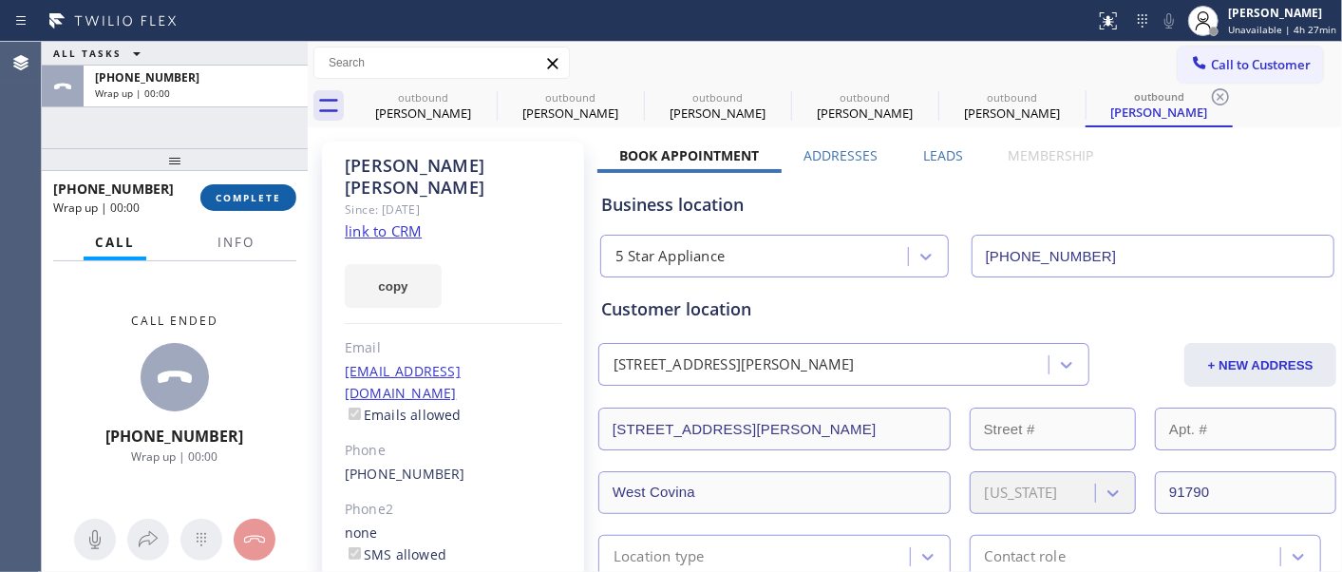
click at [254, 195] on span "COMPLETE" at bounding box center [249, 197] width 66 height 13
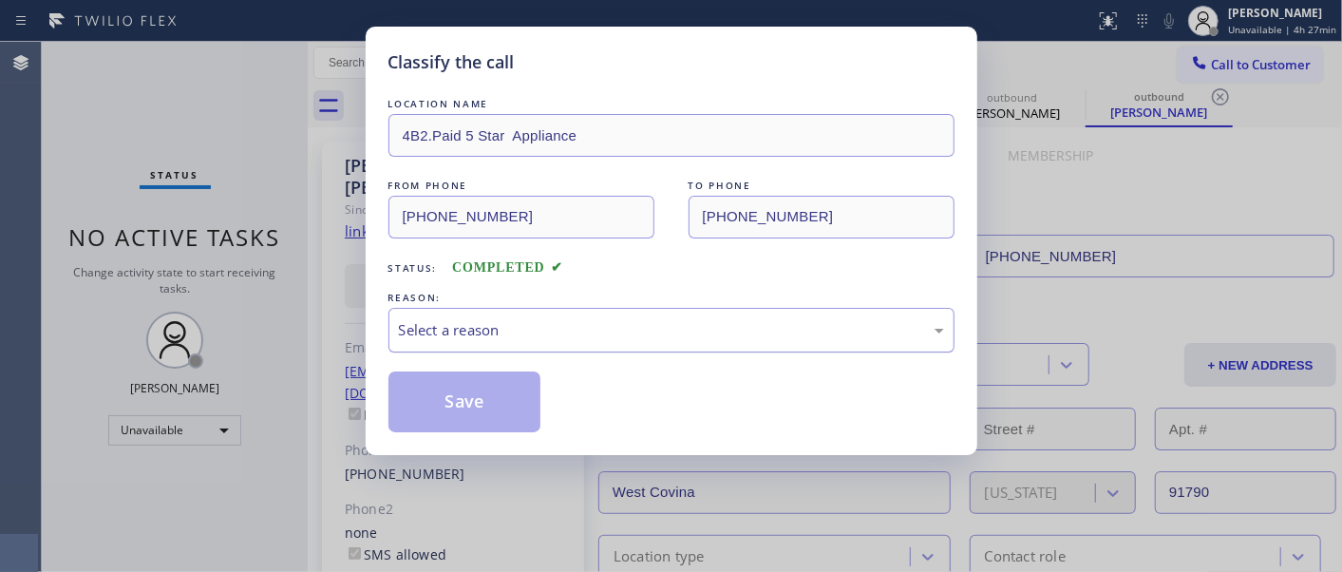
click at [533, 320] on div "Select a reason" at bounding box center [671, 330] width 545 height 22
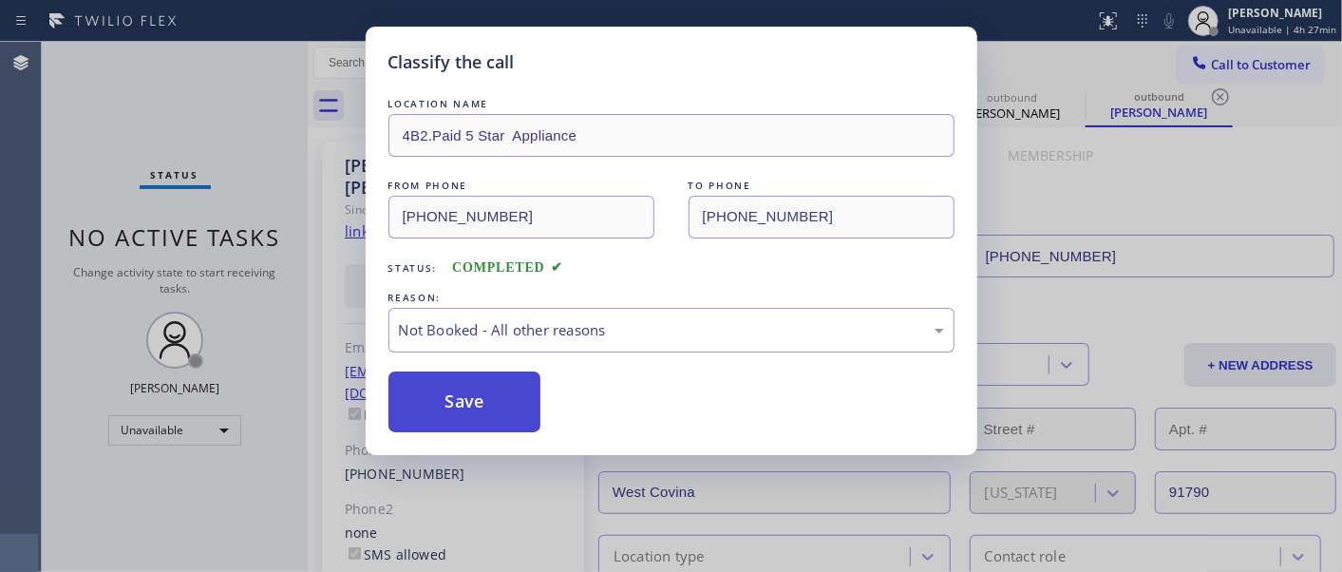
click at [482, 397] on button "Save" at bounding box center [464, 401] width 153 height 61
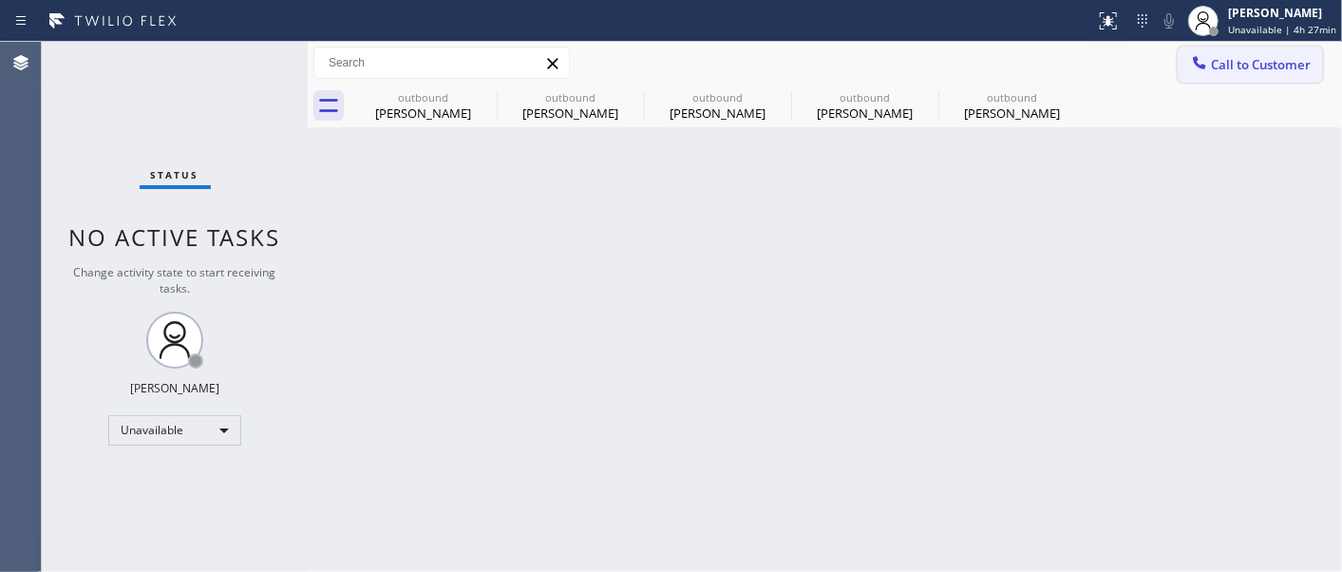
click at [1276, 76] on button "Call to Customer" at bounding box center [1249, 65] width 145 height 36
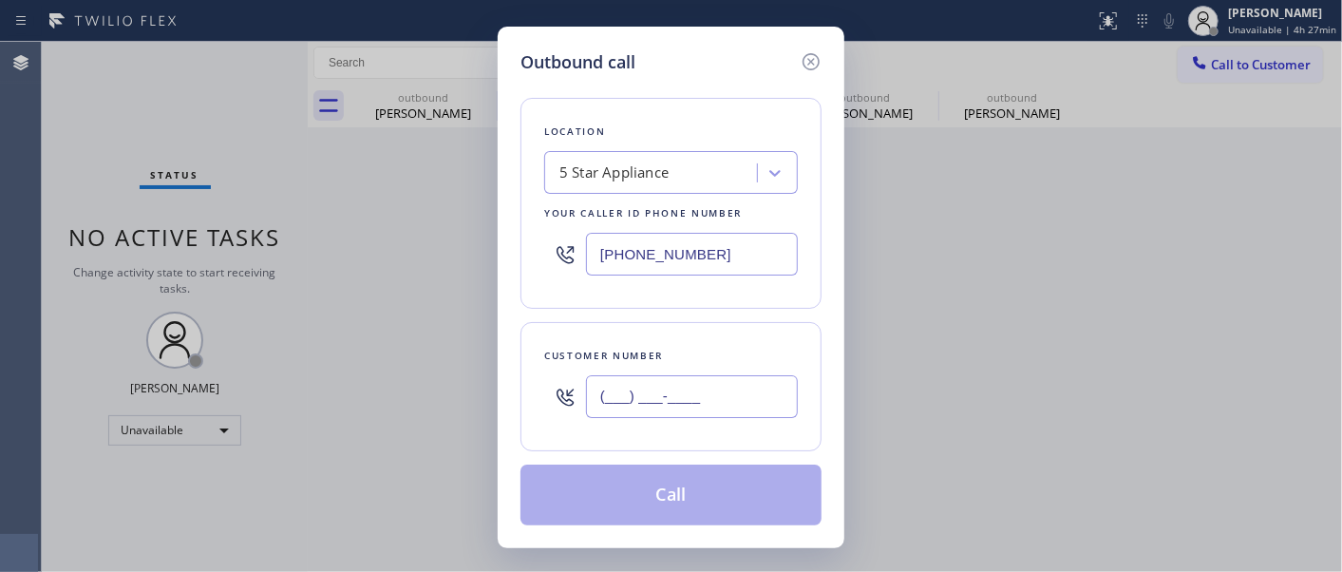
drag, startPoint x: 624, startPoint y: 413, endPoint x: 663, endPoint y: 380, distance: 51.2
click at [622, 414] on input "(___) ___-____" at bounding box center [692, 396] width 212 height 43
paste input "714) 350-5879"
type input "[PHONE_NUMBER]"
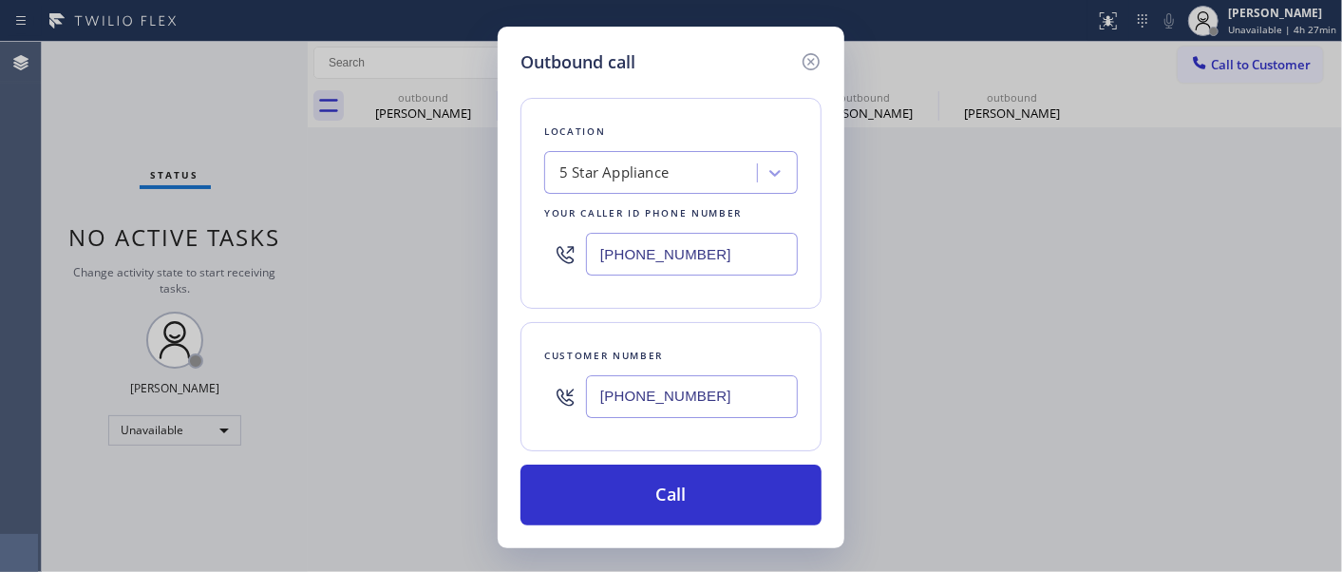
click at [454, 216] on div "Outbound call Location 5 Star Appliance Your caller id phone number [PHONE_NUMB…" at bounding box center [671, 286] width 1342 height 572
paste input "844) 462-8198"
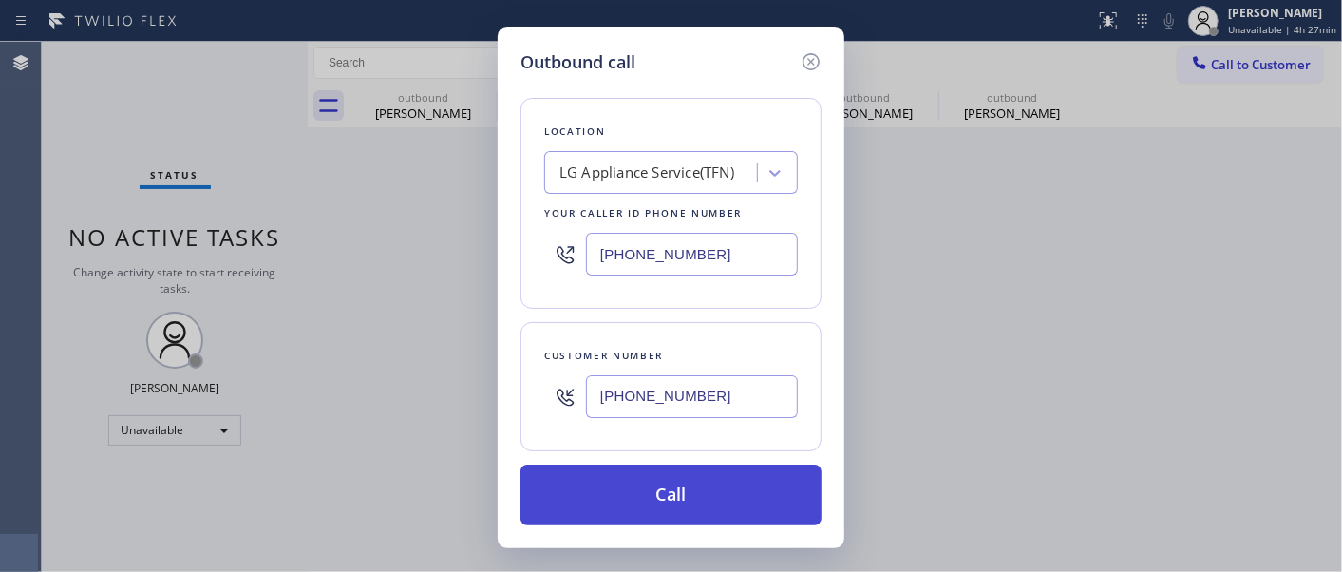
type input "[PHONE_NUMBER]"
click at [754, 467] on button "Call" at bounding box center [670, 494] width 301 height 61
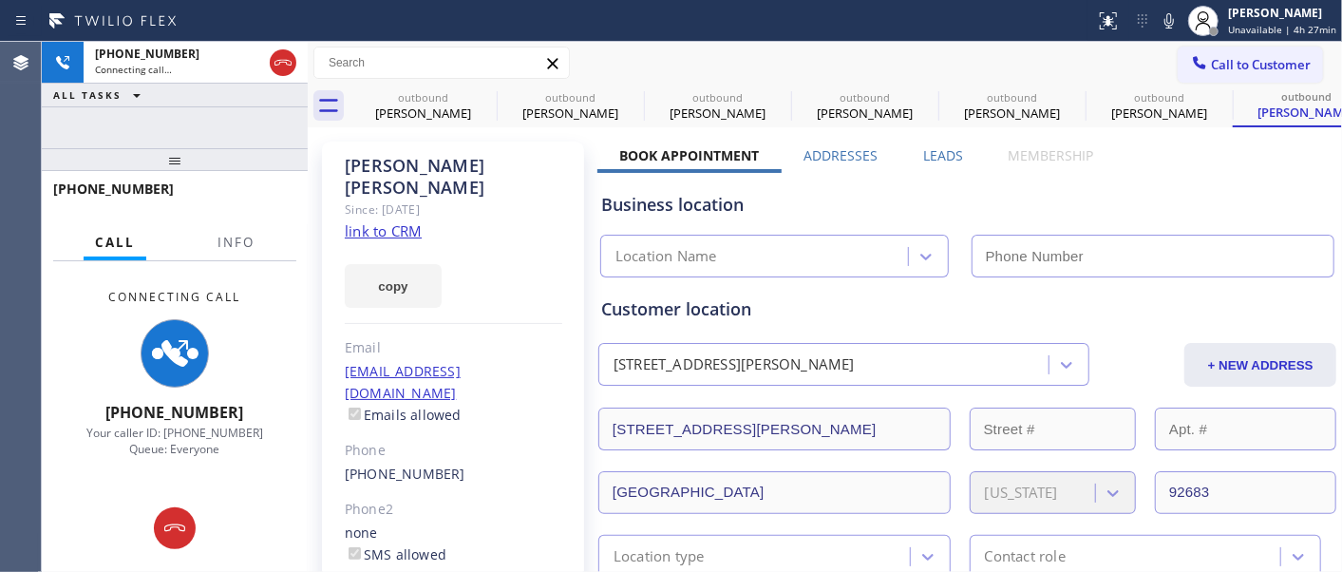
type input "[PHONE_NUMBER]"
click at [482, 96] on icon at bounding box center [484, 96] width 17 height 17
click at [0, 0] on icon at bounding box center [0, 0] width 0 height 0
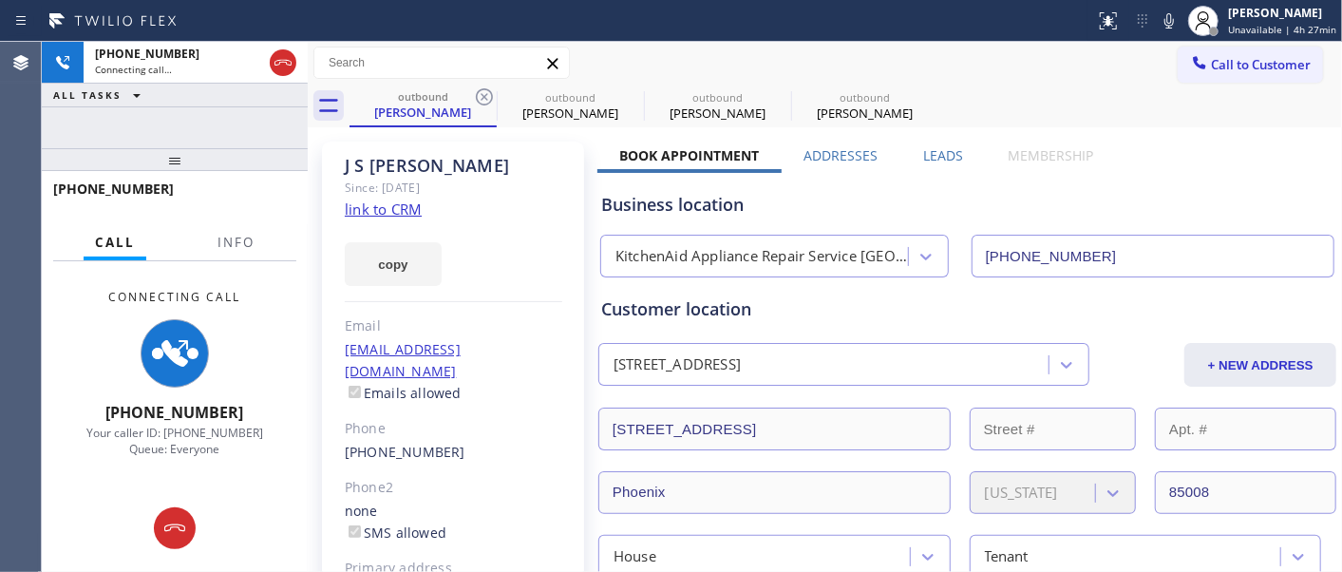
click at [482, 96] on icon at bounding box center [484, 96] width 17 height 17
click at [0, 0] on icon at bounding box center [0, 0] width 0 height 0
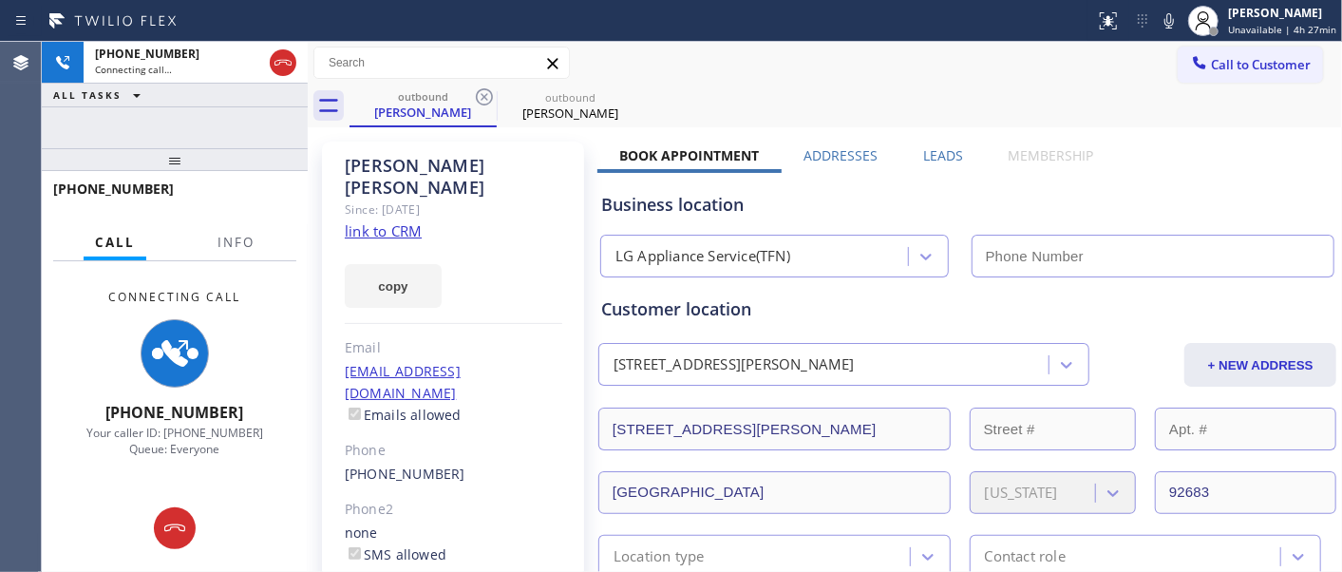
type input "[PHONE_NUMBER]"
click at [482, 96] on icon at bounding box center [484, 96] width 17 height 17
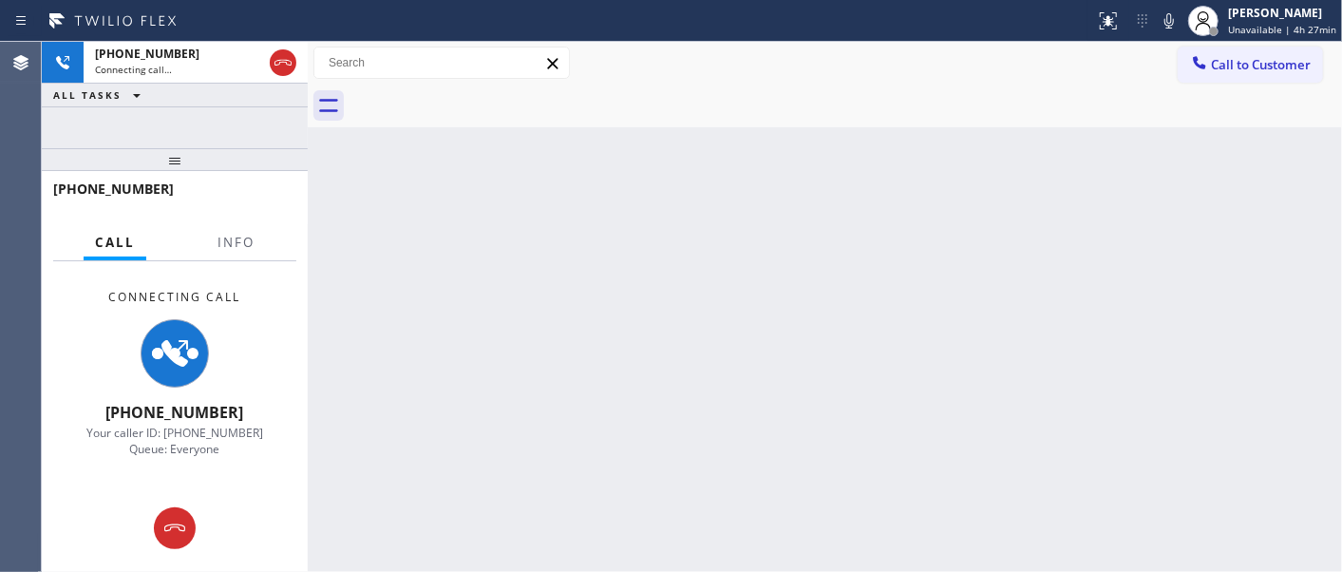
click at [755, 74] on div "Call to Customer Outbound call Location LG Appliance Service(TFN) Your caller i…" at bounding box center [825, 63] width 1034 height 33
click at [275, 76] on div at bounding box center [283, 63] width 34 height 42
click at [276, 70] on icon at bounding box center [283, 62] width 23 height 23
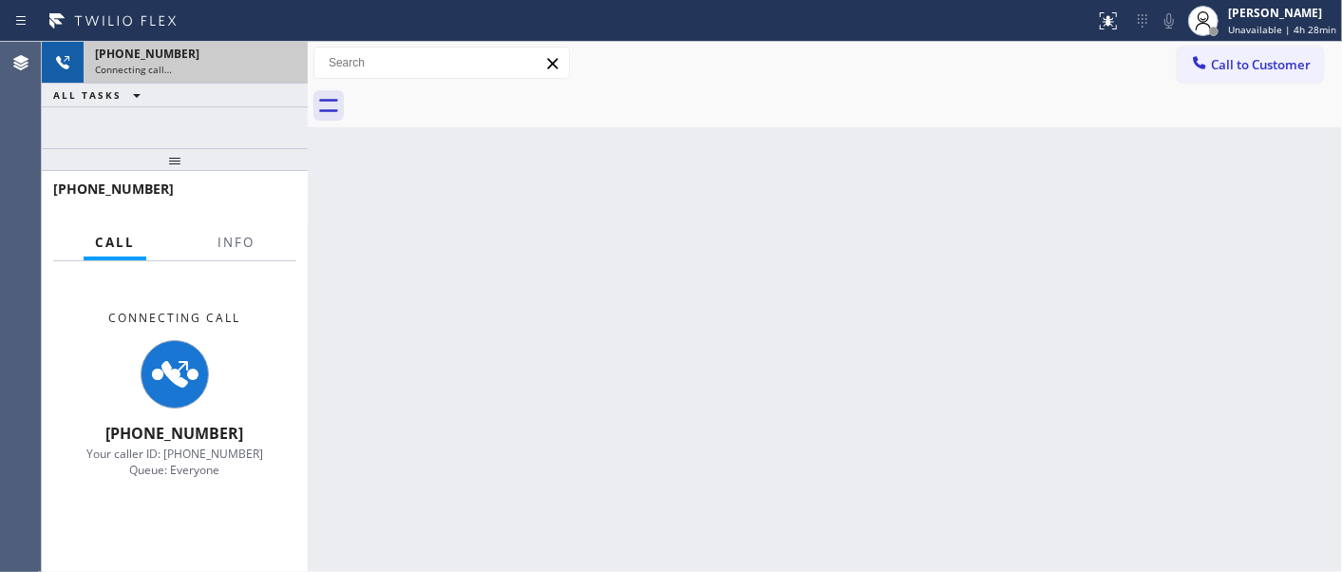
drag, startPoint x: 276, startPoint y: 70, endPoint x: 467, endPoint y: 11, distance: 199.7
click at [277, 69] on div "Connecting call…" at bounding box center [195, 69] width 201 height 13
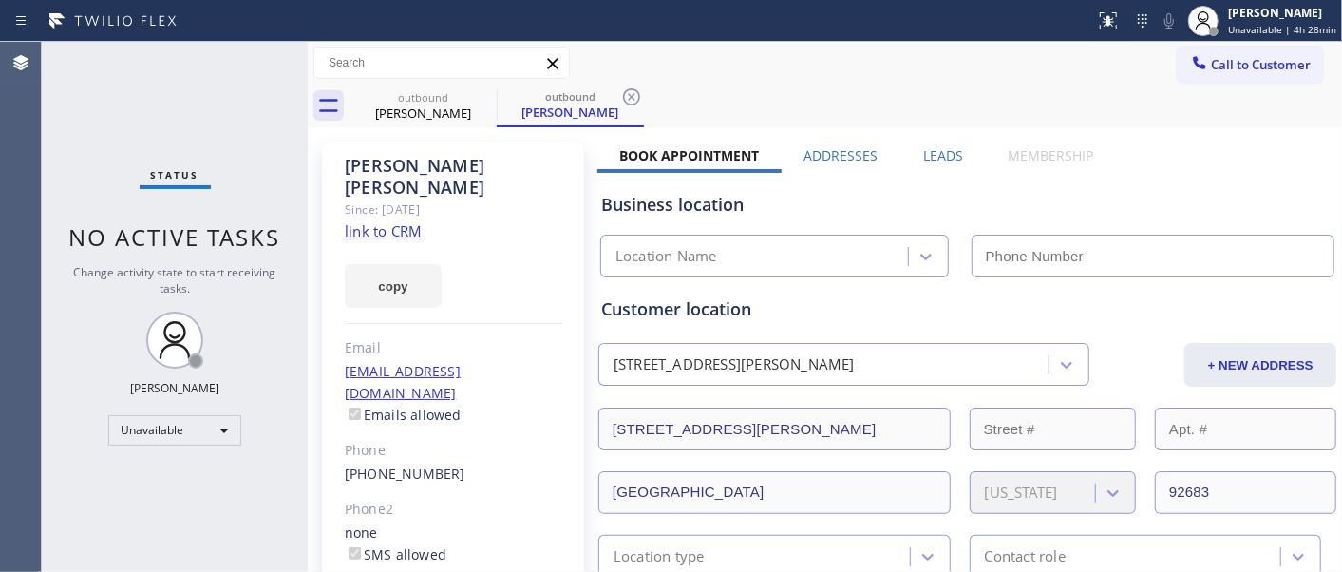
type input "[PHONE_NUMBER]"
click at [1244, 68] on span "Call to Customer" at bounding box center [1261, 64] width 100 height 17
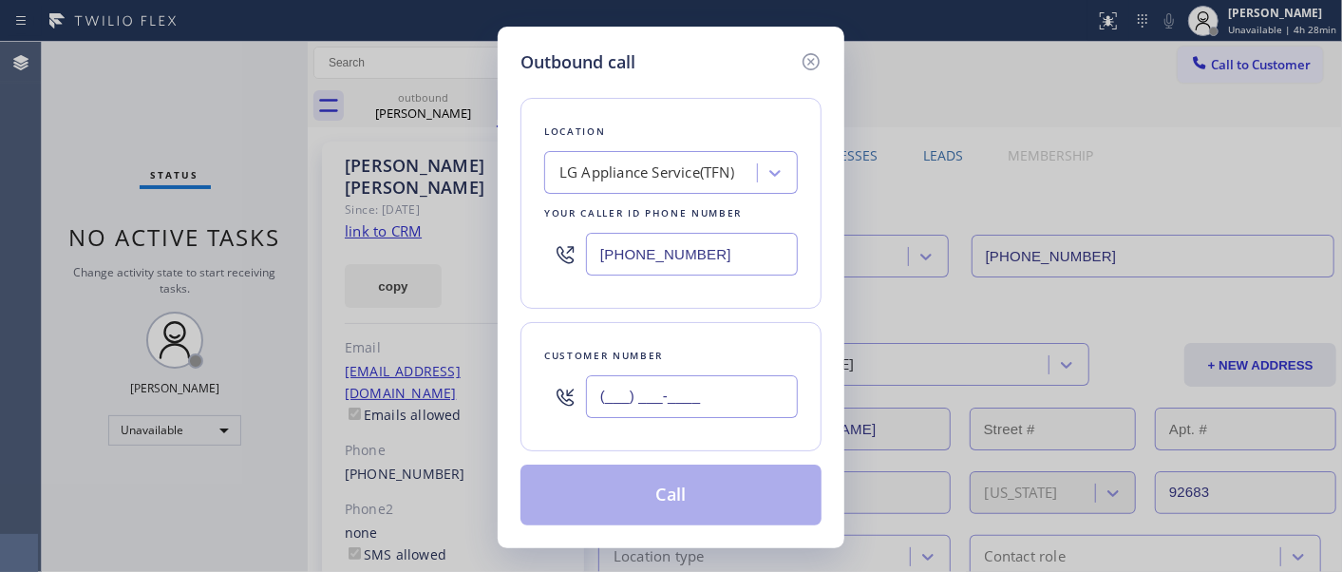
click at [685, 405] on input "(___) ___-____" at bounding box center [692, 396] width 212 height 43
paste input "213) 399-1936"
type input "[PHONE_NUMBER]"
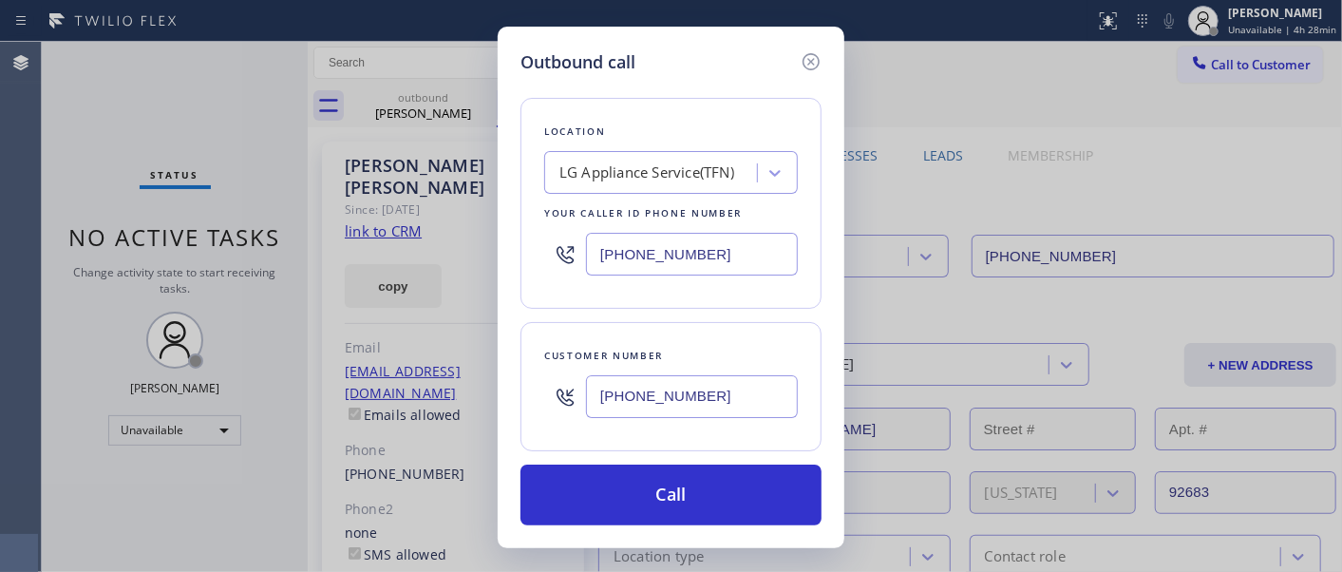
click at [536, 257] on div "Location LG Appliance Service(TFN) Your caller id phone number [PHONE_NUMBER]" at bounding box center [670, 203] width 301 height 211
paste input "55) 731-4952"
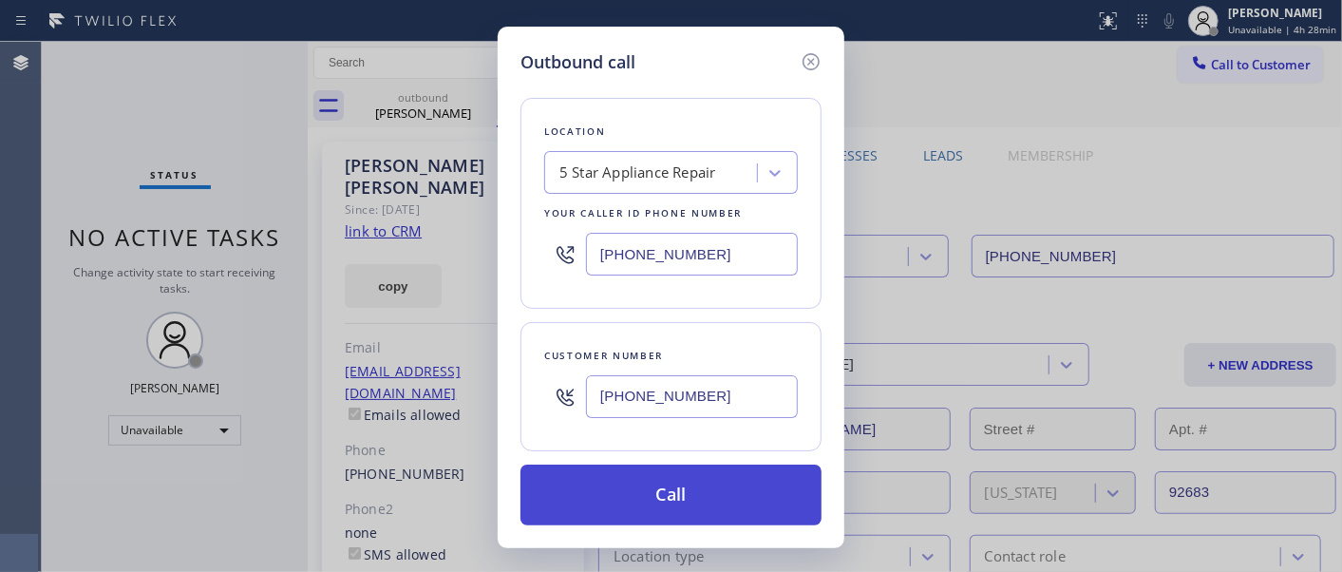
type input "[PHONE_NUMBER]"
click at [719, 477] on button "Call" at bounding box center [670, 494] width 301 height 61
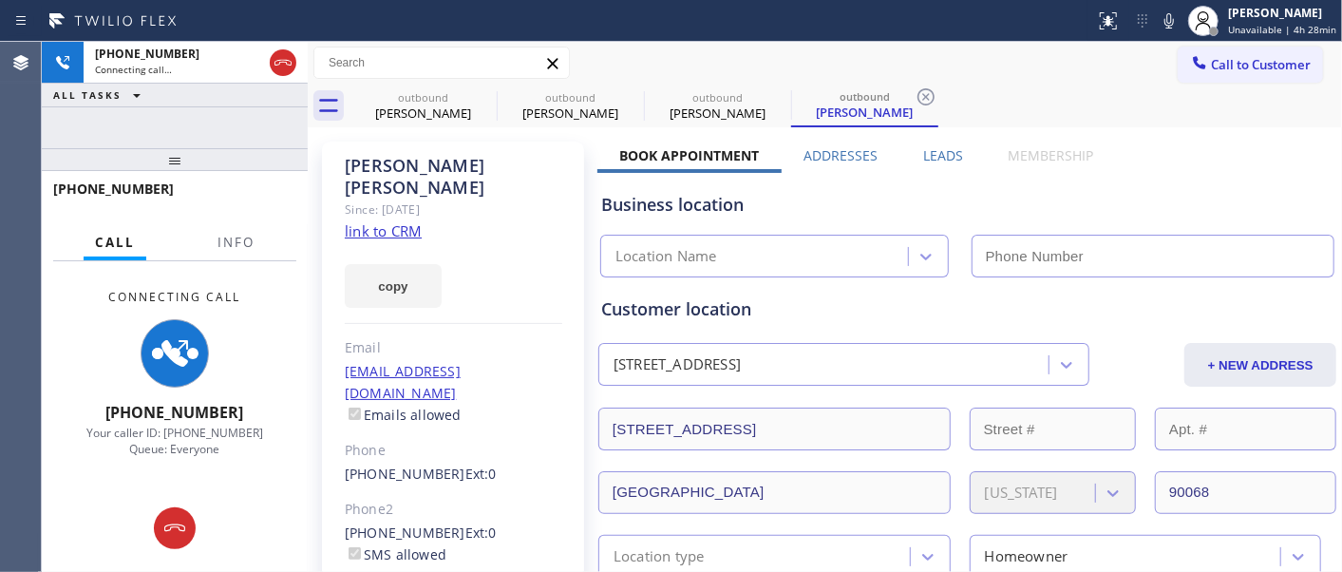
type input "[PHONE_NUMBER]"
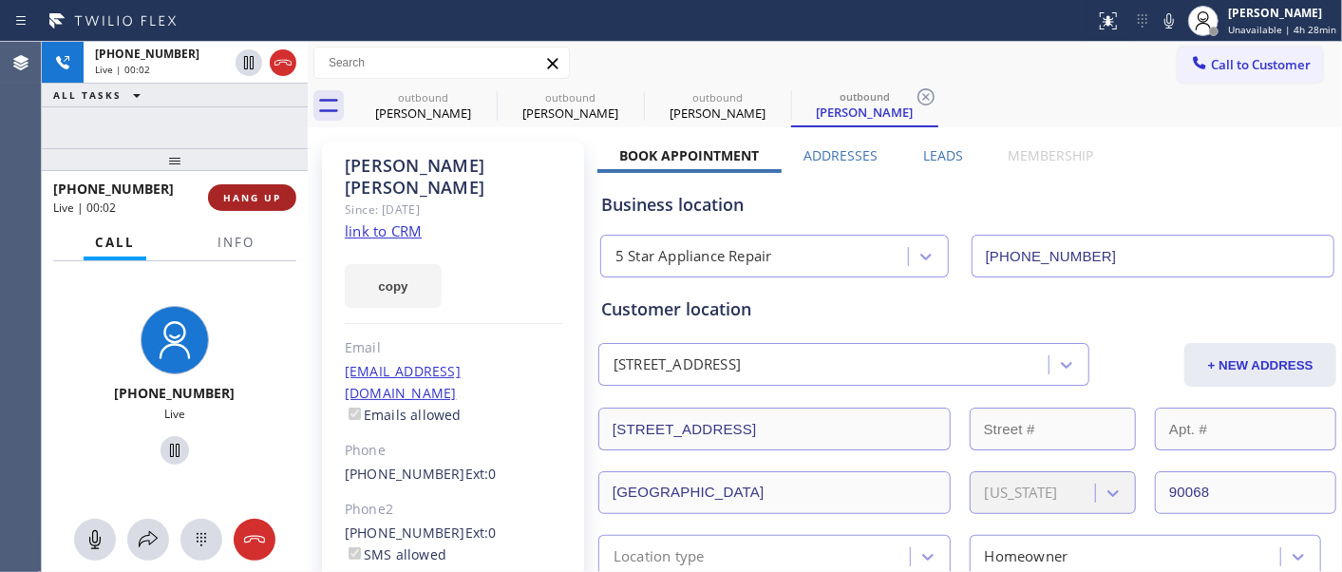
click at [279, 186] on button "HANG UP" at bounding box center [252, 197] width 88 height 27
click at [278, 186] on button "HANG UP" at bounding box center [252, 197] width 88 height 27
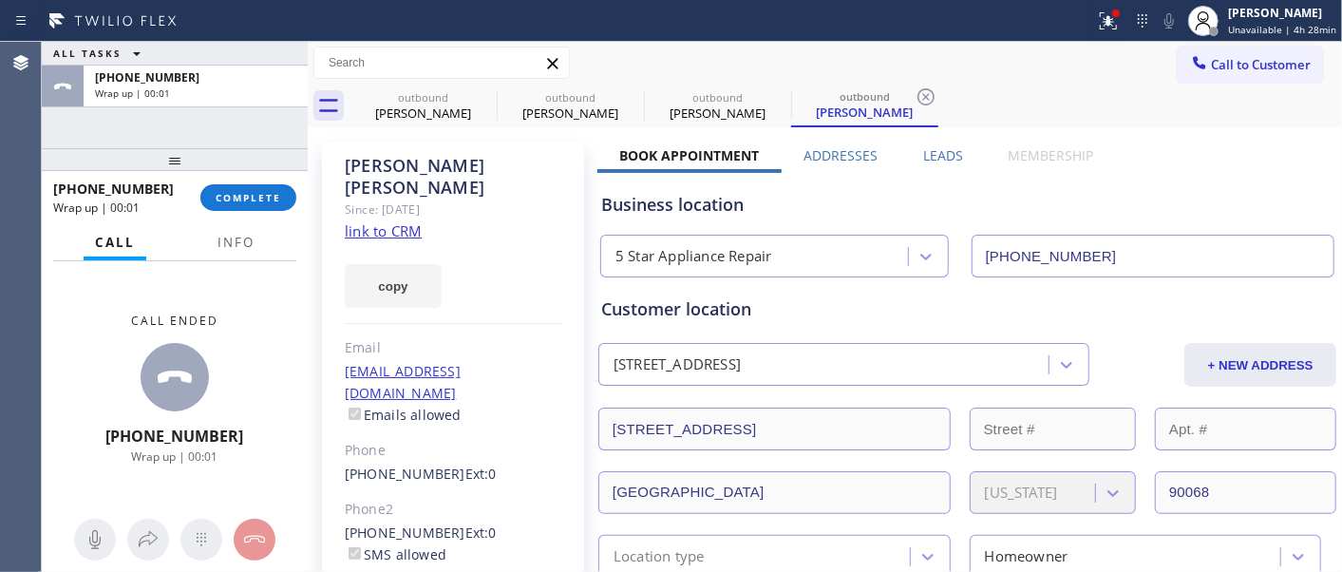
click at [249, 165] on div at bounding box center [175, 159] width 266 height 23
click at [254, 196] on span "COMPLETE" at bounding box center [249, 197] width 66 height 13
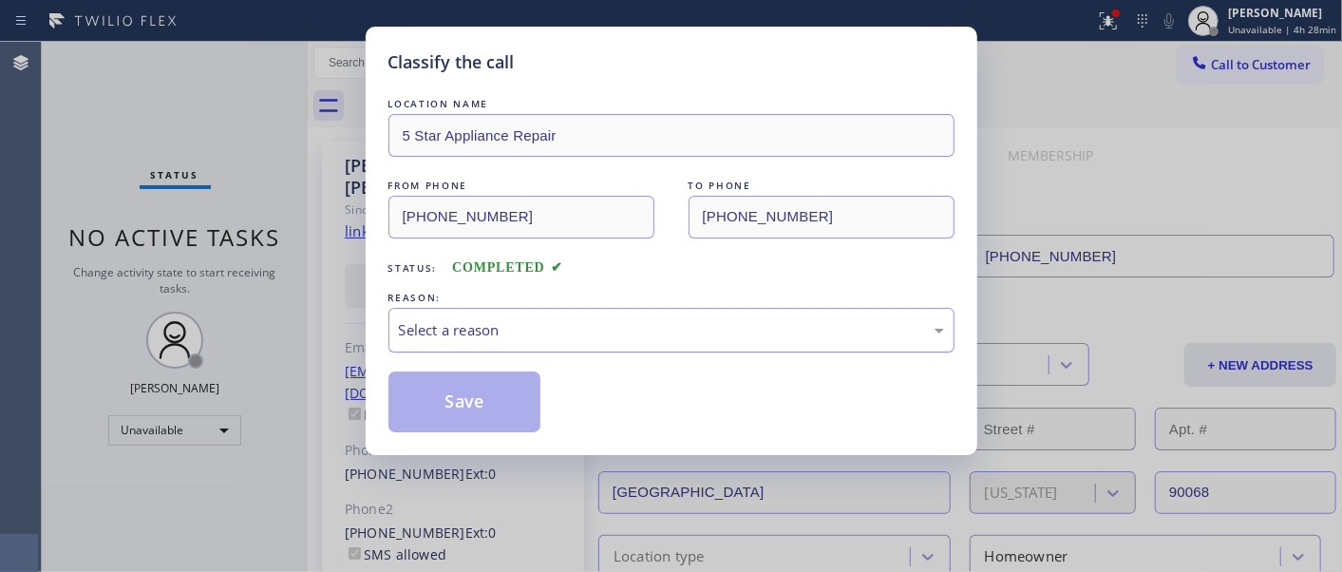
click at [577, 346] on div "Select a reason" at bounding box center [671, 330] width 566 height 45
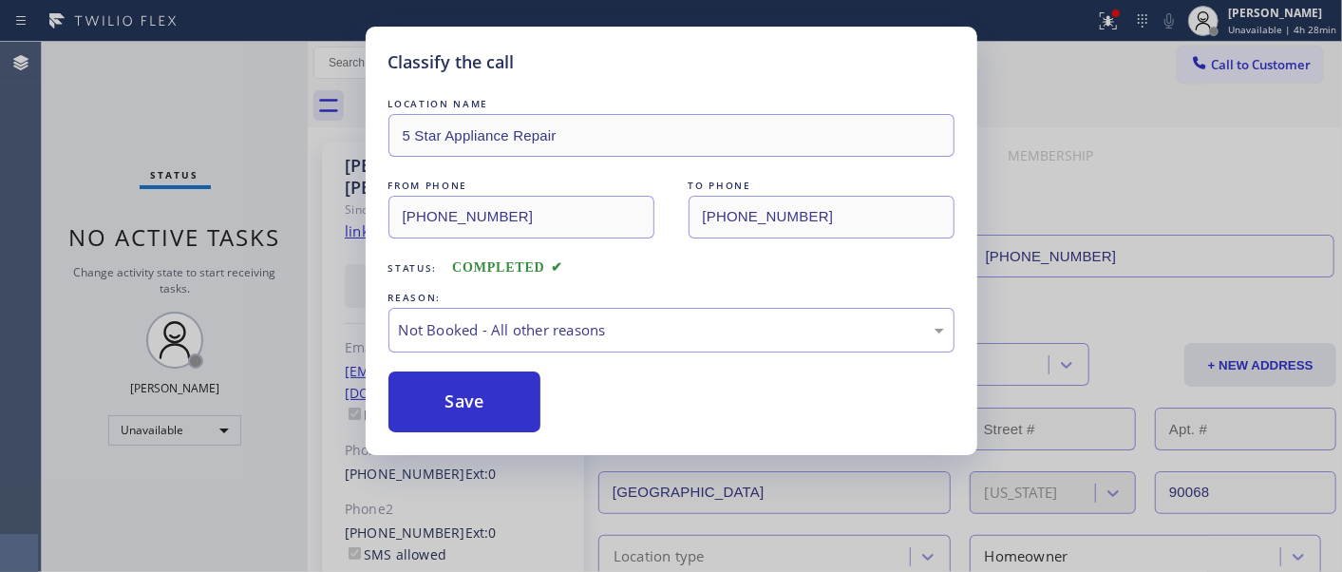
click at [520, 411] on button "Save" at bounding box center [464, 401] width 153 height 61
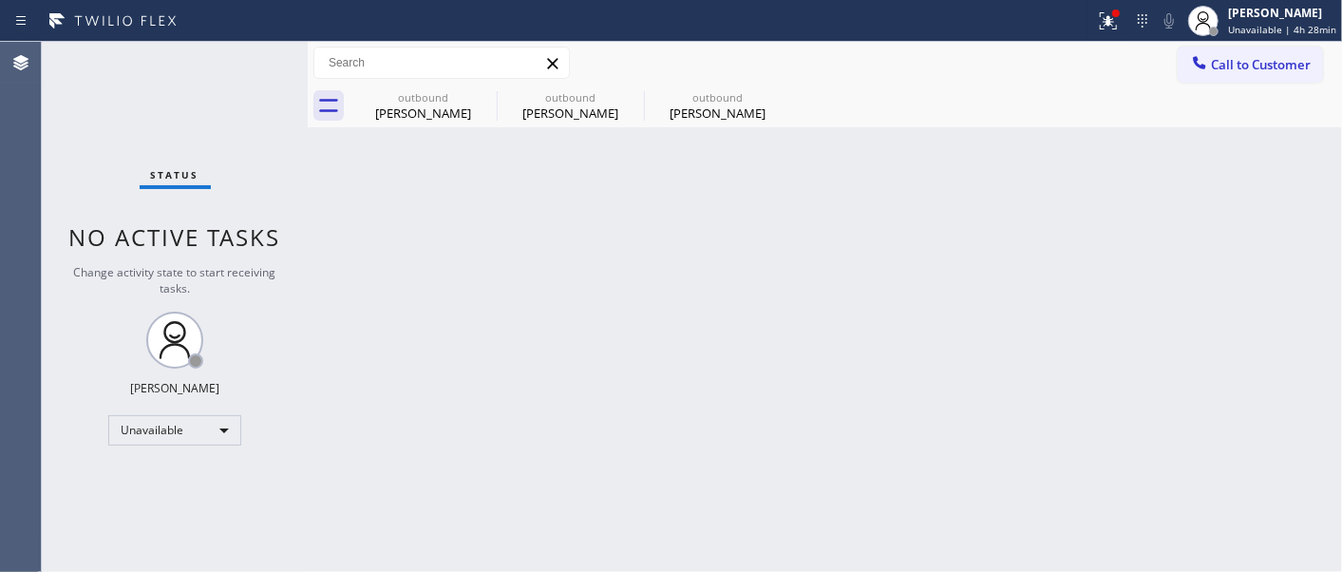
click at [1229, 44] on div "Call to Customer Outbound call Location 5 Star Appliance Repair Your caller id …" at bounding box center [825, 63] width 1034 height 43
click at [1206, 81] on button "Call to Customer" at bounding box center [1249, 65] width 145 height 36
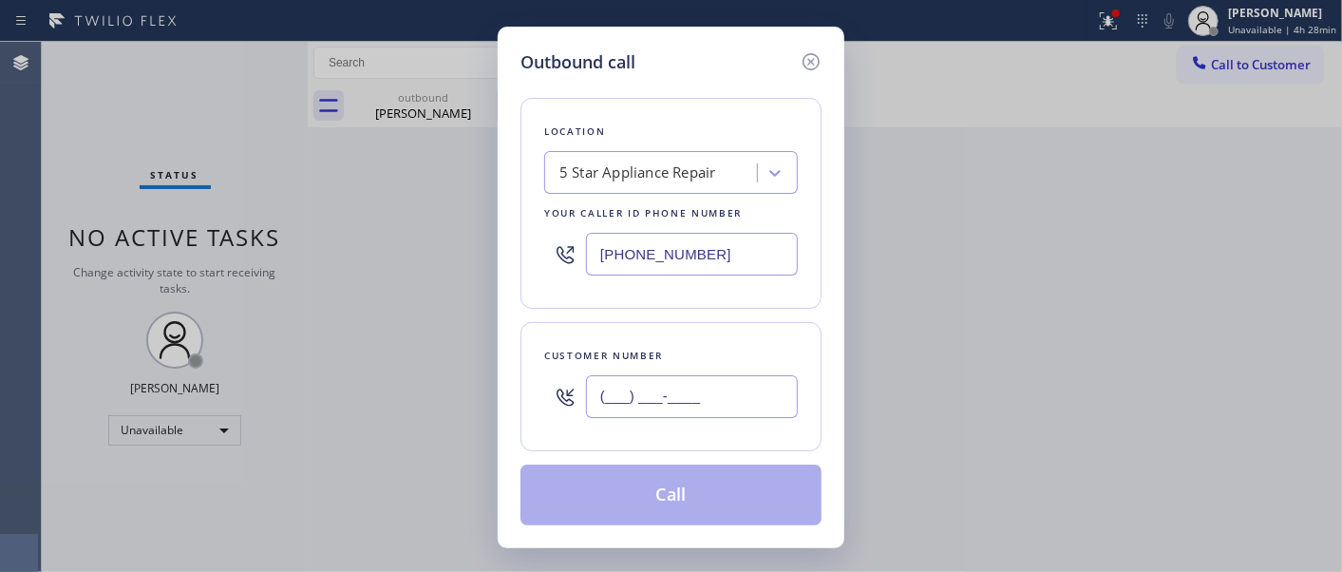
click at [659, 400] on input "(___) ___-____" at bounding box center [692, 396] width 212 height 43
paste input "818) 257-9453"
type input "[PHONE_NUMBER]"
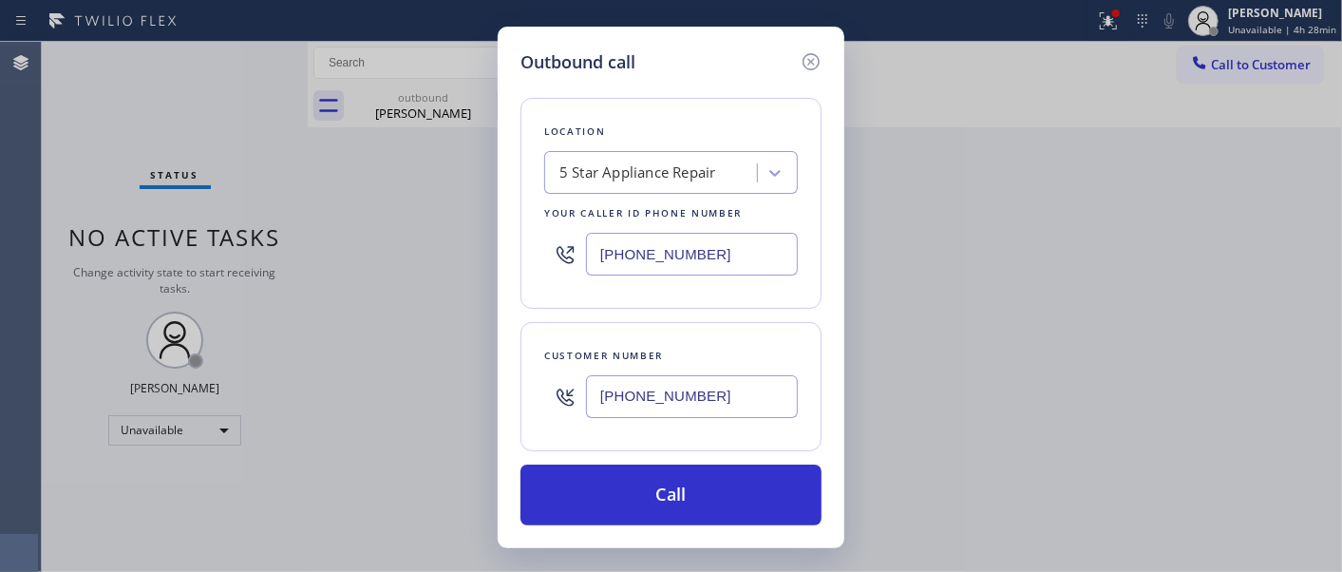
drag, startPoint x: 609, startPoint y: 248, endPoint x: 596, endPoint y: 243, distance: 13.2
click at [604, 248] on input "[PHONE_NUMBER]" at bounding box center [692, 254] width 212 height 43
paste input "77) 748-5179"
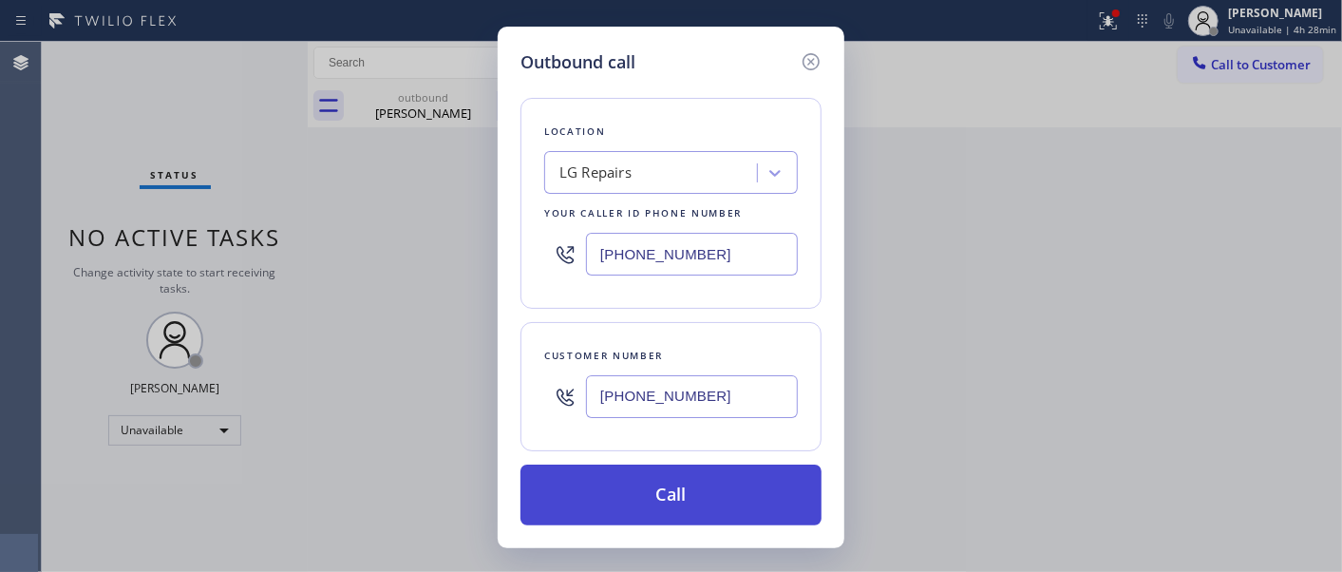
type input "[PHONE_NUMBER]"
click at [689, 487] on button "Call" at bounding box center [670, 494] width 301 height 61
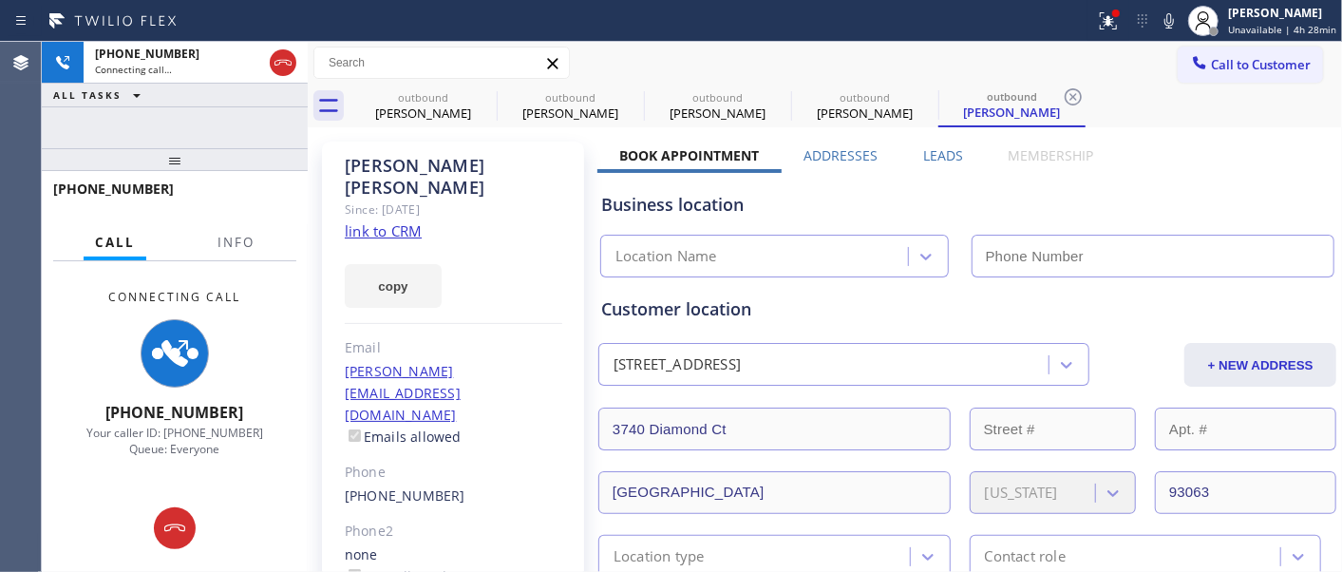
type input "[PHONE_NUMBER]"
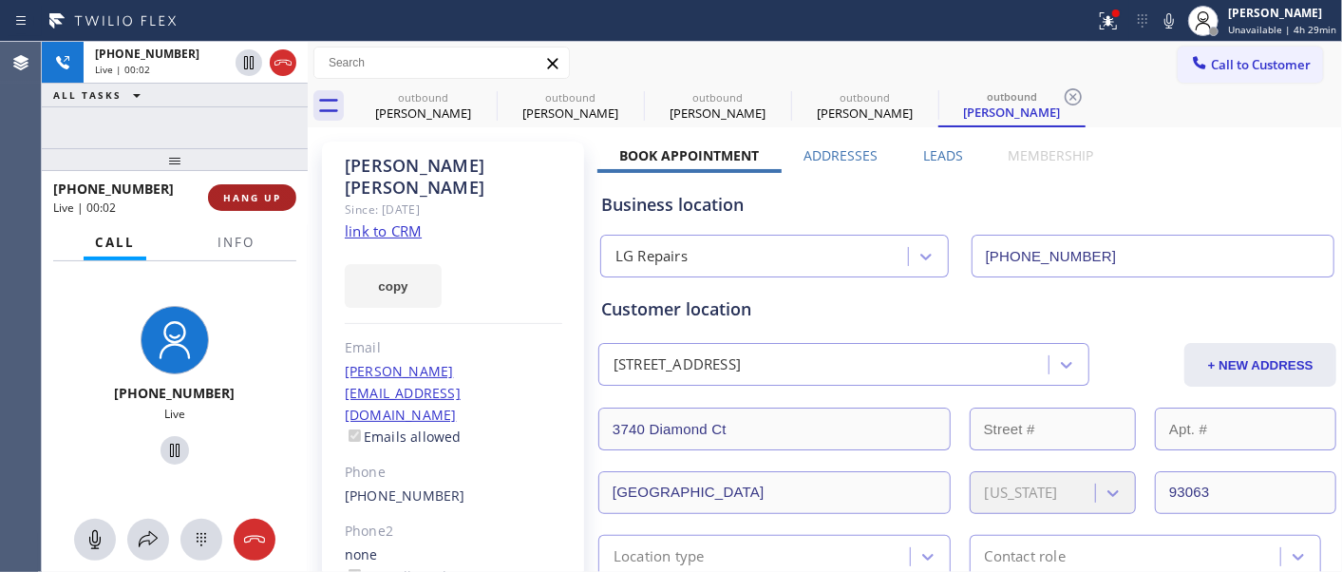
click at [249, 192] on span "HANG UP" at bounding box center [252, 197] width 58 height 13
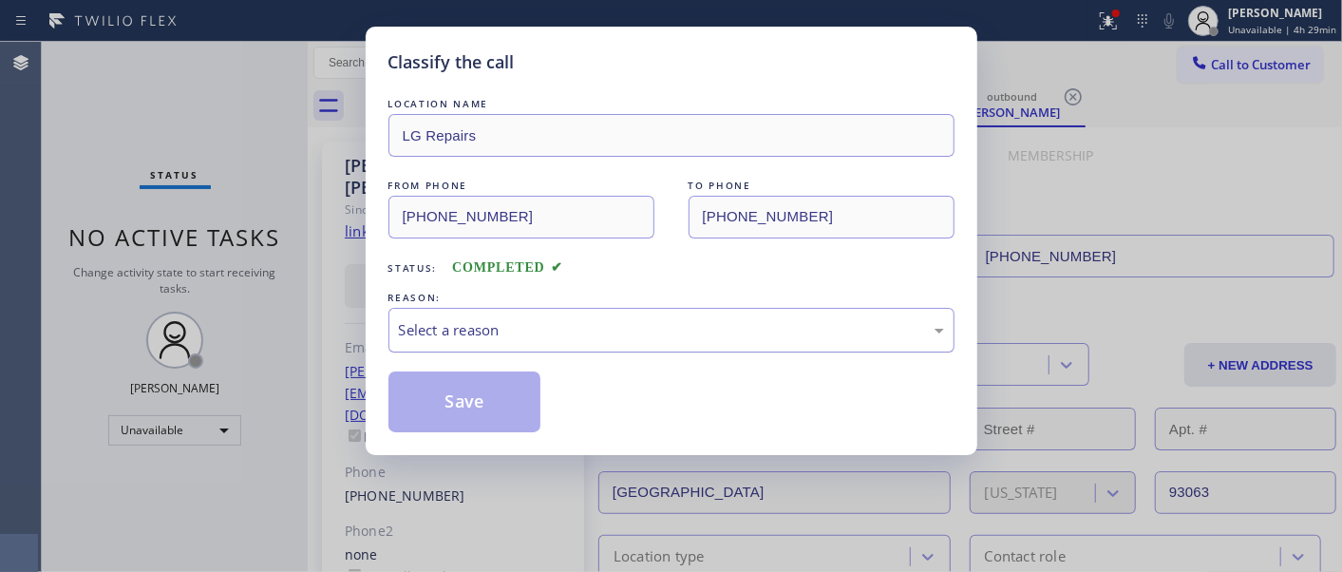
drag, startPoint x: 628, startPoint y: 324, endPoint x: 624, endPoint y: 345, distance: 21.2
click at [629, 325] on div "Select a reason" at bounding box center [671, 330] width 545 height 22
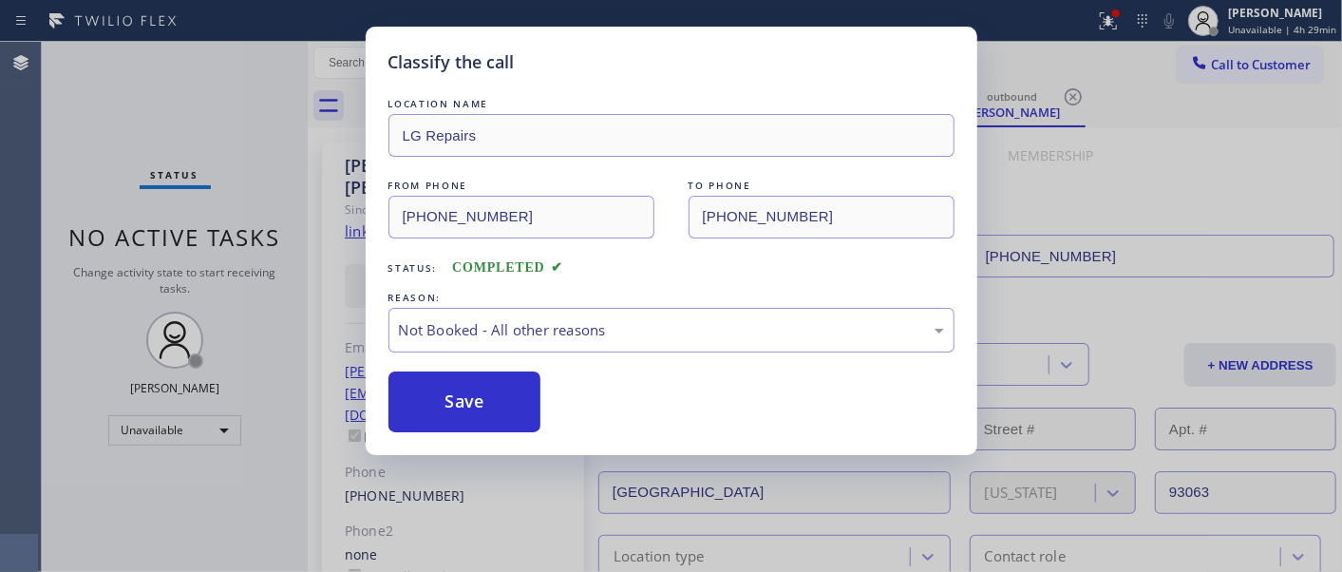
drag, startPoint x: 479, startPoint y: 399, endPoint x: 919, endPoint y: 2, distance: 593.0
click at [479, 397] on button "Save" at bounding box center [464, 401] width 153 height 61
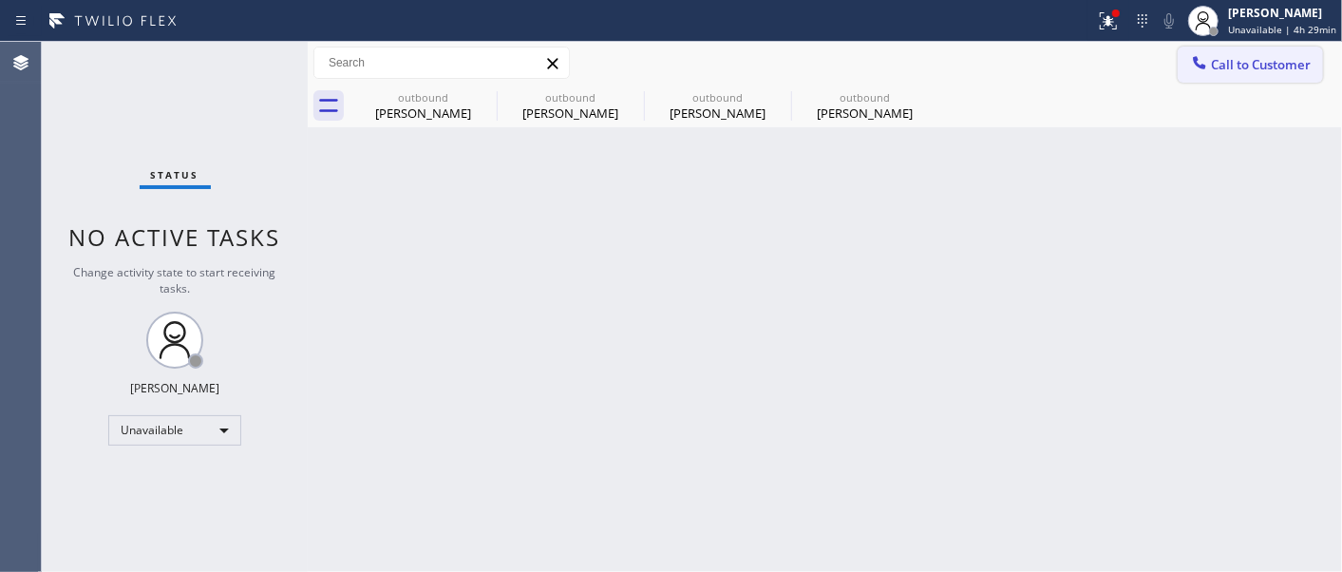
drag, startPoint x: 1202, startPoint y: 54, endPoint x: 1045, endPoint y: 187, distance: 205.5
click at [1202, 58] on icon at bounding box center [1199, 62] width 19 height 19
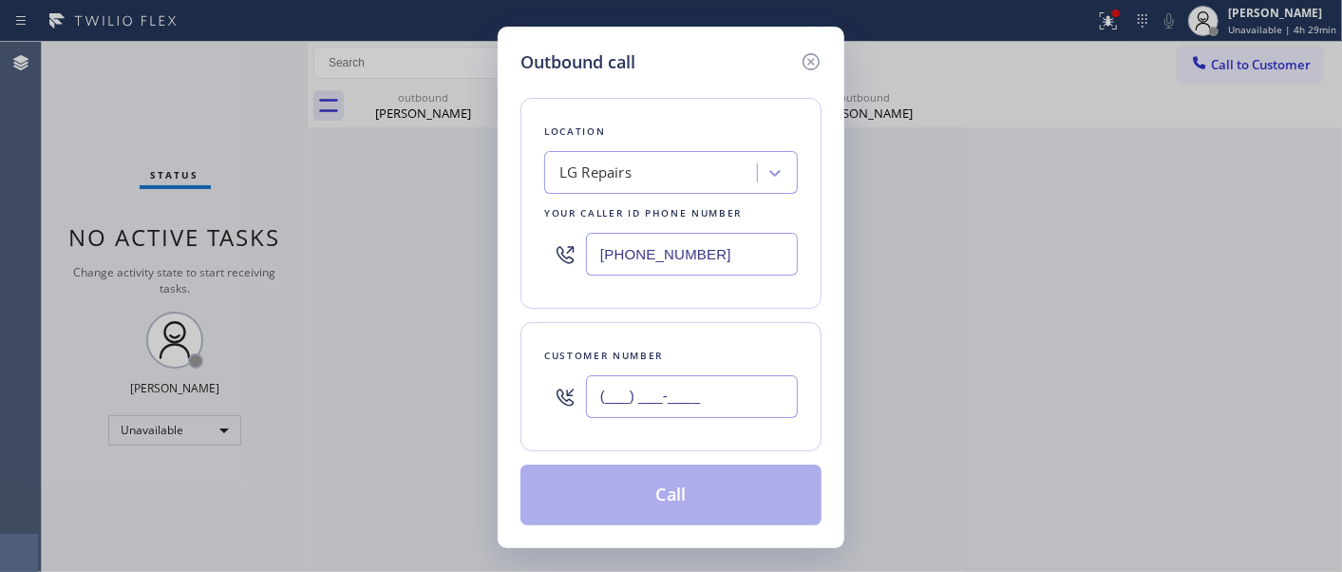
click at [710, 397] on input "(___) ___-____" at bounding box center [692, 396] width 212 height 43
paste input "818) 442-1919"
type input "[PHONE_NUMBER]"
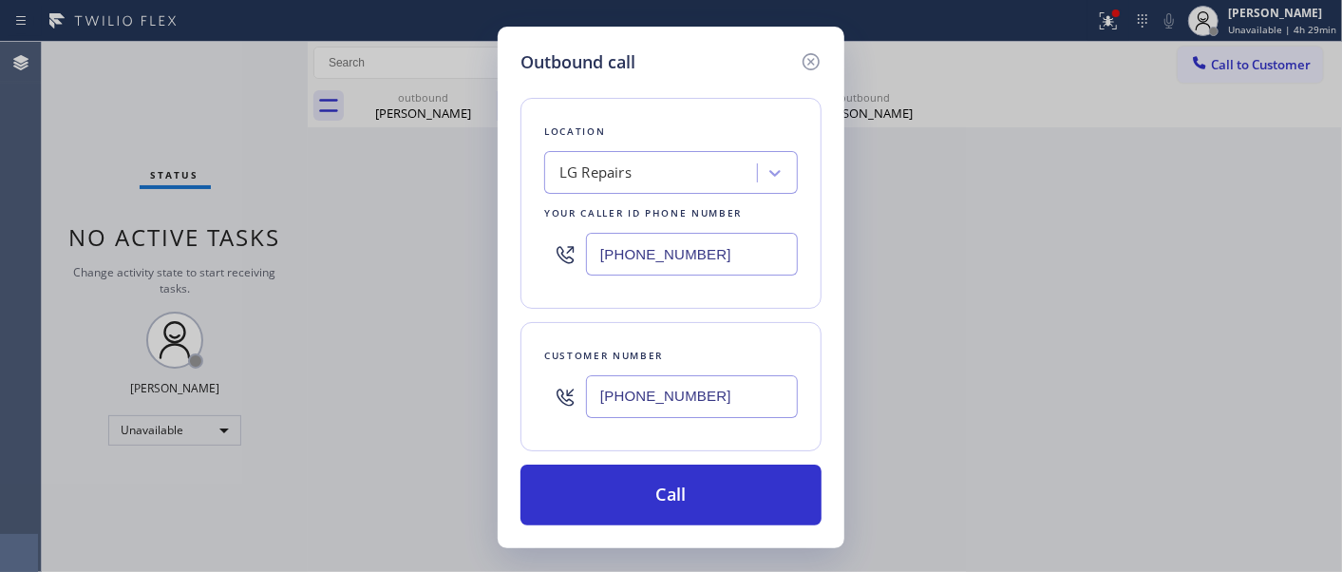
drag, startPoint x: 718, startPoint y: 250, endPoint x: 595, endPoint y: 257, distance: 122.7
click at [560, 254] on div "[PHONE_NUMBER]" at bounding box center [671, 254] width 254 height 62
paste input "66) 702-1734"
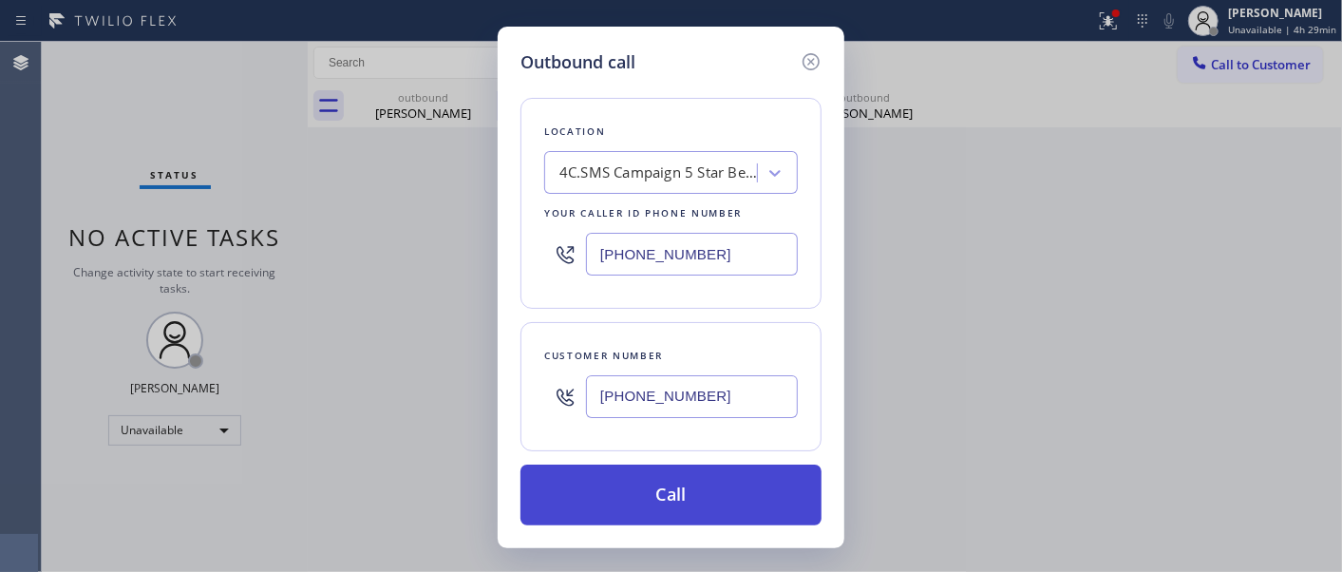
type input "[PHONE_NUMBER]"
click at [729, 485] on button "Call" at bounding box center [670, 494] width 301 height 61
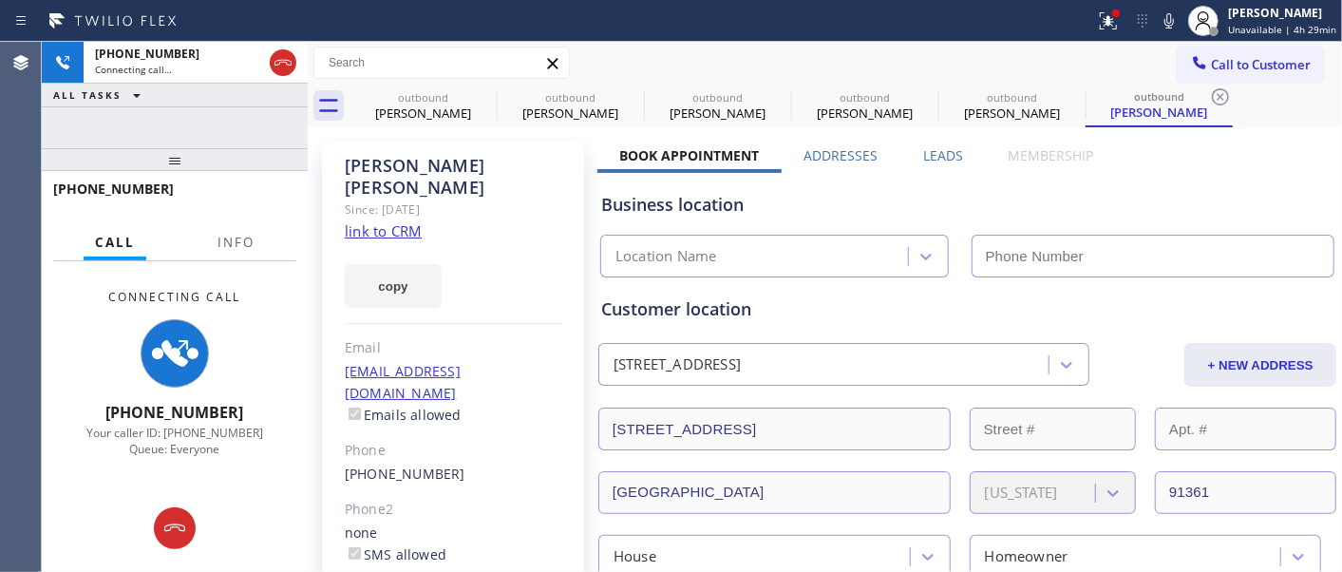
type input "[PHONE_NUMBER]"
drag, startPoint x: 1116, startPoint y: 32, endPoint x: 1104, endPoint y: 67, distance: 36.9
click at [1118, 32] on button at bounding box center [1108, 21] width 42 height 42
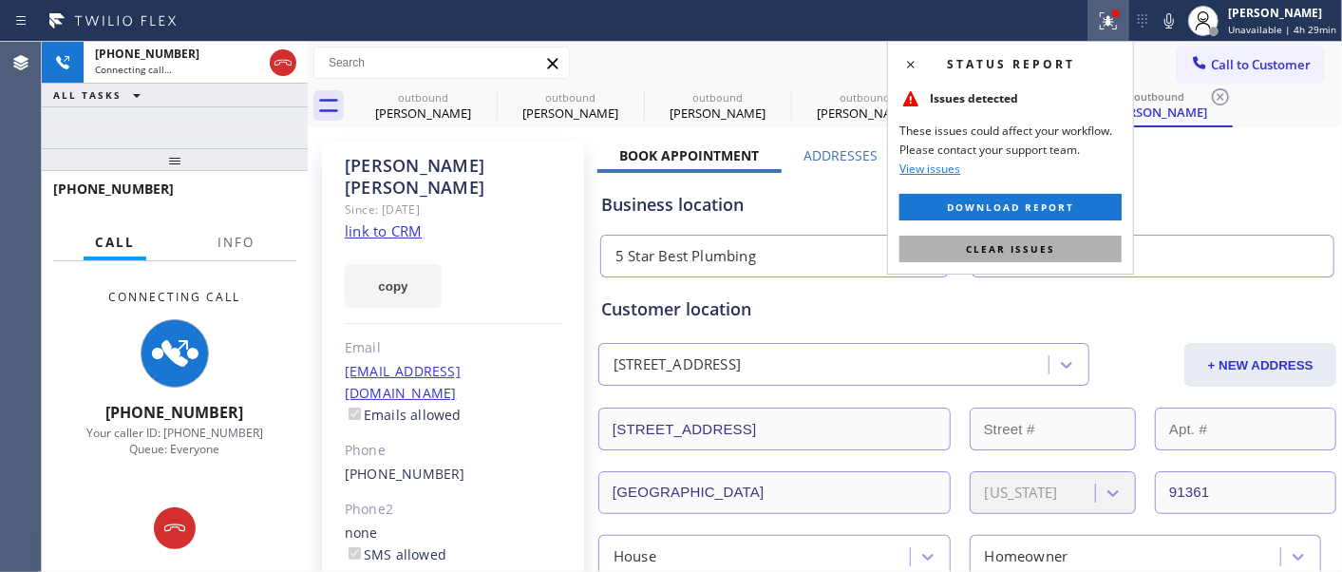
click at [1013, 248] on span "Clear issues" at bounding box center [1010, 248] width 89 height 13
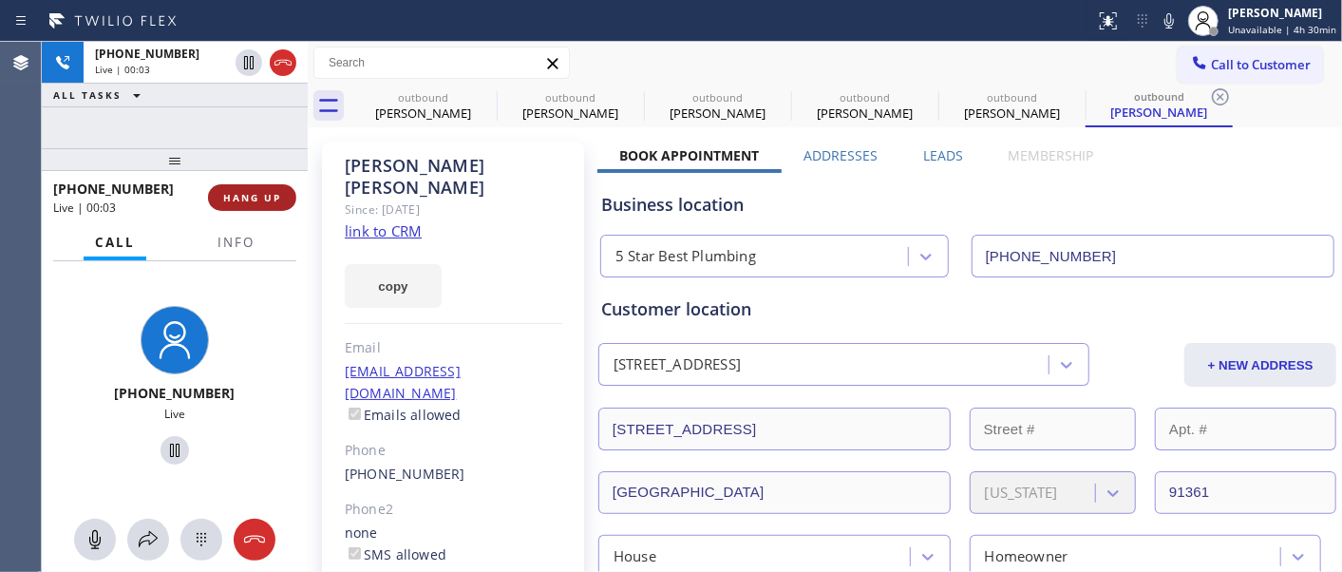
click at [272, 192] on span "HANG UP" at bounding box center [252, 197] width 58 height 13
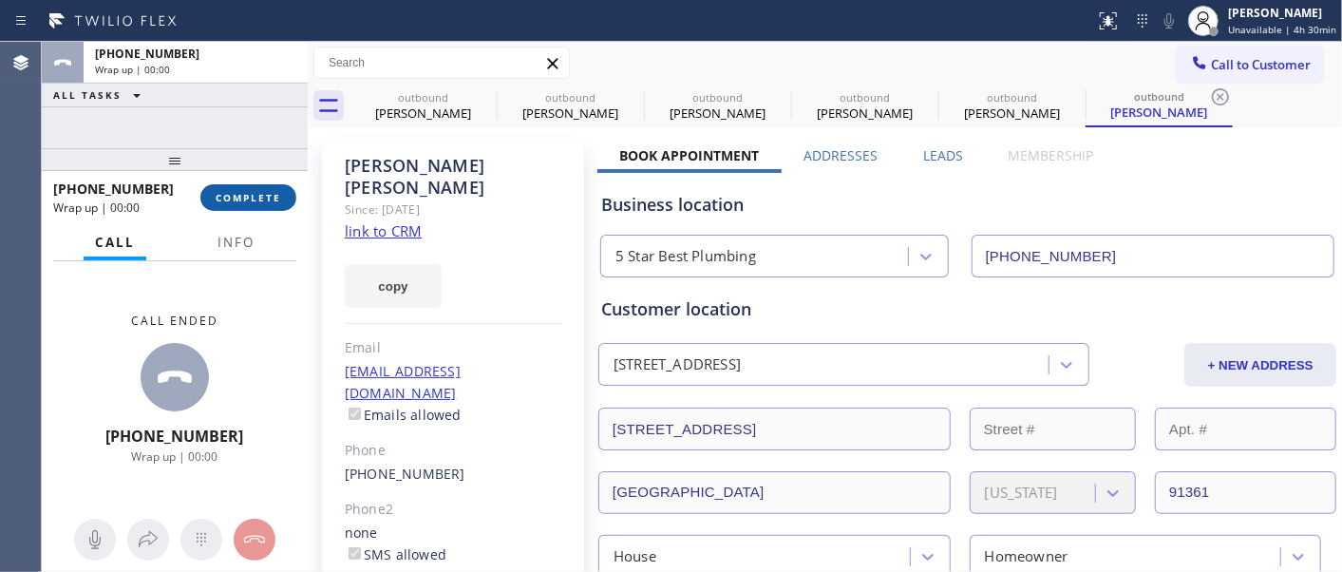
click at [272, 192] on span "COMPLETE" at bounding box center [249, 197] width 66 height 13
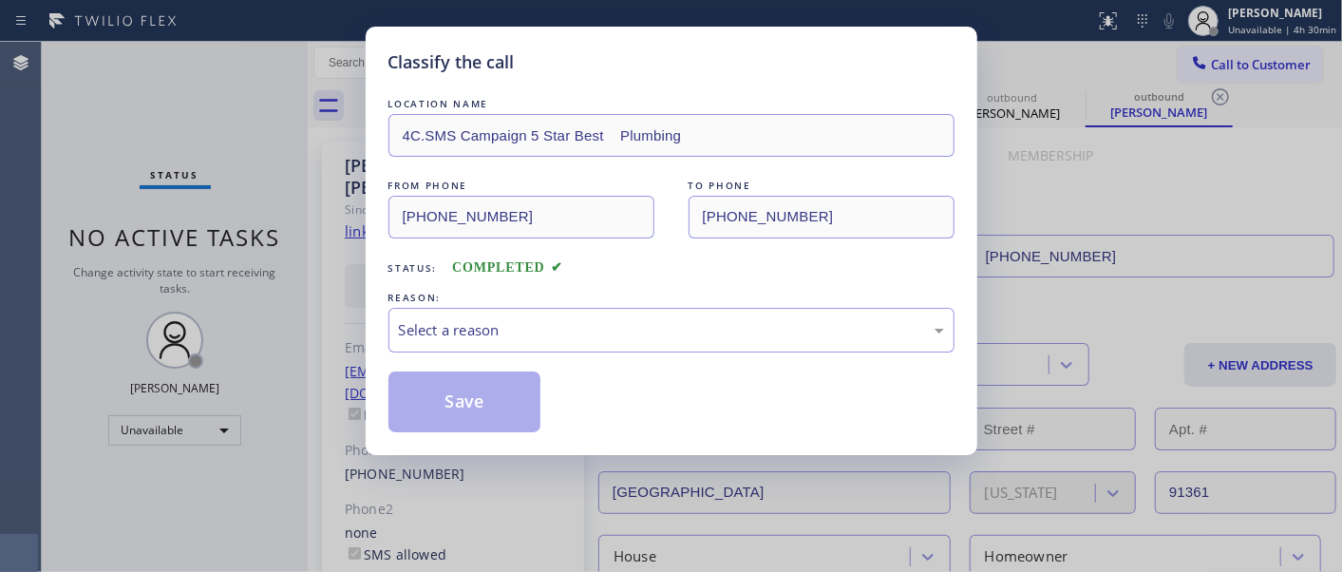
click at [705, 315] on div "Select a reason" at bounding box center [671, 330] width 566 height 45
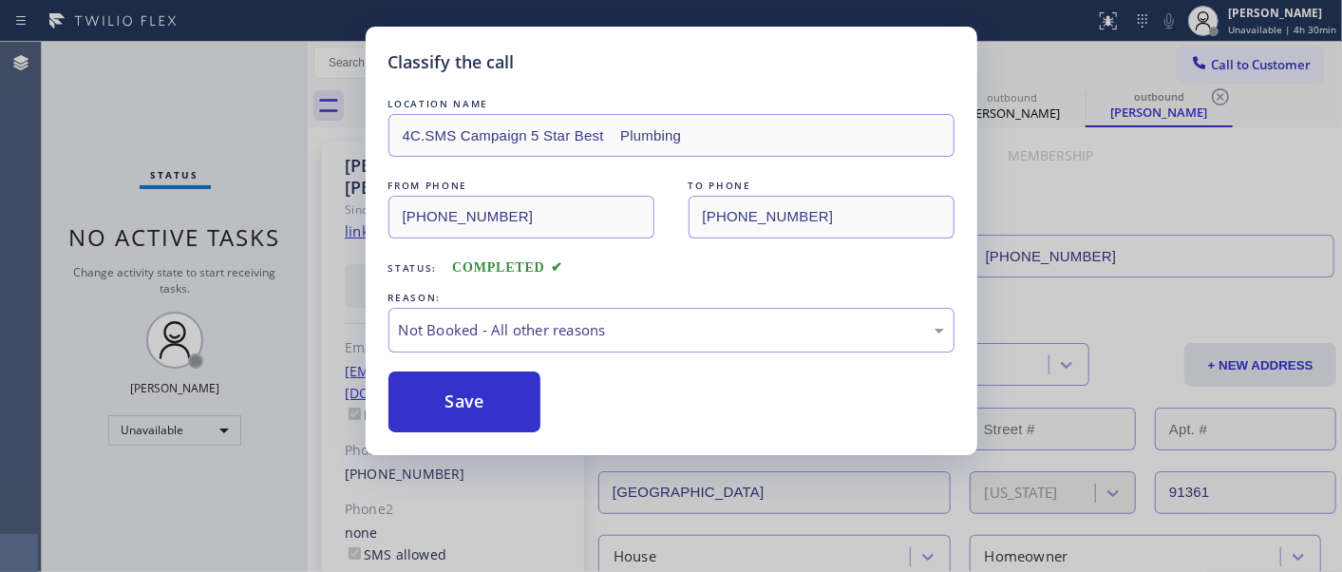
click at [507, 394] on button "Save" at bounding box center [464, 401] width 153 height 61
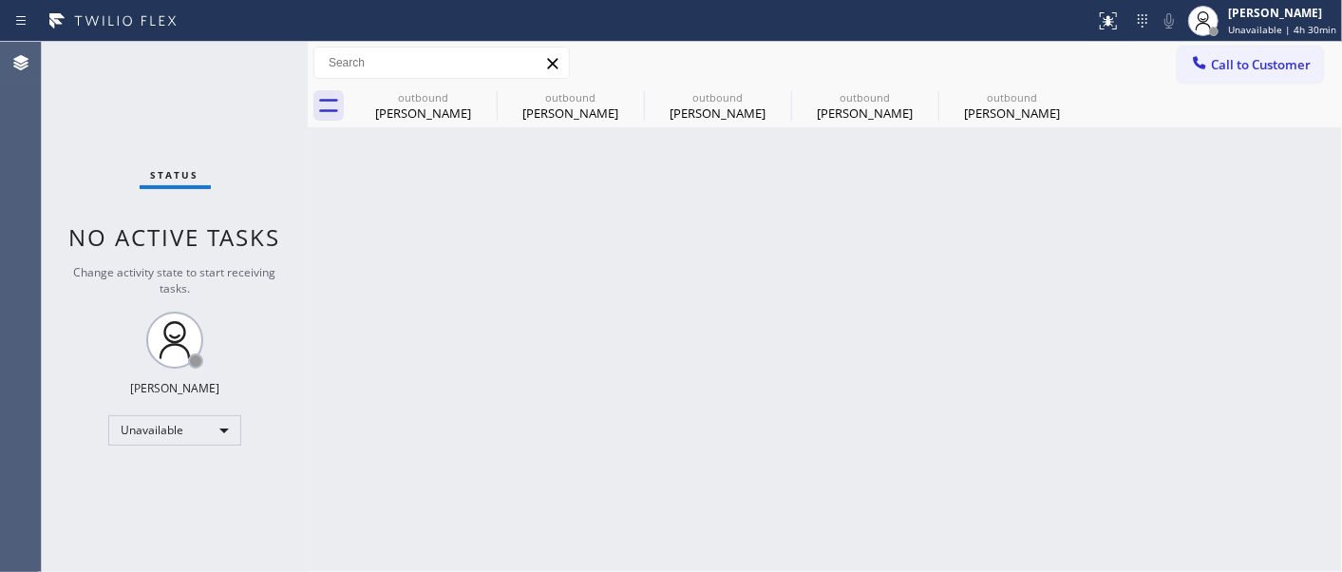
drag, startPoint x: 1261, startPoint y: 60, endPoint x: 1213, endPoint y: 119, distance: 76.2
click at [1258, 61] on span "Call to Customer" at bounding box center [1261, 64] width 100 height 17
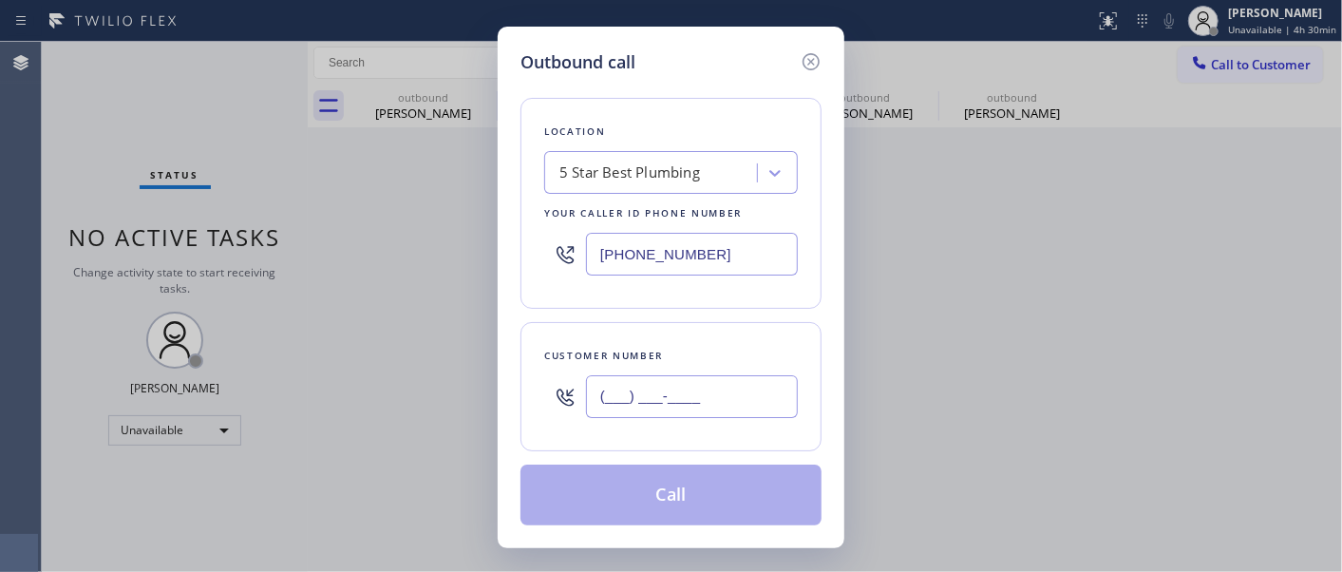
click at [672, 405] on input "(___) ___-____" at bounding box center [692, 396] width 212 height 43
paste input "661) 210-5996"
type input "[PHONE_NUMBER]"
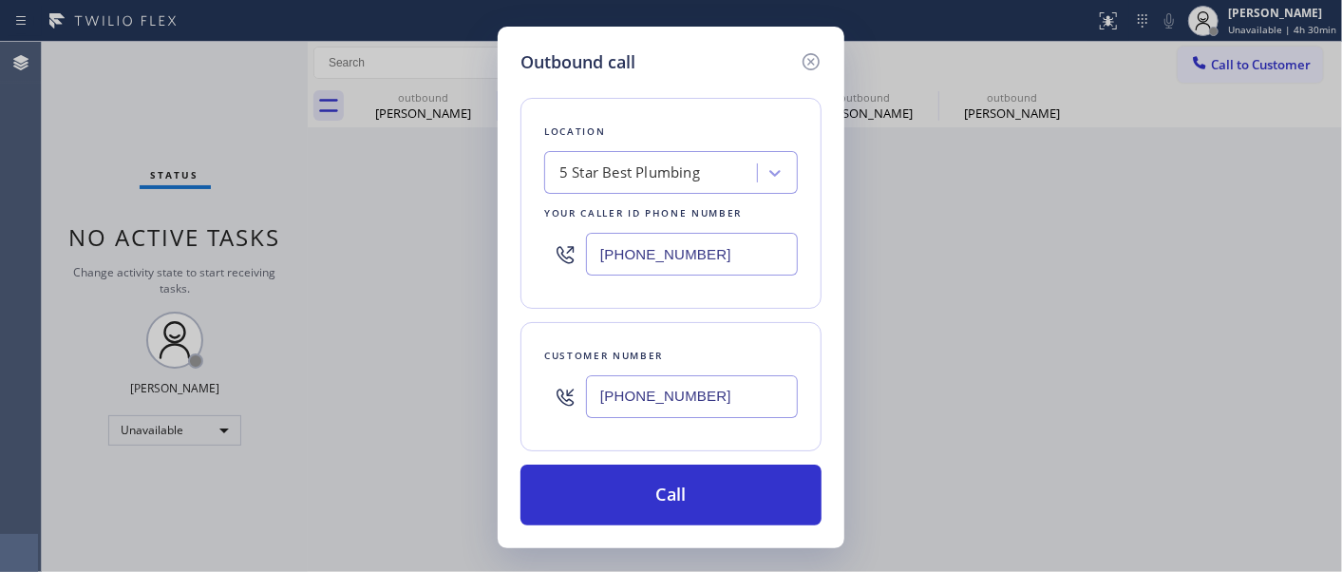
drag, startPoint x: 686, startPoint y: 270, endPoint x: 530, endPoint y: 249, distance: 158.1
click at [530, 249] on div "Location 5 Star Best Plumbing Your caller id phone number [PHONE_NUMBER]" at bounding box center [670, 203] width 301 height 211
paste input "77) 748-5179"
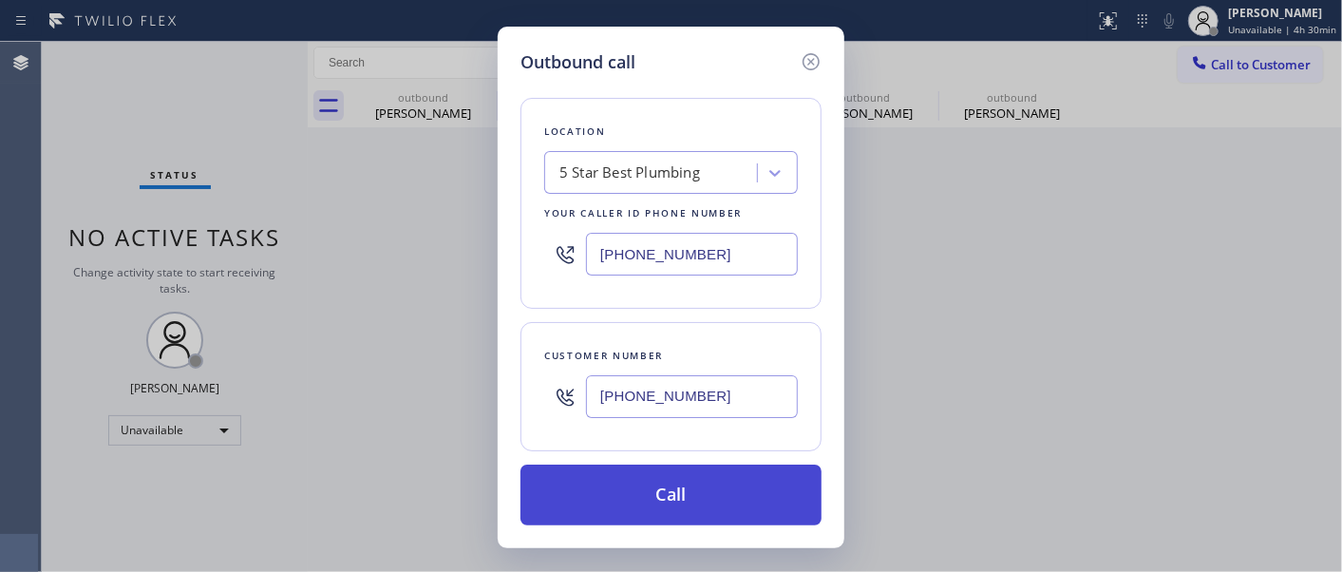
type input "[PHONE_NUMBER]"
click at [755, 485] on button "Call" at bounding box center [670, 494] width 301 height 61
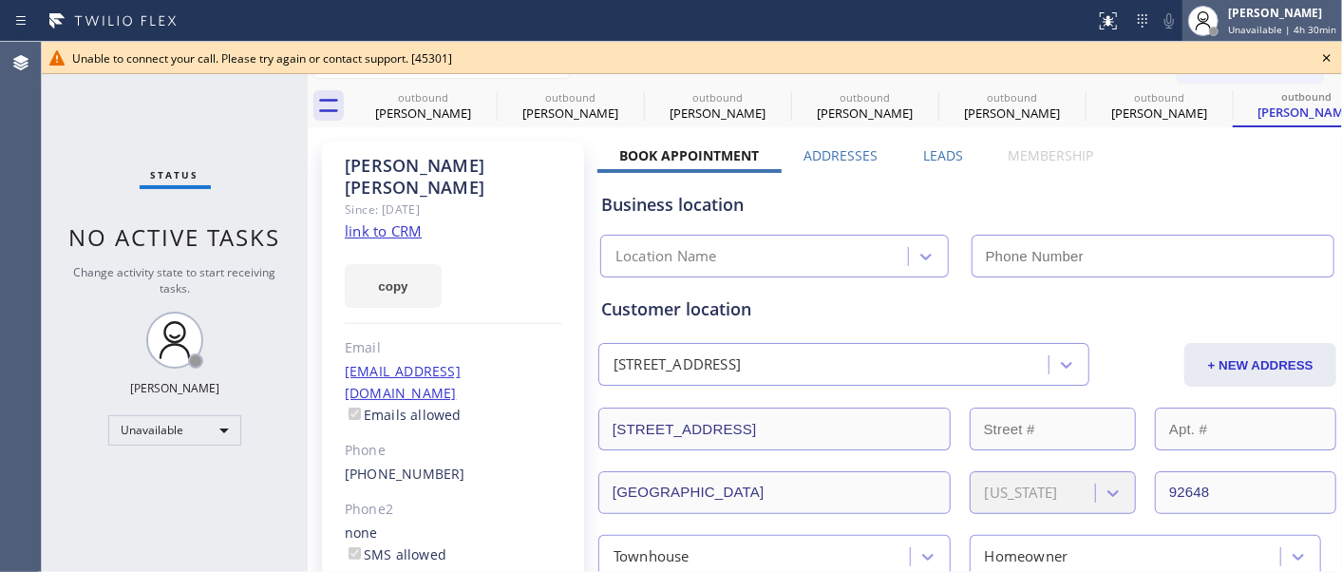
type input "[PHONE_NUMBER]"
drag, startPoint x: 1311, startPoint y: 53, endPoint x: 1269, endPoint y: 77, distance: 48.1
click at [1315, 57] on div "Unable to connect your call. Please try again or contact support. [45301]" at bounding box center [692, 58] width 1300 height 32
click at [1325, 57] on icon at bounding box center [1327, 58] width 8 height 8
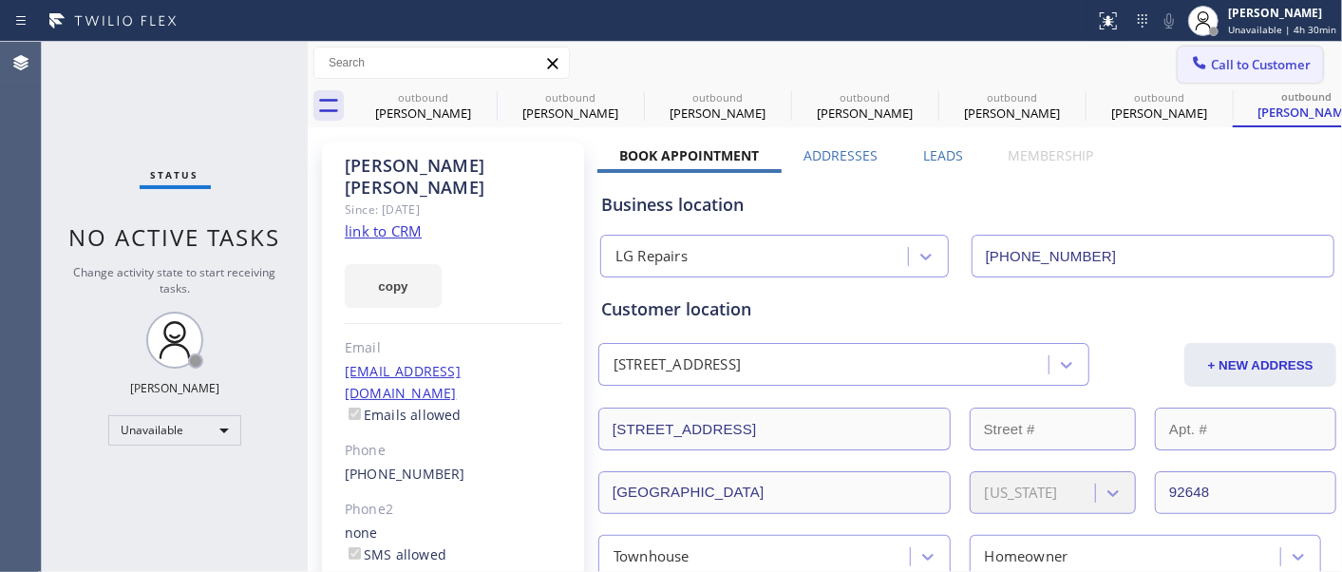
click at [1192, 93] on div "outbound" at bounding box center [1158, 97] width 143 height 14
click at [1226, 63] on span "Call to Customer" at bounding box center [1261, 64] width 100 height 17
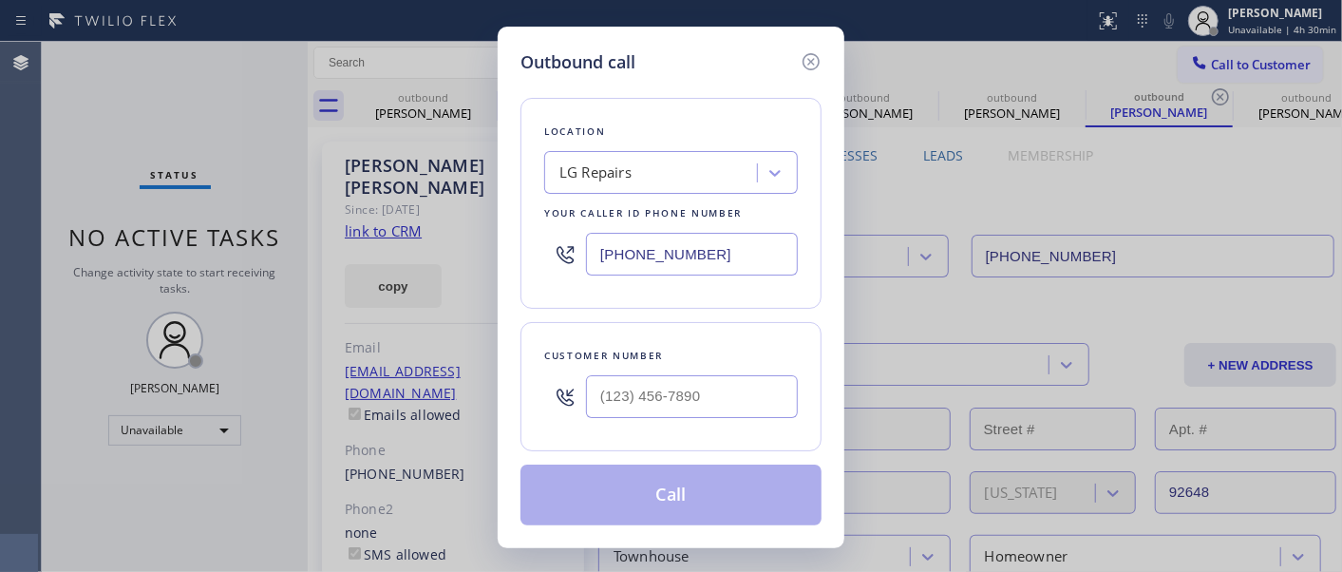
drag, startPoint x: 659, startPoint y: 443, endPoint x: 672, endPoint y: 443, distance: 13.3
click at [660, 443] on div "Customer number" at bounding box center [670, 386] width 301 height 129
click at [715, 404] on input "(___) ___-____" at bounding box center [692, 396] width 212 height 43
paste input "877) 748-5179"
type input "[PHONE_NUMBER]"
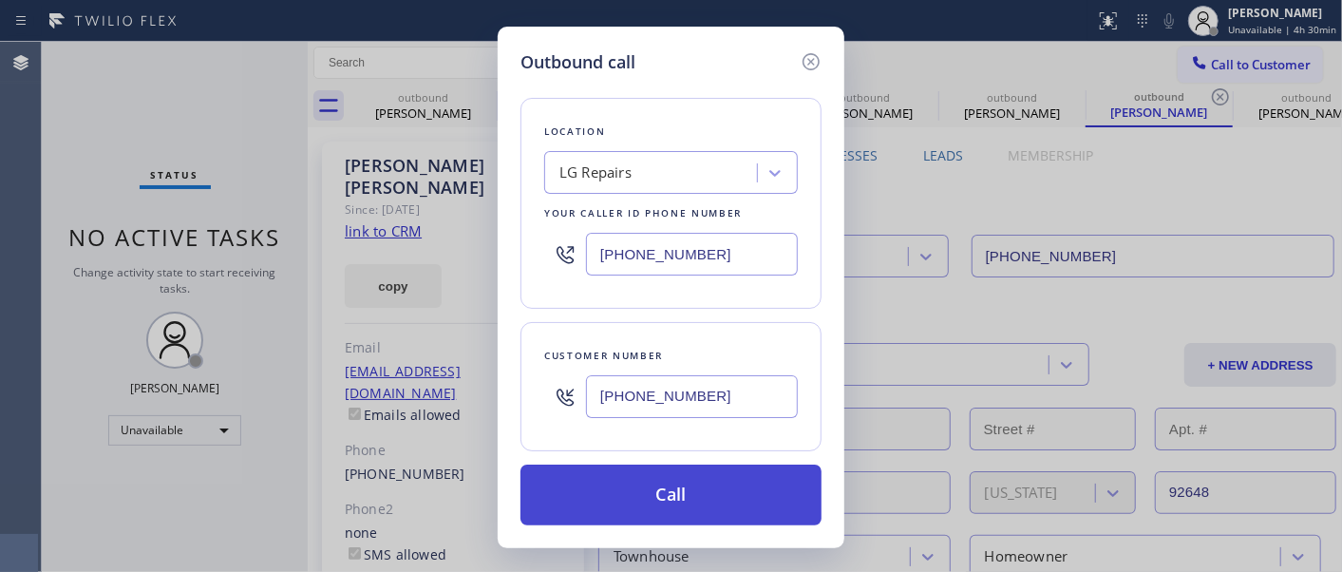
click at [766, 499] on button "Call" at bounding box center [670, 494] width 301 height 61
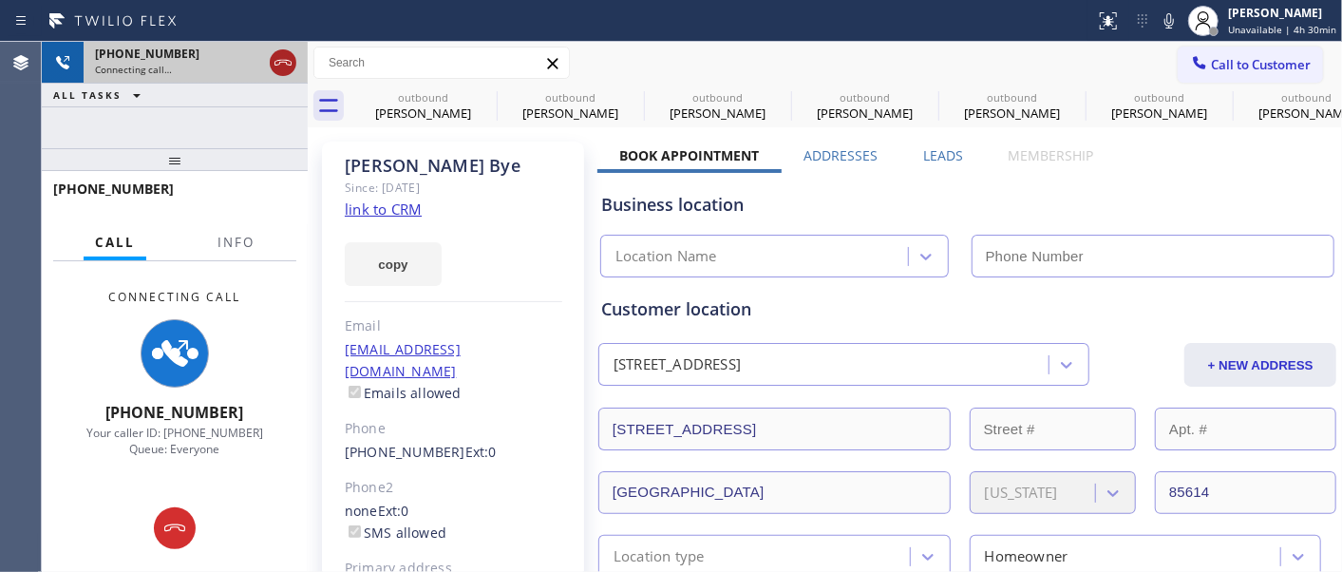
click at [285, 57] on icon at bounding box center [283, 62] width 23 height 23
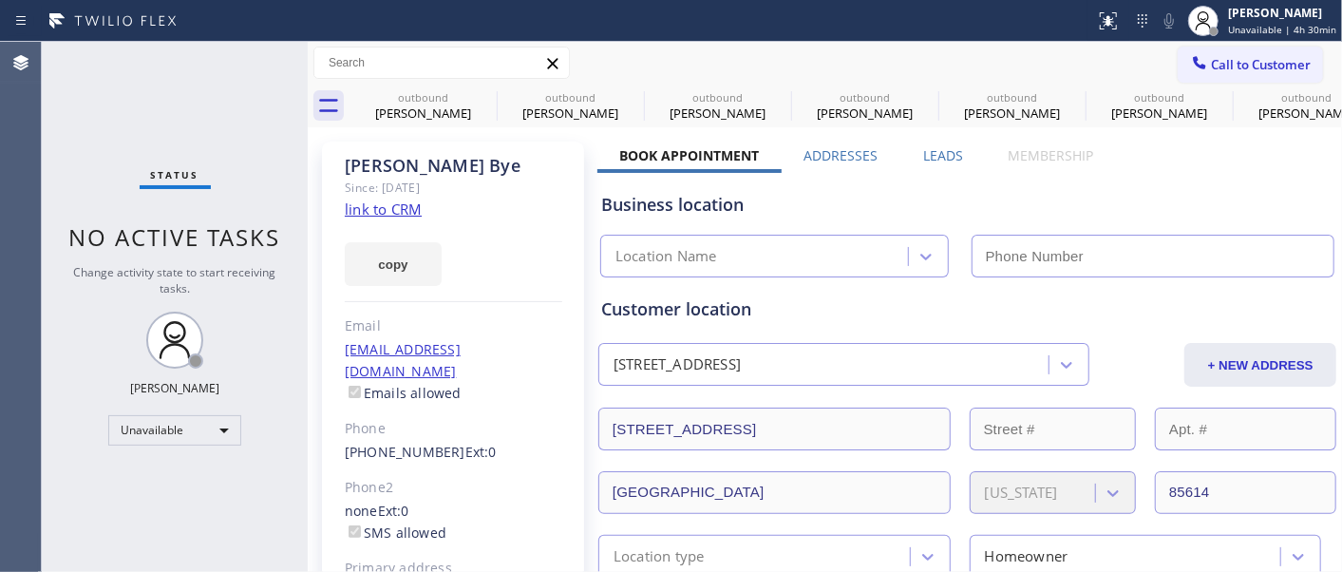
type input "[PHONE_NUMBER]"
click at [1273, 64] on span "Call to Customer" at bounding box center [1261, 64] width 100 height 17
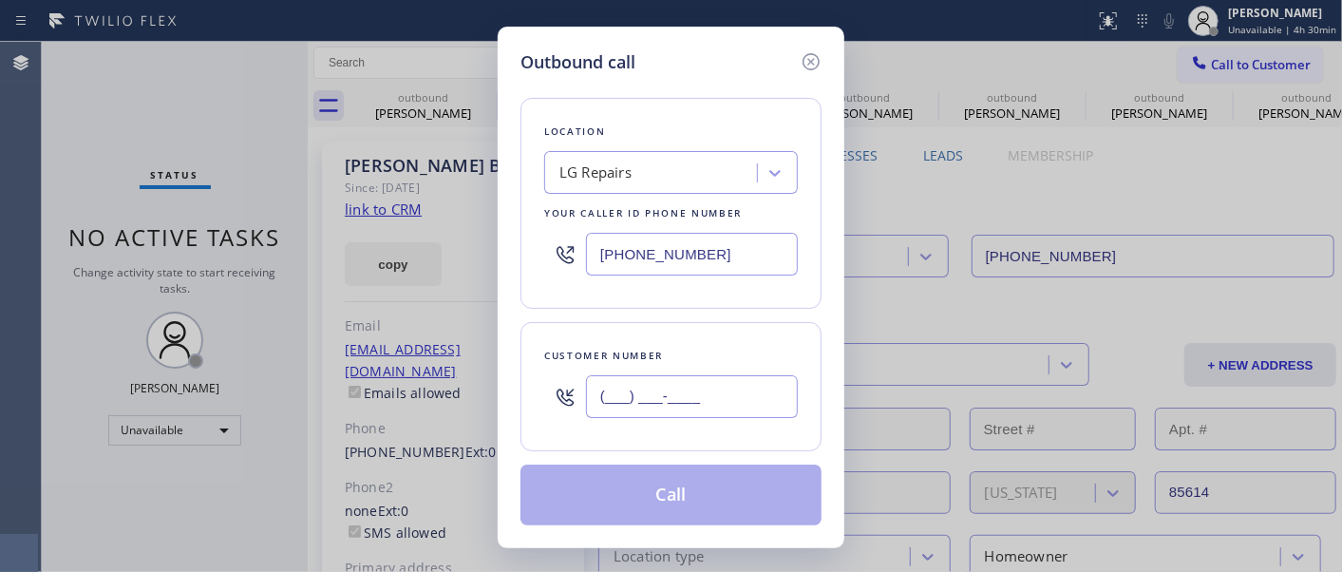
click at [675, 386] on input "(___) ___-____" at bounding box center [692, 396] width 212 height 43
paste input "661) 210-5996"
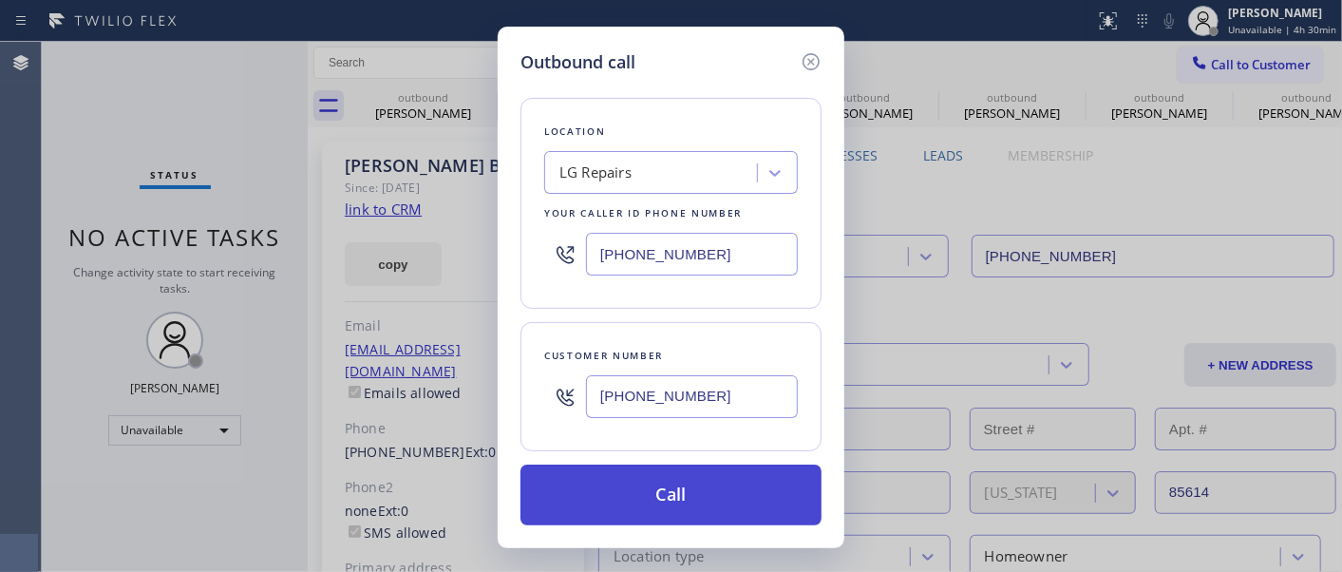
type input "[PHONE_NUMBER]"
drag, startPoint x: 763, startPoint y: 496, endPoint x: 803, endPoint y: 475, distance: 45.0
click at [763, 495] on button "Call" at bounding box center [670, 494] width 301 height 61
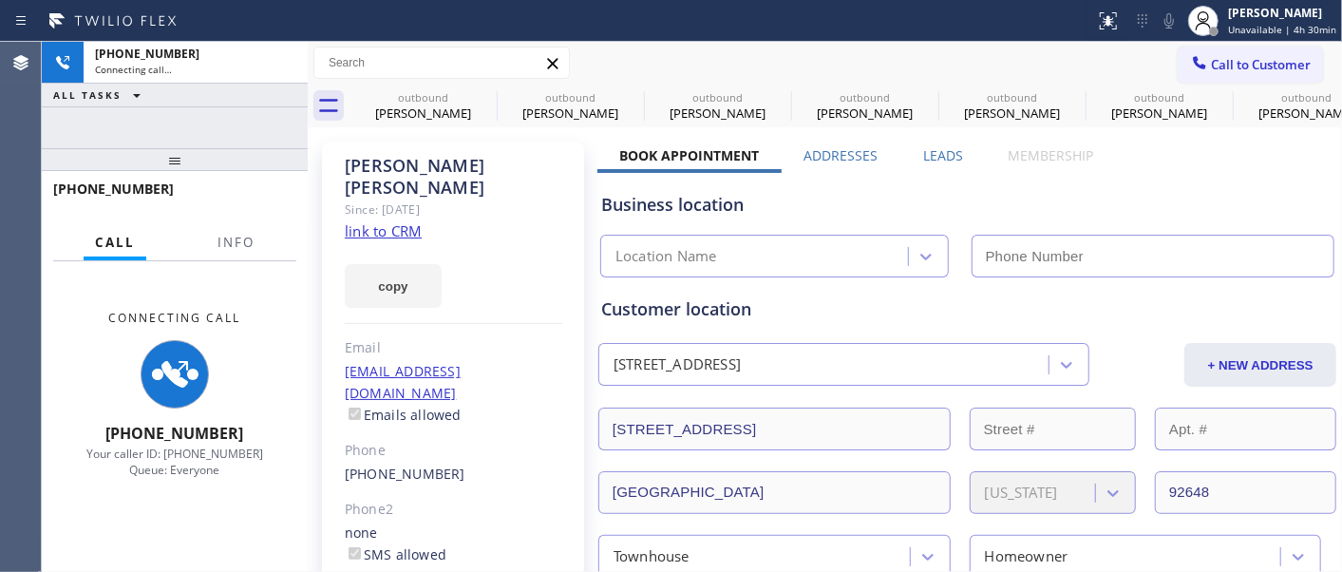
type input "[PHONE_NUMBER]"
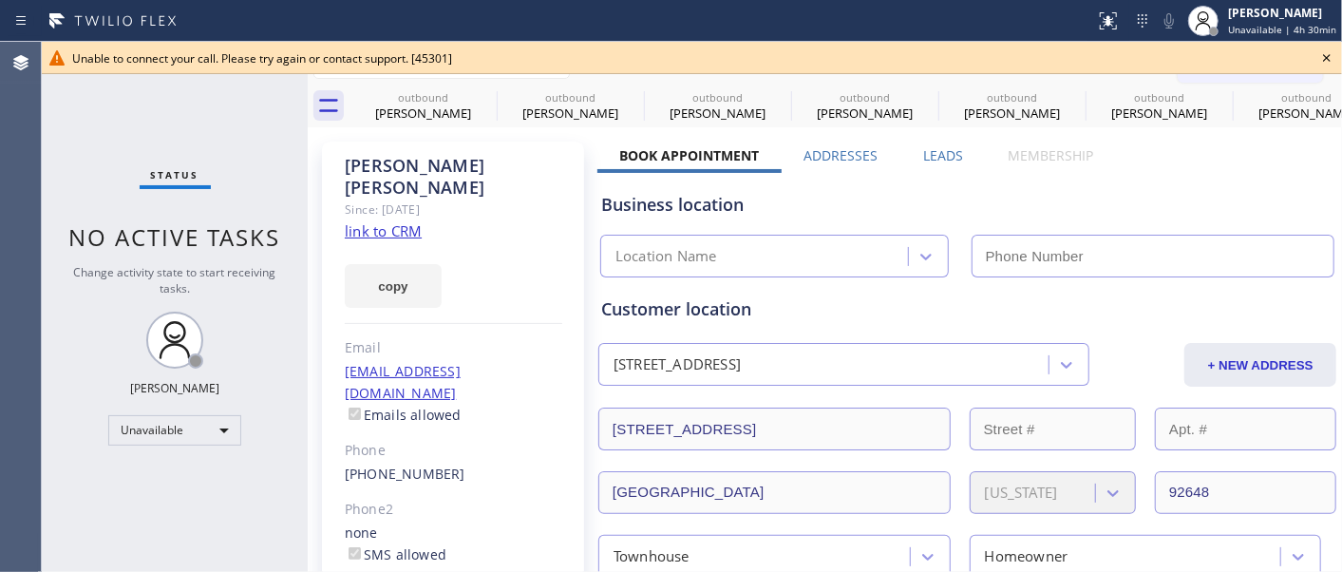
type input "[PHONE_NUMBER]"
click at [1332, 50] on icon at bounding box center [1326, 58] width 23 height 23
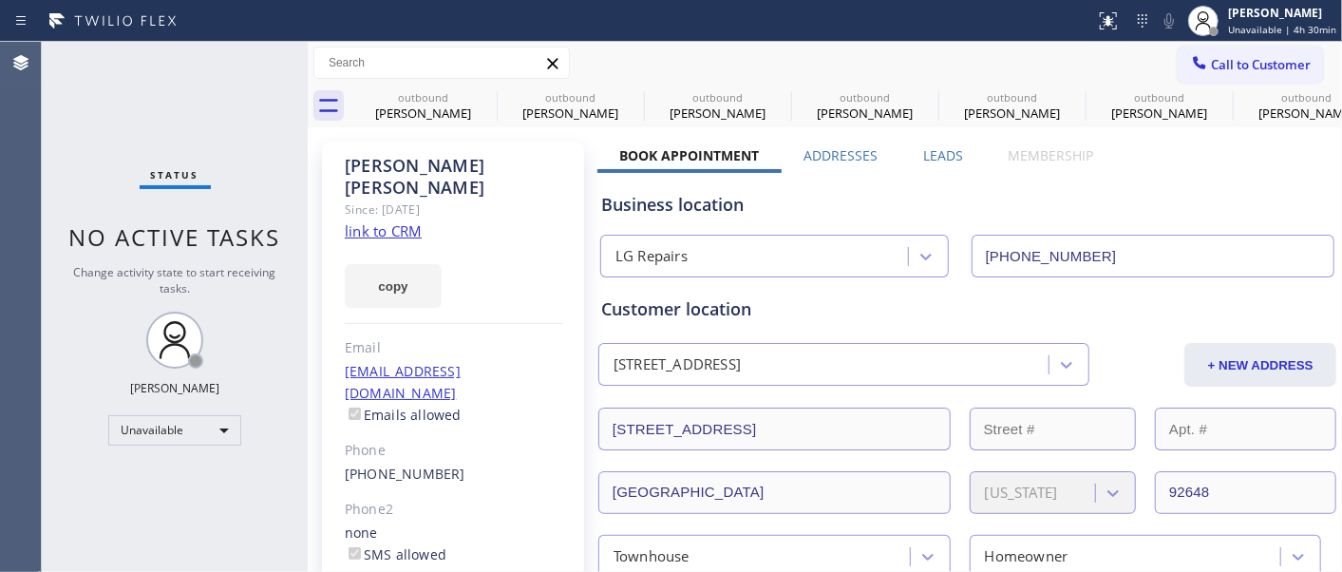
drag, startPoint x: 1283, startPoint y: 62, endPoint x: 1010, endPoint y: 213, distance: 311.5
click at [1283, 63] on span "Call to Customer" at bounding box center [1261, 64] width 100 height 17
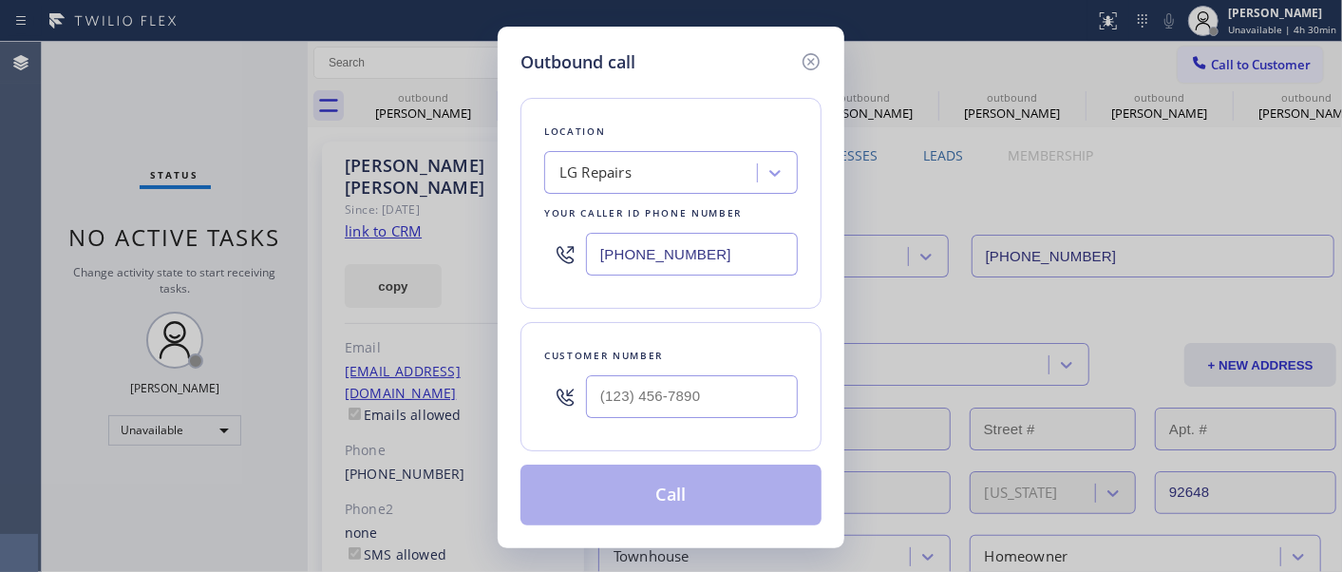
drag, startPoint x: 738, startPoint y: 365, endPoint x: 714, endPoint y: 397, distance: 40.1
click at [725, 376] on div "Customer number" at bounding box center [670, 386] width 301 height 129
click at [714, 397] on input "(___) ___-____" at bounding box center [692, 396] width 212 height 43
paste input "661) 210-5996"
type input "[PHONE_NUMBER]"
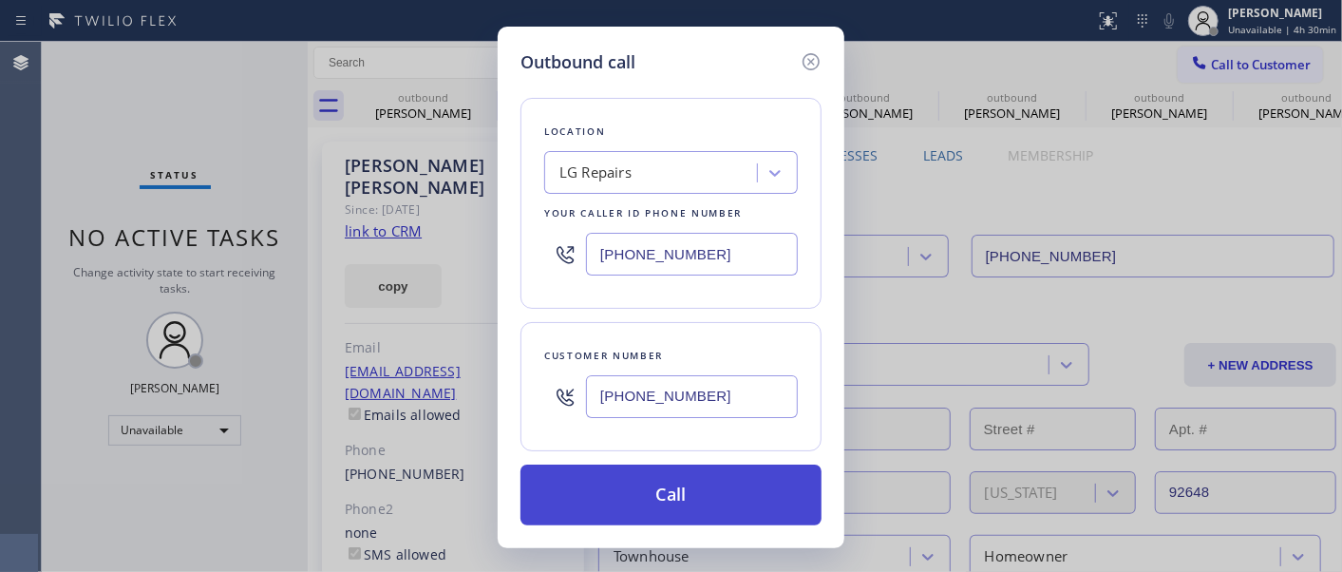
click at [750, 476] on button "Call" at bounding box center [670, 494] width 301 height 61
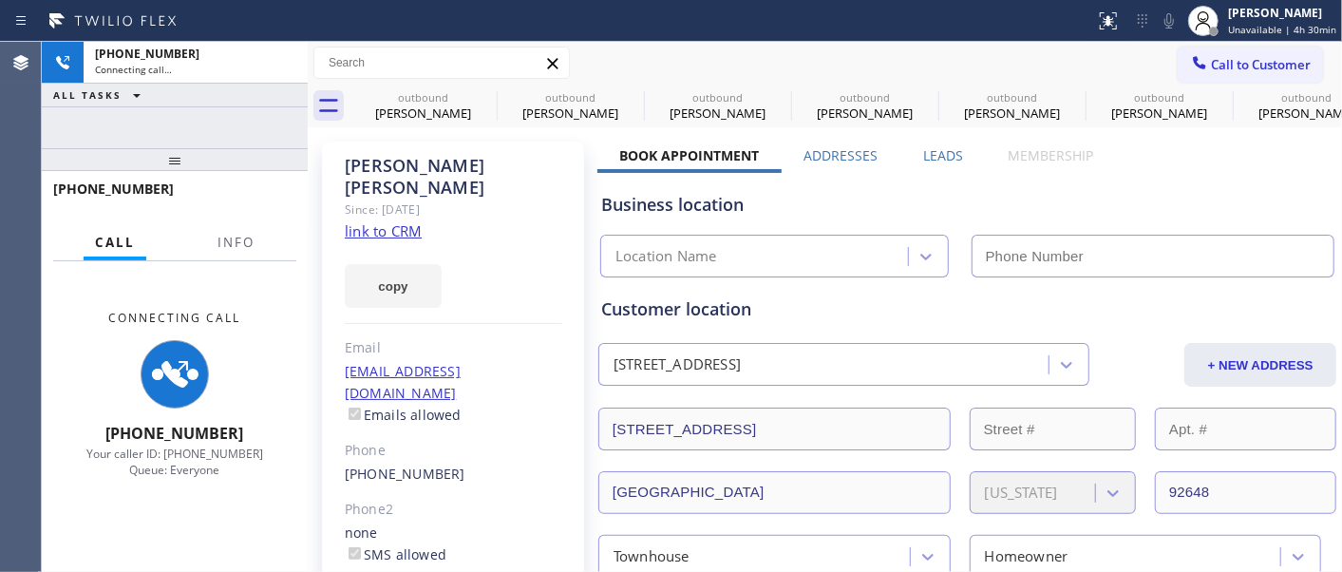
type input "[PHONE_NUMBER]"
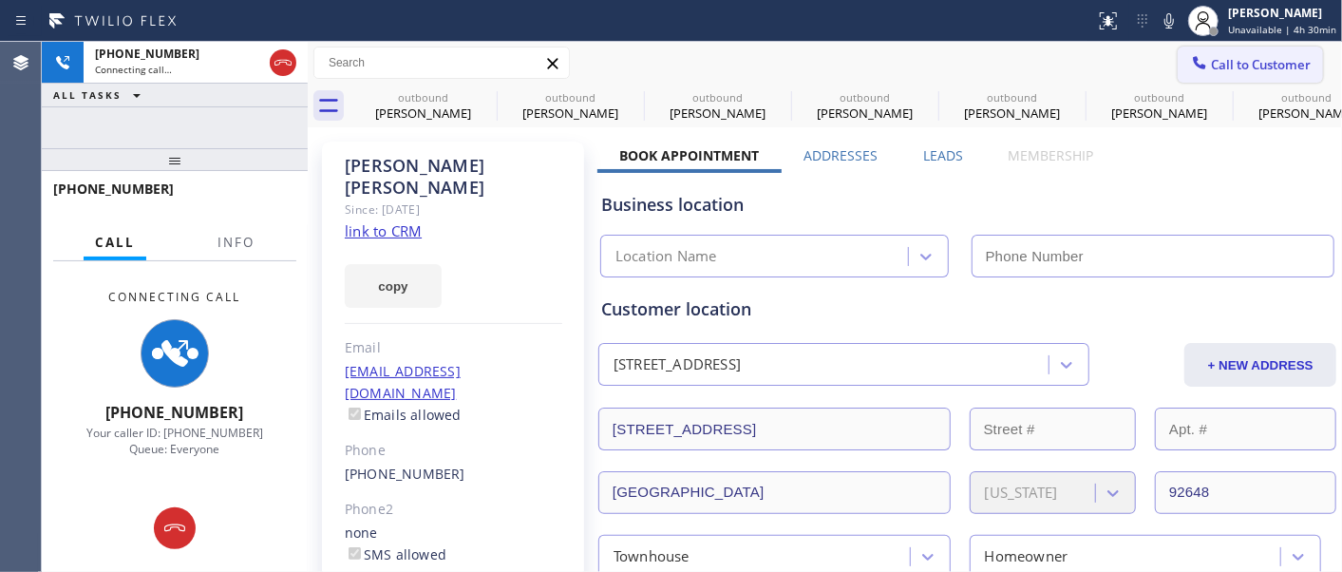
click at [1211, 72] on span "Call to Customer" at bounding box center [1261, 64] width 100 height 17
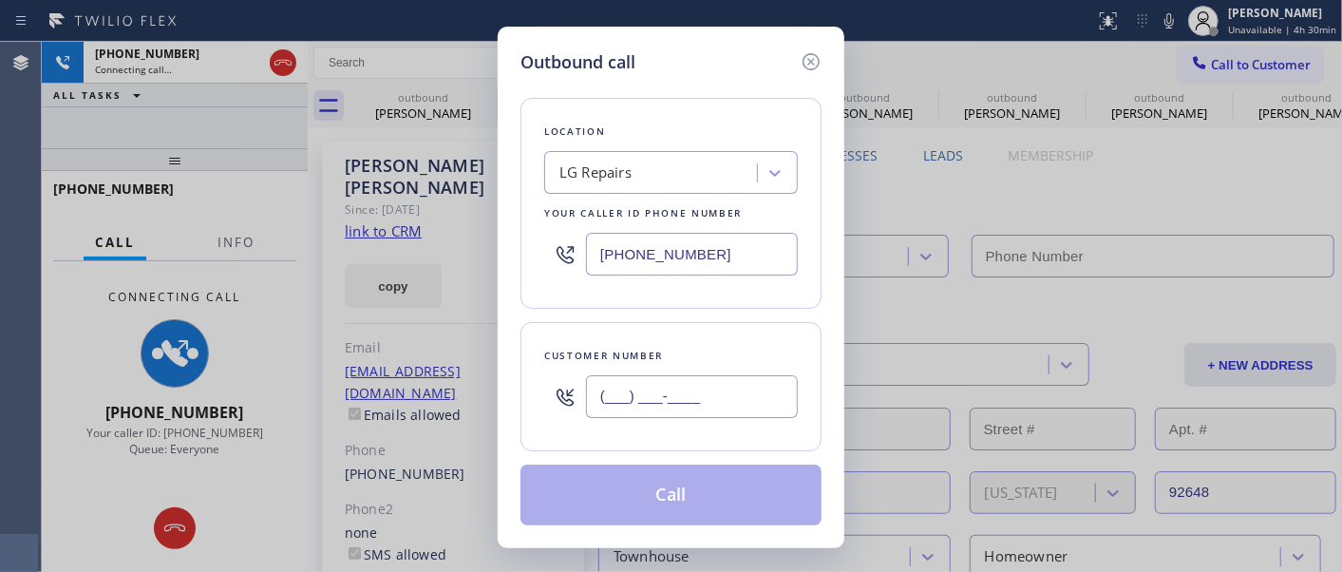
click at [764, 383] on input "(___) ___-____" at bounding box center [692, 396] width 212 height 43
paste input "661) 210-5996"
type input "[PHONE_NUMBER]"
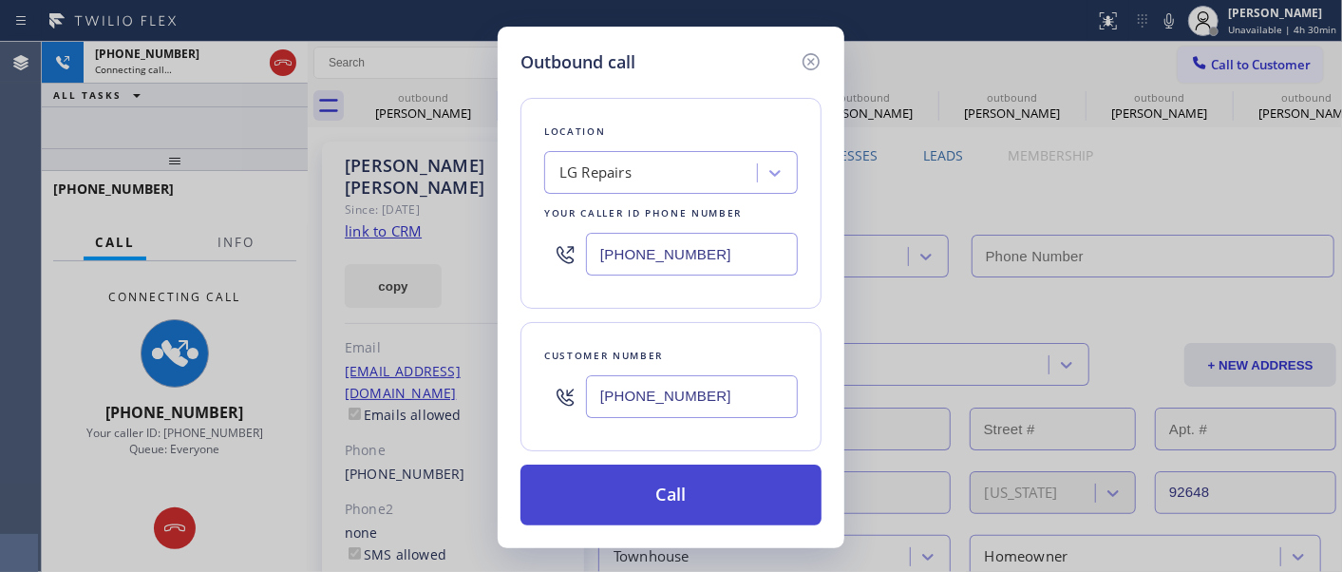
type input "[PHONE_NUMBER]"
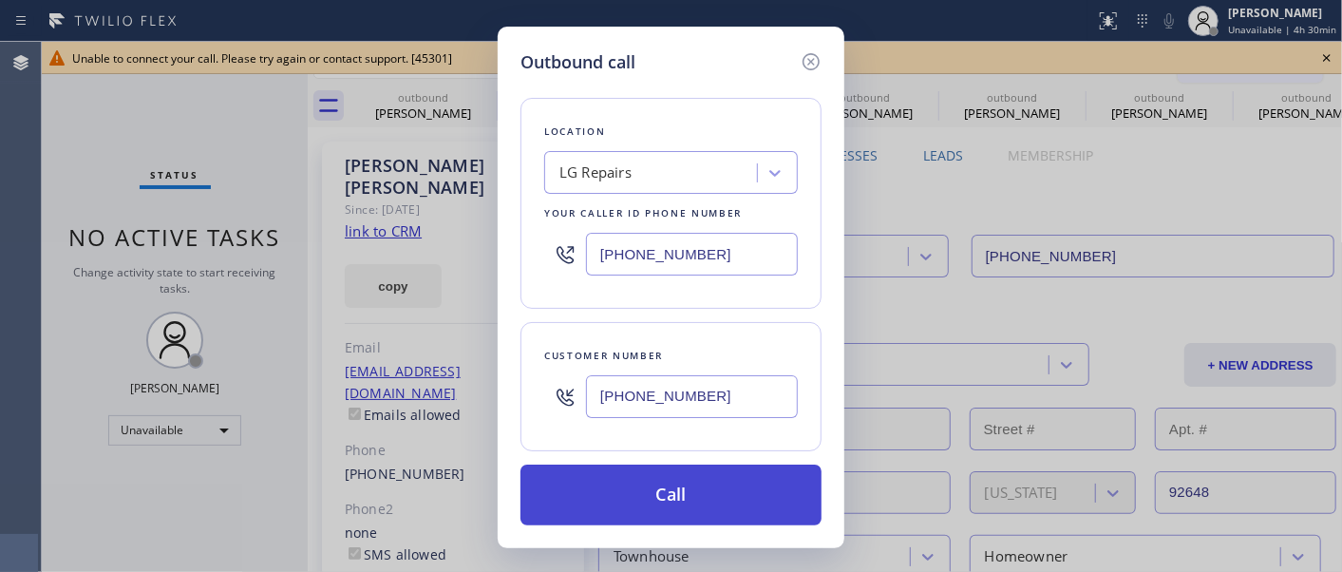
type input "[PHONE_NUMBER]"
click at [776, 475] on button "Call" at bounding box center [670, 494] width 301 height 61
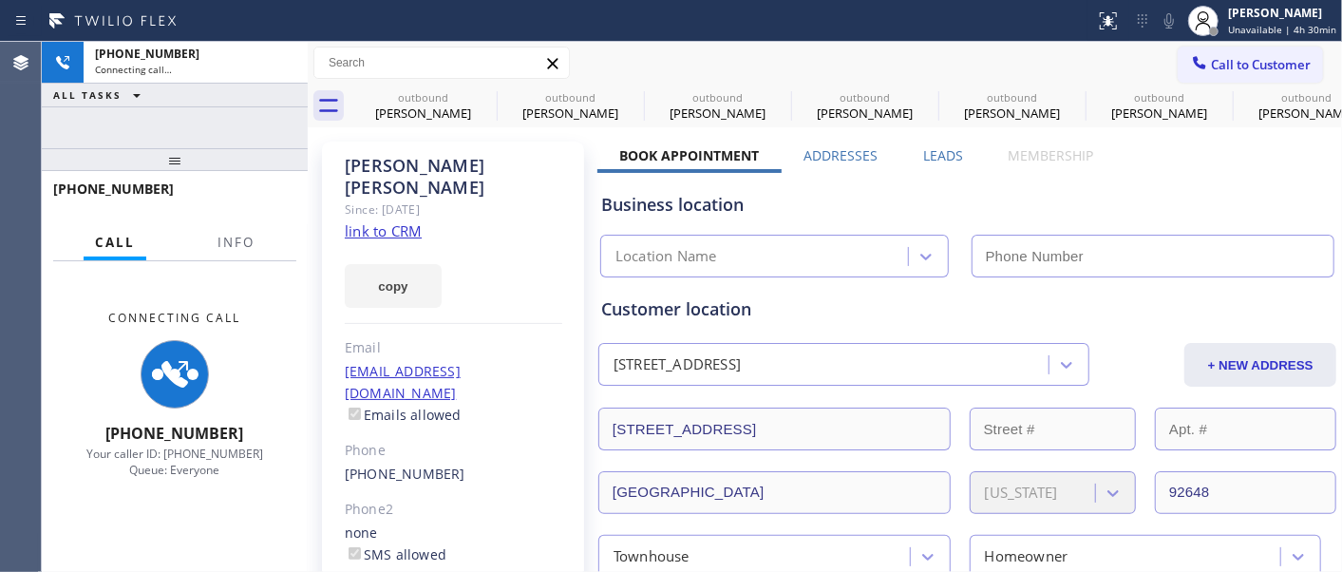
drag, startPoint x: 1247, startPoint y: 58, endPoint x: 1068, endPoint y: 242, distance: 256.5
click at [1247, 58] on span "Call to Customer" at bounding box center [1261, 64] width 100 height 17
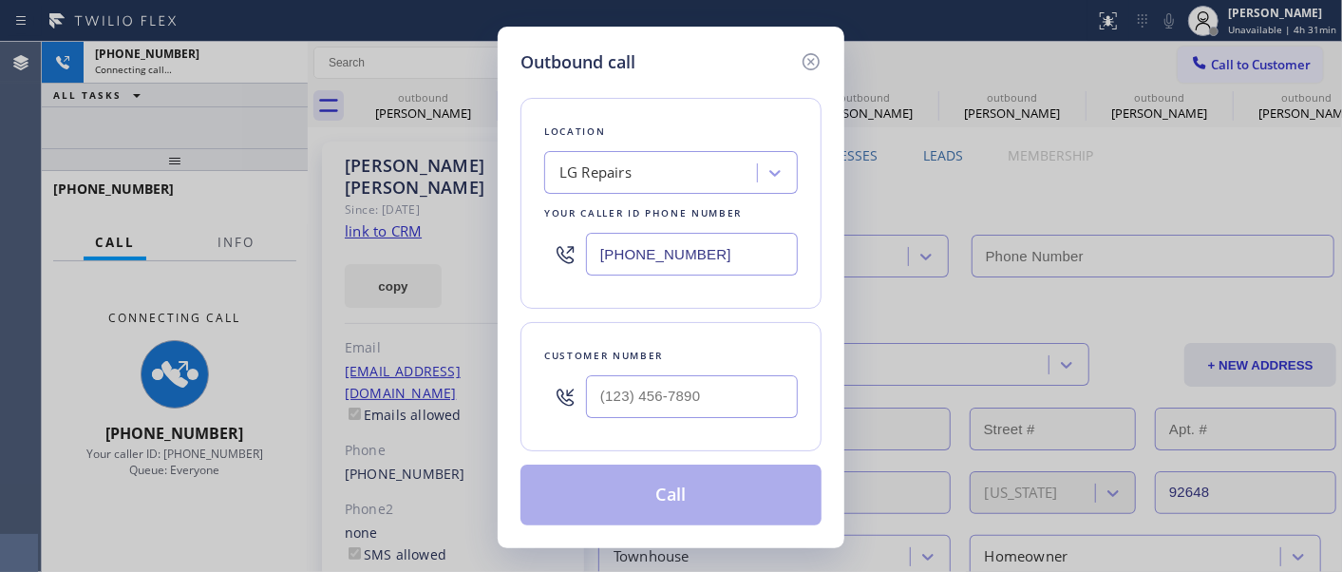
type input "[PHONE_NUMBER]"
click at [719, 383] on input "(___) ___-____" at bounding box center [692, 396] width 212 height 43
paste input "661) 210-5996"
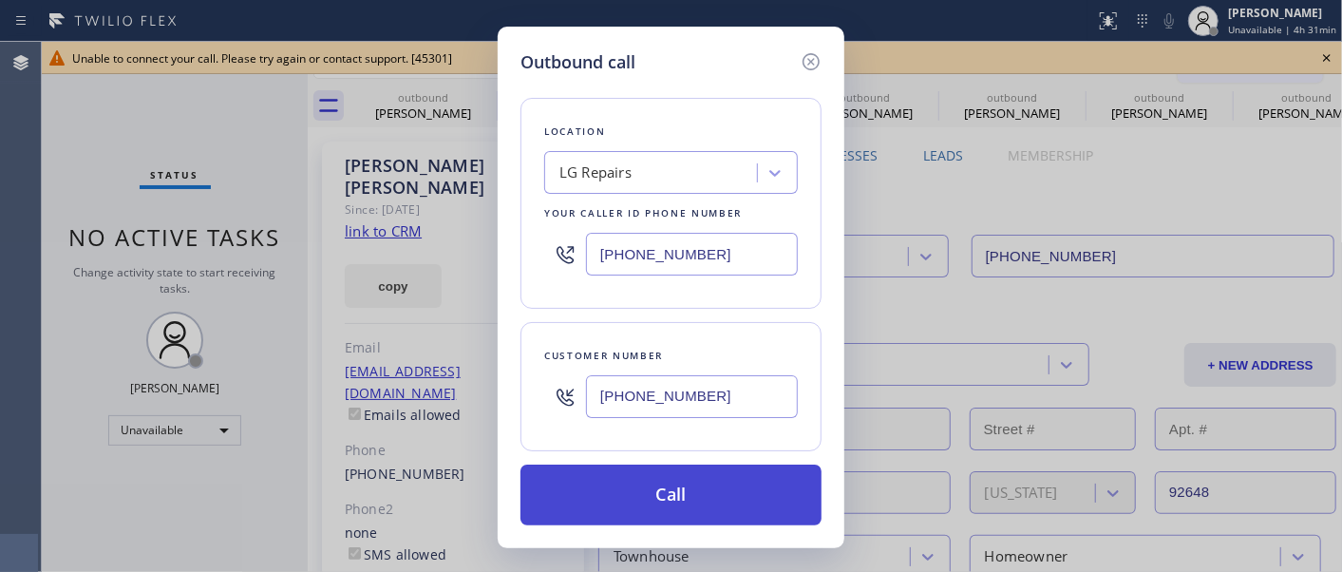
type input "[PHONE_NUMBER]"
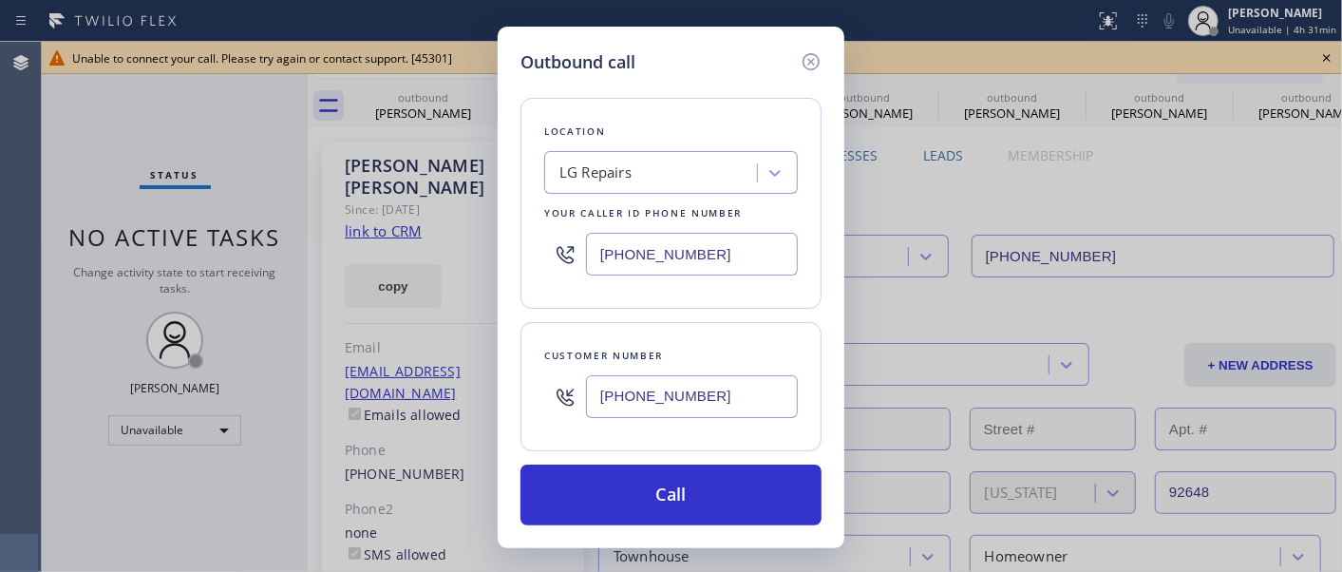
drag, startPoint x: 731, startPoint y: 480, endPoint x: 1440, endPoint y: -188, distance: 974.0
click at [1341, 0] on html "Status report No issues detected If you experience an issue, please download th…" at bounding box center [671, 286] width 1342 height 572
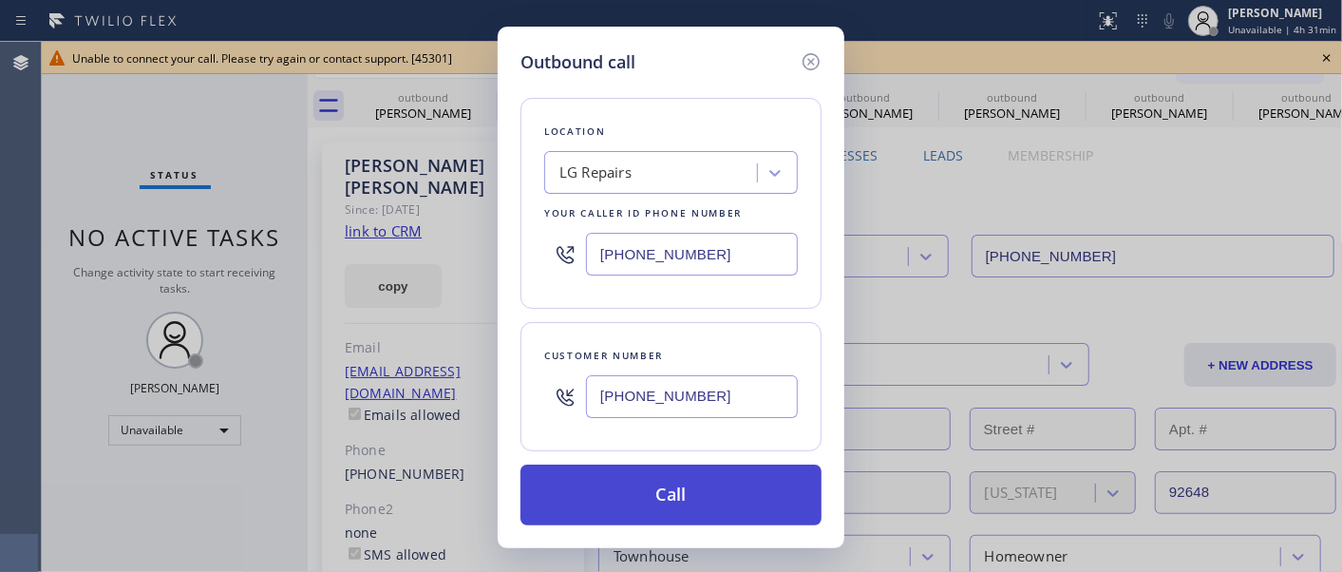
click at [733, 487] on button "Call" at bounding box center [670, 494] width 301 height 61
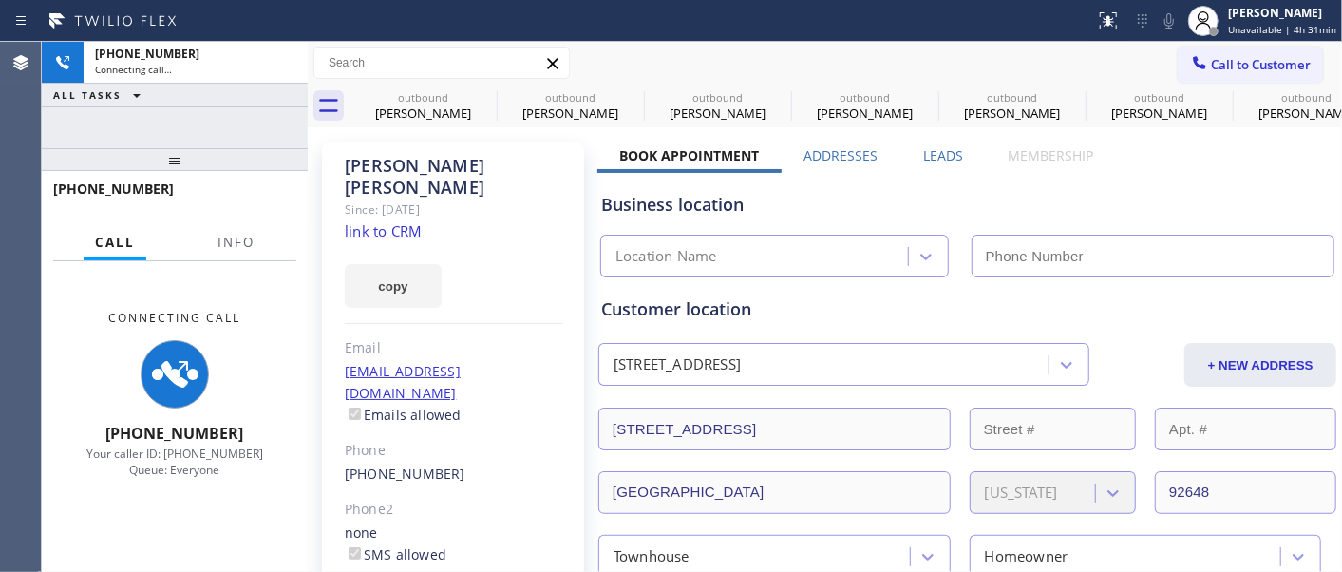
click at [1231, 83] on div "Call to Customer Outbound call Location LG Repairs Your caller id phone number …" at bounding box center [825, 63] width 1034 height 43
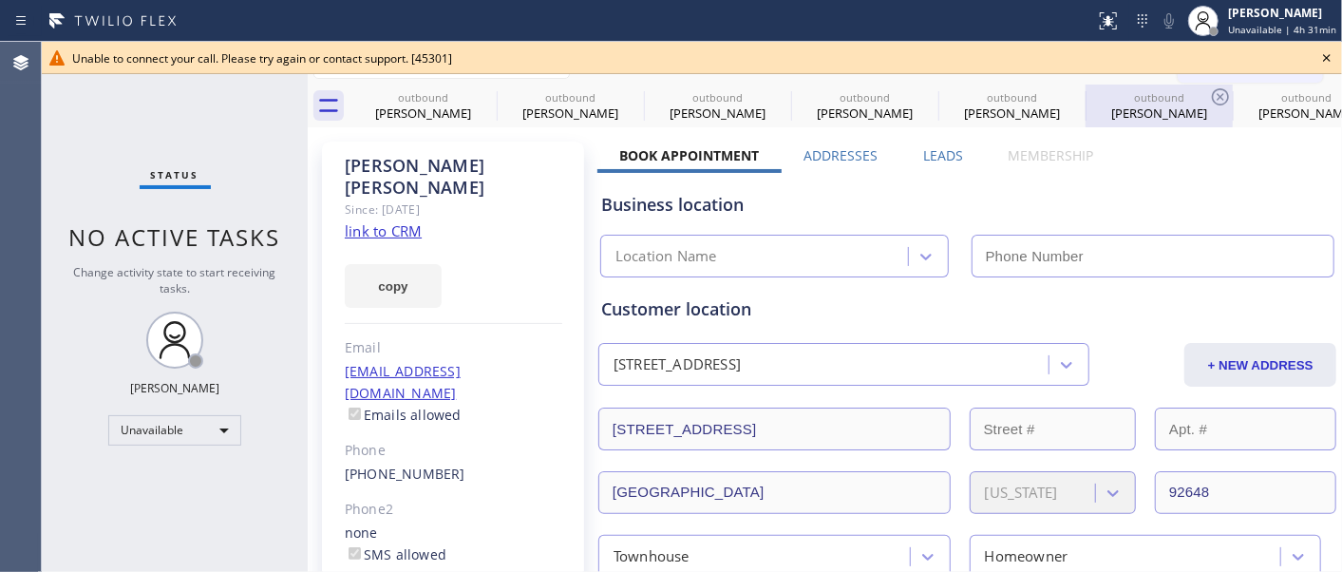
type input "[PHONE_NUMBER]"
drag, startPoint x: 1310, startPoint y: 57, endPoint x: 1258, endPoint y: 72, distance: 54.4
click at [1307, 57] on div "Unable to connect your call. Please try again or contact support. [45301]" at bounding box center [691, 58] width 1239 height 16
click at [1255, 73] on div at bounding box center [692, 73] width 1300 height 1
click at [1330, 53] on icon at bounding box center [1326, 58] width 23 height 23
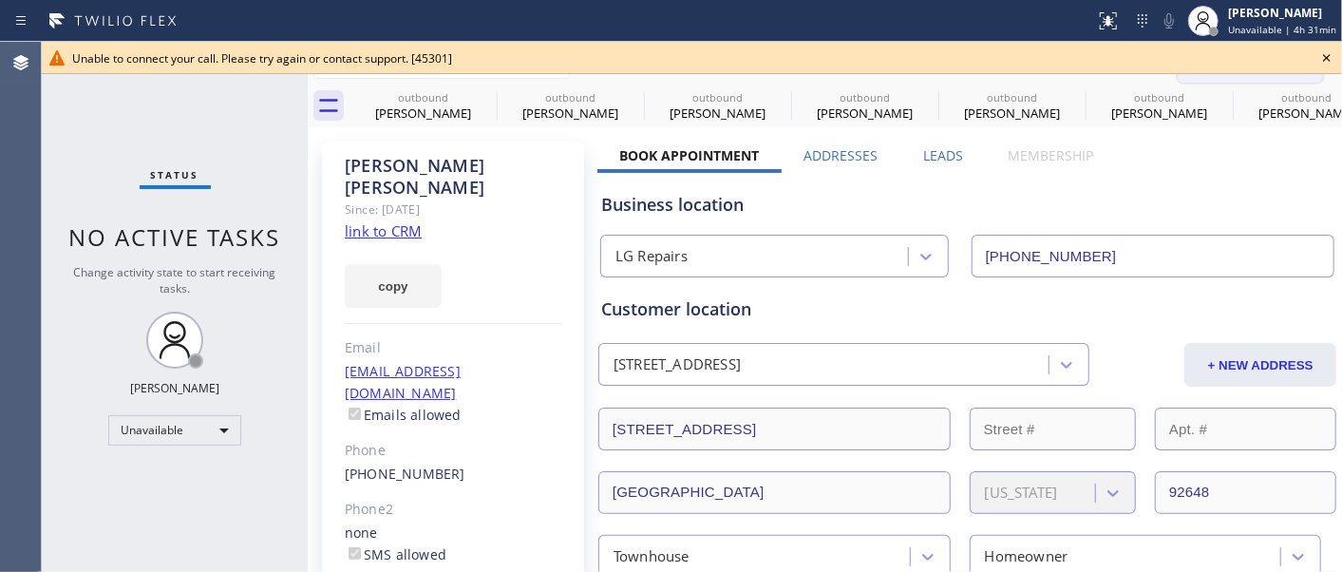
click at [1267, 60] on span "Call to Customer" at bounding box center [1261, 64] width 100 height 17
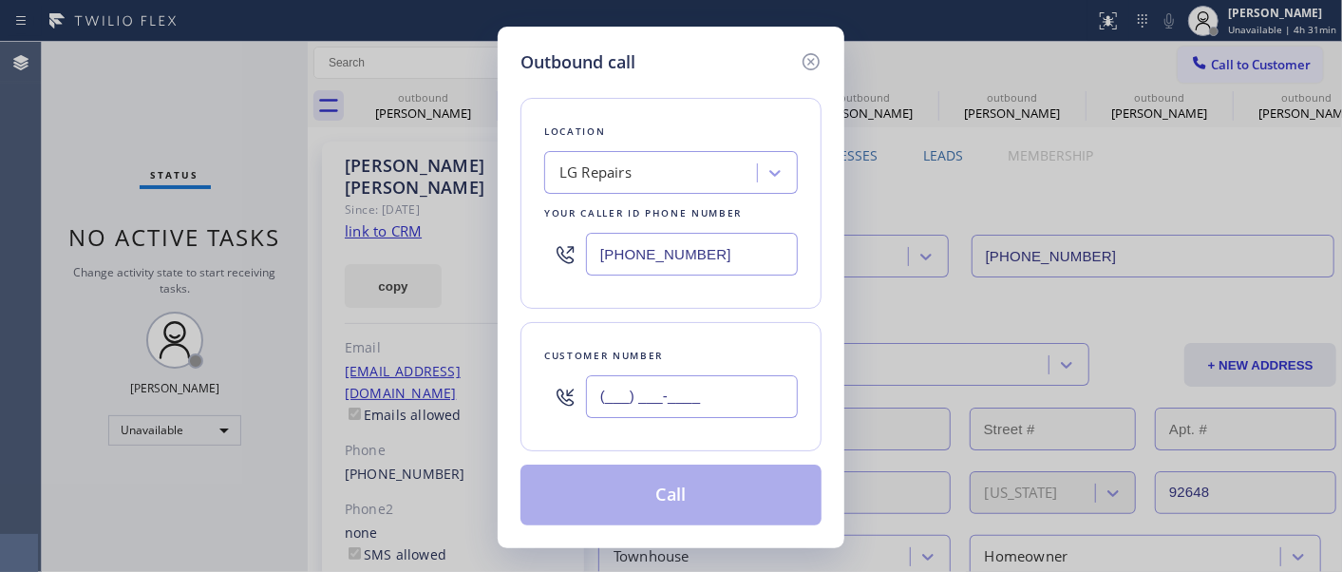
click at [665, 408] on input "(___) ___-____" at bounding box center [692, 396] width 212 height 43
paste input "661) 210-5996"
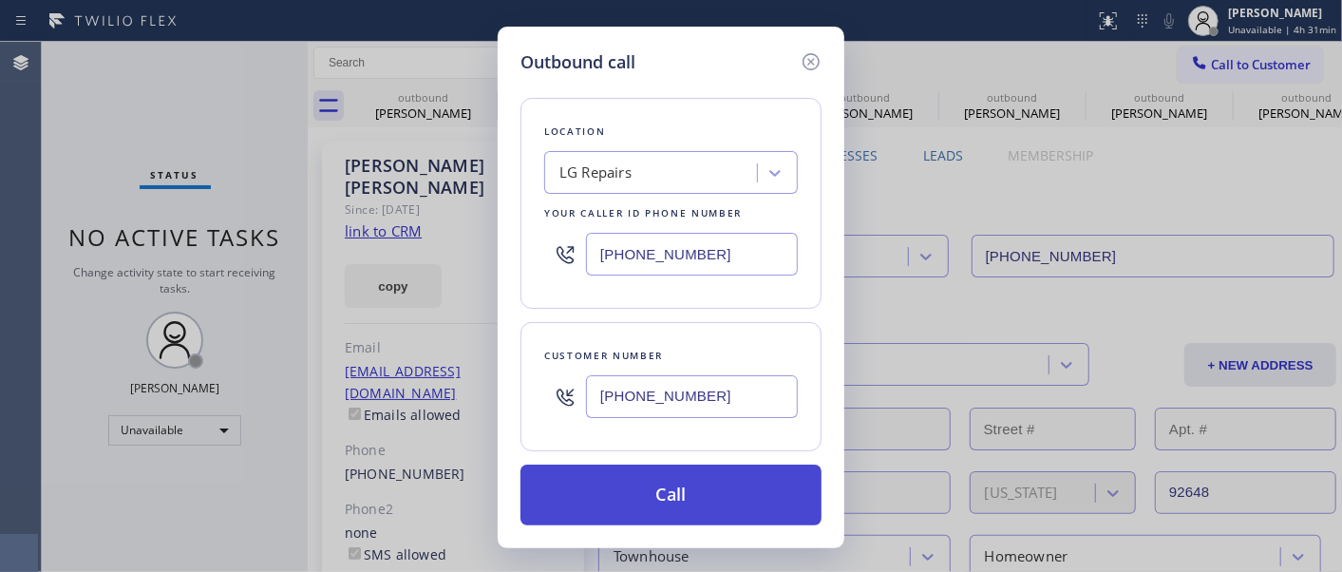
type input "[PHONE_NUMBER]"
click at [705, 480] on button "Call" at bounding box center [670, 494] width 301 height 61
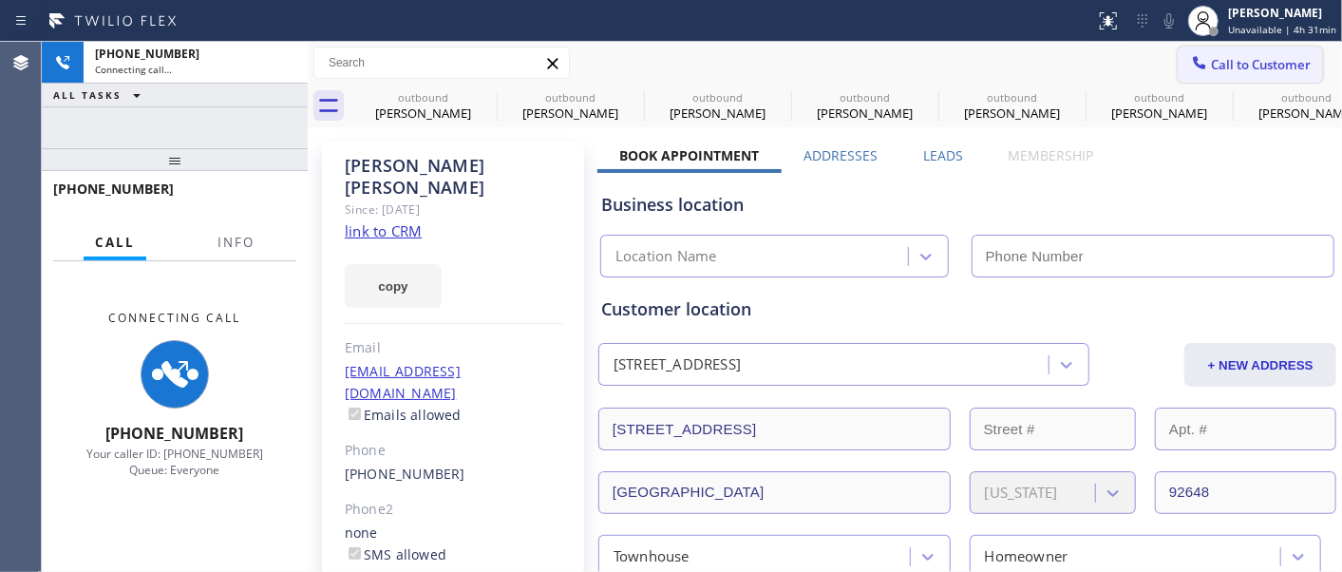
type input "[PHONE_NUMBER]"
drag, startPoint x: 1270, startPoint y: 60, endPoint x: 932, endPoint y: 299, distance: 414.1
click at [1270, 60] on span "Call to Customer" at bounding box center [1261, 64] width 100 height 17
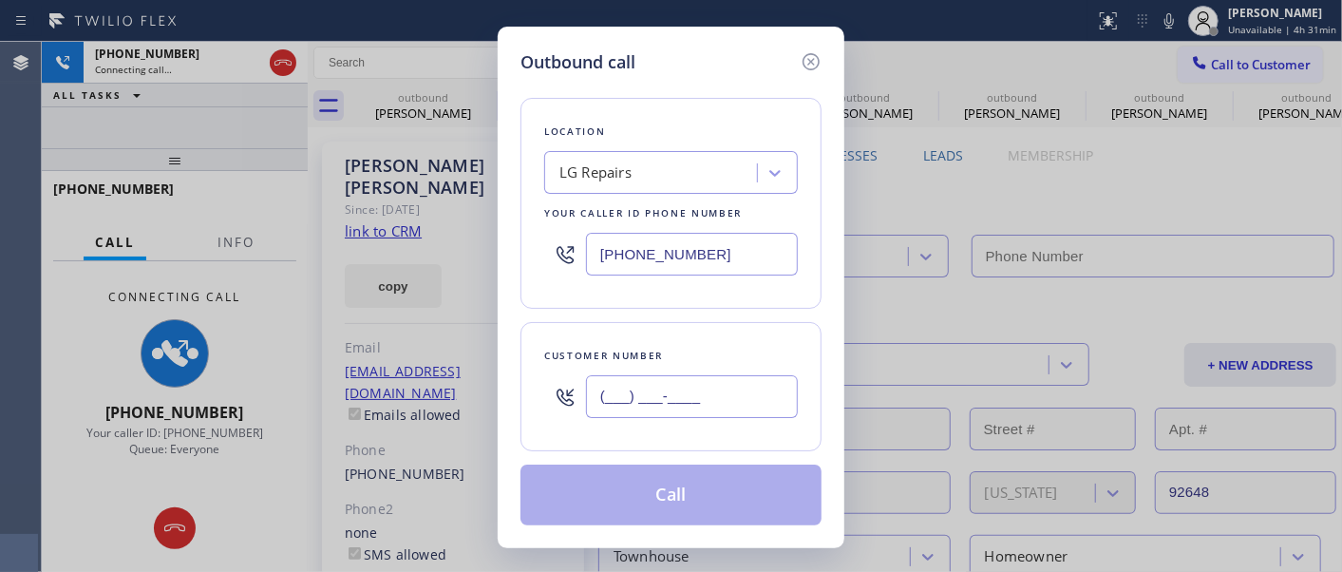
click at [688, 394] on input "(___) ___-____" at bounding box center [692, 396] width 212 height 43
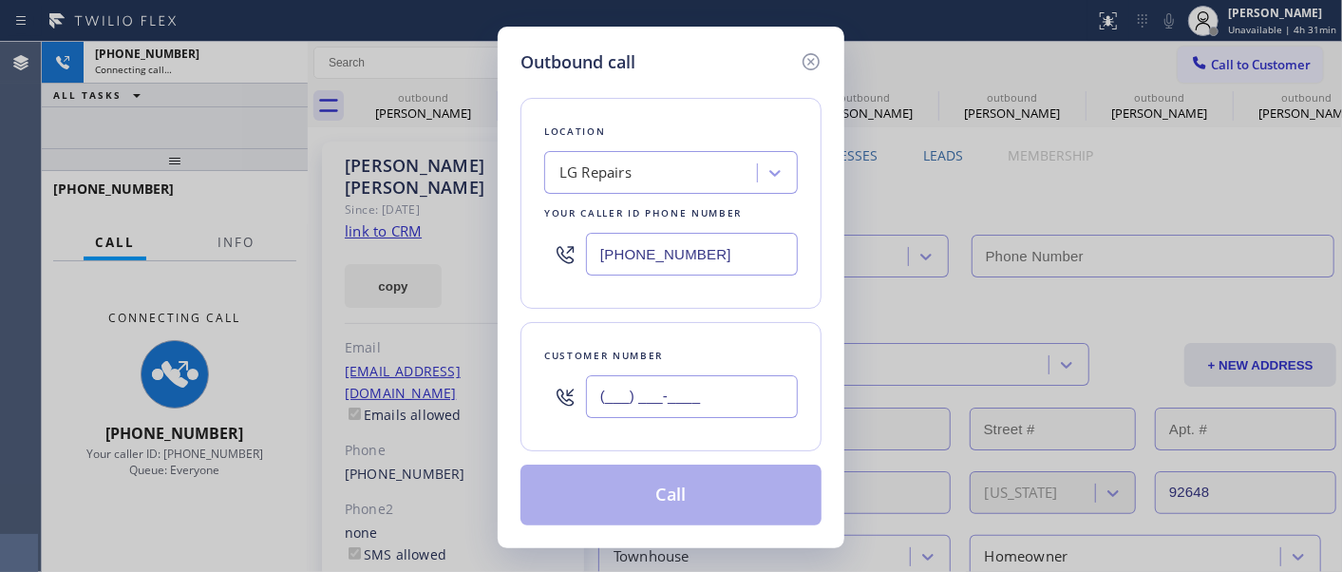
type input "[PHONE_NUMBER]"
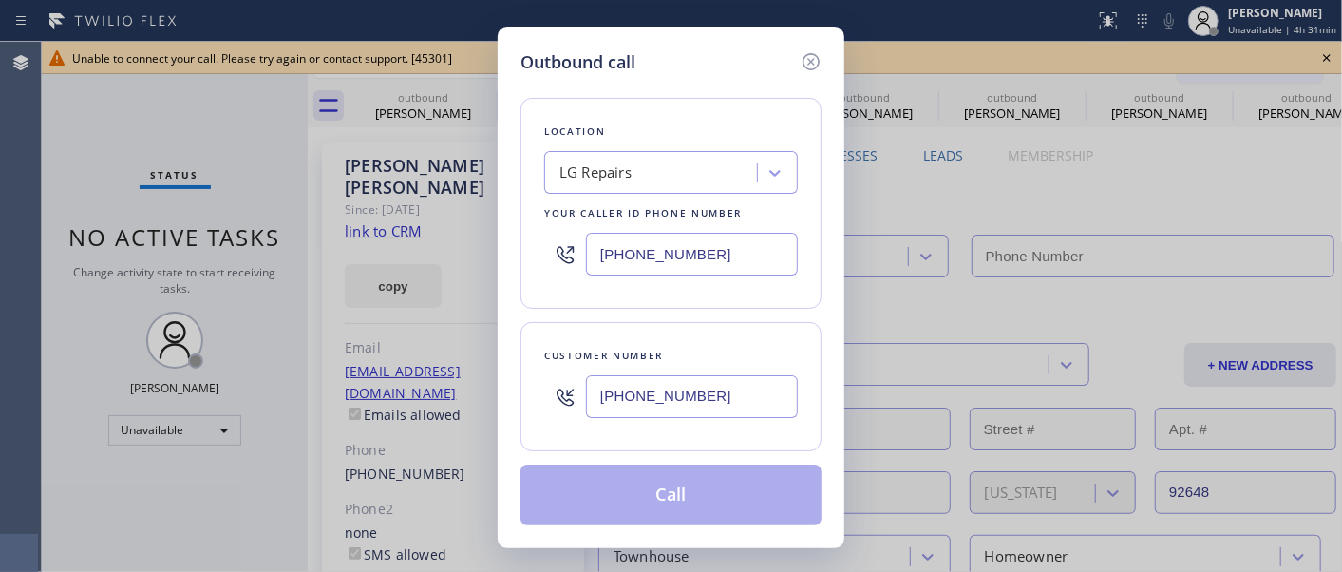
type input "[PHONE_NUMBER]"
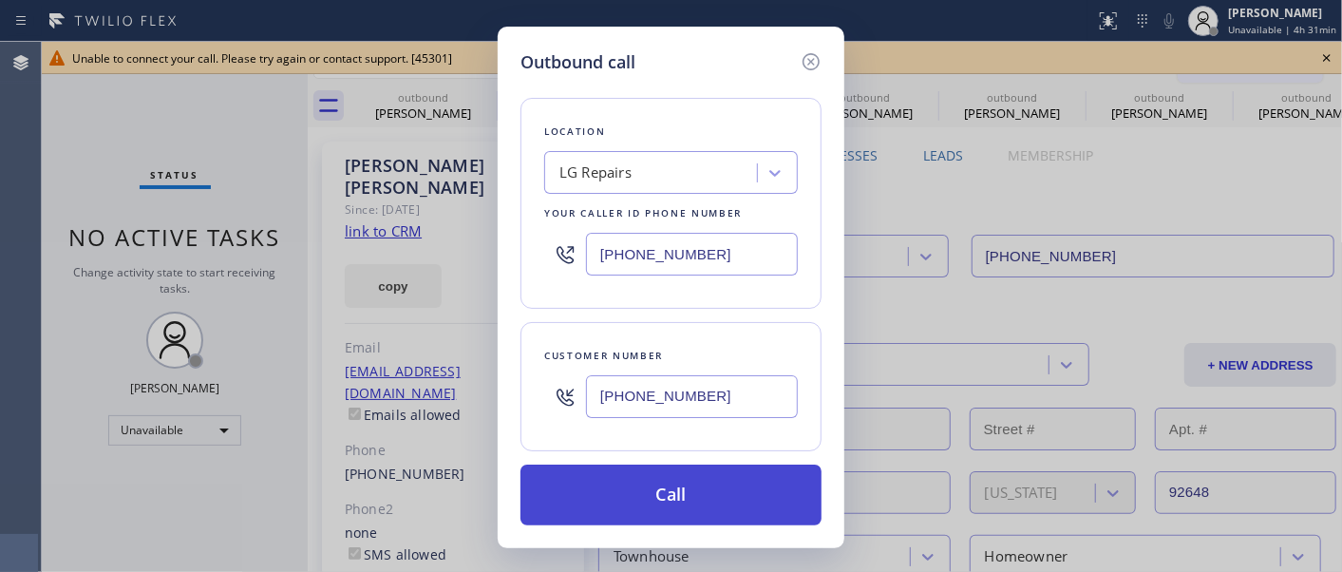
type input "[PHONE_NUMBER]"
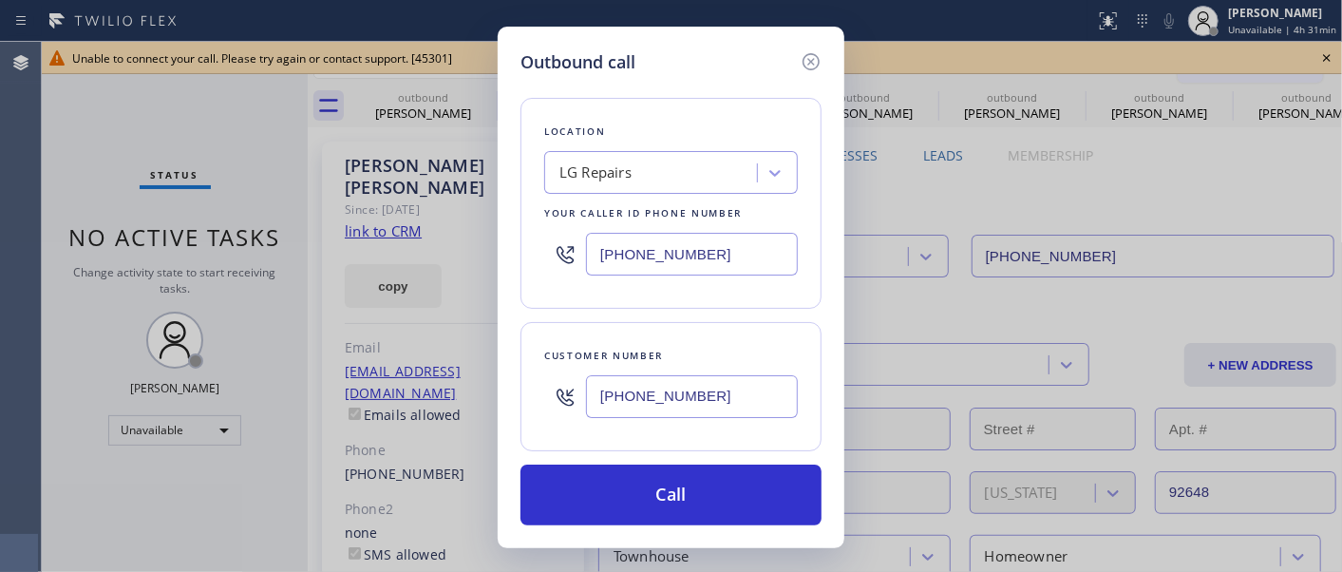
drag, startPoint x: 698, startPoint y: 495, endPoint x: 761, endPoint y: 462, distance: 70.5
click at [694, 495] on button "Call" at bounding box center [670, 494] width 301 height 61
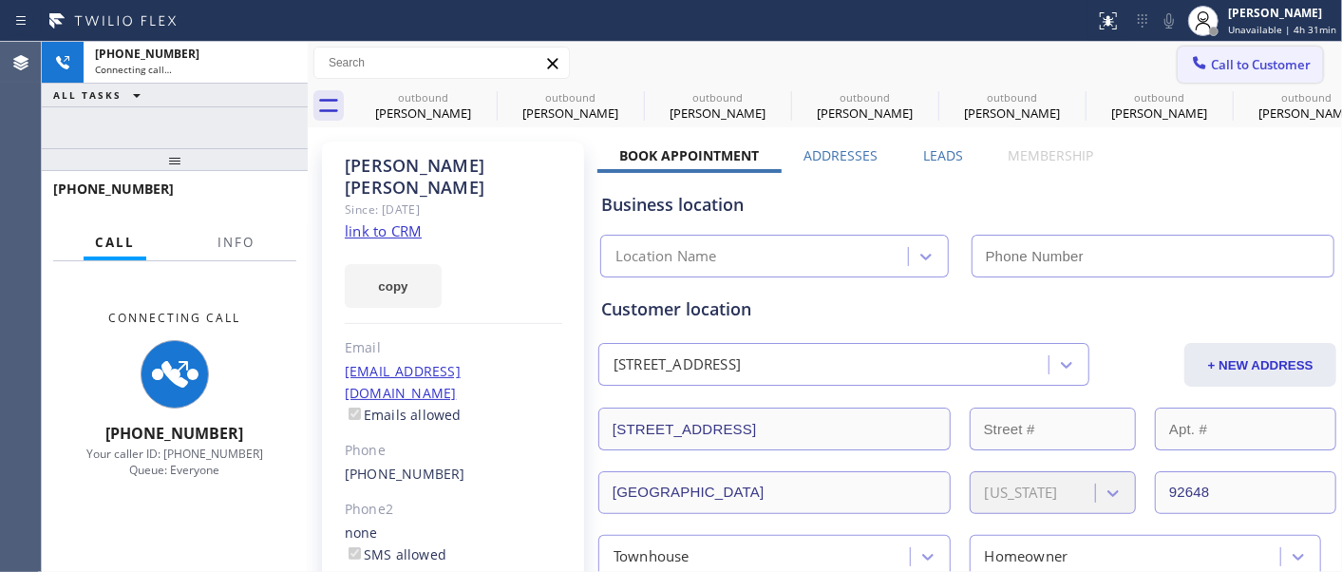
type input "[PHONE_NUMBER]"
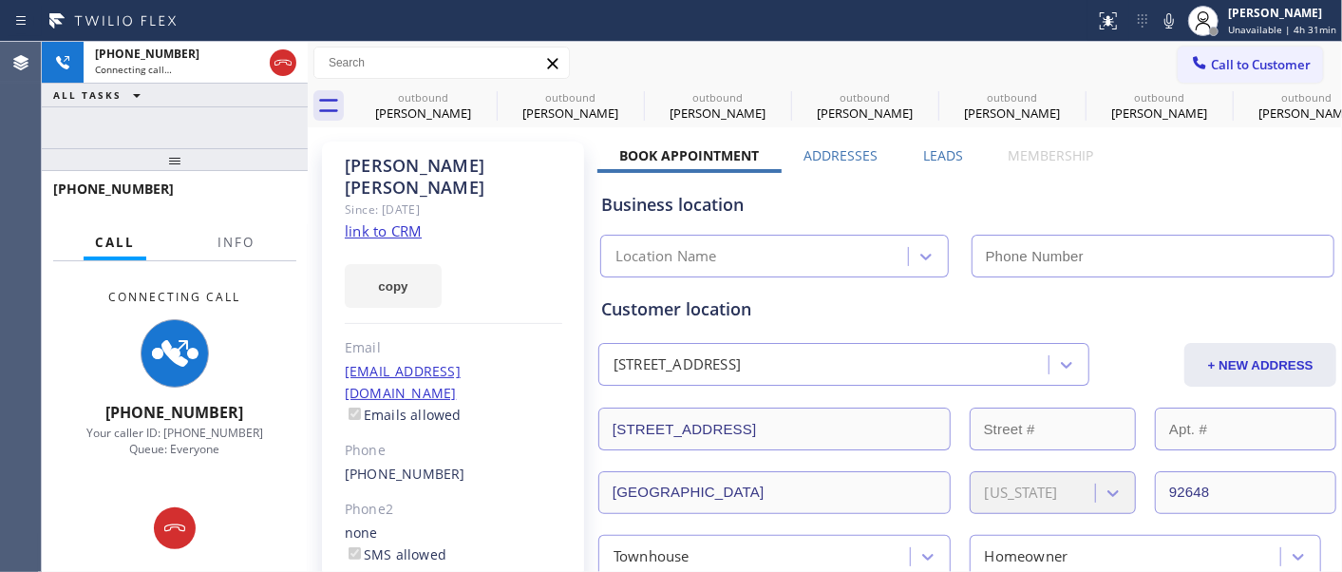
drag, startPoint x: 1260, startPoint y: 38, endPoint x: 1254, endPoint y: 49, distance: 12.7
click at [1260, 40] on div "[PERSON_NAME] Unavailable | 4h 31min" at bounding box center [1262, 21] width 160 height 42
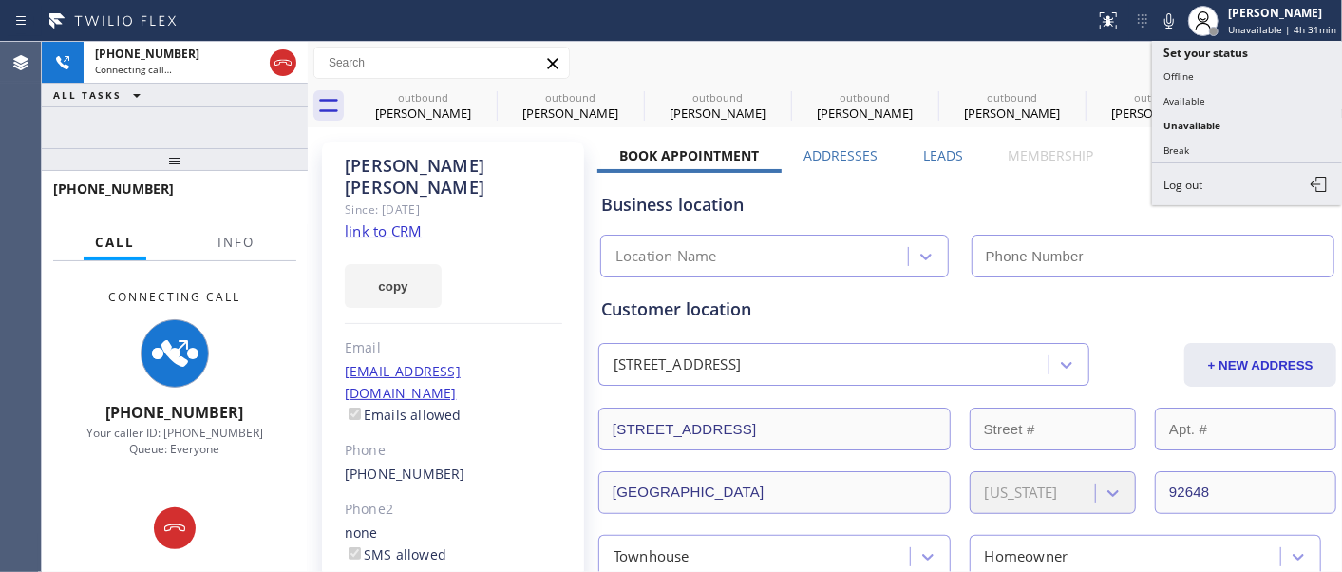
click at [1130, 57] on div "Call to Customer Outbound call Location LG Repairs Your caller id phone number …" at bounding box center [825, 63] width 1034 height 33
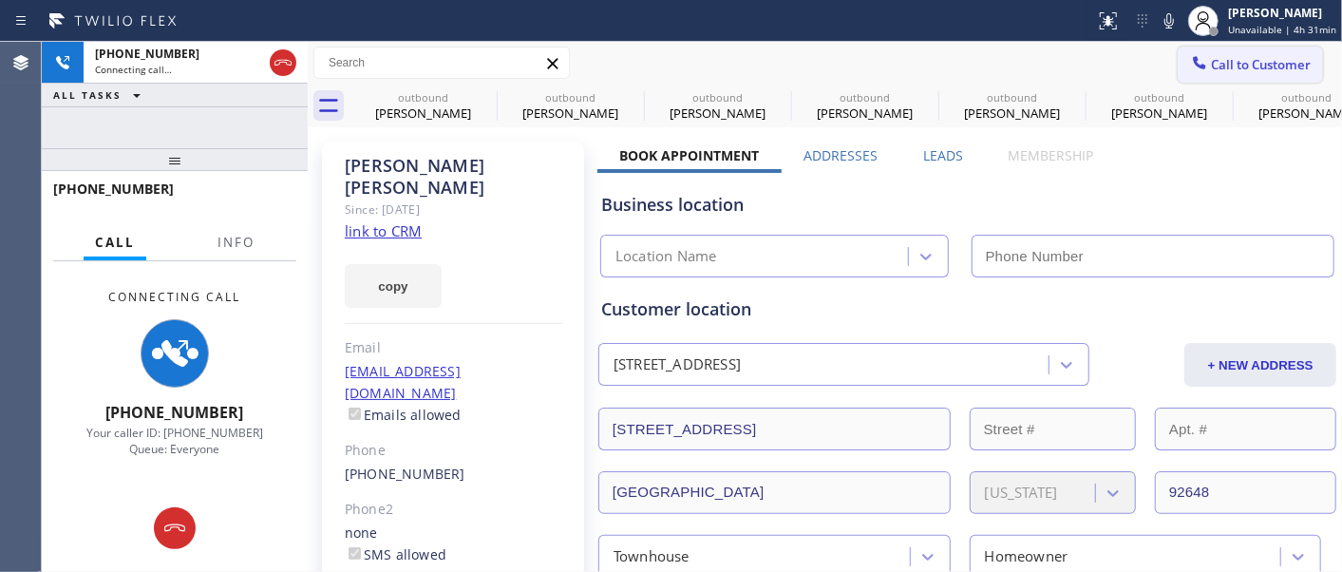
click at [1212, 60] on span "Call to Customer" at bounding box center [1261, 64] width 100 height 17
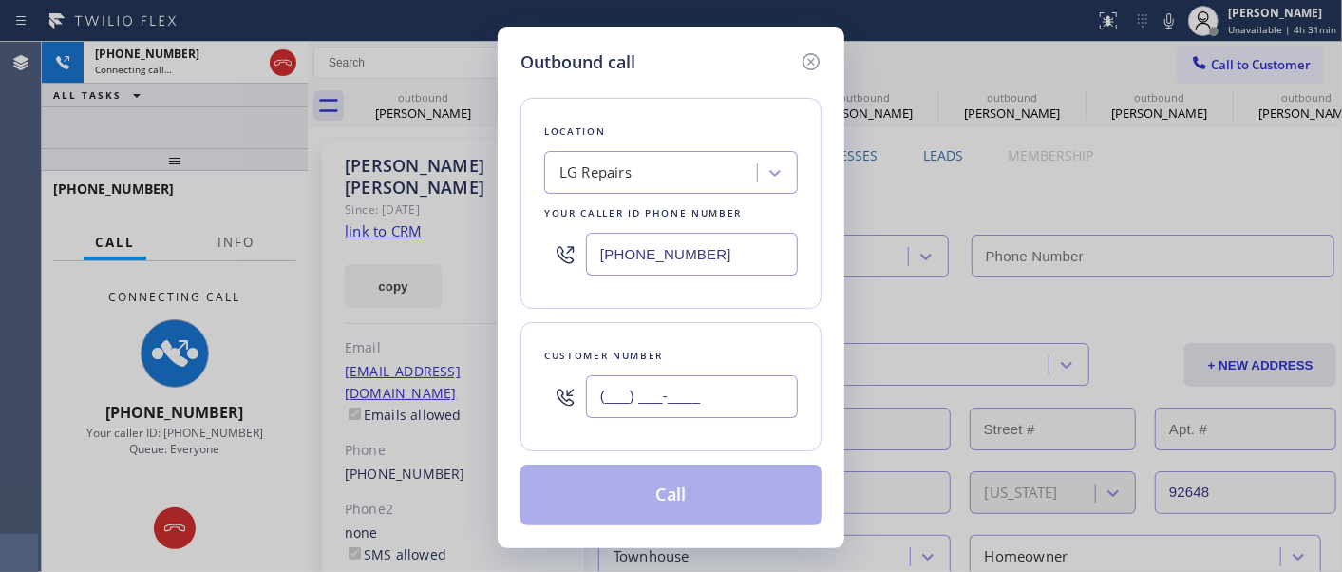
click at [628, 394] on input "(___) ___-____" at bounding box center [692, 396] width 212 height 43
paste input "661) 210-5996"
type input "[PHONE_NUMBER]"
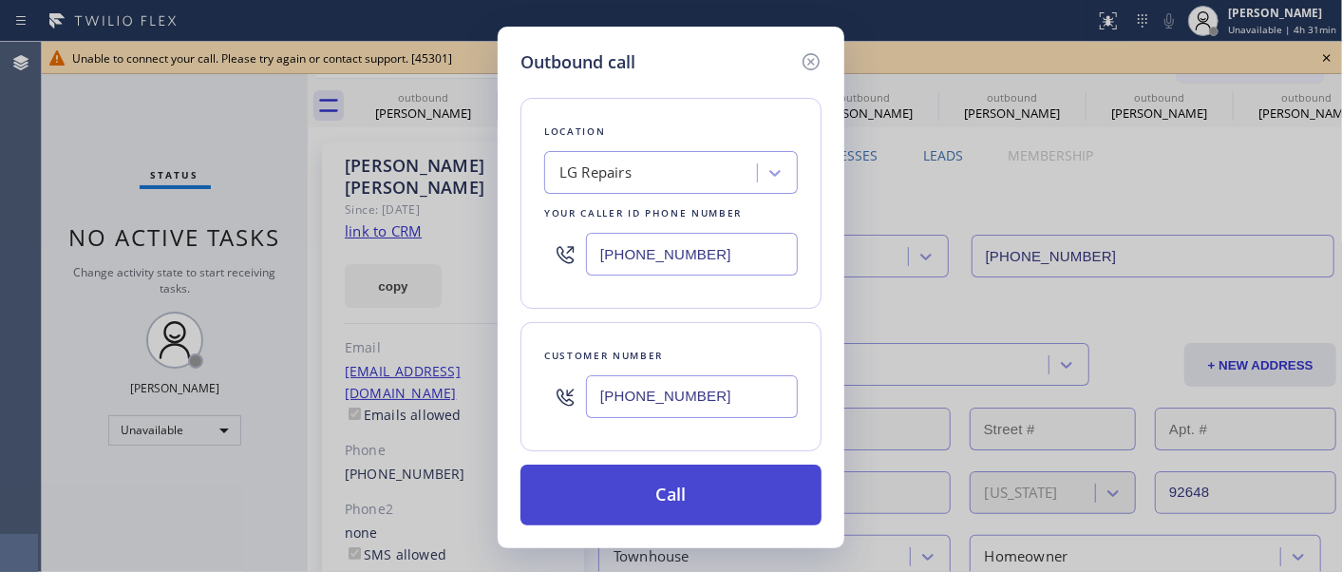
click at [670, 495] on button "Call" at bounding box center [670, 494] width 301 height 61
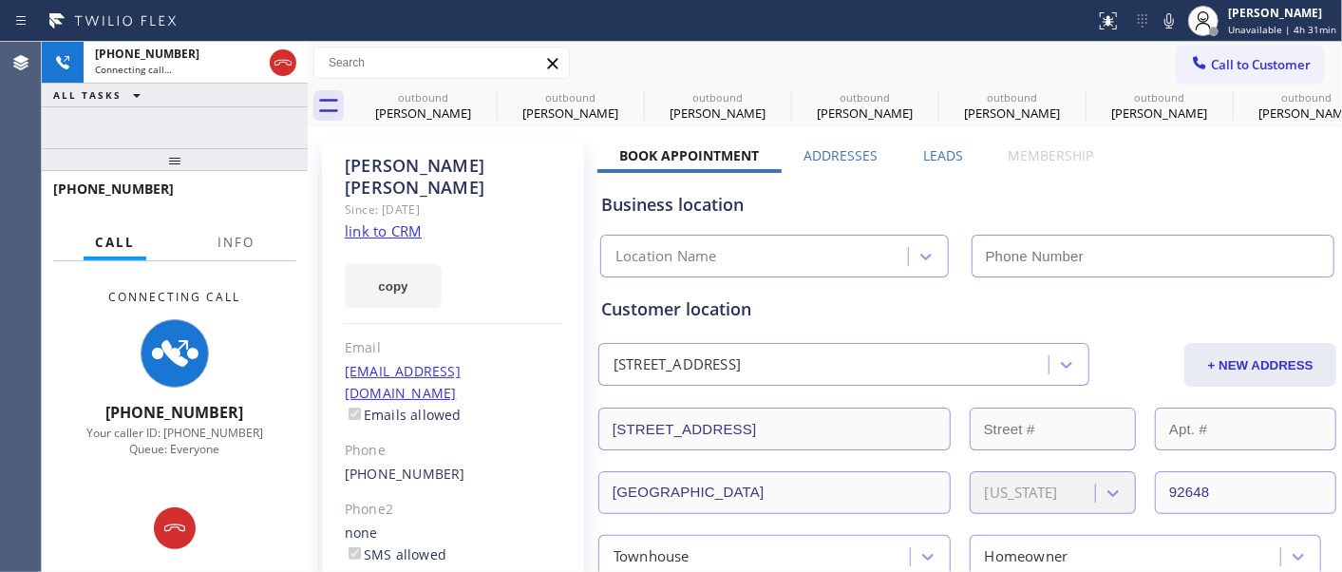
click at [1230, 52] on button "Call to Customer" at bounding box center [1249, 65] width 145 height 36
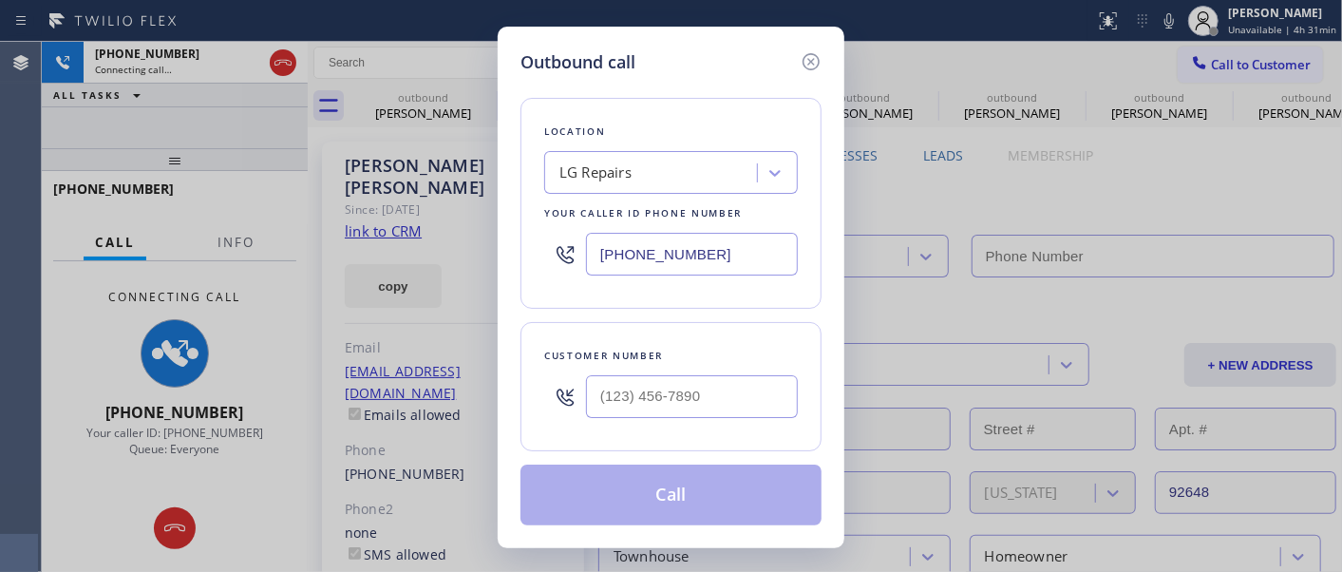
type input "(___) ___-____"
click at [723, 405] on input "(___) ___-____" at bounding box center [692, 396] width 212 height 43
type input "[PHONE_NUMBER]"
paste input "661) 210-5996"
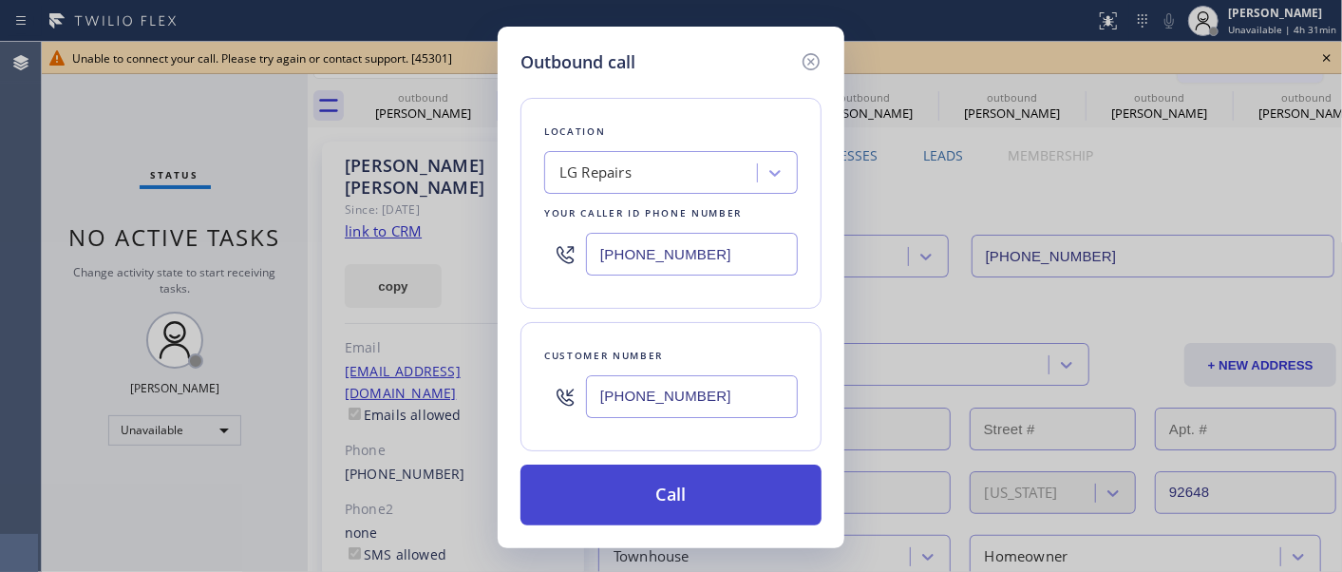
type input "[PHONE_NUMBER]"
click at [695, 482] on button "Call" at bounding box center [670, 494] width 301 height 61
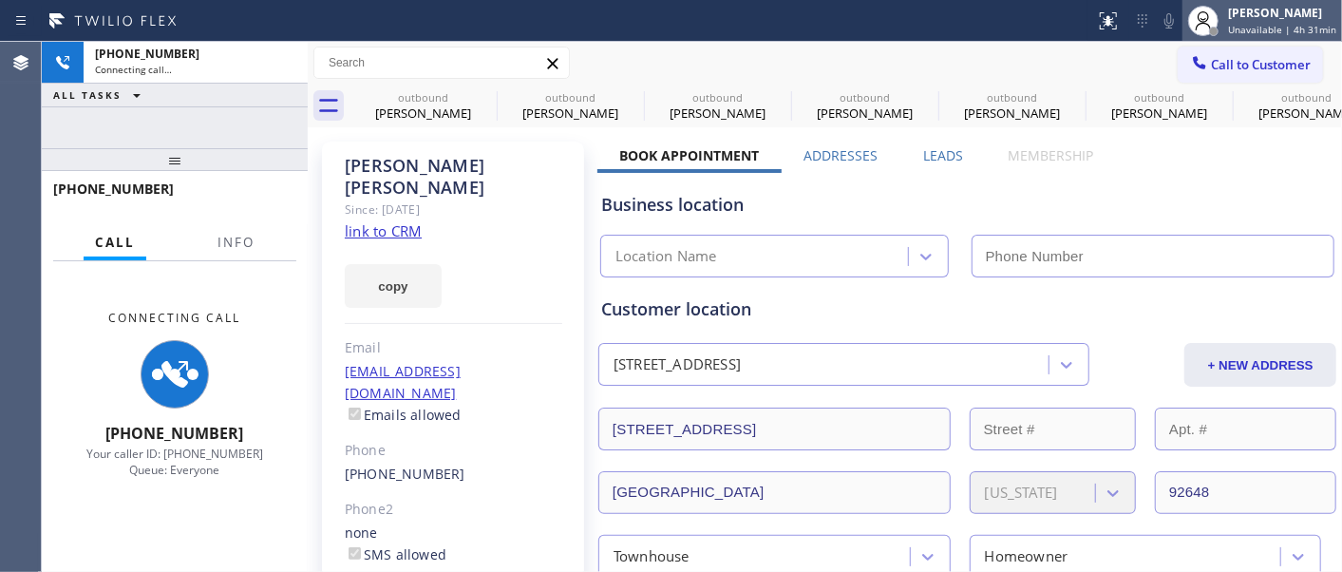
type input "[PHONE_NUMBER]"
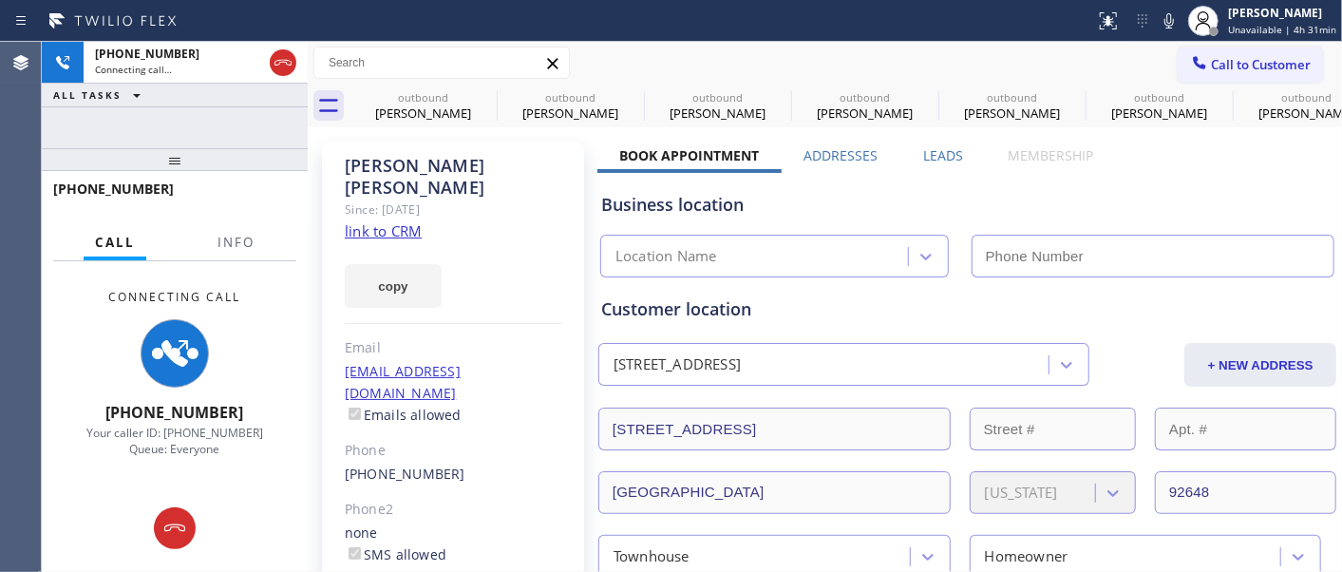
drag, startPoint x: 1250, startPoint y: 63, endPoint x: 919, endPoint y: 340, distance: 431.3
click at [1250, 63] on span "Call to Customer" at bounding box center [1261, 64] width 100 height 17
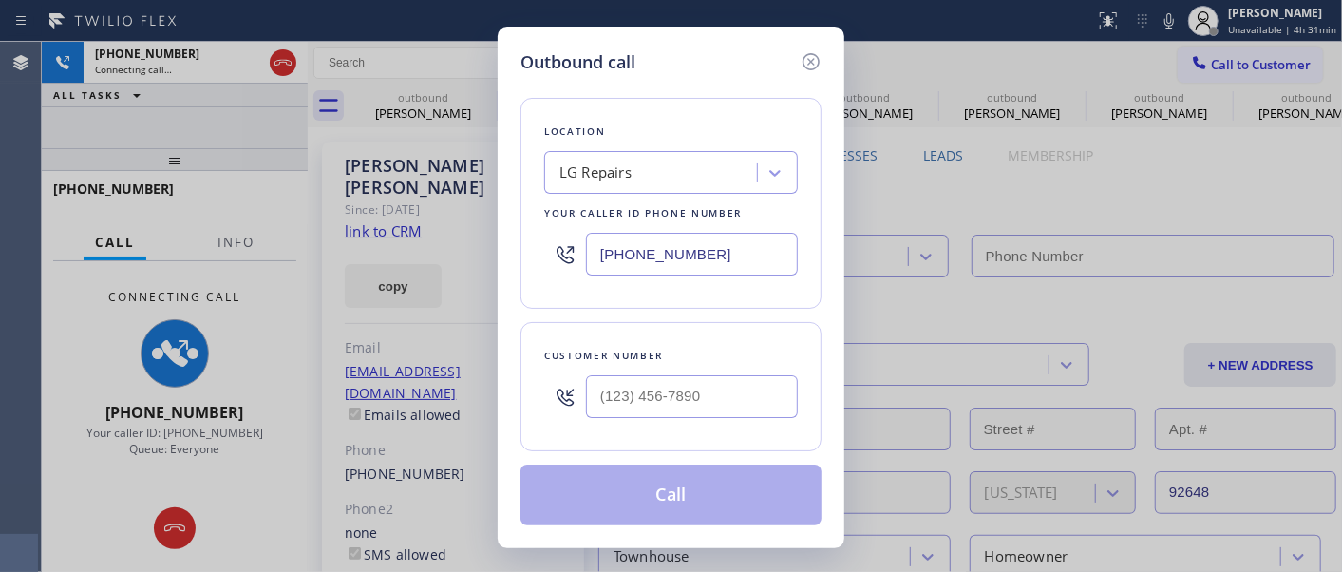
drag, startPoint x: 712, startPoint y: 421, endPoint x: 712, endPoint y: 406, distance: 14.2
click at [712, 412] on div at bounding box center [692, 397] width 212 height 62
paste input "661) 210-5996"
click at [712, 406] on input "(___) ___-____" at bounding box center [692, 396] width 212 height 43
type input "[PHONE_NUMBER]"
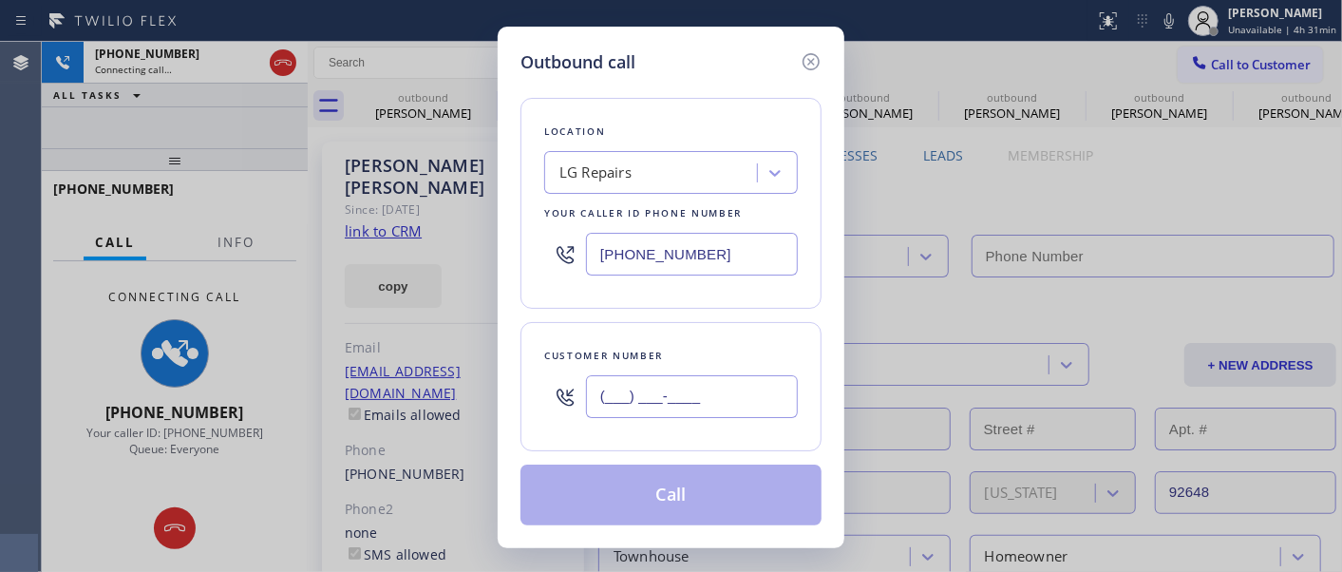
type input "[PHONE_NUMBER]"
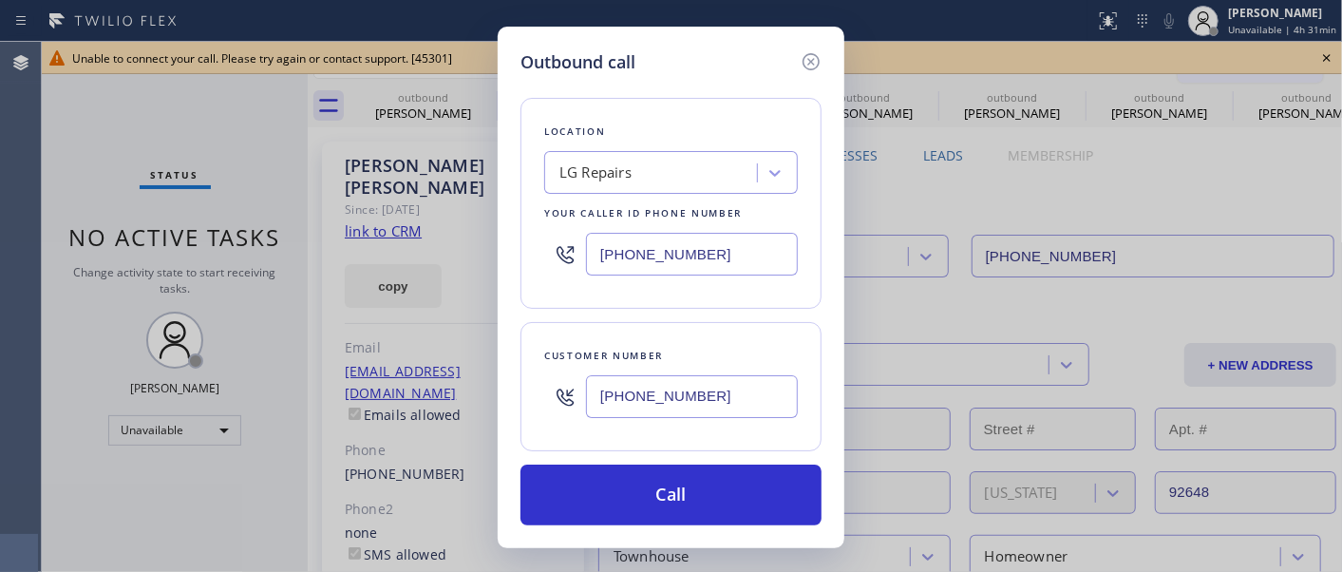
type input "[PHONE_NUMBER]"
click at [747, 460] on div "Location LG Repairs Your caller id phone number [PHONE_NUMBER] Customer number …" at bounding box center [670, 300] width 301 height 450
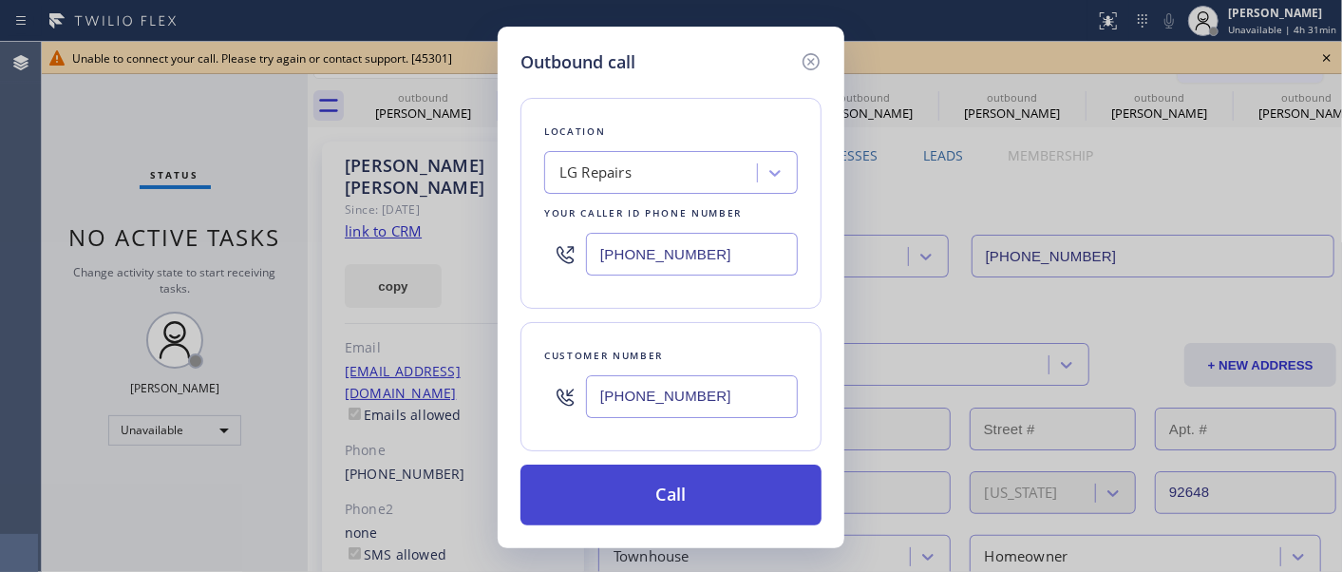
click at [745, 522] on button "Call" at bounding box center [670, 494] width 301 height 61
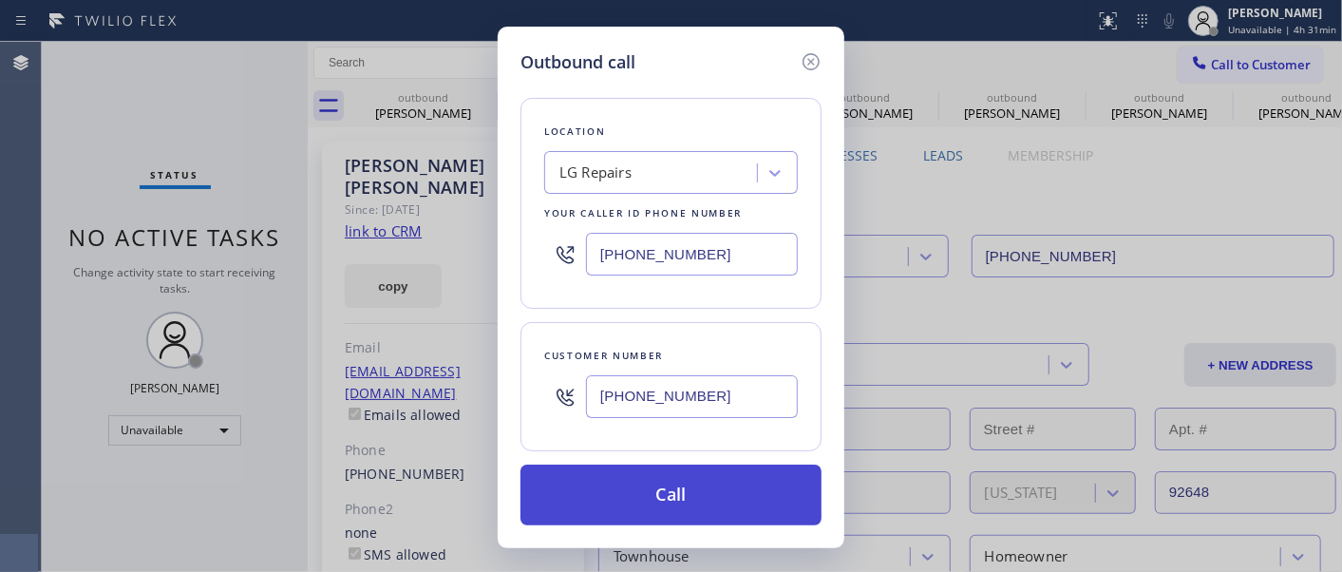
click at [776, 487] on button "Call" at bounding box center [670, 494] width 301 height 61
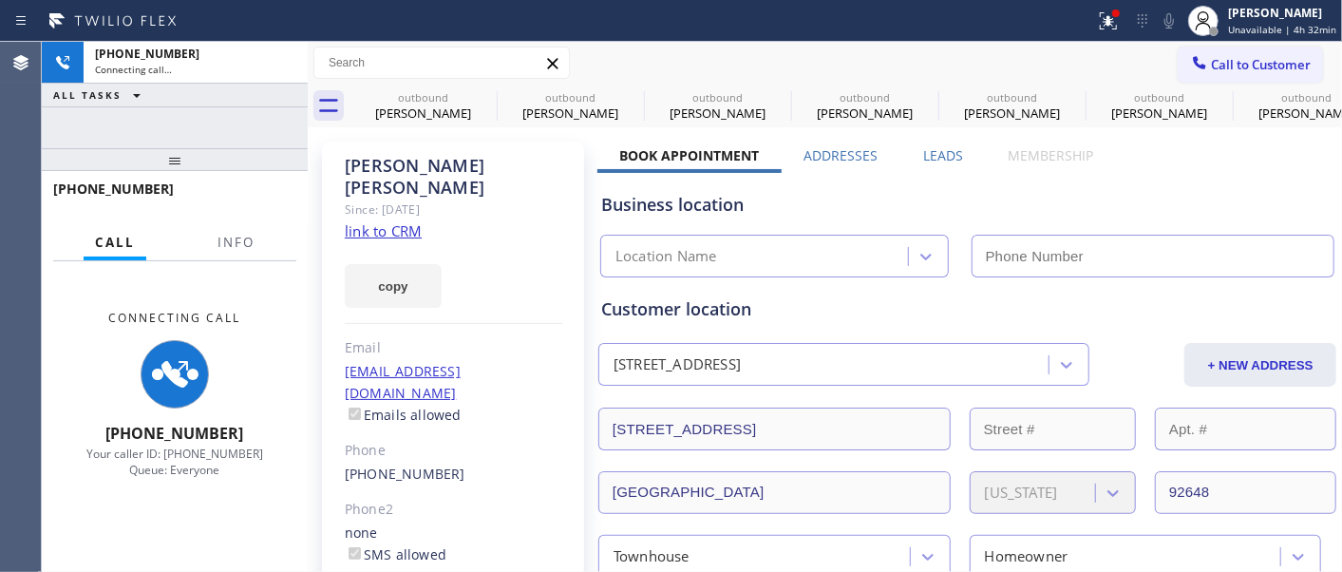
type input "[PHONE_NUMBER]"
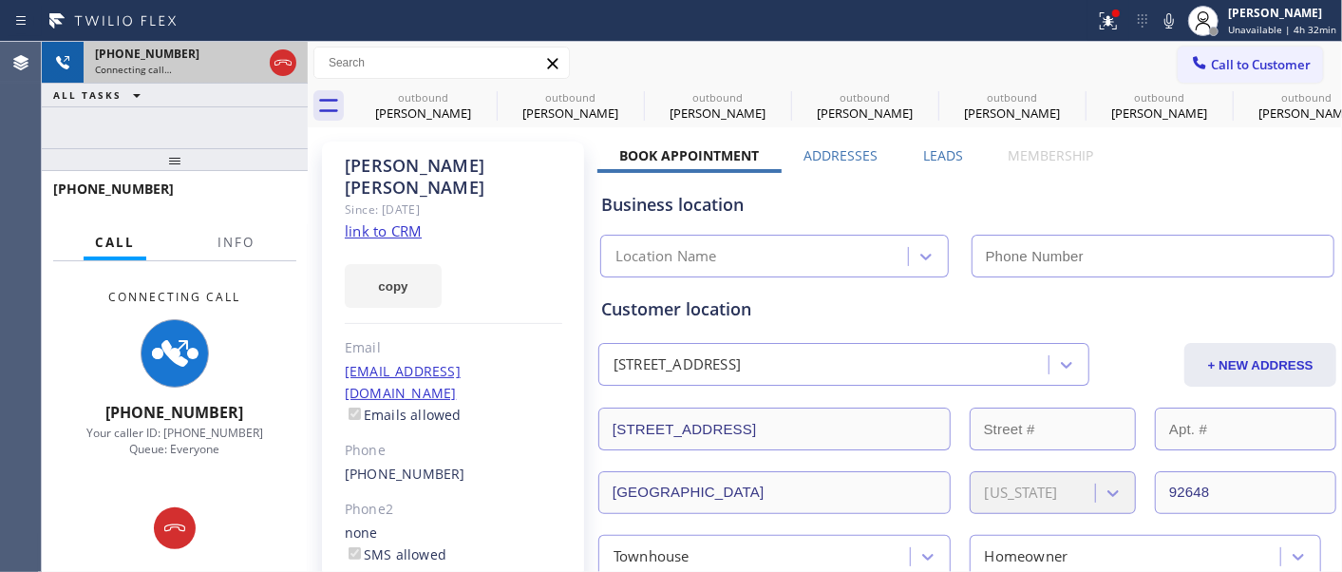
click at [235, 76] on div "Connecting call…" at bounding box center [178, 69] width 167 height 13
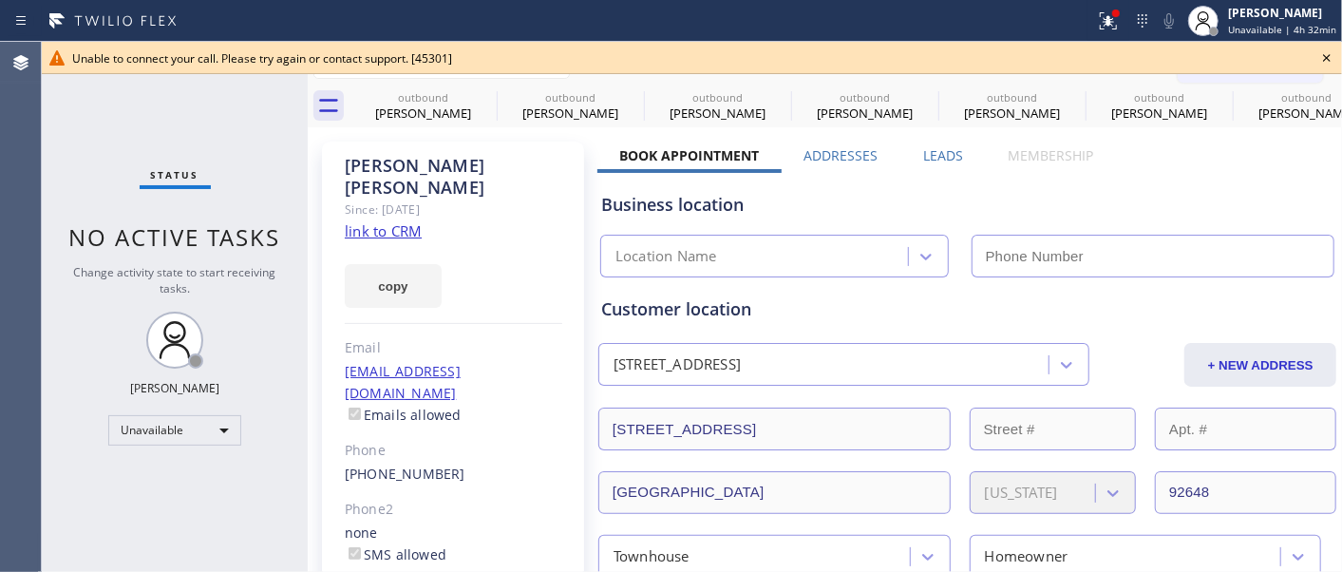
type input "[PHONE_NUMBER]"
click at [1318, 55] on icon at bounding box center [1326, 58] width 23 height 23
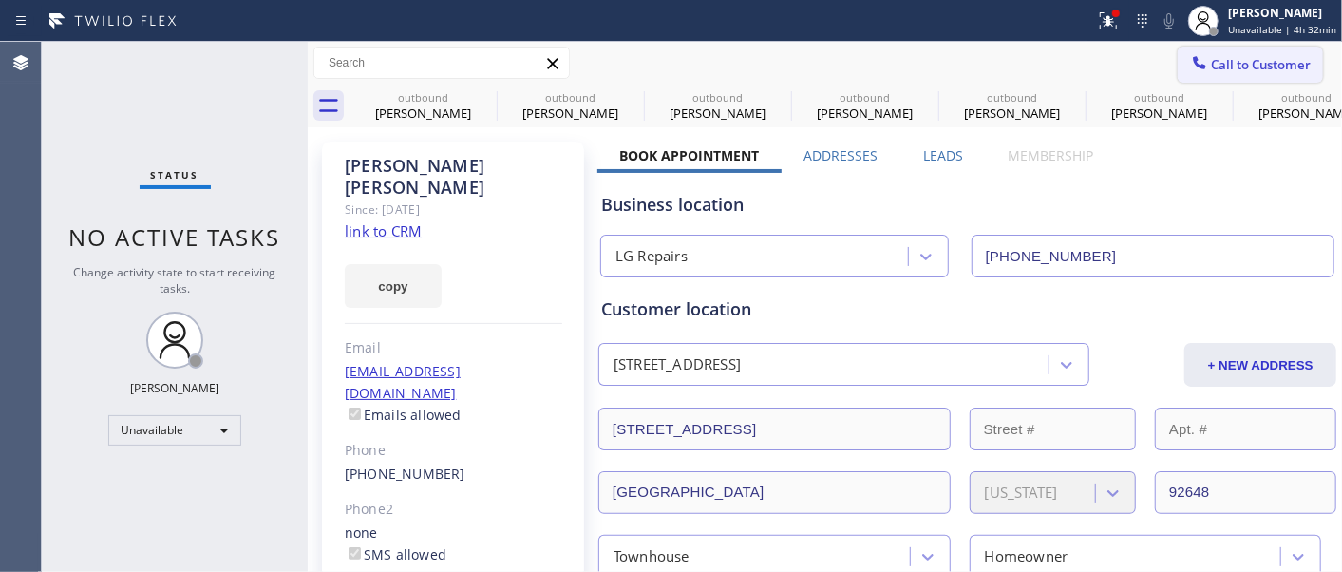
click at [1236, 68] on span "Call to Customer" at bounding box center [1261, 64] width 100 height 17
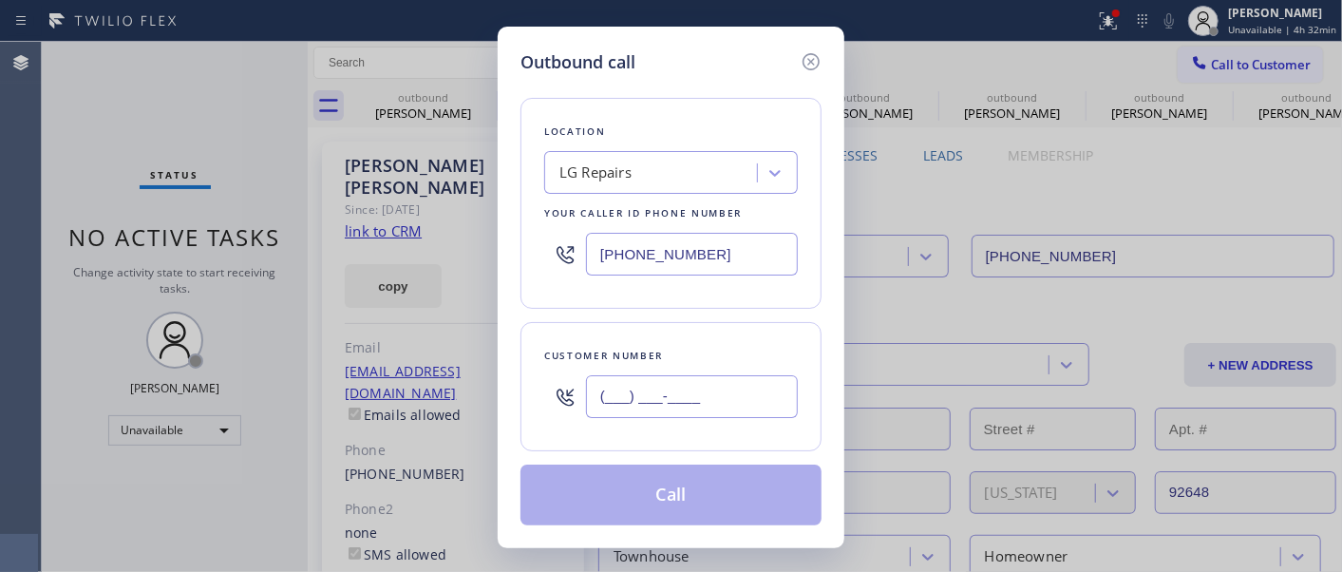
click at [700, 412] on input "(___) ___-____" at bounding box center [692, 396] width 212 height 43
paste input "661) 210-5996"
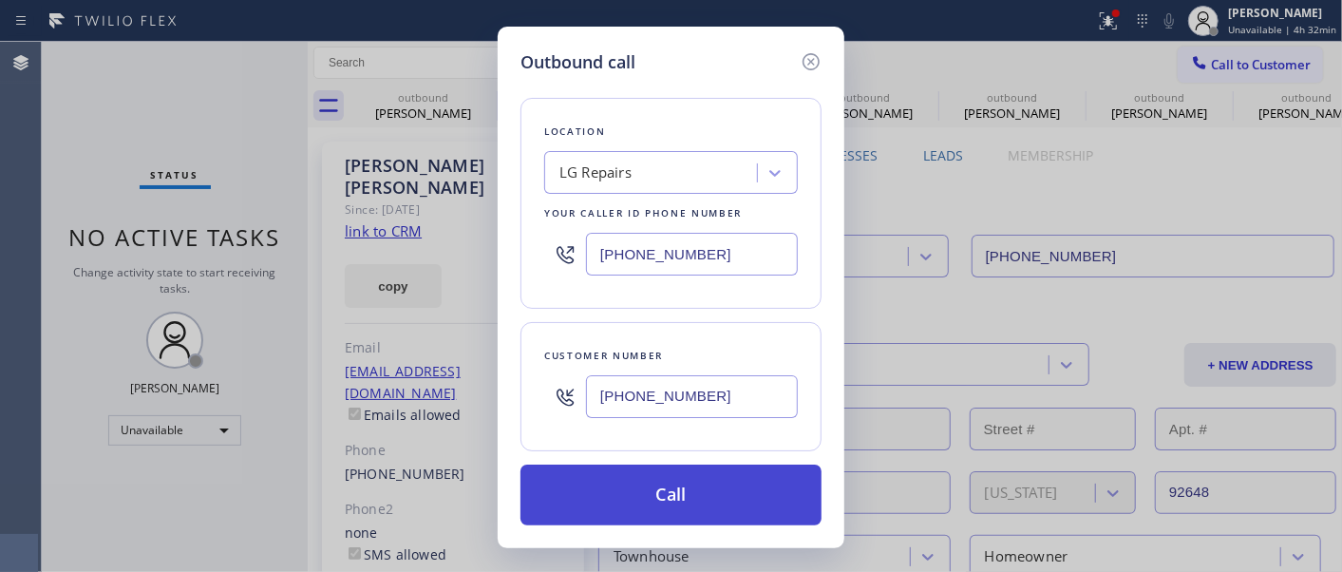
type input "[PHONE_NUMBER]"
click at [706, 480] on button "Call" at bounding box center [670, 494] width 301 height 61
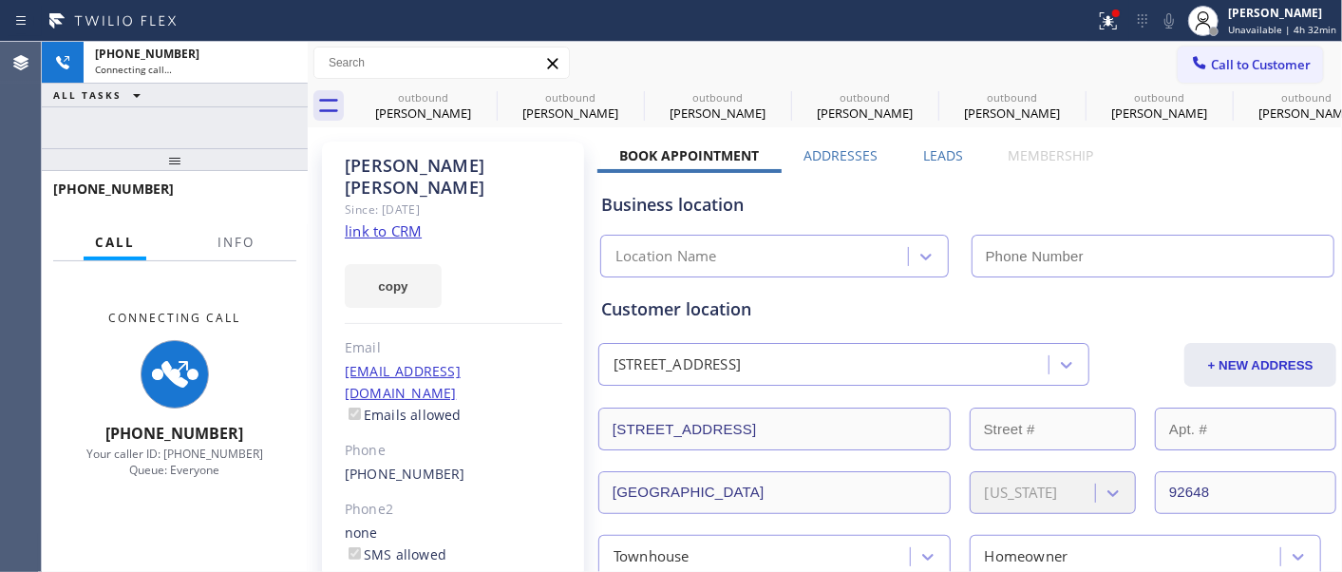
type input "[PHONE_NUMBER]"
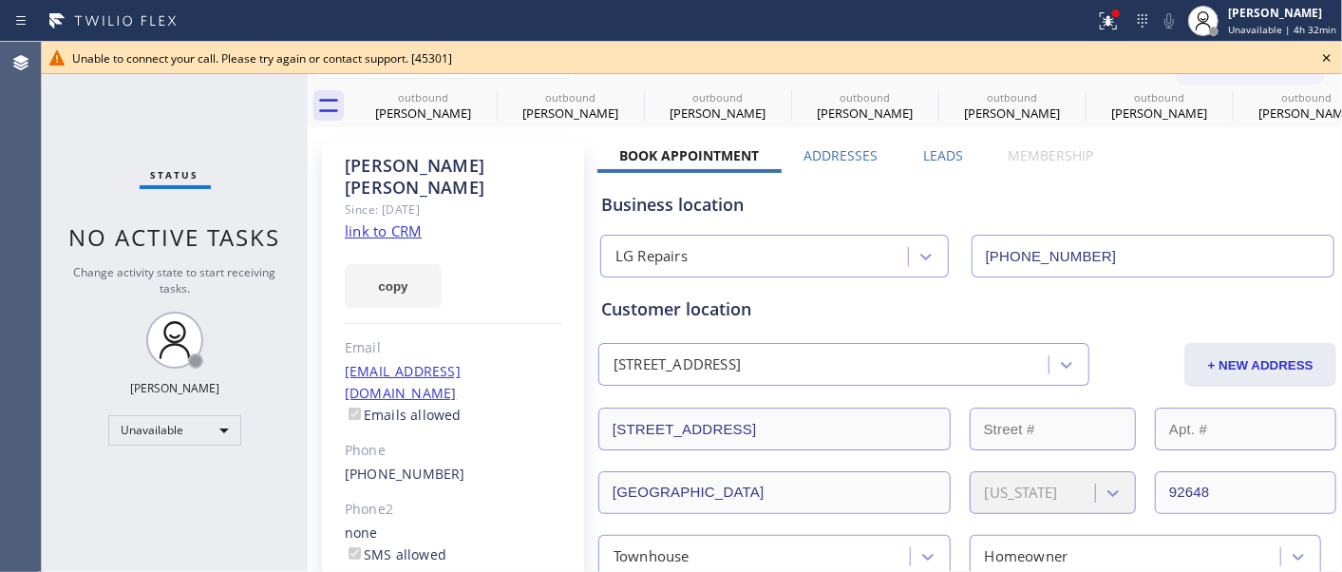
click at [1335, 47] on icon at bounding box center [1326, 58] width 23 height 23
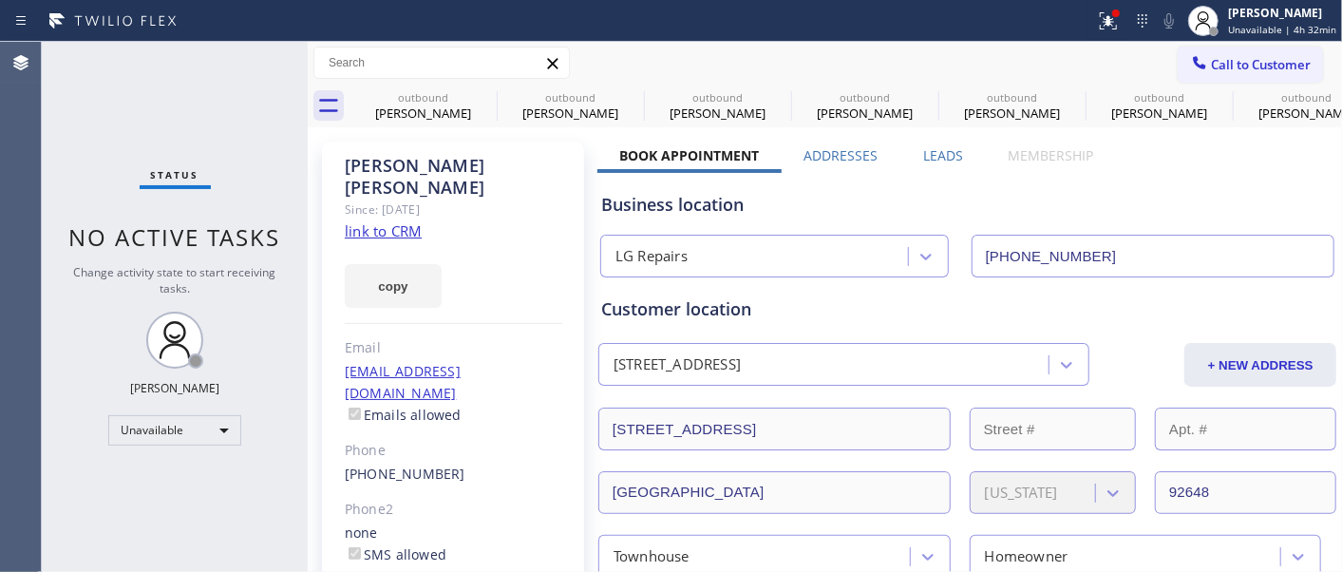
click at [1274, 58] on span "Call to Customer" at bounding box center [1261, 64] width 100 height 17
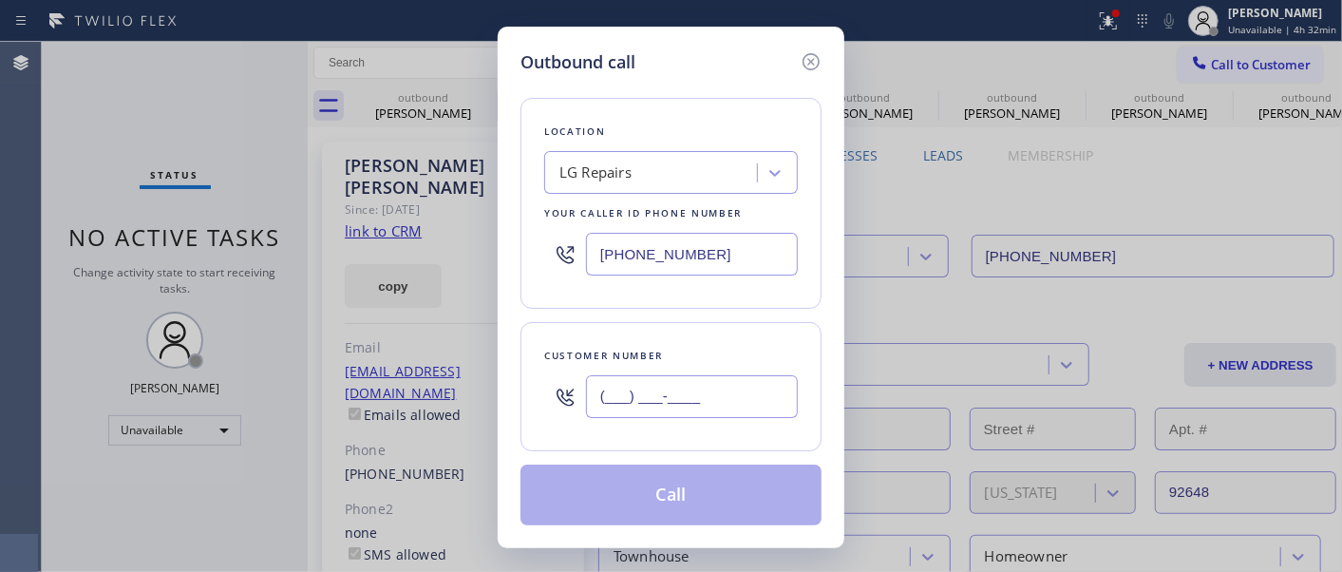
click at [608, 394] on input "(___) ___-____" at bounding box center [692, 396] width 212 height 43
paste input "206) 300-7387"
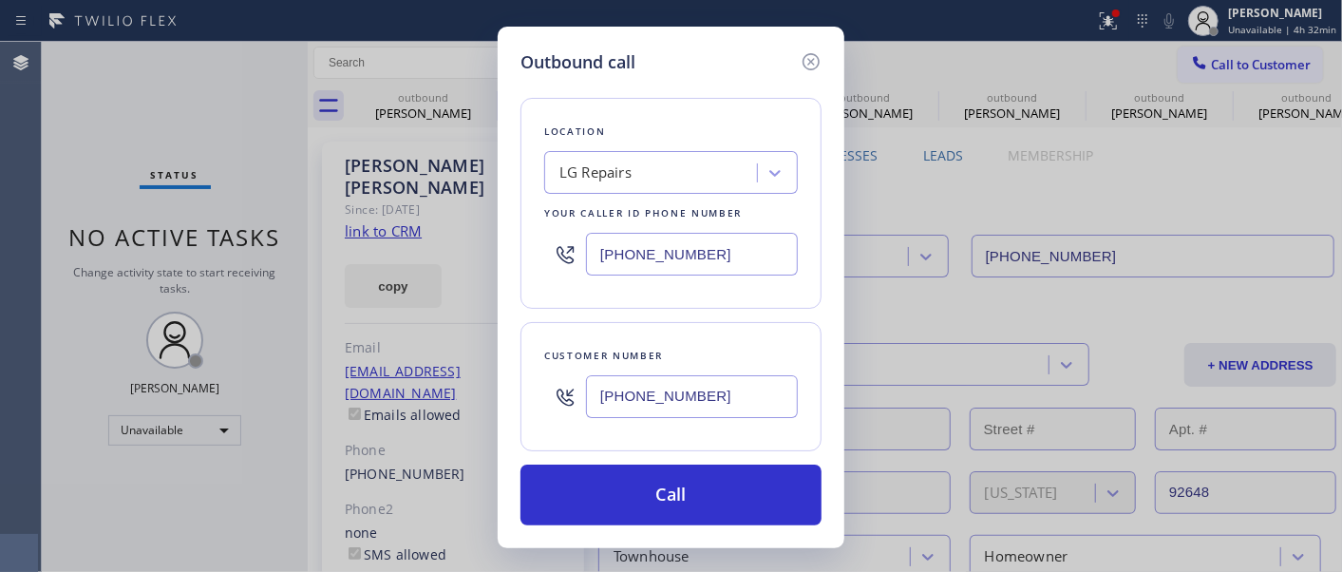
type input "[PHONE_NUMBER]"
drag, startPoint x: 672, startPoint y: 247, endPoint x: 468, endPoint y: 245, distance: 204.2
click at [489, 244] on div "Outbound call Location LG Repairs Your caller id phone number [PHONE_NUMBER] Cu…" at bounding box center [671, 286] width 1342 height 572
paste input "206) 558-5953"
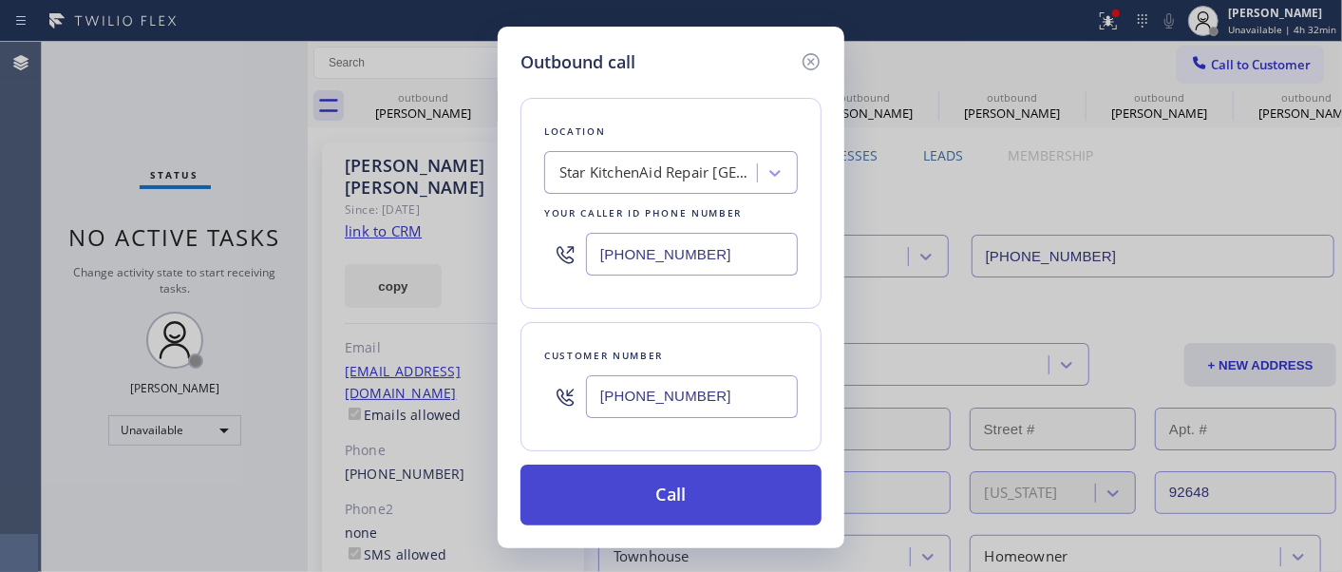
type input "[PHONE_NUMBER]"
